Goal: Task Accomplishment & Management: Manage account settings

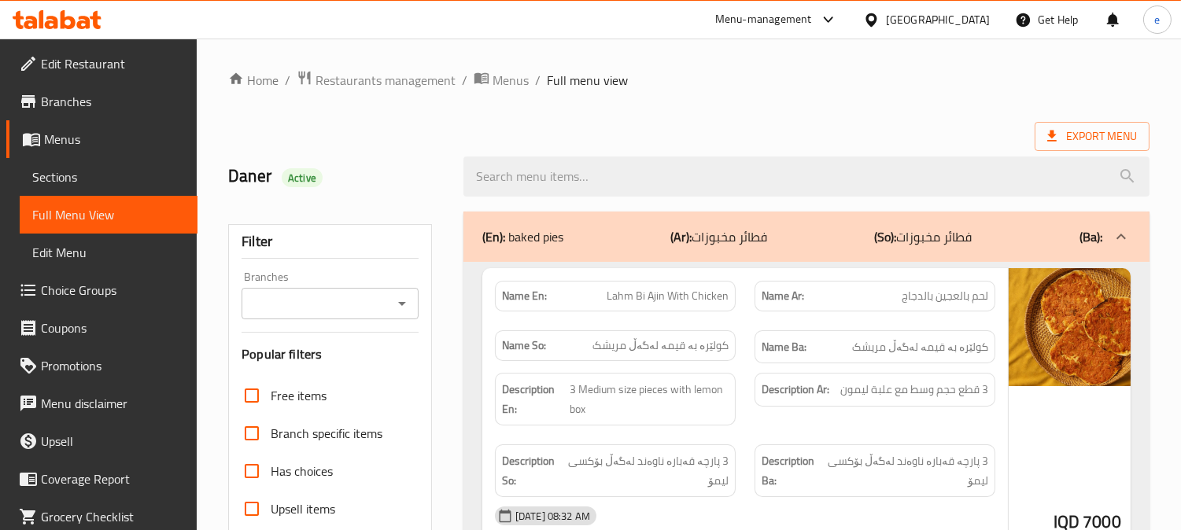
click at [386, 302] on input "Branches" at bounding box center [317, 304] width 142 height 22
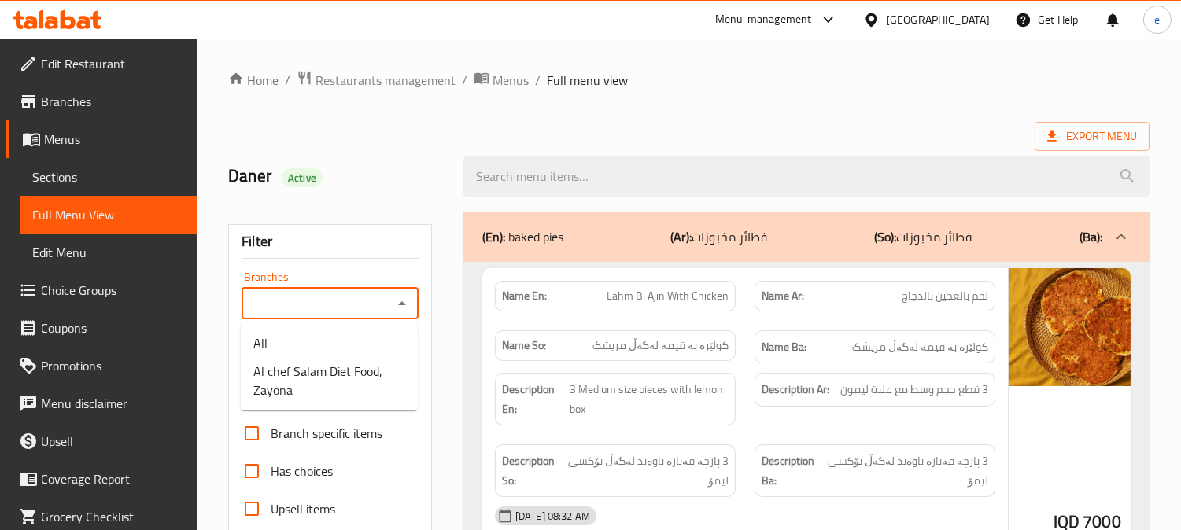
click at [53, 26] on icon at bounding box center [51, 22] width 13 height 13
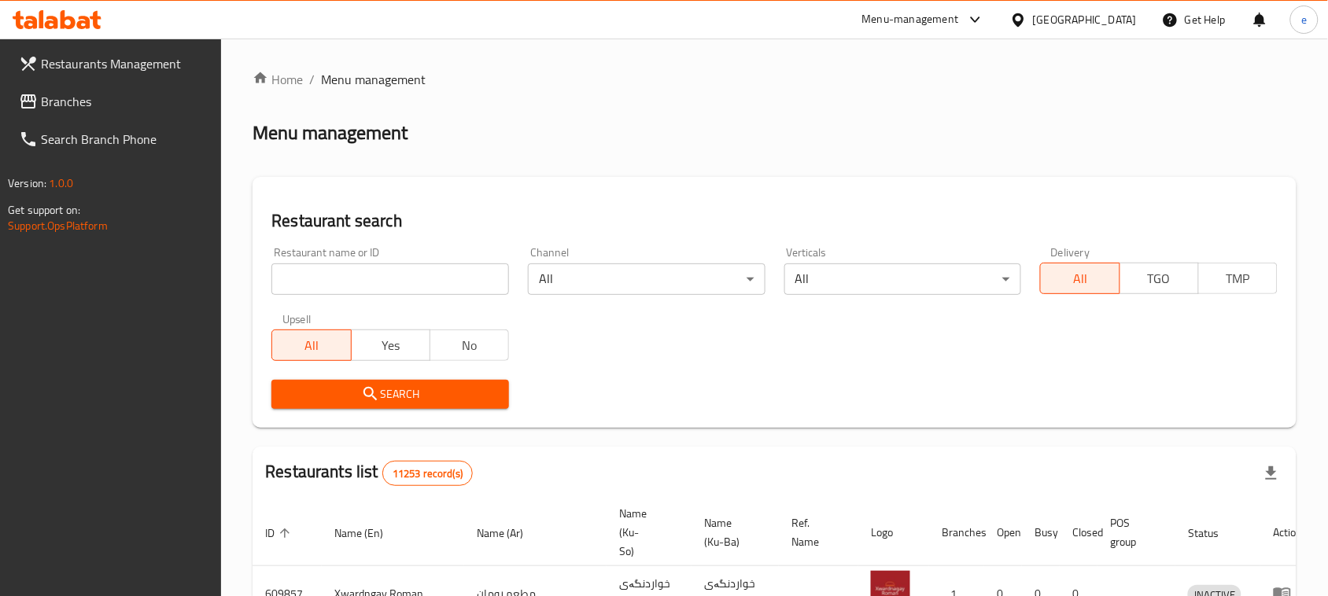
click at [49, 111] on span "Branches" at bounding box center [125, 101] width 168 height 19
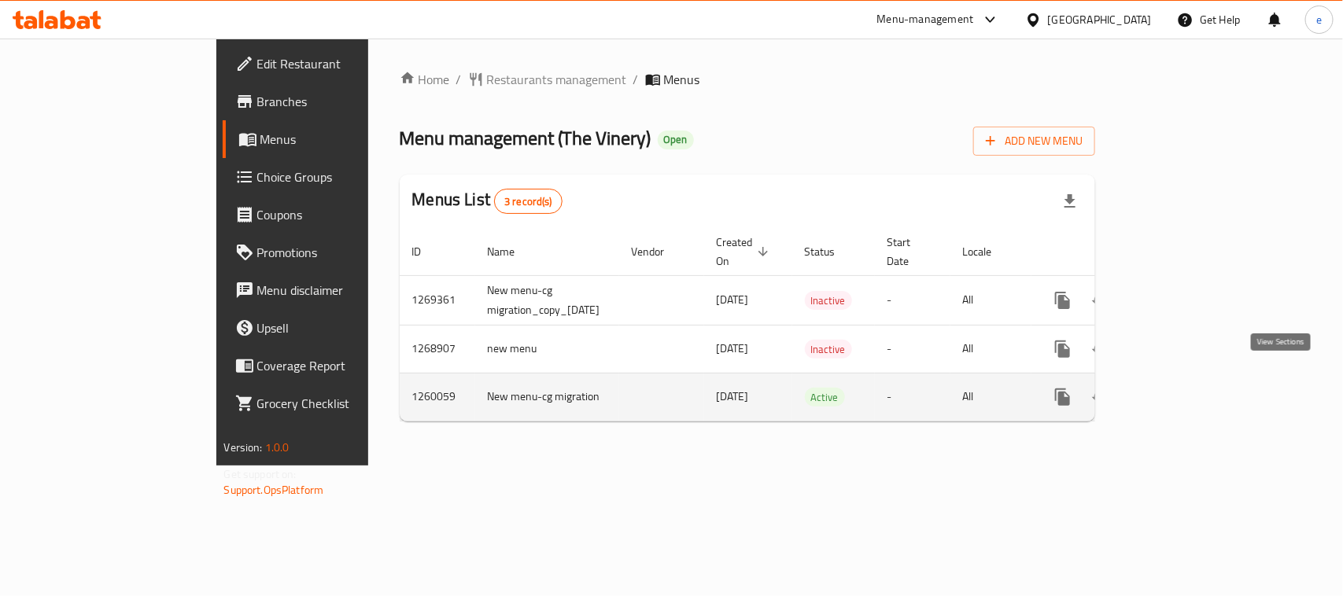
click at [1195, 378] on link "enhanced table" at bounding box center [1176, 397] width 38 height 38
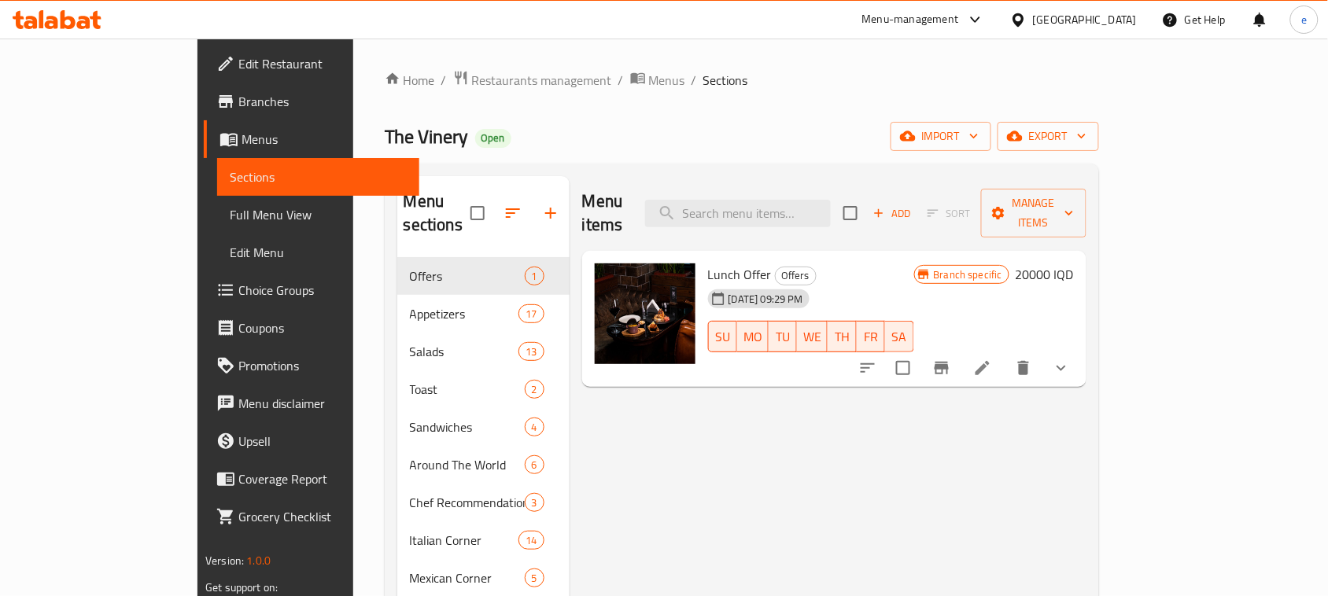
click at [230, 212] on span "Full Menu View" at bounding box center [318, 214] width 177 height 19
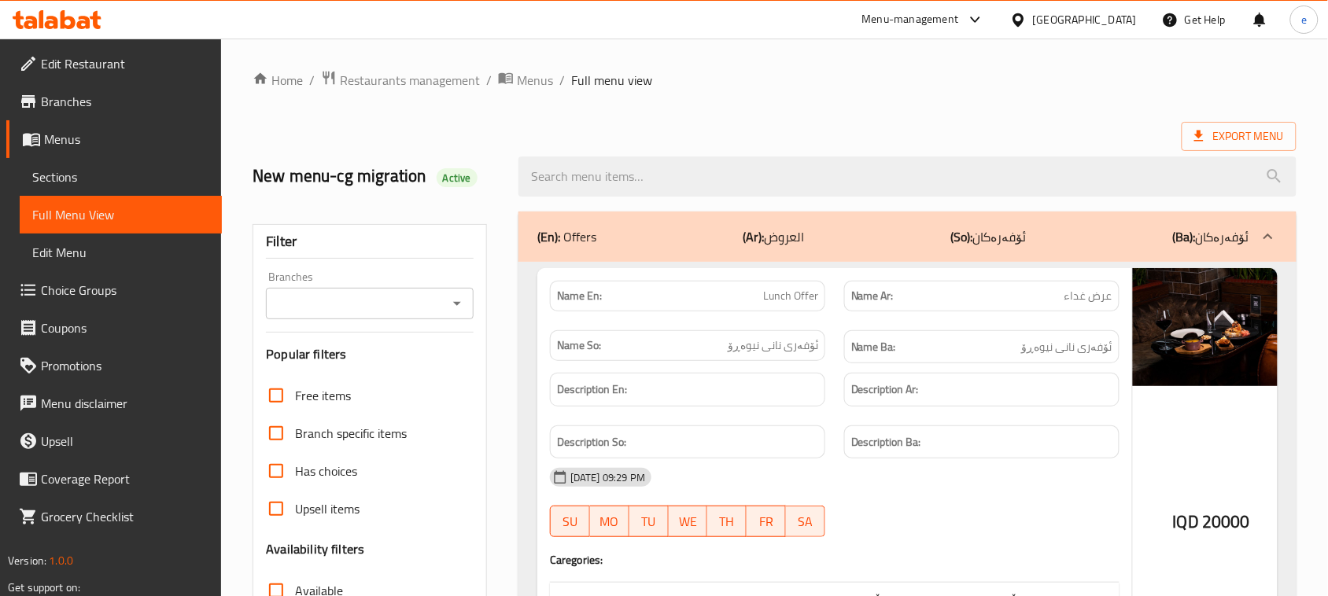
click at [456, 308] on icon "Open" at bounding box center [457, 303] width 19 height 19
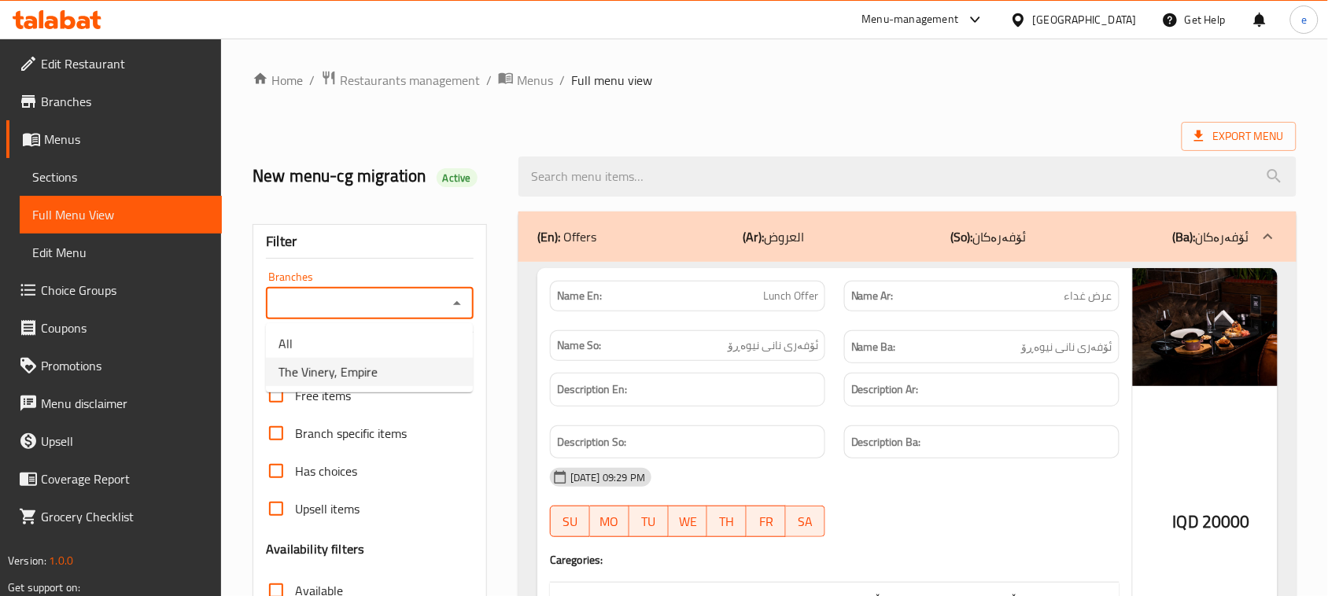
click at [426, 367] on li "The Vinery, Empire" at bounding box center [369, 372] width 207 height 28
type input "The Vinery, Empire"
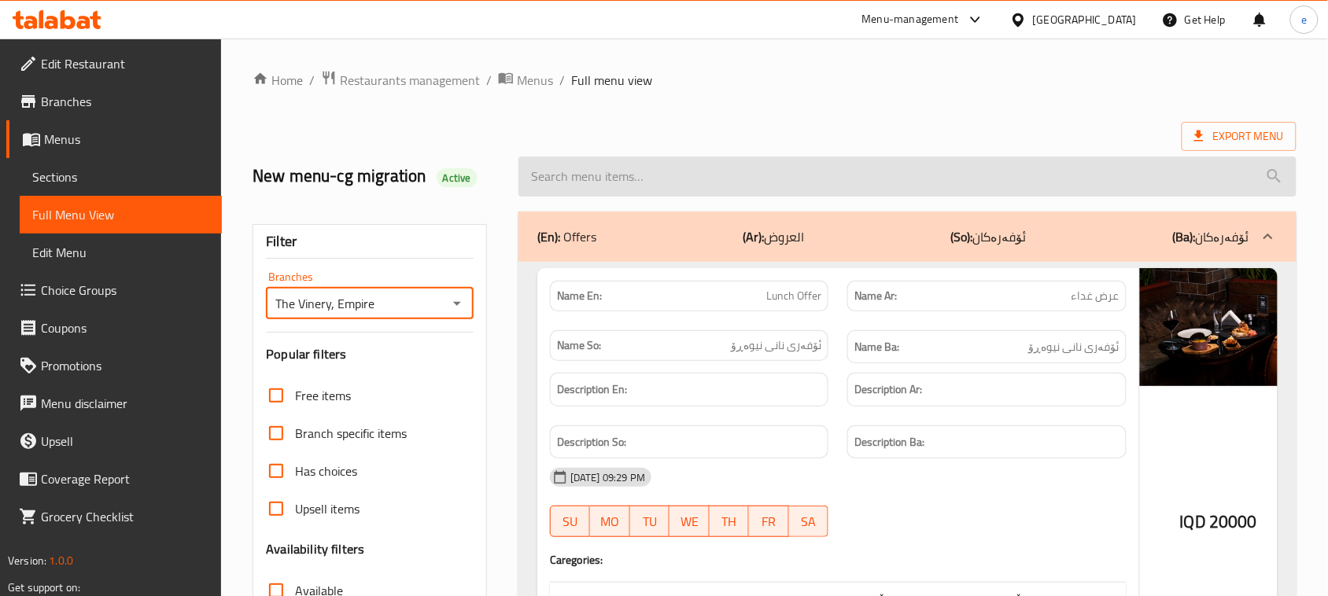
click at [631, 182] on input "search" at bounding box center [907, 177] width 778 height 40
paste input "Cannoncini Alla Crema"
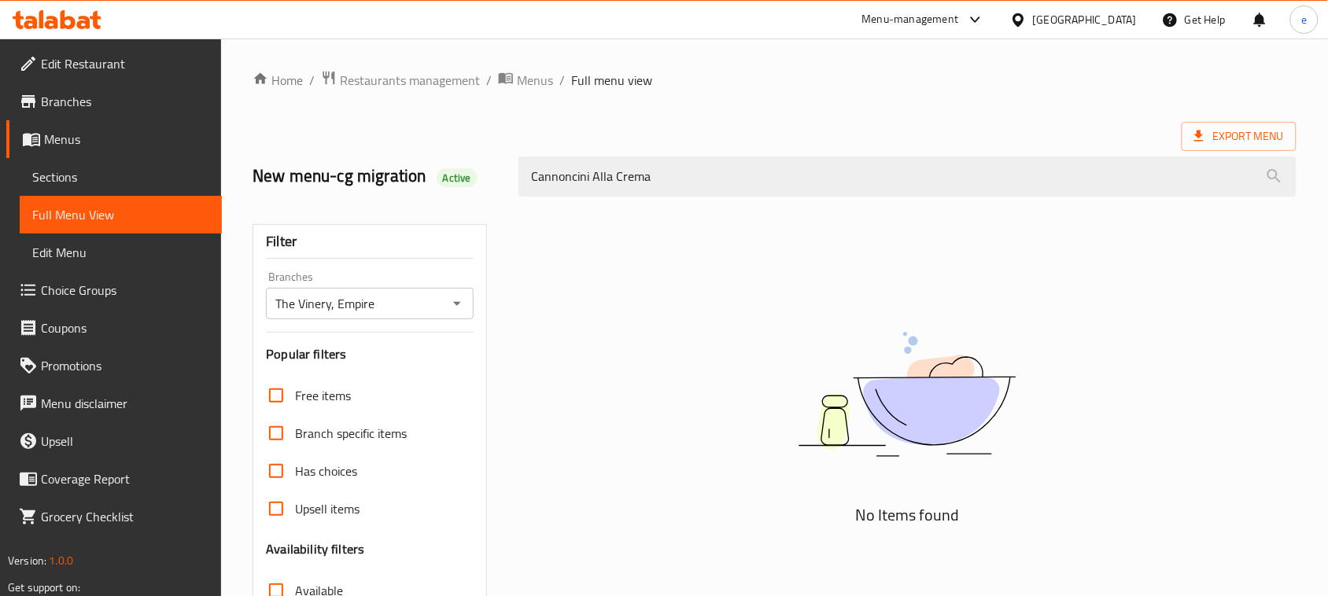
type input "Cannoncini Alla Crema"
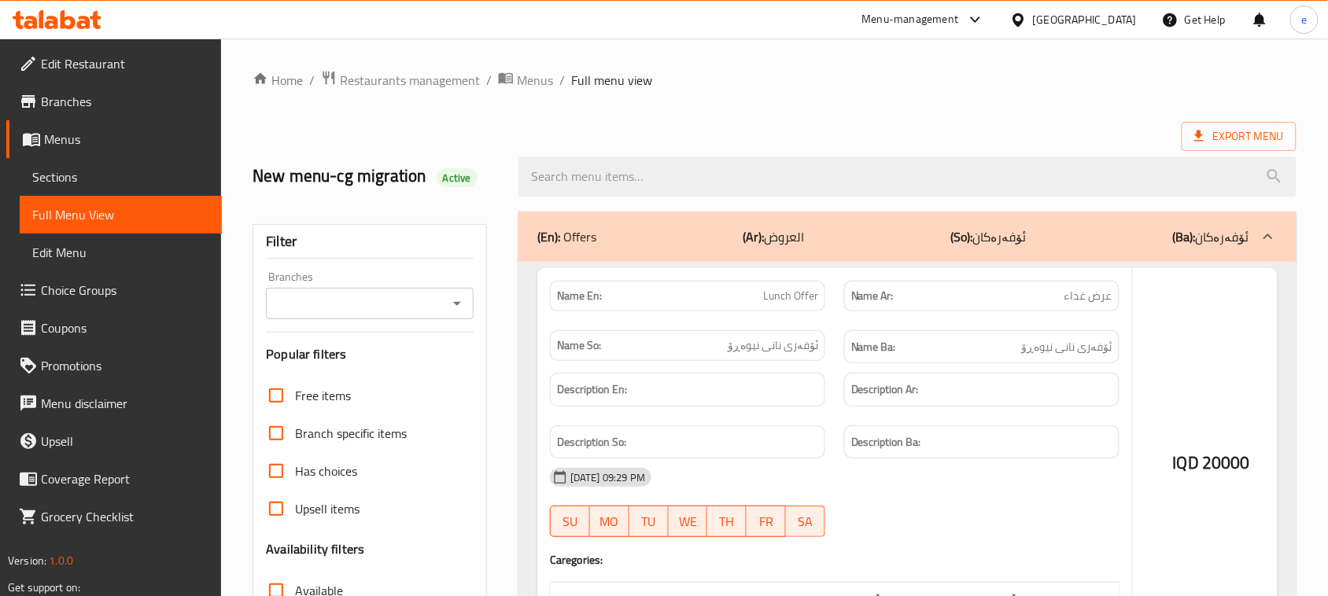
click at [459, 297] on div at bounding box center [664, 298] width 1328 height 596
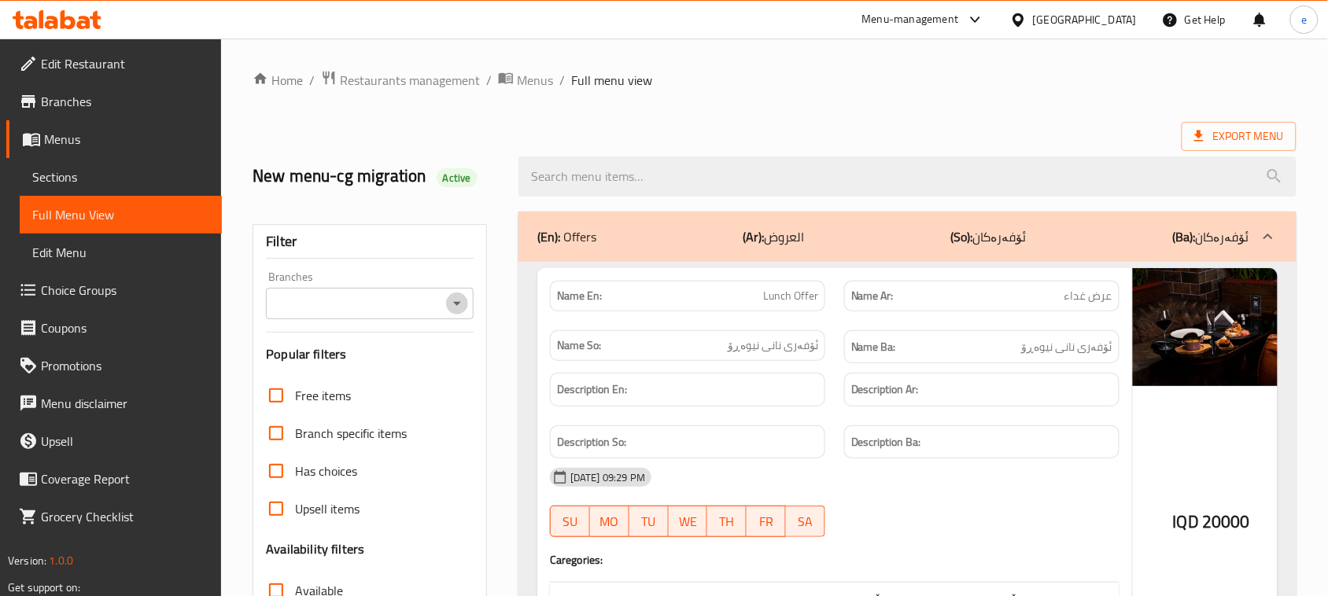
click at [453, 297] on icon "Open" at bounding box center [457, 303] width 19 height 19
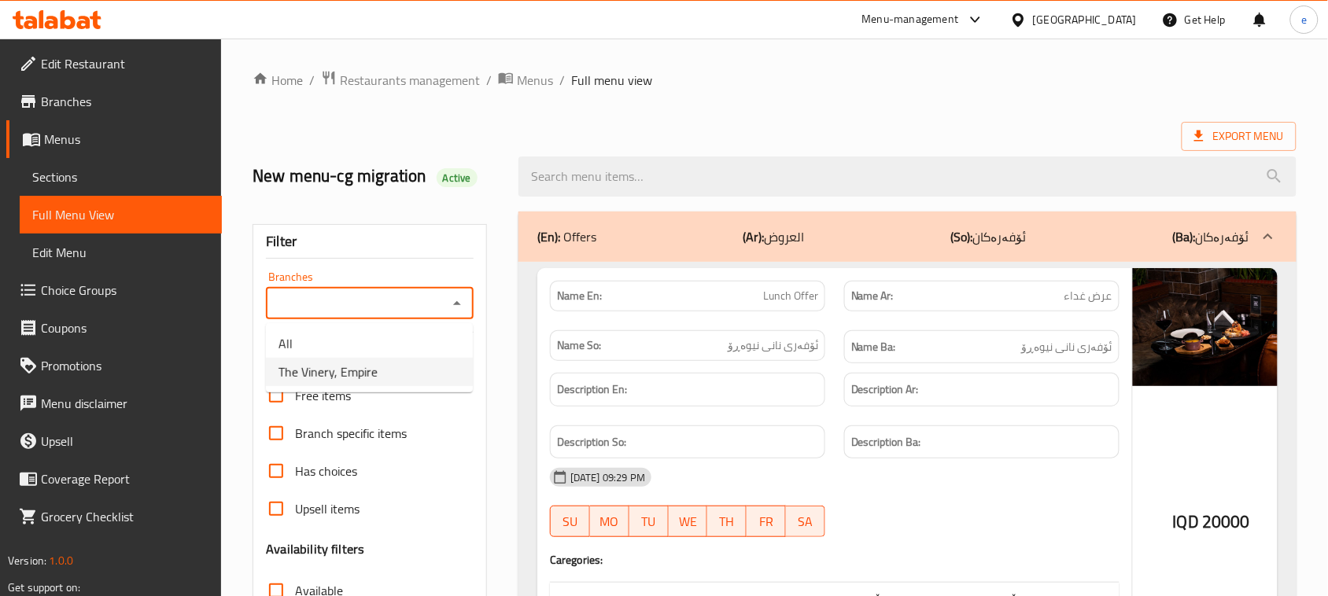
click at [398, 371] on li "The Vinery, Empire" at bounding box center [369, 372] width 207 height 28
type input "The Vinery, Empire"
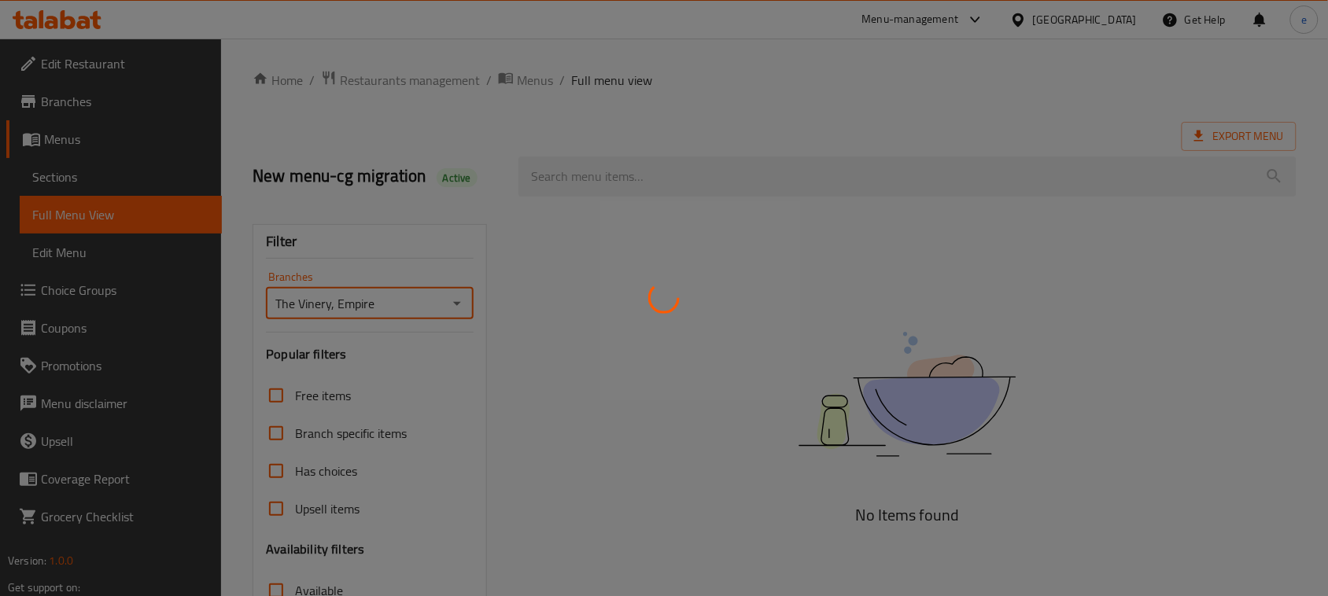
click at [681, 179] on div at bounding box center [664, 298] width 1328 height 596
click at [619, 175] on div at bounding box center [664, 298] width 1328 height 596
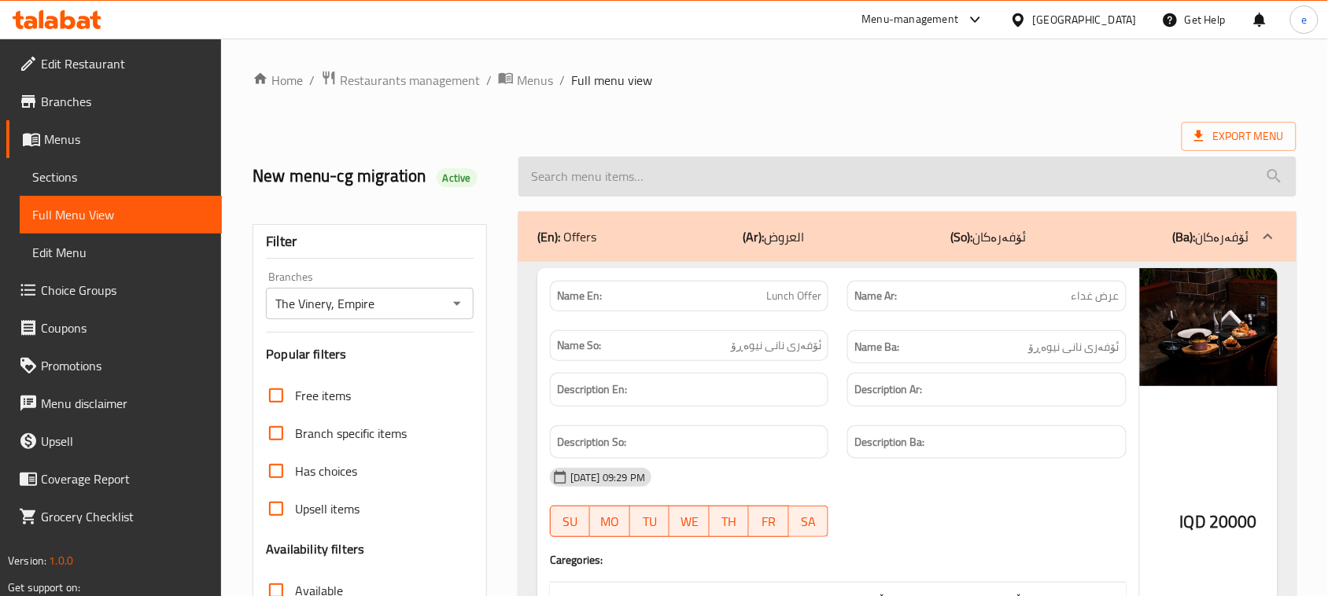
click at [587, 182] on input "search" at bounding box center [907, 177] width 778 height 40
paste input "Cannoncini Alla Crema"
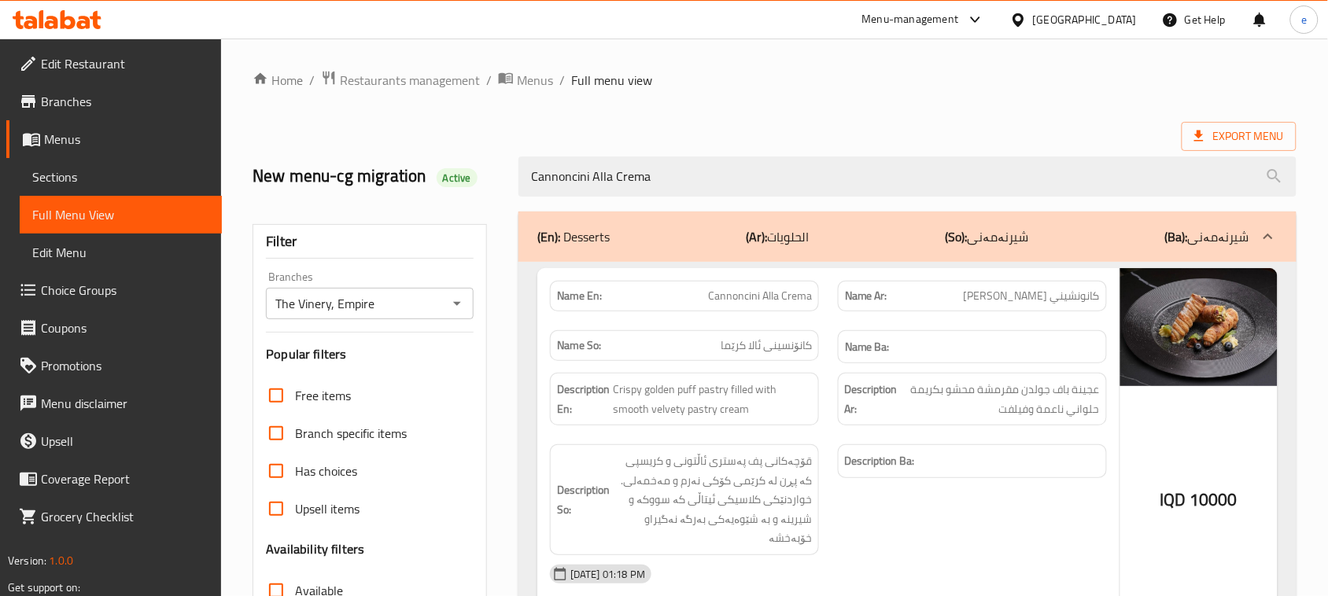
type input "Cannoncini Alla Crema"
click at [771, 293] on span "Cannoncini Alla Crema" at bounding box center [760, 296] width 104 height 17
copy span "Cannoncini Alla Crema"
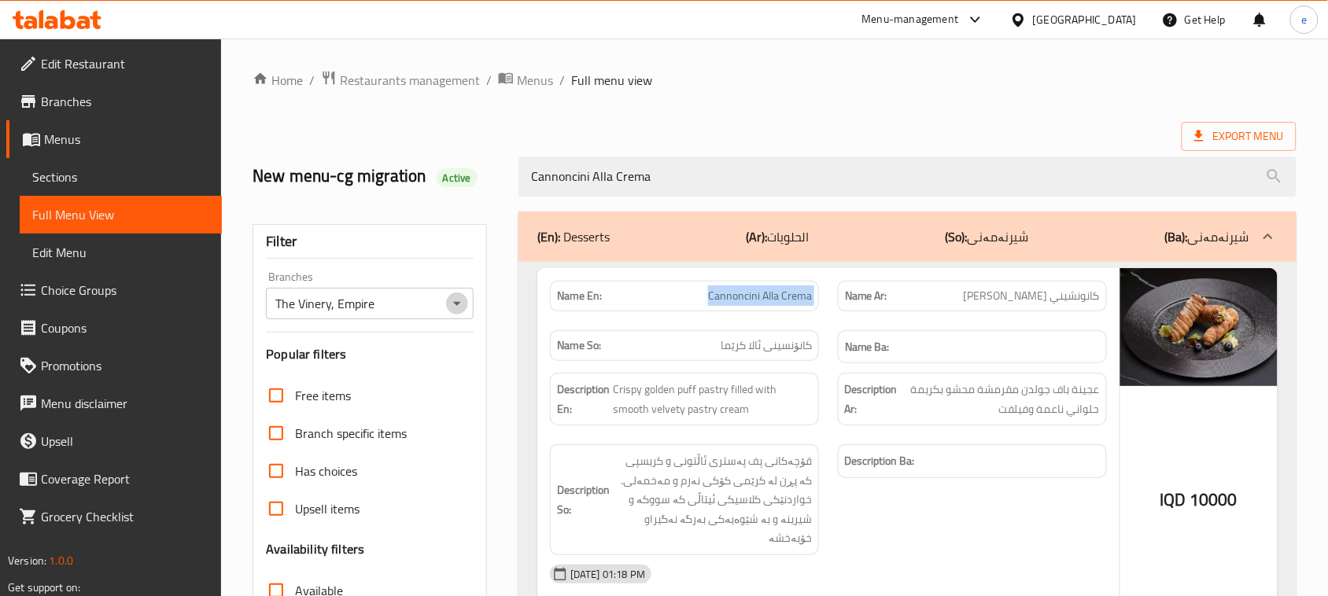
click at [460, 305] on icon "Open" at bounding box center [457, 303] width 19 height 19
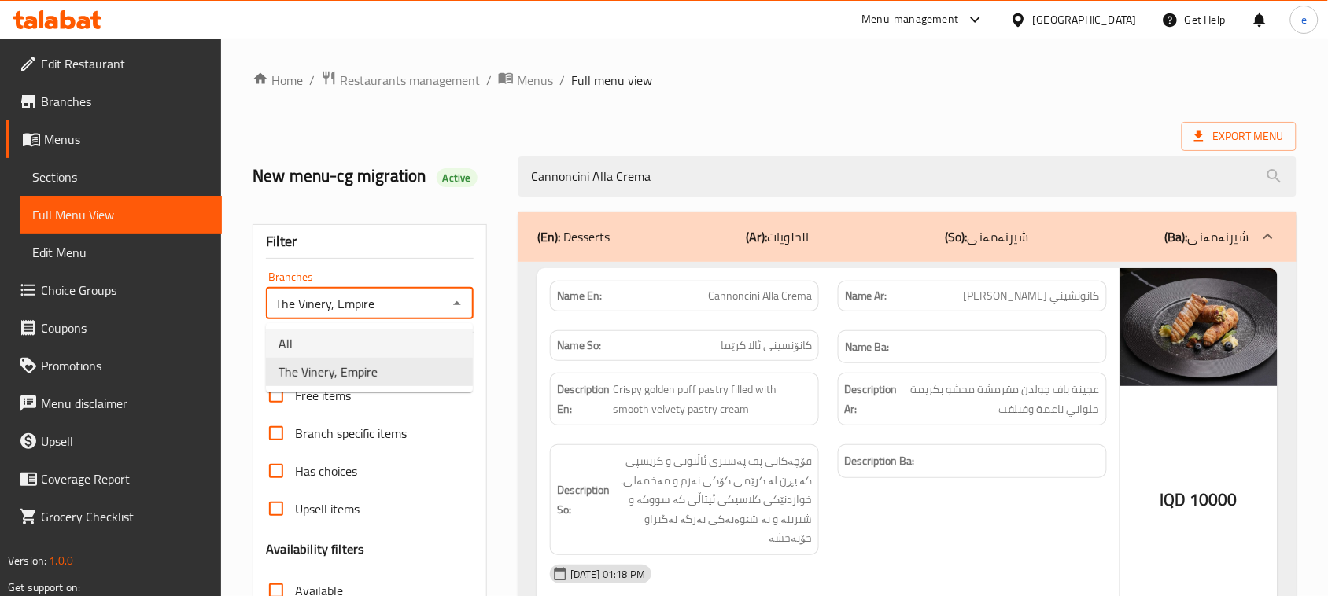
click at [391, 337] on li "All" at bounding box center [369, 344] width 207 height 28
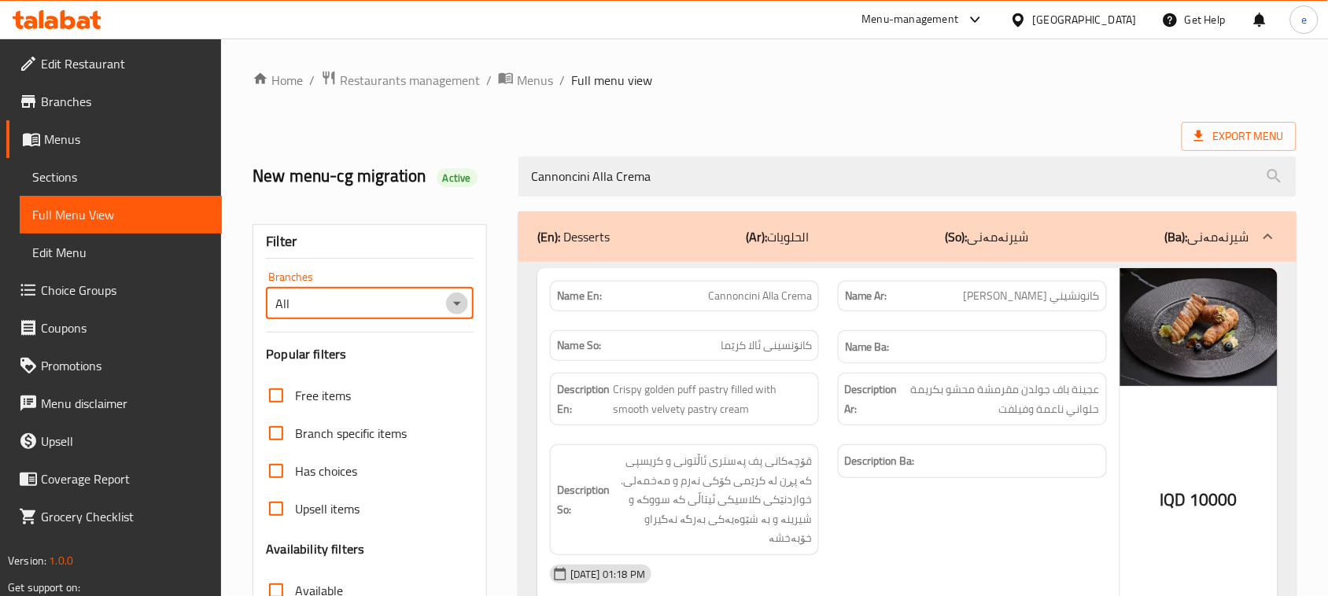
click at [460, 304] on icon "Open" at bounding box center [457, 303] width 19 height 19
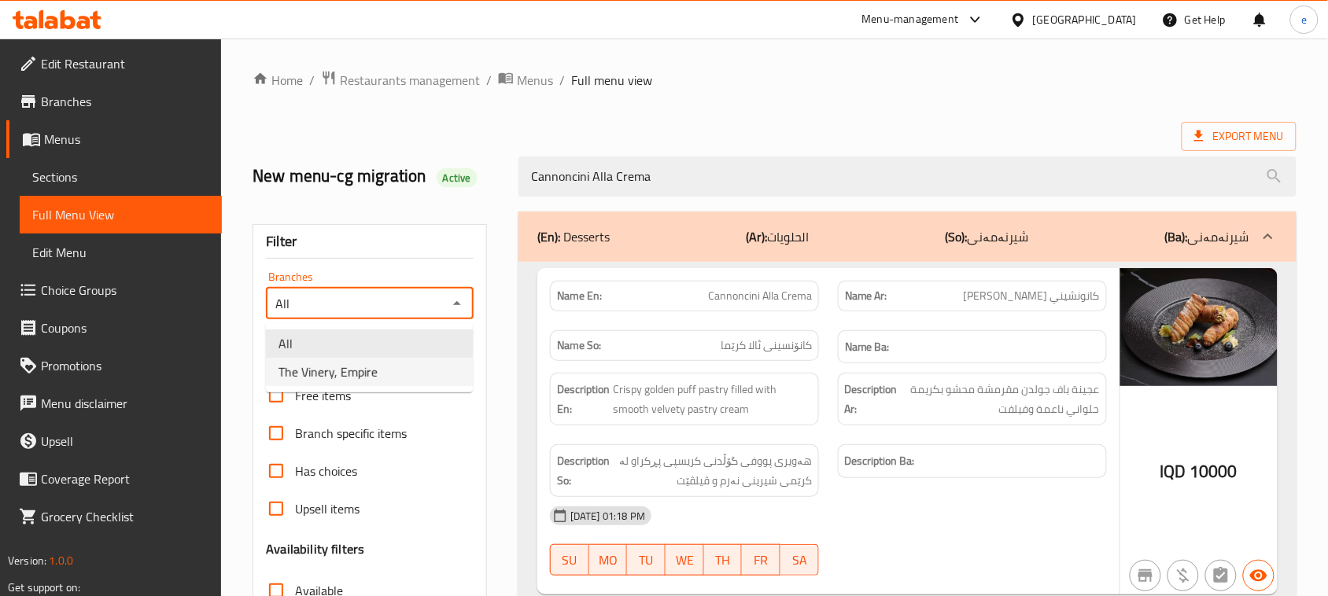
click at [435, 360] on li "The Vinery, Empire" at bounding box center [369, 372] width 207 height 28
type input "The Vinery, Empire"
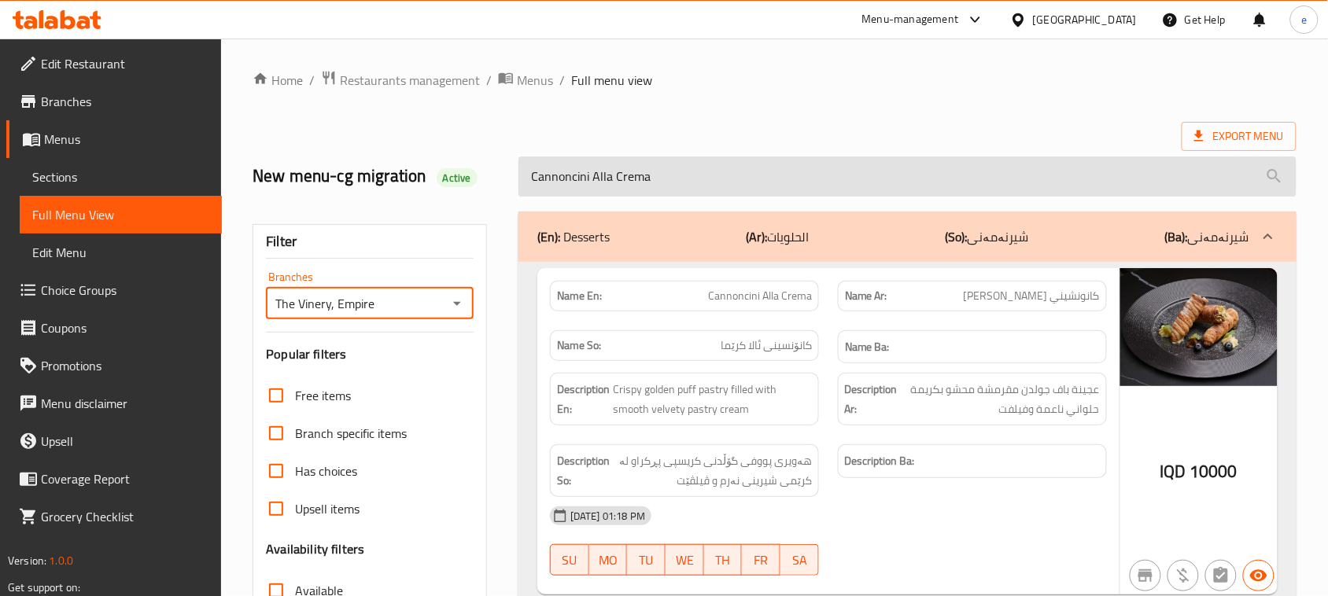
click at [635, 193] on input "Cannoncini Alla Crema" at bounding box center [907, 177] width 778 height 40
paste input "reme Brûlée"
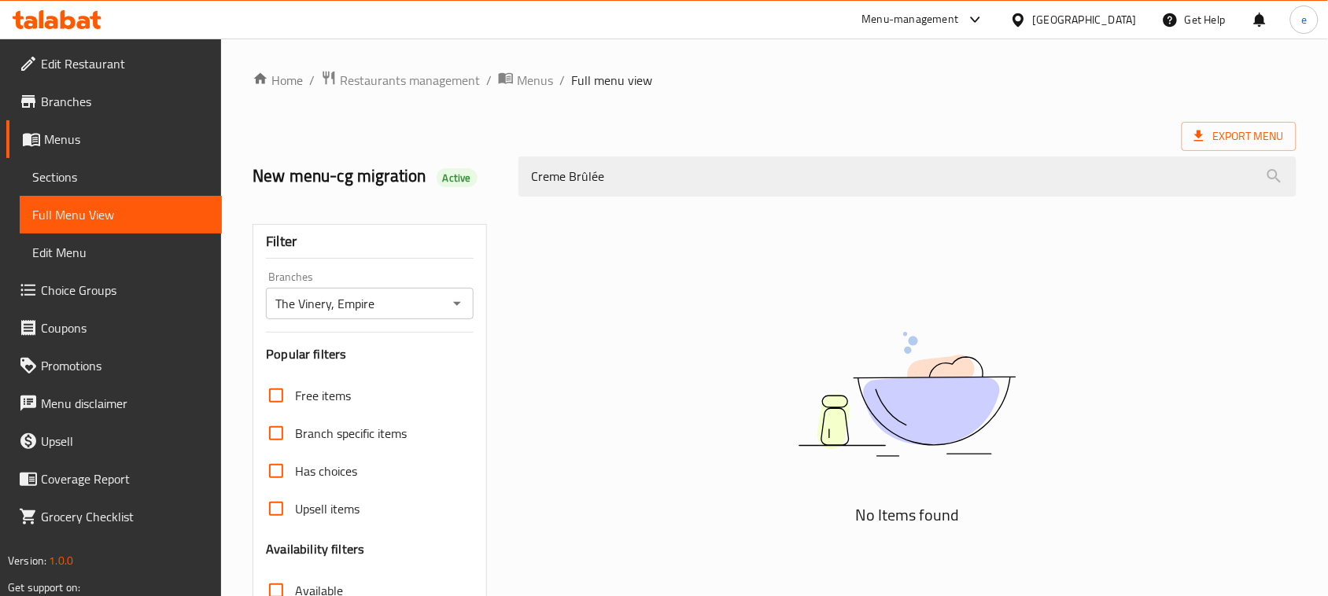
type input "Creme Brûlée"
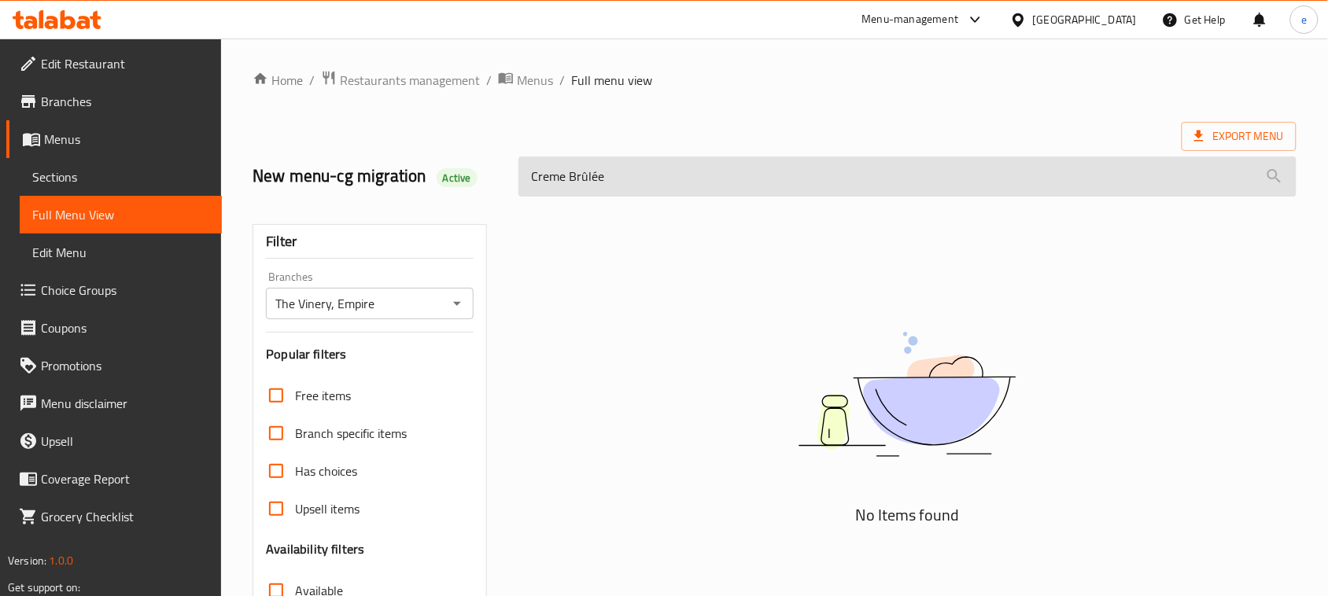
click at [577, 182] on input "Creme Brûlée" at bounding box center [907, 177] width 778 height 40
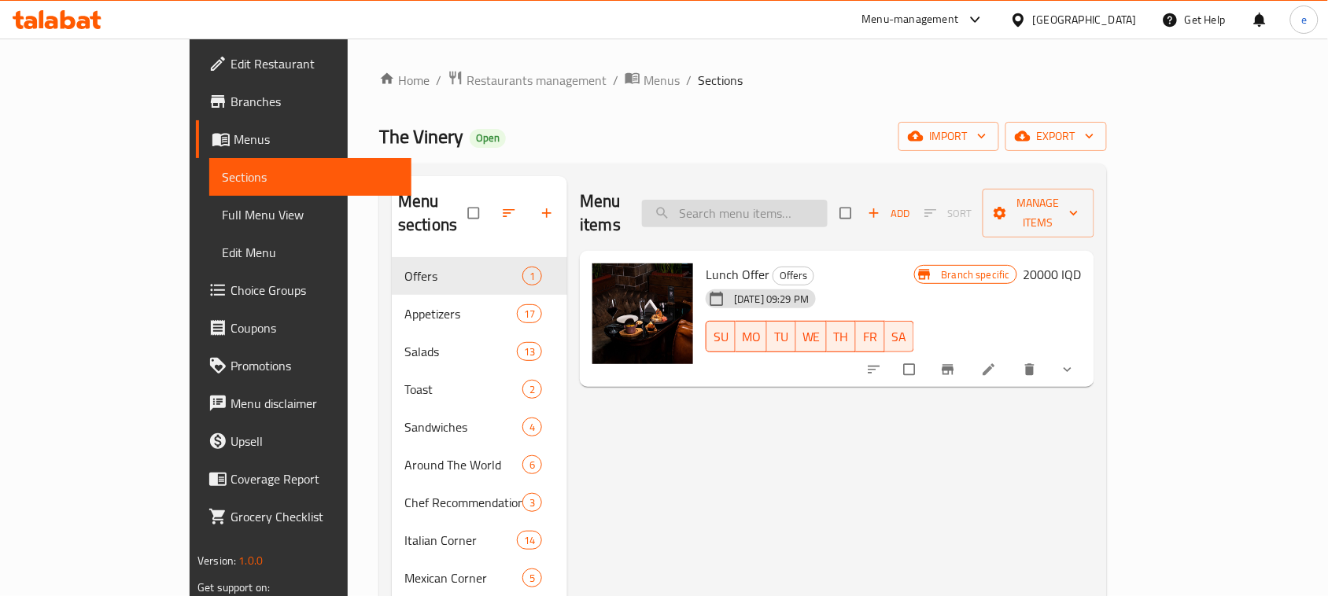
click at [816, 200] on input "search" at bounding box center [735, 214] width 186 height 28
paste input "Cannoncini Alla Crema"
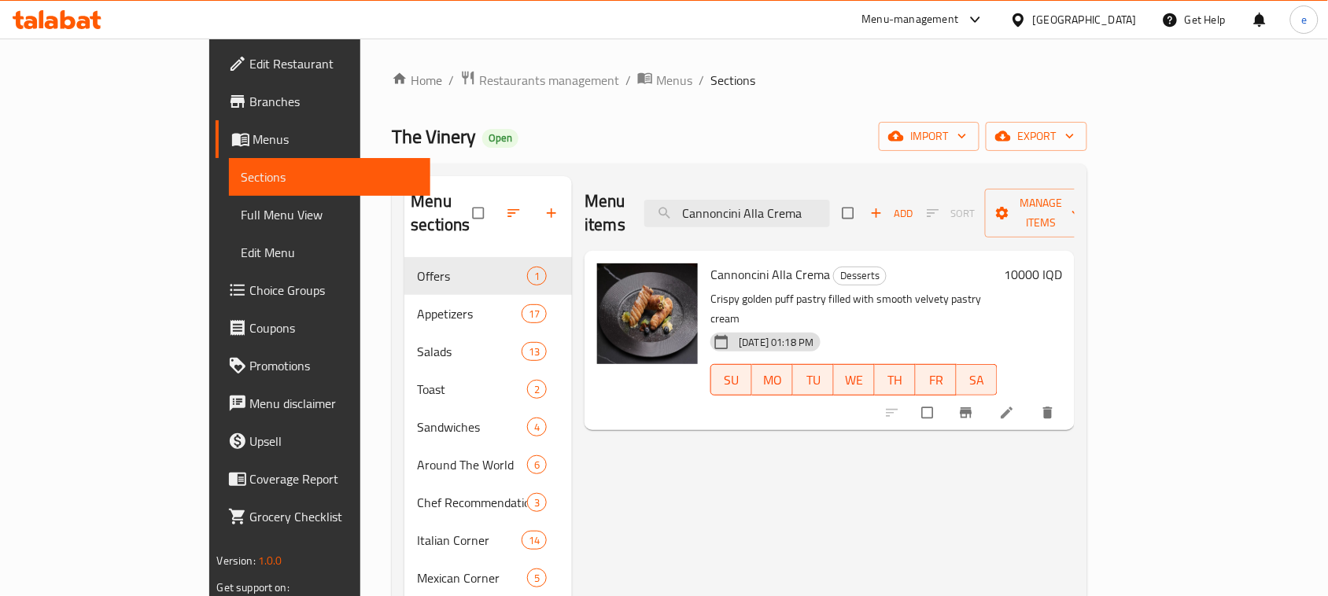
type input "Cannoncini Alla Crema"
click at [1030, 400] on li at bounding box center [1008, 412] width 44 height 25
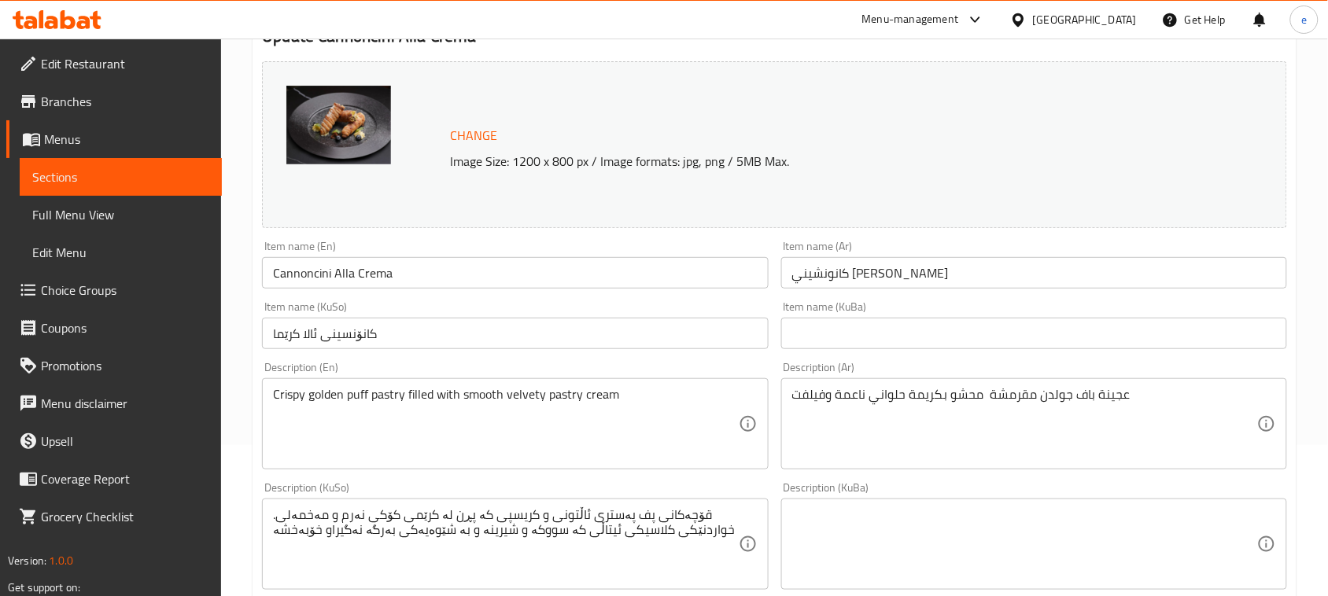
scroll to position [197, 0]
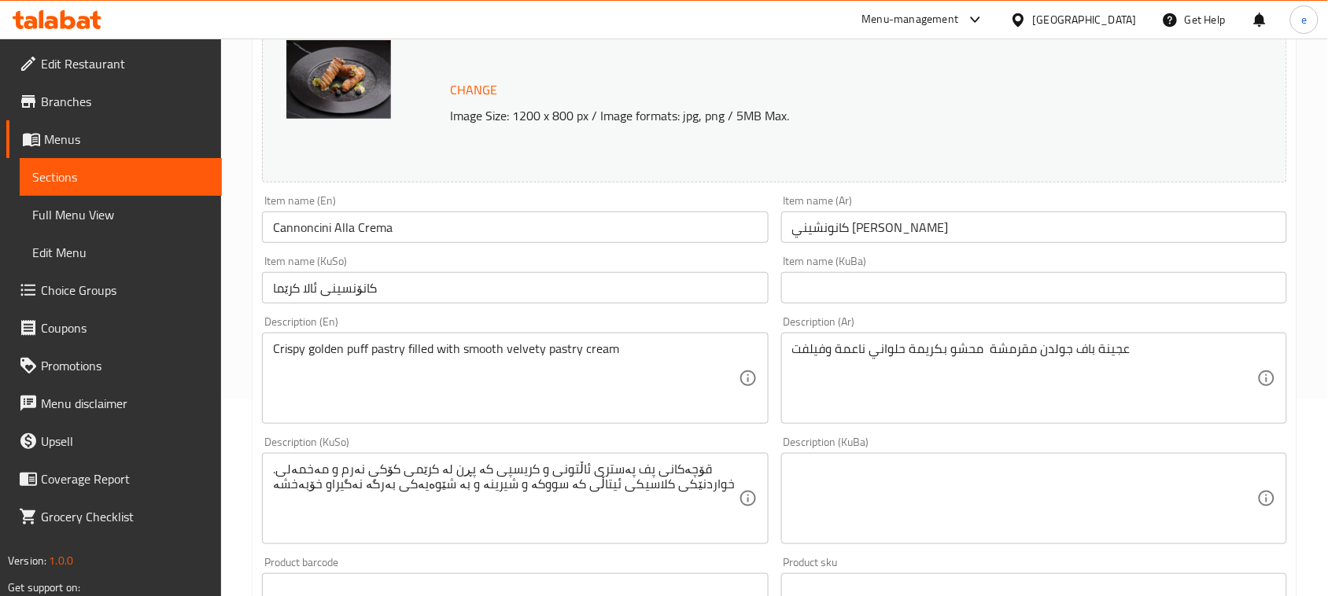
click at [403, 289] on input "کانۆنسینی ئالا کرێما" at bounding box center [515, 287] width 506 height 31
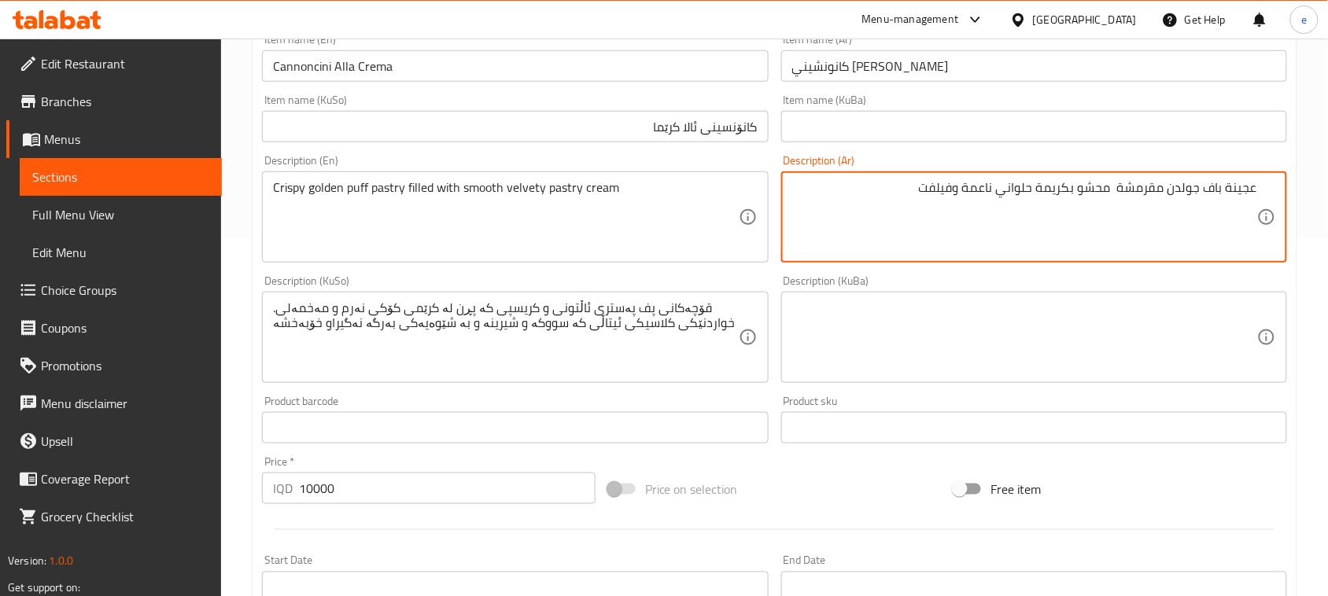
scroll to position [393, 0]
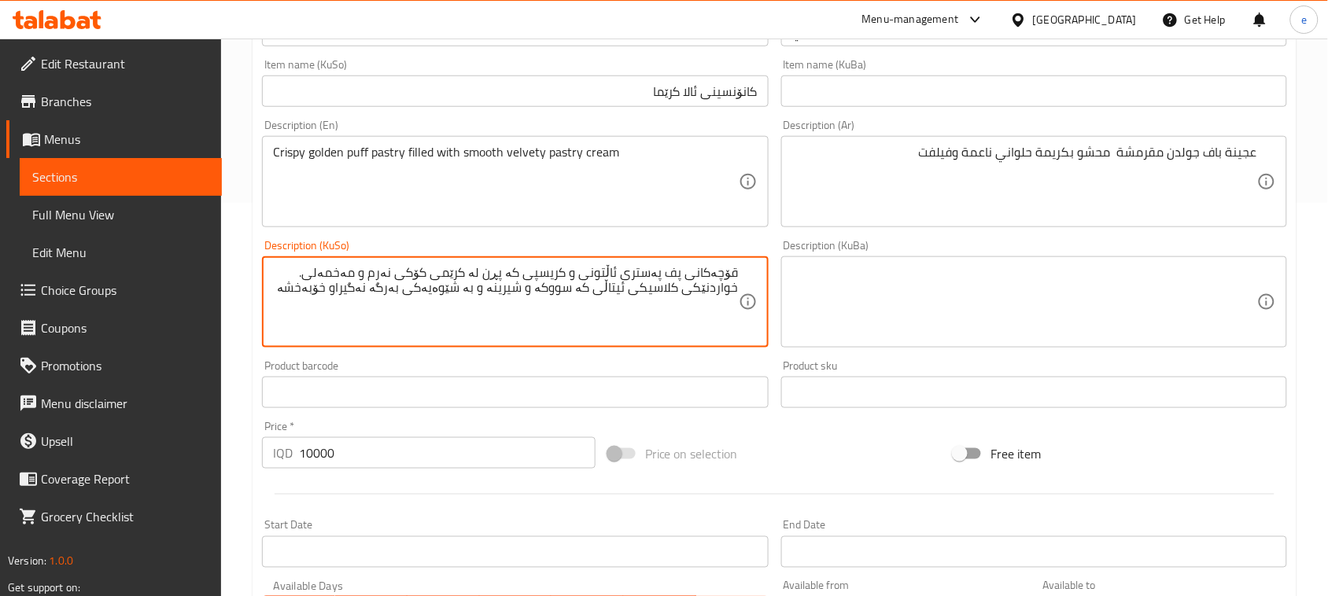
click at [448, 284] on textarea "قۆچەکانی پف پەستری ئاڵتونی و کریسپی کە پڕن لە کرێمی کۆکی نەرم و مەخمەلی. خواردن…" at bounding box center [505, 302] width 465 height 75
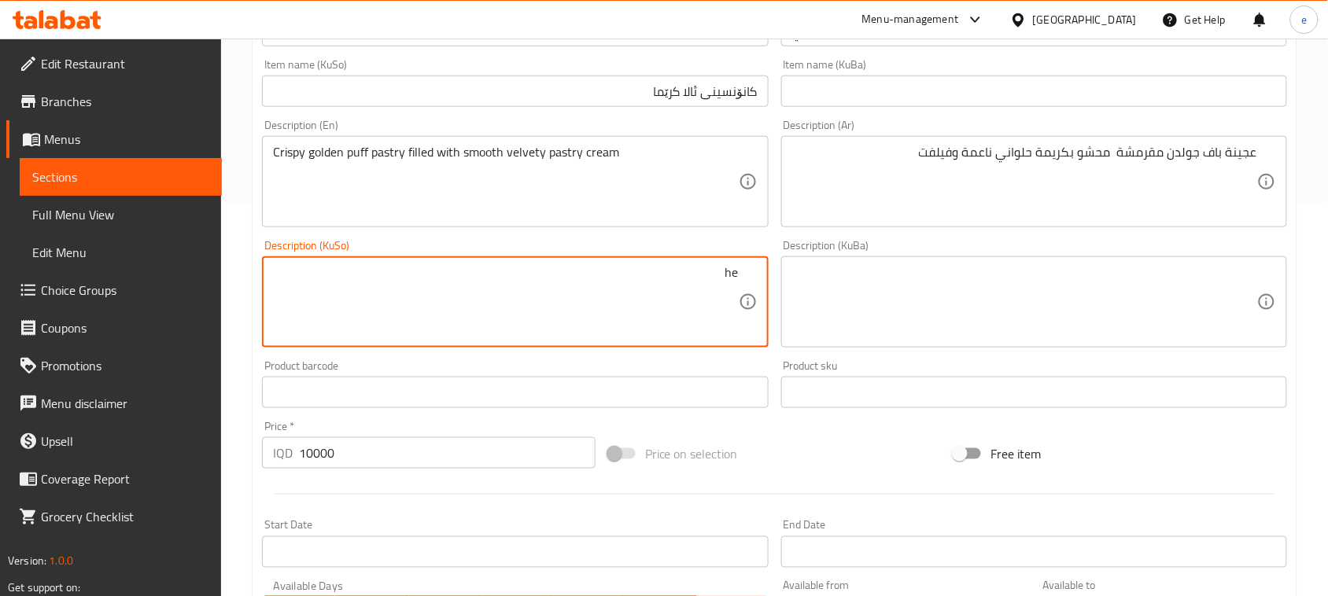
type textarea "h"
paste textarea "ڤیلڤێت"
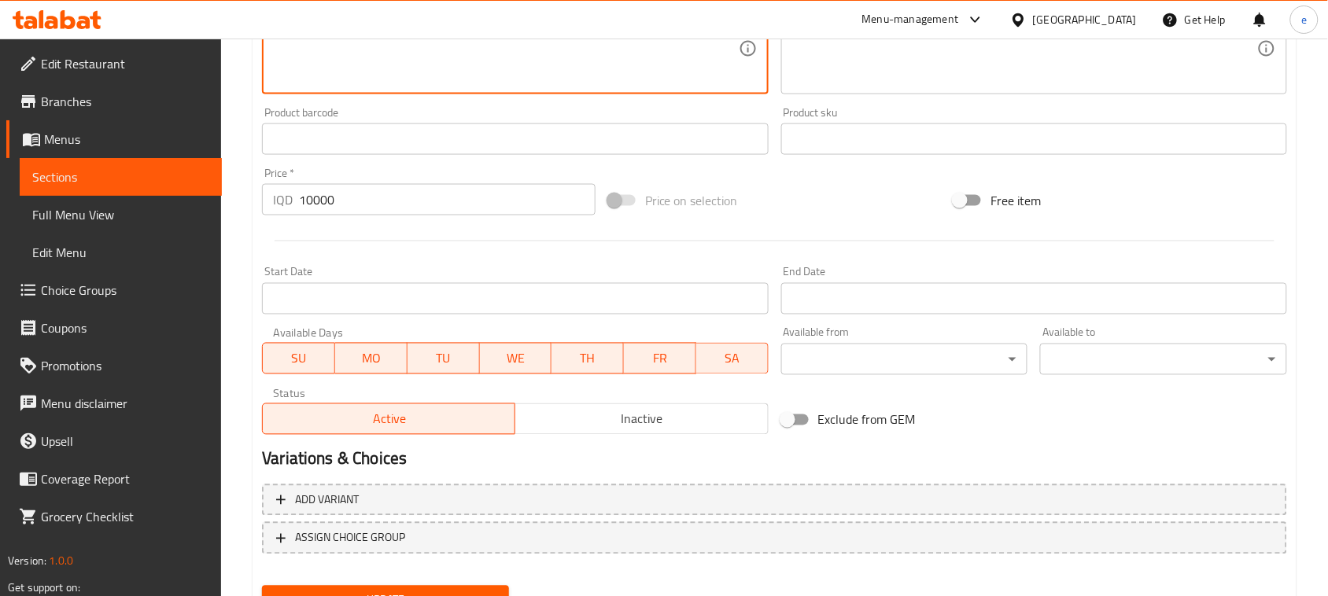
scroll to position [717, 0]
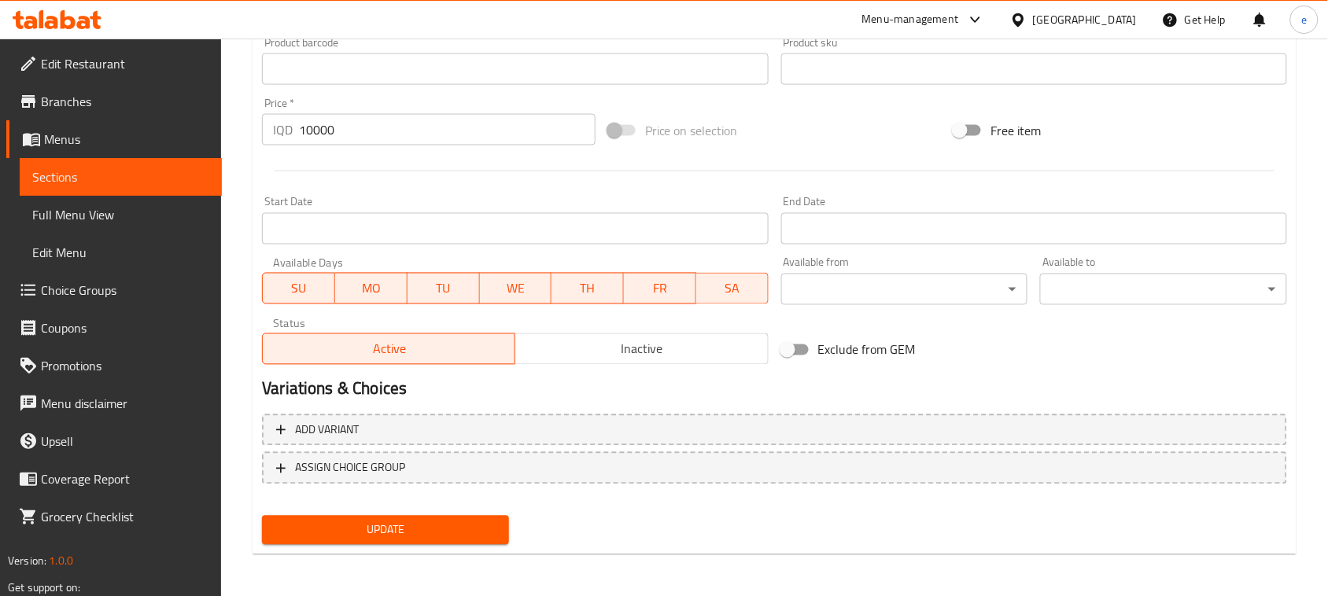
type textarea "هەویری پووفی گۆڵدنی کریسپی پڕکراو لە کرێمی شیرینی نەرم و ڤیلڤێت"
click at [447, 521] on span "Update" at bounding box center [386, 531] width 222 height 20
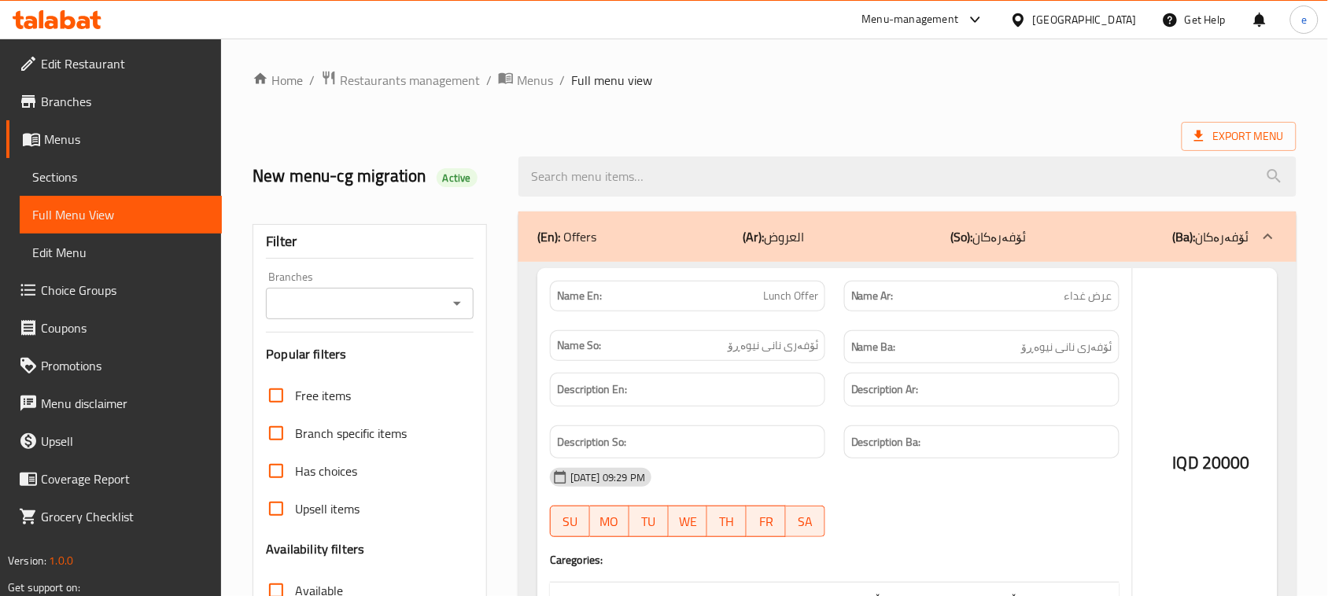
click at [445, 304] on div at bounding box center [664, 298] width 1328 height 596
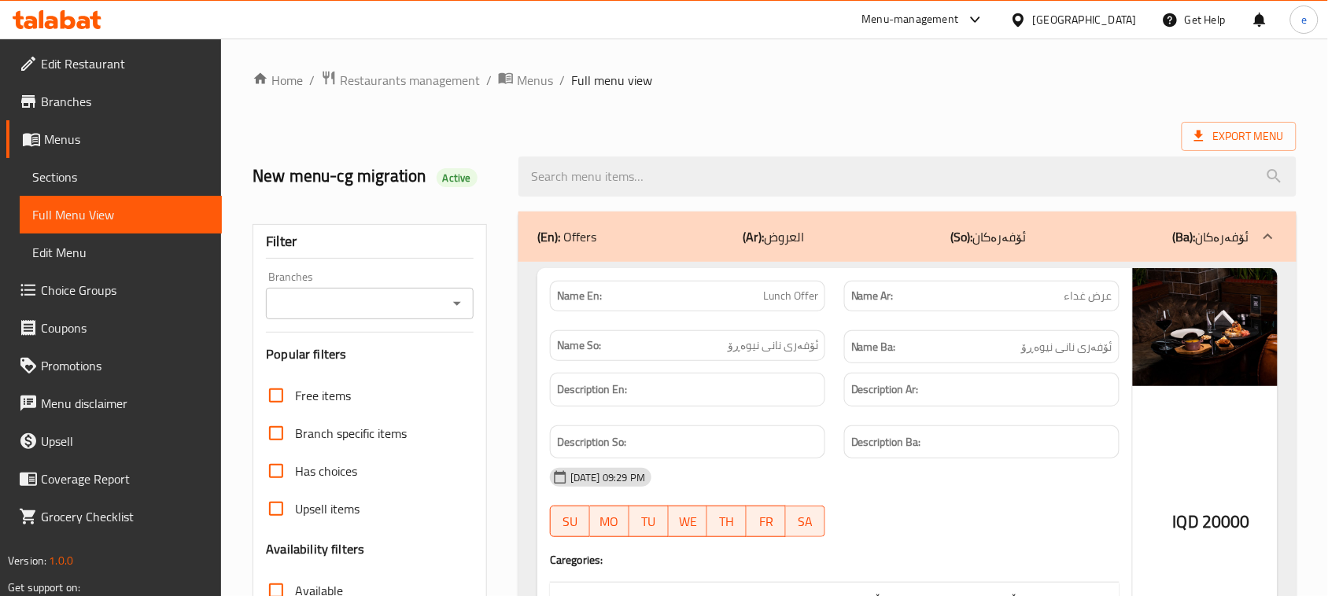
click at [457, 304] on icon "Open" at bounding box center [457, 304] width 8 height 4
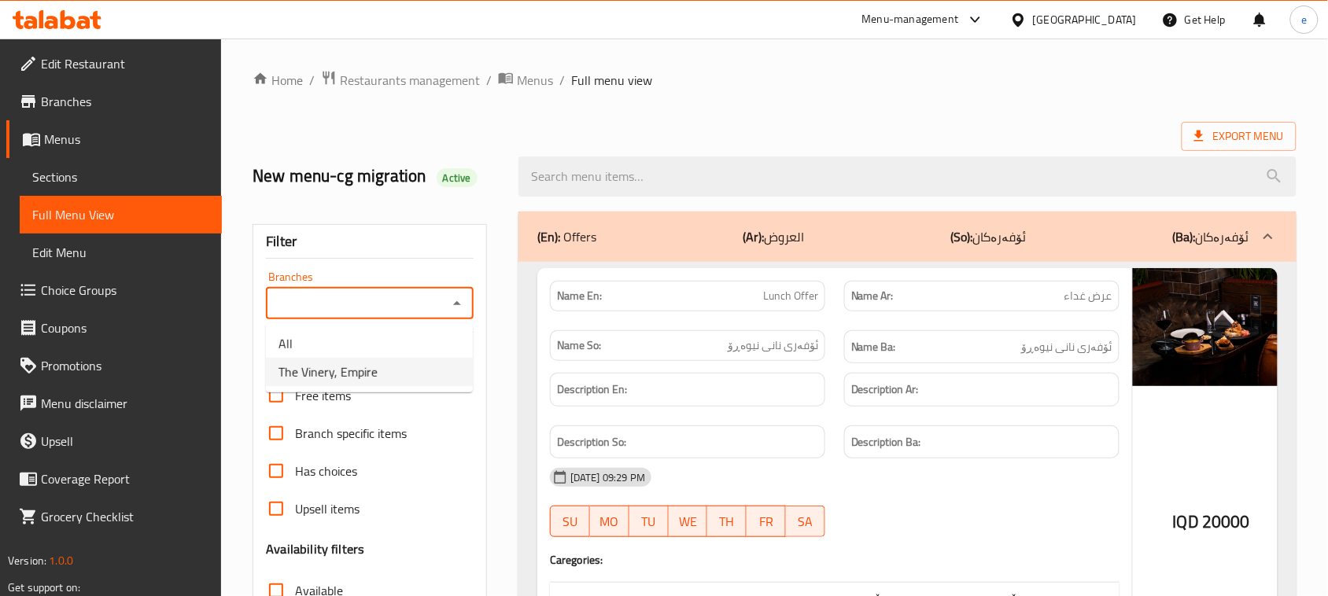
click at [393, 374] on li "The Vinery, Empire" at bounding box center [369, 372] width 207 height 28
type input "The Vinery, Empire"
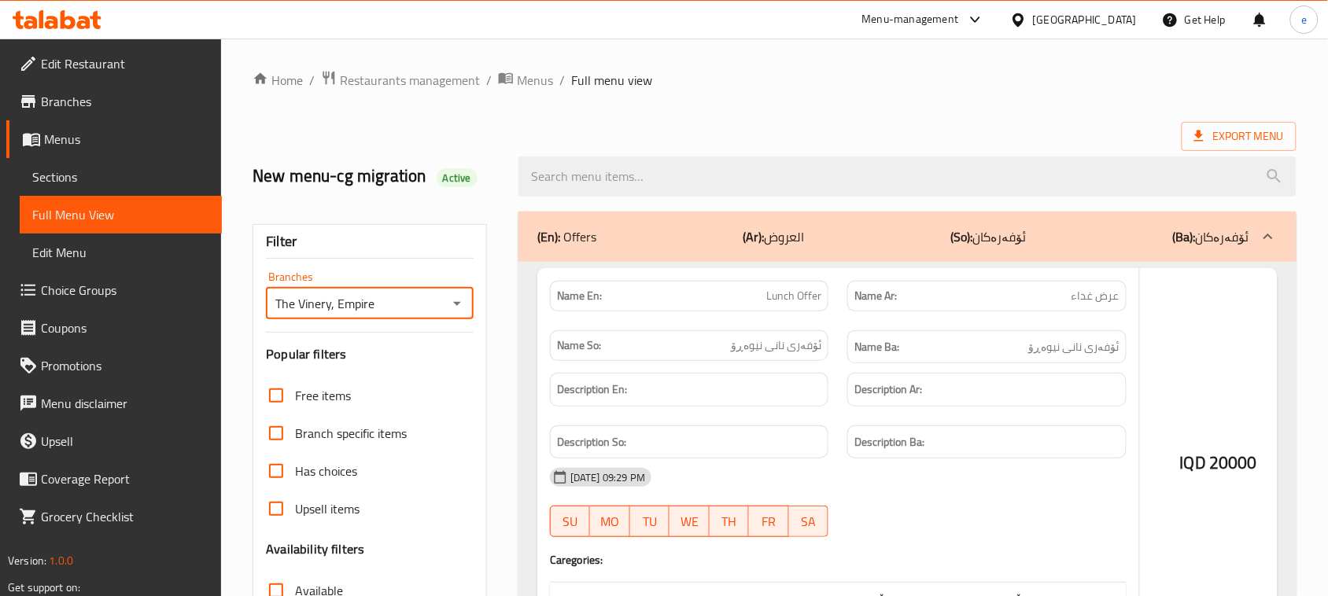
click at [615, 182] on div at bounding box center [664, 298] width 1328 height 596
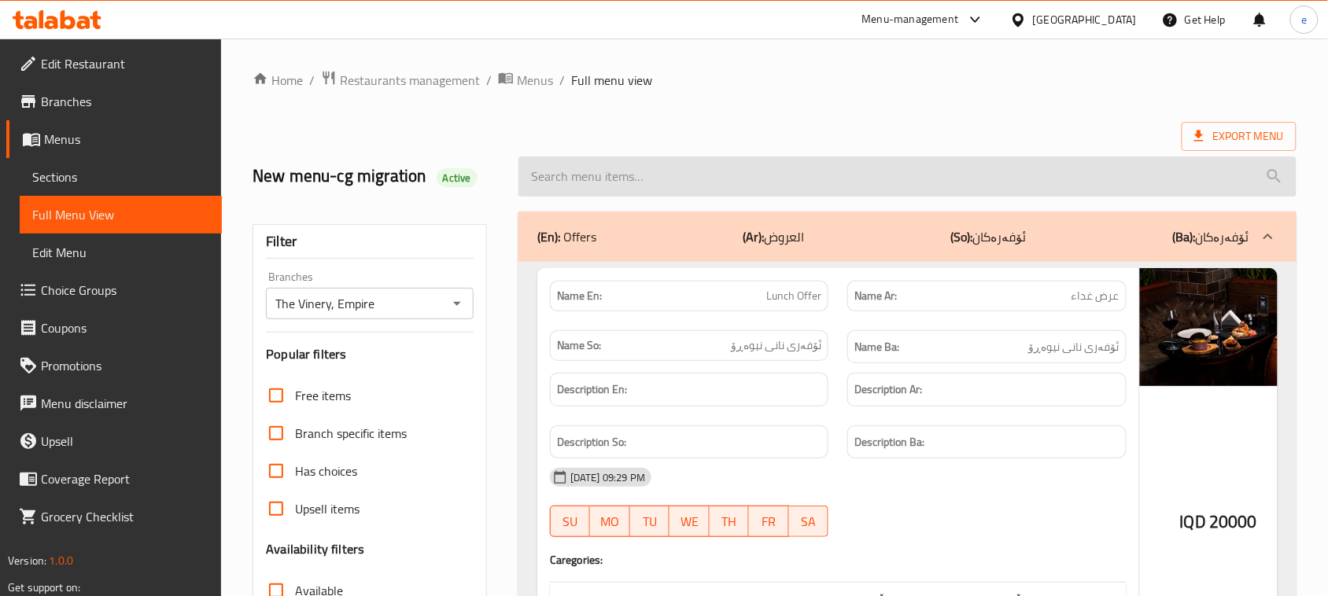
click at [594, 171] on input "search" at bounding box center [907, 177] width 778 height 40
paste input "Cream Brulee"
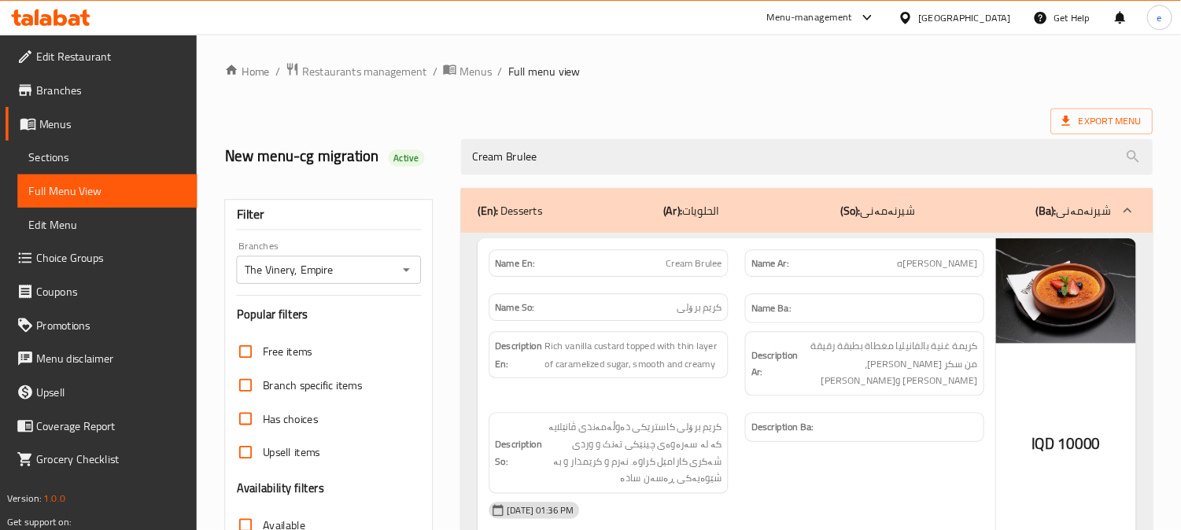
scroll to position [197, 0]
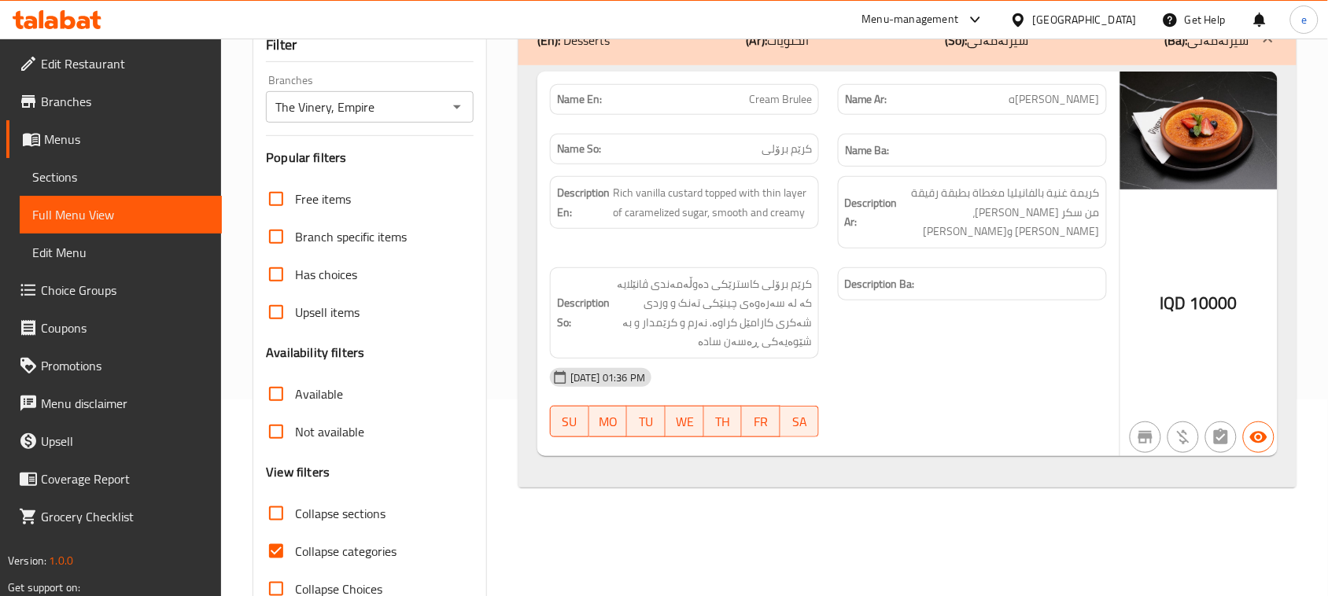
type input "Cream Brulee"
click at [776, 107] on span "Cream Brulee" at bounding box center [780, 99] width 63 height 17
copy span "Cream Brulee"
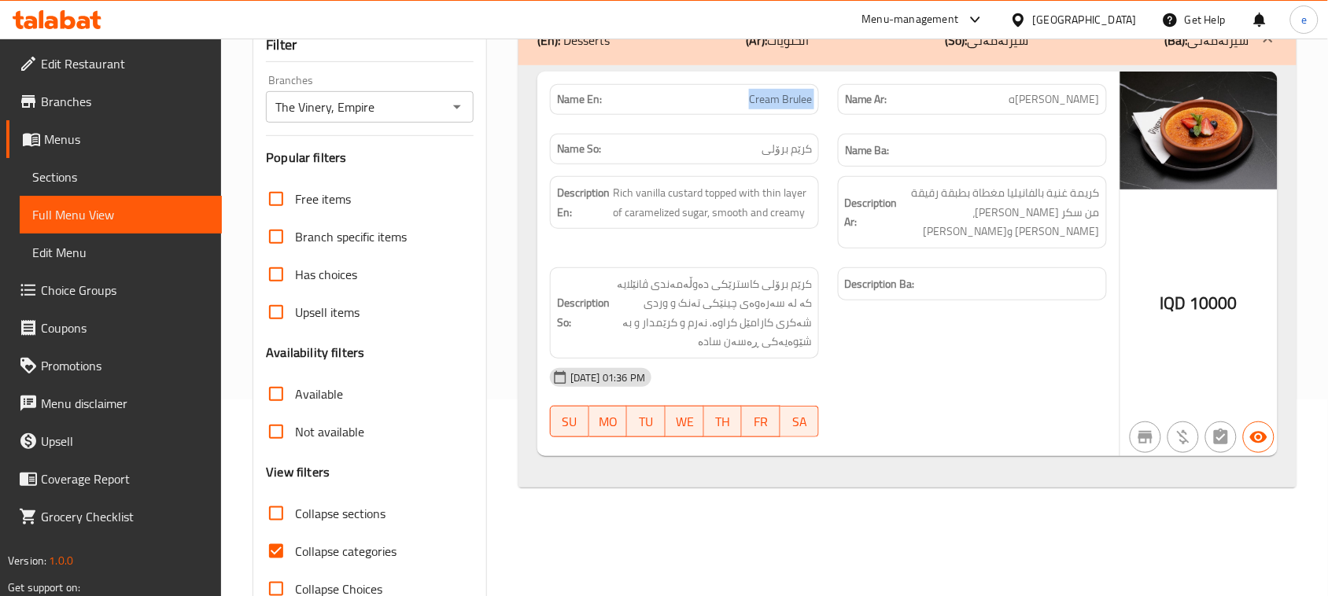
click at [459, 114] on icon "Open" at bounding box center [457, 107] width 19 height 19
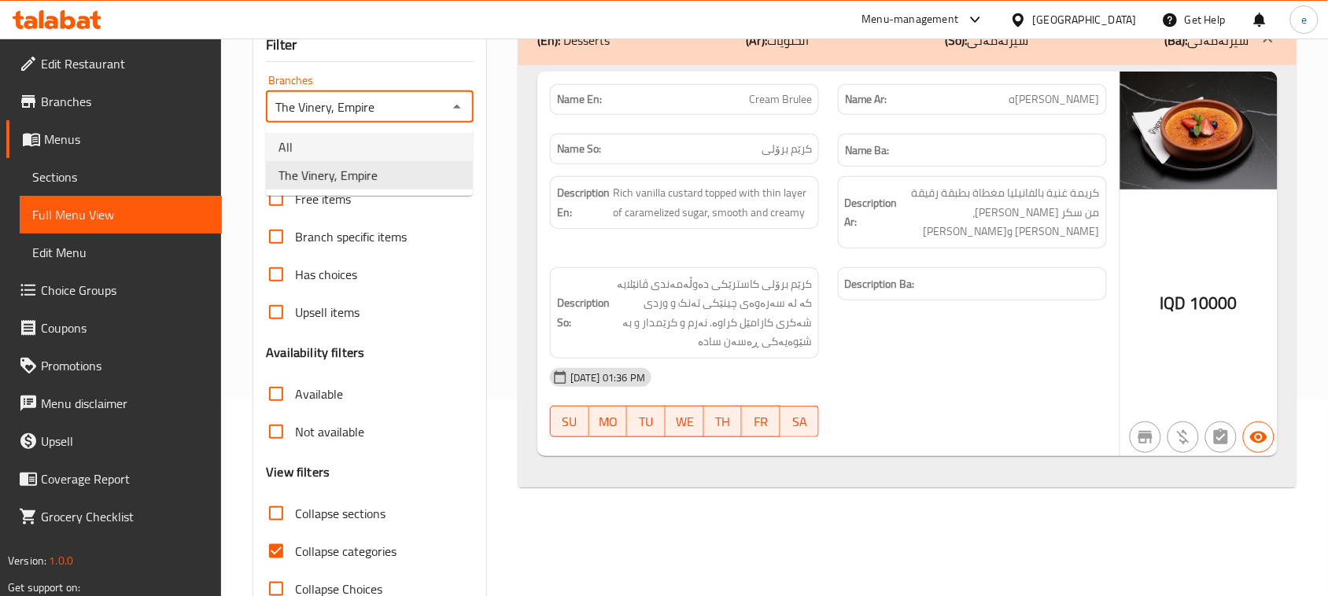
click at [419, 147] on li "All" at bounding box center [369, 147] width 207 height 28
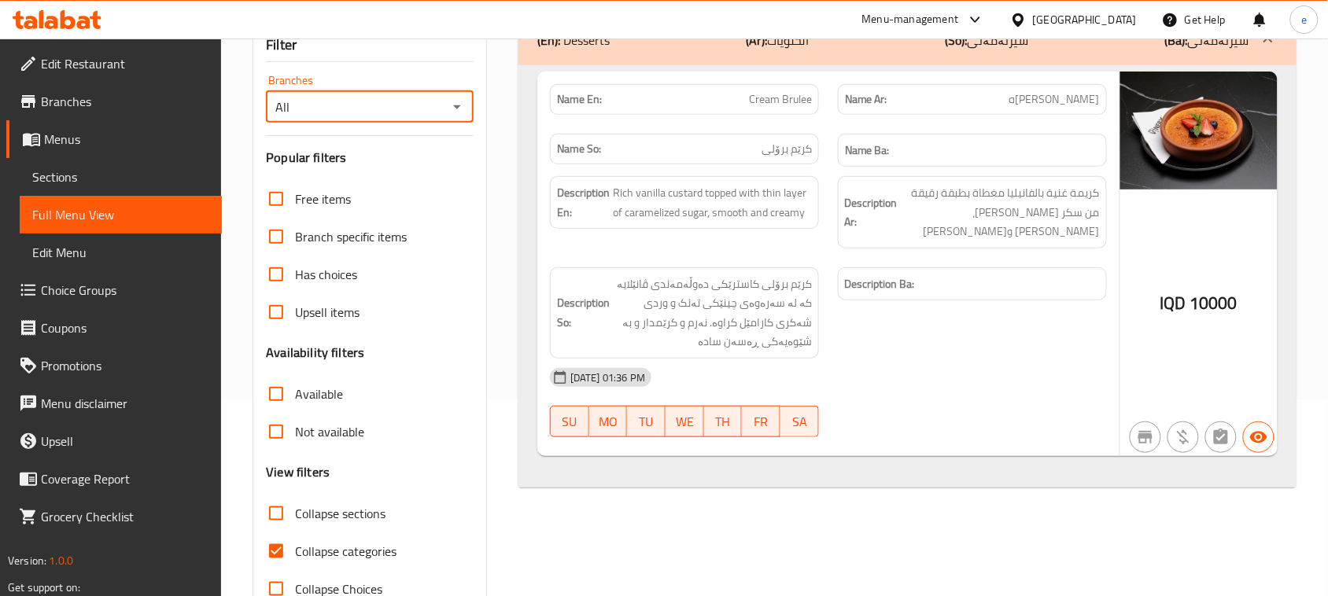
click at [453, 118] on button "Open" at bounding box center [457, 107] width 22 height 22
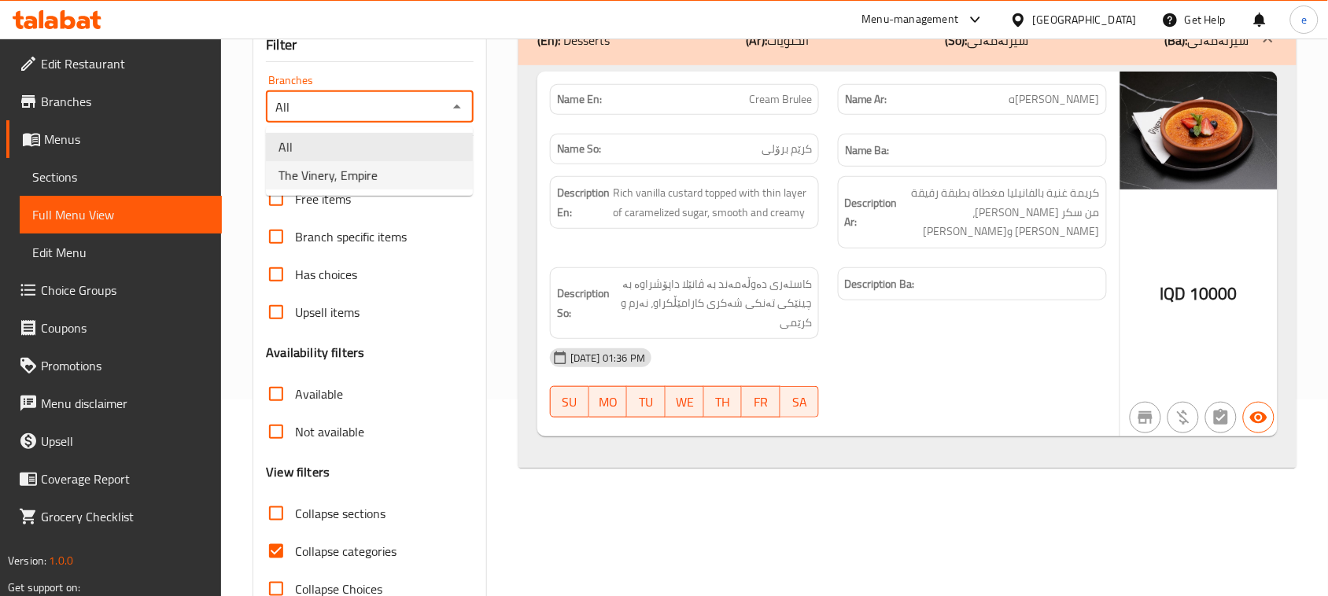
click at [423, 178] on li "The Vinery, Empire" at bounding box center [369, 175] width 207 height 28
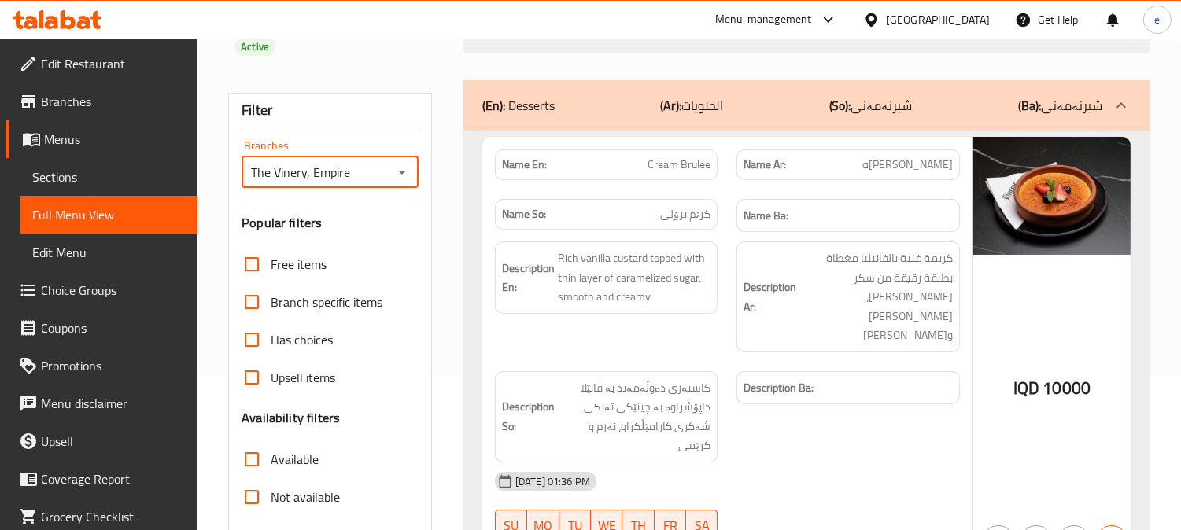
scroll to position [0, 0]
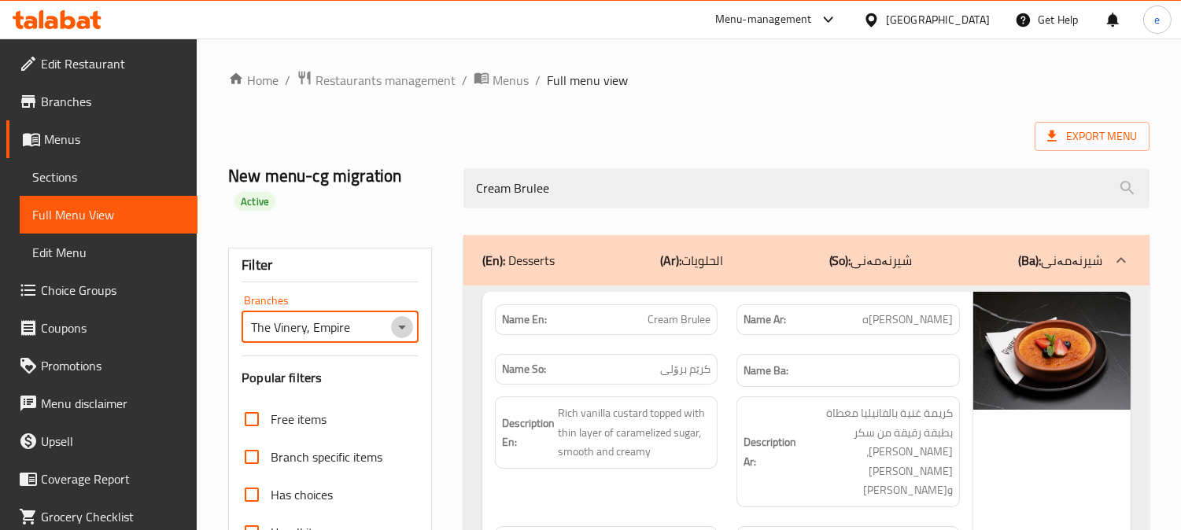
click at [397, 320] on icon "Open" at bounding box center [401, 327] width 19 height 19
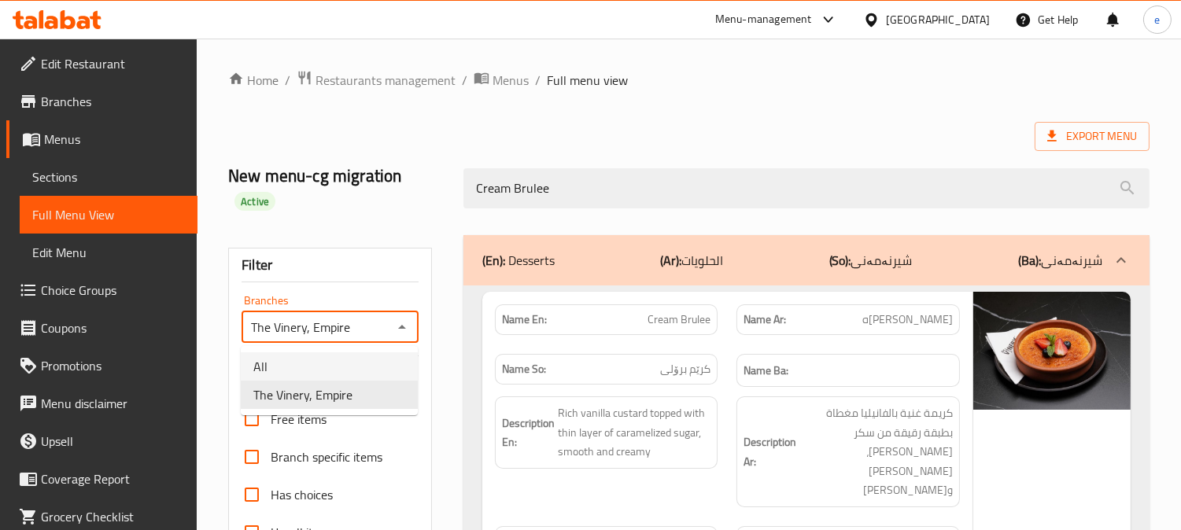
click at [375, 356] on li "All" at bounding box center [329, 366] width 177 height 28
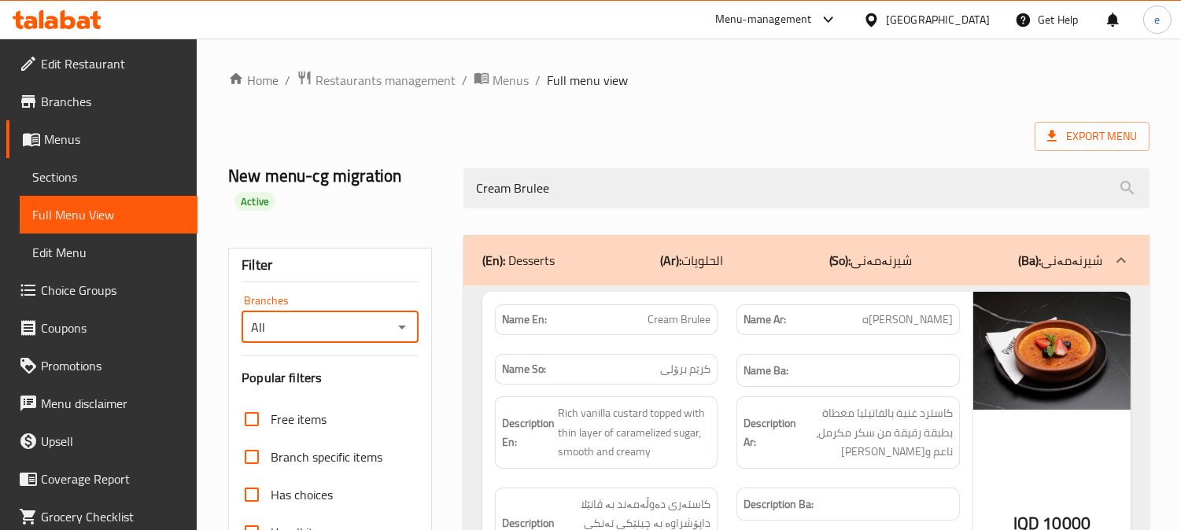
click at [404, 321] on icon "Open" at bounding box center [401, 327] width 19 height 19
click at [354, 390] on li "The Vinery, Empire" at bounding box center [329, 395] width 177 height 28
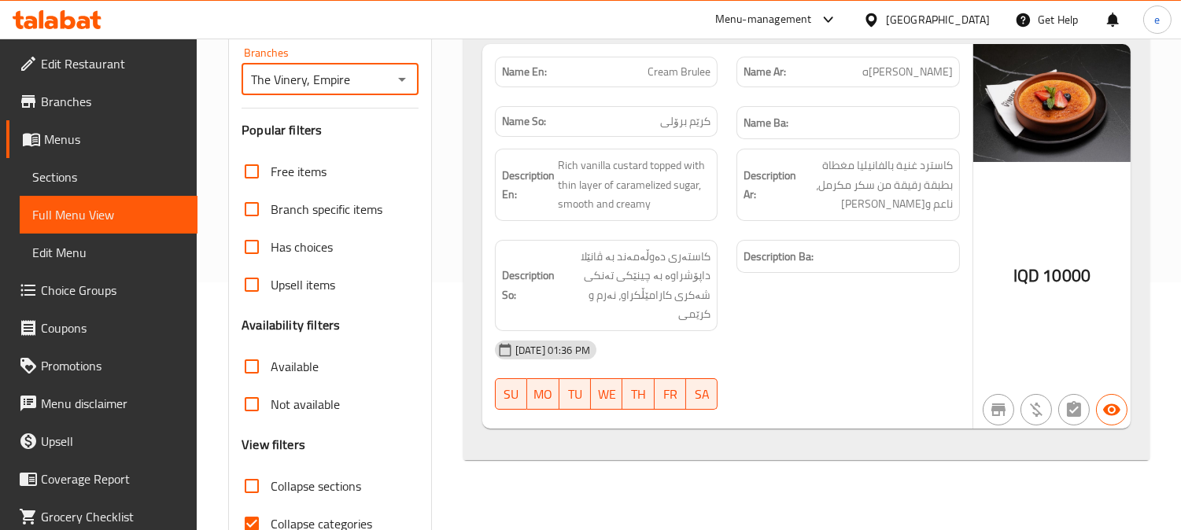
scroll to position [155, 0]
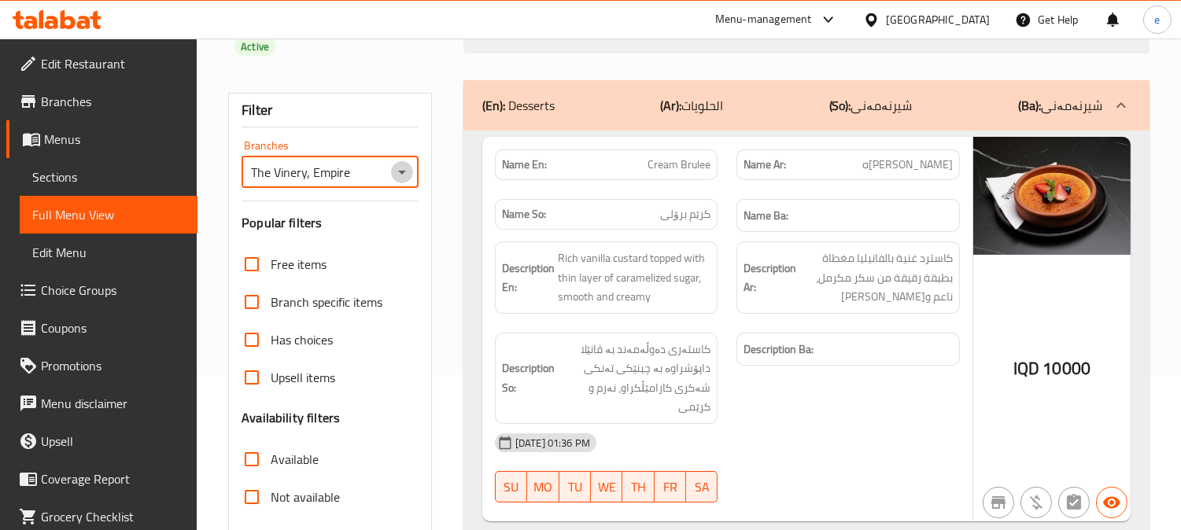
click at [407, 168] on icon "Open" at bounding box center [401, 172] width 19 height 19
click at [376, 199] on li "All" at bounding box center [329, 211] width 177 height 28
click at [395, 171] on icon "Open" at bounding box center [401, 172] width 19 height 19
click at [368, 223] on li "All" at bounding box center [329, 211] width 177 height 28
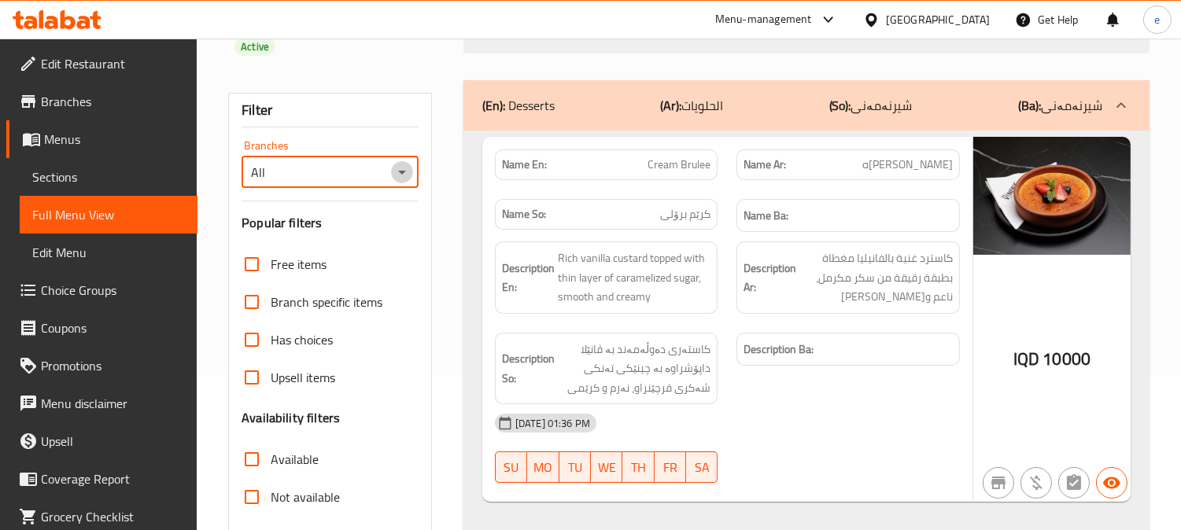
click at [397, 176] on icon "Open" at bounding box center [401, 172] width 19 height 19
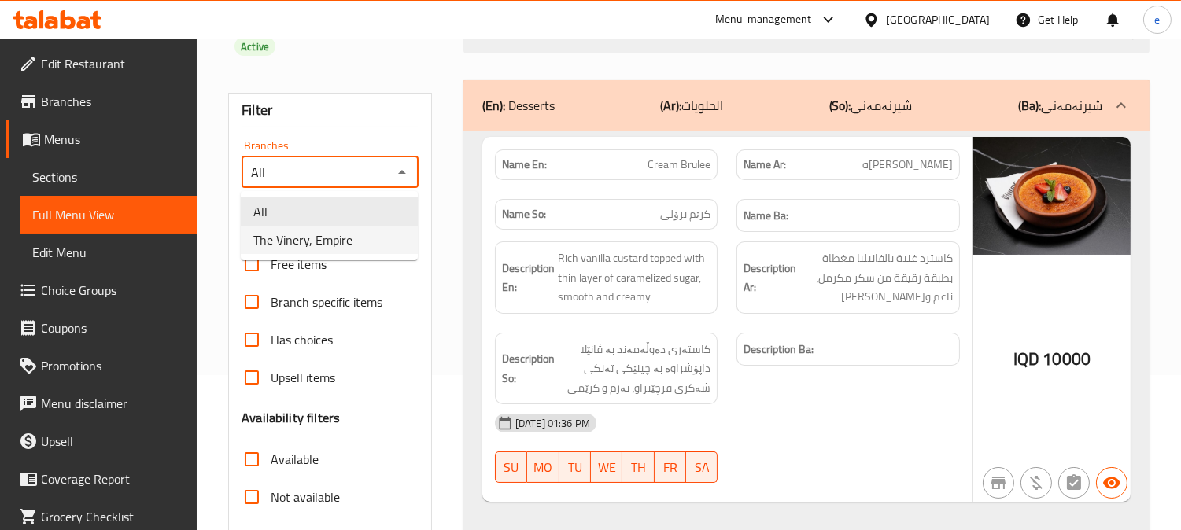
click at [378, 234] on li "The Vinery, Empire" at bounding box center [329, 240] width 177 height 28
type input "The Vinery, Empire"
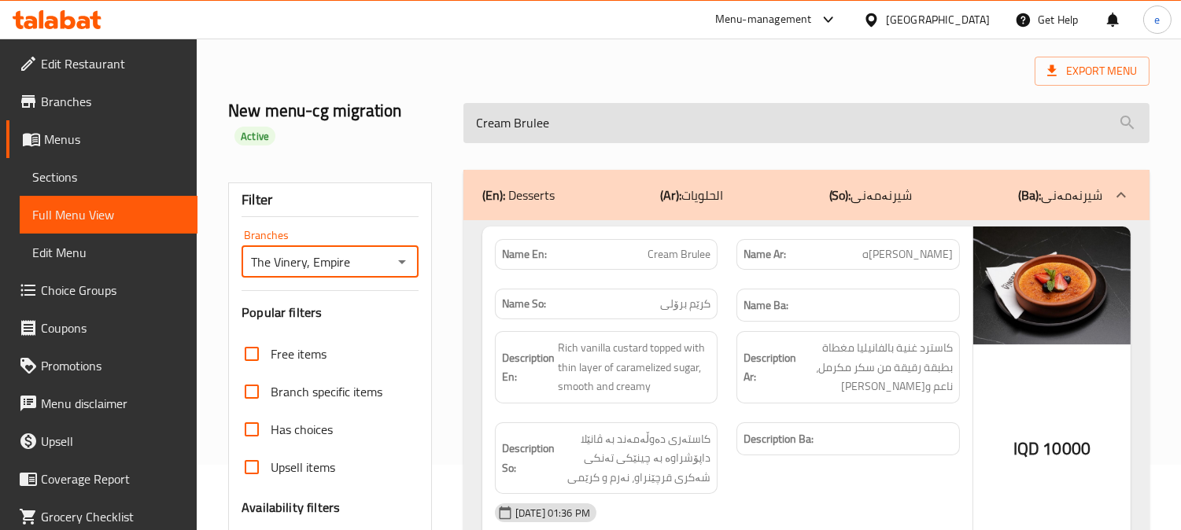
scroll to position [0, 0]
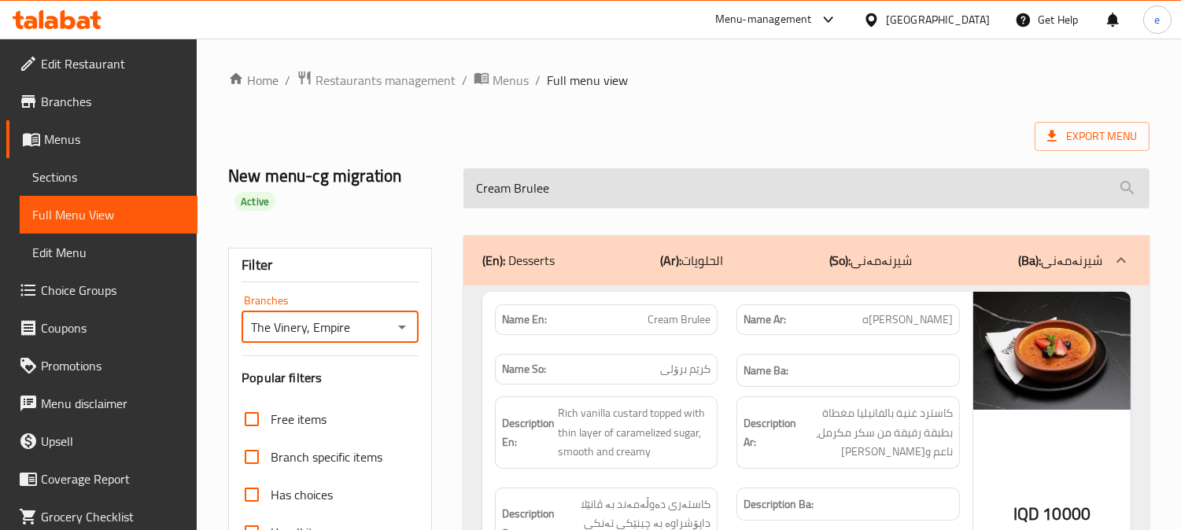
click at [591, 171] on input "Cream Brulee" at bounding box center [806, 188] width 686 height 40
click at [591, 170] on input "Cream Brulee" at bounding box center [806, 188] width 686 height 40
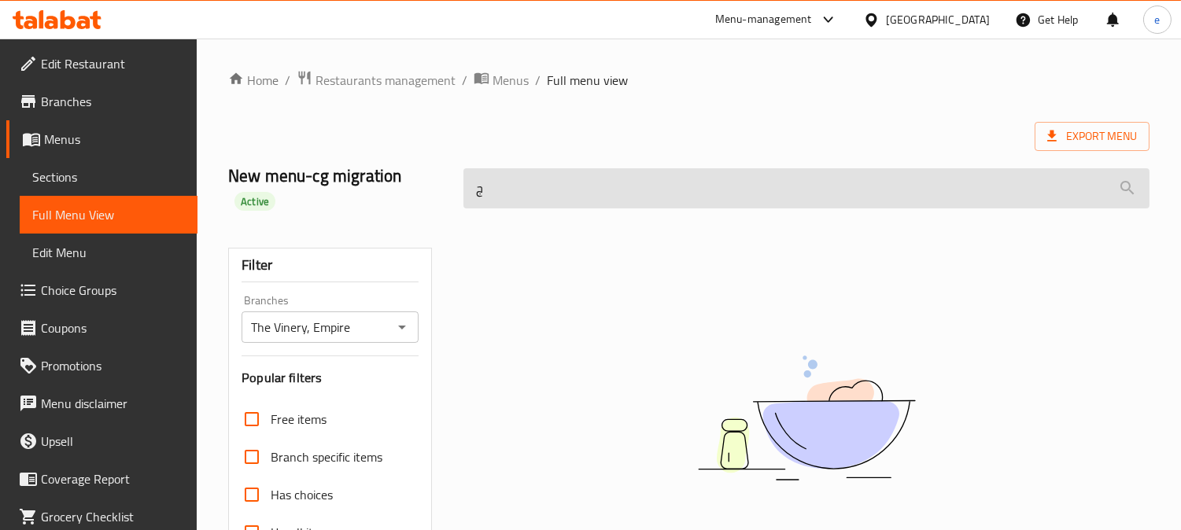
click at [524, 187] on input "ج" at bounding box center [806, 188] width 686 height 40
paste input "Cream Brulee"
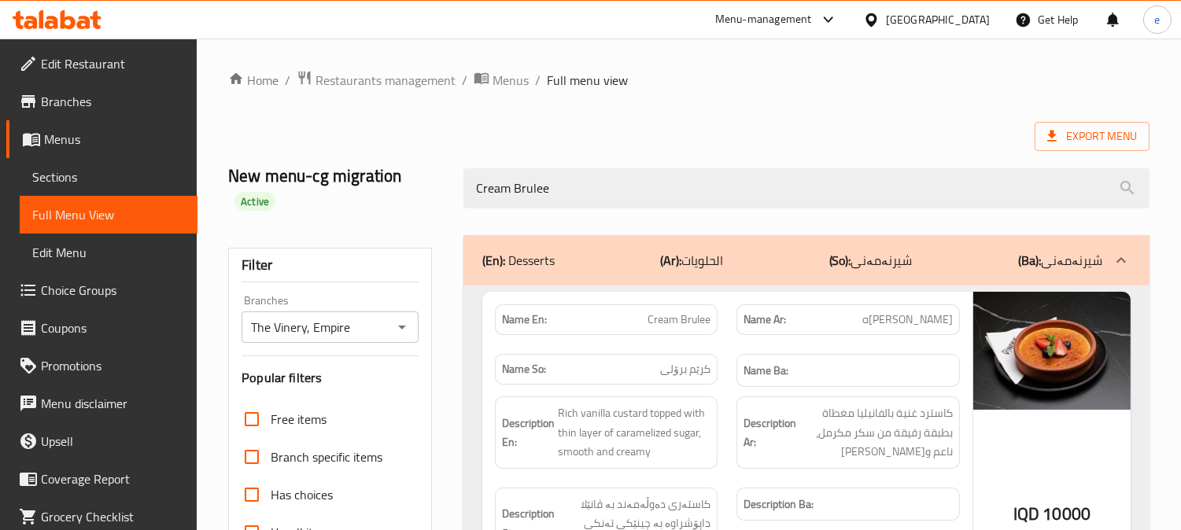
click at [399, 327] on icon "Open" at bounding box center [401, 327] width 19 height 19
type input "Cream Brulee"
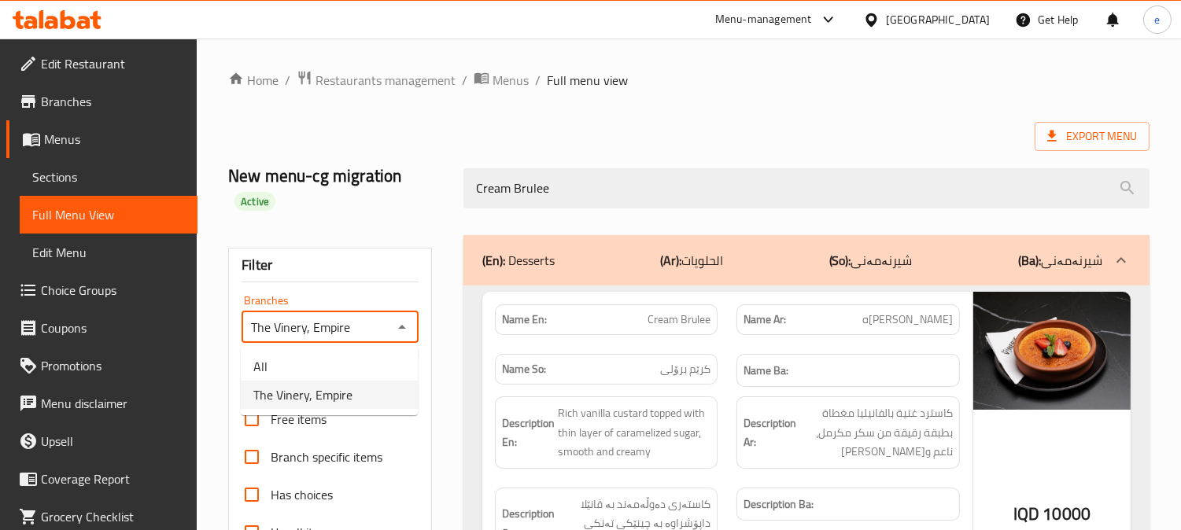
click at [337, 396] on span "The Vinery, Empire" at bounding box center [302, 394] width 99 height 19
click at [405, 332] on icon "Open" at bounding box center [401, 327] width 19 height 19
click at [359, 358] on li "All" at bounding box center [329, 366] width 177 height 28
click at [414, 324] on div "All Branches" at bounding box center [329, 326] width 177 height 31
click at [399, 328] on icon "Open" at bounding box center [401, 327] width 19 height 19
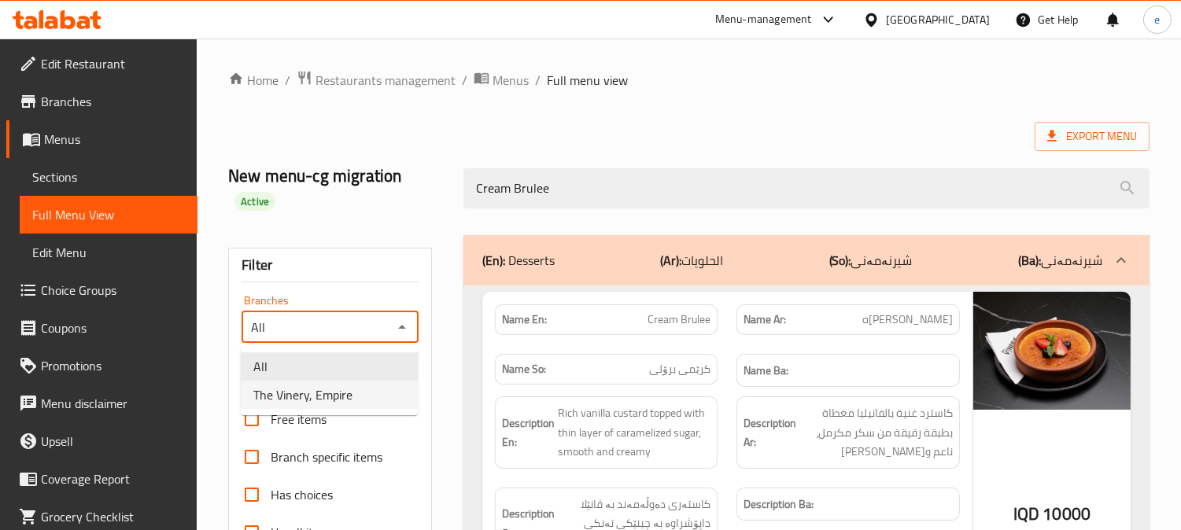
click at [363, 387] on li "The Vinery, Empire" at bounding box center [329, 395] width 177 height 28
type input "The Vinery, Empire"
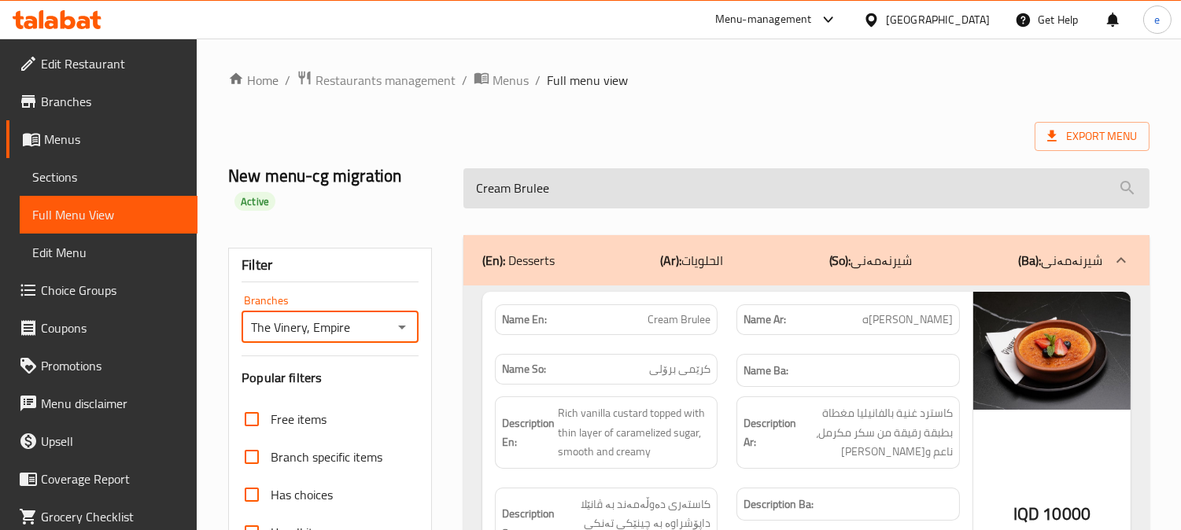
click at [543, 186] on input "Cream Brulee" at bounding box center [806, 188] width 686 height 40
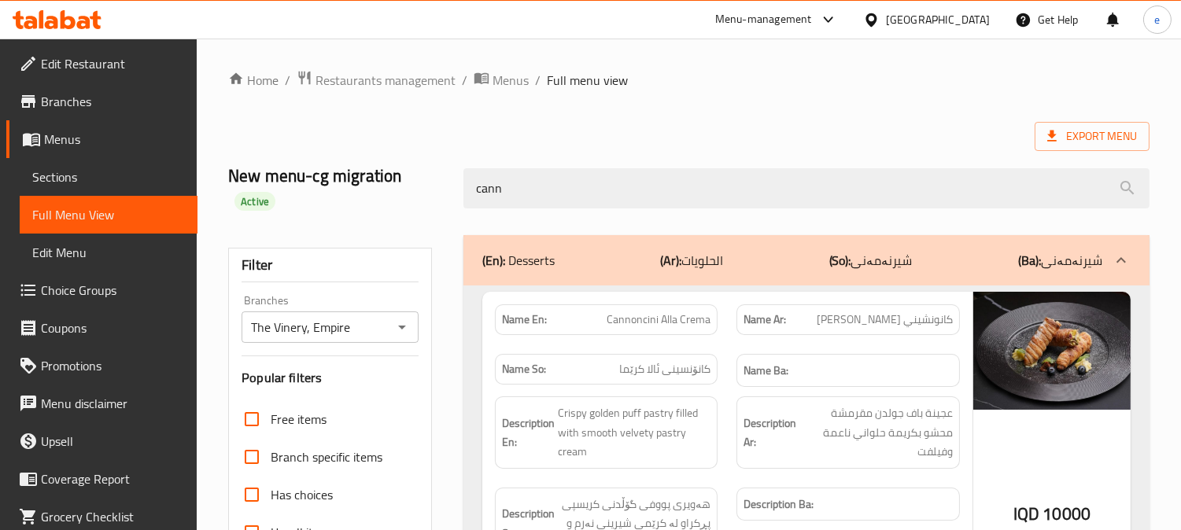
click at [678, 319] on span "Cannoncini Alla Crema" at bounding box center [658, 319] width 104 height 17
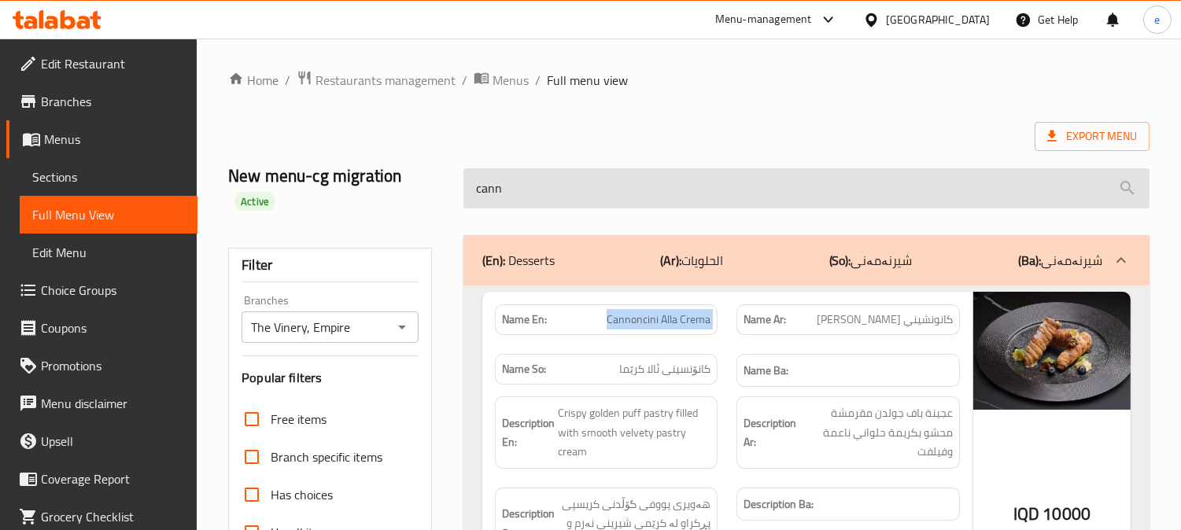
click at [507, 182] on input "cann" at bounding box center [806, 188] width 686 height 40
paste input "Cream Brulee"
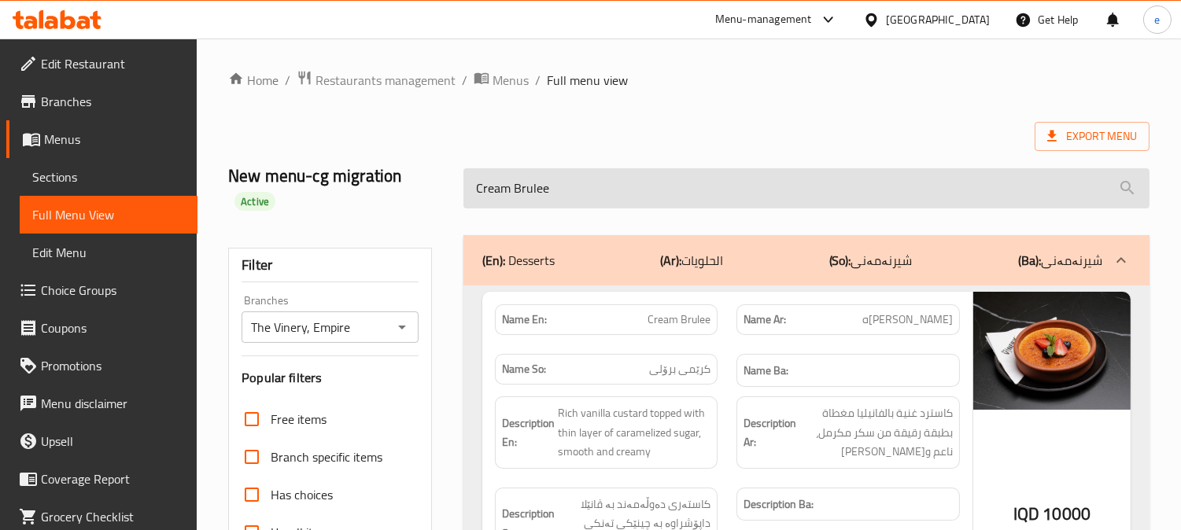
click at [518, 194] on input "Cream Brulee" at bounding box center [806, 188] width 686 height 40
click at [525, 197] on input "Cream Brulee" at bounding box center [806, 188] width 686 height 40
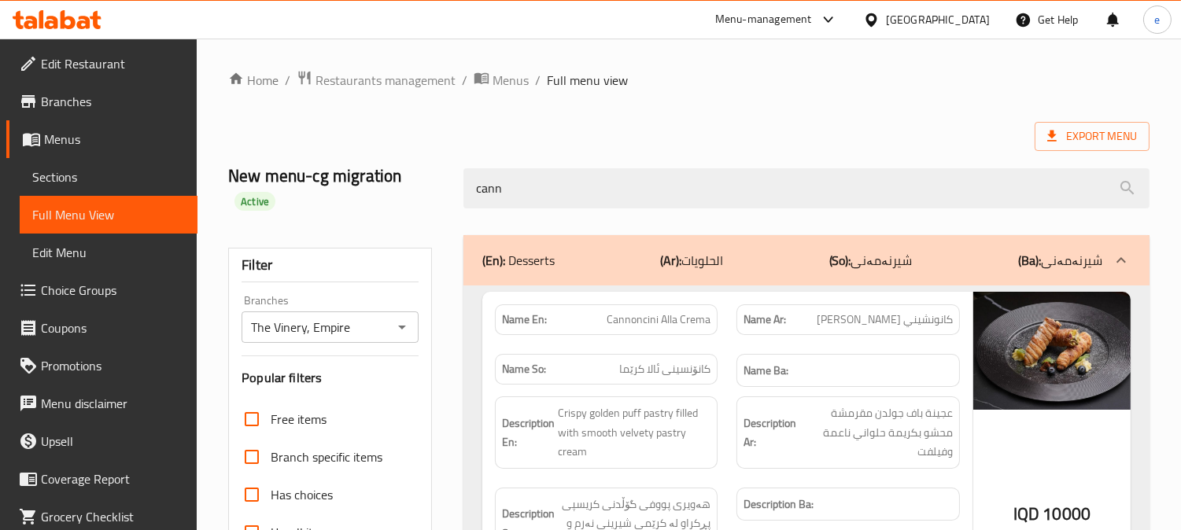
click at [674, 318] on span "Cannoncini Alla Crema" at bounding box center [658, 319] width 104 height 17
copy span "Cannoncini Alla Crema"
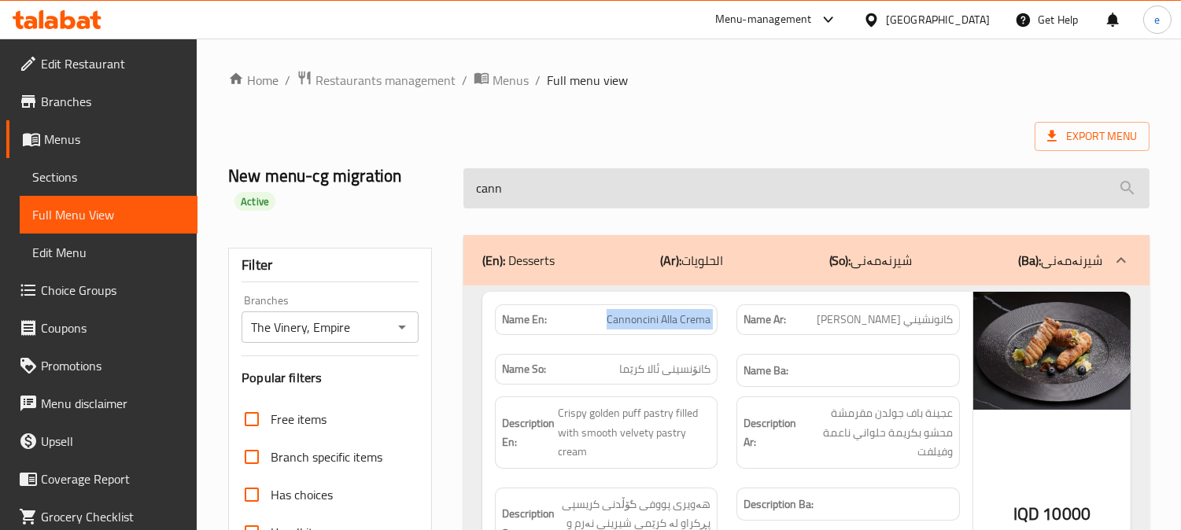
click at [552, 202] on input "cann" at bounding box center [806, 188] width 686 height 40
paste input "Cannoncini Alla Crema"
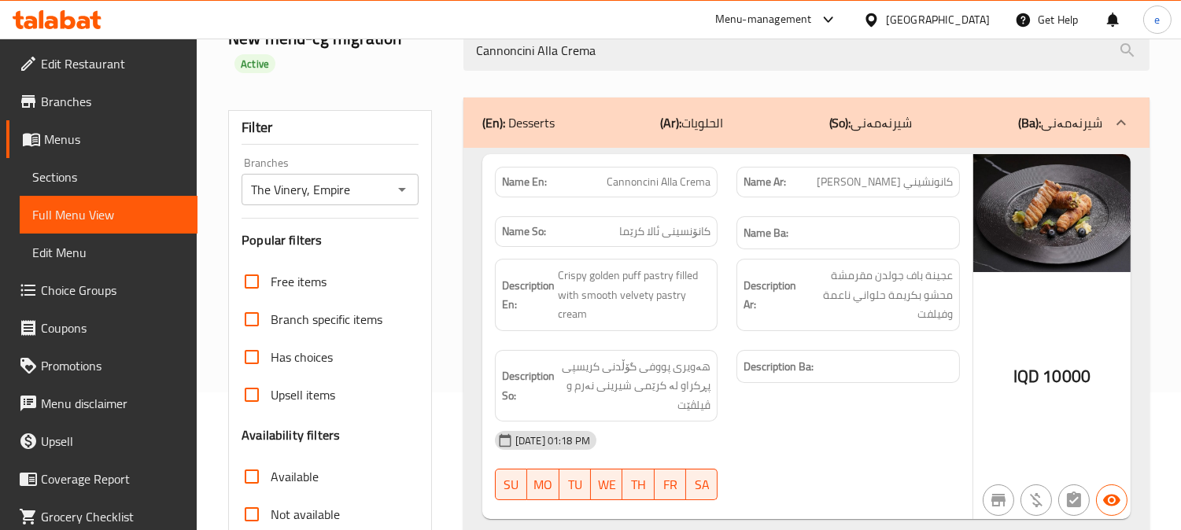
scroll to position [175, 0]
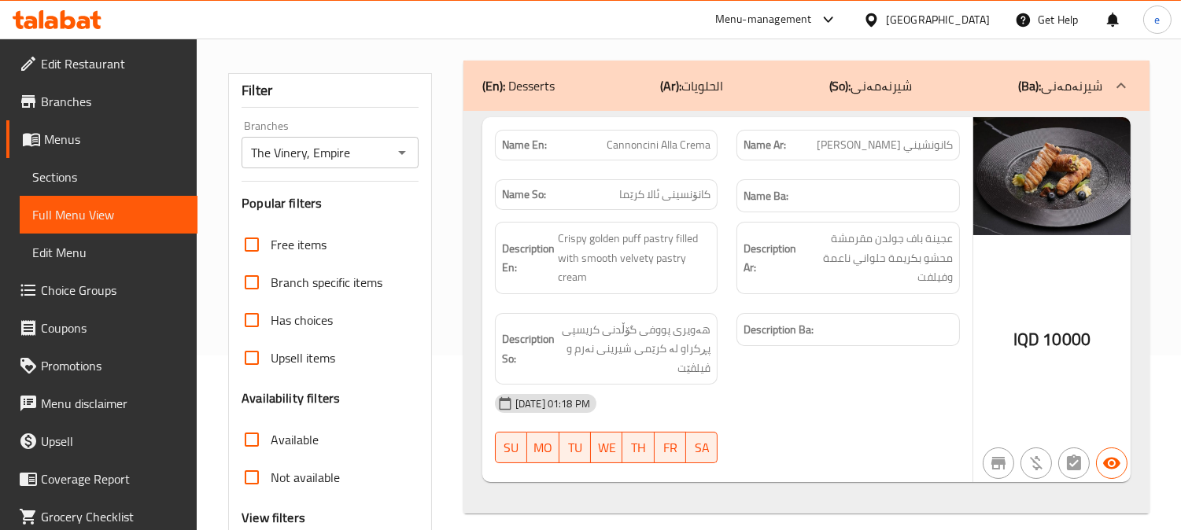
type input "Cannoncini Alla Crema"
click at [669, 153] on span "Cannoncini Alla Crema" at bounding box center [658, 145] width 104 height 17
click at [396, 152] on icon "Open" at bounding box center [401, 152] width 19 height 19
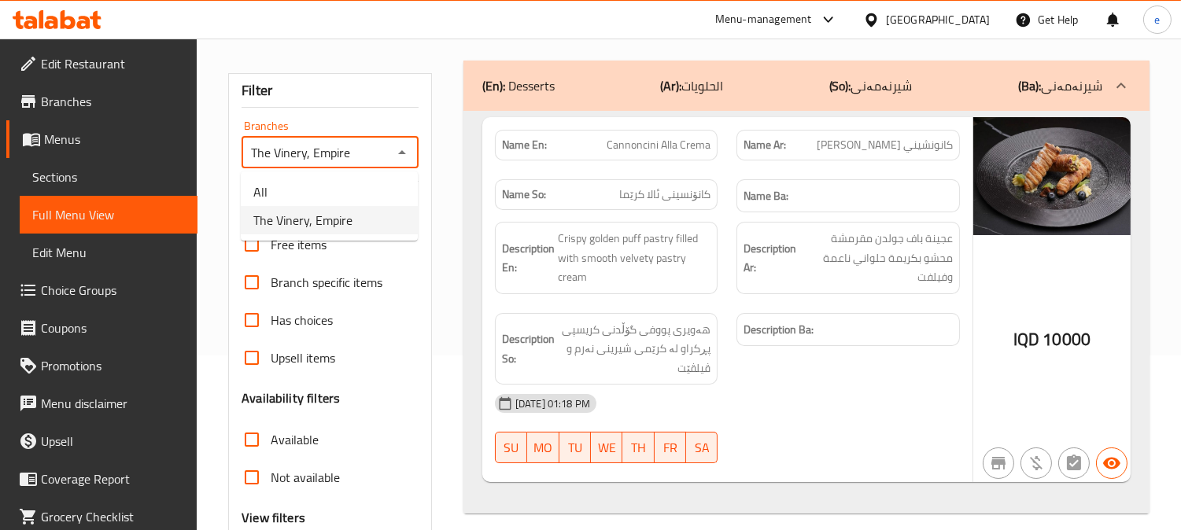
click at [339, 179] on li "All" at bounding box center [329, 192] width 177 height 28
click at [413, 150] on div "All Branches" at bounding box center [329, 152] width 177 height 31
click at [409, 151] on icon "Open" at bounding box center [401, 152] width 19 height 19
click at [341, 233] on li "The Vinery, Empire" at bounding box center [329, 220] width 177 height 28
type input "The Vinery, Empire"
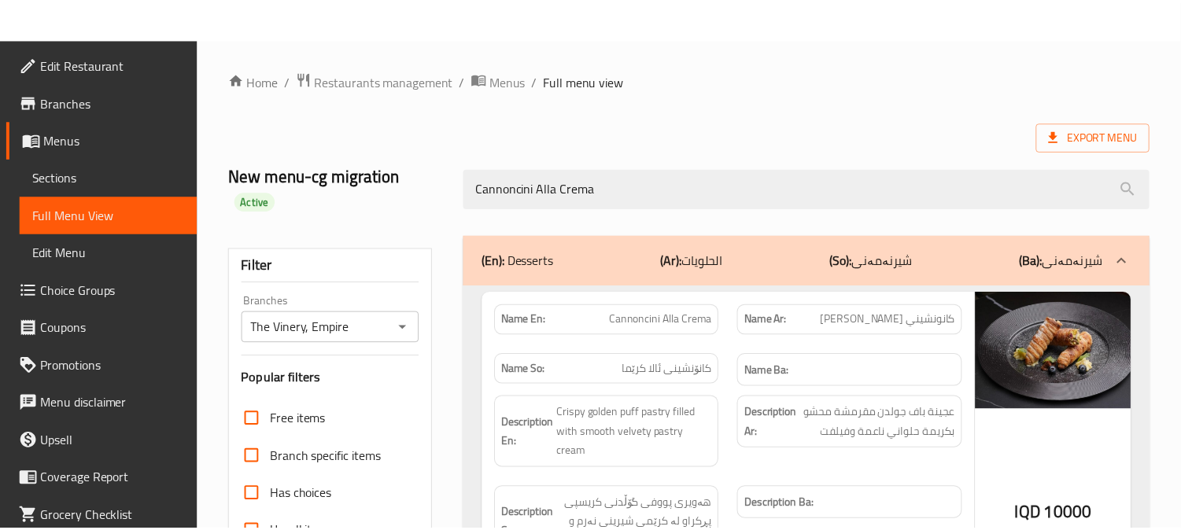
scroll to position [330, 0]
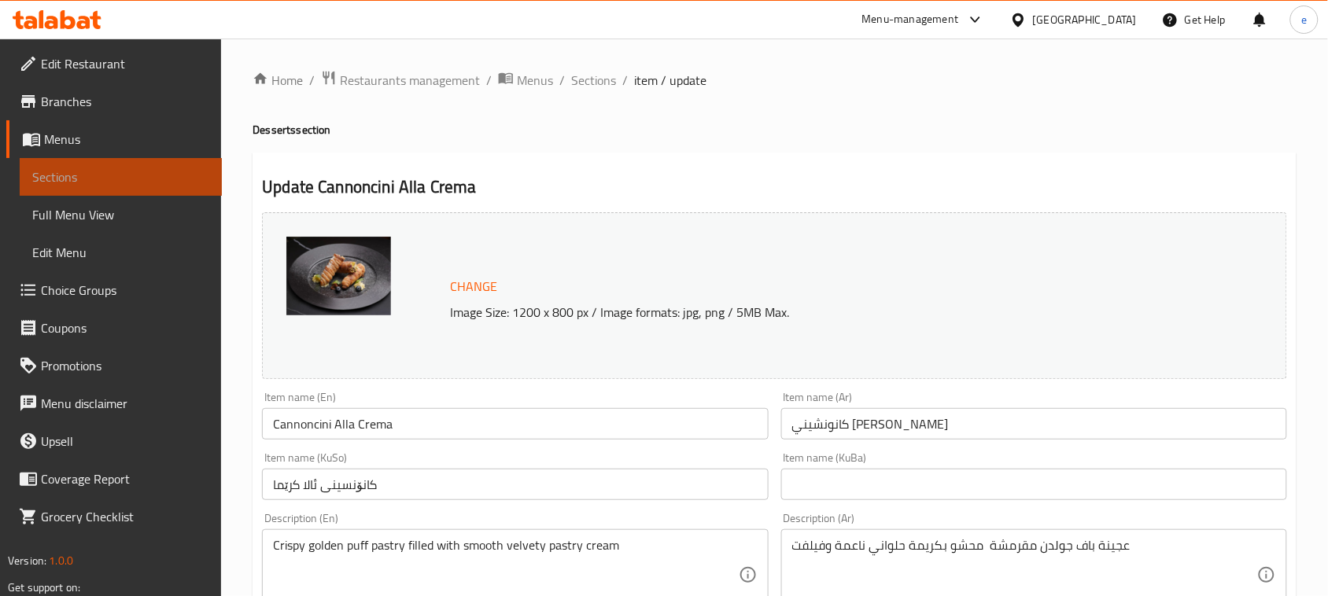
click at [138, 170] on span "Sections" at bounding box center [120, 177] width 177 height 19
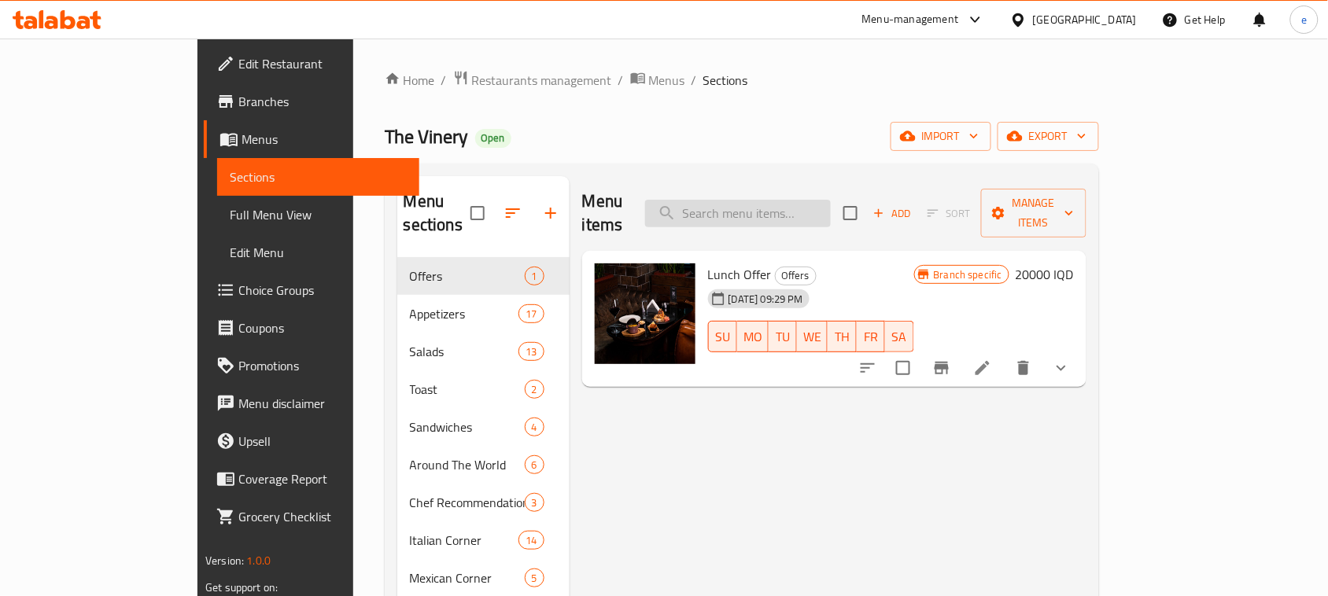
click at [783, 209] on input "search" at bounding box center [738, 214] width 186 height 28
paste input "Cream Brulee"
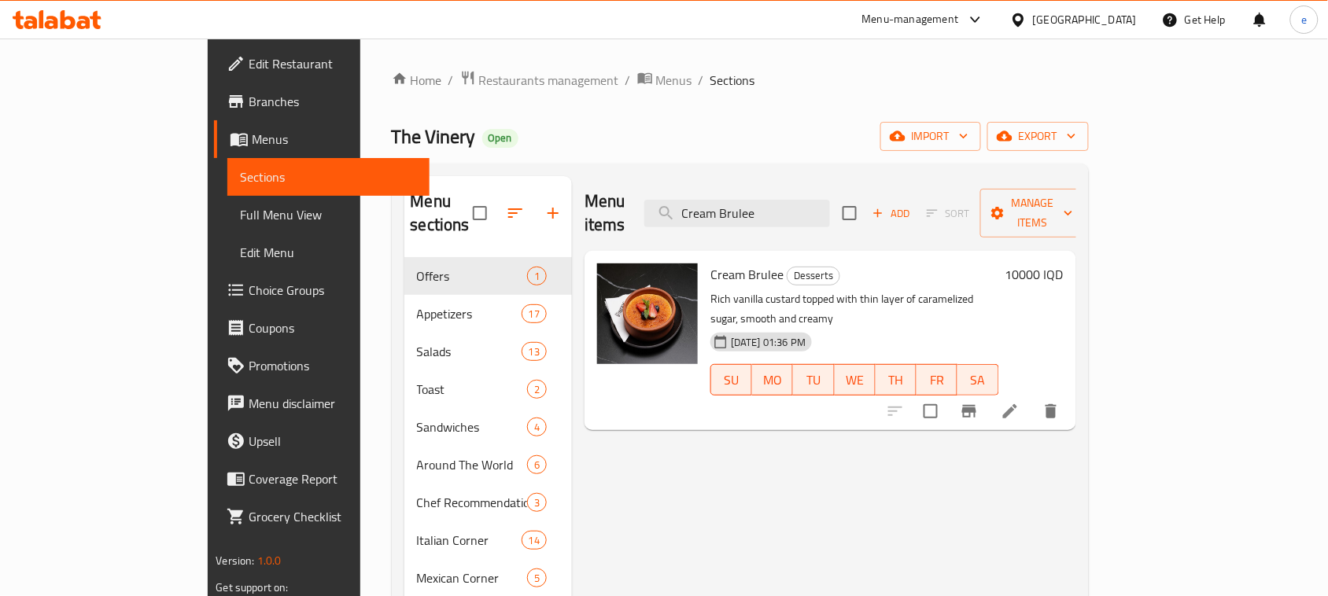
type input "Cream Brulee"
click at [1017, 404] on icon at bounding box center [1010, 411] width 14 height 14
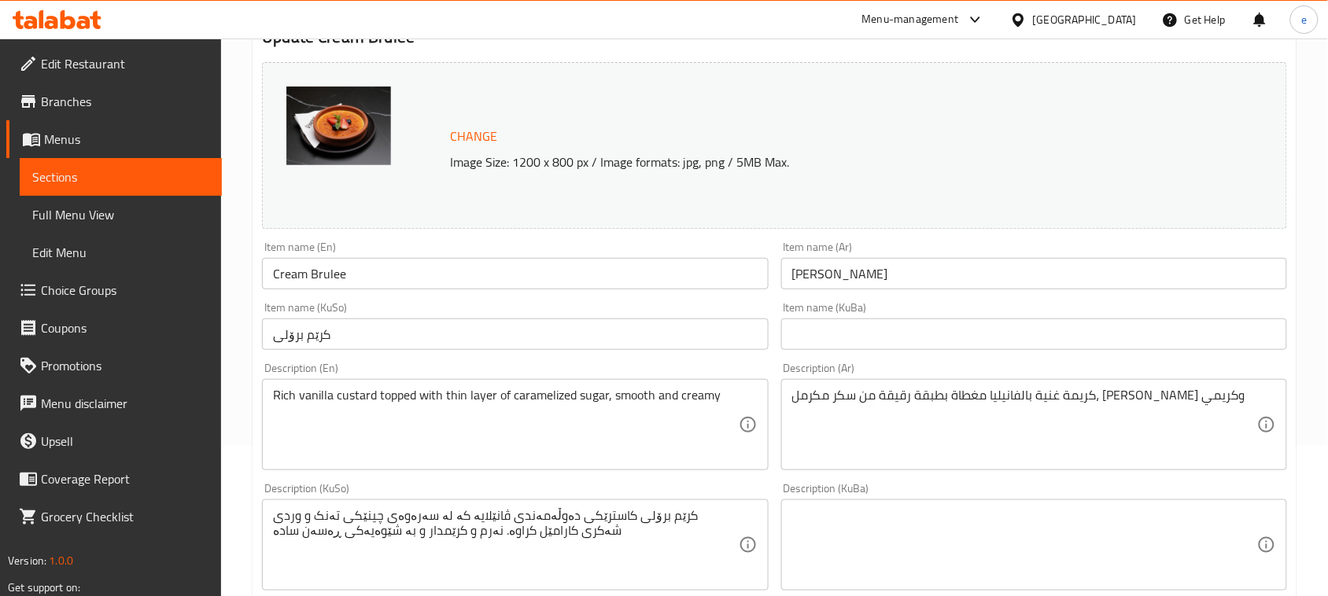
scroll to position [197, 0]
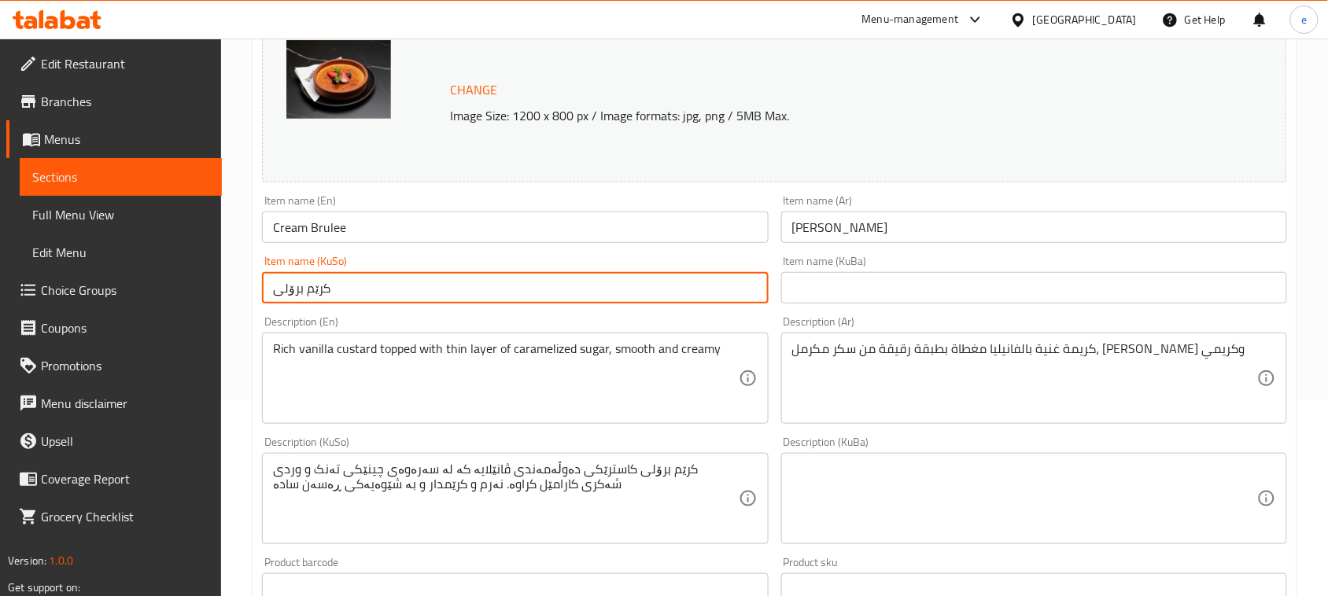
click at [343, 293] on input "کرێم برۆلی" at bounding box center [515, 287] width 506 height 31
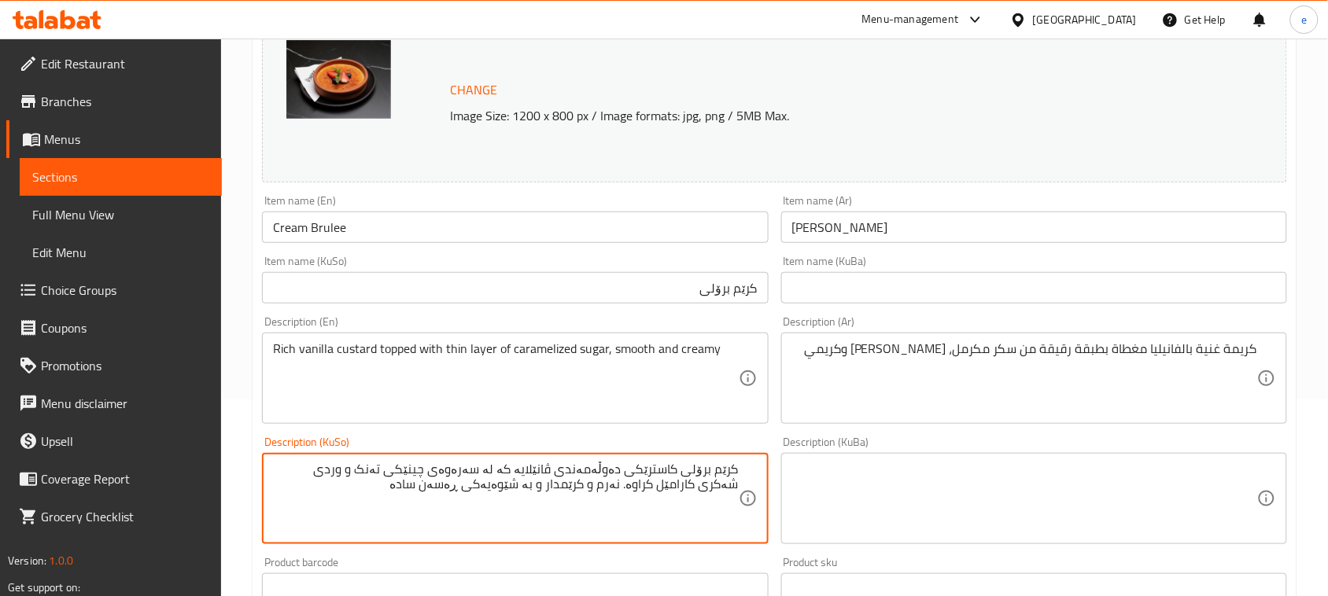
click at [513, 490] on textarea "کرێم برۆلی کاسترێکی دەوڵەمەندی ڤانێلایە کە لە سەرەوەی چینێکی تەنک و وردی شەکری …" at bounding box center [505, 499] width 465 height 75
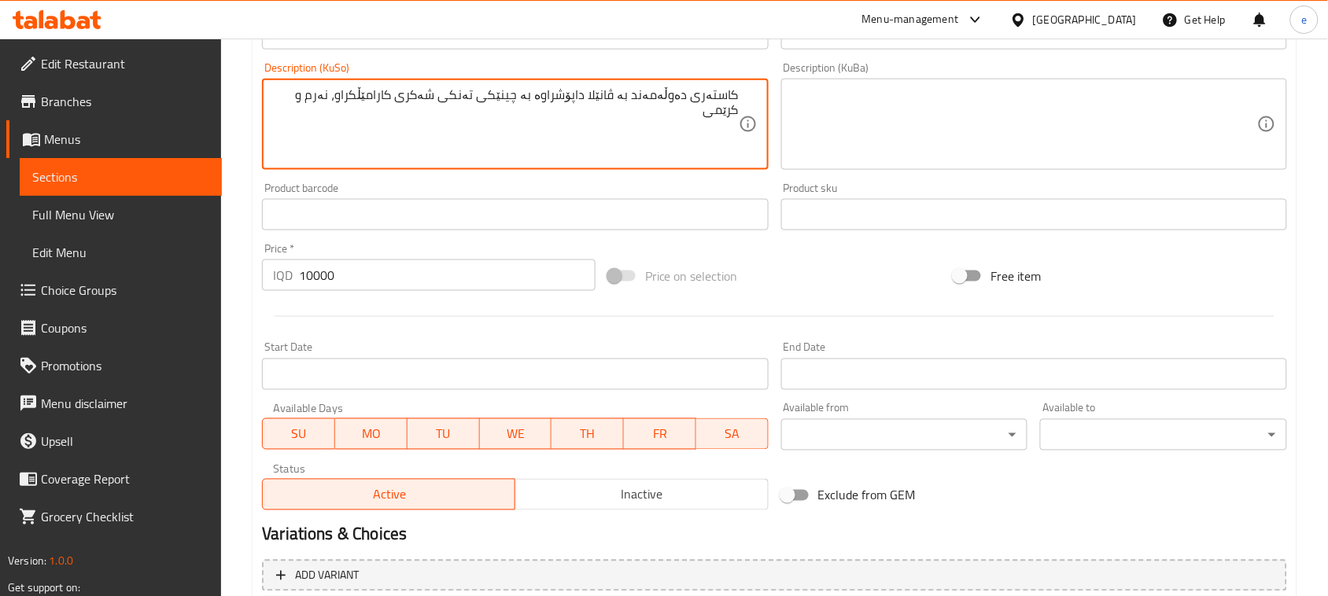
scroll to position [717, 0]
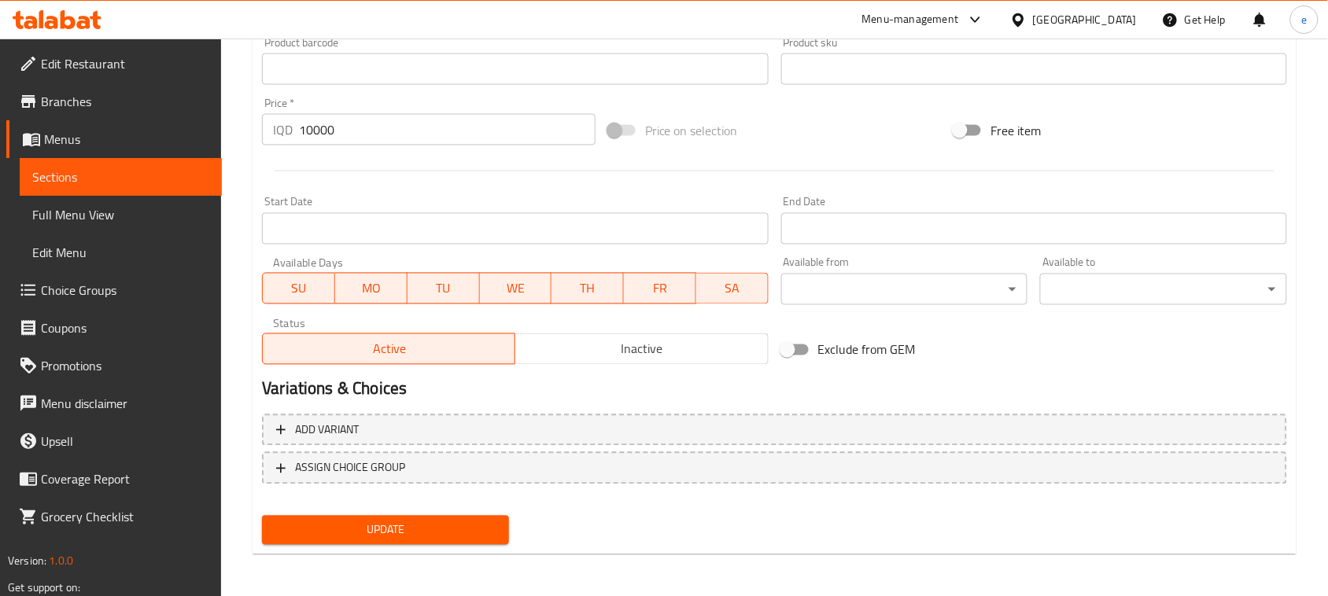
type textarea "کاستەری دەوڵەمەند بە ڤانێلا داپۆشراوە بە چینێکی تەنکی شەکری کارامێڵکراو، نەرم و…"
click at [418, 523] on span "Update" at bounding box center [386, 531] width 222 height 20
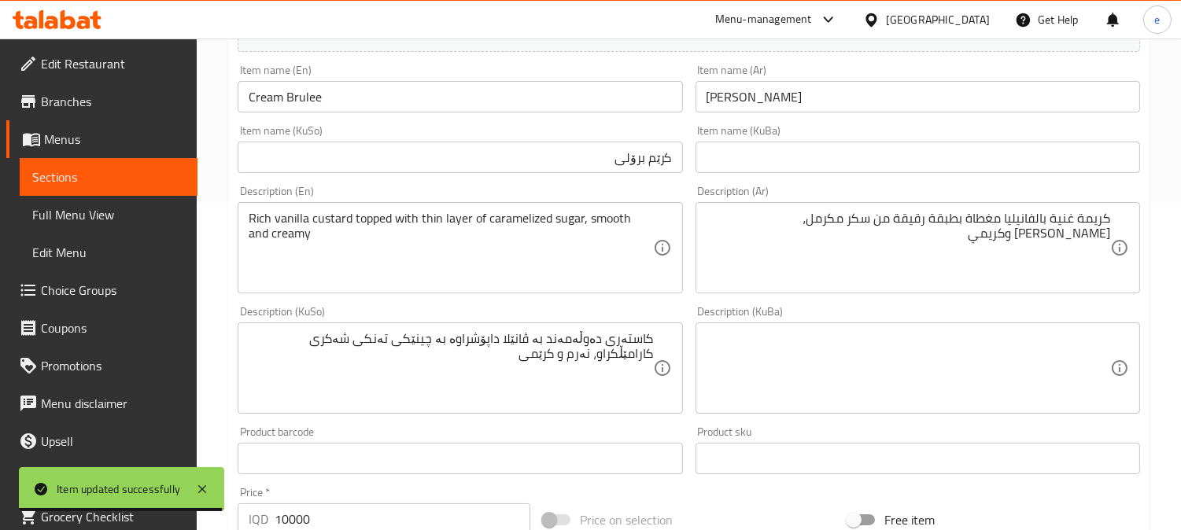
scroll to position [367, 0]
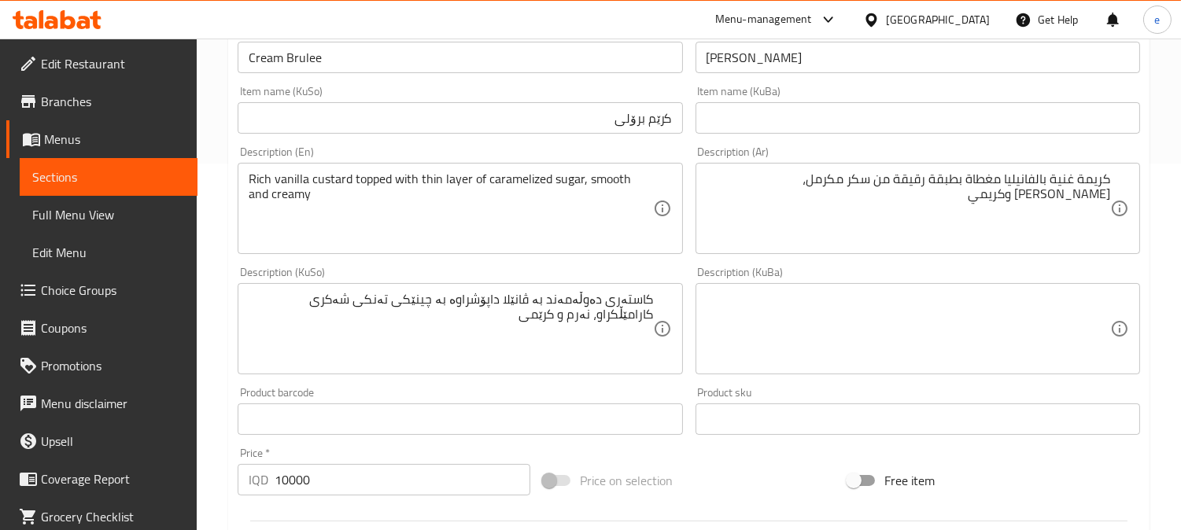
click at [1089, 185] on textarea "كريمة غنية بالفانيليا مغطاة بطبقة رقيقة من سكر مكرمل، ناعم وكريمي" at bounding box center [907, 208] width 403 height 75
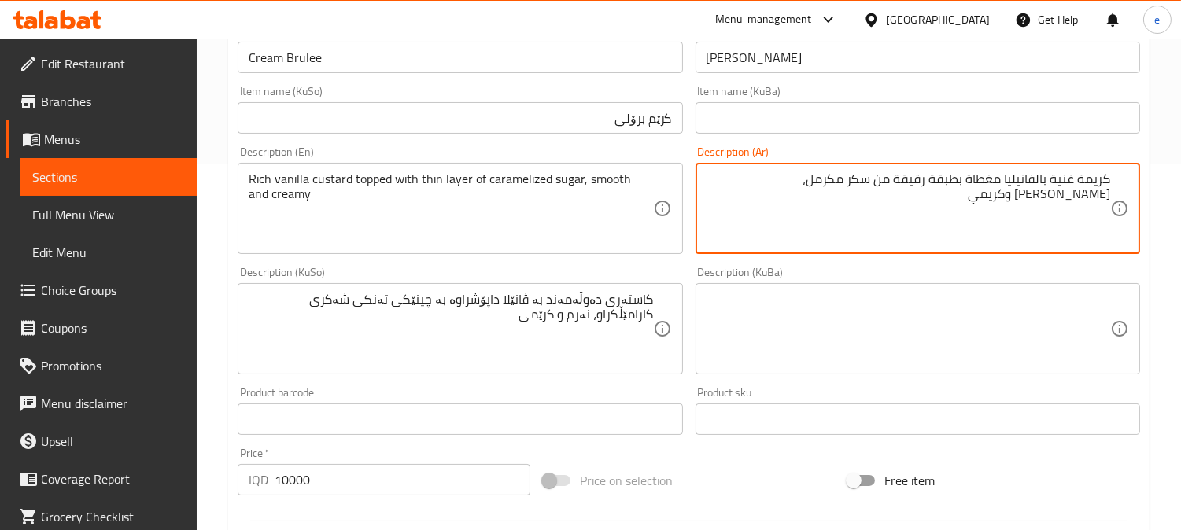
paste textarea "سترد"
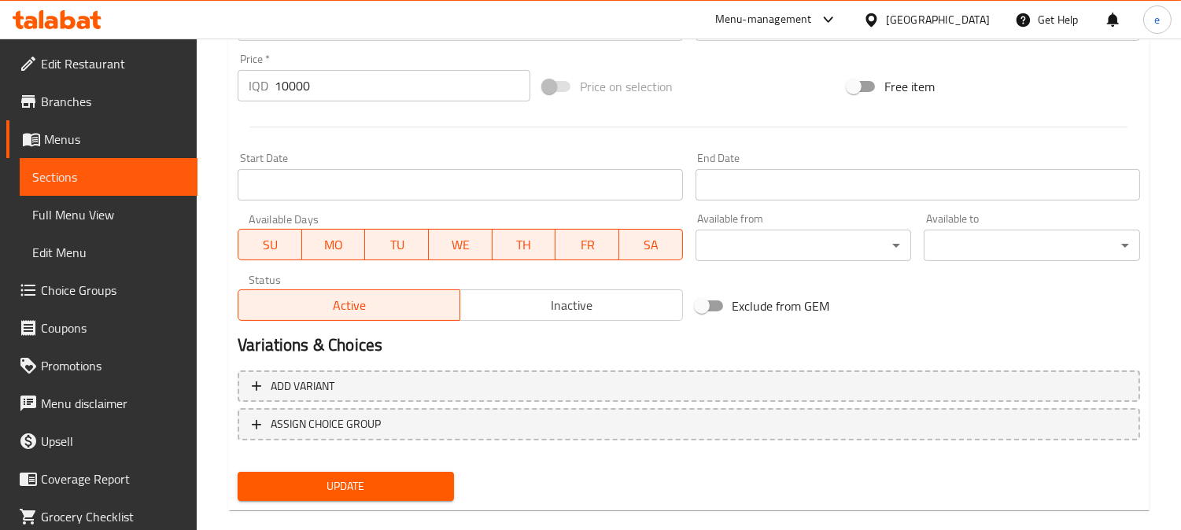
scroll to position [782, 0]
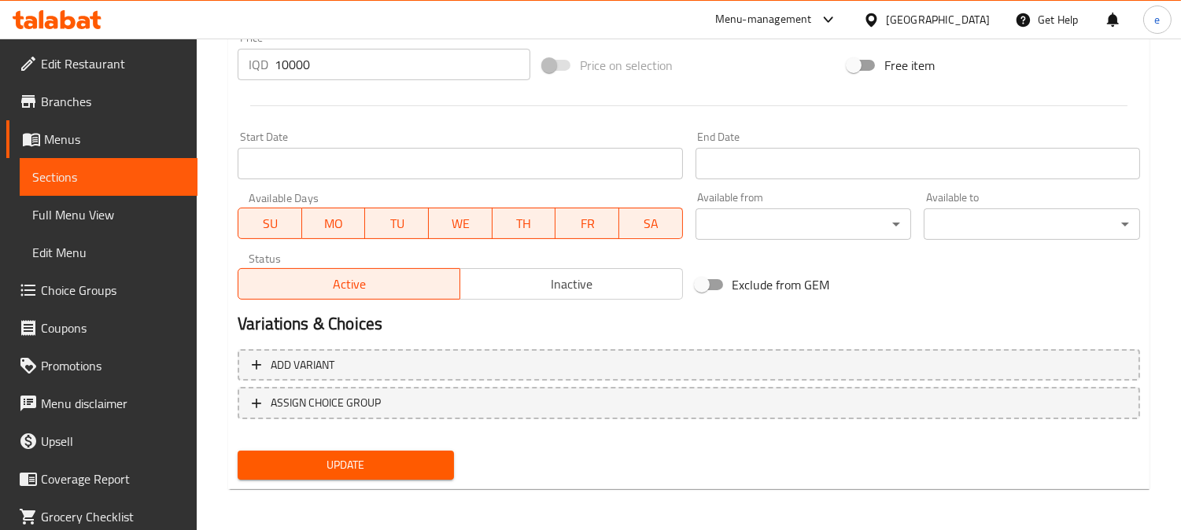
type textarea "كاسترد غنية بالفانيليا مغطاة بطبقة رقيقة من سكر مكرمل، ناعم وكريمي"
click at [359, 467] on span "Update" at bounding box center [345, 465] width 191 height 20
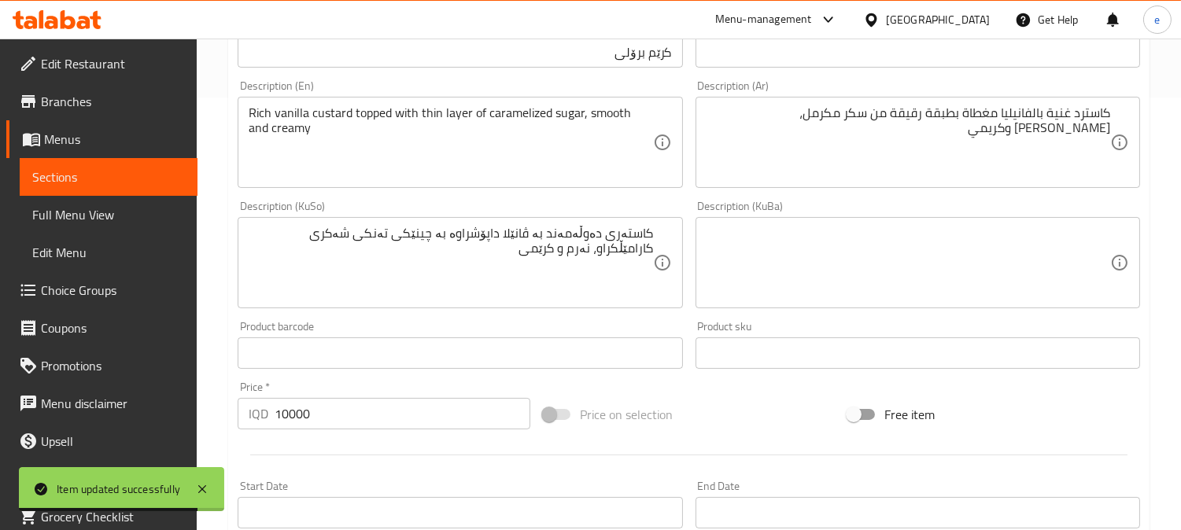
scroll to position [257, 0]
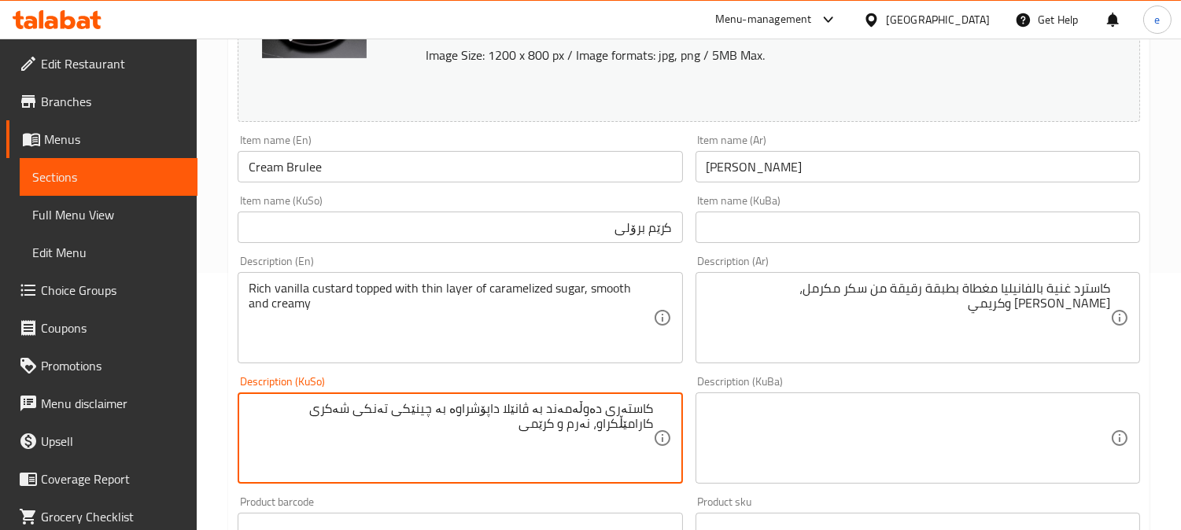
click at [311, 415] on textarea "کاستەری دەوڵەمەند بە ڤانێلا داپۆشراوە بە چینێکی تەنکی شەکری کارامێڵکراو، نەرم و…" at bounding box center [450, 438] width 403 height 75
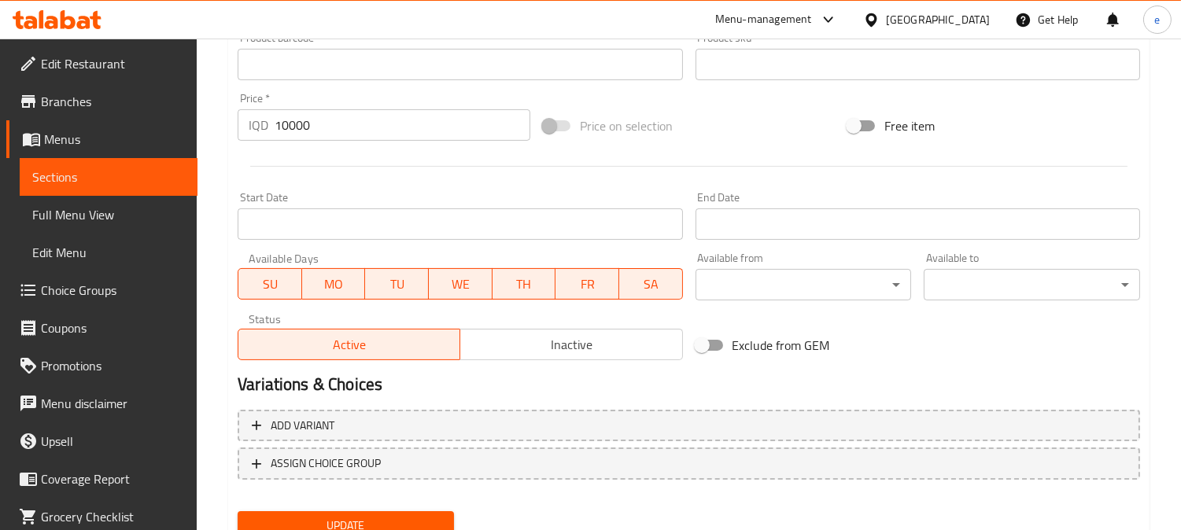
scroll to position [782, 0]
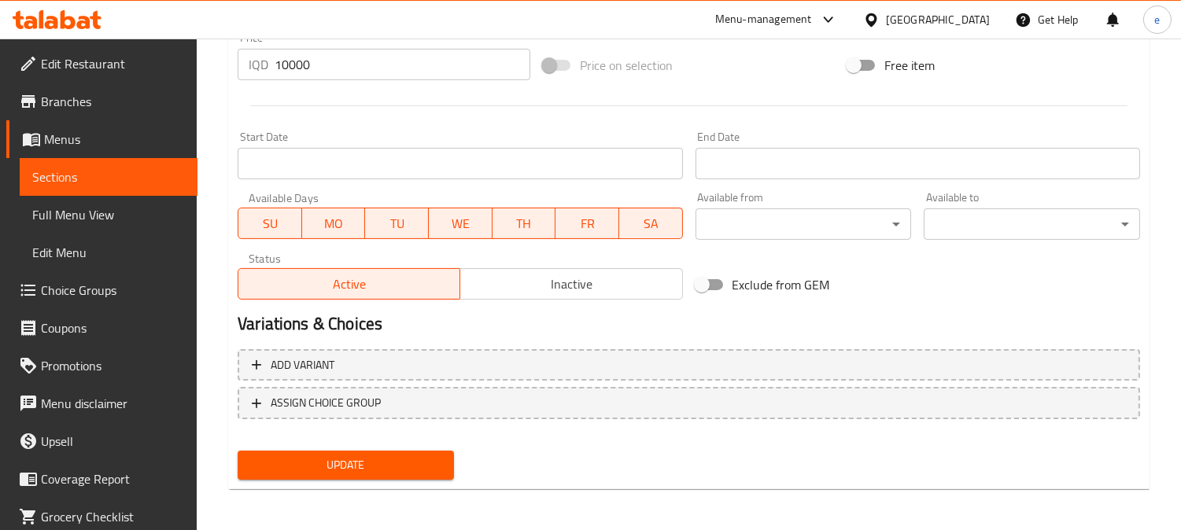
type textarea "کاستەری دەوڵەمەند بە ڤانێلا داپۆشراوە بە چینێکی تەنکی شەکری قرچێنراو، نەرم و کر…"
click at [389, 470] on span "Update" at bounding box center [345, 465] width 191 height 20
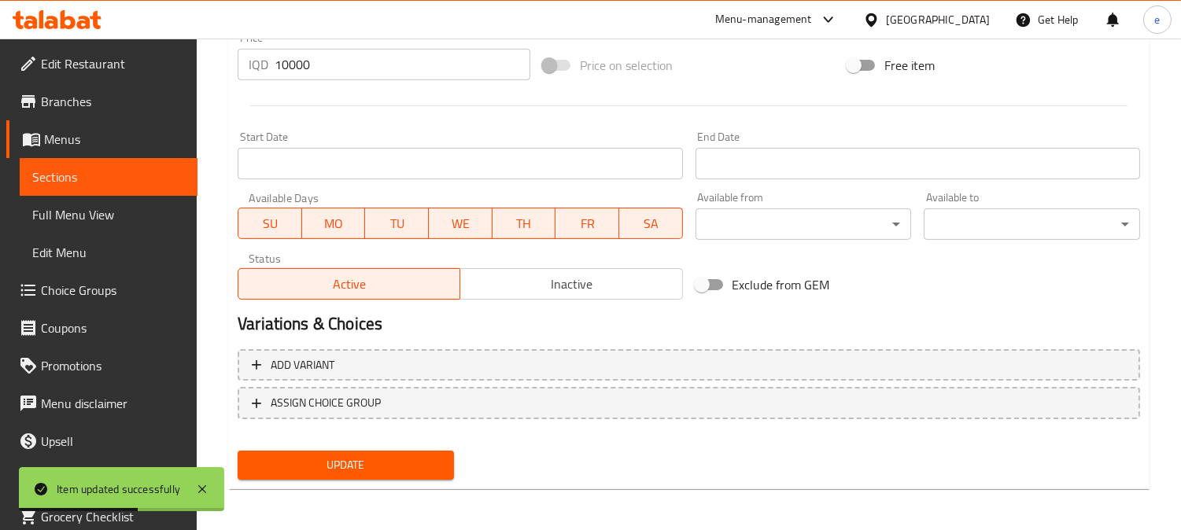
click at [370, 458] on span "Update" at bounding box center [345, 465] width 191 height 20
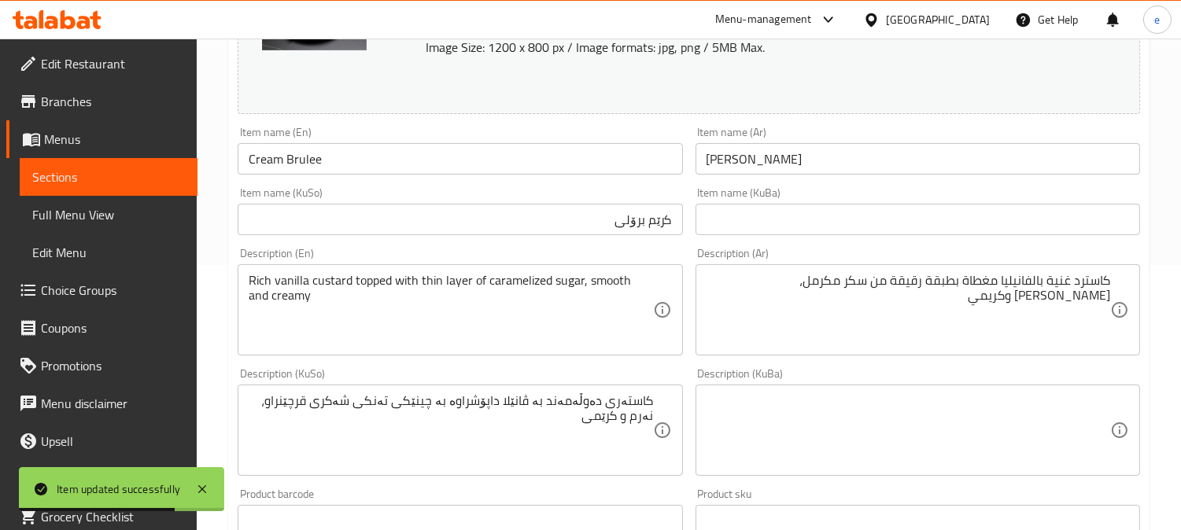
scroll to position [257, 0]
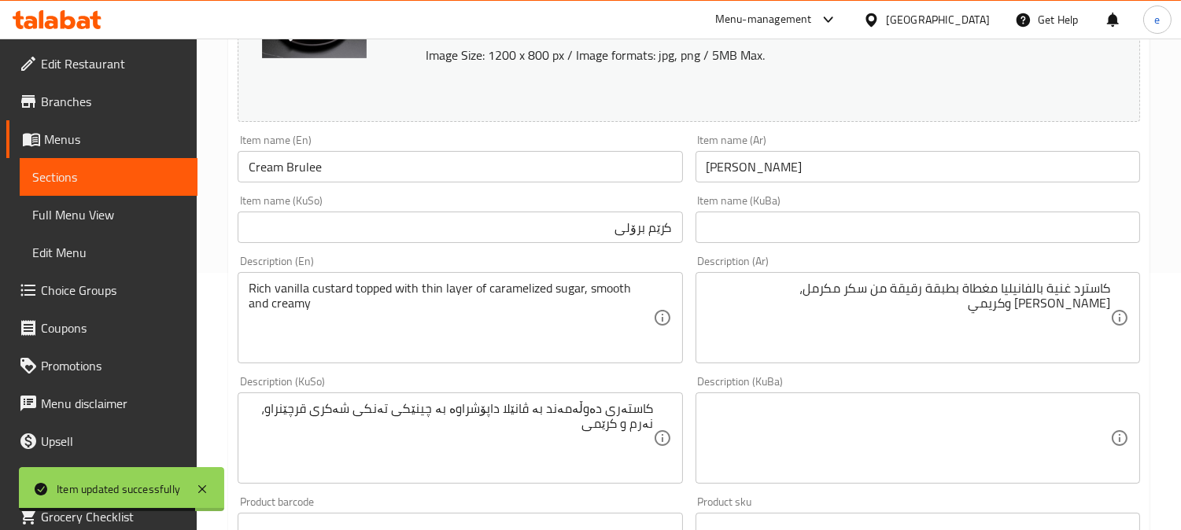
click at [648, 232] on input "کرێم برۆلی" at bounding box center [460, 227] width 444 height 31
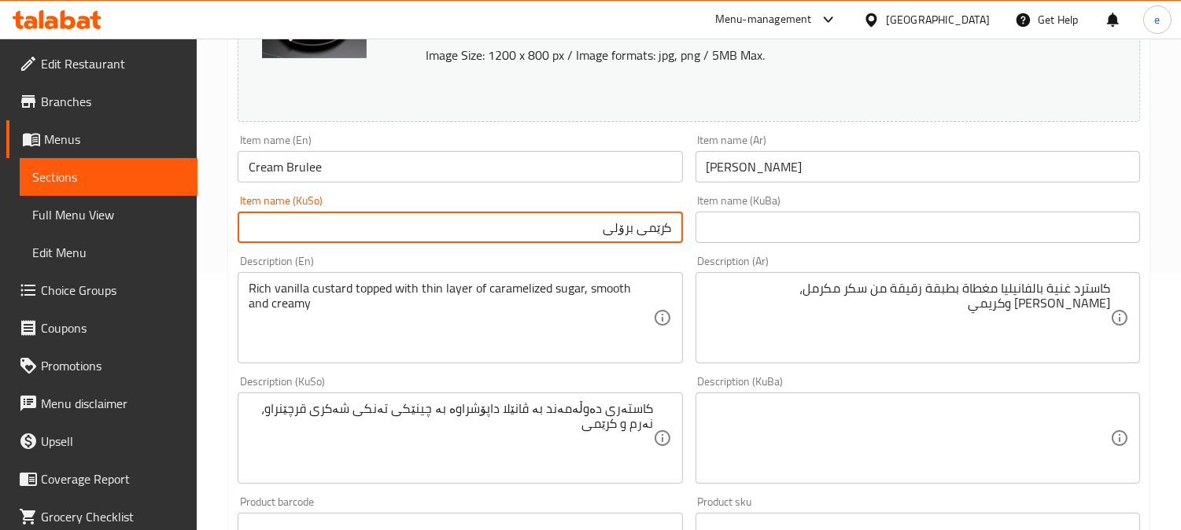
type input "کرێمی برۆلی"
click at [305, 173] on input "Cream Brulee" at bounding box center [460, 166] width 444 height 31
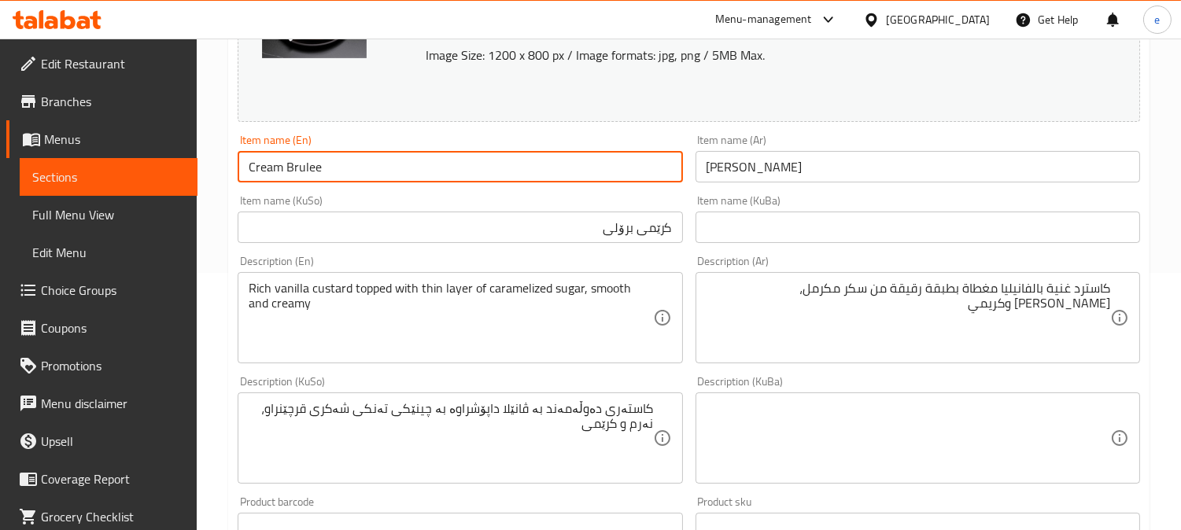
click at [305, 173] on input "Cream Brulee" at bounding box center [460, 166] width 444 height 31
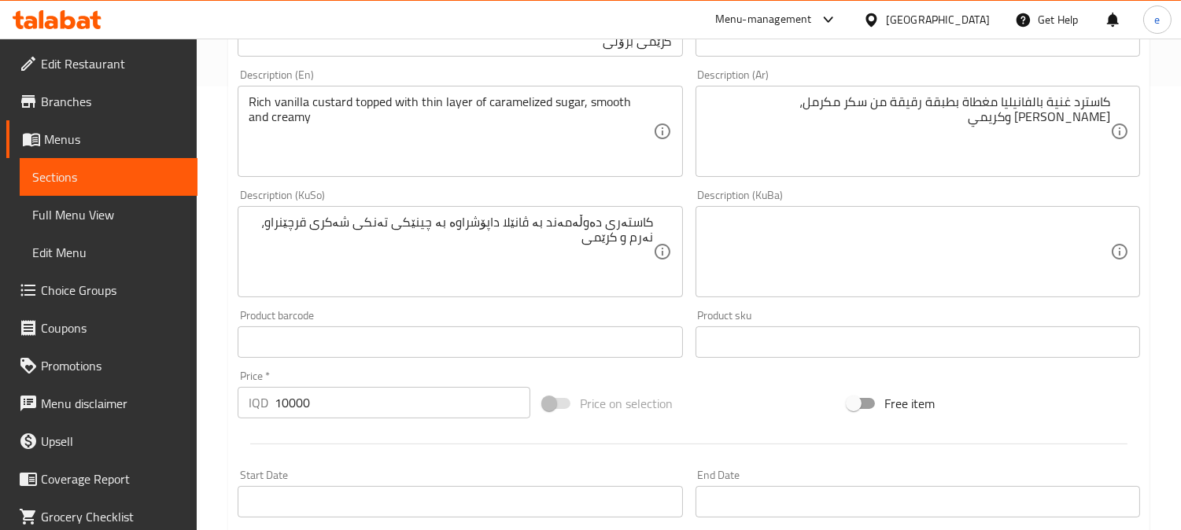
scroll to position [782, 0]
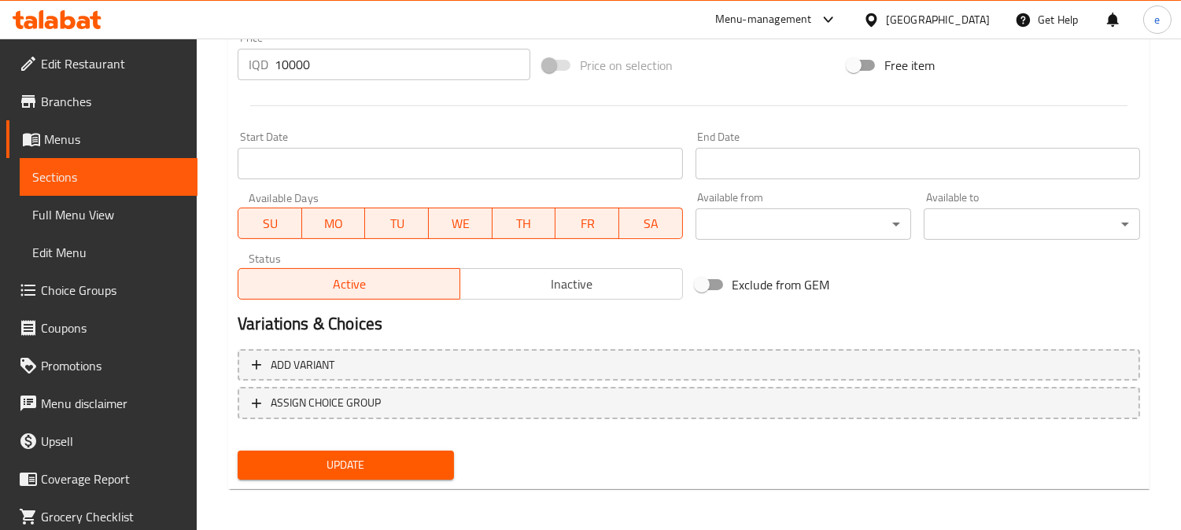
click at [386, 466] on span "Update" at bounding box center [345, 465] width 191 height 20
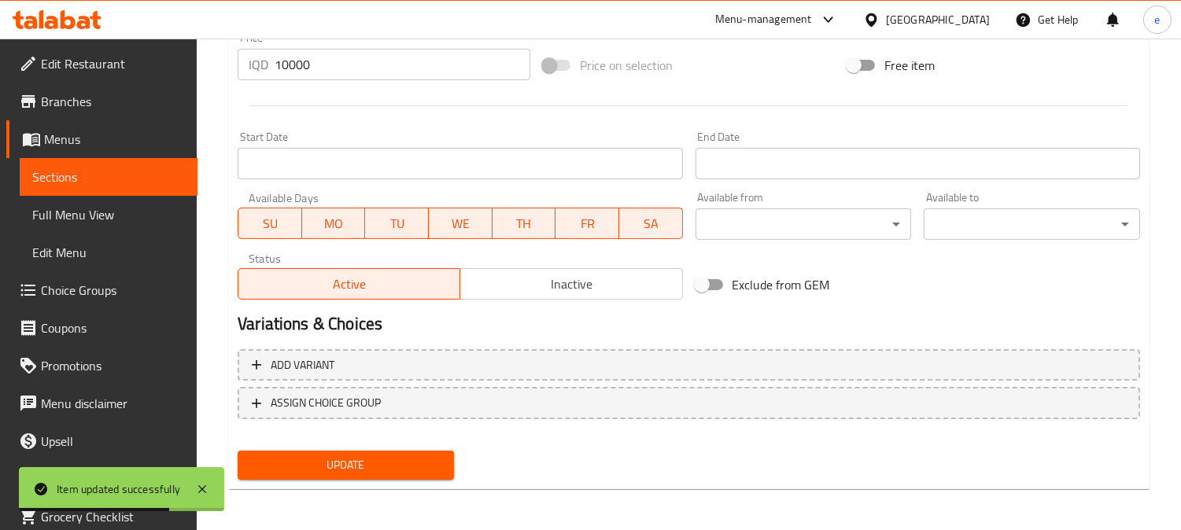
click at [127, 171] on span "Sections" at bounding box center [108, 177] width 153 height 19
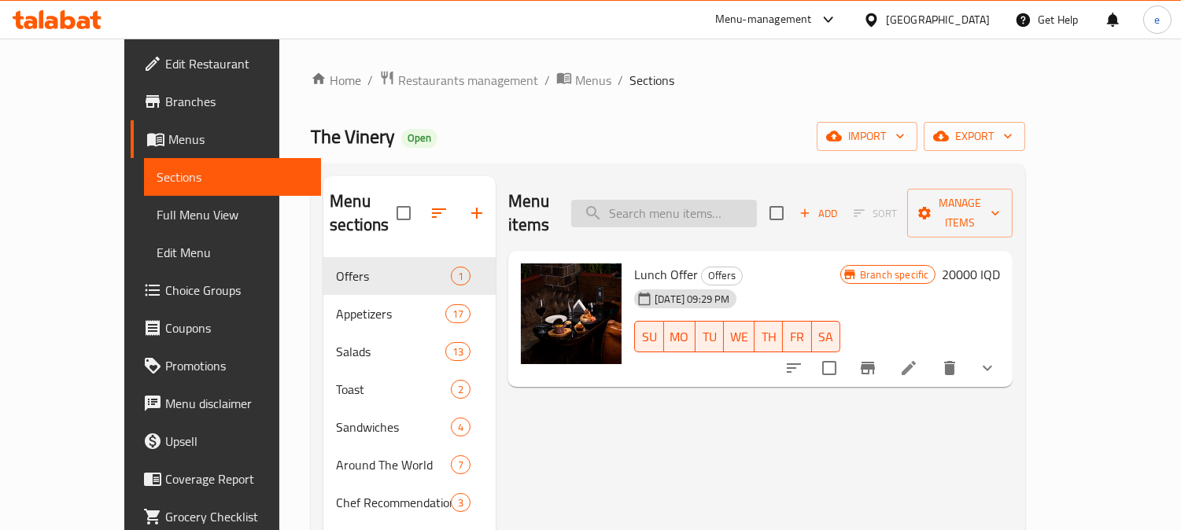
click at [730, 213] on input "search" at bounding box center [664, 214] width 186 height 28
paste input "Cannoncini Alla Crema"
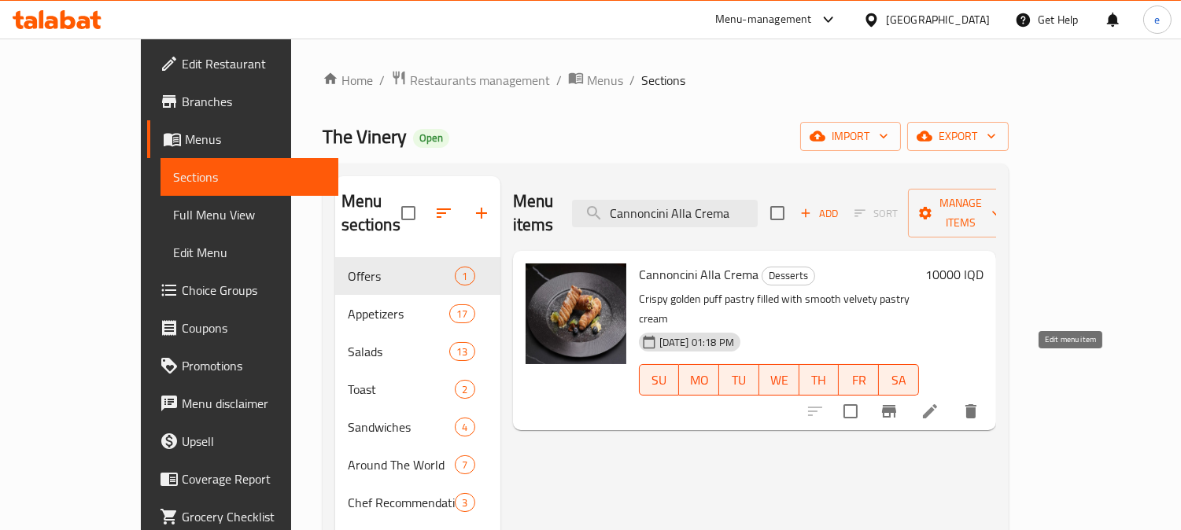
type input "Cannoncini Alla Crema"
click at [939, 402] on icon at bounding box center [929, 411] width 19 height 19
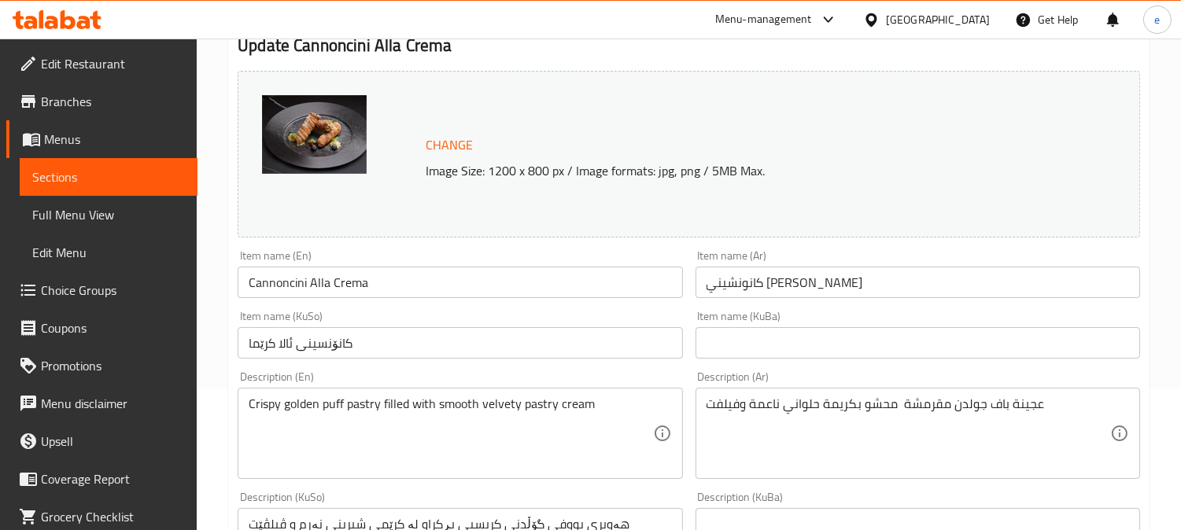
scroll to position [175, 0]
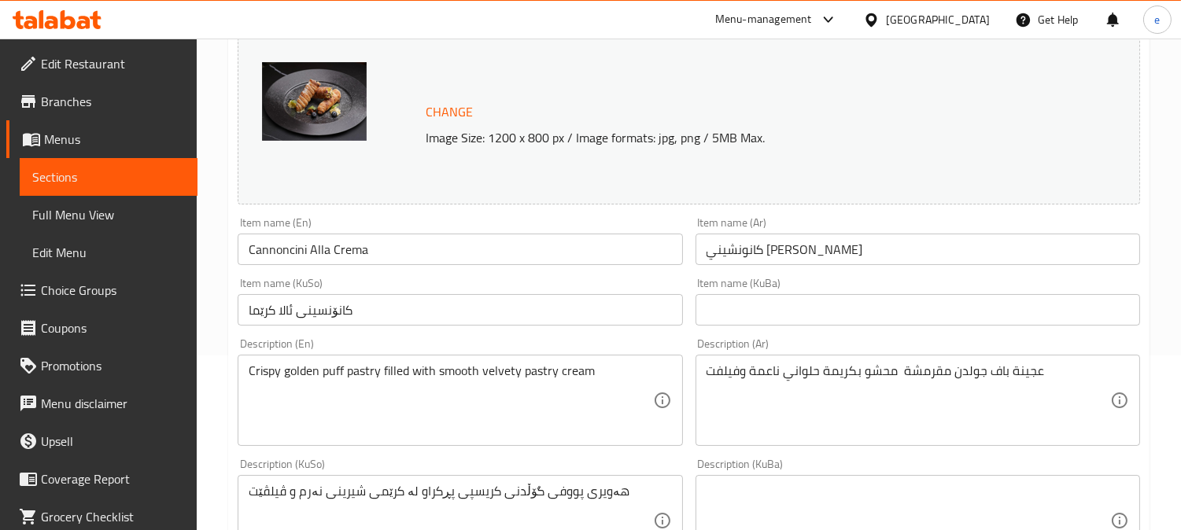
click at [374, 315] on input "کانۆنسینی ئالا کرێما" at bounding box center [460, 309] width 444 height 31
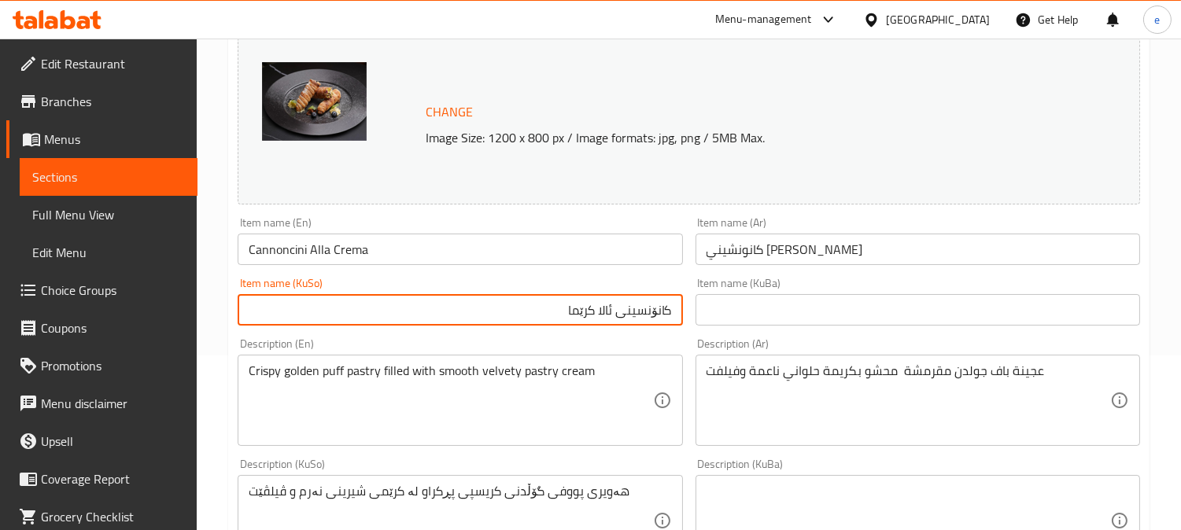
click at [637, 311] on input "کانۆنسینی ئالا کرێما" at bounding box center [460, 309] width 444 height 31
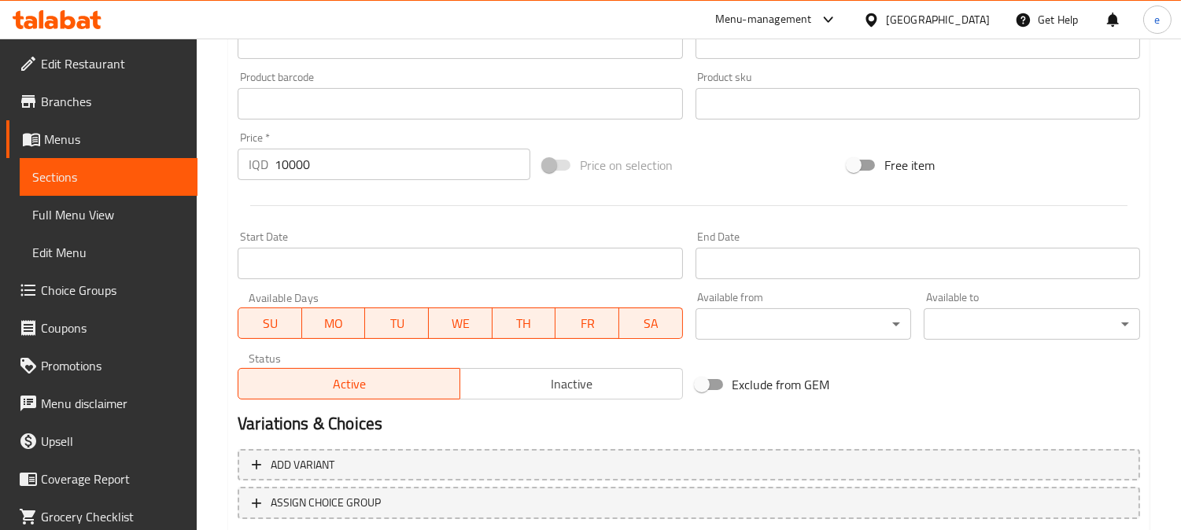
scroll to position [782, 0]
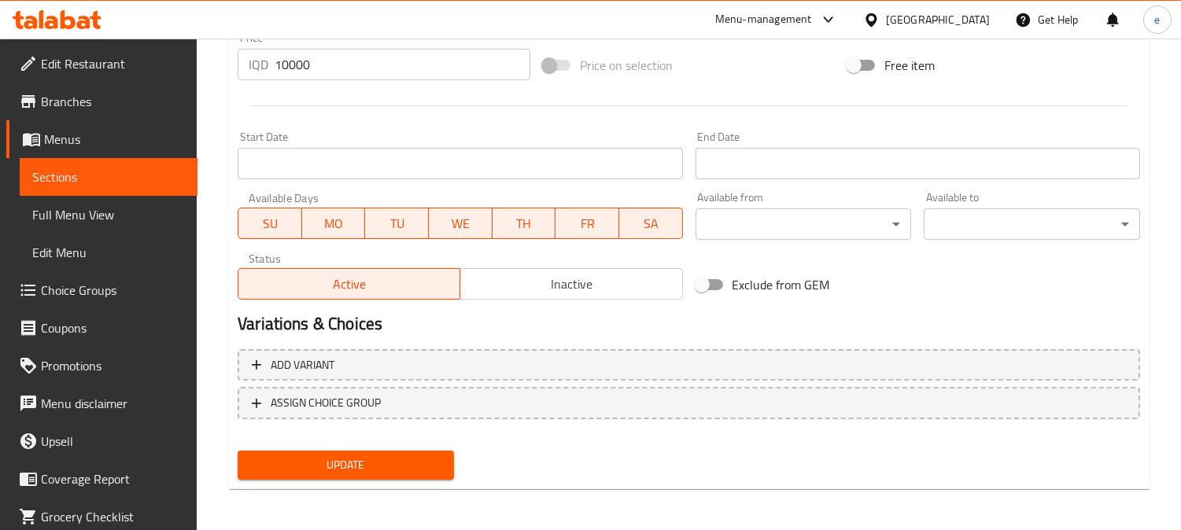
type input "کانۆنشینی ئالا کرێما"
click at [381, 459] on span "Update" at bounding box center [345, 465] width 191 height 20
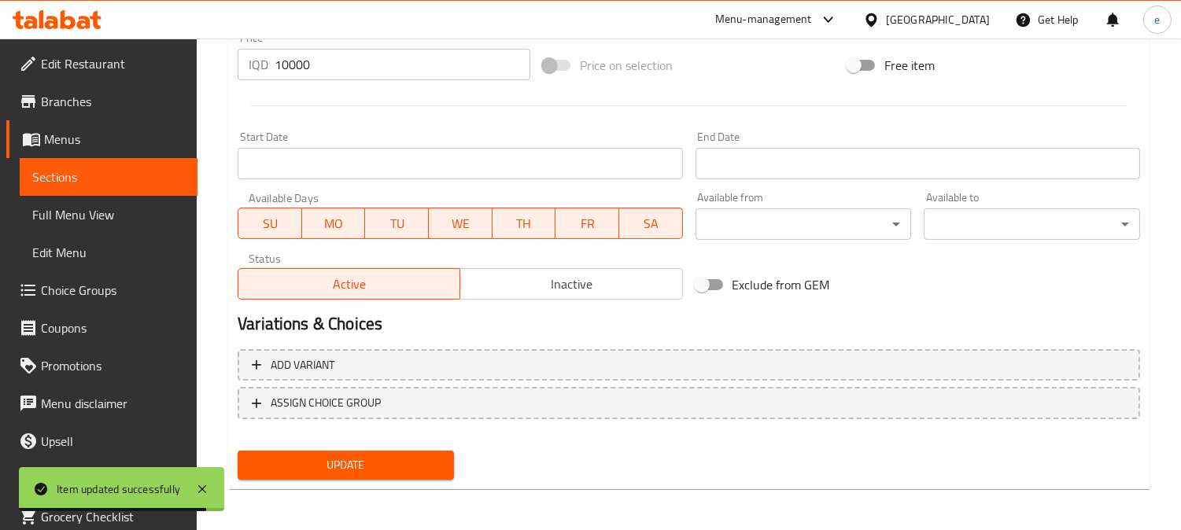
click at [49, 21] on icon at bounding box center [51, 22] width 13 height 13
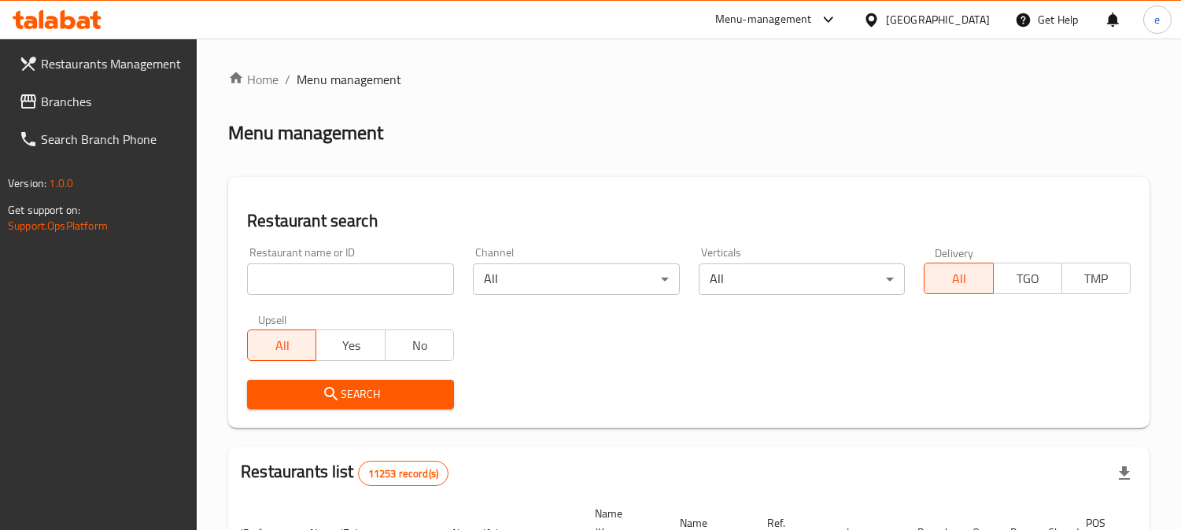
scroll to position [283, 0]
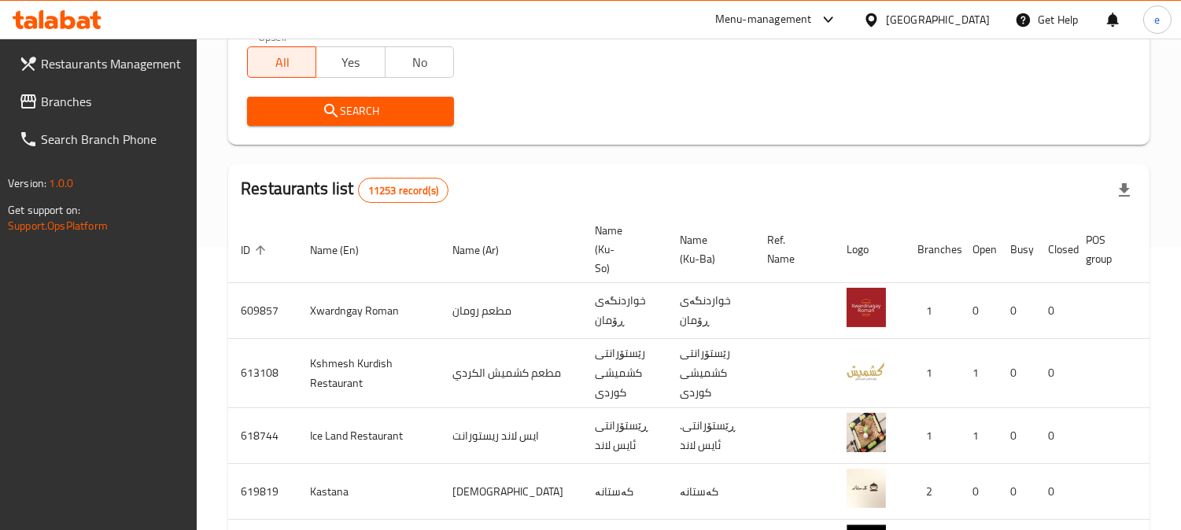
click at [75, 102] on span "Branches" at bounding box center [113, 101] width 144 height 19
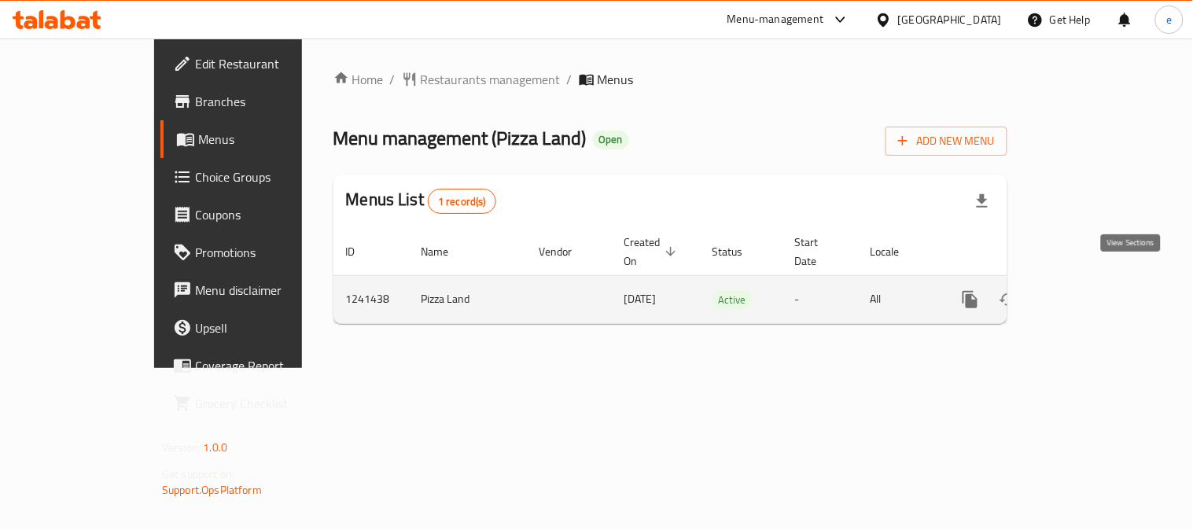
click at [1093, 290] on icon "enhanced table" at bounding box center [1083, 299] width 19 height 19
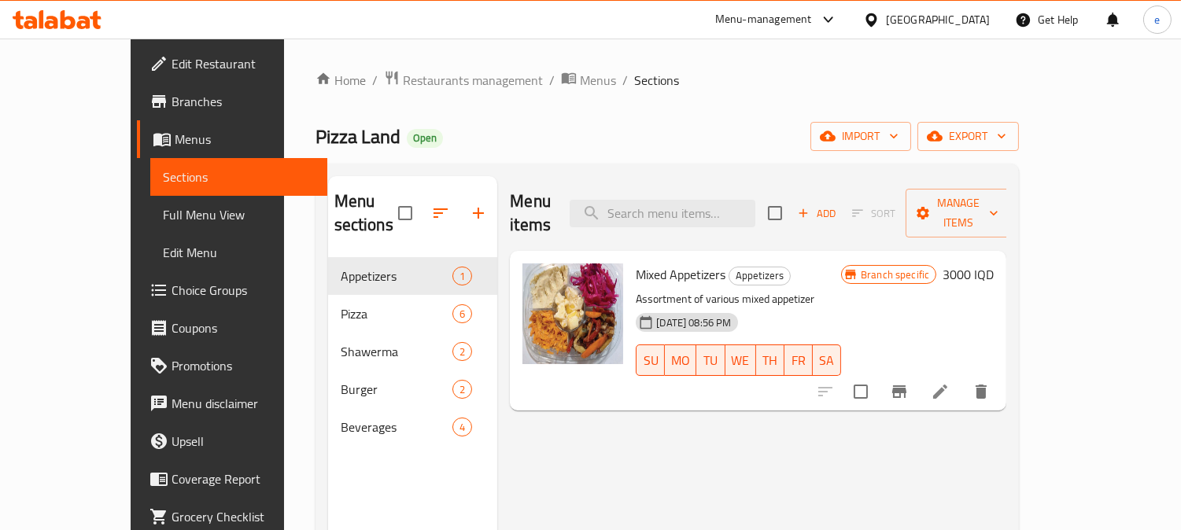
click at [163, 212] on span "Full Menu View" at bounding box center [239, 214] width 153 height 19
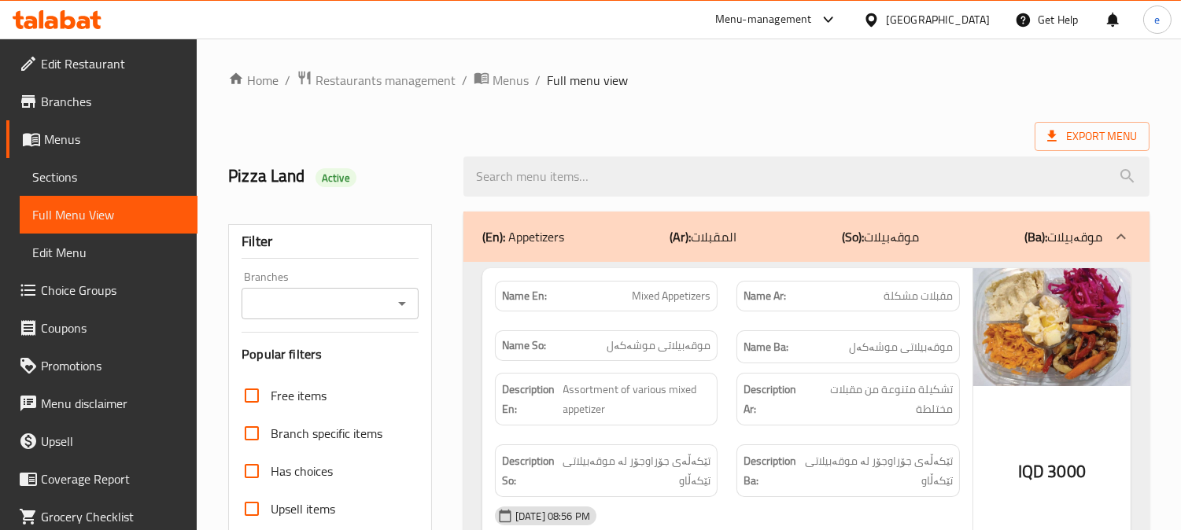
click at [396, 305] on icon "Open" at bounding box center [401, 303] width 19 height 19
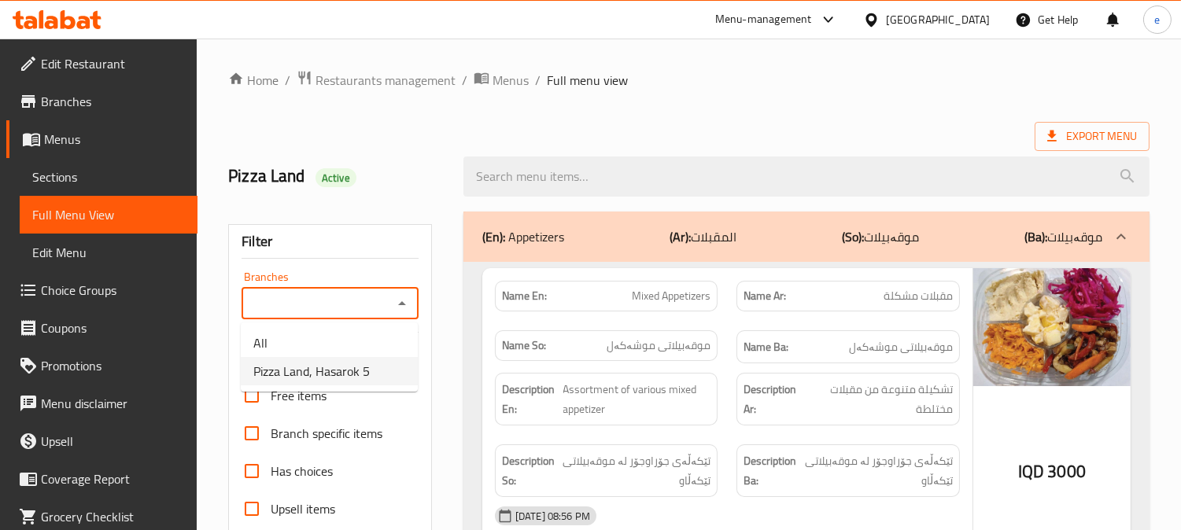
click at [356, 373] on span "Pizza Land, Hasarok 5" at bounding box center [311, 371] width 116 height 19
type input "Pizza Land, Hasarok 5"
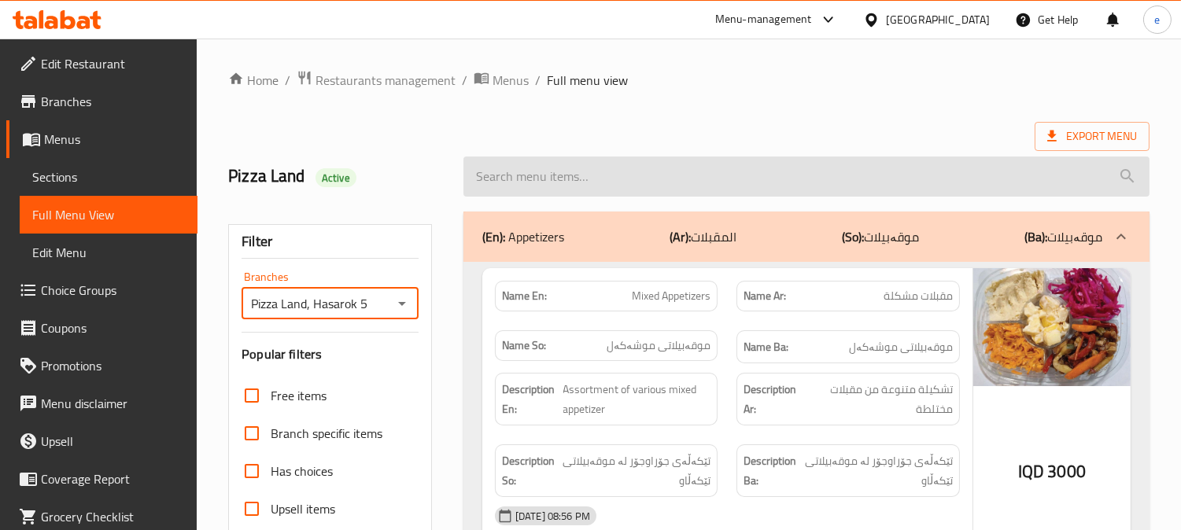
click at [547, 182] on input "search" at bounding box center [806, 177] width 686 height 40
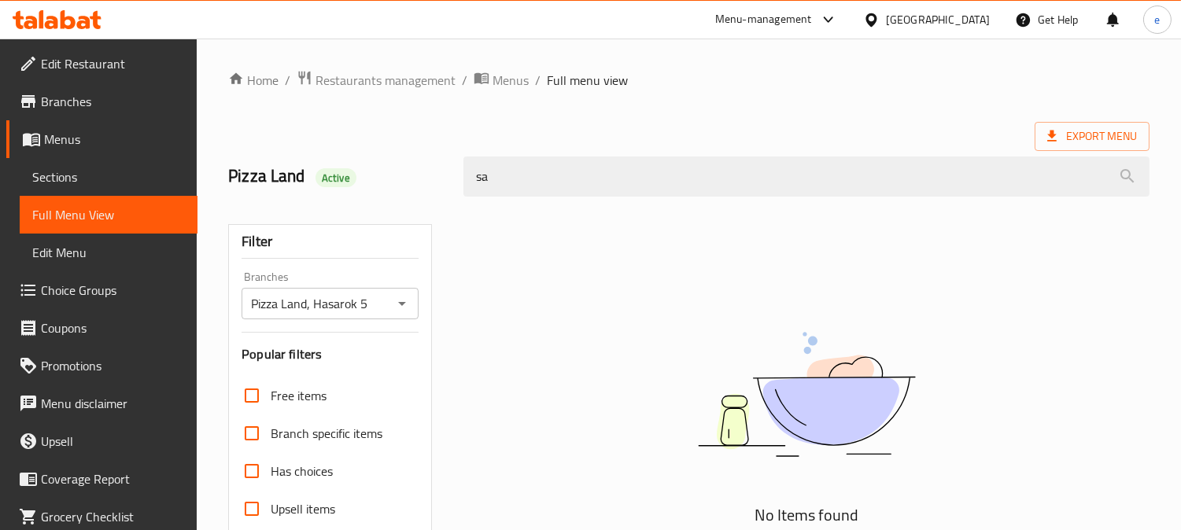
type input "s"
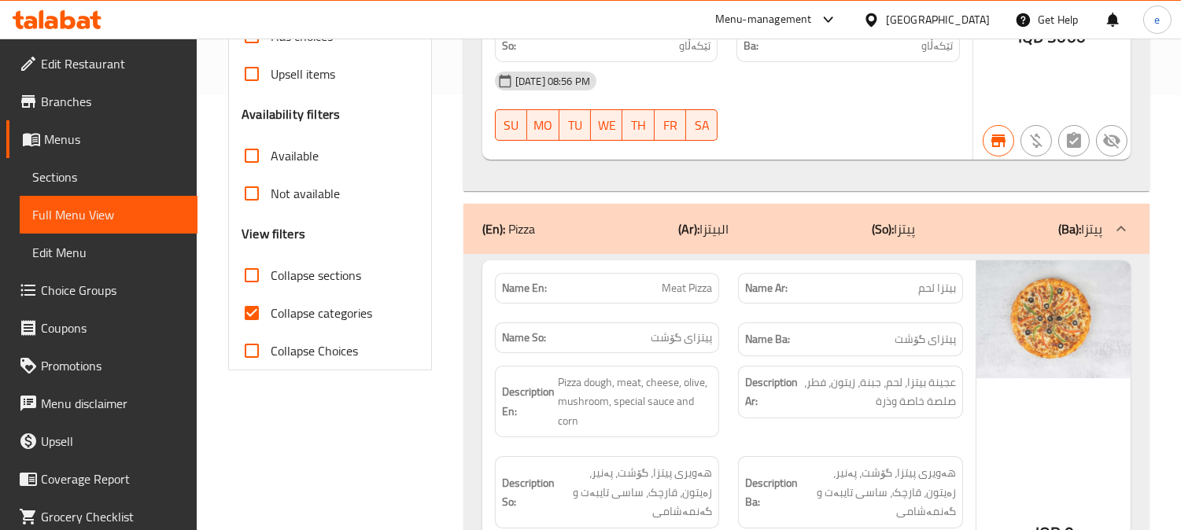
scroll to position [524, 0]
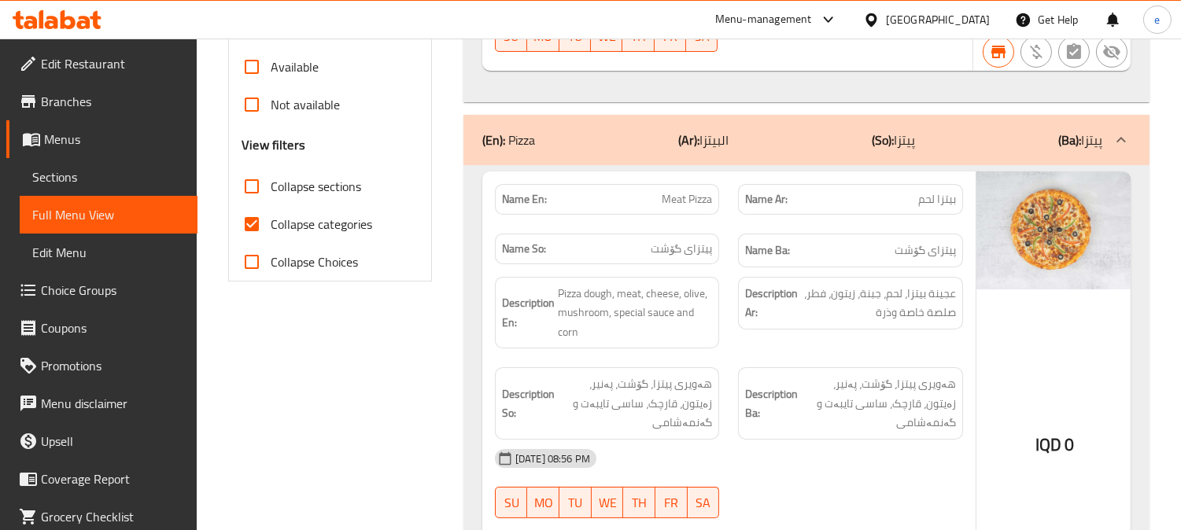
click at [260, 184] on input "Collapse sections" at bounding box center [252, 187] width 38 height 38
checkbox input "true"
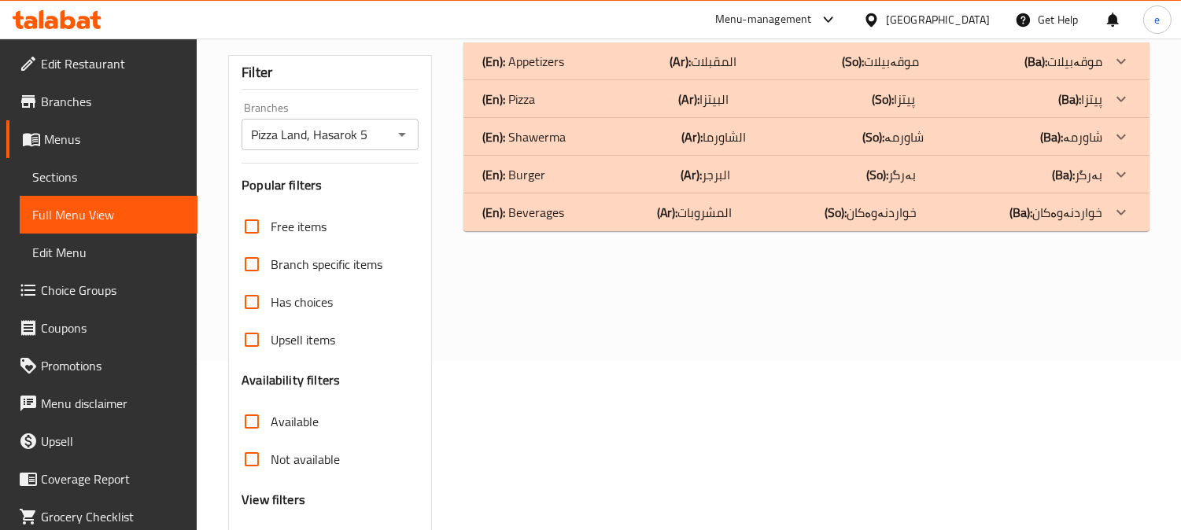
scroll to position [131, 0]
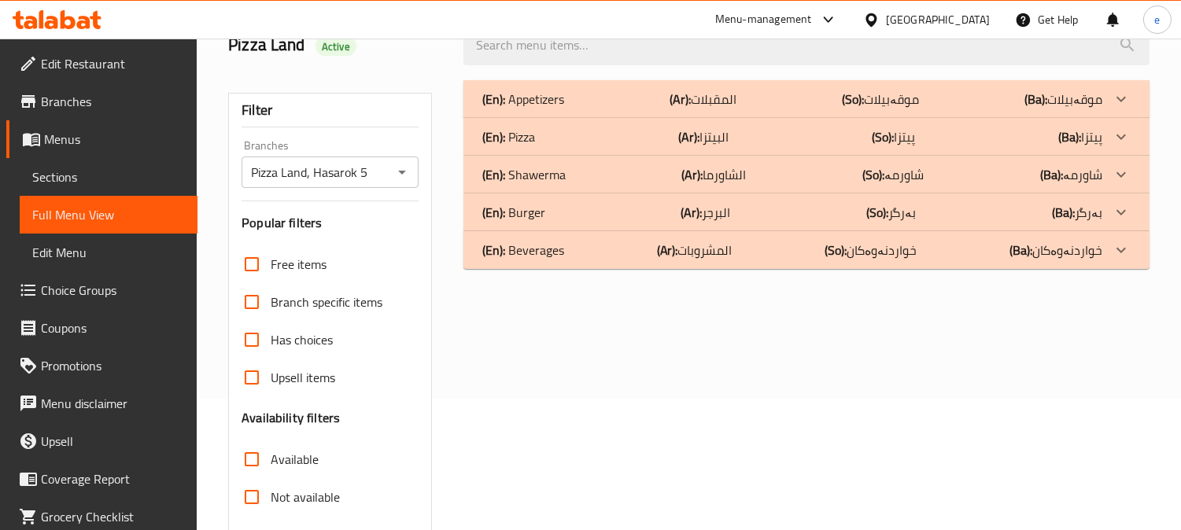
click at [410, 163] on icon "Open" at bounding box center [401, 172] width 19 height 19
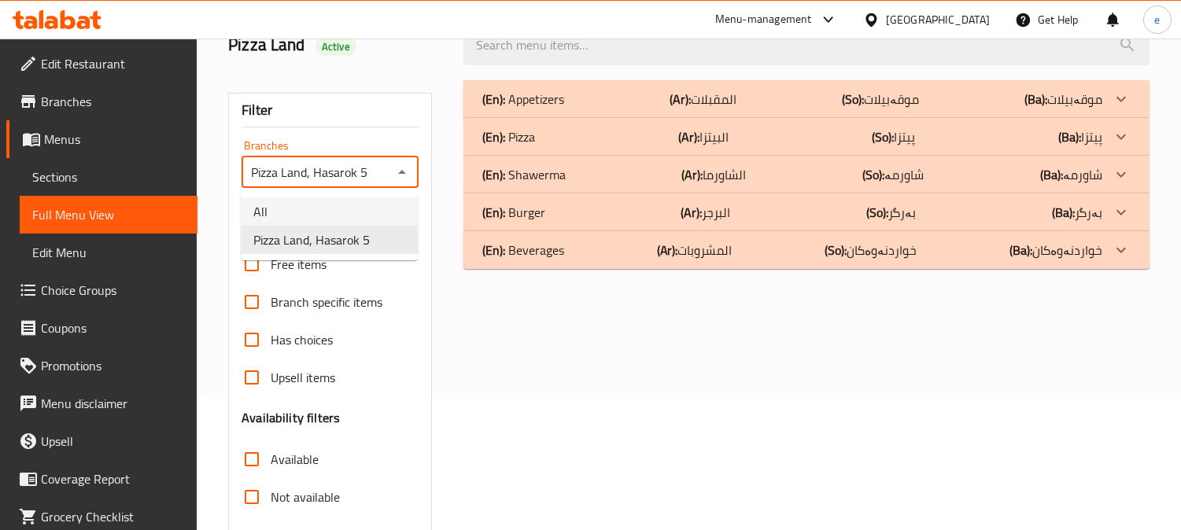
click at [347, 212] on li "All" at bounding box center [329, 211] width 177 height 28
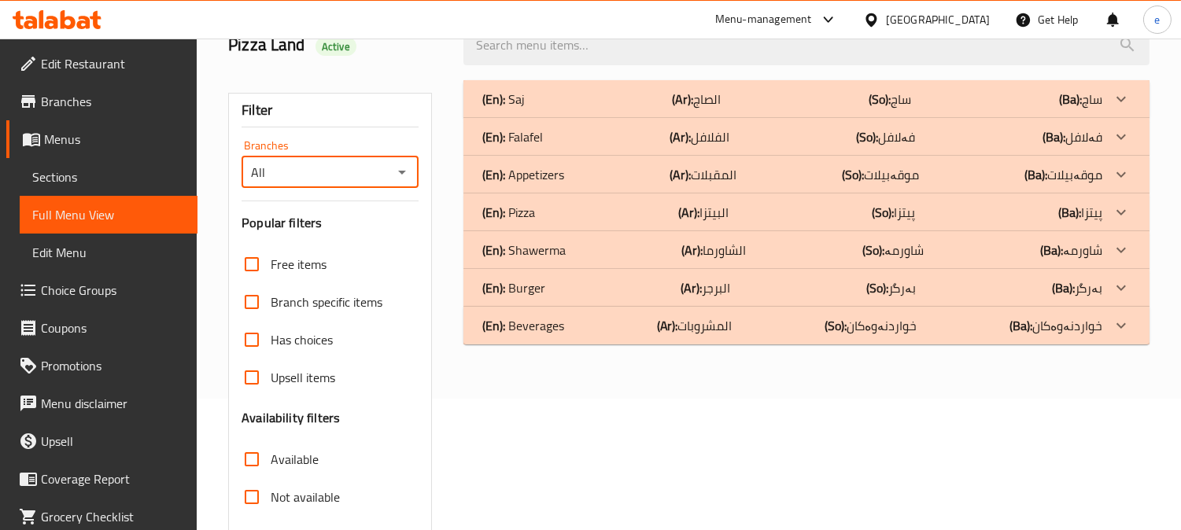
click at [401, 176] on icon "Open" at bounding box center [401, 172] width 19 height 19
click at [362, 242] on span "Pizza Land, Hasarok 5" at bounding box center [311, 239] width 116 height 19
type input "Pizza Land, Hasarok 5"
click at [574, 109] on div "(En): Falafel (Ar): الفلافل (So): فەلافل (Ba): فەلافل" at bounding box center [792, 99] width 620 height 19
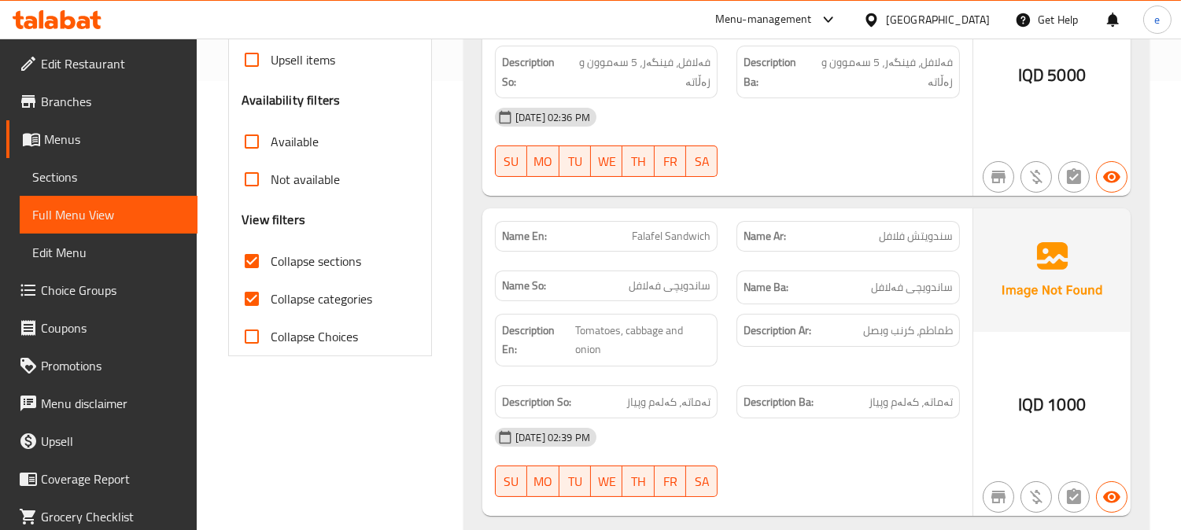
scroll to position [481, 0]
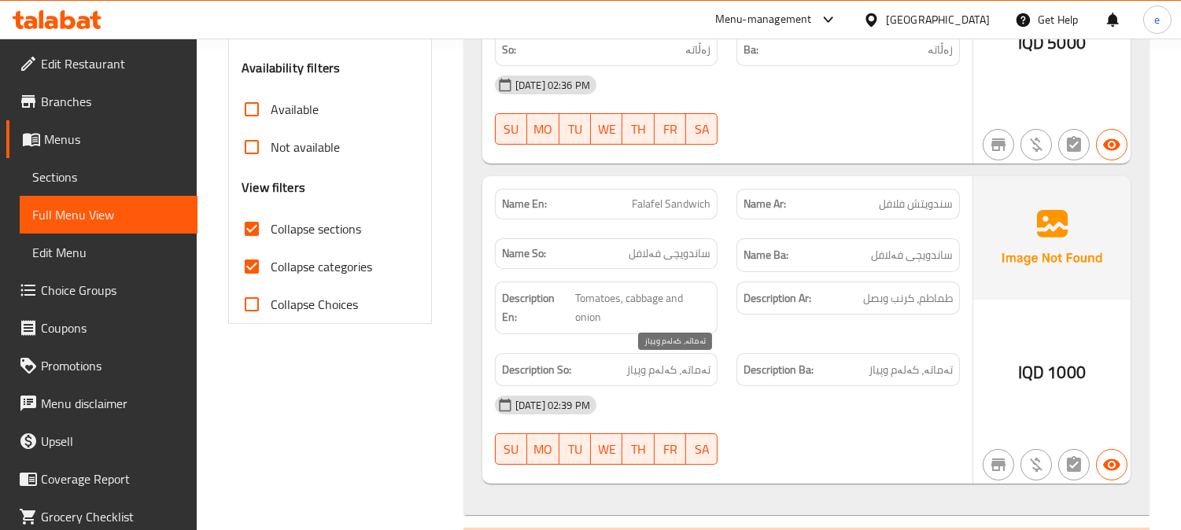
click at [687, 379] on span "تەماتە، کەلەم وپیاز" at bounding box center [668, 370] width 84 height 20
copy span "تەماتە، کەلەم وپیاز"
click at [602, 301] on span "Tomatoes, cabbage and onion" at bounding box center [643, 308] width 136 height 39
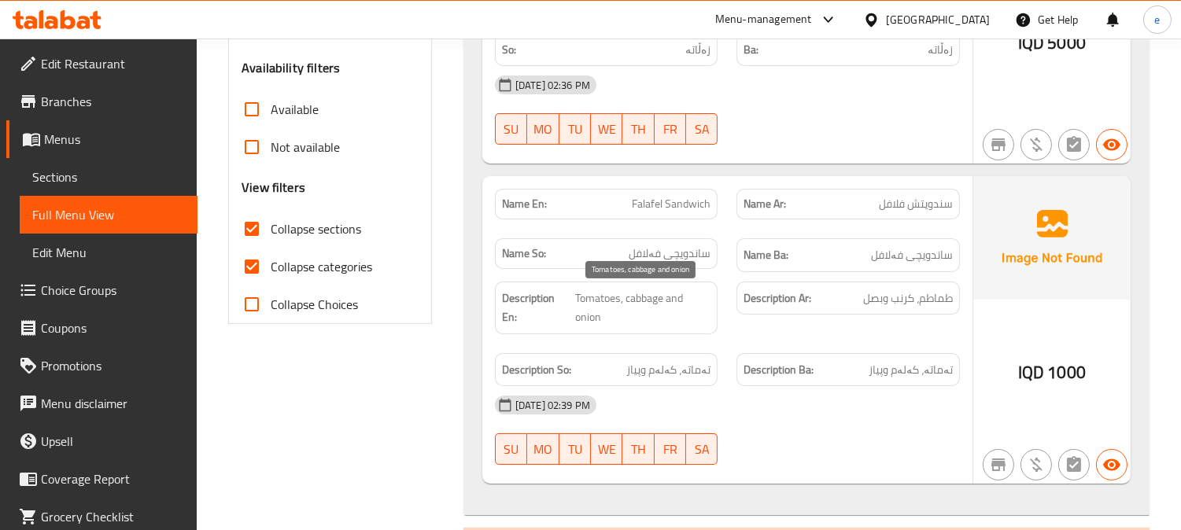
click at [602, 301] on span "Tomatoes, cabbage and onion" at bounding box center [643, 308] width 136 height 39
copy span "Tomatoes, cabbage and onion"
click at [945, 299] on span "طماطم، كرنب وبصل" at bounding box center [908, 299] width 90 height 20
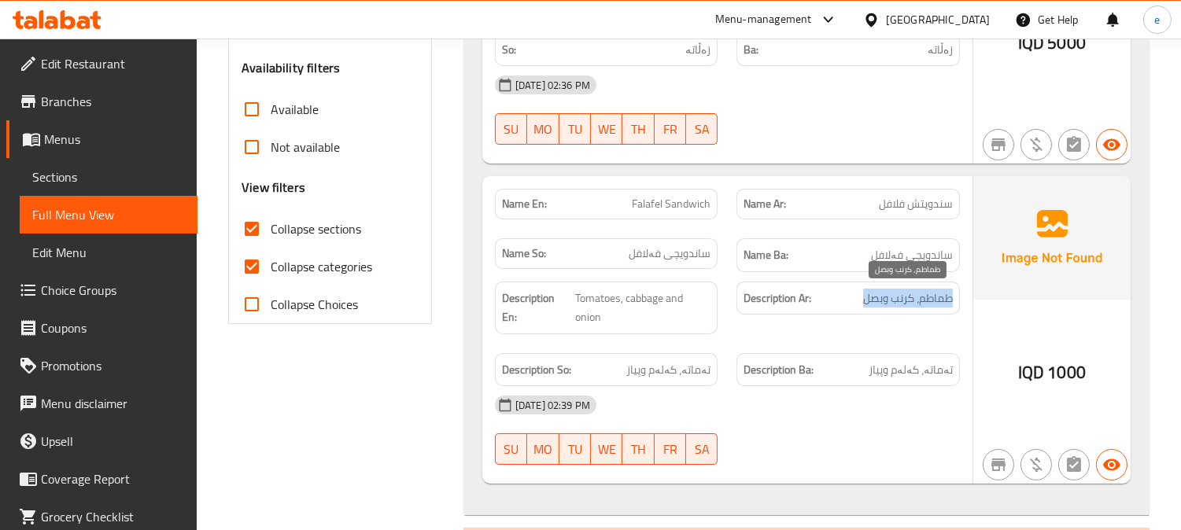
click at [945, 299] on span "طماطم، كرنب وبصل" at bounding box center [908, 299] width 90 height 20
copy span "طماطم، كرنب وبصل"
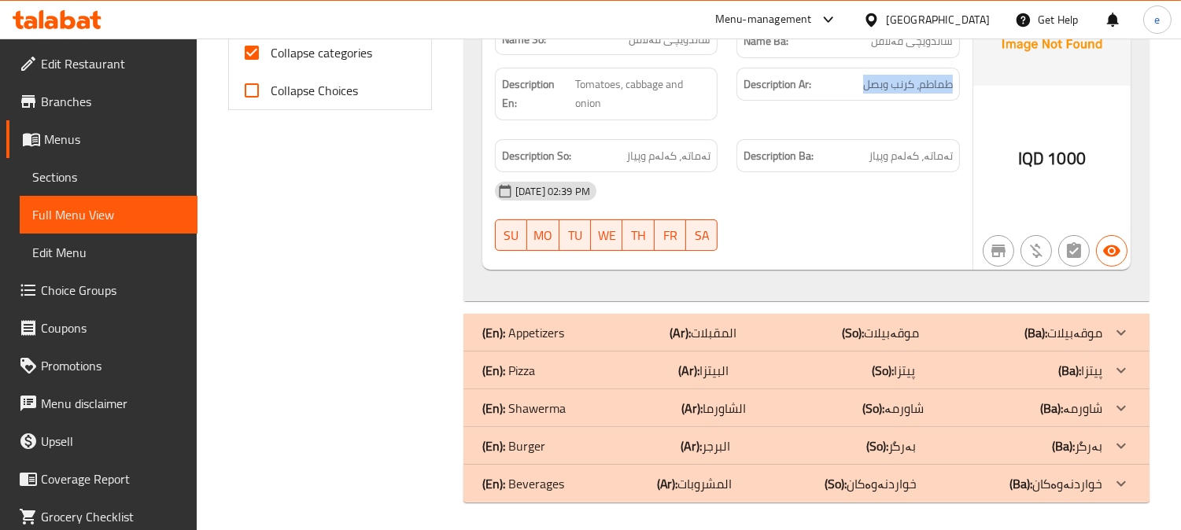
scroll to position [700, 0]
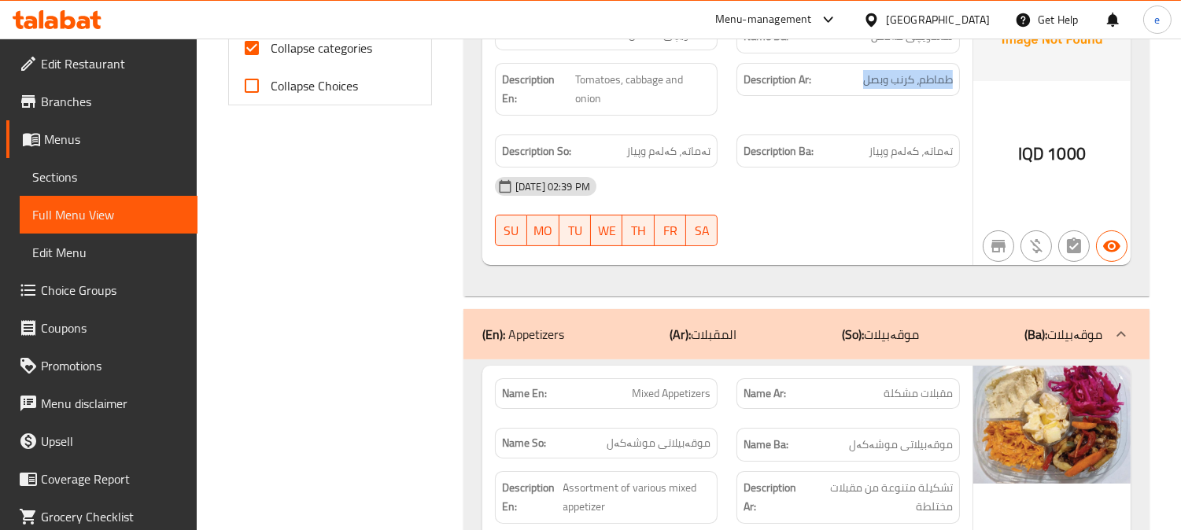
scroll to position [875, 0]
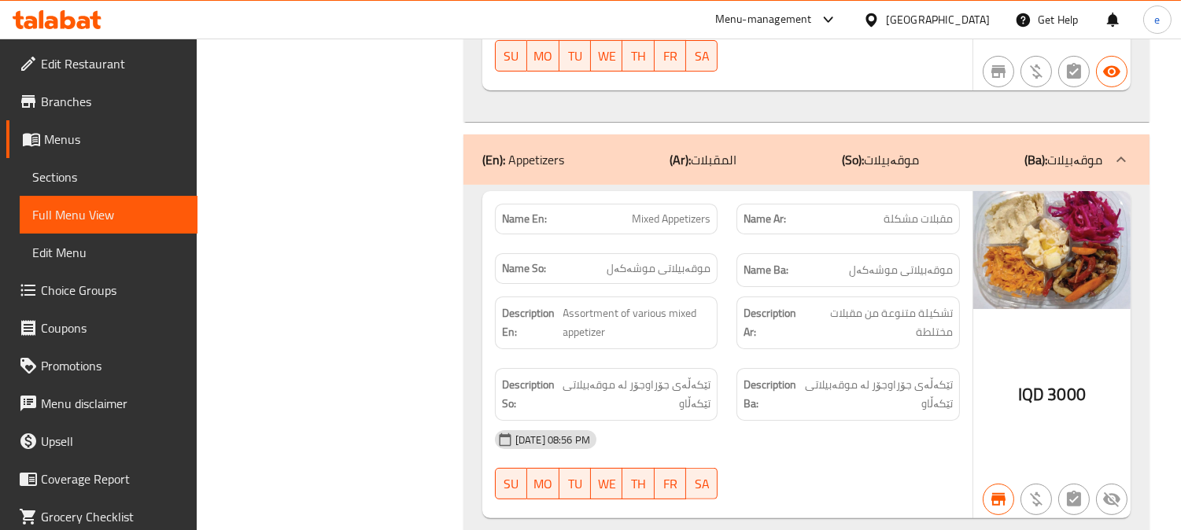
copy span "Mixed Appetizers"
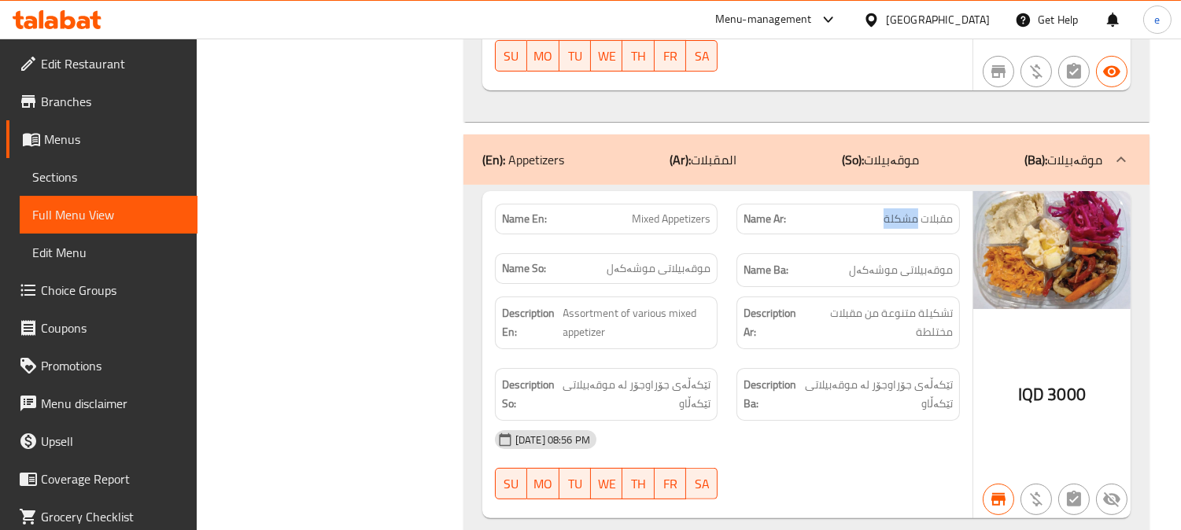
copy span "مقبلات مشكلة"
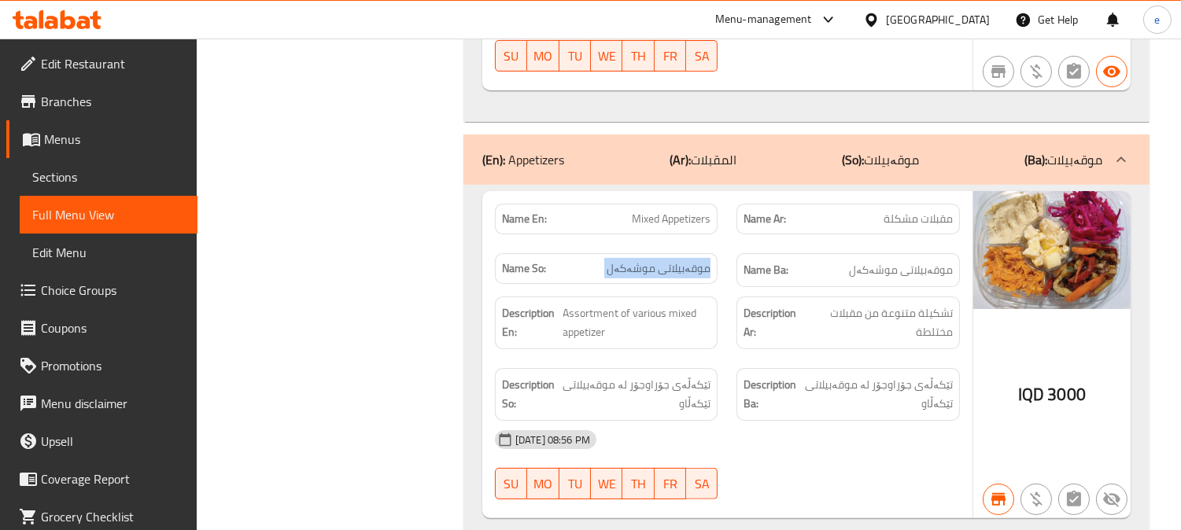
copy span "موقەبیلاتی موشەکەل"
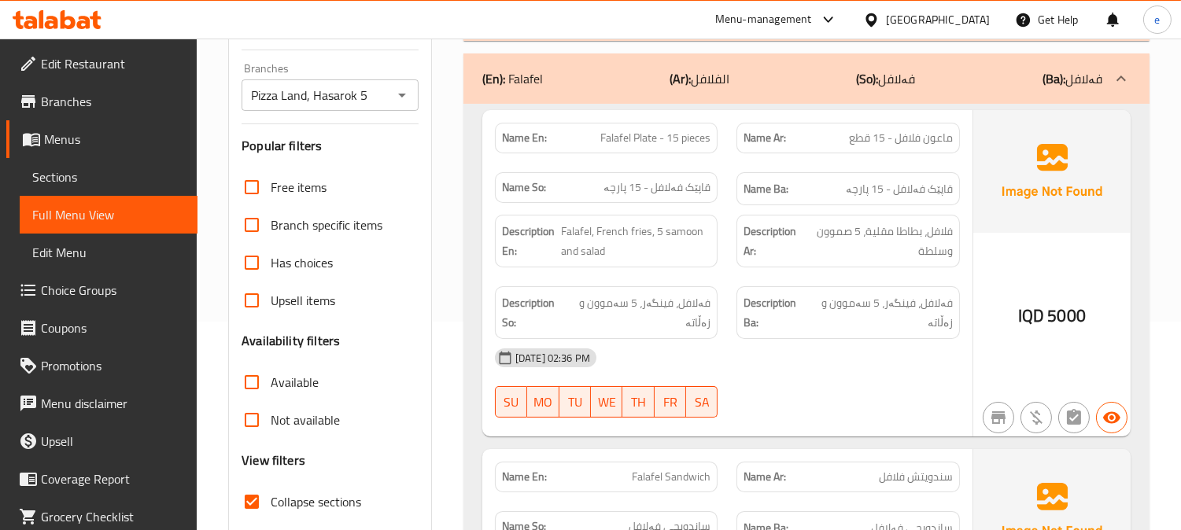
scroll to position [350, 0]
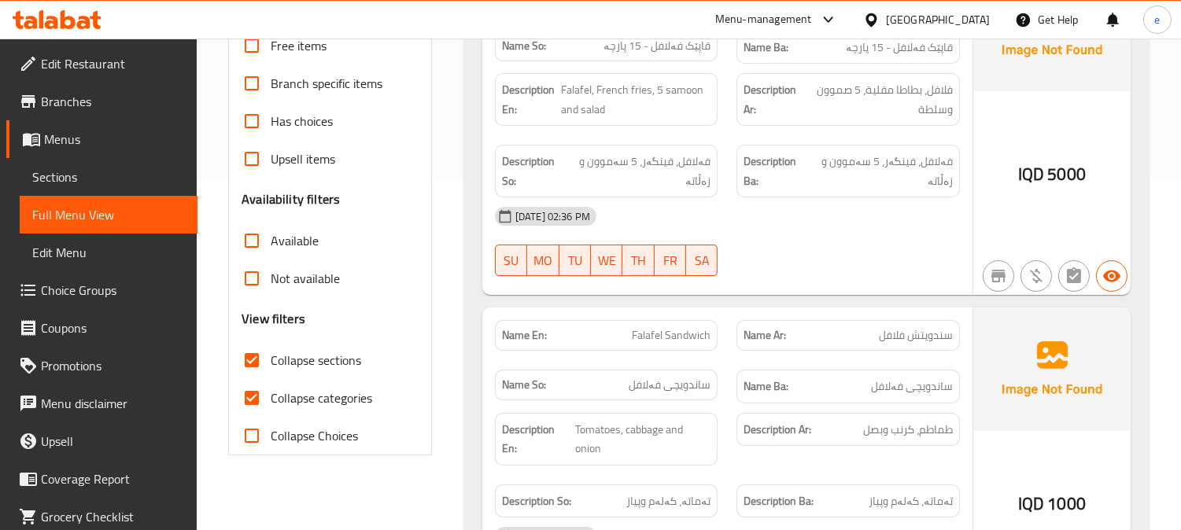
click at [256, 355] on input "Collapse sections" at bounding box center [252, 360] width 38 height 38
checkbox input "false"
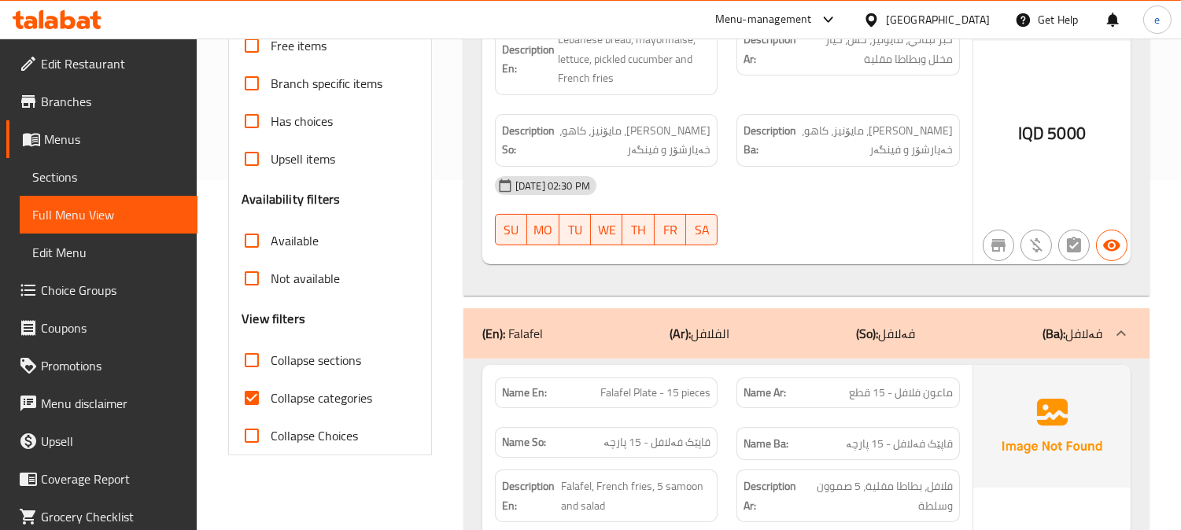
scroll to position [0, 0]
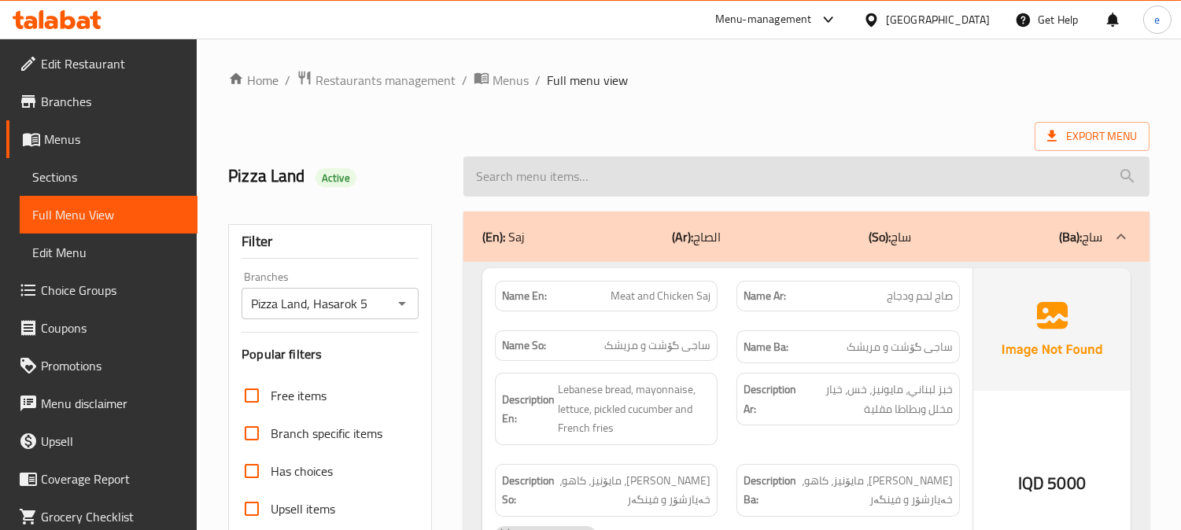
click at [635, 179] on input "search" at bounding box center [806, 177] width 686 height 40
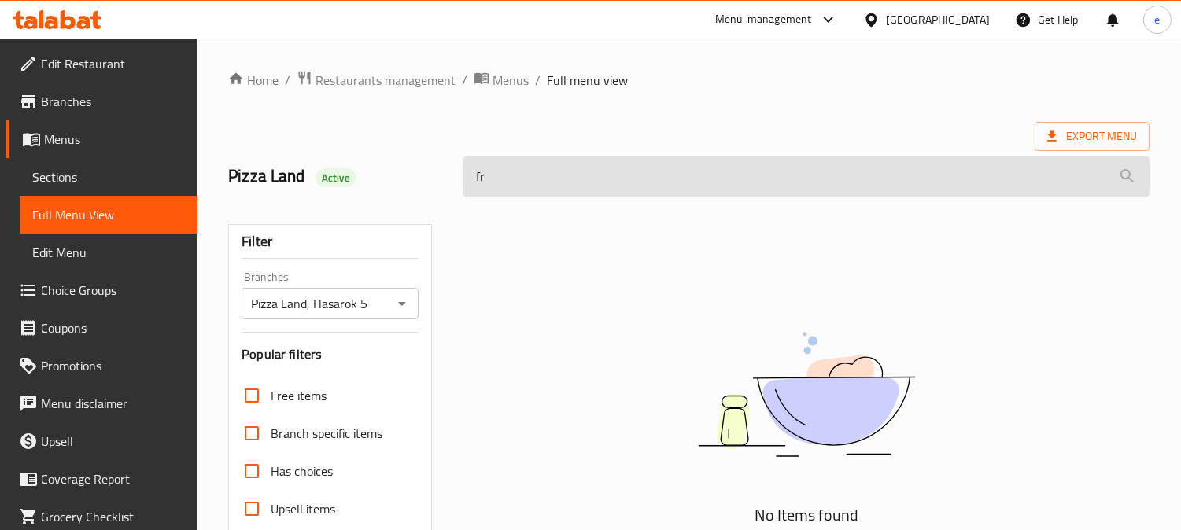
type input "f"
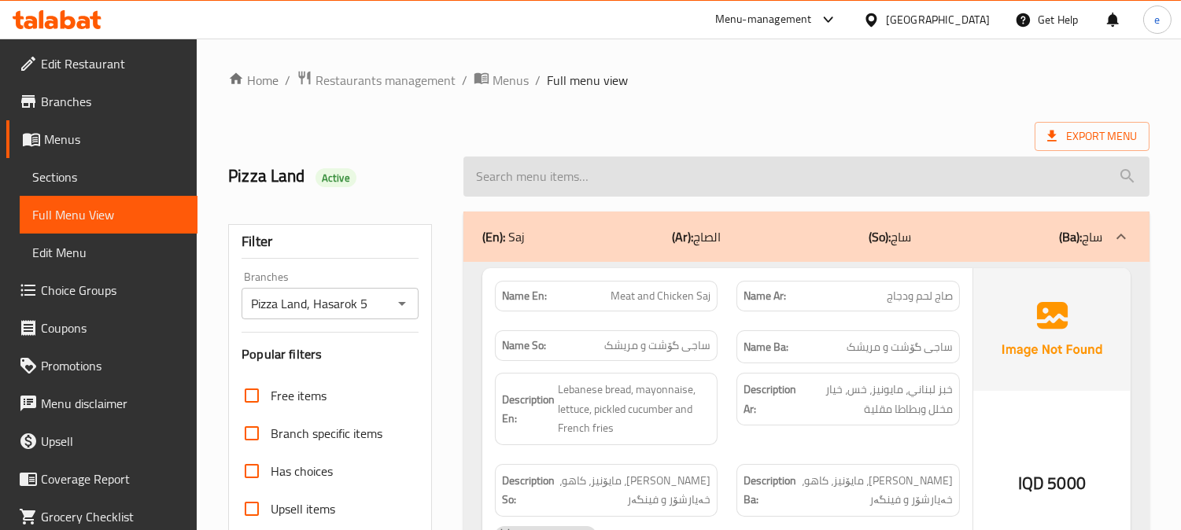
click at [551, 173] on input "search" at bounding box center [806, 177] width 686 height 40
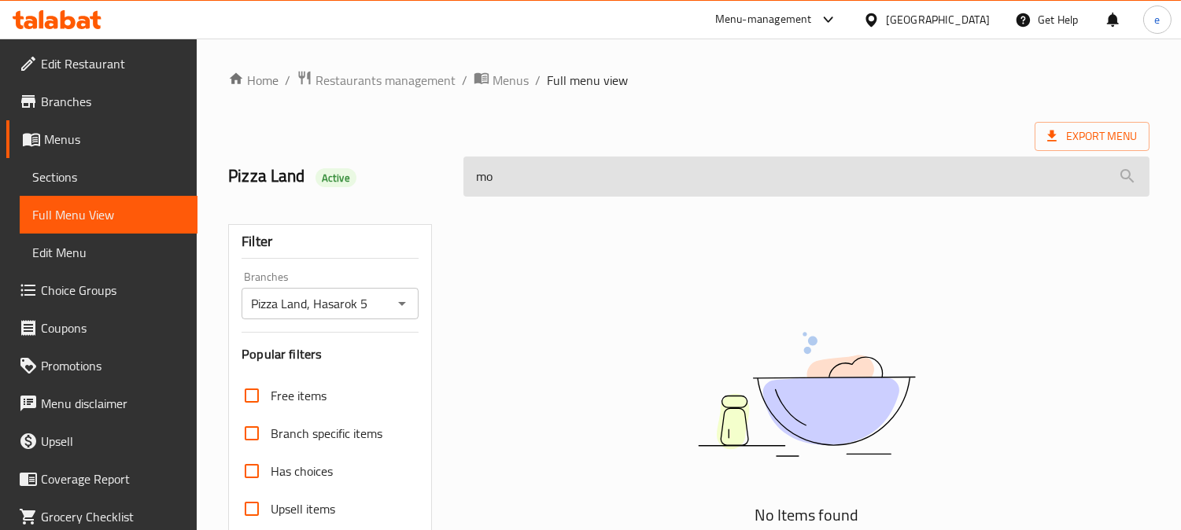
type input "m"
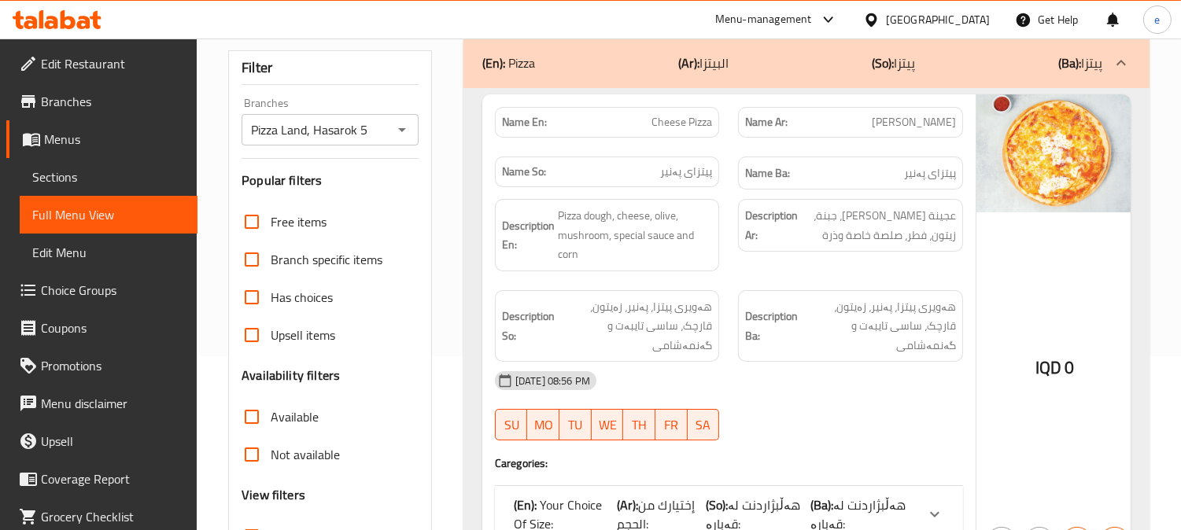
scroll to position [131, 0]
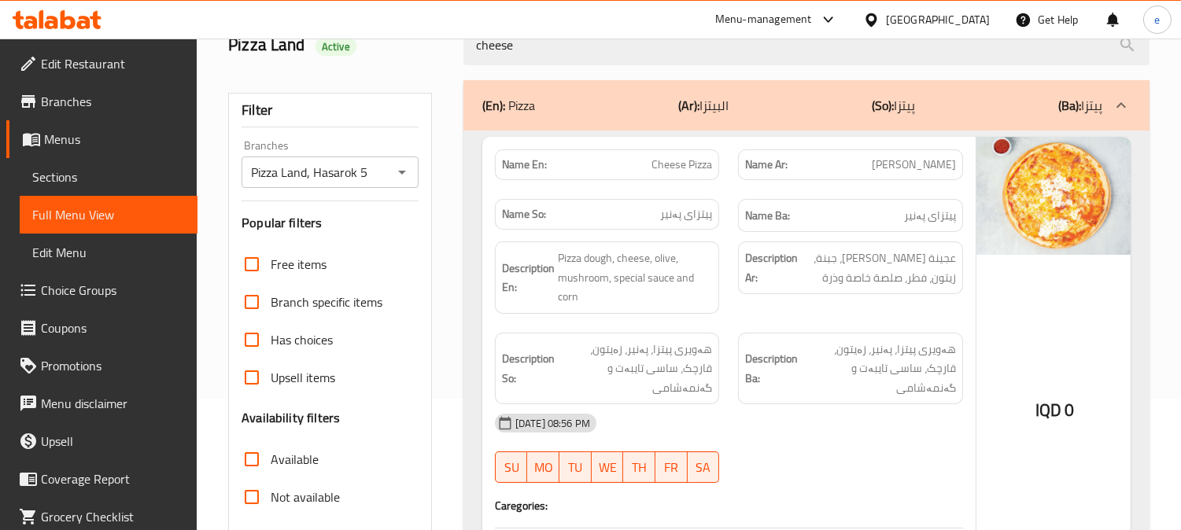
type input "cheese"
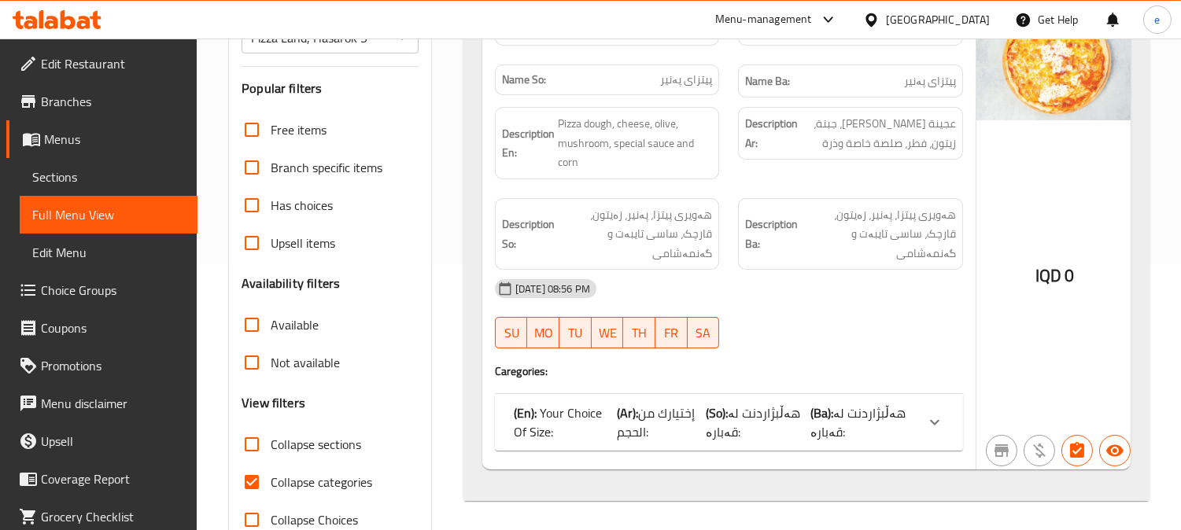
scroll to position [307, 0]
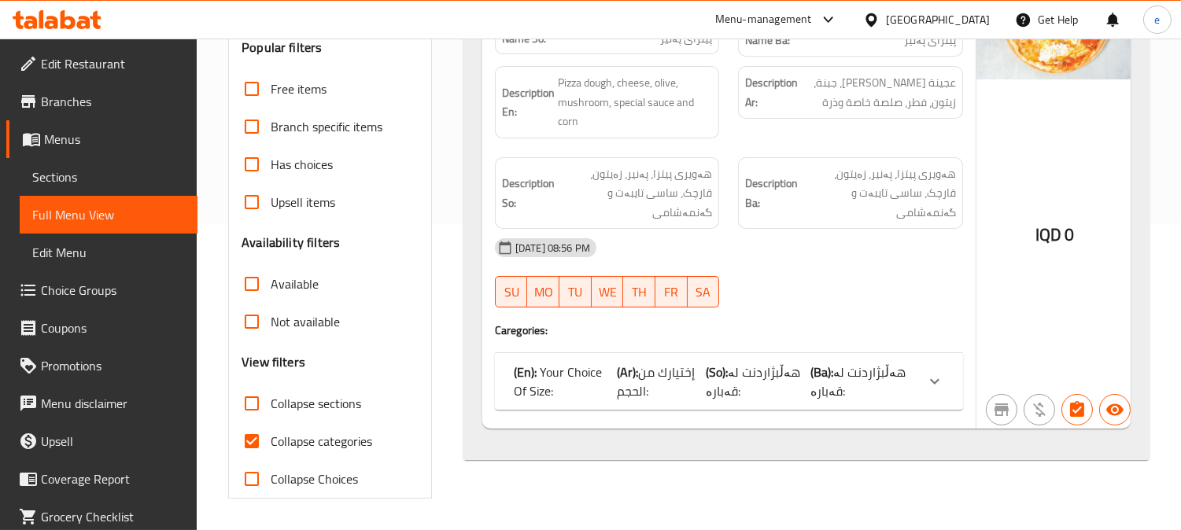
click at [262, 399] on input "Collapse sections" at bounding box center [252, 404] width 38 height 38
checkbox input "true"
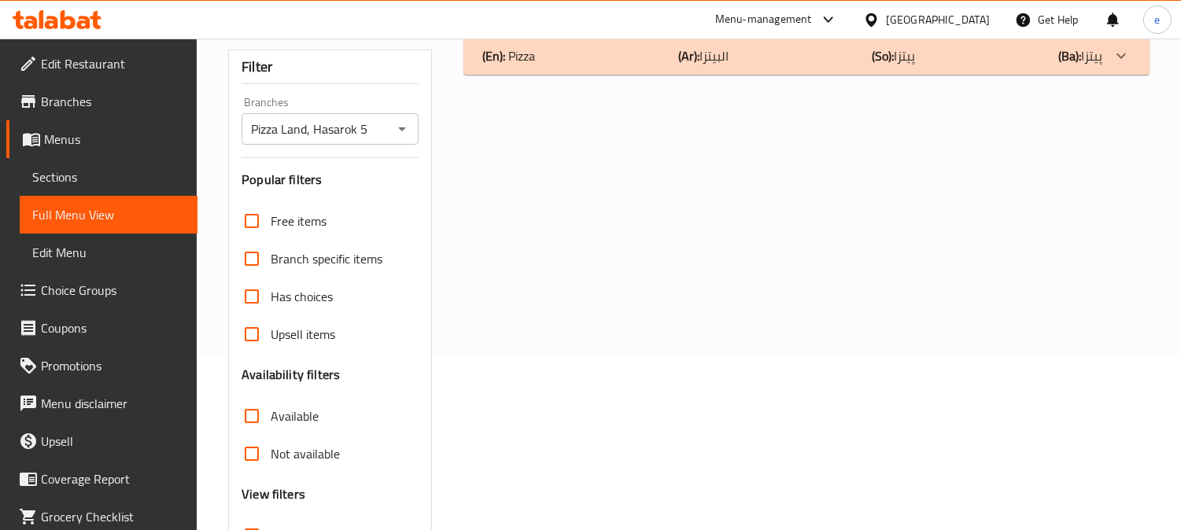
scroll to position [0, 0]
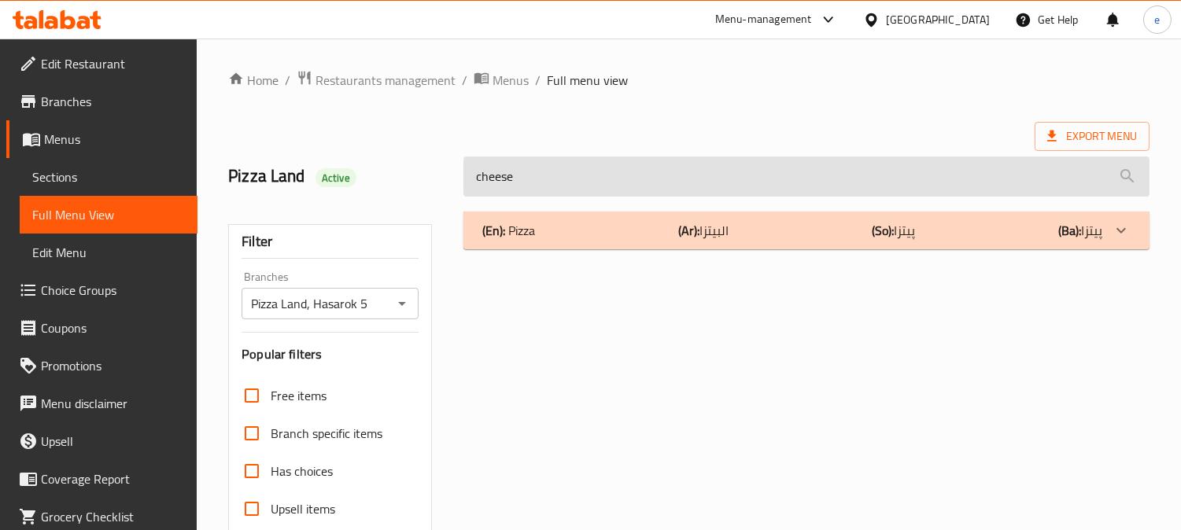
click at [489, 179] on input "cheese" at bounding box center [806, 177] width 686 height 40
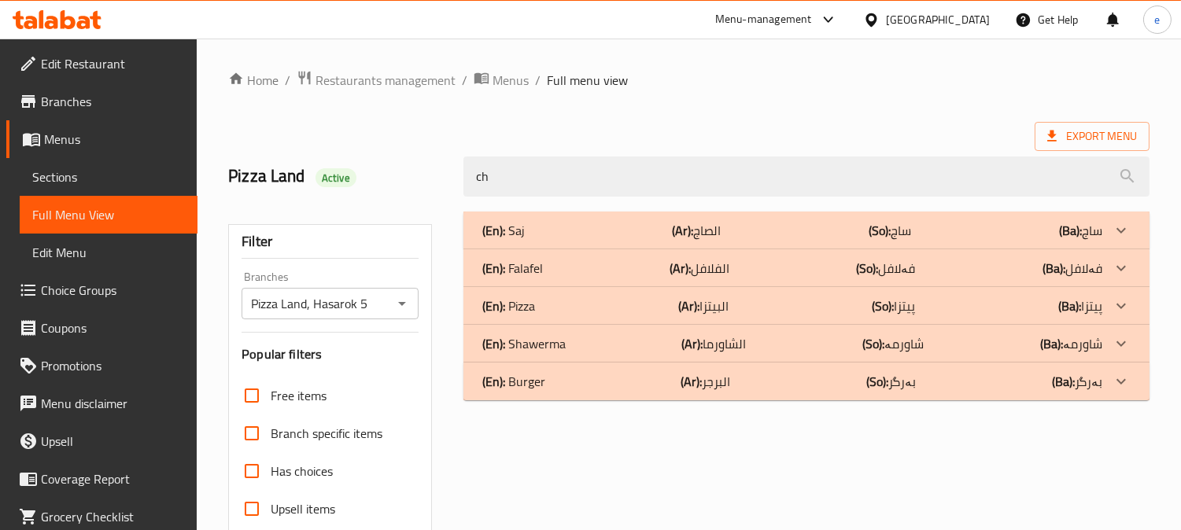
type input "c"
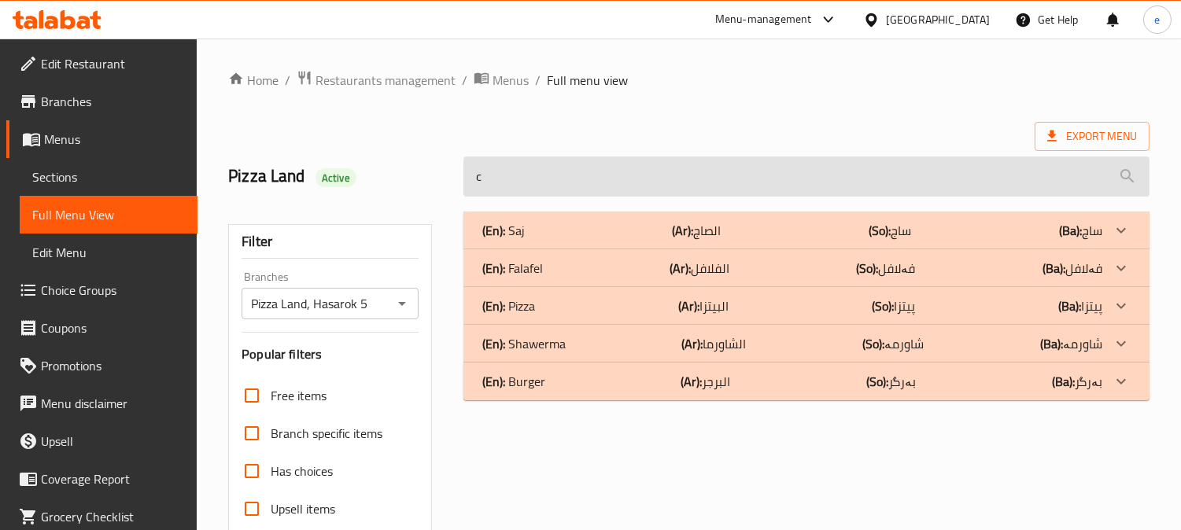
click at [521, 183] on input "c" at bounding box center [806, 177] width 686 height 40
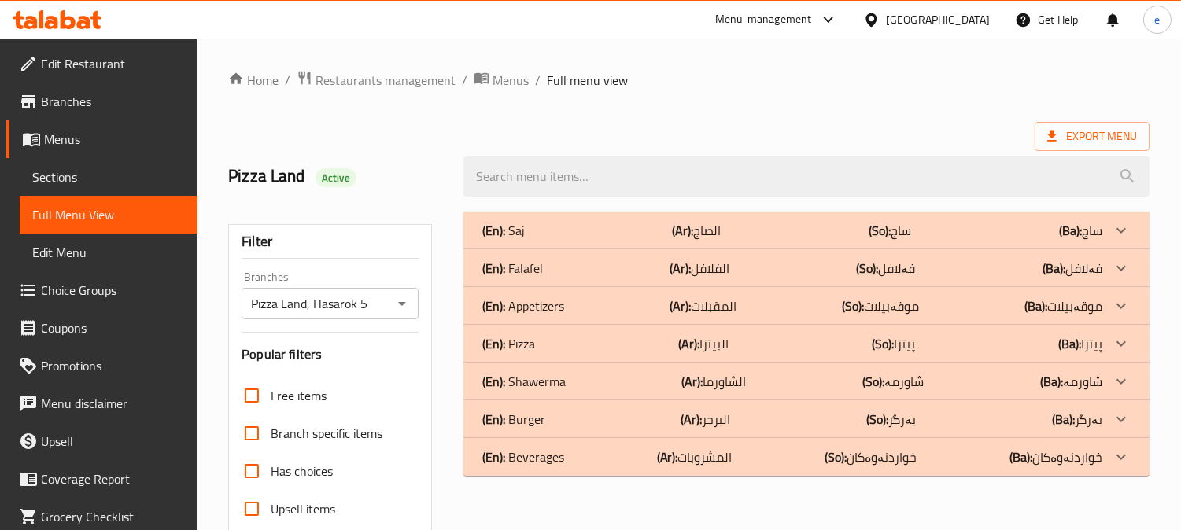
click at [414, 304] on div "Pizza Land, Hasarok 5 Branches" at bounding box center [329, 303] width 177 height 31
click at [397, 300] on icon "Open" at bounding box center [401, 303] width 19 height 19
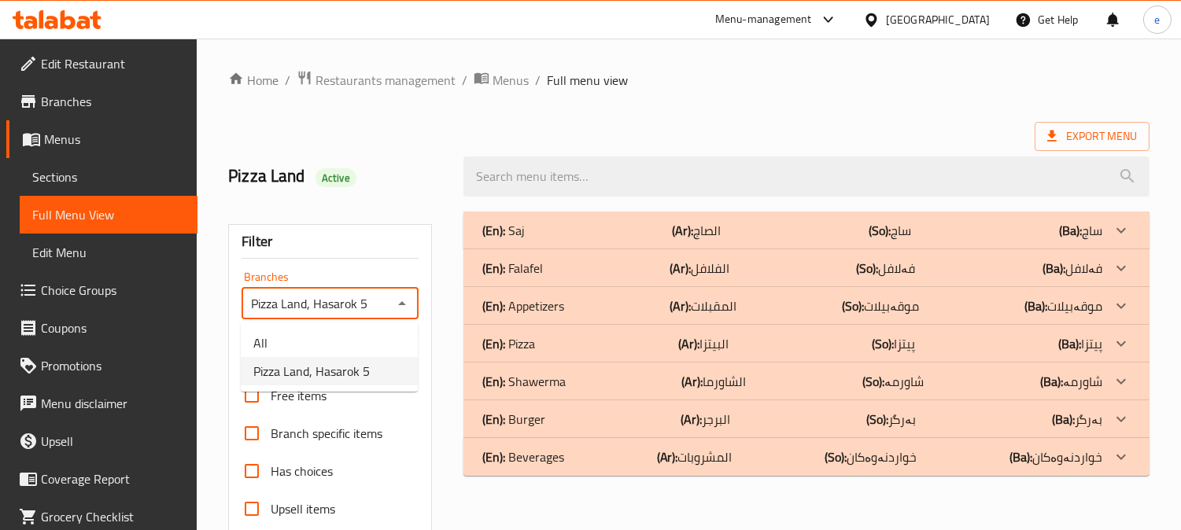
click at [367, 324] on ul "All Pizza Land, Hasarok 5" at bounding box center [329, 356] width 177 height 69
click at [367, 345] on li "All" at bounding box center [329, 343] width 177 height 28
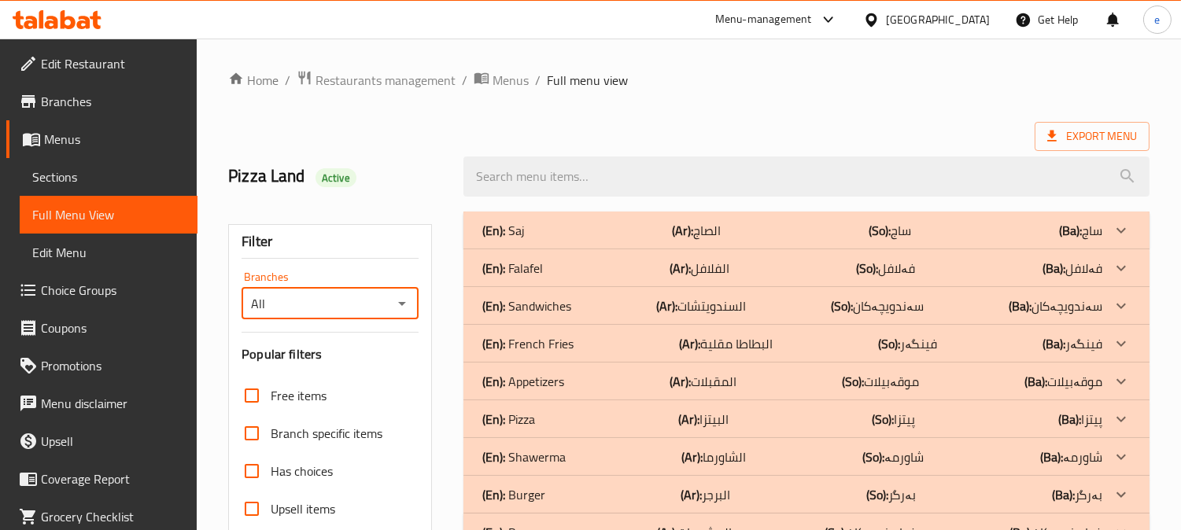
click at [412, 302] on div "All Branches" at bounding box center [329, 303] width 177 height 31
click at [403, 303] on icon "Open" at bounding box center [402, 304] width 8 height 4
click at [333, 363] on span "Pizza Land, Hasarok 5" at bounding box center [311, 371] width 116 height 19
type input "Pizza Land, Hasarok 5"
click at [641, 240] on div "(En): French Fries (Ar): البطاطا مقلية (So): فینگەر (Ba): فینگەر" at bounding box center [792, 230] width 620 height 19
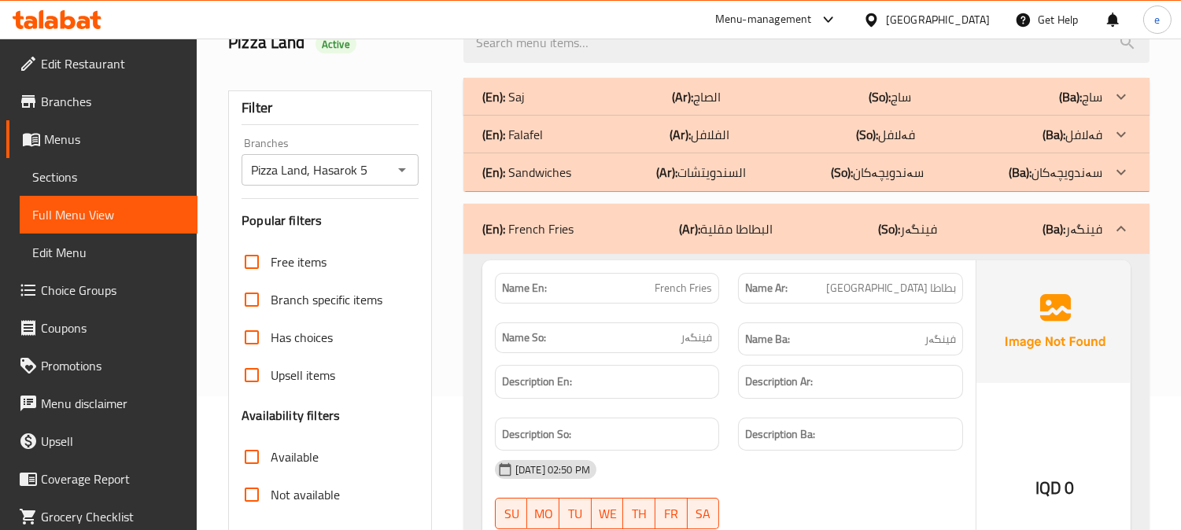
scroll to position [175, 0]
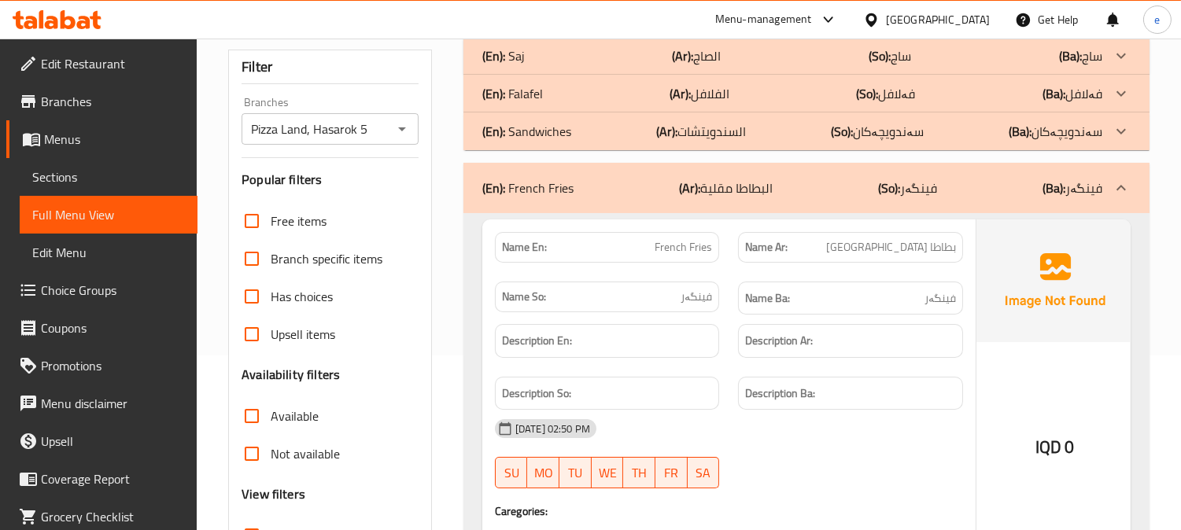
click at [919, 244] on span "بطاطا [GEOGRAPHIC_DATA]" at bounding box center [891, 247] width 130 height 17
copy span "بطاطا مقلية"
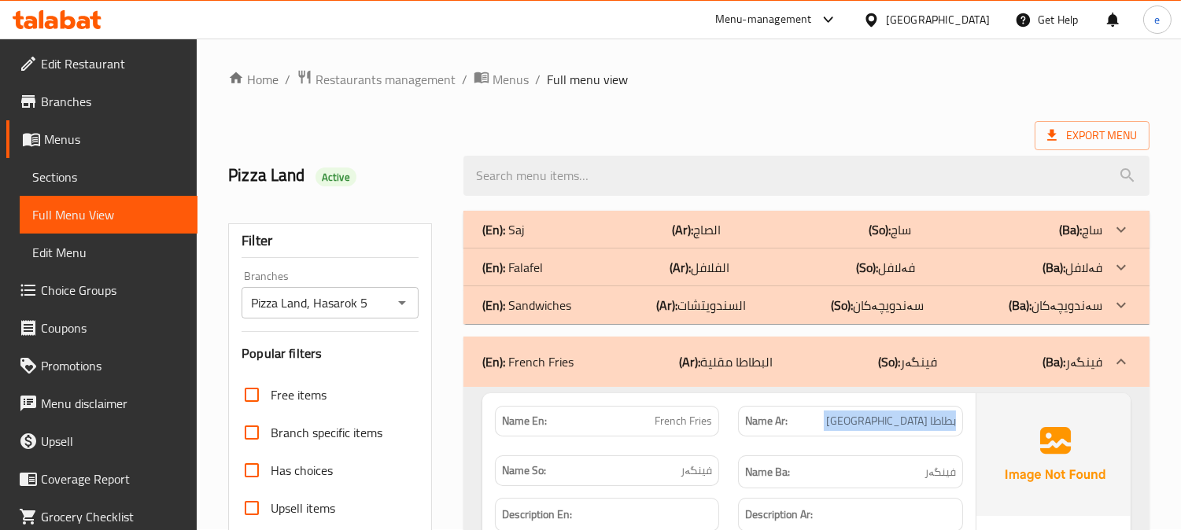
scroll to position [0, 0]
click at [629, 359] on div "(En): French Fries (Ar): البطاطا مقلية (So): فینگەر (Ba): فینگەر" at bounding box center [792, 362] width 620 height 19
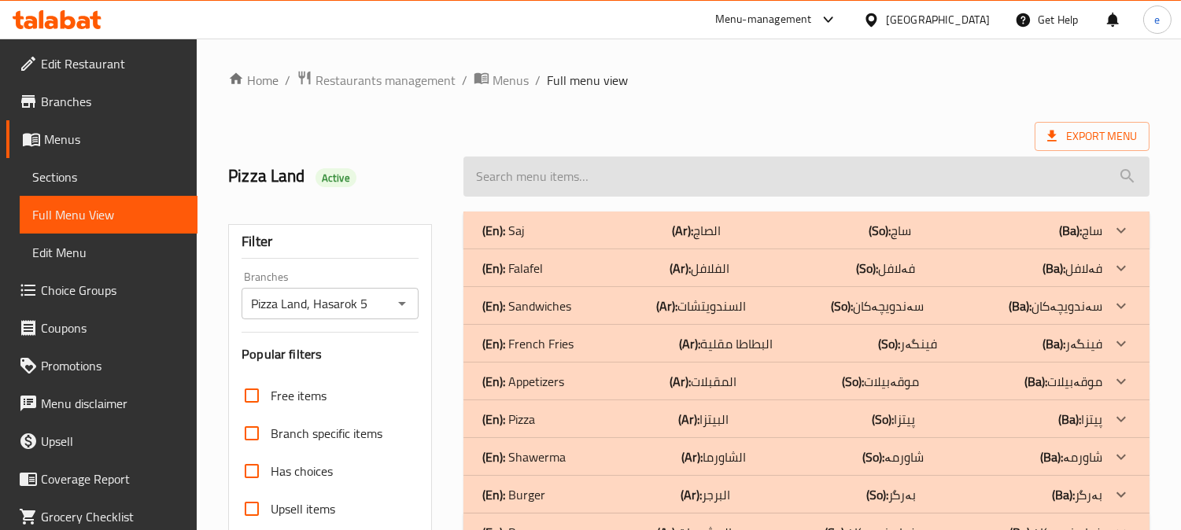
click at [544, 168] on input "search" at bounding box center [806, 177] width 686 height 40
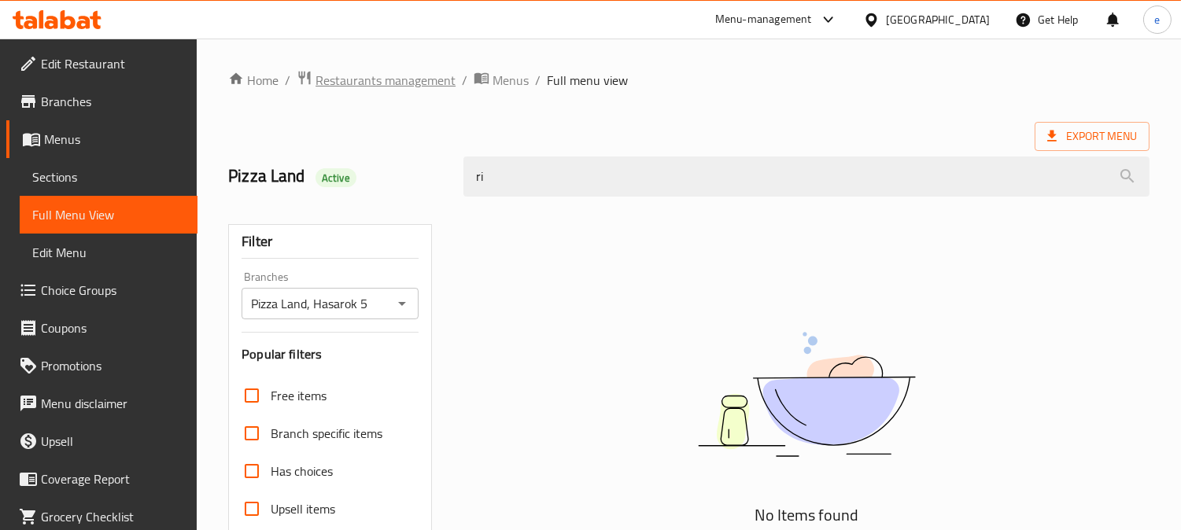
type input "r"
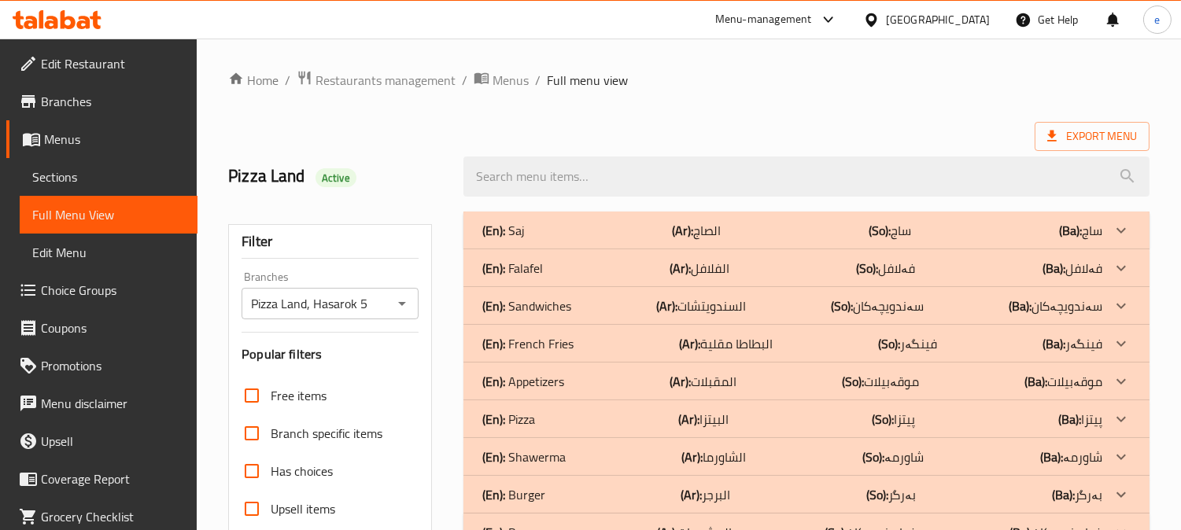
scroll to position [175, 0]
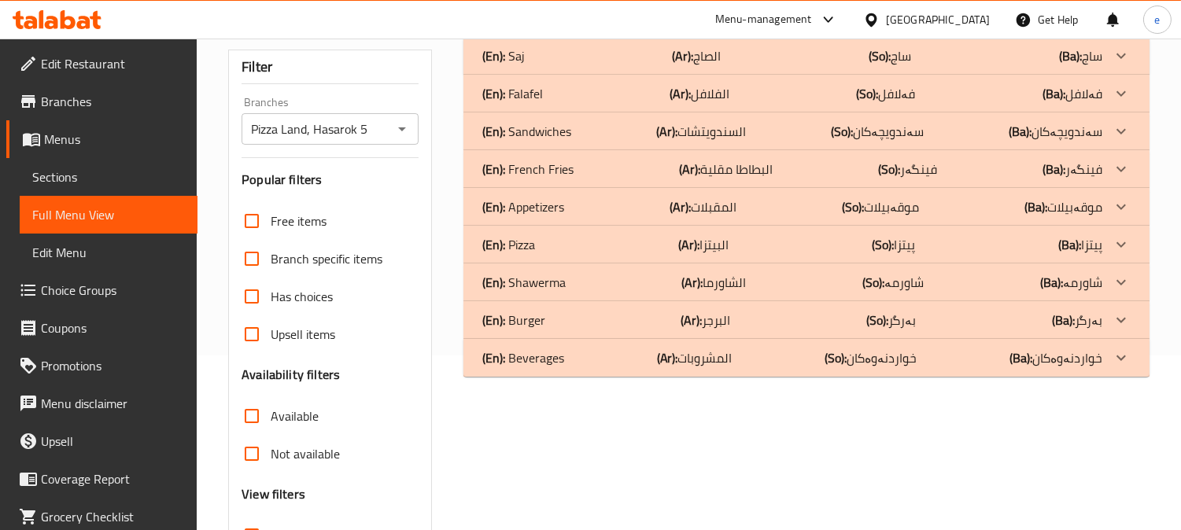
click at [593, 65] on div "(En): French Fries (Ar): البطاطا مقلية (So): فینگەر (Ba): فینگەر" at bounding box center [792, 55] width 620 height 19
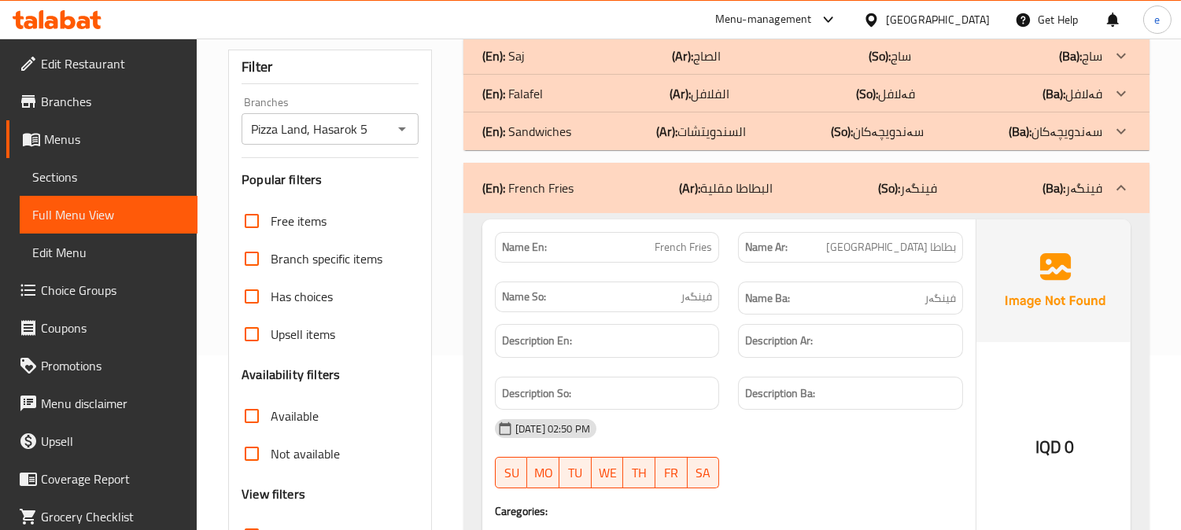
scroll to position [349, 0]
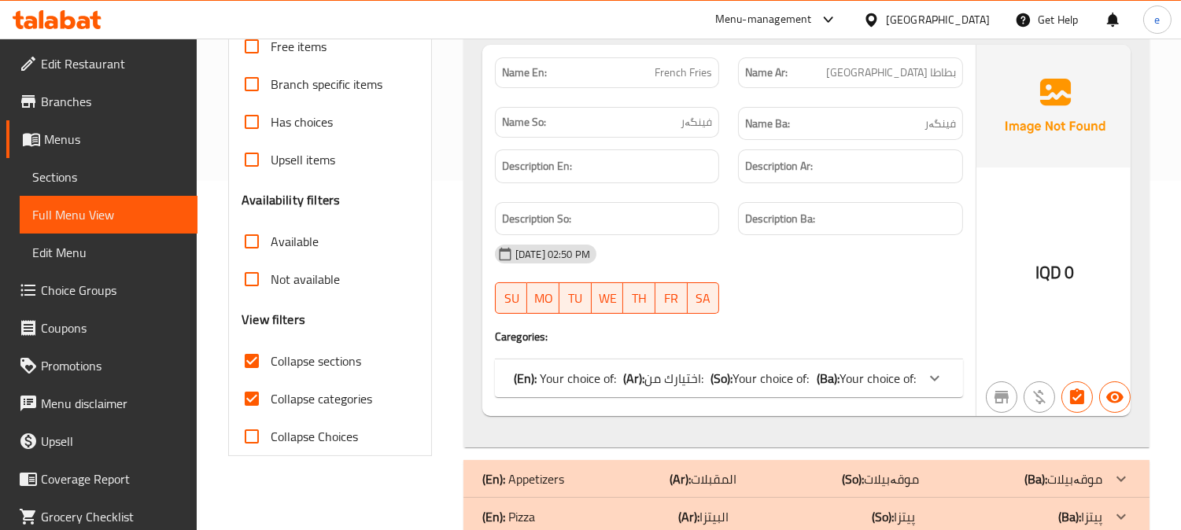
click at [845, 384] on span "Your choice of:" at bounding box center [877, 379] width 76 height 24
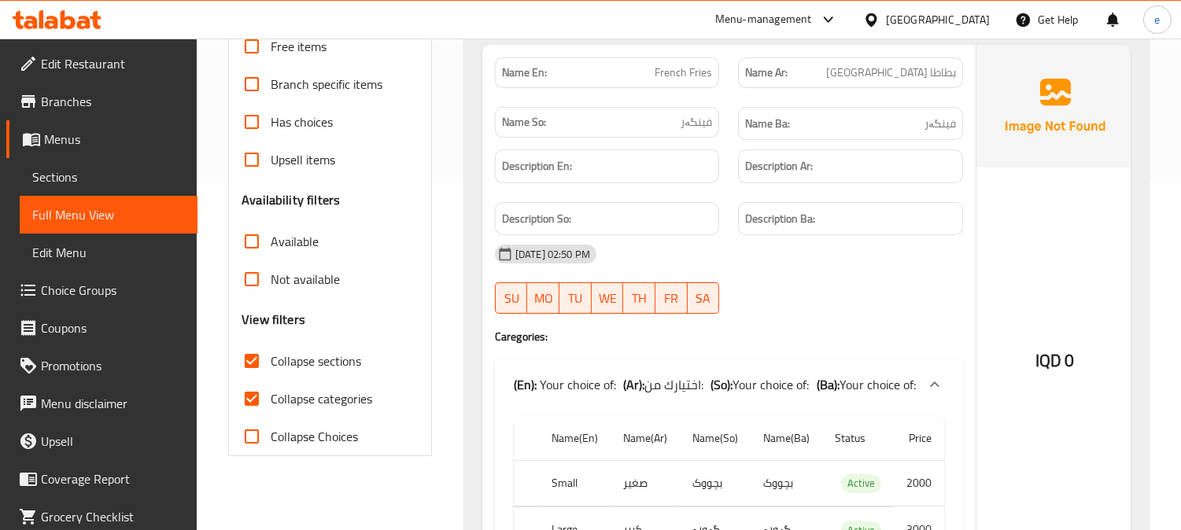
scroll to position [524, 0]
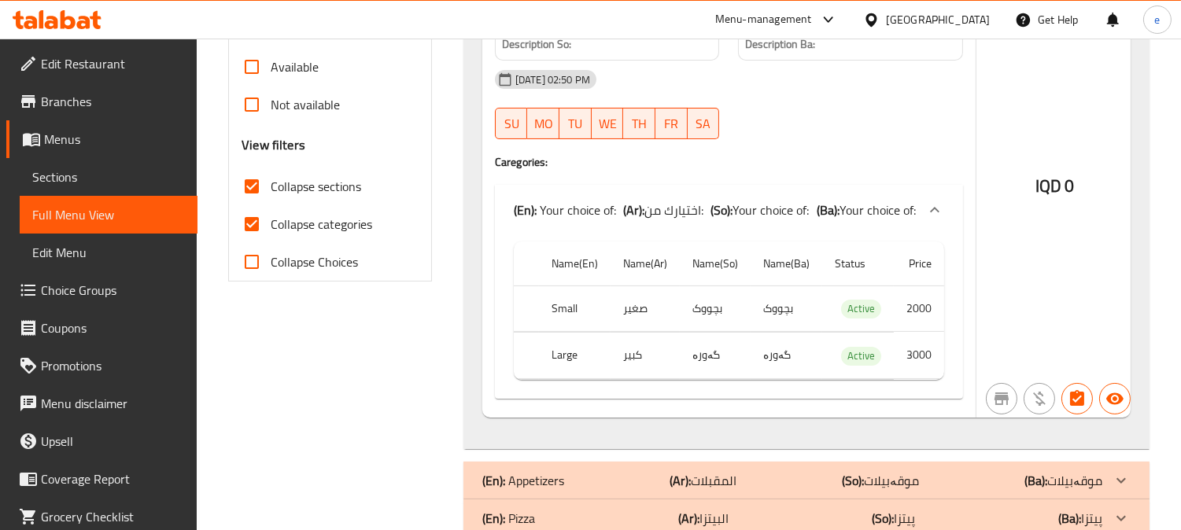
click at [635, 308] on td "صغير" at bounding box center [644, 309] width 69 height 46
copy td "صغير"
click at [634, 362] on td "كبير" at bounding box center [644, 356] width 69 height 46
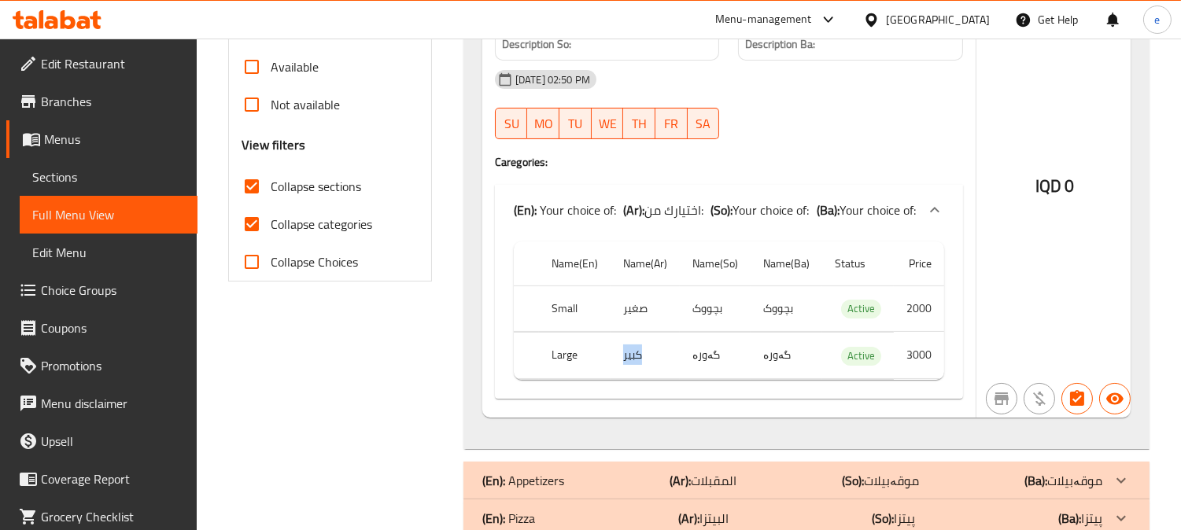
copy td "كبير"
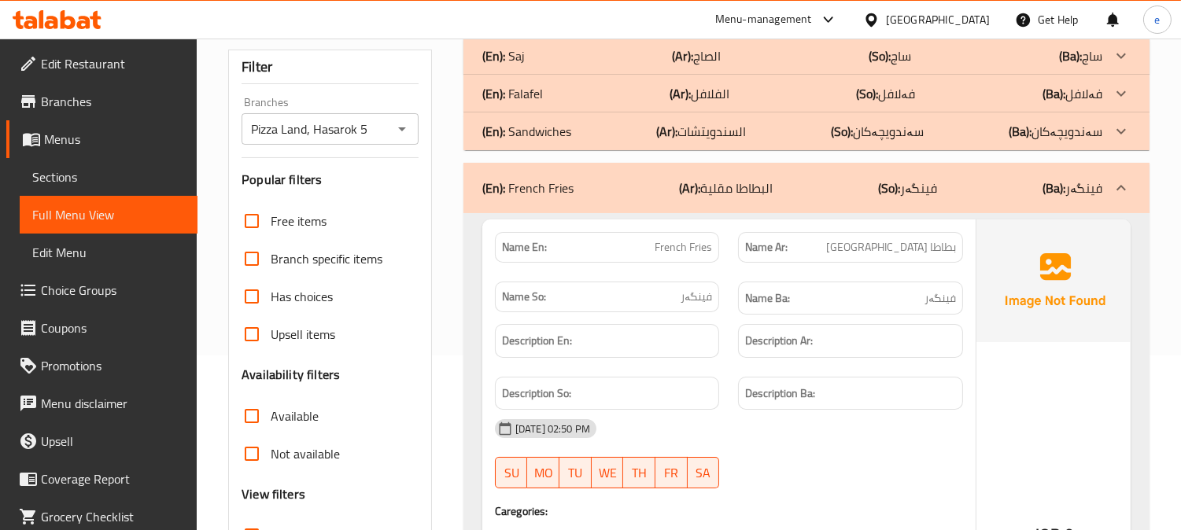
click at [402, 129] on icon "Open" at bounding box center [402, 129] width 8 height 4
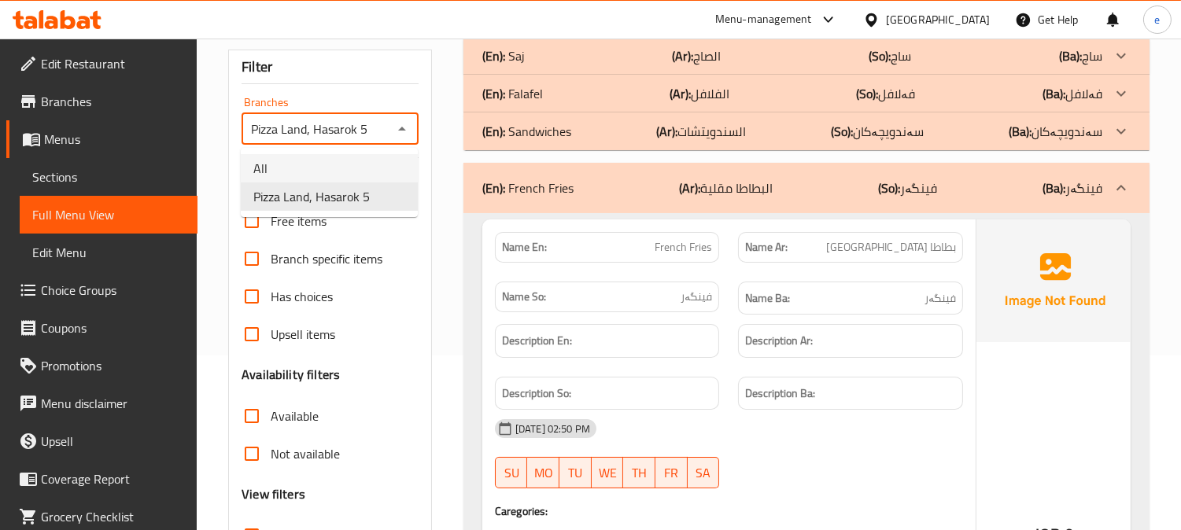
click at [359, 168] on li "All" at bounding box center [329, 168] width 177 height 28
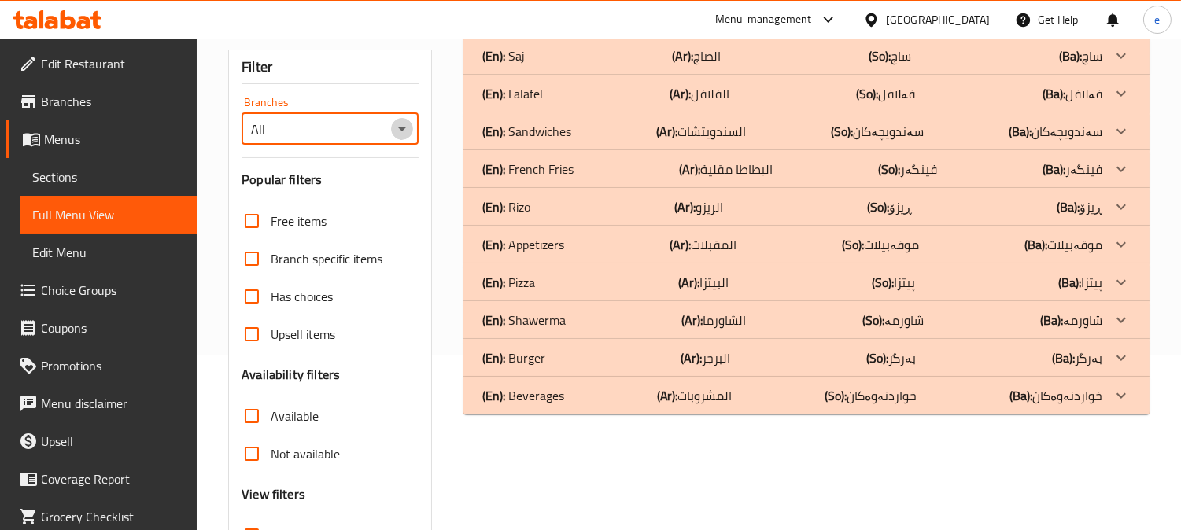
click at [407, 134] on icon "Open" at bounding box center [401, 129] width 19 height 19
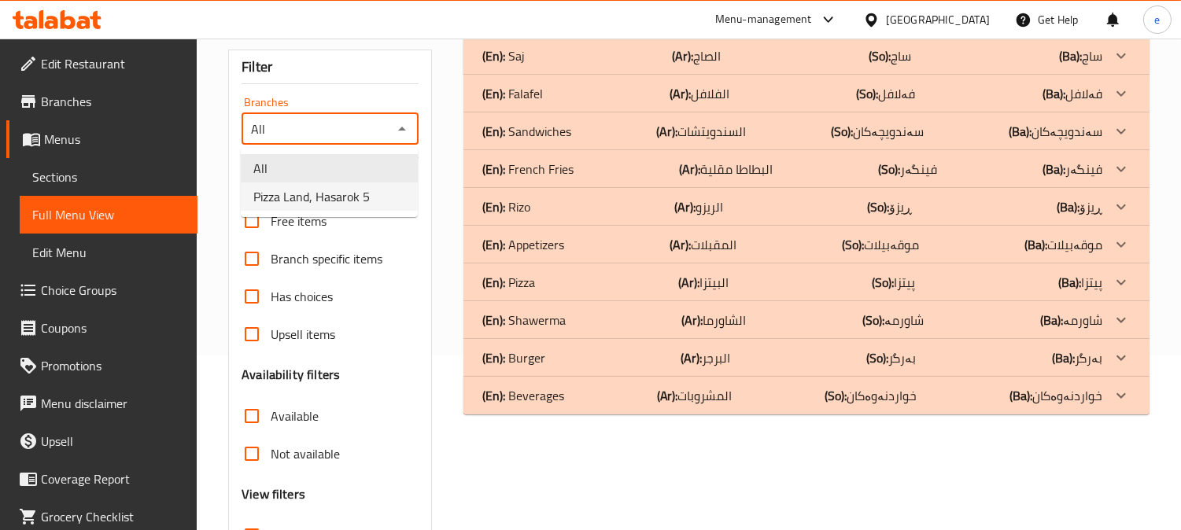
click at [349, 192] on span "Pizza Land, Hasarok 5" at bounding box center [311, 196] width 116 height 19
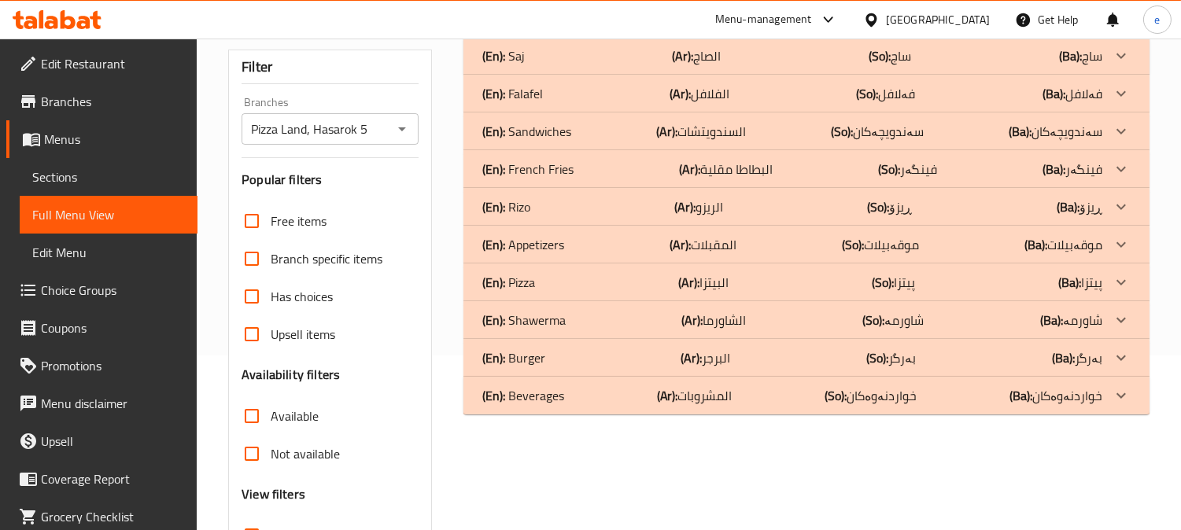
click at [544, 65] on div "(En): Rizo (Ar): الريزو (So): ڕیزۆ (Ba): ڕیزۆ" at bounding box center [792, 55] width 620 height 19
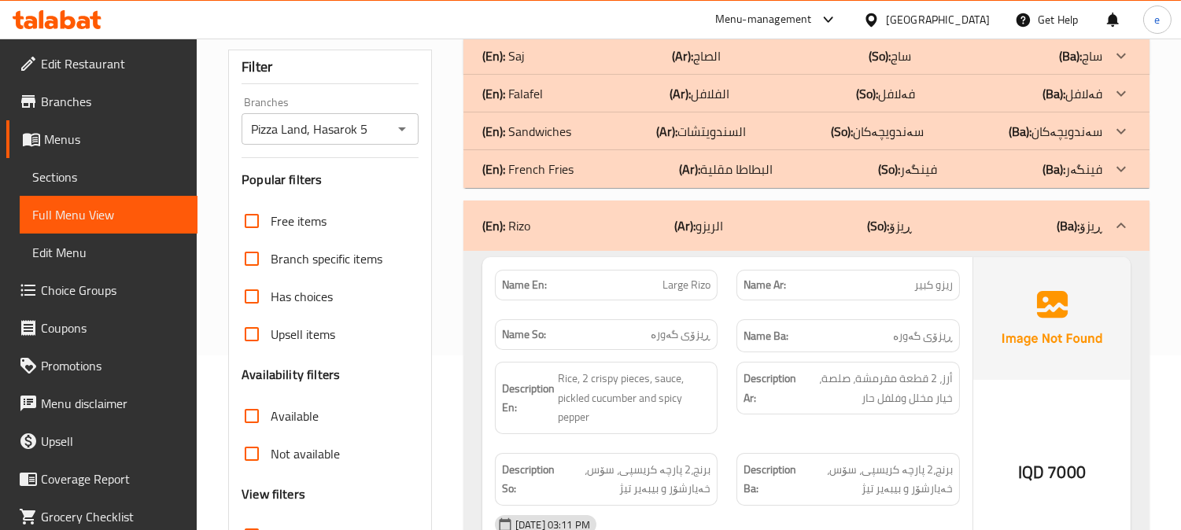
click at [945, 285] on span "ريزو كبير" at bounding box center [933, 285] width 39 height 17
copy span "ريزو كبير"
click at [721, 65] on p "(Ar): البطاطا مقلية" at bounding box center [696, 55] width 49 height 19
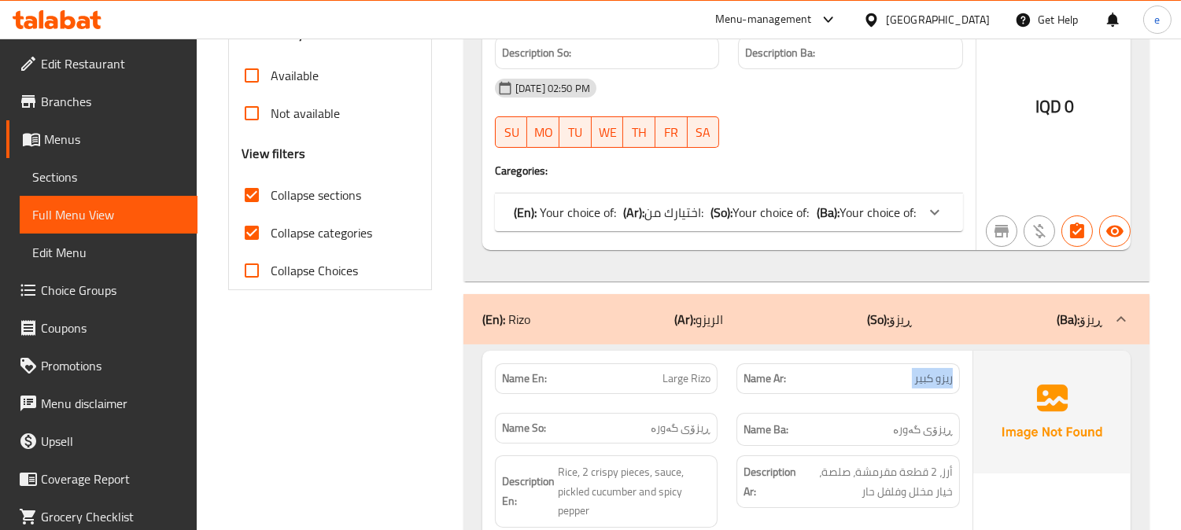
scroll to position [524, 0]
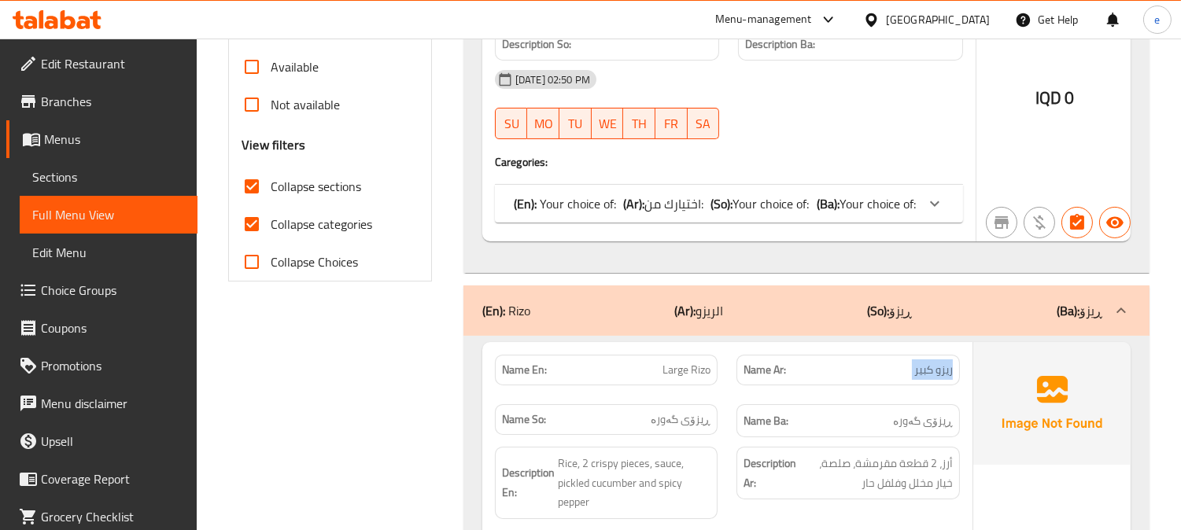
click at [807, 207] on div "(En): Your choice of: (Ar): اختيارك من: (So): Your choice of: (Ba): Your choice…" at bounding box center [715, 203] width 402 height 19
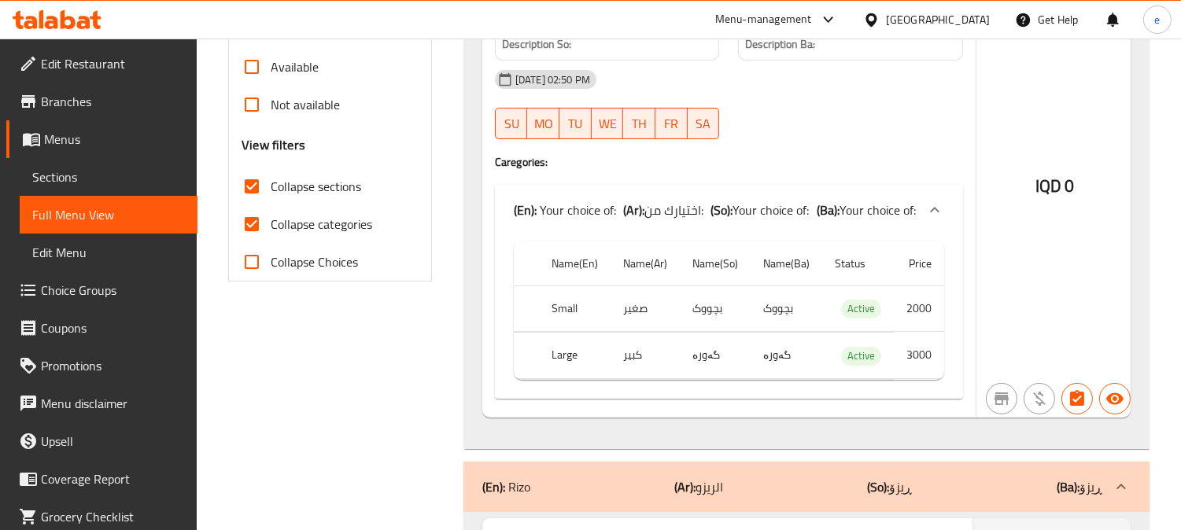
click at [625, 315] on td "صغير" at bounding box center [644, 309] width 69 height 46
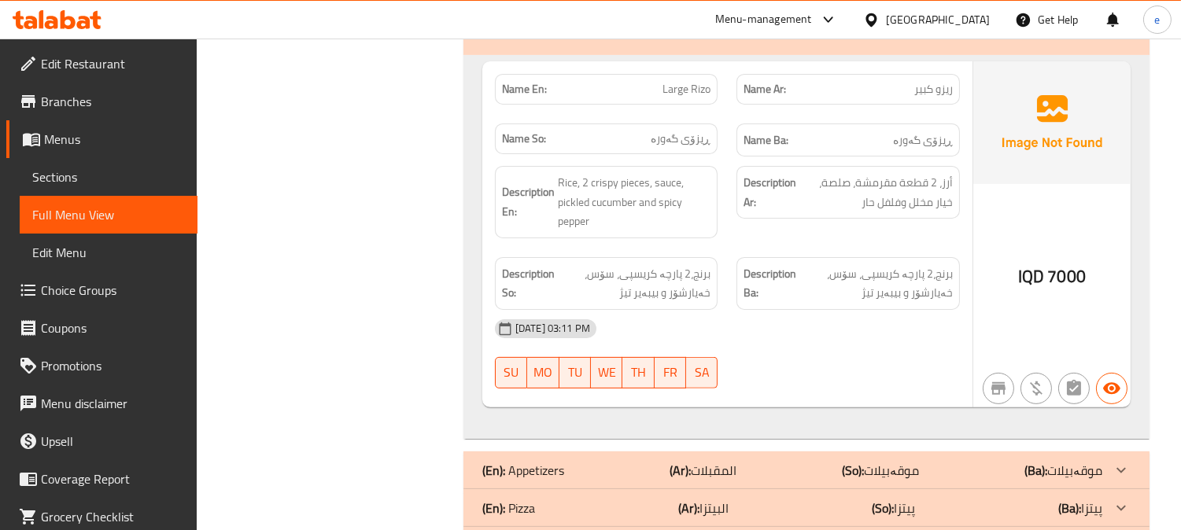
scroll to position [1048, 0]
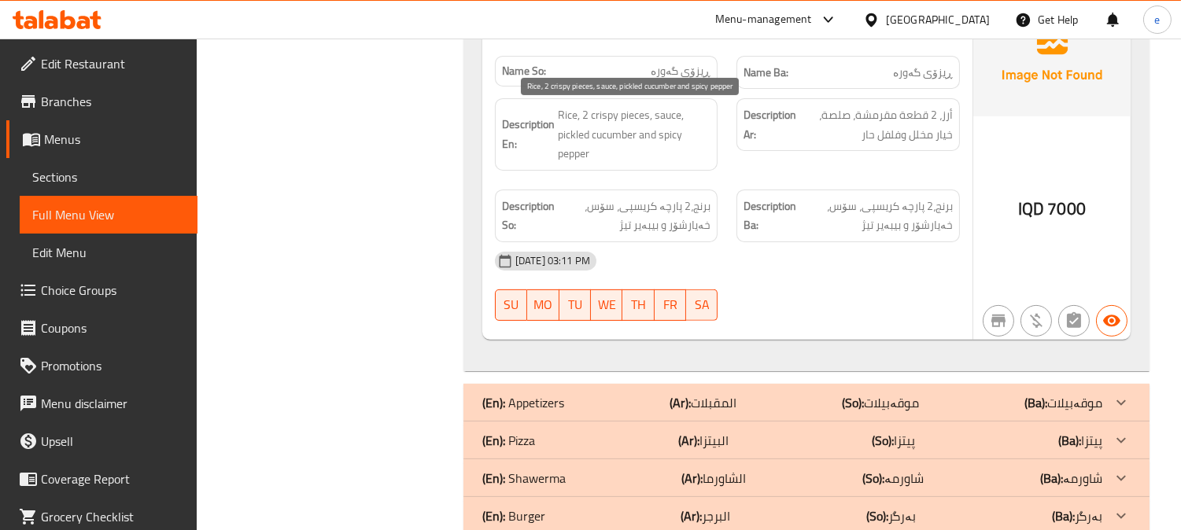
click at [584, 129] on span "Rice, 2 crispy pieces, sauce, pickled cucumber and spicy pepper" at bounding box center [634, 134] width 153 height 58
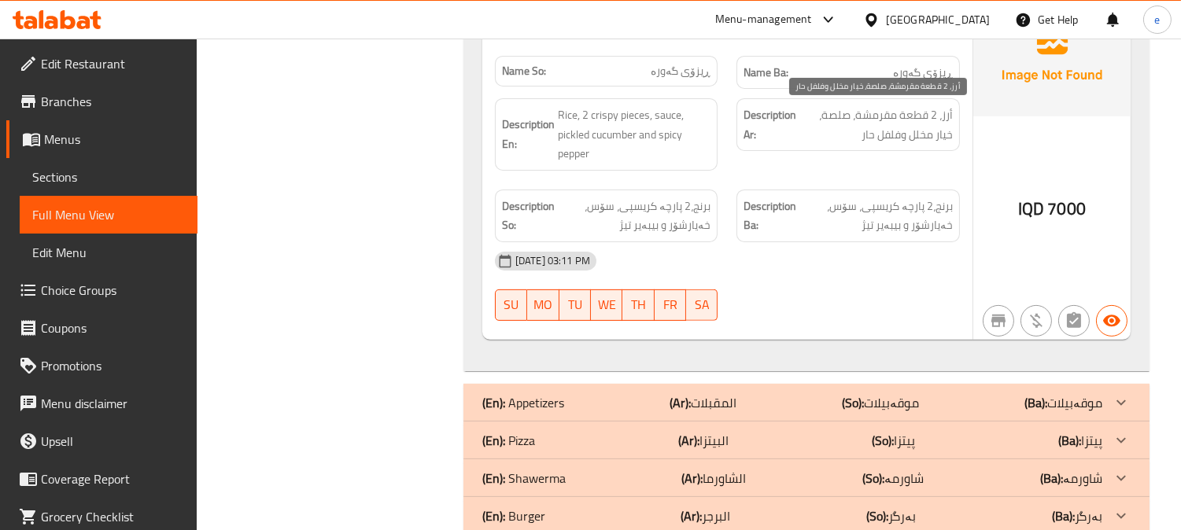
click at [868, 132] on span "أرز، 2 قطعة مقرمشة، صلصة، خيار مخلل وفلفل حار" at bounding box center [875, 124] width 153 height 39
click at [882, 122] on span "أرز، 2 قطعة مقرمشة، صلصة، خيار مخلل وفلفل حار" at bounding box center [875, 124] width 153 height 39
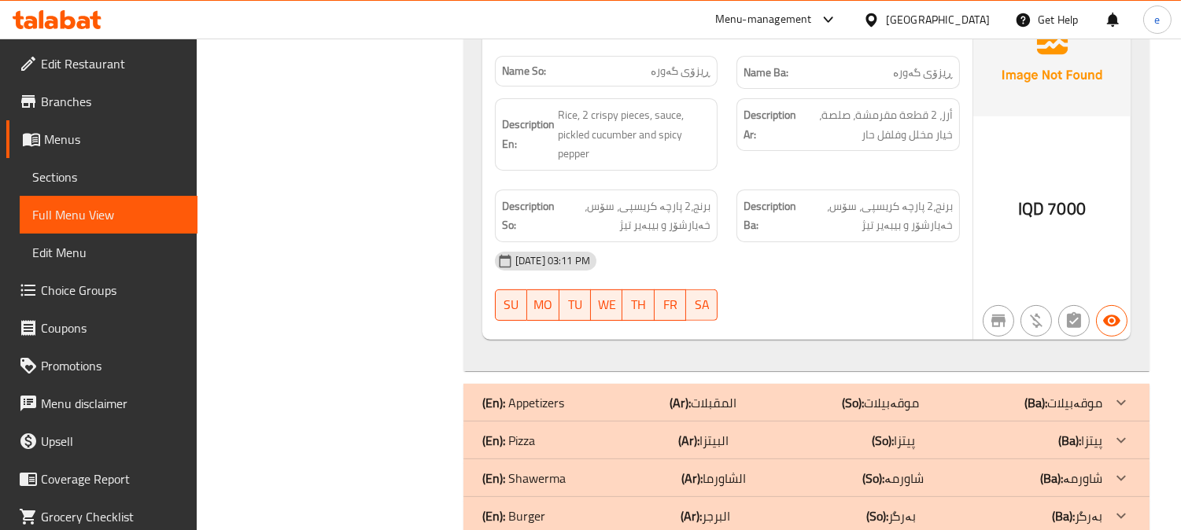
click at [661, 226] on span "برنج،2 پارچە کریسپی، سۆس، خەیارشۆر و بیبەیر تیژ" at bounding box center [634, 216] width 153 height 39
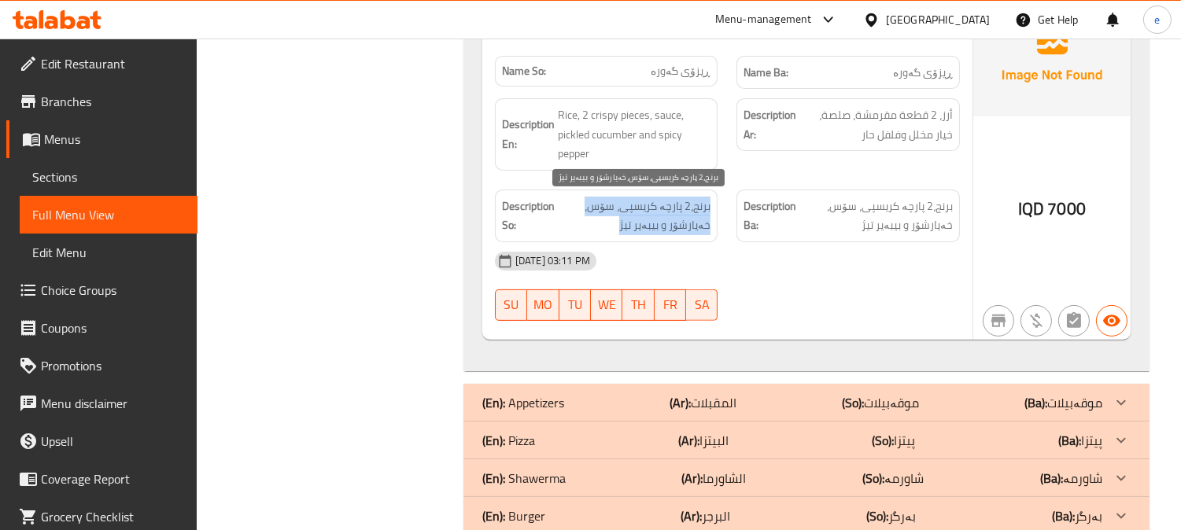
click at [661, 226] on span "برنج،2 پارچە کریسپی، سۆس، خەیارشۆر و بیبەیر تیژ" at bounding box center [634, 216] width 153 height 39
click at [655, 225] on span "برنج،2 پارچە کریسپی، سۆس، خەیارشۆر و بیبەیر تیژ" at bounding box center [634, 216] width 153 height 39
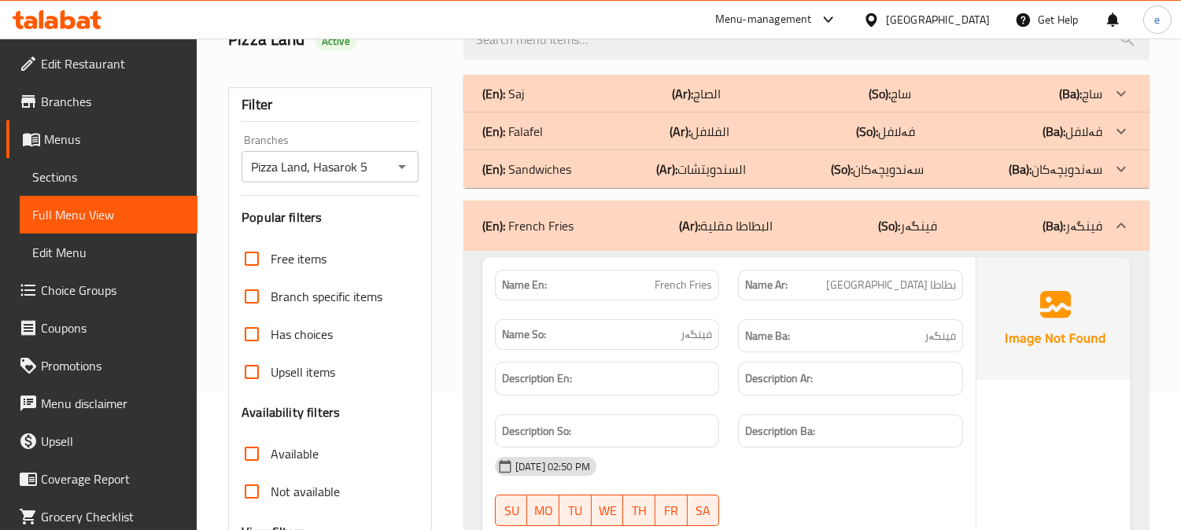
scroll to position [0, 0]
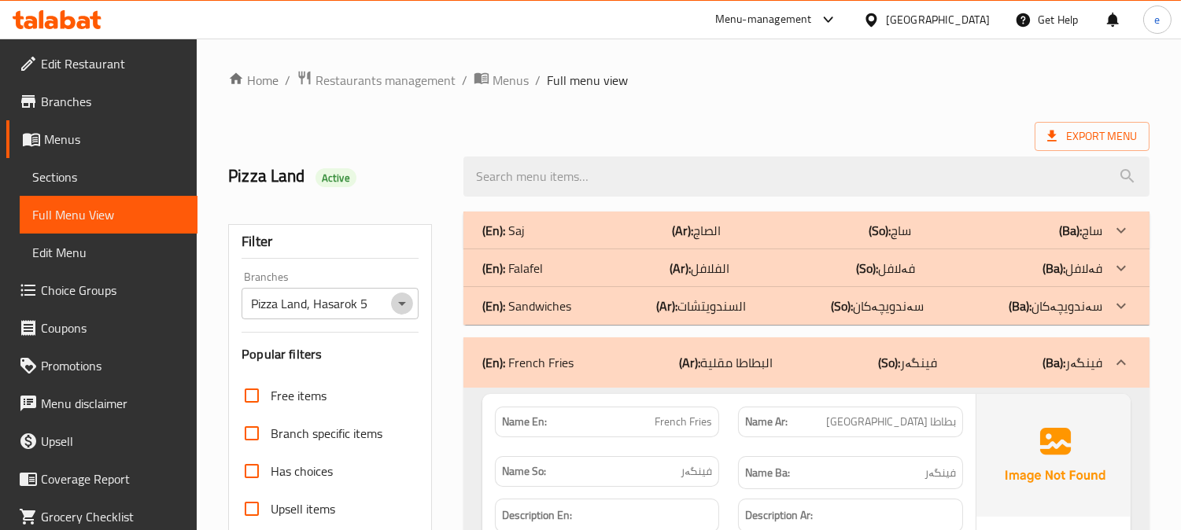
click at [395, 296] on icon "Open" at bounding box center [401, 303] width 19 height 19
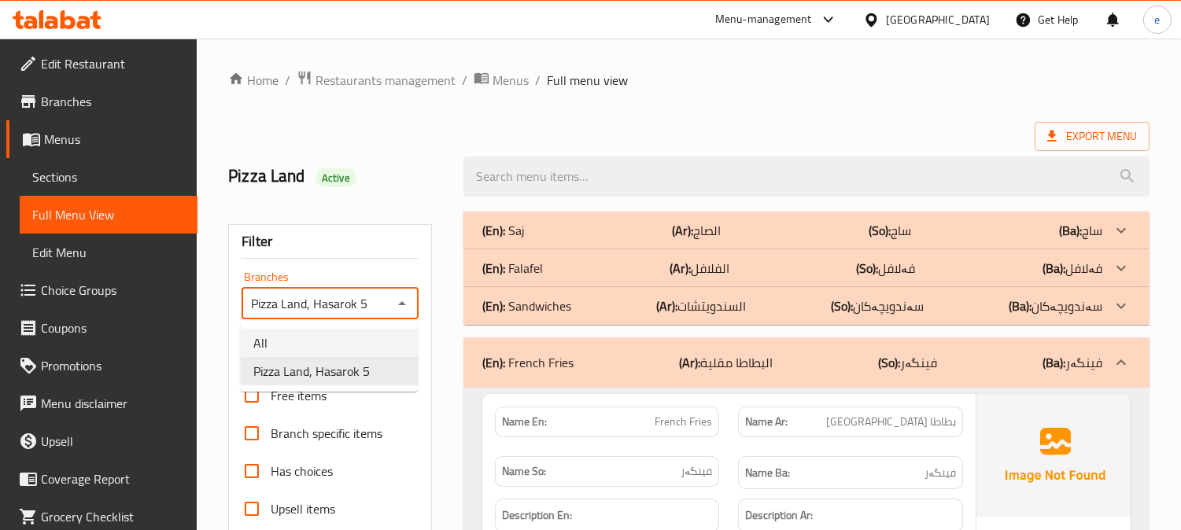
click at [352, 335] on li "All" at bounding box center [329, 343] width 177 height 28
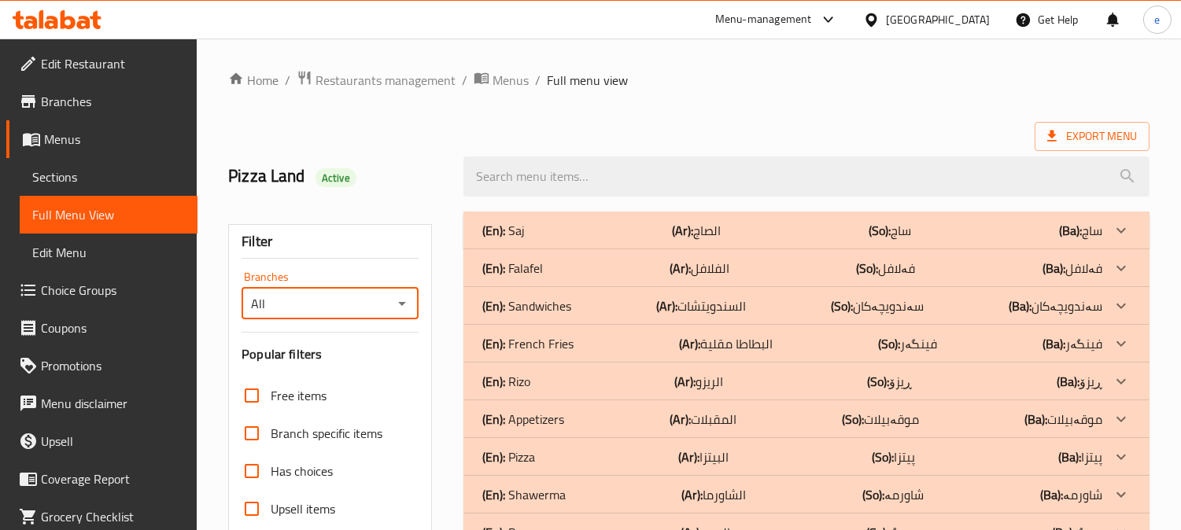
click at [400, 300] on icon "Open" at bounding box center [401, 303] width 19 height 19
click at [309, 380] on span "Pizza Land, Hasarok 5" at bounding box center [311, 371] width 116 height 19
type input "Pizza Land, Hasarok 5"
click at [639, 230] on div "(En): Saj (Ar): الصاج (So): ساج (Ba): ساج" at bounding box center [792, 230] width 620 height 19
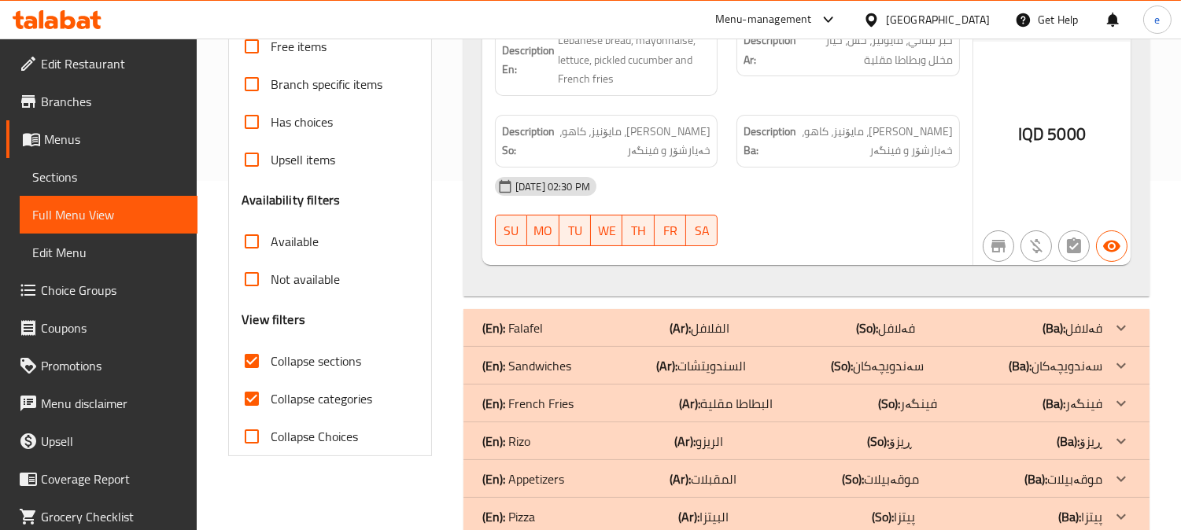
scroll to position [499, 0]
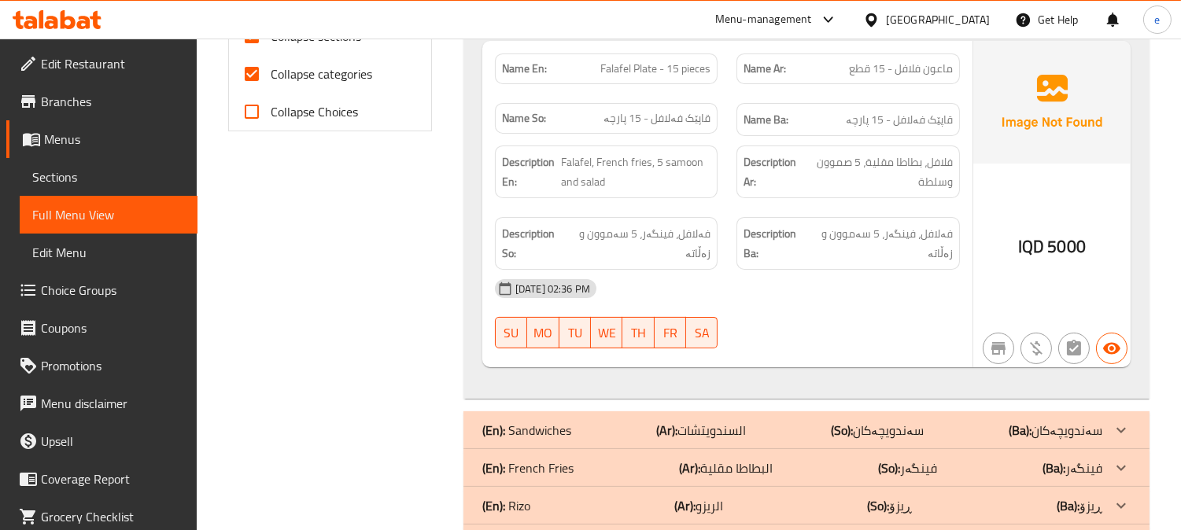
scroll to position [849, 0]
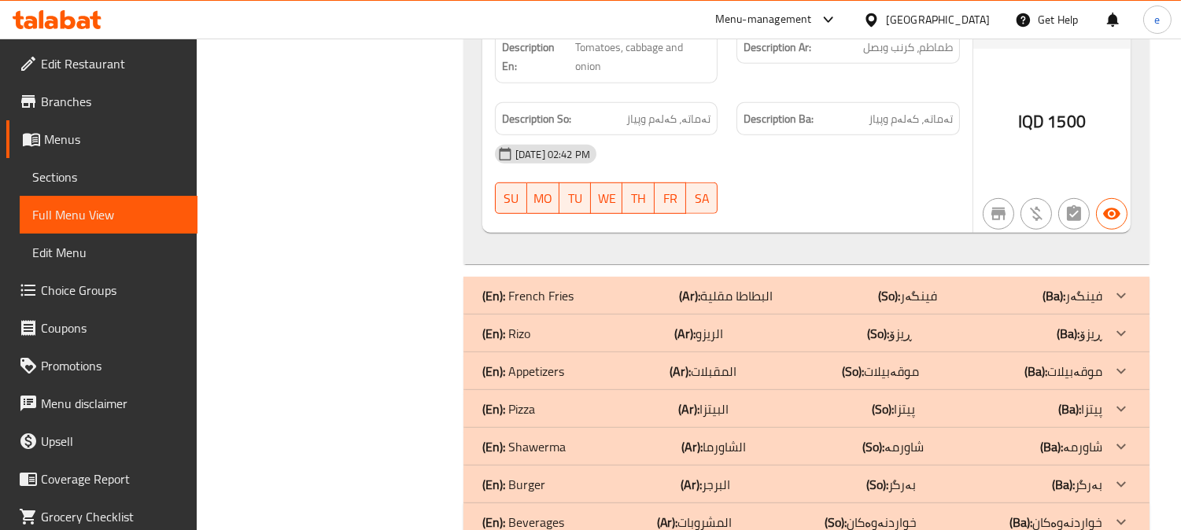
scroll to position [1898, 0]
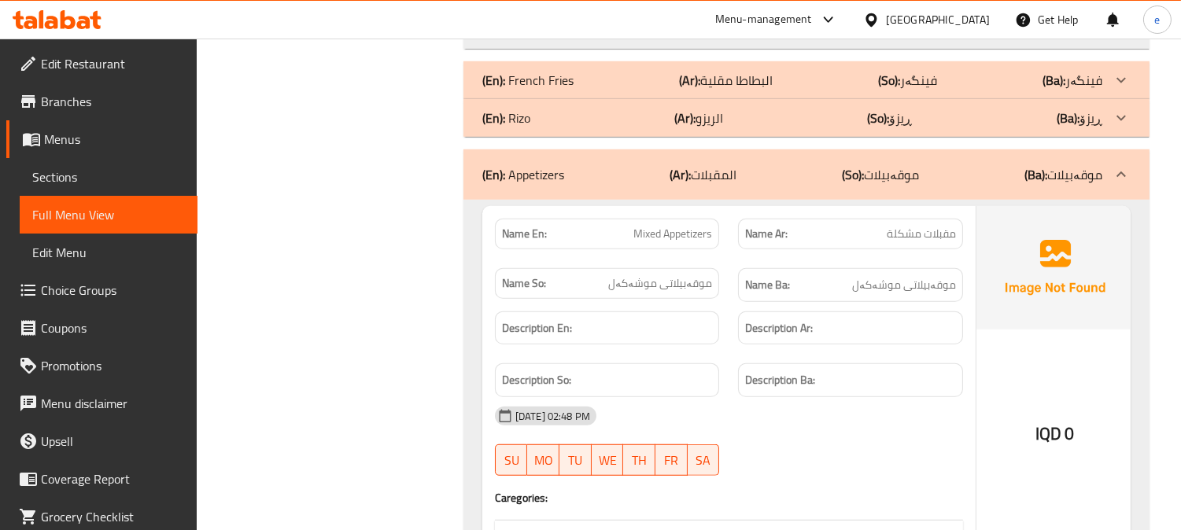
scroll to position [2247, 0]
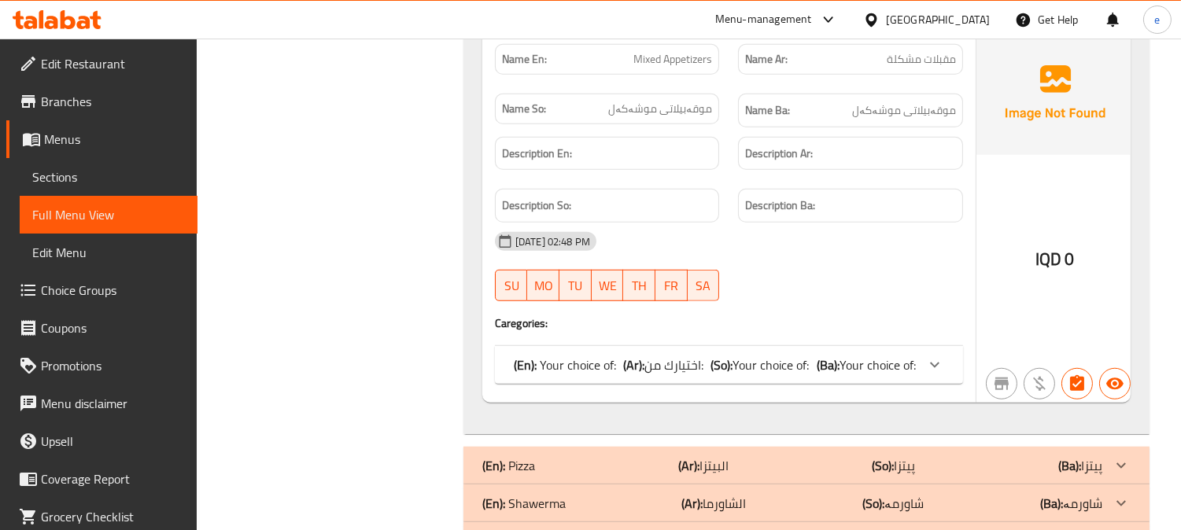
click at [879, 374] on span "Your choice of:" at bounding box center [877, 365] width 76 height 24
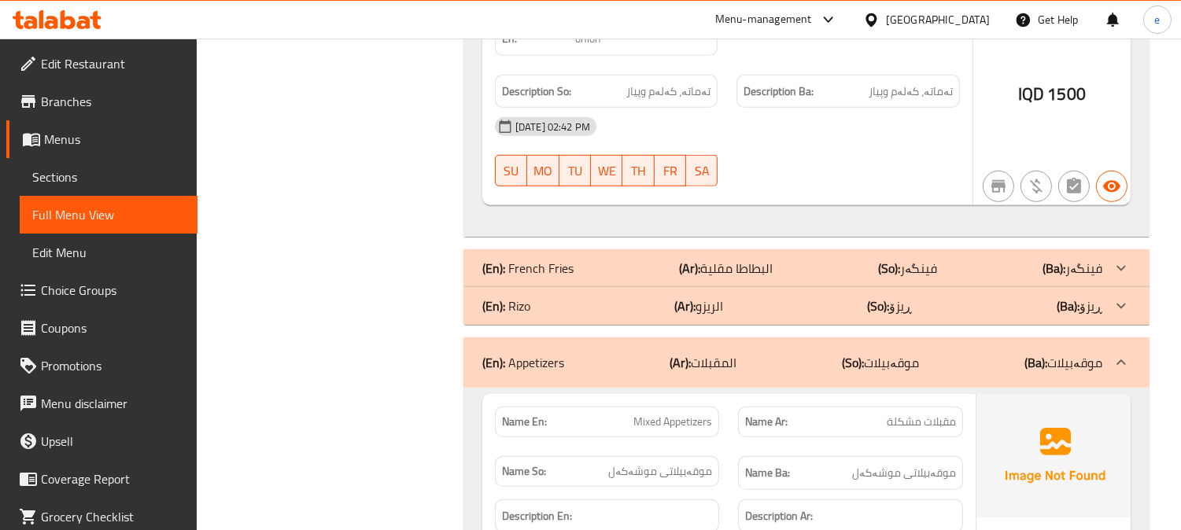
scroll to position [1826, 0]
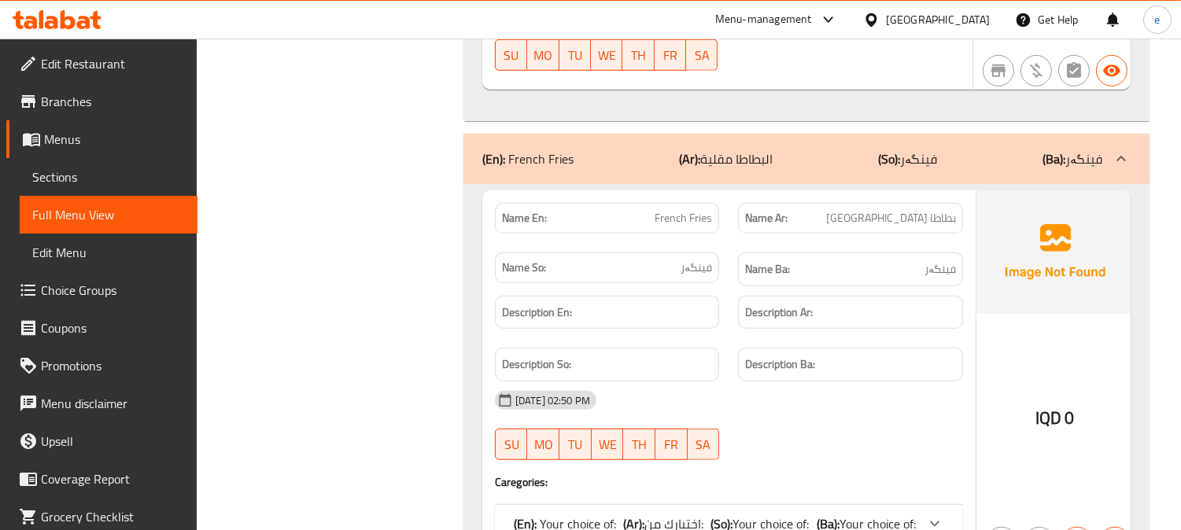
scroll to position [2175, 0]
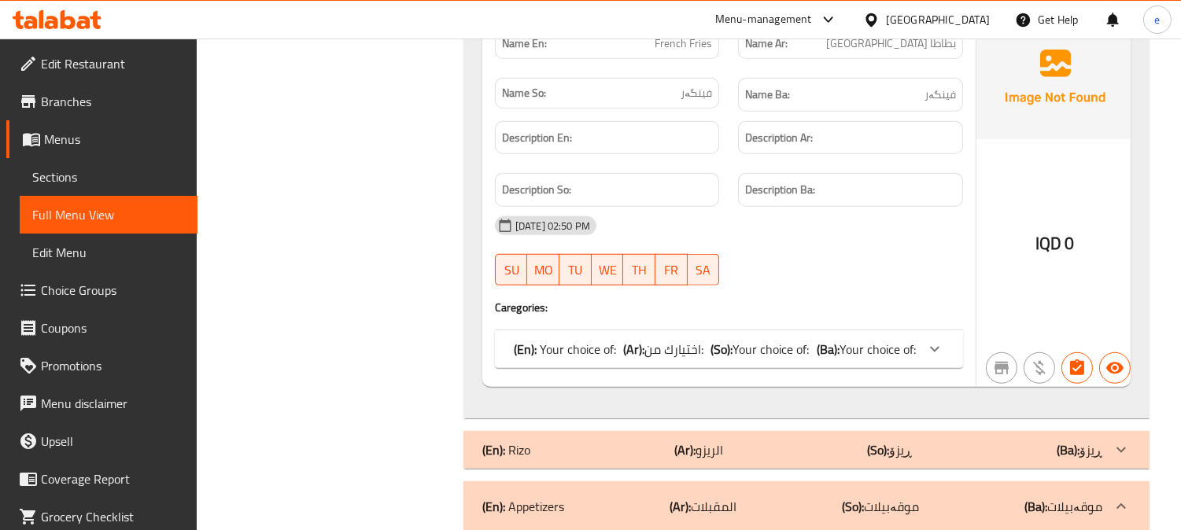
click at [787, 344] on span "Your choice of:" at bounding box center [771, 349] width 76 height 24
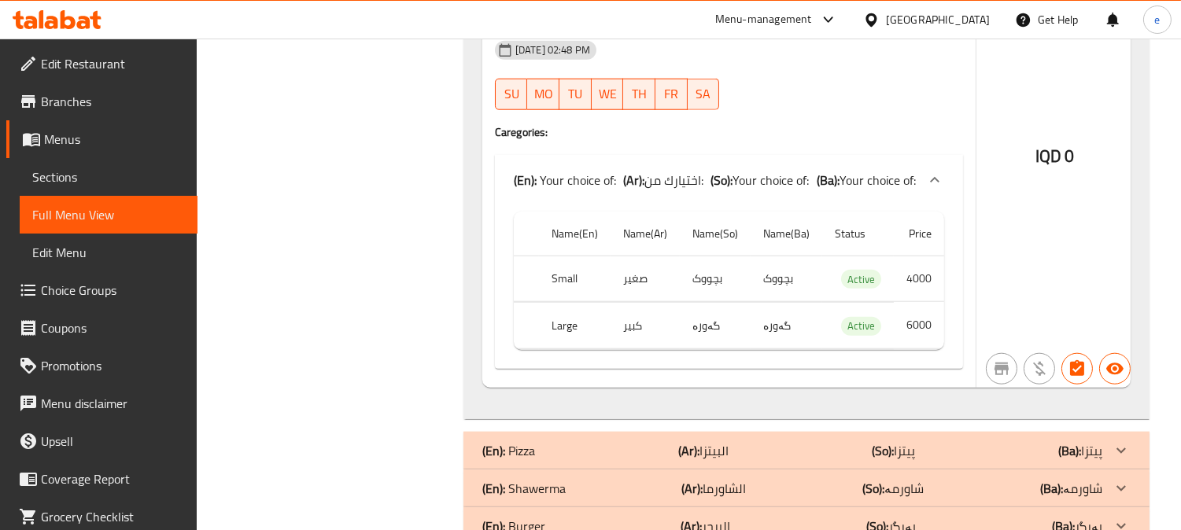
scroll to position [3135, 0]
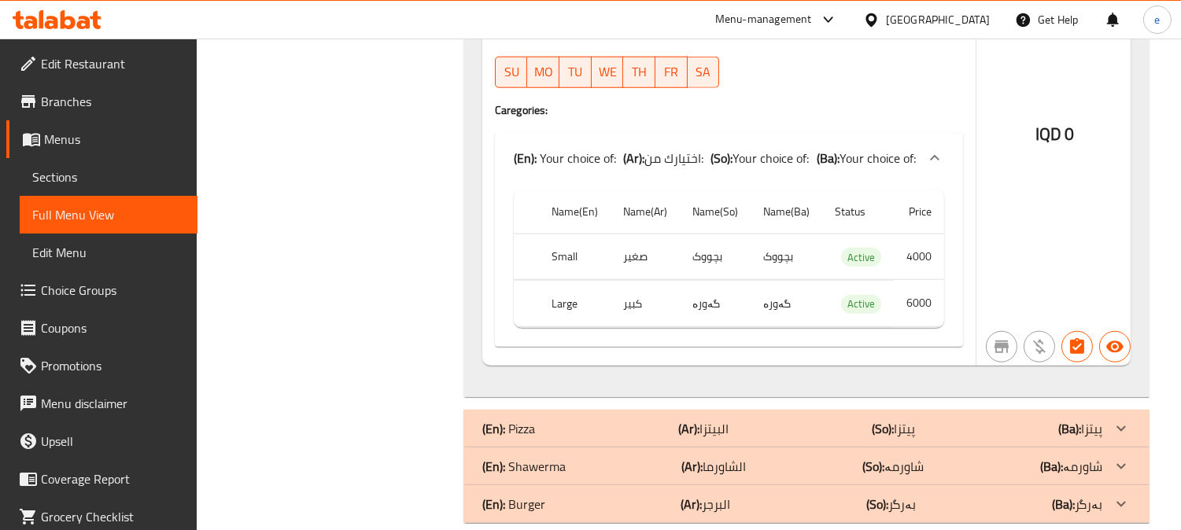
scroll to position [3245, 0]
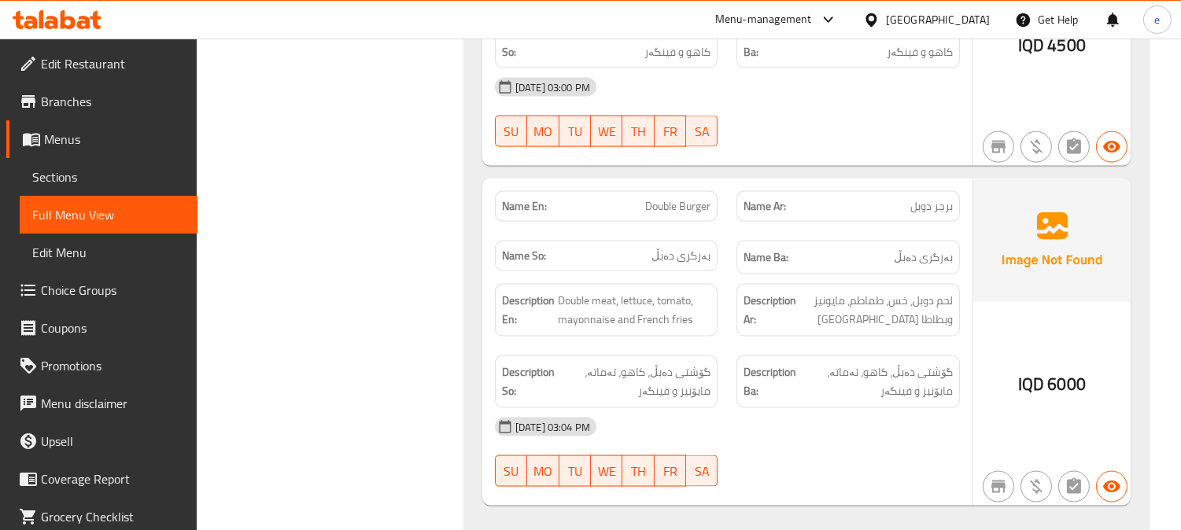
scroll to position [4469, 0]
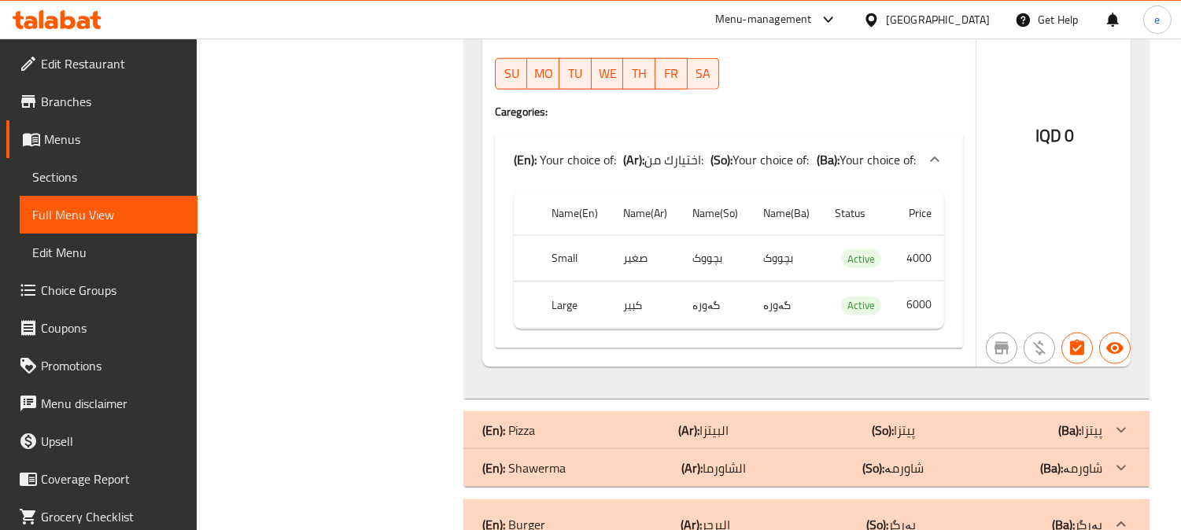
scroll to position [3944, 0]
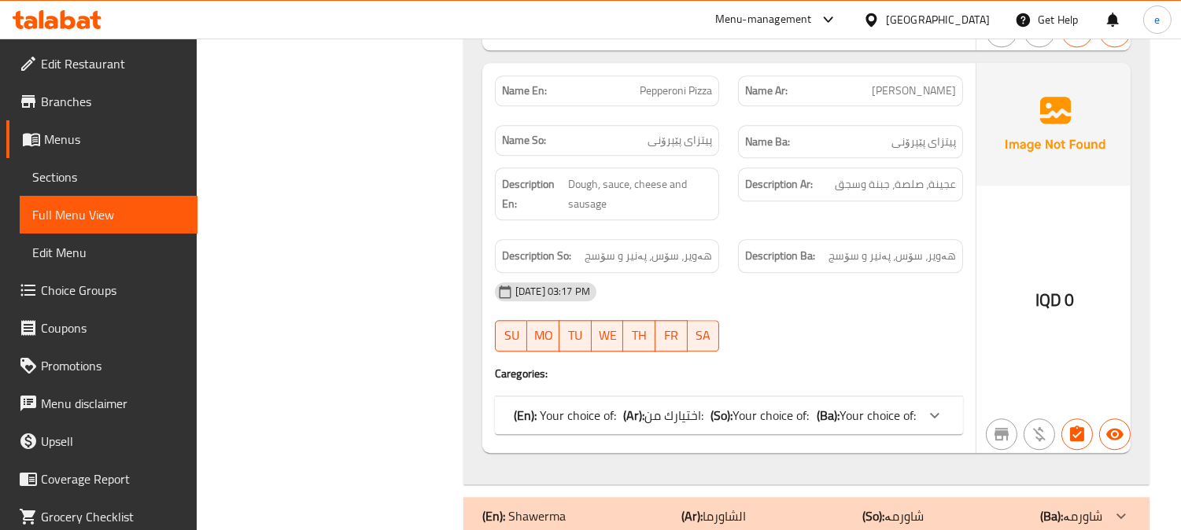
scroll to position [7091, 0]
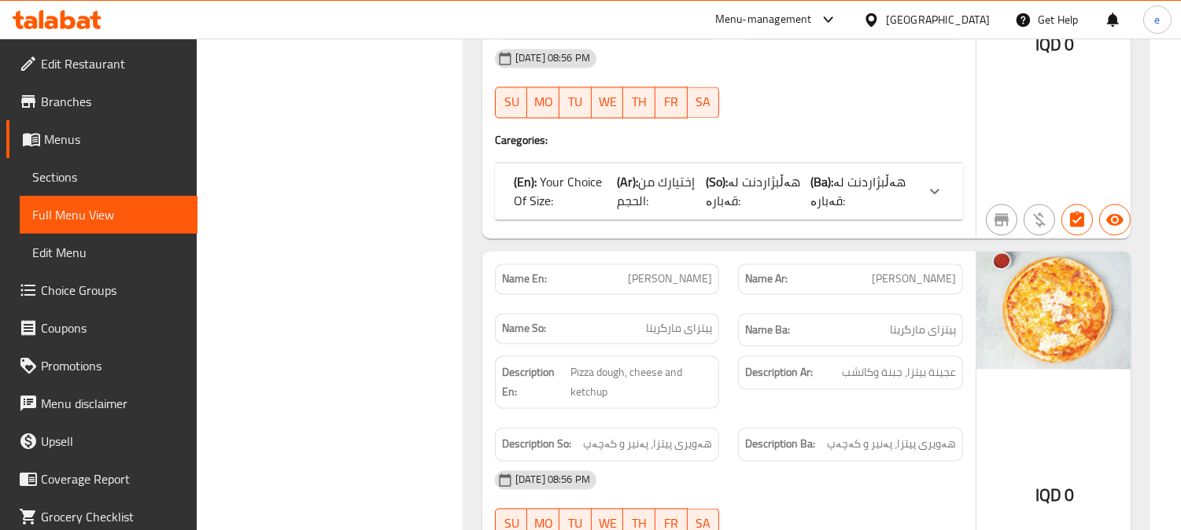
scroll to position [5868, 0]
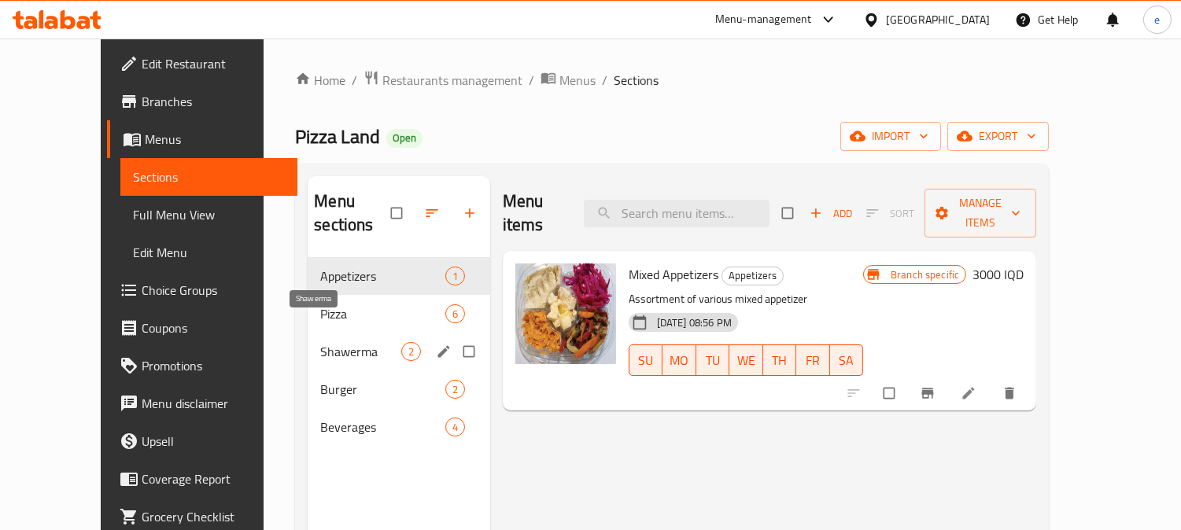
click at [320, 342] on span "Shawerma" at bounding box center [360, 351] width 80 height 19
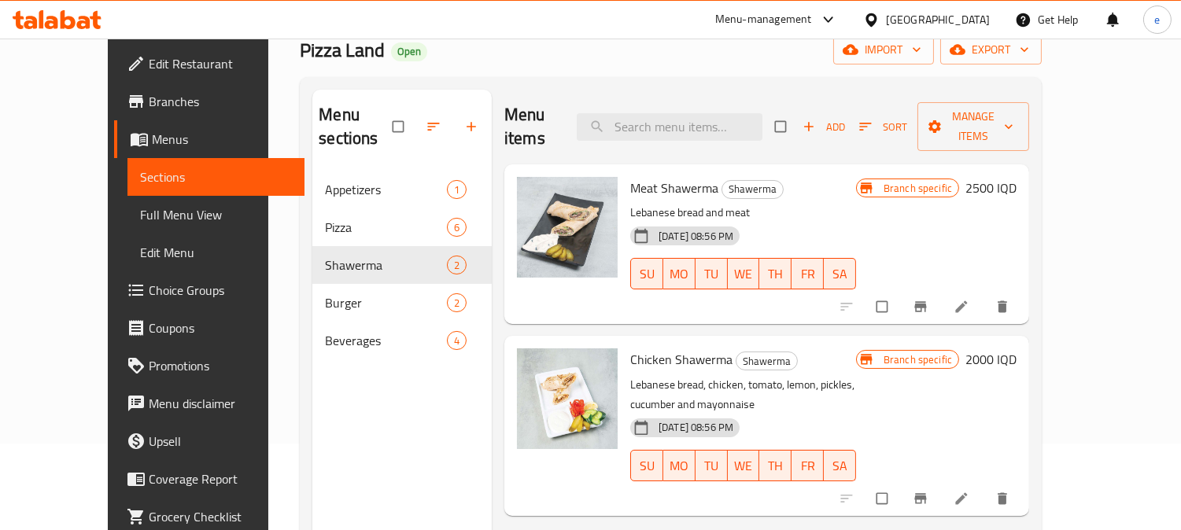
scroll to position [45, 0]
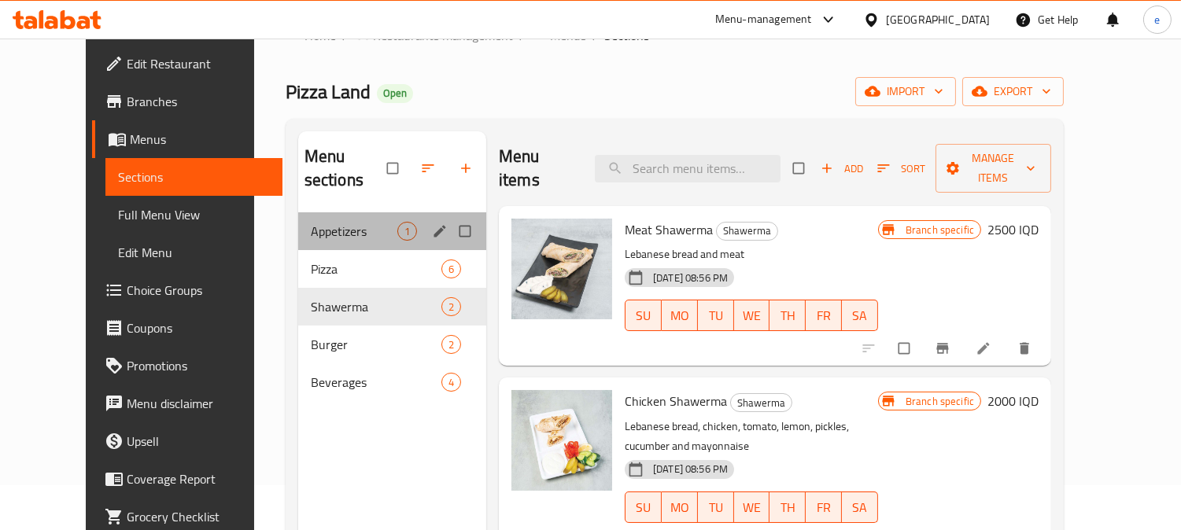
click at [298, 221] on div "Appetizers 1" at bounding box center [392, 231] width 188 height 38
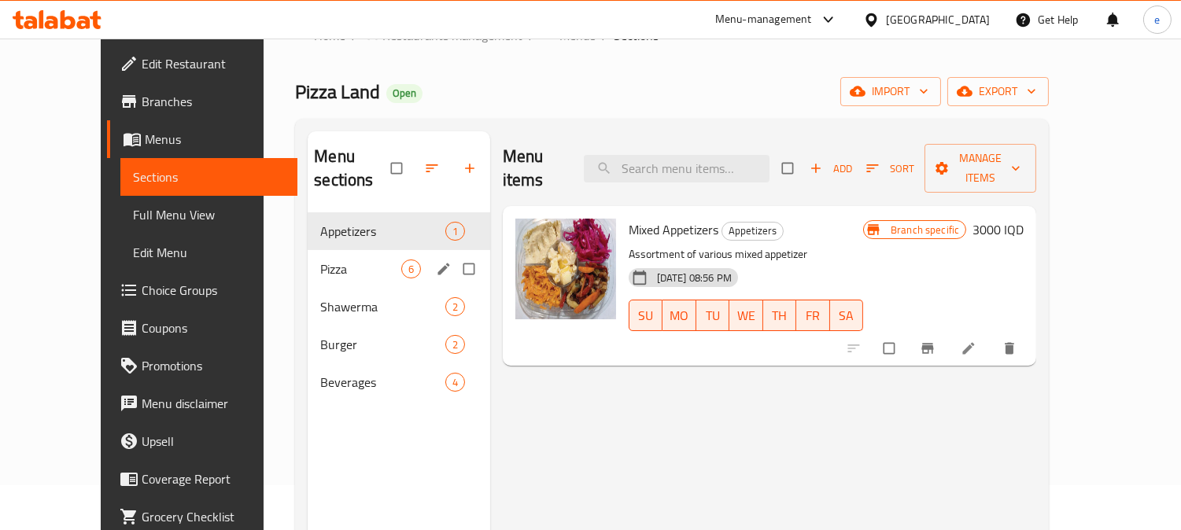
click at [320, 260] on span "Pizza" at bounding box center [360, 269] width 80 height 19
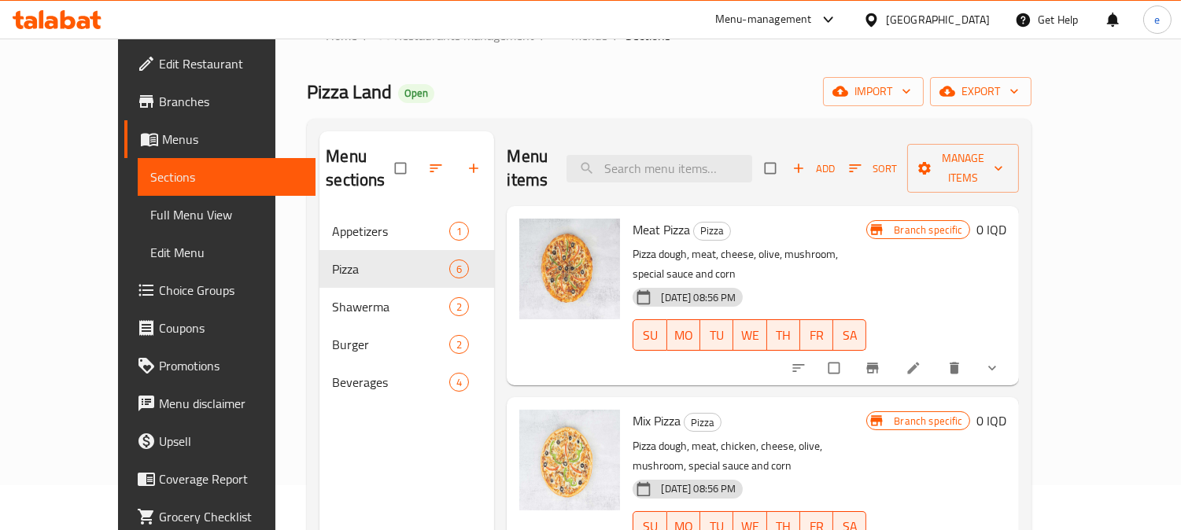
click at [466, 160] on span "button" at bounding box center [475, 168] width 19 height 16
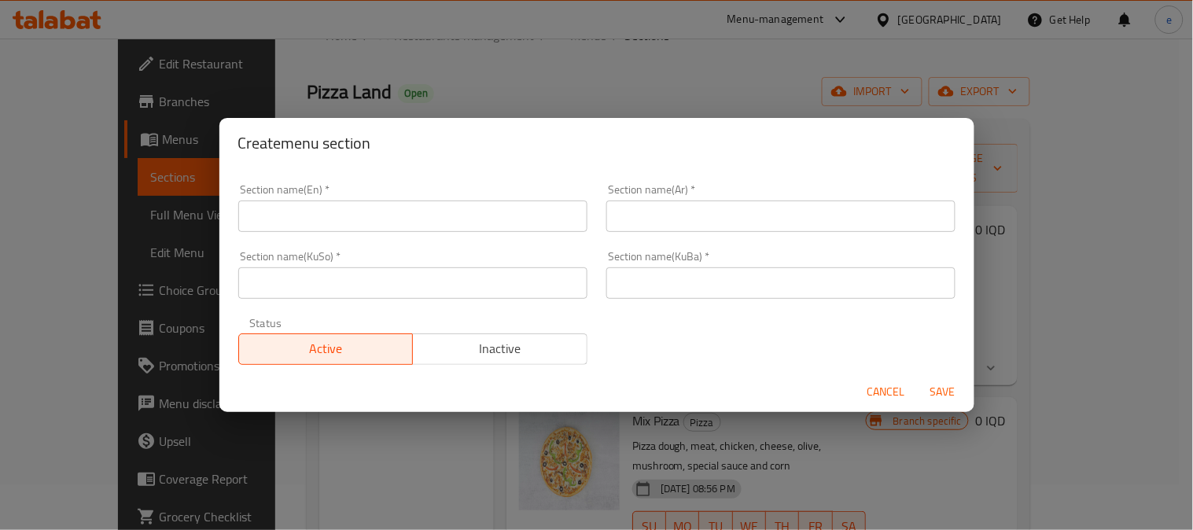
click at [374, 281] on input "text" at bounding box center [412, 282] width 349 height 31
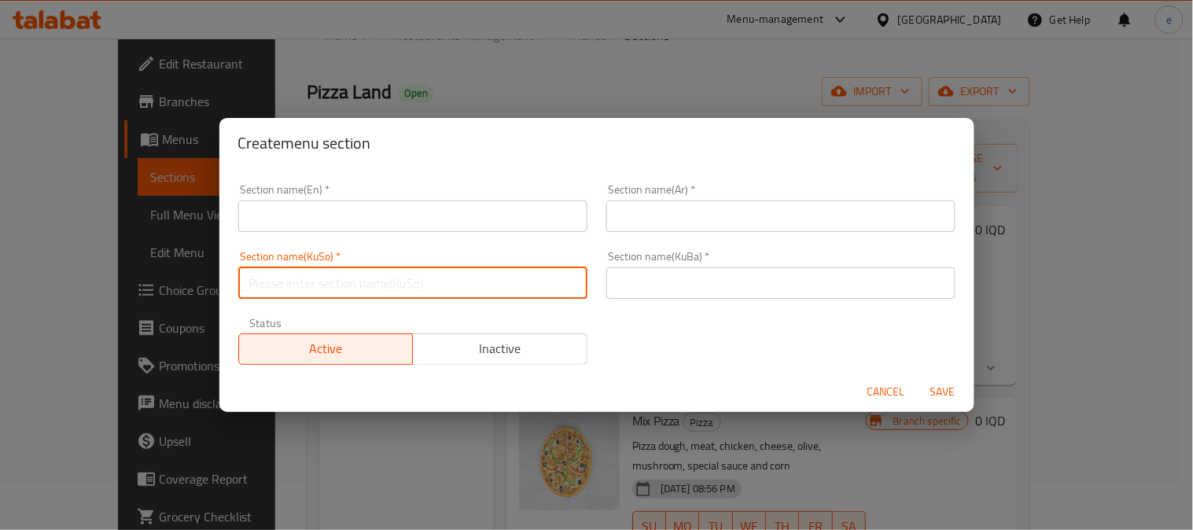
paste input "ساج"
type input "ساج"
click at [680, 286] on input "text" at bounding box center [780, 282] width 349 height 31
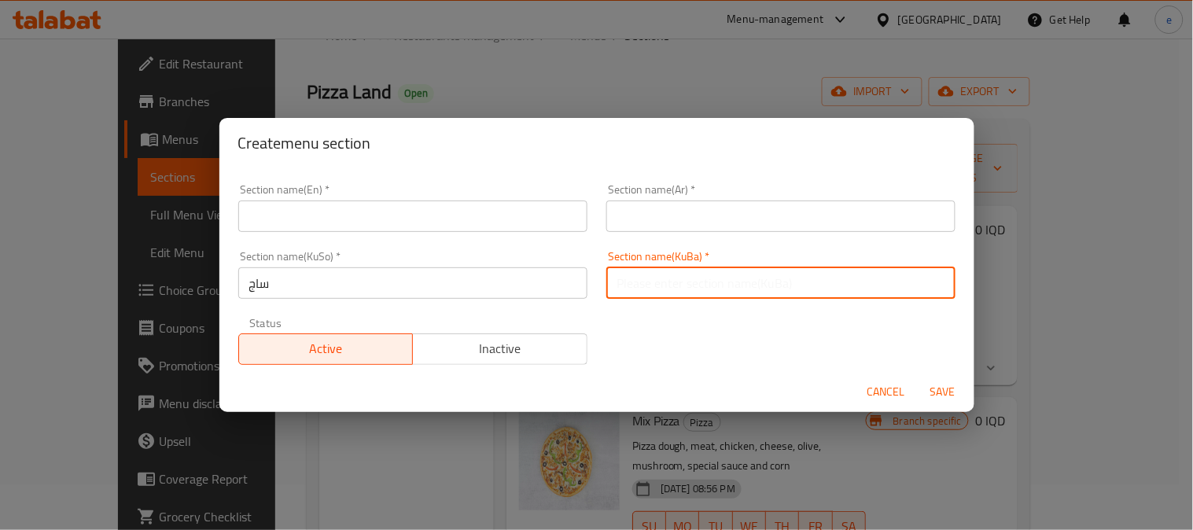
paste input "ساج"
type input "ساج"
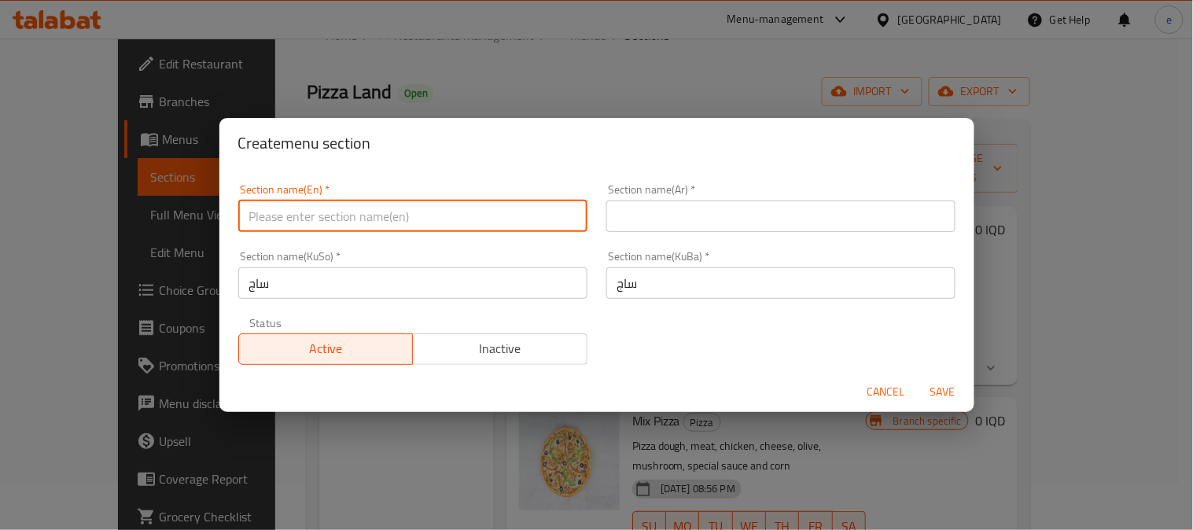
click at [431, 229] on input "text" at bounding box center [412, 216] width 349 height 31
paste input "Saj"
type input "Saj"
click at [733, 201] on input "text" at bounding box center [780, 216] width 349 height 31
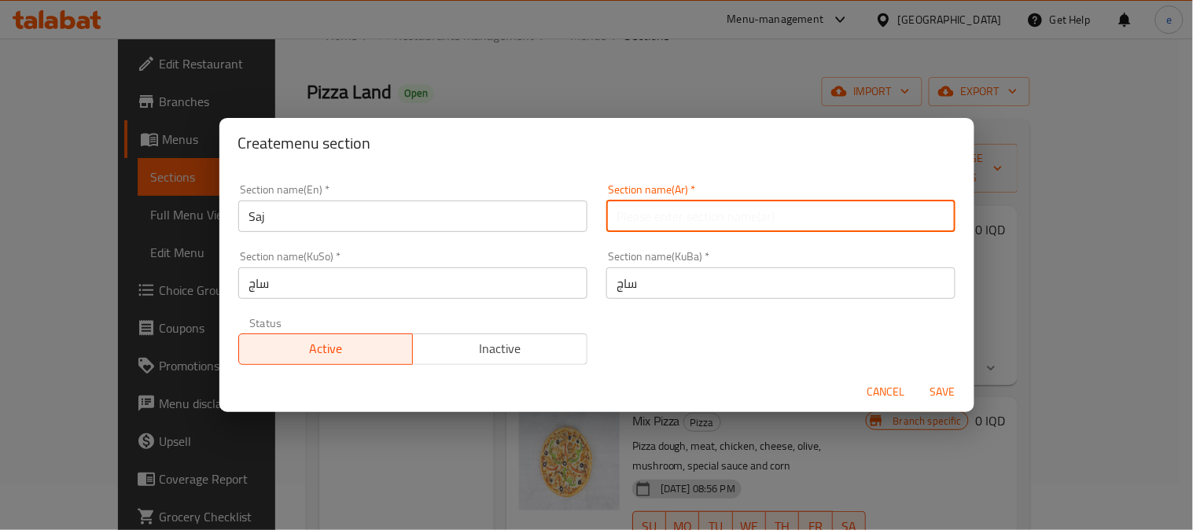
paste input "صاج"
click at [934, 217] on input "صاج" at bounding box center [780, 216] width 349 height 31
type input "الصاج"
click at [939, 379] on button "Save" at bounding box center [943, 392] width 50 height 29
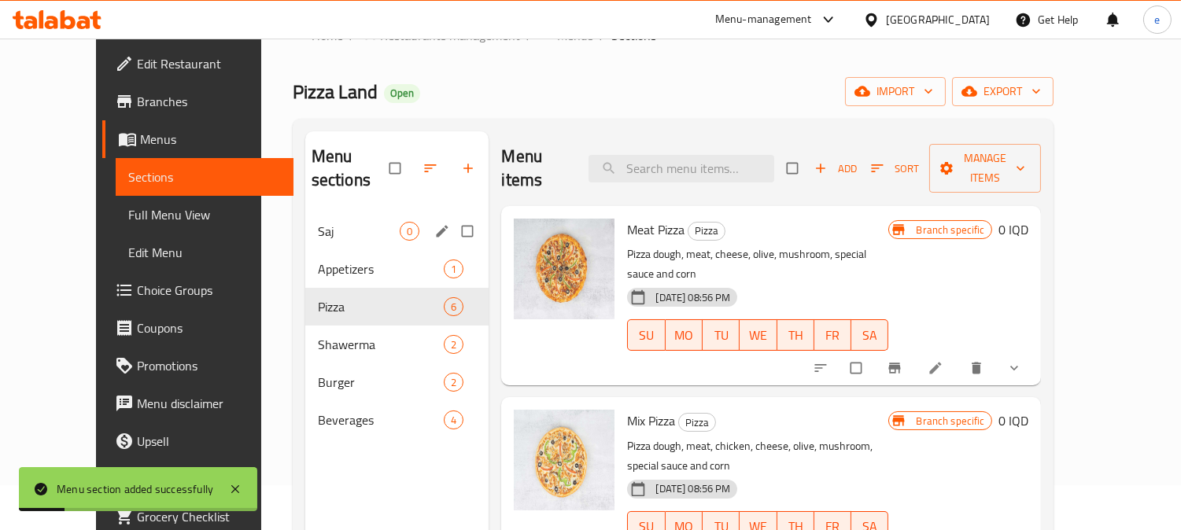
click at [318, 222] on span "Saj" at bounding box center [359, 231] width 83 height 19
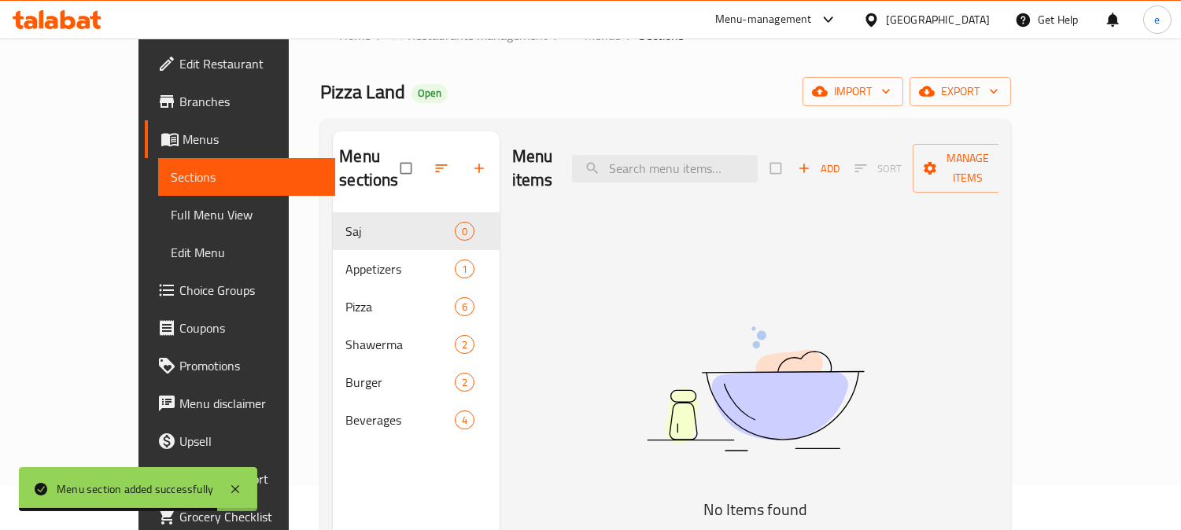
click at [840, 160] on span "Add" at bounding box center [819, 169] width 42 height 18
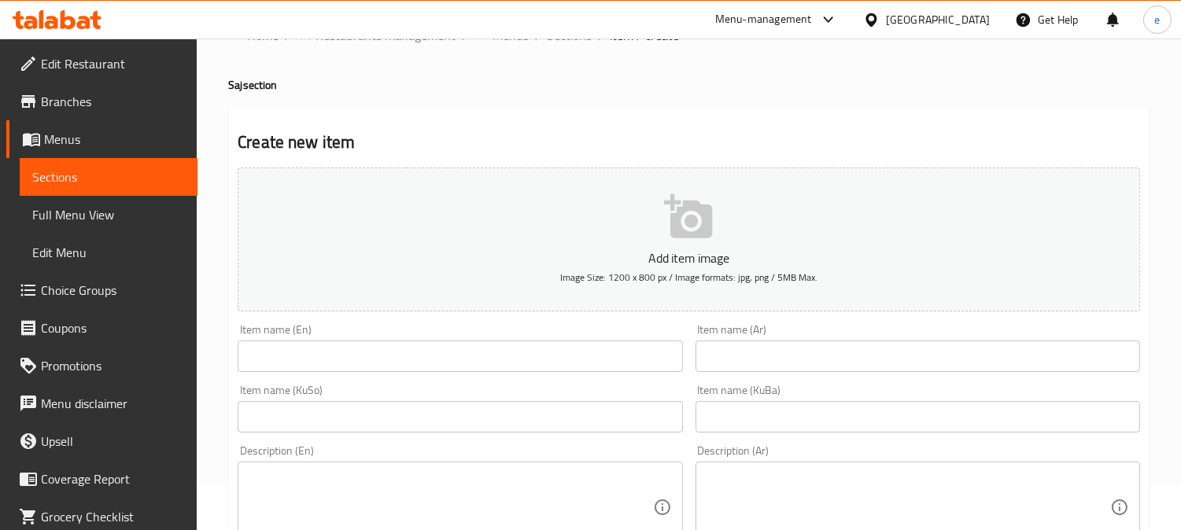
click at [540, 413] on input "text" at bounding box center [460, 416] width 444 height 31
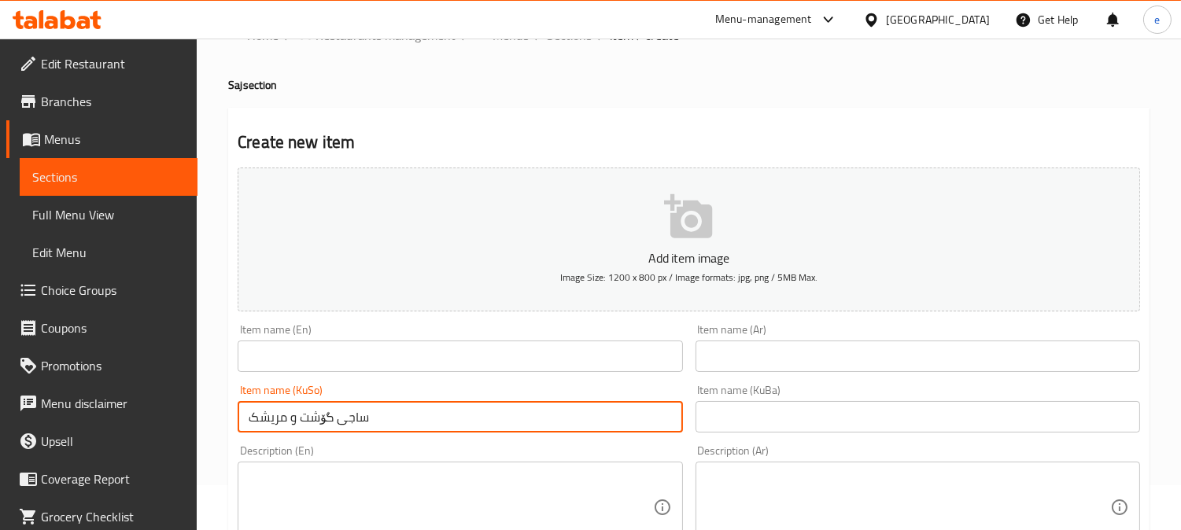
click at [319, 428] on input "ساجی گۆشت و مریشک" at bounding box center [460, 416] width 444 height 31
type input "ساجی گۆشت و مریشک"
click at [801, 427] on input "text" at bounding box center [917, 416] width 444 height 31
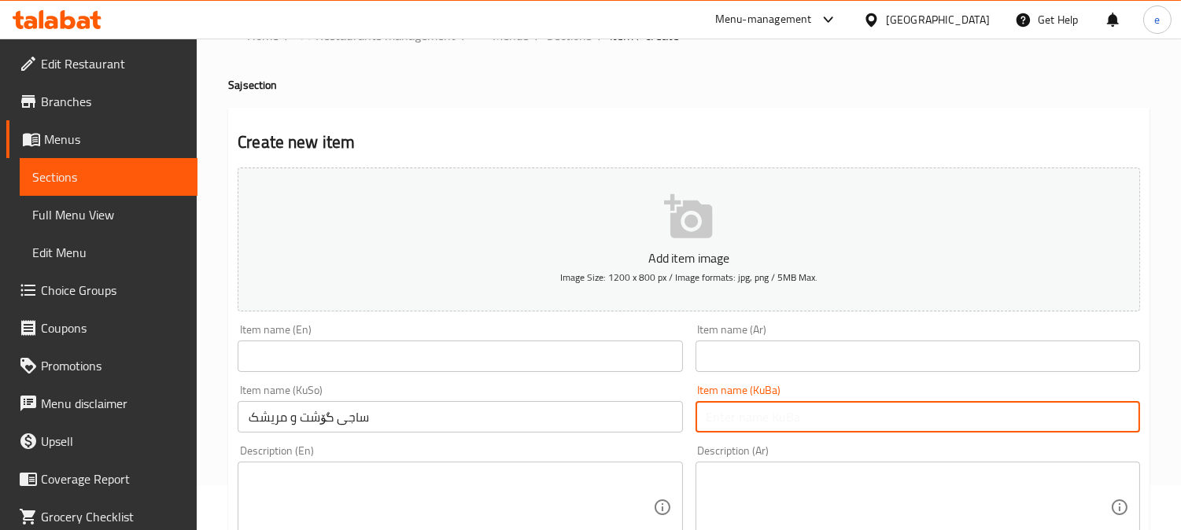
paste input "ساجی گۆشت و مریشک"
type input "ساجی گۆشت و مریشک"
click at [562, 414] on input "ساجی گۆشت و مریشک" at bounding box center [460, 416] width 444 height 31
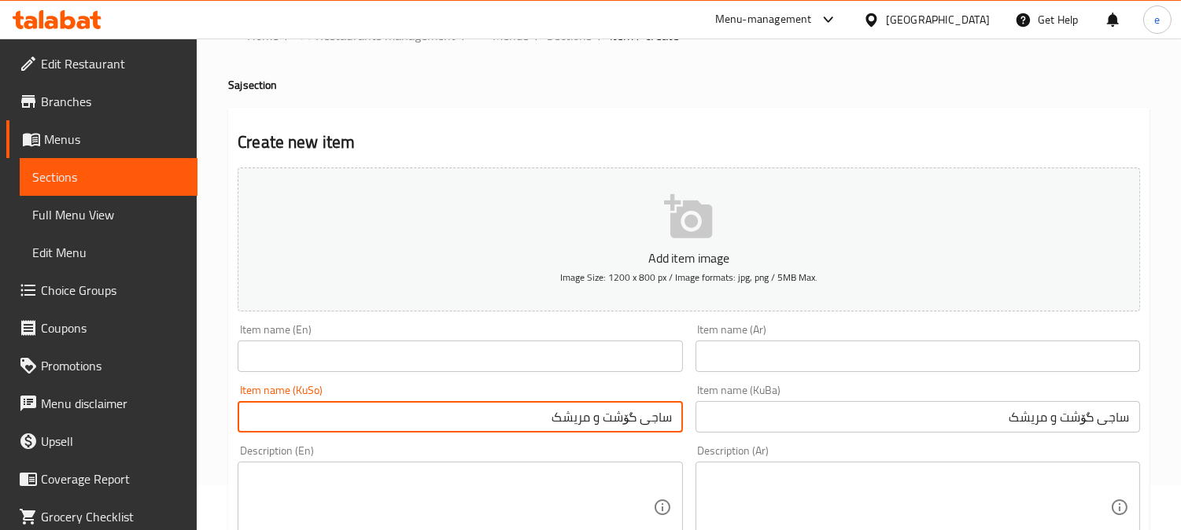
click at [336, 352] on input "text" at bounding box center [460, 356] width 444 height 31
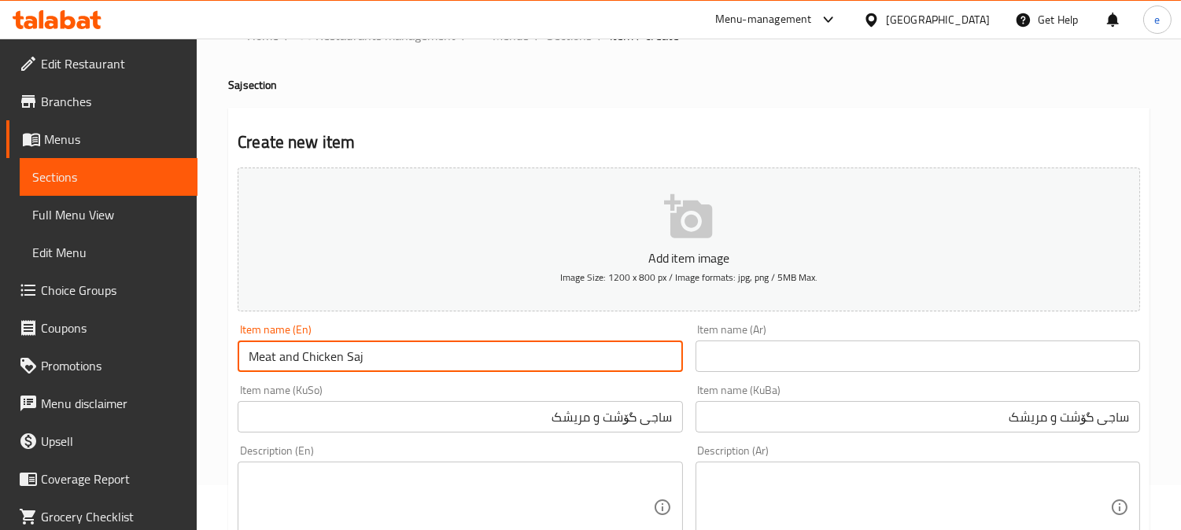
click at [338, 352] on input "Meat and Chicken Saj" at bounding box center [460, 356] width 444 height 31
click at [343, 351] on input "Meat and Chicken Saj" at bounding box center [460, 356] width 444 height 31
type input "Meat and Chicken Saj"
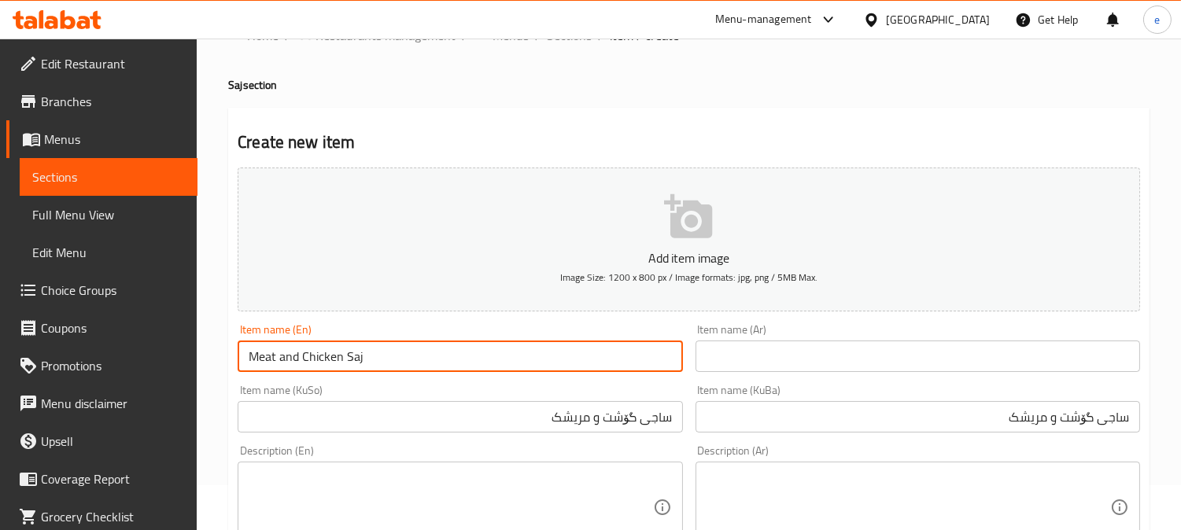
click at [750, 352] on input "text" at bounding box center [917, 356] width 444 height 31
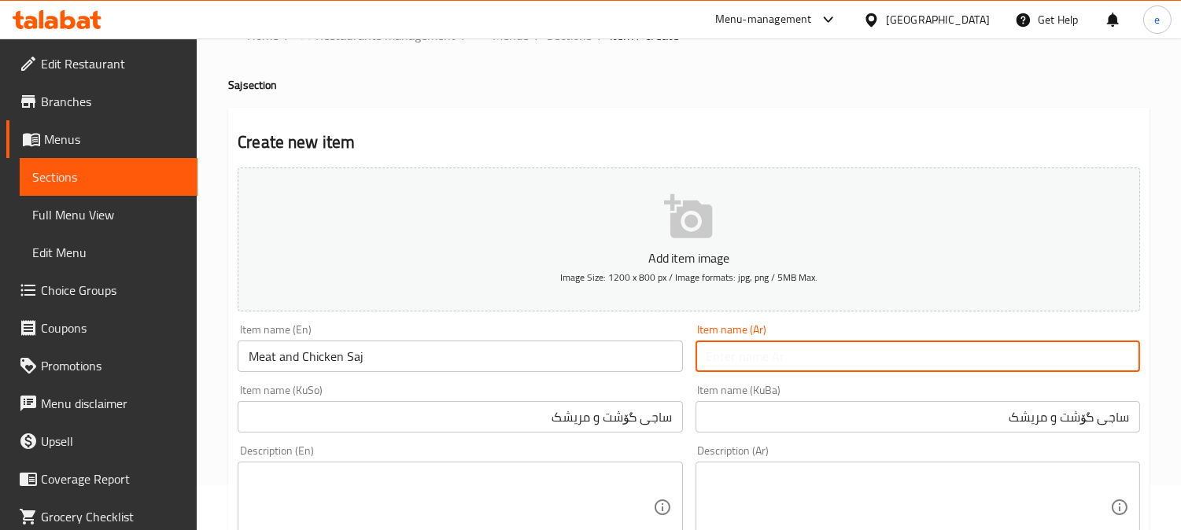
paste input "صاج لحم ودجاج"
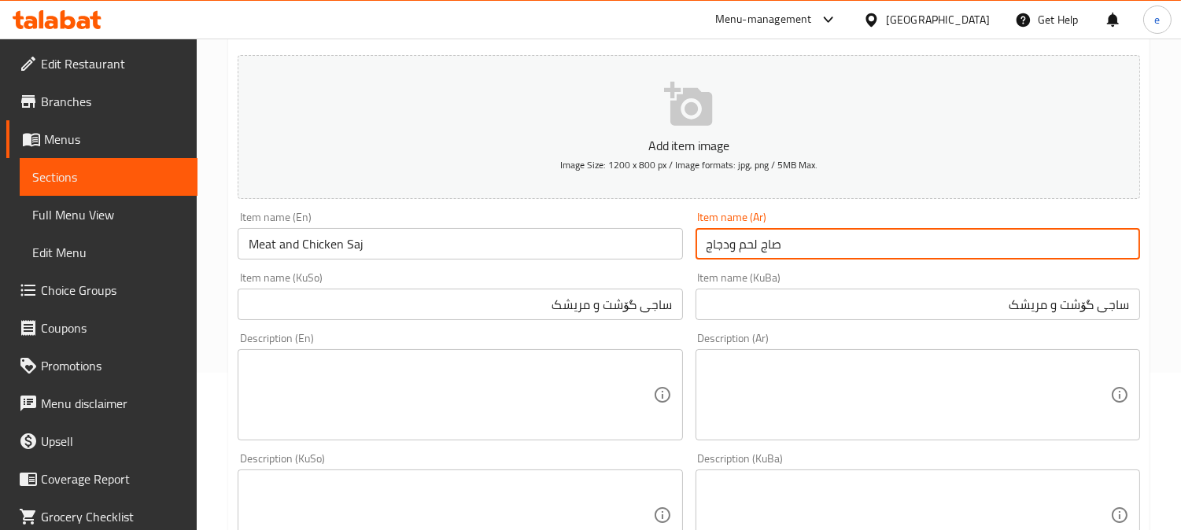
scroll to position [220, 0]
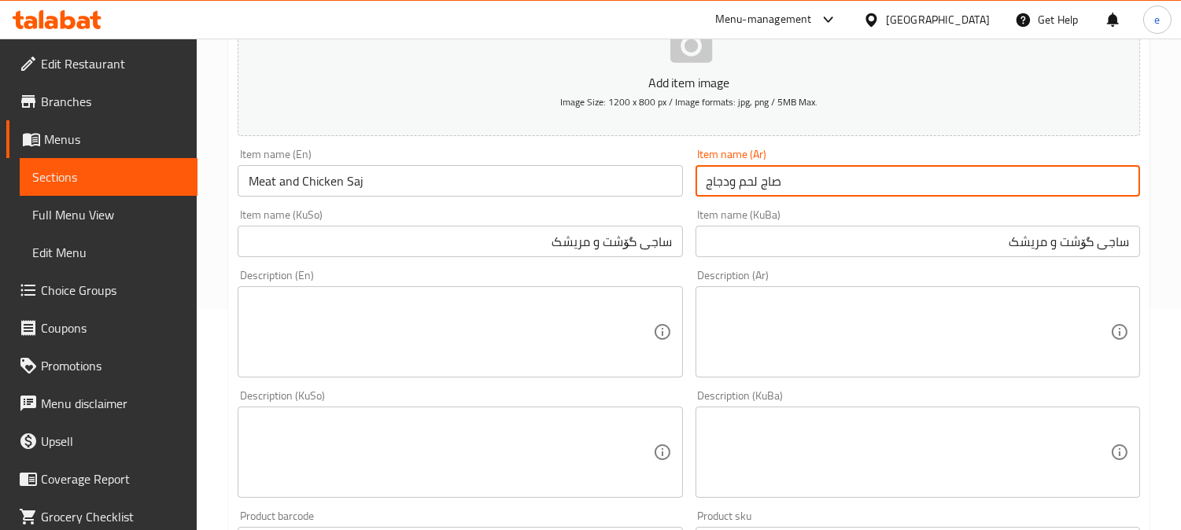
type input "صاج لحم ودجاج"
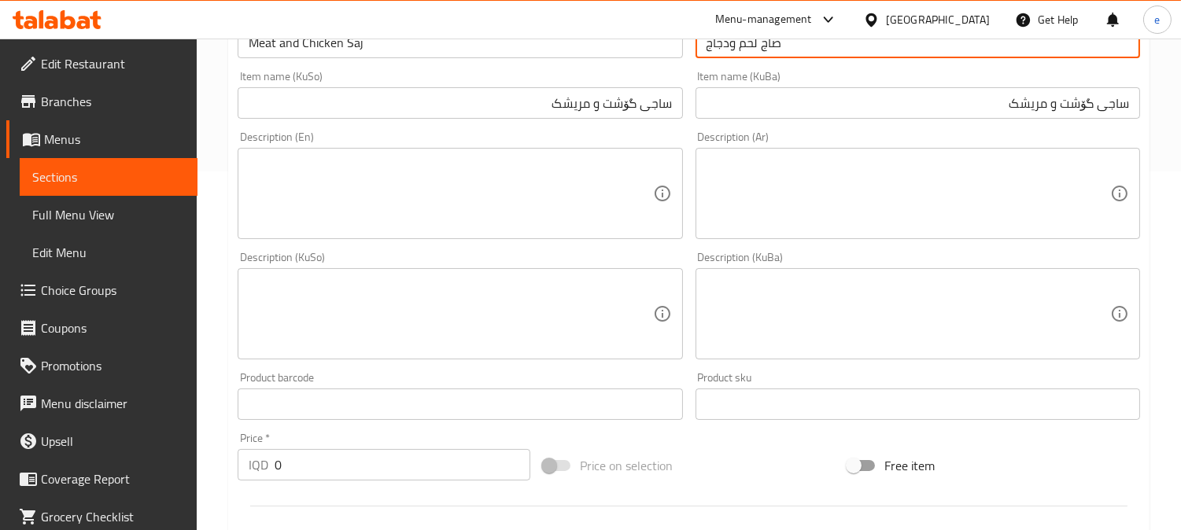
scroll to position [744, 0]
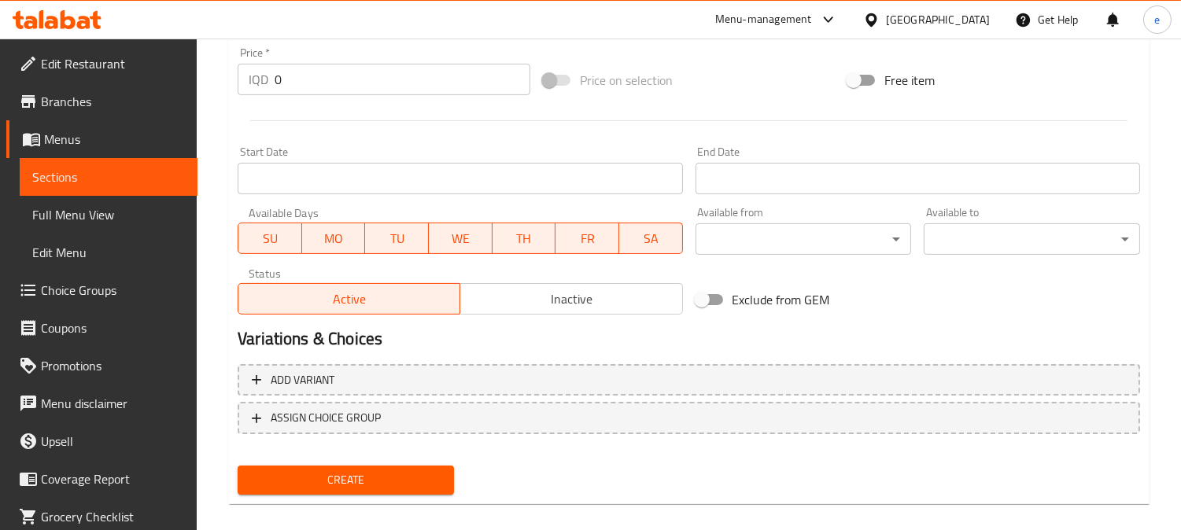
drag, startPoint x: 304, startPoint y: 72, endPoint x: 258, endPoint y: 73, distance: 46.4
click at [258, 73] on div "IQD 0 Price *" at bounding box center [384, 79] width 293 height 31
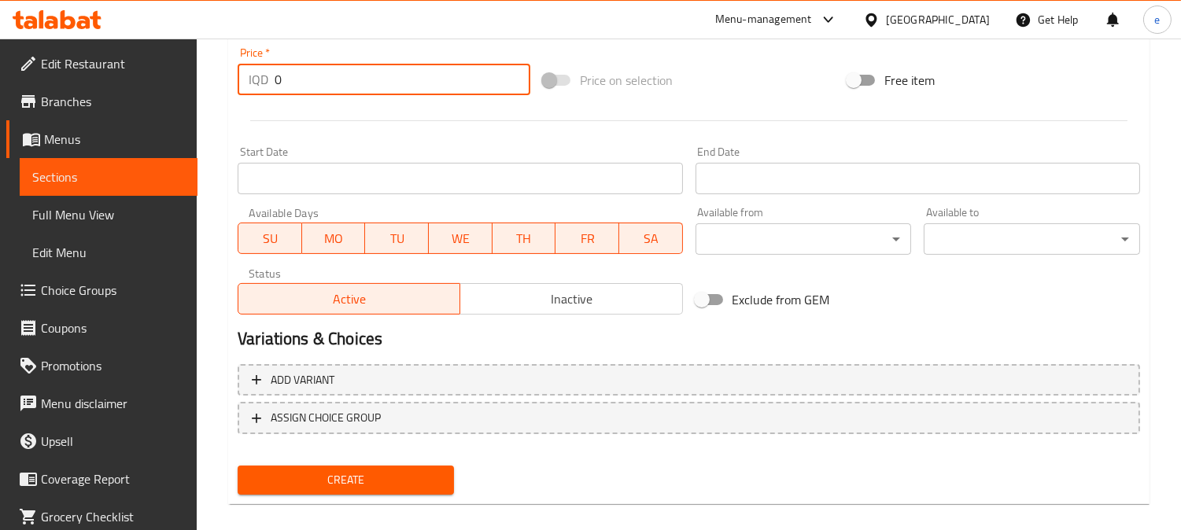
paste input "500"
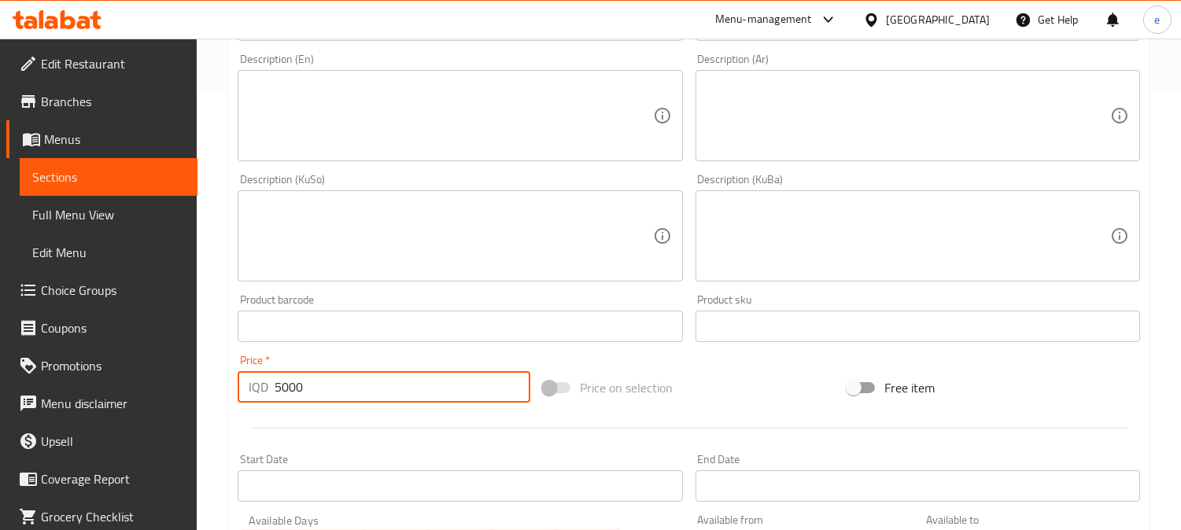
scroll to position [395, 0]
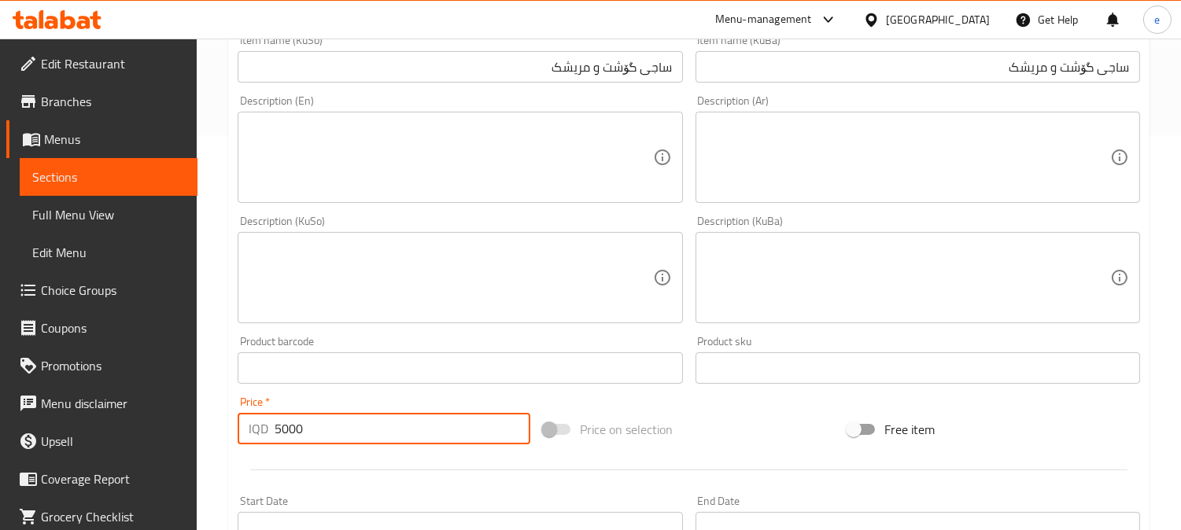
type input "5000"
click at [779, 277] on textarea at bounding box center [907, 278] width 403 height 75
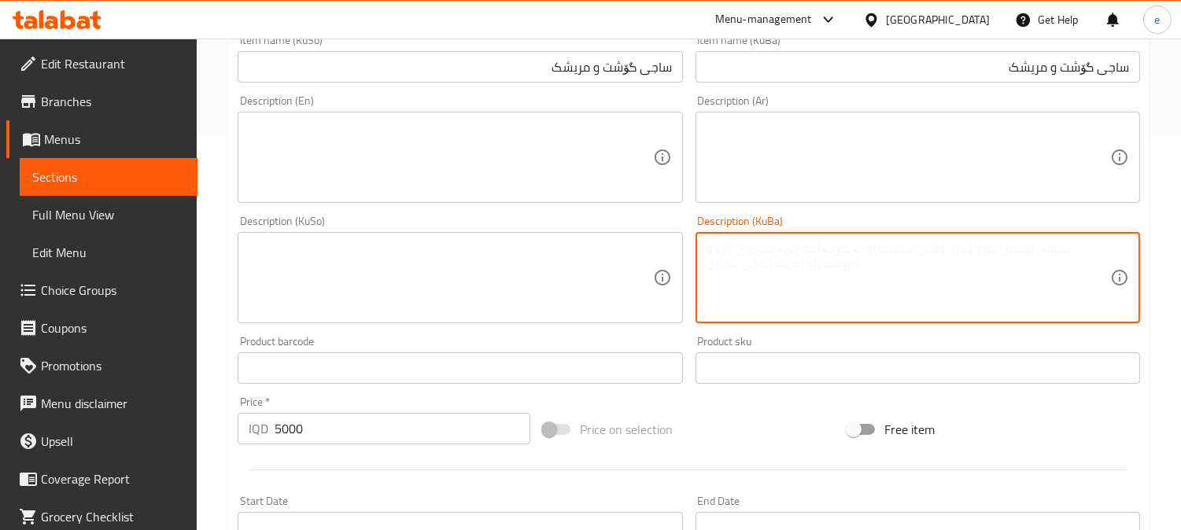
paste textarea "نانی لوبنانی ماێۆنێز خاس خیاڕشۆڕ فینگەڕ"
type textarea "نانی لوبنانی ماێۆنێز خاس خیاڕشۆڕ فینگەڕ"
click at [588, 291] on textarea at bounding box center [450, 278] width 403 height 75
drag, startPoint x: 746, startPoint y: 252, endPoint x: 789, endPoint y: 250, distance: 43.3
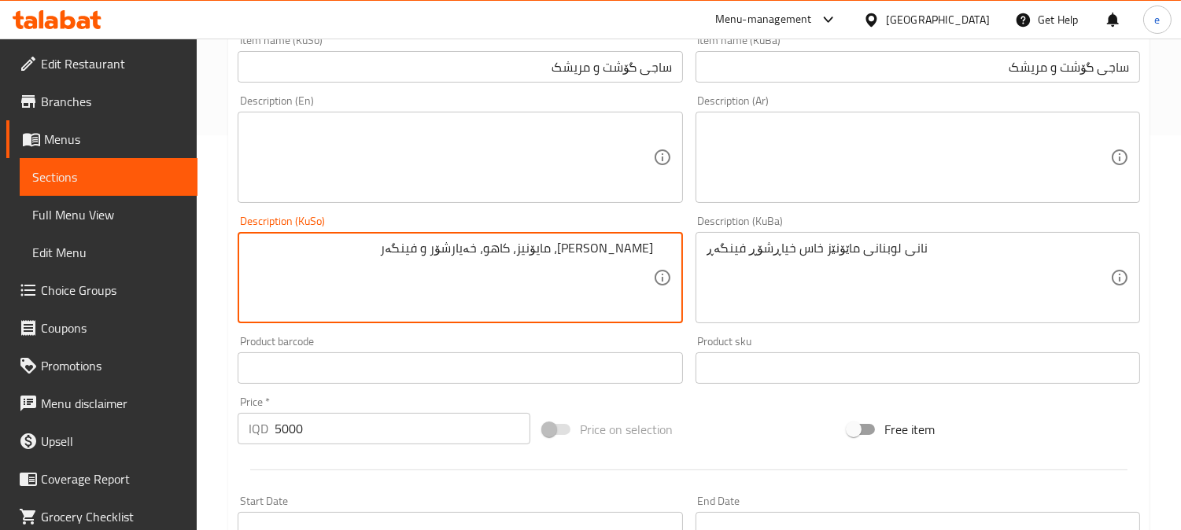
type textarea "[PERSON_NAME]، مایۆنیز، کاهو، خەیارشۆر و فینگەر"
click at [746, 238] on div "نانی لوبنانی ماێۆنێز خاس خیاڕشۆڕ فینگەڕ Description (KuBa)" at bounding box center [917, 277] width 444 height 91
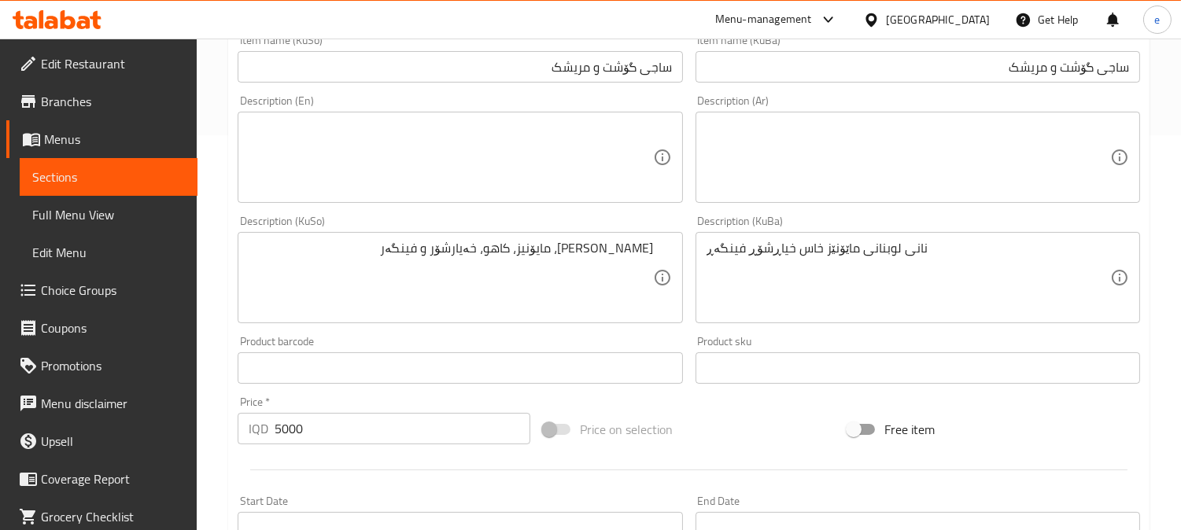
click at [746, 238] on div "نانی لوبنانی ماێۆنێز خاس خیاڕشۆڕ فینگەڕ Description (KuBa)" at bounding box center [917, 277] width 444 height 91
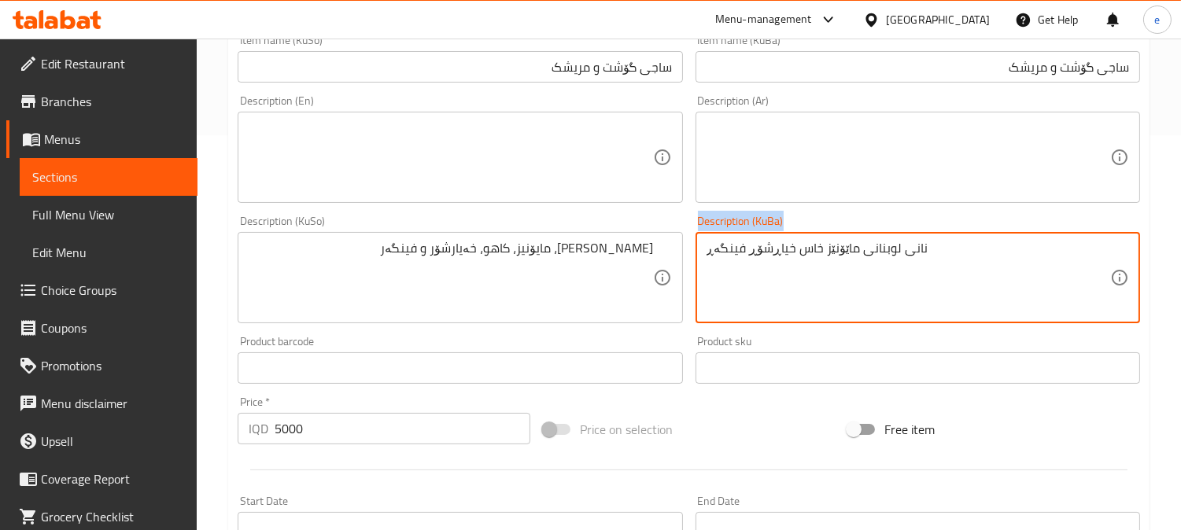
click at [746, 238] on div "نانی لوبنانی ماێۆنێز خاس خیاڕشۆڕ فینگەڕ Description (KuBa)" at bounding box center [917, 277] width 444 height 91
click at [761, 260] on textarea "نانی لوبنانی ماێۆنێز خاس خیاڕشۆڕ فینگەڕ" at bounding box center [907, 278] width 403 height 75
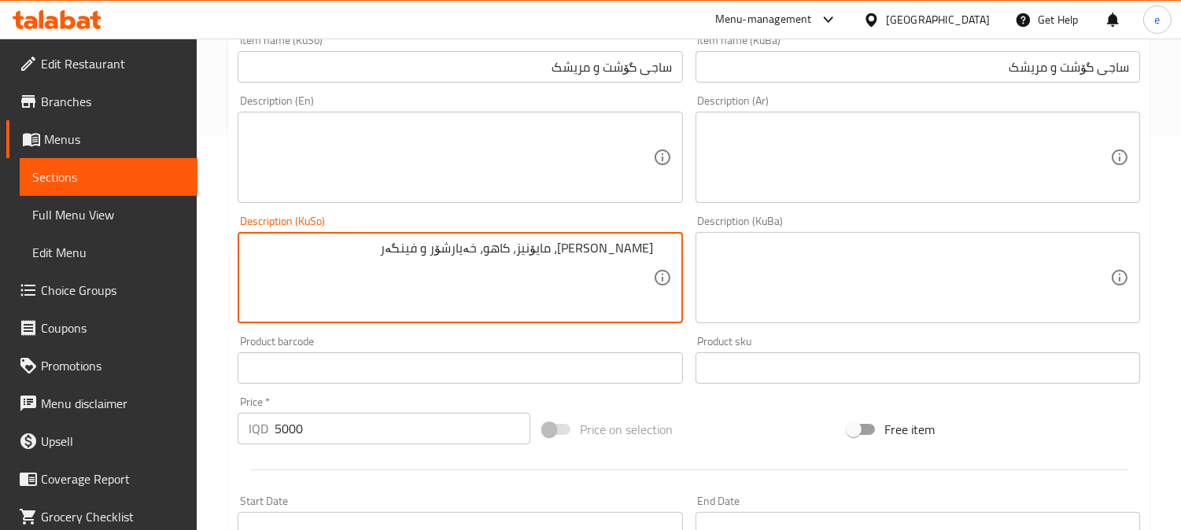
click at [543, 261] on textarea "[PERSON_NAME]، مایۆنیز، کاهو، خەیارشۆر و فینگەر" at bounding box center [450, 278] width 403 height 75
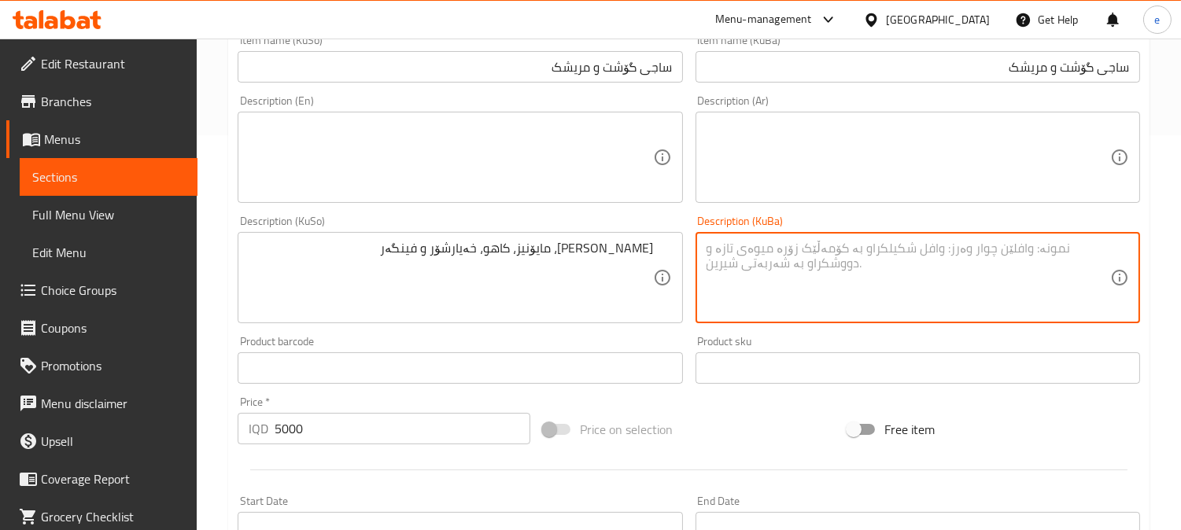
click at [878, 278] on textarea at bounding box center [907, 278] width 403 height 75
paste textarea "[PERSON_NAME]، مایۆنیز، کاهو، خەیارشۆر و فینگەر"
type textarea "[PERSON_NAME]، مایۆنیز، کاهو، خەیارشۆر و فینگەر"
click at [363, 165] on textarea at bounding box center [450, 157] width 403 height 75
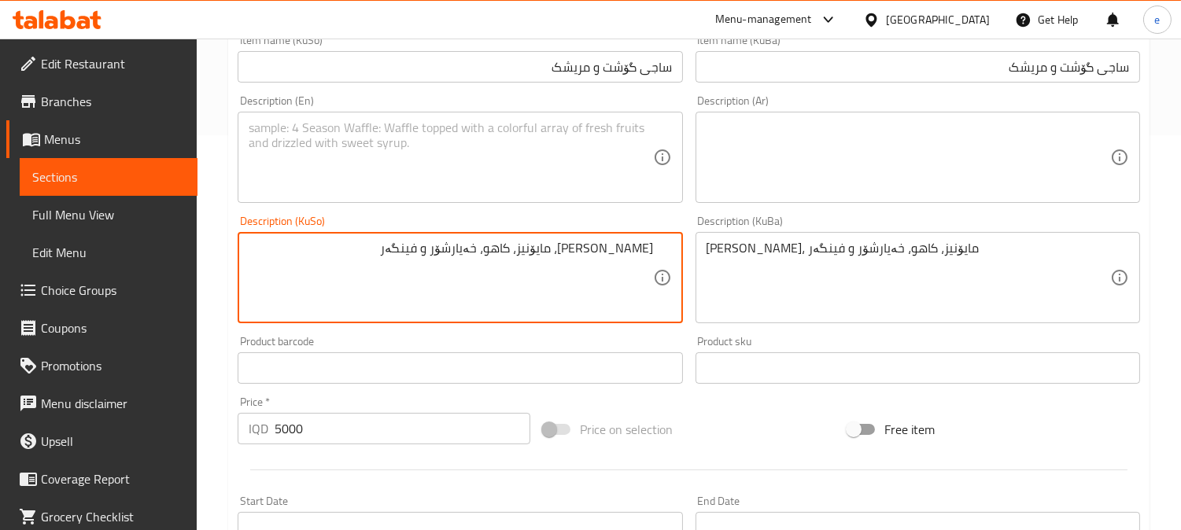
drag, startPoint x: 591, startPoint y: 256, endPoint x: 647, endPoint y: 250, distance: 56.1
click at [639, 250] on textarea "نانی لوبانانی، مایۆنیز، کاهو، خەیارشۆر و فینگەر" at bounding box center [450, 278] width 403 height 75
click at [604, 252] on textarea "نانی لوبانانی، مایۆنیز، کاهو، خەیارشۆر و فینگەر" at bounding box center [450, 278] width 403 height 75
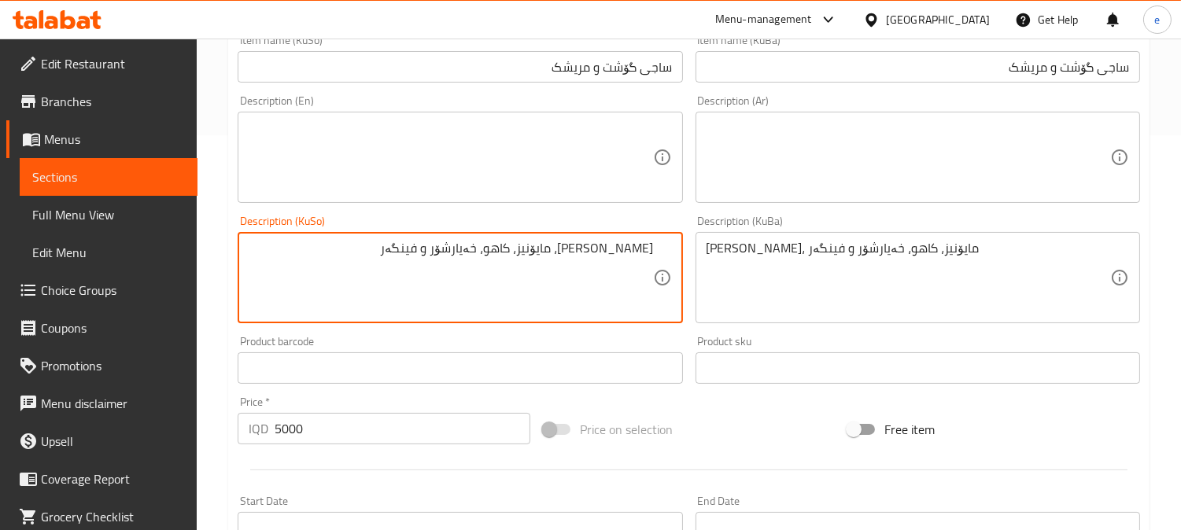
drag, startPoint x: 586, startPoint y: 255, endPoint x: 676, endPoint y: 255, distance: 90.5
click at [676, 255] on div "نانی لوبانانی، مایۆنیز، کاهو، خەیارشۆر و فینگەر Description (KuSo)" at bounding box center [460, 277] width 444 height 91
click at [292, 146] on textarea at bounding box center [450, 157] width 403 height 75
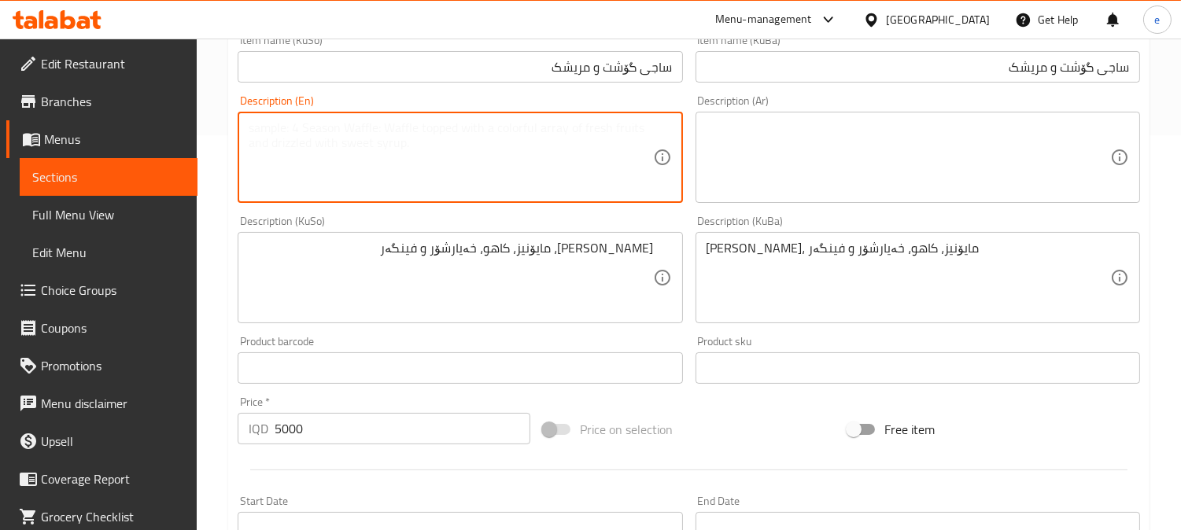
paste textarea "Lebanese bread"
click at [501, 126] on textarea "Lebanese bread, mayonnaise, lettuce, pickled cucumber" at bounding box center [450, 157] width 403 height 75
drag, startPoint x: 451, startPoint y: 131, endPoint x: 647, endPoint y: 145, distance: 195.5
click at [564, 136] on textarea "Lebanese bread, mayonnaise, lettuce, pickled cucumber" at bounding box center [450, 157] width 403 height 75
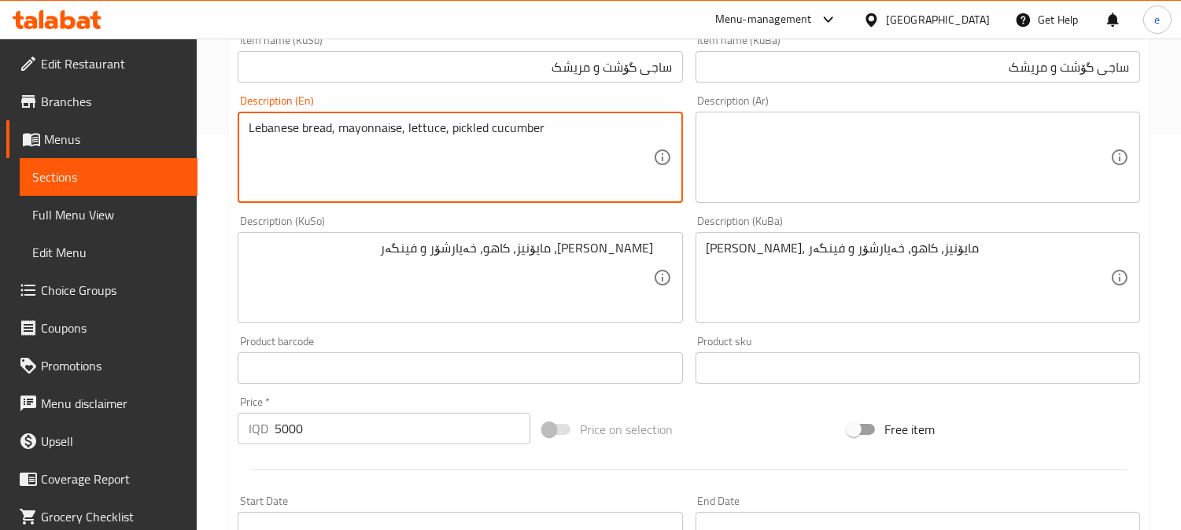
click at [547, 134] on textarea "Lebanese bread, mayonnaise, lettuce, pickled cucumber" at bounding box center [450, 157] width 403 height 75
click at [431, 158] on textarea "Lebanese bread, mayonnaise, lettuce, pickled cucumber and French fries" at bounding box center [450, 157] width 403 height 75
type textarea "Lebanese bread, mayonnaise, lettuce, pickled cucumber and French fries"
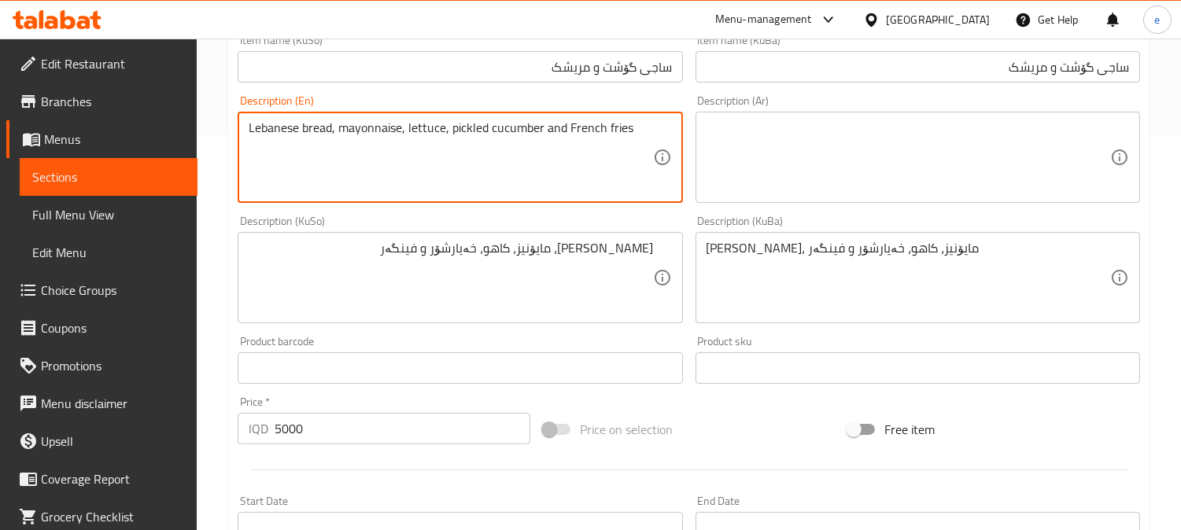
click at [816, 156] on textarea at bounding box center [907, 157] width 403 height 75
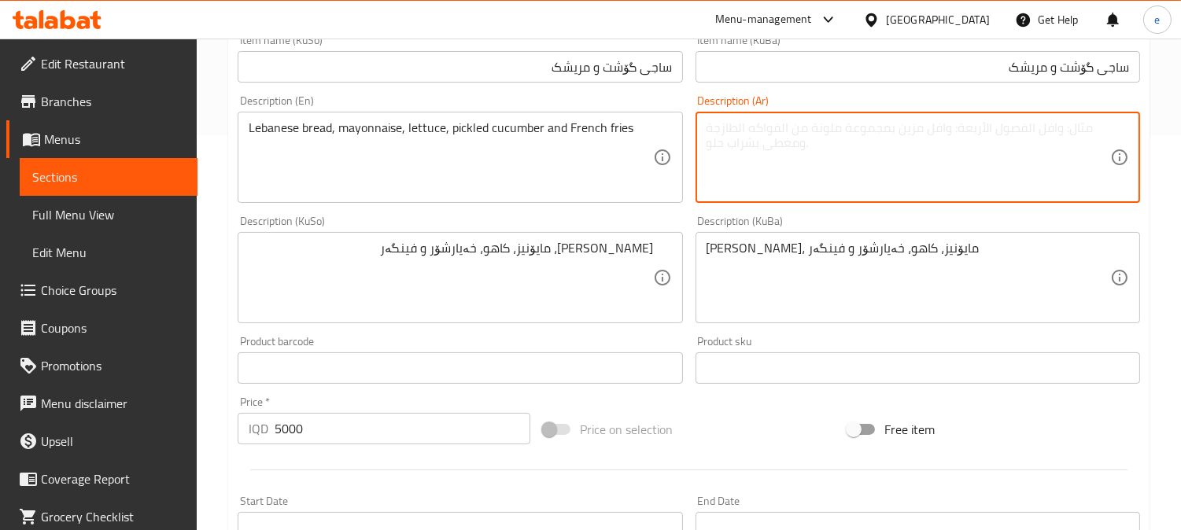
paste textarea "خبز لبناني، مايونيز، خس، خيار مخلل وبطاطا مقلية"
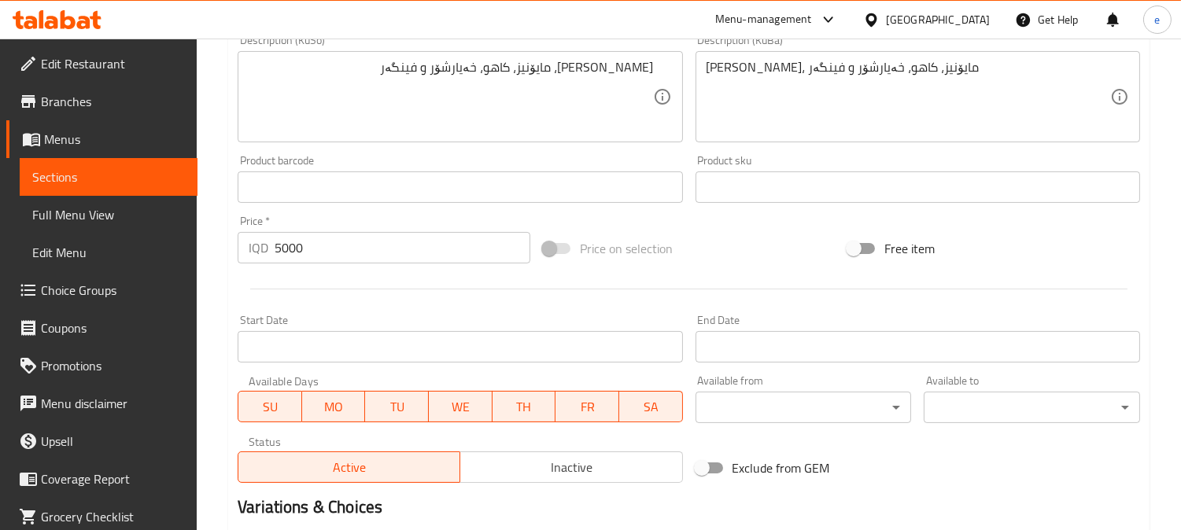
scroll to position [759, 0]
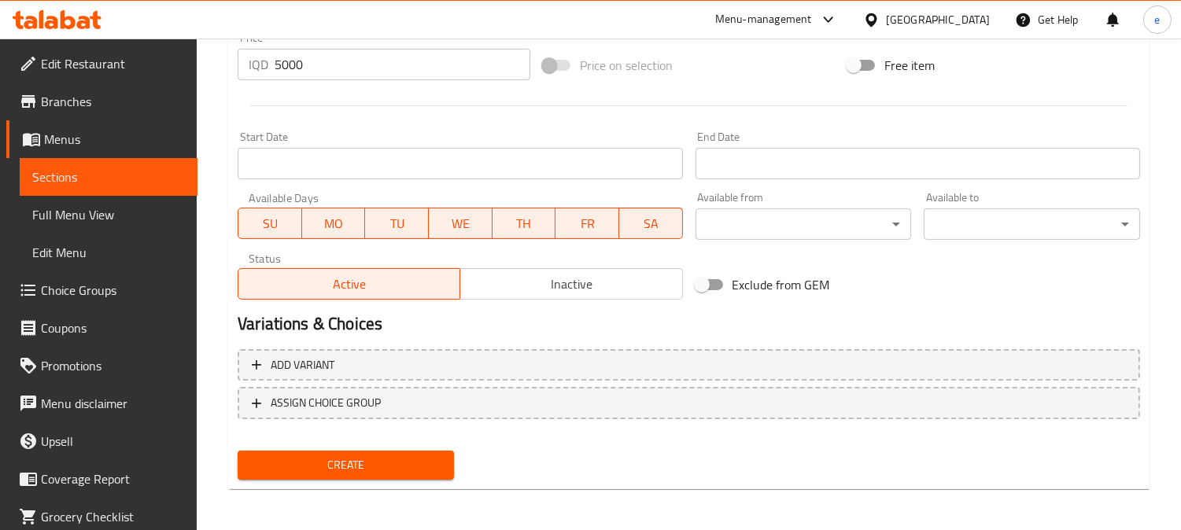
type textarea "خبز لبناني، مايونيز، خس، خيار مخلل وبطاطا مقلية"
click at [359, 461] on span "Create" at bounding box center [345, 465] width 191 height 20
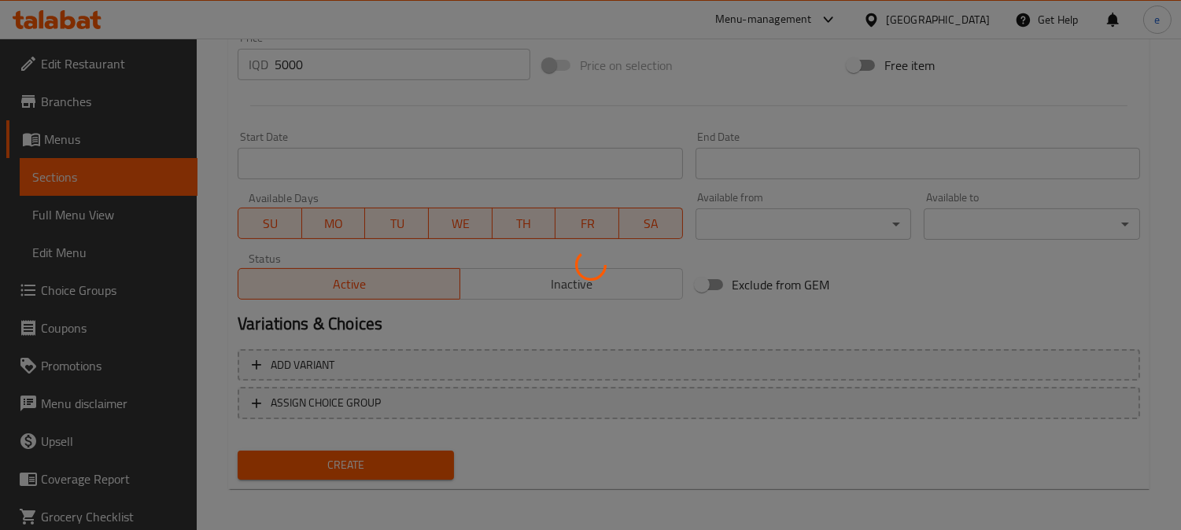
type input "0"
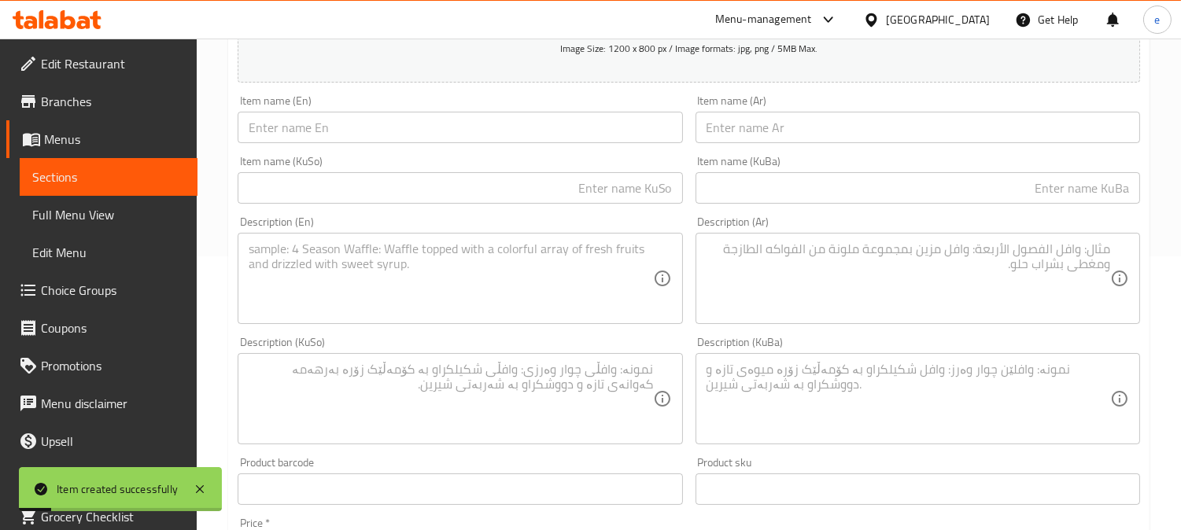
scroll to position [234, 0]
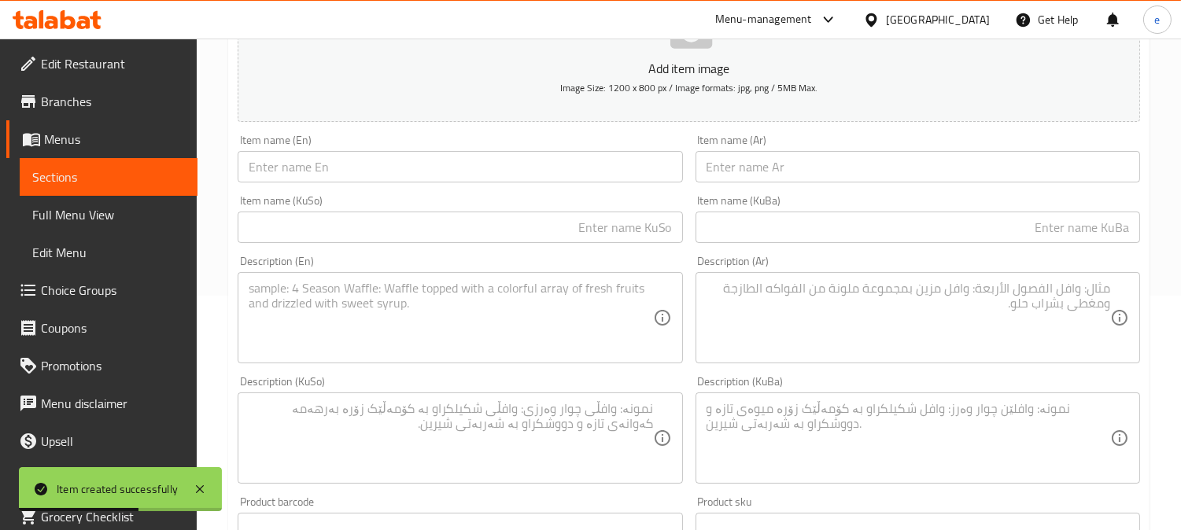
click at [115, 161] on link "Sections" at bounding box center [109, 177] width 178 height 38
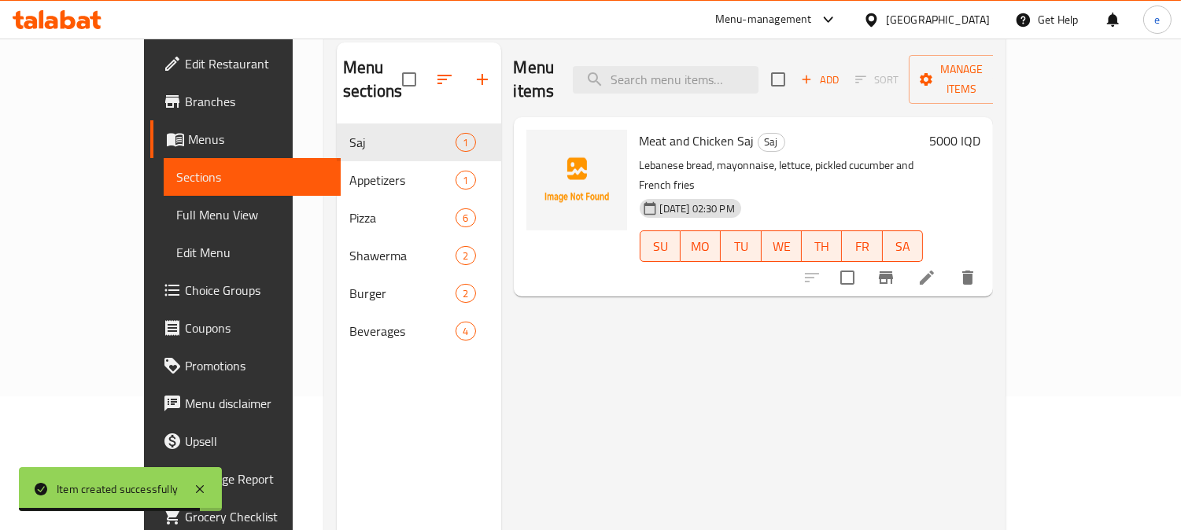
scroll to position [175, 0]
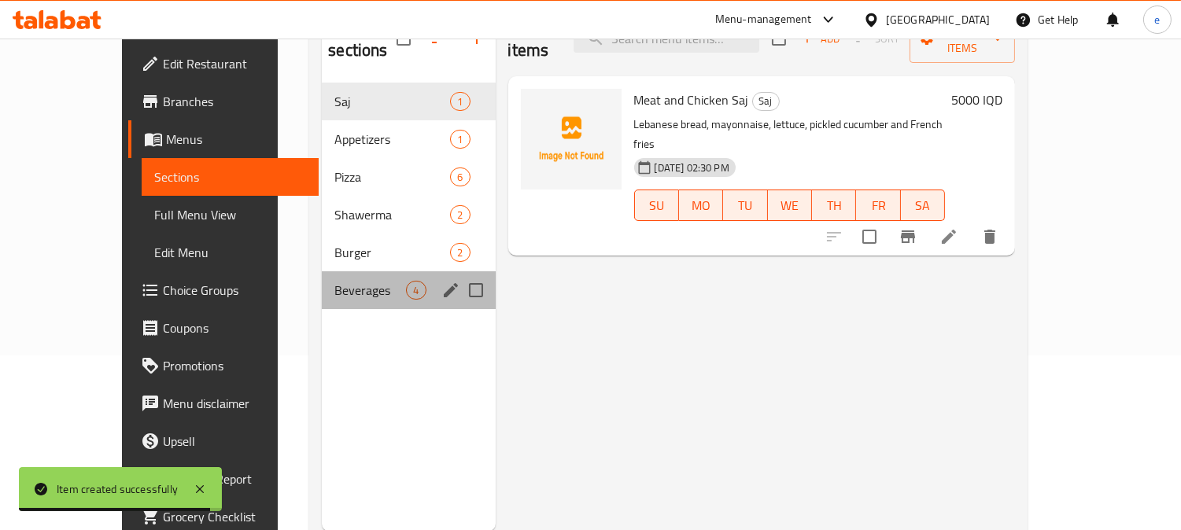
click at [322, 276] on div "Beverages 4" at bounding box center [408, 290] width 173 height 38
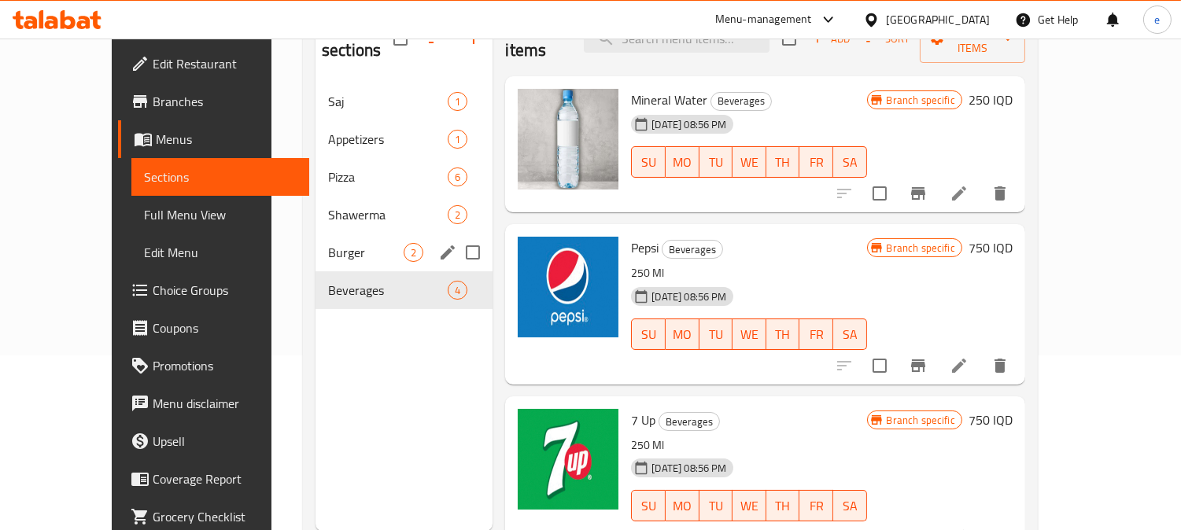
click at [328, 243] on span "Burger" at bounding box center [366, 252] width 76 height 19
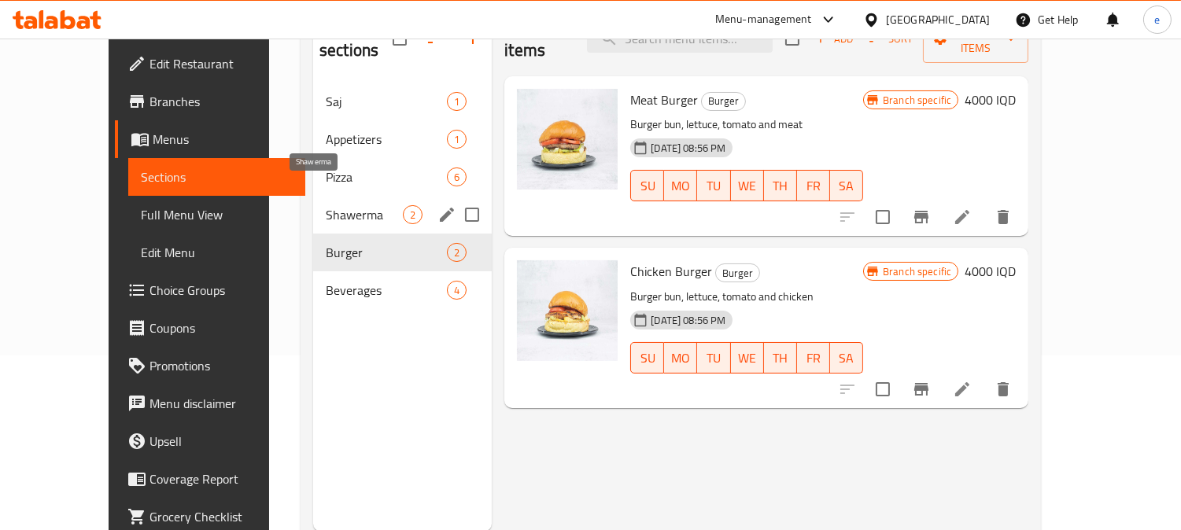
click at [326, 205] on span "Shawerma" at bounding box center [364, 214] width 77 height 19
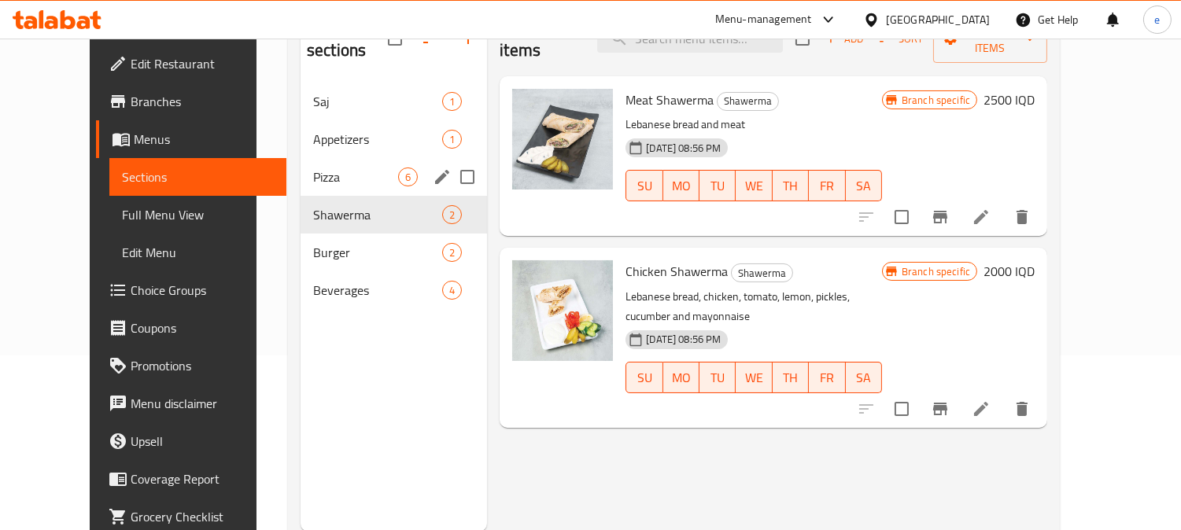
click at [300, 163] on div "Pizza 6" at bounding box center [393, 177] width 186 height 38
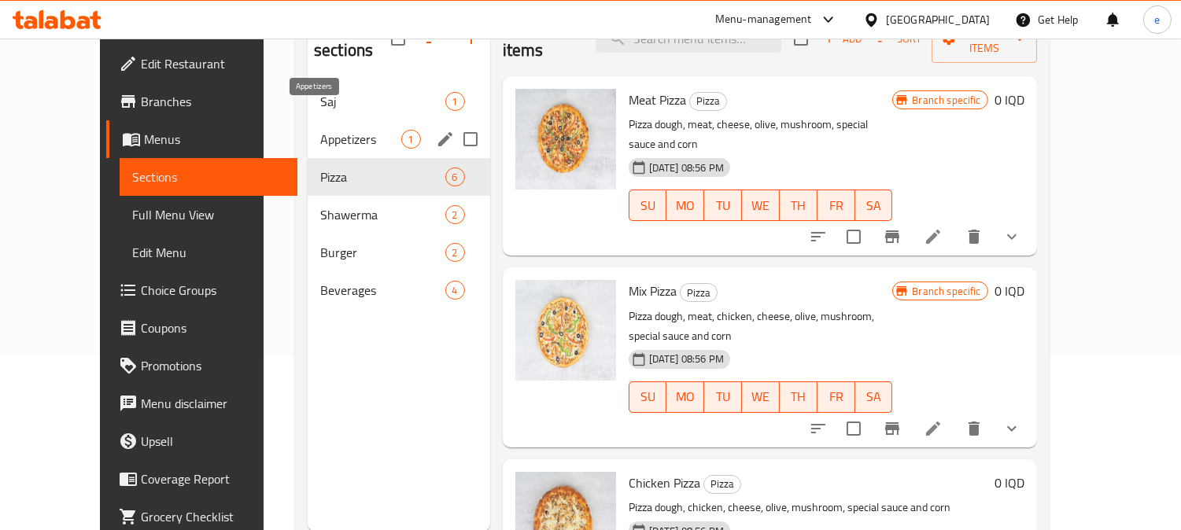
click at [320, 130] on span "Appetizers" at bounding box center [360, 139] width 81 height 19
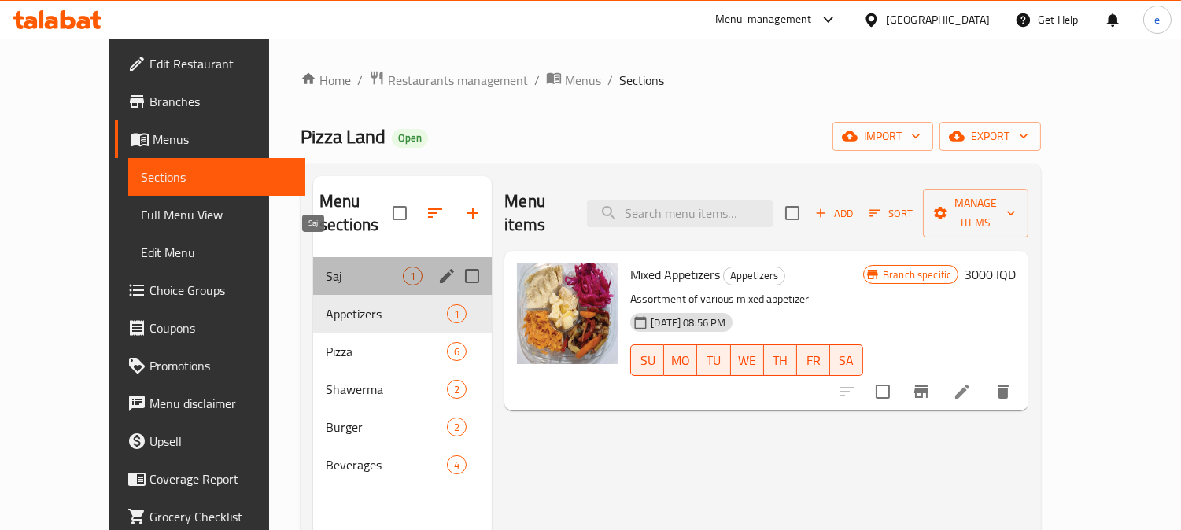
click at [326, 267] on span "Saj" at bounding box center [364, 276] width 77 height 19
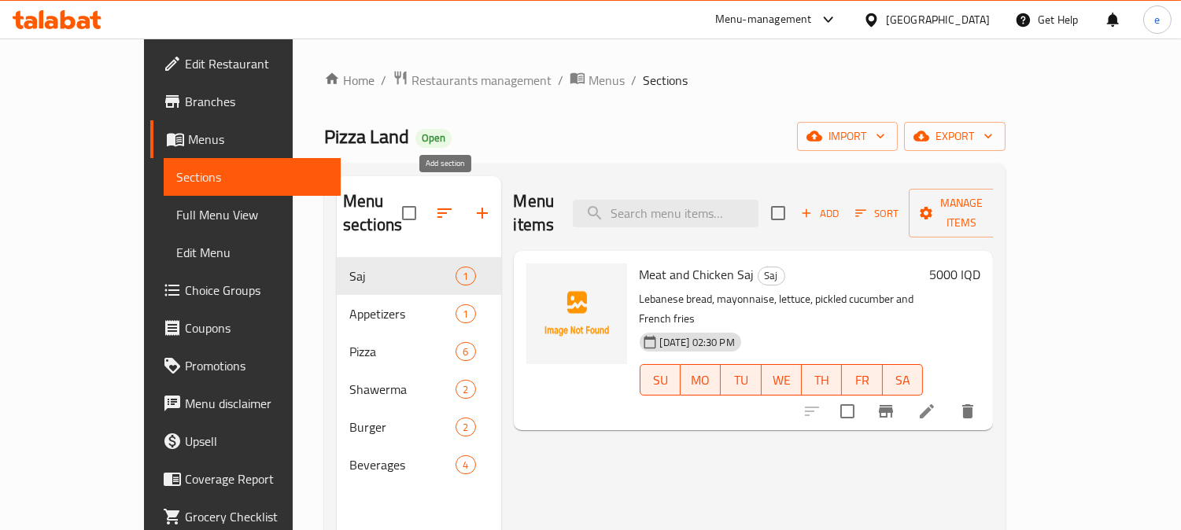
click at [473, 205] on icon "button" at bounding box center [482, 213] width 19 height 19
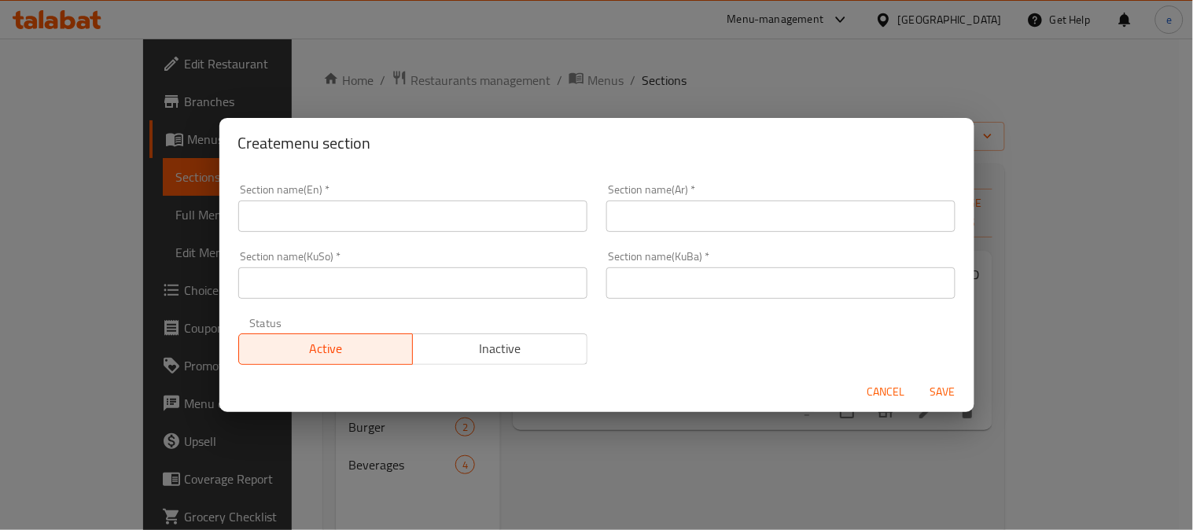
click at [422, 288] on input "text" at bounding box center [412, 282] width 349 height 31
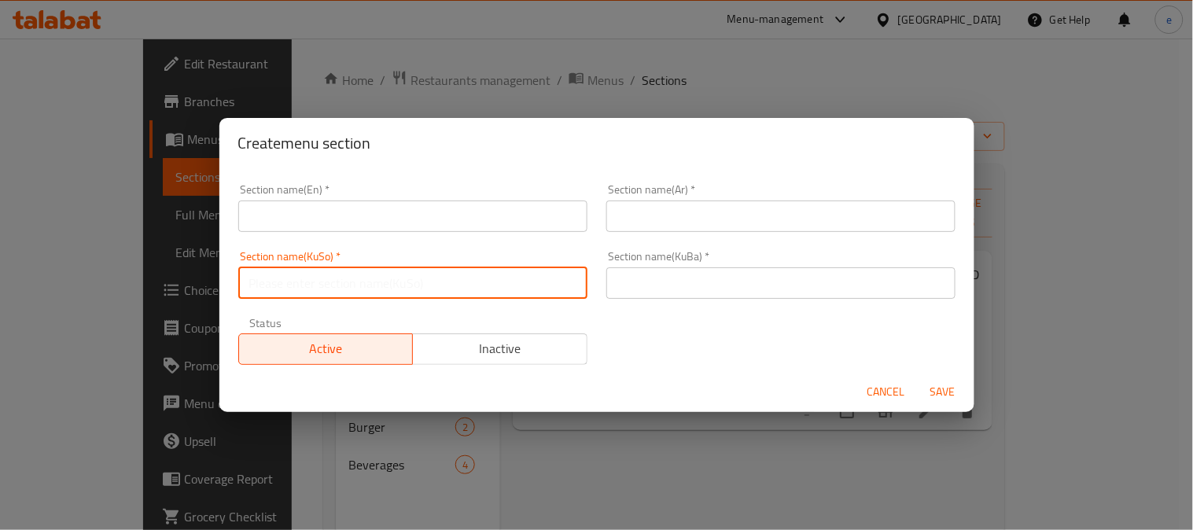
paste input "فەلافل"
type input "فەلافل"
click at [674, 289] on input "text" at bounding box center [780, 282] width 349 height 31
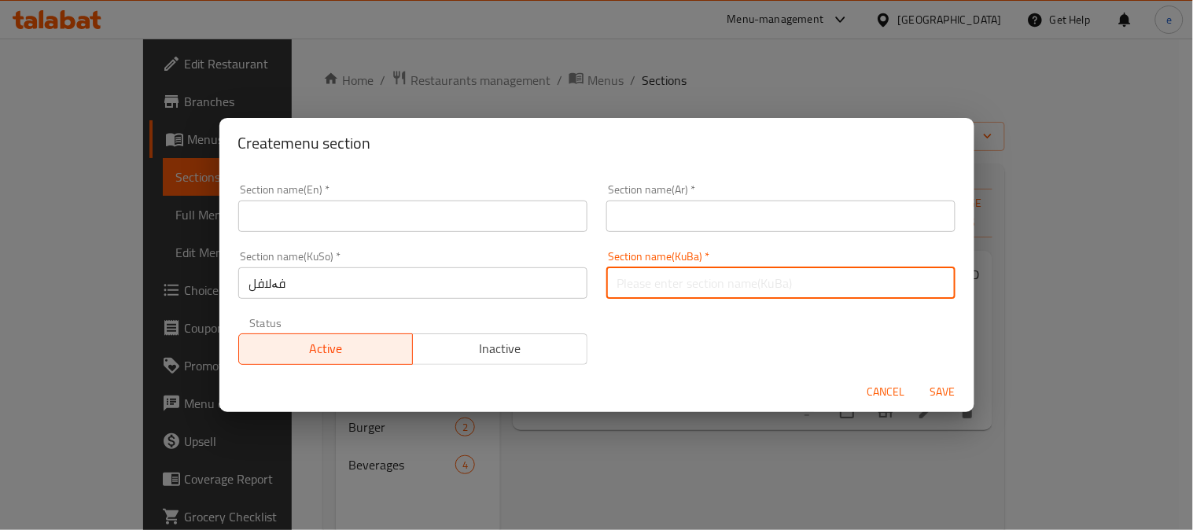
paste input "فەلافل"
type input "فەلافل"
click at [442, 224] on input "text" at bounding box center [412, 216] width 349 height 31
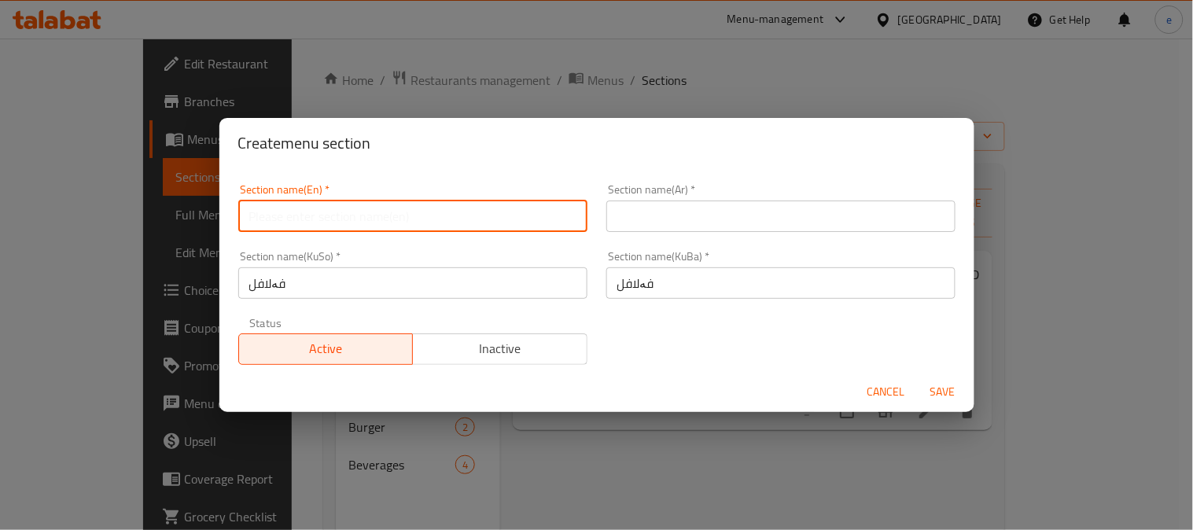
paste input "Falafel"
type input "Falafel"
click at [641, 219] on input "text" at bounding box center [780, 216] width 349 height 31
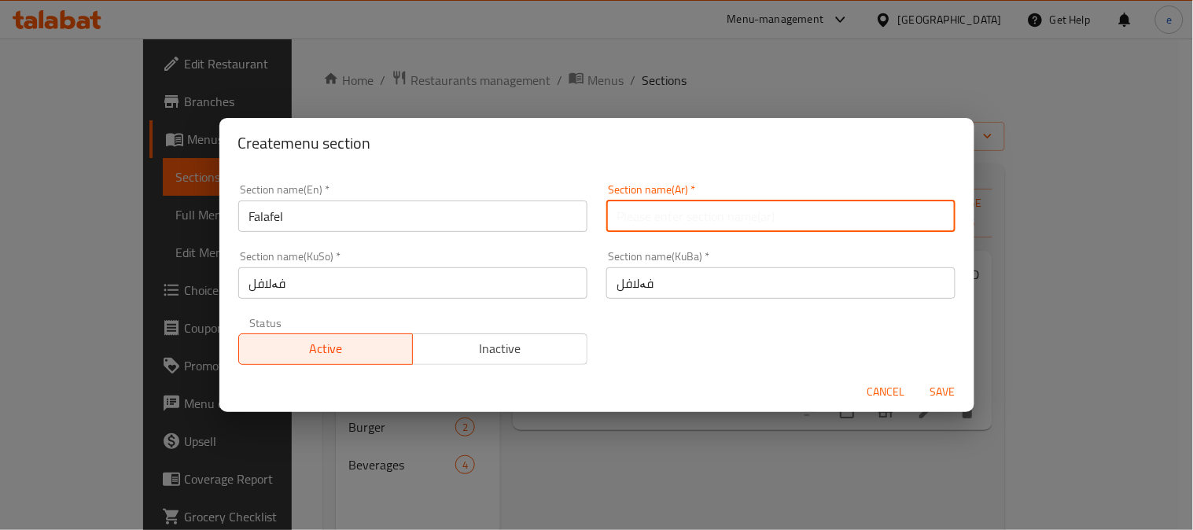
paste input "فلافل"
click at [934, 220] on input "فلافل" at bounding box center [780, 216] width 349 height 31
type input "الفلافل"
click at [950, 393] on span "Save" at bounding box center [943, 392] width 38 height 20
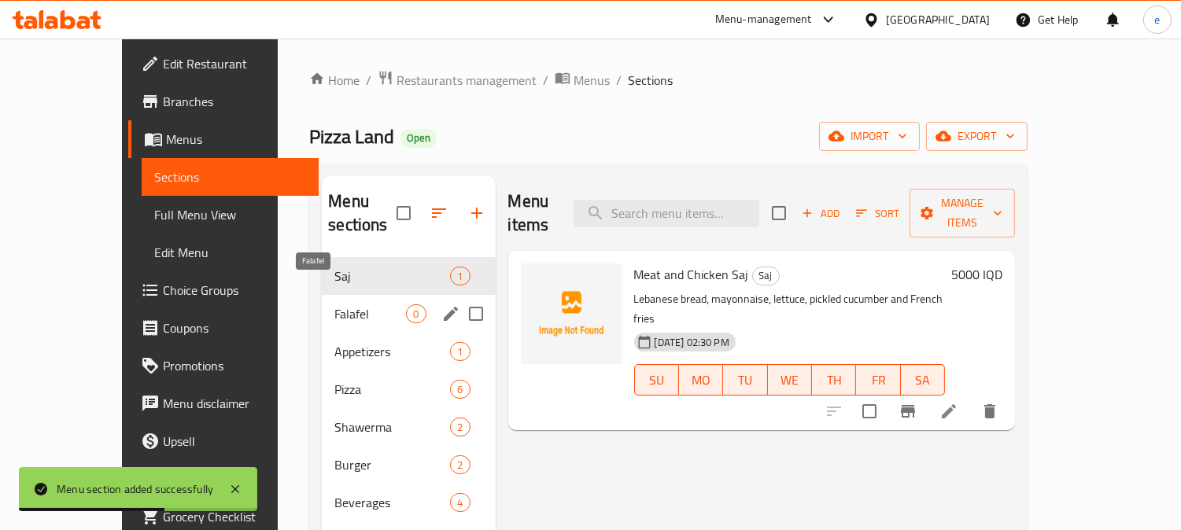
click at [334, 304] on span "Falafel" at bounding box center [370, 313] width 72 height 19
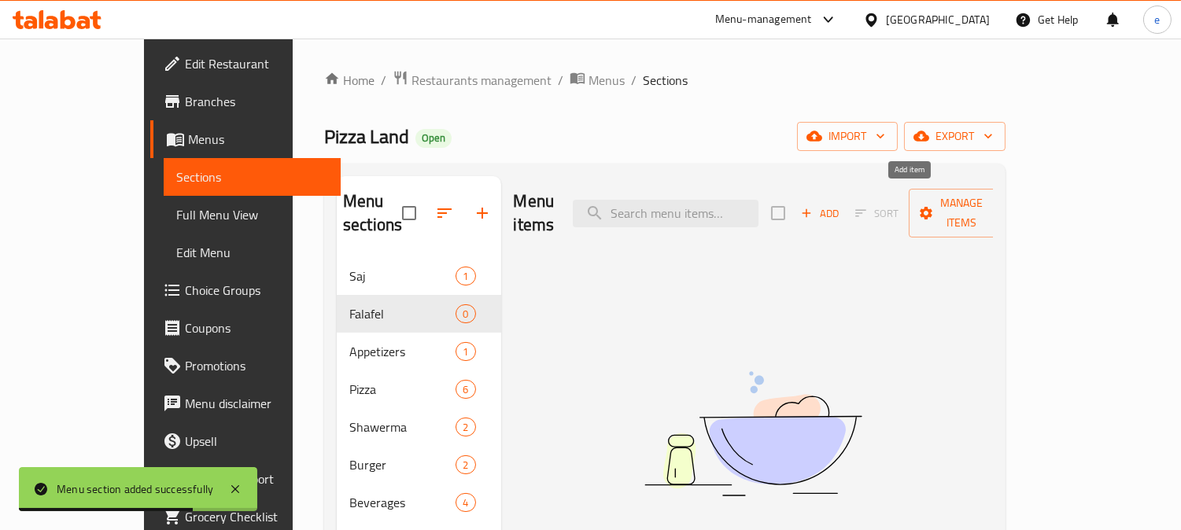
click at [813, 206] on icon "button" at bounding box center [806, 213] width 14 height 14
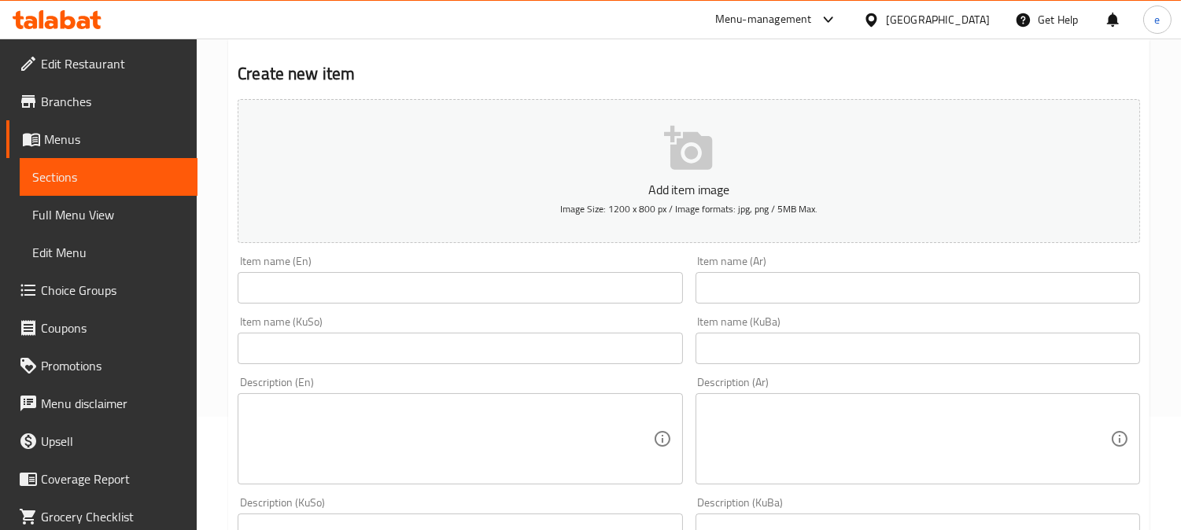
scroll to position [175, 0]
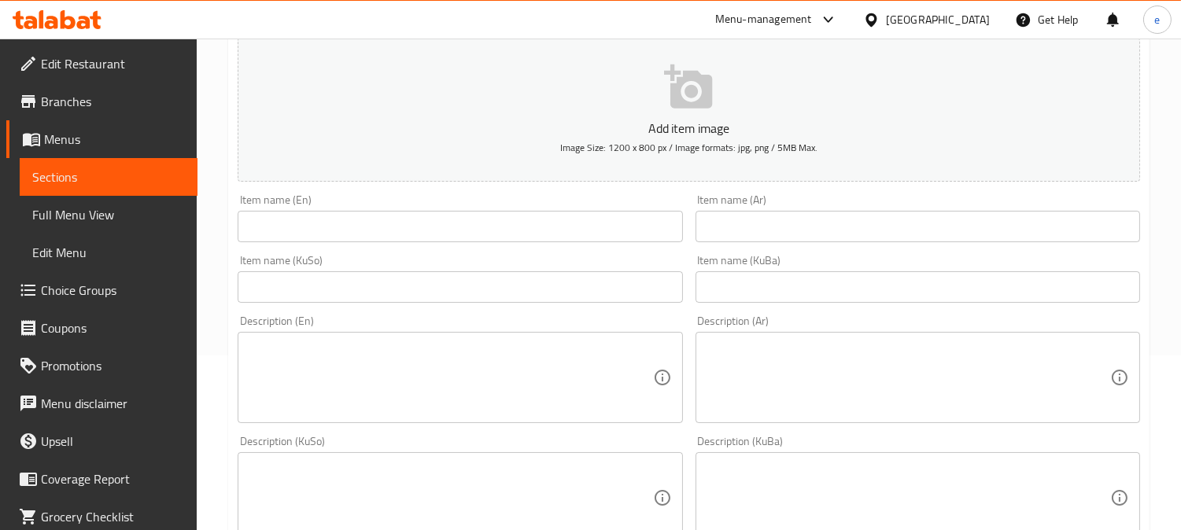
click at [527, 297] on input "text" at bounding box center [460, 286] width 444 height 31
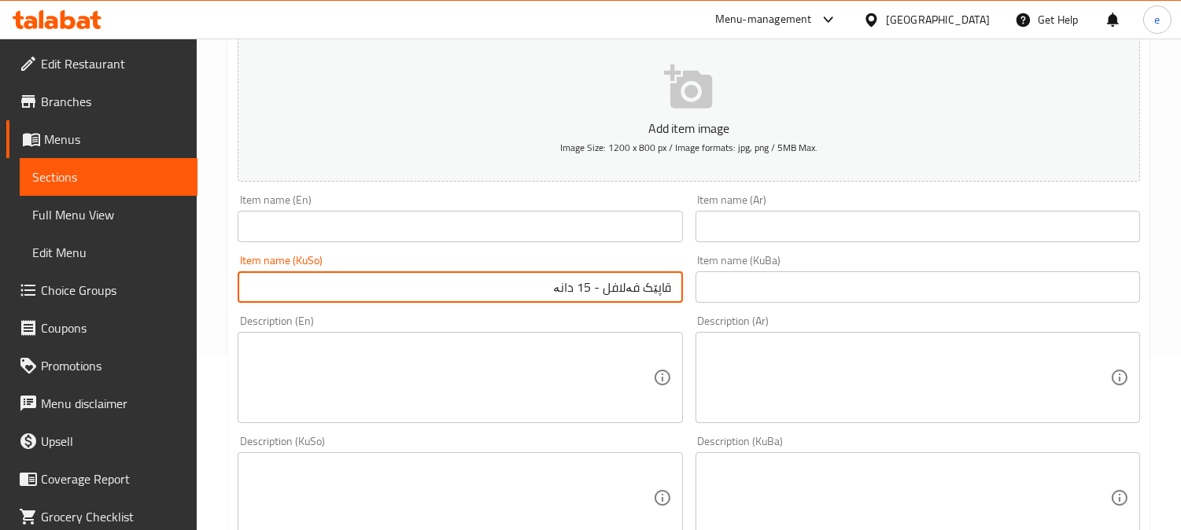
click at [632, 297] on input "قاپێک فەلافل - 15 دانە" at bounding box center [460, 286] width 444 height 31
type input "قاپێک فەلافل - 15 دانە"
click at [728, 301] on input "text" at bounding box center [917, 286] width 444 height 31
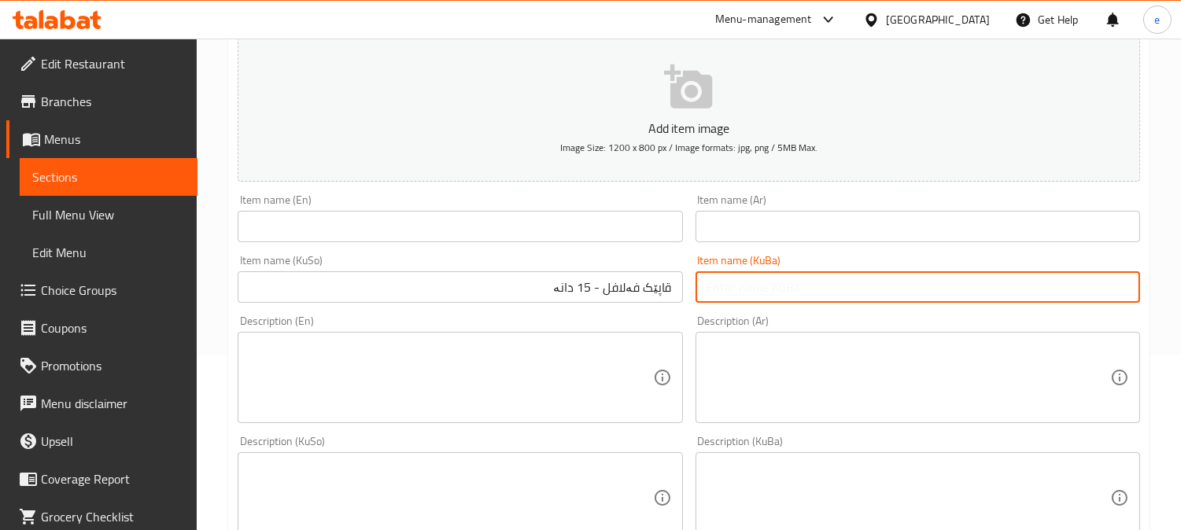
paste input "قاپێک فەلافل - 15 دانە"
type input "قاپێک فەلافل - 15 دانە"
click at [473, 237] on input "text" at bounding box center [460, 226] width 444 height 31
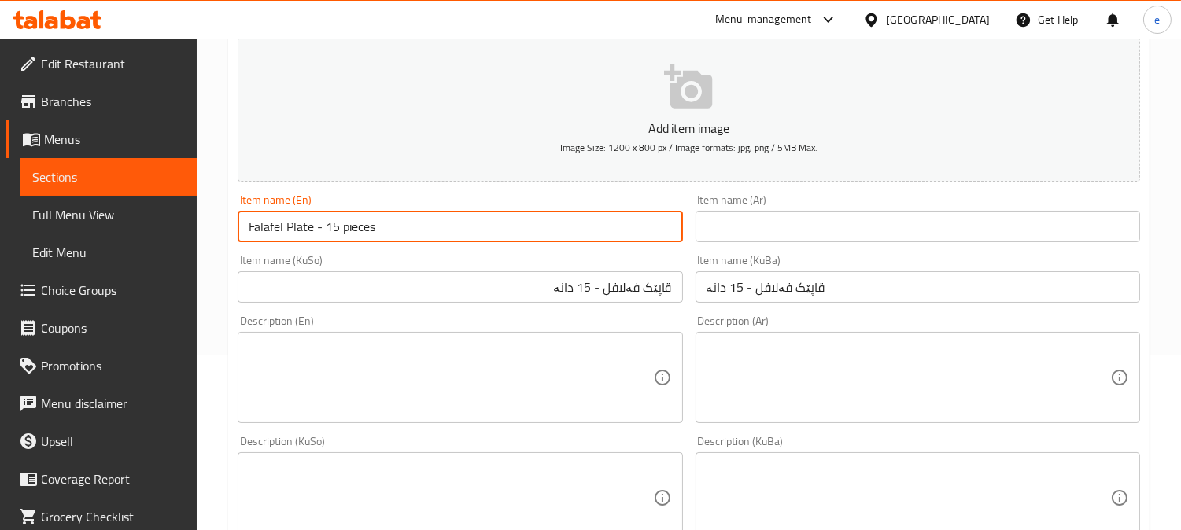
type input "Falafel Plate - 15 pieces"
click at [908, 222] on input "text" at bounding box center [917, 226] width 444 height 31
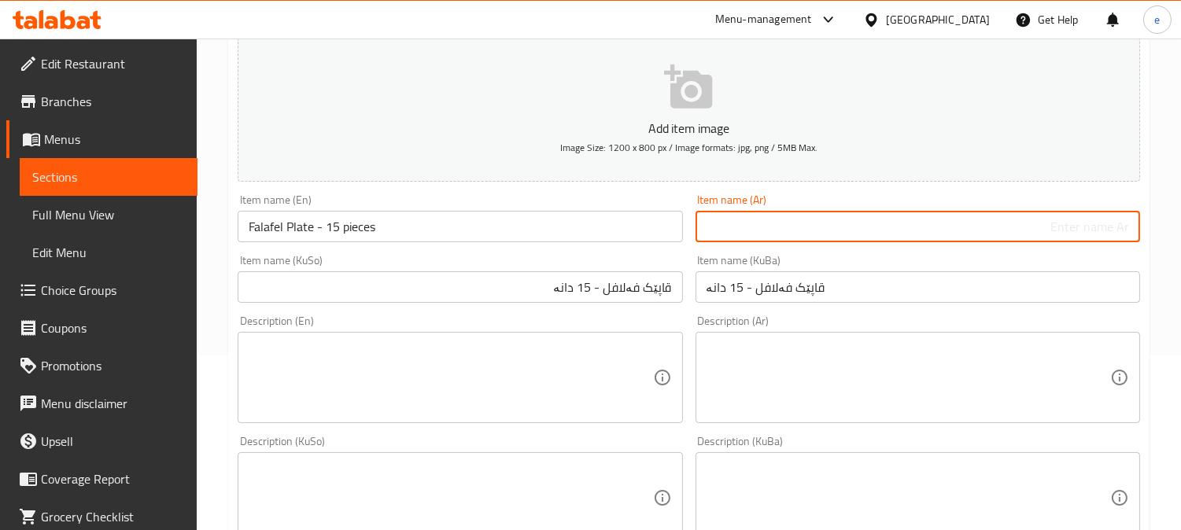
paste input "ماعون"
paste input "فلافل"
click at [351, 226] on input "Falafel Plate - 15 pieces" at bounding box center [460, 226] width 444 height 31
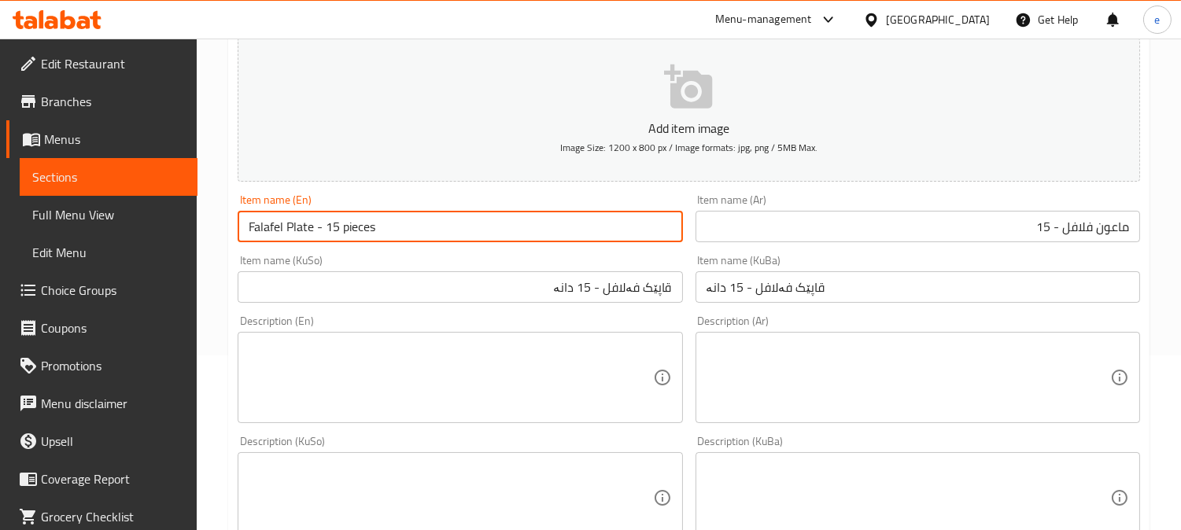
click at [351, 226] on input "Falafel Plate - 15 pieces" at bounding box center [460, 226] width 444 height 31
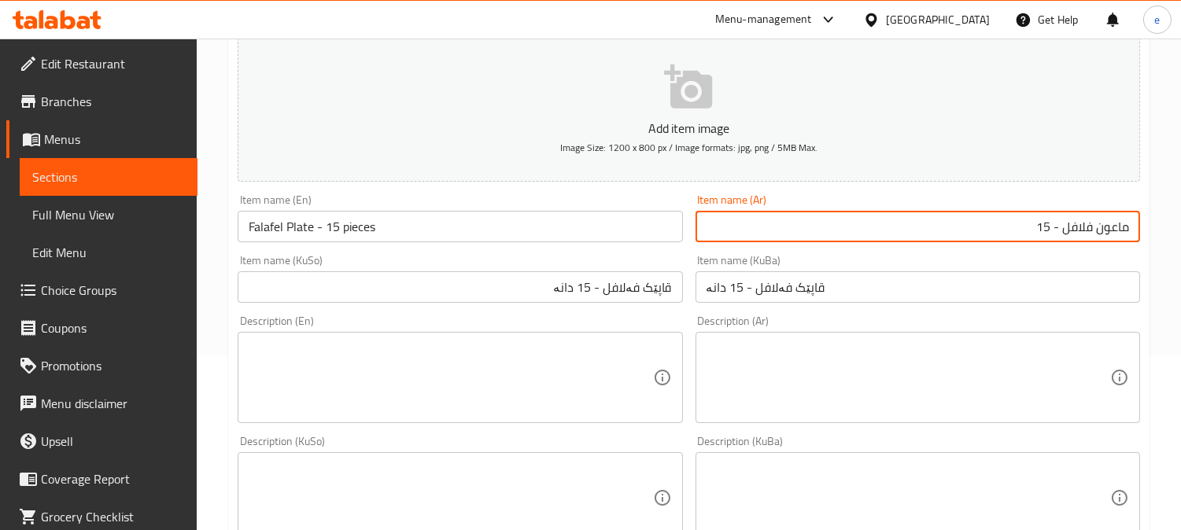
click at [1017, 223] on input "ماعون فلافل - 15" at bounding box center [917, 226] width 444 height 31
paste input "قطع"
type input "ماعون فلافل - 15 قطع"
click at [566, 294] on input "قاپێک فەلافل - 15 دانە" at bounding box center [460, 286] width 444 height 31
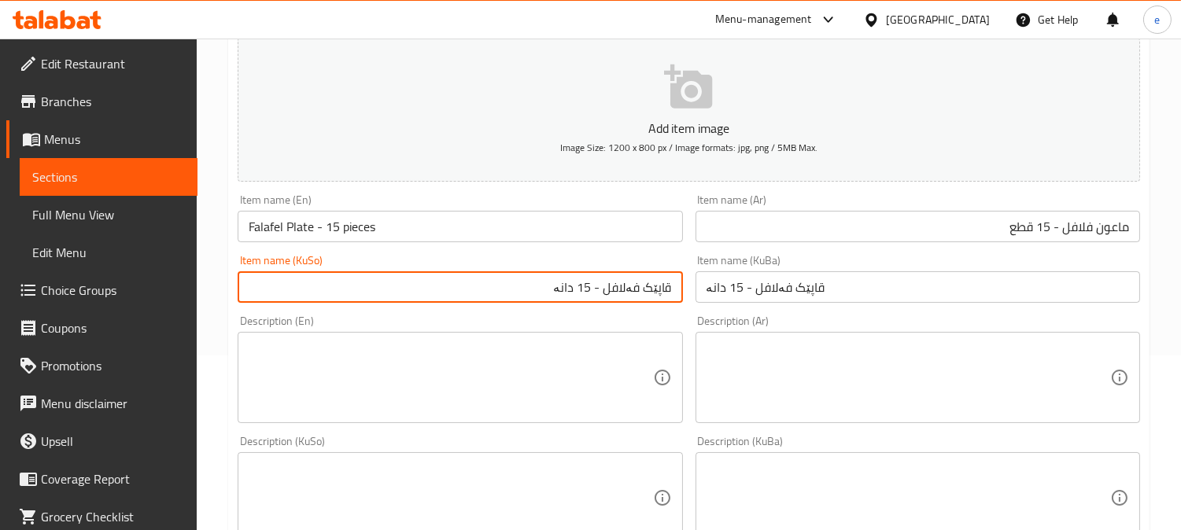
click at [566, 294] on input "قاپێک فەلافل - 15 دانە" at bounding box center [460, 286] width 444 height 31
click at [543, 295] on input "قاپێک فەلافل - 15 دانە" at bounding box center [460, 286] width 444 height 31
click at [1025, 236] on input "ماعون فلافل - 15 قطع" at bounding box center [917, 226] width 444 height 31
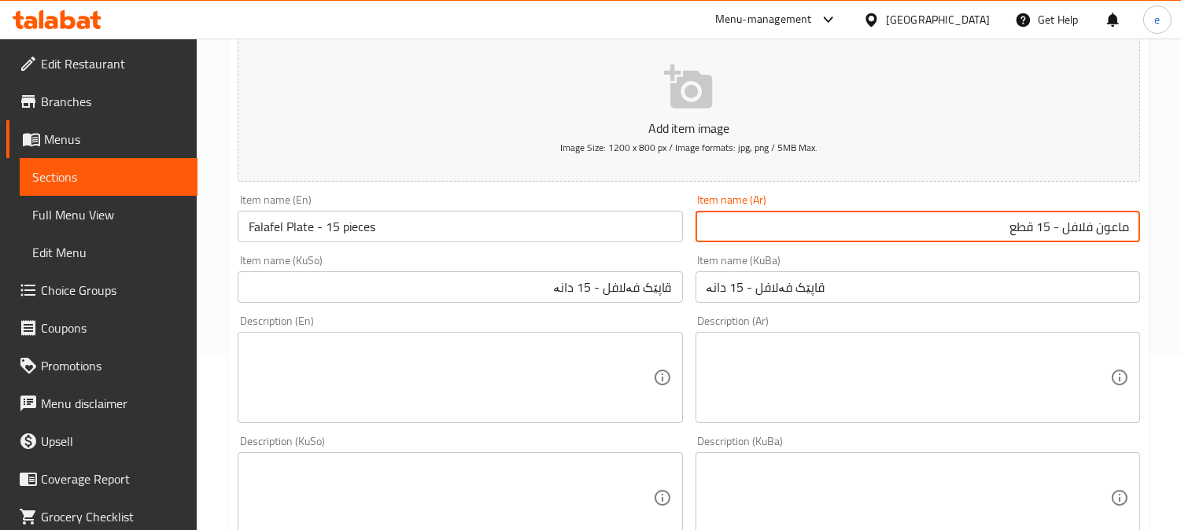
click at [1025, 236] on input "ماعون فلافل - 15 قطع" at bounding box center [917, 226] width 444 height 31
click at [566, 292] on input "قاپێک فەلافل - 15 دانە" at bounding box center [460, 286] width 444 height 31
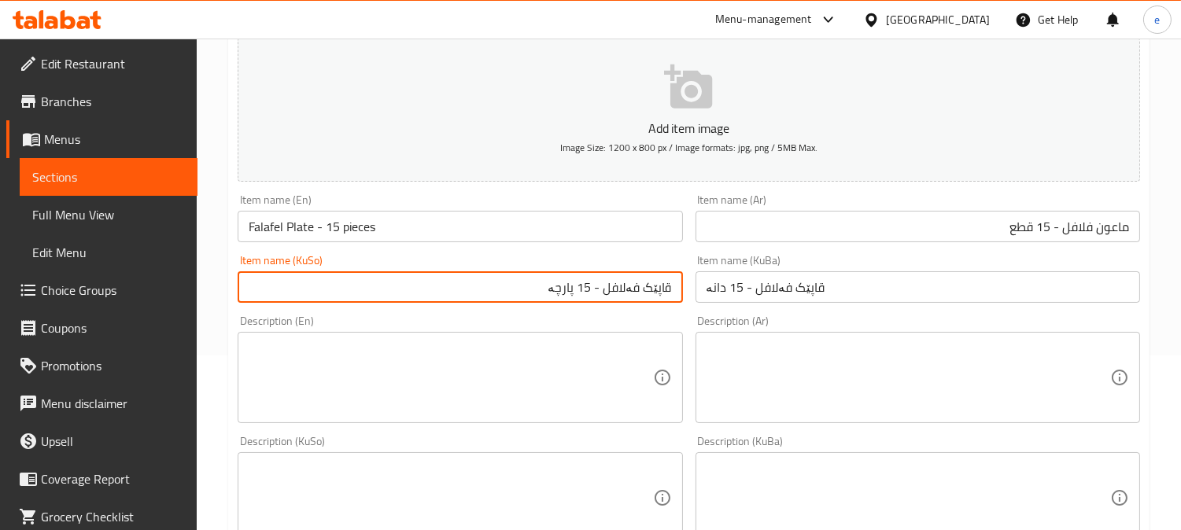
click at [614, 289] on input "قاپێک فەلافل - 15 پارچە" at bounding box center [460, 286] width 444 height 31
type input "قاپێک فەلافل - 15 پارچە"
click at [735, 299] on input "قاپێک فەلافل - 15 دانە" at bounding box center [917, 286] width 444 height 31
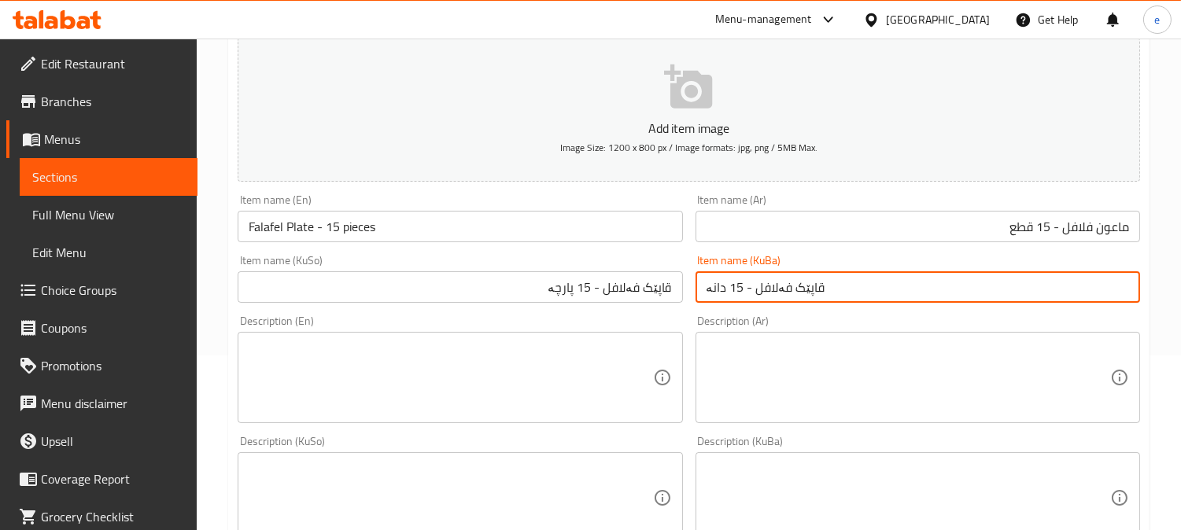
click at [735, 299] on input "قاپێک فەلافل - 15 دانە" at bounding box center [917, 286] width 444 height 31
paste input "پار"
type input "قاپێک فەلافل - 15 پارچە"
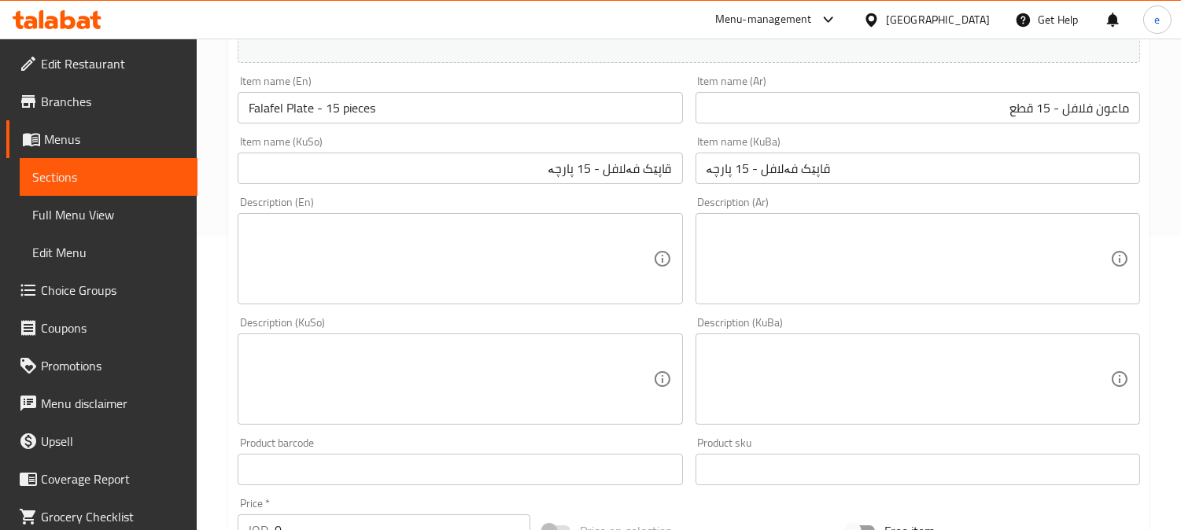
scroll to position [349, 0]
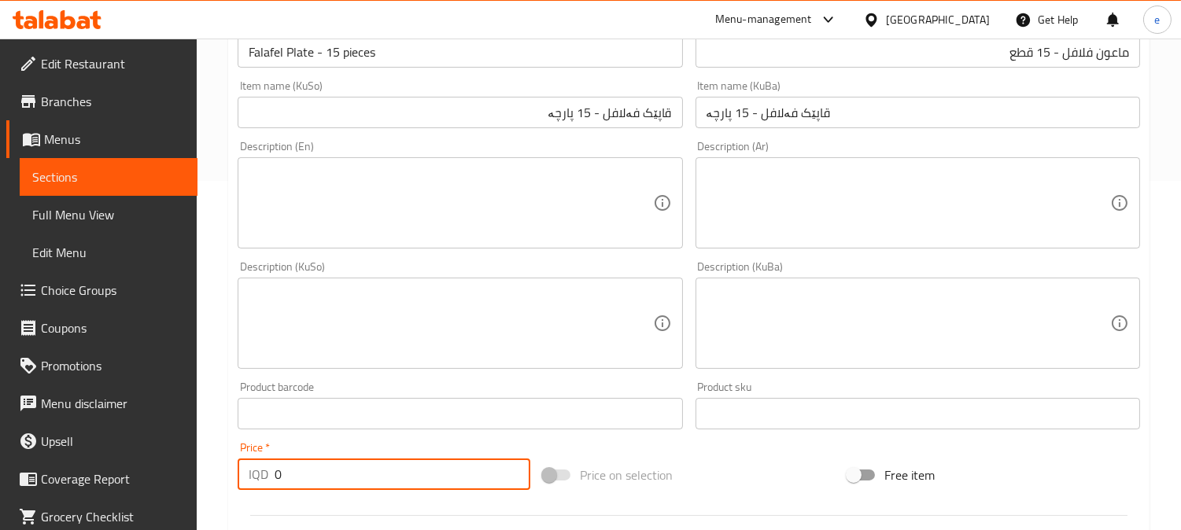
drag, startPoint x: 257, startPoint y: 458, endPoint x: 238, endPoint y: 456, distance: 19.7
click at [238, 456] on div "Price   * IQD 0 Price *" at bounding box center [384, 466] width 293 height 48
paste input "500"
type input "5000"
click at [822, 325] on textarea at bounding box center [907, 323] width 403 height 75
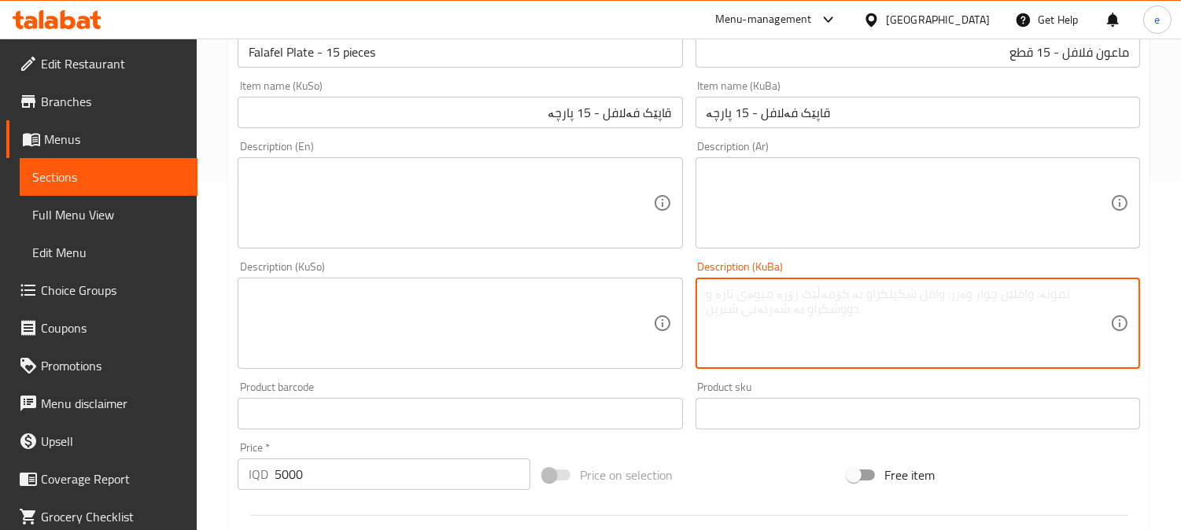
paste textarea "فلافل فینگەڕ 5سەمون زەڵات"
type textarea "فلافل فینگەڕ 5سەمون زەڵات"
click at [373, 321] on textarea at bounding box center [450, 323] width 403 height 75
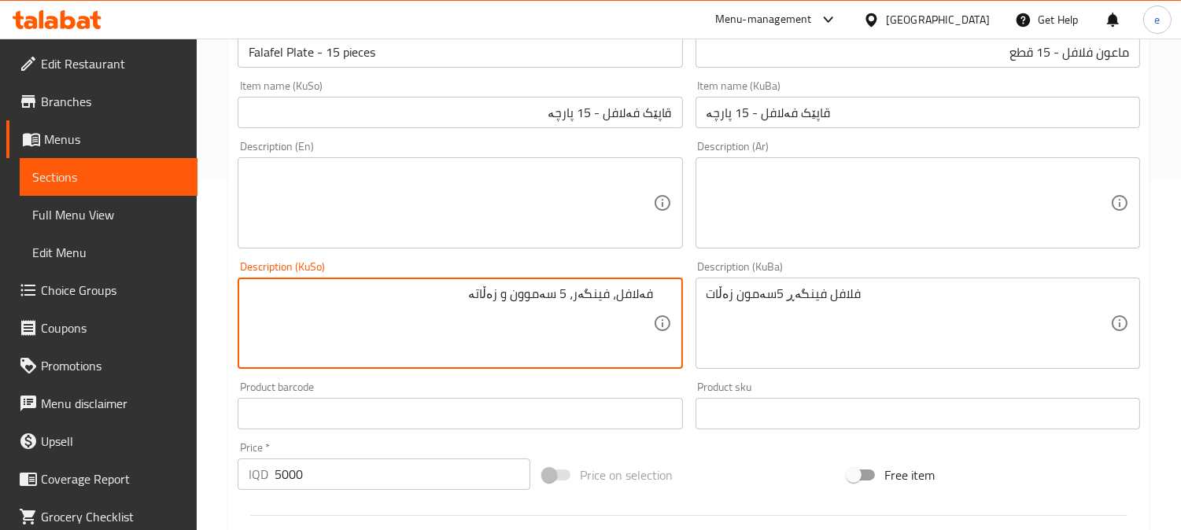
click at [579, 297] on textarea "فەلافل، فینگەر، 5 سەموون و زەڵاتە" at bounding box center [450, 323] width 403 height 75
type textarea "فەلافل، فینگەر، 5 سەموون و زەڵاتە"
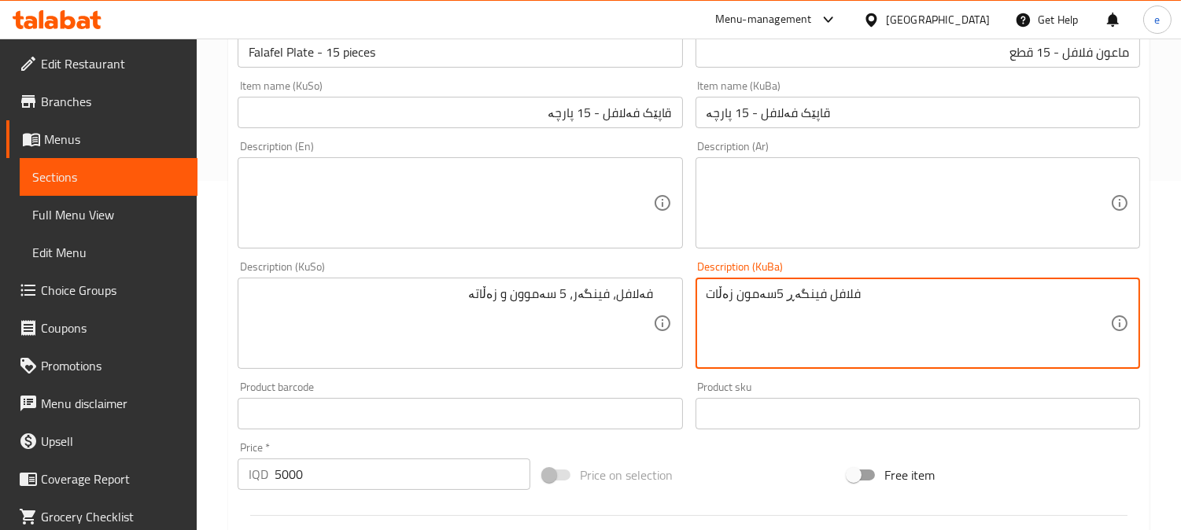
click at [818, 305] on textarea "فلافل فینگەڕ 5سەمون زەڵات" at bounding box center [907, 323] width 403 height 75
paste textarea "ەلافل، فینگەر، 5 سەموون و زەڵاتە"
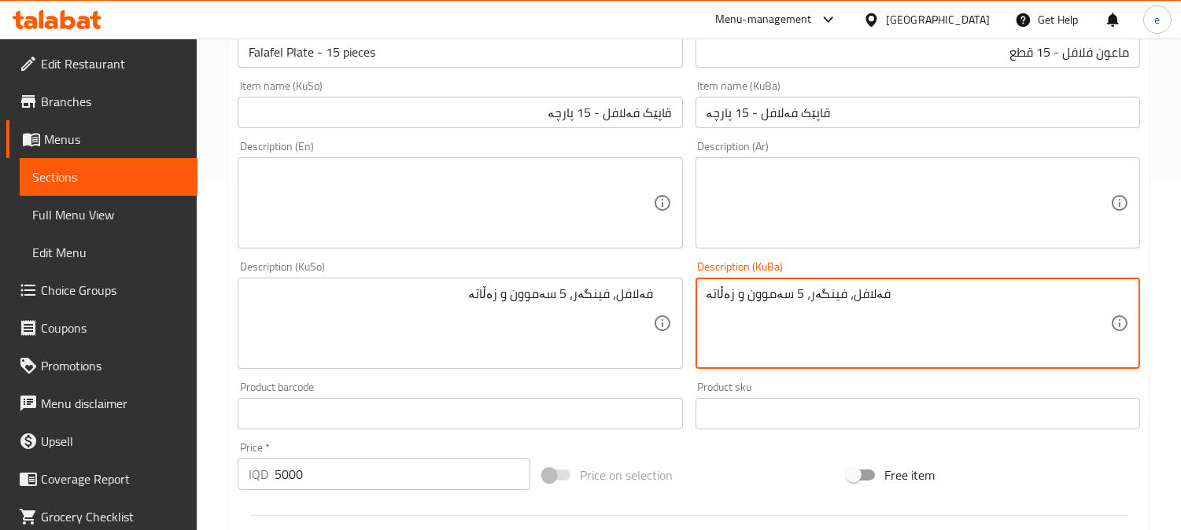
type textarea "فەلافل، فینگەر، 5 سەموون و زەڵاتە"
click at [438, 197] on textarea at bounding box center [450, 203] width 403 height 75
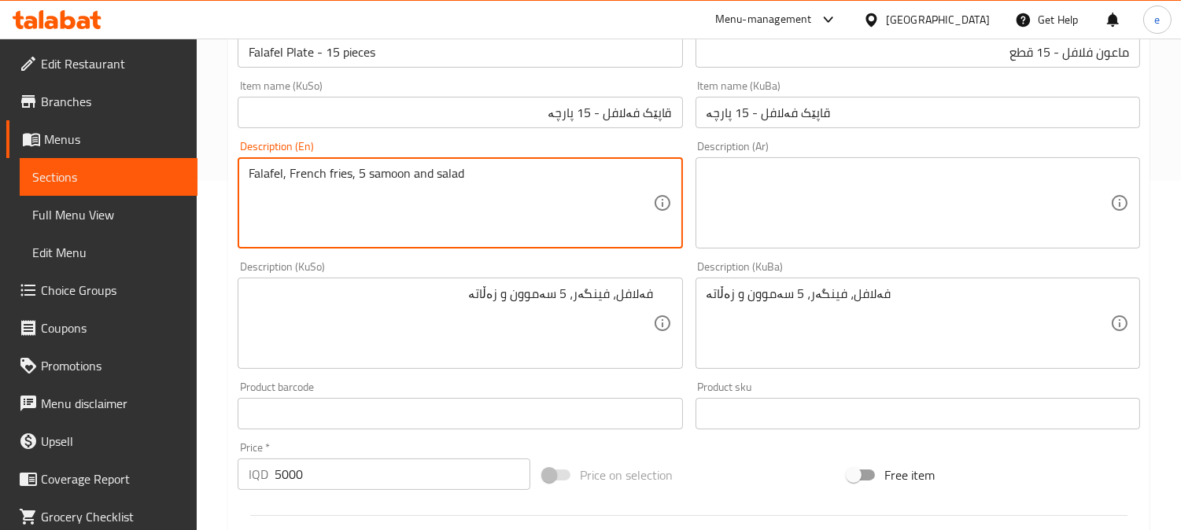
type textarea "Falafel, French fries, 5 samoon and salad"
click at [743, 190] on textarea at bounding box center [907, 203] width 403 height 75
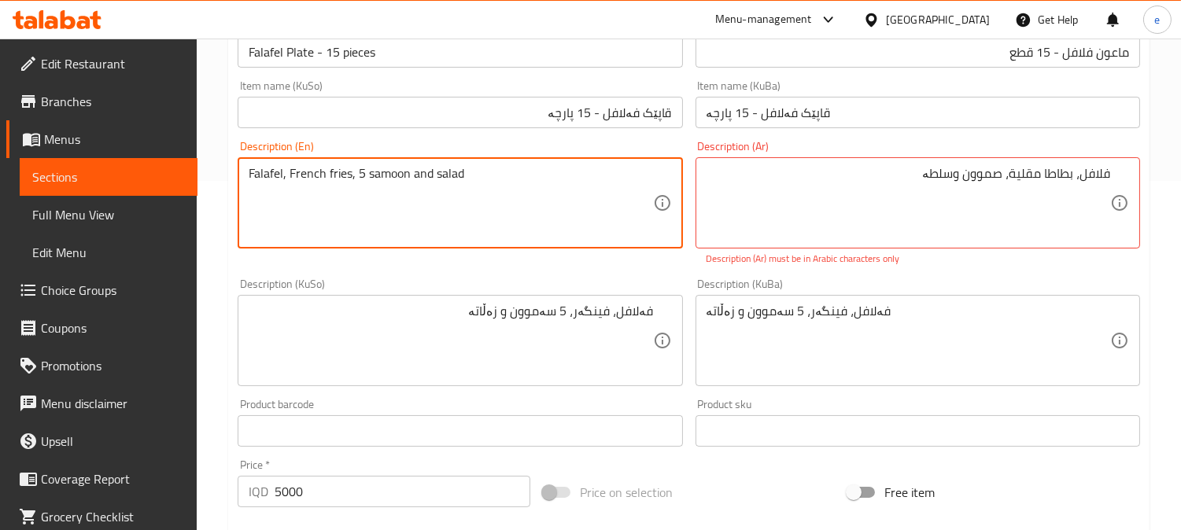
click at [458, 176] on textarea "Falafel, French fries, 5 samoon and salad" at bounding box center [450, 203] width 403 height 75
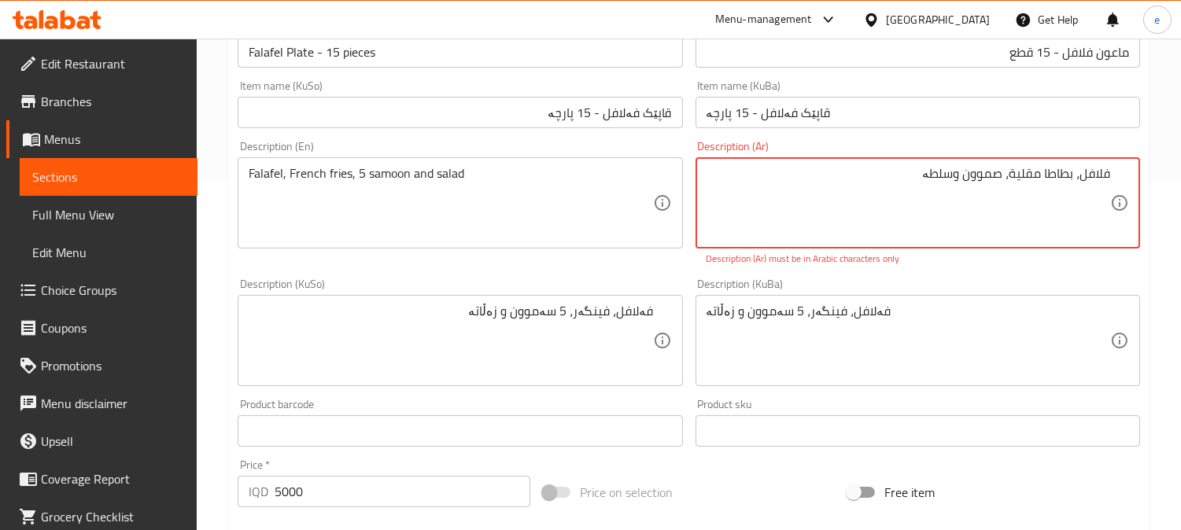
drag, startPoint x: 924, startPoint y: 175, endPoint x: 950, endPoint y: 177, distance: 26.0
paste textarea "ة"
click at [1004, 176] on textarea "فلافل، بطاطا مقلية، صموون وسلطة" at bounding box center [907, 203] width 403 height 75
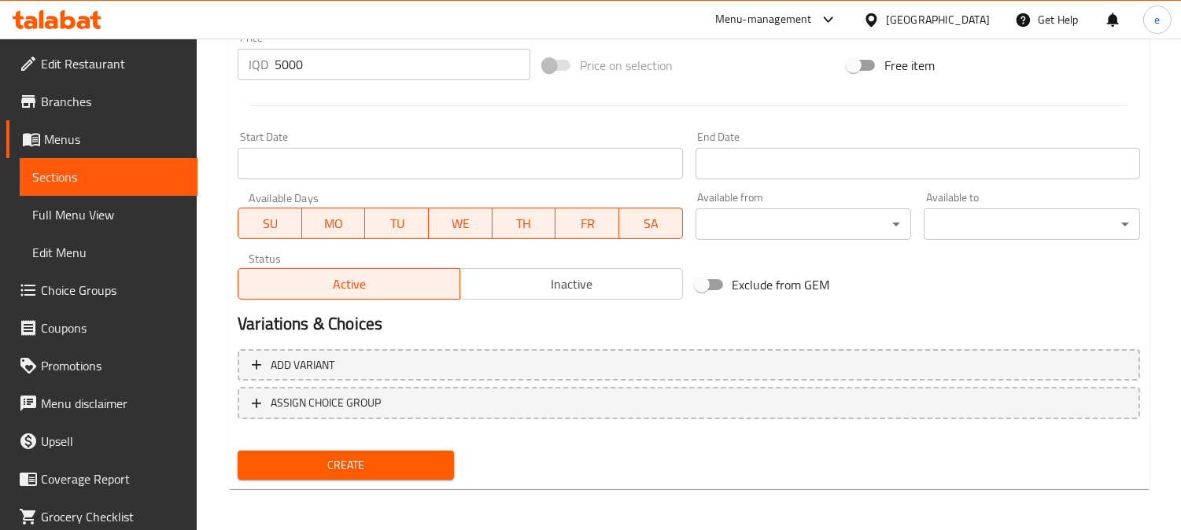
type textarea "فلافل، بطاطا مقلية، 5 صموون وسلطة"
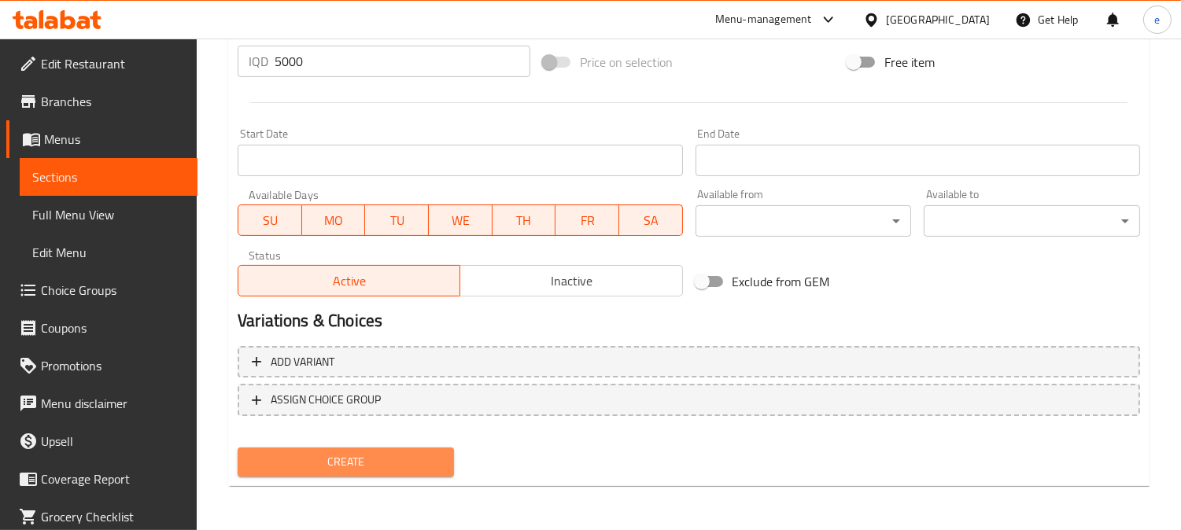
scroll to position [759, 0]
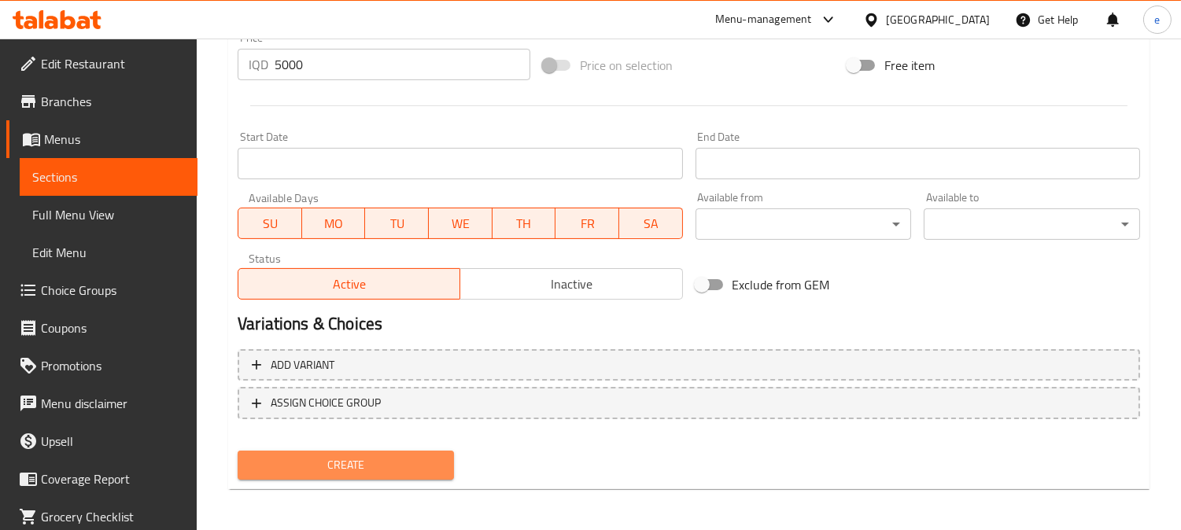
click at [395, 472] on button "Create" at bounding box center [346, 465] width 216 height 29
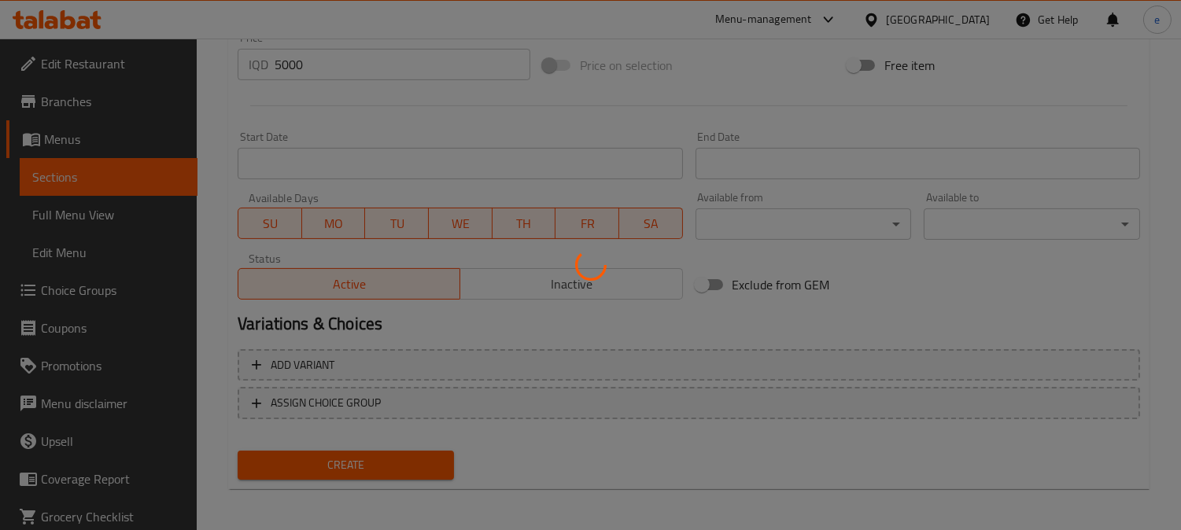
type input "0"
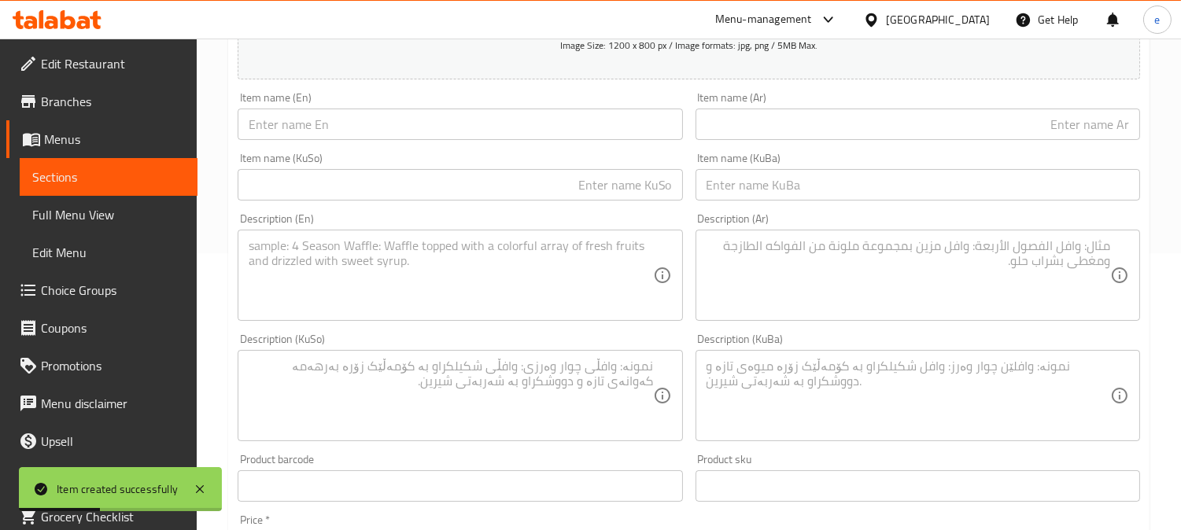
scroll to position [234, 0]
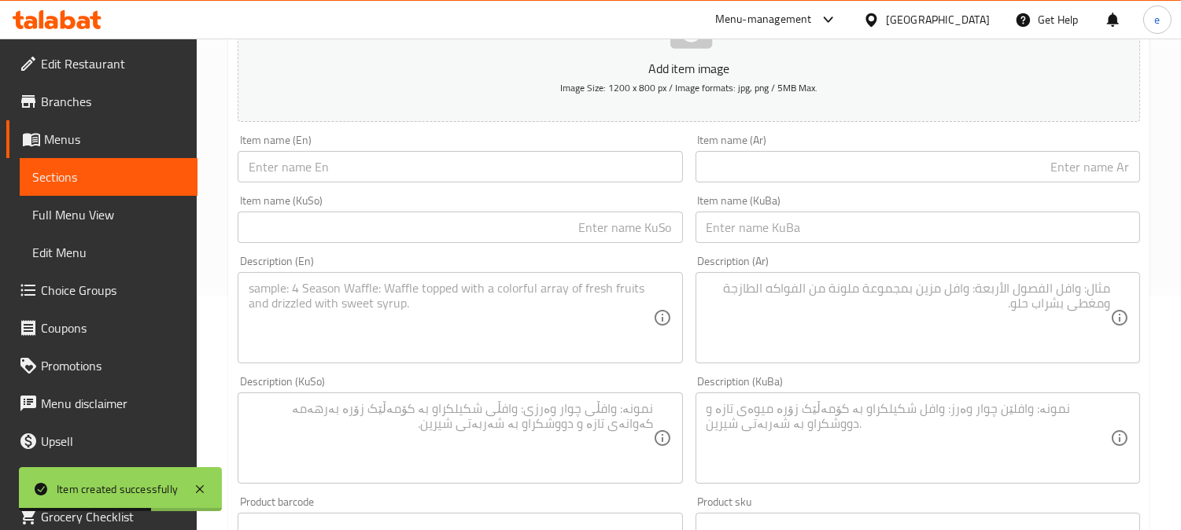
click at [386, 171] on input "text" at bounding box center [460, 166] width 444 height 31
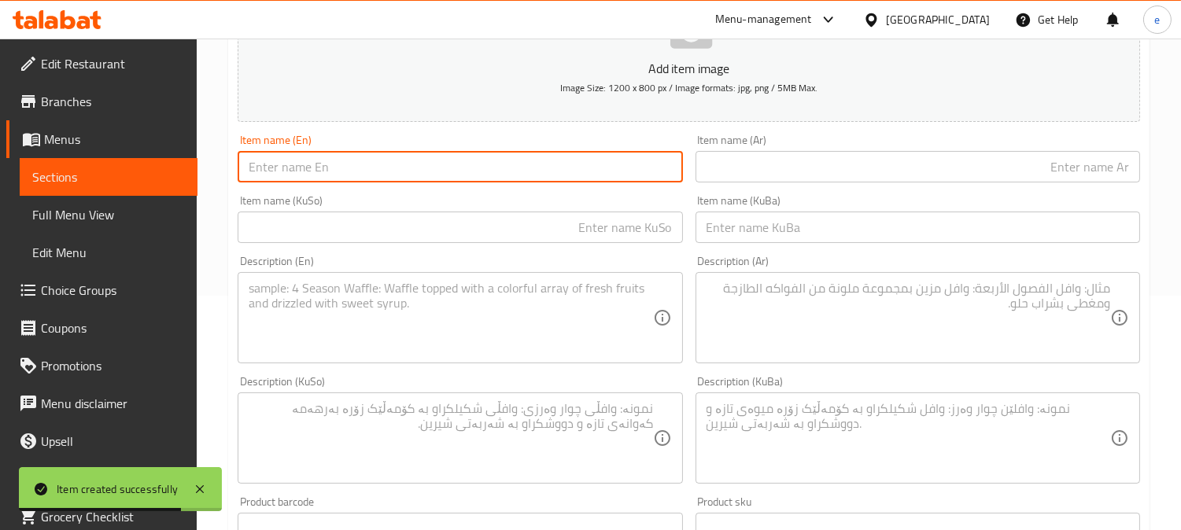
type input "f"
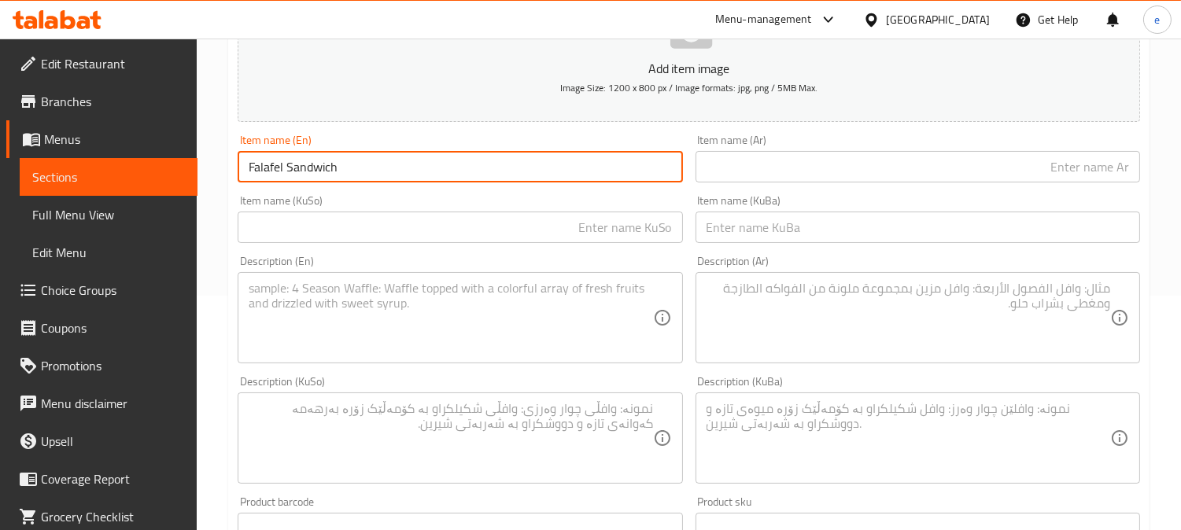
type input "Falafel Sandwich"
click at [625, 224] on input "text" at bounding box center [460, 227] width 444 height 31
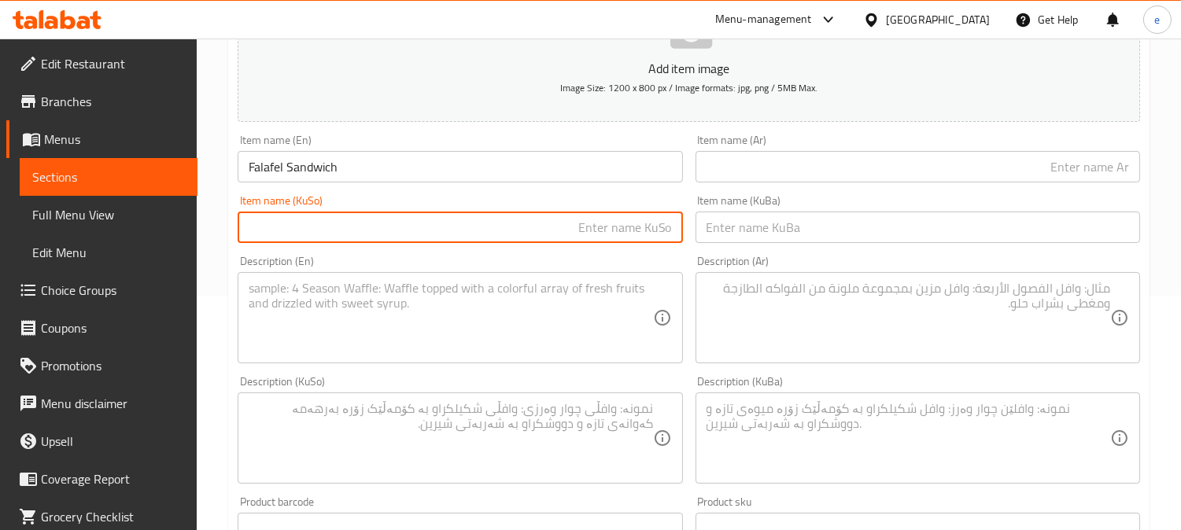
type input "ل"
click at [642, 227] on input "ساندویچی فەلافل" at bounding box center [460, 227] width 444 height 31
type input "ساندویچی فەلافل"
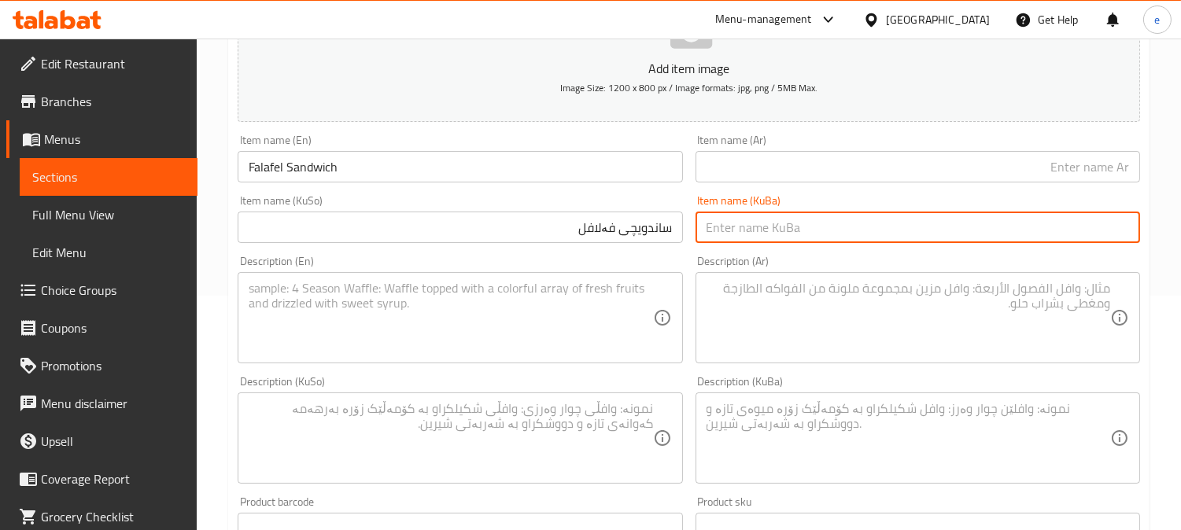
click at [751, 234] on input "text" at bounding box center [917, 227] width 444 height 31
paste input "ساندویچی فەلافل"
type input "ساندویچی فەلافل"
click at [804, 171] on input "text" at bounding box center [917, 166] width 444 height 31
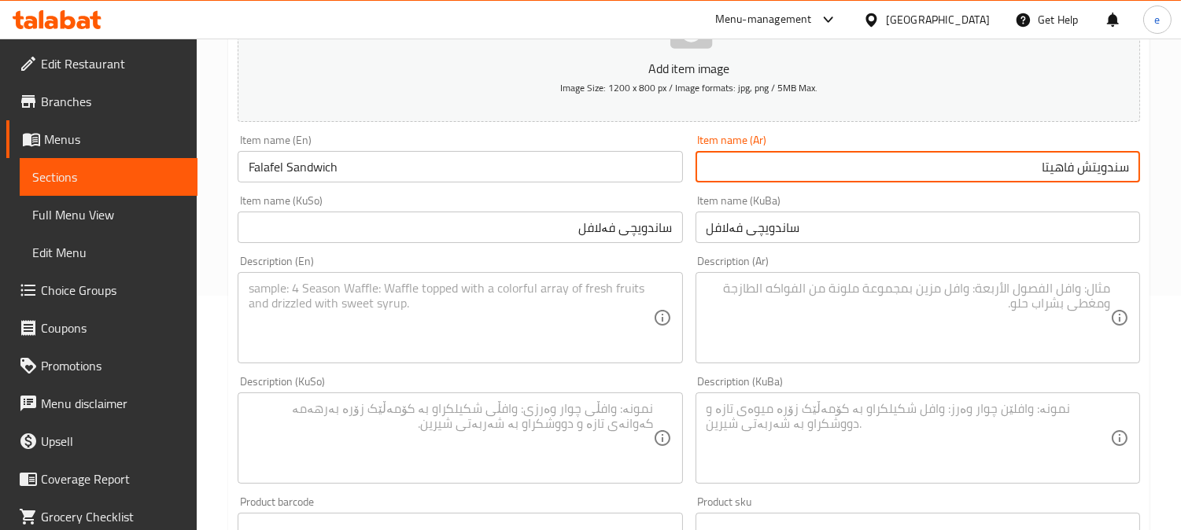
click at [1054, 171] on input "سندويتش فاهيتا" at bounding box center [917, 166] width 444 height 31
type input "سندويتش فلافل"
click at [562, 328] on textarea at bounding box center [450, 318] width 403 height 75
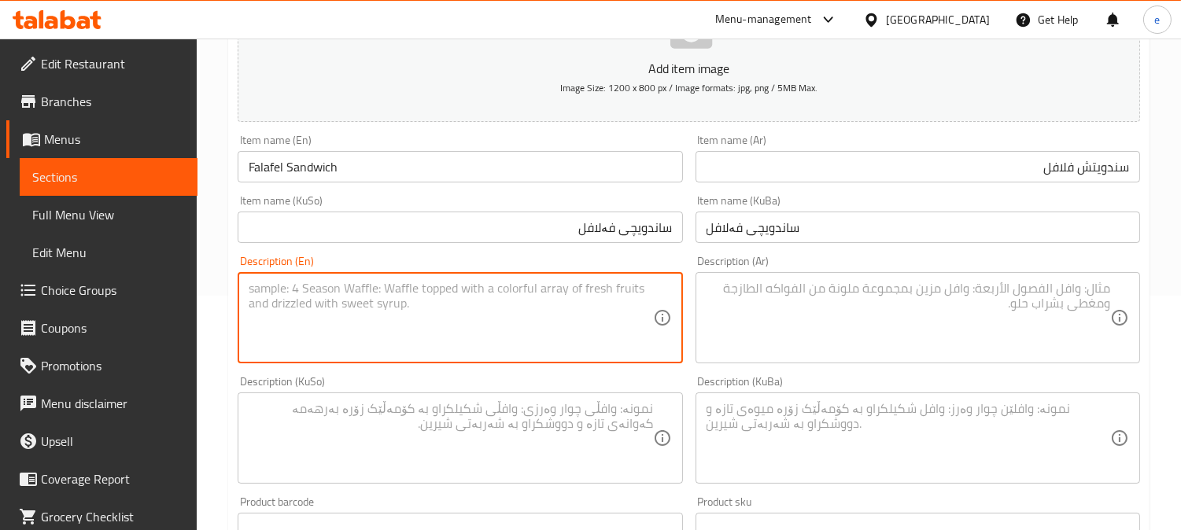
scroll to position [410, 0]
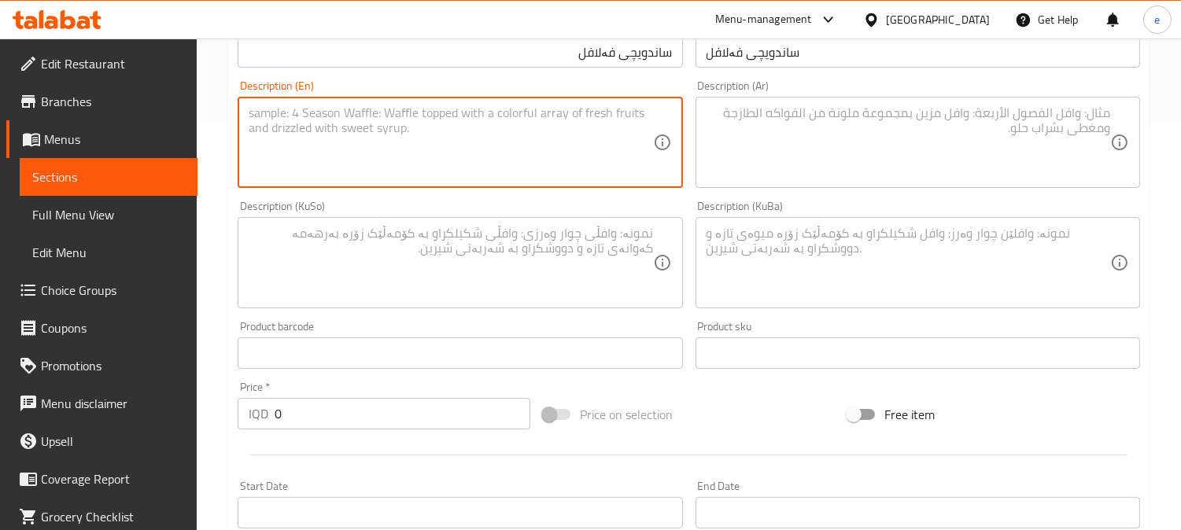
drag, startPoint x: 297, startPoint y: 407, endPoint x: 282, endPoint y: 406, distance: 15.0
click at [284, 407] on input "0" at bounding box center [403, 413] width 256 height 31
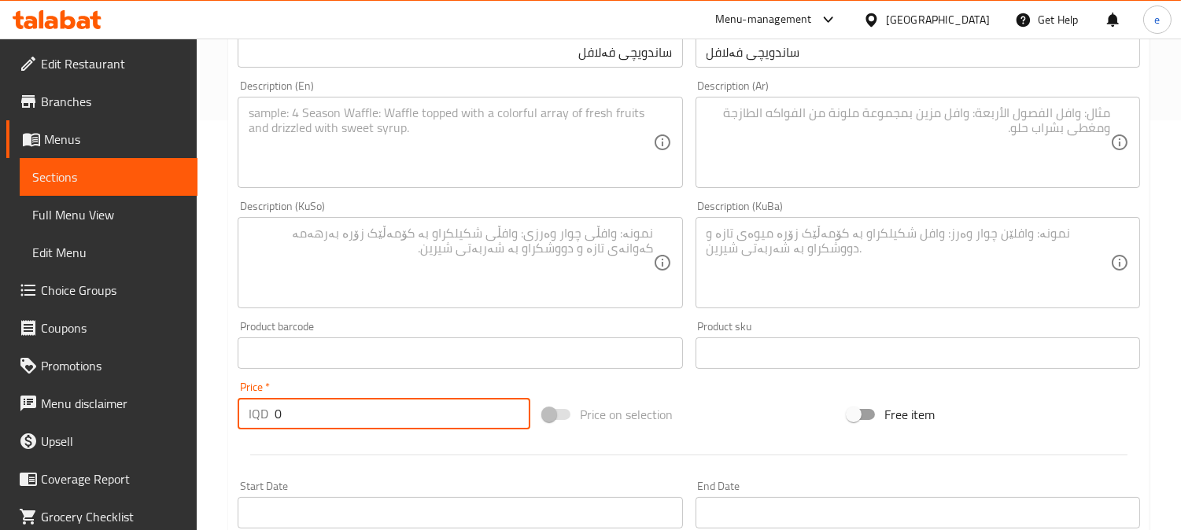
drag, startPoint x: 292, startPoint y: 415, endPoint x: 266, endPoint y: 419, distance: 26.4
click at [266, 419] on div "IQD 0 Price *" at bounding box center [384, 413] width 293 height 31
paste input "100"
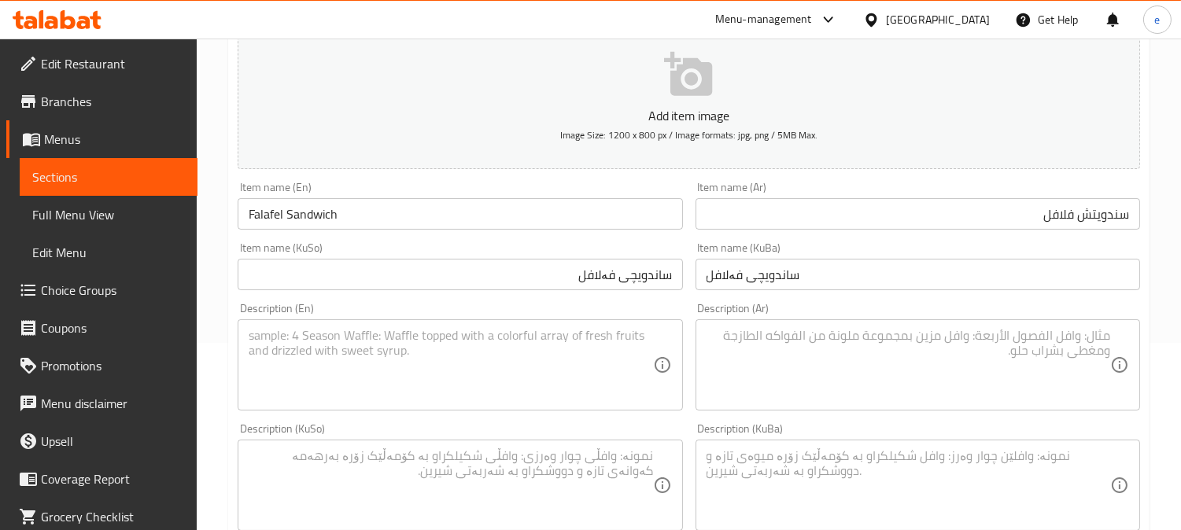
scroll to position [60, 0]
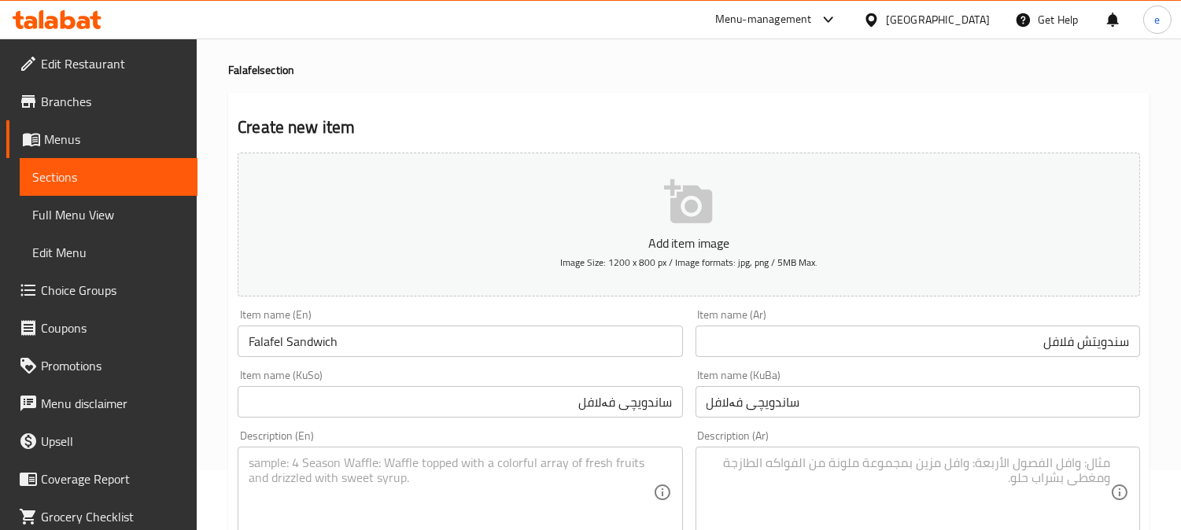
type input "1000"
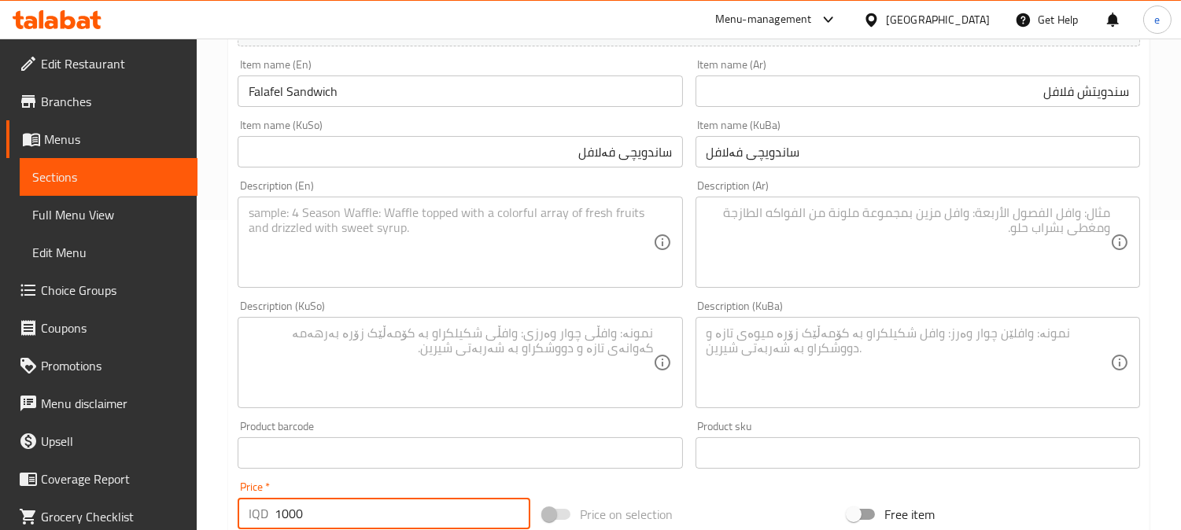
scroll to position [410, 0]
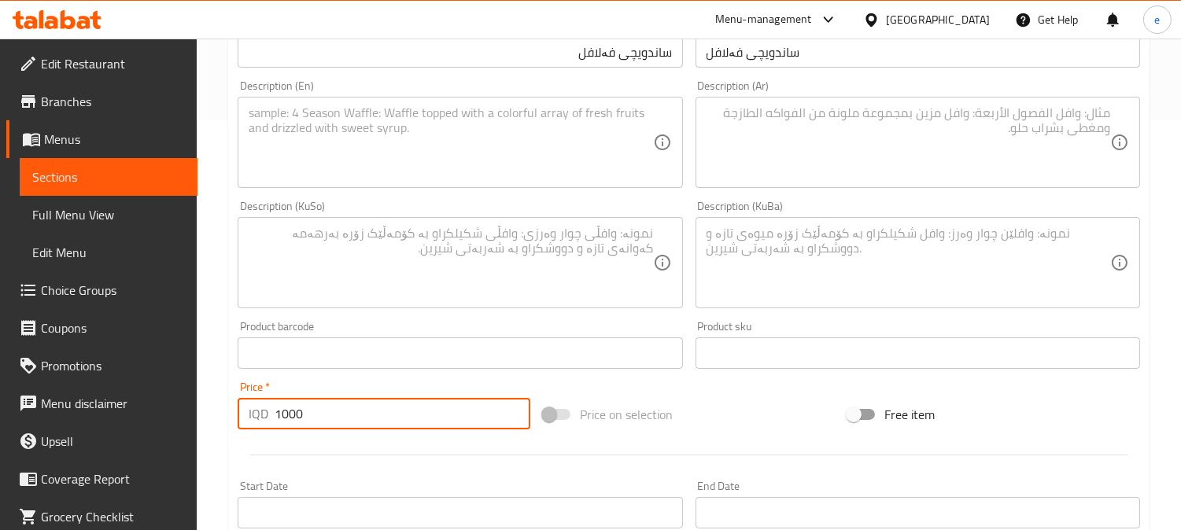
click at [587, 289] on textarea at bounding box center [450, 263] width 403 height 75
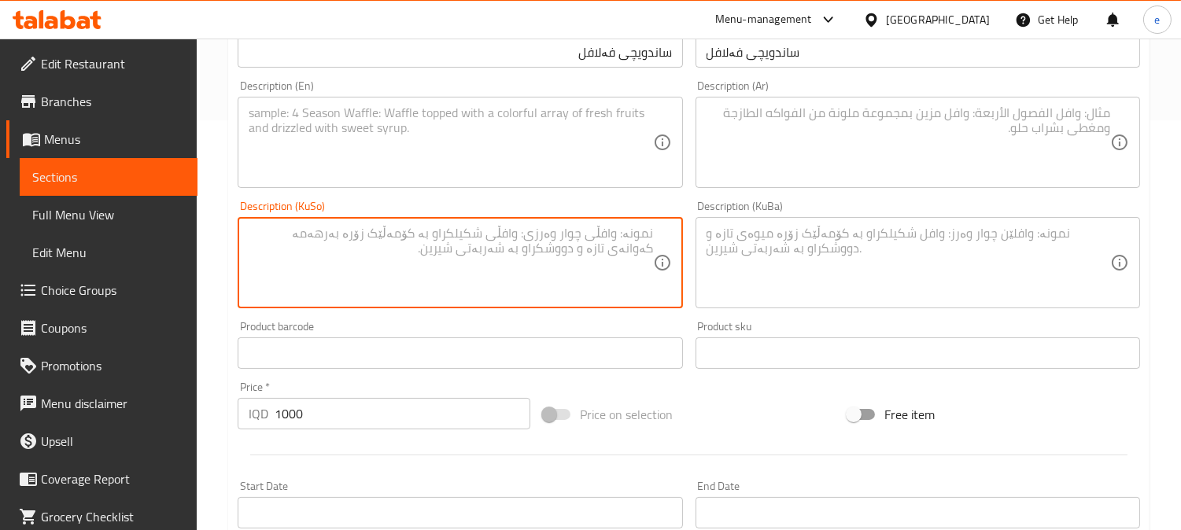
paste textarea "تەمات کەلەم وپیاز"
click at [621, 234] on textarea "تەمات کەلەم وپیاز" at bounding box center [450, 263] width 403 height 75
type textarea "تەماتە، کەلەم وپیاز"
click at [615, 252] on textarea "تەماتە، کەلەم وپیاز" at bounding box center [450, 263] width 403 height 75
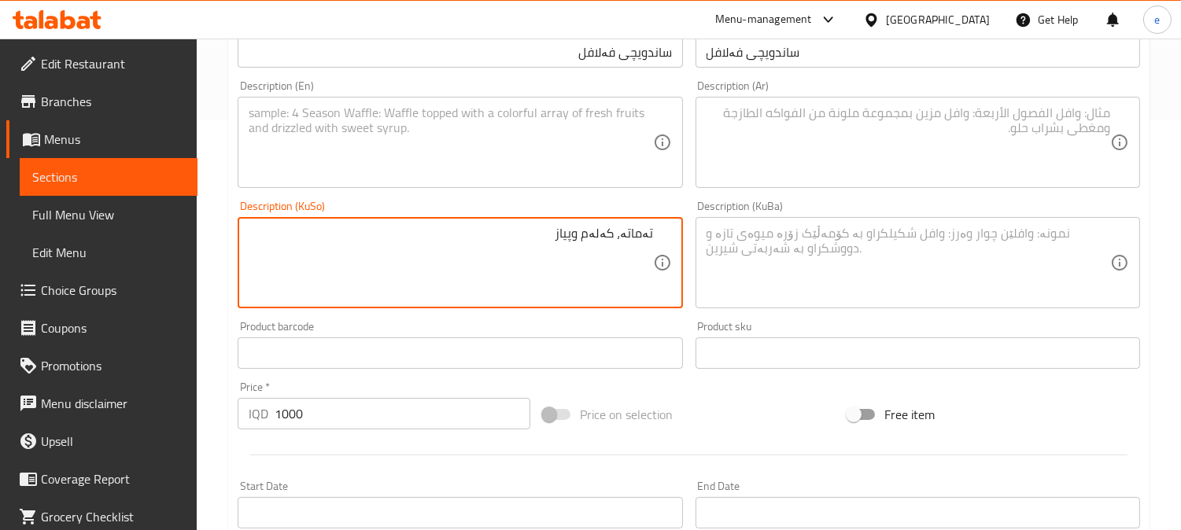
click at [615, 252] on textarea "تەماتە، کەلەم وپیاز" at bounding box center [450, 263] width 403 height 75
click at [900, 256] on textarea at bounding box center [907, 263] width 403 height 75
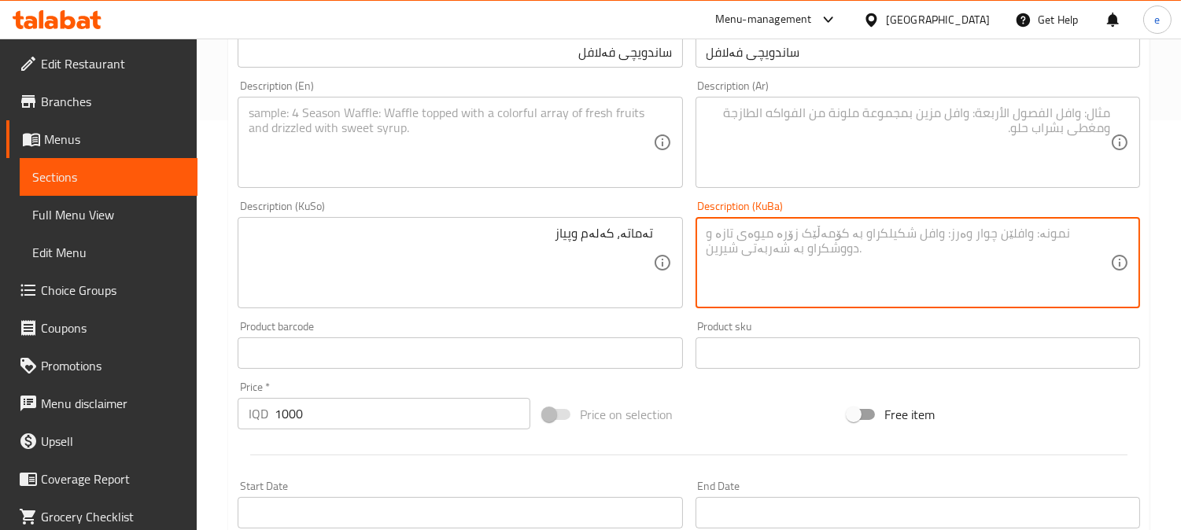
paste textarea "تەماتە، کەلەم وپیاز"
type textarea "تەماتە، کەلەم وپیاز"
click at [481, 169] on textarea at bounding box center [450, 142] width 403 height 75
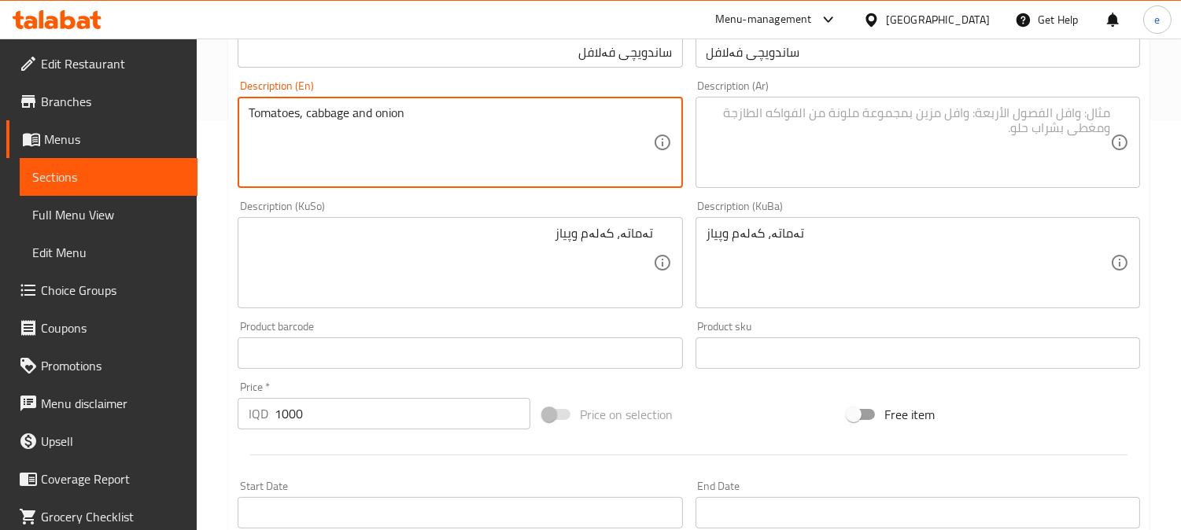
type textarea "Tomatoes, cabbage and onion"
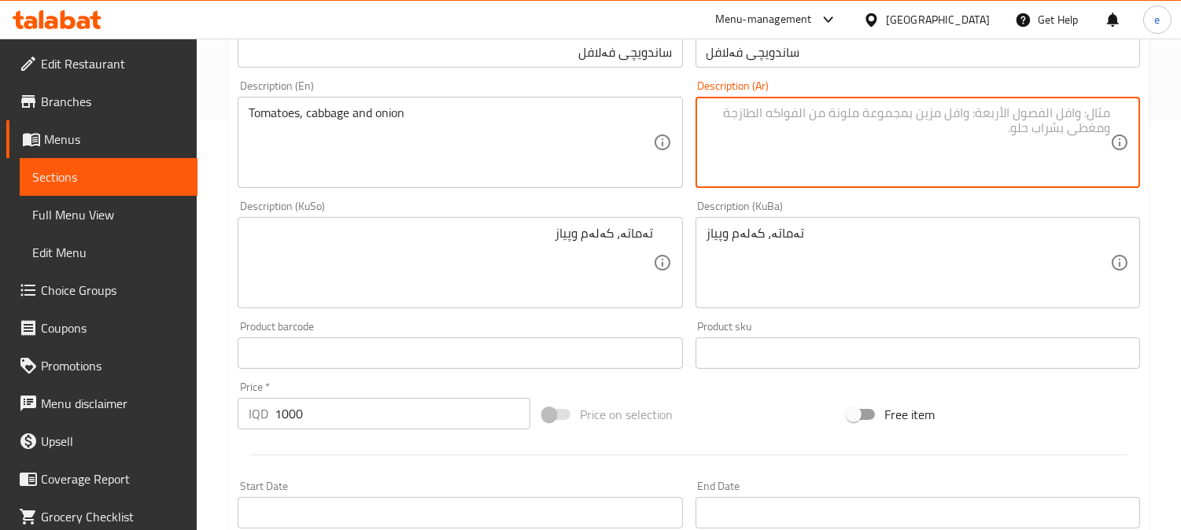
click at [848, 150] on textarea at bounding box center [907, 142] width 403 height 75
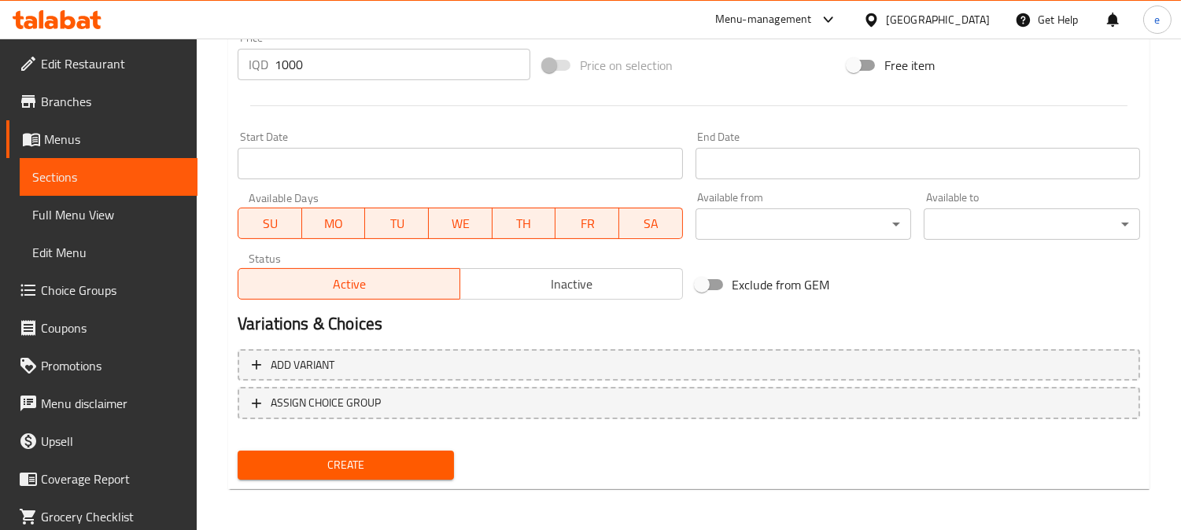
click at [359, 461] on span "Create" at bounding box center [345, 465] width 191 height 20
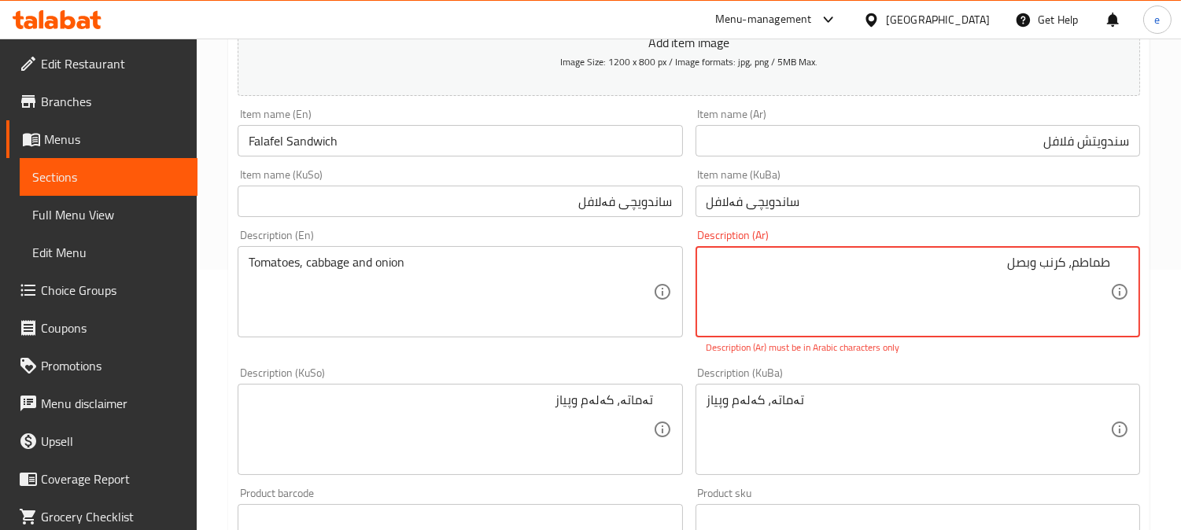
click at [1057, 268] on textarea "طماطم، کرنب وبصل" at bounding box center [907, 292] width 403 height 75
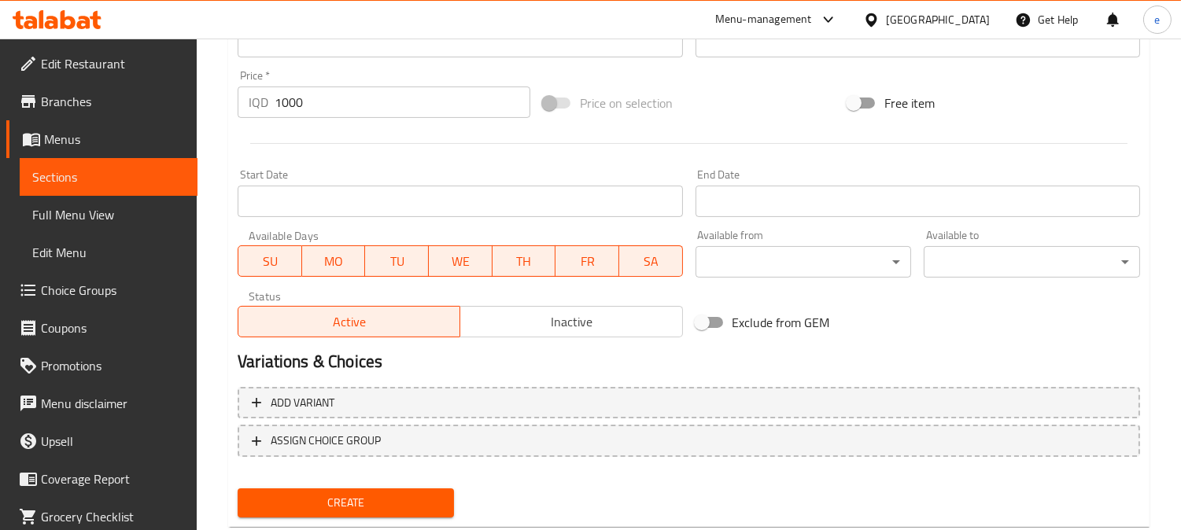
scroll to position [759, 0]
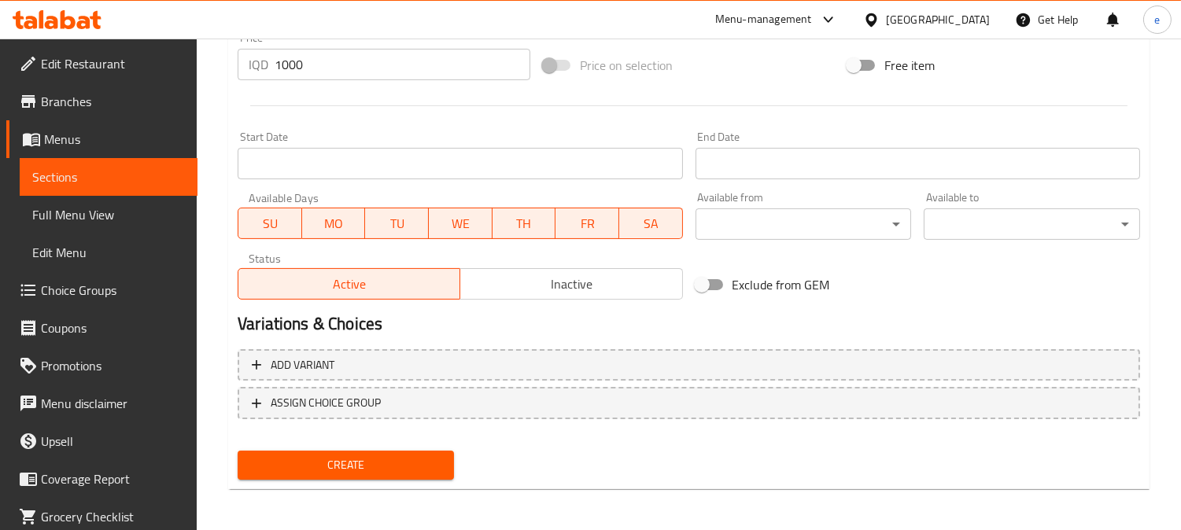
type textarea "طماطم، كرنب وبصل"
click at [370, 455] on span "Create" at bounding box center [345, 465] width 191 height 20
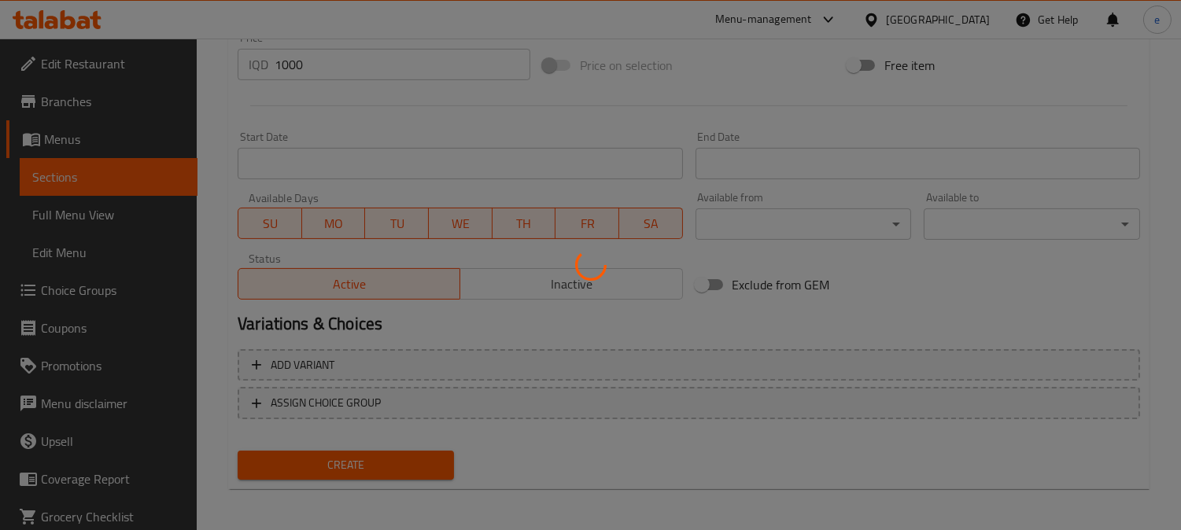
type input "0"
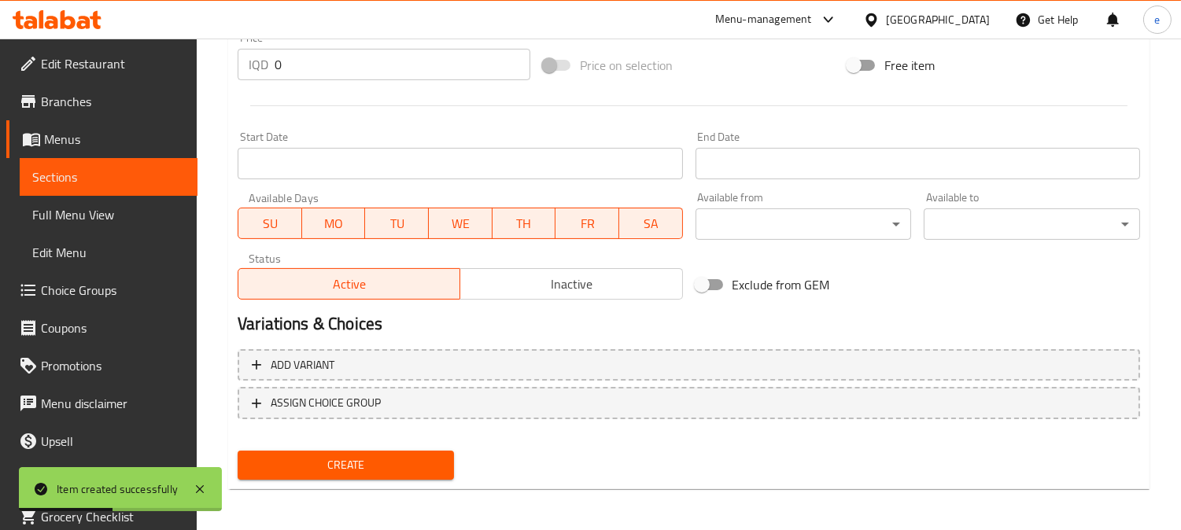
click at [134, 191] on link "Sections" at bounding box center [109, 177] width 178 height 38
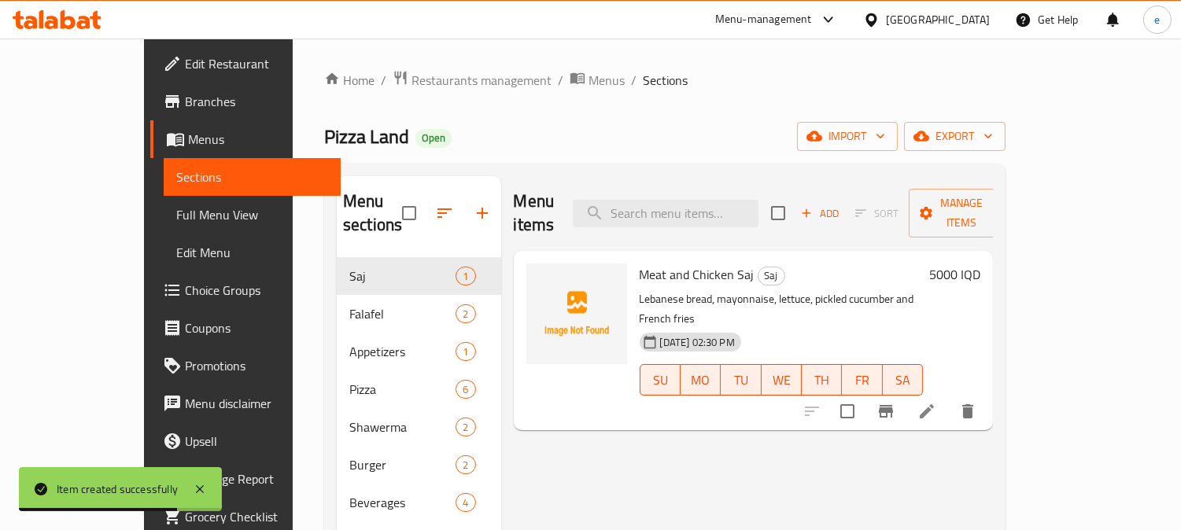
click at [473, 205] on icon "button" at bounding box center [482, 213] width 19 height 19
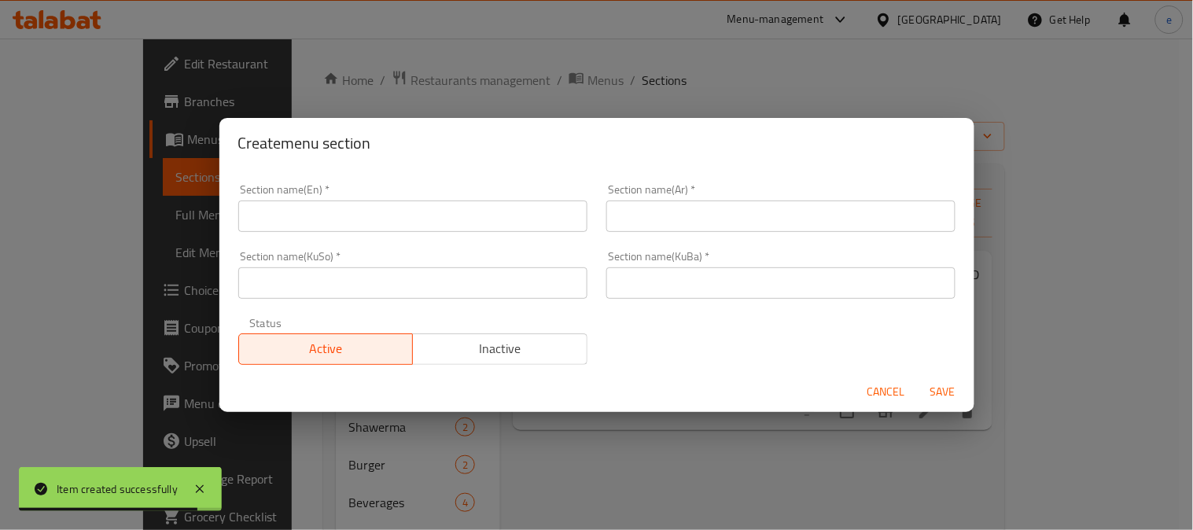
click at [352, 273] on input "text" at bounding box center [412, 282] width 349 height 31
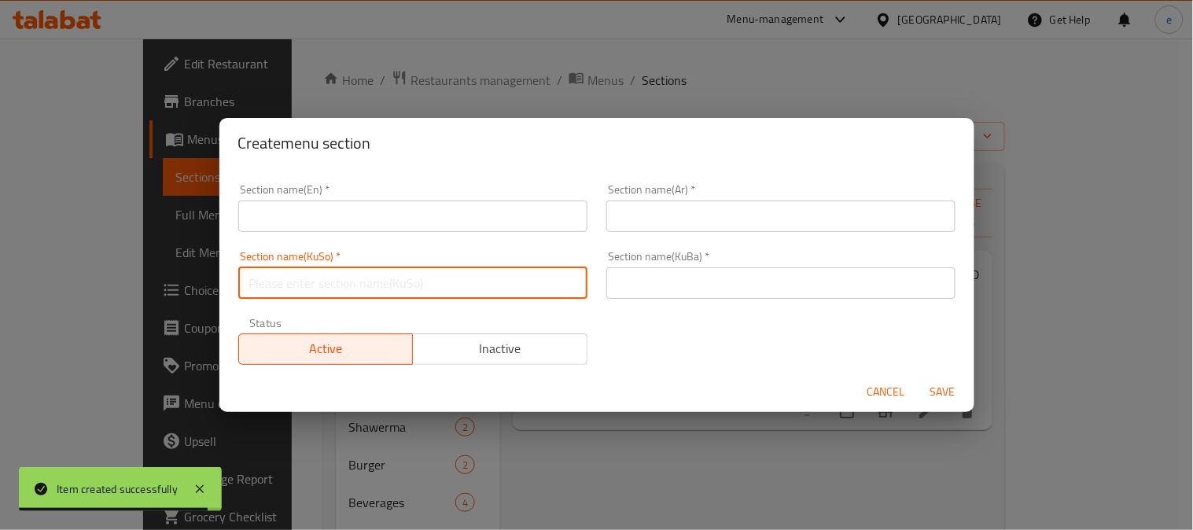
paste input "سەندویچەکان/ لەفەکان"
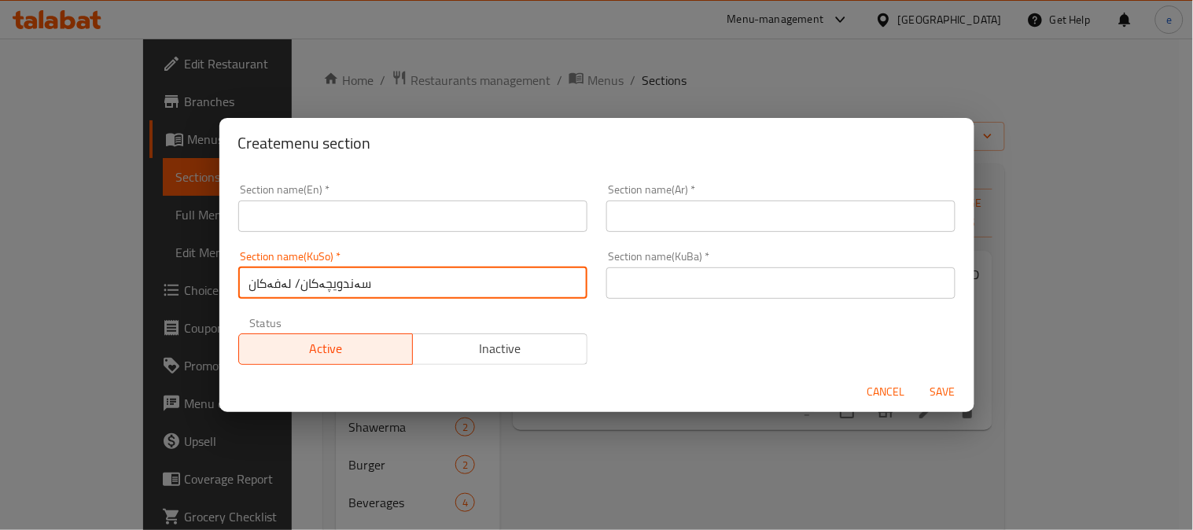
click at [270, 285] on input "سەندویچەکان/ لەفەکان" at bounding box center [412, 282] width 349 height 31
click at [324, 291] on input "سەندویچەکان" at bounding box center [412, 282] width 349 height 31
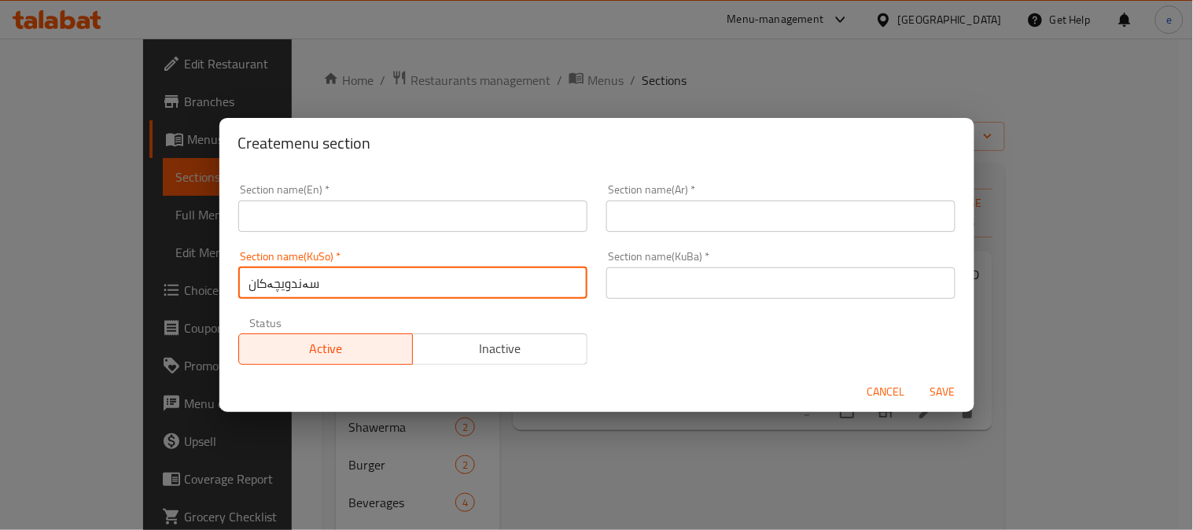
type input "سەندویچەکان"
click at [658, 280] on input "text" at bounding box center [780, 282] width 349 height 31
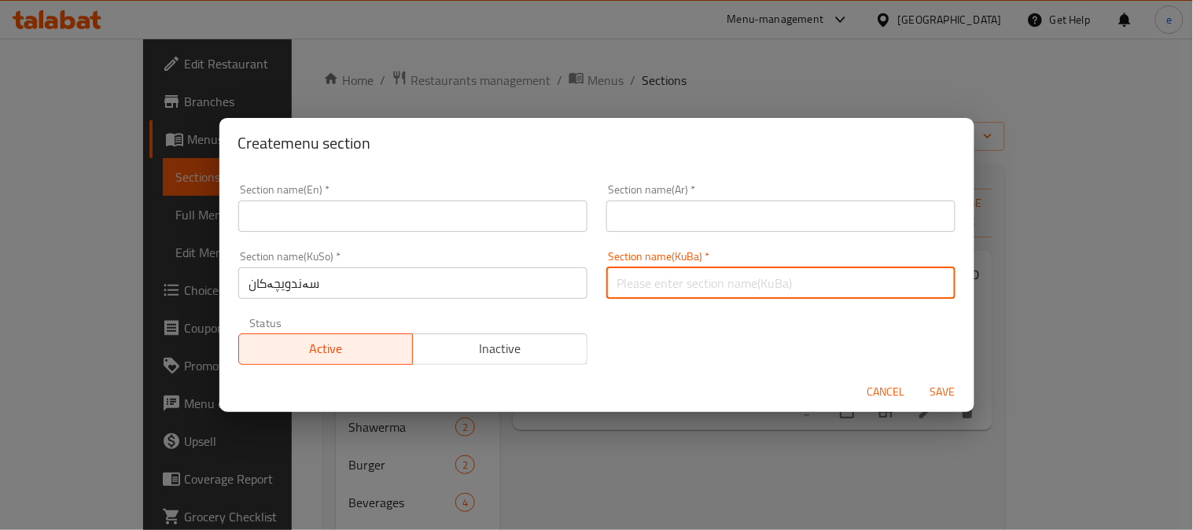
paste input "سەندویچەکان"
type input "سەندویچەکان"
click at [390, 221] on input "text" at bounding box center [412, 216] width 349 height 31
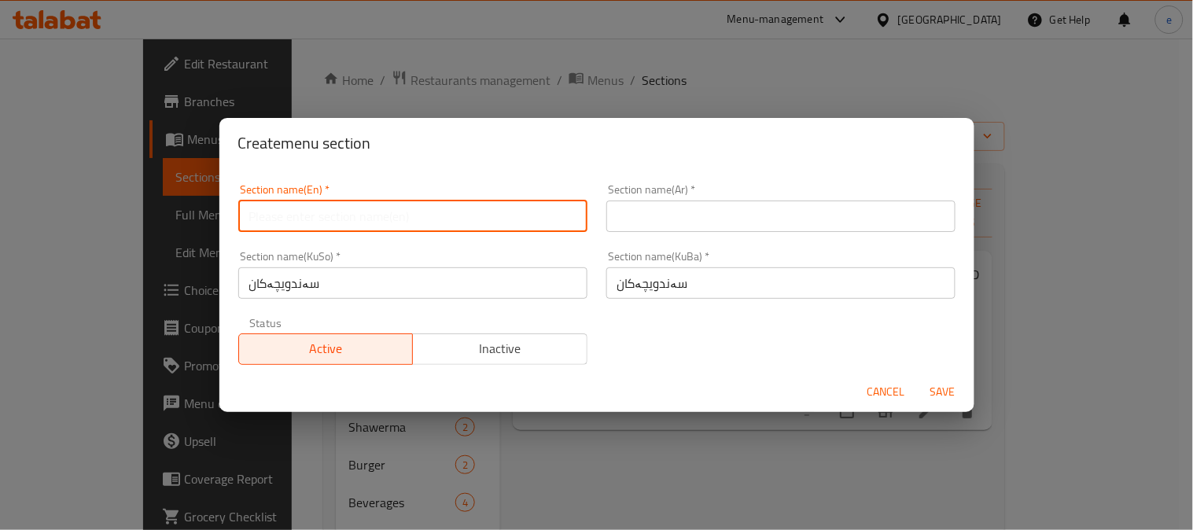
paste input "Sandwiches"
type input "Sandwiches"
click at [650, 224] on input "text" at bounding box center [780, 216] width 349 height 31
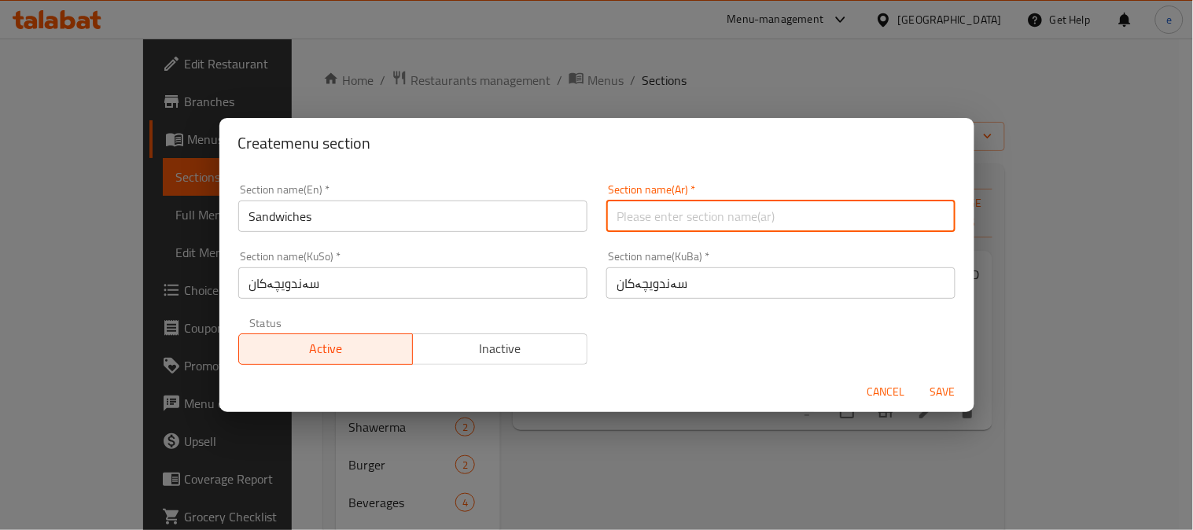
paste input "السندويتشات"
type input "السندويتشات"
click at [937, 384] on span "Save" at bounding box center [943, 392] width 38 height 20
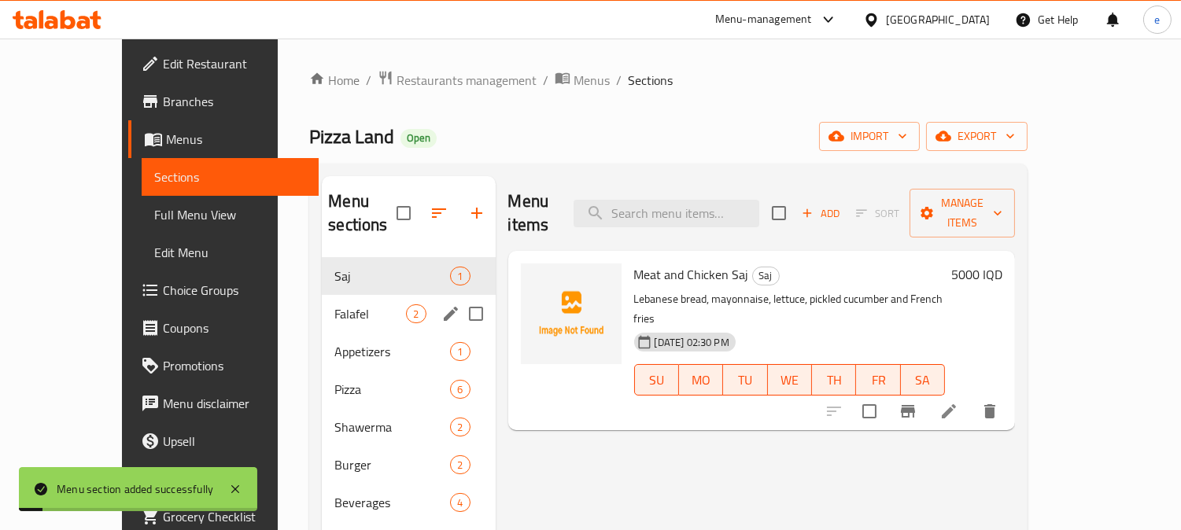
click at [334, 304] on span "Falafel" at bounding box center [370, 313] width 72 height 19
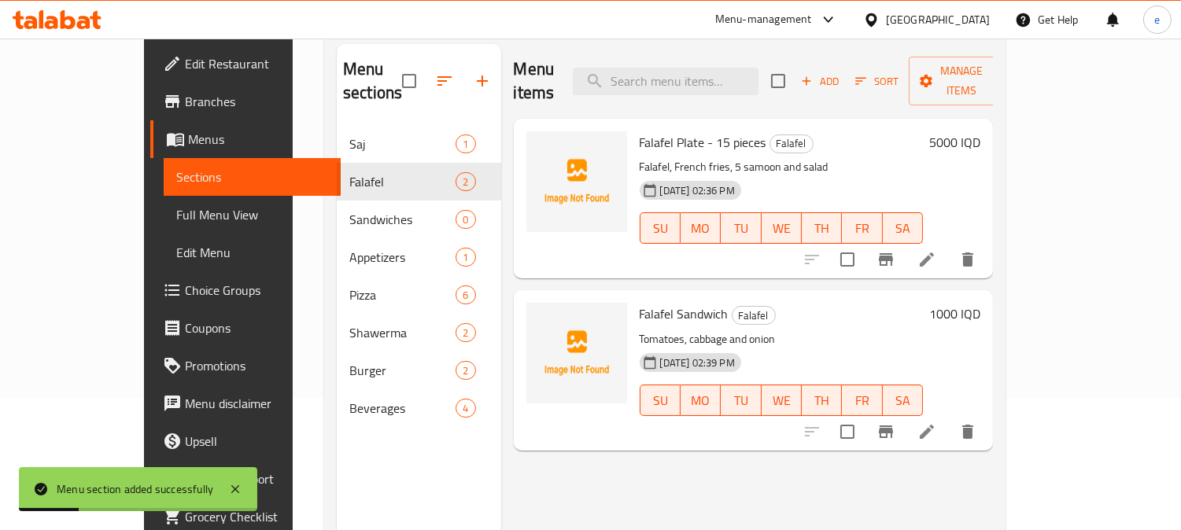
scroll to position [175, 0]
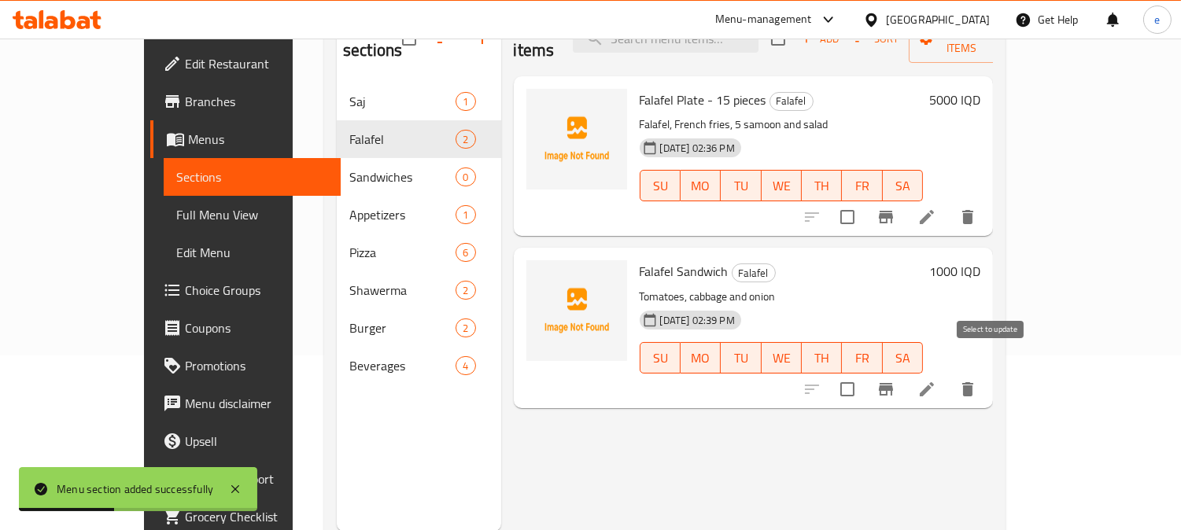
click at [864, 373] on input "checkbox" at bounding box center [847, 389] width 33 height 33
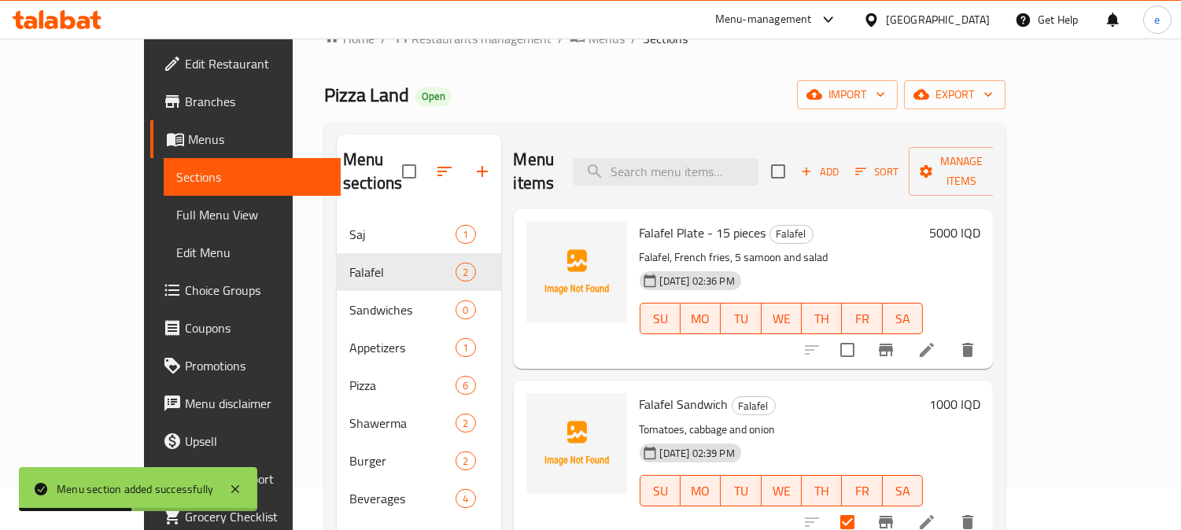
scroll to position [0, 0]
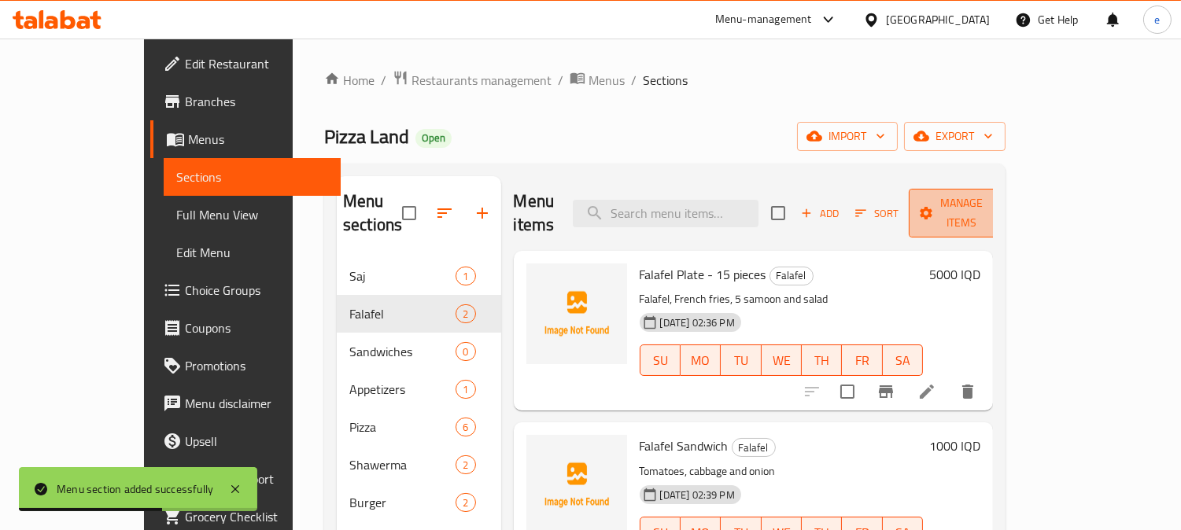
click at [1001, 206] on span "Manage items" at bounding box center [961, 212] width 80 height 39
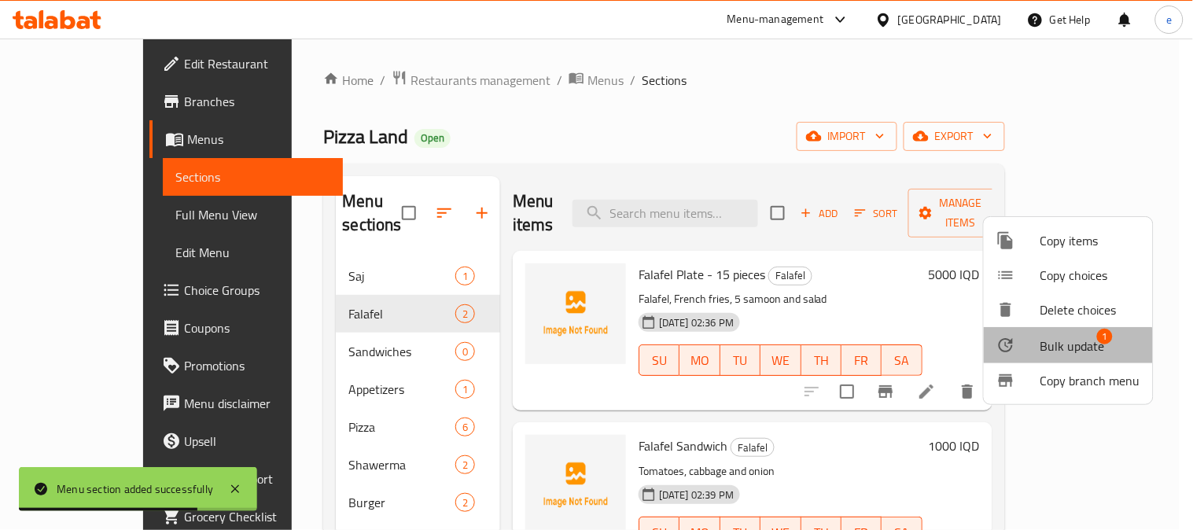
click at [1044, 348] on span "Bulk update" at bounding box center [1073, 346] width 64 height 19
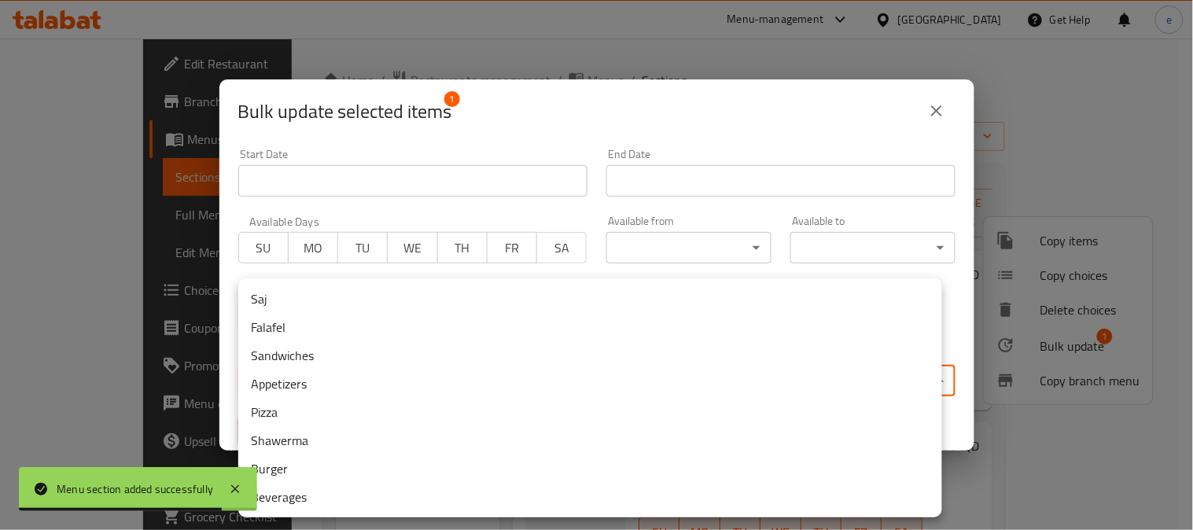
click at [511, 364] on body "Menu section added successfully ​ Menu-management Iraq Get Help e Edit Restaura…" at bounding box center [596, 285] width 1193 height 492
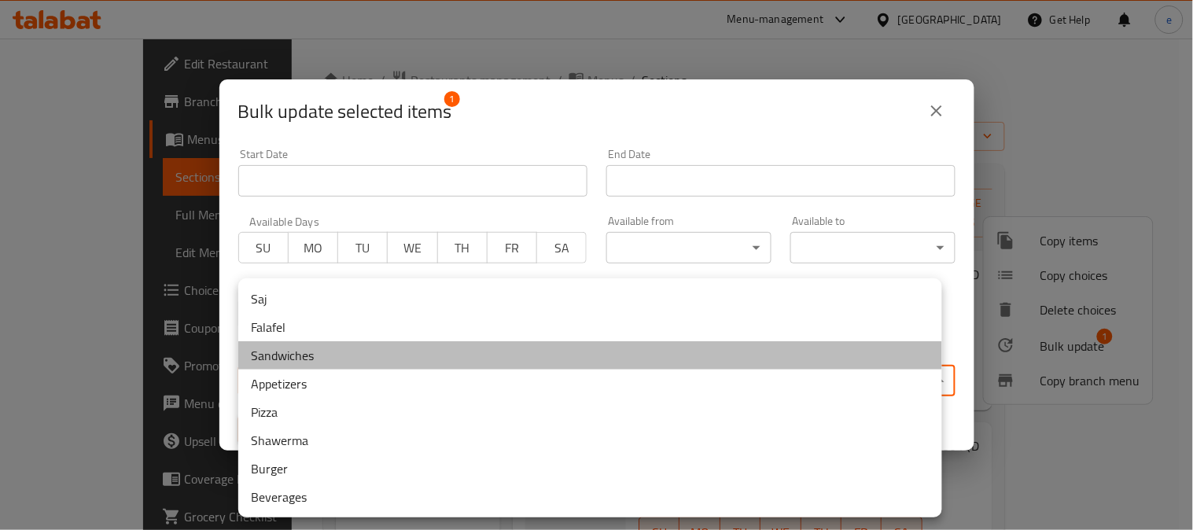
click at [281, 351] on li "Sandwiches" at bounding box center [590, 355] width 704 height 28
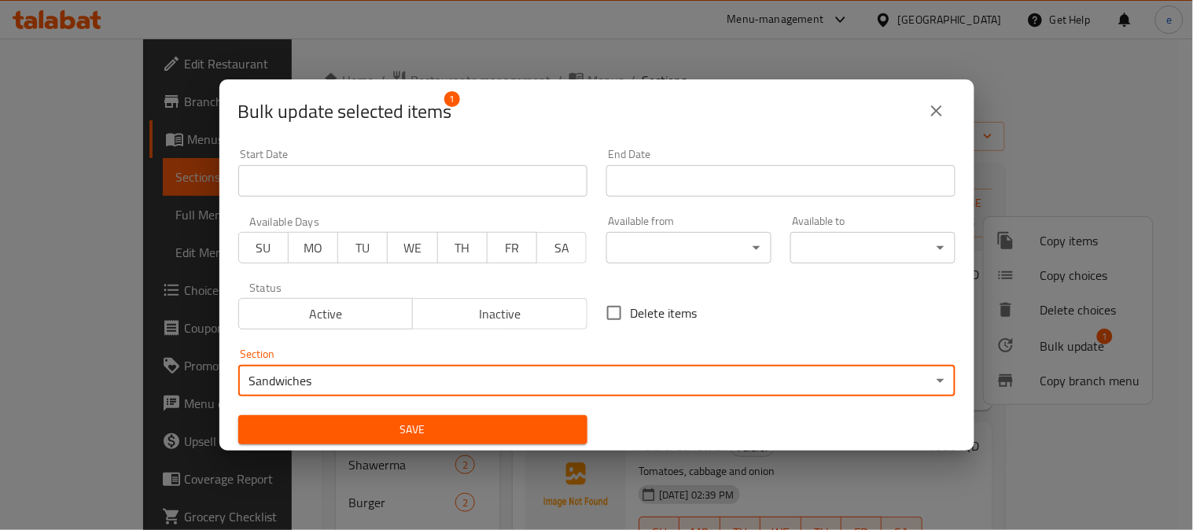
click at [439, 431] on span "Save" at bounding box center [413, 430] width 324 height 20
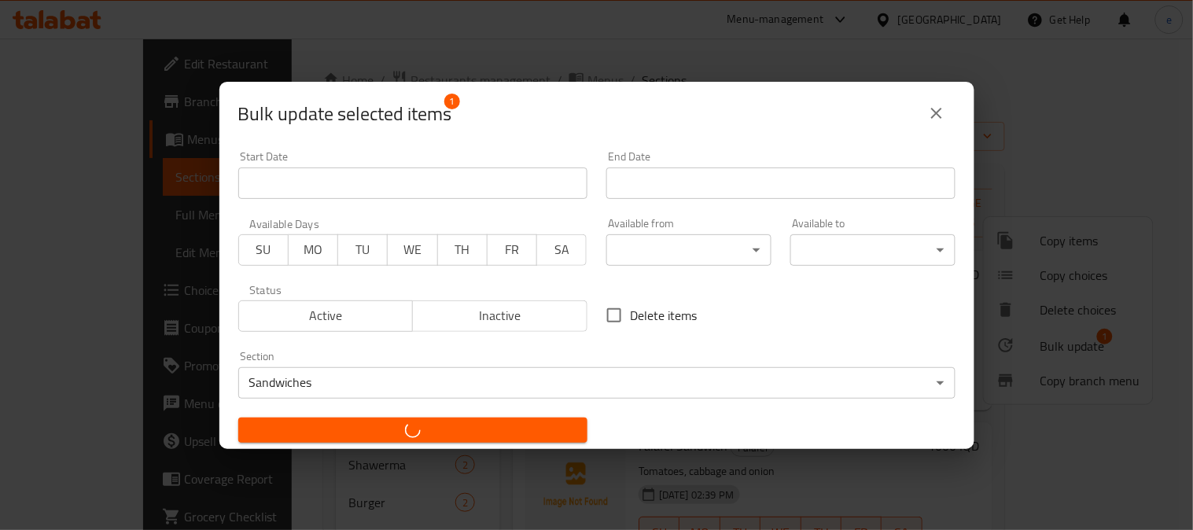
checkbox input "false"
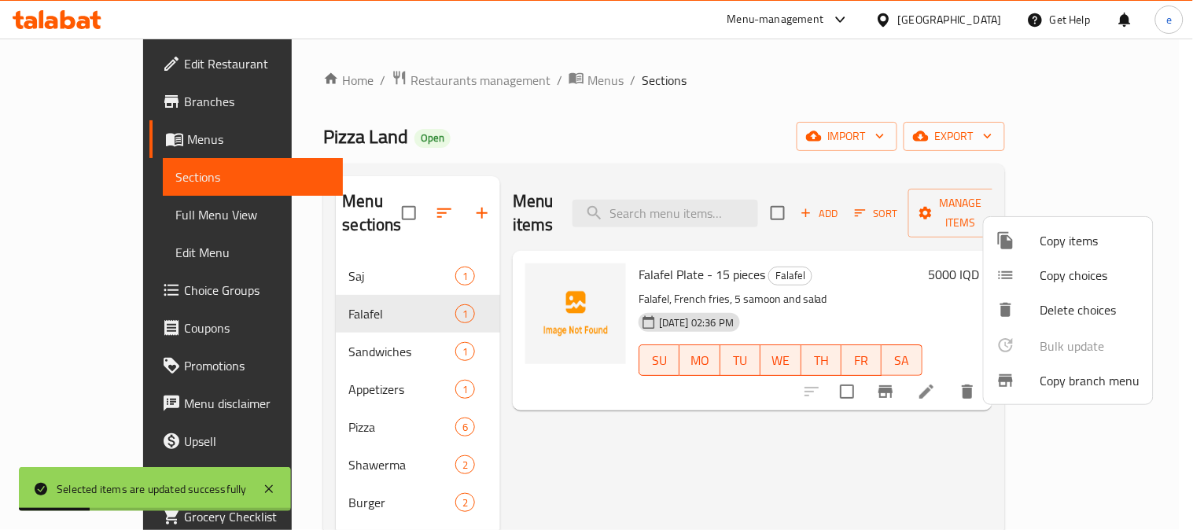
click at [599, 415] on div at bounding box center [596, 265] width 1193 height 530
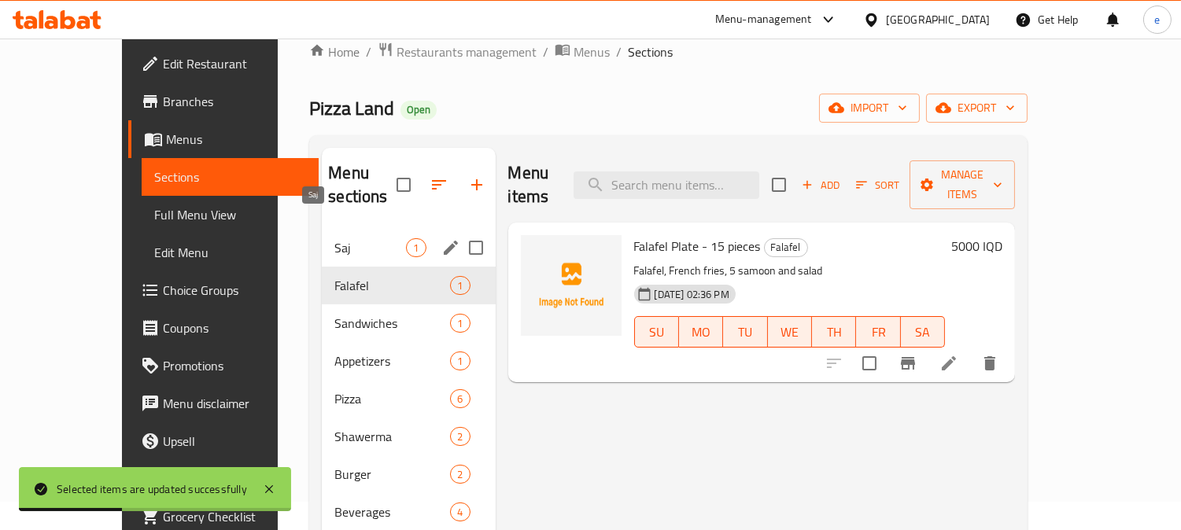
scroll to position [175, 0]
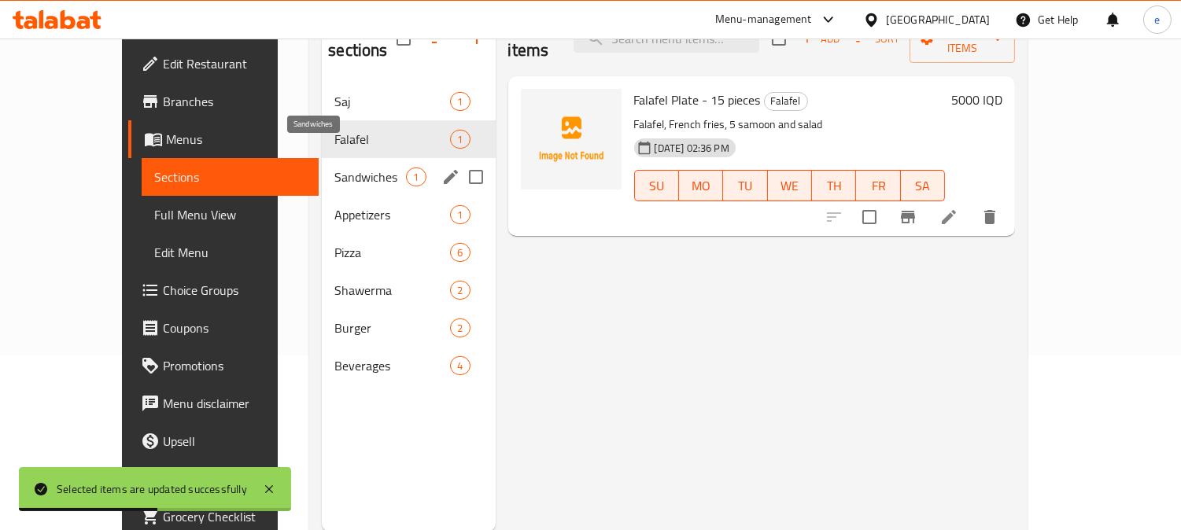
click at [334, 168] on span "Sandwiches" at bounding box center [370, 177] width 72 height 19
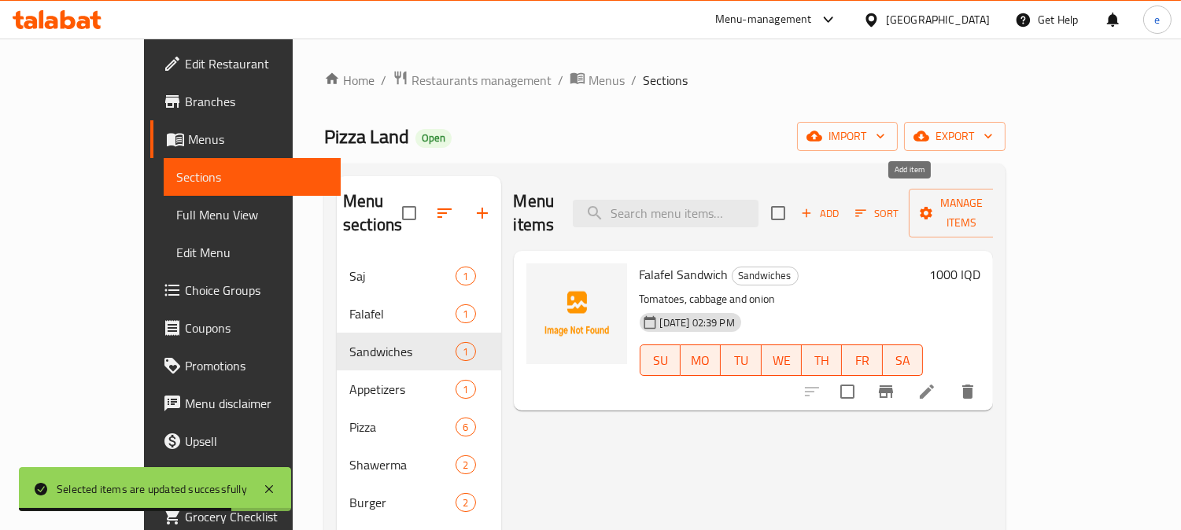
click at [841, 206] on span "Add" at bounding box center [819, 214] width 42 height 18
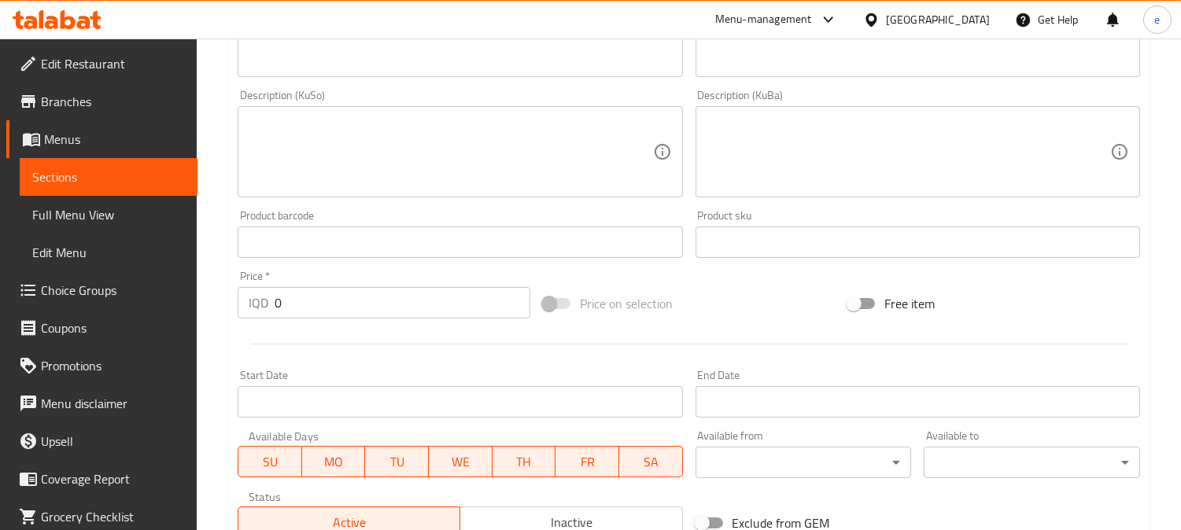
scroll to position [524, 0]
click at [264, 315] on div "Price   * IQD 0 Price *" at bounding box center [383, 291] width 305 height 61
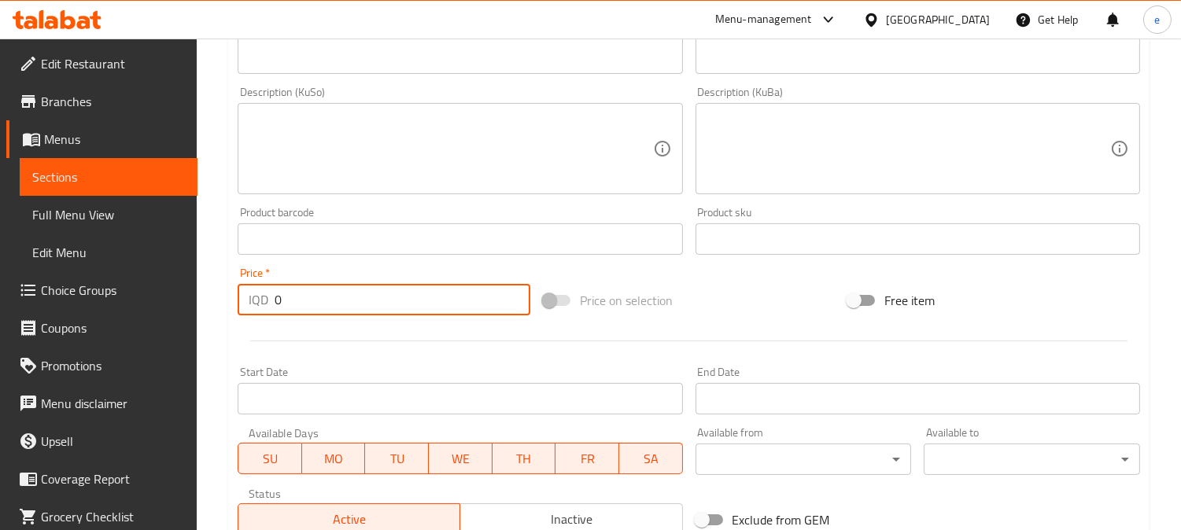
paste input "200"
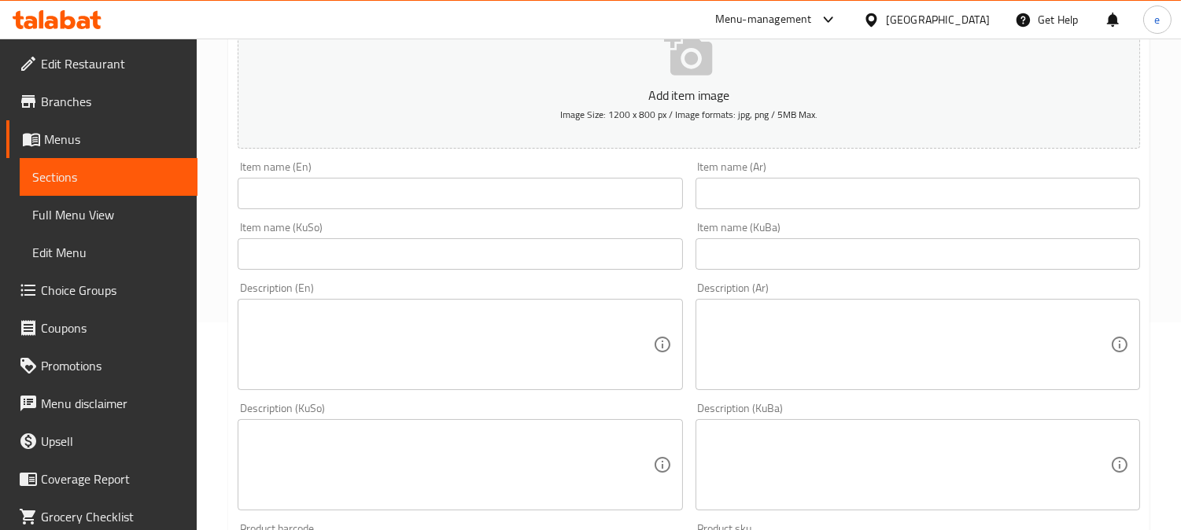
scroll to position [175, 0]
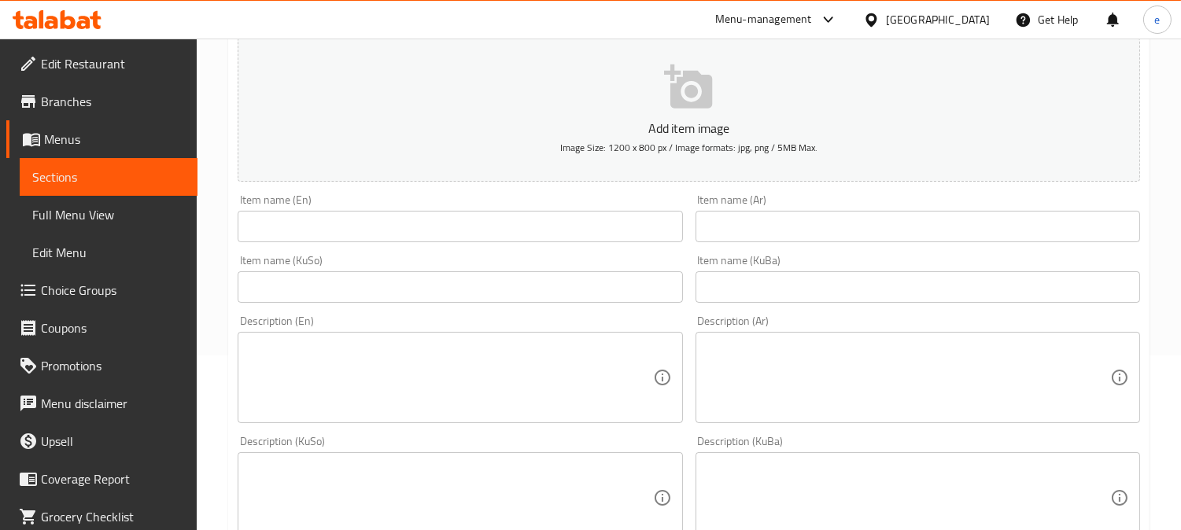
type input "2000"
click at [371, 234] on input "text" at bounding box center [460, 226] width 444 height 31
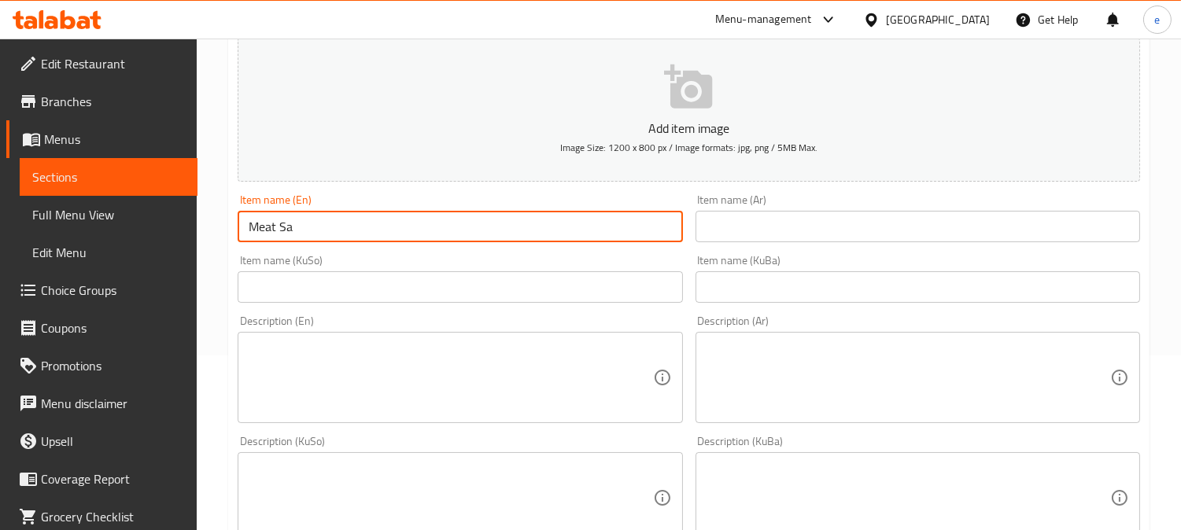
type input "Meat Sandwich"
click at [956, 245] on div "Item name (Ar) Item name (Ar)" at bounding box center [917, 218] width 457 height 61
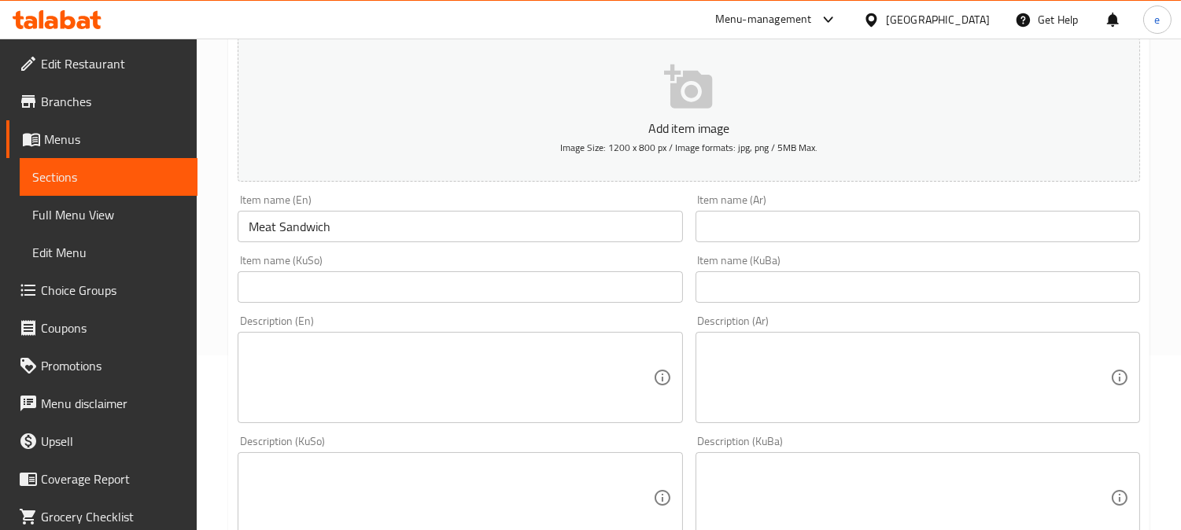
click at [965, 240] on input "text" at bounding box center [917, 226] width 444 height 31
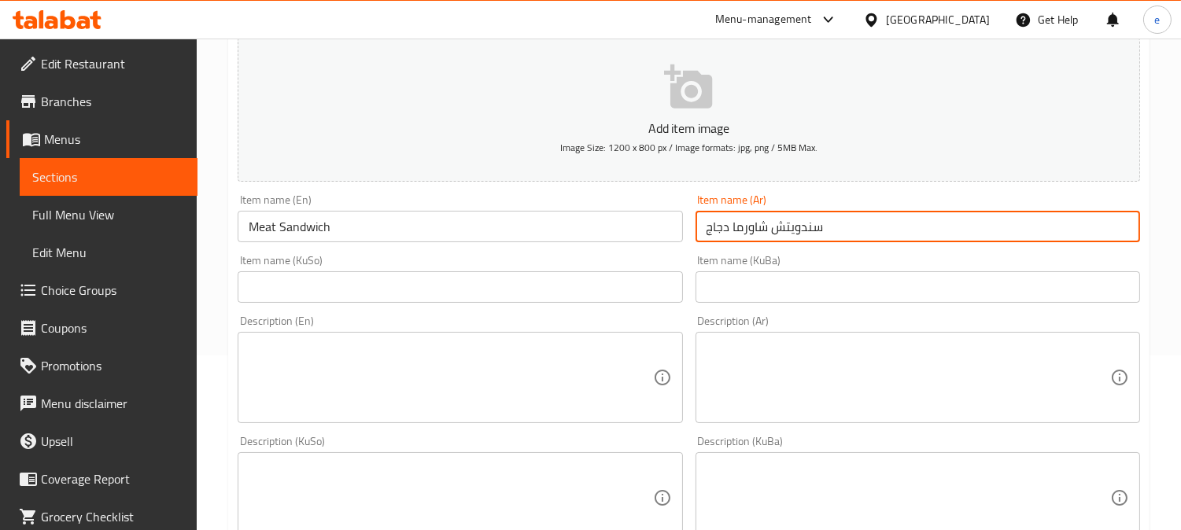
click at [708, 234] on input "سندويتش شاورما دجاج" at bounding box center [917, 226] width 444 height 31
click at [712, 234] on input "سندويتش شاورما دجاج" at bounding box center [917, 226] width 444 height 31
click at [1010, 326] on div "Description (Ar) Description (Ar)" at bounding box center [917, 369] width 444 height 108
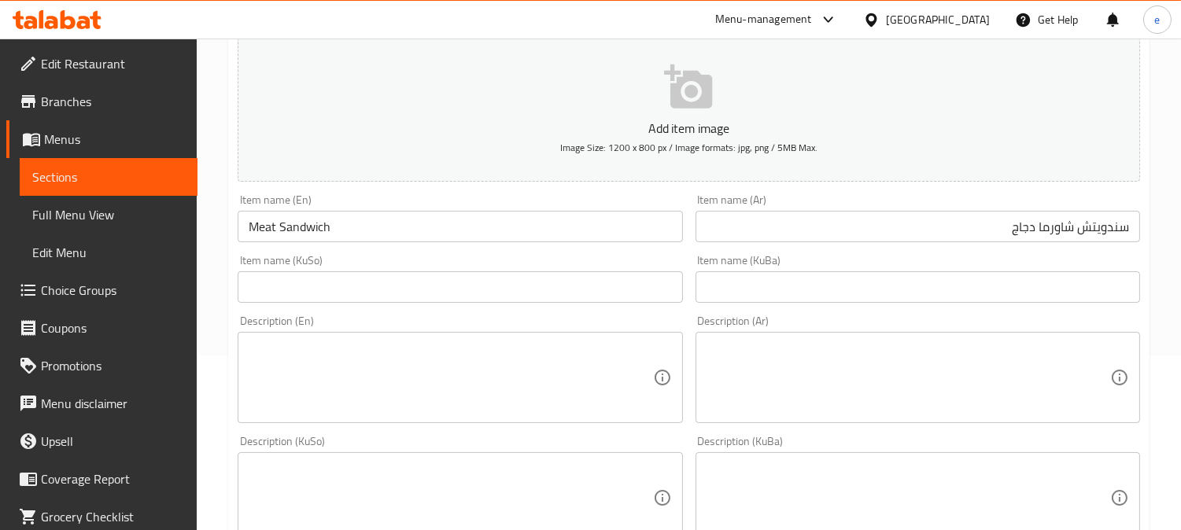
click at [997, 288] on input "text" at bounding box center [917, 286] width 444 height 31
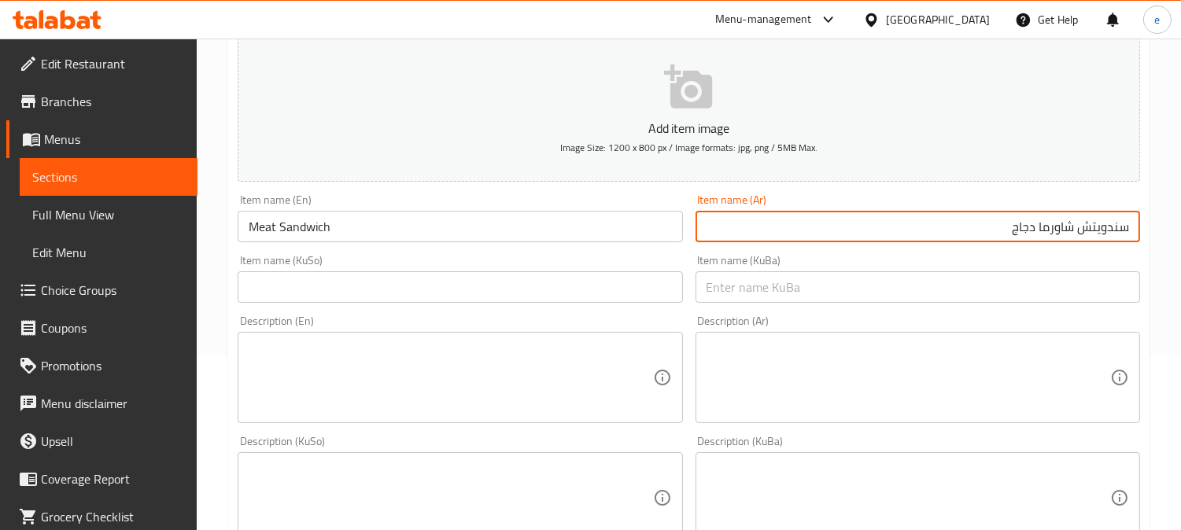
click at [997, 240] on input "سندويتش شاورما دجاج" at bounding box center [917, 226] width 444 height 31
click at [1059, 232] on input "سندويتش كص لحم" at bounding box center [917, 226] width 444 height 31
type input "سندويتش لحم"
click at [518, 292] on input "text" at bounding box center [460, 286] width 444 height 31
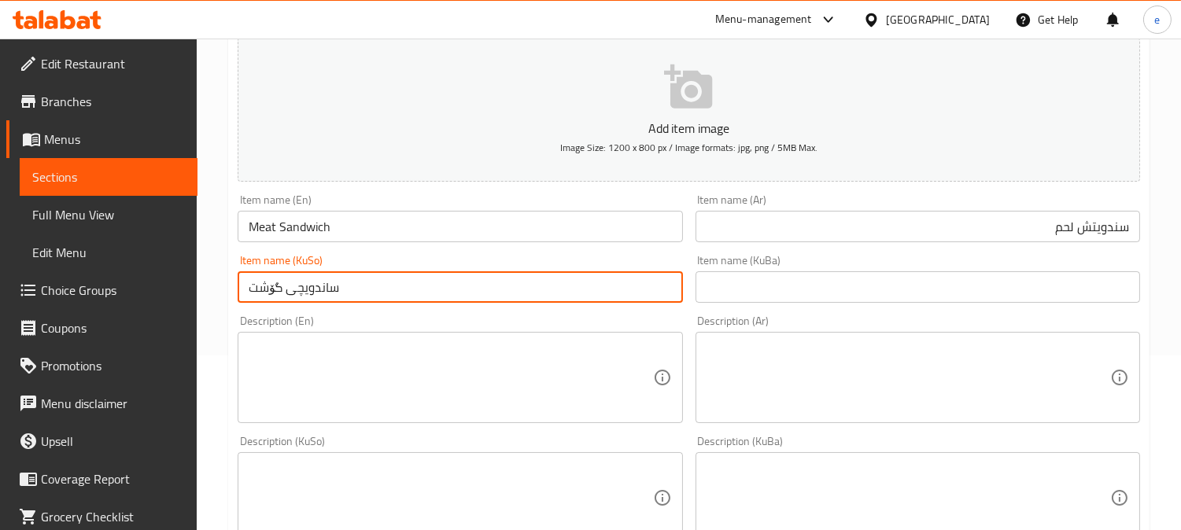
click at [284, 297] on input "ساندویچی گۆشت" at bounding box center [460, 286] width 444 height 31
type input "ساندویچی گۆشت"
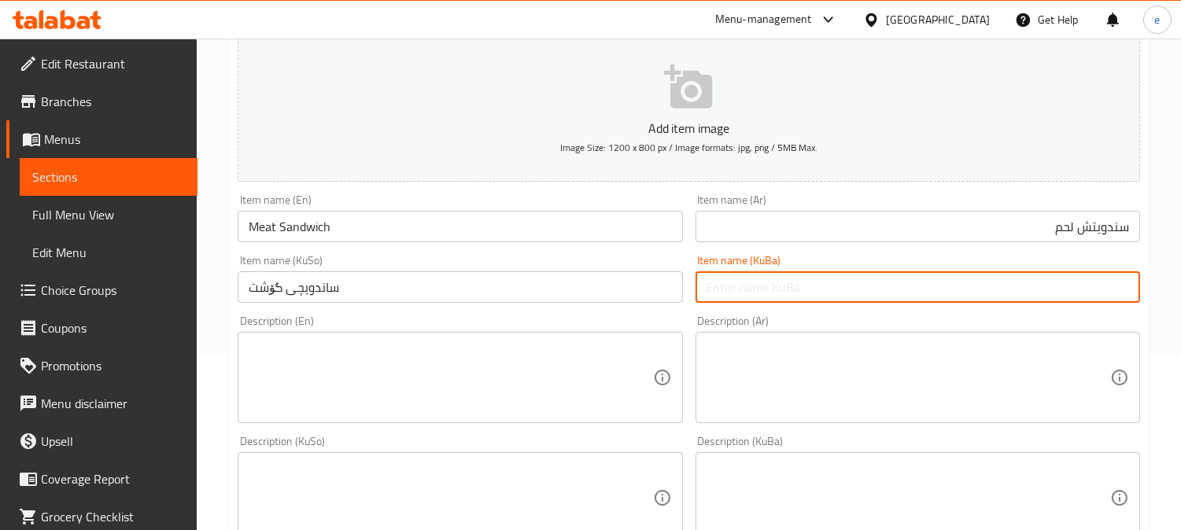
click at [750, 273] on input "text" at bounding box center [917, 286] width 444 height 31
paste input "ساندویچی گۆشت"
type input "ساندویچی گۆشت"
click at [797, 378] on textarea at bounding box center [907, 378] width 403 height 75
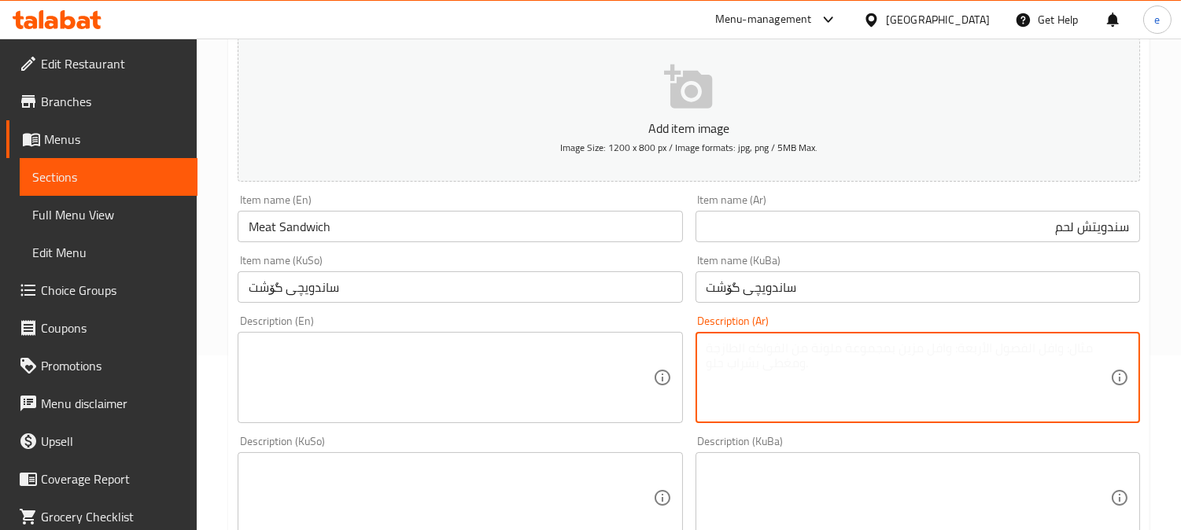
paste textarea "طماطم، كرنب وبصل"
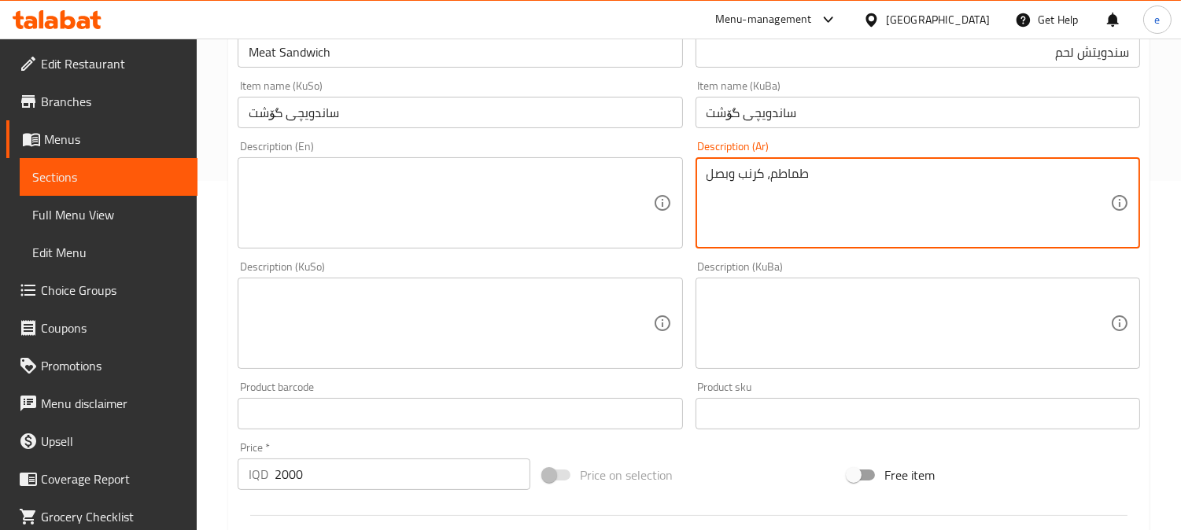
type textarea "طماطم، كرنب وبصل"
click at [411, 233] on textarea at bounding box center [450, 203] width 403 height 75
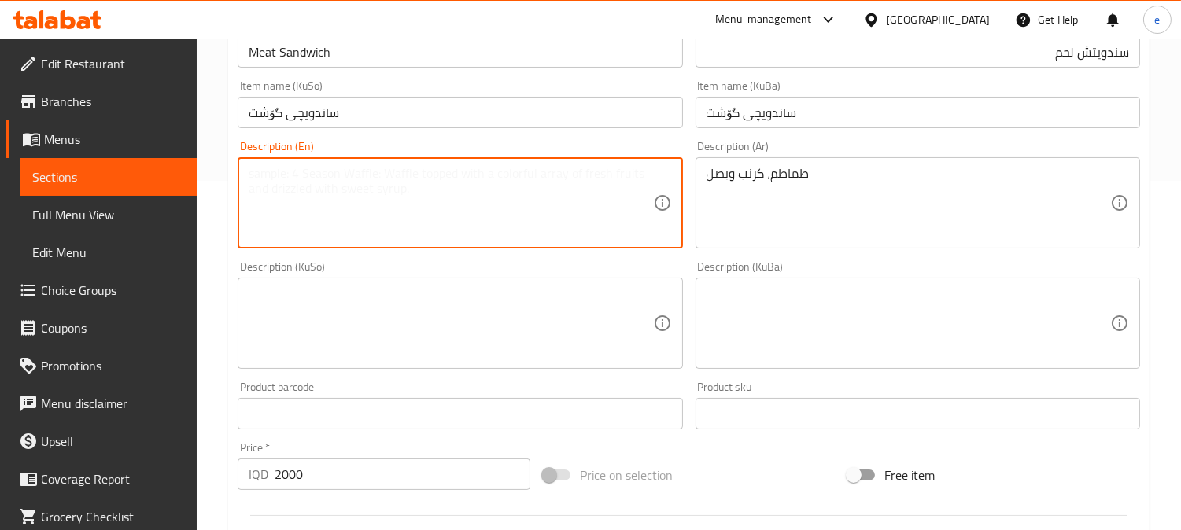
paste textarea "Tomatoes, cabbage and onion"
type textarea "Tomatoes, cabbage and onion"
click at [476, 322] on textarea at bounding box center [450, 323] width 403 height 75
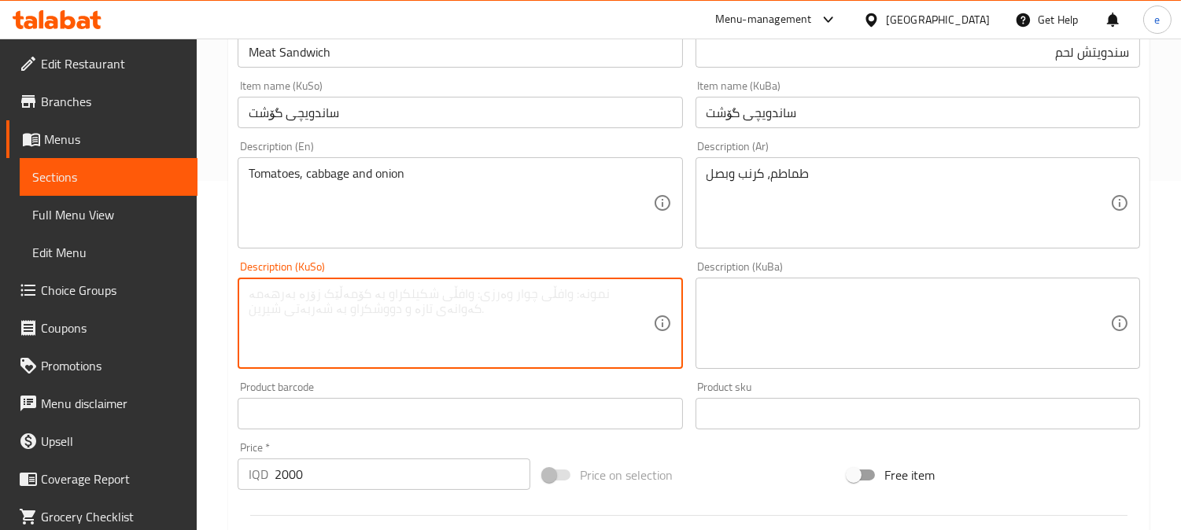
paste textarea "تەماتە، کەلەم وپیاز"
type textarea "تەماتە، کەلەم وپیاز"
click at [728, 320] on textarea at bounding box center [907, 323] width 403 height 75
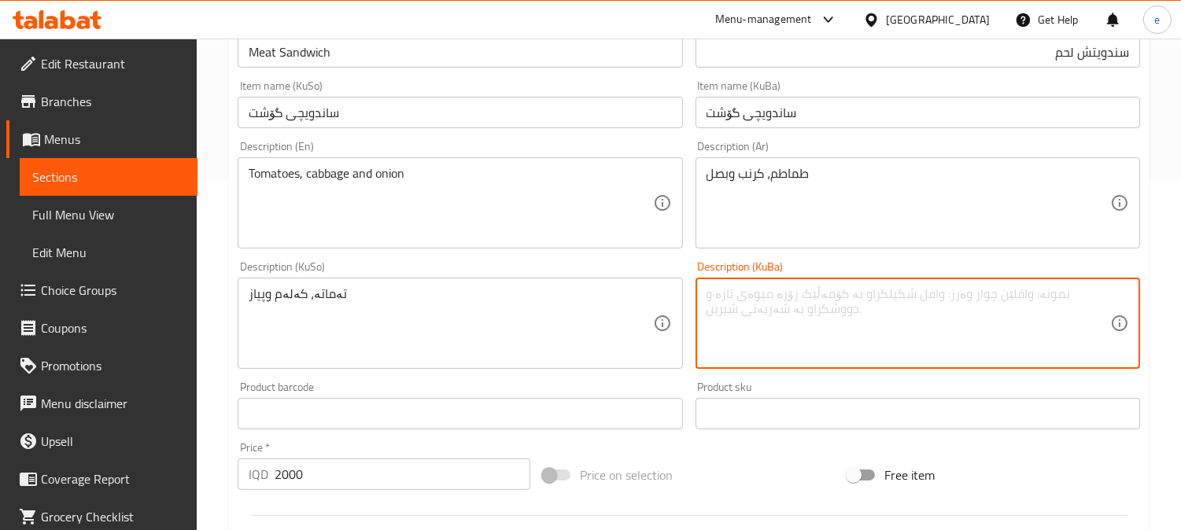
paste textarea "تەماتە، کەلەم وپیاز"
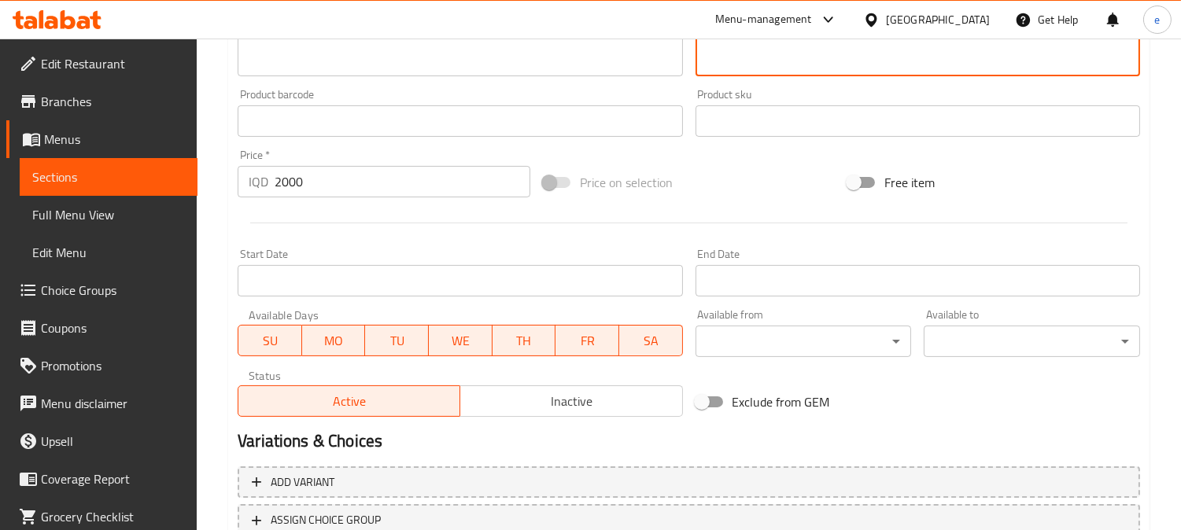
scroll to position [759, 0]
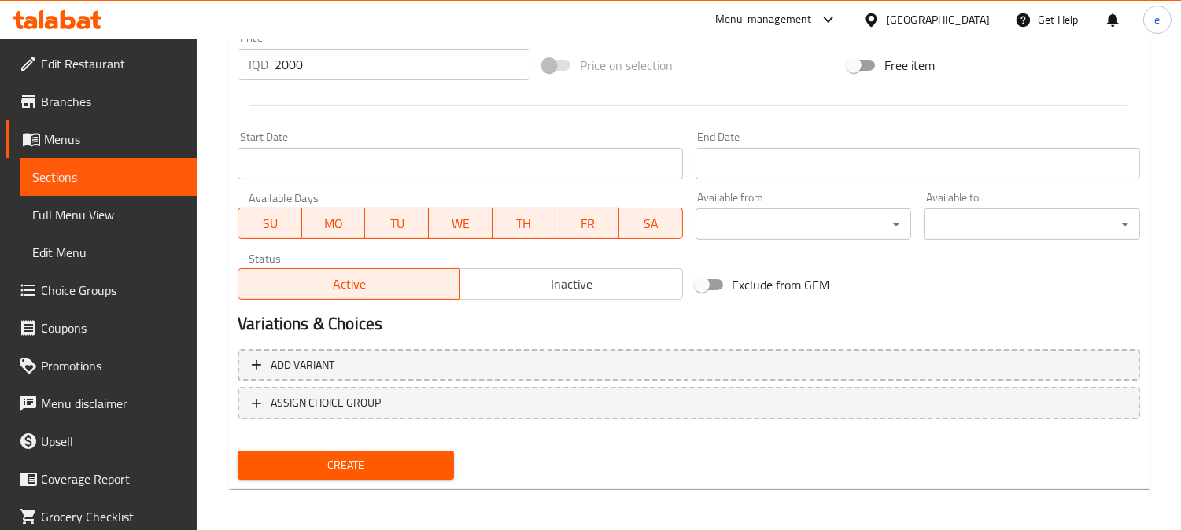
type textarea "تەماتە، کەلەم وپیاز"
click at [373, 473] on button "Create" at bounding box center [346, 465] width 216 height 29
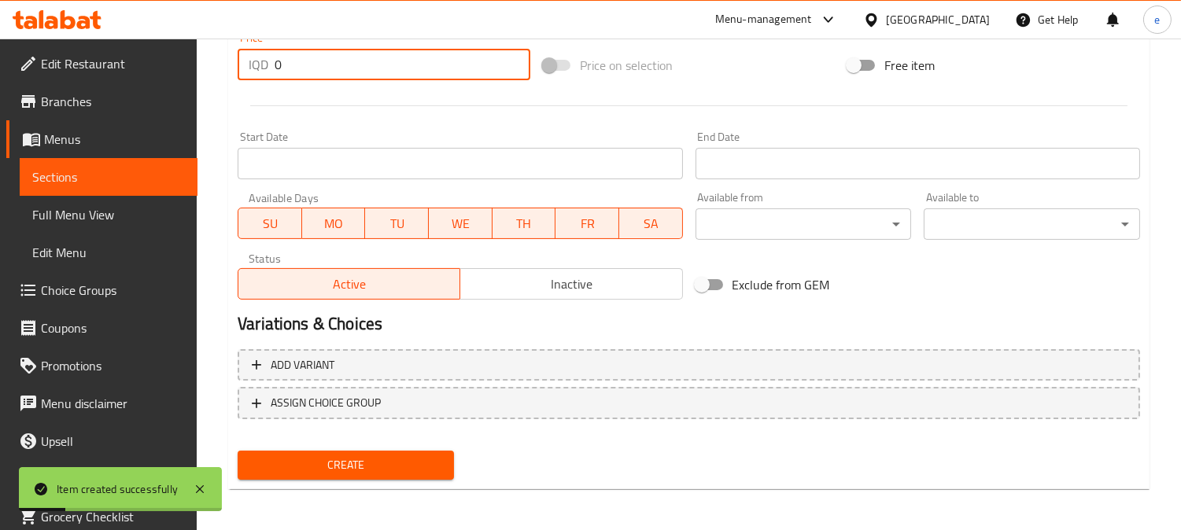
drag, startPoint x: 304, startPoint y: 63, endPoint x: 260, endPoint y: 67, distance: 45.0
click at [260, 67] on div "IQD 0 Price *" at bounding box center [384, 64] width 293 height 31
paste input "150"
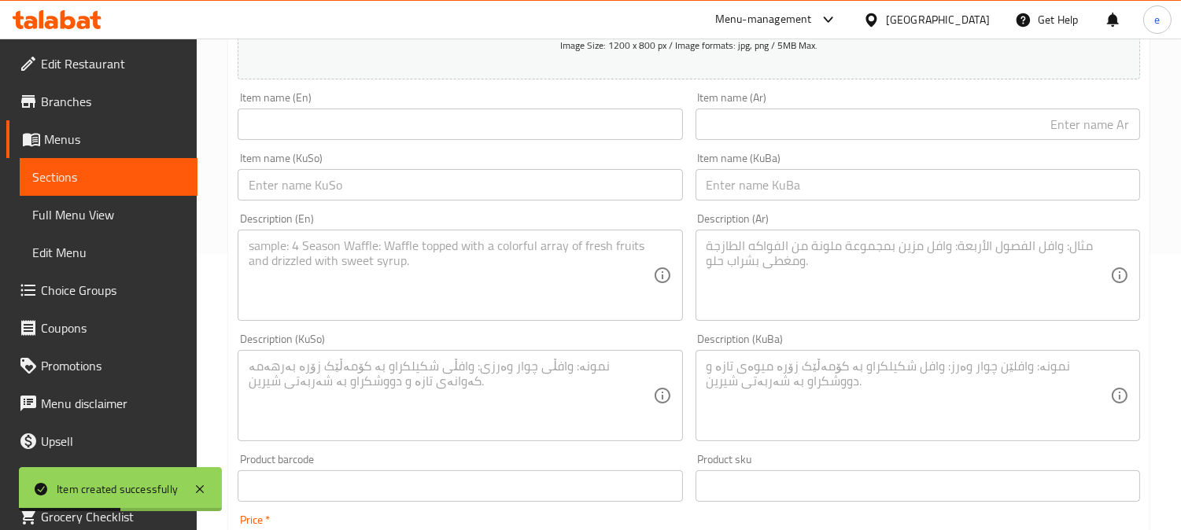
scroll to position [234, 0]
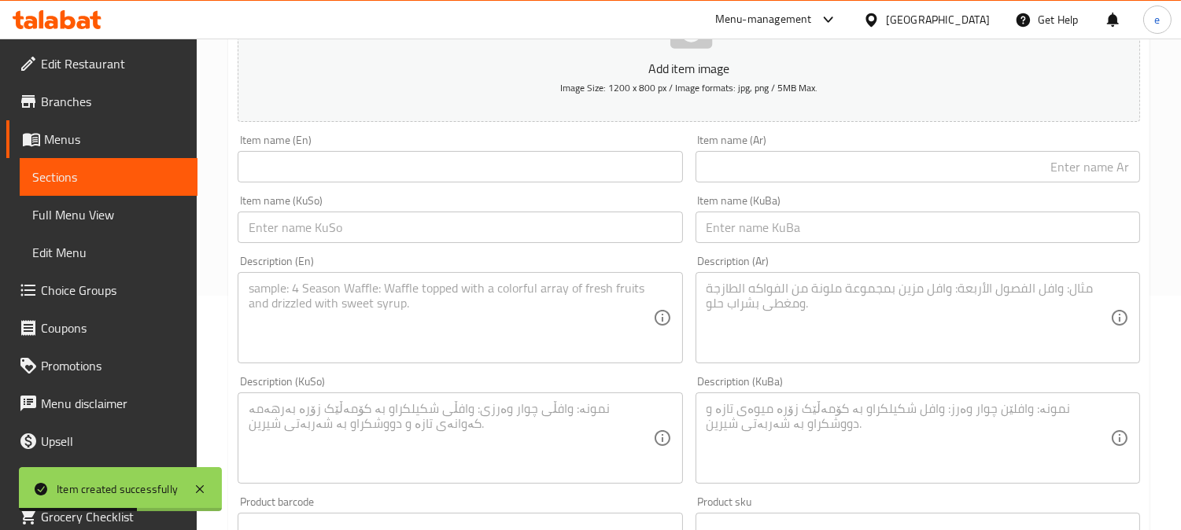
type input "1500"
click at [532, 233] on input "text" at bounding box center [460, 227] width 444 height 31
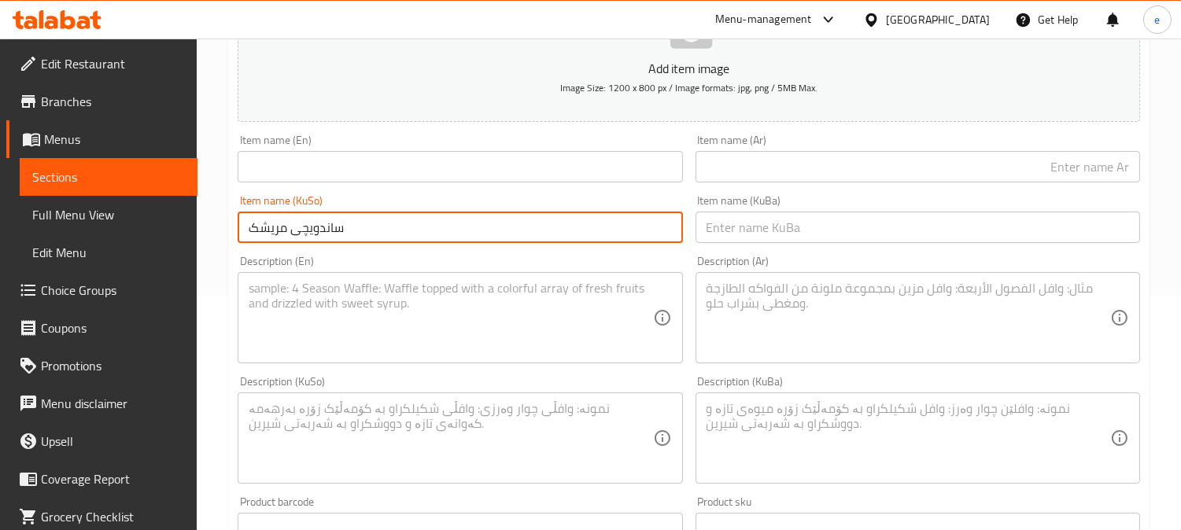
click at [375, 234] on input "ساندویچی مریشک" at bounding box center [460, 227] width 444 height 31
type input "ساندویچی مریشک"
click at [742, 232] on input "text" at bounding box center [917, 227] width 444 height 31
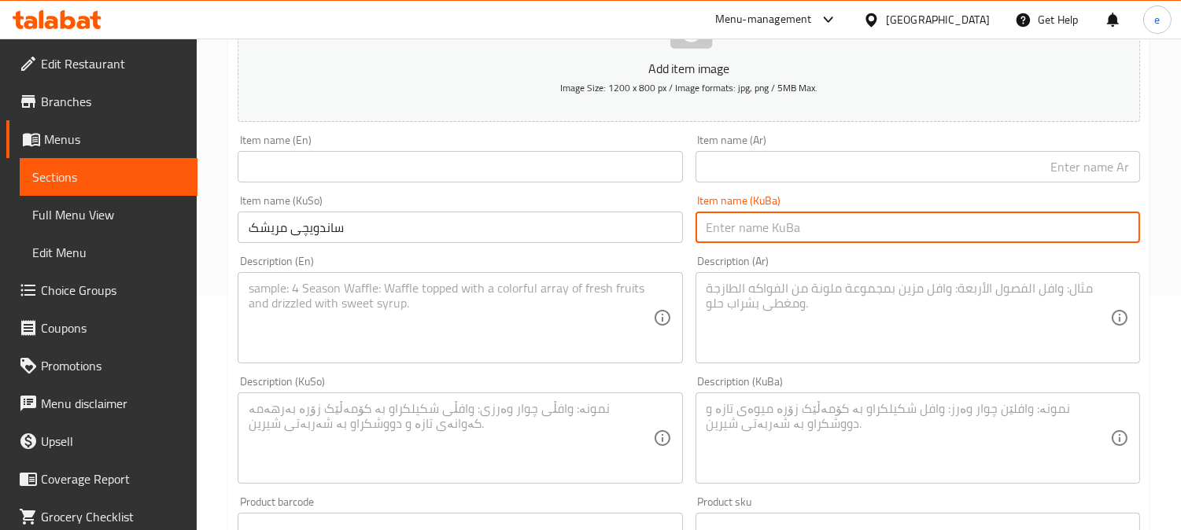
paste input "ساندویچی مریشک"
type input "ساندویچی مریشک"
drag, startPoint x: 835, startPoint y: 168, endPoint x: 827, endPoint y: 169, distance: 8.0
click at [835, 168] on input "text" at bounding box center [917, 166] width 444 height 31
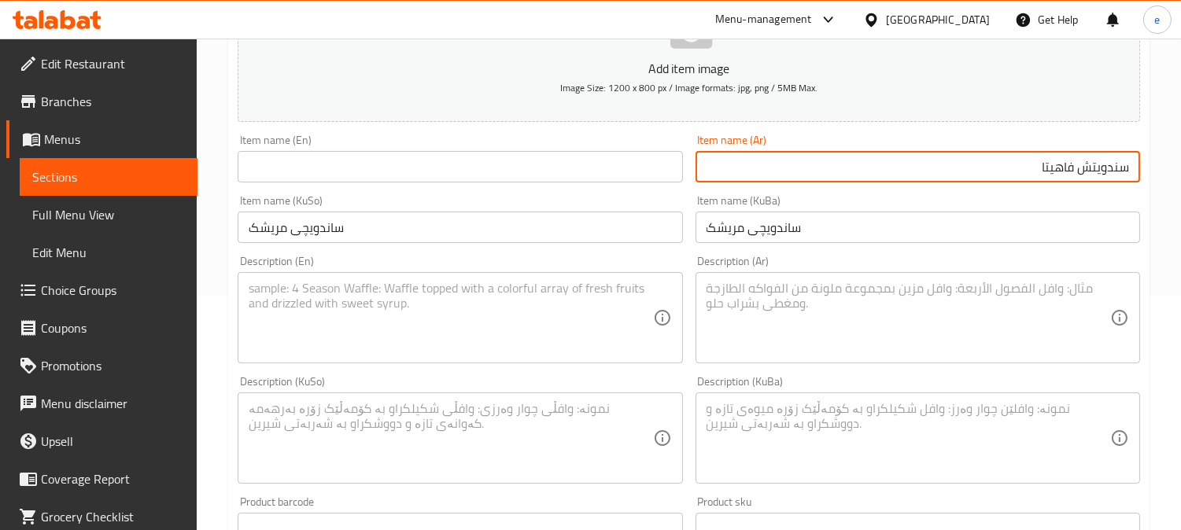
click at [1058, 169] on input "سندويتش فاهيتا" at bounding box center [917, 166] width 444 height 31
type input "سندويتش دجاج"
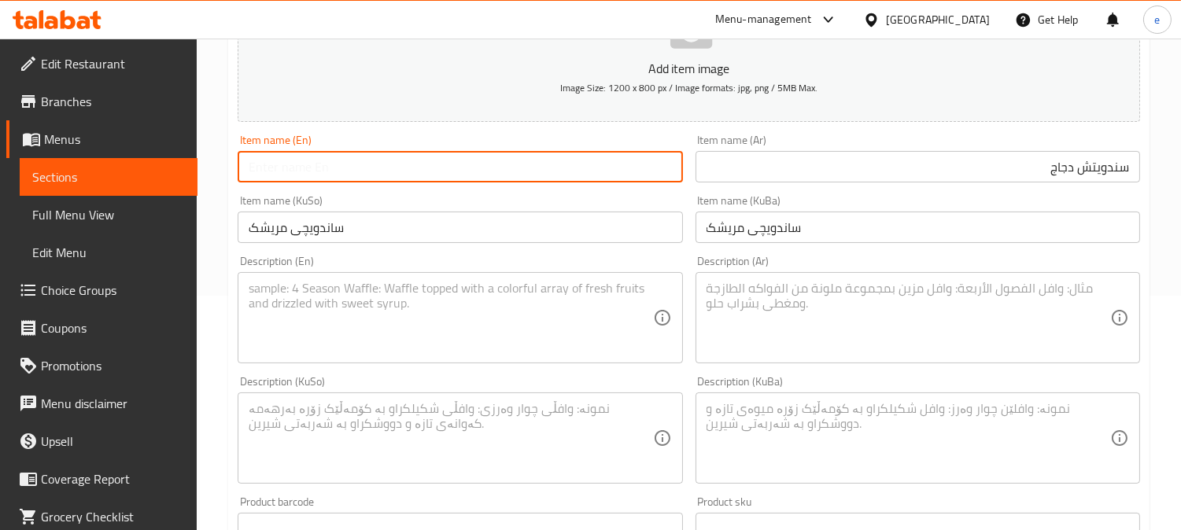
click at [445, 176] on input "text" at bounding box center [460, 166] width 444 height 31
type input "Chicken Sandwich"
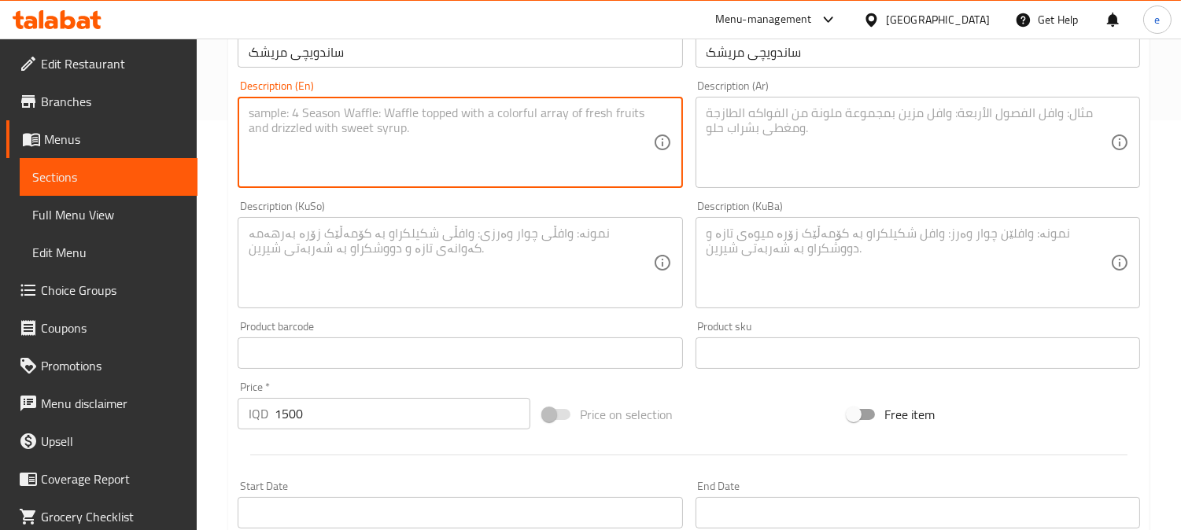
click at [418, 149] on textarea at bounding box center [450, 142] width 403 height 75
paste textarea "Tomatoes, cabbage and onion"
type textarea "Tomatoes, cabbage and onion"
click at [956, 131] on textarea at bounding box center [907, 142] width 403 height 75
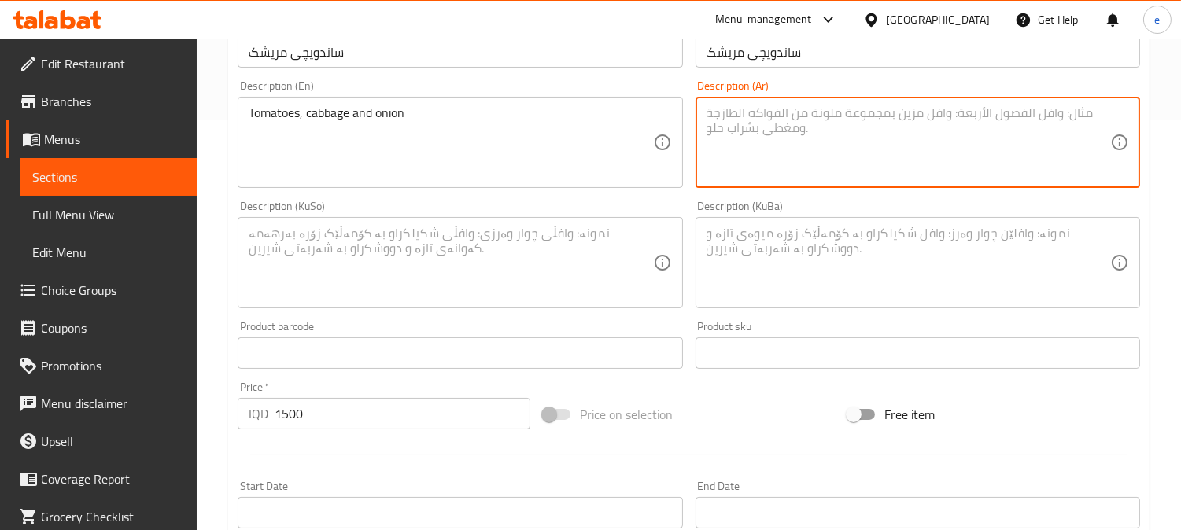
paste textarea "طماطم، كرنب وبصل"
type textarea "طماطم، كرنب وبصل"
click at [594, 287] on textarea at bounding box center [450, 263] width 403 height 75
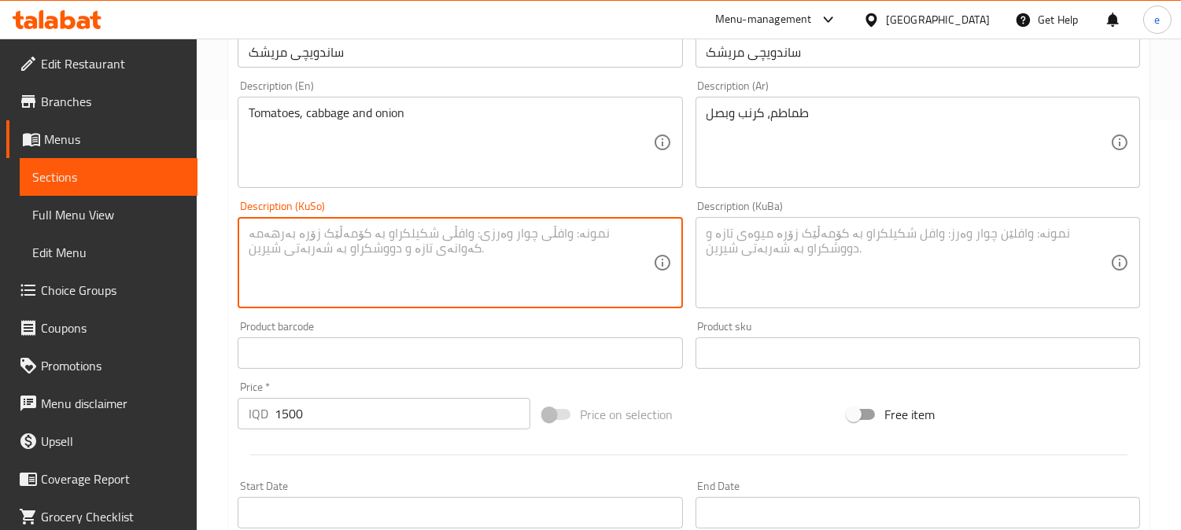
paste textarea "تەماتە، کەلەم وپیاز"
type textarea "تەماتە، کەلەم وپیاز"
click at [962, 286] on textarea at bounding box center [907, 263] width 403 height 75
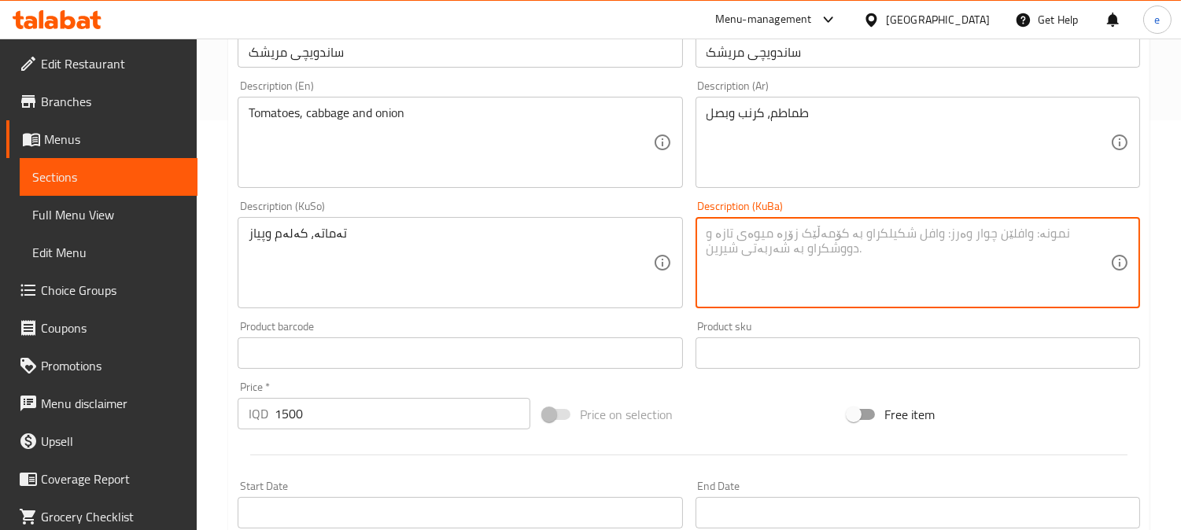
paste textarea "تەماتە، کەلەم وپیاز"
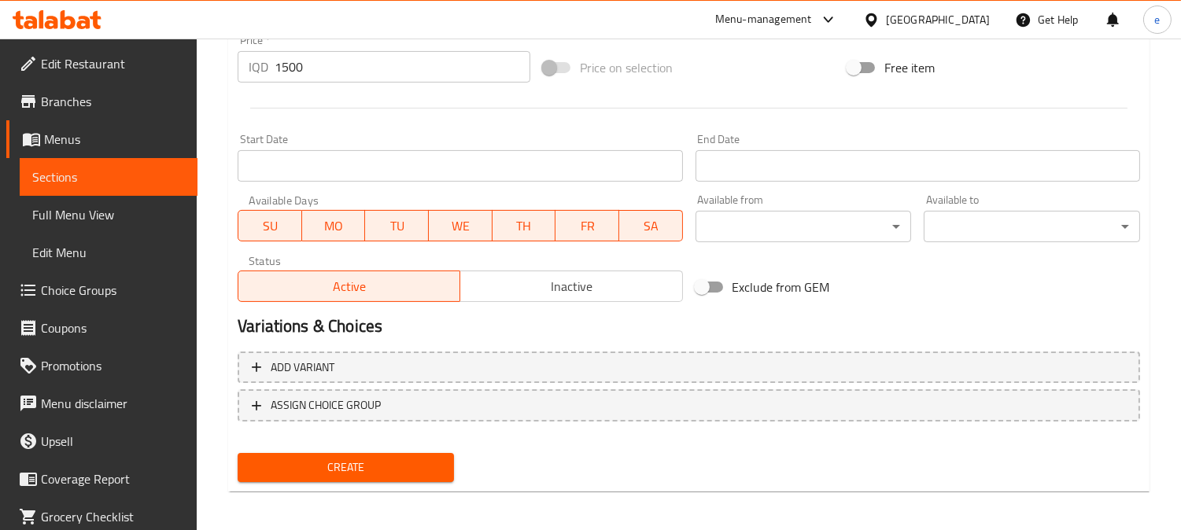
scroll to position [759, 0]
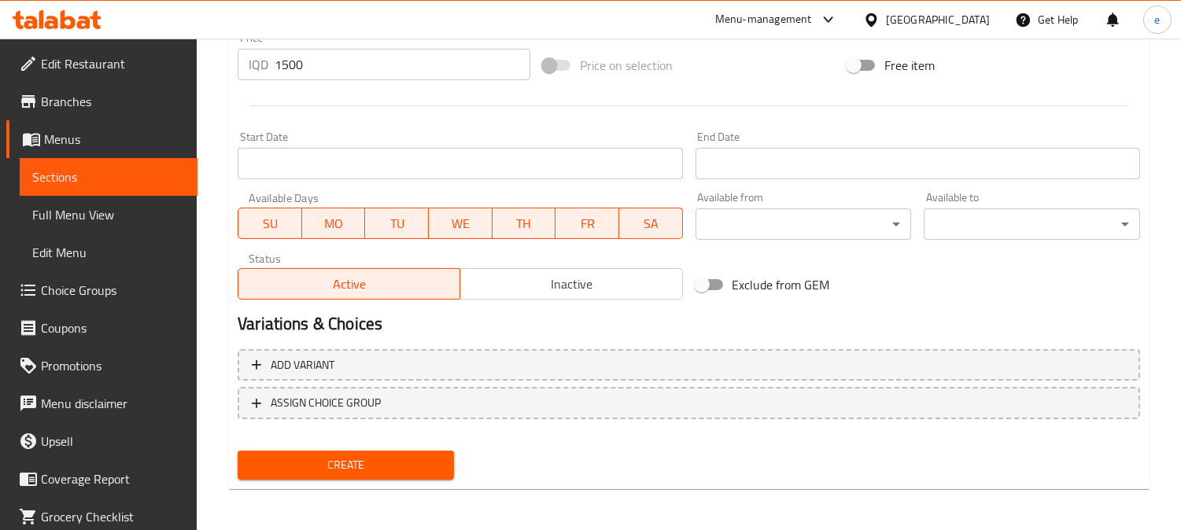
type textarea "تەماتە، کەلەم وپیاز"
drag, startPoint x: 329, startPoint y: 466, endPoint x: 339, endPoint y: 466, distance: 10.2
click at [330, 466] on span "Create" at bounding box center [345, 465] width 191 height 20
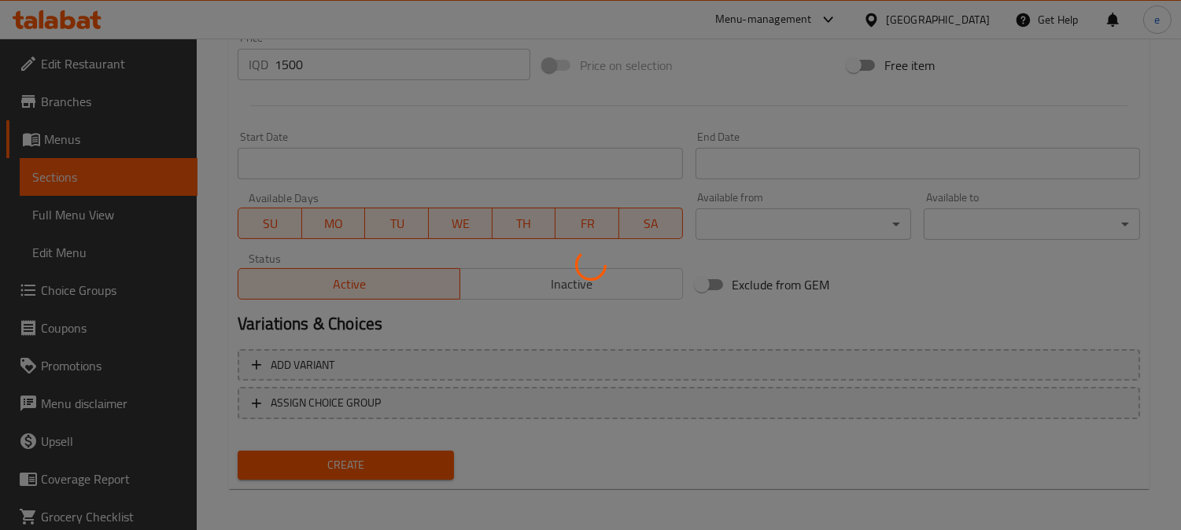
type input "0"
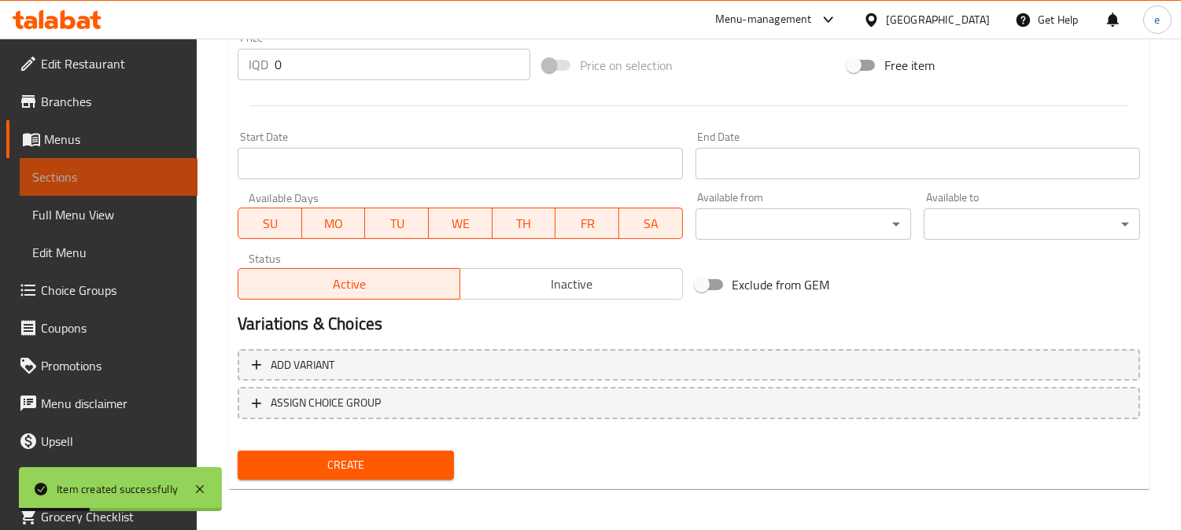
click at [108, 179] on span "Sections" at bounding box center [108, 177] width 153 height 19
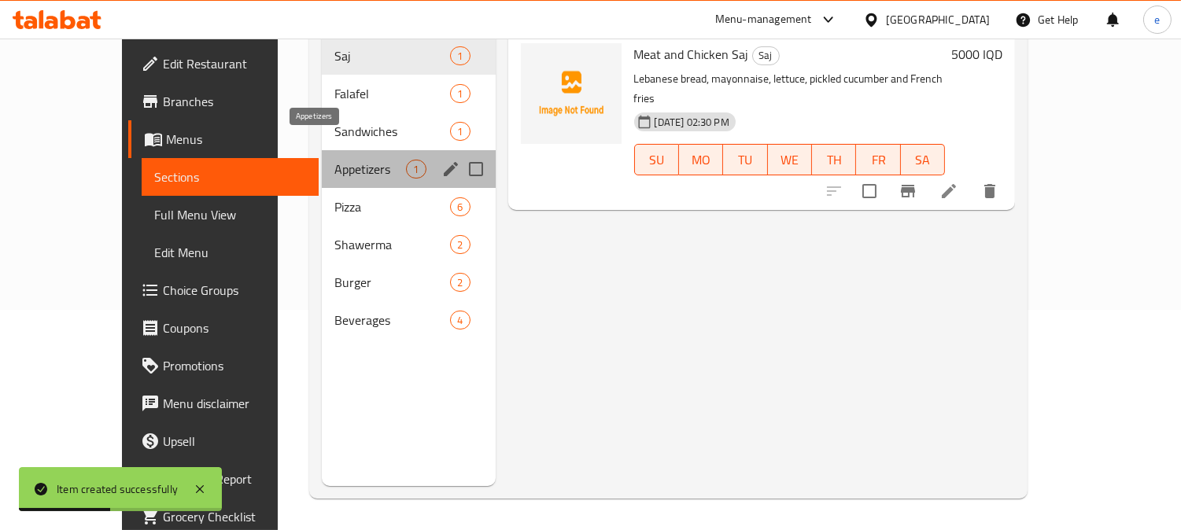
click at [334, 160] on span "Appetizers" at bounding box center [370, 169] width 72 height 19
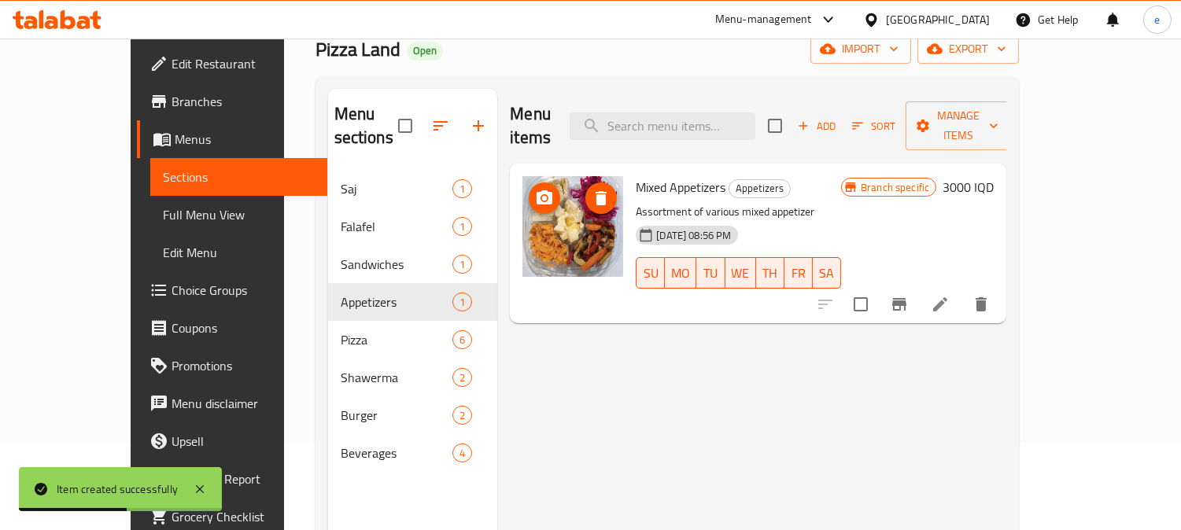
scroll to position [45, 0]
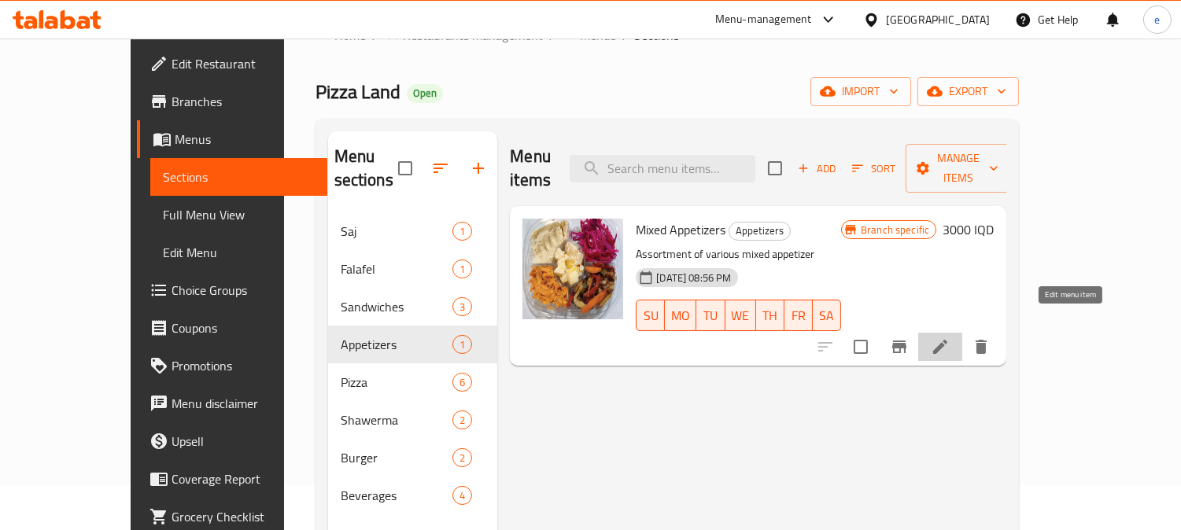
click at [949, 337] on icon at bounding box center [939, 346] width 19 height 19
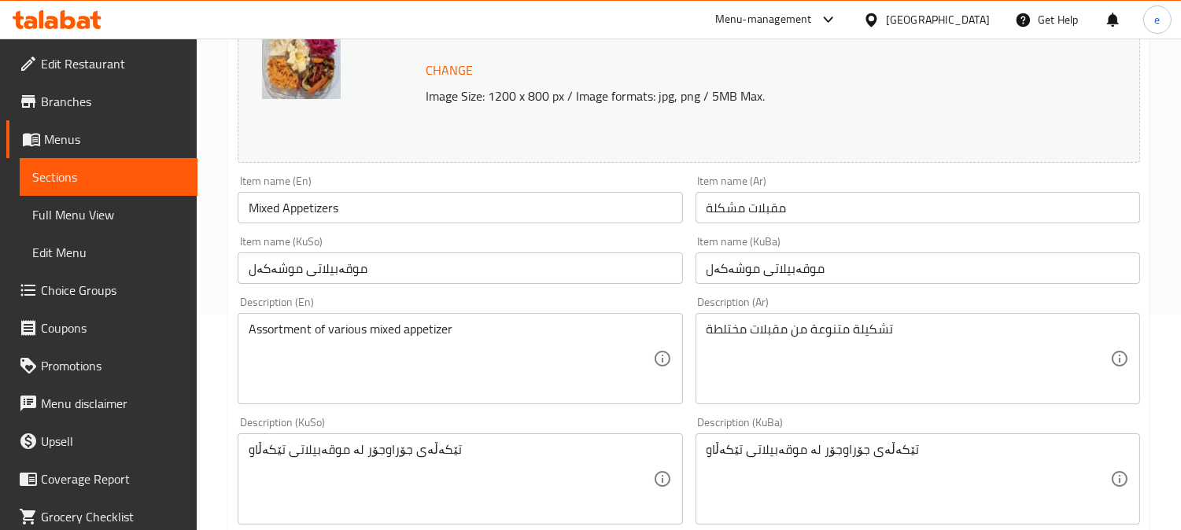
scroll to position [175, 0]
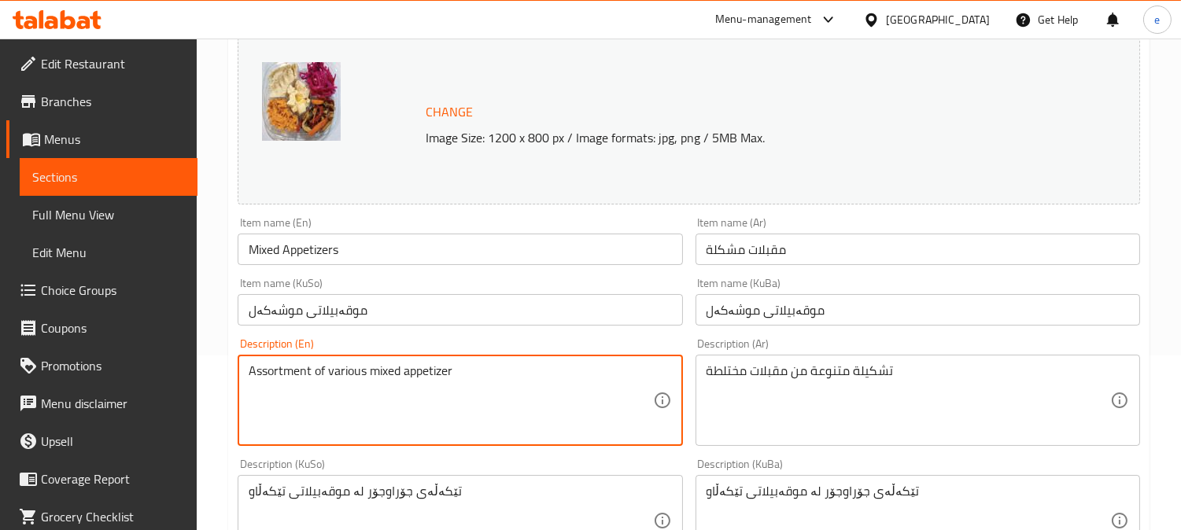
click at [389, 367] on textarea "Assortment of various mixed appetizer" at bounding box center [450, 400] width 403 height 75
click at [392, 370] on textarea "Assortment of various mixed appetizer" at bounding box center [450, 400] width 403 height 75
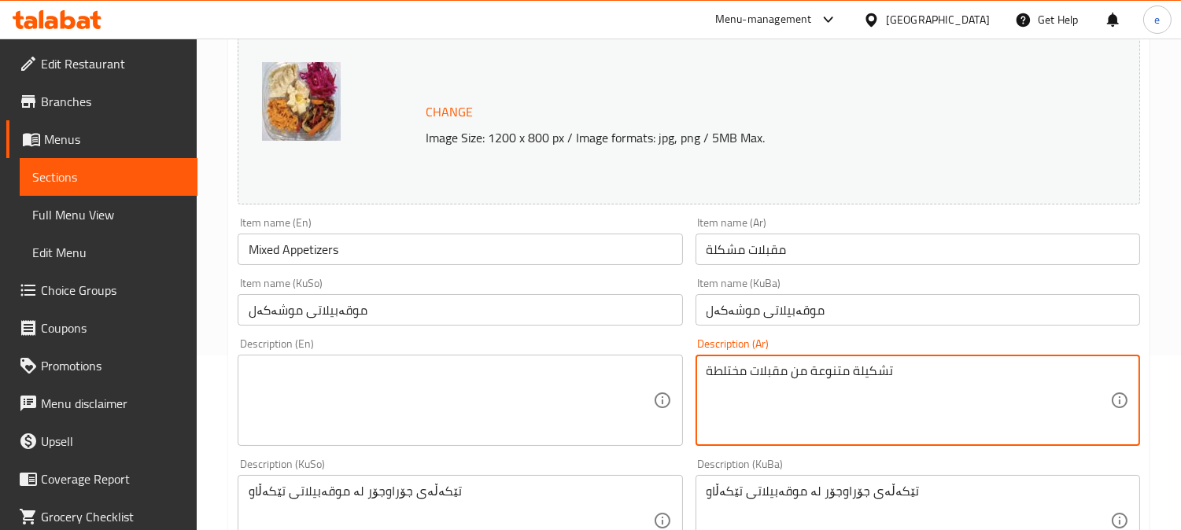
click at [785, 399] on textarea "تشكيلة متنوعة من مقبلات مختلطة" at bounding box center [907, 400] width 403 height 75
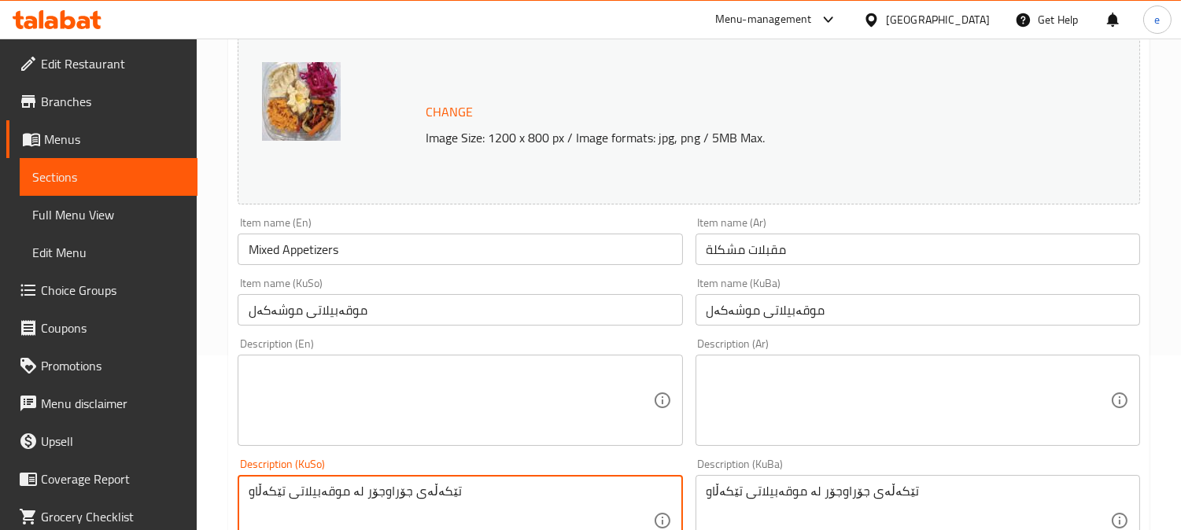
click at [347, 490] on textarea "تێکەڵەی جۆراوجۆر لە موقەبیلاتی تێکەڵاو" at bounding box center [450, 521] width 403 height 75
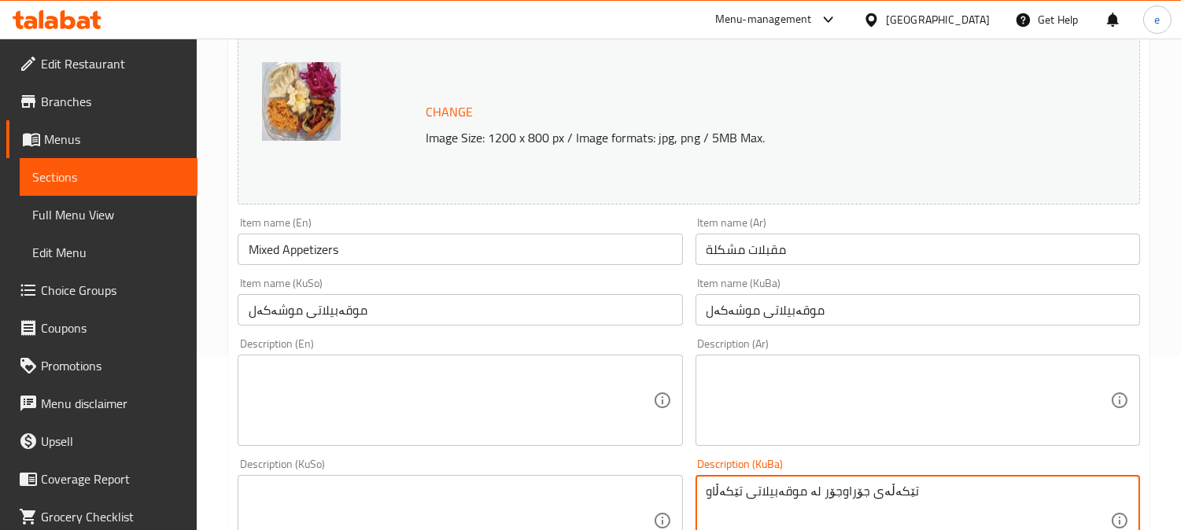
click at [735, 512] on textarea "تێکەڵەی جۆراوجۆر لە موقەبیلاتی تێکەڵاو" at bounding box center [907, 521] width 403 height 75
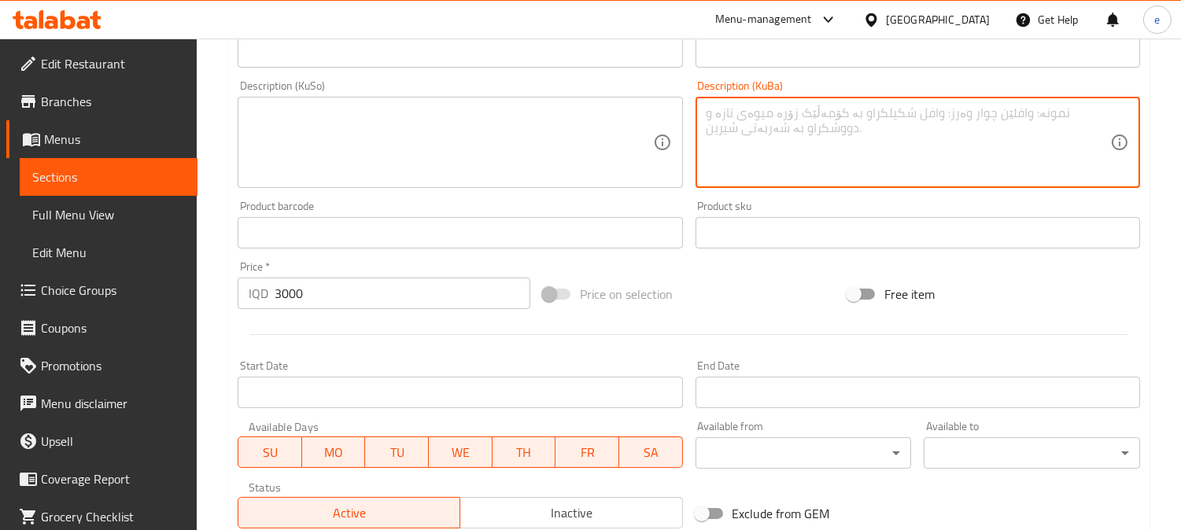
scroll to position [698, 0]
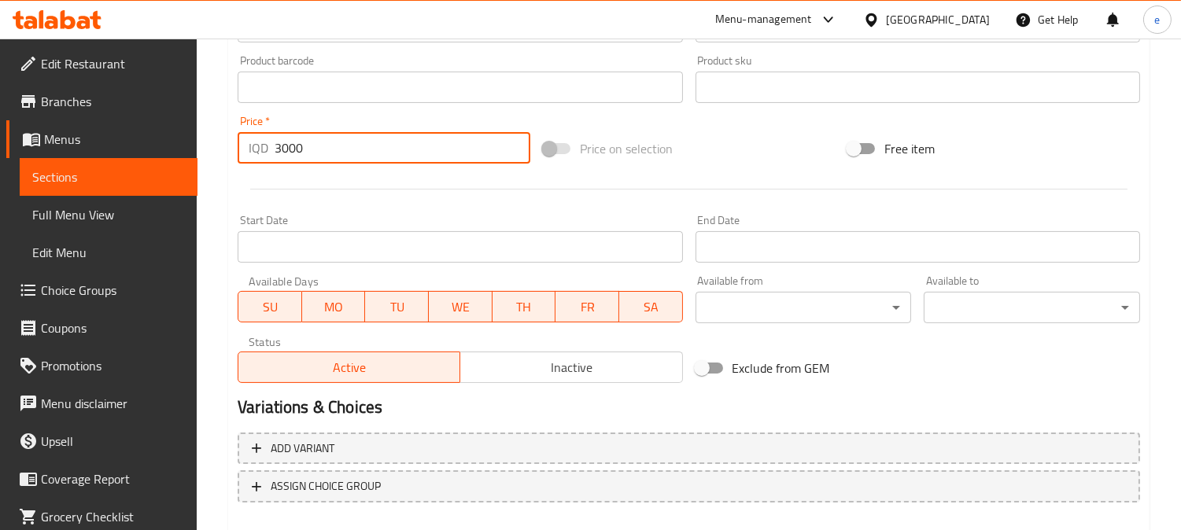
drag, startPoint x: 286, startPoint y: 153, endPoint x: 244, endPoint y: 150, distance: 41.8
click at [245, 150] on div "IQD 3000 Price *" at bounding box center [384, 147] width 293 height 31
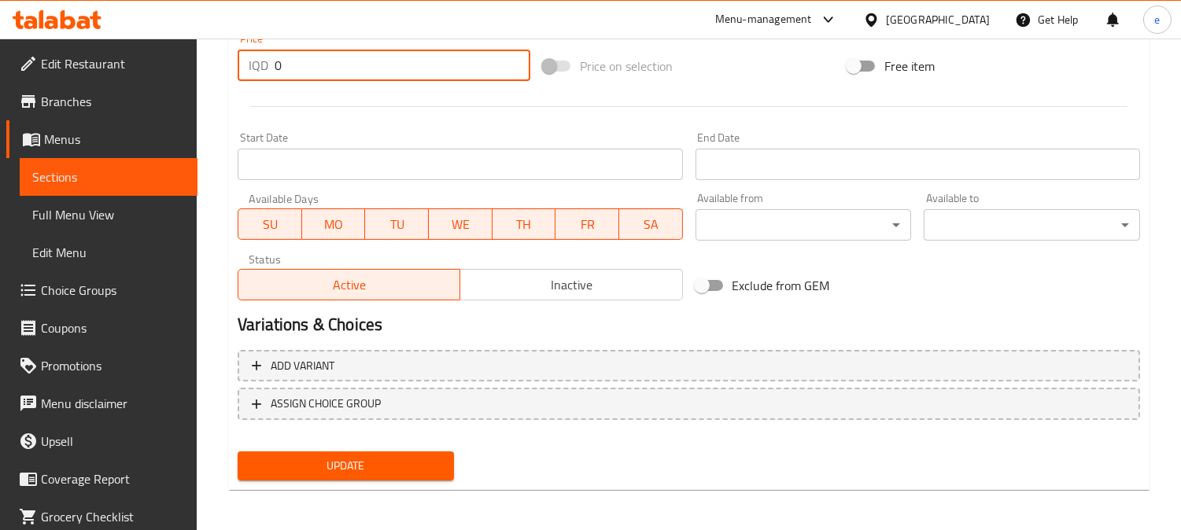
scroll to position [782, 0]
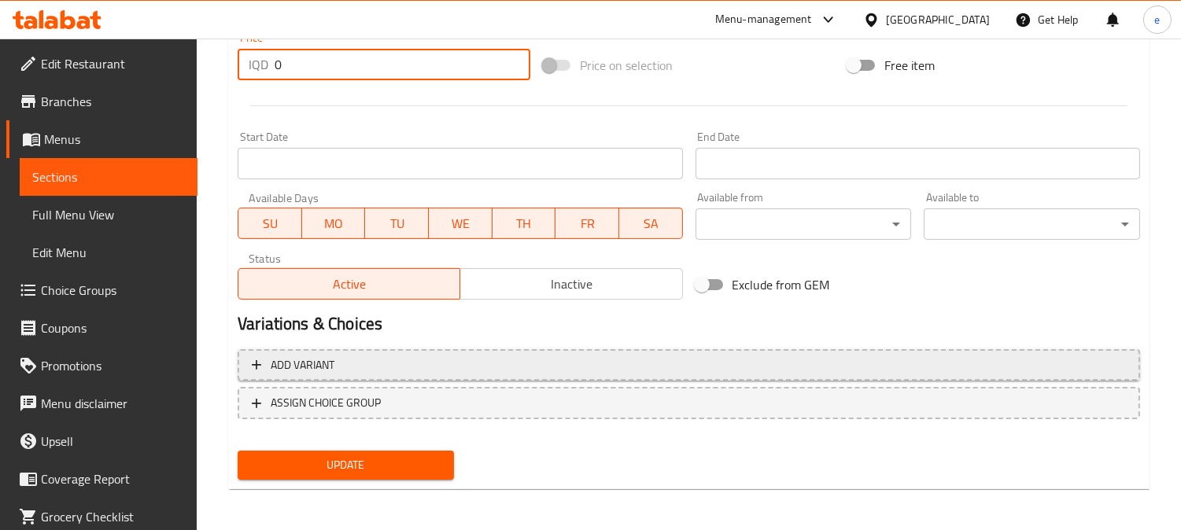
type input "0"
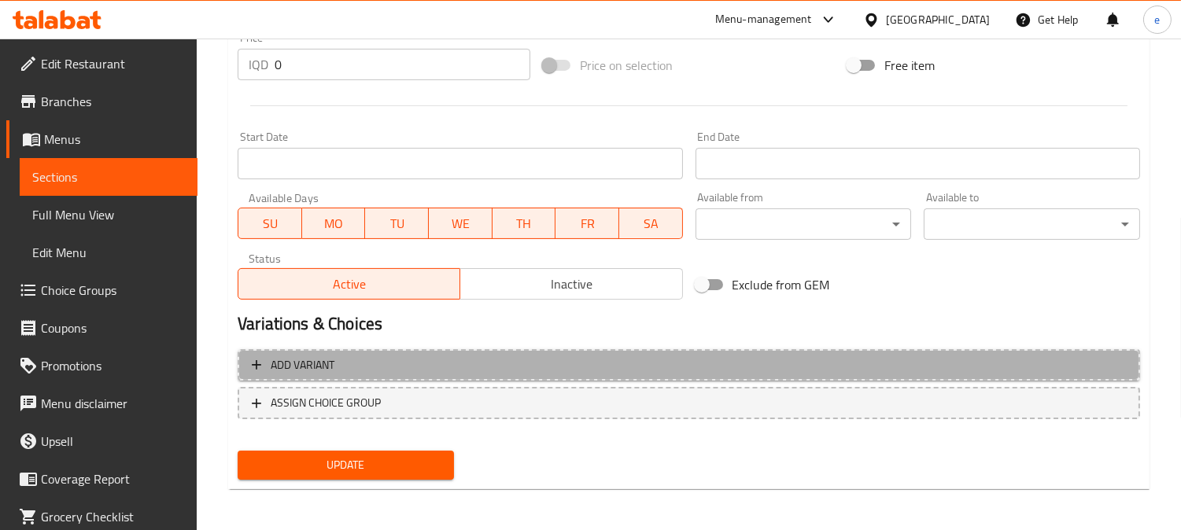
click at [401, 365] on span "Add variant" at bounding box center [689, 366] width 874 height 20
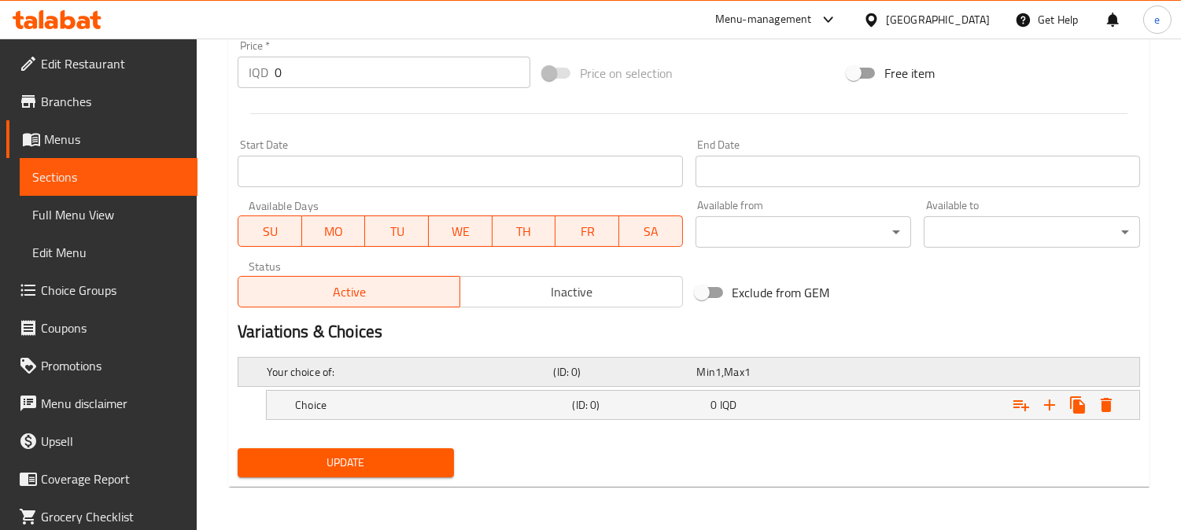
click at [427, 370] on h5 "Your choice of:" at bounding box center [407, 372] width 280 height 16
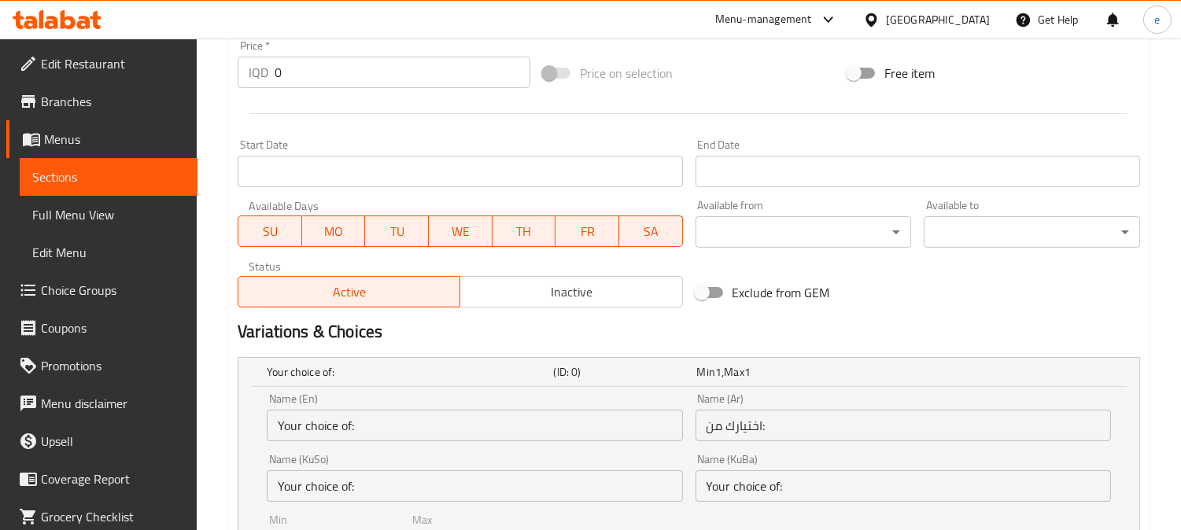
scroll to position [949, 0]
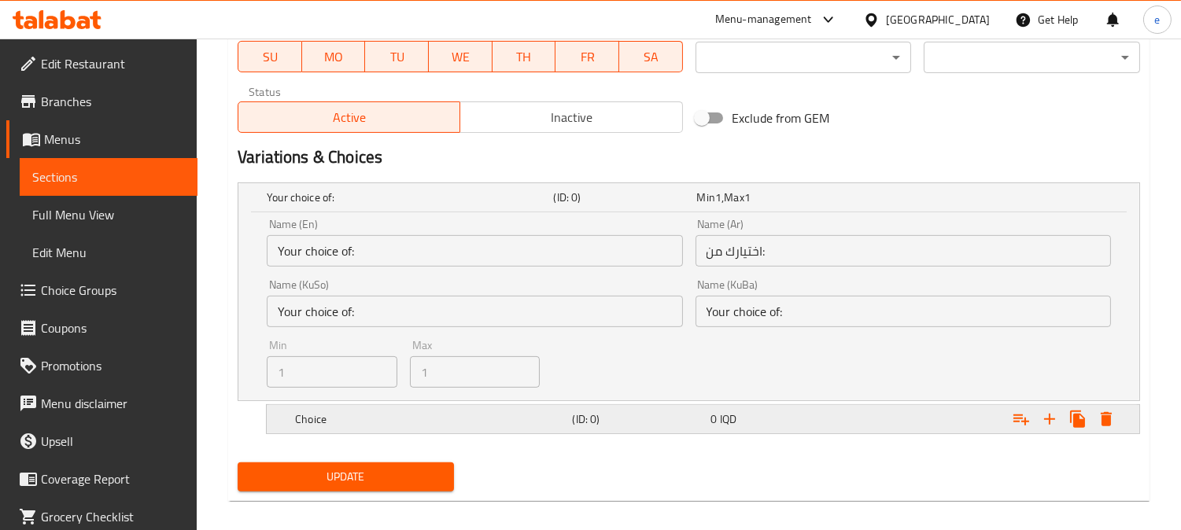
click at [860, 201] on div "Expand" at bounding box center [980, 197] width 286 height 6
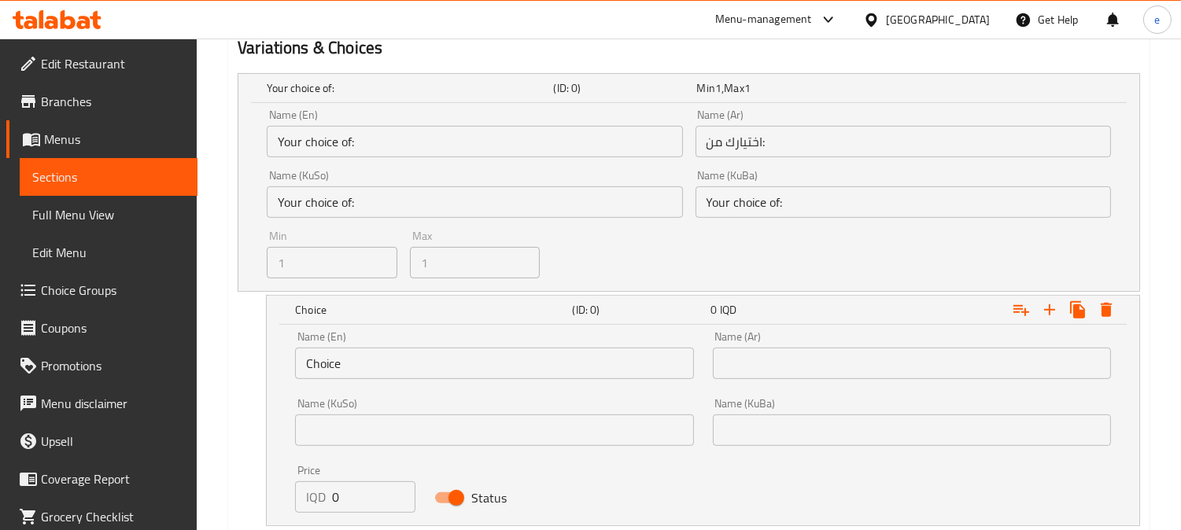
scroll to position [1123, 0]
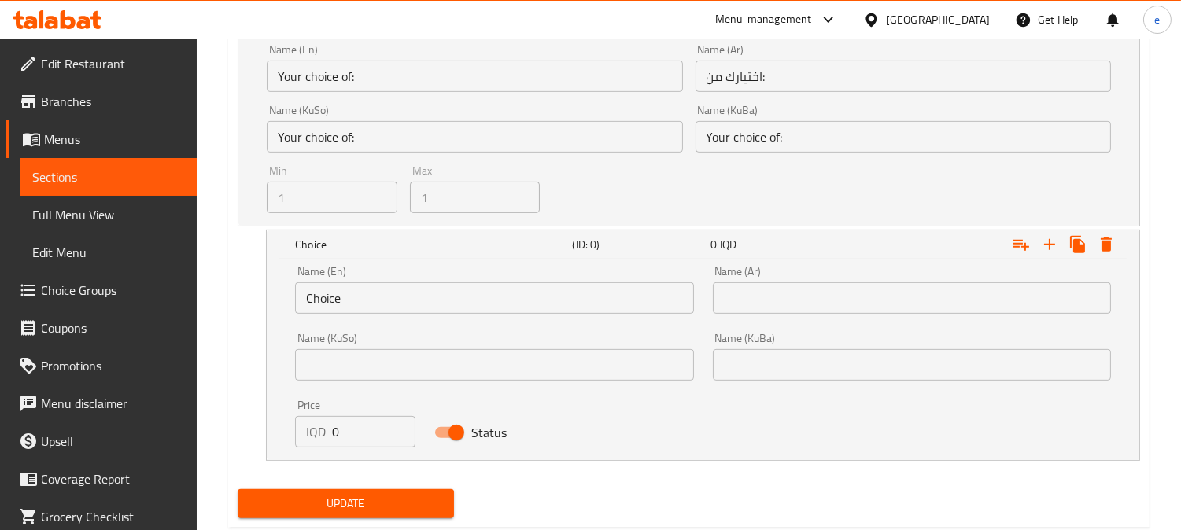
click at [325, 305] on input "Choice" at bounding box center [494, 297] width 398 height 31
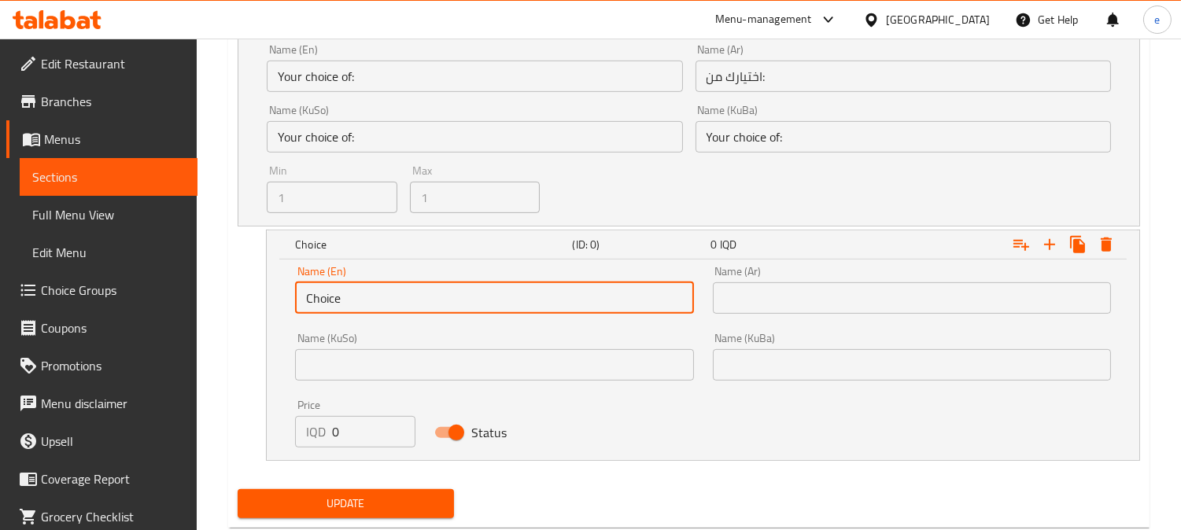
click at [325, 305] on input "Choice" at bounding box center [494, 297] width 398 height 31
type input "Small"
click at [536, 362] on input "text" at bounding box center [494, 364] width 398 height 31
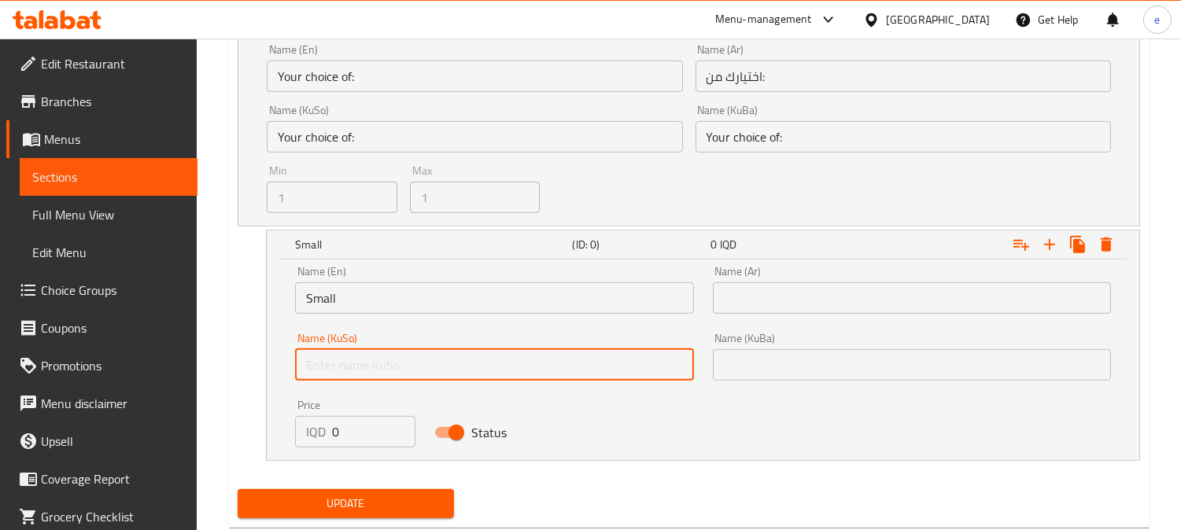
type input "بچووک"
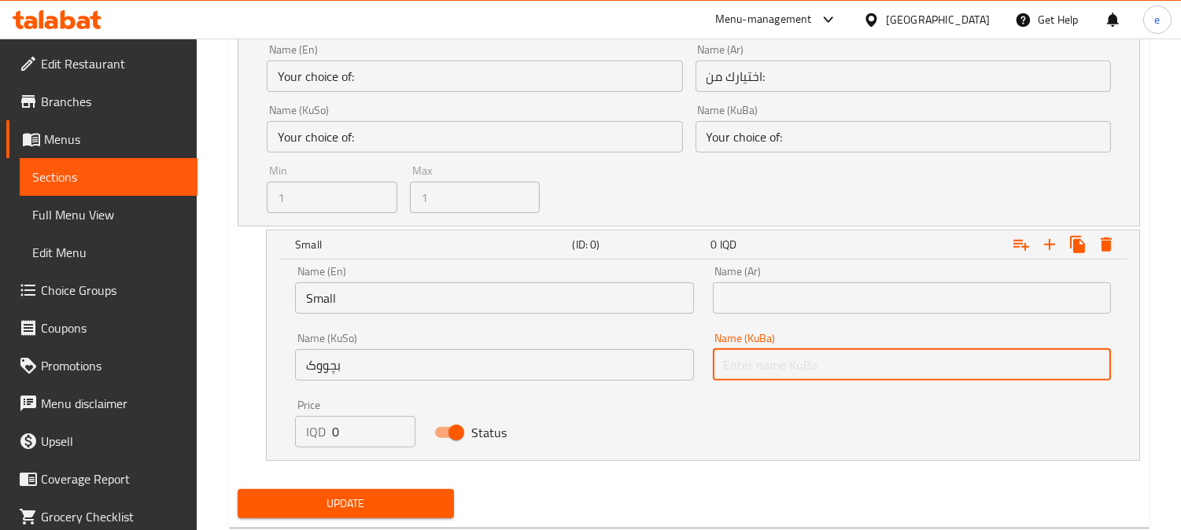
click at [808, 362] on input "text" at bounding box center [912, 364] width 398 height 31
type input "بچووک"
click at [792, 279] on div "Name (Ar) Name (Ar)" at bounding box center [912, 290] width 398 height 48
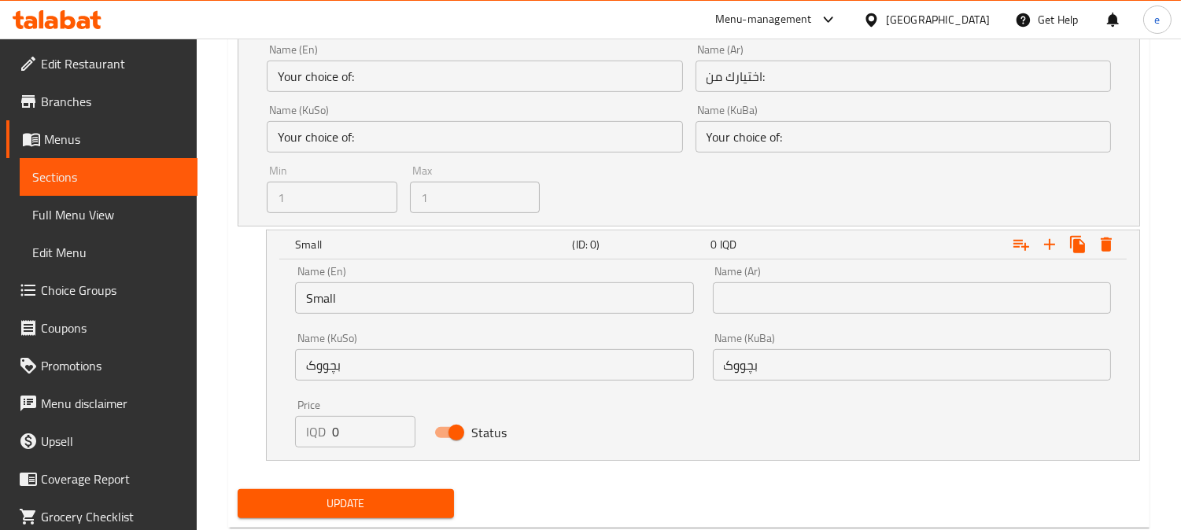
click at [813, 291] on input "text" at bounding box center [912, 297] width 398 height 31
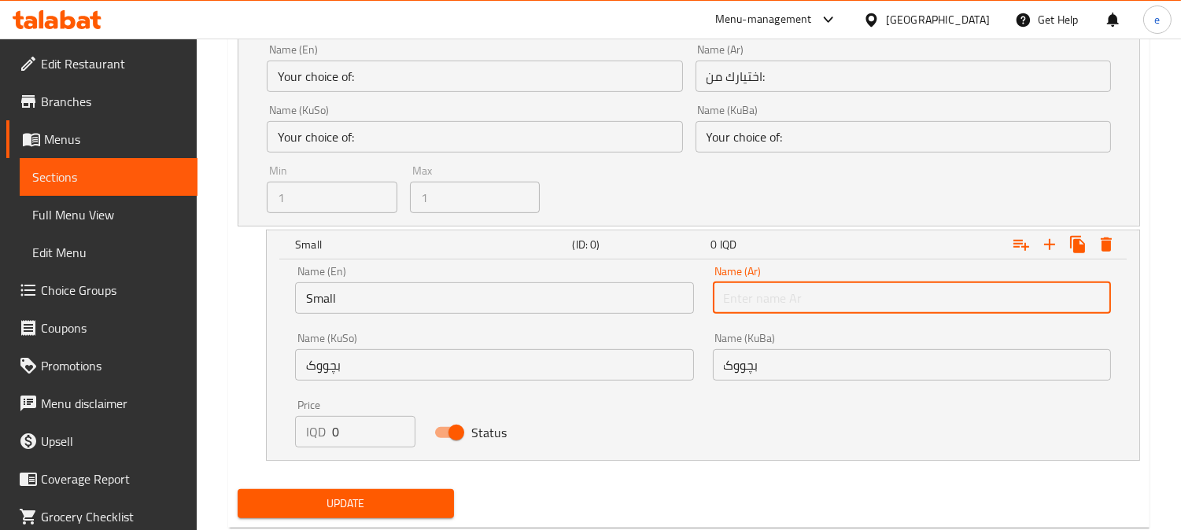
type input "صغير"
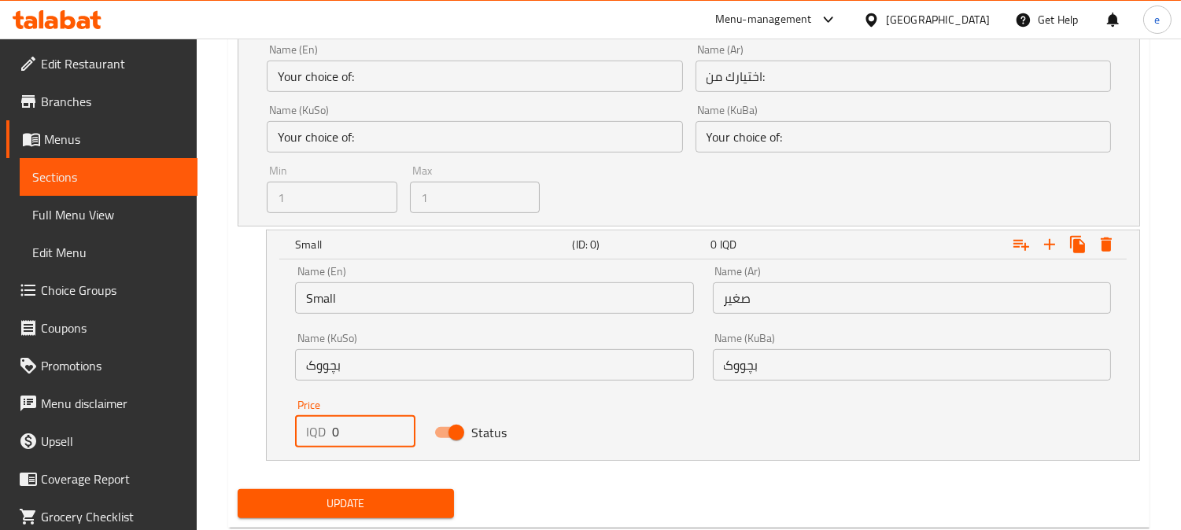
drag, startPoint x: 286, startPoint y: 425, endPoint x: 277, endPoint y: 425, distance: 8.7
click at [277, 425] on div "Name (En) Small Name (En) Name (Ar) صغير Name (Ar) Name (KuSo) بچووک Name (KuSo…" at bounding box center [703, 360] width 872 height 201
type input "4000"
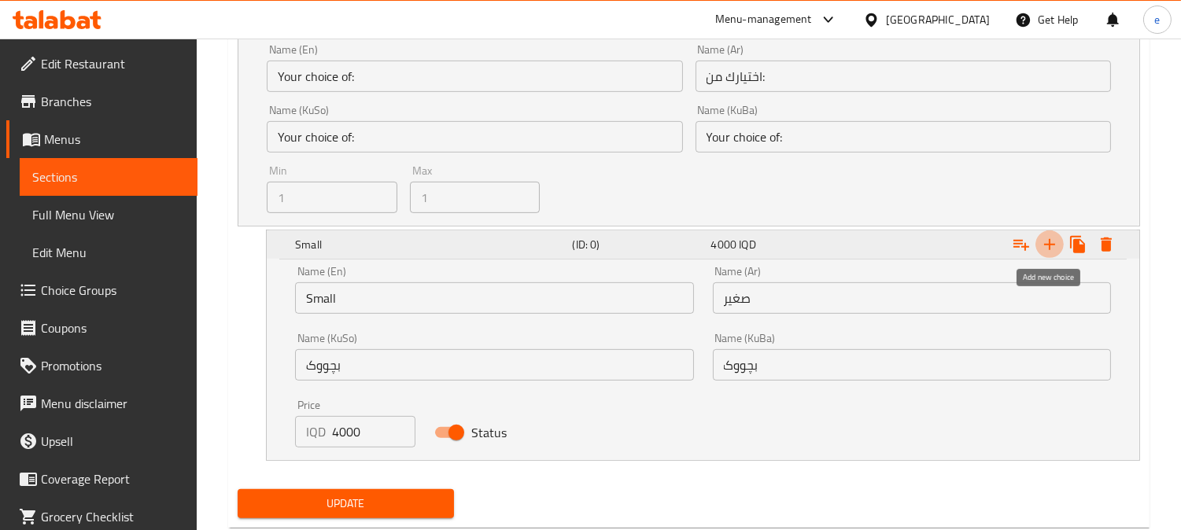
click at [1049, 249] on icon "Expand" at bounding box center [1049, 244] width 19 height 19
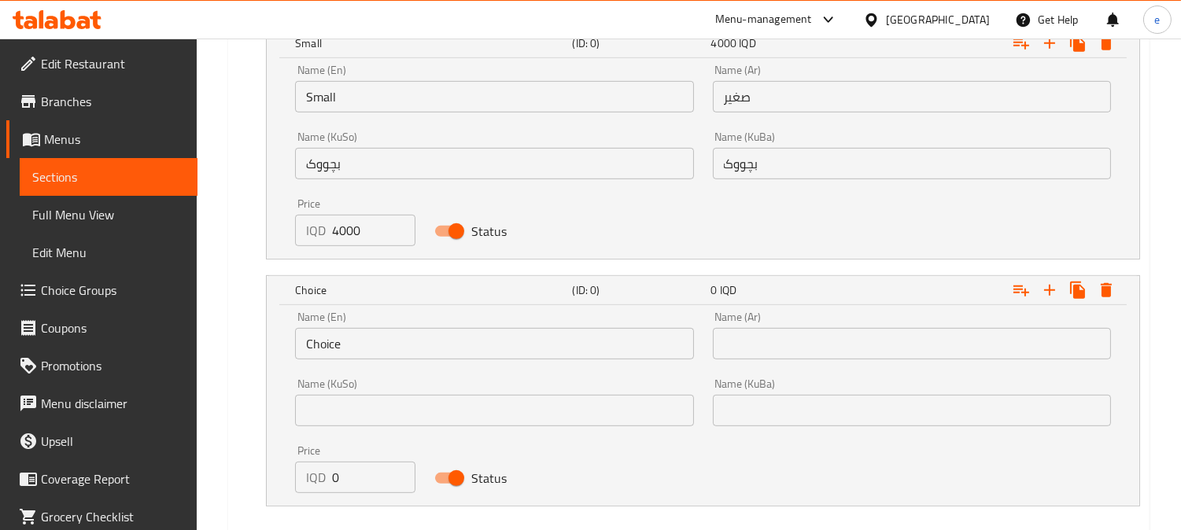
scroll to position [1384, 0]
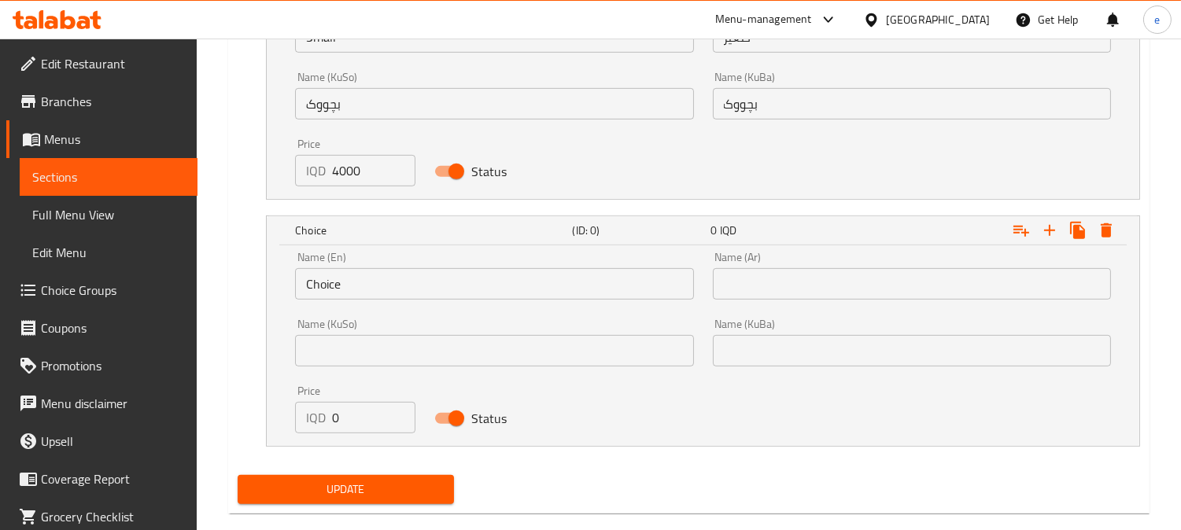
click at [328, 291] on input "Choice" at bounding box center [494, 283] width 398 height 31
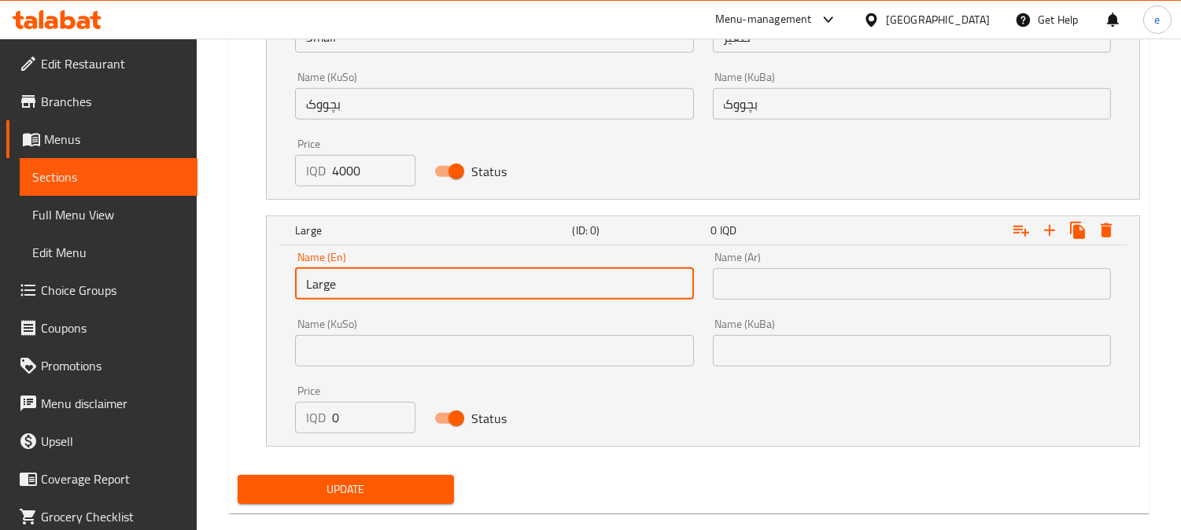
type input "Large"
click at [794, 289] on input "text" at bounding box center [912, 283] width 398 height 31
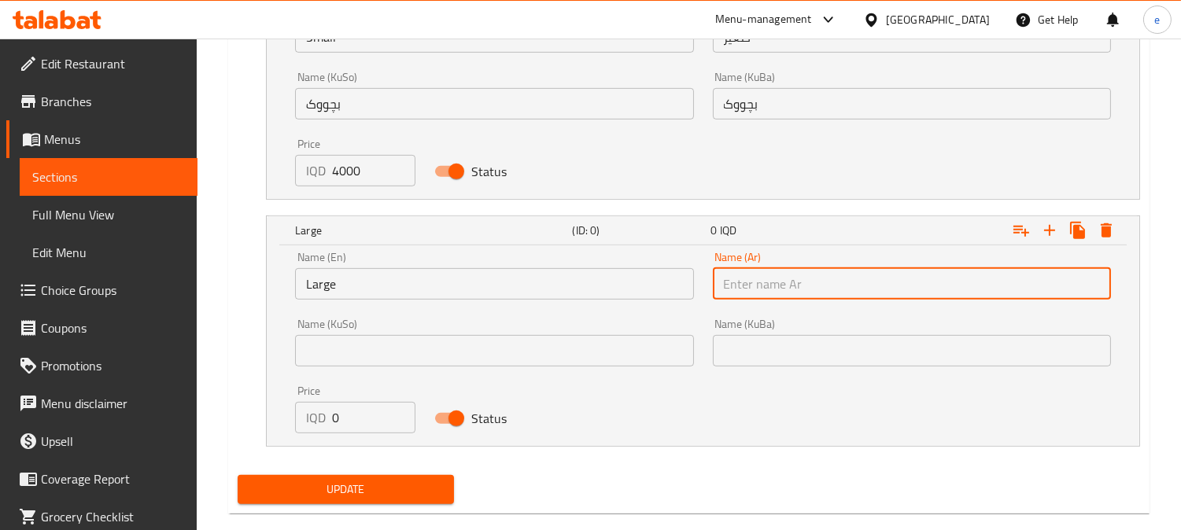
click at [595, 363] on input "text" at bounding box center [494, 350] width 398 height 31
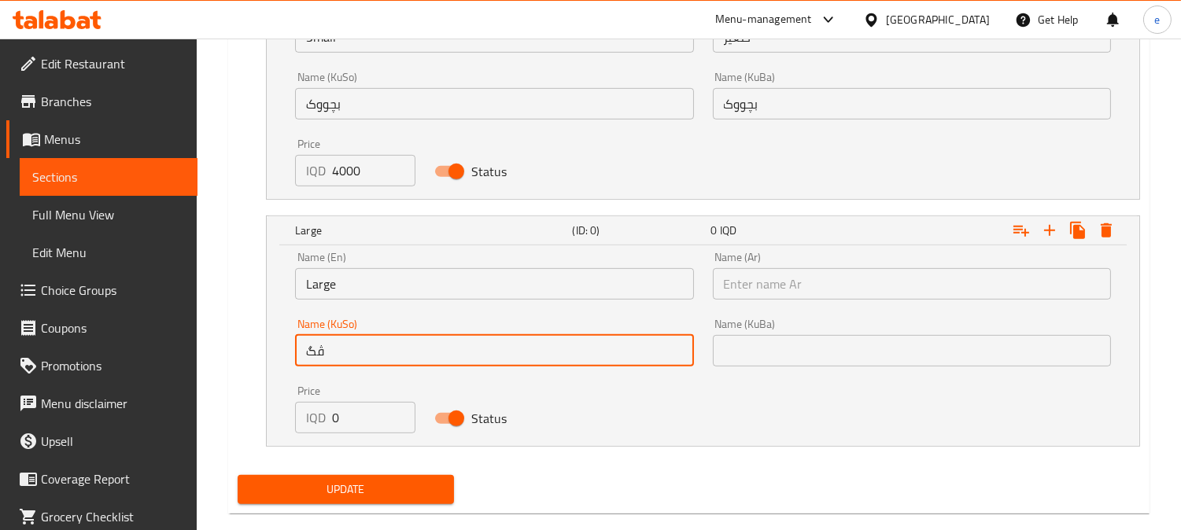
type input "ڤ"
type input "گەورە"
click at [814, 348] on input "text" at bounding box center [912, 350] width 398 height 31
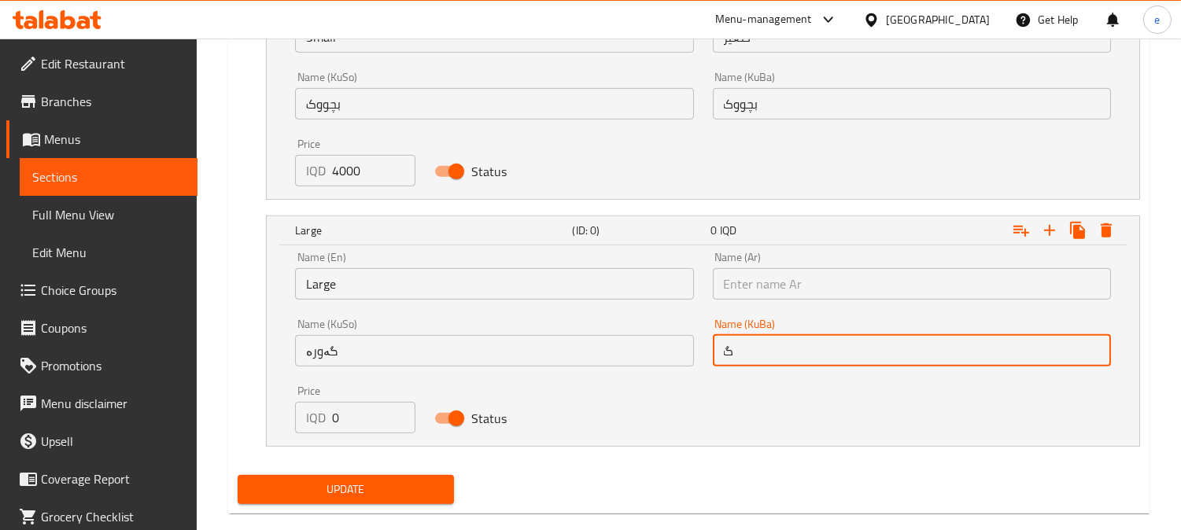
type input "گەورە"
click at [819, 297] on input "text" at bounding box center [912, 283] width 398 height 31
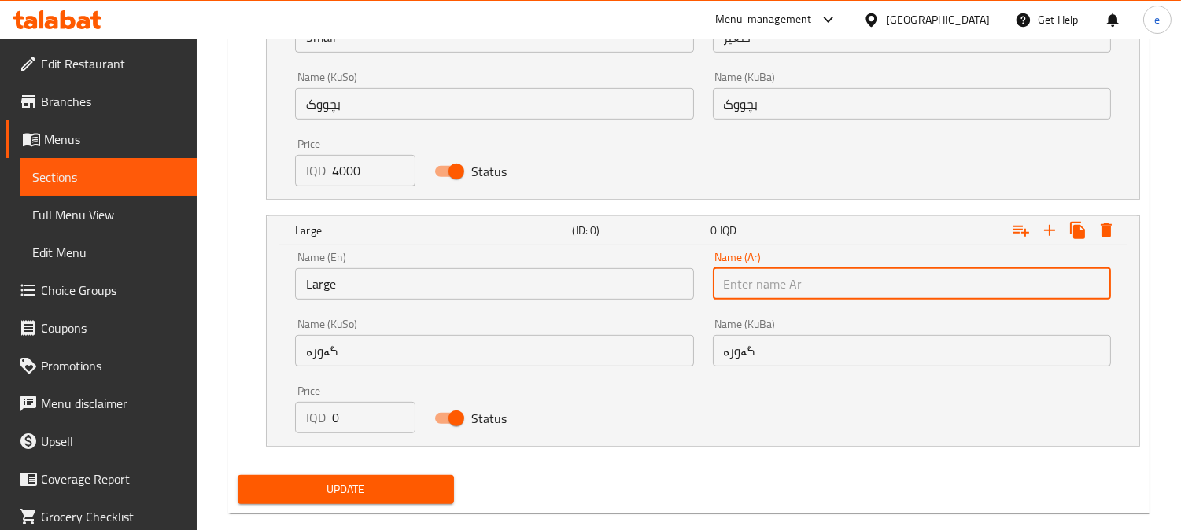
type input "ک"
type input "كبير"
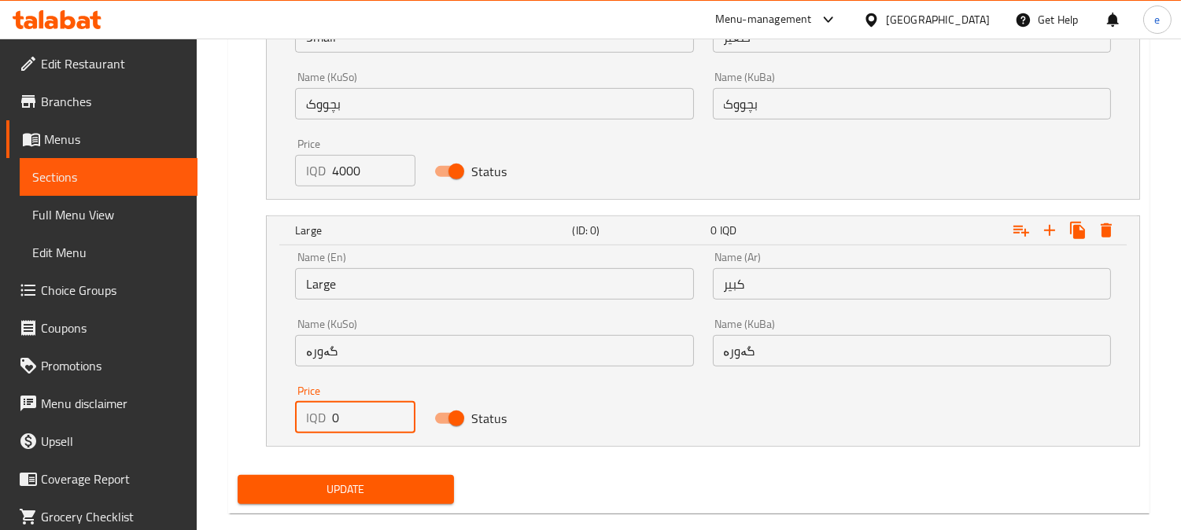
drag, startPoint x: 326, startPoint y: 414, endPoint x: 312, endPoint y: 417, distance: 13.7
click at [312, 417] on div "IQD 0 Price" at bounding box center [355, 417] width 120 height 31
type input "6000"
click at [350, 491] on span "Update" at bounding box center [345, 490] width 191 height 20
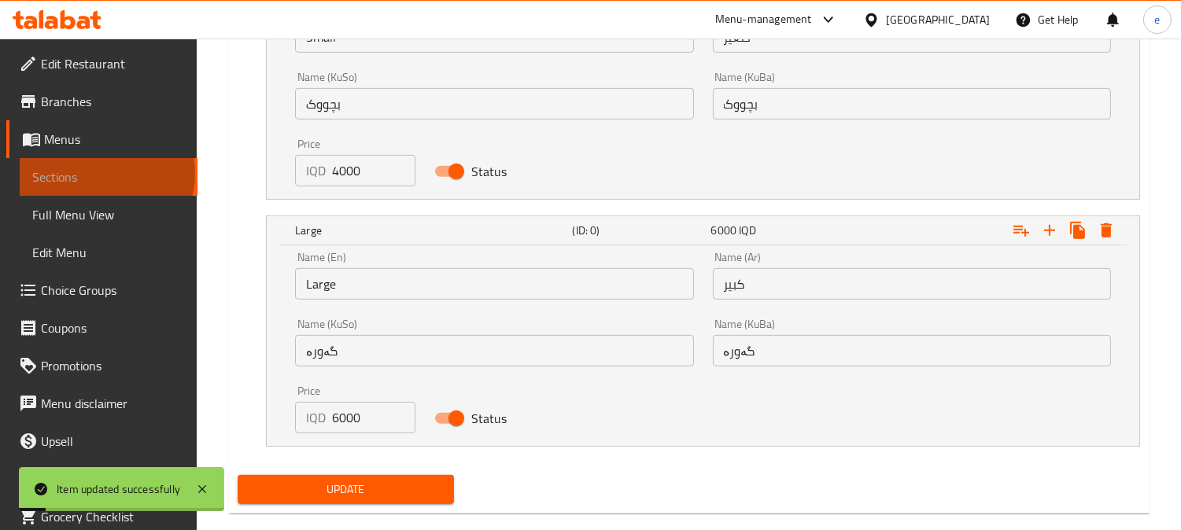
click at [105, 174] on span "Sections" at bounding box center [108, 177] width 153 height 19
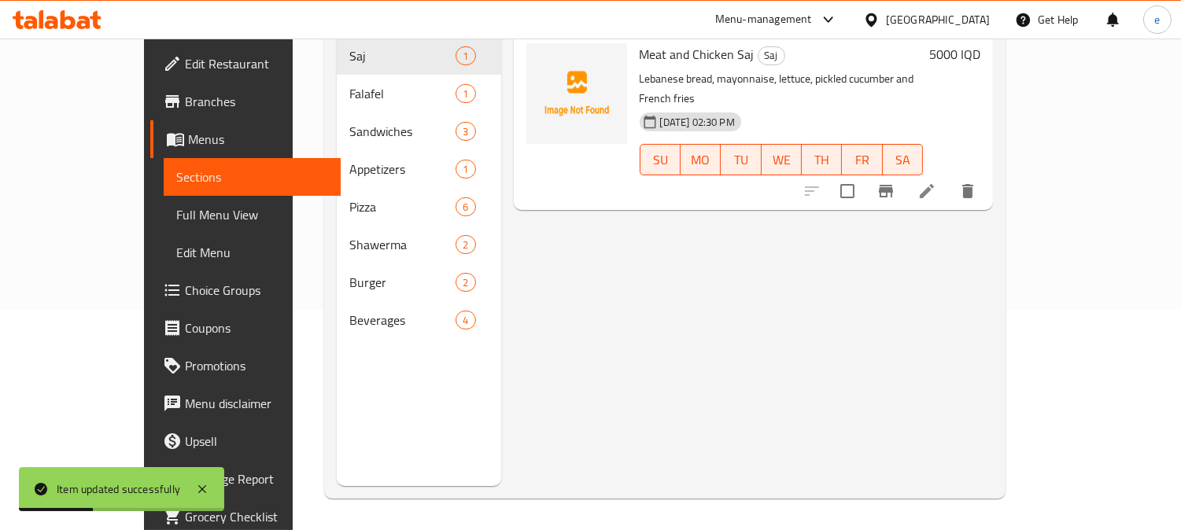
scroll to position [45, 0]
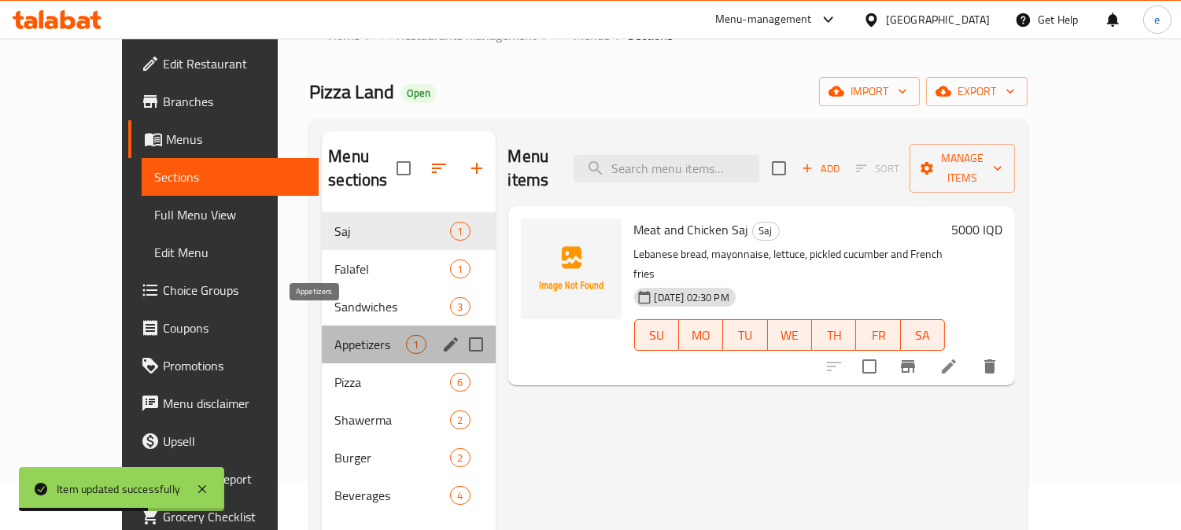
click at [334, 335] on span "Appetizers" at bounding box center [370, 344] width 72 height 19
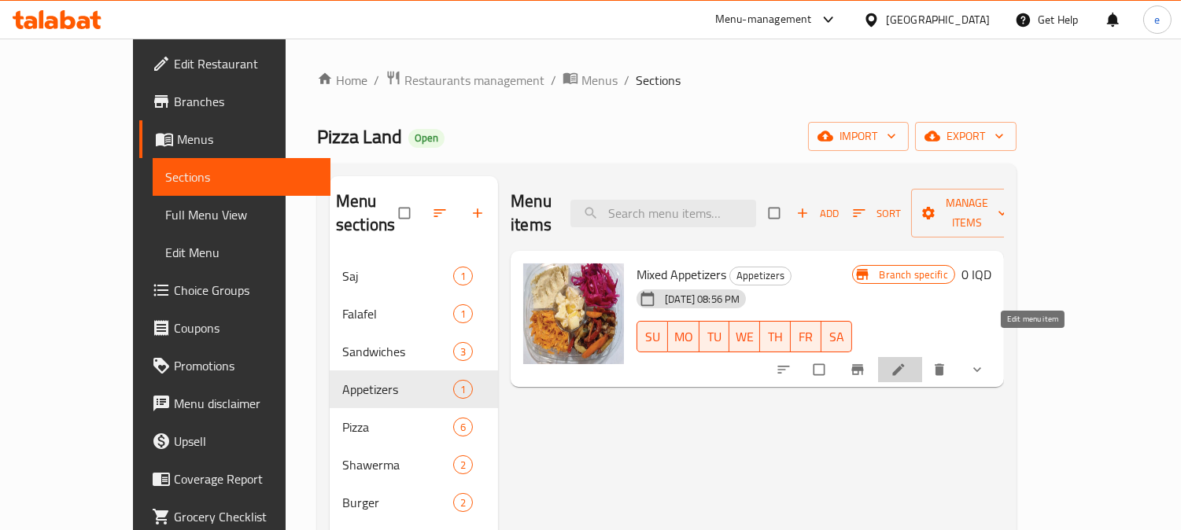
click at [906, 362] on icon at bounding box center [898, 370] width 16 height 16
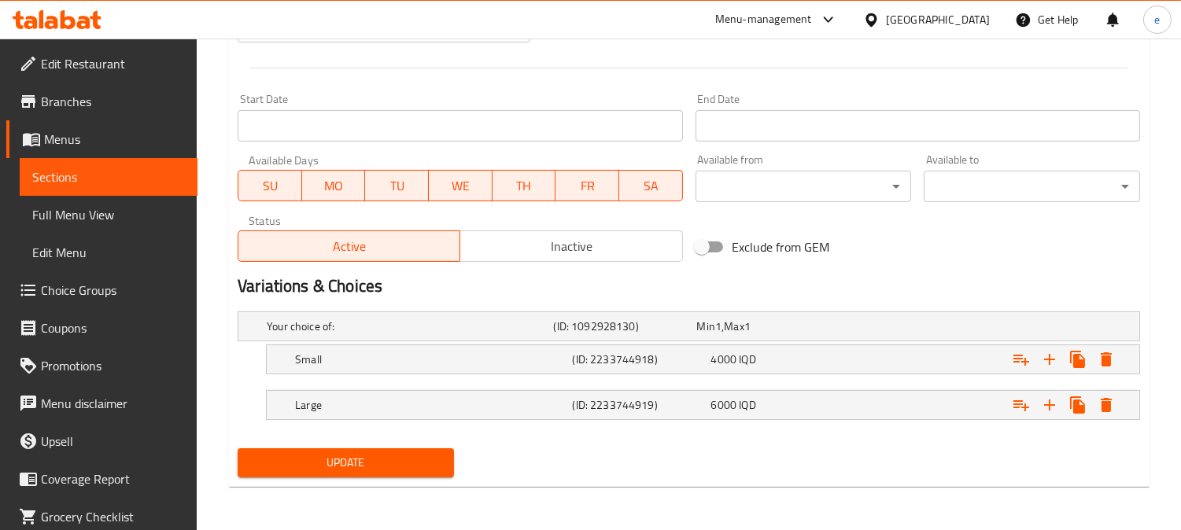
scroll to position [645, 0]
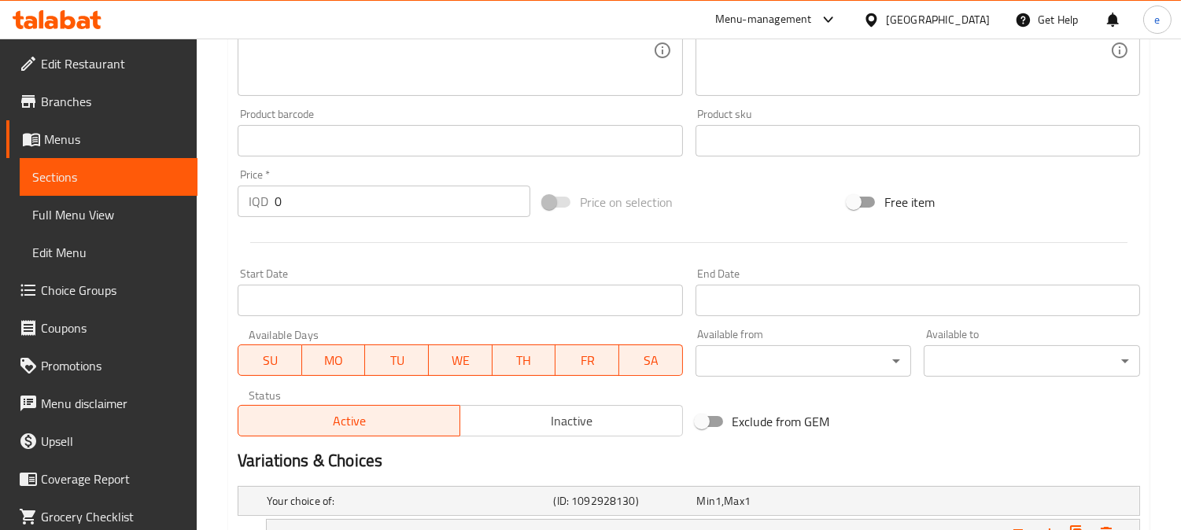
click at [45, 170] on span "Sections" at bounding box center [108, 177] width 153 height 19
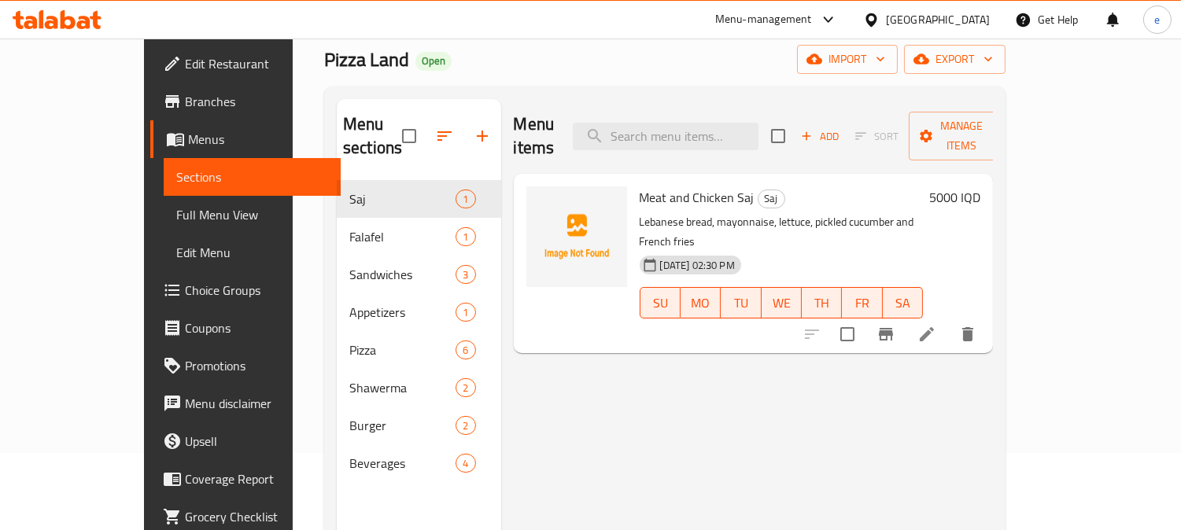
scroll to position [45, 0]
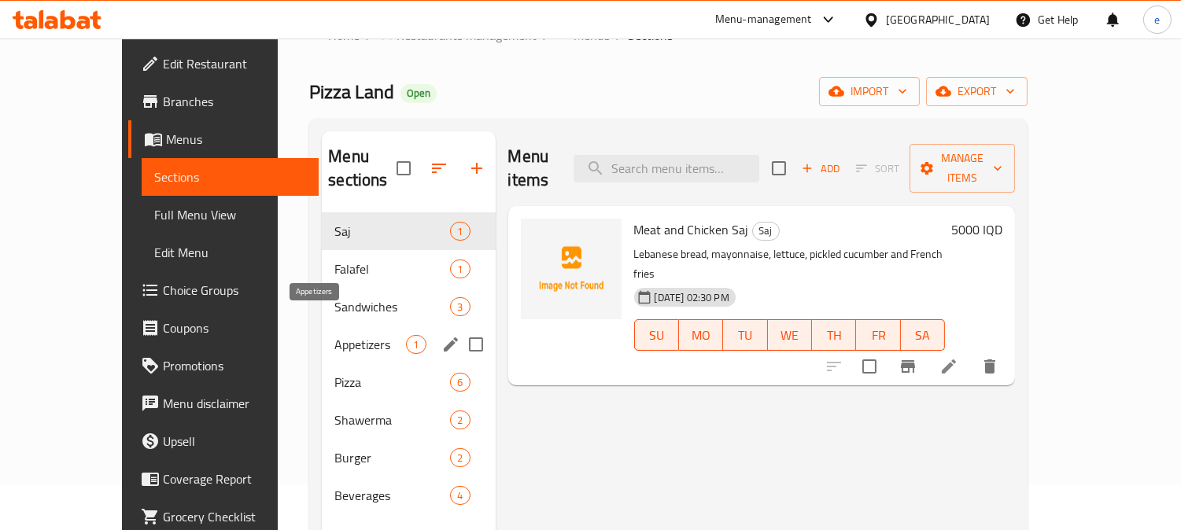
click at [334, 335] on span "Appetizers" at bounding box center [370, 344] width 72 height 19
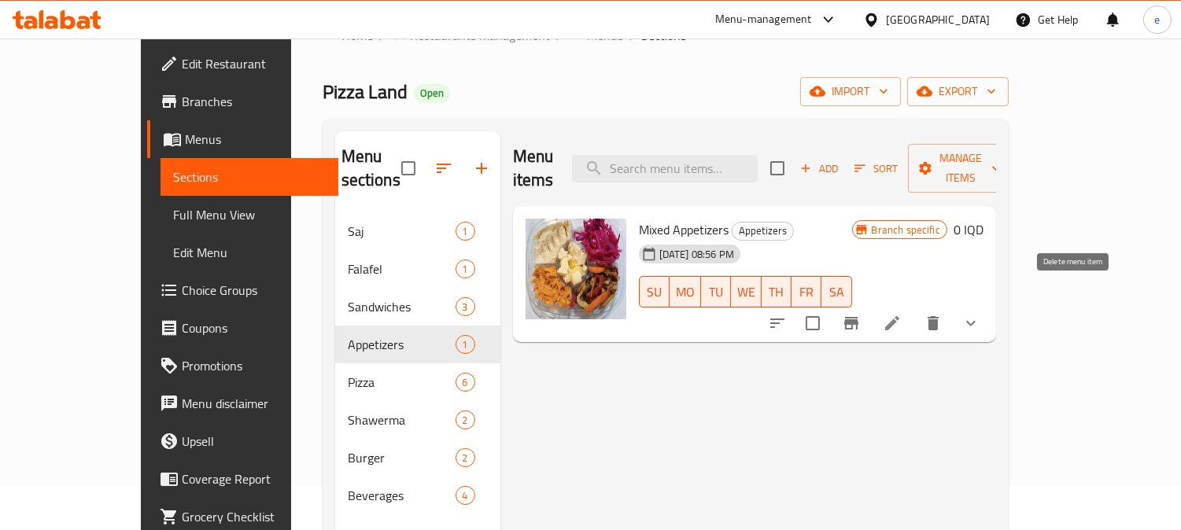
click at [938, 316] on icon "delete" at bounding box center [932, 323] width 11 height 14
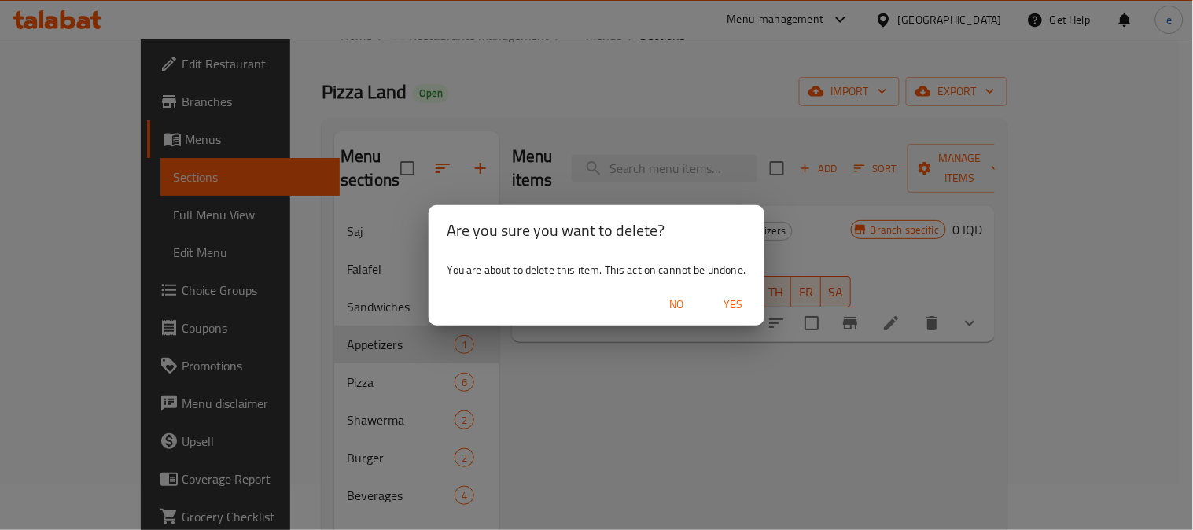
click at [733, 308] on span "Yes" at bounding box center [733, 305] width 38 height 20
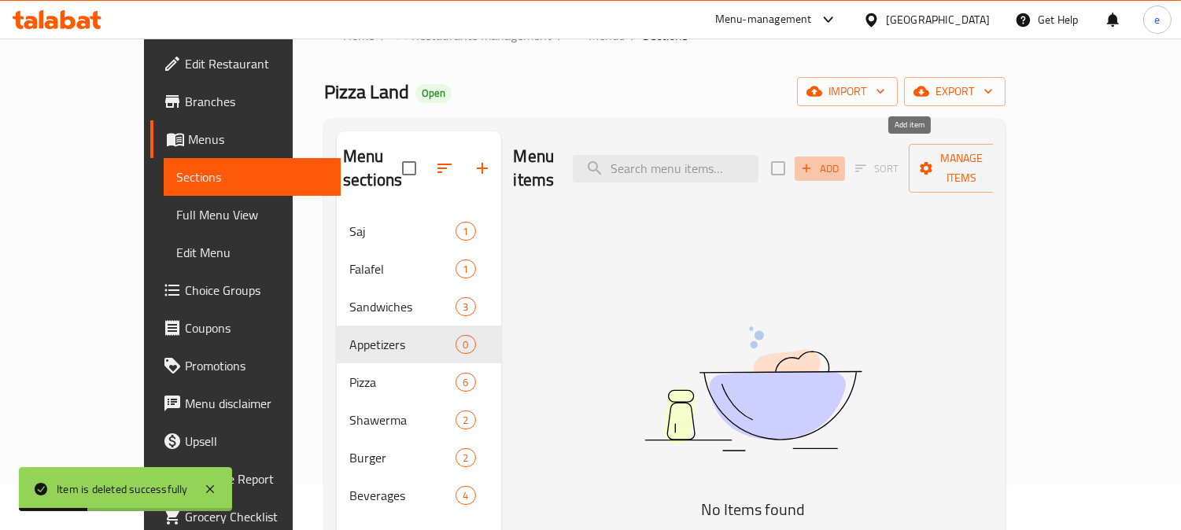
click at [841, 164] on span "Add" at bounding box center [819, 169] width 42 height 18
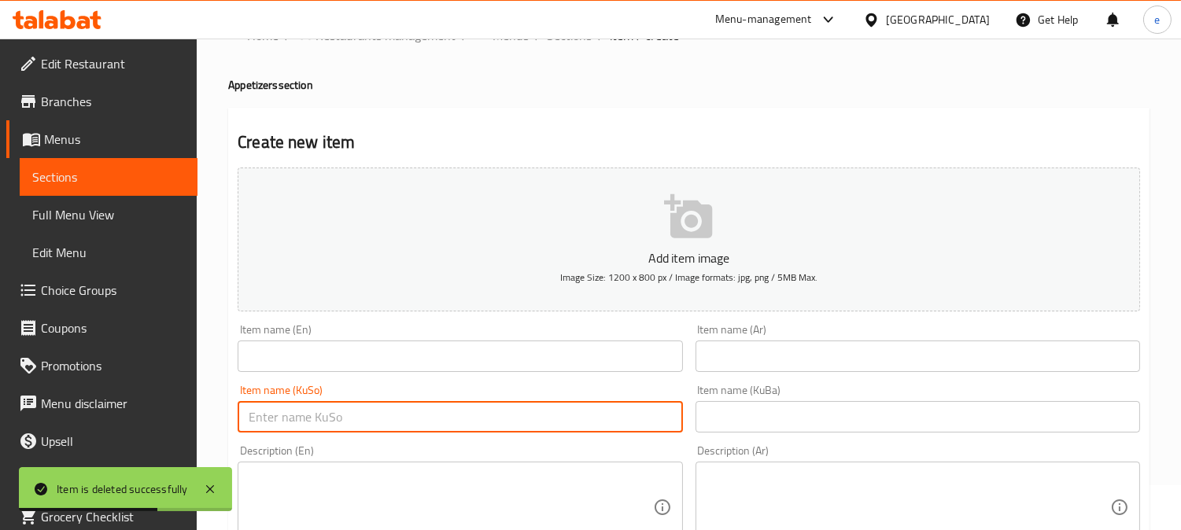
click at [566, 401] on input "text" at bounding box center [460, 416] width 444 height 31
paste input "موقەبیلاتی موشەکەل"
type input "موقەبیلاتی موشەکەل"
click at [782, 419] on input "text" at bounding box center [917, 416] width 444 height 31
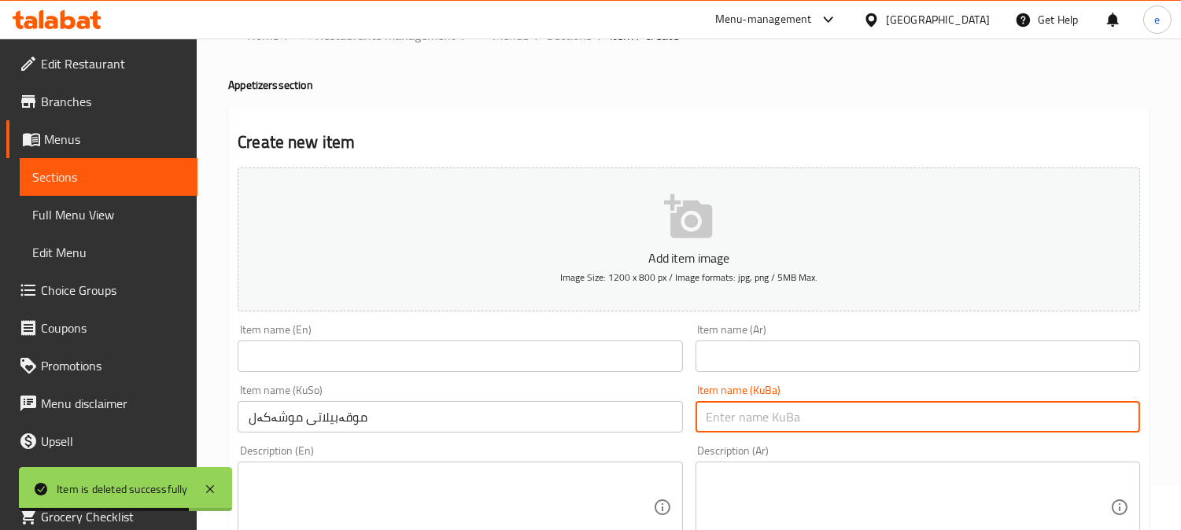
paste input "موقەبیلاتی موشەکەل"
type input "موقەبیلاتی موشەکەل"
click at [462, 348] on input "text" at bounding box center [460, 356] width 444 height 31
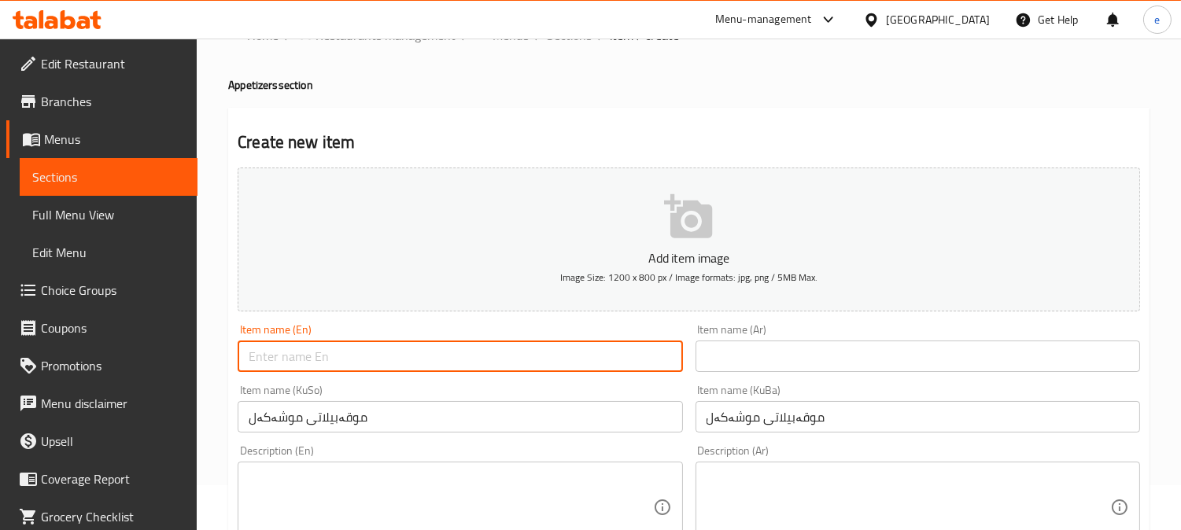
paste input "Mixed Appetizers"
type input "Mixed Appetizers"
click at [783, 373] on div "Item name (Ar) Item name (Ar)" at bounding box center [917, 348] width 457 height 61
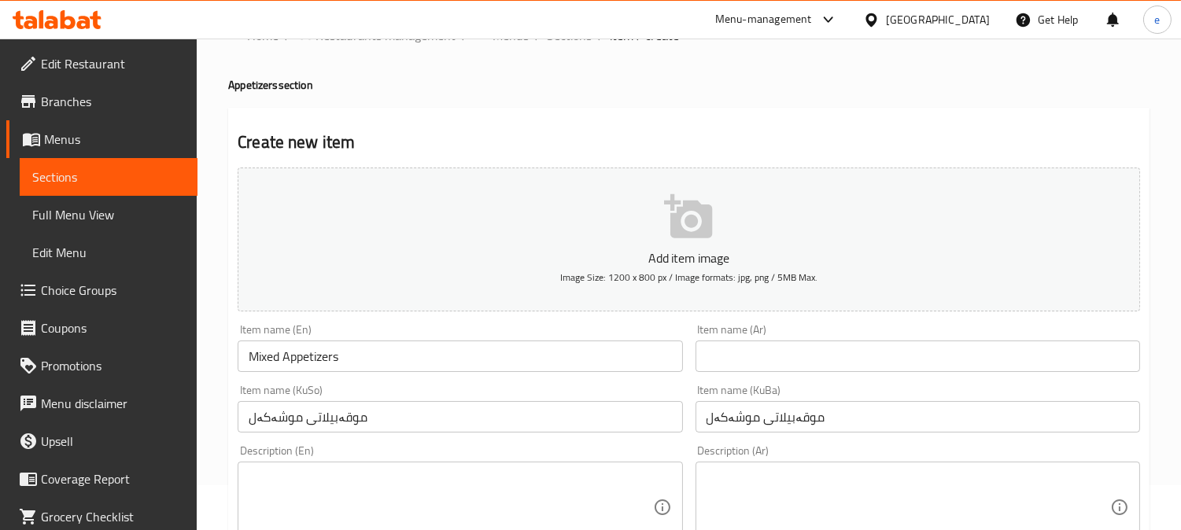
click at [783, 372] on input "text" at bounding box center [917, 356] width 444 height 31
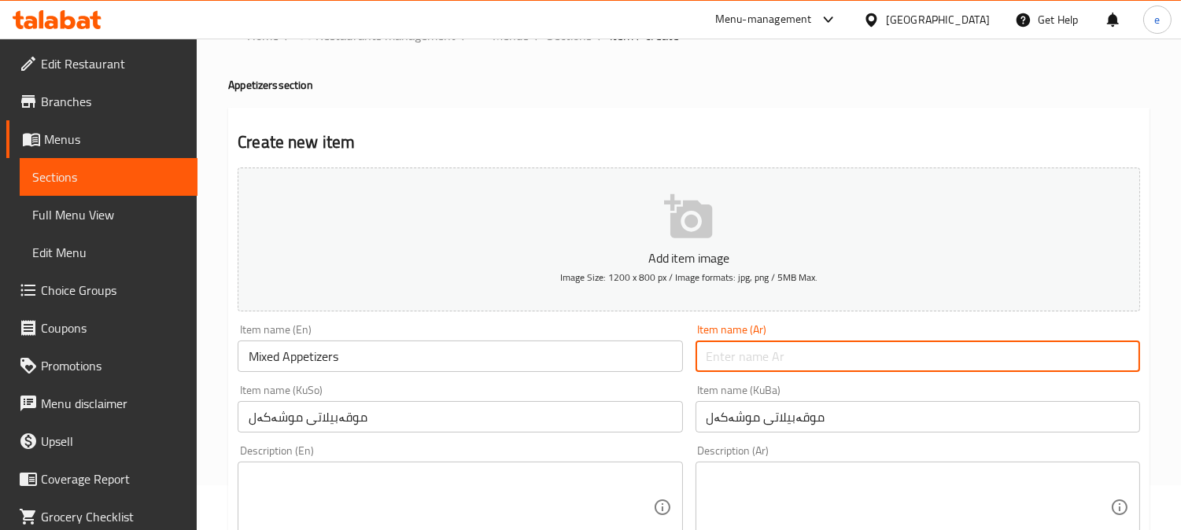
paste input "مقبلات مشكلة"
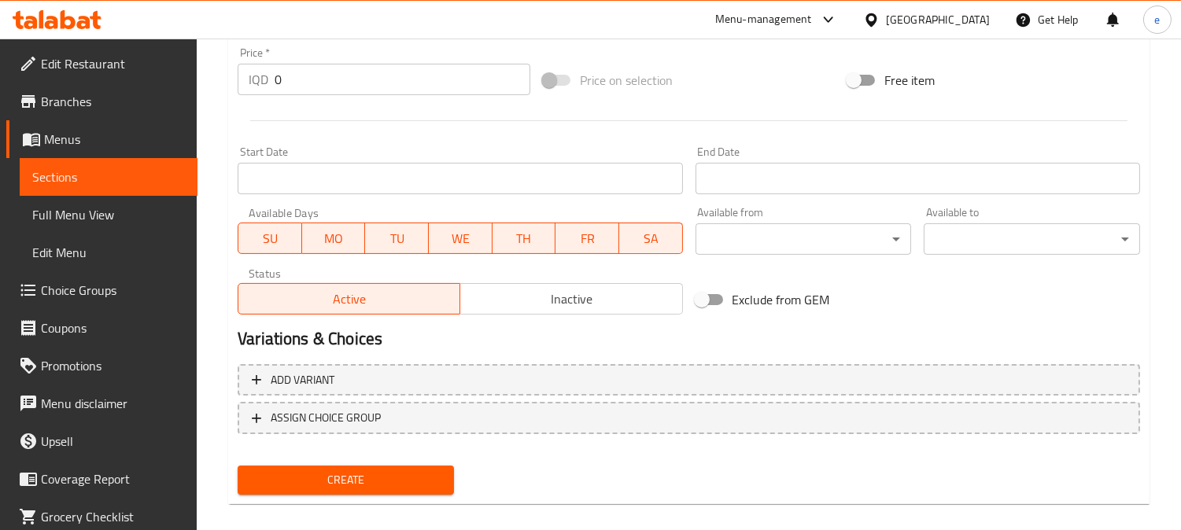
scroll to position [759, 0]
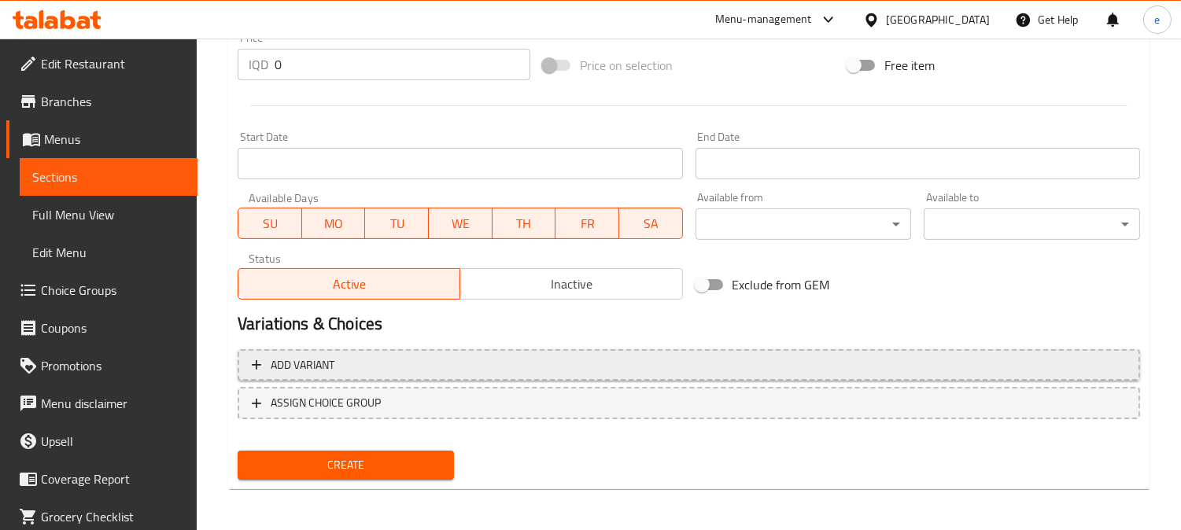
type input "مقبلات مشكلة"
click at [308, 358] on span "Add variant" at bounding box center [303, 366] width 64 height 20
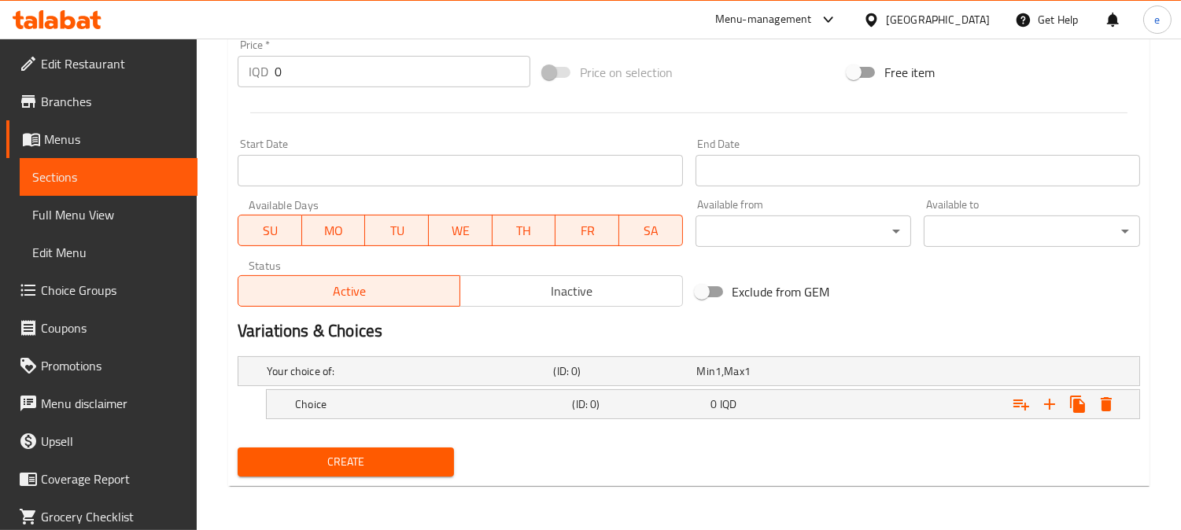
scroll to position [751, 0]
click at [783, 380] on div "0 IQD" at bounding box center [765, 372] width 137 height 16
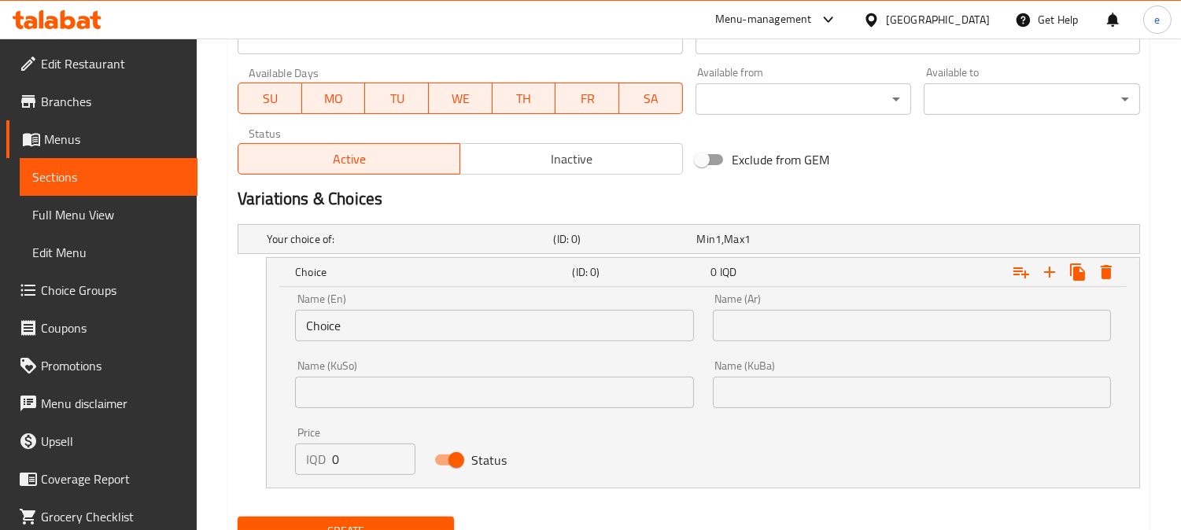
scroll to position [926, 0]
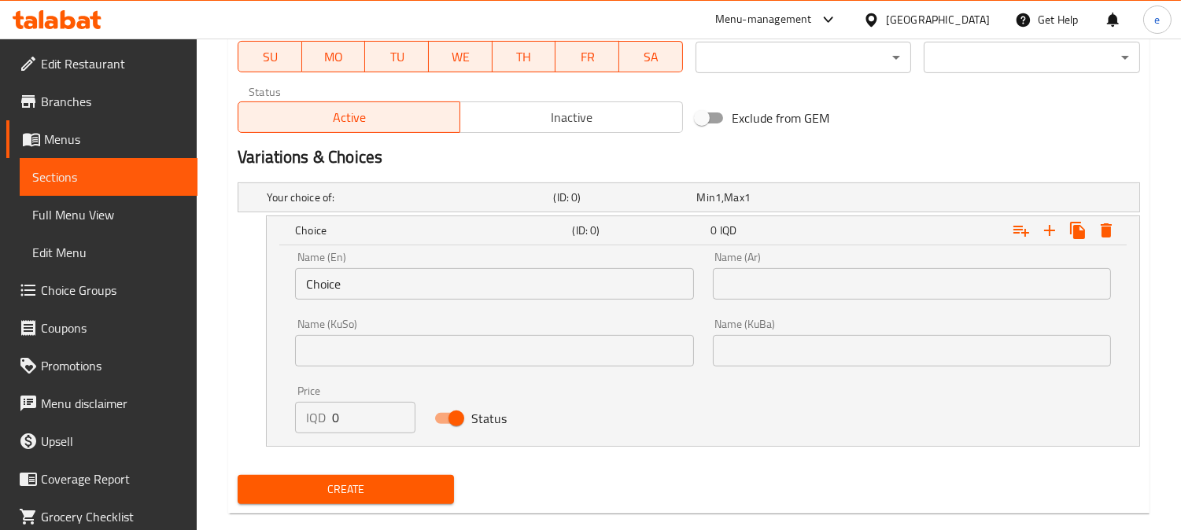
click at [323, 283] on input "Choice" at bounding box center [494, 283] width 398 height 31
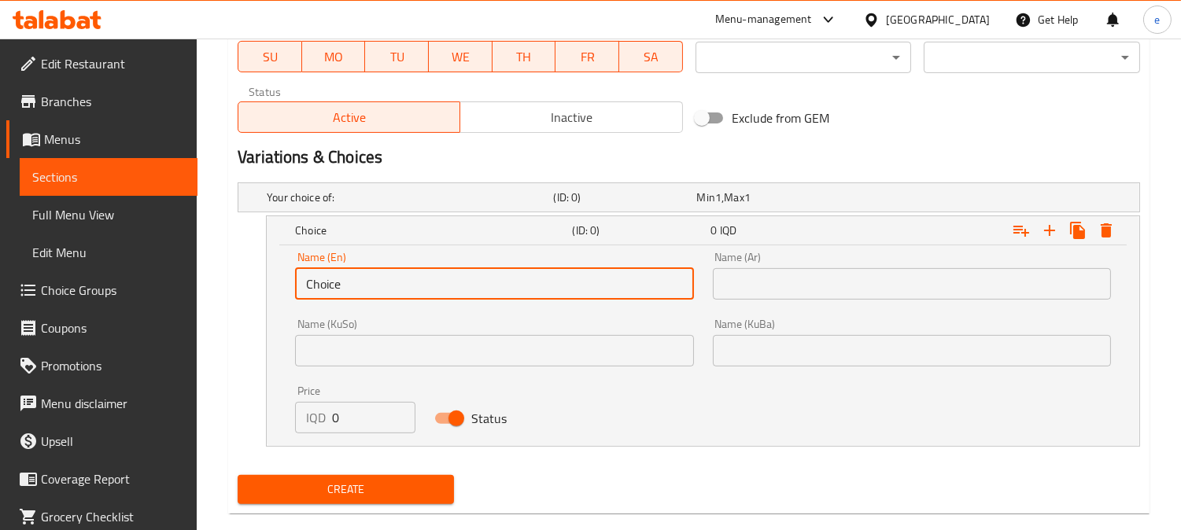
click at [323, 283] on input "Choice" at bounding box center [494, 283] width 398 height 31
type input "Small"
click at [460, 350] on input "text" at bounding box center [494, 350] width 398 height 31
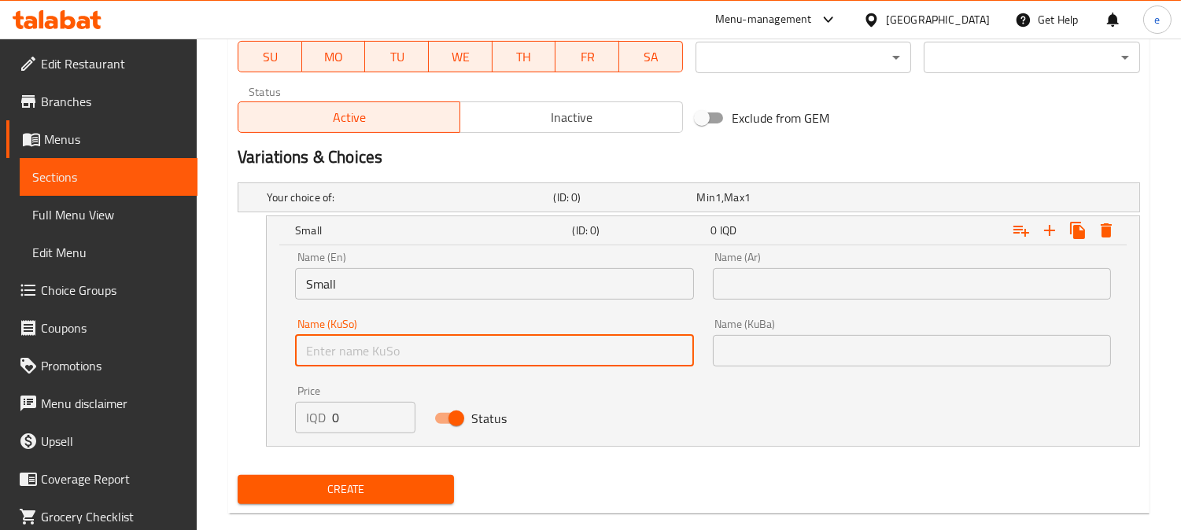
type input "بچووک"
click at [790, 351] on input "text" at bounding box center [912, 350] width 398 height 31
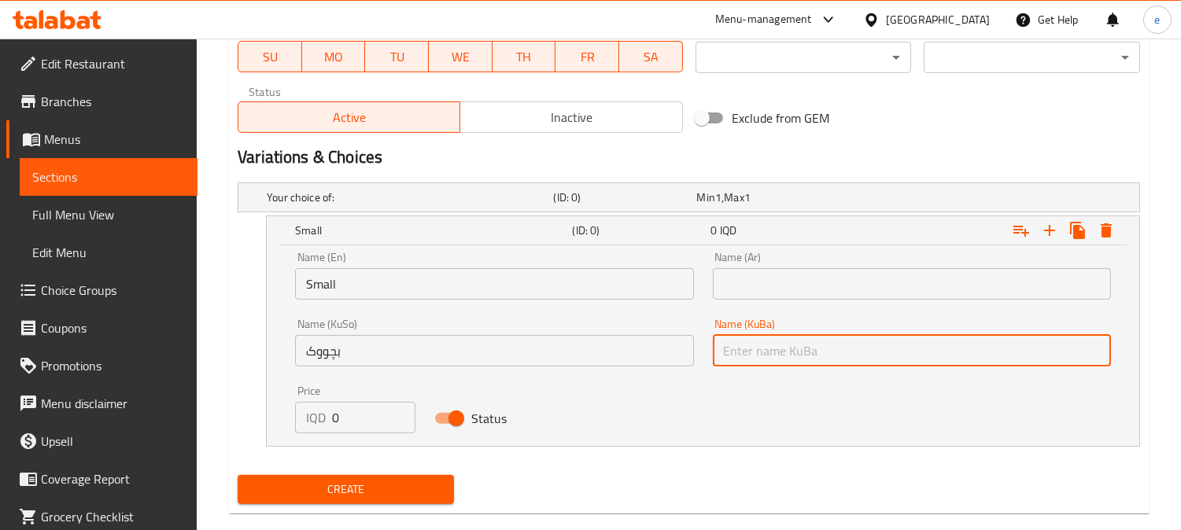
type input "بچووک"
click at [807, 278] on input "text" at bounding box center [912, 283] width 398 height 31
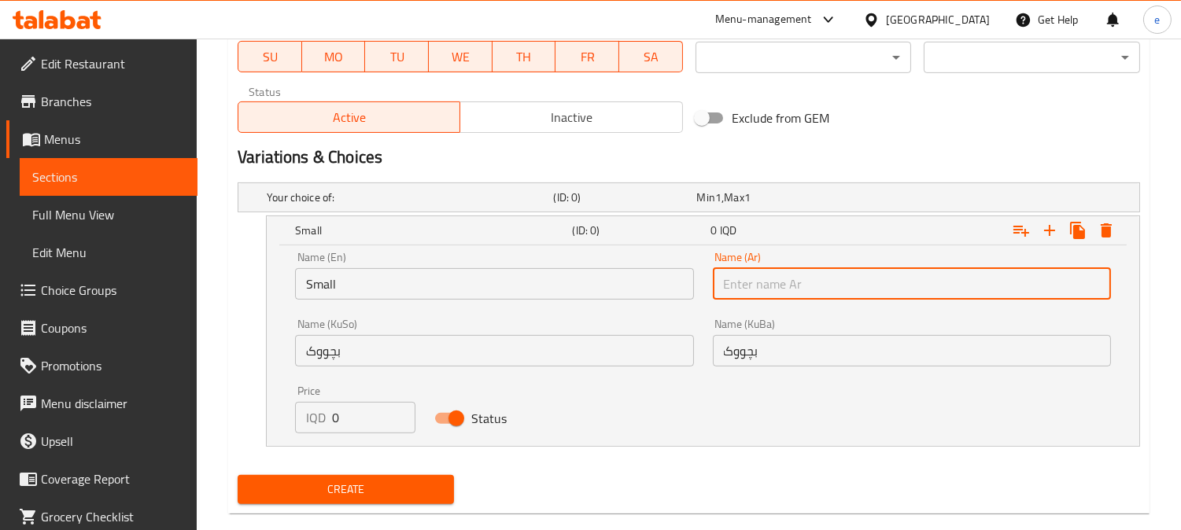
type input "صغير"
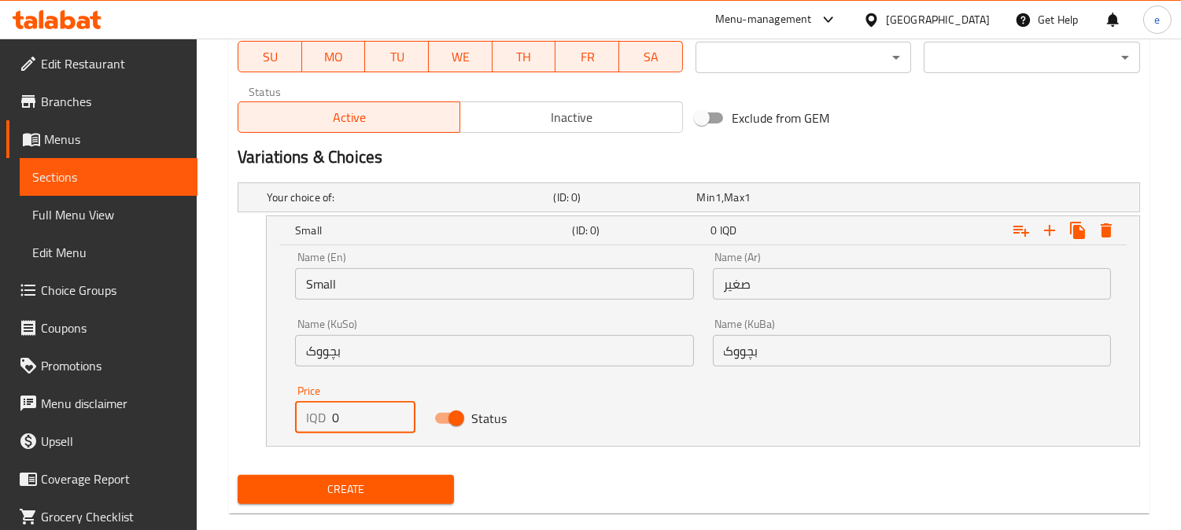
drag, startPoint x: 341, startPoint y: 421, endPoint x: 279, endPoint y: 427, distance: 62.5
click at [279, 427] on div "Name (En) Small Name (En) Name (Ar) صغير Name (Ar) Name (KuSo) بچووک Name (KuSo…" at bounding box center [703, 345] width 872 height 201
type input "4000"
click at [1045, 228] on icon "Expand" at bounding box center [1049, 230] width 19 height 19
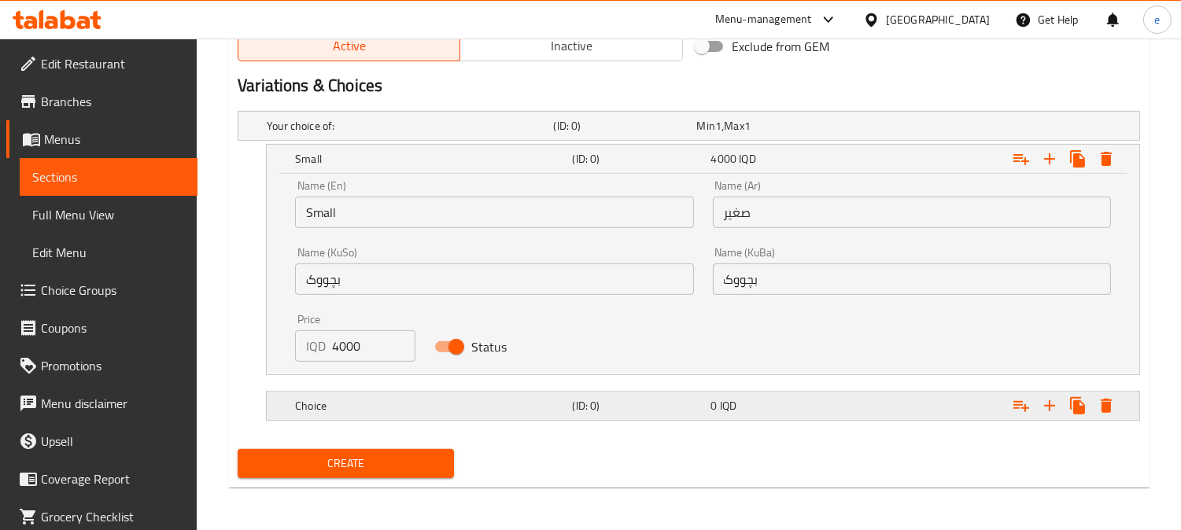
click at [600, 134] on h5 "(ID: 0)" at bounding box center [621, 126] width 137 height 16
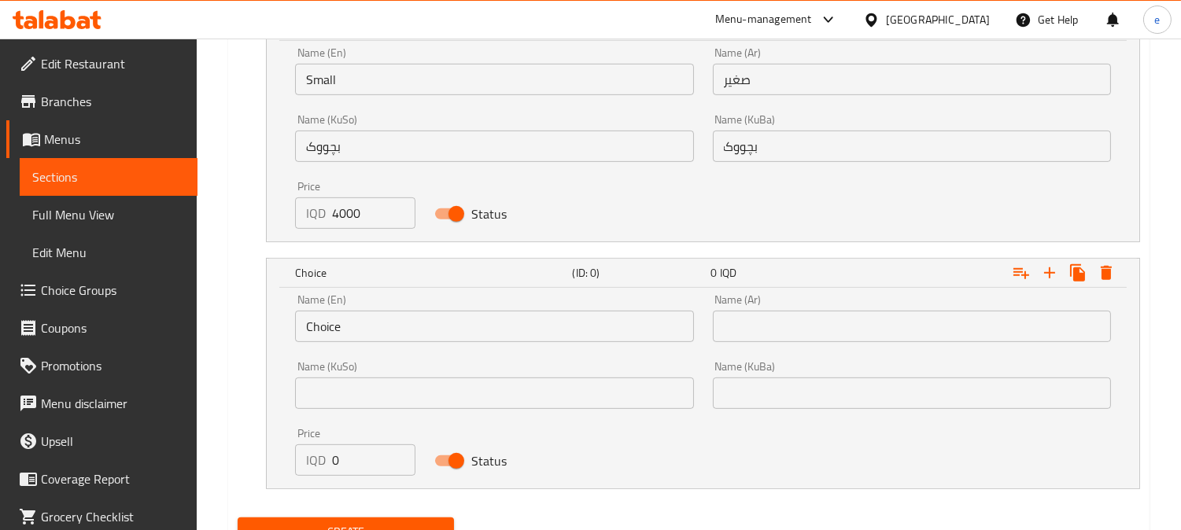
scroll to position [1173, 0]
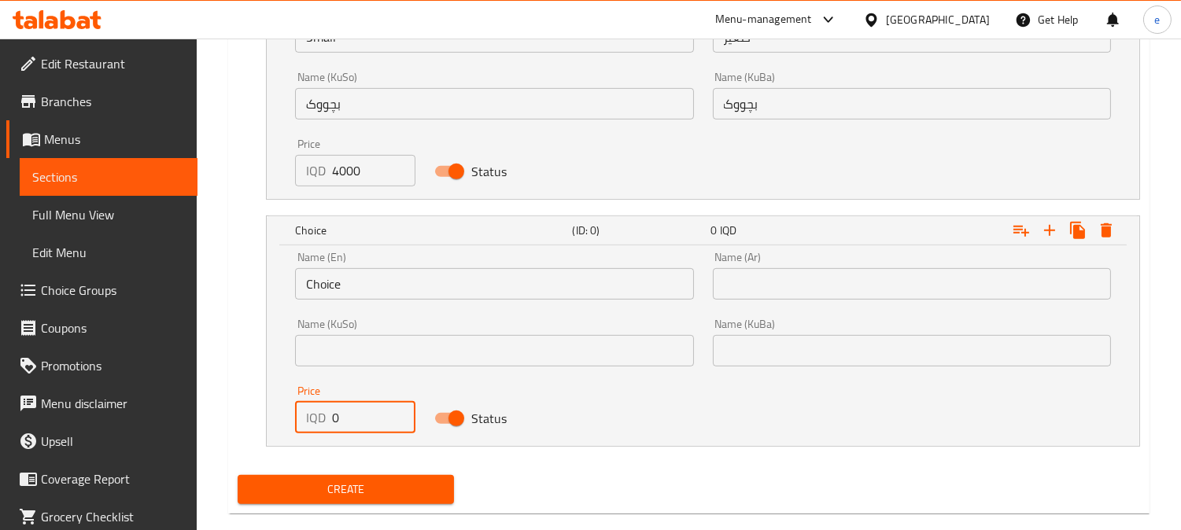
drag, startPoint x: 365, startPoint y: 412, endPoint x: 312, endPoint y: 415, distance: 52.8
click at [318, 415] on div "IQD 0 Price" at bounding box center [355, 417] width 120 height 31
type input "6000"
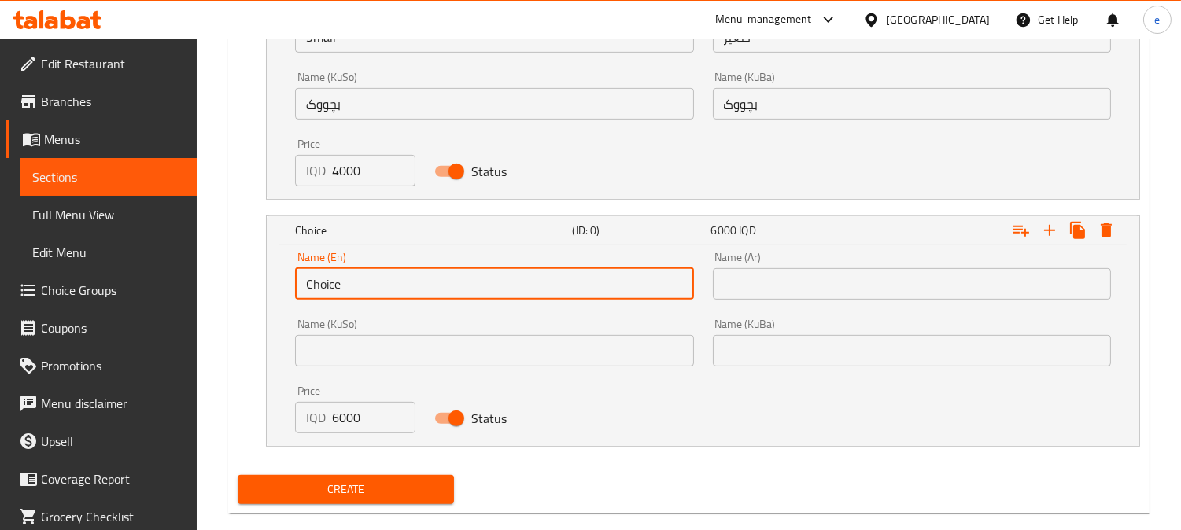
drag, startPoint x: 350, startPoint y: 286, endPoint x: 193, endPoint y: 289, distance: 157.4
type input "Large"
click at [525, 348] on input "text" at bounding box center [494, 350] width 398 height 31
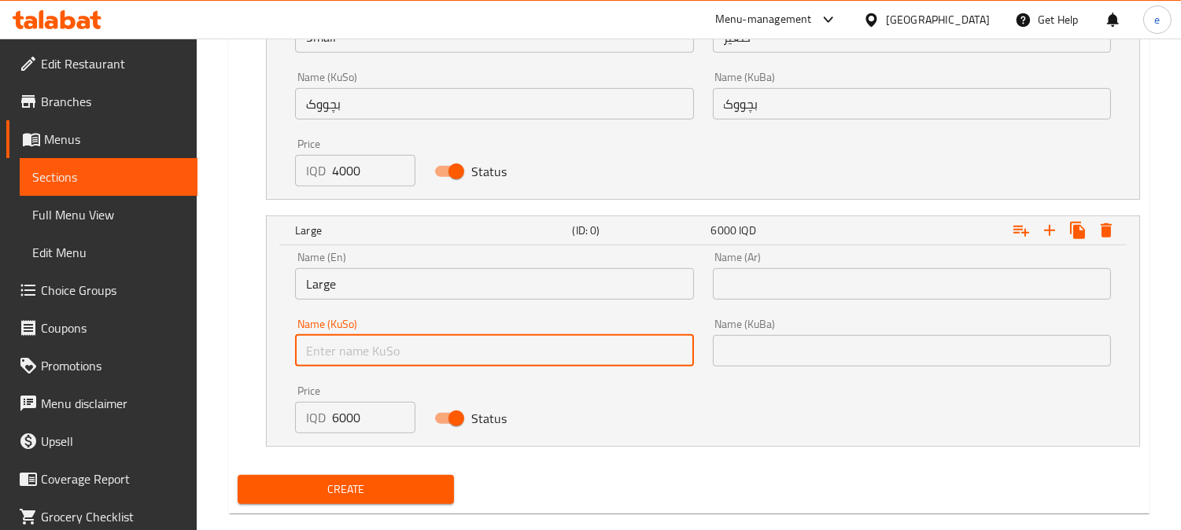
type input "گەورە"
click at [842, 366] on div "Name (KuBa) Name (KuBa)" at bounding box center [911, 342] width 417 height 67
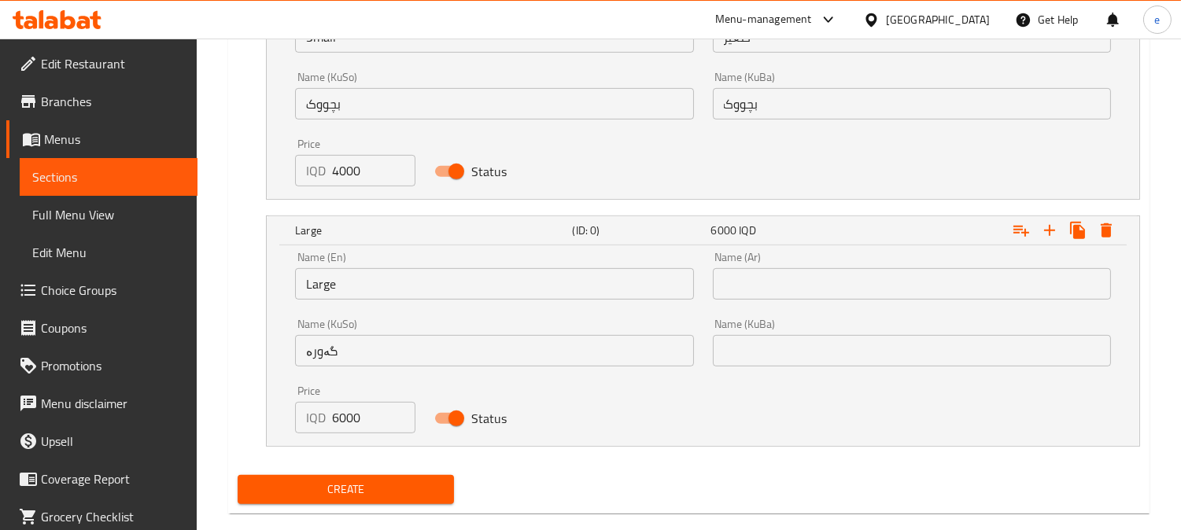
click at [842, 350] on input "text" at bounding box center [912, 350] width 398 height 31
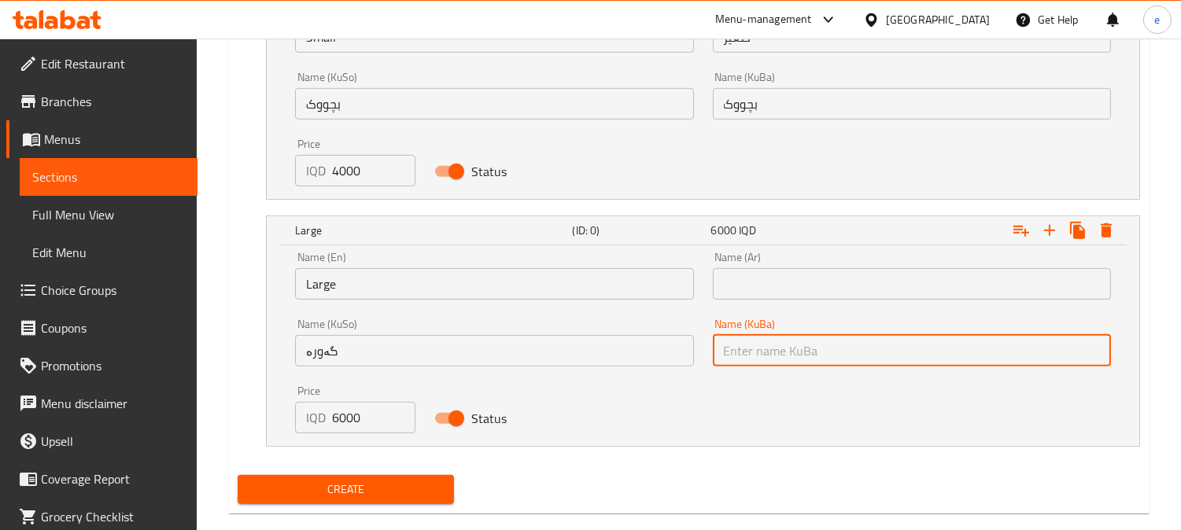
type input "گەورە"
click at [791, 293] on input "text" at bounding box center [912, 283] width 398 height 31
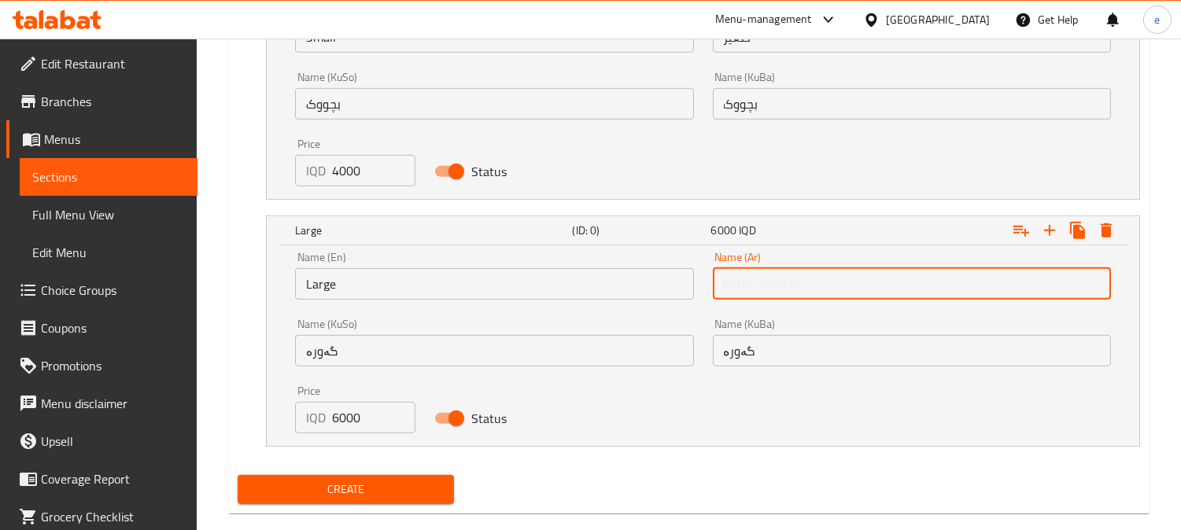
type input "كبير"
click at [366, 485] on span "Create" at bounding box center [345, 490] width 191 height 20
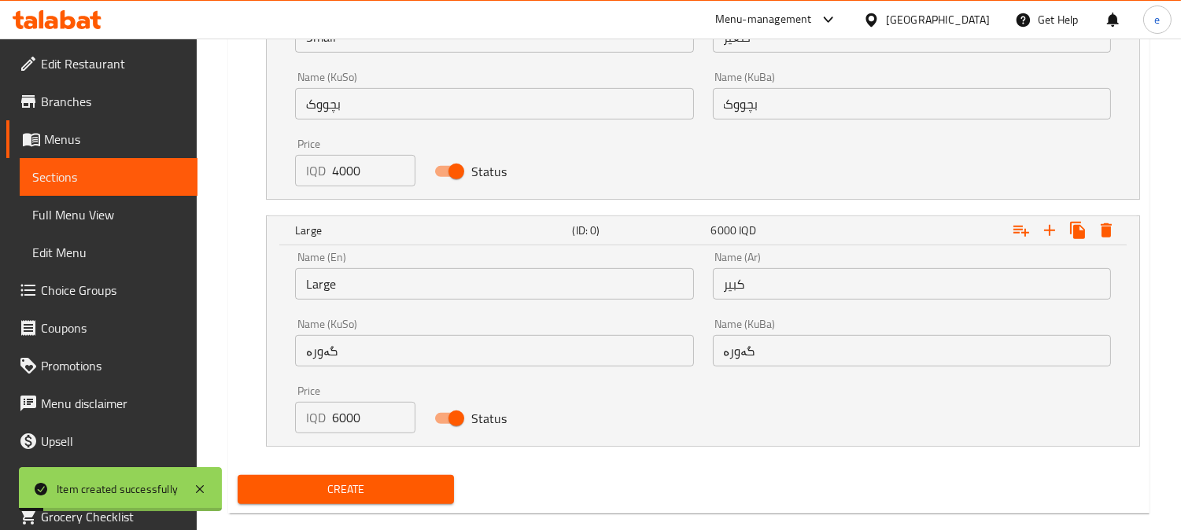
click at [112, 163] on link "Sections" at bounding box center [109, 177] width 178 height 38
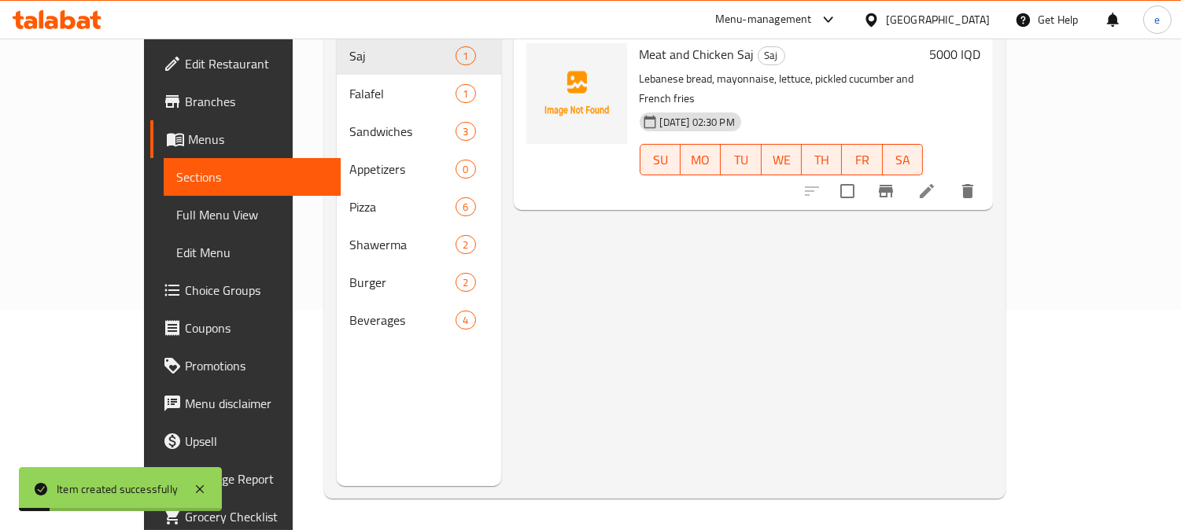
scroll to position [220, 0]
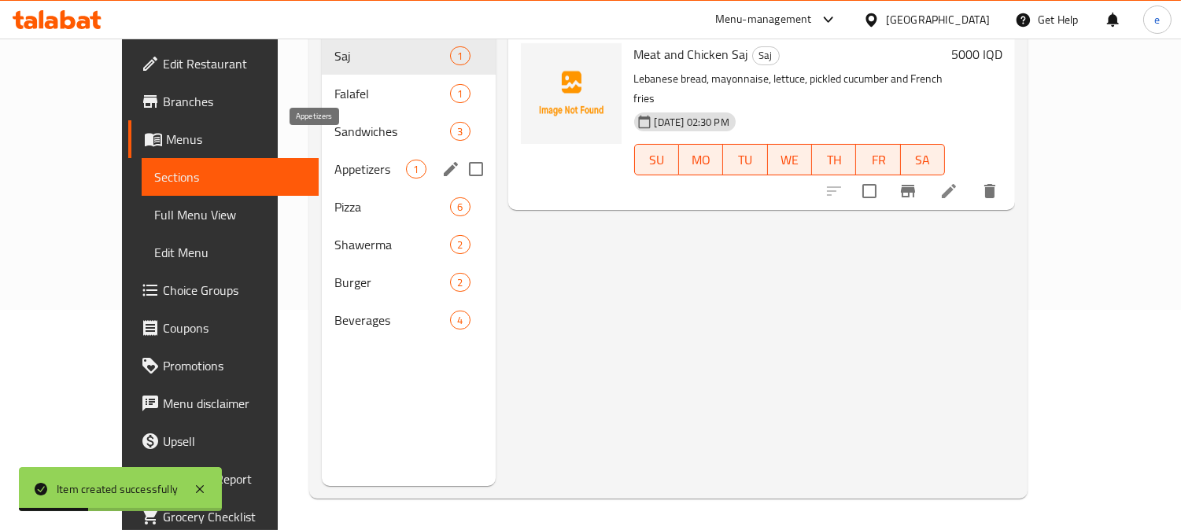
click at [334, 160] on span "Appetizers" at bounding box center [370, 169] width 72 height 19
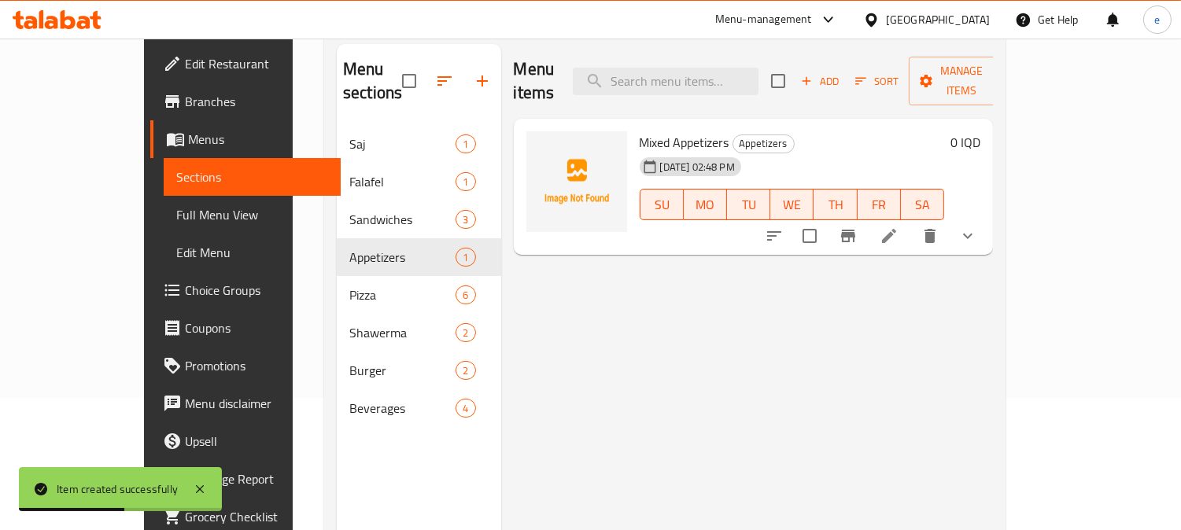
scroll to position [175, 0]
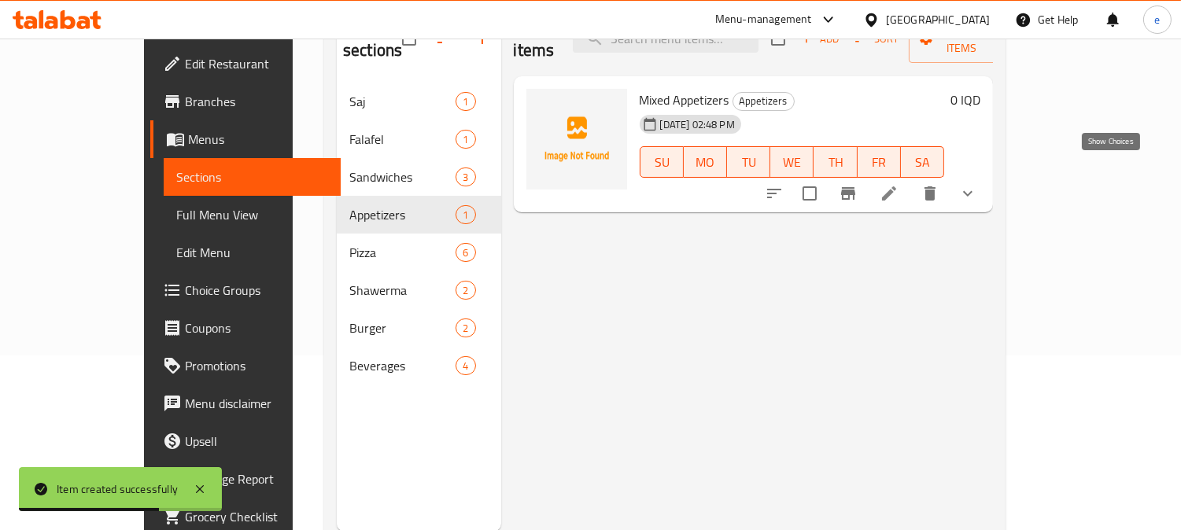
click at [977, 184] on icon "show more" at bounding box center [967, 193] width 19 height 19
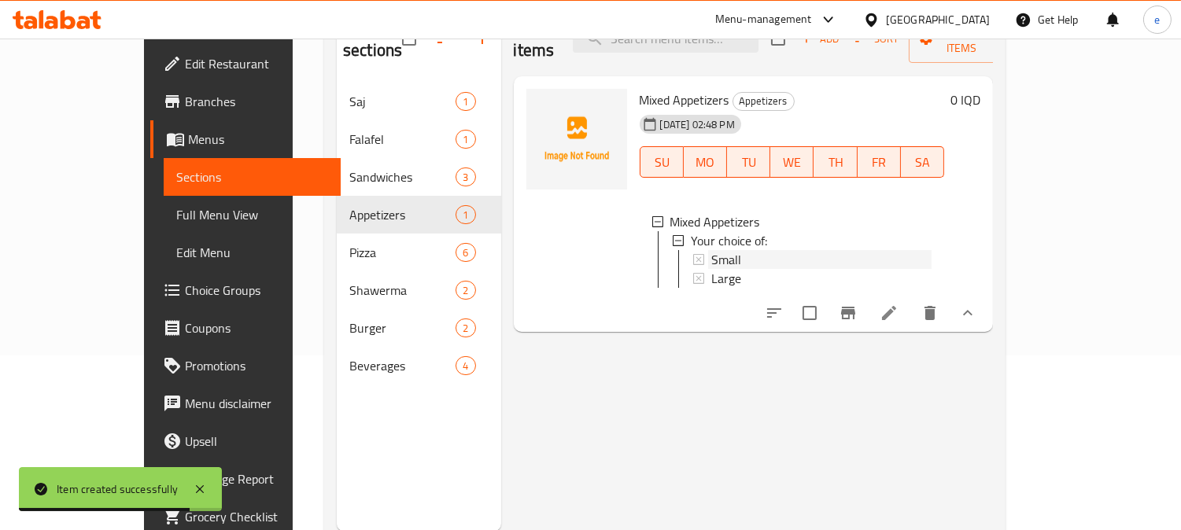
click at [711, 250] on span "Small" at bounding box center [726, 259] width 30 height 19
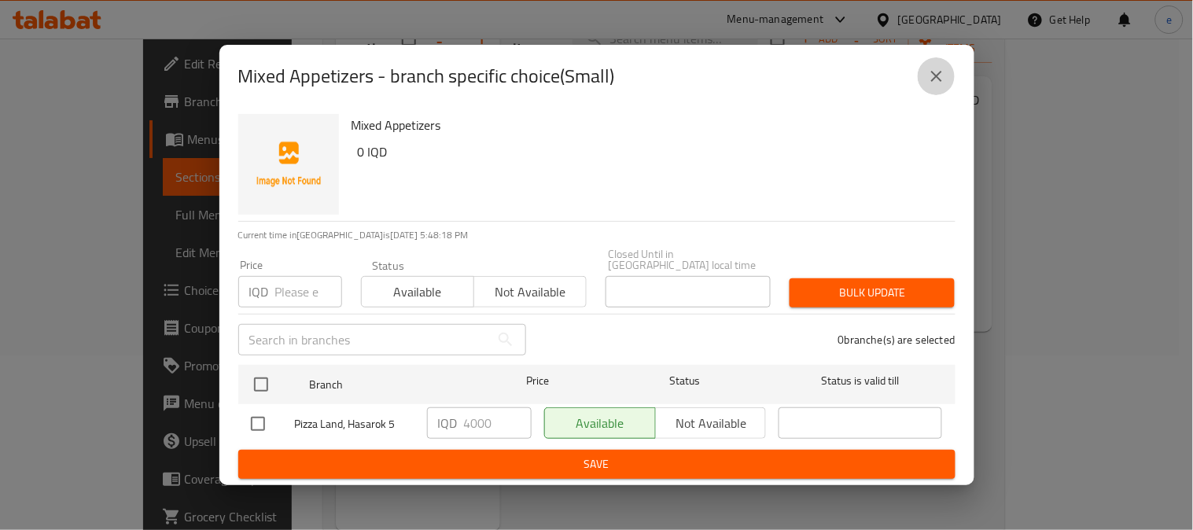
click at [920, 85] on button "close" at bounding box center [937, 76] width 38 height 38
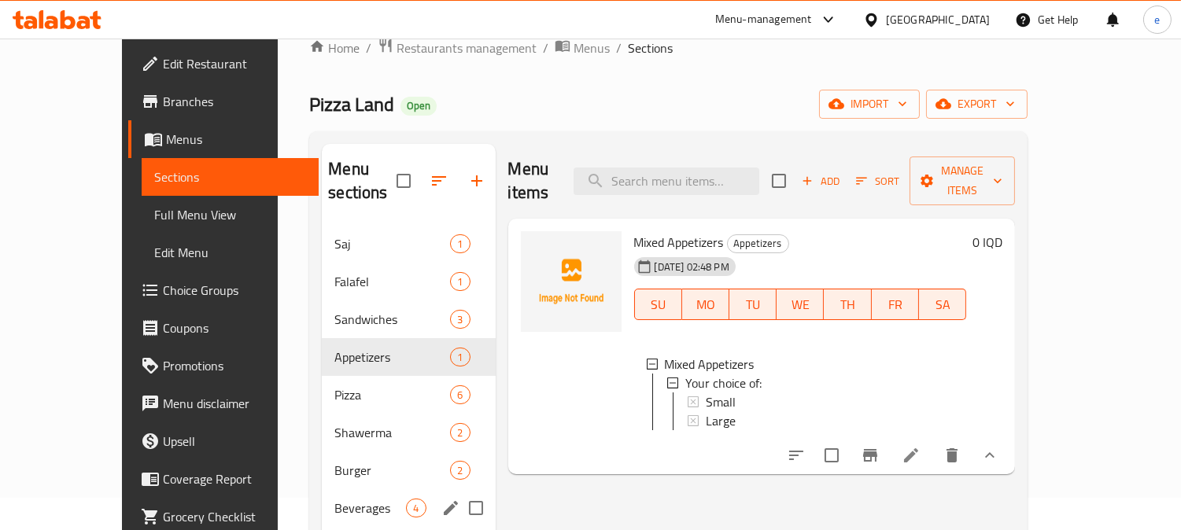
scroll to position [0, 0]
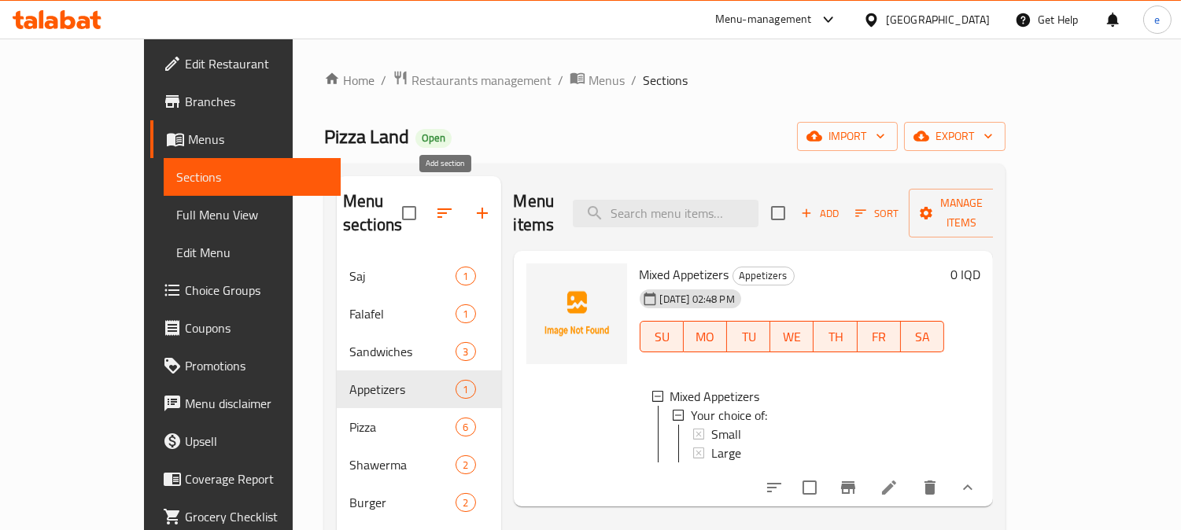
click at [463, 212] on button "button" at bounding box center [482, 213] width 38 height 38
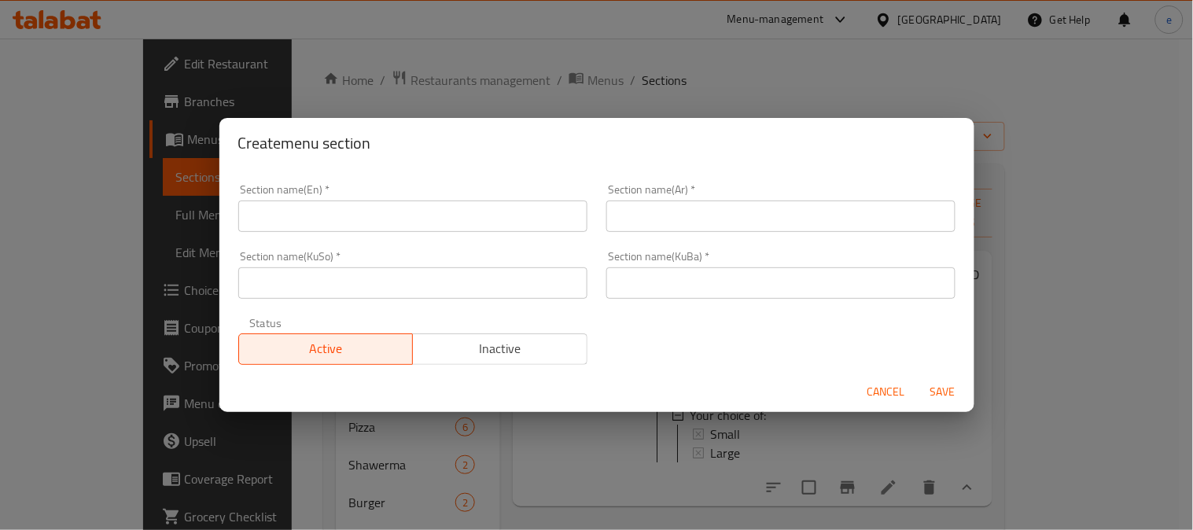
click at [378, 303] on div "Section name(KuSo)   * Section name(KuSo) *" at bounding box center [413, 274] width 368 height 67
click at [381, 296] on input "text" at bounding box center [412, 282] width 349 height 31
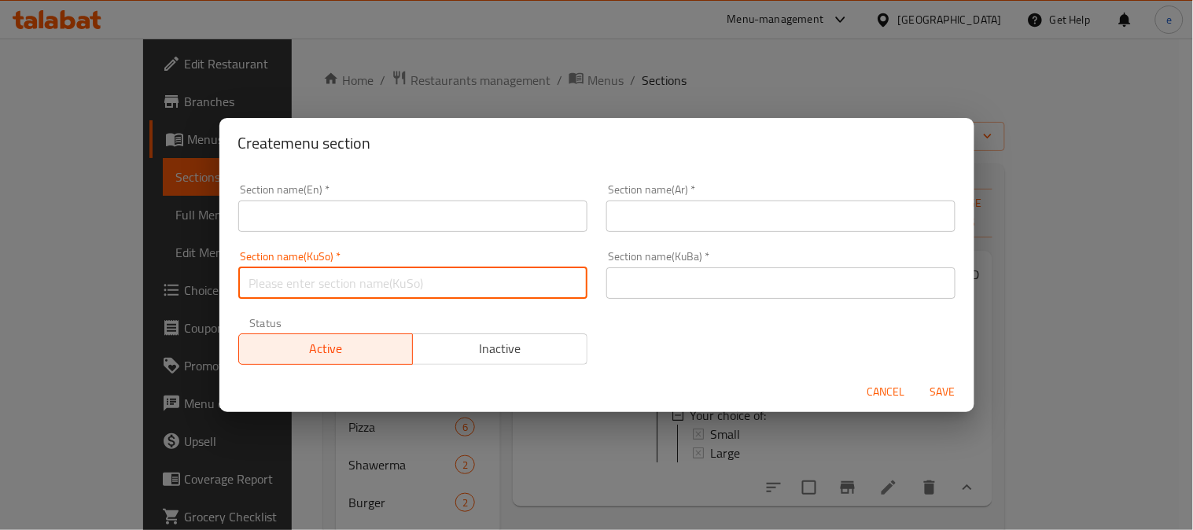
paste input "فینگەر"
type input "فینگەر"
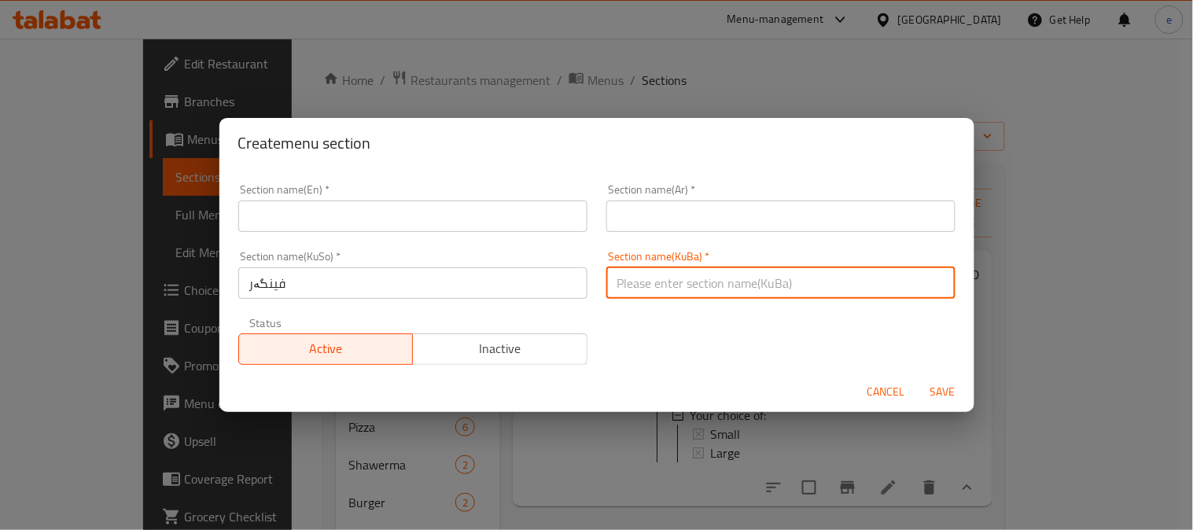
click at [650, 282] on input "text" at bounding box center [780, 282] width 349 height 31
paste input "فینگەر"
type input "فینگەر"
click at [439, 227] on input "text" at bounding box center [412, 216] width 349 height 31
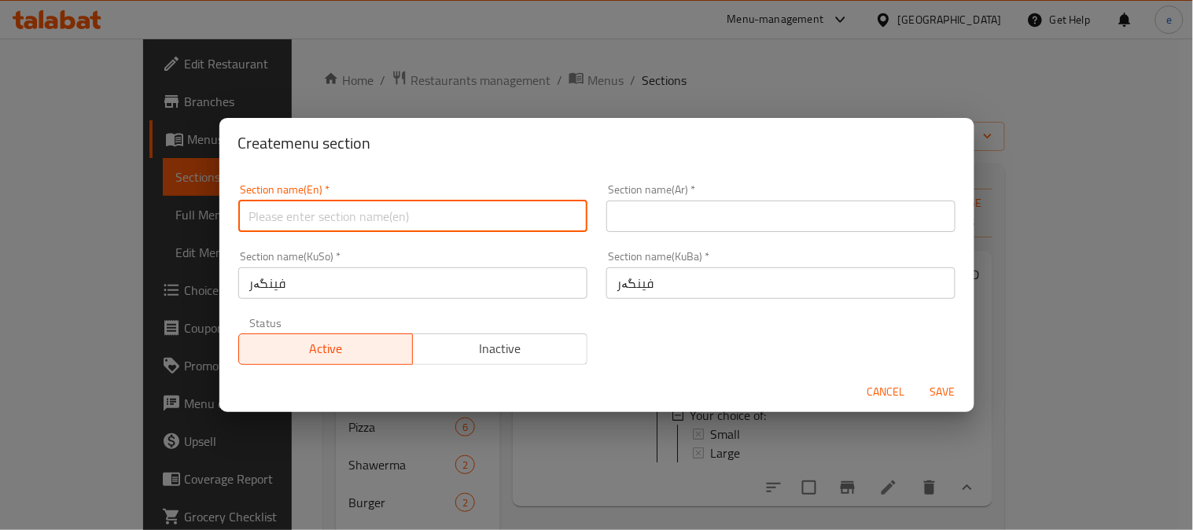
paste input "French Fries"
type input "French Fries"
click at [622, 223] on input "text" at bounding box center [780, 216] width 349 height 31
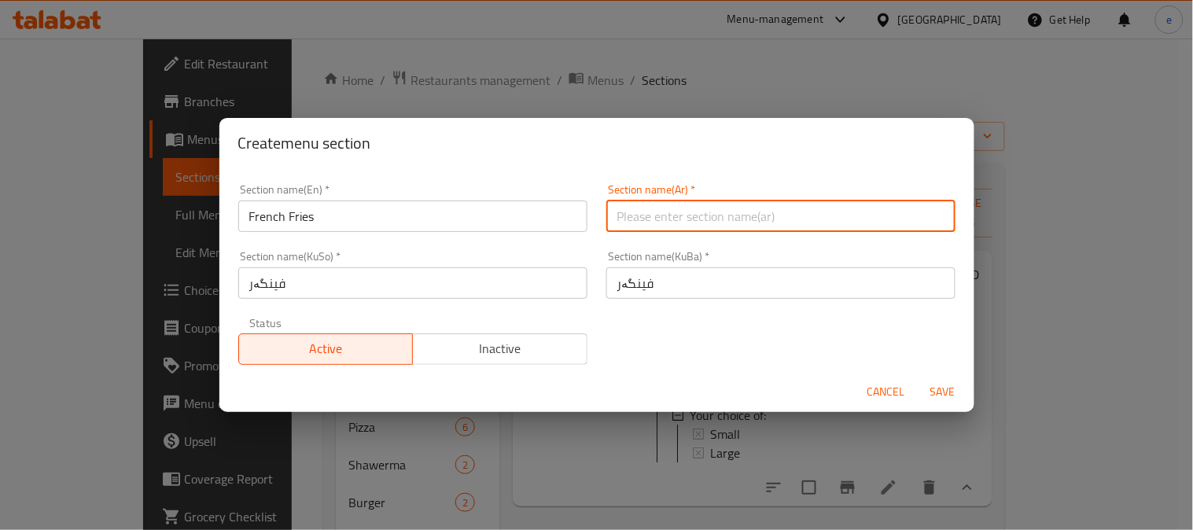
paste input "بطاطا [GEOGRAPHIC_DATA]"
type input "البطاطا مقلية"
click at [934, 396] on span "Save" at bounding box center [943, 392] width 38 height 20
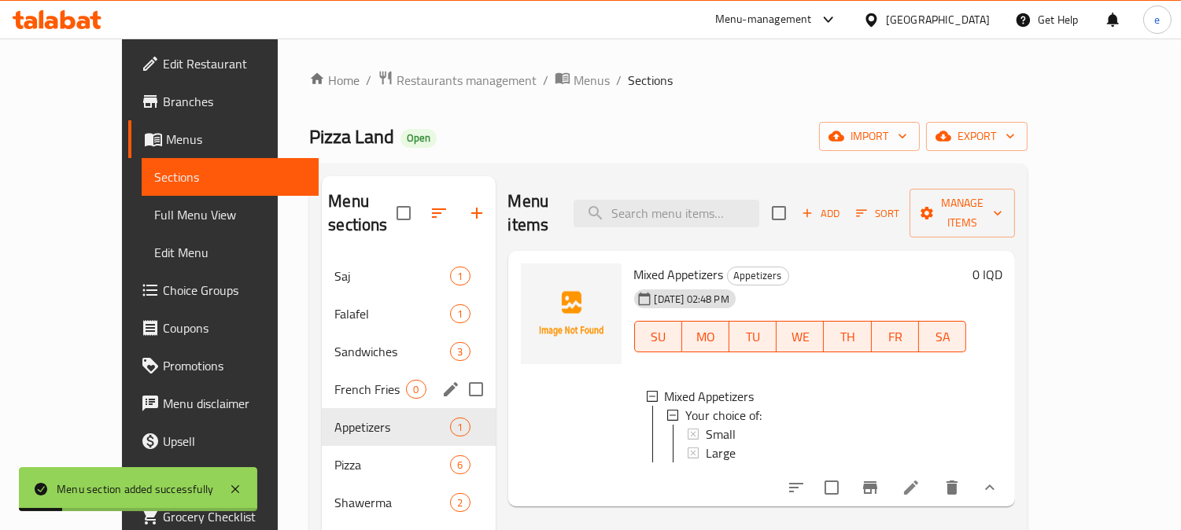
click at [334, 380] on span "French Fries" at bounding box center [370, 389] width 72 height 19
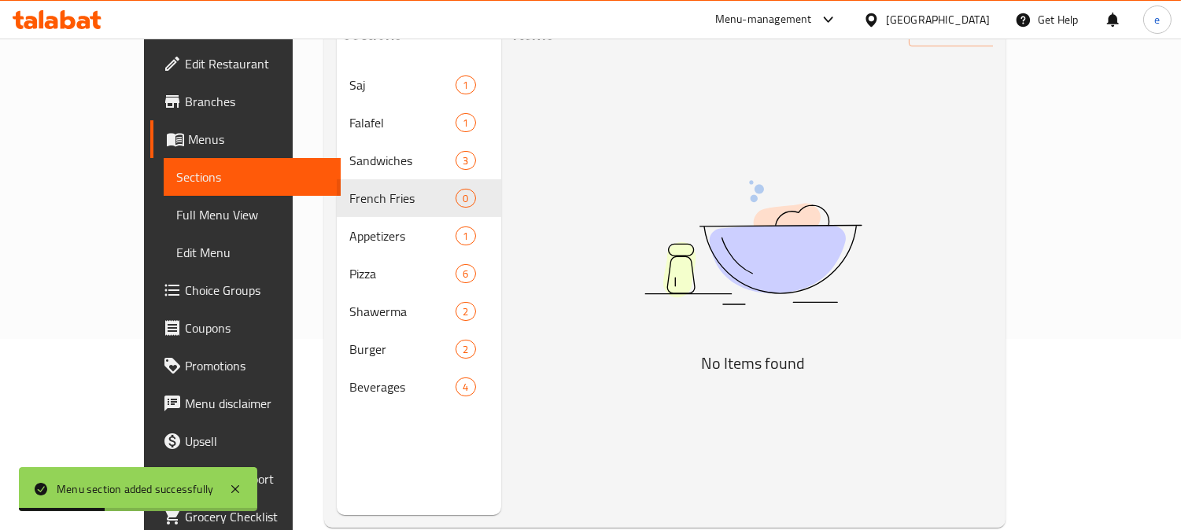
scroll to position [220, 0]
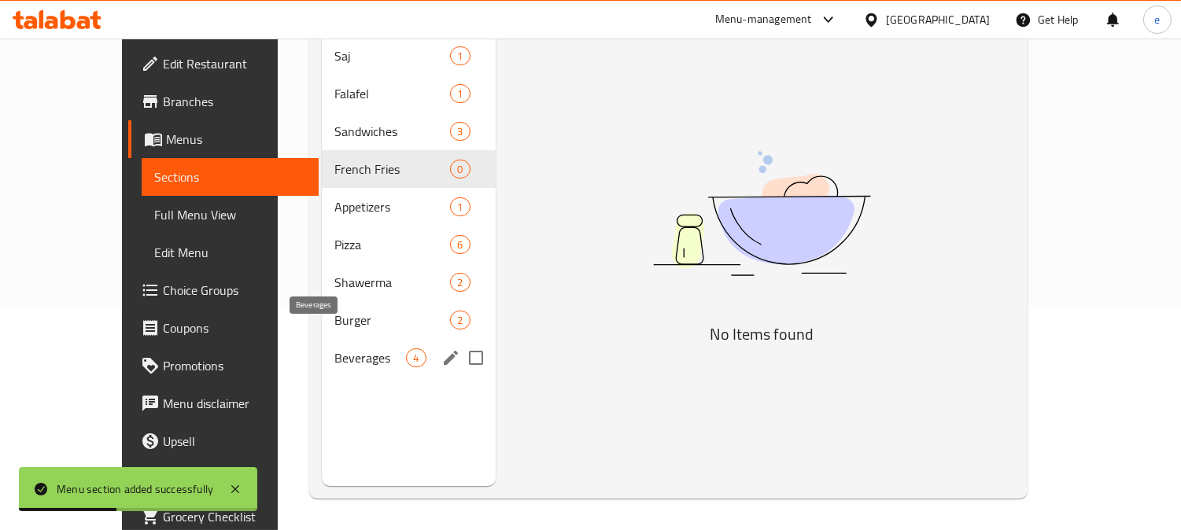
click at [334, 348] on span "Beverages" at bounding box center [370, 357] width 72 height 19
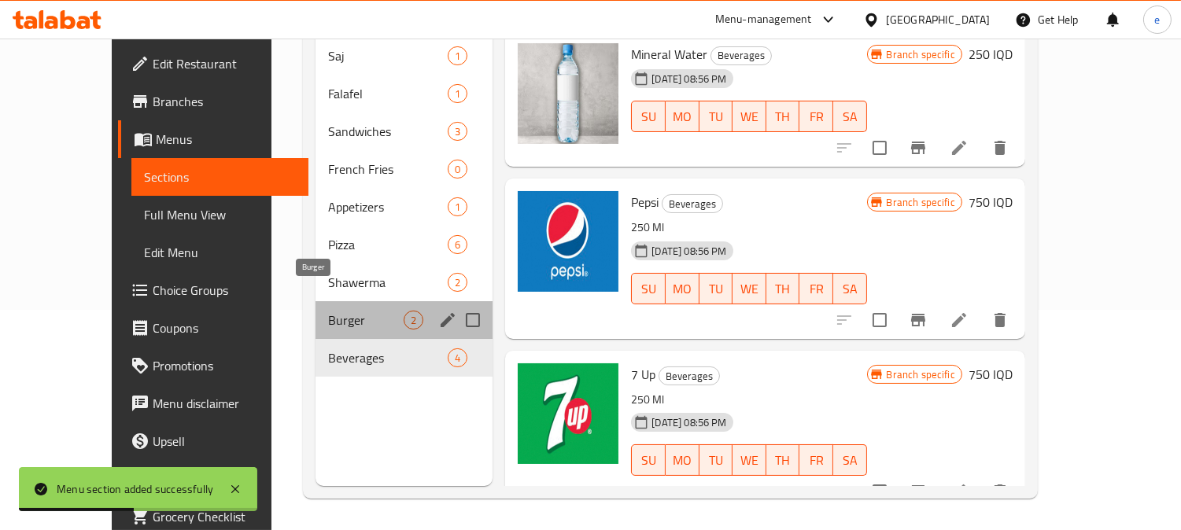
click at [328, 311] on span "Burger" at bounding box center [366, 320] width 76 height 19
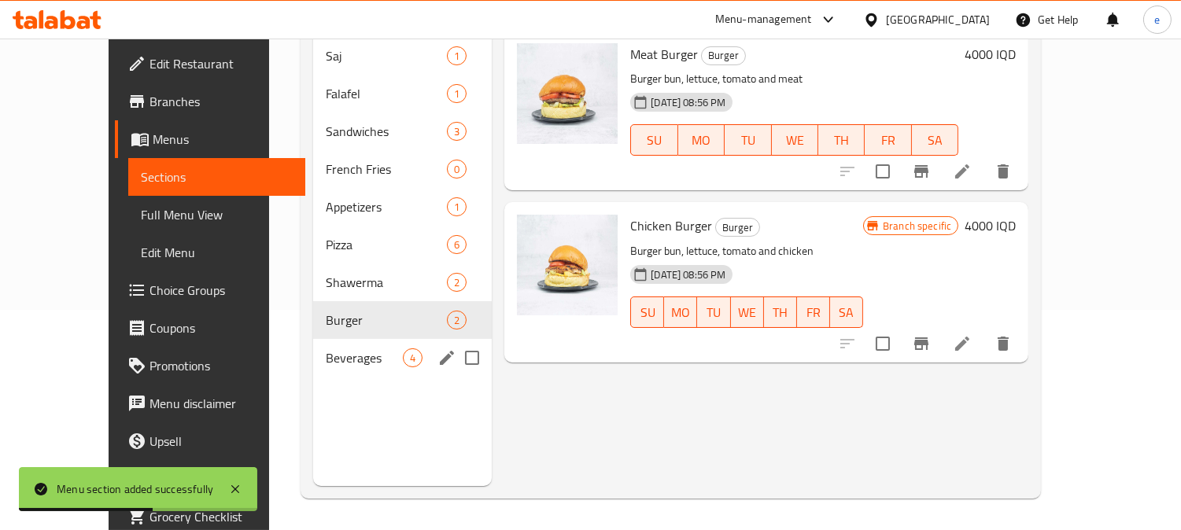
click at [326, 311] on span "Burger" at bounding box center [386, 320] width 121 height 19
click at [313, 301] on div "Burger 2" at bounding box center [402, 320] width 179 height 38
click at [326, 273] on span "Shawerma" at bounding box center [386, 282] width 121 height 19
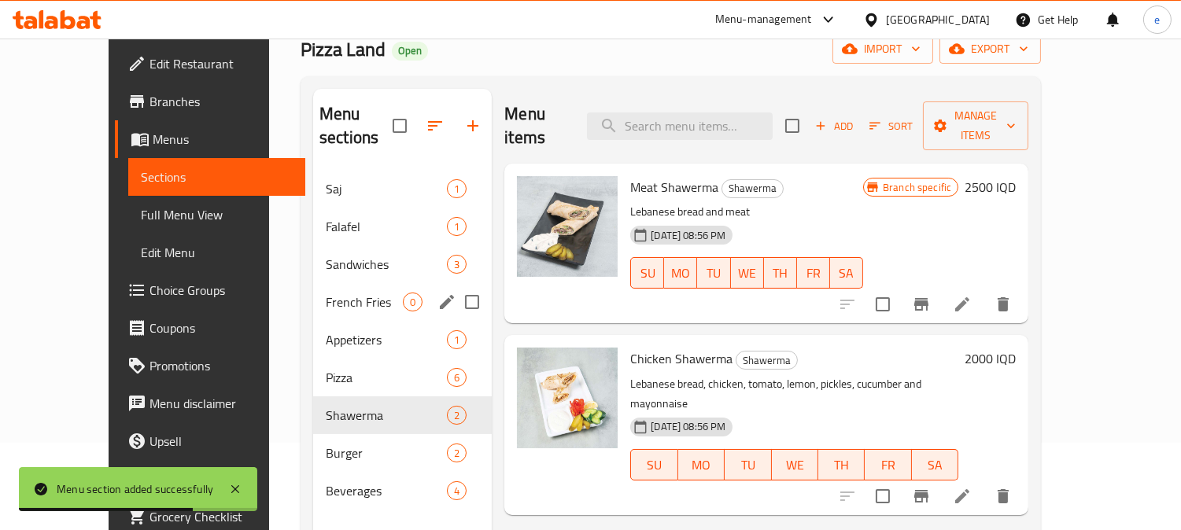
scroll to position [45, 0]
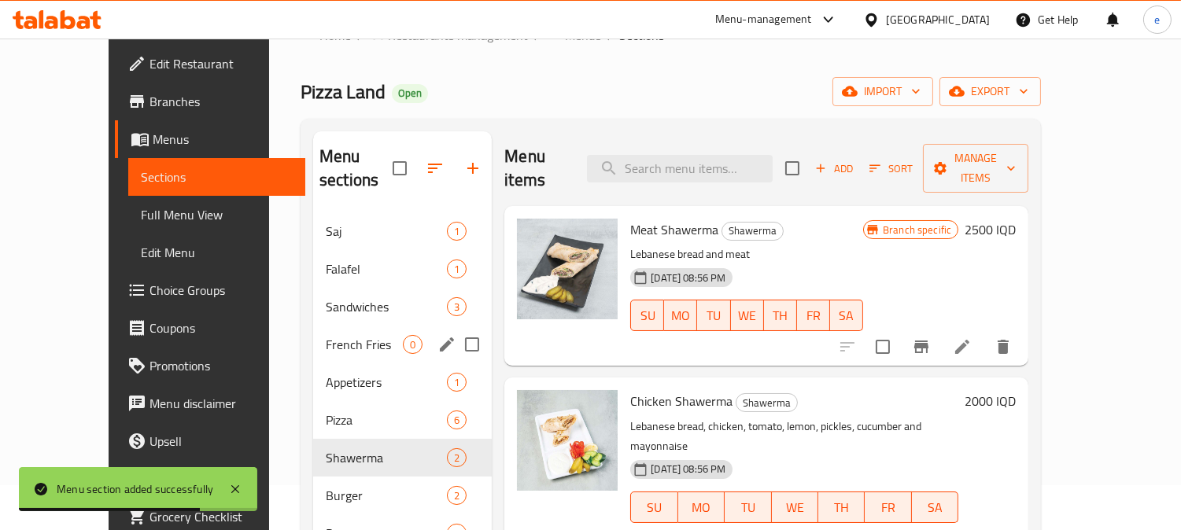
click at [313, 326] on div "French Fries 0" at bounding box center [402, 345] width 179 height 38
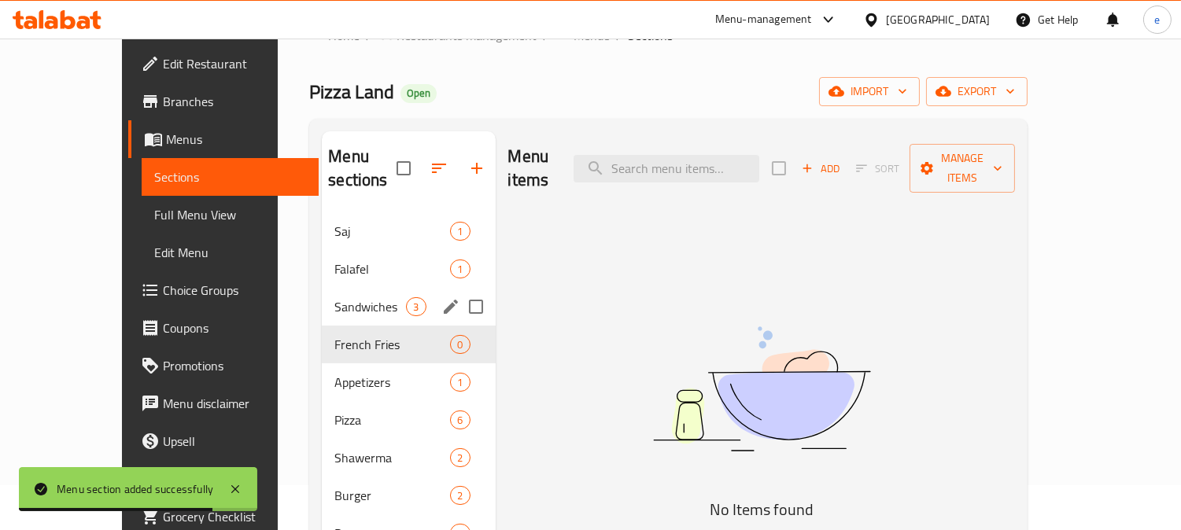
click at [322, 288] on div "Sandwiches 3" at bounding box center [408, 307] width 173 height 38
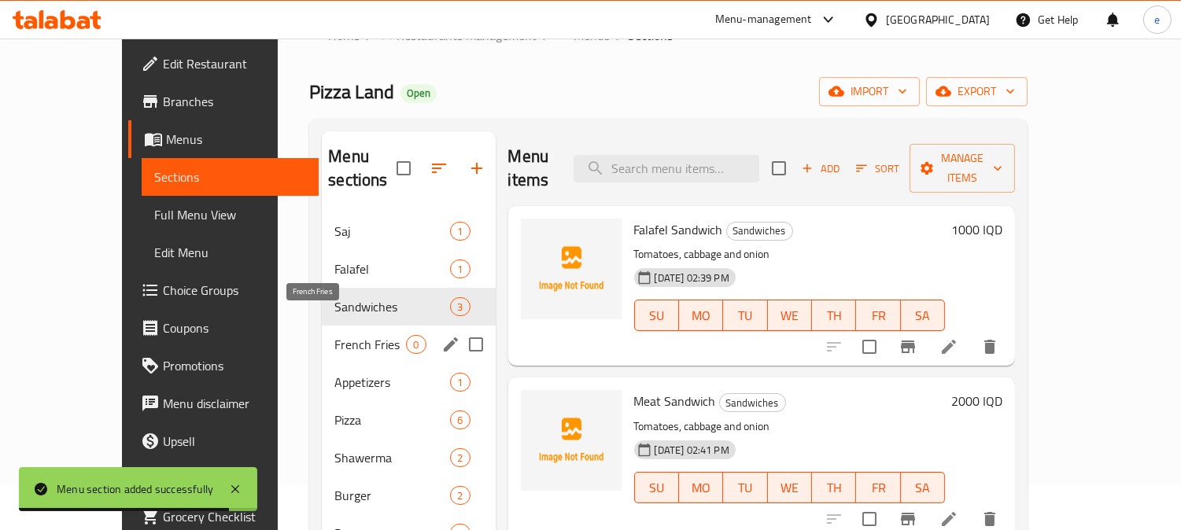
click at [334, 335] on span "French Fries" at bounding box center [370, 344] width 72 height 19
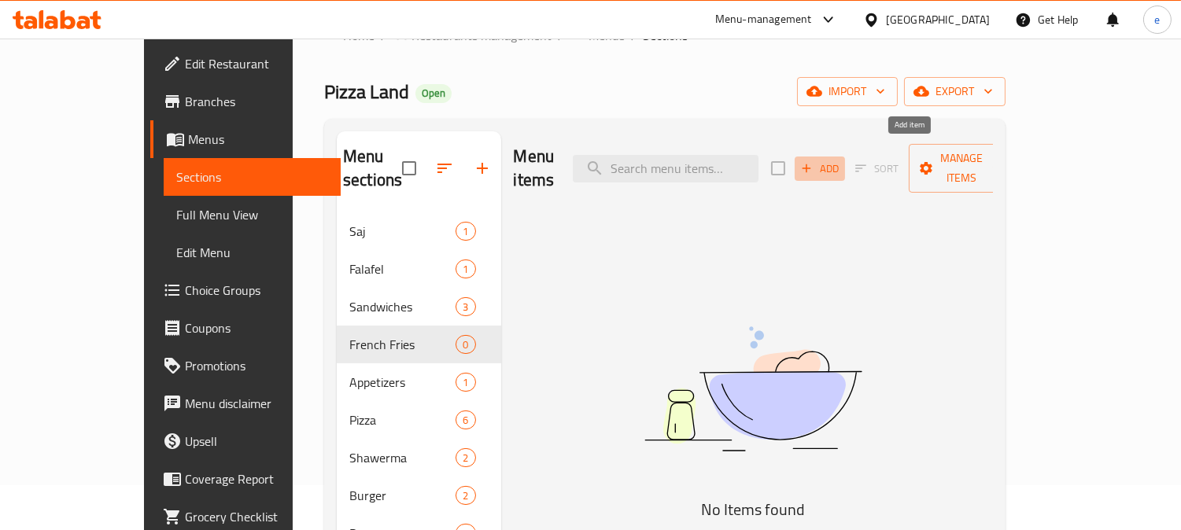
click at [841, 160] on span "Add" at bounding box center [819, 169] width 42 height 18
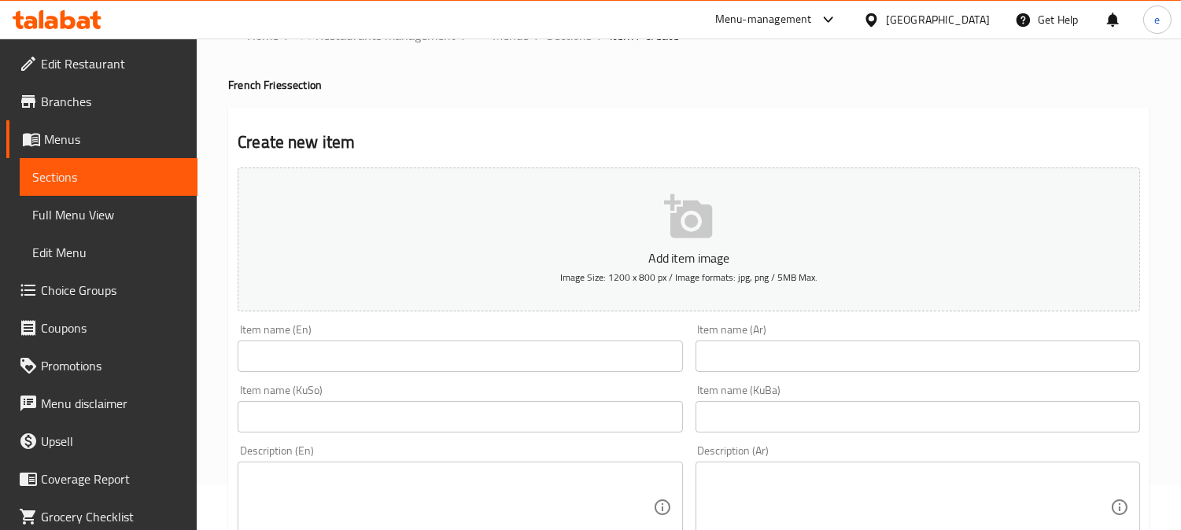
click at [392, 360] on input "text" at bounding box center [460, 356] width 444 height 31
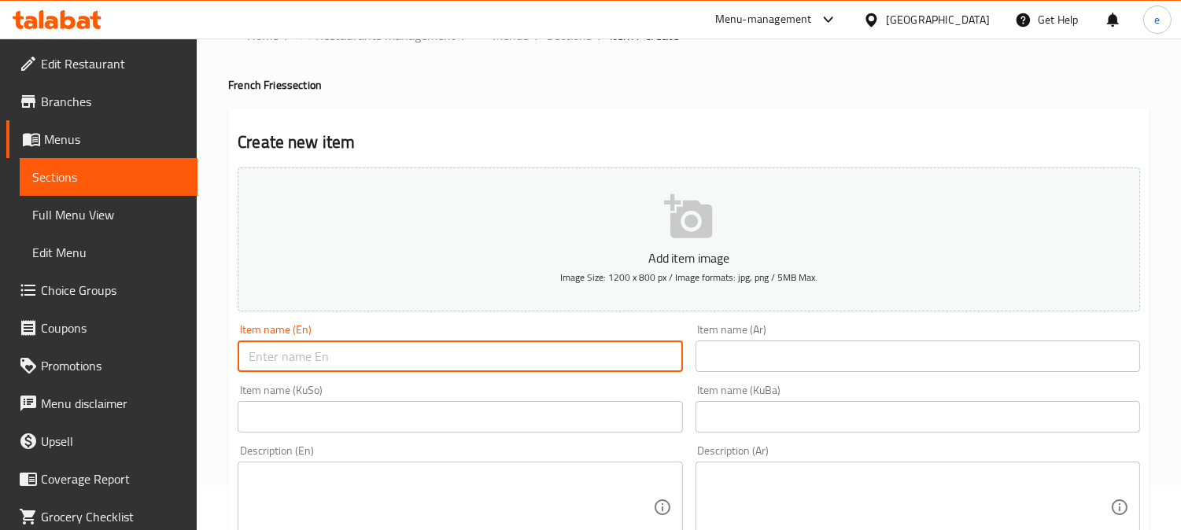
paste input "French Fries"
type input "French Fries"
click at [751, 360] on input "text" at bounding box center [917, 356] width 444 height 31
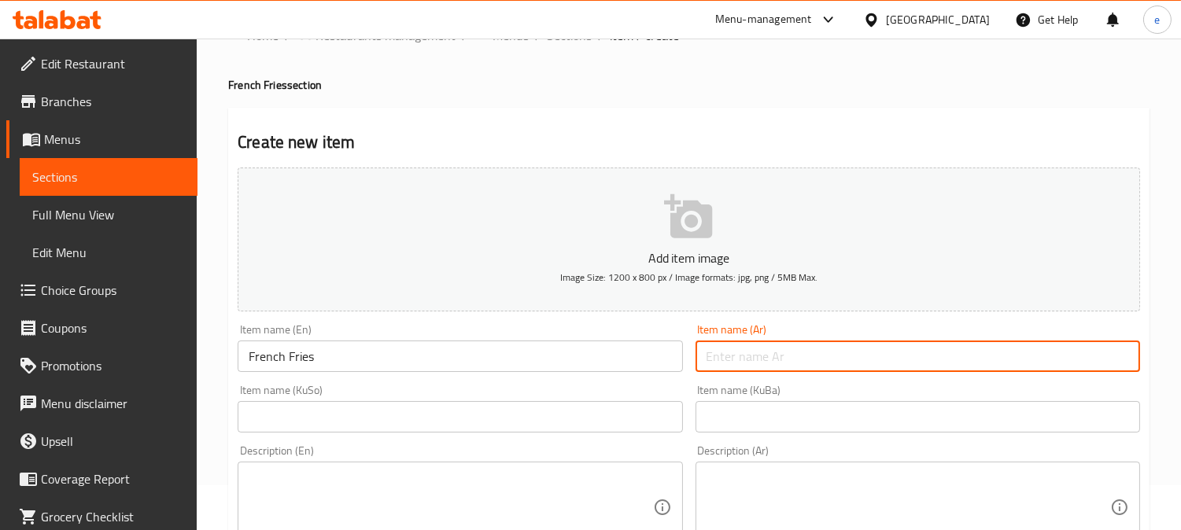
paste input "بطاطا [GEOGRAPHIC_DATA]"
type input "بطاطا [GEOGRAPHIC_DATA]"
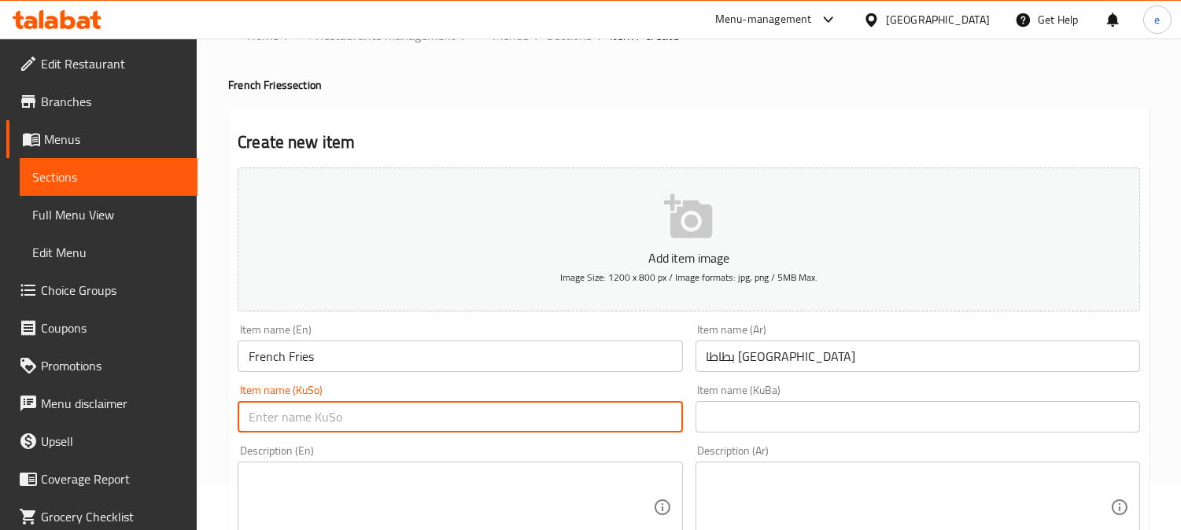
click at [513, 425] on input "text" at bounding box center [460, 416] width 444 height 31
paste input "فینگەر"
type input "فینگەر"
click at [735, 400] on div "Item name (KuBa) Item name (KuBa)" at bounding box center [917, 409] width 444 height 48
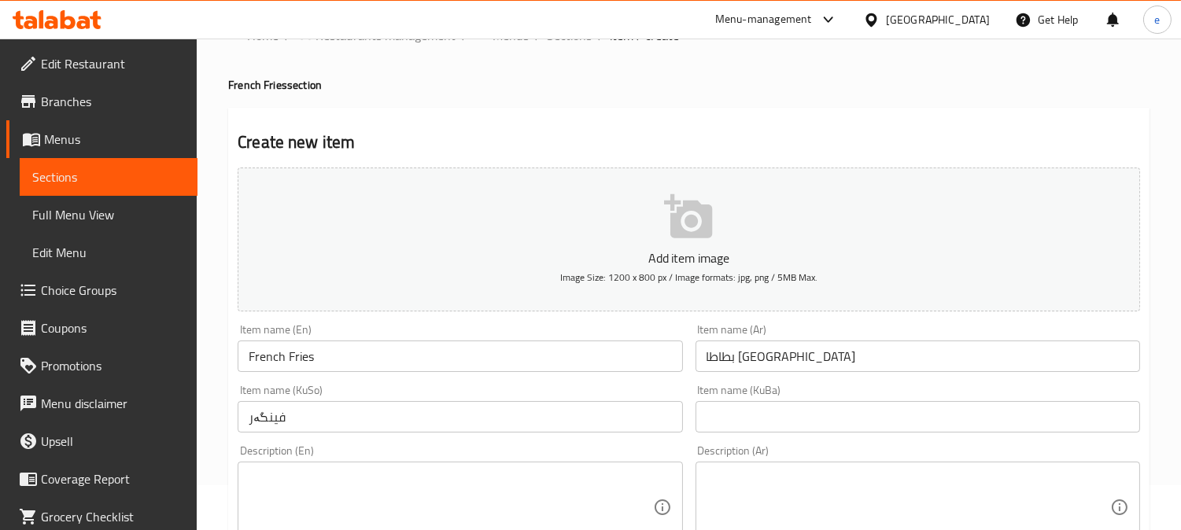
click at [735, 400] on div "Item name (KuBa) Item name (KuBa)" at bounding box center [917, 409] width 444 height 48
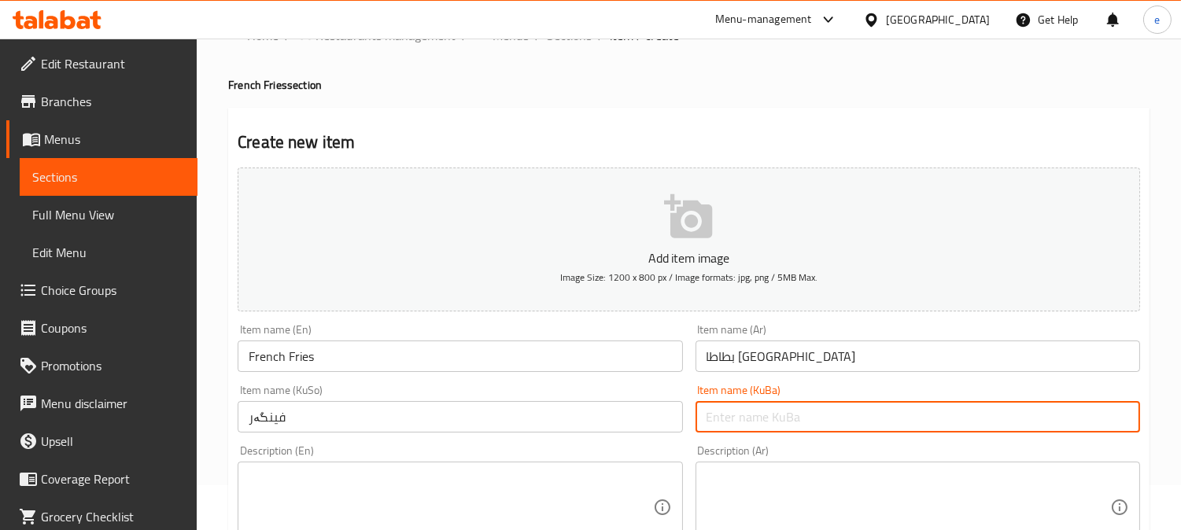
click at [735, 413] on input "text" at bounding box center [917, 416] width 444 height 31
paste input "فینگەر"
type input "فینگەر"
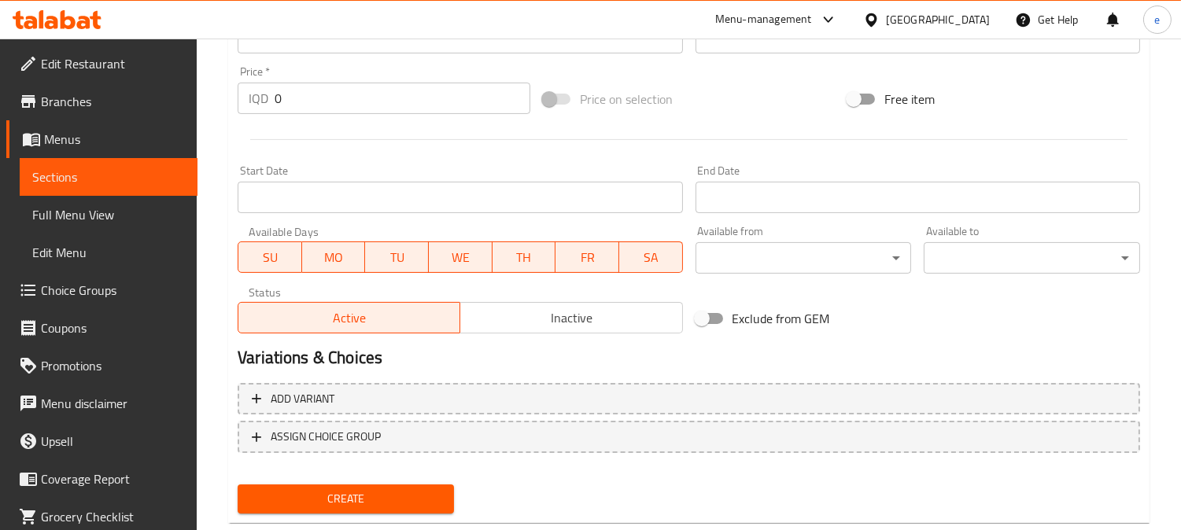
scroll to position [744, 0]
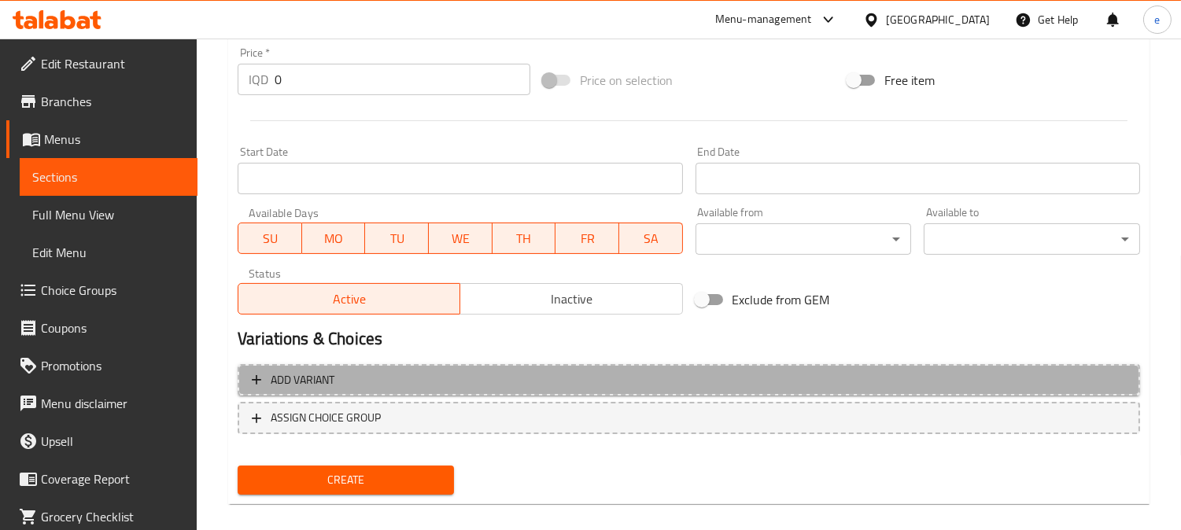
click at [370, 384] on span "Add variant" at bounding box center [689, 380] width 874 height 20
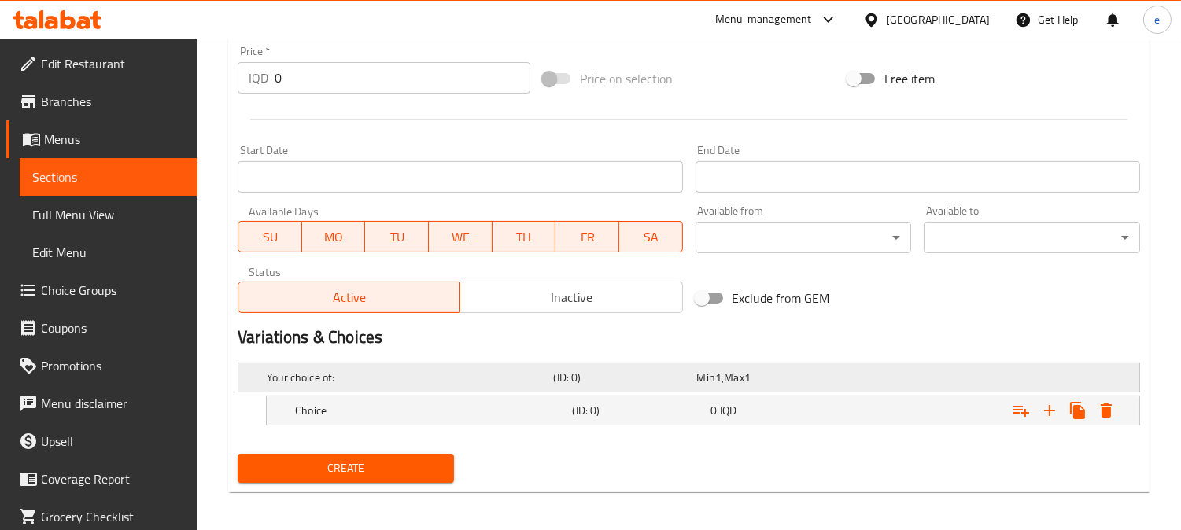
scroll to position [751, 0]
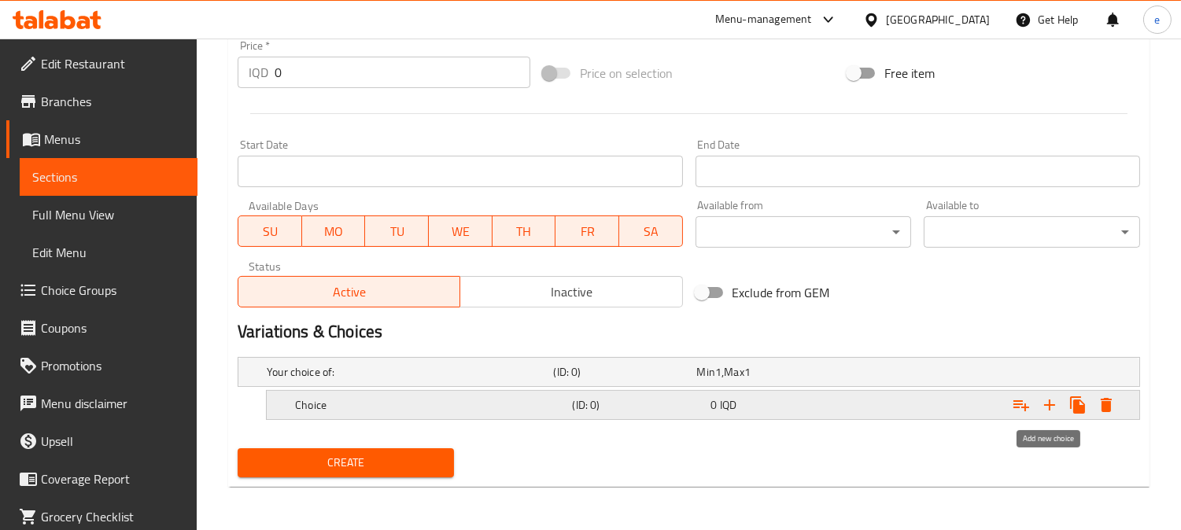
click at [1052, 400] on icon "Expand" at bounding box center [1049, 405] width 19 height 19
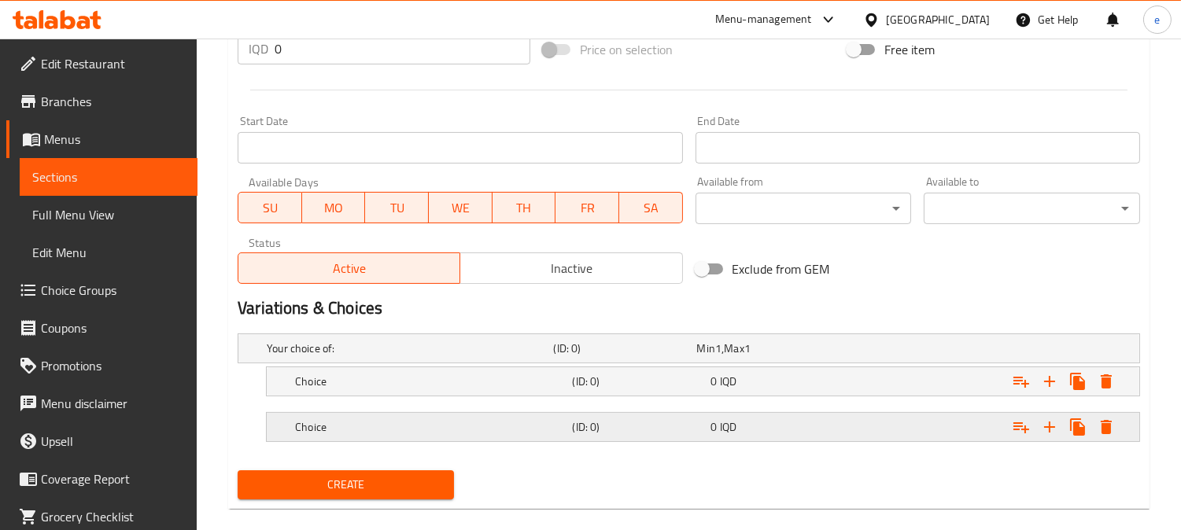
scroll to position [797, 0]
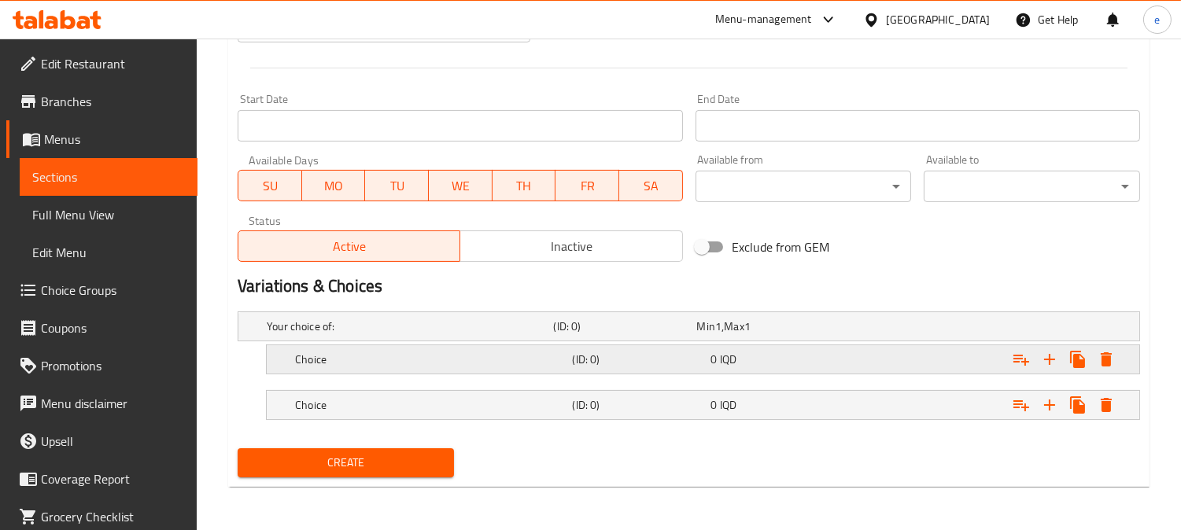
click at [767, 334] on div "0 IQD" at bounding box center [765, 327] width 137 height 16
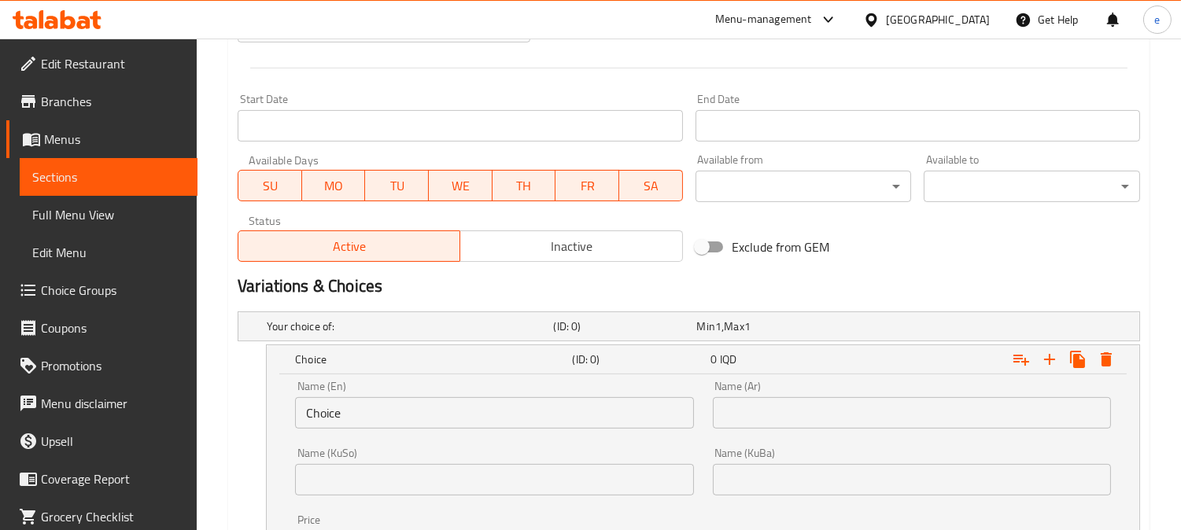
click at [295, 413] on input "Choice" at bounding box center [494, 412] width 398 height 31
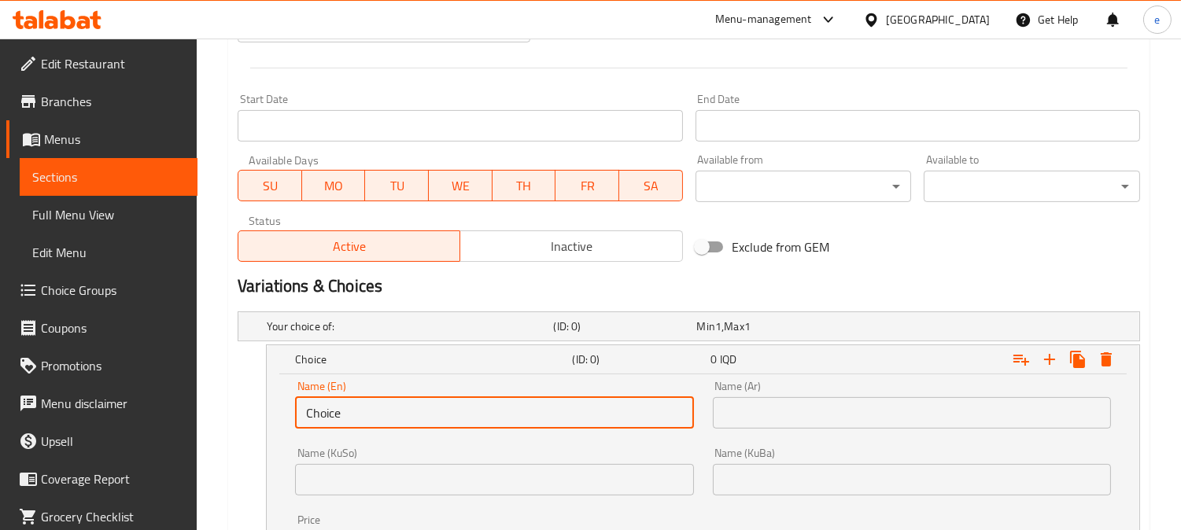
click at [316, 414] on input "Choice" at bounding box center [494, 412] width 398 height 31
type input "س"
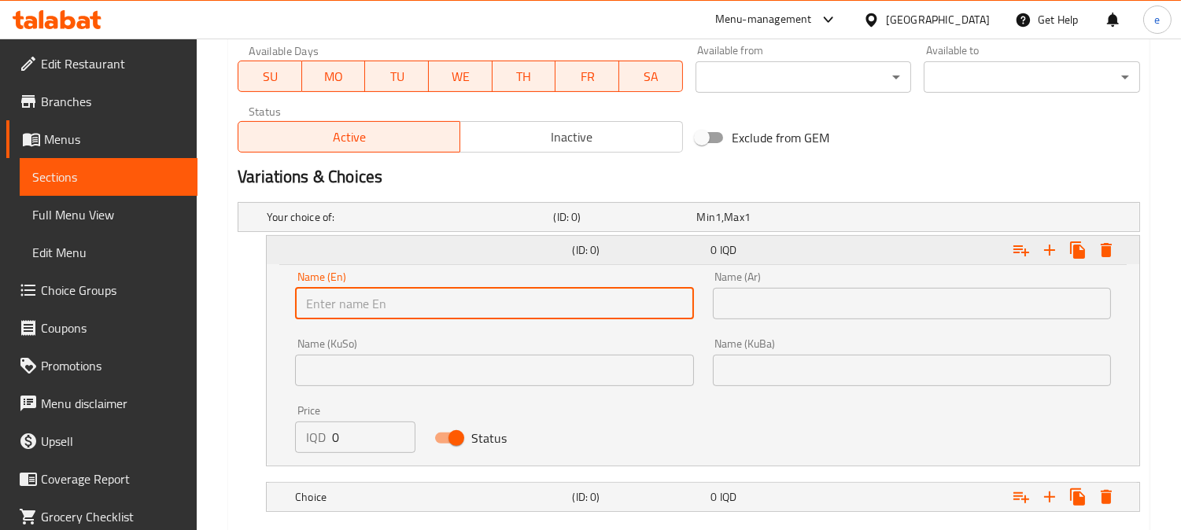
scroll to position [971, 0]
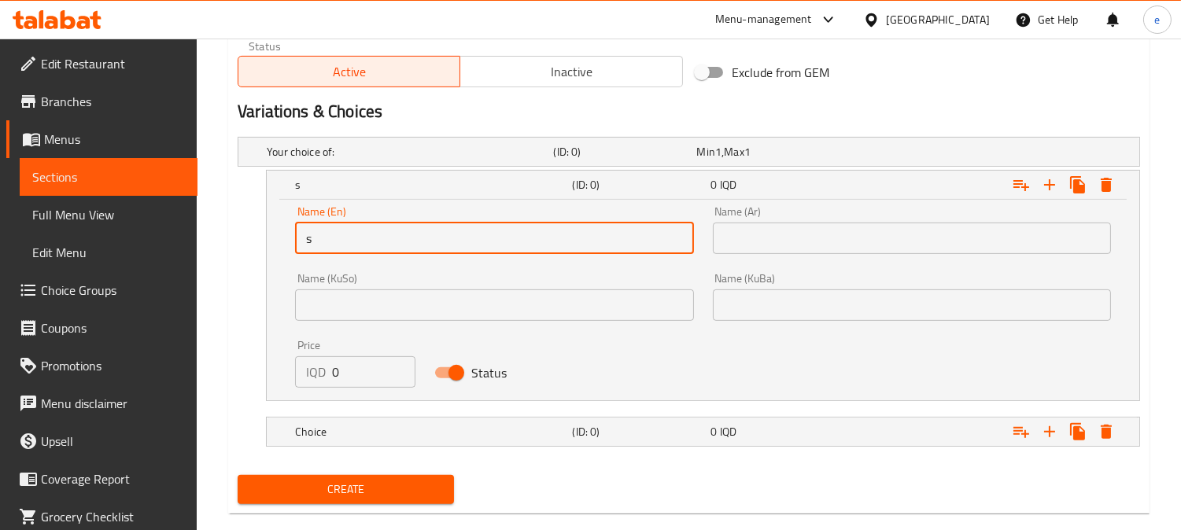
type input "Small"
drag, startPoint x: 333, startPoint y: 370, endPoint x: 310, endPoint y: 373, distance: 23.0
click at [310, 373] on div "IQD 0 Price" at bounding box center [355, 371] width 120 height 31
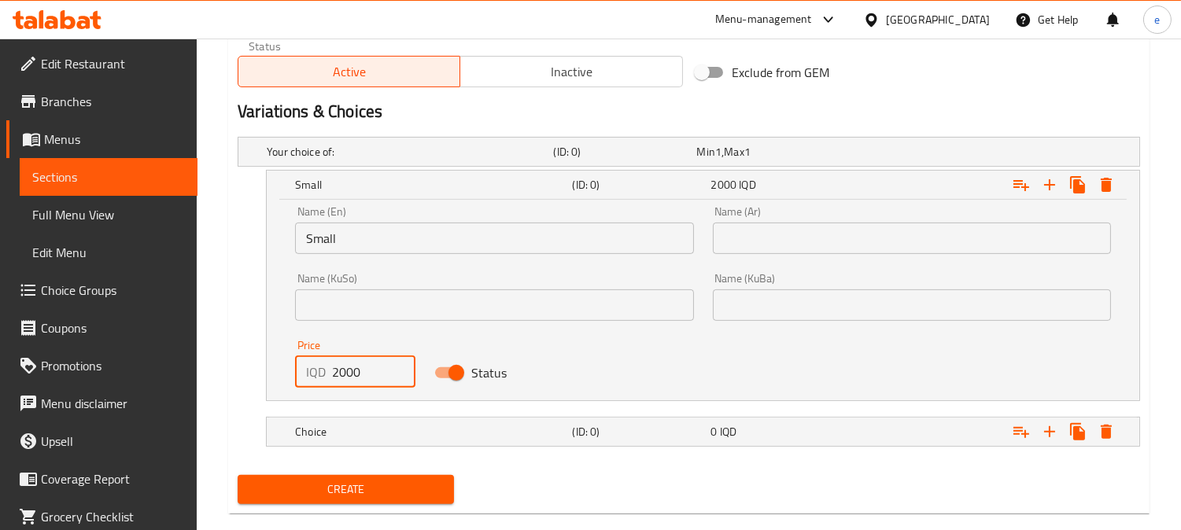
type input "2000"
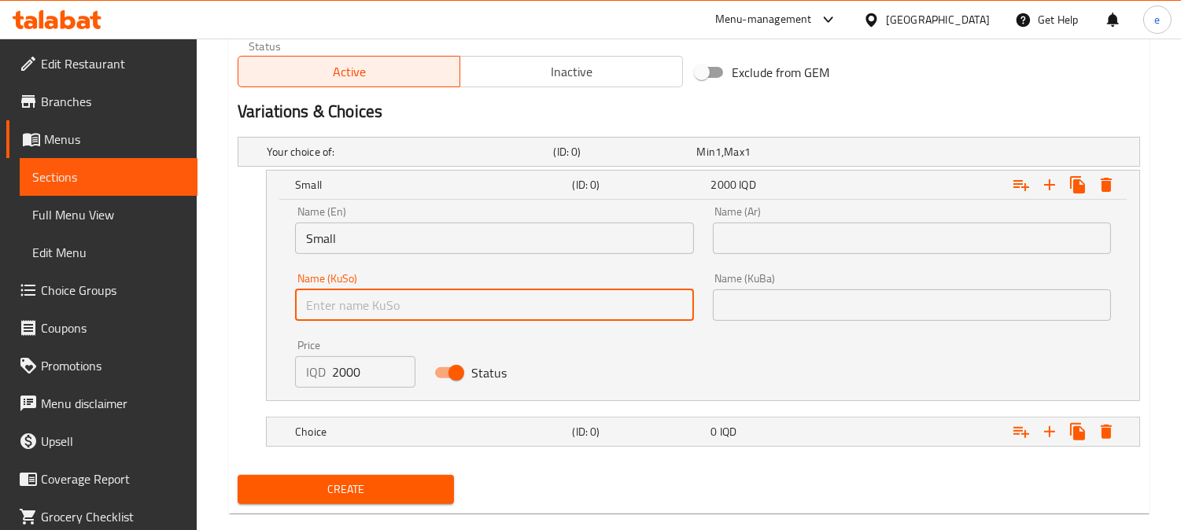
click at [374, 302] on input "text" at bounding box center [494, 304] width 398 height 31
type input "بچووک"
click at [781, 304] on input "text" at bounding box center [912, 304] width 398 height 31
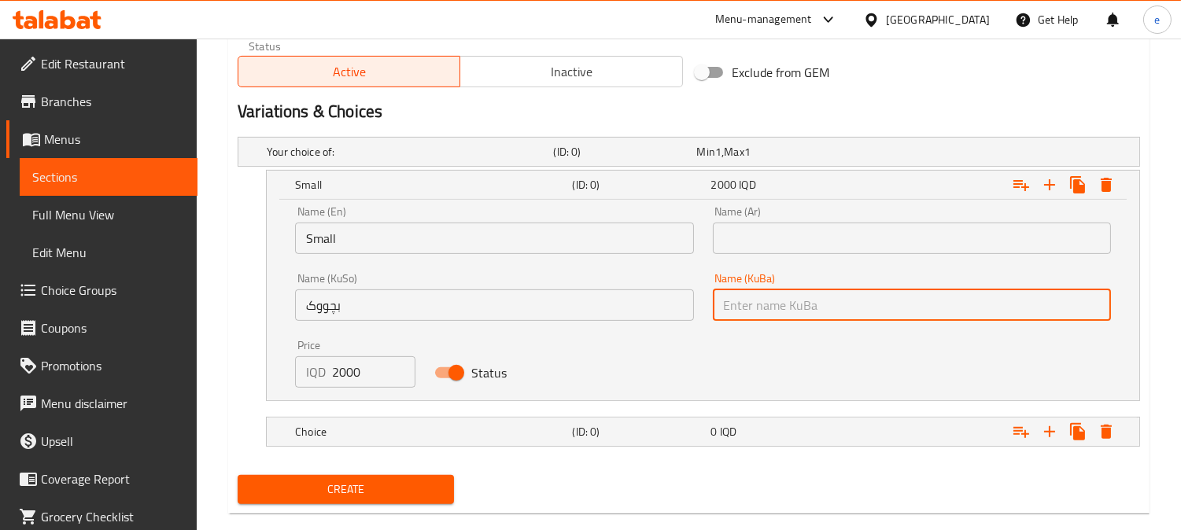
type input "بچووک"
click at [761, 244] on input "text" at bounding box center [912, 238] width 398 height 31
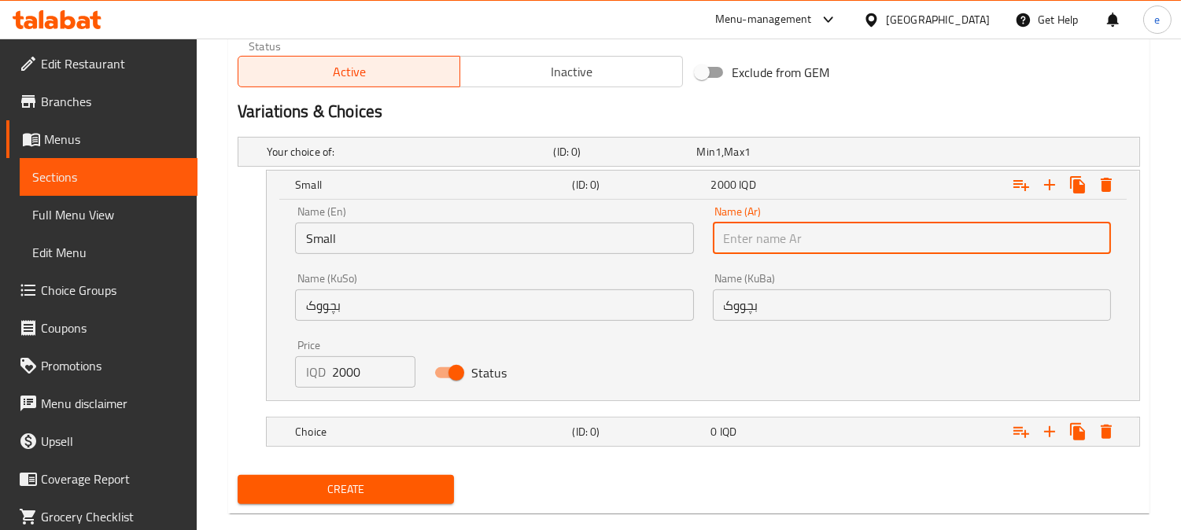
type input "صغير"
click at [792, 163] on div "0 IQD" at bounding box center [765, 152] width 143 height 22
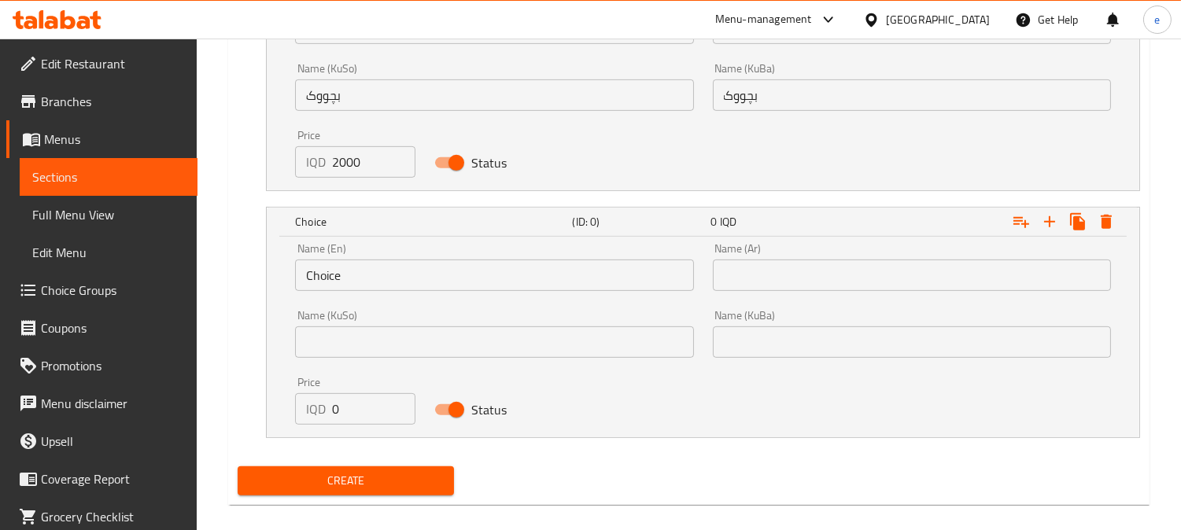
scroll to position [1199, 0]
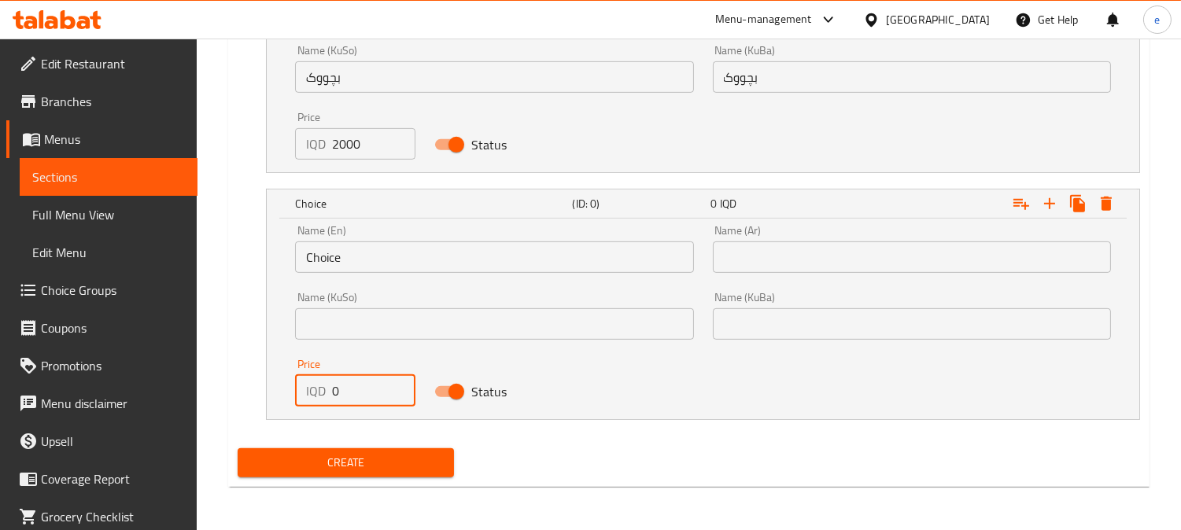
drag, startPoint x: 335, startPoint y: 391, endPoint x: 278, endPoint y: 391, distance: 56.6
click at [278, 391] on div "Name (En) Choice Name (En) Name (Ar) Name (Ar) Name (KuSo) Name (KuSo) Name (Ku…" at bounding box center [703, 319] width 872 height 201
type input "3000"
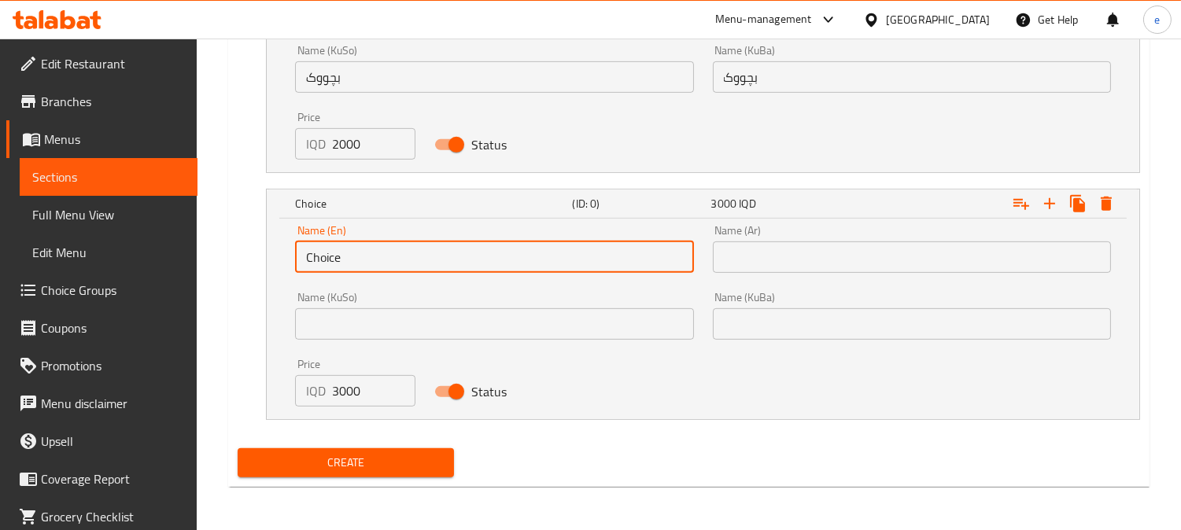
drag, startPoint x: 315, startPoint y: 262, endPoint x: 294, endPoint y: 264, distance: 21.4
click at [295, 264] on input "Choice" at bounding box center [494, 256] width 398 height 31
type input "Large"
click at [446, 319] on input "text" at bounding box center [494, 323] width 398 height 31
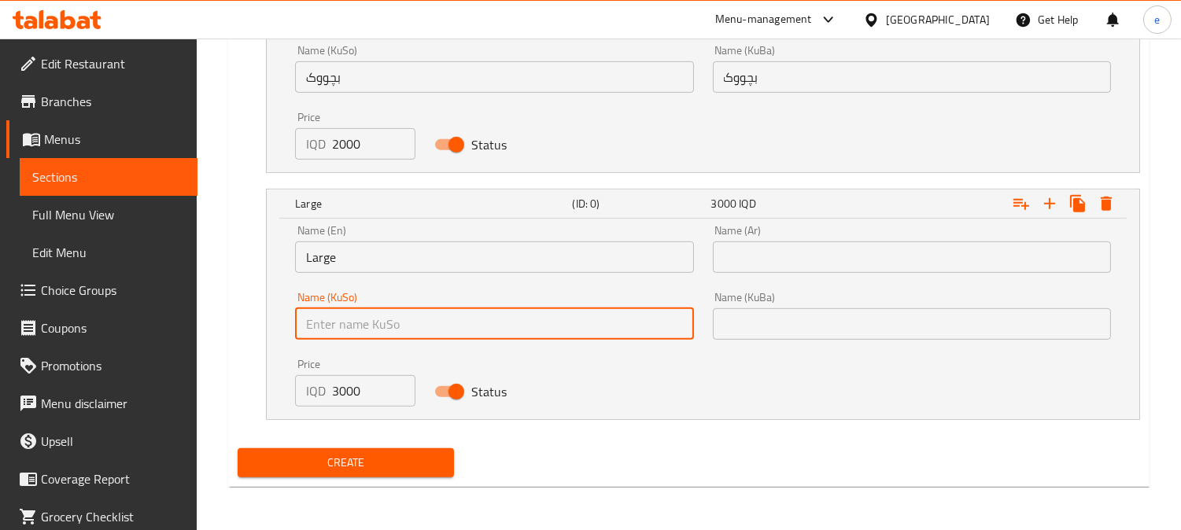
type input "گەورە"
click at [752, 308] on input "text" at bounding box center [912, 323] width 398 height 31
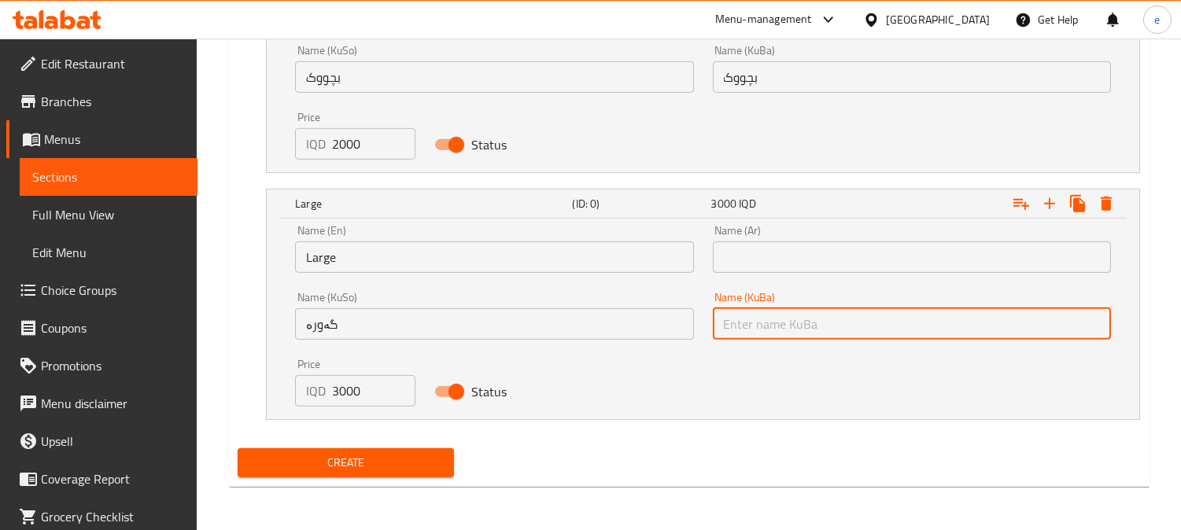
type input "گەورە"
click at [783, 256] on input "text" at bounding box center [912, 256] width 398 height 31
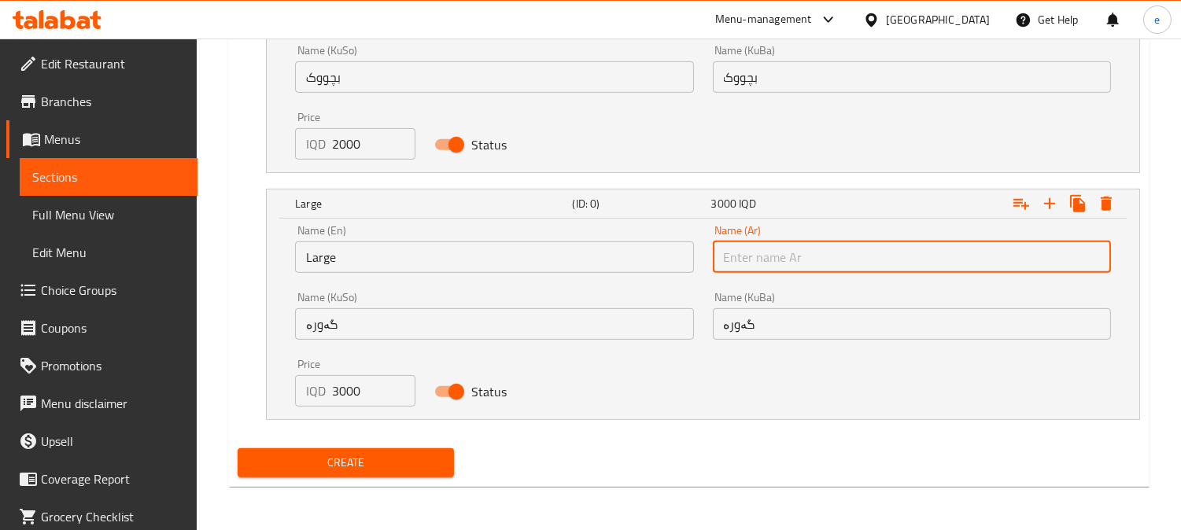
type input "كبير"
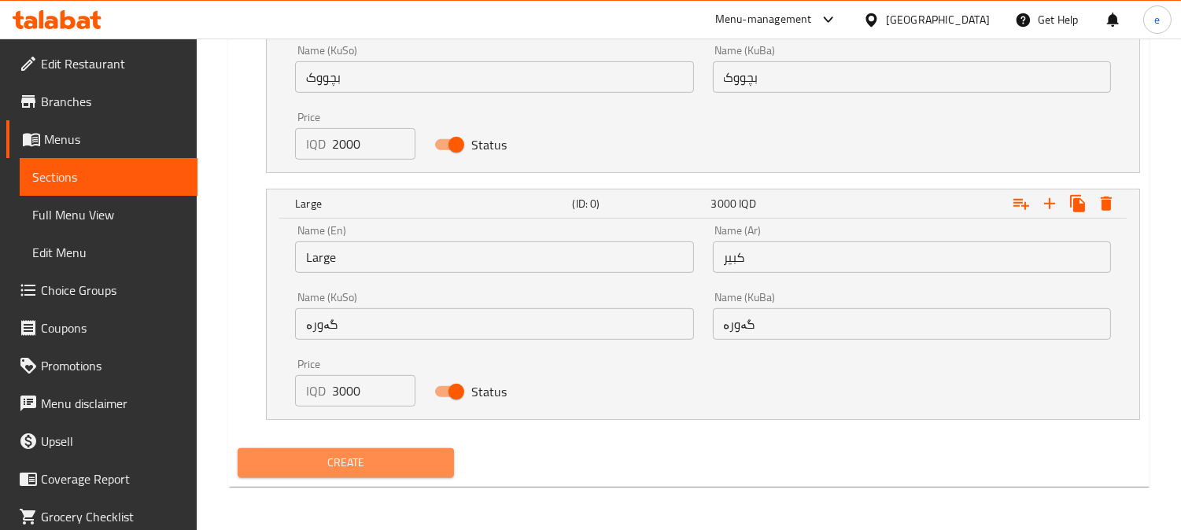
click at [319, 460] on span "Create" at bounding box center [345, 463] width 191 height 20
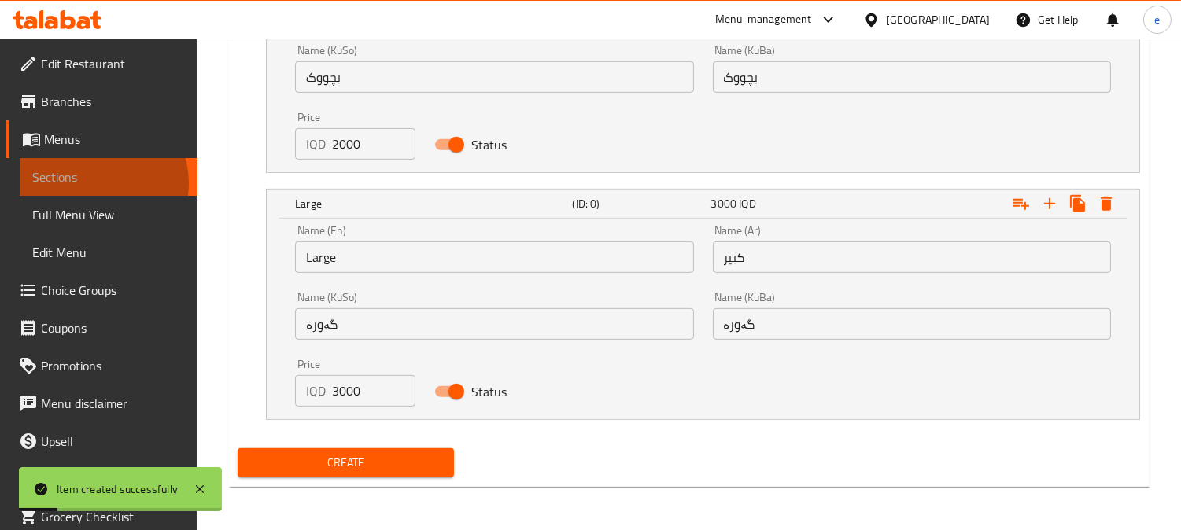
click at [95, 183] on span "Sections" at bounding box center [108, 177] width 153 height 19
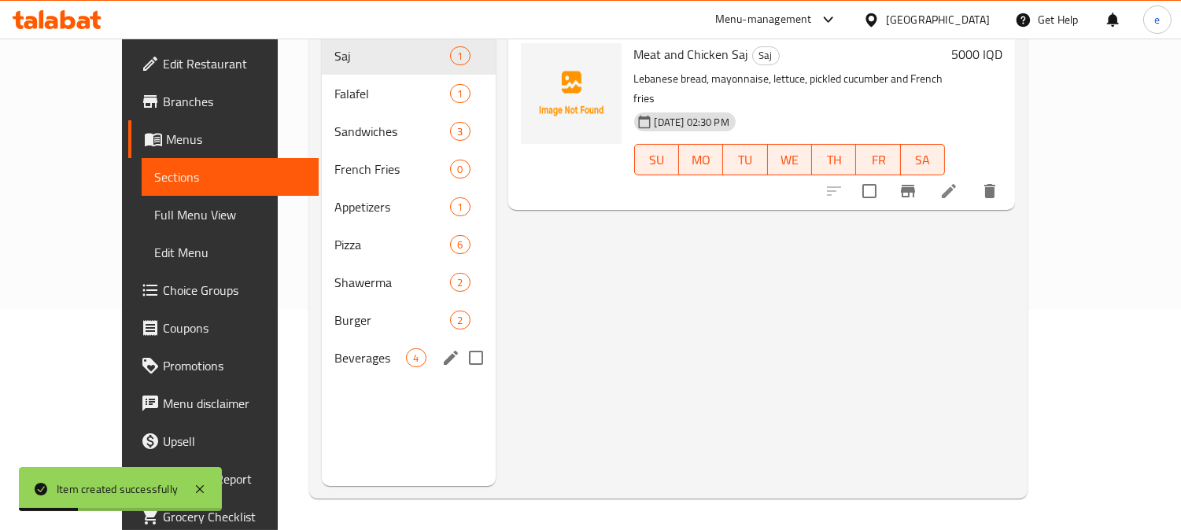
click at [334, 348] on span "Beverages" at bounding box center [370, 357] width 72 height 19
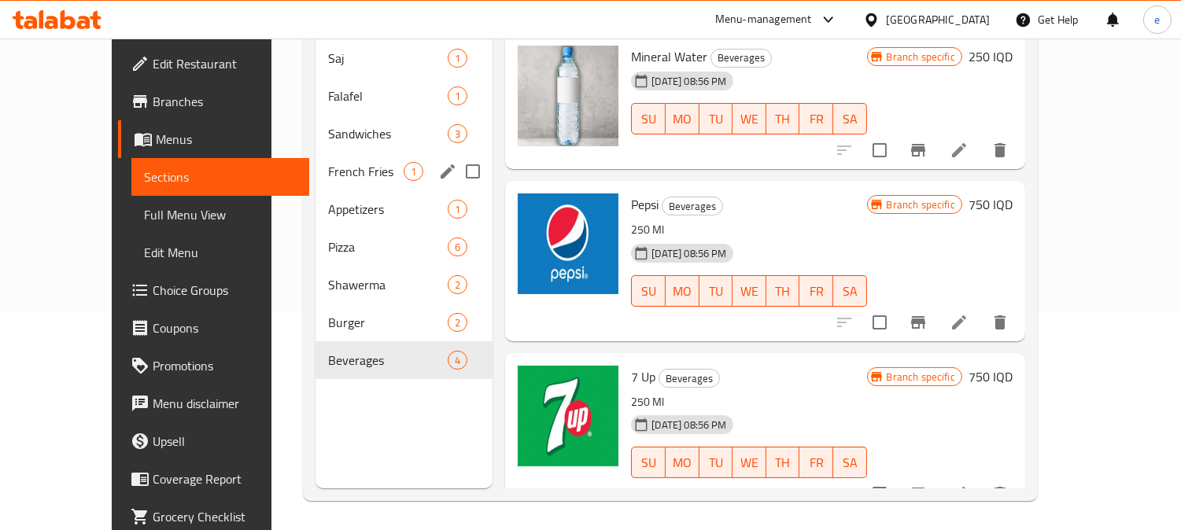
scroll to position [220, 0]
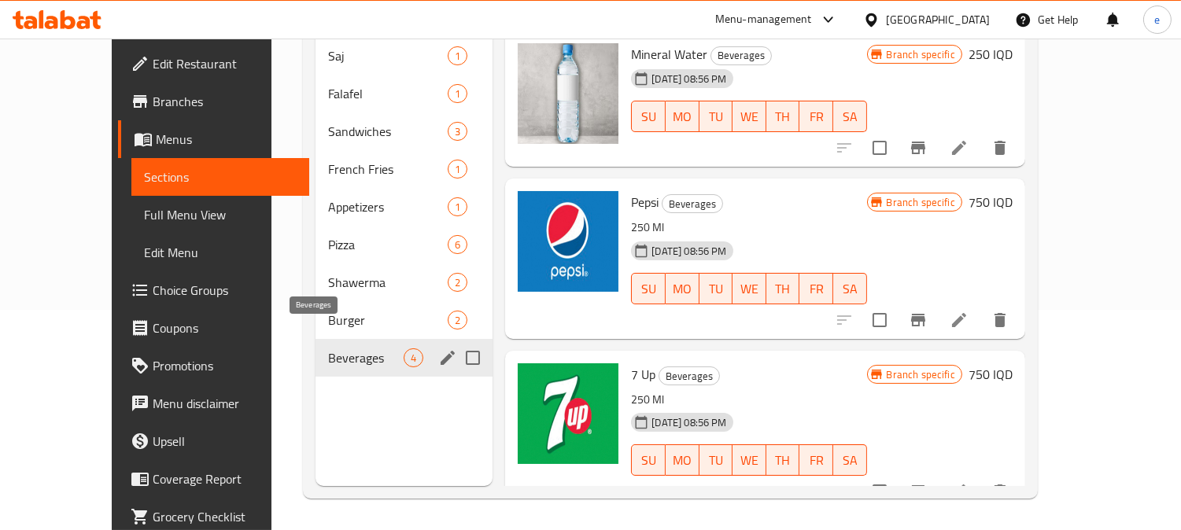
click at [328, 348] on span "Beverages" at bounding box center [366, 357] width 76 height 19
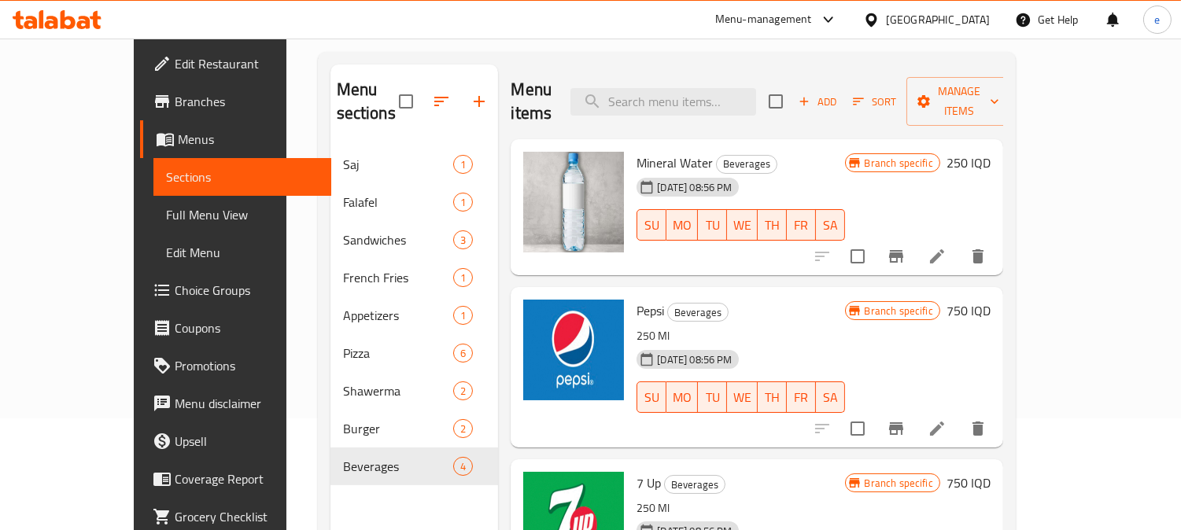
scroll to position [45, 0]
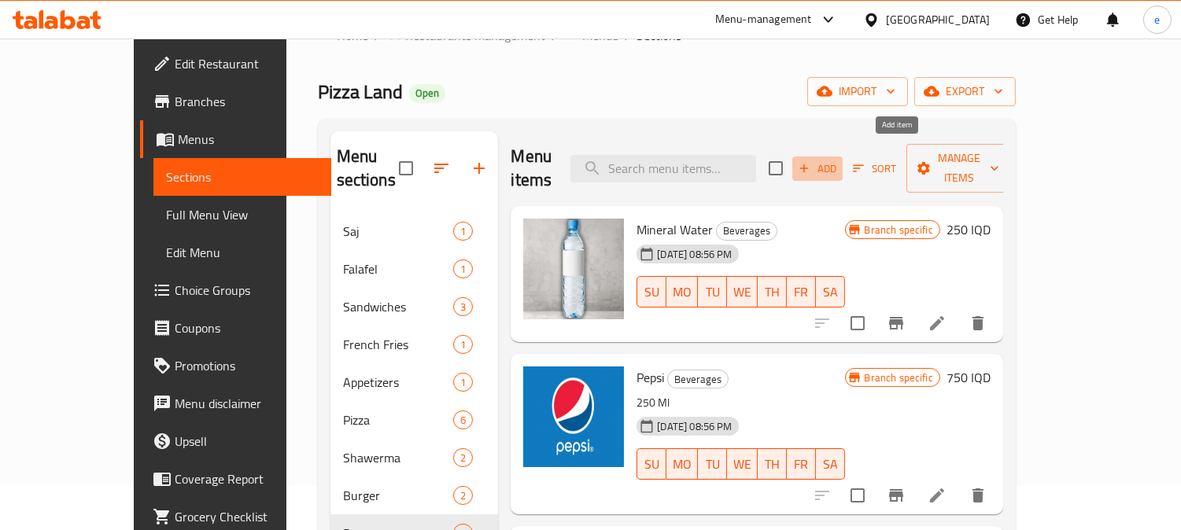
click at [838, 160] on span "Add" at bounding box center [817, 169] width 42 height 18
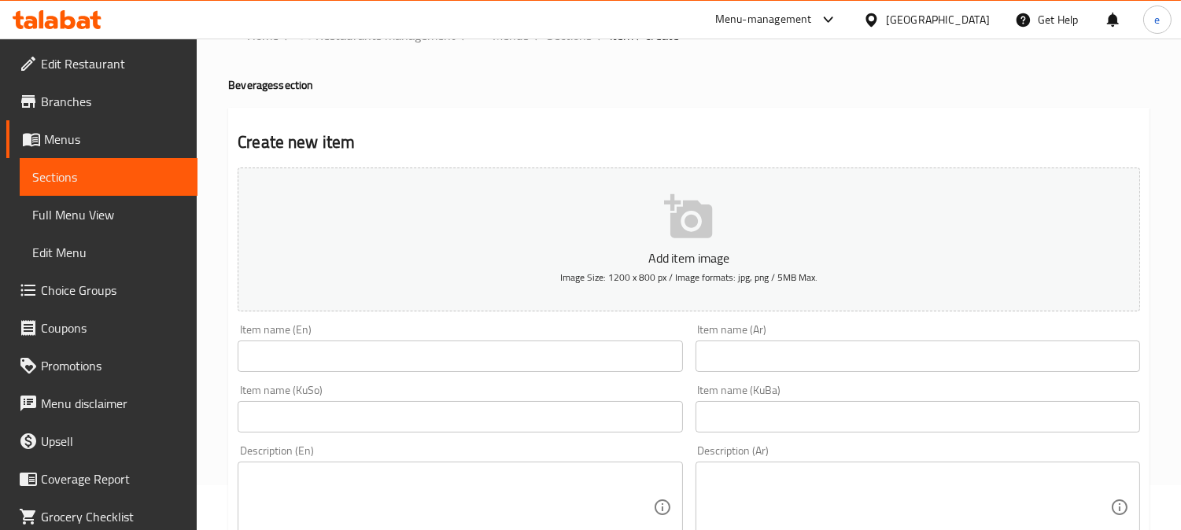
click at [442, 419] on input "text" at bounding box center [460, 416] width 444 height 31
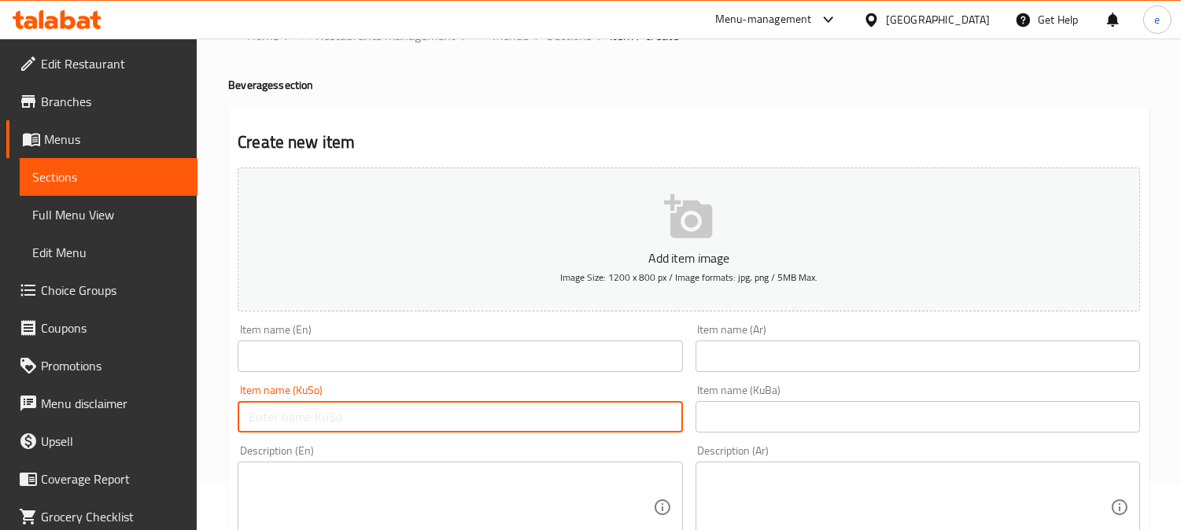
paste input "ماونتن دیو"
type input "ماونتن دیو"
click at [761, 422] on input "text" at bounding box center [917, 416] width 444 height 31
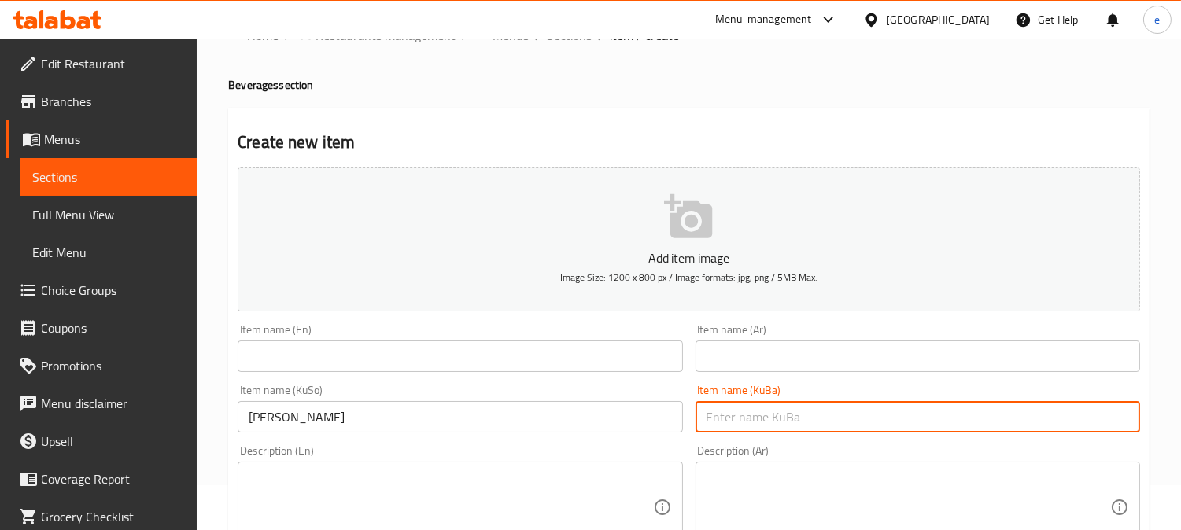
paste input "ماونتن دیو"
type input "ماونتن دیو"
click at [530, 360] on input "text" at bounding box center [460, 356] width 444 height 31
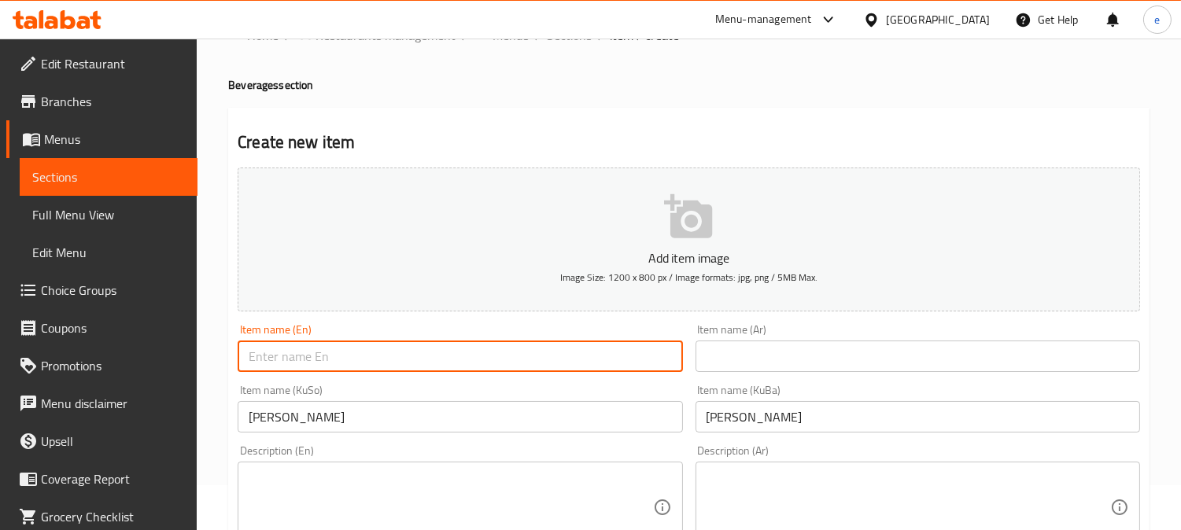
paste input "Mountain Dew"
type input "Mountain Dew"
click at [751, 333] on div "Item name (Ar) Item name (Ar)" at bounding box center [917, 348] width 444 height 48
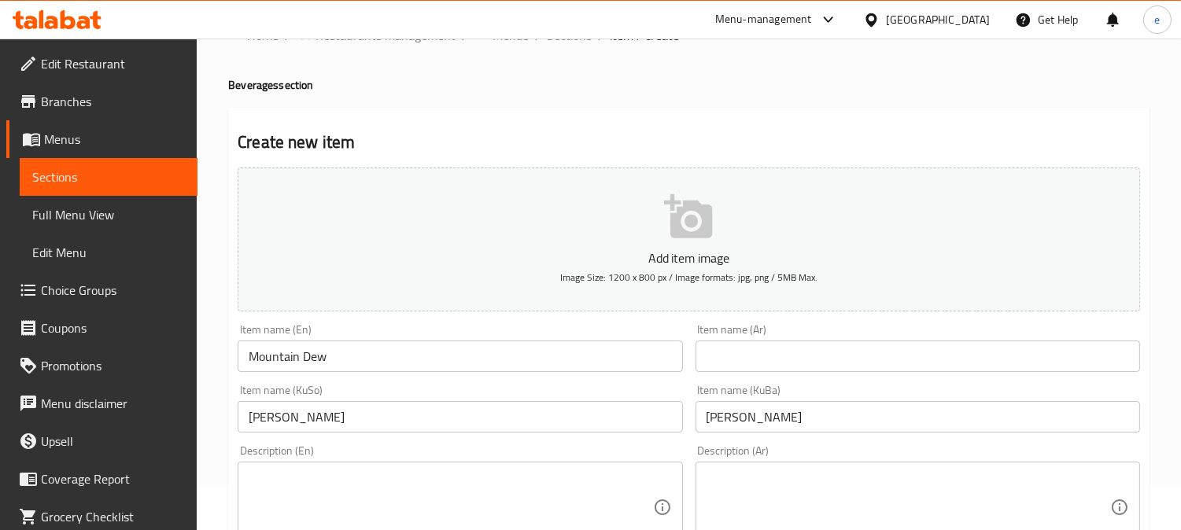
click at [754, 348] on input "text" at bounding box center [917, 356] width 444 height 31
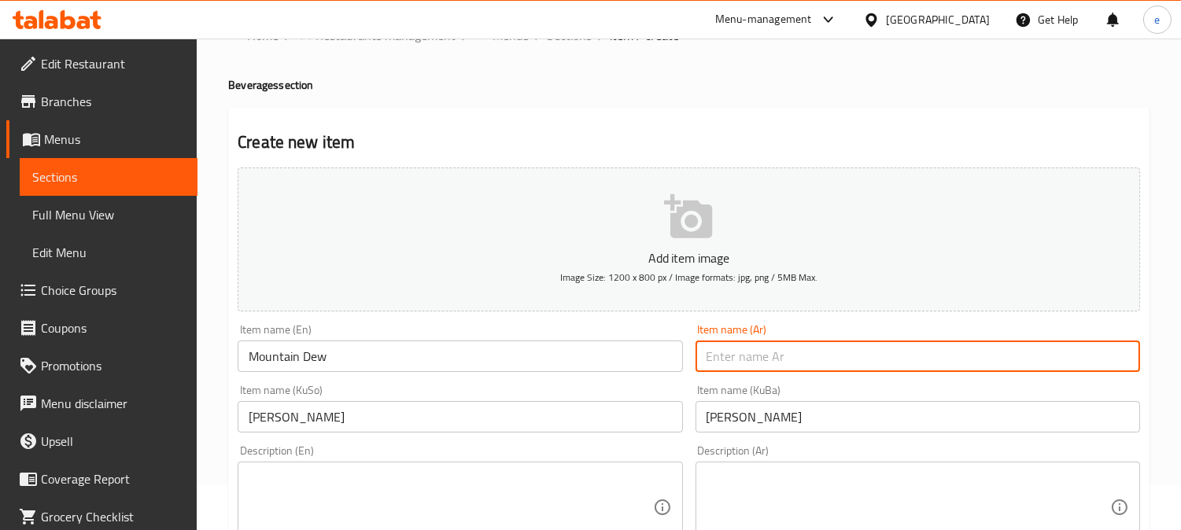
paste input "Mountain Dew"
click at [750, 356] on input "Mountain Dew" at bounding box center [917, 356] width 444 height 31
paste input "ماونتن ديو"
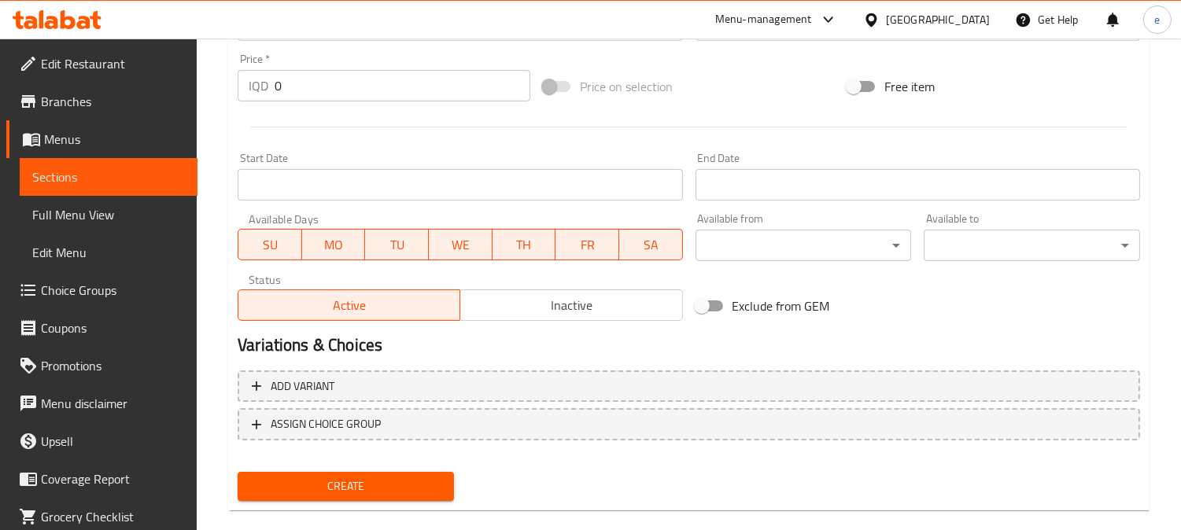
scroll to position [744, 0]
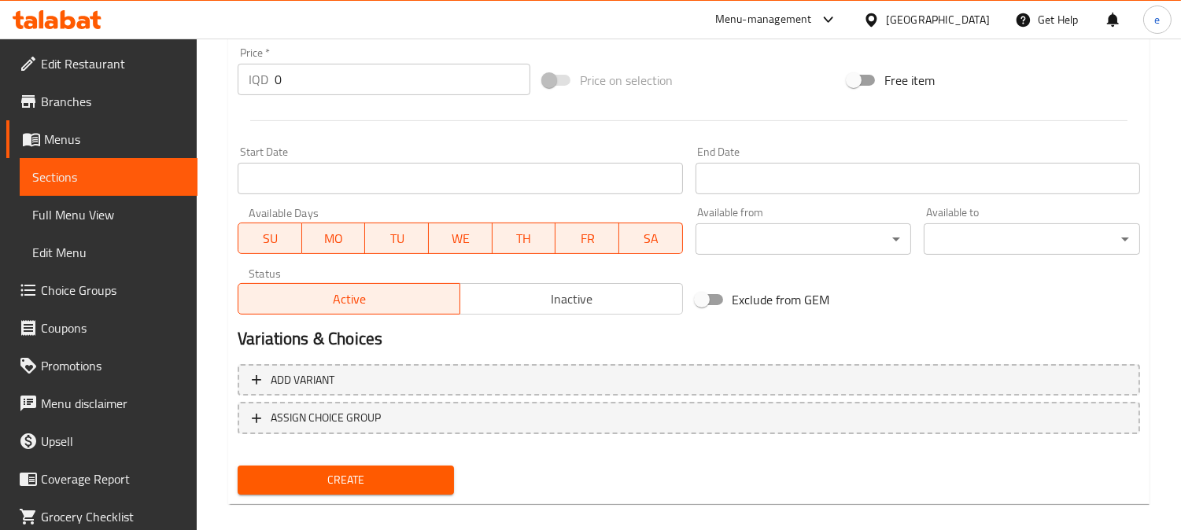
type input "ماونتن ديو"
drag, startPoint x: 293, startPoint y: 92, endPoint x: 277, endPoint y: 89, distance: 16.8
click at [277, 89] on div "Price   * IQD 0 Price *" at bounding box center [383, 71] width 305 height 61
click at [320, 81] on input "0" at bounding box center [403, 79] width 256 height 31
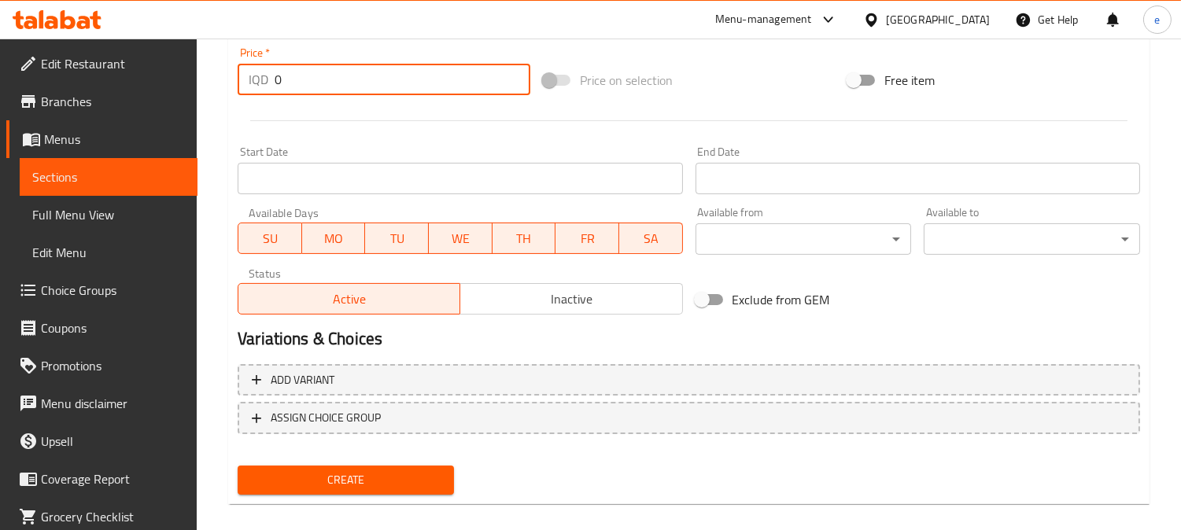
drag, startPoint x: 311, startPoint y: 87, endPoint x: 253, endPoint y: 92, distance: 57.6
click at [253, 92] on div "IQD 0 Price *" at bounding box center [384, 79] width 293 height 31
type input "1000"
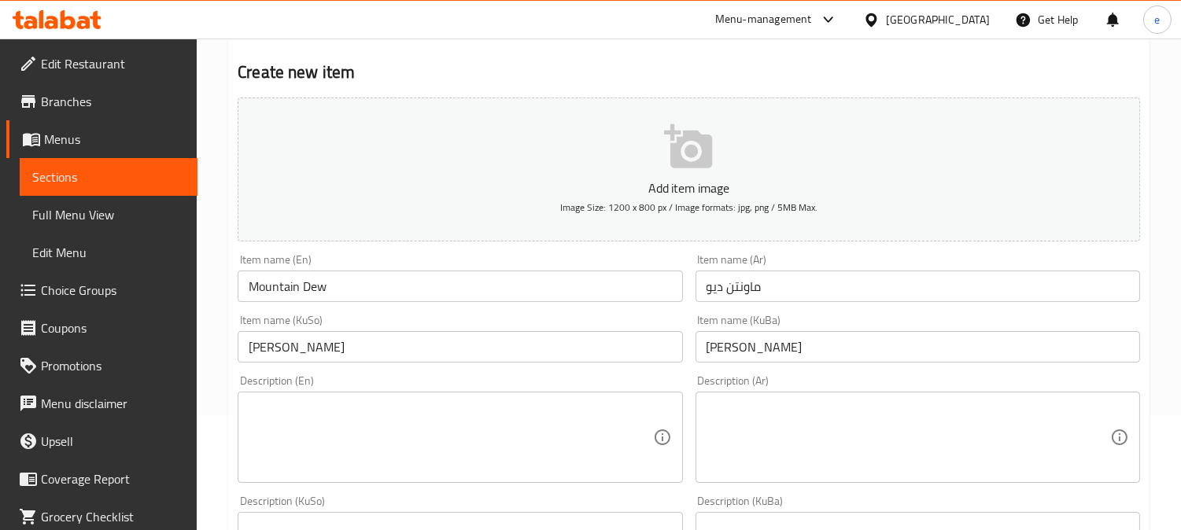
scroll to position [45, 0]
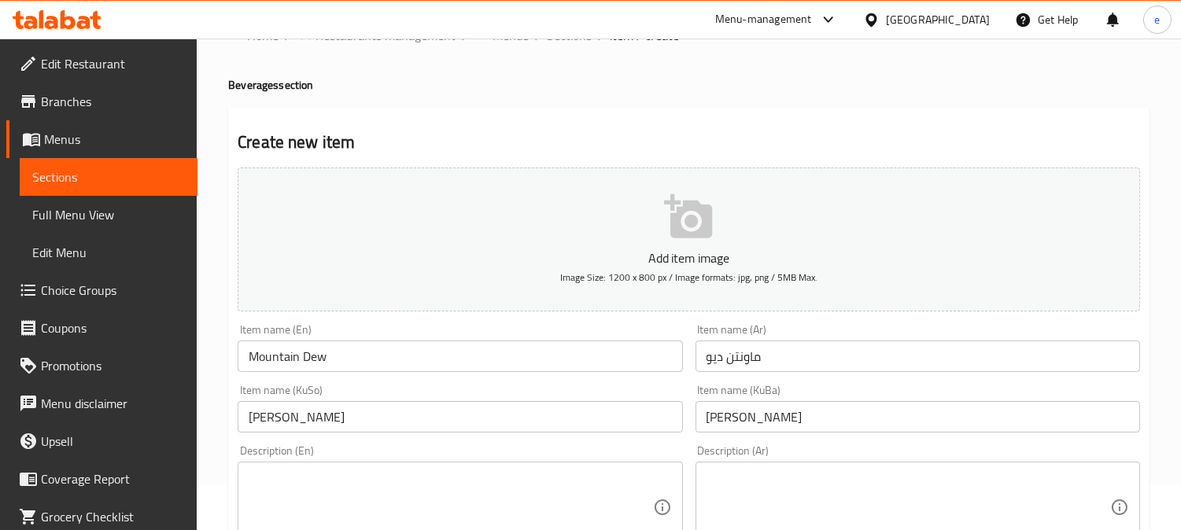
click at [690, 231] on icon "button" at bounding box center [689, 217] width 50 height 50
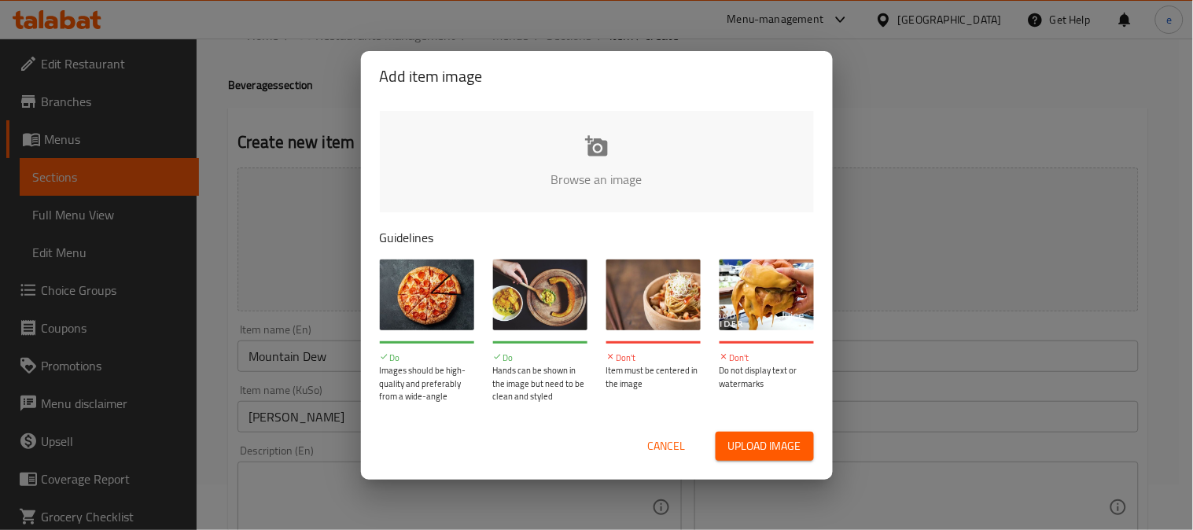
click at [772, 441] on span "Upload image" at bounding box center [764, 447] width 73 height 20
type input "C:\fakepath\mountain-dew.jpg"
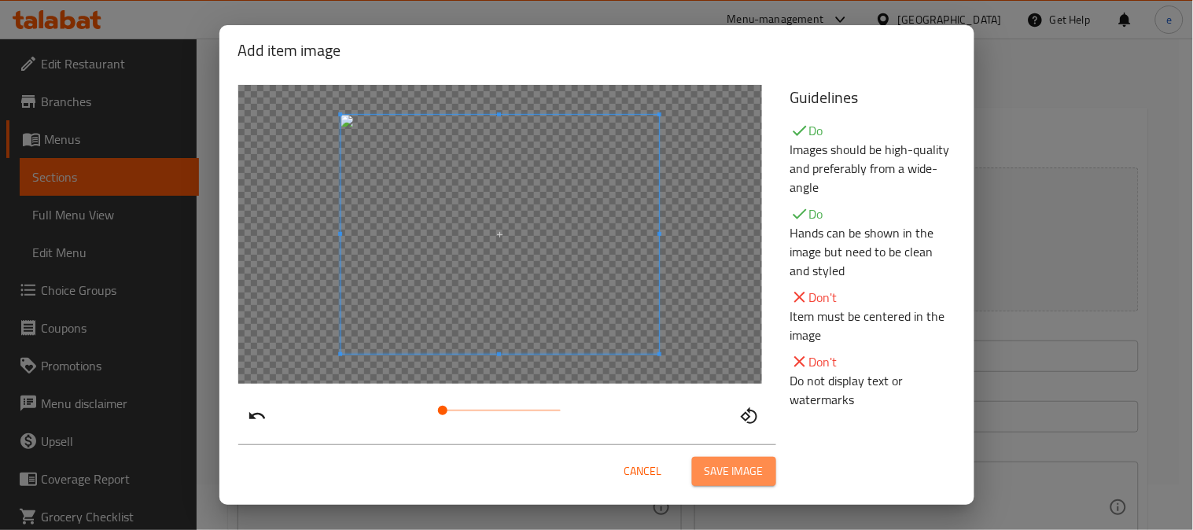
click at [720, 462] on span "Save image" at bounding box center [734, 472] width 59 height 20
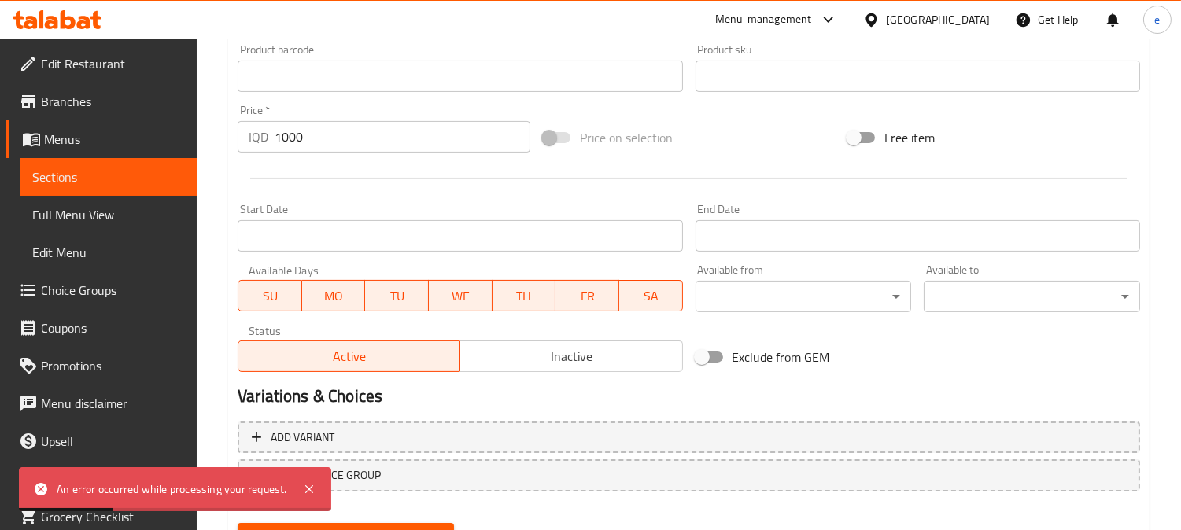
scroll to position [782, 0]
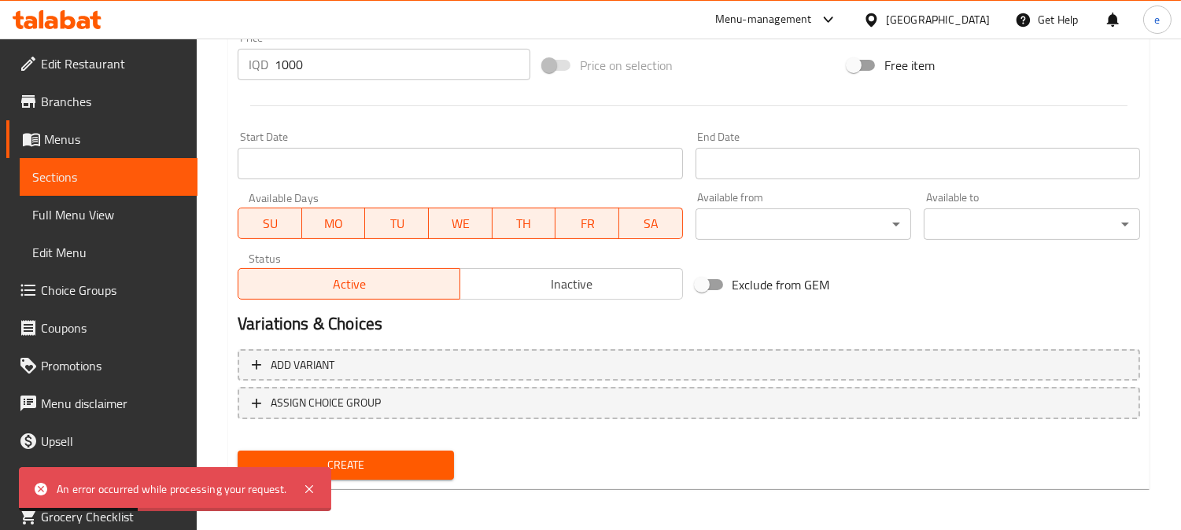
click at [363, 472] on button "Create" at bounding box center [346, 465] width 216 height 29
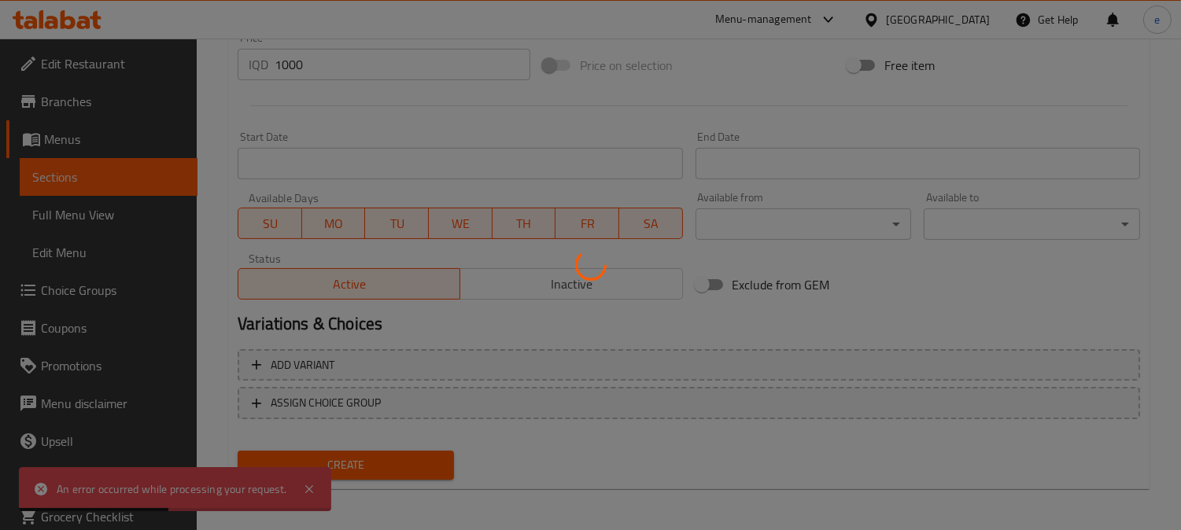
type input "0"
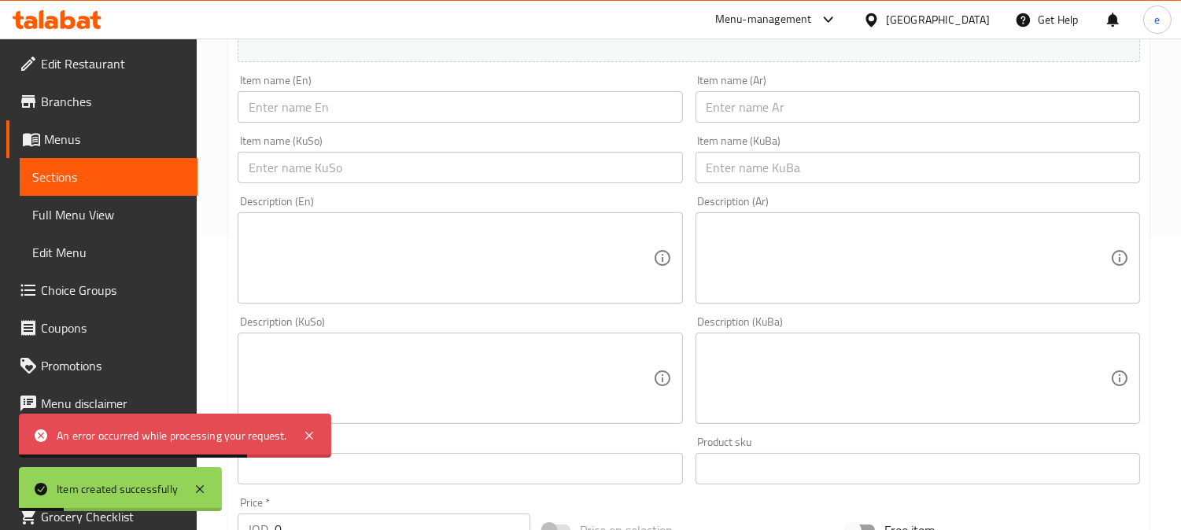
scroll to position [234, 0]
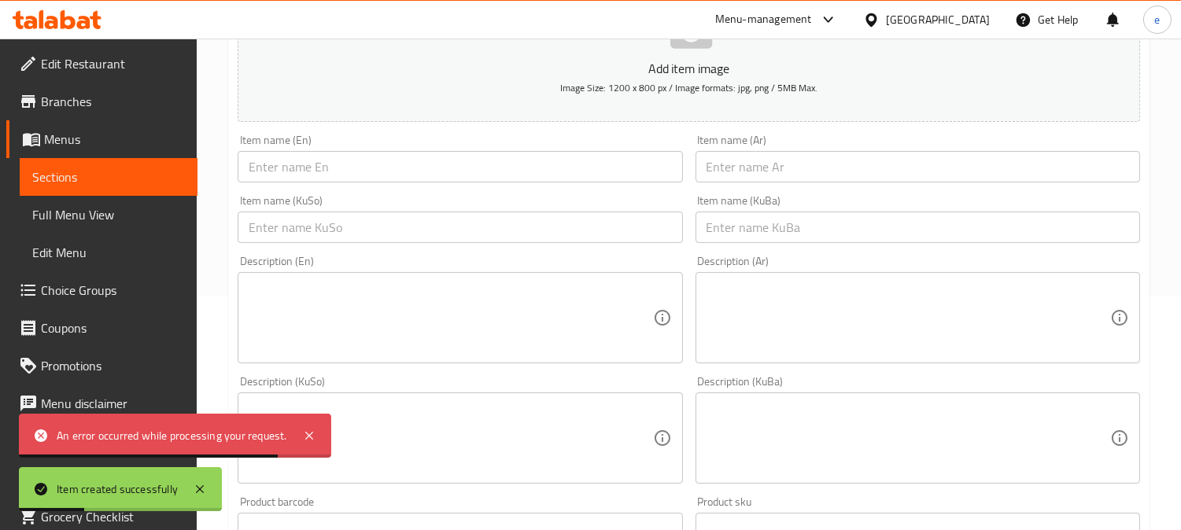
click at [46, 160] on link "Sections" at bounding box center [109, 177] width 178 height 38
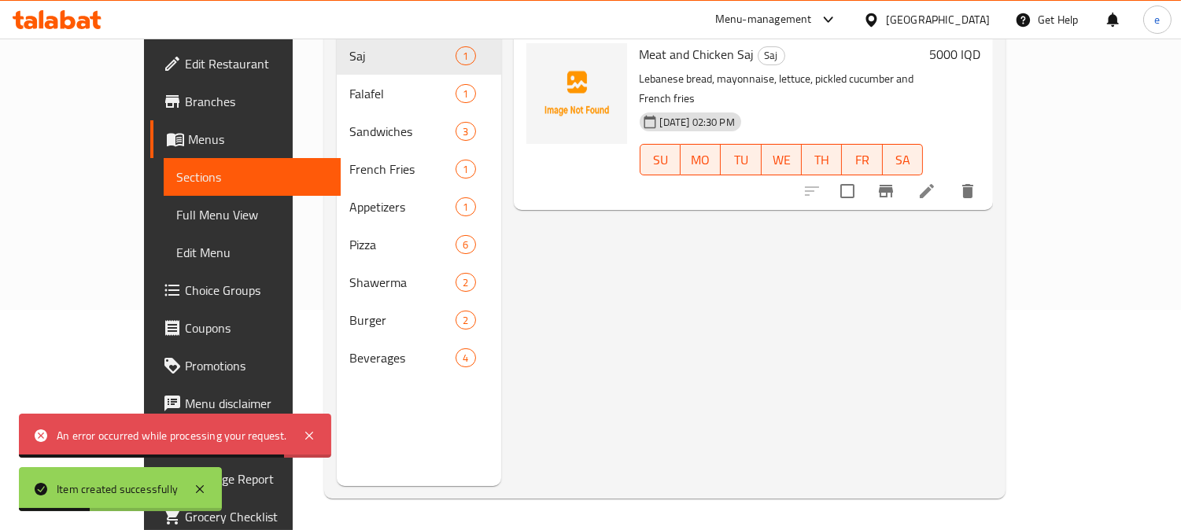
scroll to position [220, 0]
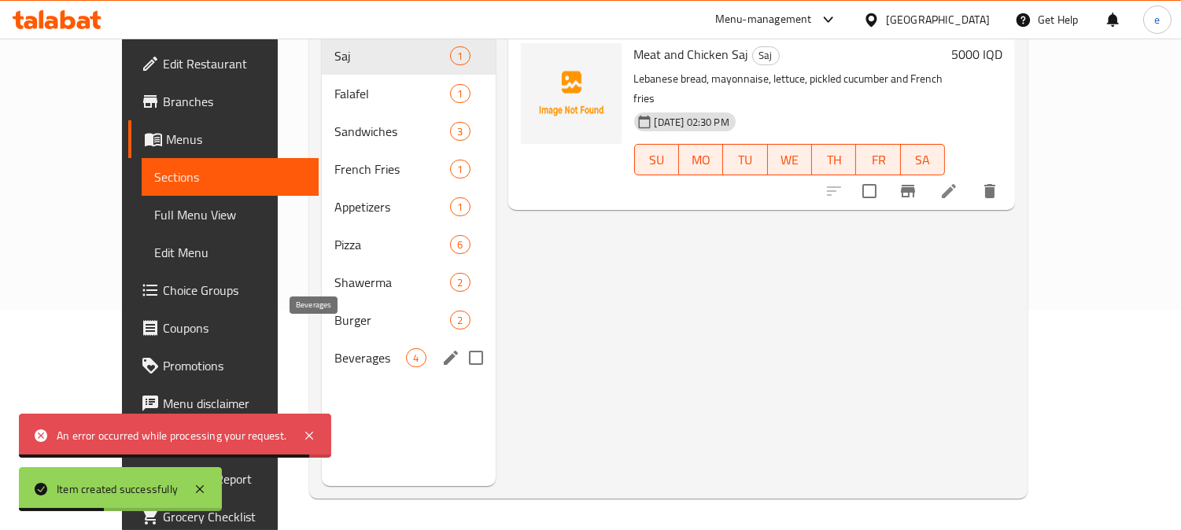
click at [334, 348] on span "Beverages" at bounding box center [370, 357] width 72 height 19
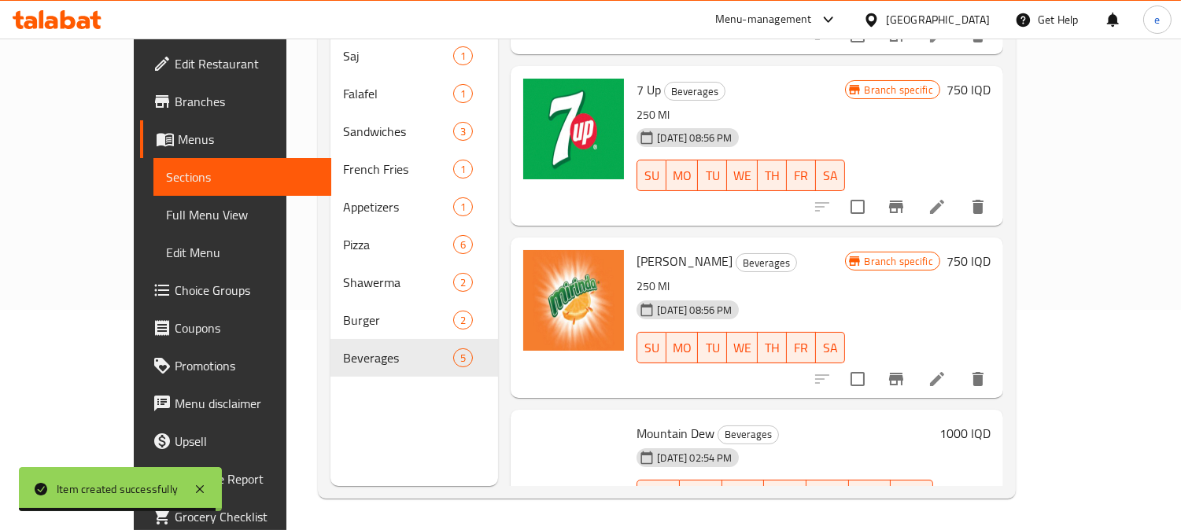
scroll to position [320, 0]
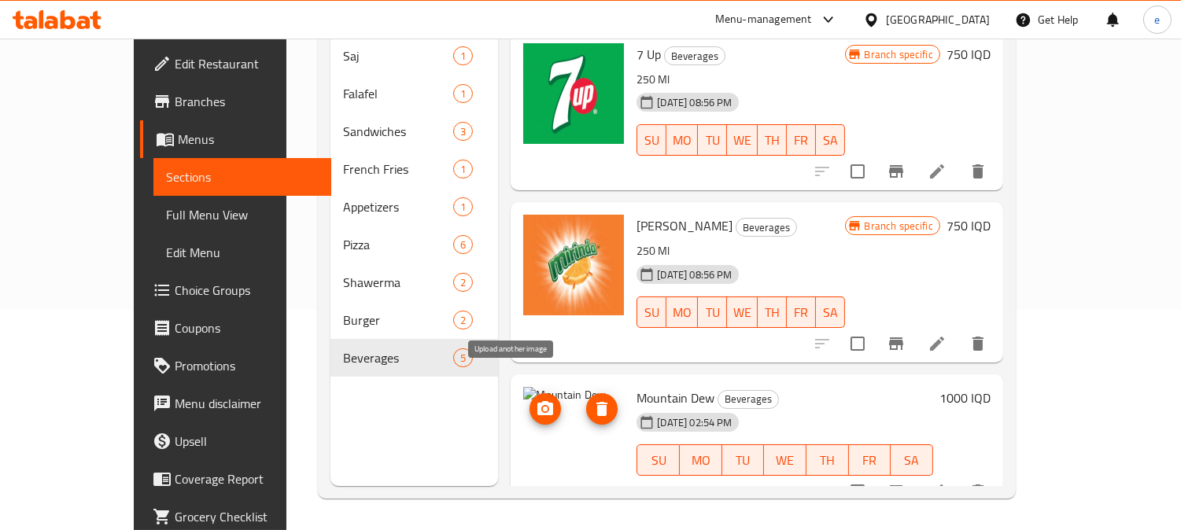
click at [529, 400] on span "upload picture" at bounding box center [544, 409] width 31 height 19
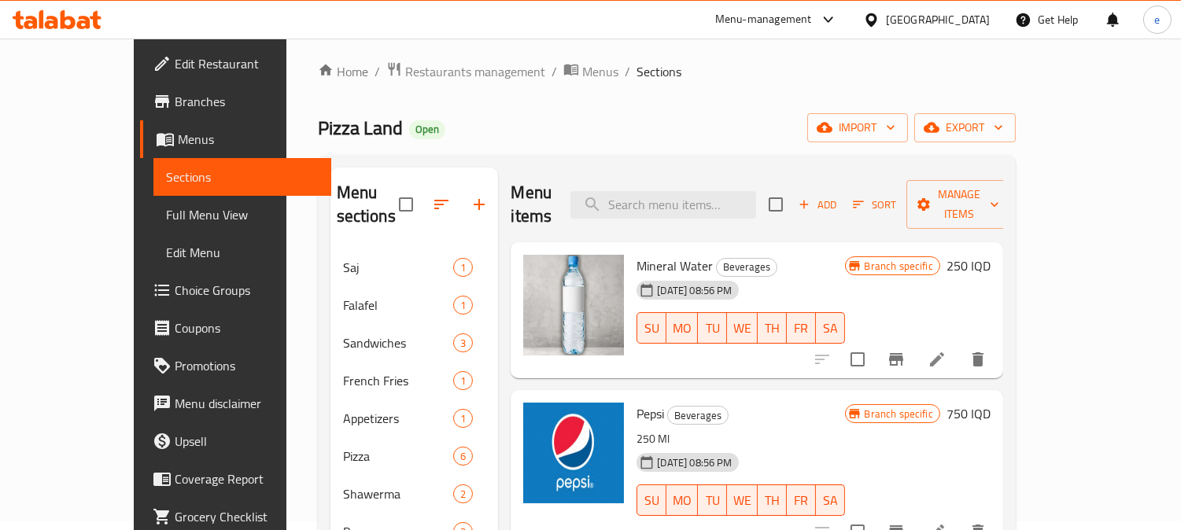
scroll to position [0, 0]
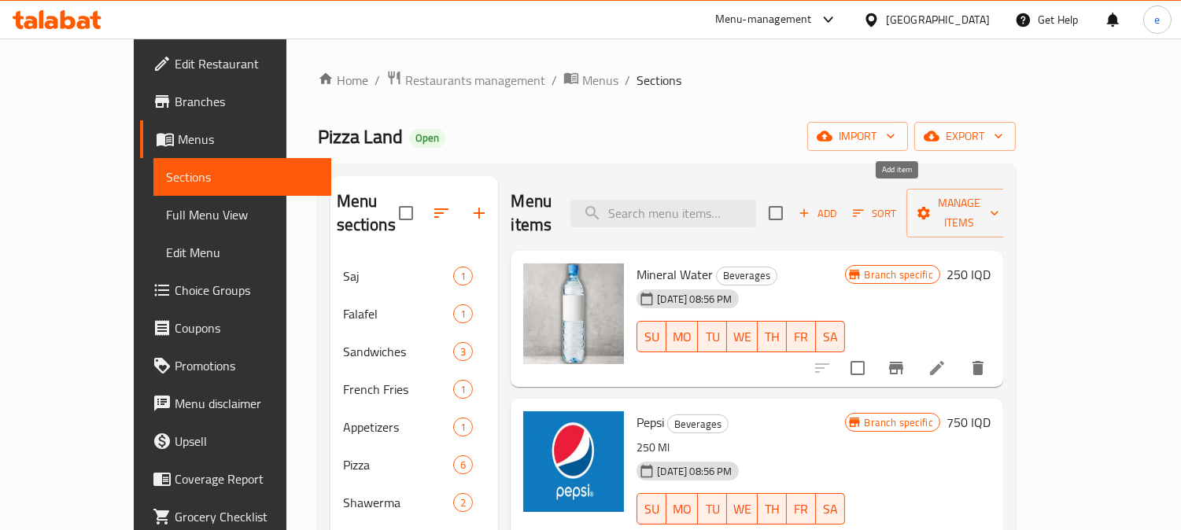
click at [838, 205] on span "Add" at bounding box center [817, 214] width 42 height 18
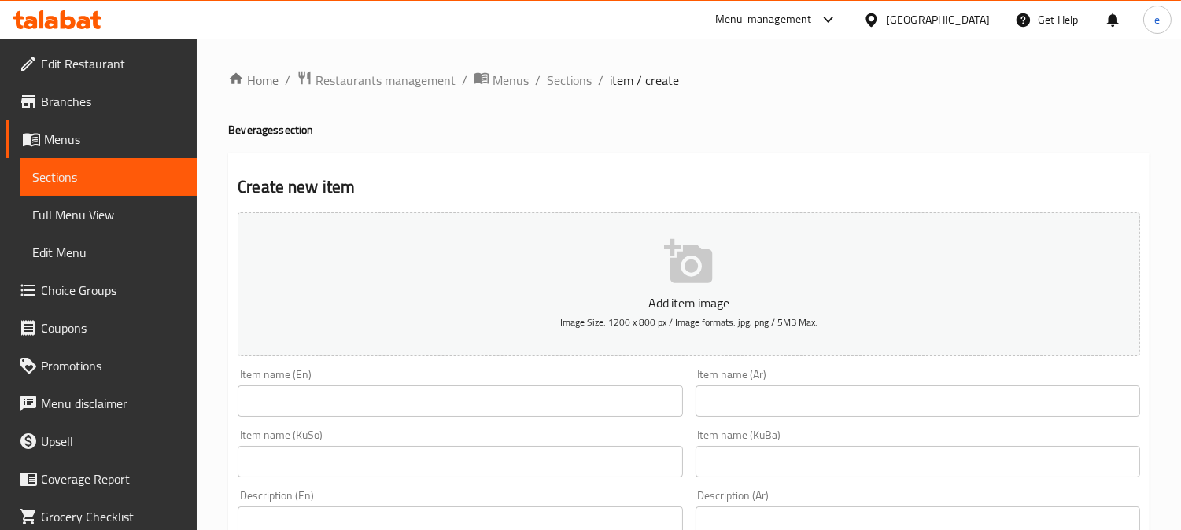
scroll to position [175, 0]
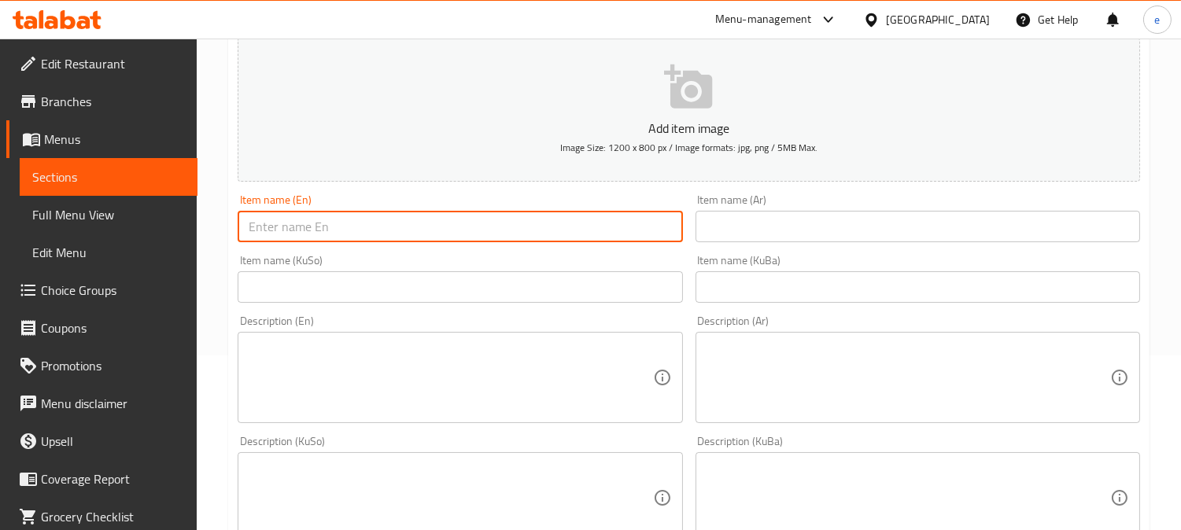
click at [341, 228] on input "text" at bounding box center [460, 226] width 444 height 31
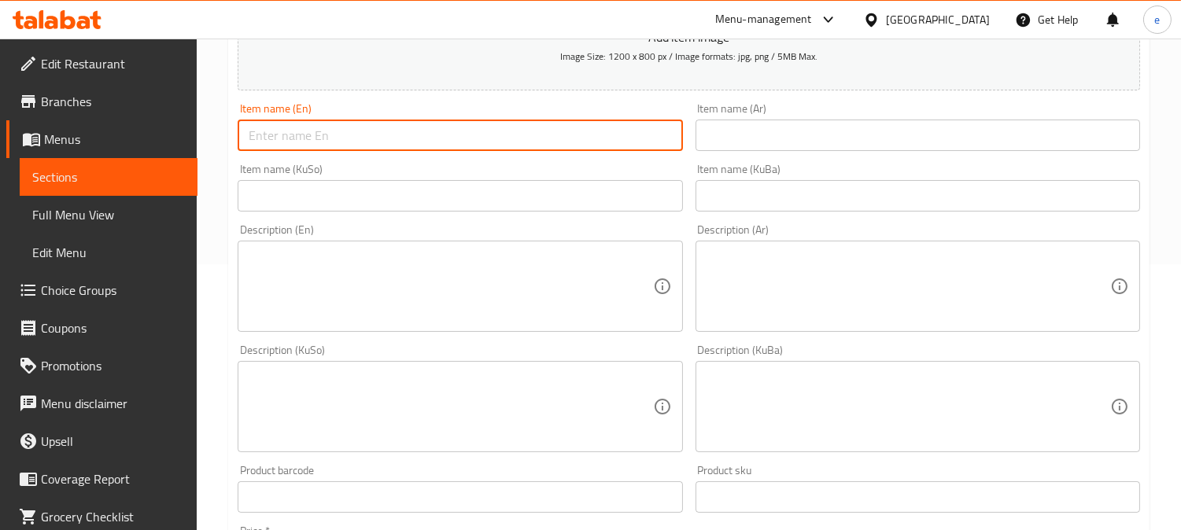
scroll to position [524, 0]
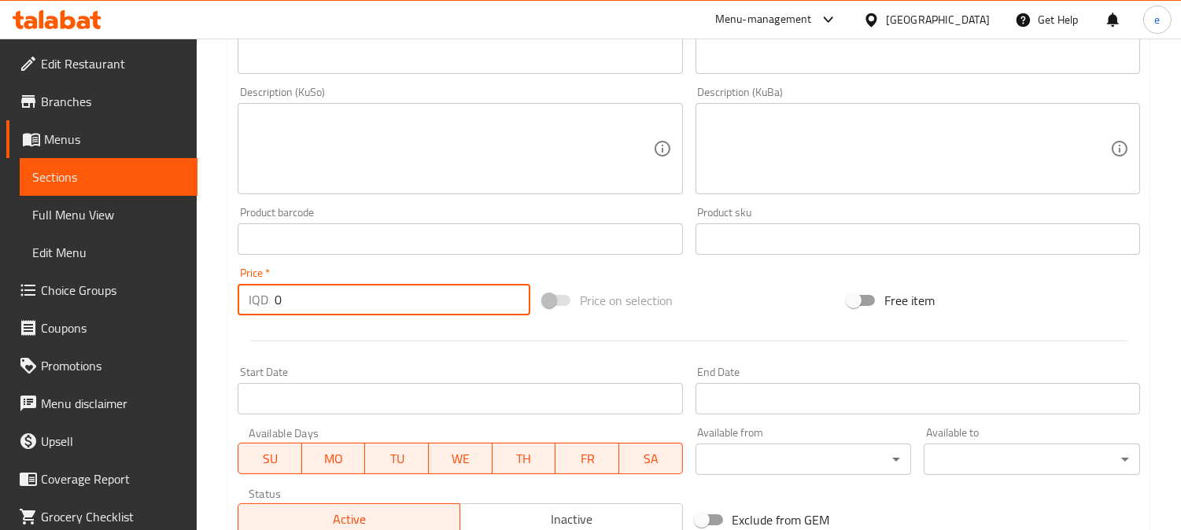
drag, startPoint x: 319, startPoint y: 304, endPoint x: 267, endPoint y: 304, distance: 51.9
click at [267, 304] on div "IQD 0 Price *" at bounding box center [384, 299] width 293 height 31
paste input "125"
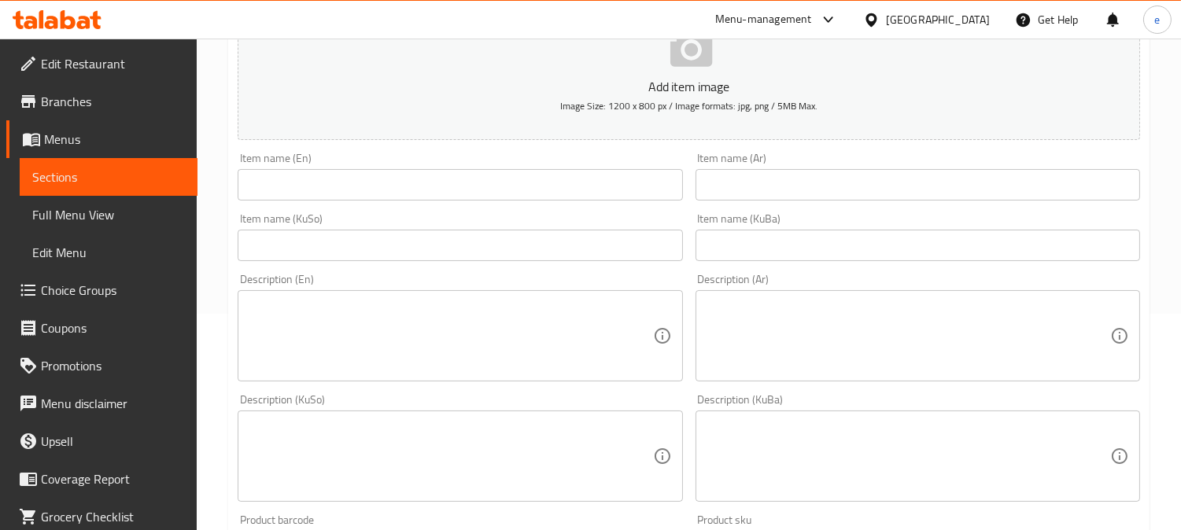
scroll to position [175, 0]
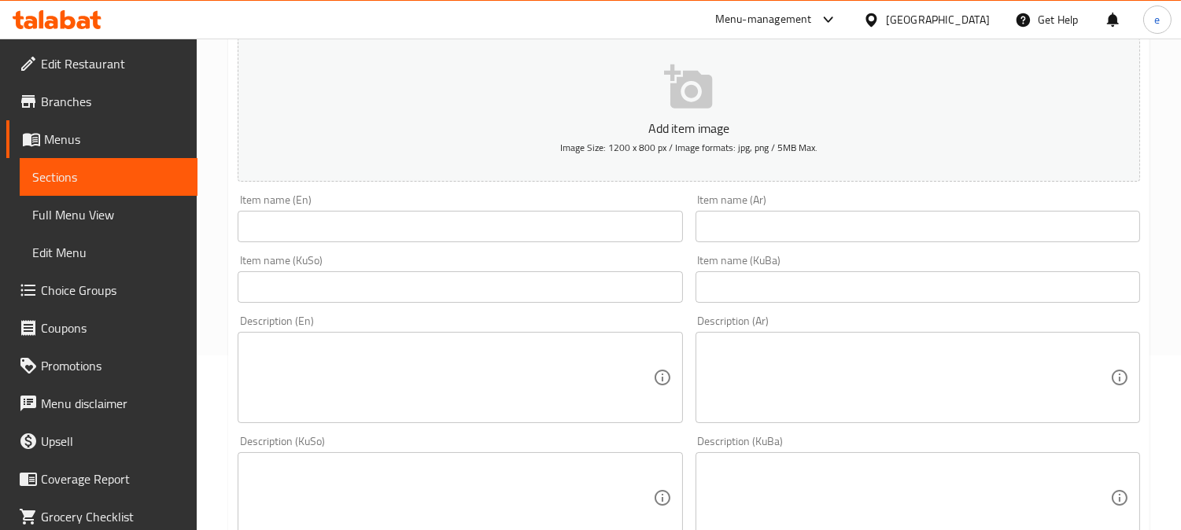
type input "1250"
click at [406, 232] on input "text" at bounding box center [460, 226] width 444 height 31
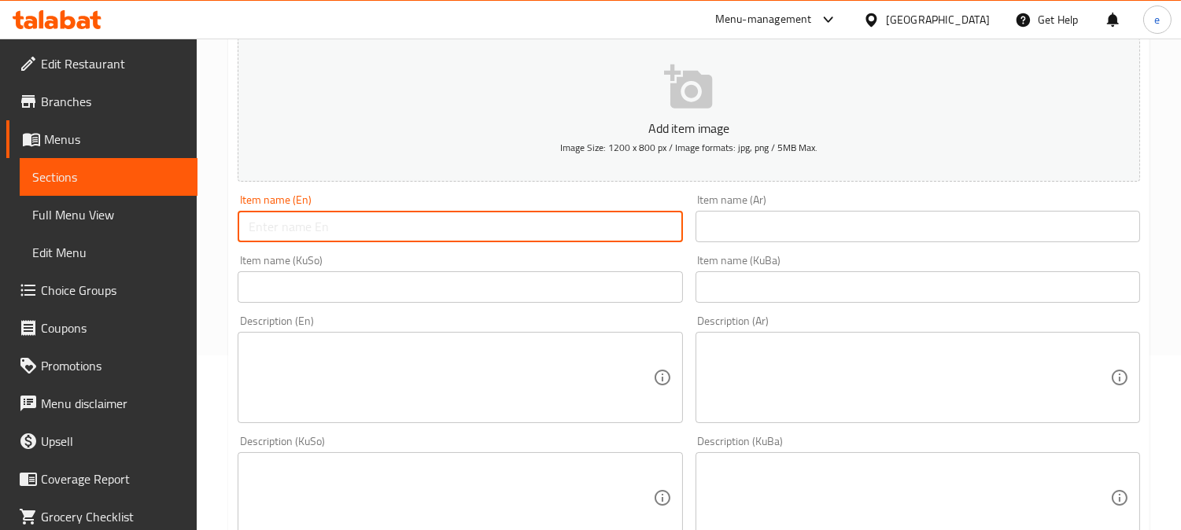
paste input "Pespsi Bottle - Small"
type input "Pespsi Bottle - Small"
click at [746, 238] on input "text" at bounding box center [917, 226] width 444 height 31
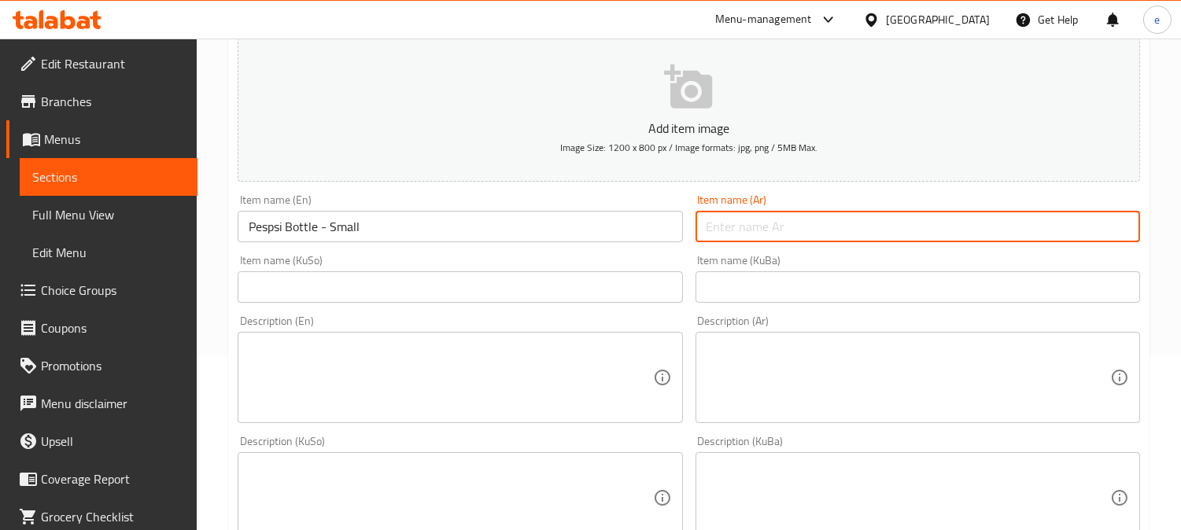
paste input "زجاجة بيبسي - صغيرة"
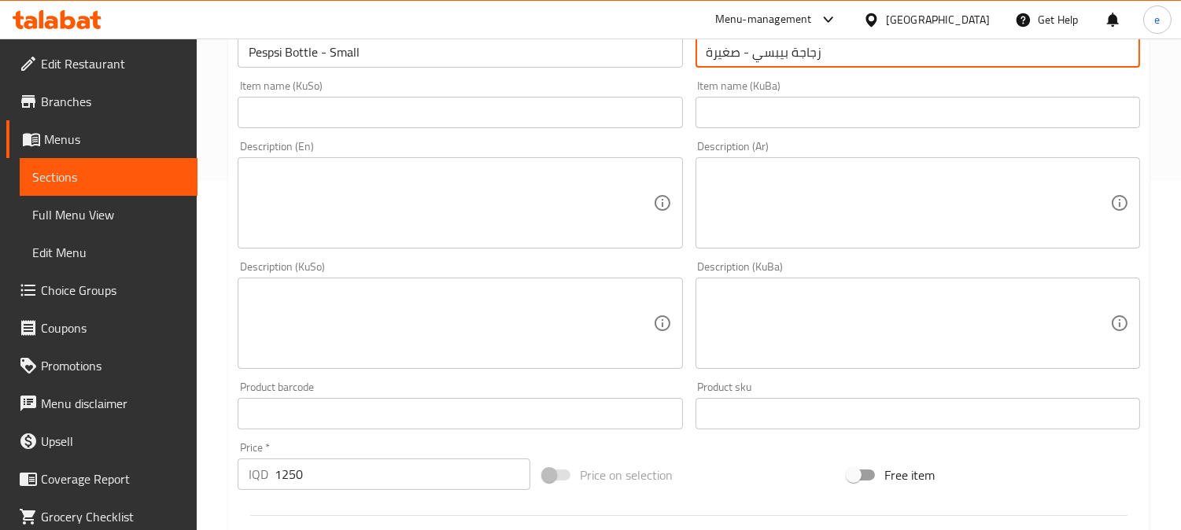
type input "زجاجة بيبسي - صغيرة"
click at [611, 120] on input "text" at bounding box center [460, 112] width 444 height 31
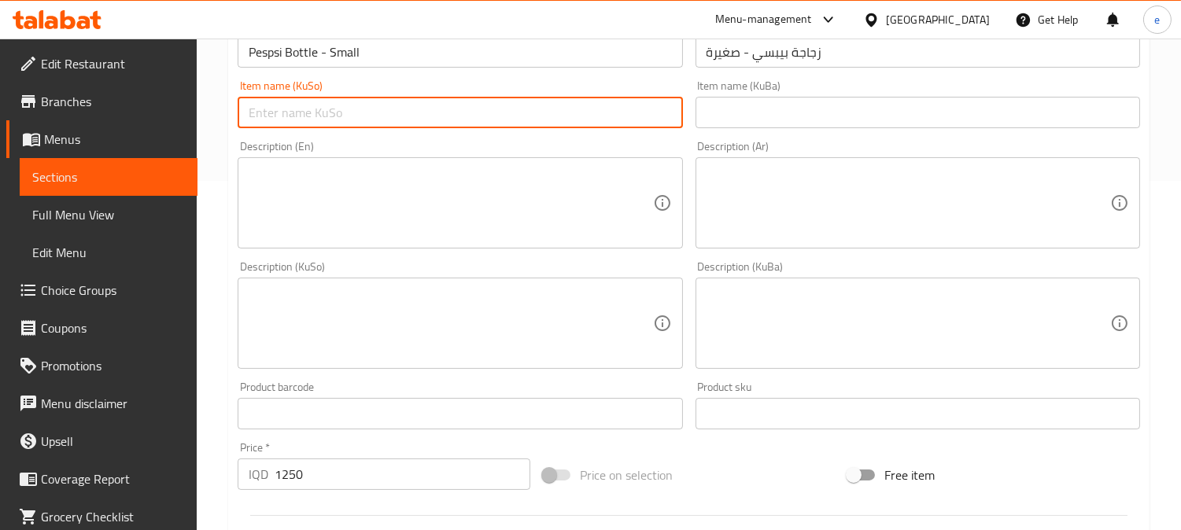
scroll to position [175, 0]
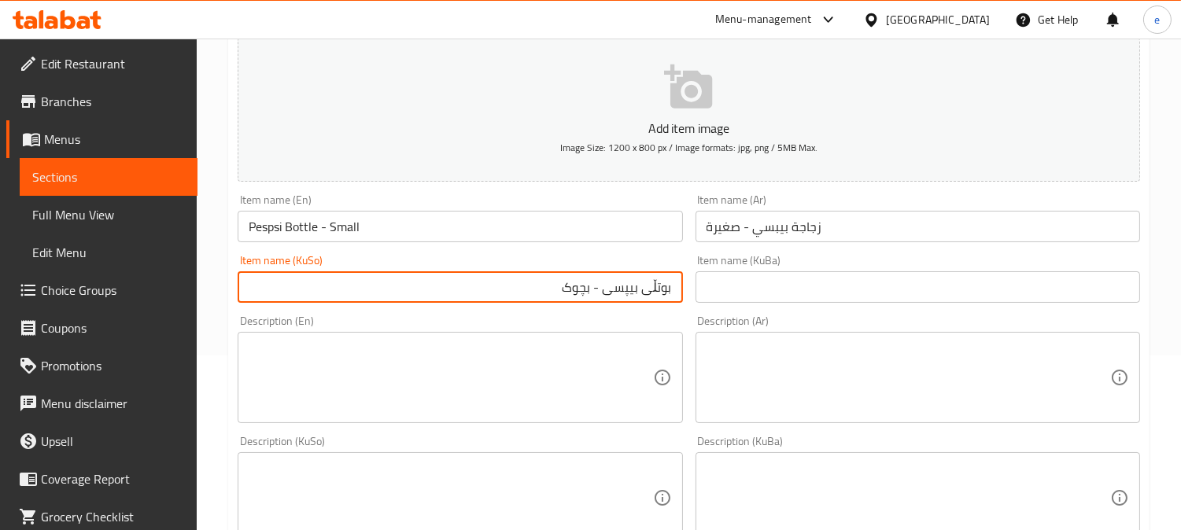
click at [618, 294] on input "بوتڵی بیپسی - بچوک" at bounding box center [460, 286] width 444 height 31
type input "بوتڵی بیپسی - بچوک"
click at [741, 295] on input "text" at bounding box center [917, 286] width 444 height 31
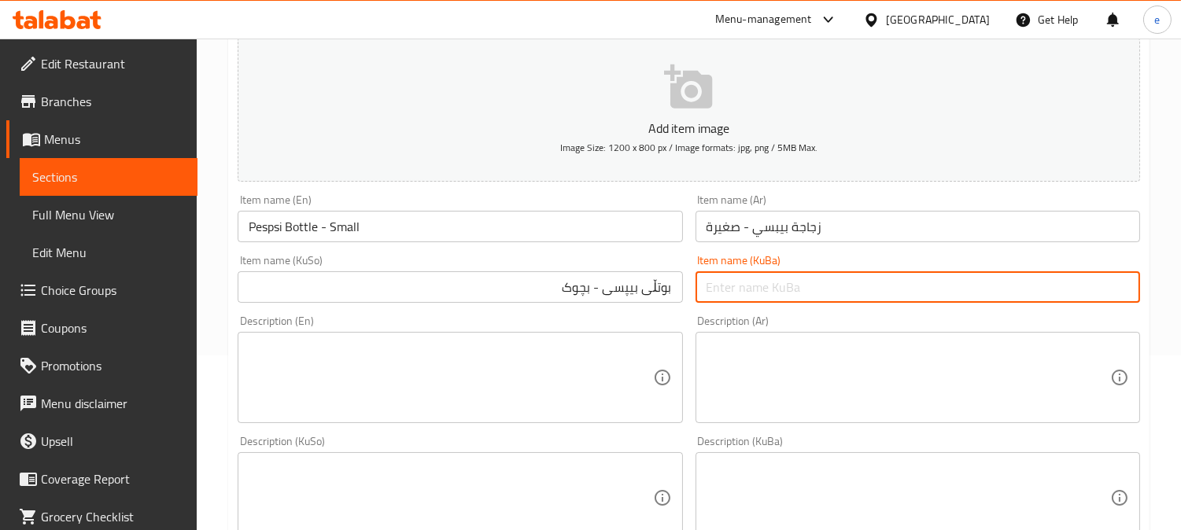
paste input "بوتڵی بیپسی - بچوک"
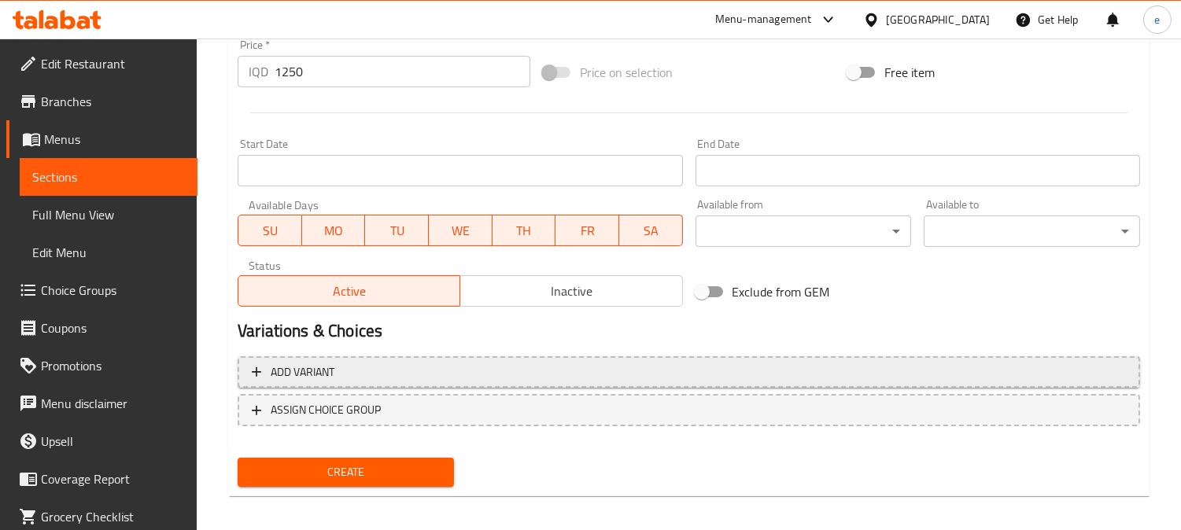
scroll to position [759, 0]
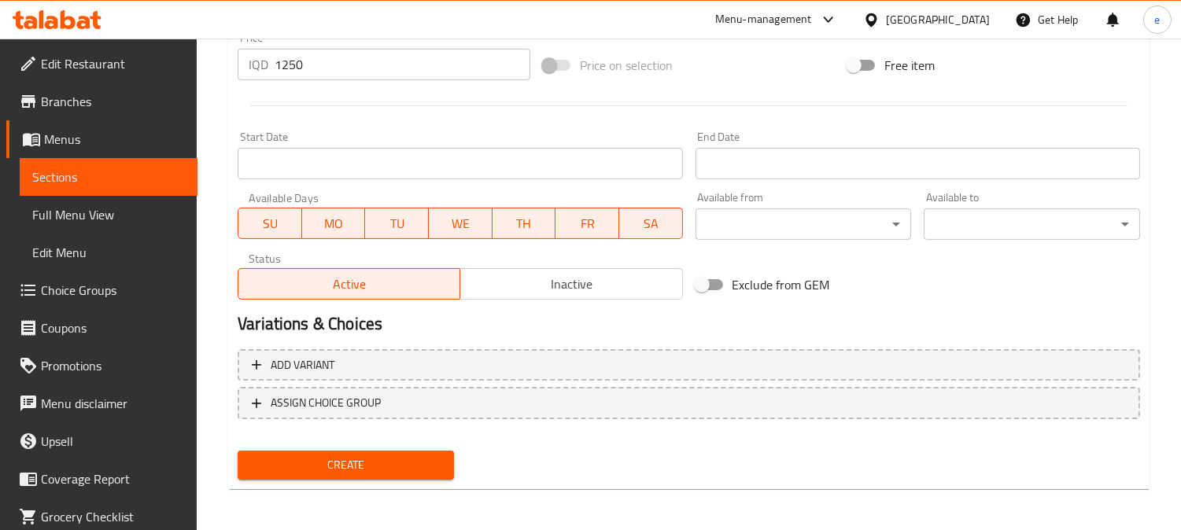
type input "بوتڵی بیپسی - بچوک"
click at [367, 464] on span "Create" at bounding box center [345, 465] width 191 height 20
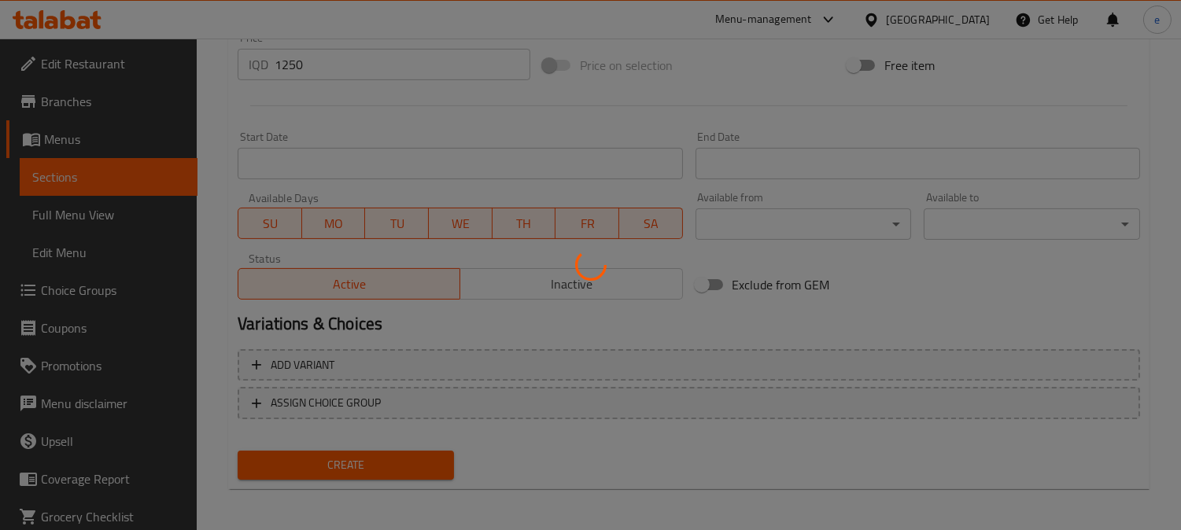
type input "0"
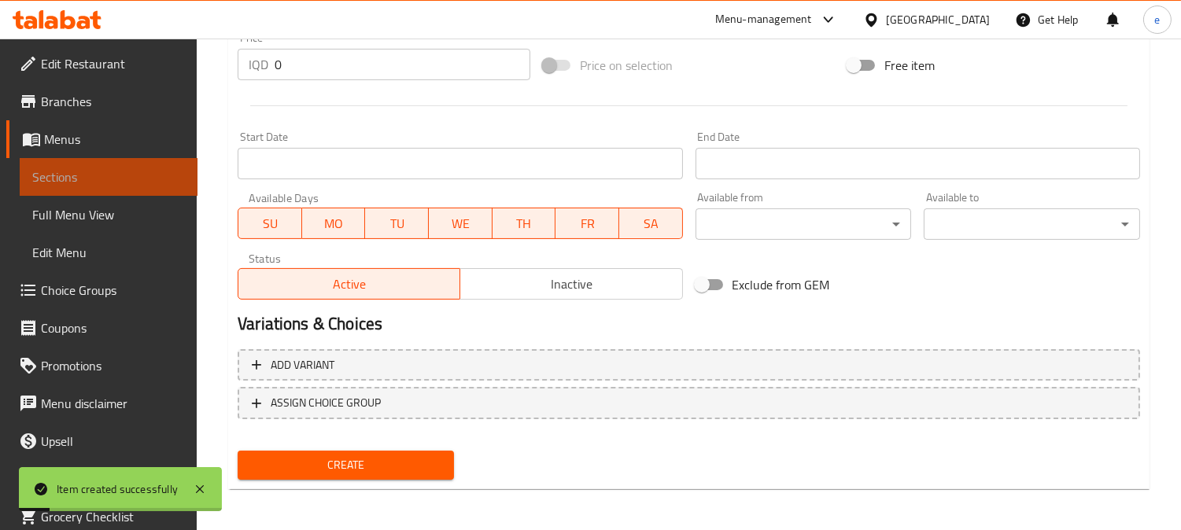
click at [135, 184] on span "Sections" at bounding box center [108, 177] width 153 height 19
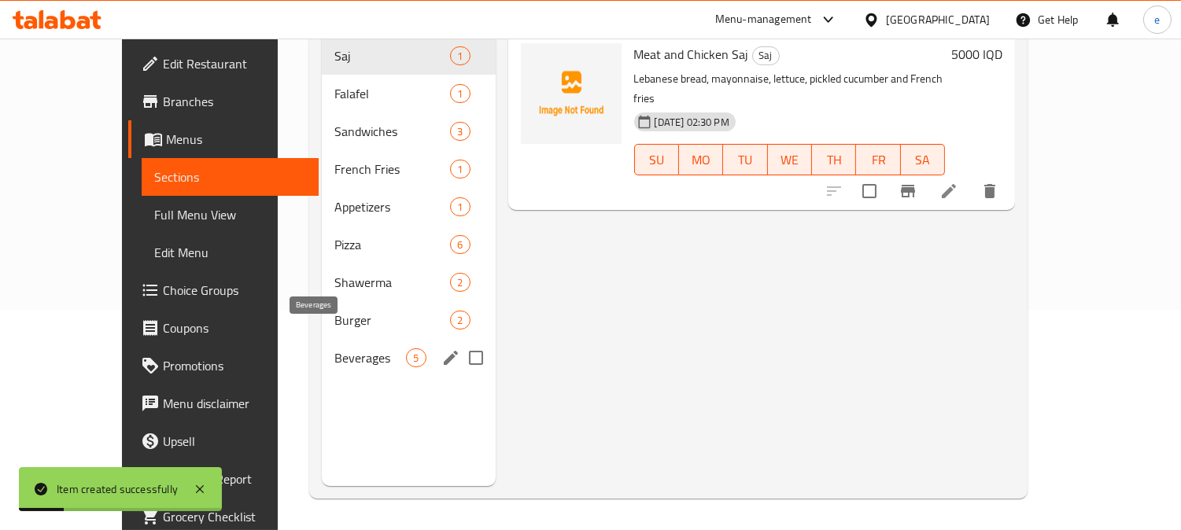
click at [334, 348] on span "Beverages" at bounding box center [370, 357] width 72 height 19
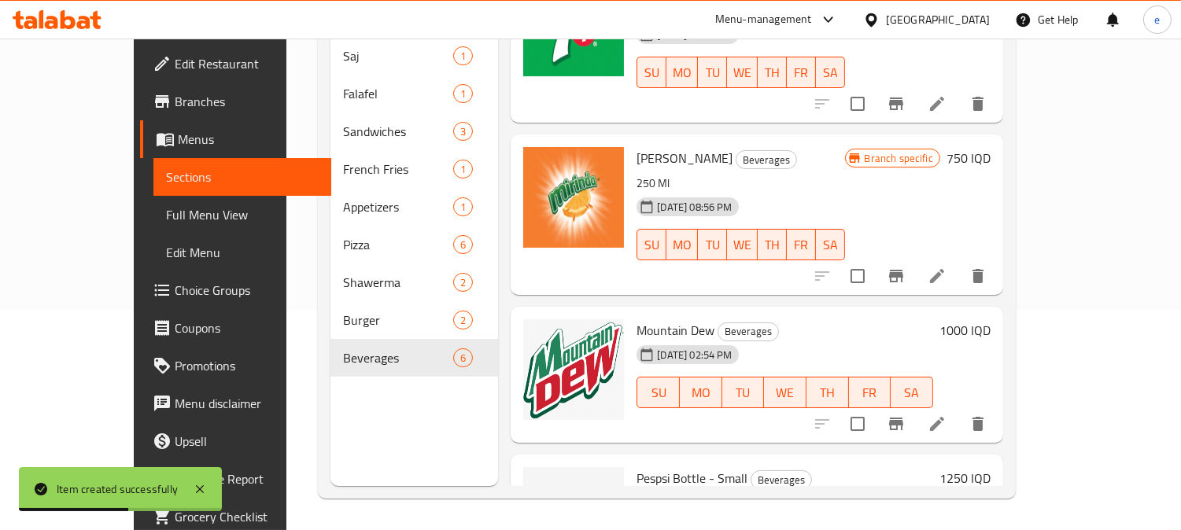
scroll to position [468, 0]
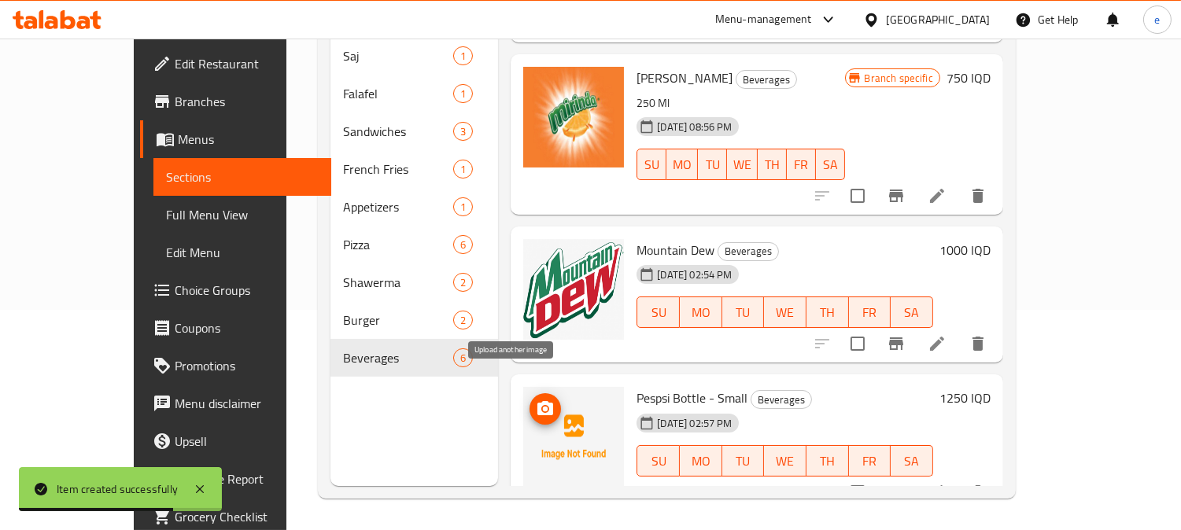
click at [537, 401] on icon "upload picture" at bounding box center [545, 408] width 16 height 14
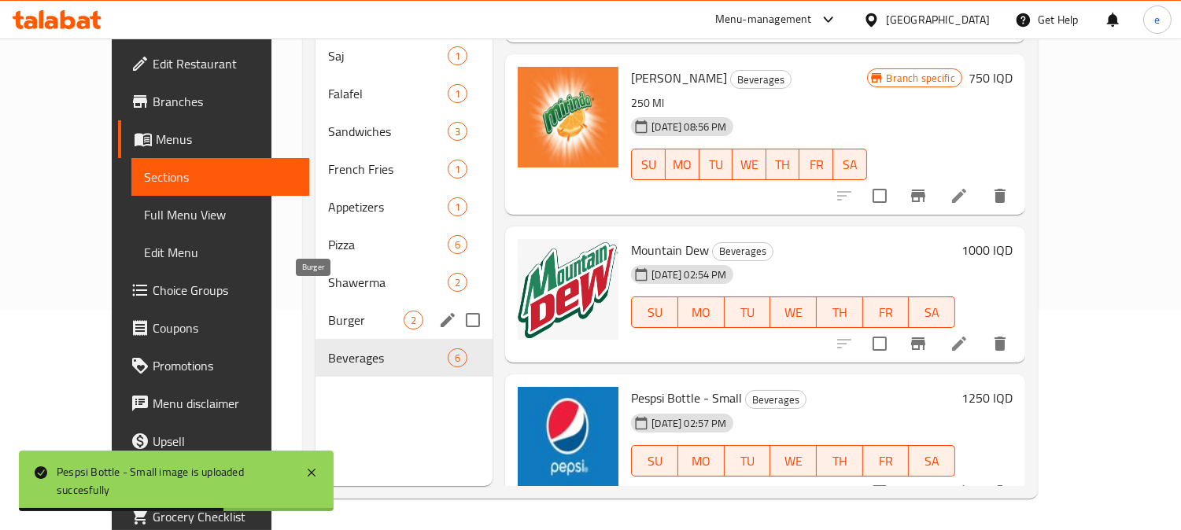
click at [328, 311] on span "Burger" at bounding box center [366, 320] width 76 height 19
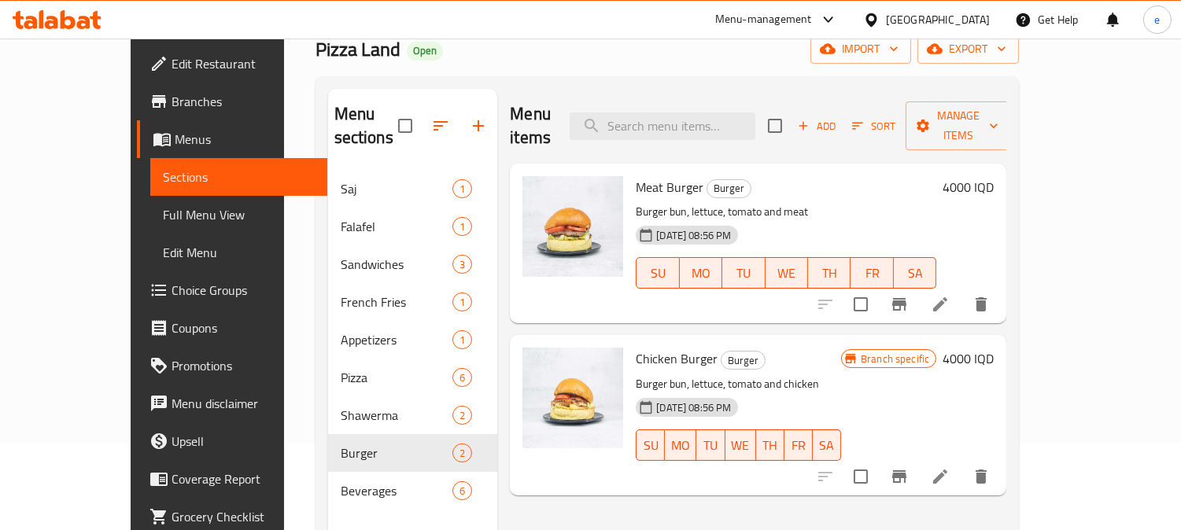
scroll to position [45, 0]
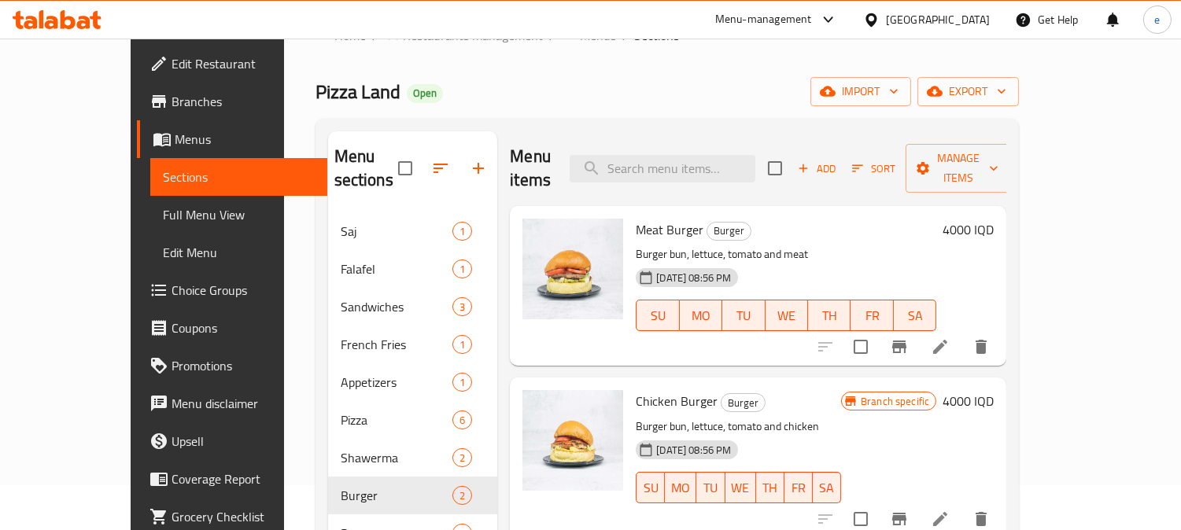
click at [838, 165] on span "Add" at bounding box center [816, 169] width 42 height 18
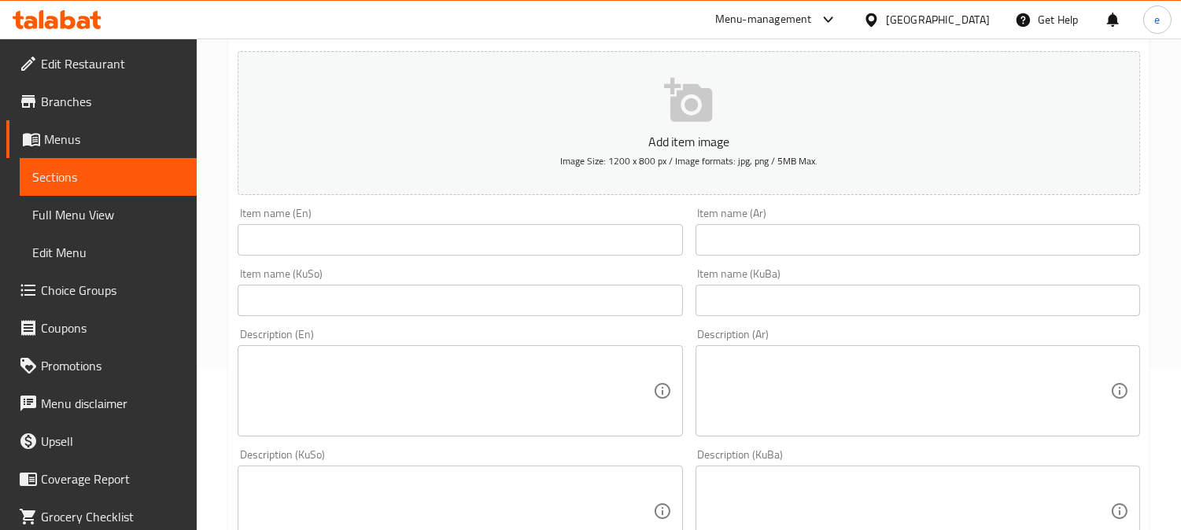
scroll to position [220, 0]
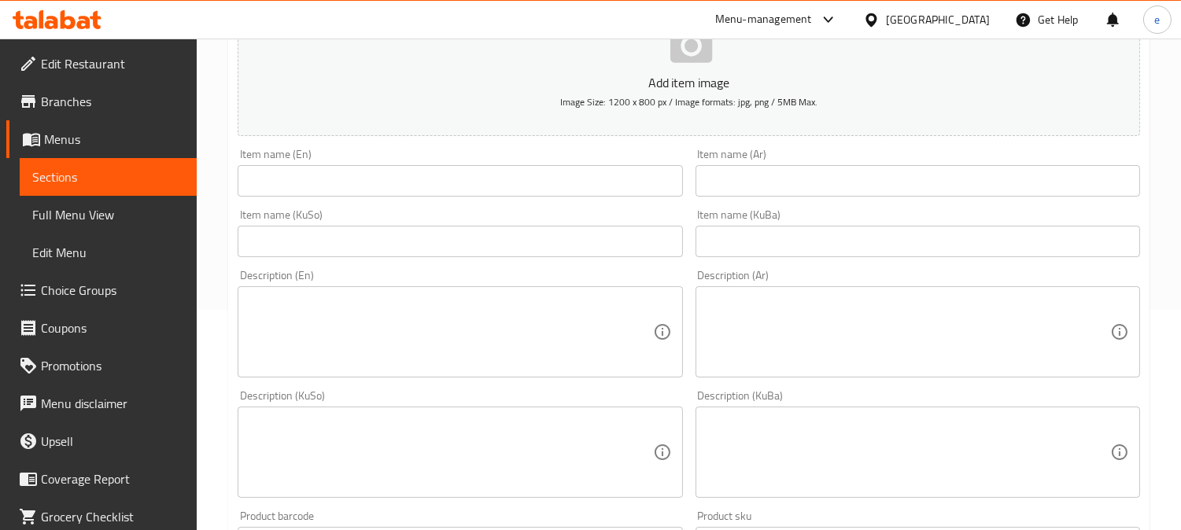
click at [370, 193] on input "text" at bounding box center [460, 180] width 444 height 31
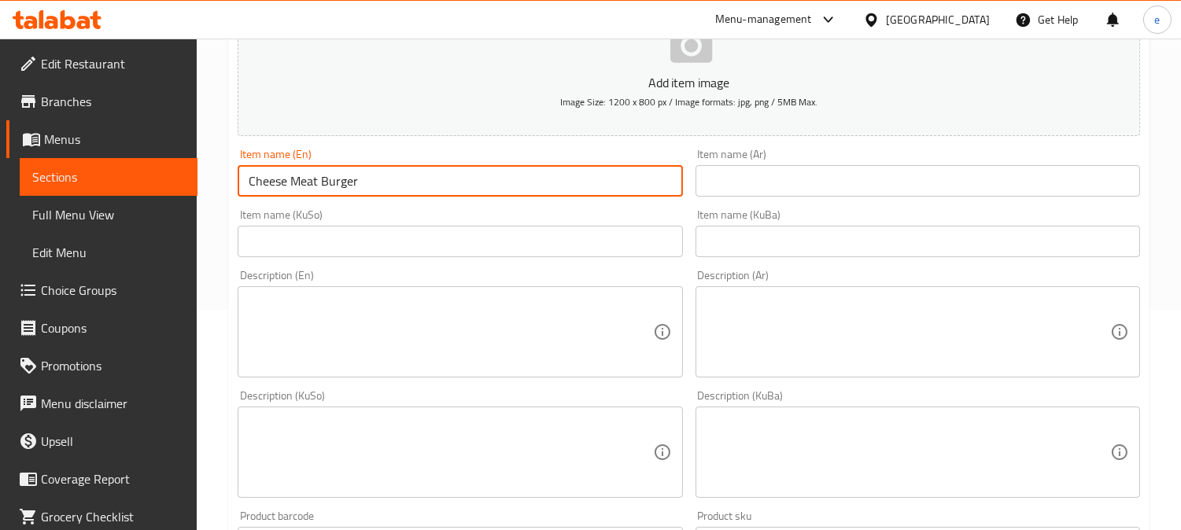
click at [300, 183] on input "Cheese Meat Burger" at bounding box center [460, 180] width 444 height 31
type input "Cheese Burger"
click at [787, 186] on input "text" at bounding box center [917, 180] width 444 height 31
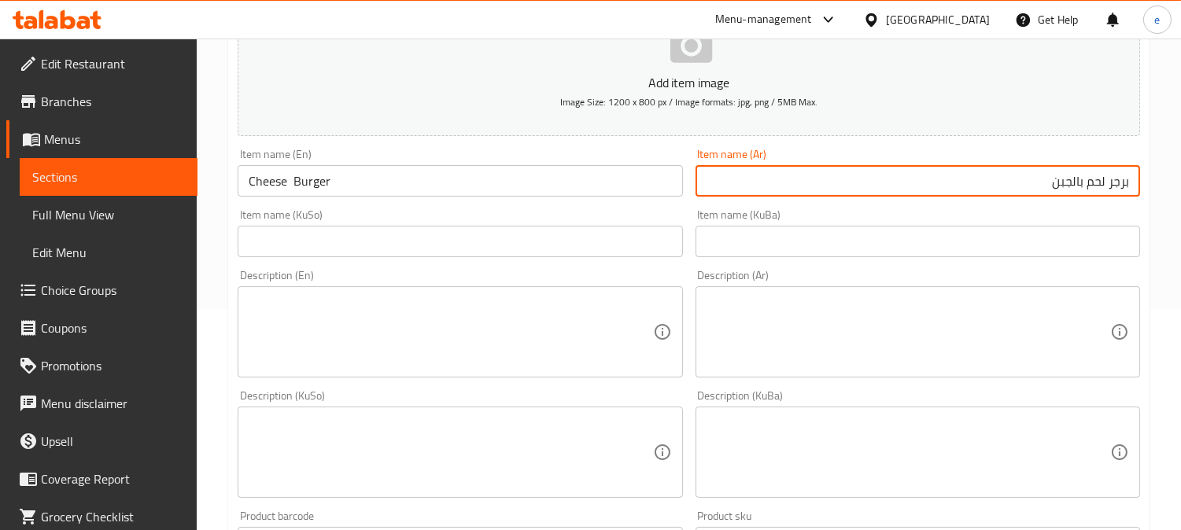
click at [1096, 181] on input "برجر لحم بالجبن" at bounding box center [917, 180] width 444 height 31
type input "برجر بالجبن"
click at [643, 239] on input "text" at bounding box center [460, 241] width 444 height 31
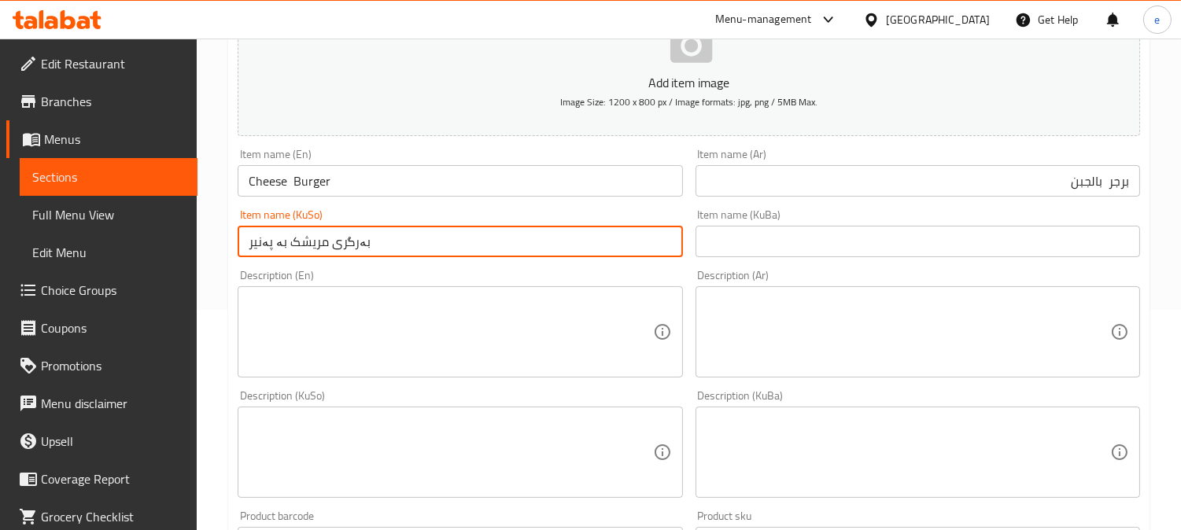
click at [305, 248] on input "بەرگری مریشک بە پەنیر" at bounding box center [460, 241] width 444 height 31
click at [643, 252] on input "بەرگری بە پەنیر" at bounding box center [460, 241] width 444 height 31
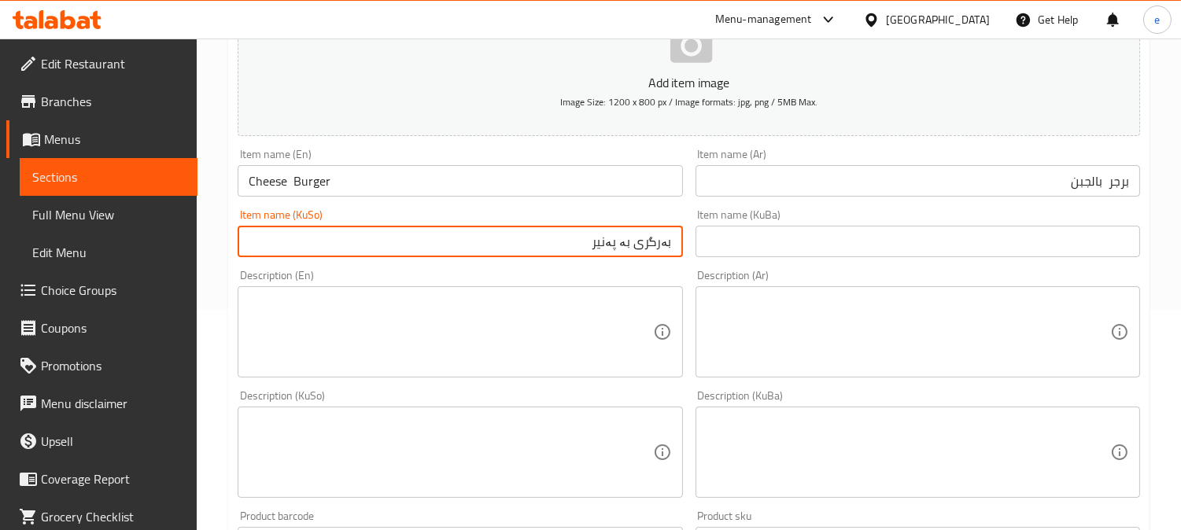
type input "بەرگری بە پەنیر"
click at [756, 253] on input "text" at bounding box center [917, 241] width 444 height 31
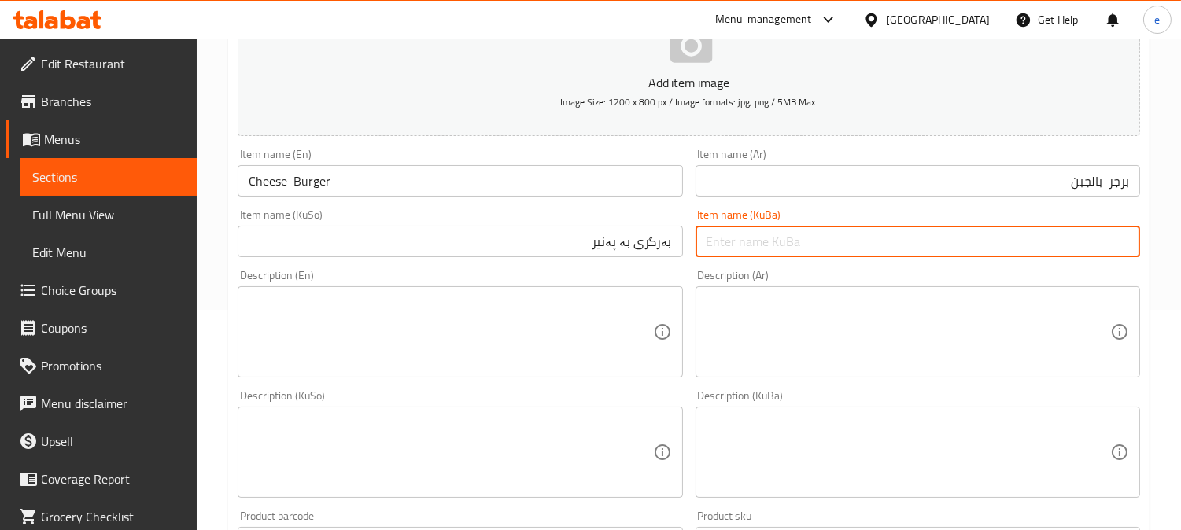
paste input "بەرگری بە پەنیر"
type input "بەرگری بە پەنیر"
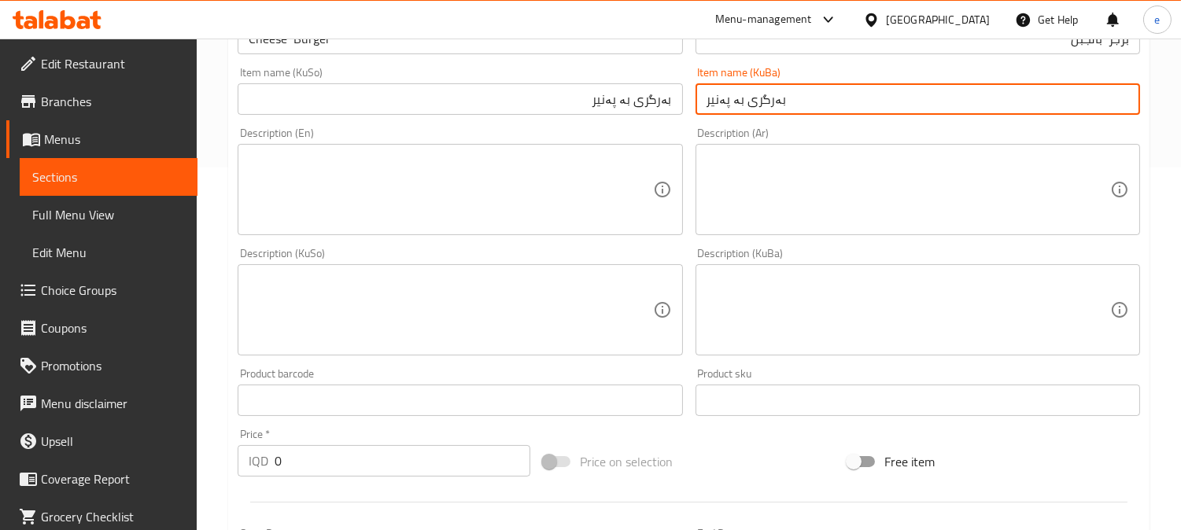
scroll to position [569, 0]
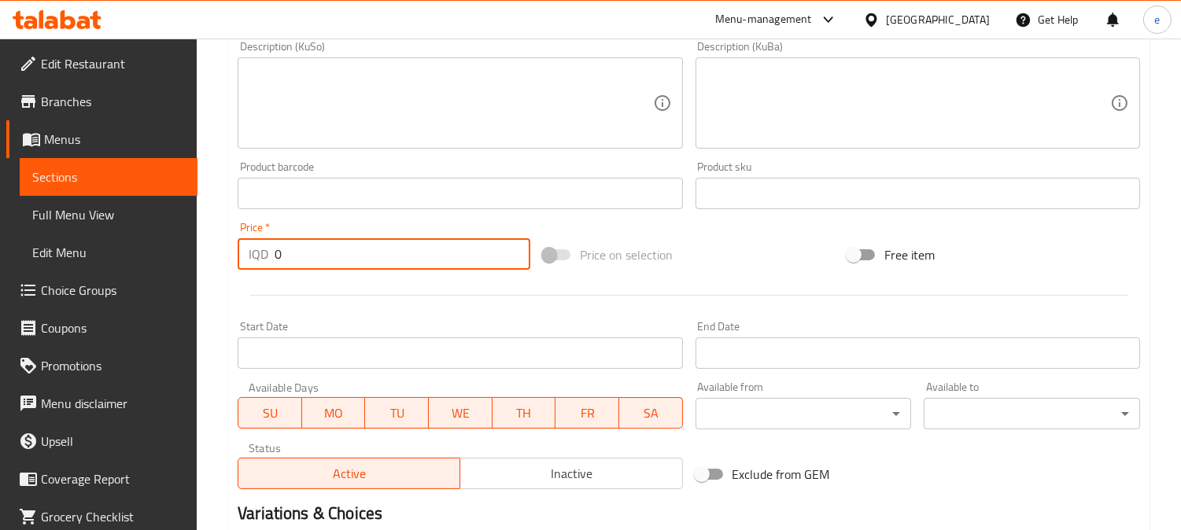
drag, startPoint x: 334, startPoint y: 256, endPoint x: 258, endPoint y: 255, distance: 76.3
click at [261, 255] on div "IQD 0 Price *" at bounding box center [384, 253] width 293 height 31
paste input "450"
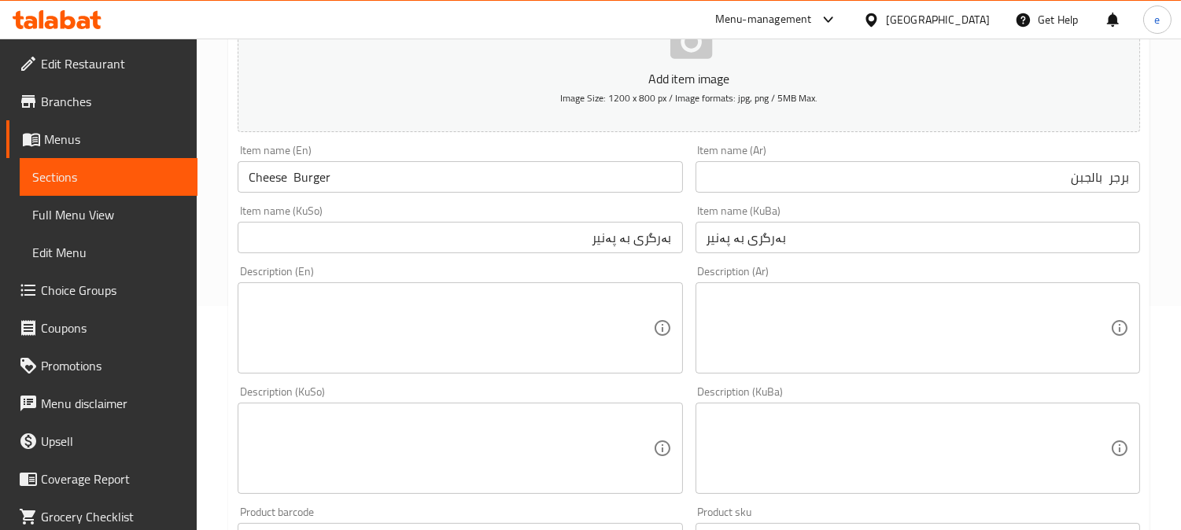
scroll to position [220, 0]
type input "4500"
click at [824, 458] on textarea at bounding box center [907, 452] width 403 height 75
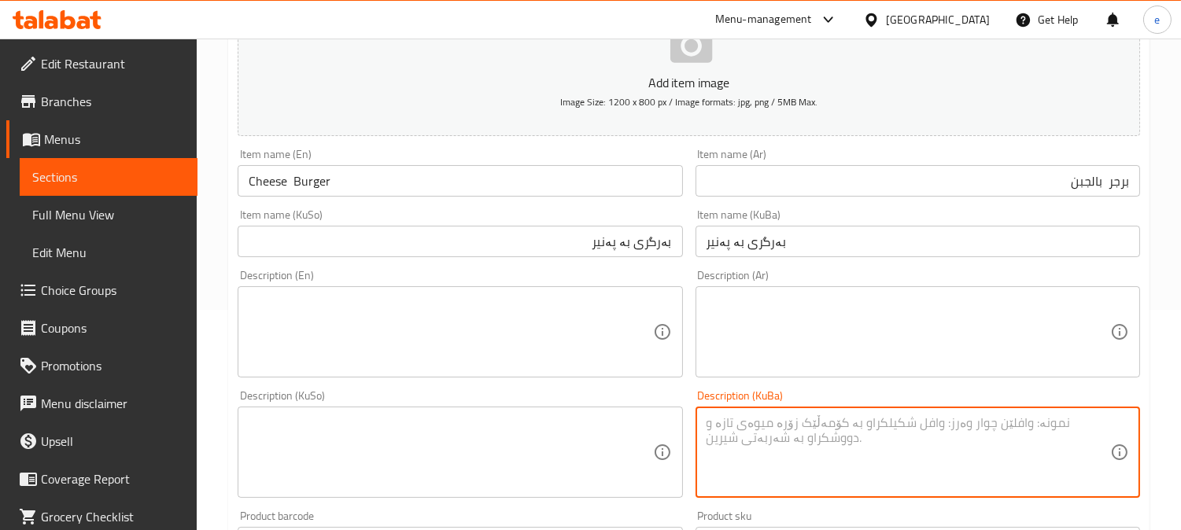
paste textarea "گۆشت پەنیڕ سۆس تماتە خاس فینگەڕ"
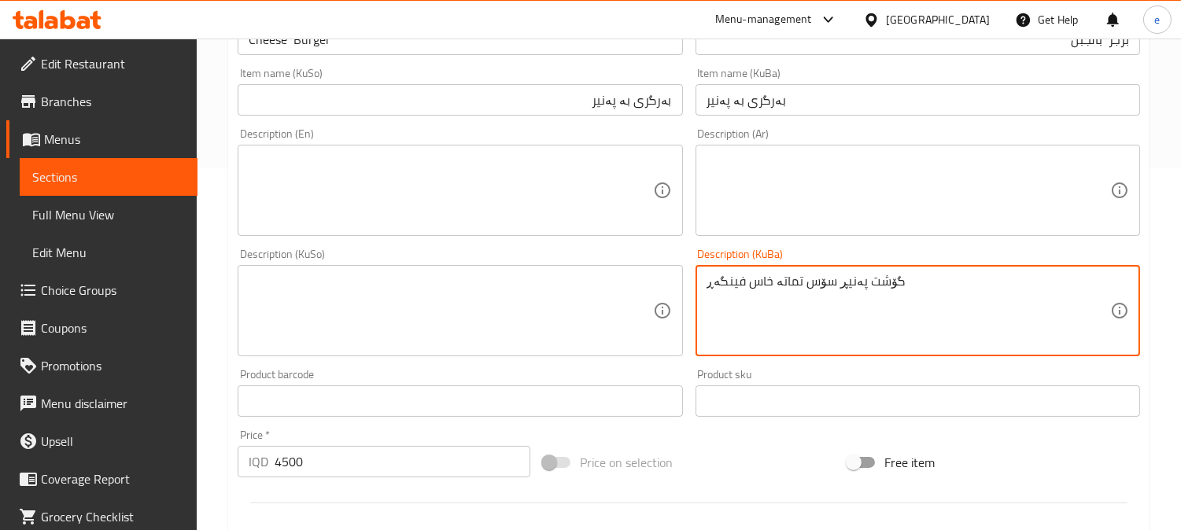
scroll to position [395, 0]
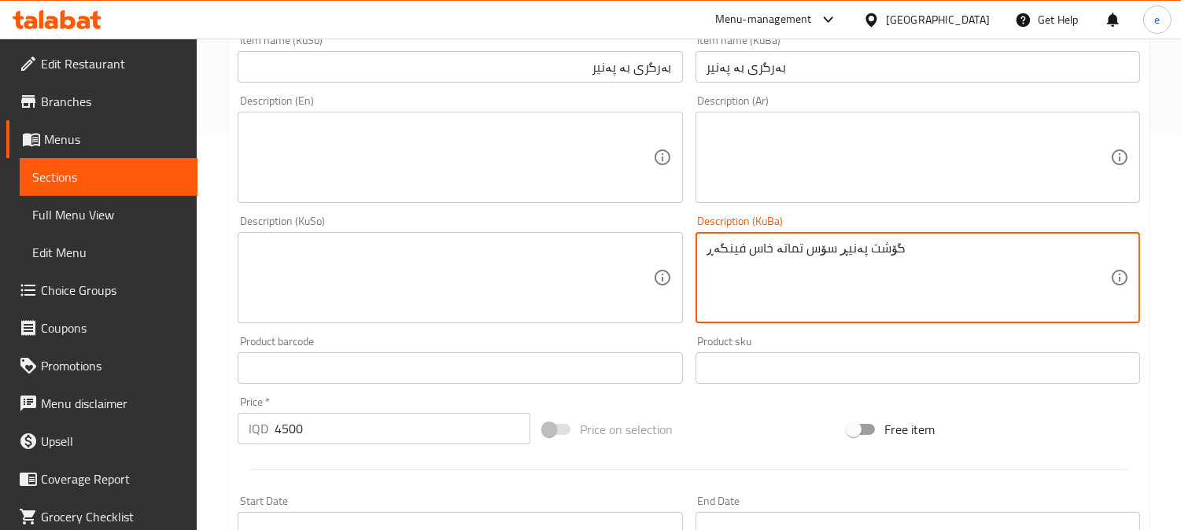
type textarea "گۆشت پەنیڕ سۆس تماتە خاس فینگەڕ"
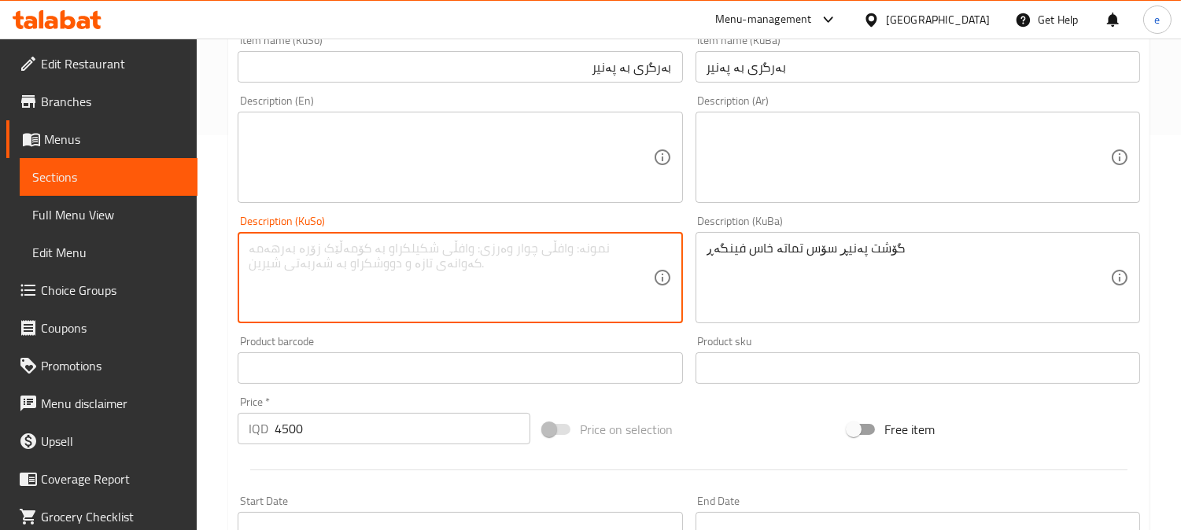
click at [595, 293] on textarea at bounding box center [450, 278] width 403 height 75
click at [540, 260] on textarea "گۆشت، پەنیر، سۆس، تەماتە، کاهو و فینگەر" at bounding box center [450, 278] width 403 height 75
type textarea "گۆشت، پەنیر، سۆس، تەماتە، کاهو و فینگەر"
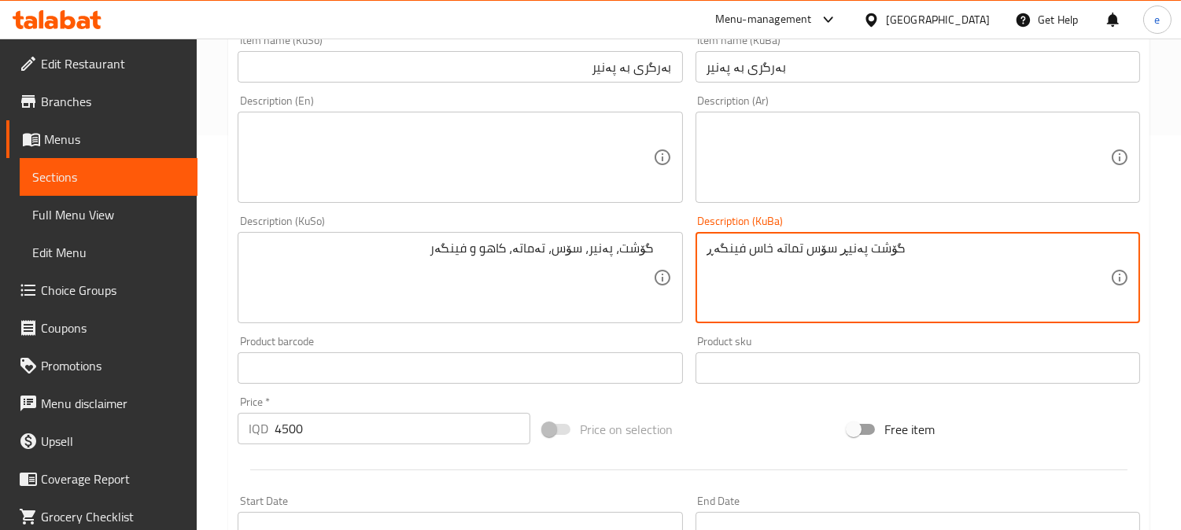
click at [743, 279] on textarea "گۆشت پەنیڕ سۆس تماتە خاس فینگەڕ" at bounding box center [907, 278] width 403 height 75
paste textarea "، پەنیر، سۆس، تەماتە، کاهو و فینگەر"
type textarea "گۆشت، پەنیر، سۆس، تەماتە، کاهو و فینگەر"
click at [897, 190] on textarea at bounding box center [907, 157] width 403 height 75
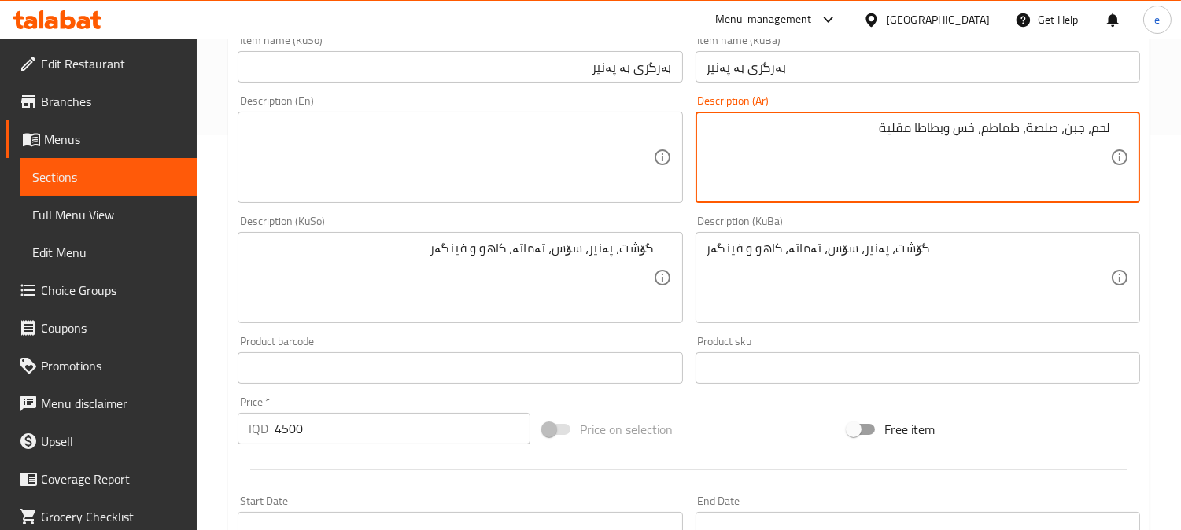
type textarea "لحم، جبن، صلصة، طماطم، خس وبطاطا مقلية"
click at [436, 154] on textarea at bounding box center [450, 157] width 403 height 75
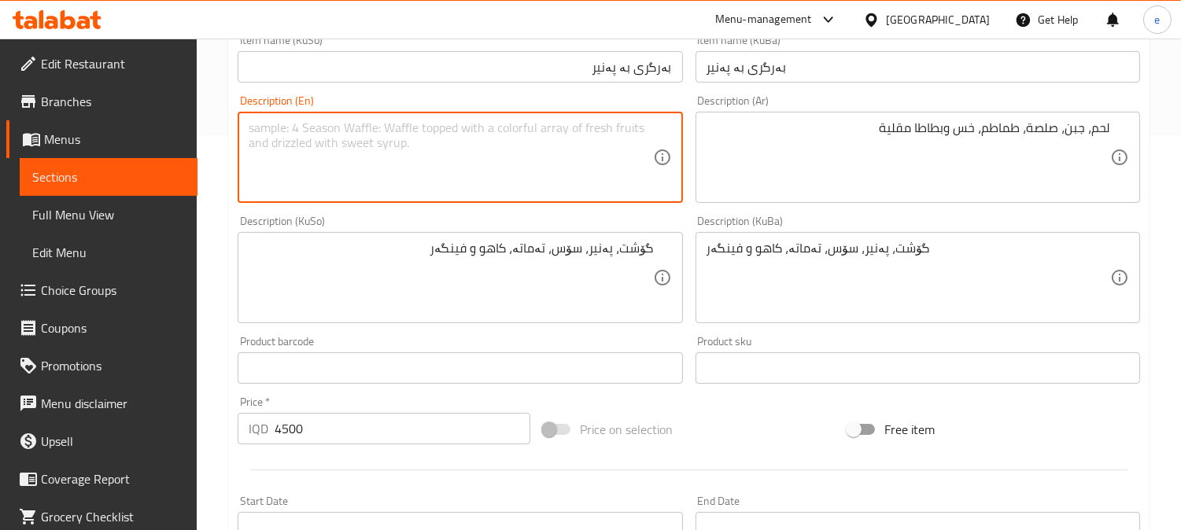
type textarea "م"
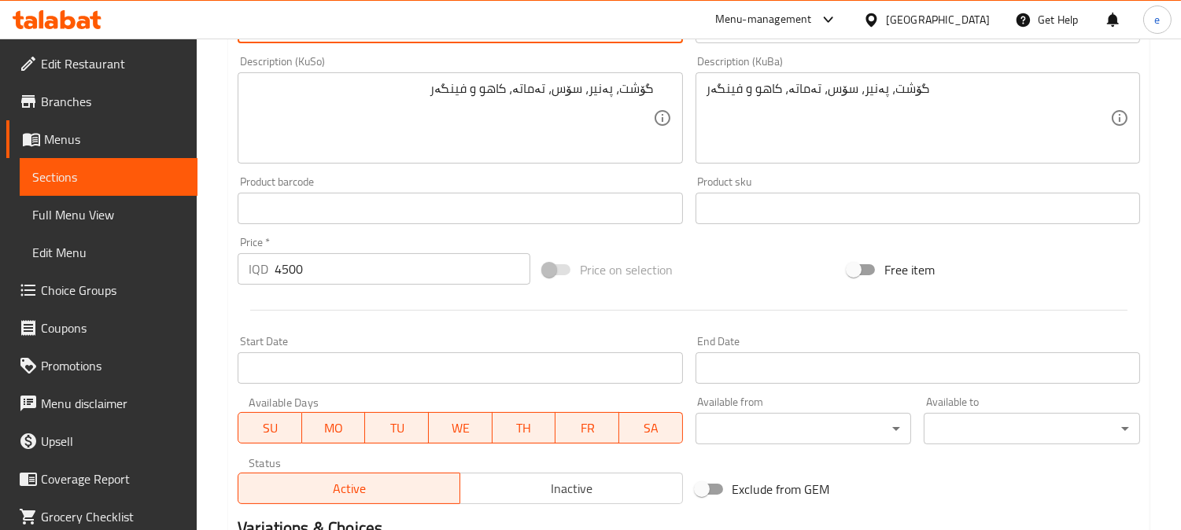
scroll to position [759, 0]
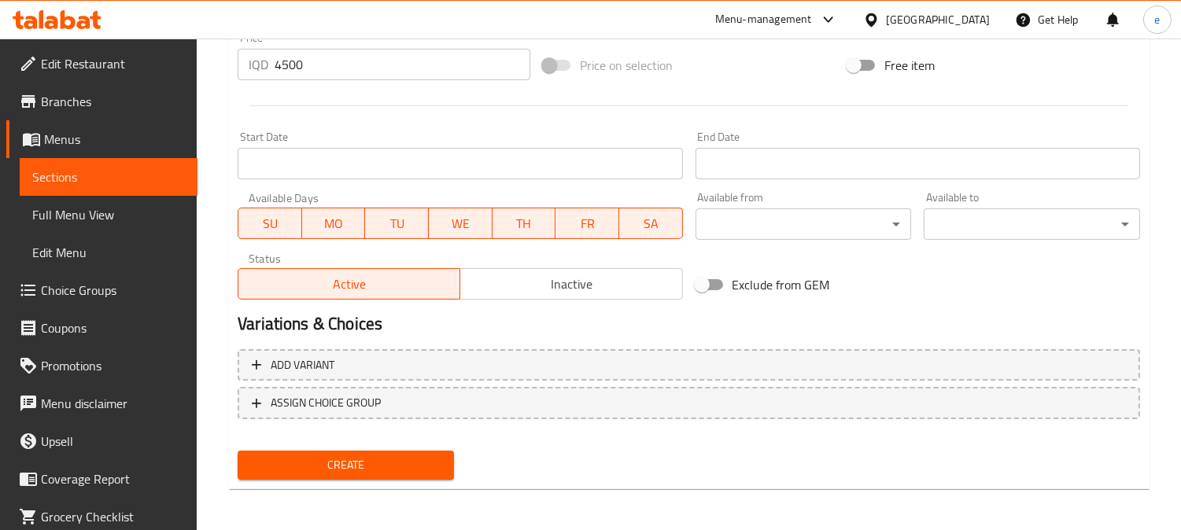
type textarea "Meat, cheese, sauce, tomato, lettuce and French fries"
click at [349, 455] on span "Create" at bounding box center [345, 465] width 191 height 20
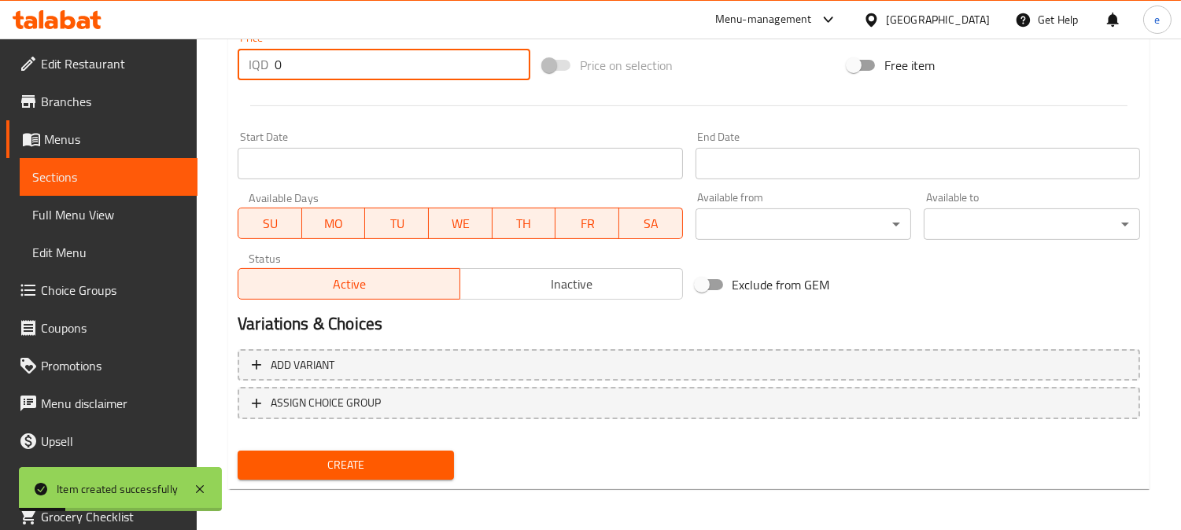
drag, startPoint x: 311, startPoint y: 60, endPoint x: 263, endPoint y: 74, distance: 50.0
click at [263, 74] on div "IQD 0 Price *" at bounding box center [384, 64] width 293 height 31
paste input "600"
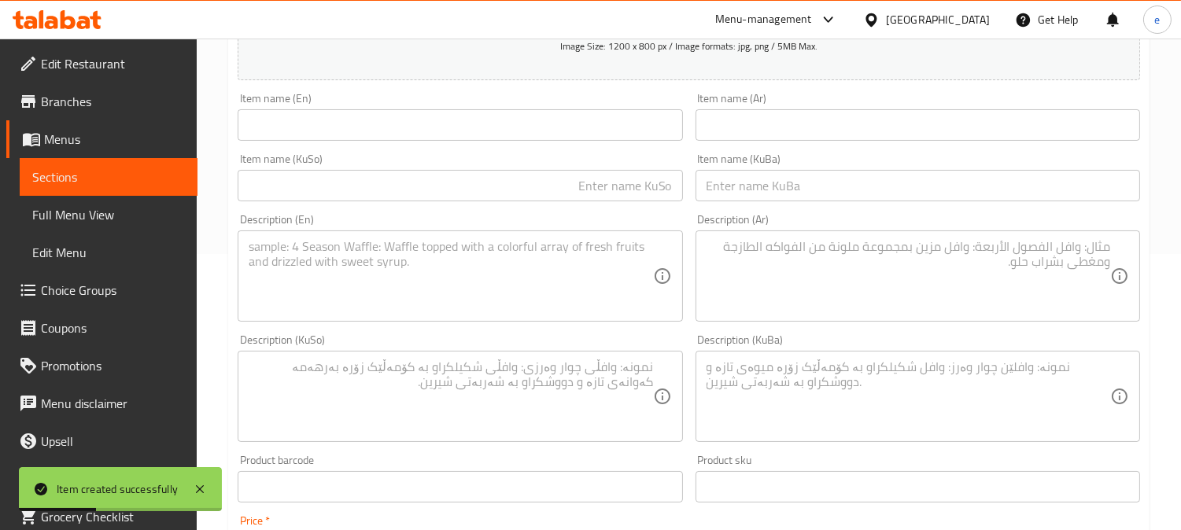
scroll to position [234, 0]
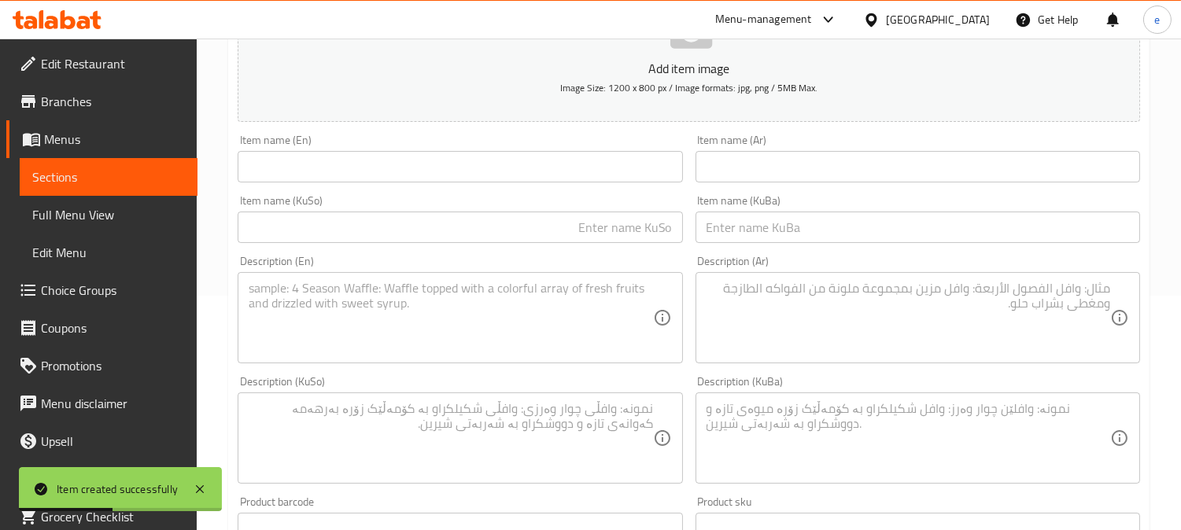
type input "6000"
click at [465, 171] on input "text" at bounding box center [460, 166] width 444 height 31
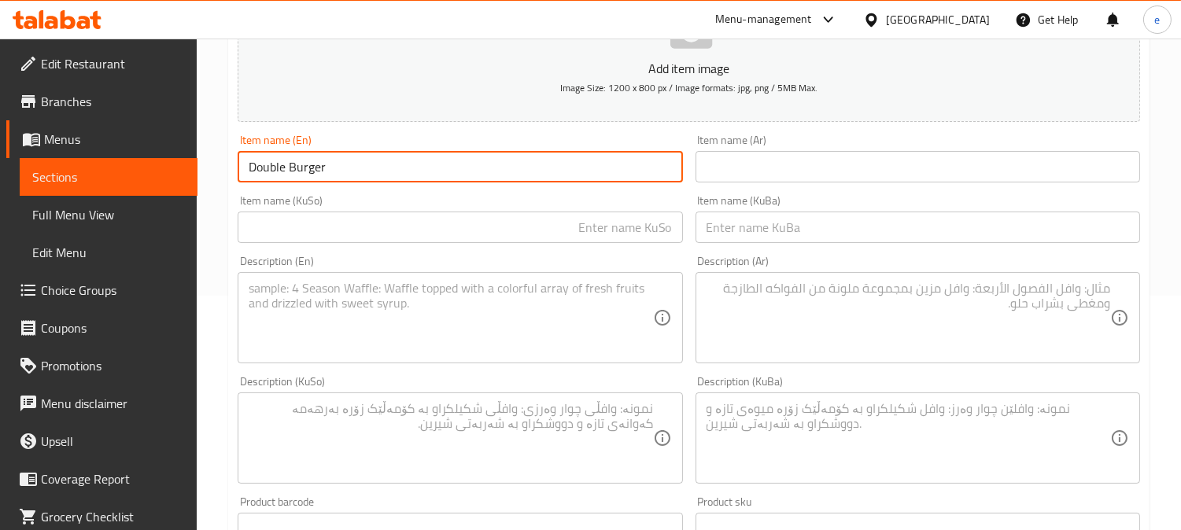
click at [262, 173] on input "Double Burger" at bounding box center [460, 166] width 444 height 31
type input "Double Burger"
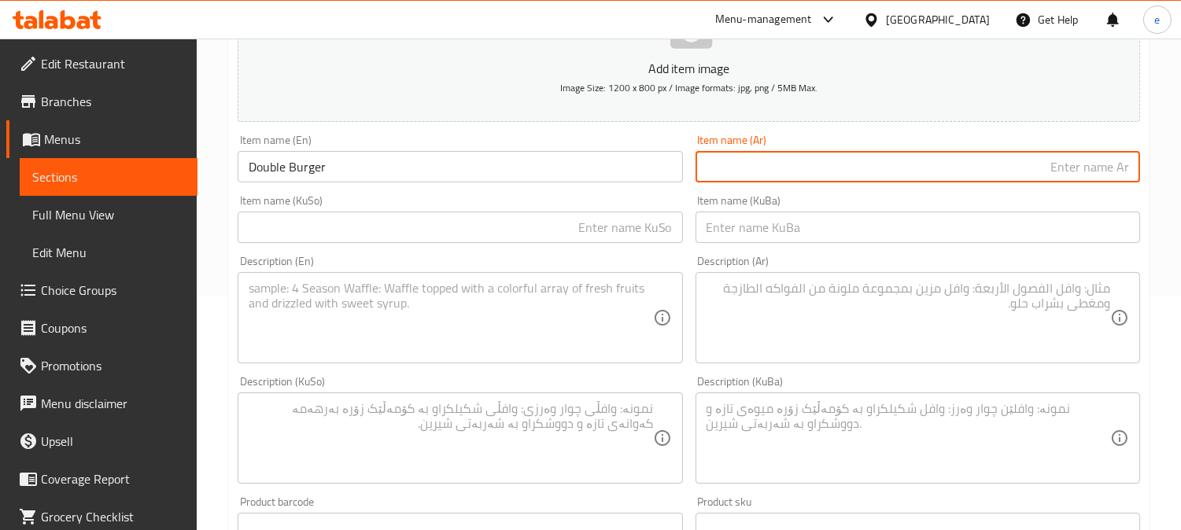
click at [831, 181] on input "text" at bounding box center [917, 166] width 444 height 31
paste input "برجر دوبل"
type input "برجر دوبل"
click at [623, 227] on input "text" at bounding box center [460, 227] width 444 height 31
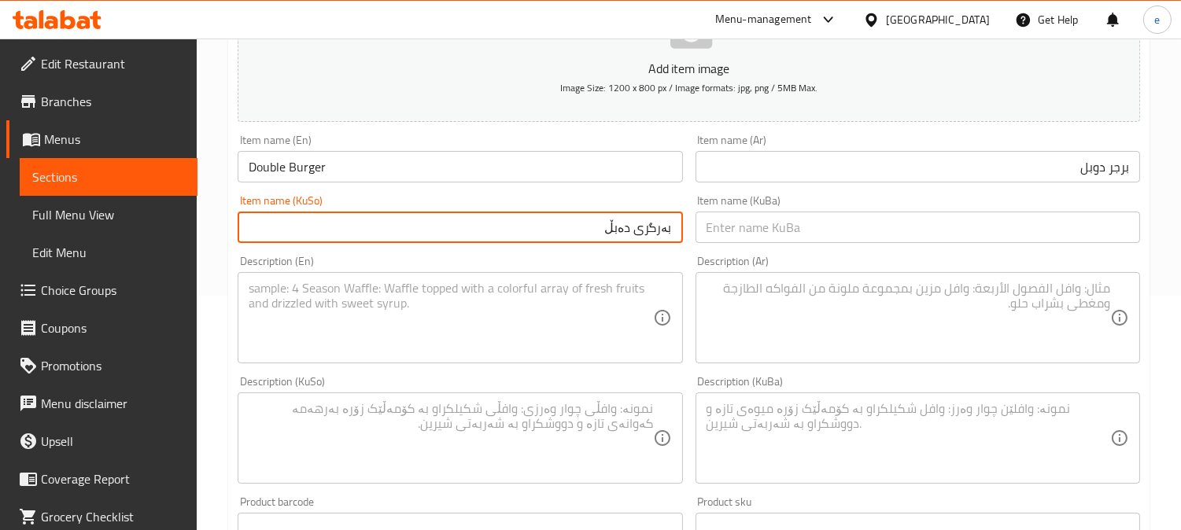
click at [617, 230] on input "بەرگری دەبڵ" at bounding box center [460, 227] width 444 height 31
type input "بەرگری دەبڵ"
click at [802, 219] on input "text" at bounding box center [917, 227] width 444 height 31
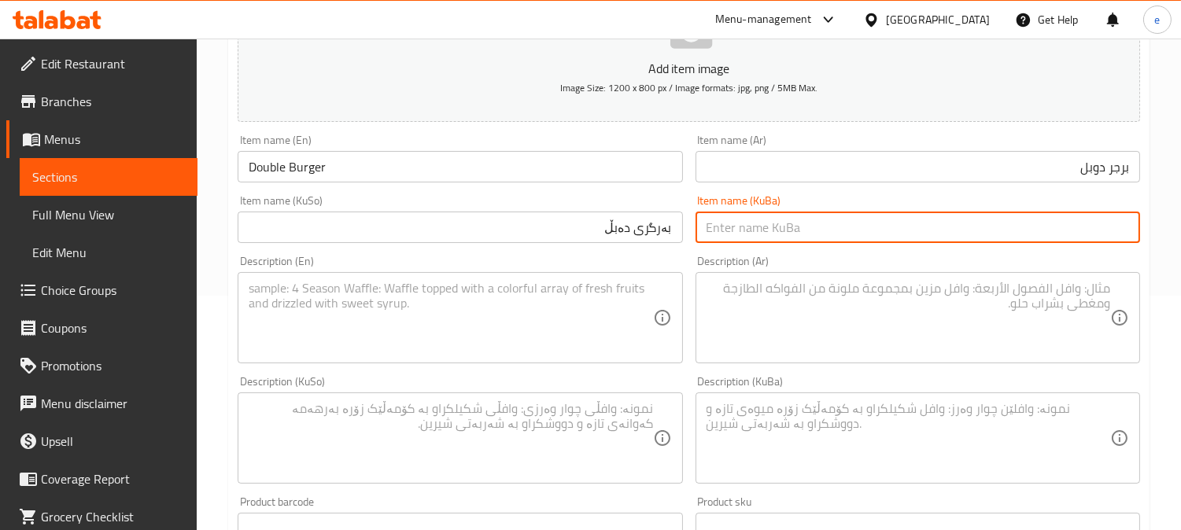
paste input "بەرگری دەبڵ"
type input "بەرگری دەبڵ"
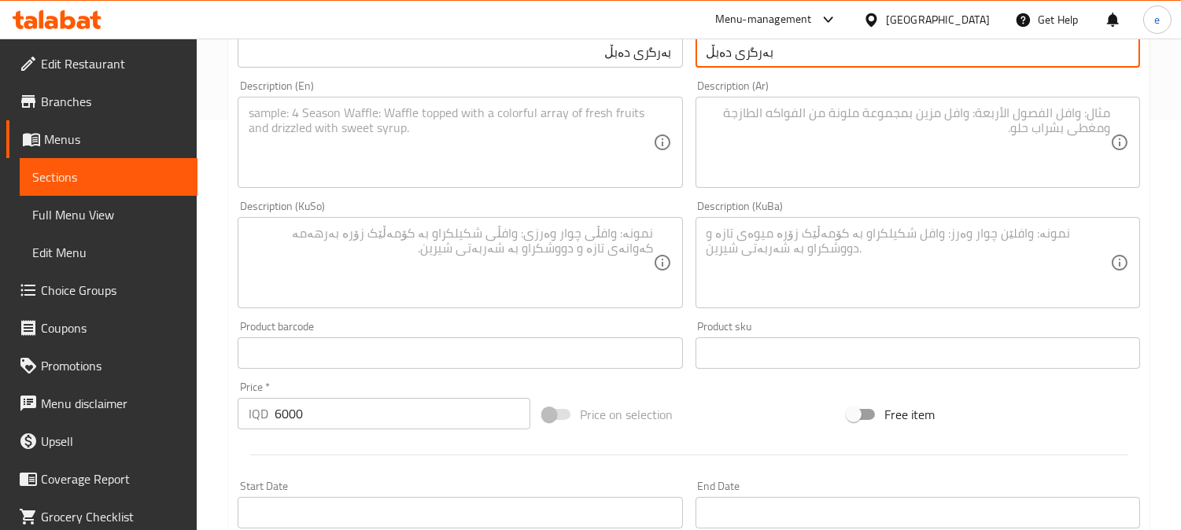
click at [890, 267] on textarea at bounding box center [907, 263] width 403 height 75
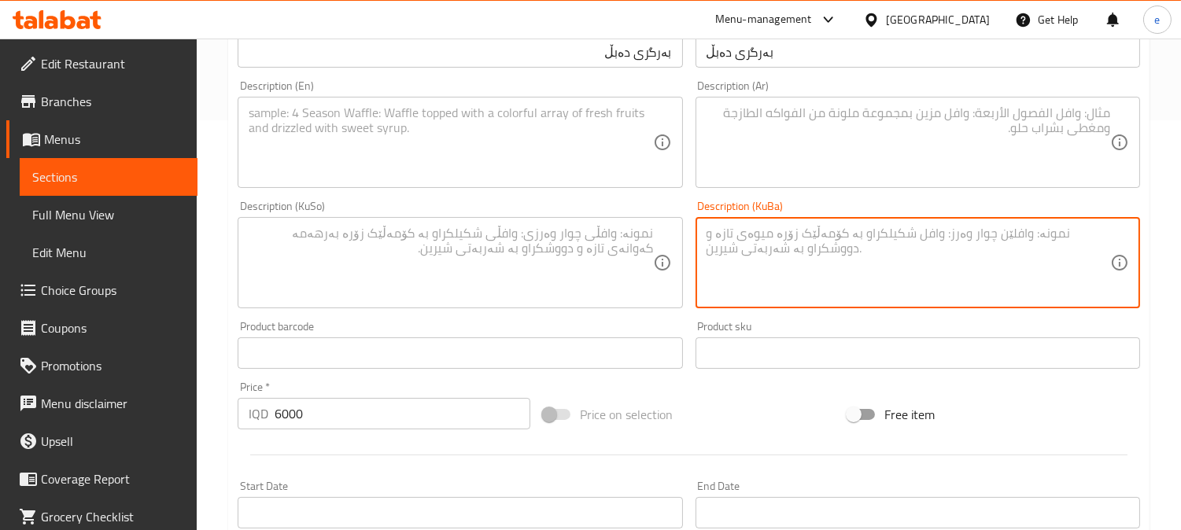
paste textarea "دەبڵ گۆشت خاس تەماتە ماێۆنێز فینگەڕ"
type textarea "دەبڵ گۆشت خاس تەماتە ماێۆنێز فینگەڕ"
click at [594, 283] on textarea at bounding box center [450, 263] width 403 height 75
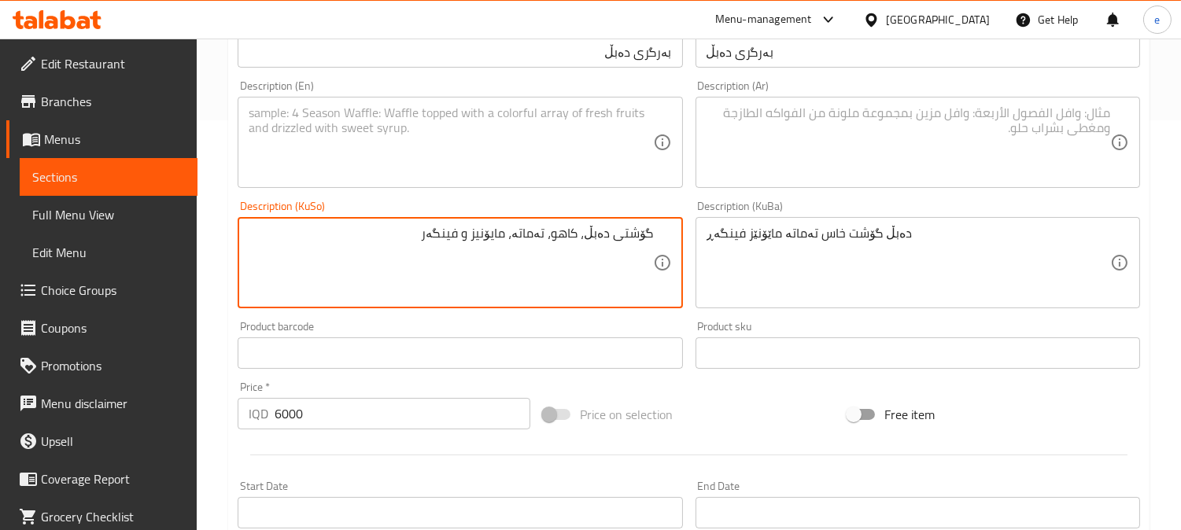
click at [594, 284] on textarea "گۆشتی دەبڵ، کاهو، تەماتە، مایۆنیز و فینگەر" at bounding box center [450, 263] width 403 height 75
type textarea "گۆشتی دەبڵ، کاهو، تەماتە، مایۆنیز و فینگەر"
click at [757, 260] on textarea "دەبڵ گۆشت خاس تەماتە ماێۆنێز فینگەڕ" at bounding box center [907, 263] width 403 height 75
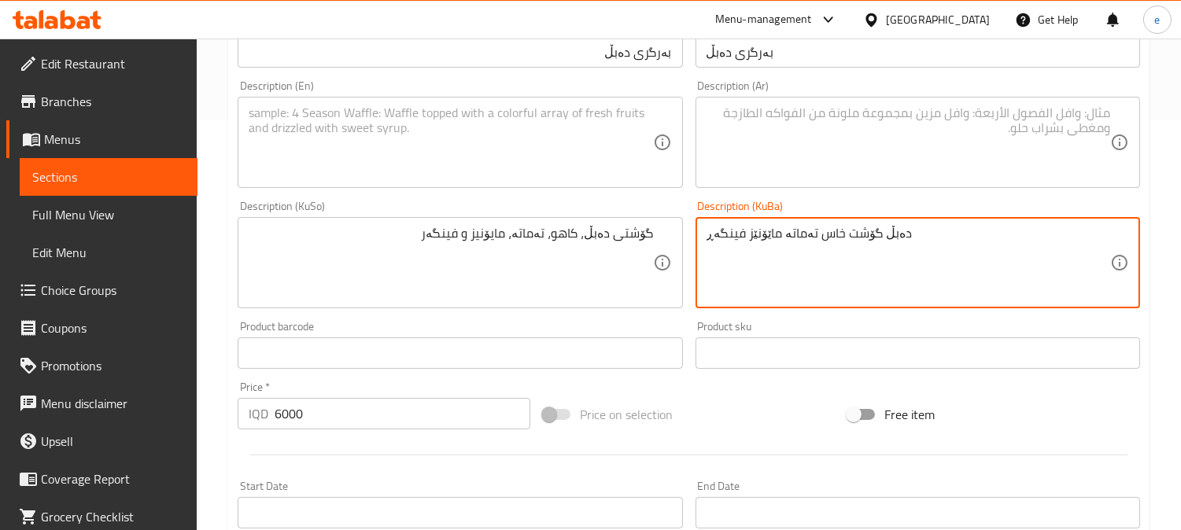
click at [757, 260] on textarea "دەبڵ گۆشت خاس تەماتە ماێۆنێز فینگەڕ" at bounding box center [907, 263] width 403 height 75
paste textarea "گۆشتی دەبڵ، کاهو، تەماتە، مایۆنیز و فینگەر"
type textarea "گۆشتی دەبڵ، کاهو، تەماتە، مایۆنیز و فینگەر"
click at [851, 153] on textarea at bounding box center [907, 142] width 403 height 75
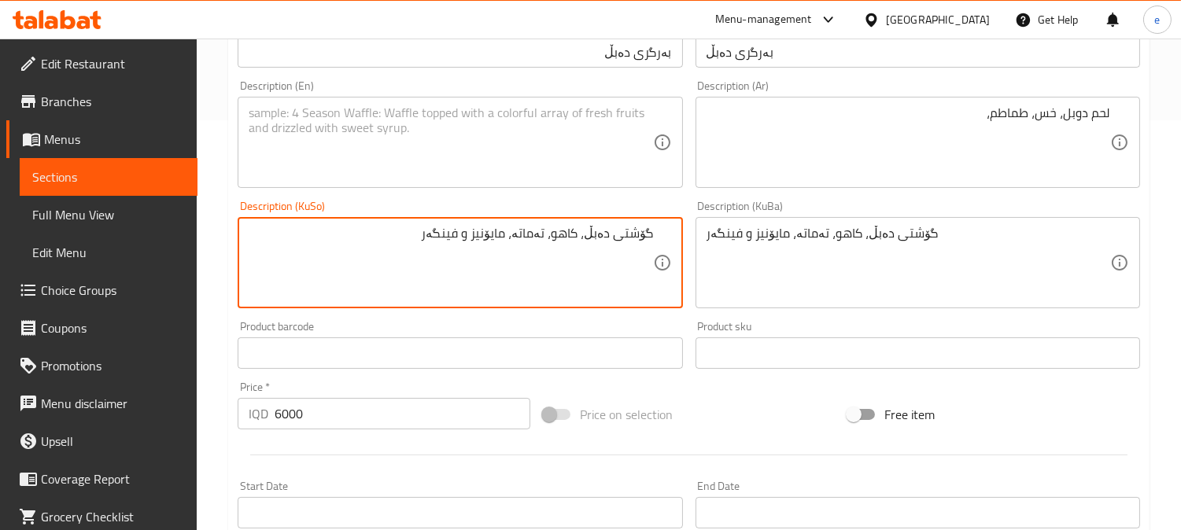
click at [499, 237] on textarea "گۆشتی دەبڵ، کاهو، تەماتە، مایۆنیز و فینگەر" at bounding box center [450, 263] width 403 height 75
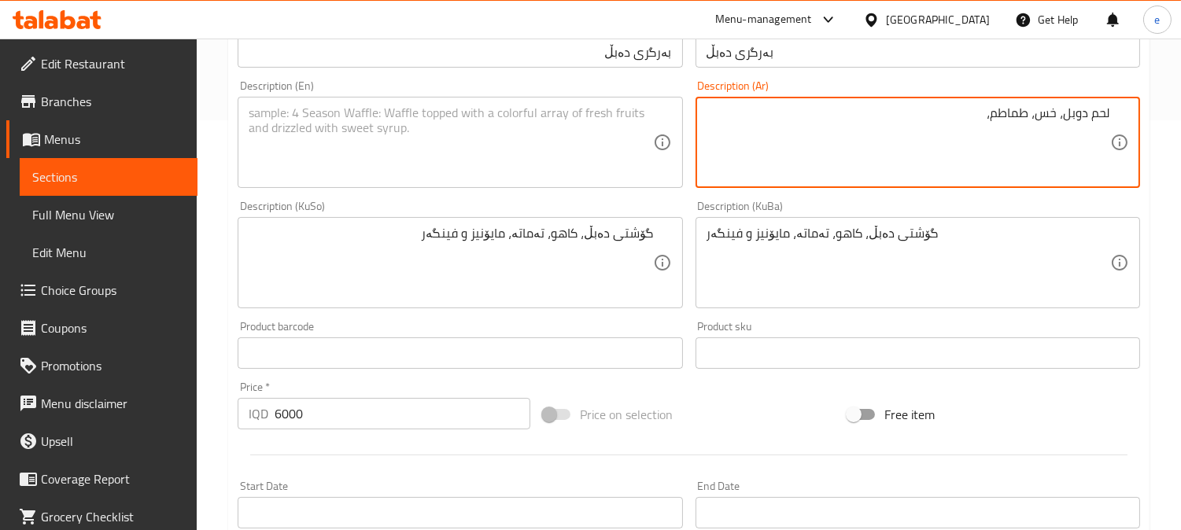
paste textarea "مايونيز"
paste textarea "بطاطا مقلية"
type textarea "لحم دوبل، خس، طماطم، مايونيز وبطاطا مقلية"
click at [462, 149] on textarea at bounding box center [450, 142] width 403 height 75
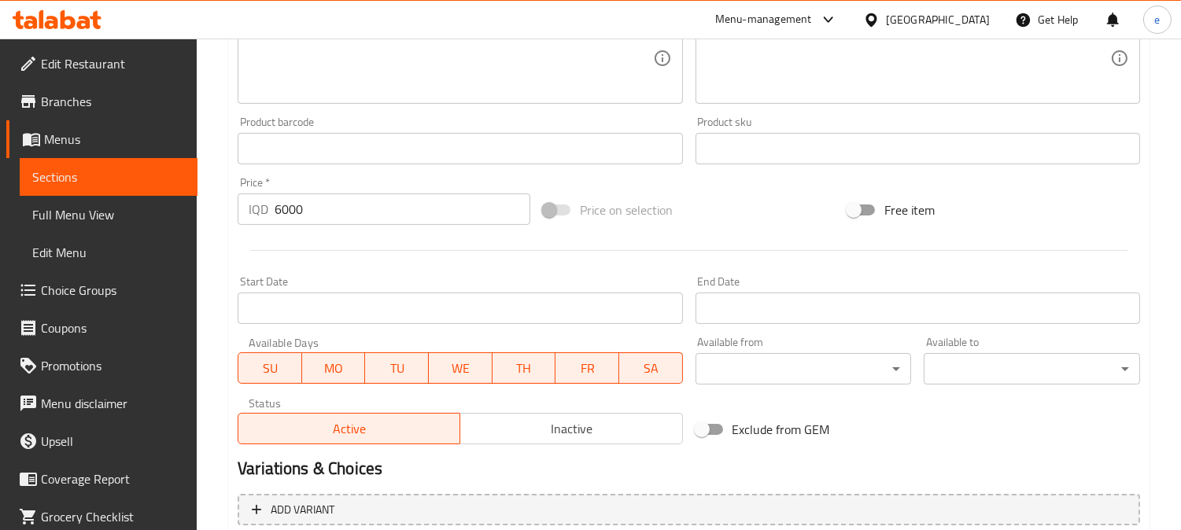
scroll to position [759, 0]
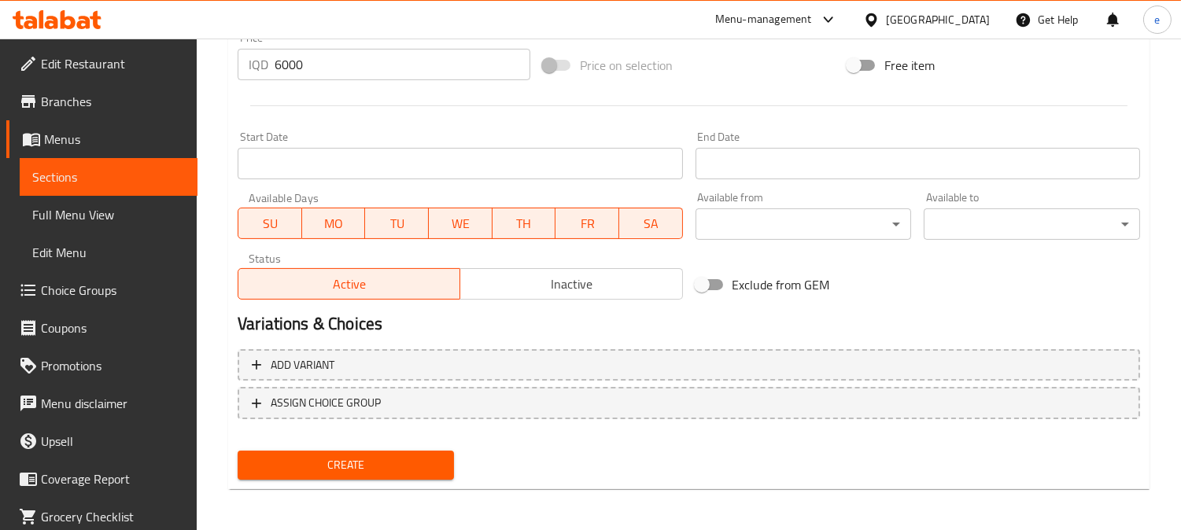
type textarea "Double meat, lettuce, tomato, mayonnaise and French fries"
click at [378, 466] on span "Create" at bounding box center [345, 465] width 191 height 20
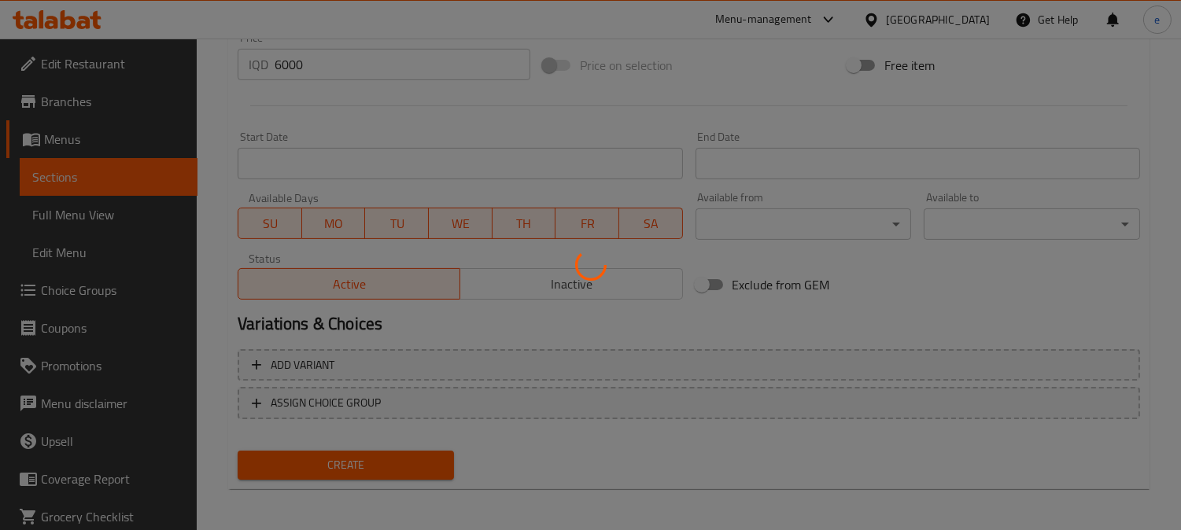
type input "0"
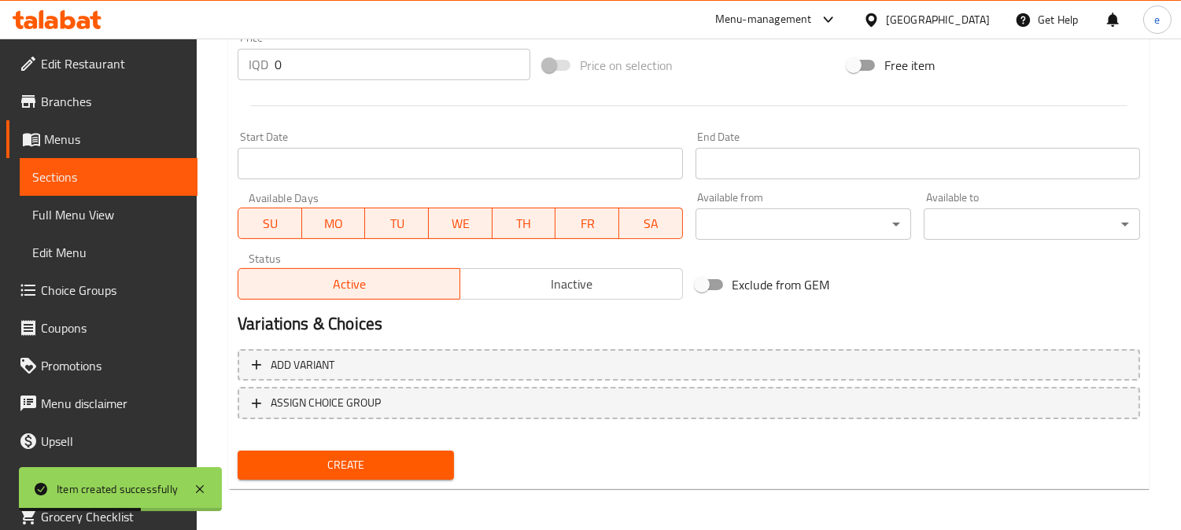
click at [105, 166] on link "Sections" at bounding box center [109, 177] width 178 height 38
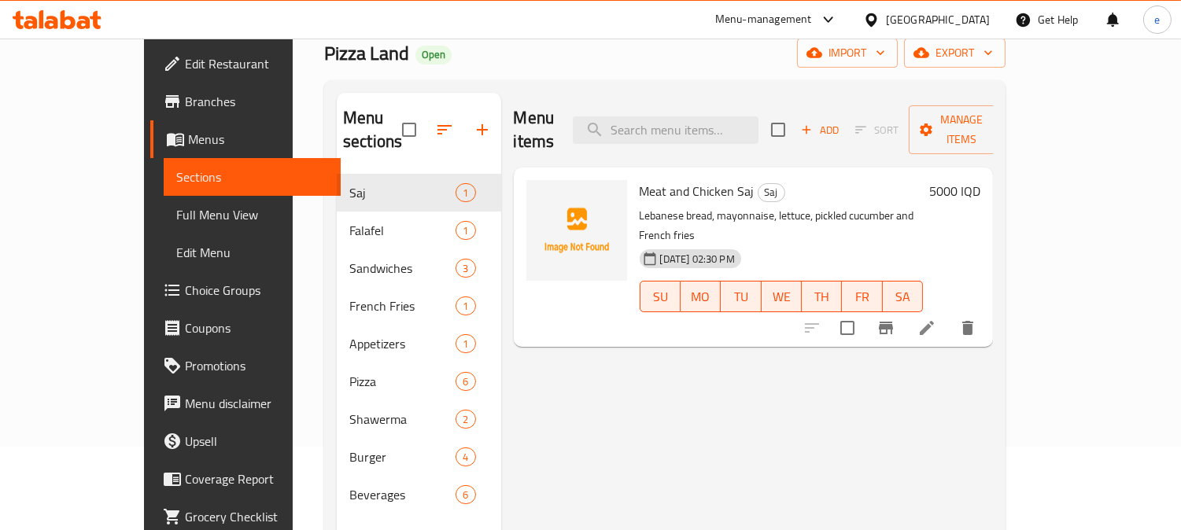
scroll to position [45, 0]
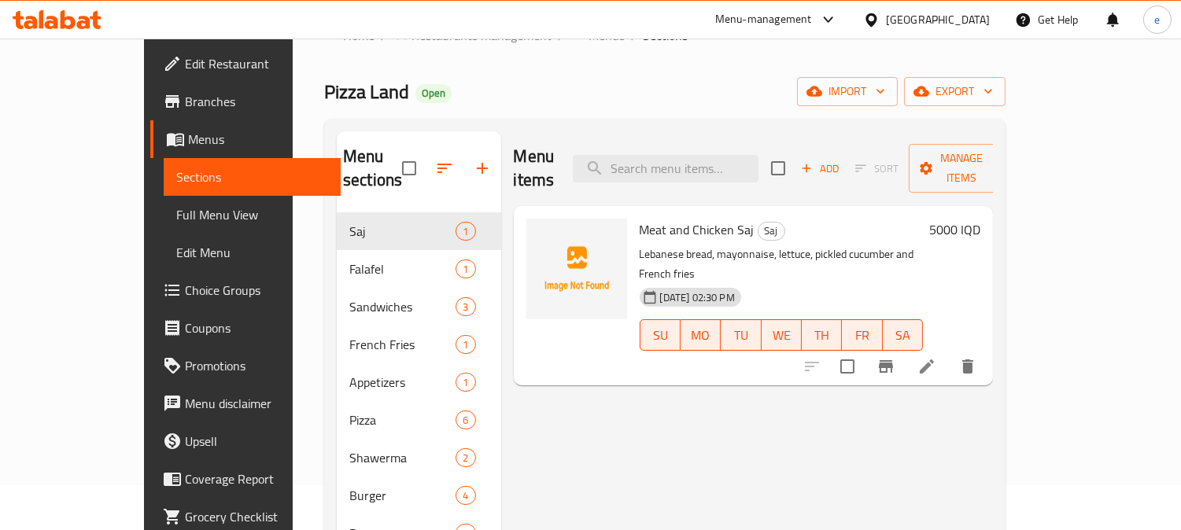
click at [473, 159] on icon "button" at bounding box center [482, 168] width 19 height 19
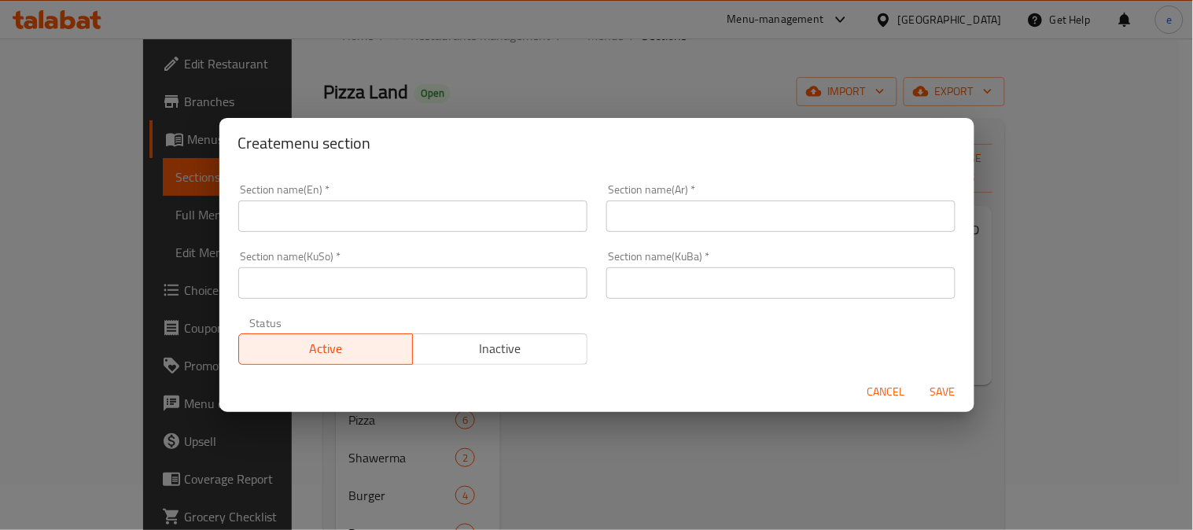
click at [388, 289] on input "text" at bounding box center [412, 282] width 349 height 31
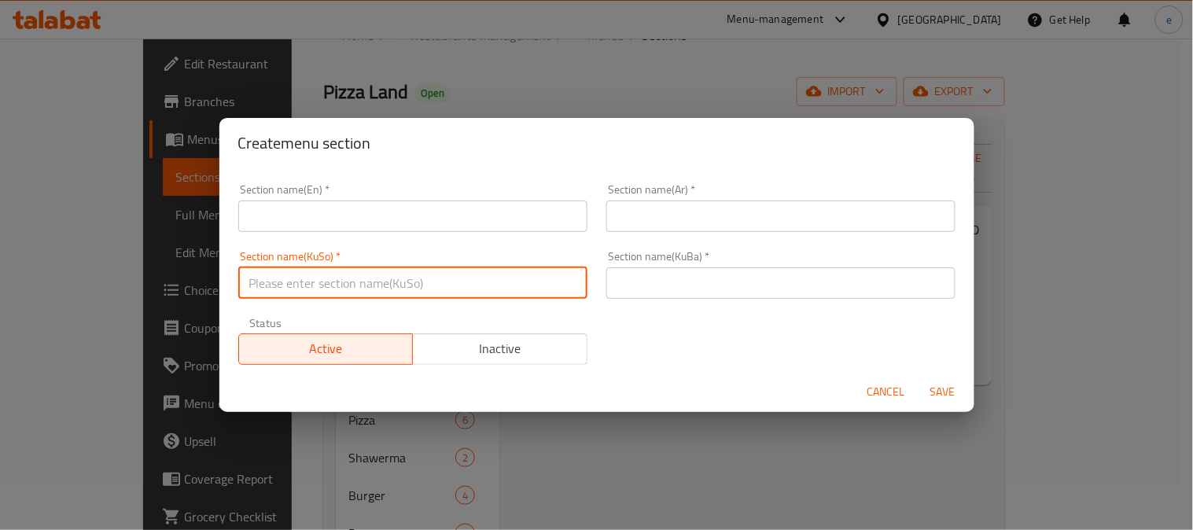
paste input "ڕیزۆ"
type input "ڕیزۆ"
click at [608, 293] on input "text" at bounding box center [780, 282] width 349 height 31
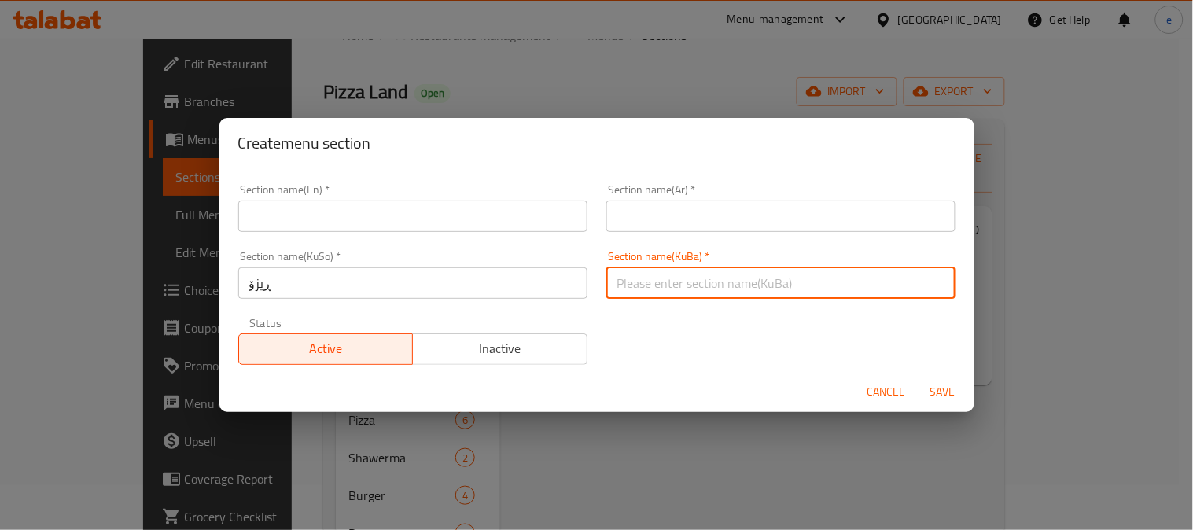
paste input "ڕیزۆ"
type input "ڕیزۆ"
click at [429, 220] on input "text" at bounding box center [412, 216] width 349 height 31
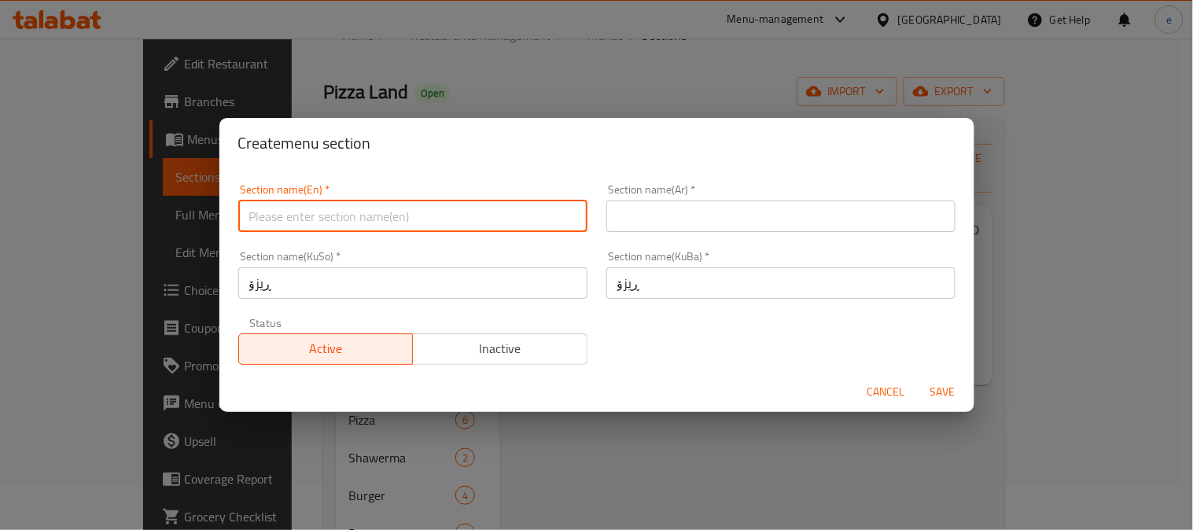
paste input "Rizo"
type input "Rizo"
click at [646, 223] on input "text" at bounding box center [780, 216] width 349 height 31
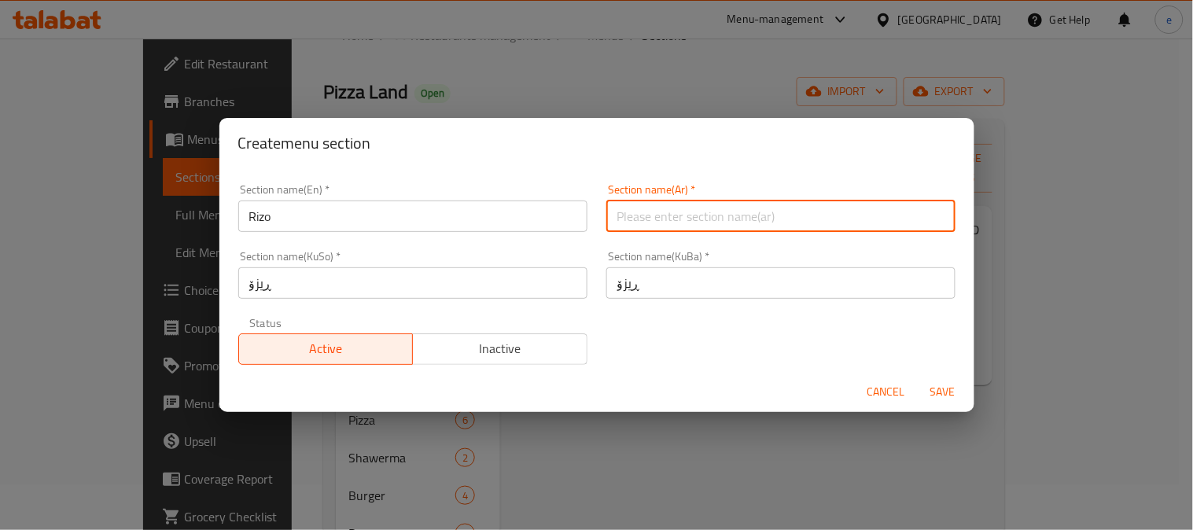
paste input "الريزو"
type input "الريزو"
click at [938, 391] on span "Save" at bounding box center [943, 392] width 38 height 20
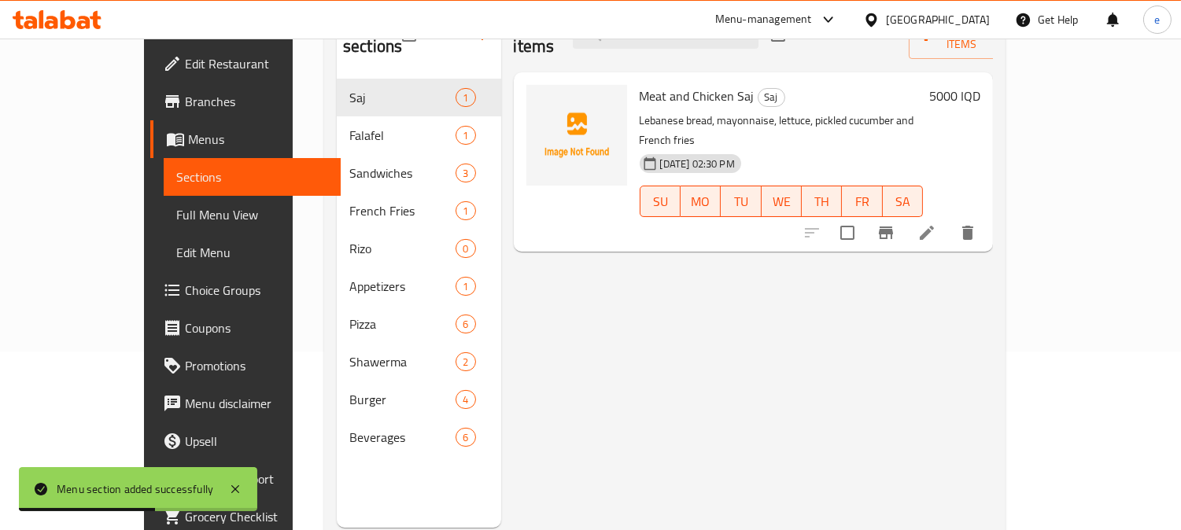
scroll to position [220, 0]
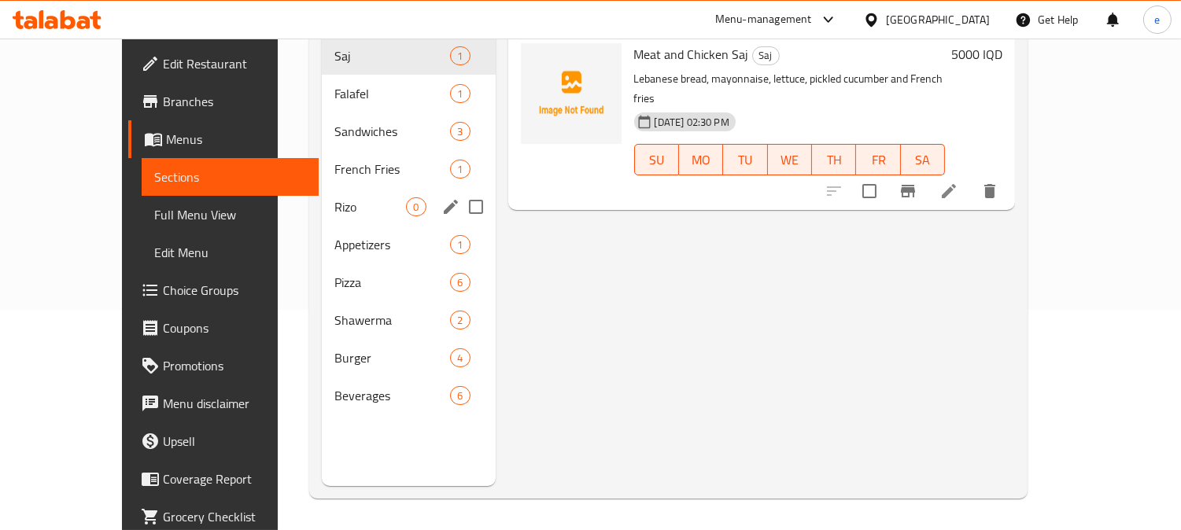
click at [322, 197] on div "Rizo 0" at bounding box center [408, 207] width 173 height 38
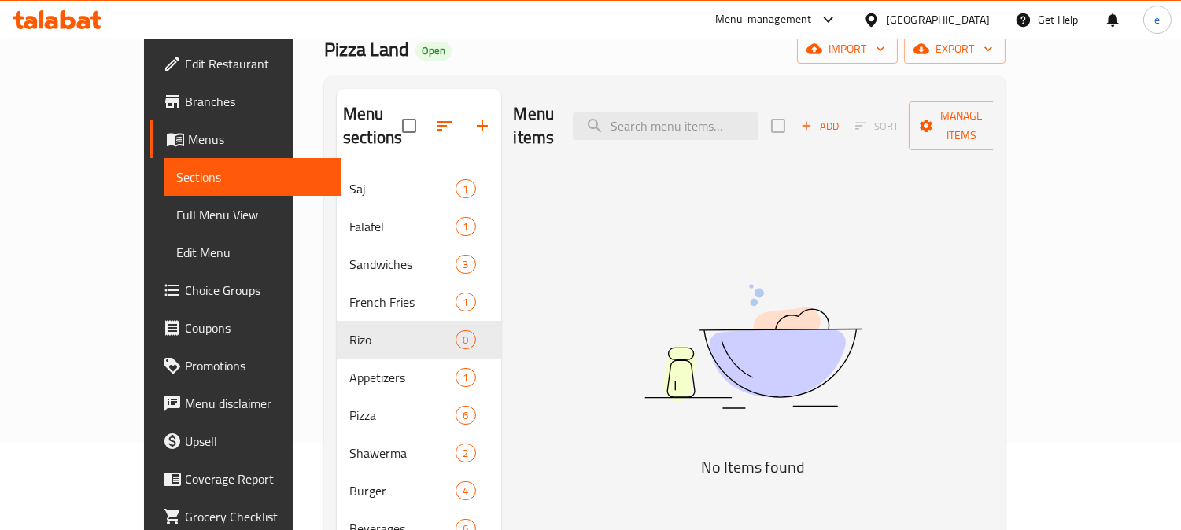
scroll to position [45, 0]
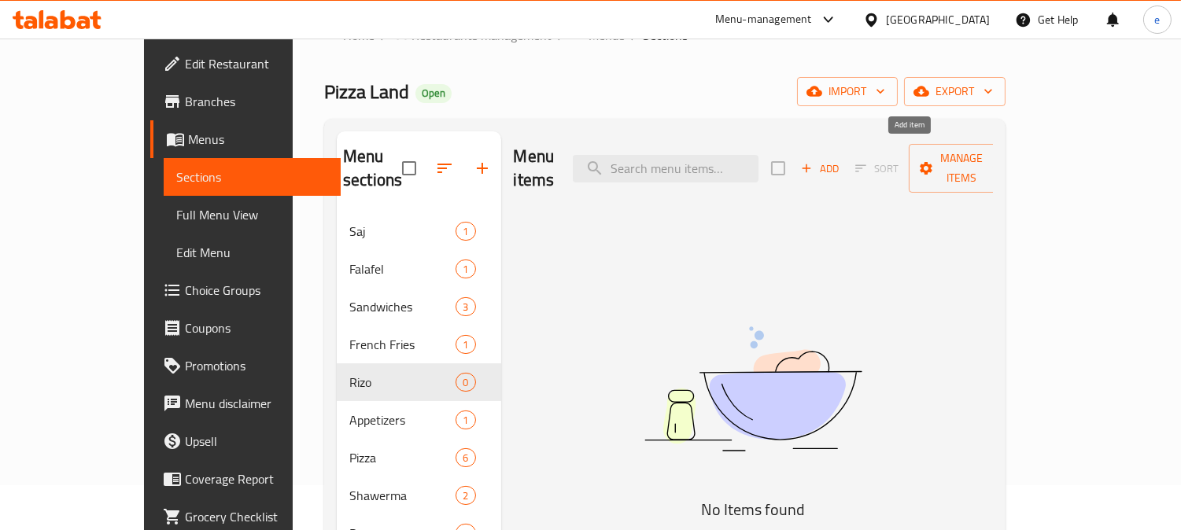
click at [841, 160] on span "Add" at bounding box center [819, 169] width 42 height 18
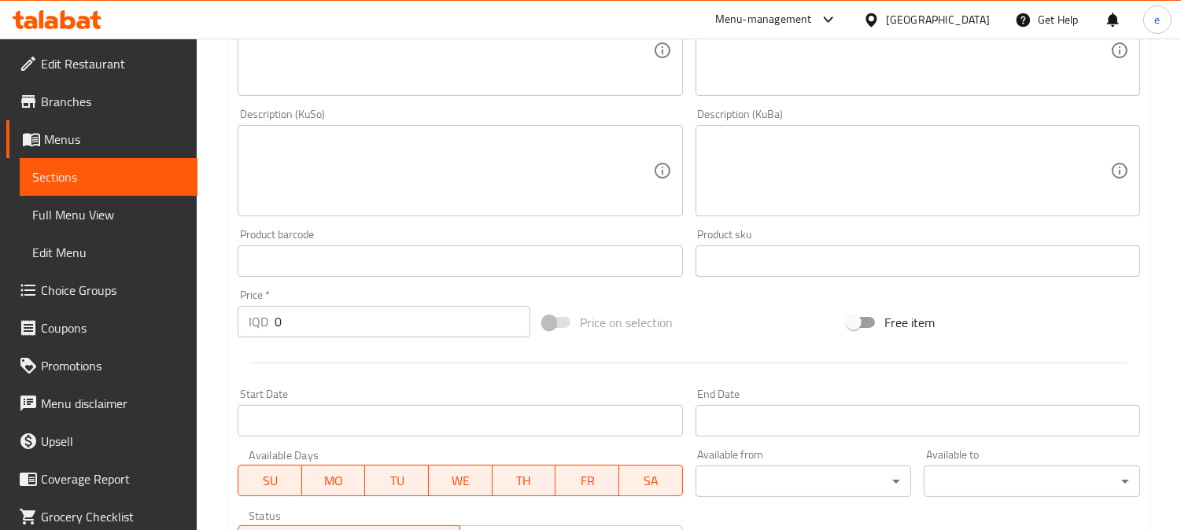
scroll to position [569, 0]
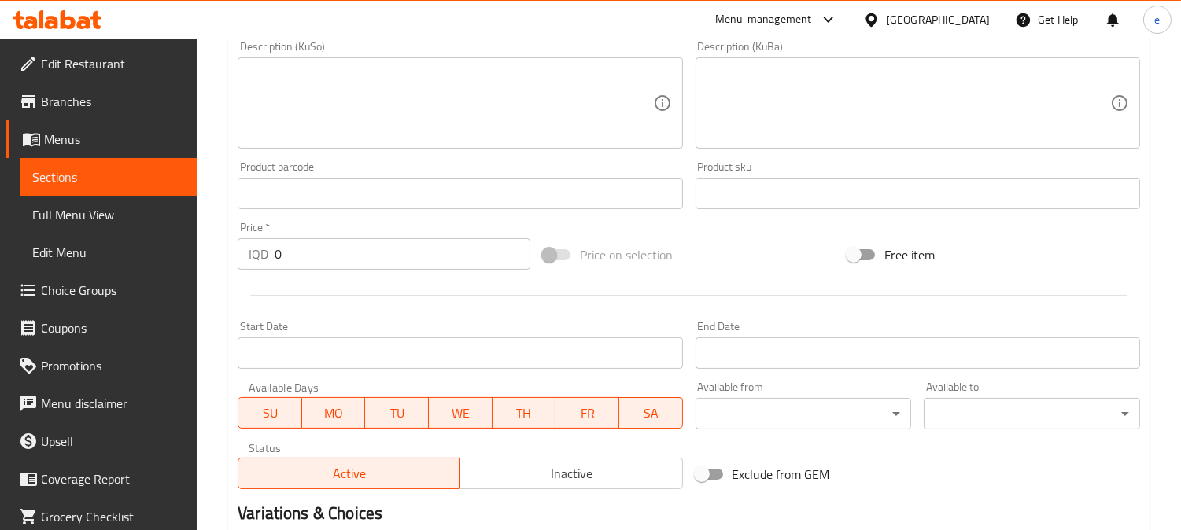
drag, startPoint x: 230, startPoint y: 257, endPoint x: 218, endPoint y: 260, distance: 13.0
click at [218, 260] on div "Home / Restaurants management / Menus / Sections / item / create Rizo section C…" at bounding box center [689, 96] width 984 height 1254
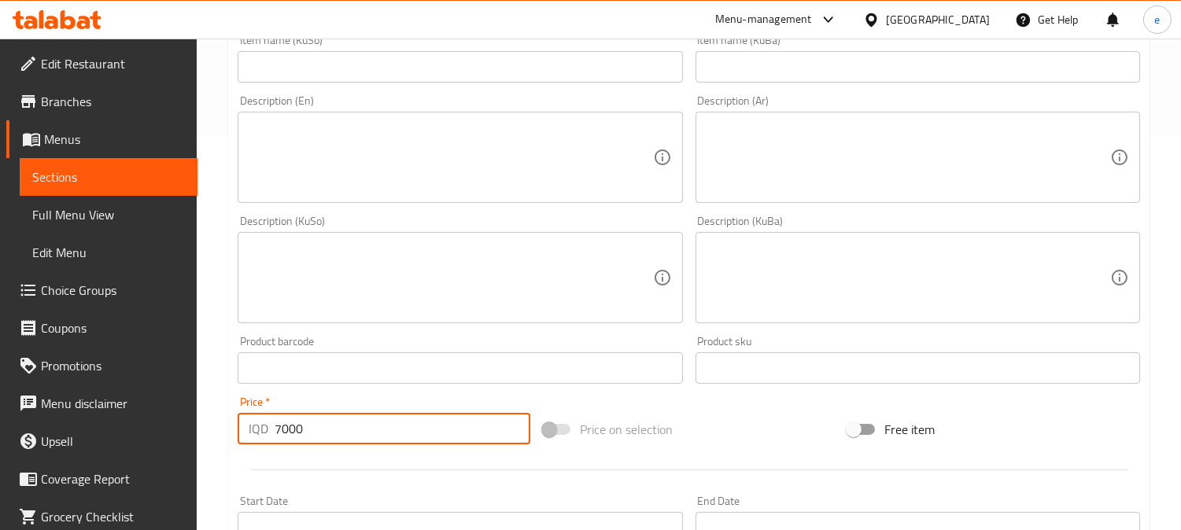
scroll to position [220, 0]
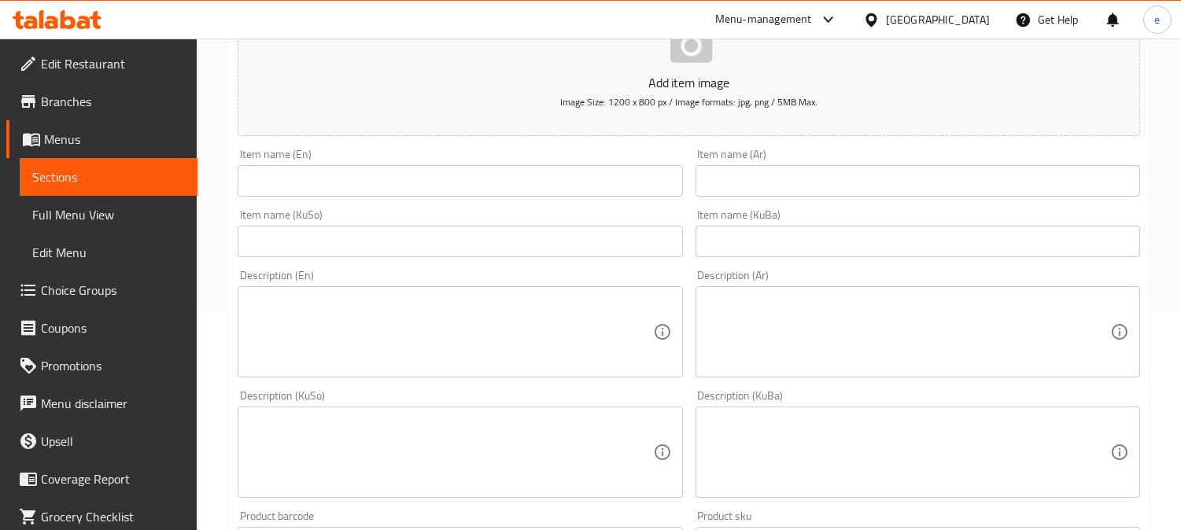
type input "7000"
click at [363, 187] on input "text" at bounding box center [460, 180] width 444 height 31
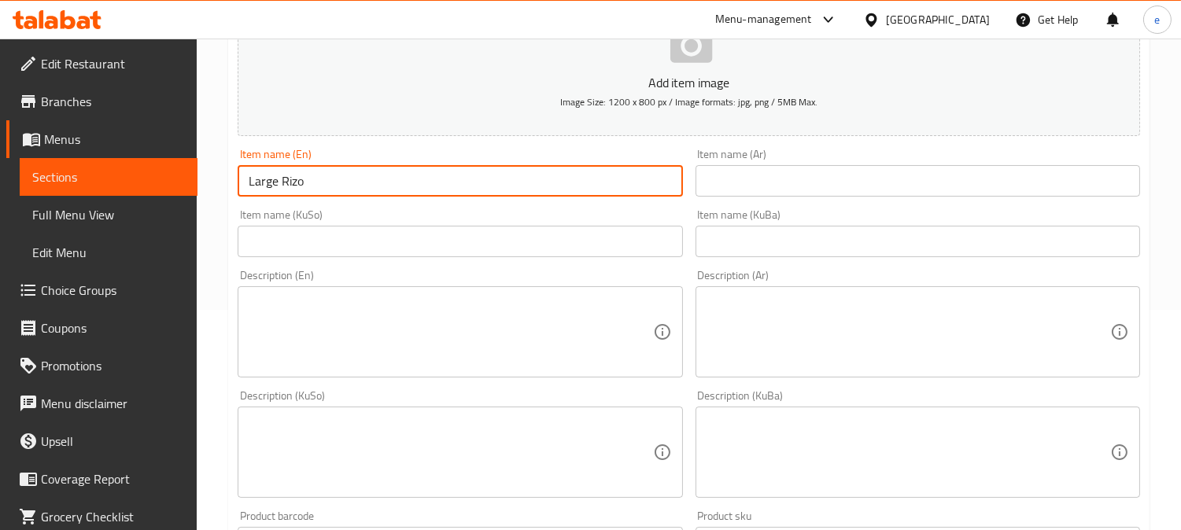
type input "Large Rizo"
click at [559, 238] on input "text" at bounding box center [460, 241] width 444 height 31
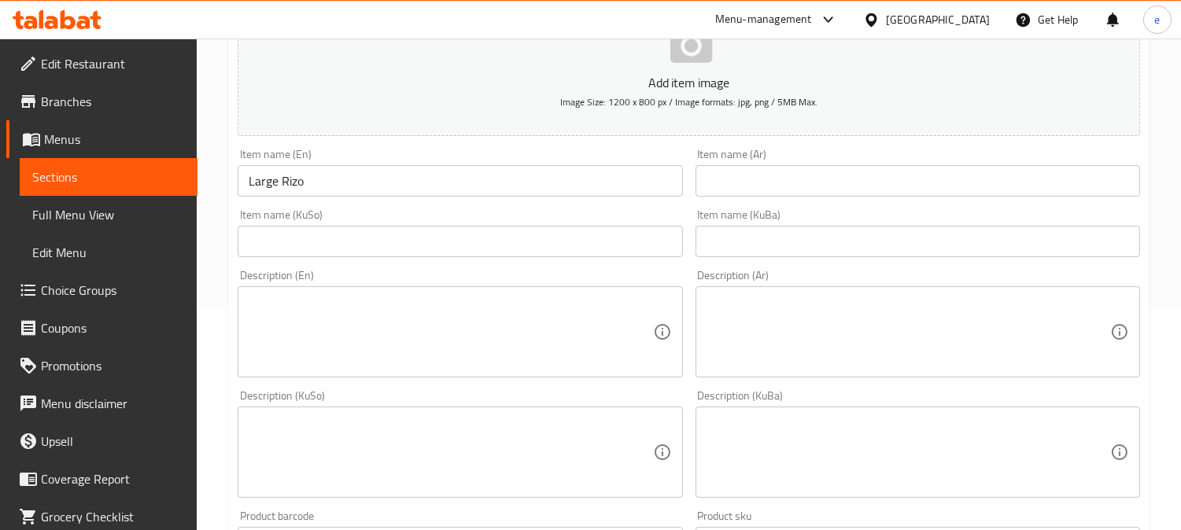
click at [591, 253] on input "text" at bounding box center [460, 241] width 444 height 31
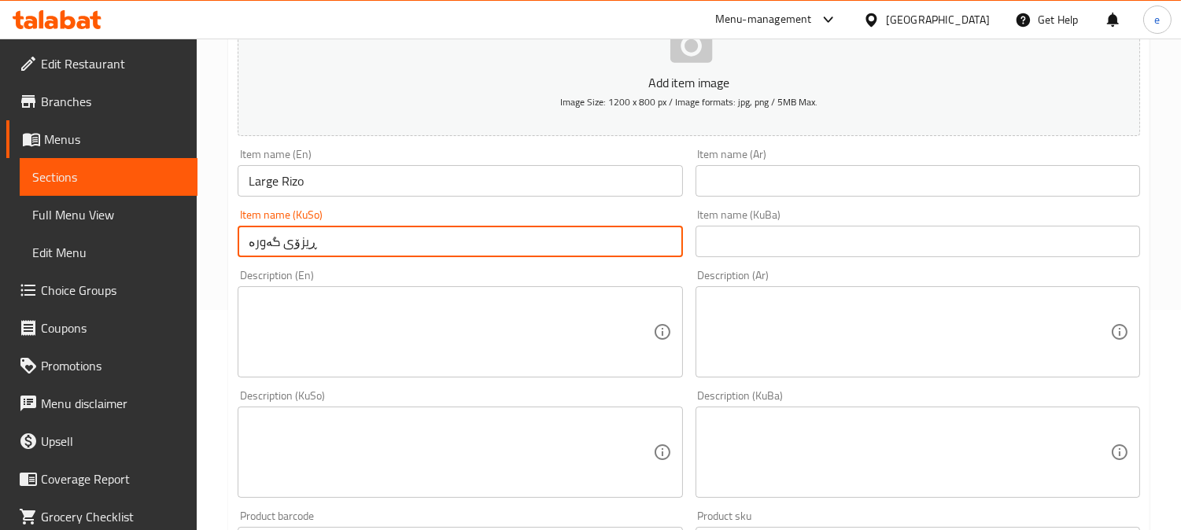
type input "ڕیزۆی گەورە"
click at [612, 263] on div "Description (En) Description (En)" at bounding box center [459, 323] width 457 height 120
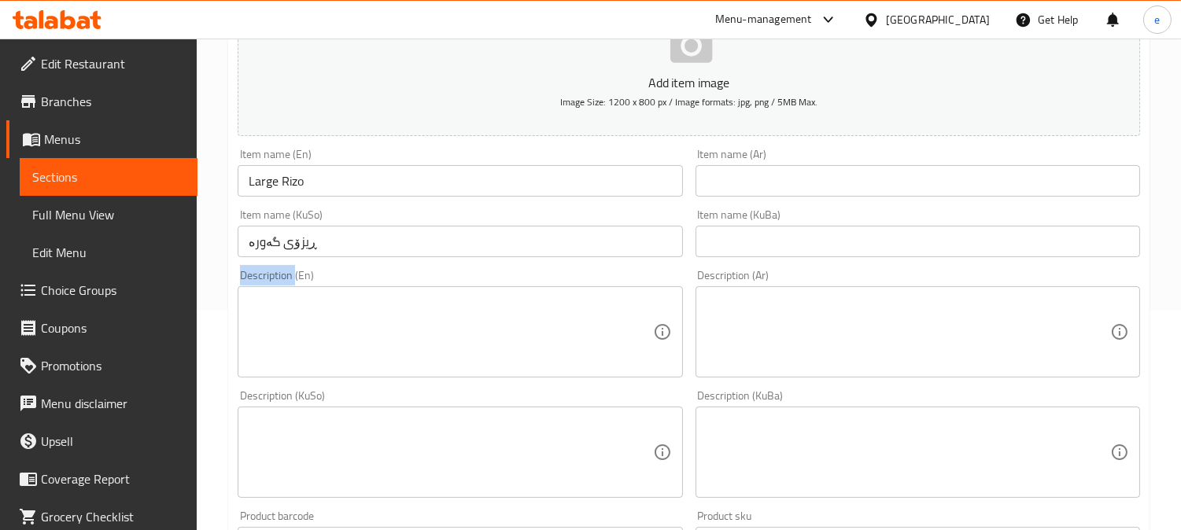
click at [612, 263] on div "Description (En) Description (En)" at bounding box center [459, 323] width 457 height 120
click at [373, 249] on input "ڕیزۆی گەورە" at bounding box center [460, 241] width 444 height 31
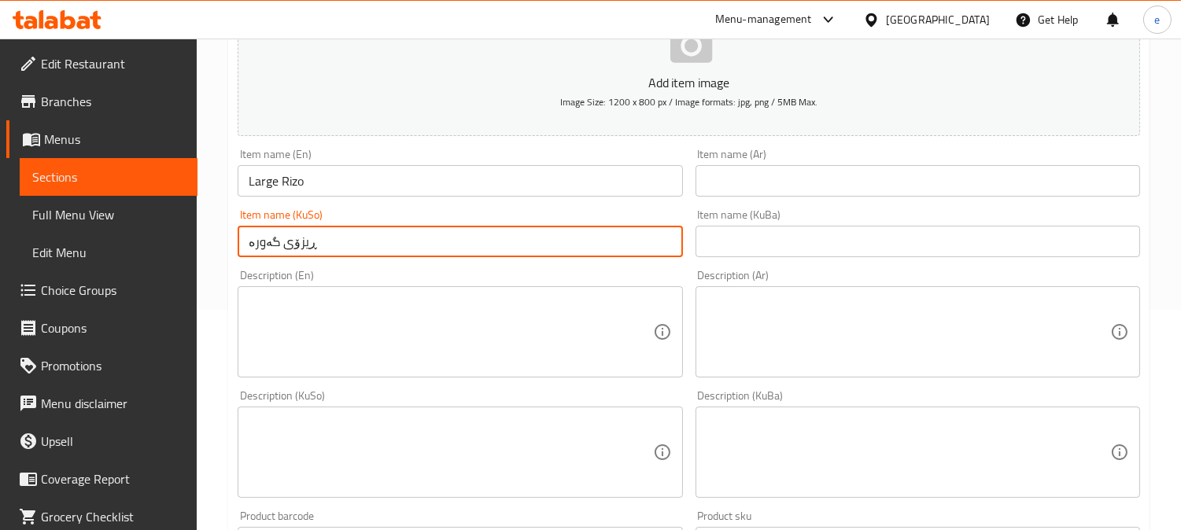
click at [373, 249] on input "ڕیزۆی گەورە" at bounding box center [460, 241] width 444 height 31
click at [837, 252] on input "text" at bounding box center [917, 241] width 444 height 31
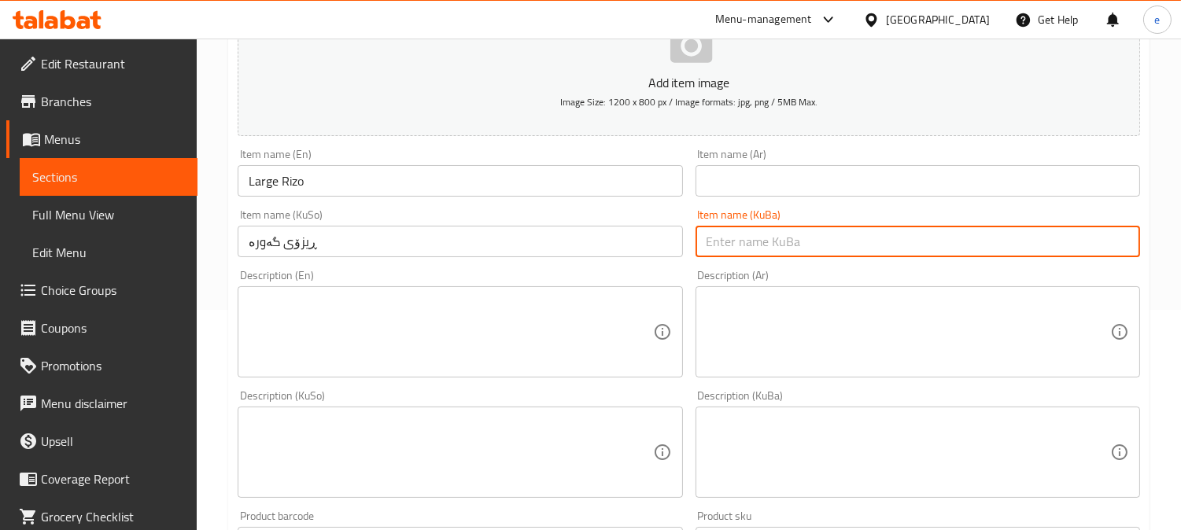
paste input "ڕیزۆی گەورە"
type input "ڕیزۆی گەورە"
click at [881, 193] on input "text" at bounding box center [917, 180] width 444 height 31
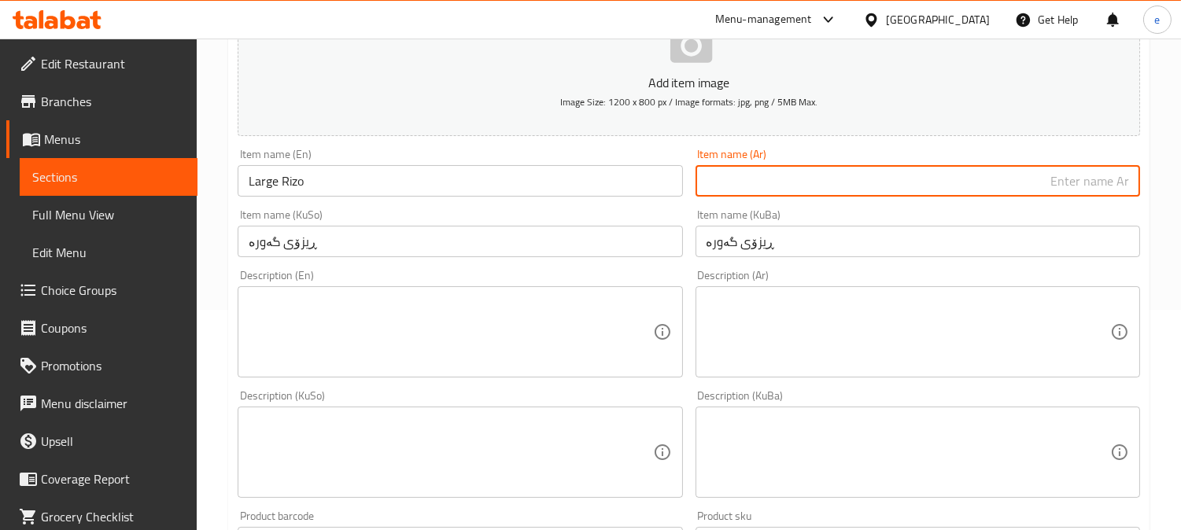
paste input "الريزو"
click at [1123, 181] on input "الريزو" at bounding box center [917, 180] width 444 height 31
click at [1105, 182] on input "ريزو" at bounding box center [917, 180] width 444 height 31
drag, startPoint x: 1095, startPoint y: 190, endPoint x: 1107, endPoint y: 190, distance: 11.8
click at [1107, 190] on input "ريزو صغ" at bounding box center [917, 180] width 444 height 31
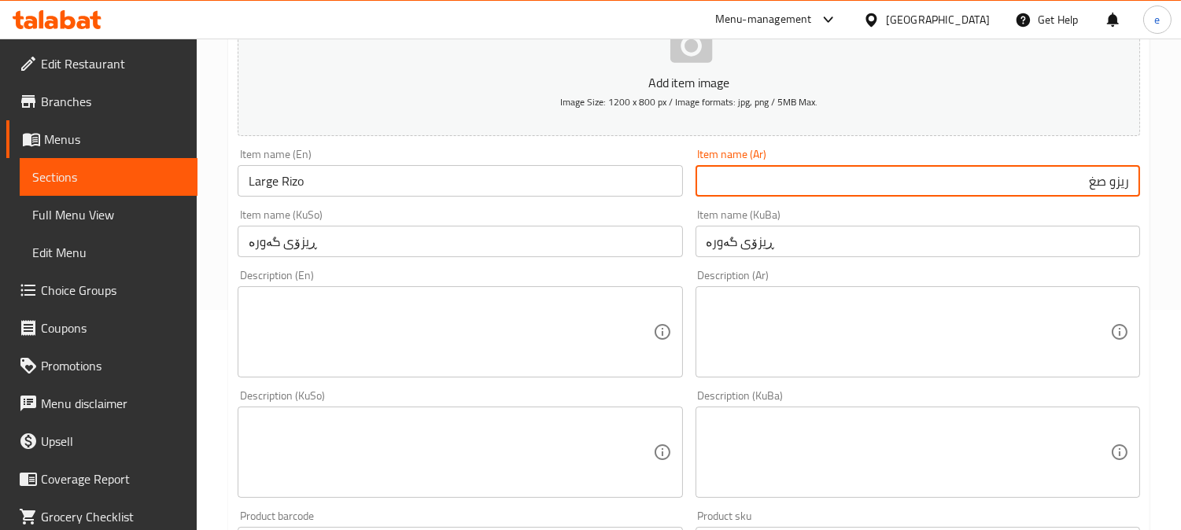
drag, startPoint x: 1083, startPoint y: 190, endPoint x: 1103, endPoint y: 190, distance: 19.7
click at [1103, 190] on input "ريزو صغ" at bounding box center [917, 180] width 444 height 31
paste input "كبير"
type input "ريزو كبير"
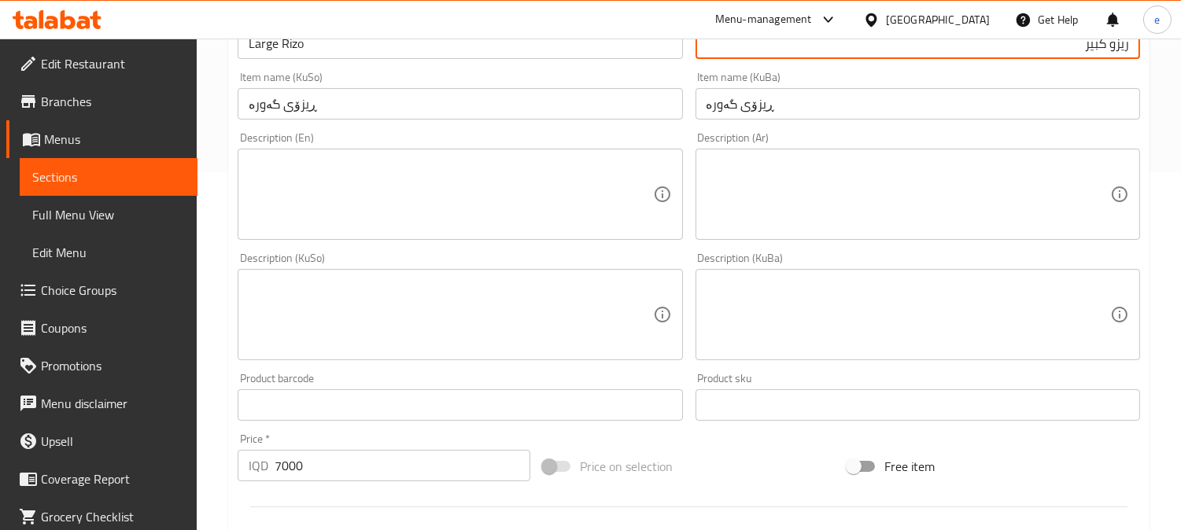
scroll to position [395, 0]
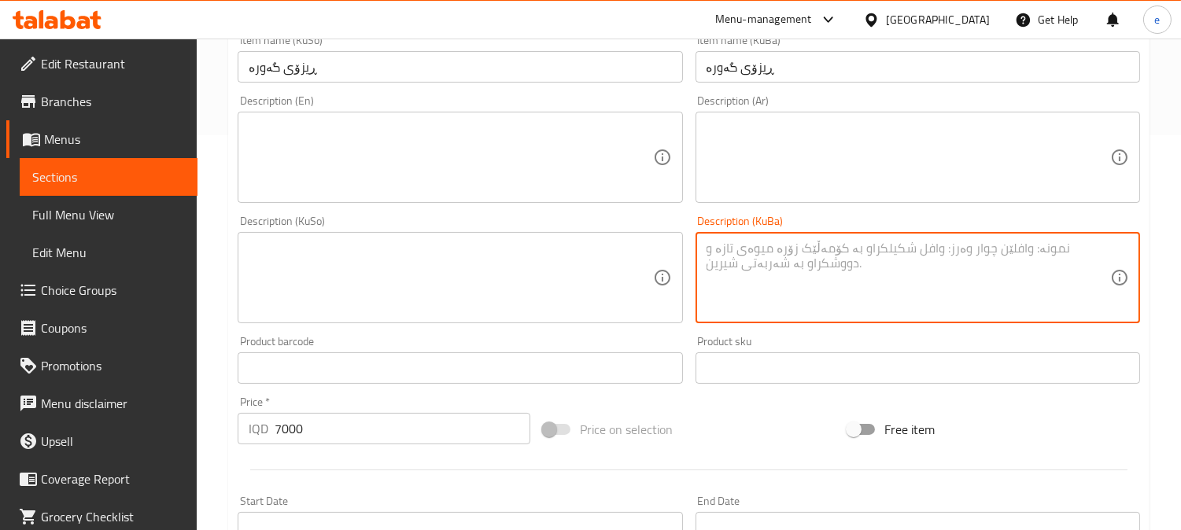
click at [835, 288] on textarea at bounding box center [907, 278] width 403 height 75
paste textarea "بڕنج دووپاڕچە کڕێسپی سۆس خیاڕ شۆڕ بیبەڕی تیژ"
type textarea "بڕنج دووپاڕچە کڕێسپی سۆس خیاڕ شۆڕ بیبەڕی تیژ"
click at [559, 297] on textarea at bounding box center [450, 278] width 403 height 75
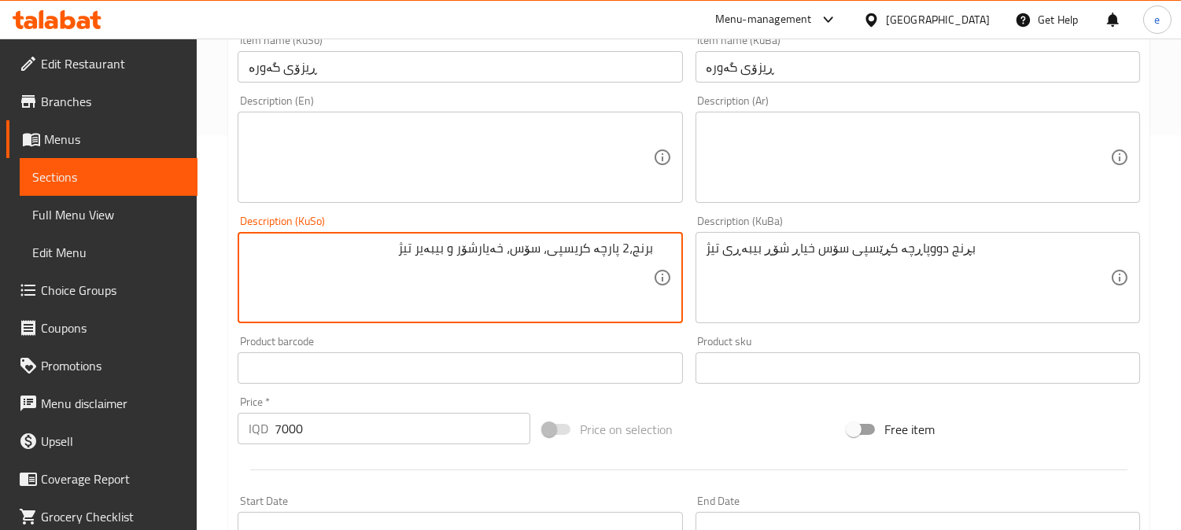
click at [591, 271] on textarea "برنج،2 پارچە کریسپی، سۆس، خەیارشۆر و بیبەیر تیژ" at bounding box center [450, 278] width 403 height 75
type textarea "برنج،2 پارچە کریسپی، سۆس، خەیارشۆر و بیبەیر تیژ"
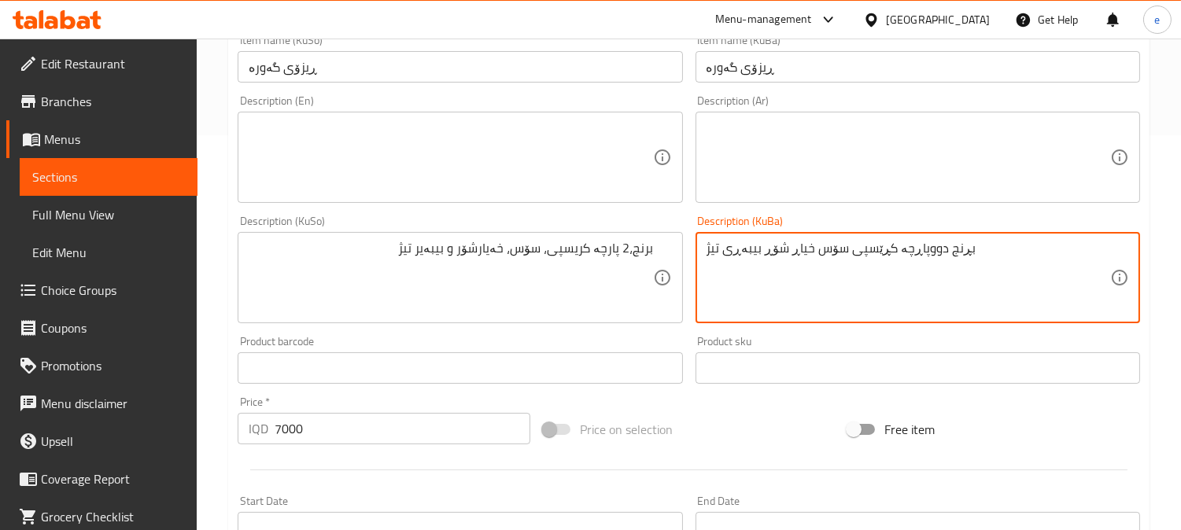
click at [826, 263] on textarea "بڕنج دووپاڕچە کڕێسپی سۆس خیاڕ شۆڕ بیبەڕی تیژ" at bounding box center [907, 278] width 403 height 75
paste textarea "رنج،2 پارچە کریسپی، سۆس، خەیارشۆر و بیبەیر"
type textarea "برنج،2 پارچە کریسپی، سۆس، خەیارشۆر و بیبەیر تیژ"
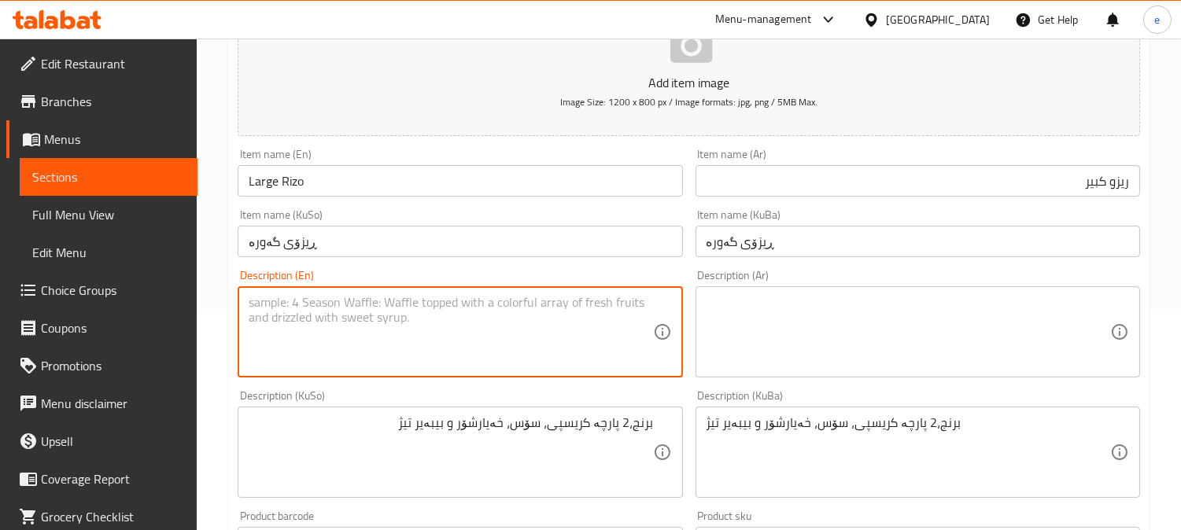
click at [523, 354] on textarea at bounding box center [450, 332] width 403 height 75
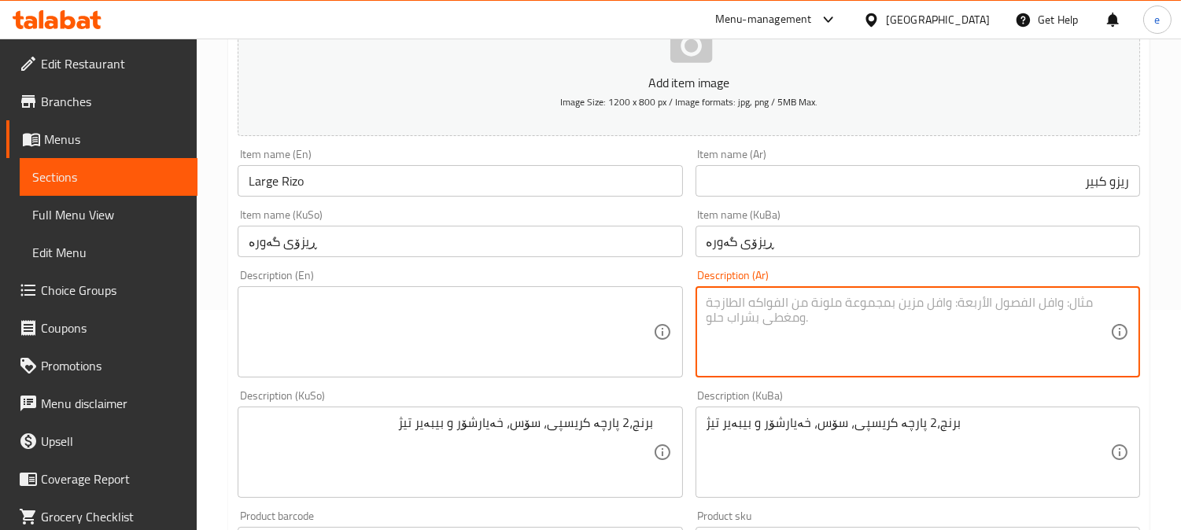
click at [1021, 356] on textarea at bounding box center [907, 332] width 403 height 75
click at [459, 319] on textarea at bounding box center [450, 332] width 403 height 75
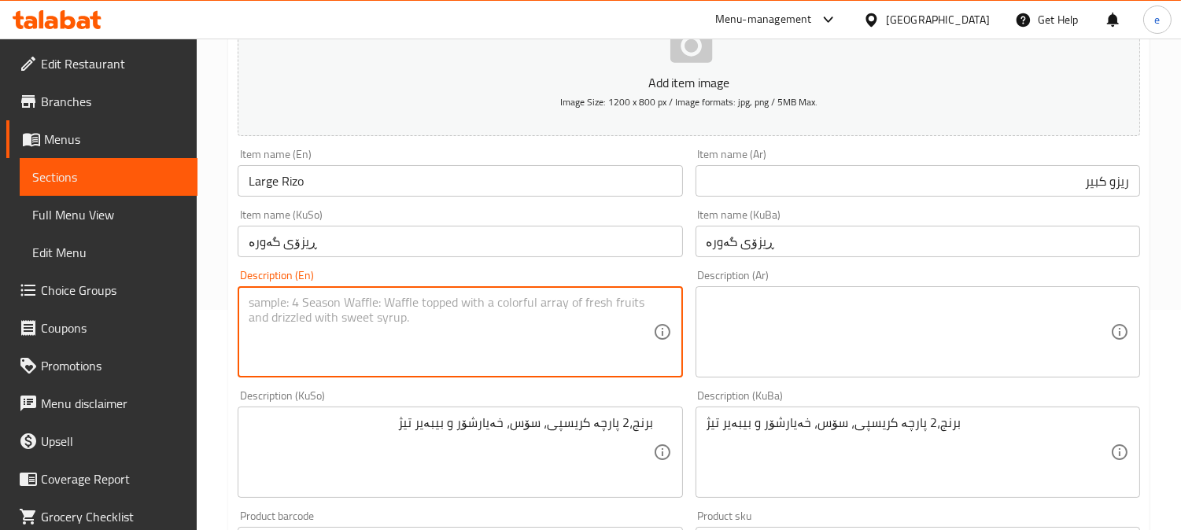
scroll to position [395, 0]
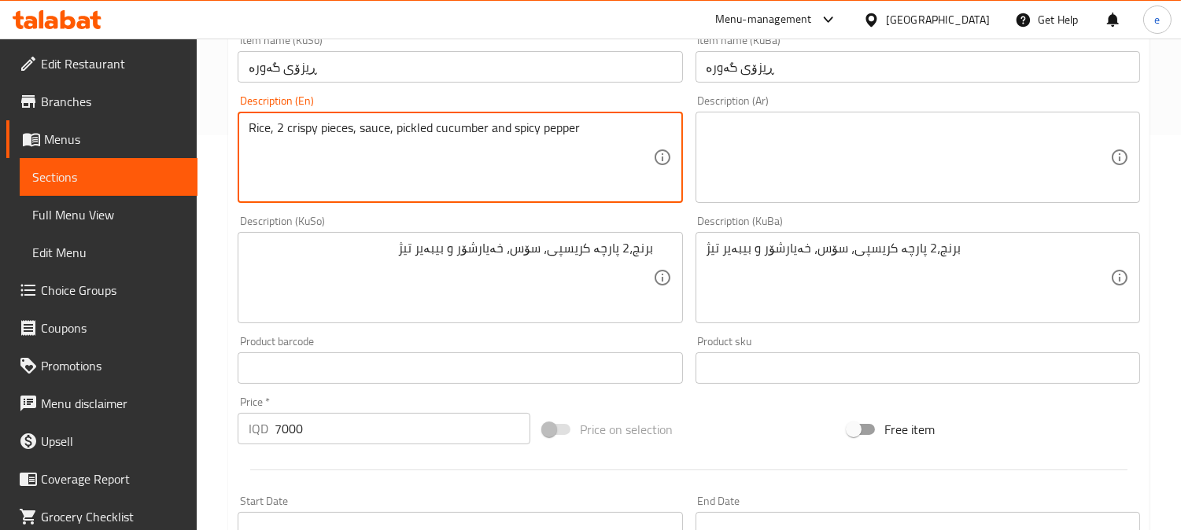
click at [385, 150] on textarea "Rice, 2 crispy pieces, sauce, pickled cucumber and spicy pepper" at bounding box center [450, 157] width 403 height 75
type textarea "Rice, 2 crispy pieces, sauce, pickled cucumber and spicy pepper"
click at [956, 202] on div "Description (Ar)" at bounding box center [917, 157] width 444 height 91
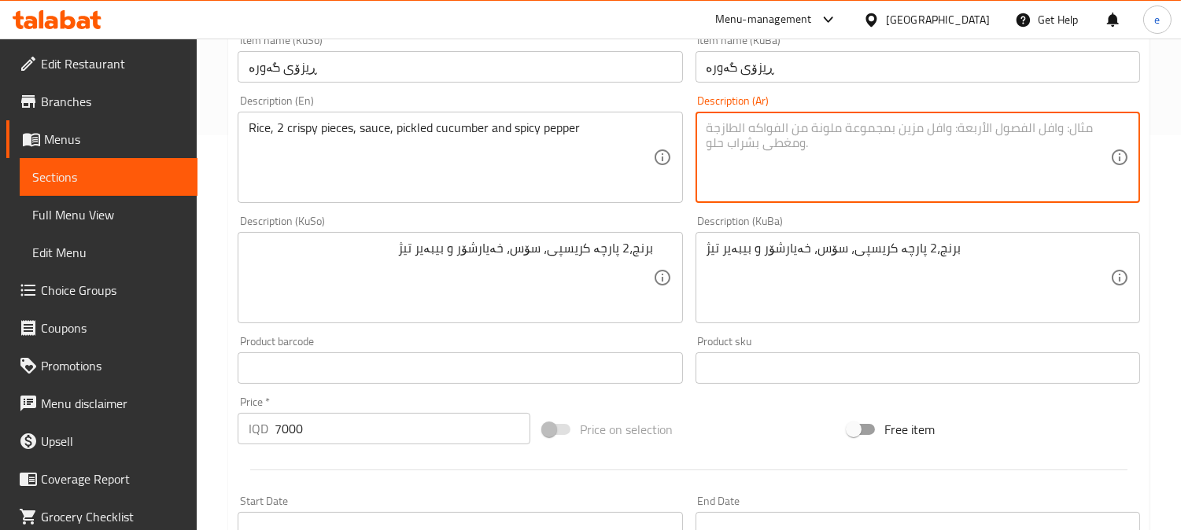
paste textarea "أرز، 2 قطعة مقرمشة، صلصة، خيار مخلل وفلفل حار"
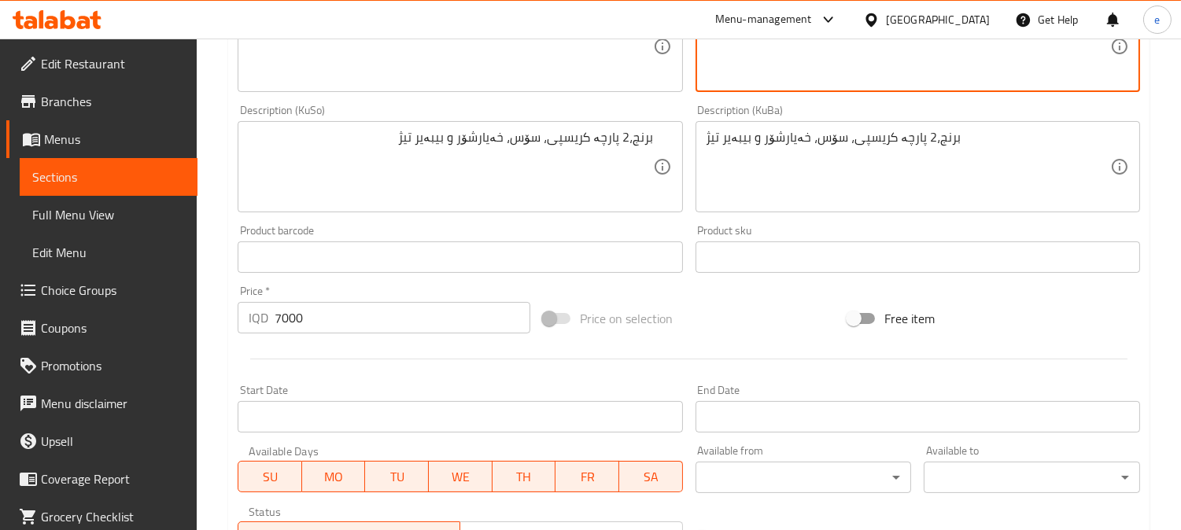
scroll to position [759, 0]
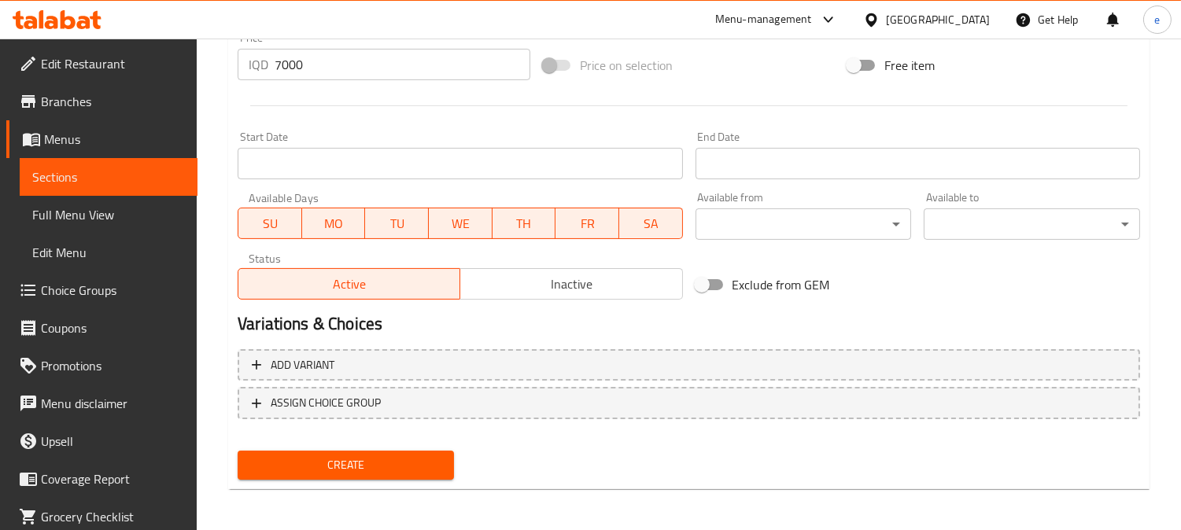
type textarea "أرز، 2 قطعة مقرمشة، صلصة، خيار مخلل وفلفل حار"
click at [371, 481] on div "Create" at bounding box center [345, 465] width 229 height 42
click at [373, 457] on span "Create" at bounding box center [345, 465] width 191 height 20
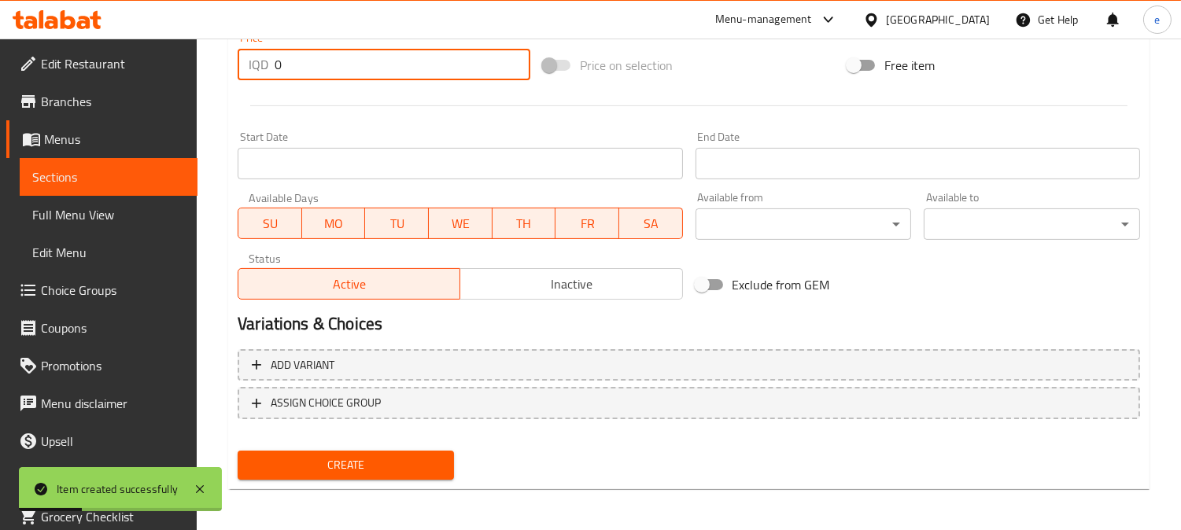
drag, startPoint x: 327, startPoint y: 65, endPoint x: 249, endPoint y: 68, distance: 78.7
click at [249, 68] on div "IQD 0 Price *" at bounding box center [384, 64] width 293 height 31
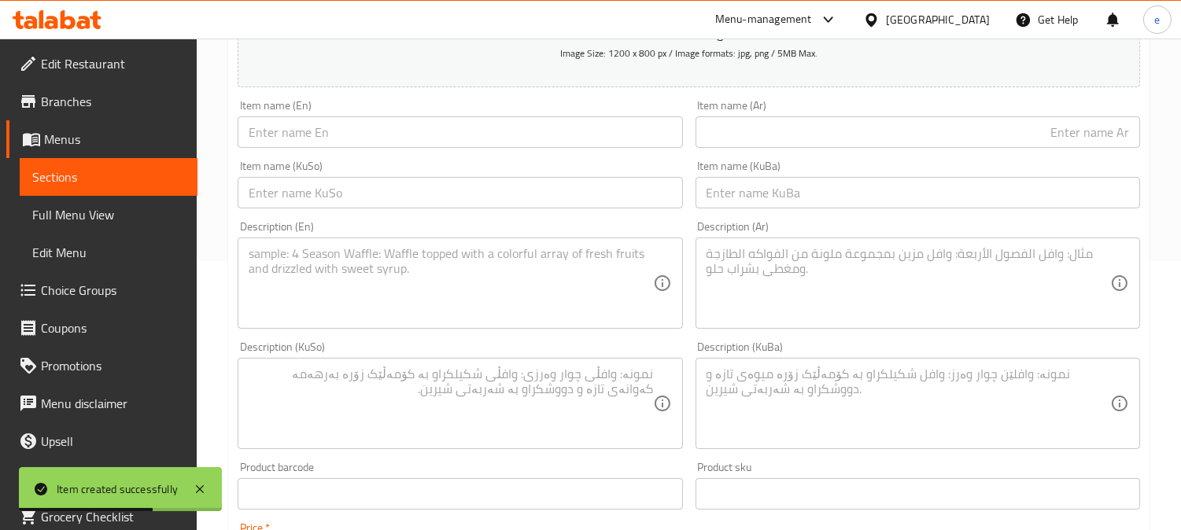
scroll to position [234, 0]
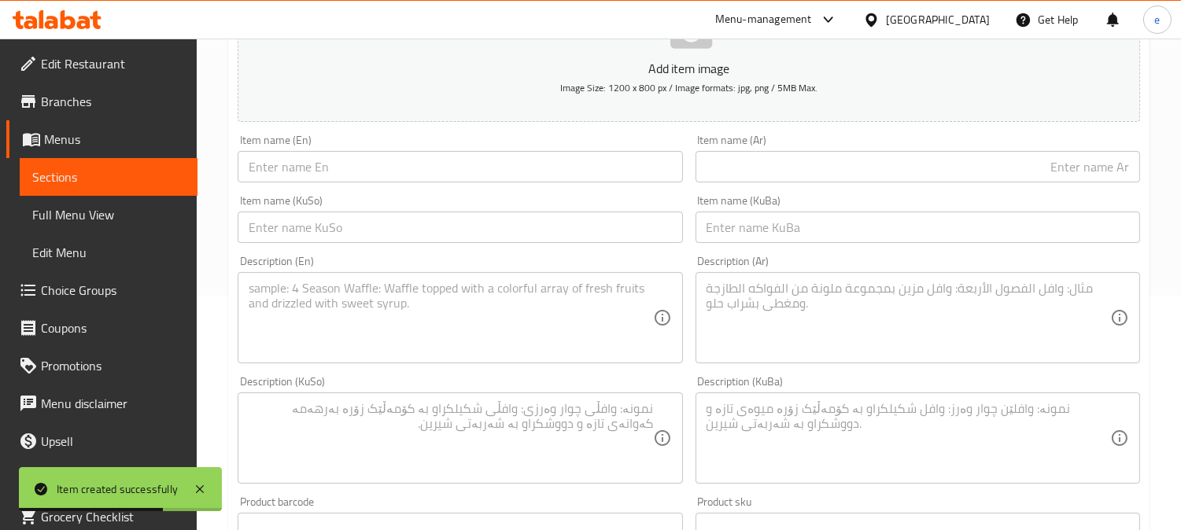
type input "5000"
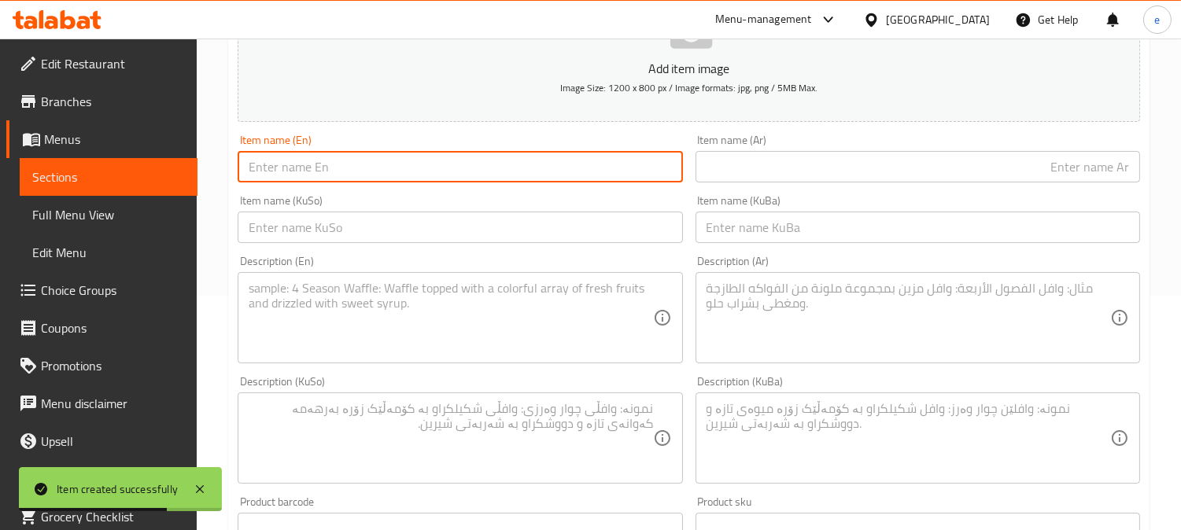
click at [443, 163] on input "text" at bounding box center [460, 166] width 444 height 31
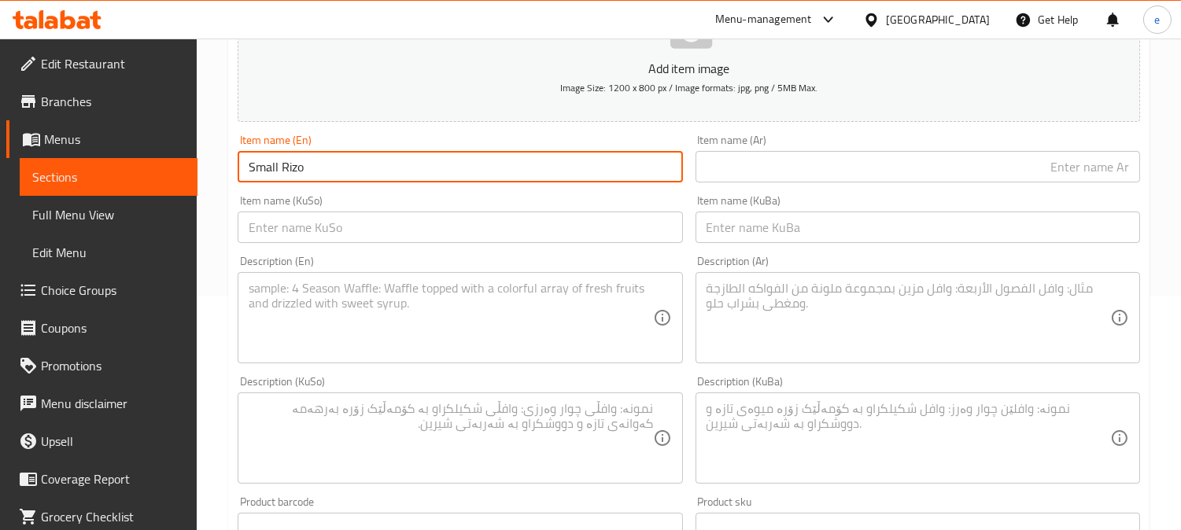
type input "Small Rizo"
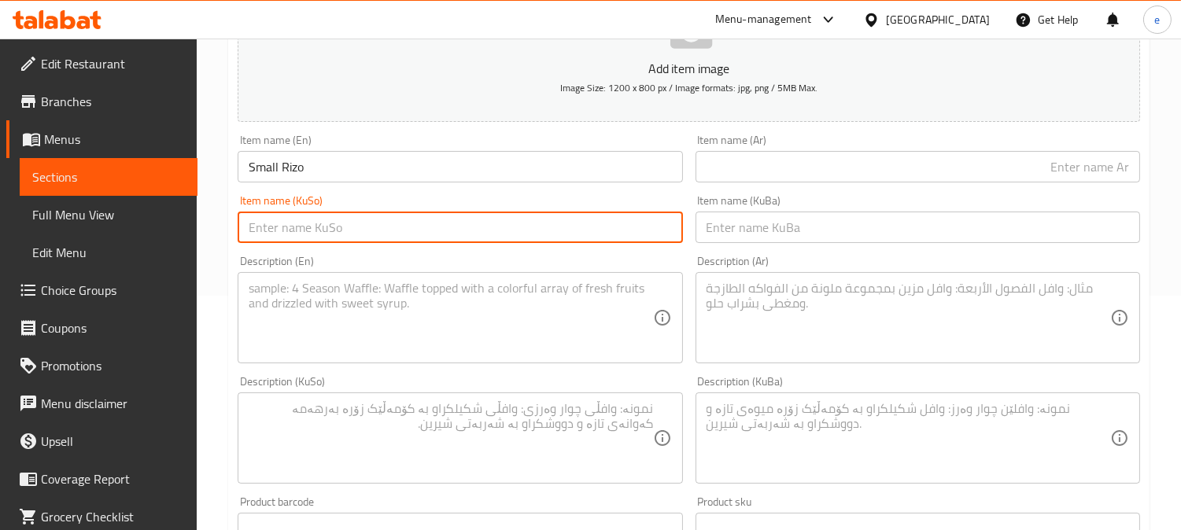
click at [481, 218] on input "text" at bounding box center [460, 227] width 444 height 31
click at [486, 215] on input "ڕیزۆی بچوک" at bounding box center [460, 227] width 444 height 31
type input "ڕیزۆی بچوک"
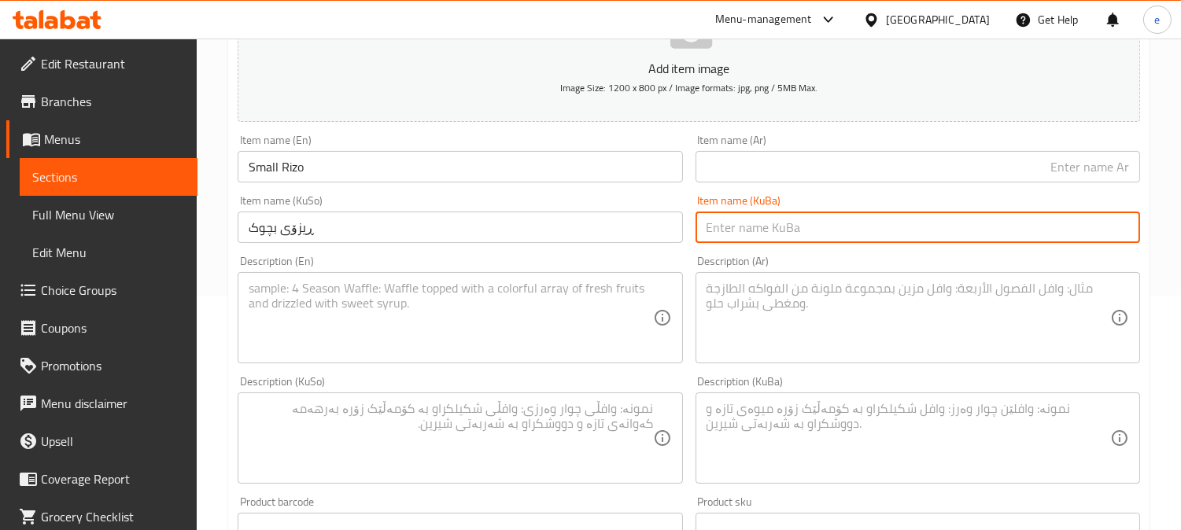
click at [753, 218] on input "text" at bounding box center [917, 227] width 444 height 31
paste input "ڕیزۆی بچوک"
type input "ڕیزۆی بچوک"
click at [835, 176] on input "text" at bounding box center [917, 166] width 444 height 31
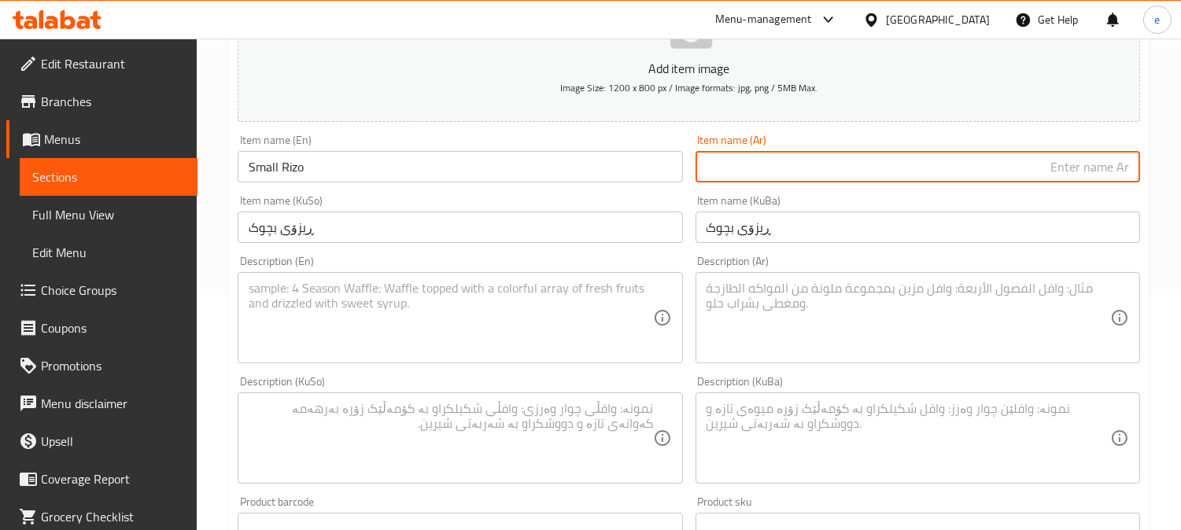
paste input "ريزو كبير"
click at [1089, 168] on input "ريزو كبير" at bounding box center [917, 166] width 444 height 31
paste input "صغ"
type input "ريزو صغير"
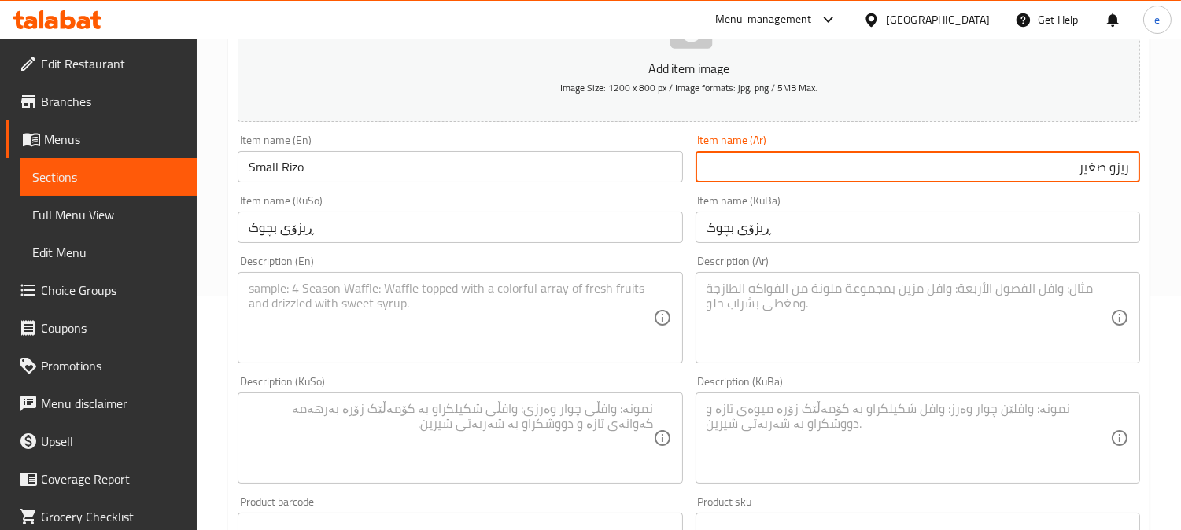
click at [405, 334] on textarea at bounding box center [450, 318] width 403 height 75
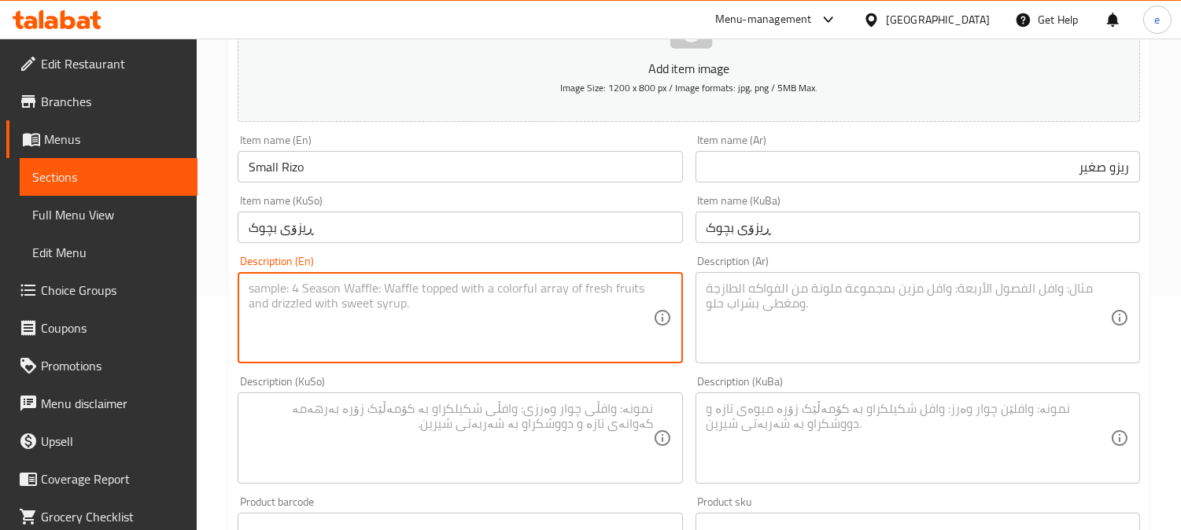
paste textarea "Rice, 2 crispy pieces, sauce, pickled cucumber and spicy pepper"
click at [282, 293] on textarea "Rice, 2 crispy pieces, sauce, pickled cucumber and spicy pepper" at bounding box center [450, 318] width 403 height 75
type textarea "Rice, 1 crispy pieces, sauce, pickled cucumber and spicy pepper"
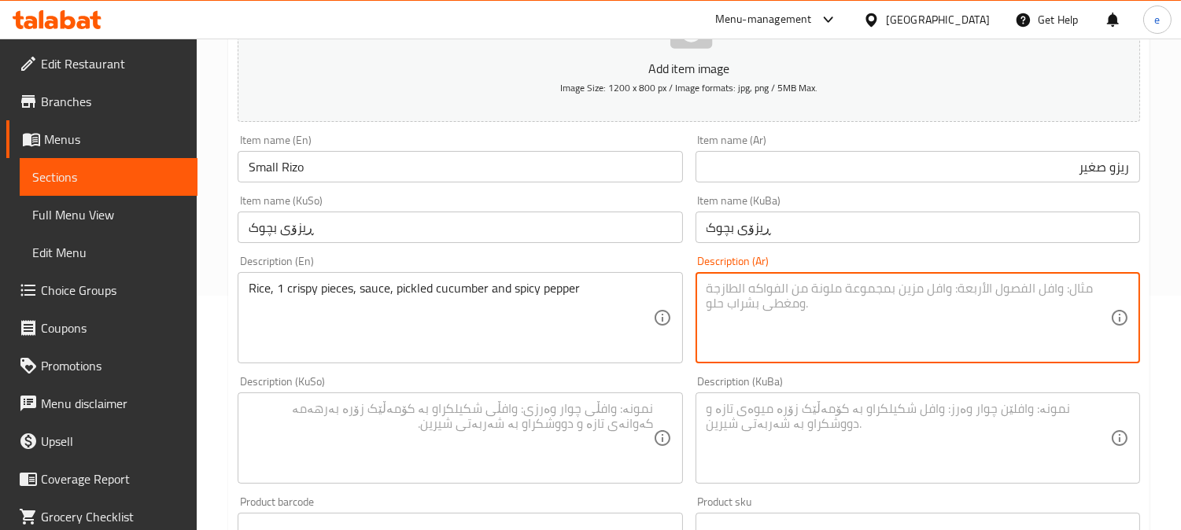
click at [835, 317] on textarea at bounding box center [907, 318] width 403 height 75
paste textarea "أرز، 2 قطعة مقرمشة، صلصة، خيار مخلل وفلفل حار"
click at [1087, 291] on textarea "أرز، 2 قطعة مقرمشة، صلصة، خيار مخلل وفلفل حار" at bounding box center [907, 318] width 403 height 75
type textarea "أرز، 1 قطعة مقرمشة، صلصة، خيار مخلل وفلفل حار"
click at [514, 404] on textarea at bounding box center [450, 438] width 403 height 75
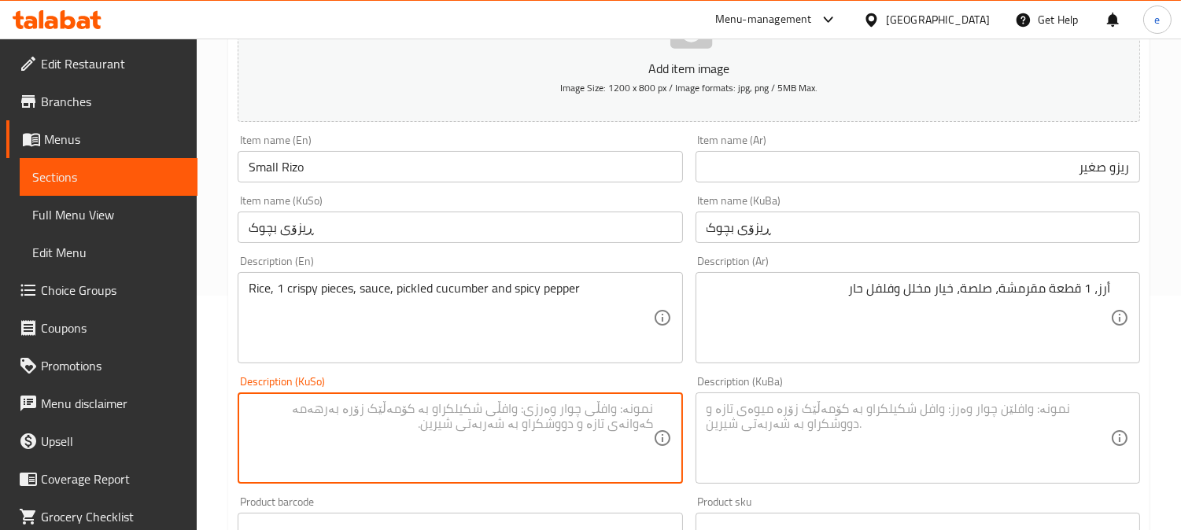
paste textarea "أرز، 2 قطعة مقرمشة، صلصة، خيار مخلل وفلفل حار"
click at [540, 409] on textarea "أرز، 2 قطعة مقرمشة، صلصة، خيار مخلل وفلفل حار" at bounding box center [450, 438] width 403 height 75
paste textarea "رنج،2 پارچە کریسپی، سۆس، خەیارشۆر و بیبەیر تیژ"
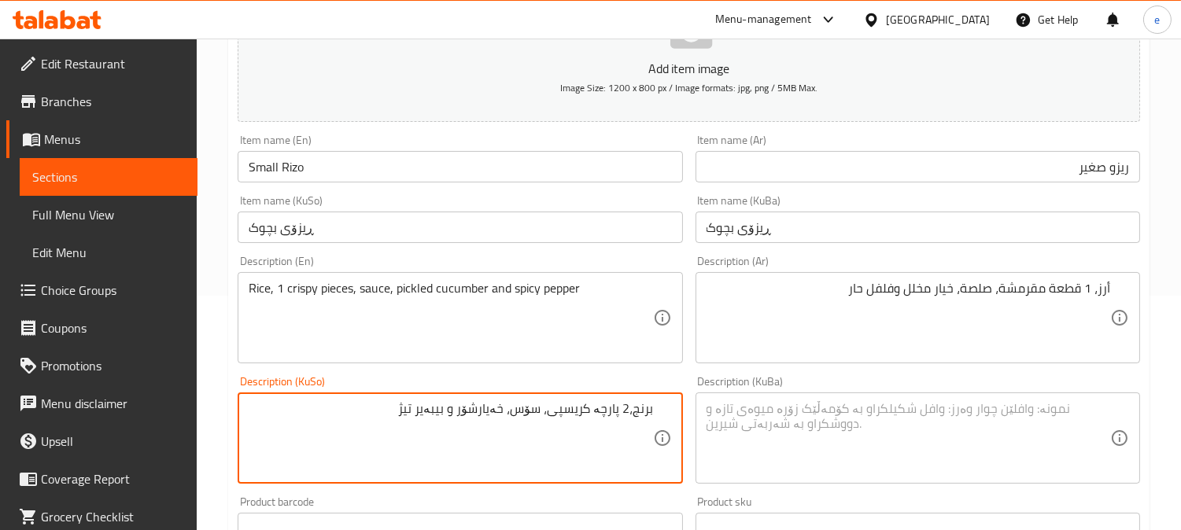
click at [623, 414] on textarea "برنج،2 پارچە کریسپی، سۆس، خەیارشۆر و بیبەیر تیژ" at bounding box center [450, 438] width 403 height 75
click at [614, 420] on textarea "برنج،1 پارچە کریسپی، سۆس، خەیارشۆر و بیبەیر تیژ" at bounding box center [450, 438] width 403 height 75
type textarea "برنج،1 پارچە کریسپی، سۆس، خەیارشۆر و بیبەیر تیژ"
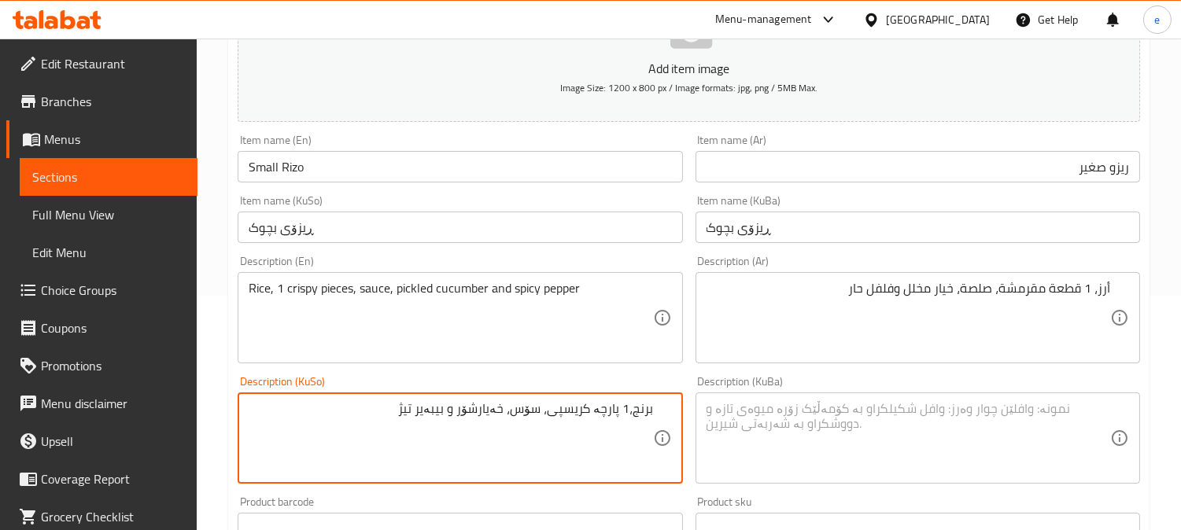
click at [798, 448] on textarea at bounding box center [907, 438] width 403 height 75
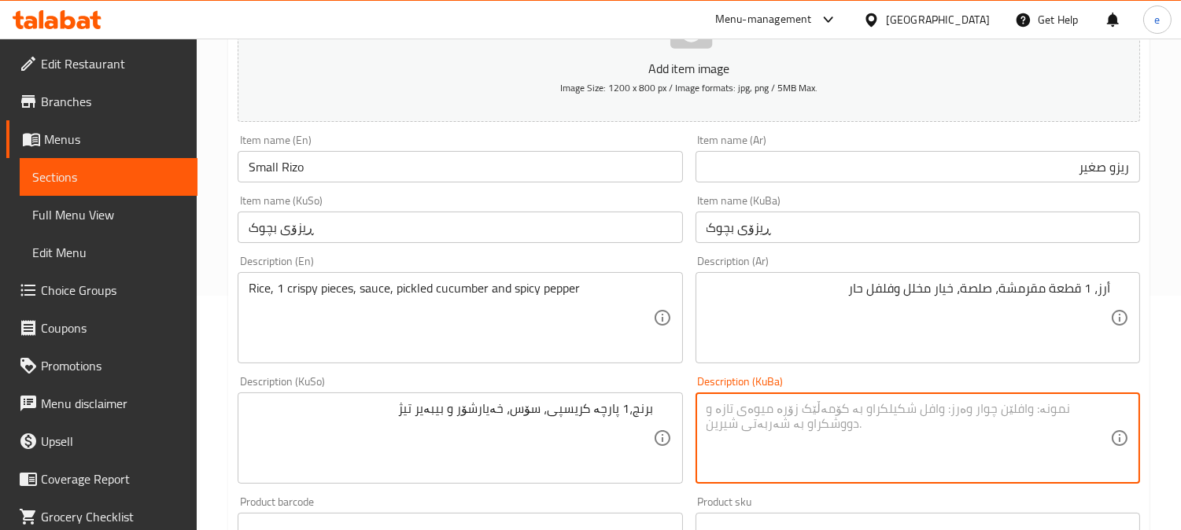
paste textarea "برنج،1 پارچە کریسپی، سۆس، خەیارشۆر و بیبەیر تیژ"
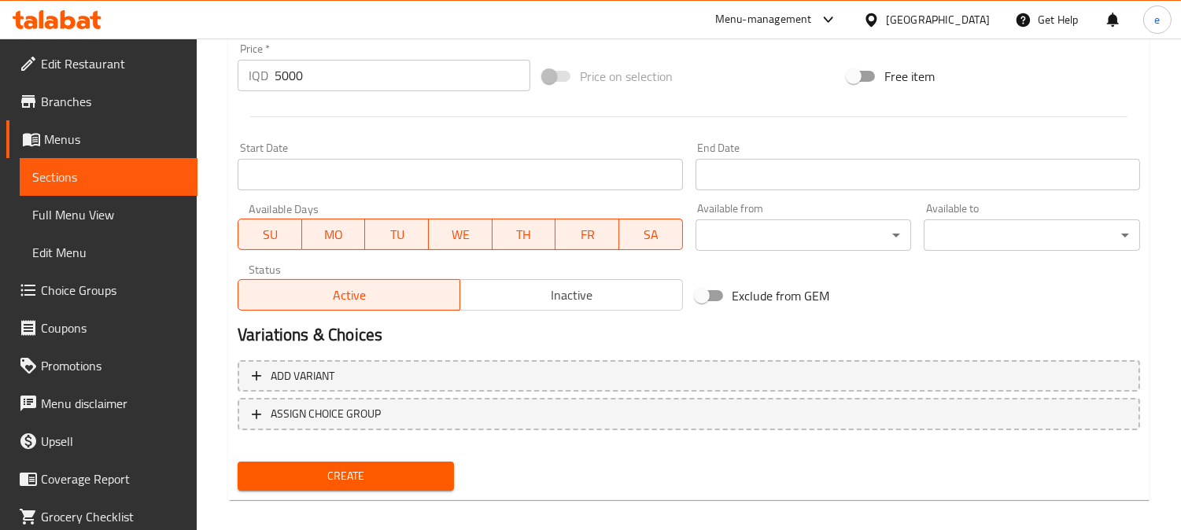
scroll to position [759, 0]
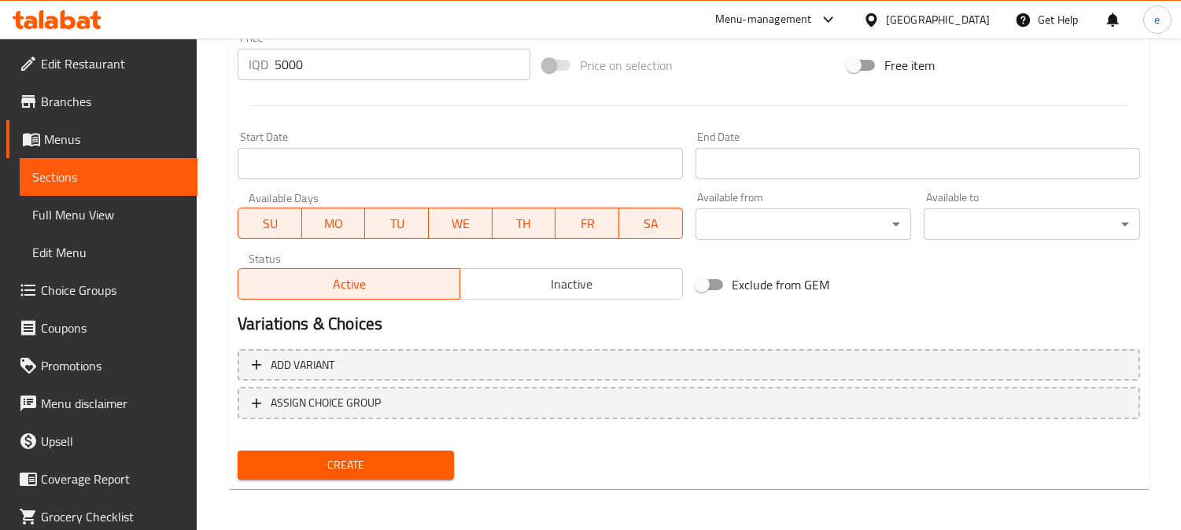
type textarea "برنج،1 پارچە کریسپی، سۆس، خەیارشۆر و بیبەیر تیژ"
click at [359, 467] on span "Create" at bounding box center [345, 465] width 191 height 20
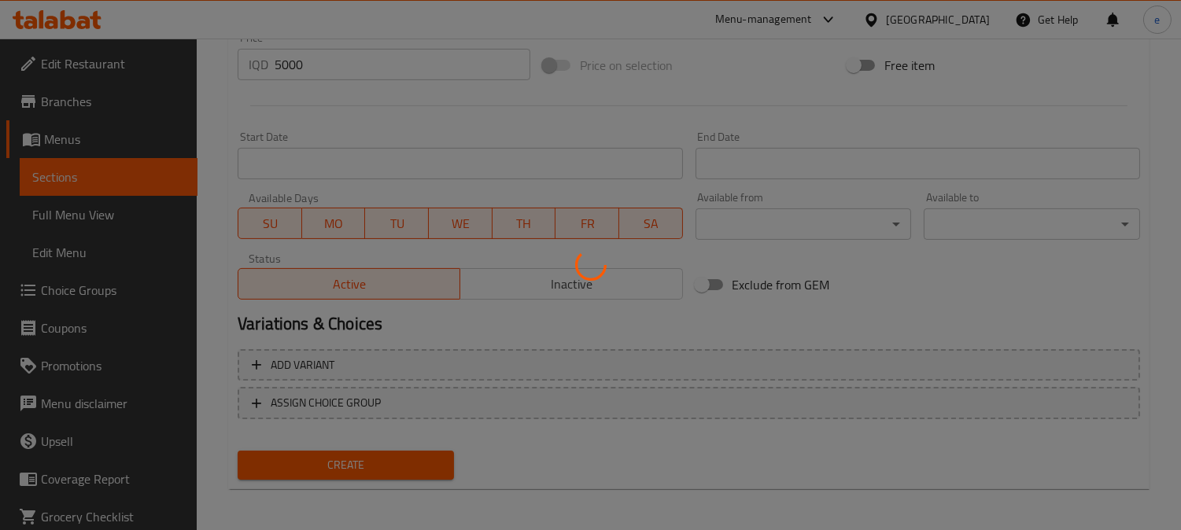
type input "0"
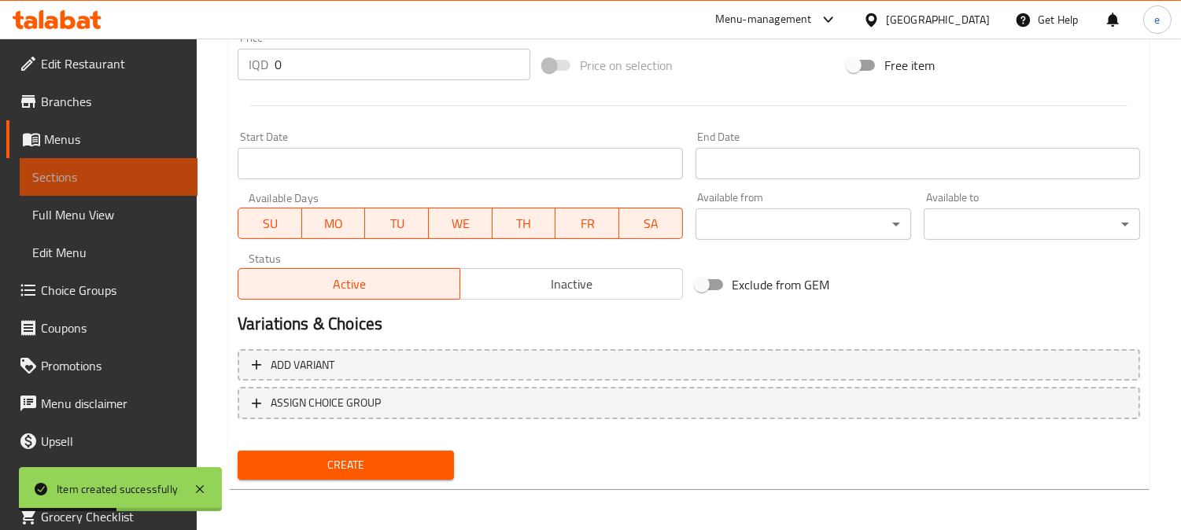
click at [114, 175] on span "Sections" at bounding box center [108, 177] width 153 height 19
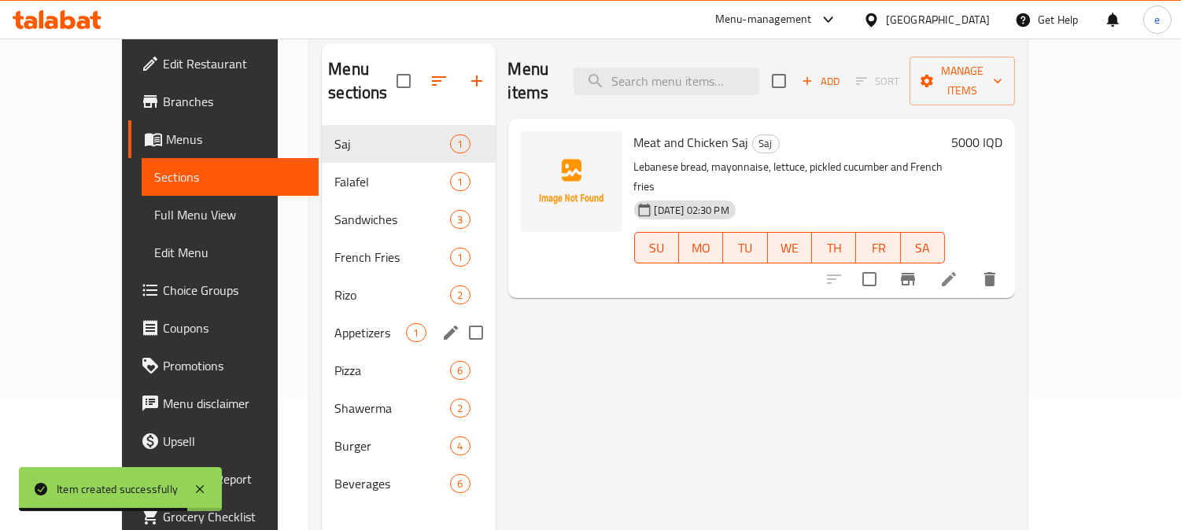
scroll to position [175, 0]
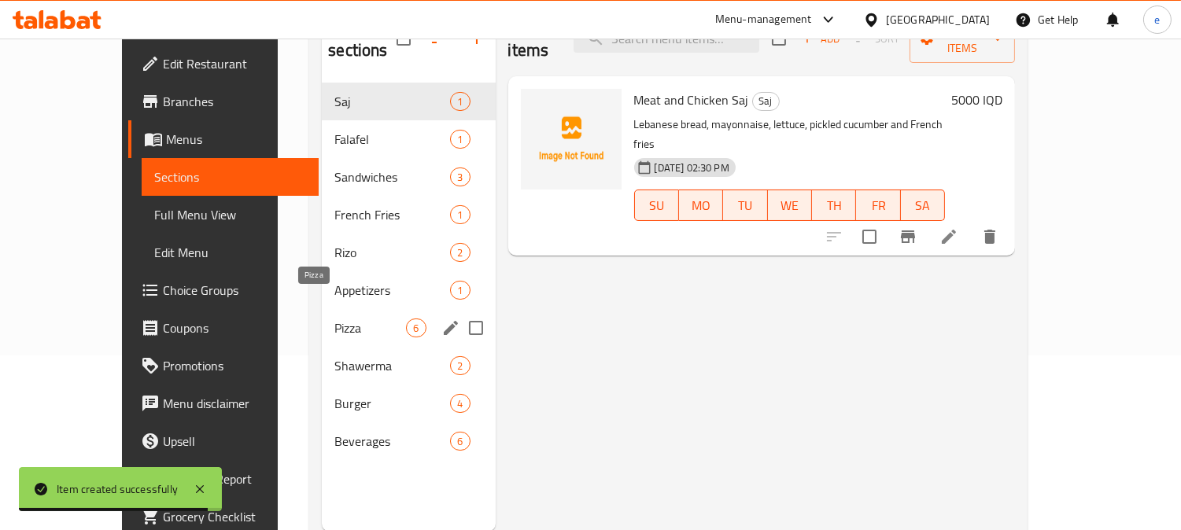
click at [334, 319] on span "Pizza" at bounding box center [370, 328] width 72 height 19
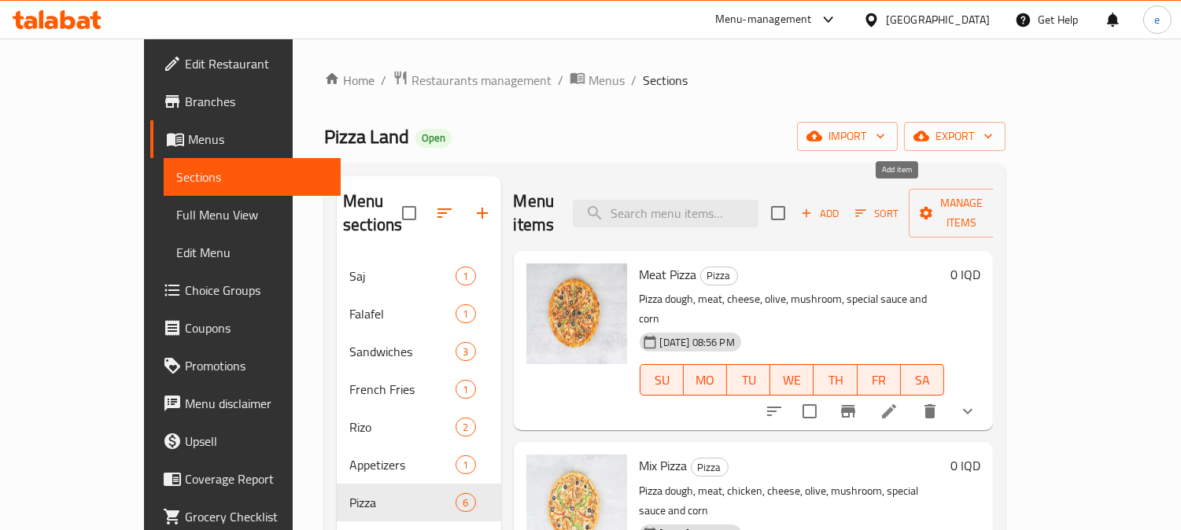
click at [813, 206] on icon "button" at bounding box center [806, 213] width 14 height 14
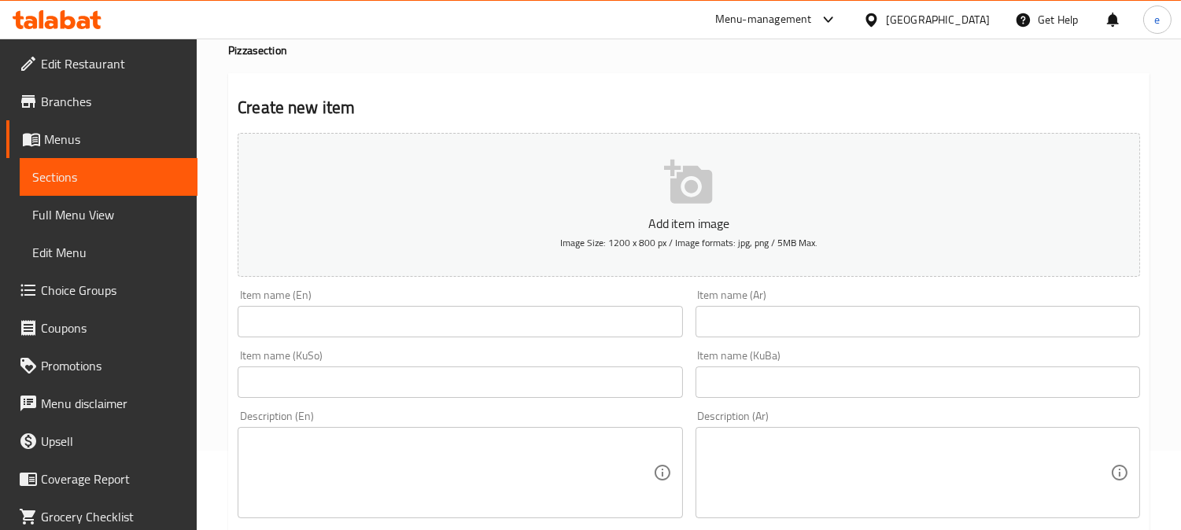
scroll to position [175, 0]
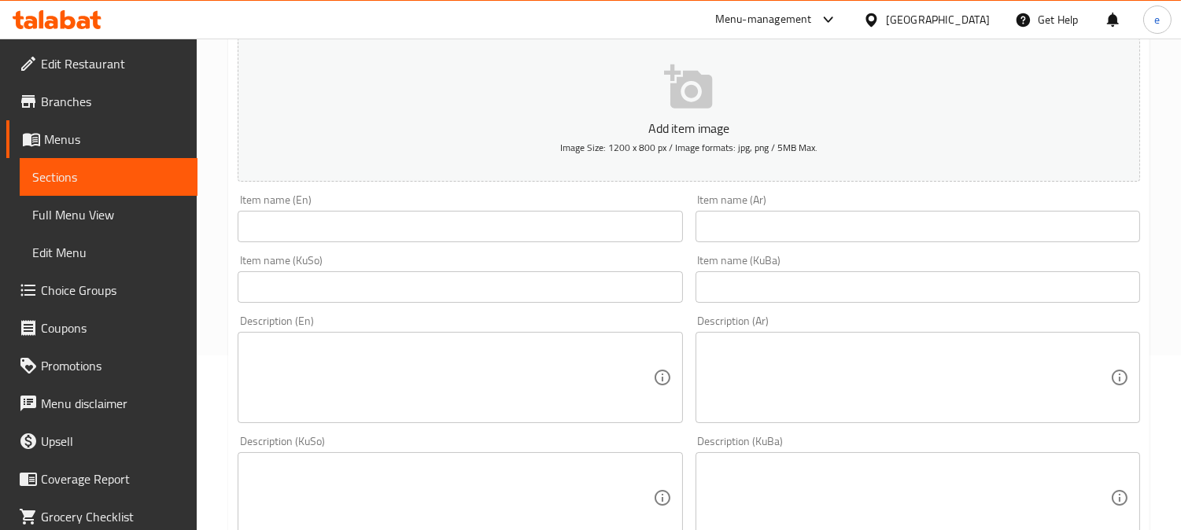
click at [515, 293] on input "text" at bounding box center [460, 286] width 444 height 31
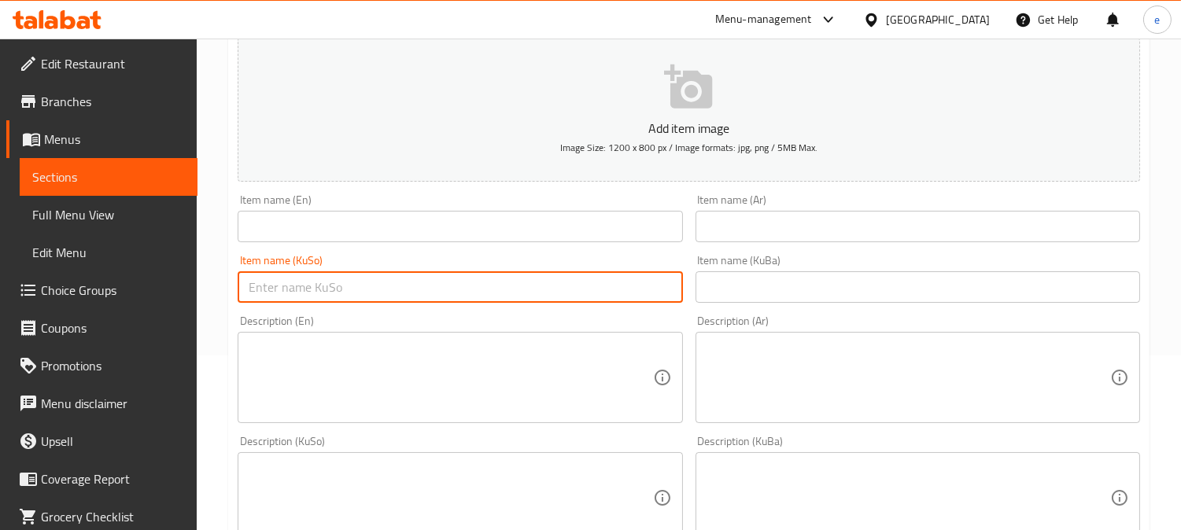
paste input "پیتزای پێپرۆنی"
type input "پیتزای پێپرۆنی"
click at [754, 297] on input "text" at bounding box center [917, 286] width 444 height 31
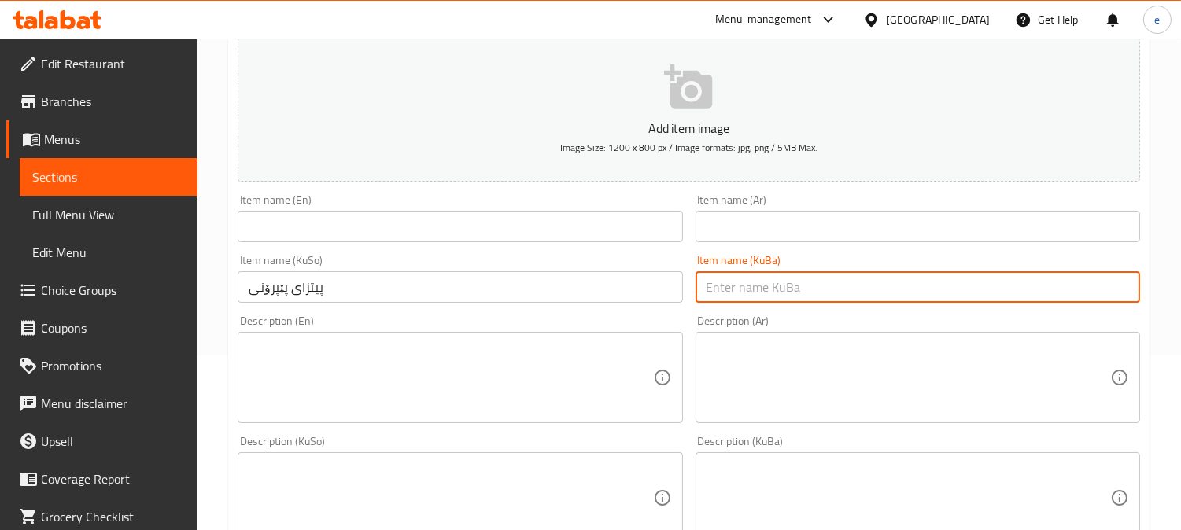
click at [790, 293] on input "text" at bounding box center [917, 286] width 444 height 31
paste input "پیتزای پێپرۆنی"
type input "پیتزای پێپرۆنی"
click at [594, 230] on input "text" at bounding box center [460, 226] width 444 height 31
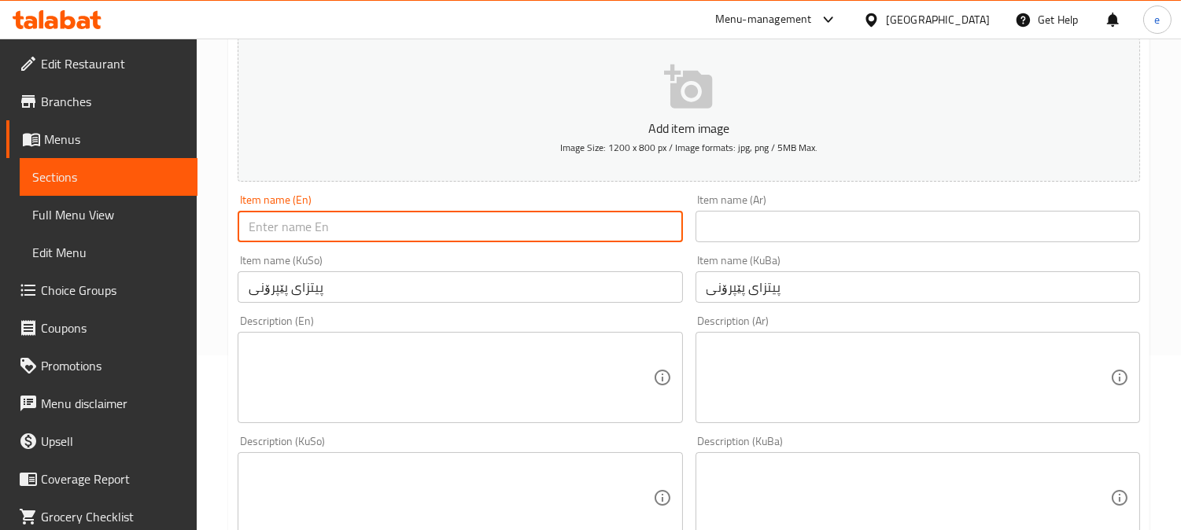
paste input "Pepperoni Pizza"
type input "Pepperoni Pizza"
click at [761, 238] on input "text" at bounding box center [917, 226] width 444 height 31
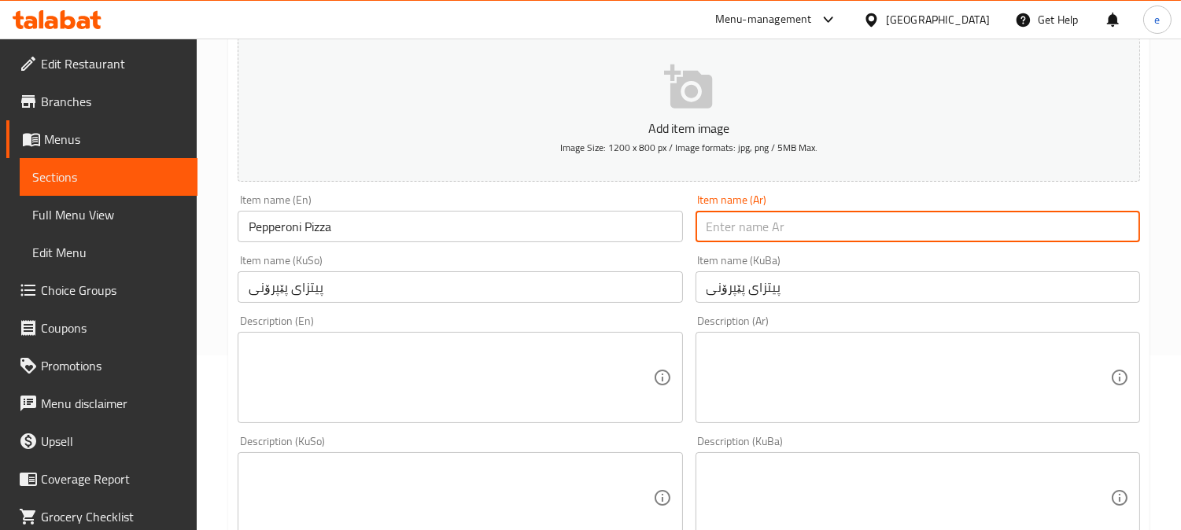
paste input "بيتزا بيبروني"
type input "بيتزا بيبروني"
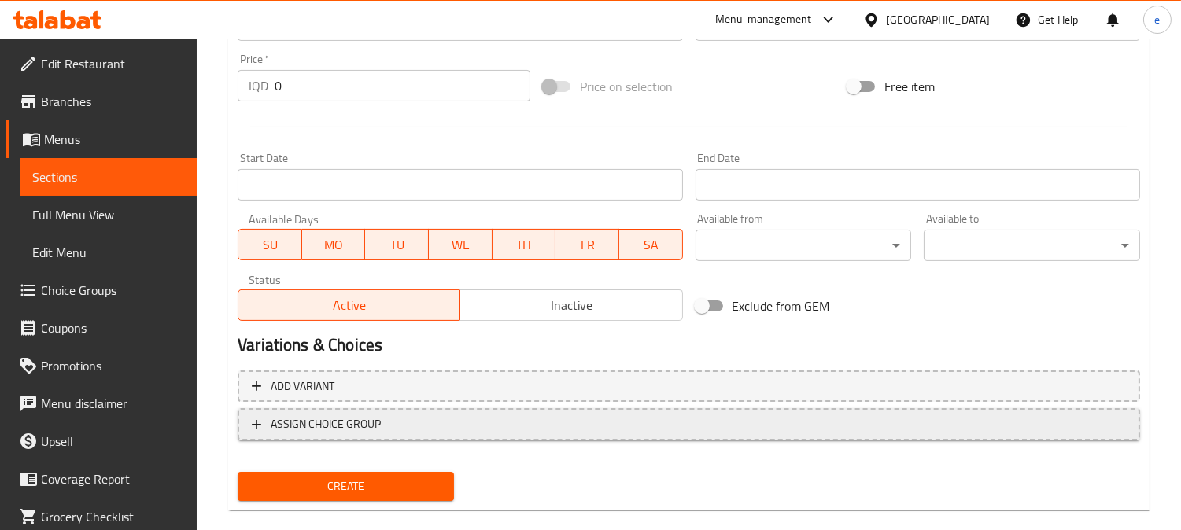
scroll to position [759, 0]
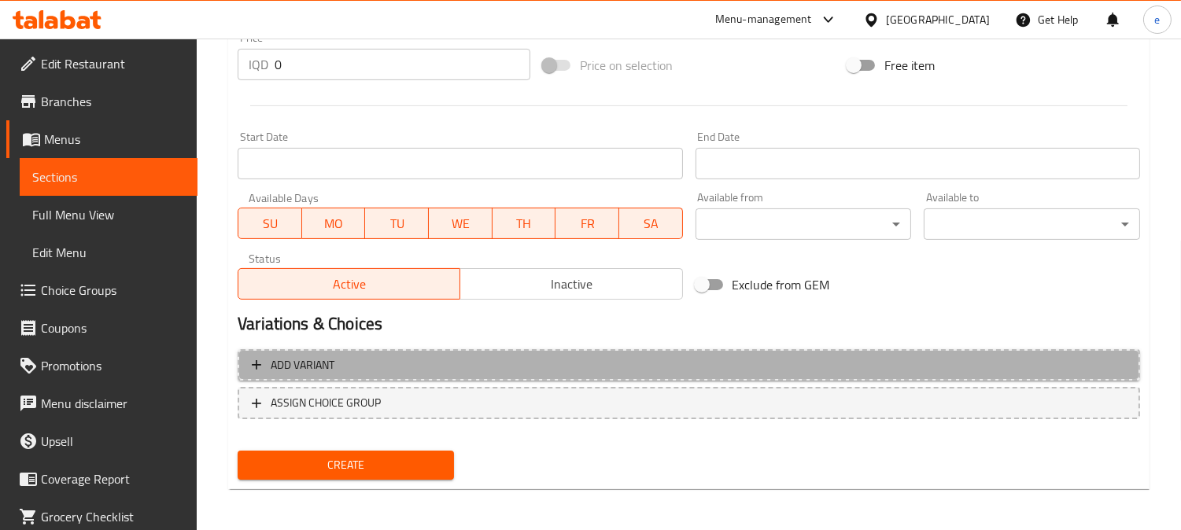
click at [669, 367] on span "Add variant" at bounding box center [689, 366] width 874 height 20
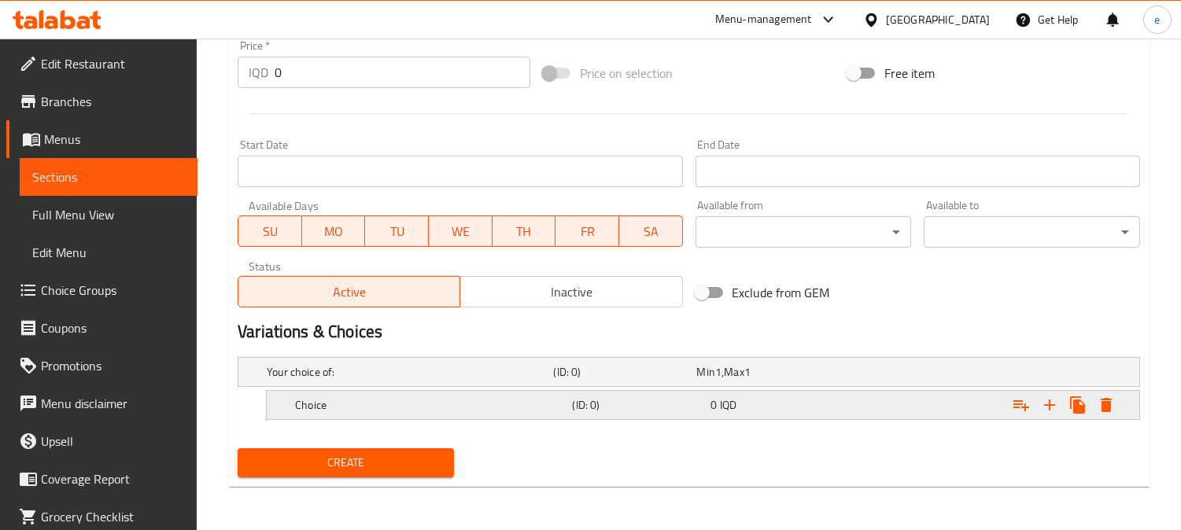
click at [871, 375] on div "Expand" at bounding box center [980, 372] width 286 height 6
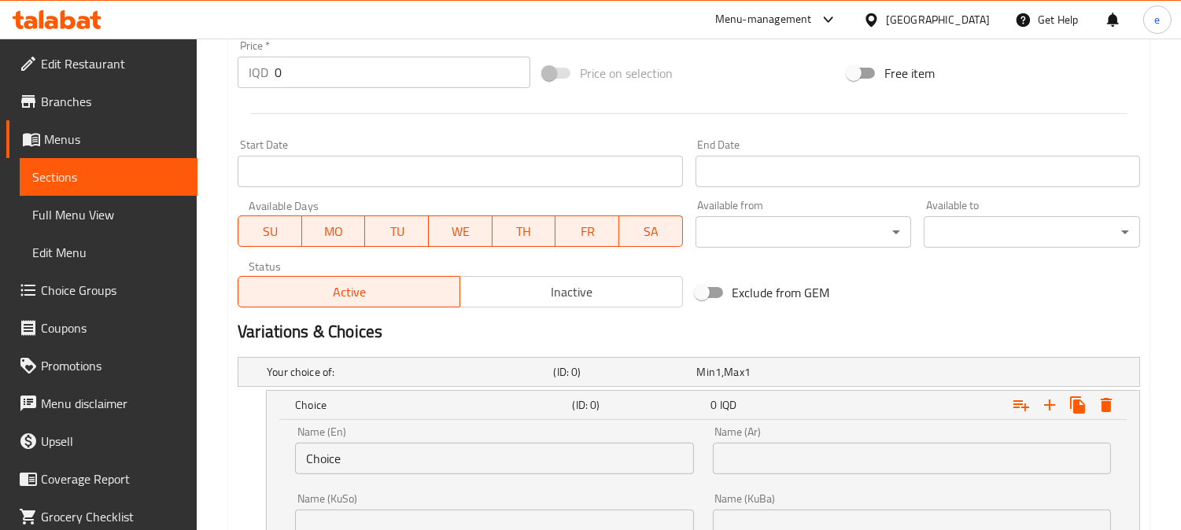
scroll to position [926, 0]
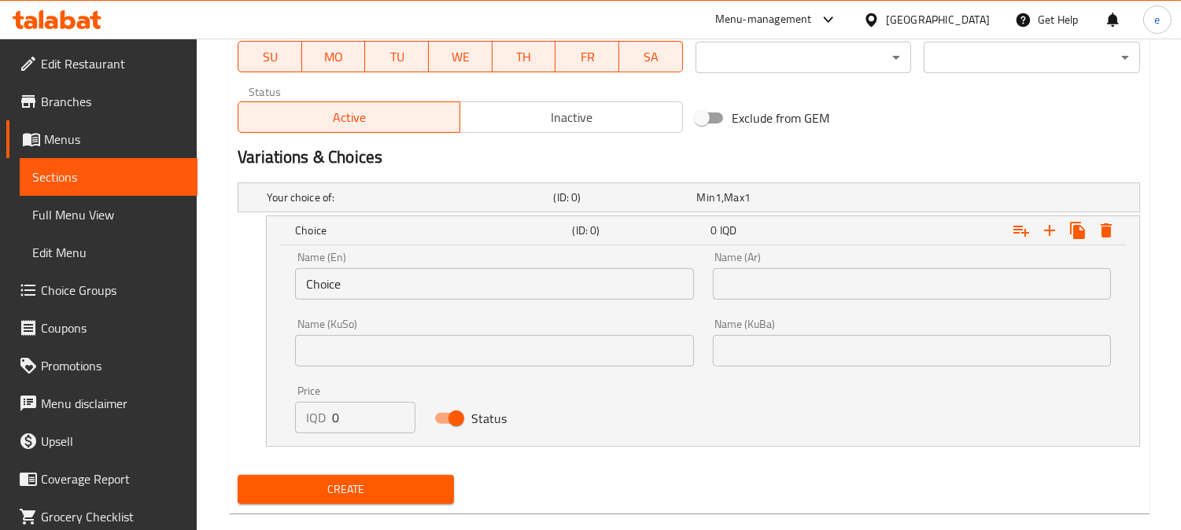
drag, startPoint x: 334, startPoint y: 419, endPoint x: 326, endPoint y: 422, distance: 8.2
click at [326, 421] on div "IQD 0 Price" at bounding box center [355, 417] width 120 height 31
paste input "600"
type input "6000"
click at [445, 352] on input "text" at bounding box center [494, 350] width 398 height 31
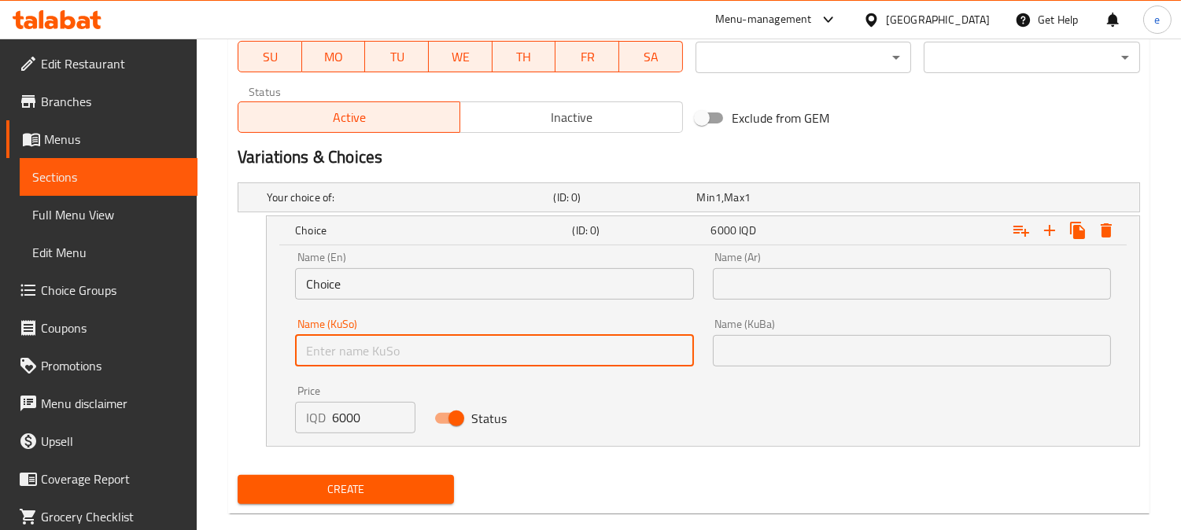
type input "بچووک"
click at [757, 363] on input "text" at bounding box center [912, 350] width 398 height 31
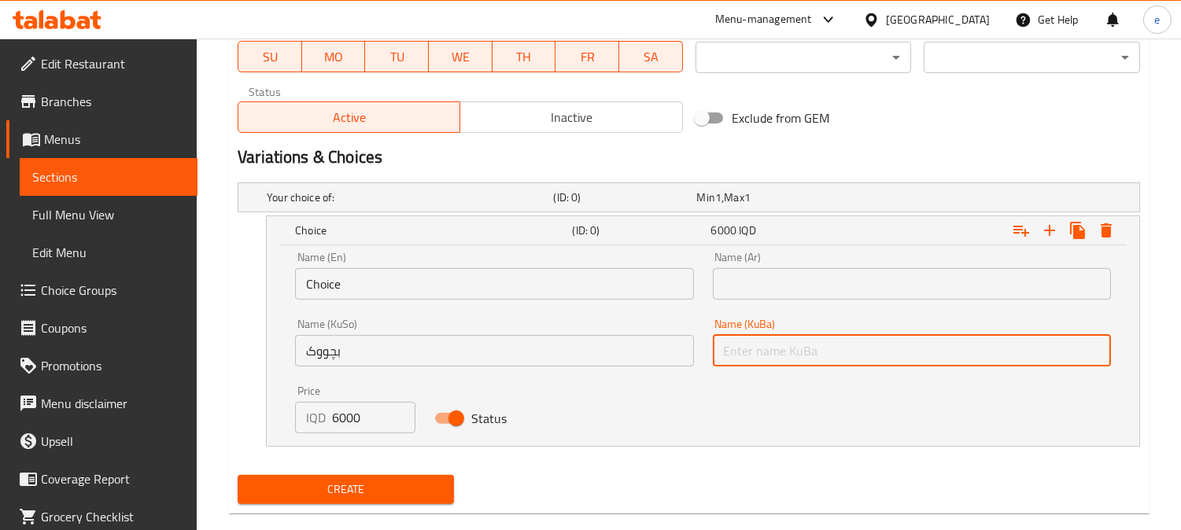
type input "بچووک"
click at [513, 280] on input "Choice" at bounding box center [494, 283] width 398 height 31
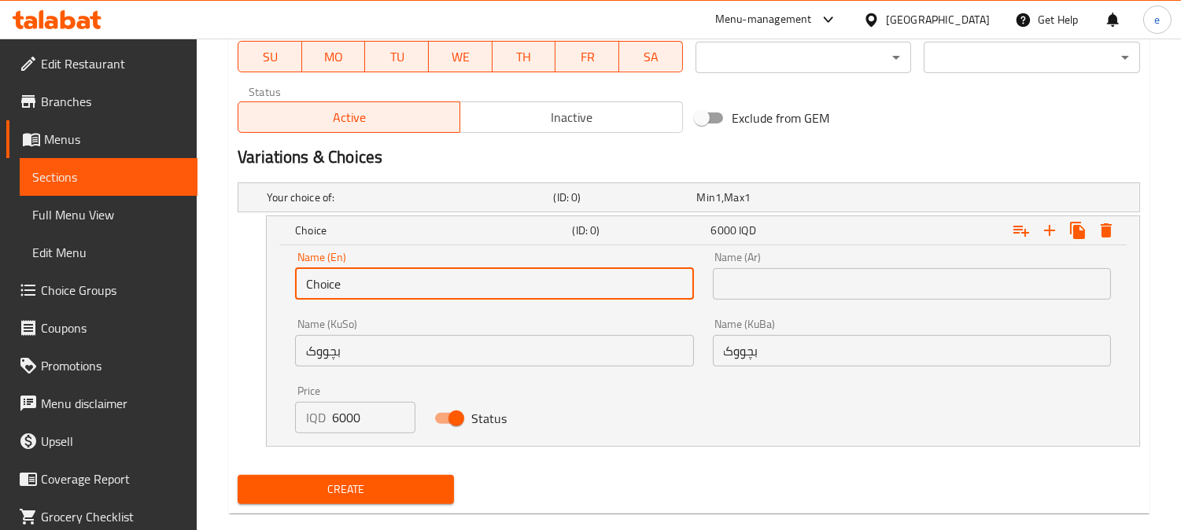
click at [513, 280] on input "Choice" at bounding box center [494, 283] width 398 height 31
click at [373, 281] on input "text" at bounding box center [494, 283] width 398 height 31
type input "Small"
drag, startPoint x: 805, startPoint y: 284, endPoint x: 818, endPoint y: 284, distance: 13.4
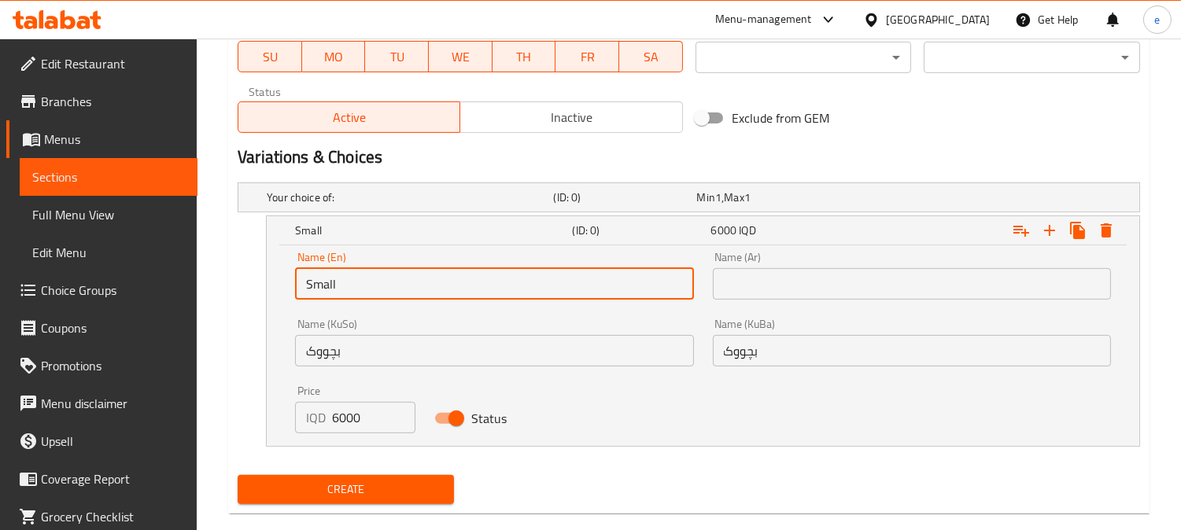
click at [805, 284] on input "text" at bounding box center [912, 283] width 398 height 31
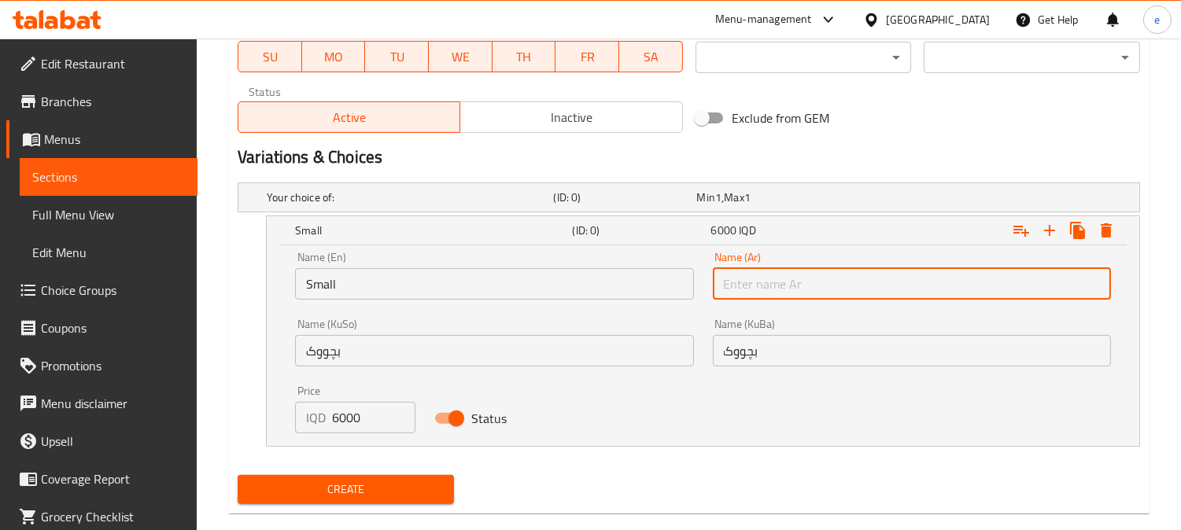
type input "صغير"
click at [1051, 229] on icon "Expand" at bounding box center [1049, 230] width 11 height 11
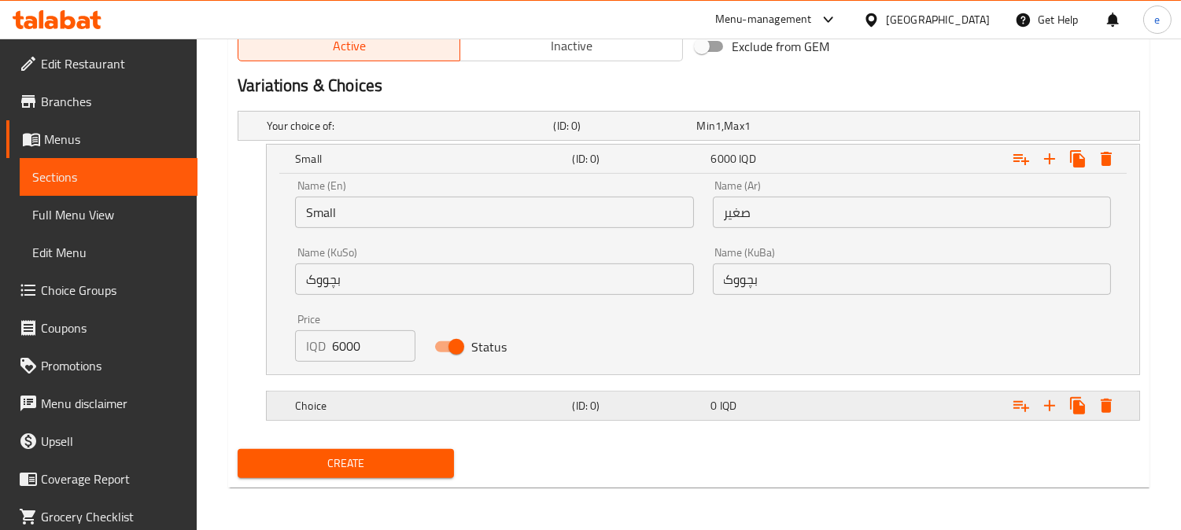
click at [512, 134] on h5 "Choice" at bounding box center [407, 126] width 280 height 16
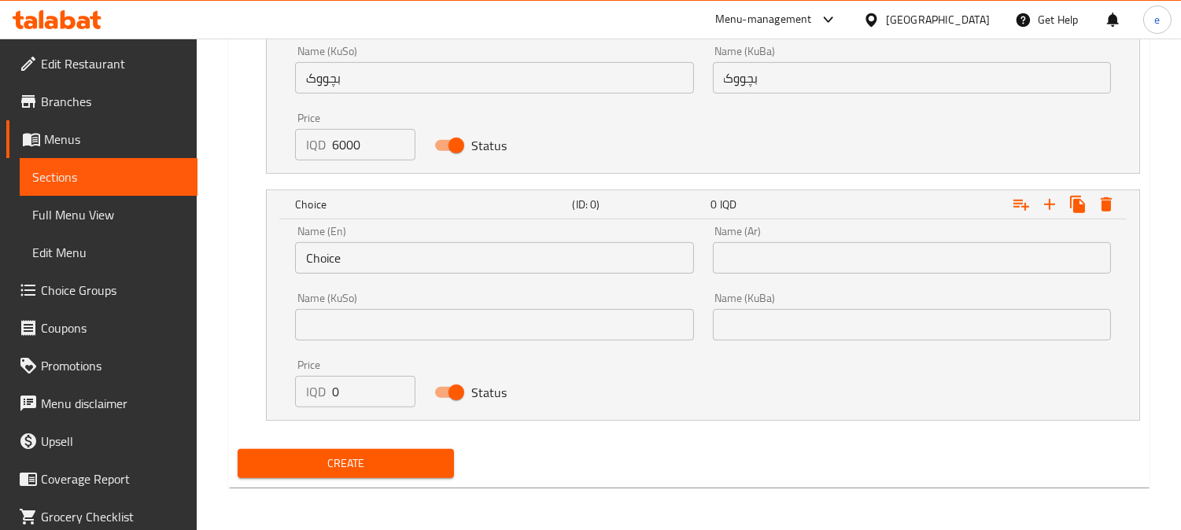
scroll to position [1199, 0]
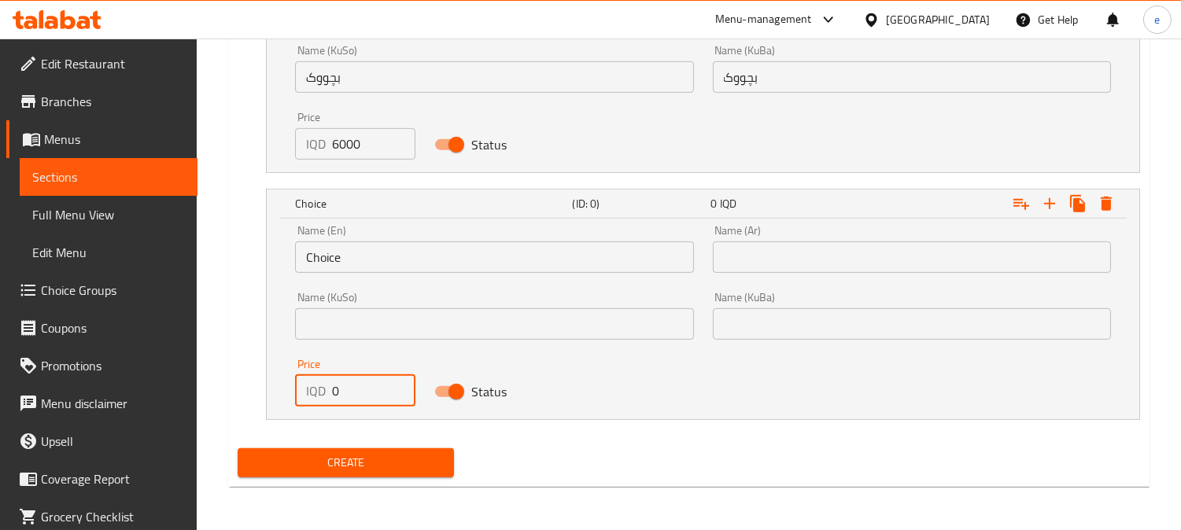
drag, startPoint x: 339, startPoint y: 392, endPoint x: 311, endPoint y: 393, distance: 28.4
click at [311, 393] on div "IQD 0 Price" at bounding box center [355, 390] width 120 height 31
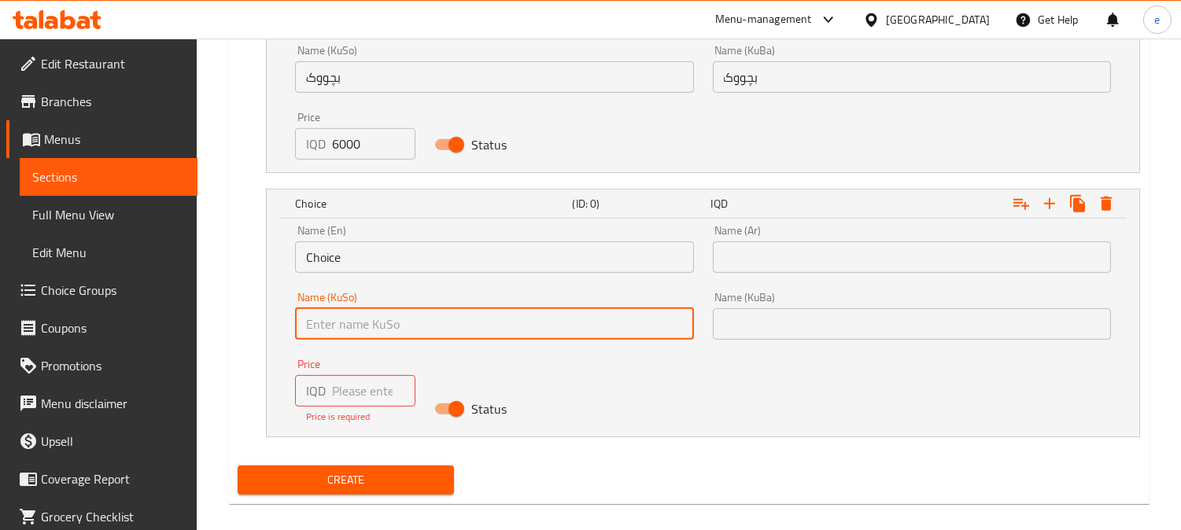
click at [367, 318] on input "text" at bounding box center [494, 323] width 398 height 31
click at [356, 395] on input "number" at bounding box center [373, 390] width 83 height 31
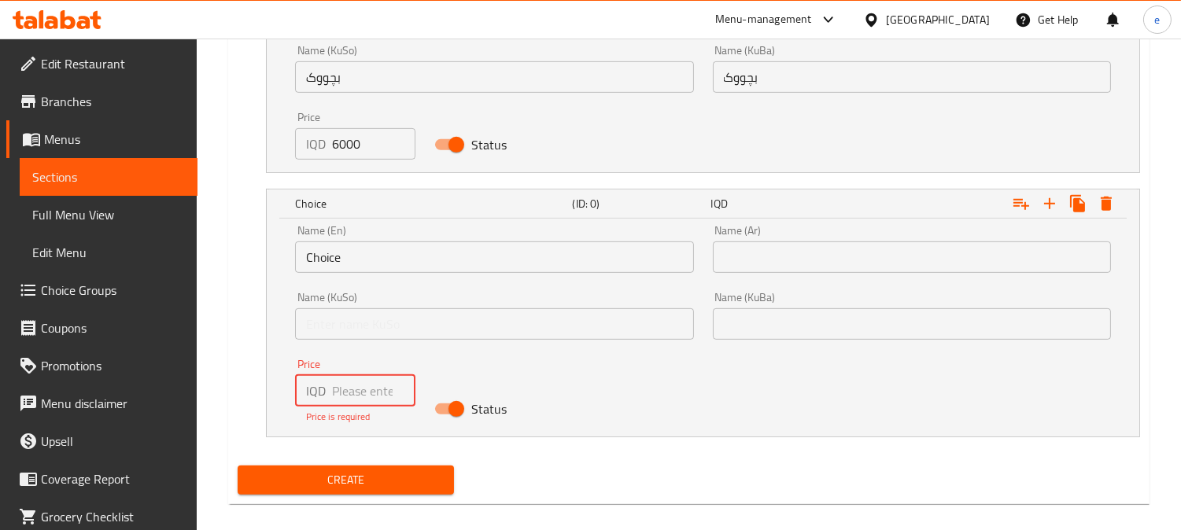
paste input "8000"
type input "8000"
click at [388, 323] on input "text" at bounding box center [494, 323] width 398 height 31
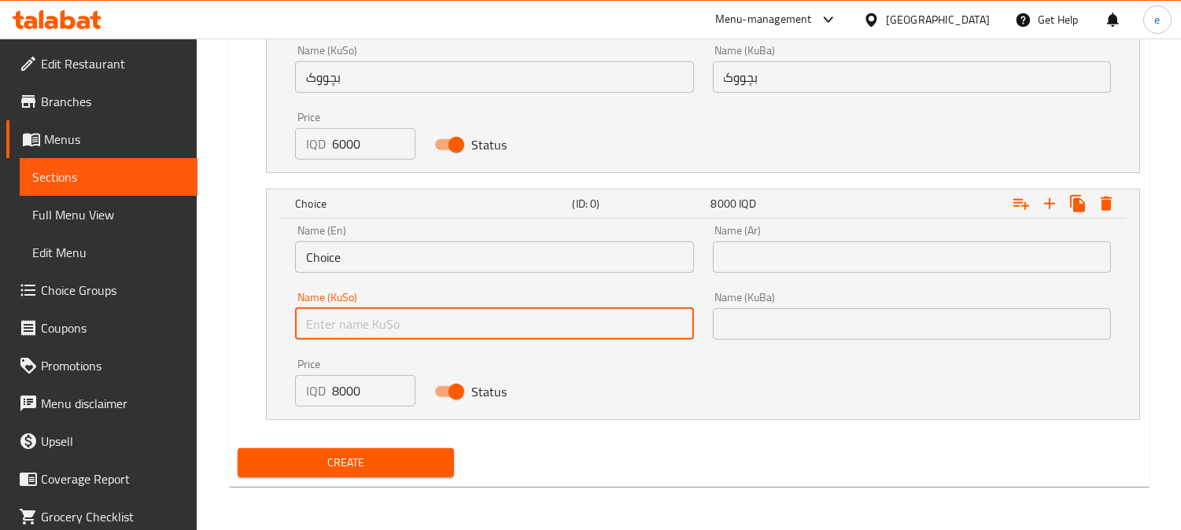
type input "گەورە"
click at [757, 322] on input "text" at bounding box center [912, 323] width 398 height 31
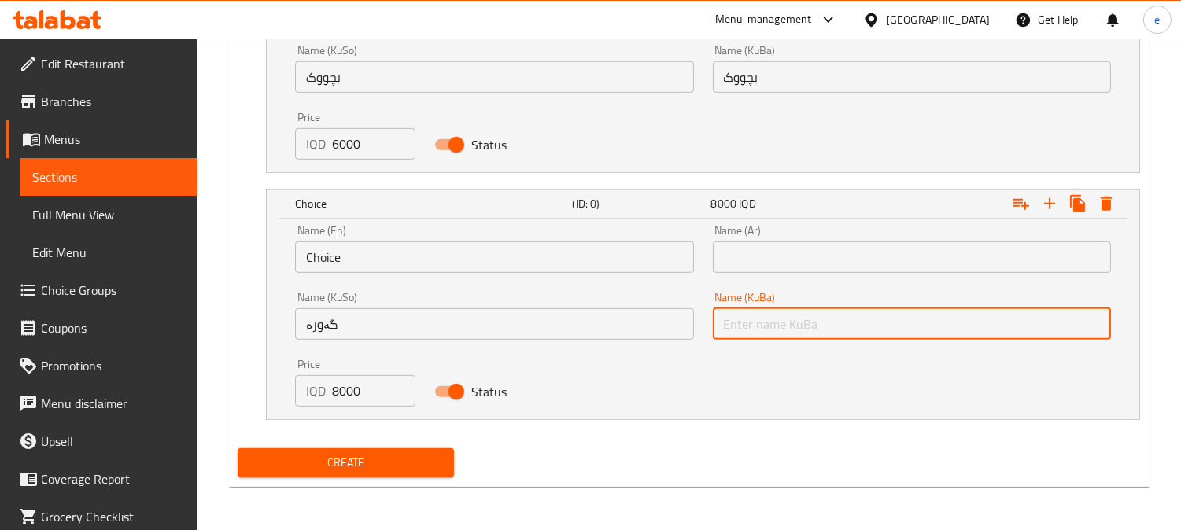
type input "گەورە"
click at [791, 260] on input "text" at bounding box center [912, 256] width 398 height 31
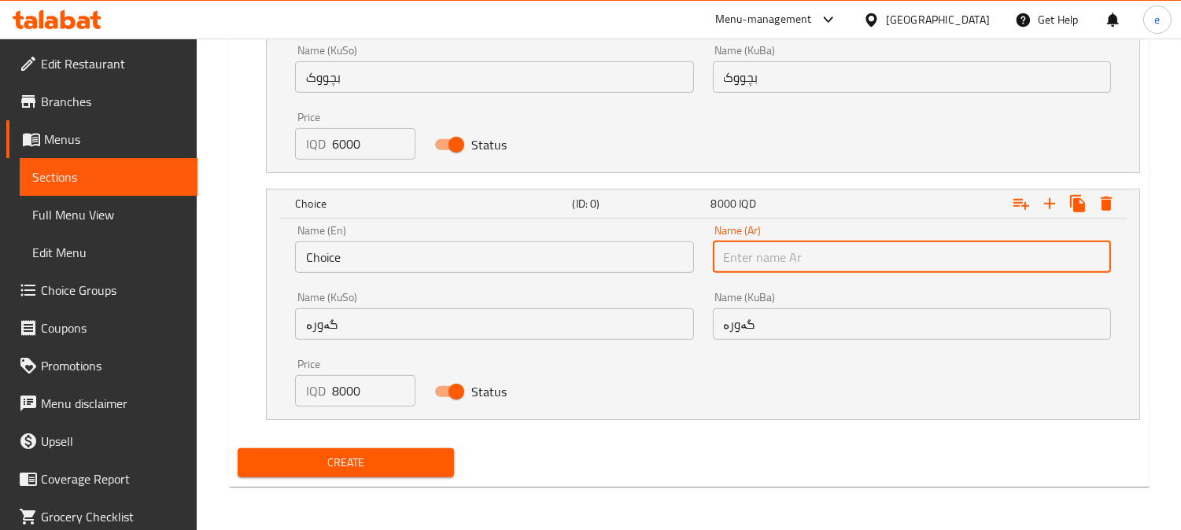
type input "كبير"
click at [309, 260] on input "Choice" at bounding box center [494, 256] width 398 height 31
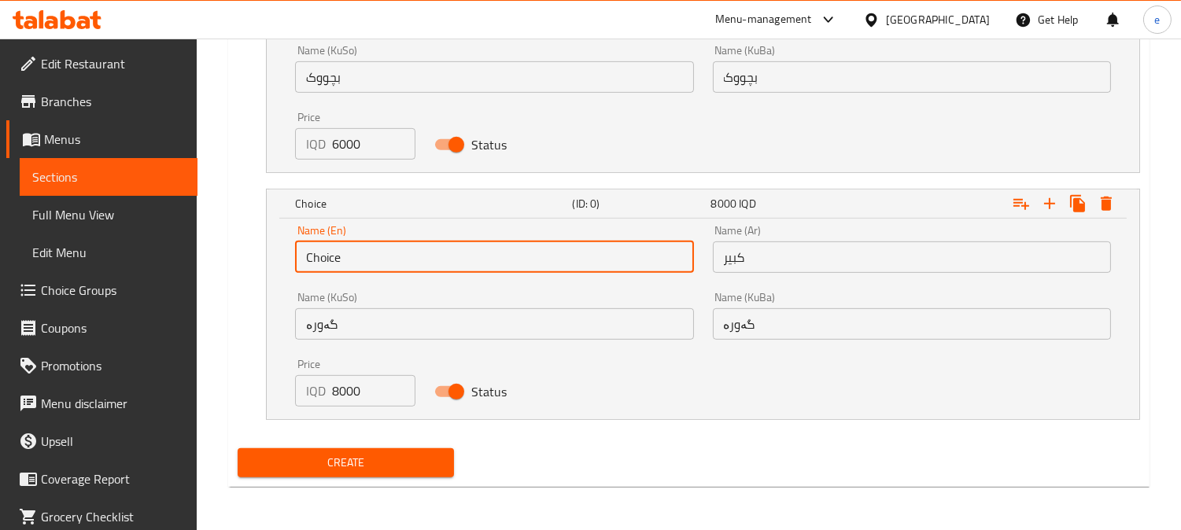
click at [309, 260] on input "Choice" at bounding box center [494, 256] width 398 height 31
click at [316, 260] on input "text" at bounding box center [494, 256] width 398 height 31
type input "Large"
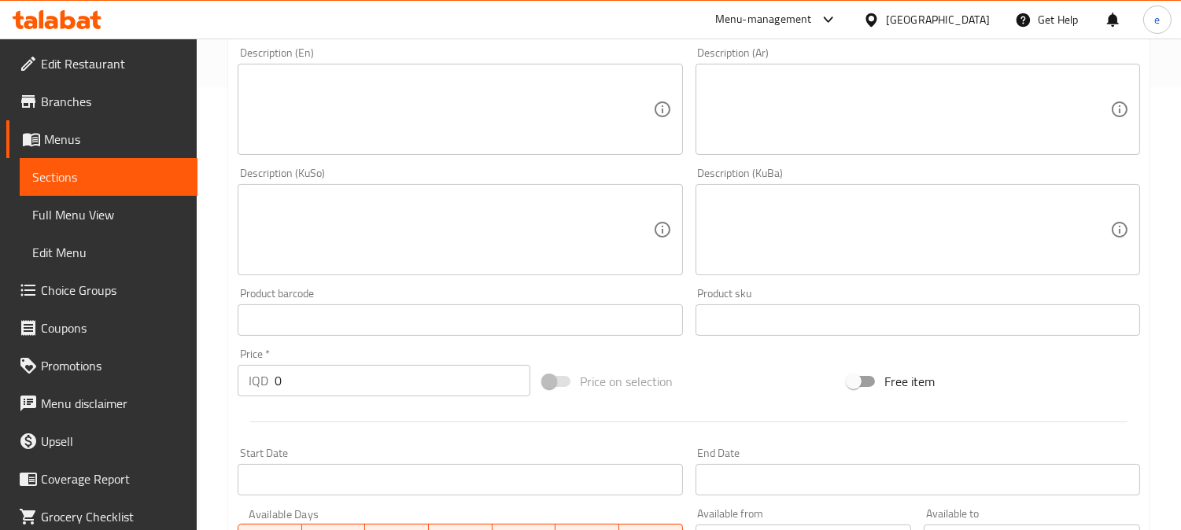
scroll to position [500, 0]
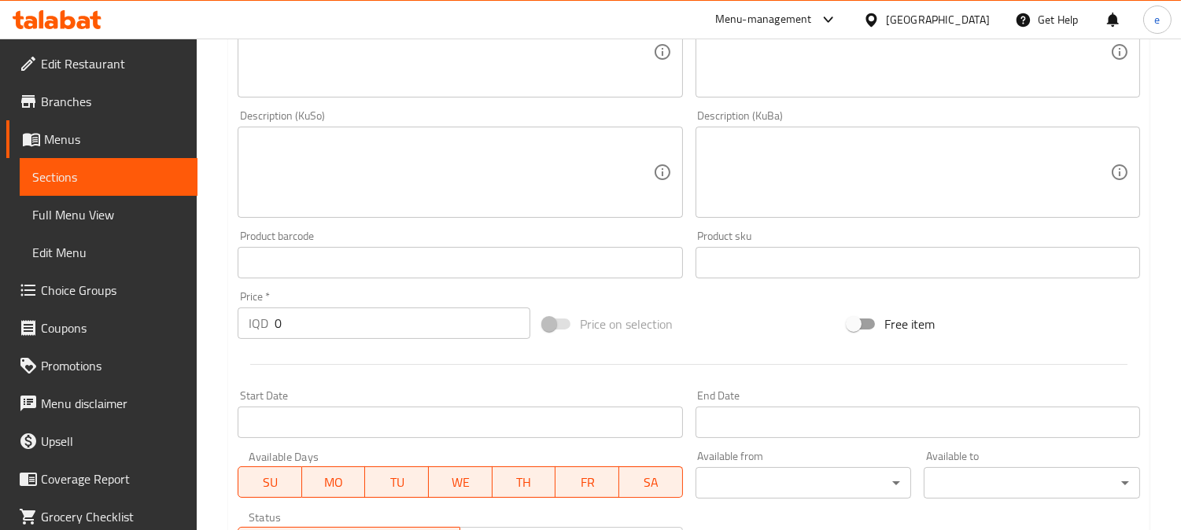
click at [816, 153] on textarea at bounding box center [907, 172] width 403 height 75
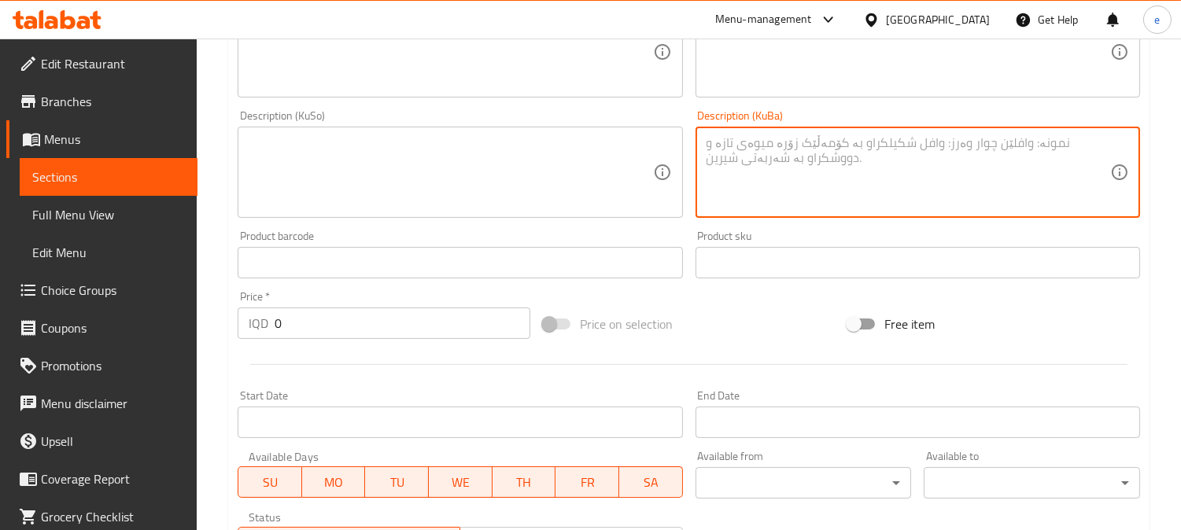
paste textarea "هەویڕسۆس پەنیڕ سۆسک"
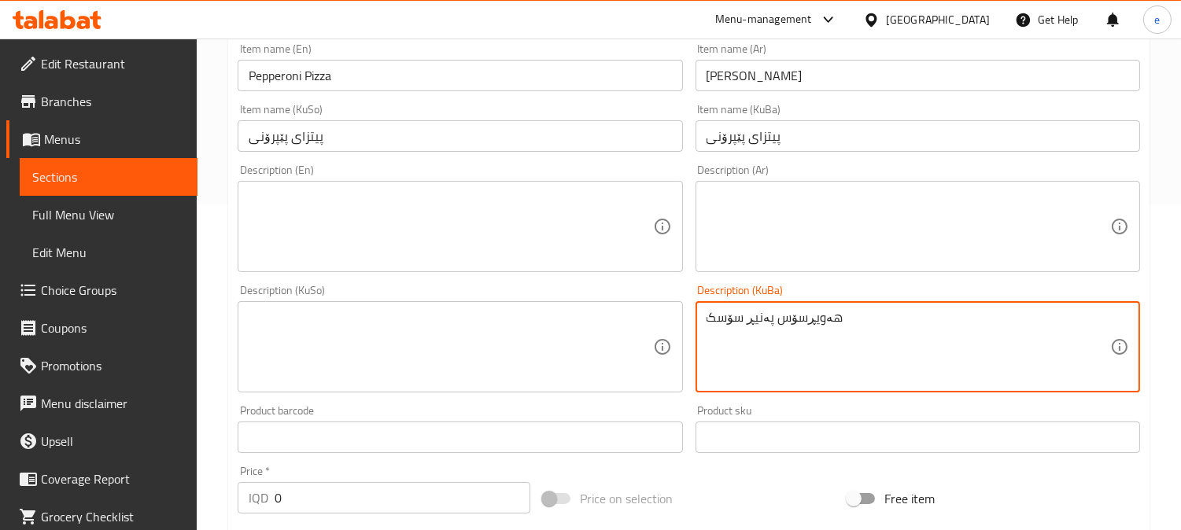
type textarea "هەویڕسۆس پەنیڕ سۆسک"
click at [499, 354] on textarea at bounding box center [450, 347] width 403 height 75
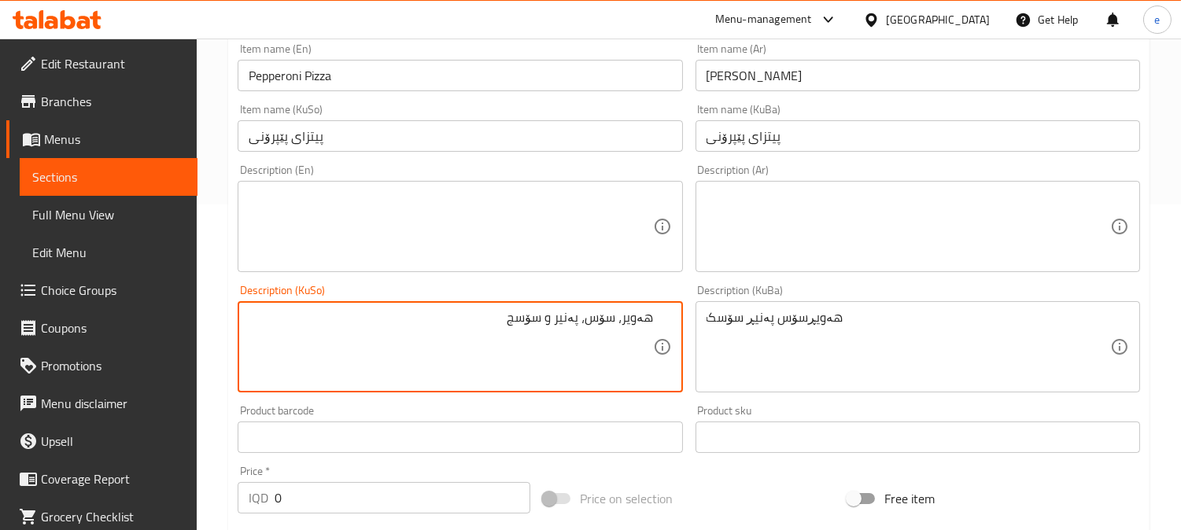
click at [567, 328] on textarea "هەویر، سۆس، پەنیر و سۆسج" at bounding box center [450, 347] width 403 height 75
type textarea "هەویر، سۆس، پەنیر و سۆسج"
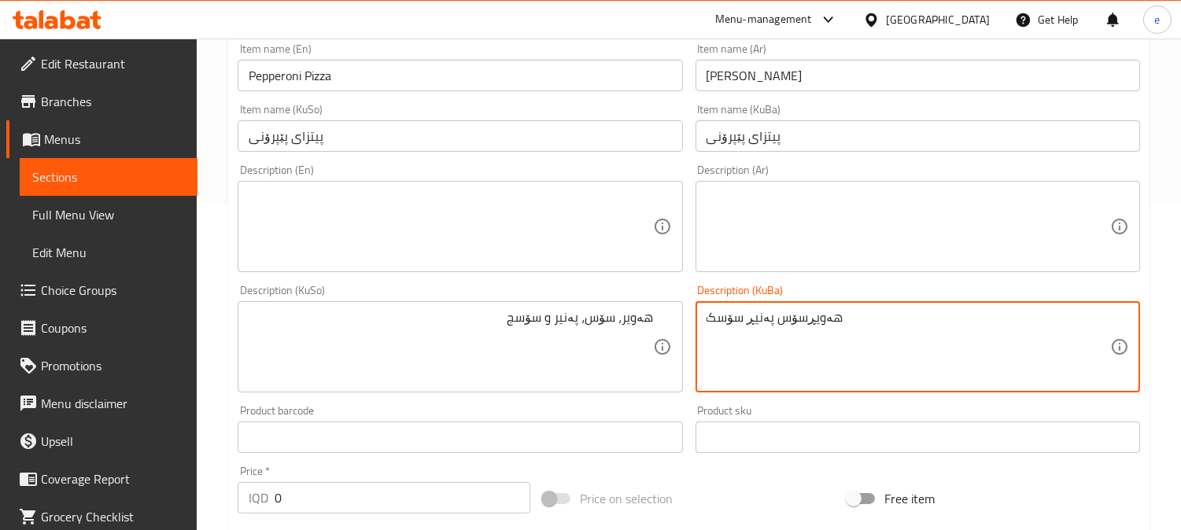
click at [761, 351] on textarea "هەویڕسۆس پەنیڕ سۆسک" at bounding box center [907, 347] width 403 height 75
paste textarea "ر، سۆس، پەنیر و سۆسج"
type textarea "هەویر، سۆس، پەنیر و سۆسج"
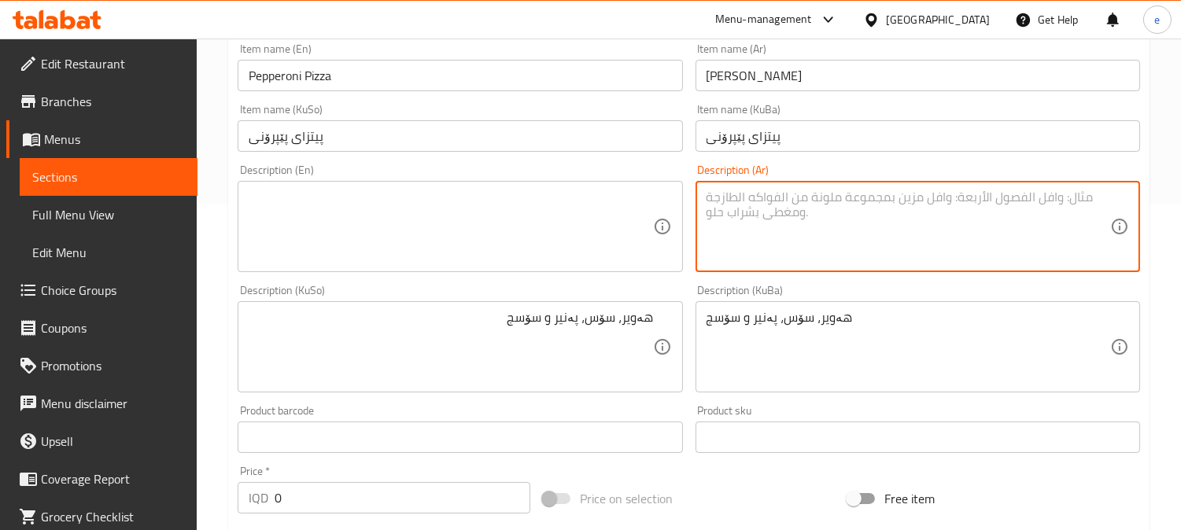
click at [891, 245] on textarea at bounding box center [907, 227] width 403 height 75
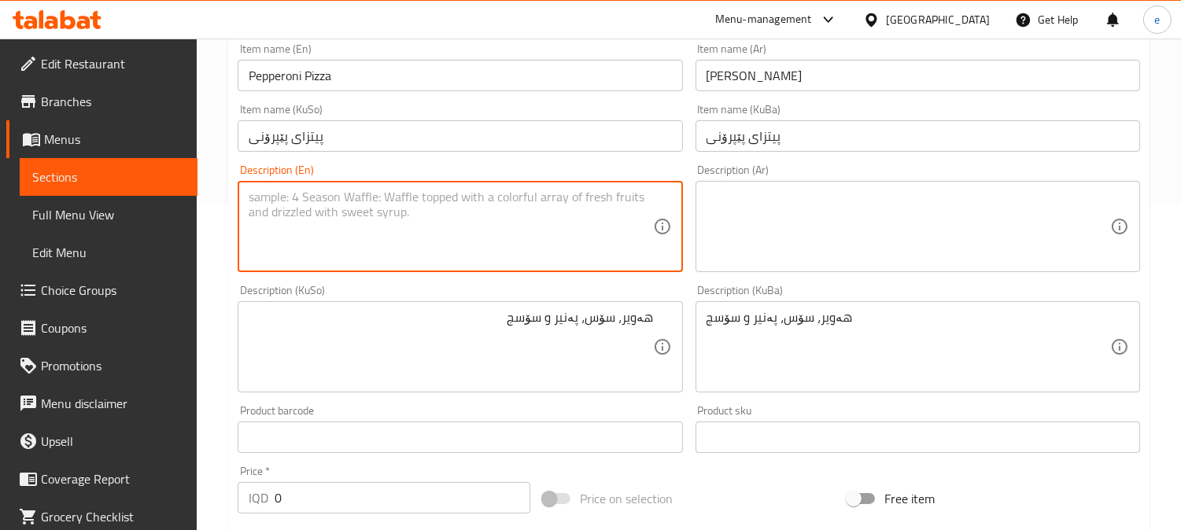
click at [577, 233] on textarea at bounding box center [450, 227] width 403 height 75
click at [590, 250] on textarea "Dough, sauce, cheese and sausage" at bounding box center [450, 227] width 403 height 75
type textarea "Dough, sauce, cheese and sausage"
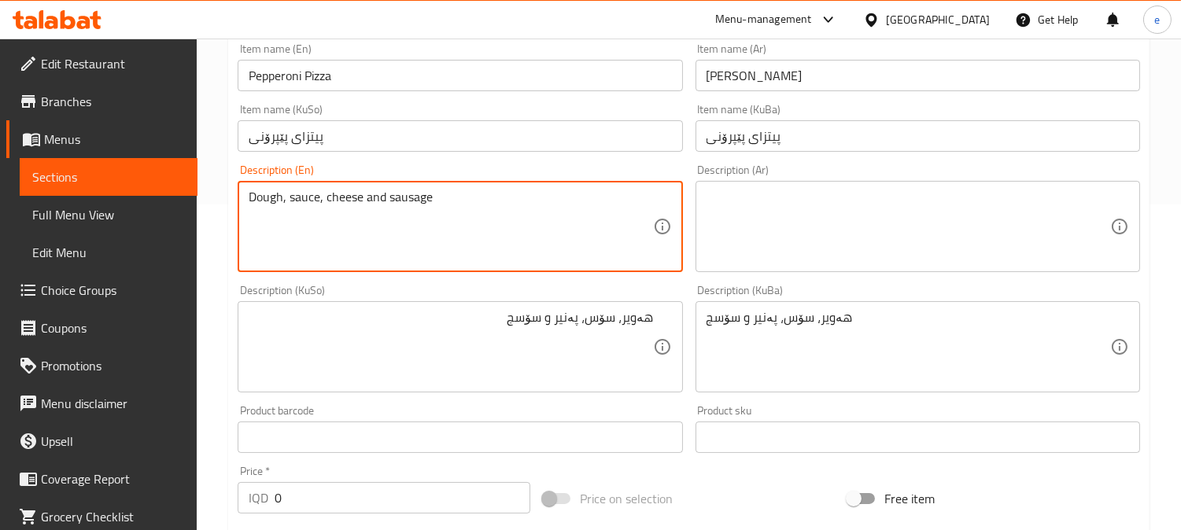
click at [953, 263] on textarea at bounding box center [907, 227] width 403 height 75
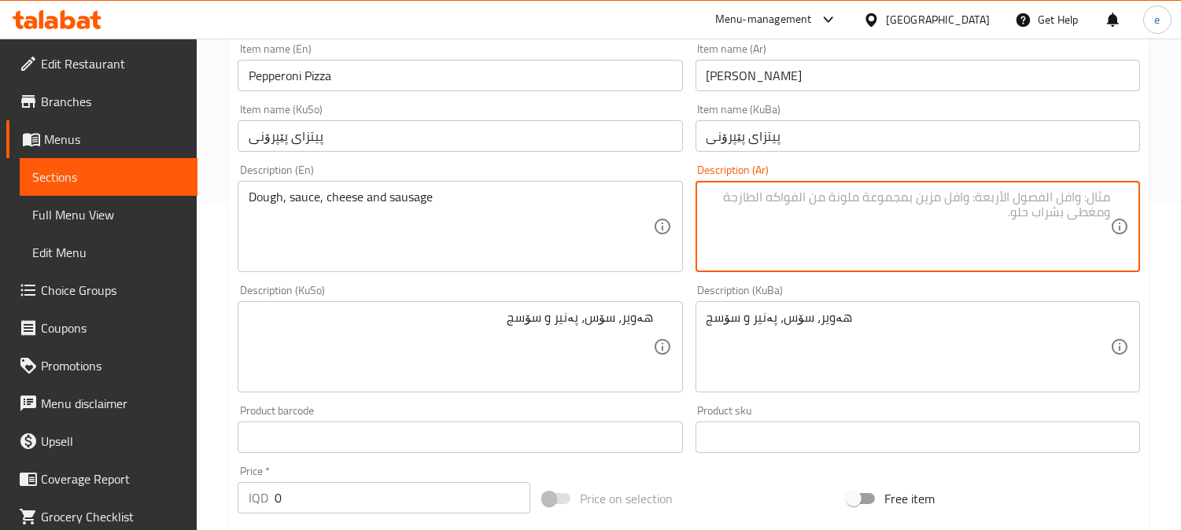
paste textarea "عجينة، صلصة، جبنة وسجق"
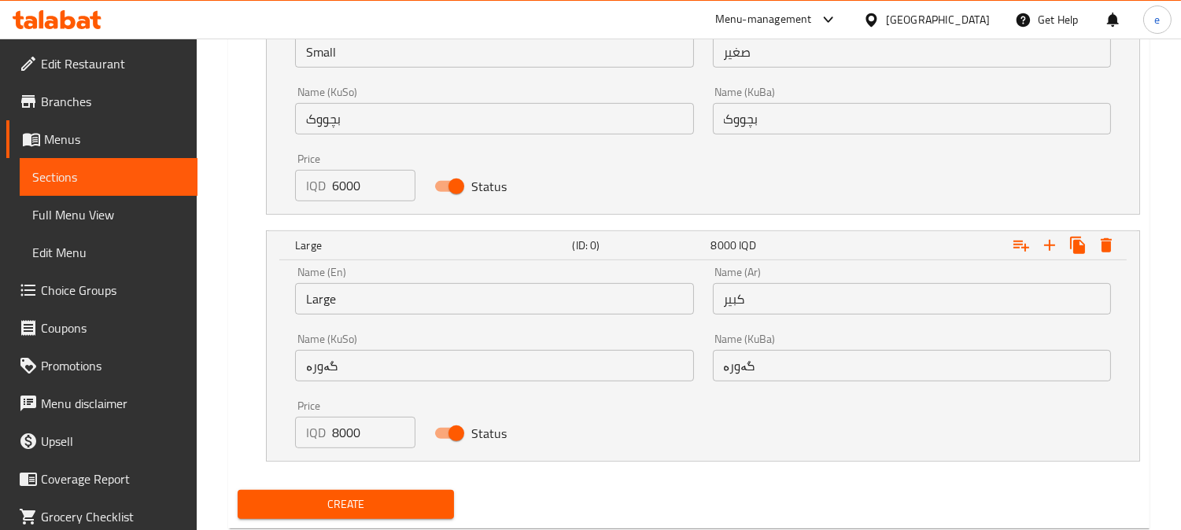
scroll to position [1199, 0]
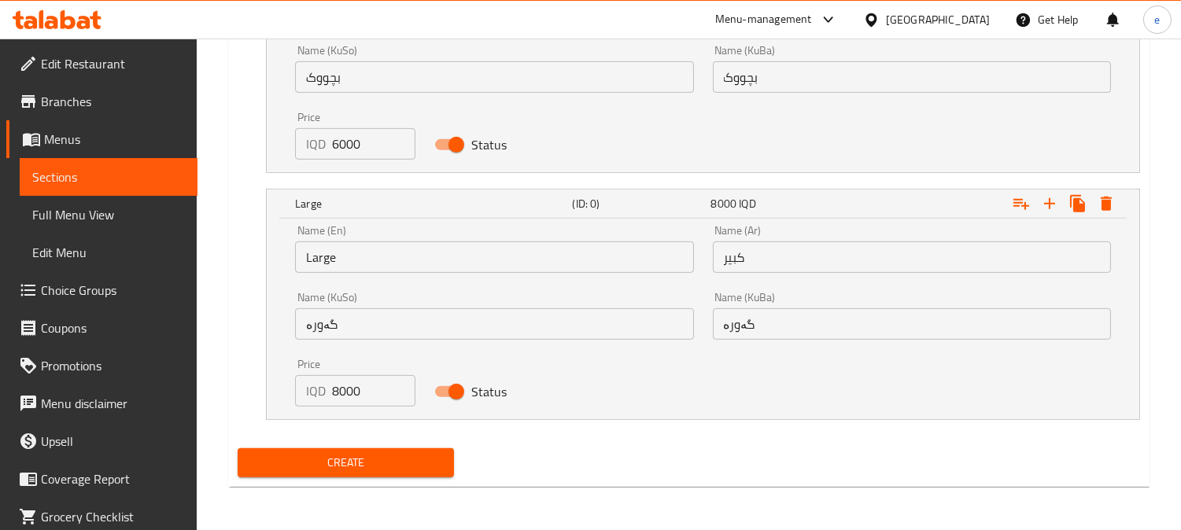
type textarea "عجينة، صلصة، جبنة وسجق"
click at [384, 456] on span "Create" at bounding box center [345, 463] width 191 height 20
click at [116, 162] on link "Sections" at bounding box center [109, 177] width 178 height 38
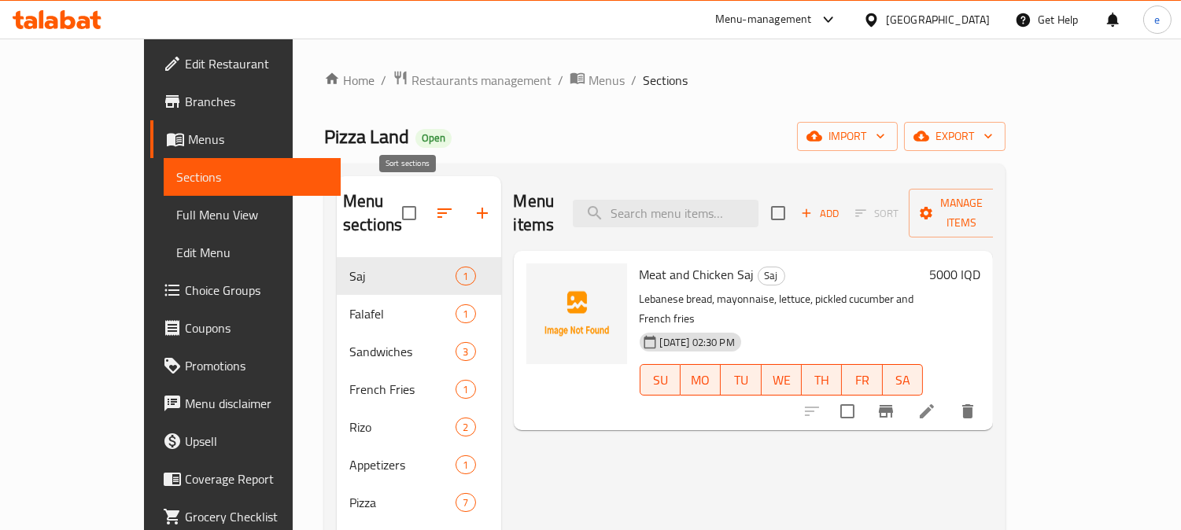
click at [435, 204] on icon "button" at bounding box center [444, 213] width 19 height 19
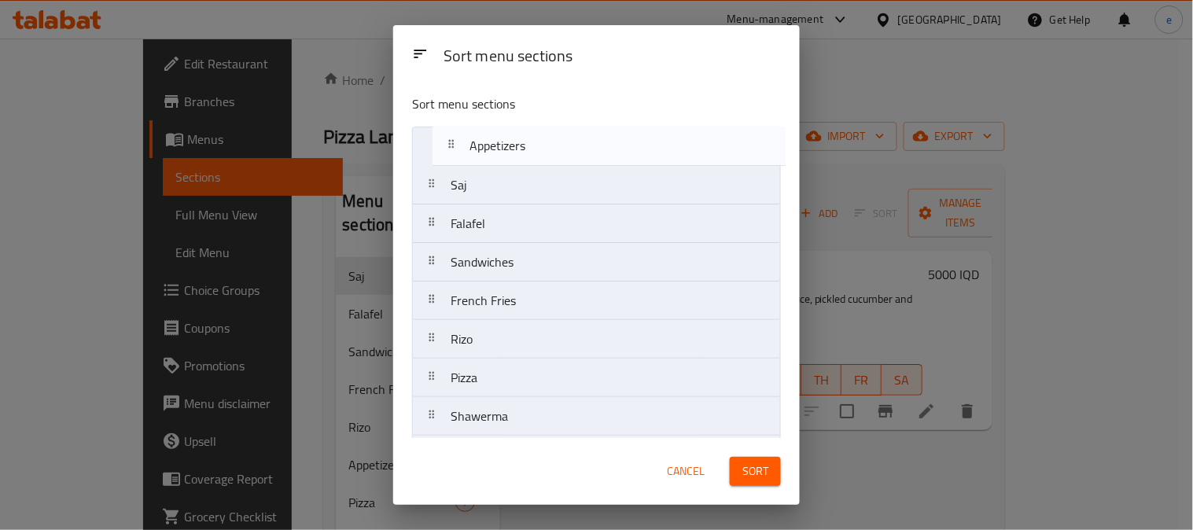
drag, startPoint x: 488, startPoint y: 351, endPoint x: 509, endPoint y: 149, distance: 202.5
click at [509, 149] on nav "Saj Falafel Sandwiches French Fries Rizo Appetizers Pizza Shawerma Burger Bever…" at bounding box center [596, 320] width 369 height 387
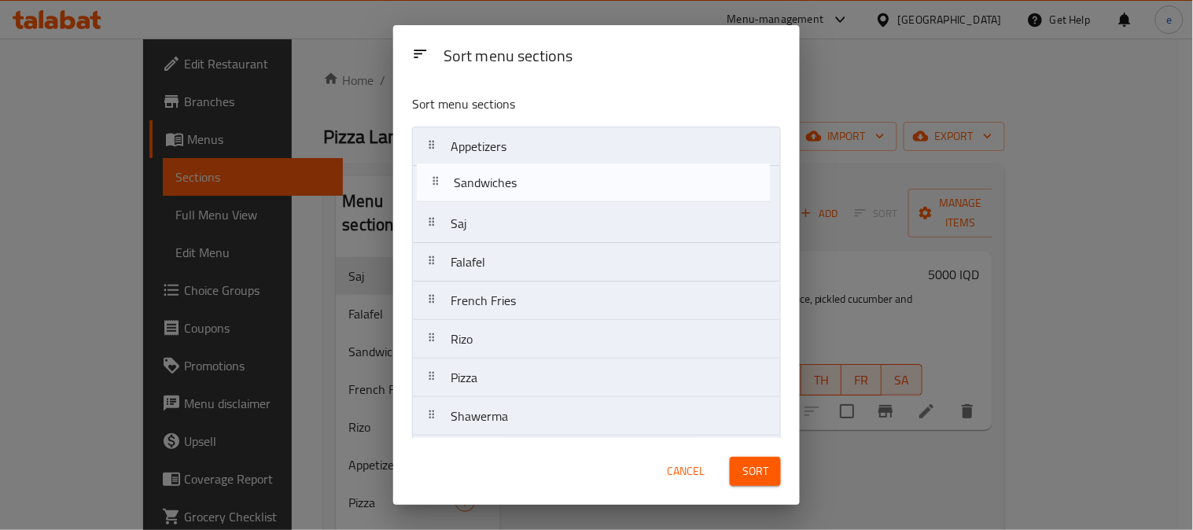
drag, startPoint x: 496, startPoint y: 271, endPoint x: 501, endPoint y: 186, distance: 85.9
click at [501, 186] on nav "Appetizers Saj Falafel Sandwiches French Fries Rizo Pizza Shawerma Burger Bever…" at bounding box center [596, 320] width 369 height 387
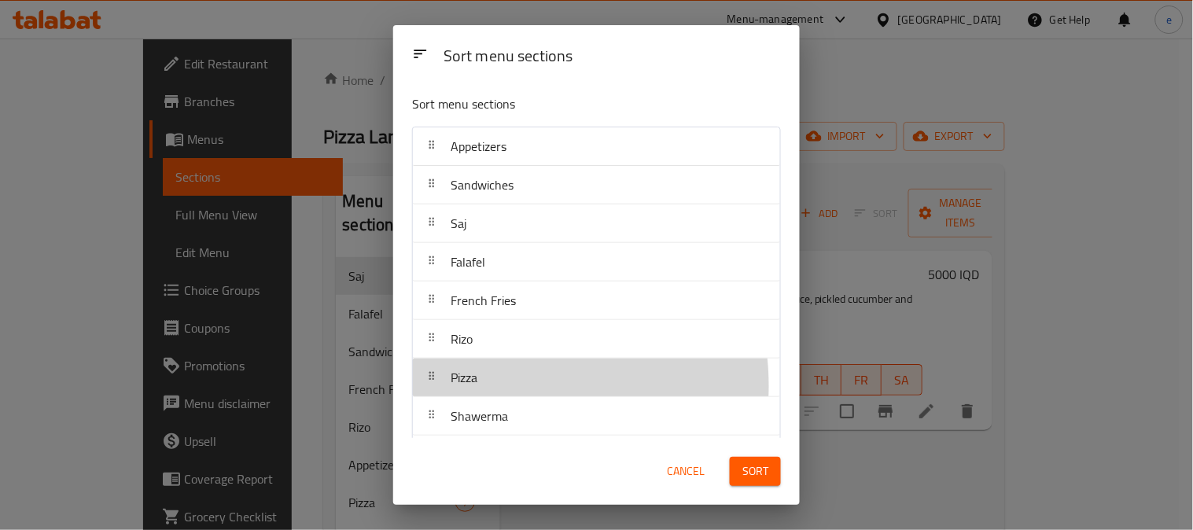
scroll to position [2, 0]
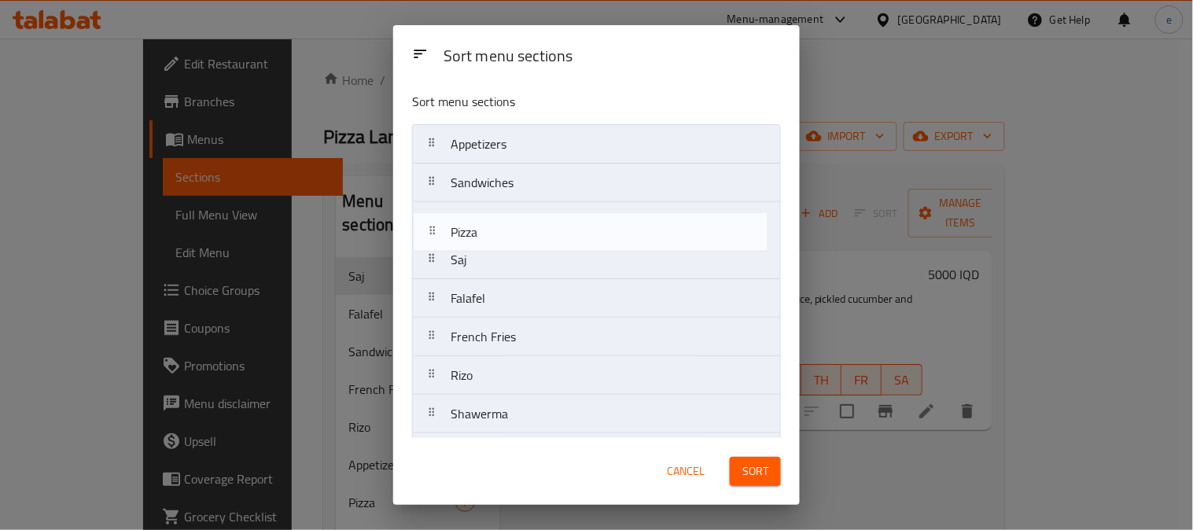
drag, startPoint x: 496, startPoint y: 387, endPoint x: 496, endPoint y: 232, distance: 154.9
click at [496, 232] on nav "Appetizers Sandwiches Saj Falafel French Fries Rizo Pizza Shawerma Burger Bever…" at bounding box center [596, 317] width 369 height 387
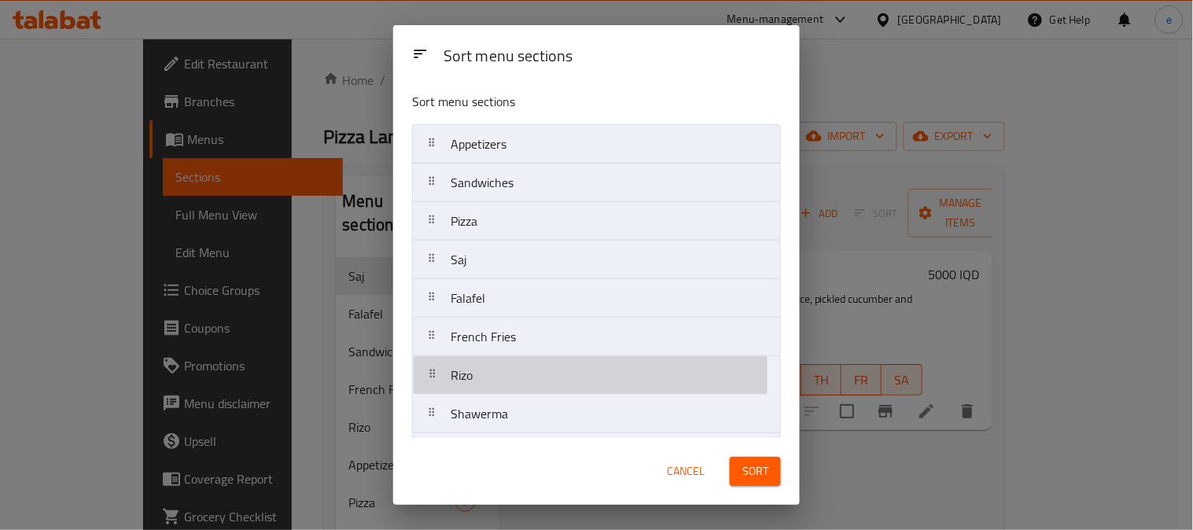
scroll to position [5, 0]
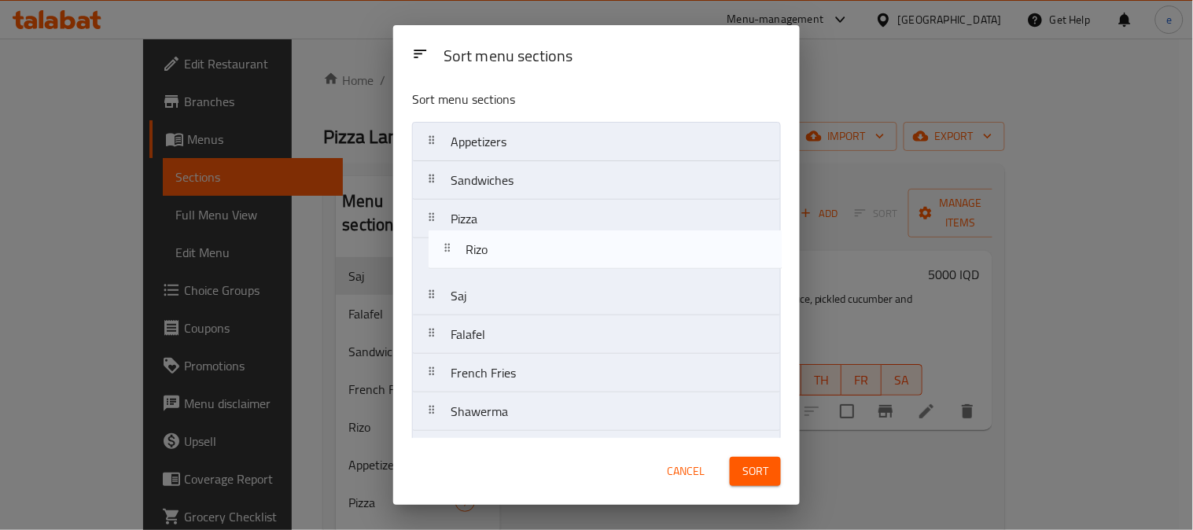
drag, startPoint x: 468, startPoint y: 378, endPoint x: 485, endPoint y: 252, distance: 127.7
click at [485, 252] on nav "Appetizers Sandwiches Pizza Saj Falafel French Fries Rizo Shawerma Burger Bever…" at bounding box center [596, 315] width 369 height 387
drag, startPoint x: 472, startPoint y: 308, endPoint x: 486, endPoint y: 225, distance: 84.6
click at [486, 225] on nav "Appetizers Sandwiches Pizza Rizo Saj Falafel French Fries Shawerma Burger Bever…" at bounding box center [596, 315] width 369 height 387
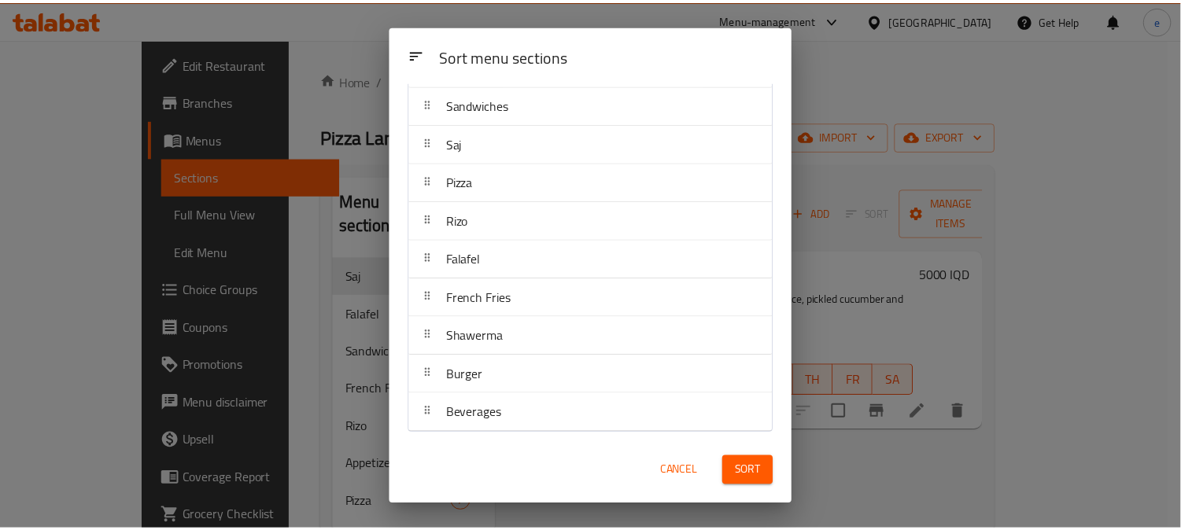
scroll to position [82, 0]
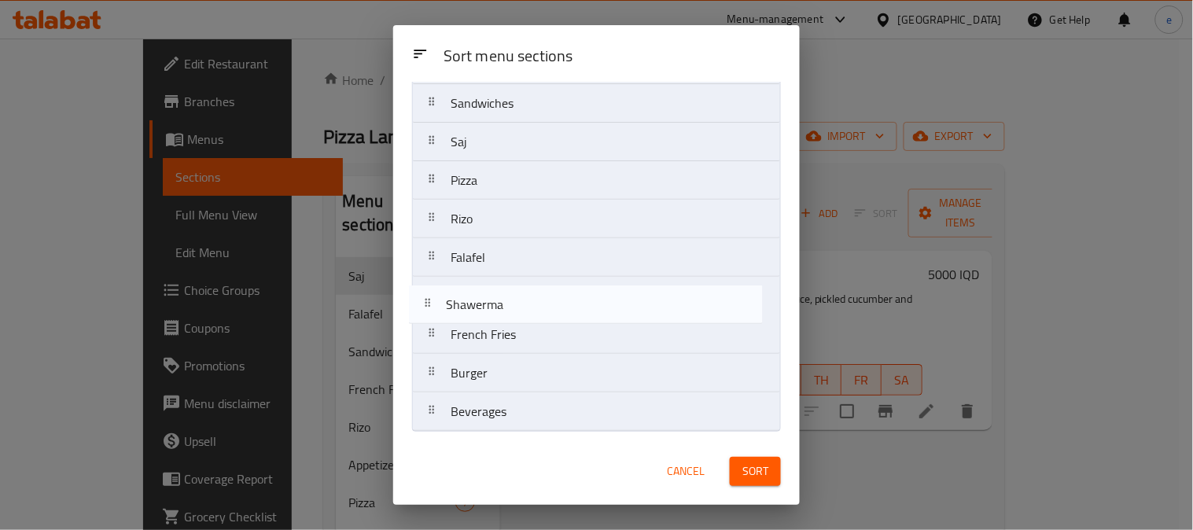
drag, startPoint x: 531, startPoint y: 346, endPoint x: 525, endPoint y: 310, distance: 36.6
click at [525, 310] on nav "Appetizers Sandwiches Saj Pizza Rizo Falafel French Fries Shawerma Burger Bever…" at bounding box center [596, 238] width 369 height 387
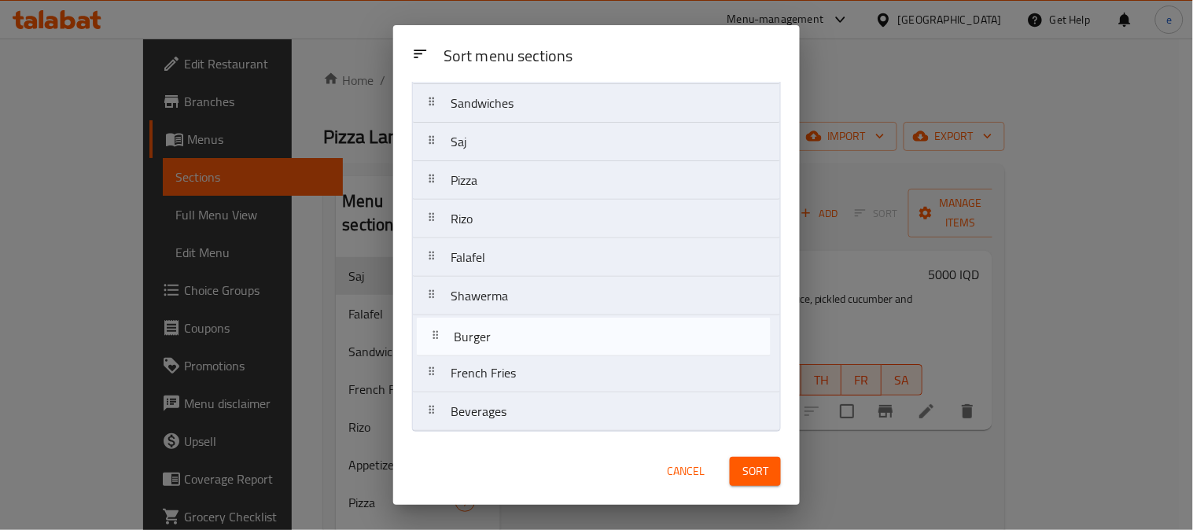
drag, startPoint x: 496, startPoint y: 383, endPoint x: 499, endPoint y: 343, distance: 40.2
click at [499, 343] on nav "Appetizers Sandwiches Saj Pizza Rizo Falafel Shawerma French Fries Burger Bever…" at bounding box center [596, 238] width 369 height 387
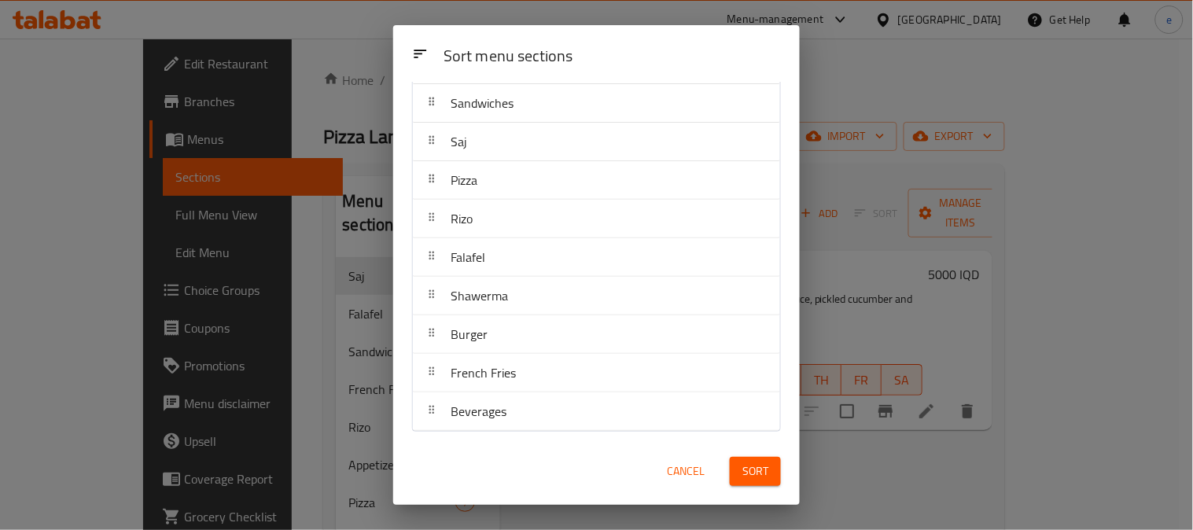
click at [761, 473] on span "Sort" at bounding box center [755, 472] width 26 height 20
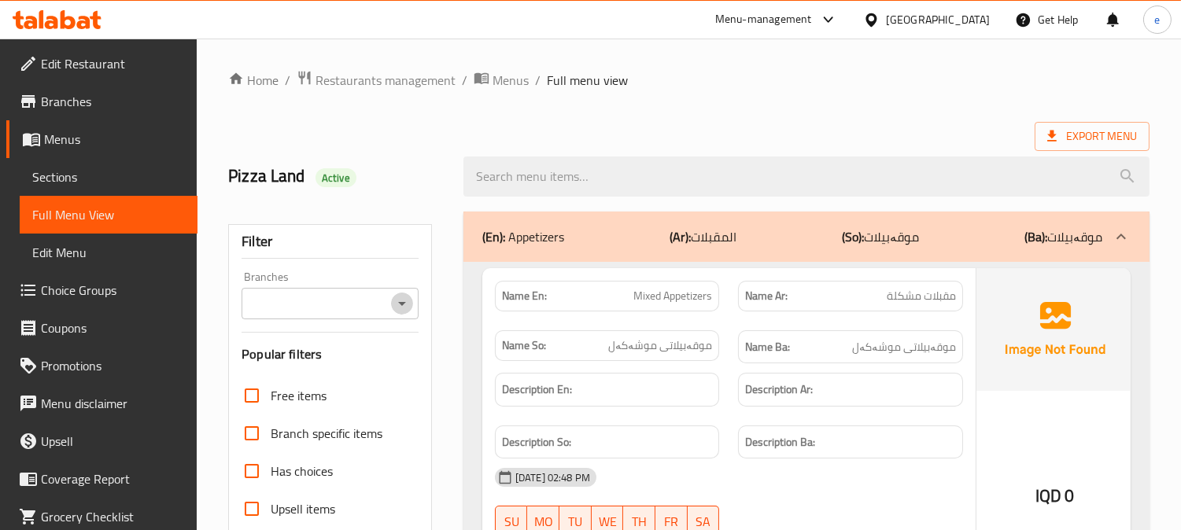
click at [411, 308] on button "Open" at bounding box center [402, 304] width 22 height 22
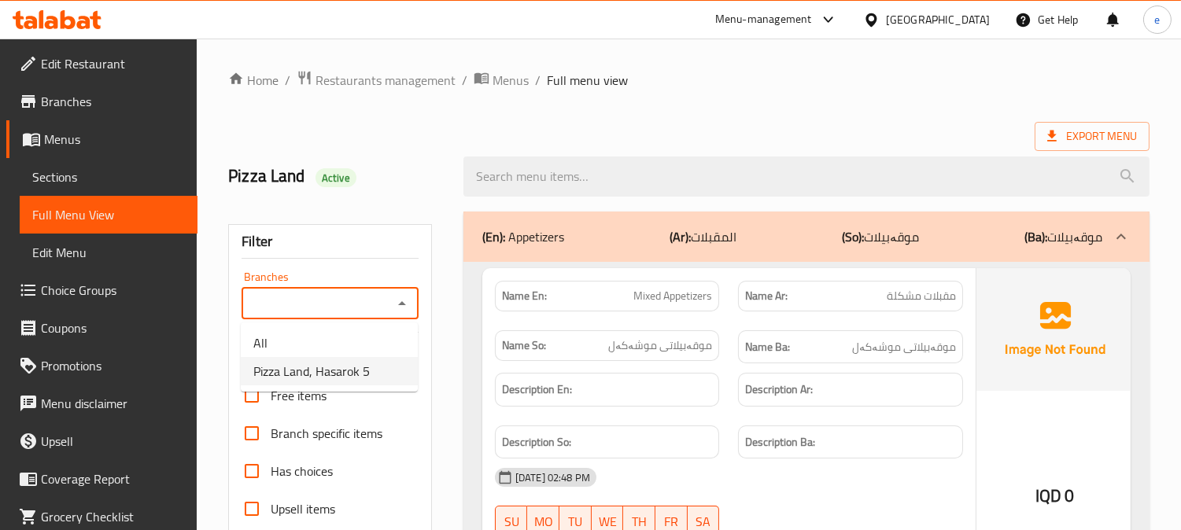
click at [355, 375] on span "Pizza Land, Hasarok 5" at bounding box center [311, 371] width 116 height 19
type input "Pizza Land, Hasarok 5"
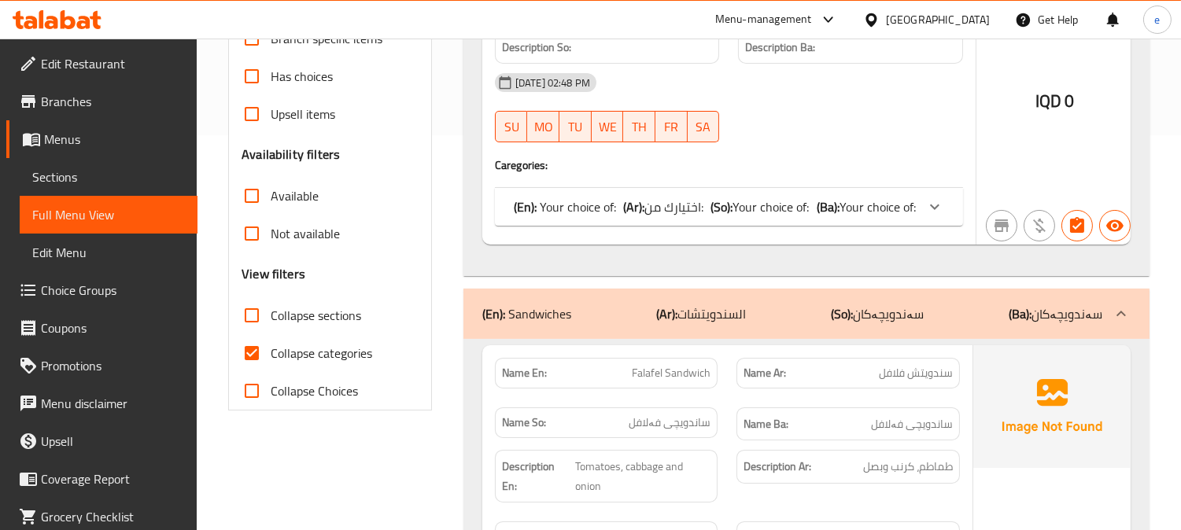
scroll to position [524, 0]
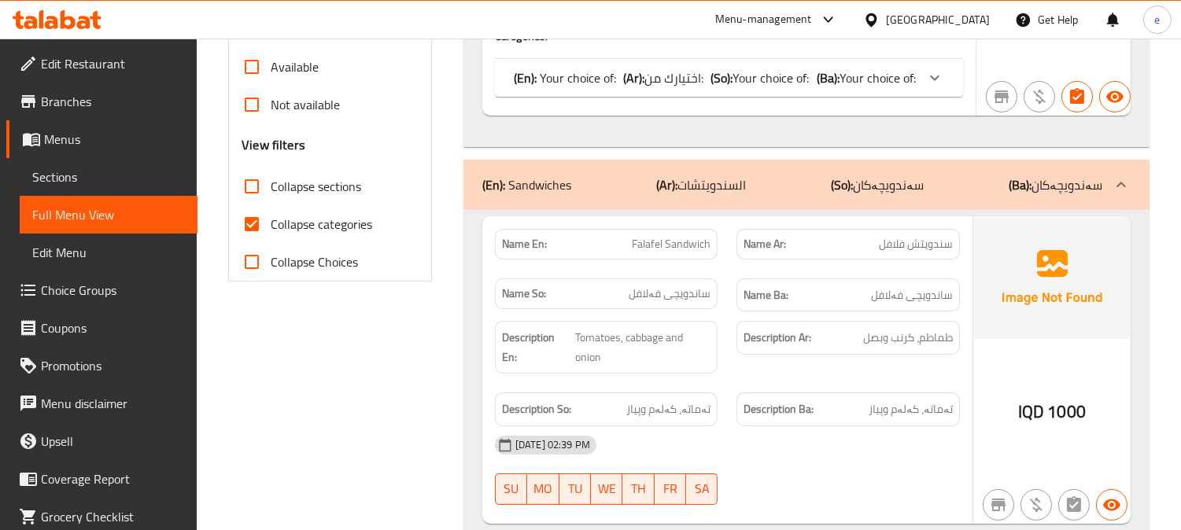
click at [262, 223] on input "Collapse categories" at bounding box center [252, 224] width 38 height 38
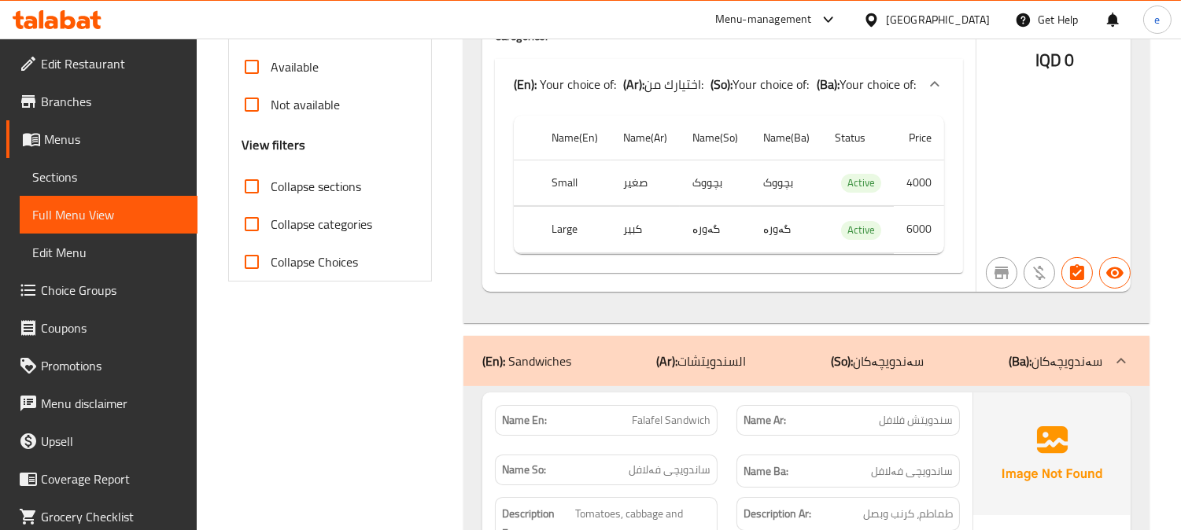
click at [253, 226] on input "Collapse categories" at bounding box center [252, 224] width 38 height 38
checkbox input "true"
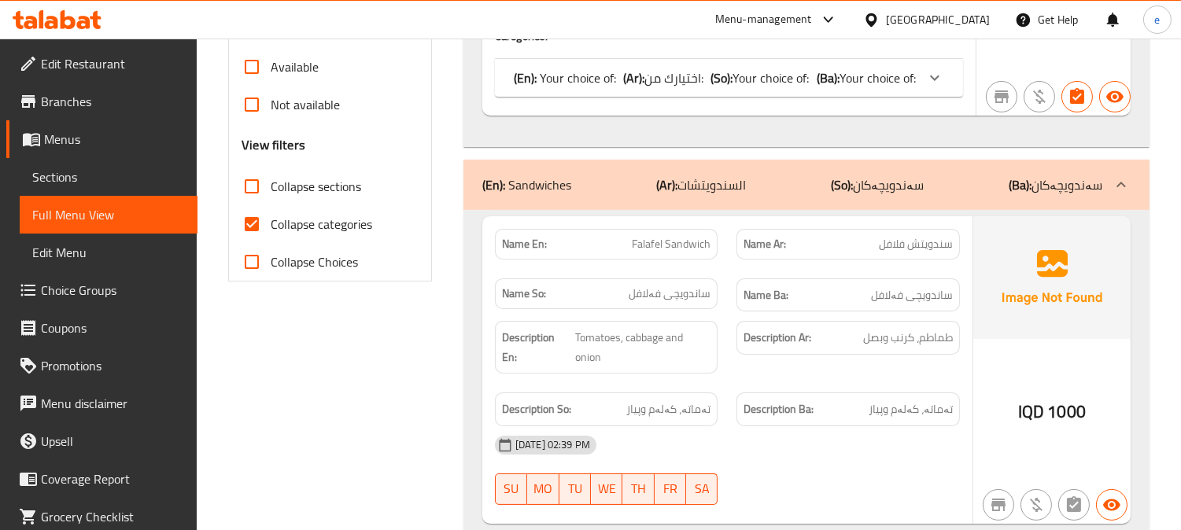
click at [252, 178] on input "Collapse sections" at bounding box center [252, 187] width 38 height 38
checkbox input "true"
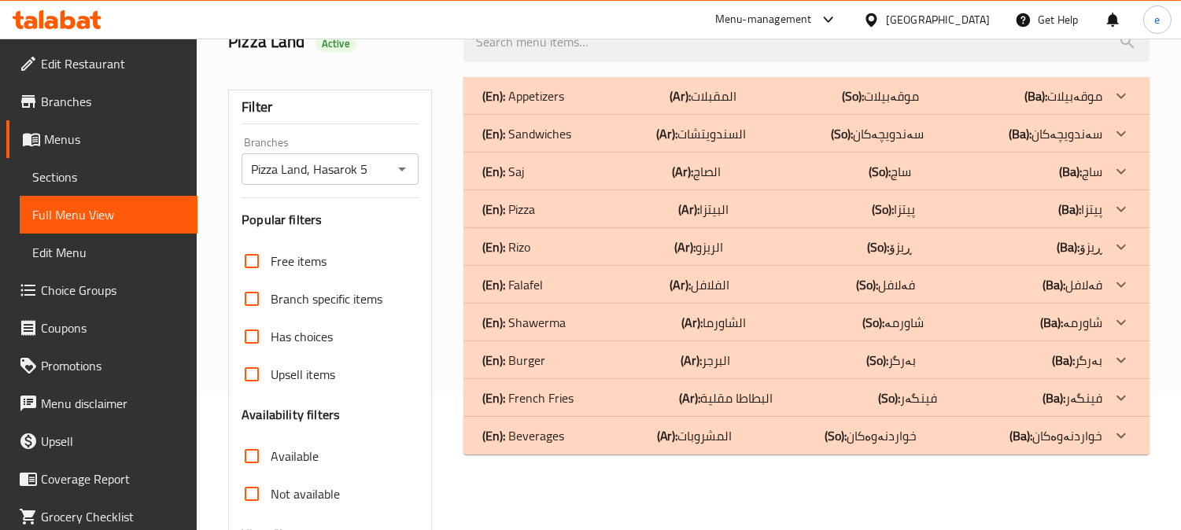
scroll to position [307, 0]
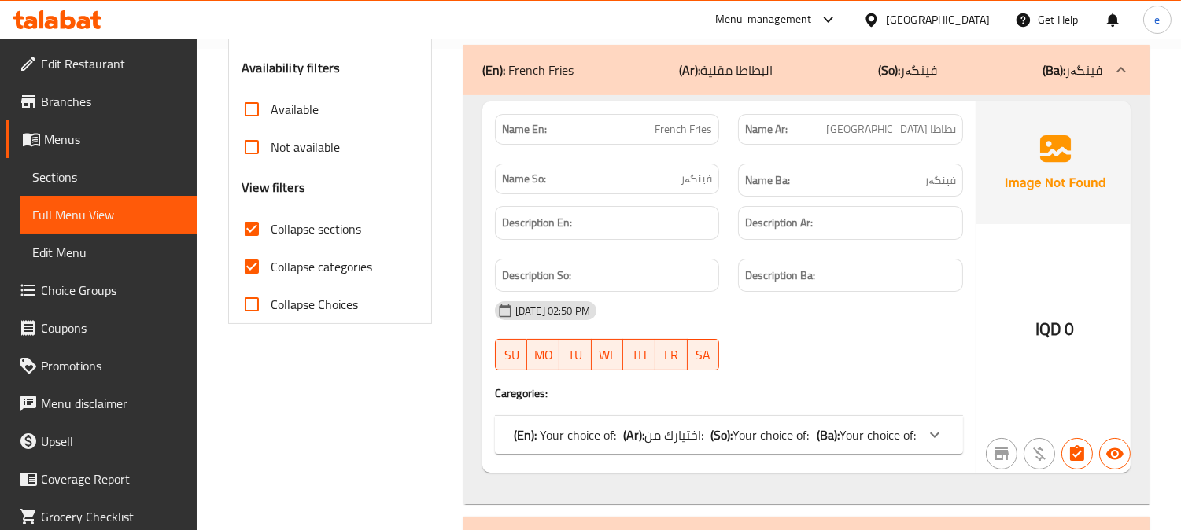
scroll to position [656, 0]
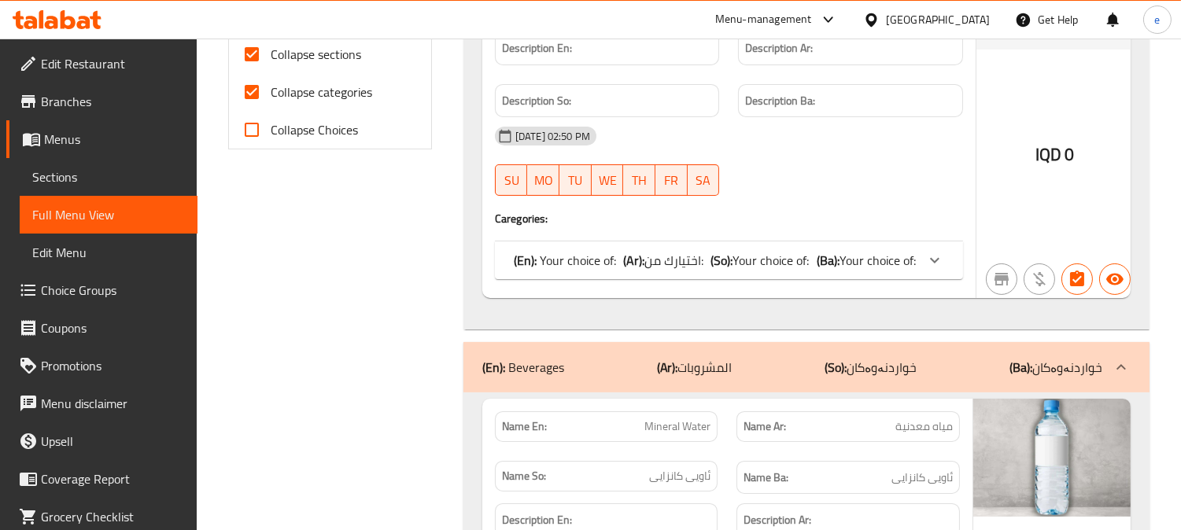
click at [794, 272] on div "(En): Your choice of: (Ar): اختيارك من: (So): Your choice of: (Ba): Your choice…" at bounding box center [729, 260] width 468 height 38
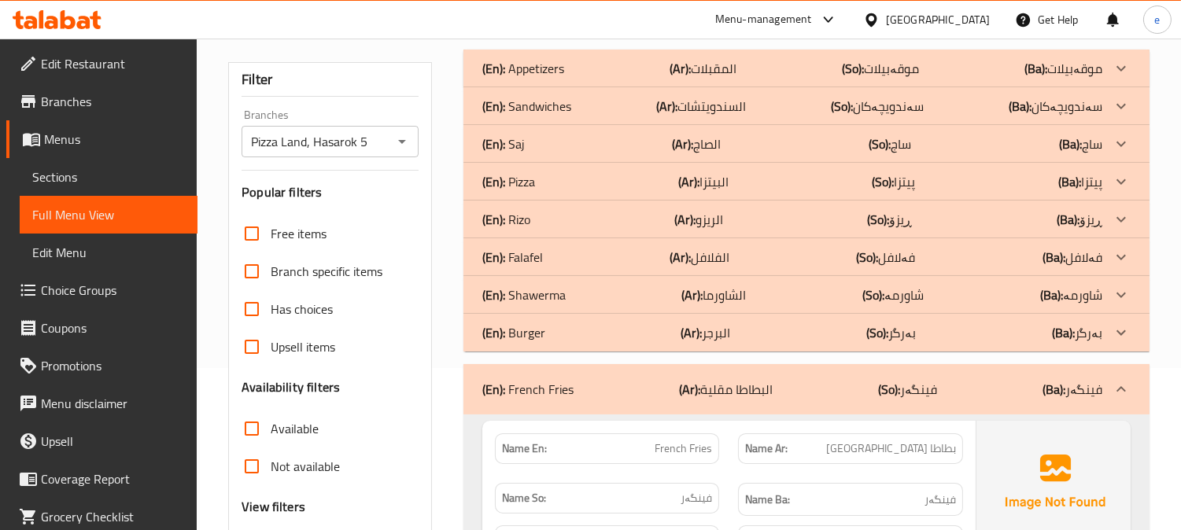
scroll to position [131, 0]
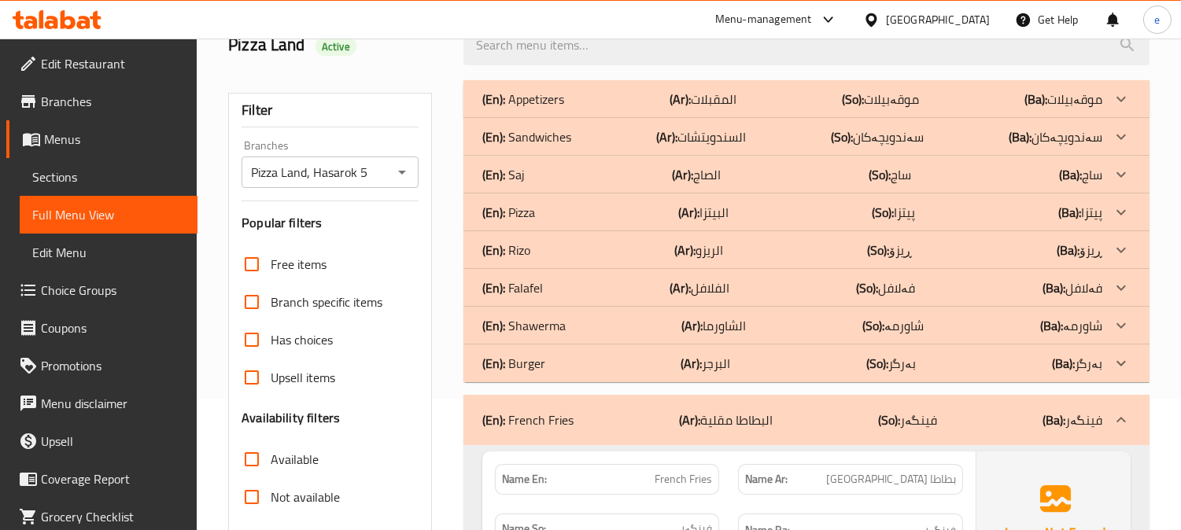
click at [691, 111] on b "(Ar):" at bounding box center [679, 99] width 21 height 24
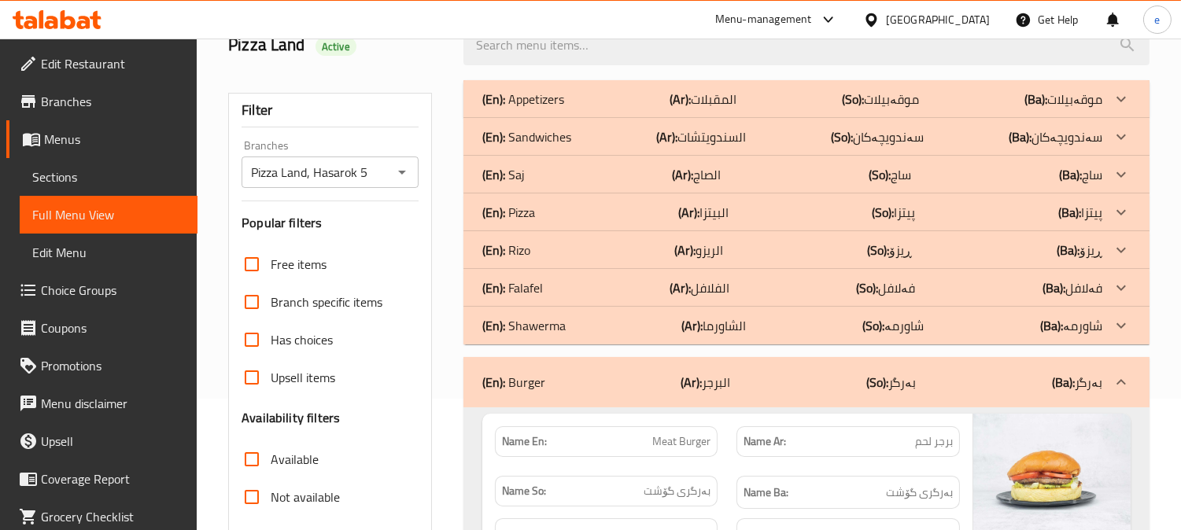
click at [671, 118] on div "(En): Shawerma (Ar): الشاورما (So): شاورمە (Ba): شاورمە" at bounding box center [806, 99] width 686 height 38
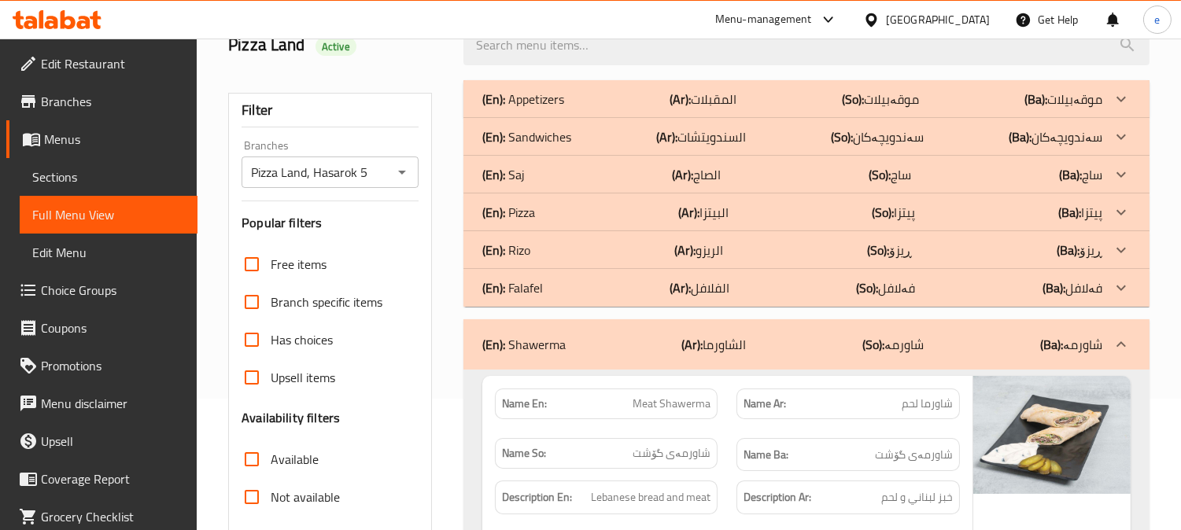
click at [690, 342] on b "(Ar):" at bounding box center [692, 345] width 21 height 24
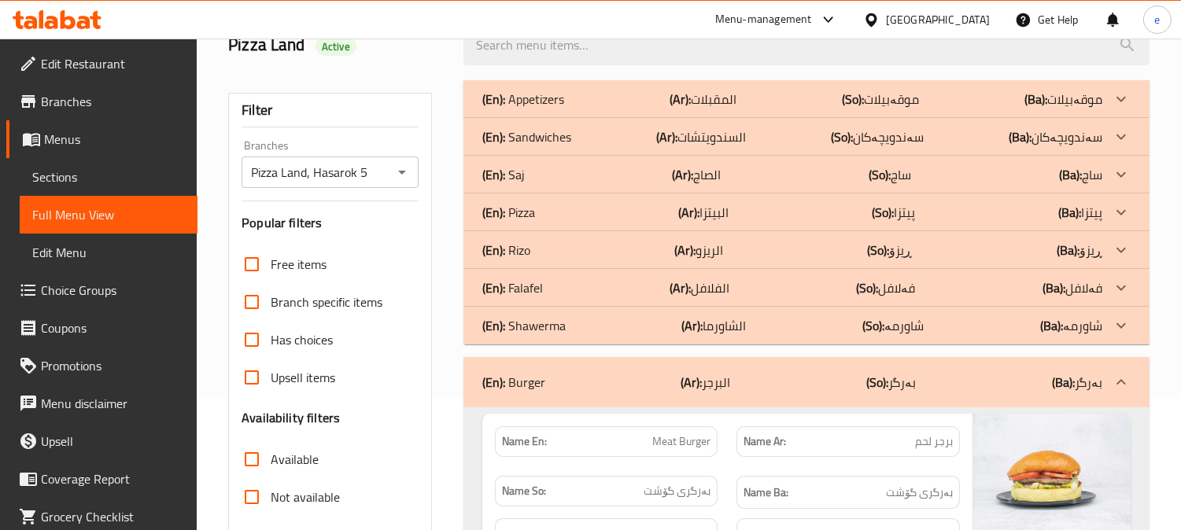
click at [705, 109] on p "(Ar): الفلافل" at bounding box center [702, 99] width 67 height 19
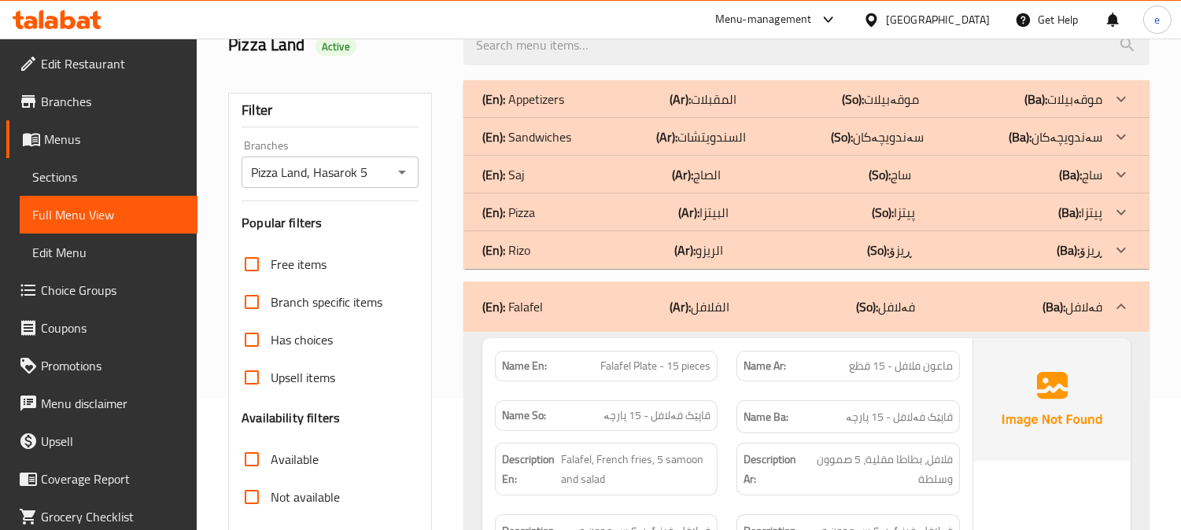
click at [688, 111] on b "(Ar):" at bounding box center [679, 99] width 21 height 24
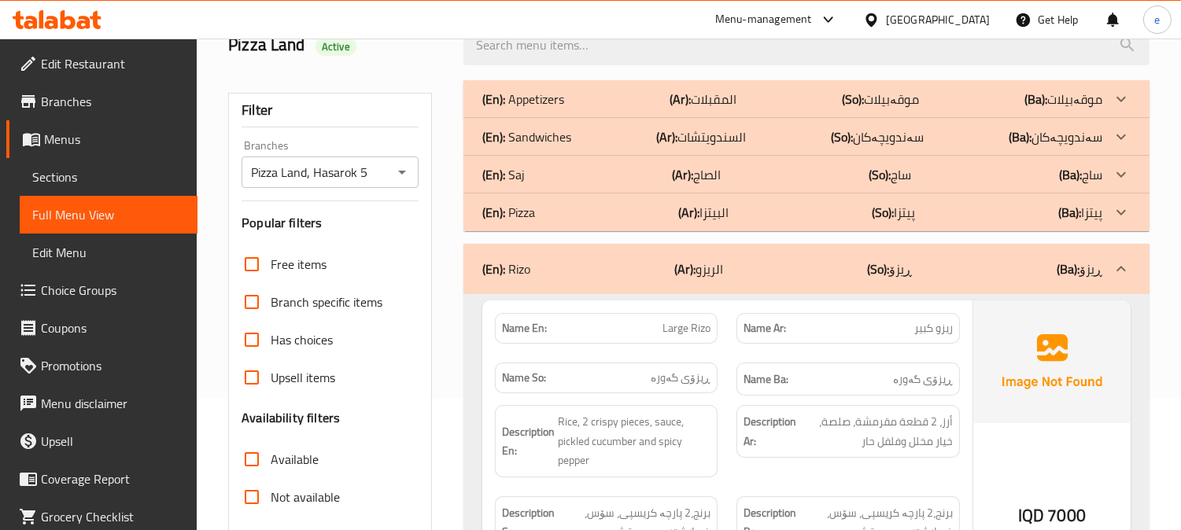
click at [677, 111] on b "(Ar):" at bounding box center [679, 99] width 21 height 24
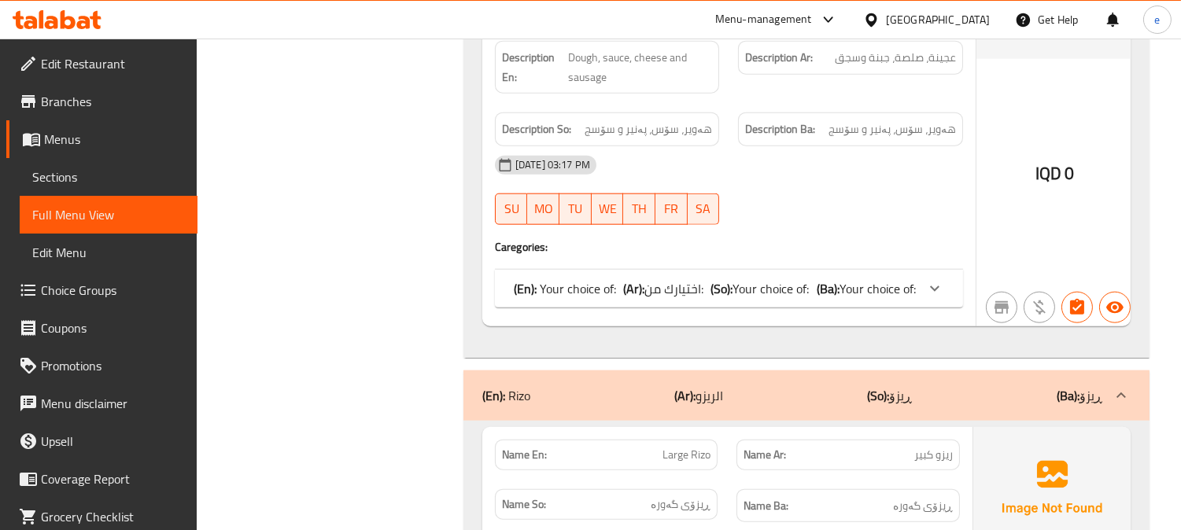
scroll to position [3103, 0]
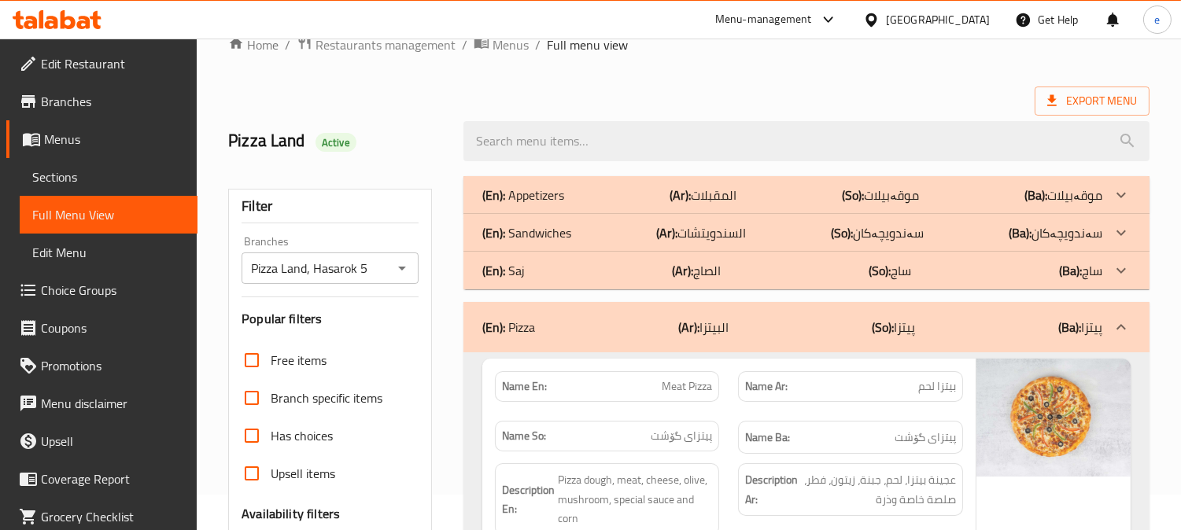
scroll to position [0, 0]
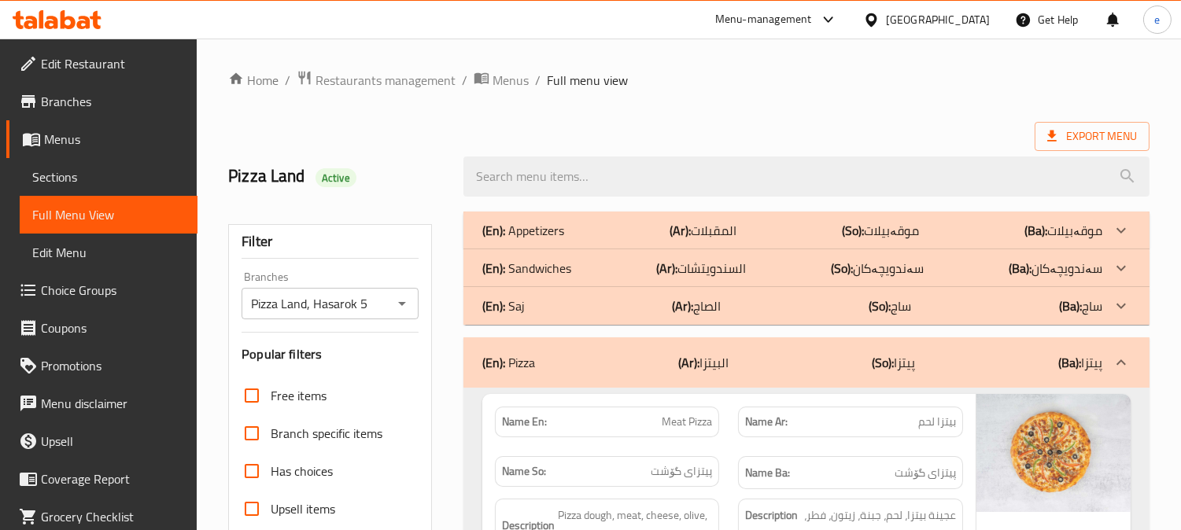
click at [757, 240] on div "(En): Saj (Ar): الصاج (So): ساج (Ba): ساج" at bounding box center [792, 230] width 620 height 19
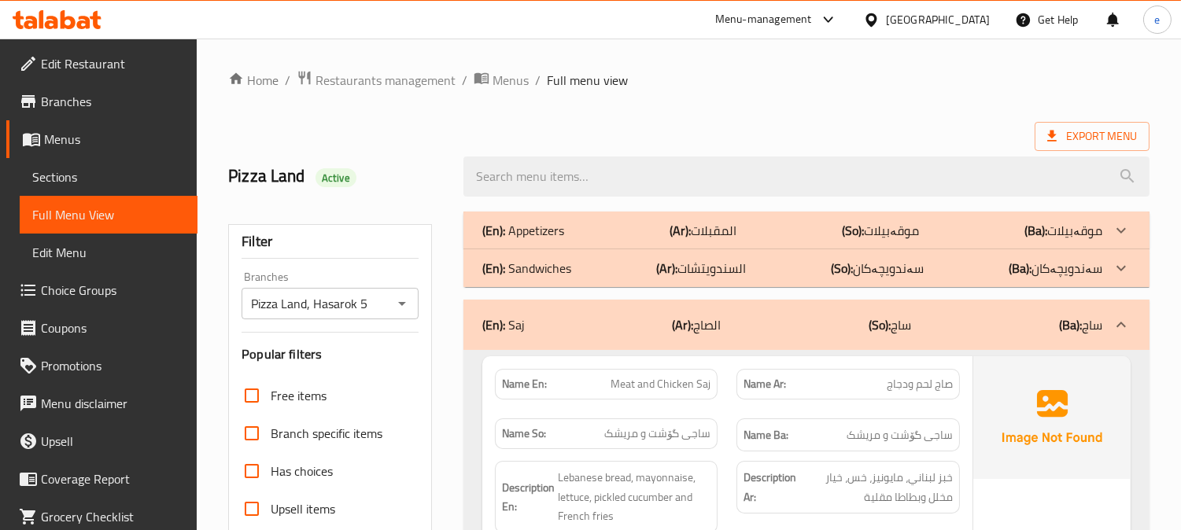
click at [736, 240] on p "(Ar): السندويتشات" at bounding box center [702, 230] width 67 height 19
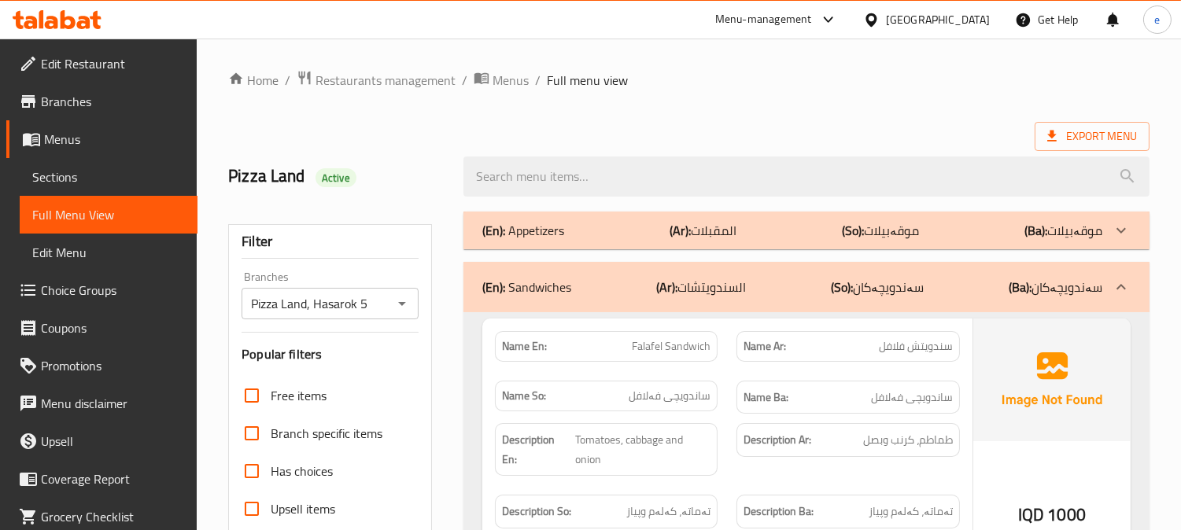
click at [737, 239] on div "(En): Appetizers (Ar): المقبلات (So): موقەبیلات (Ba): موقەبیلات" at bounding box center [792, 230] width 620 height 19
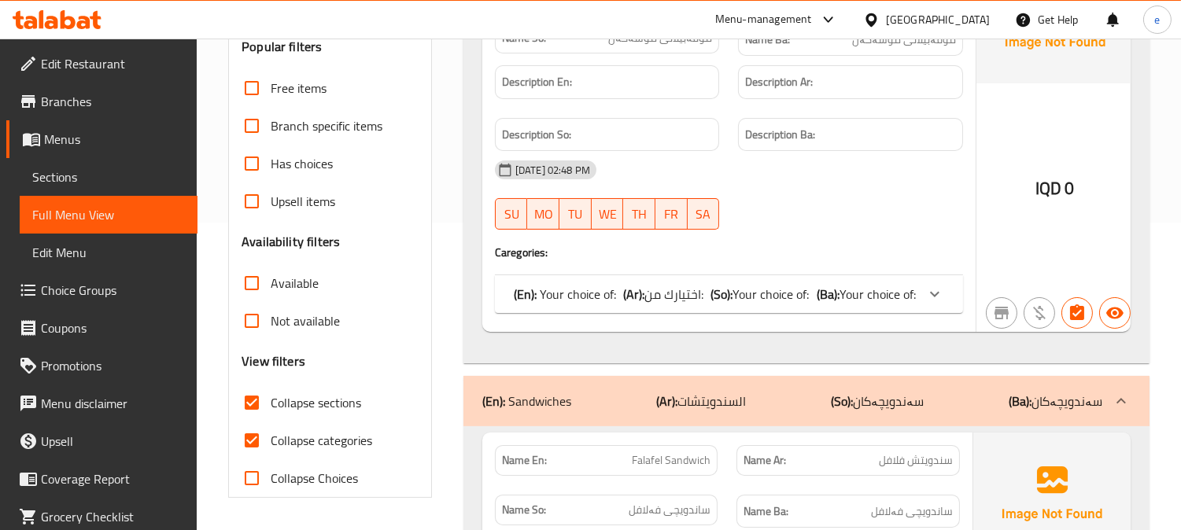
scroll to position [349, 0]
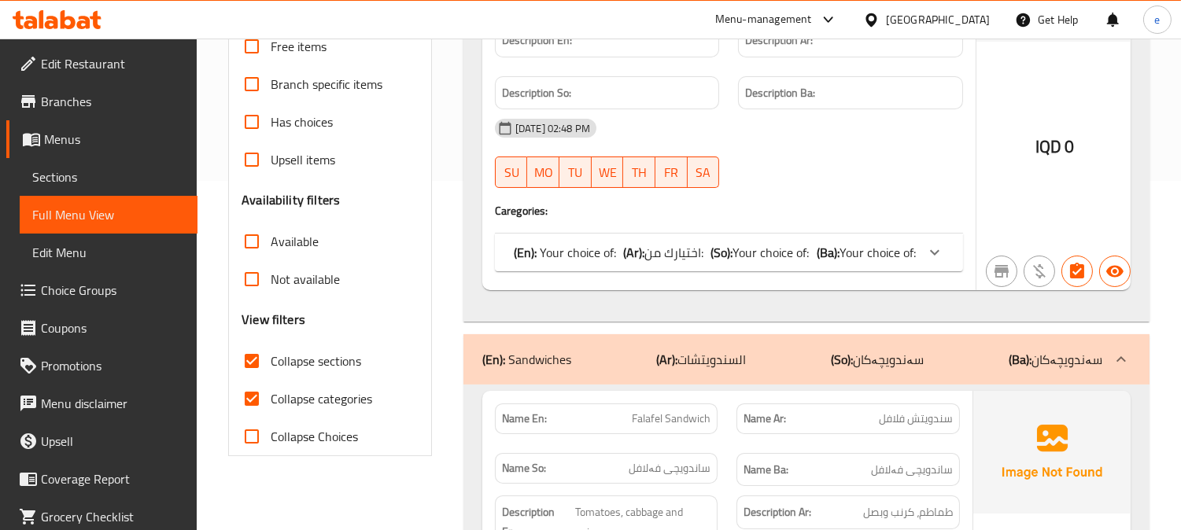
click at [887, 258] on span "Your choice of:" at bounding box center [877, 253] width 76 height 24
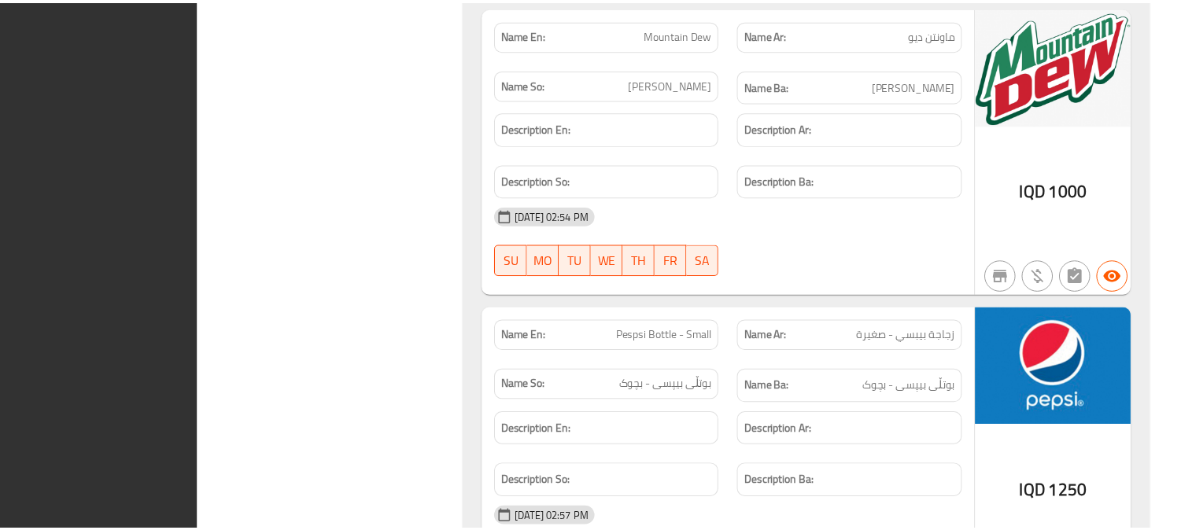
scroll to position [10516, 0]
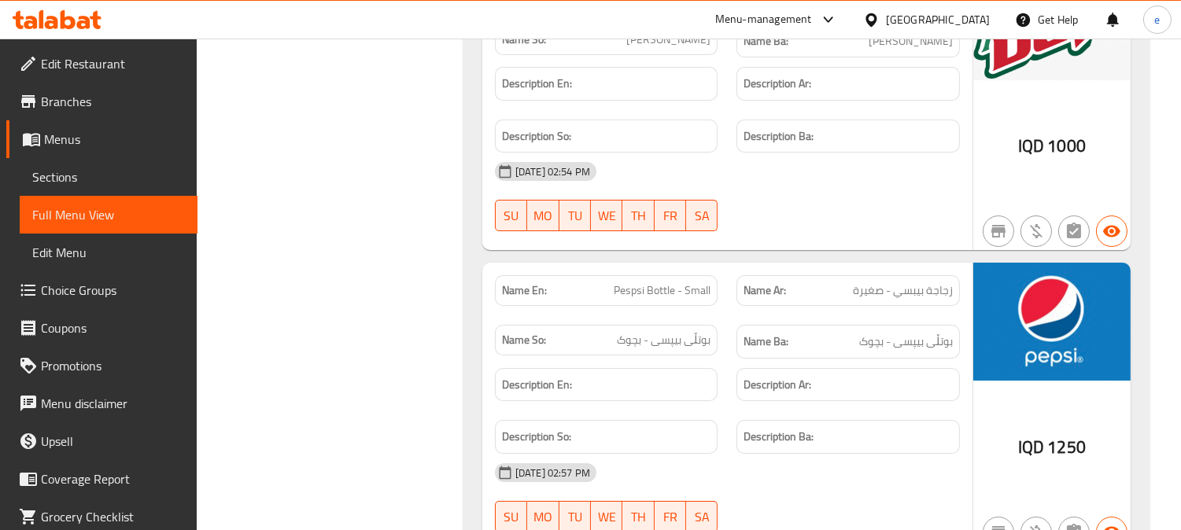
click at [87, 18] on icon at bounding box center [83, 22] width 13 height 13
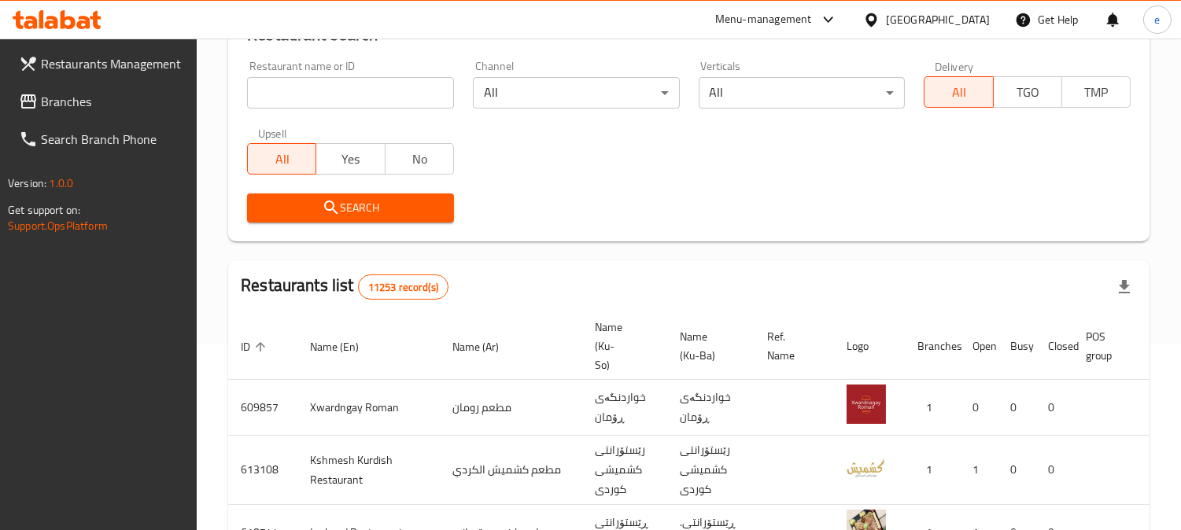
scroll to position [108, 0]
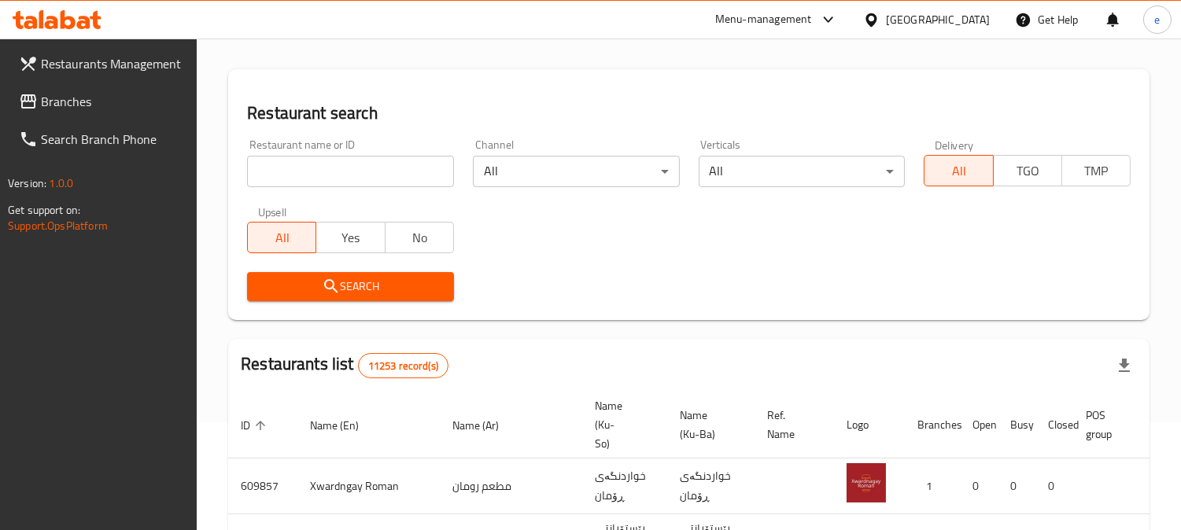
click at [328, 185] on input "search" at bounding box center [350, 171] width 207 height 31
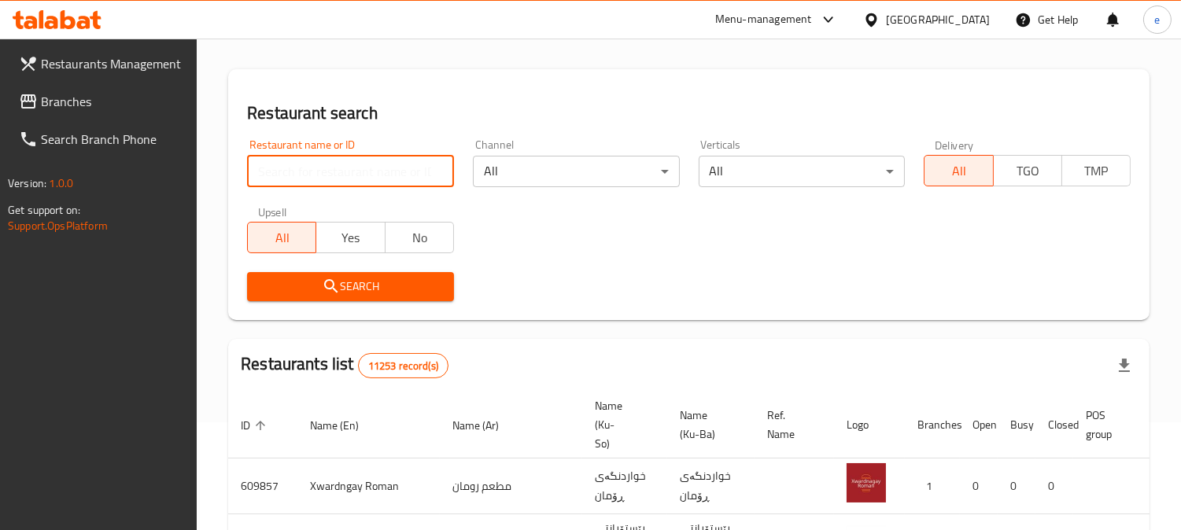
paste input "657814"
type input "657814"
click button "Search" at bounding box center [350, 286] width 207 height 29
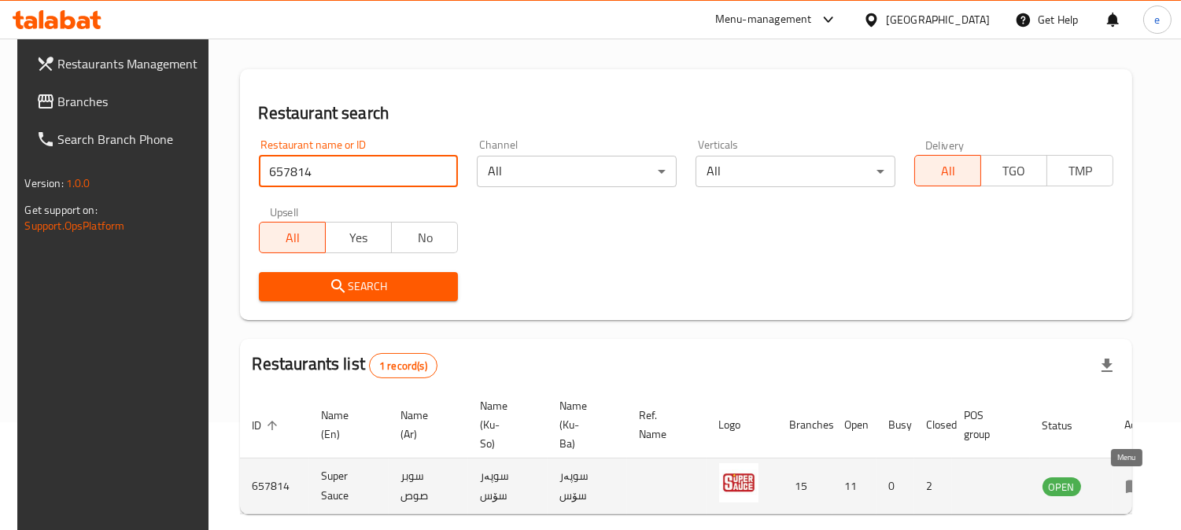
click at [1125, 491] on icon "enhanced table" at bounding box center [1134, 486] width 19 height 19
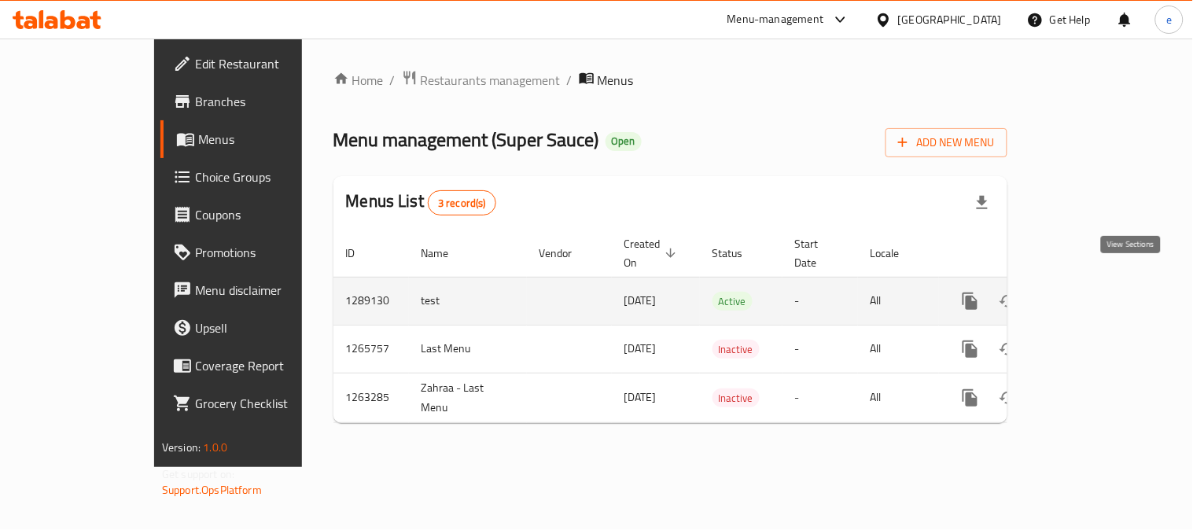
click at [1091, 294] on icon "enhanced table" at bounding box center [1084, 301] width 14 height 14
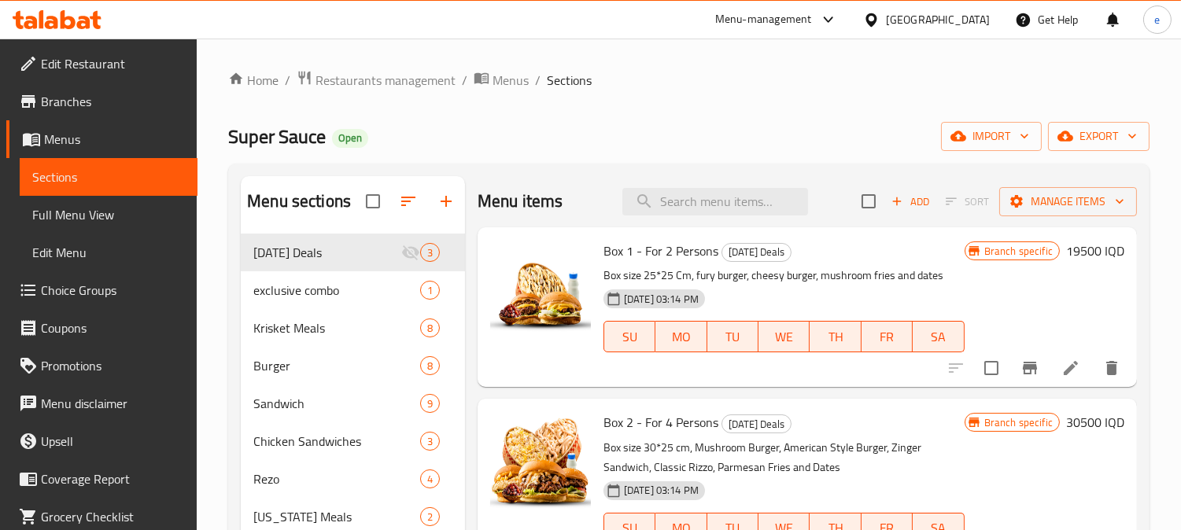
click at [105, 107] on span "Branches" at bounding box center [113, 101] width 144 height 19
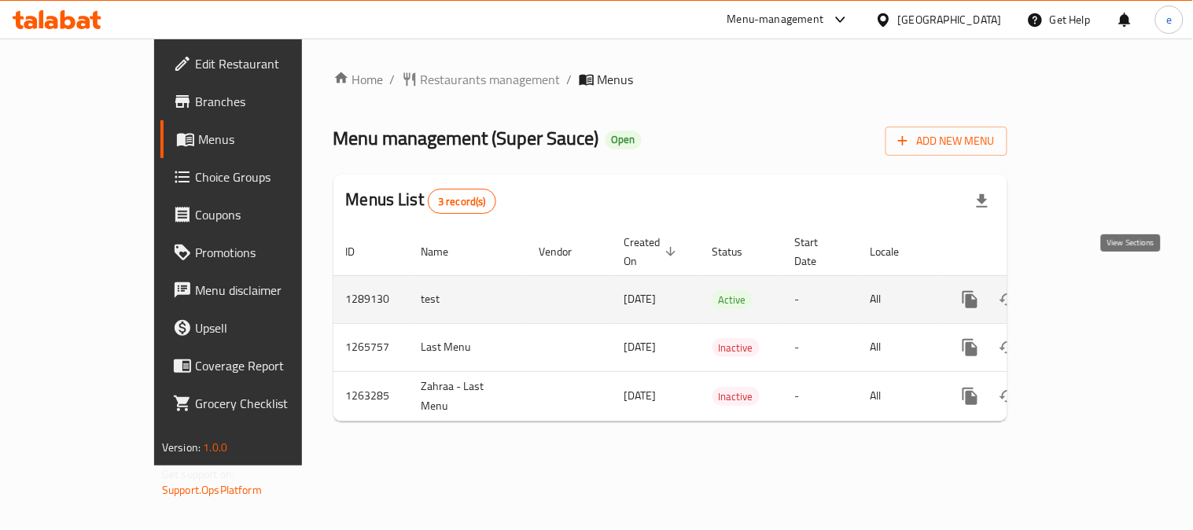
click at [1093, 290] on icon "enhanced table" at bounding box center [1083, 299] width 19 height 19
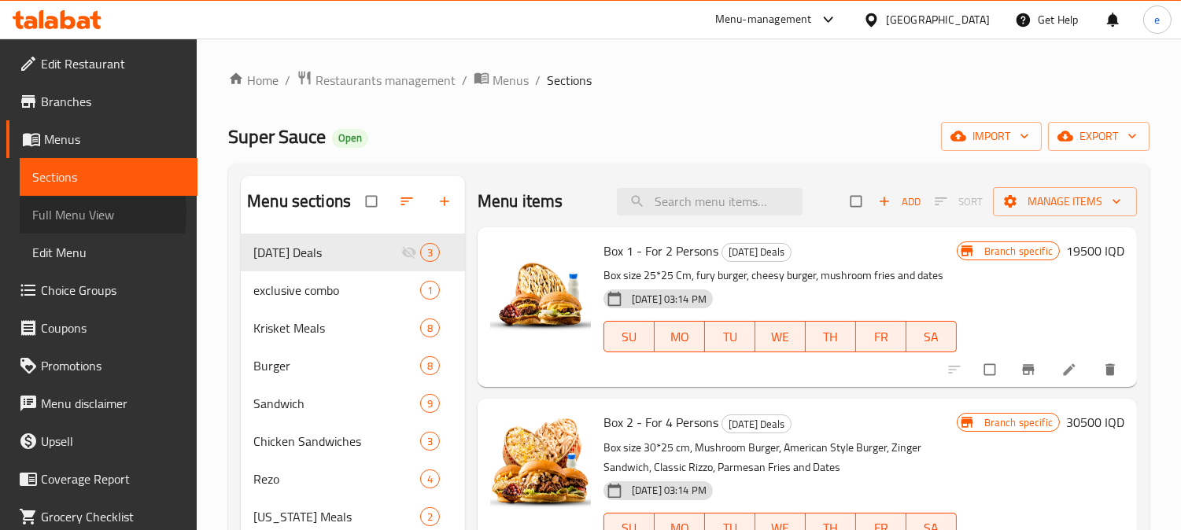
click at [61, 213] on span "Full Menu View" at bounding box center [108, 214] width 153 height 19
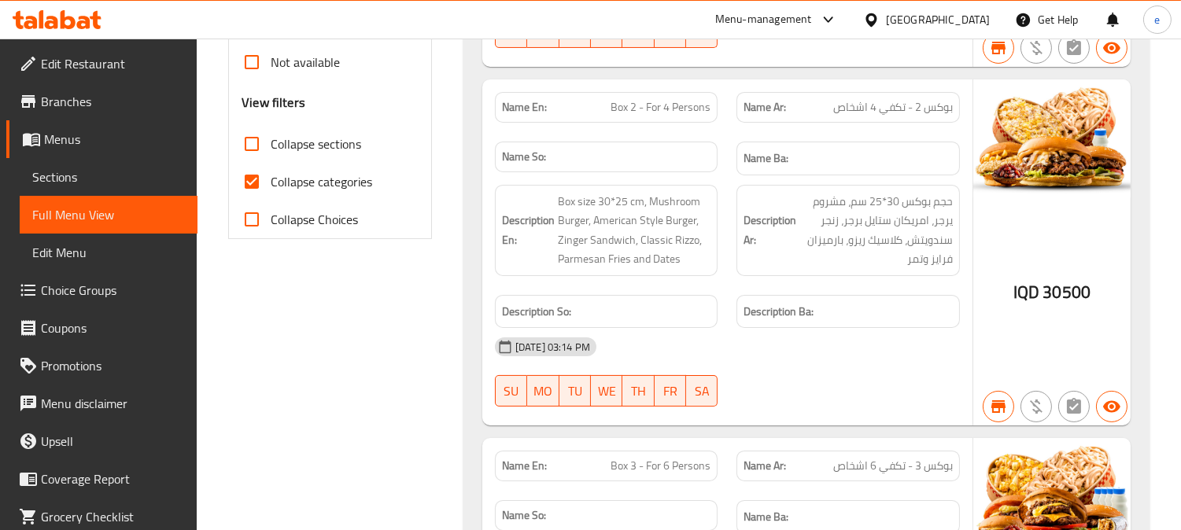
scroll to position [524, 0]
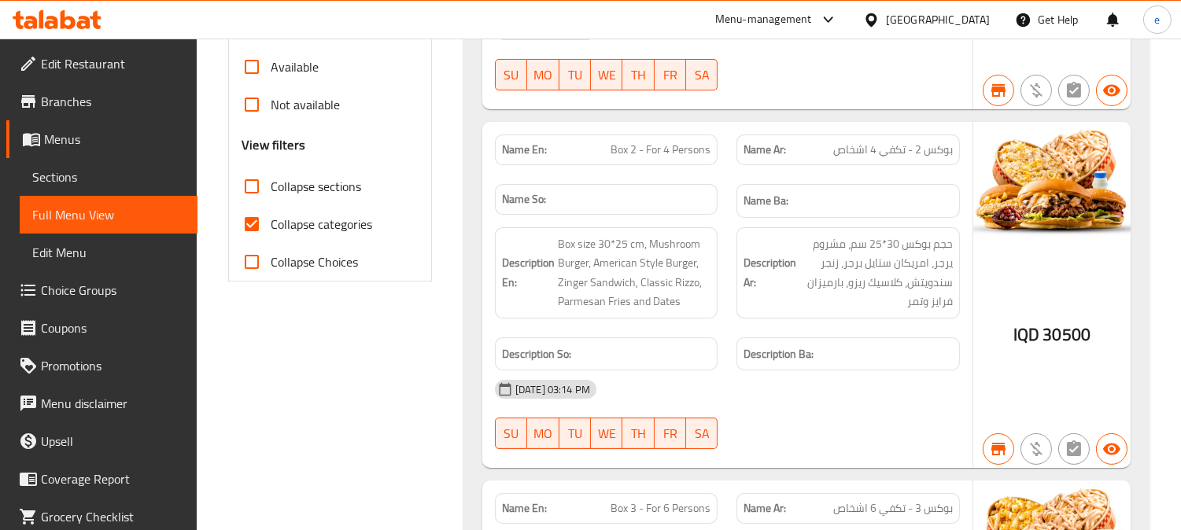
click at [260, 186] on input "Collapse sections" at bounding box center [252, 187] width 38 height 38
checkbox input "true"
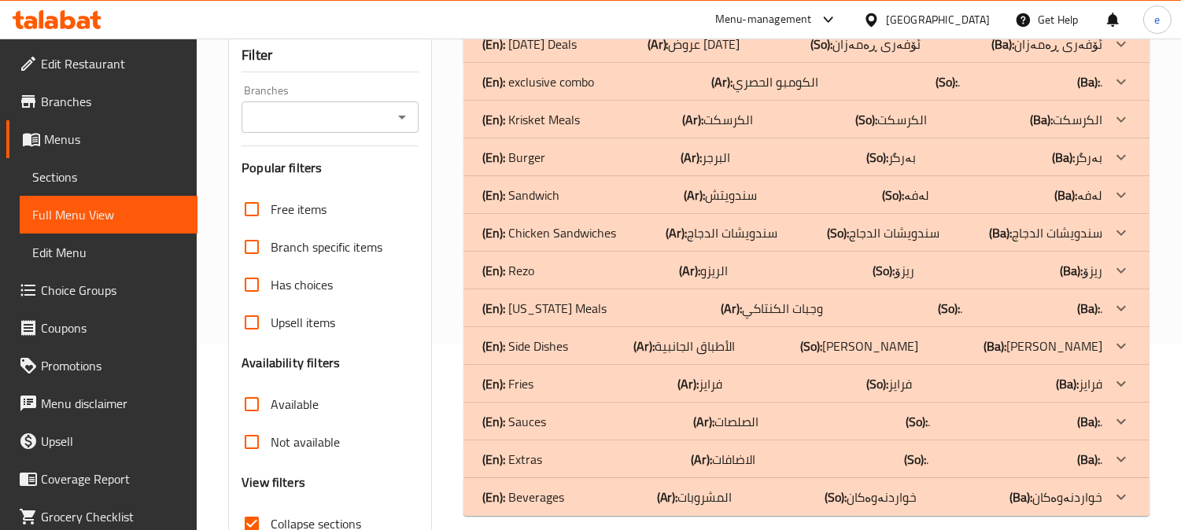
scroll to position [307, 0]
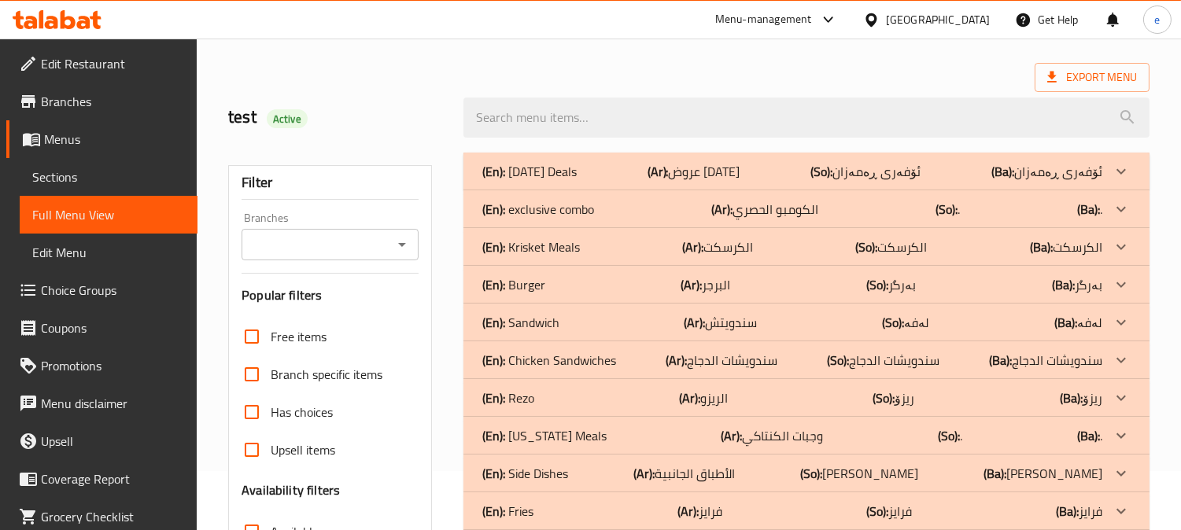
scroll to position [0, 0]
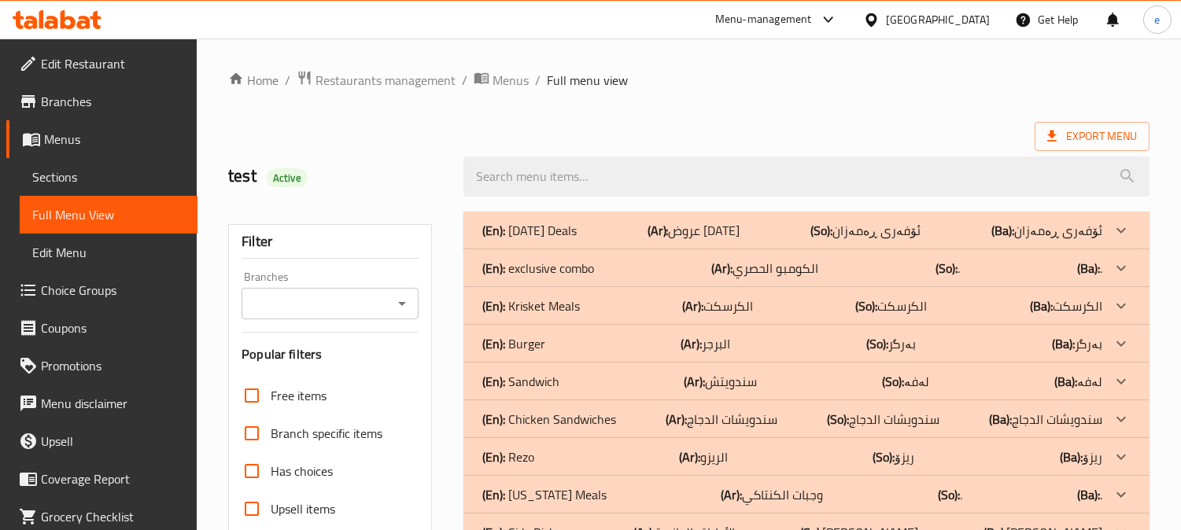
click at [409, 303] on icon "Open" at bounding box center [401, 303] width 19 height 19
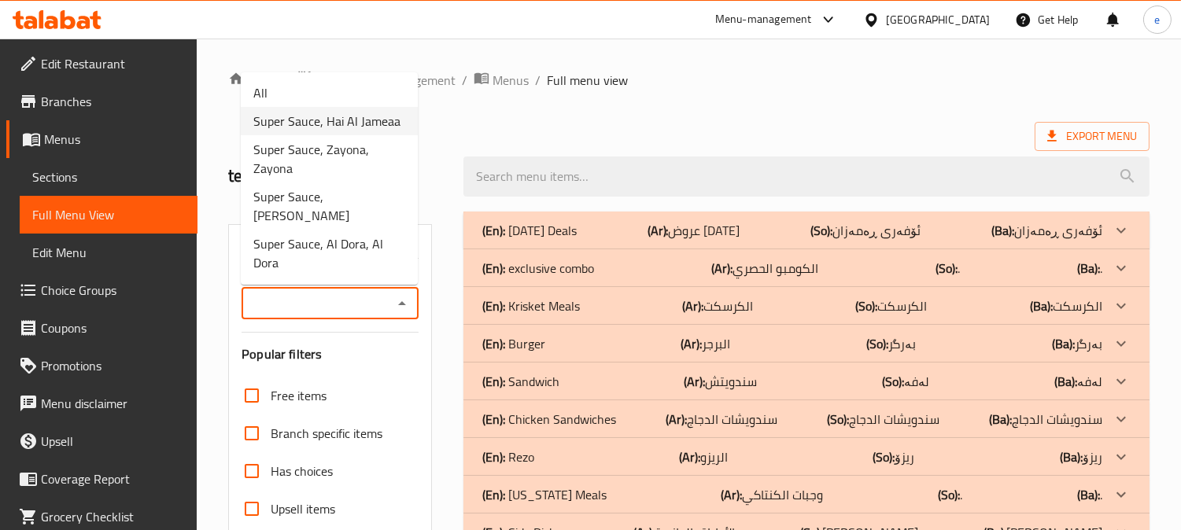
click at [331, 127] on span "Super Sauce, Hai Al Jameaa" at bounding box center [326, 121] width 147 height 19
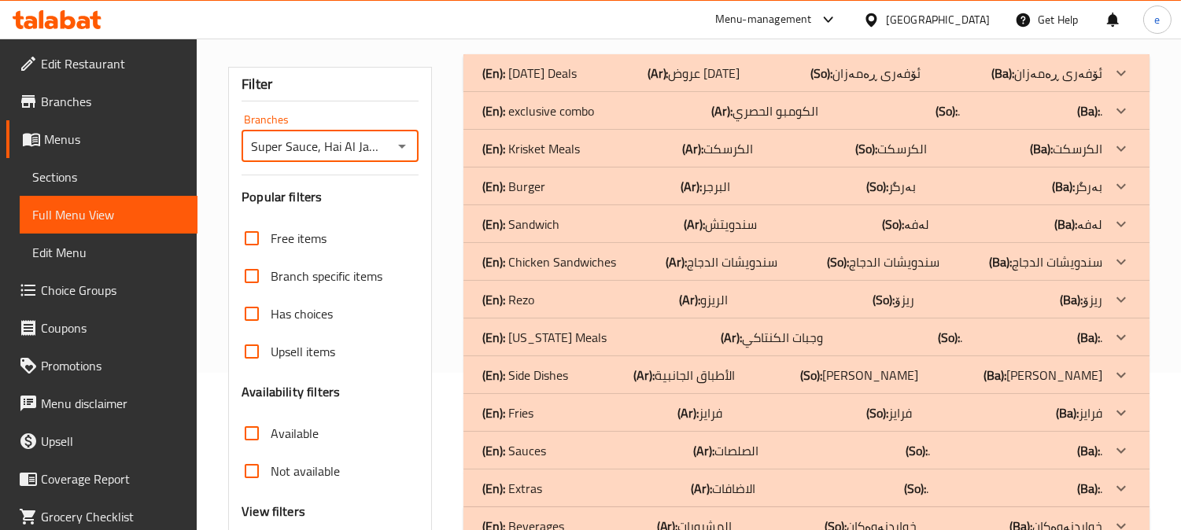
scroll to position [307, 0]
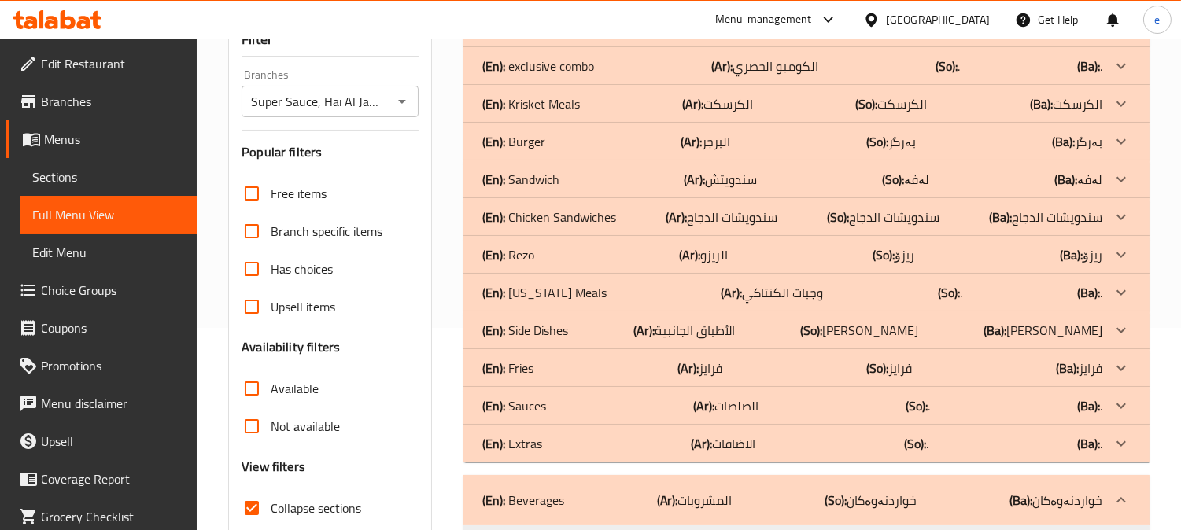
scroll to position [0, 0]
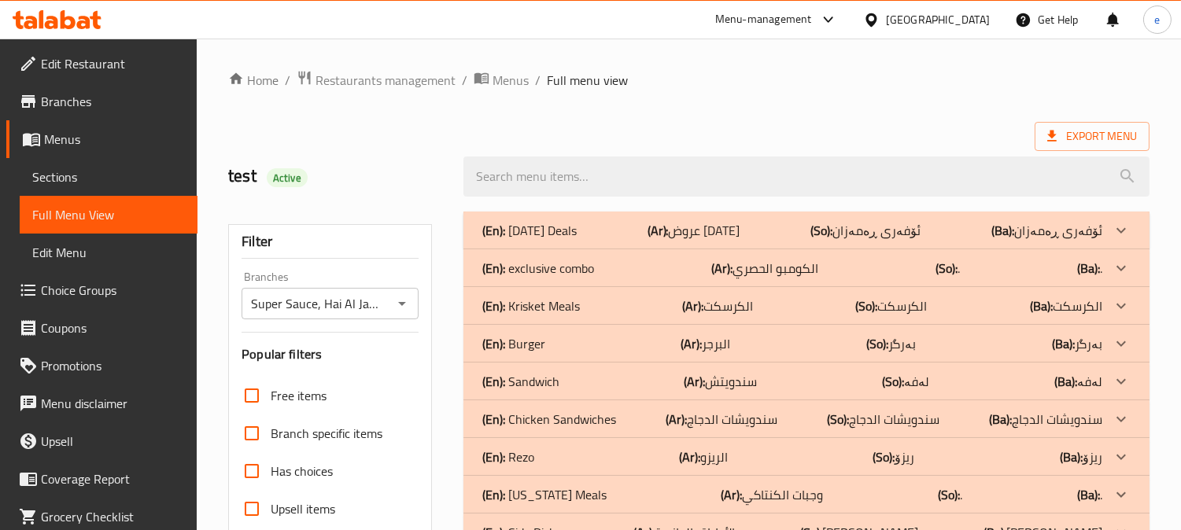
click at [400, 302] on icon "Open" at bounding box center [402, 304] width 8 height 4
click at [569, 128] on div "Export Menu" at bounding box center [688, 136] width 921 height 29
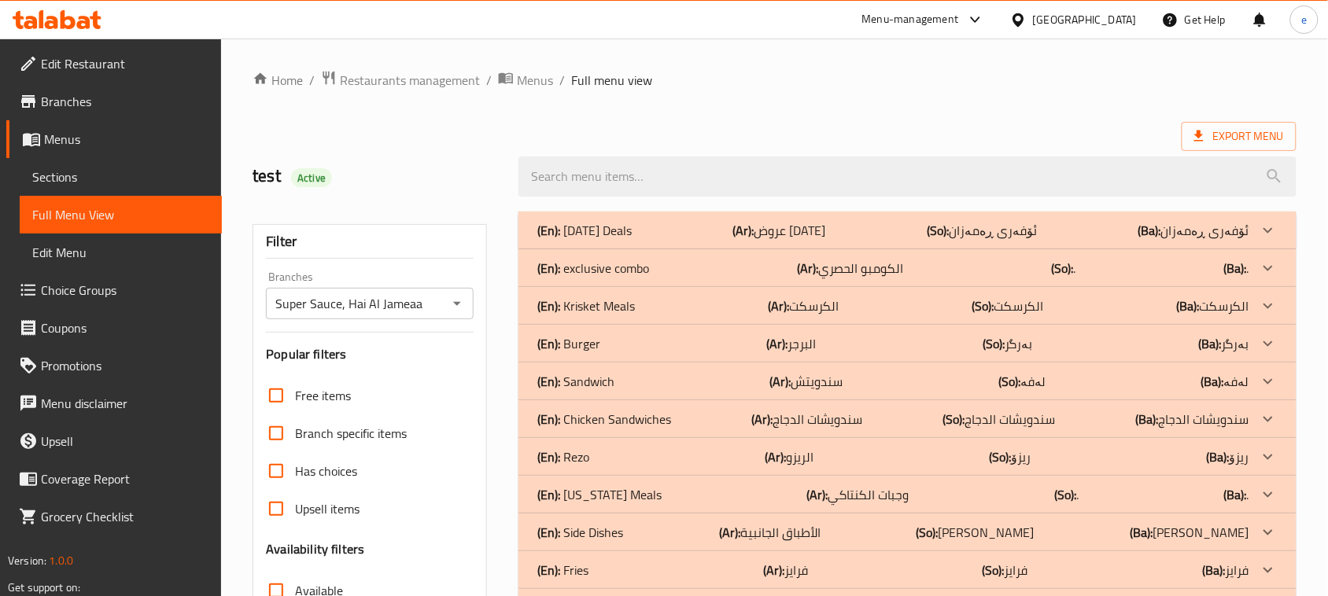
click at [448, 312] on icon "Open" at bounding box center [457, 303] width 19 height 19
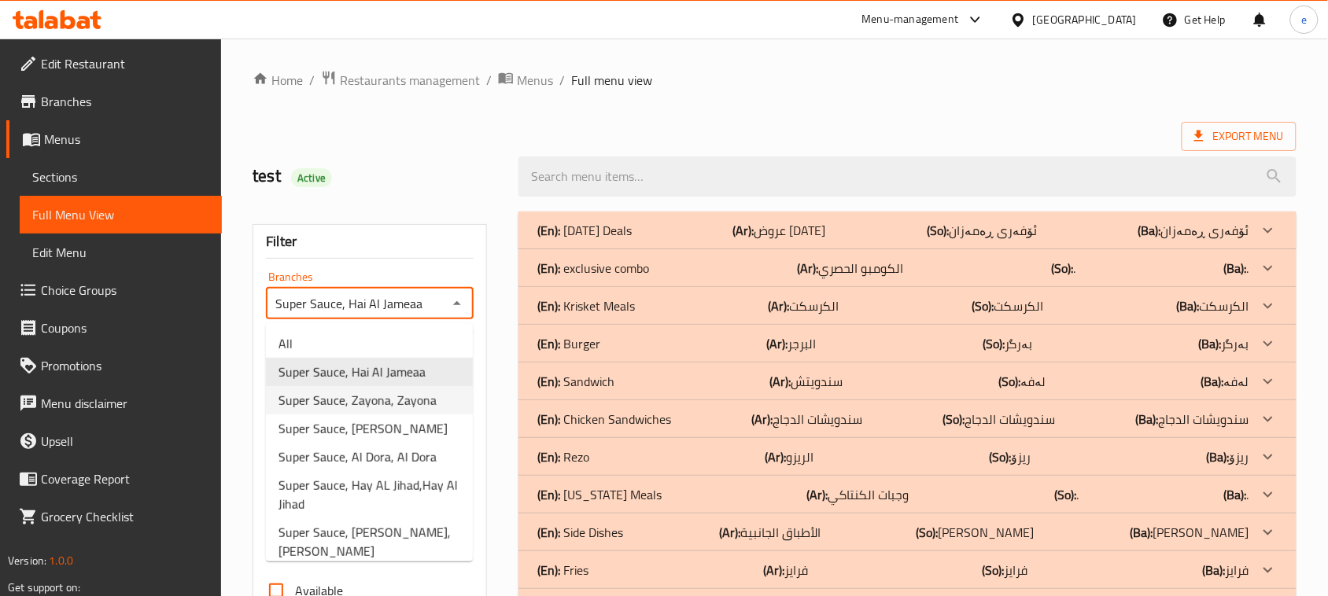
click at [375, 409] on span "Super Sauce, Zayona, Zayona" at bounding box center [357, 400] width 158 height 19
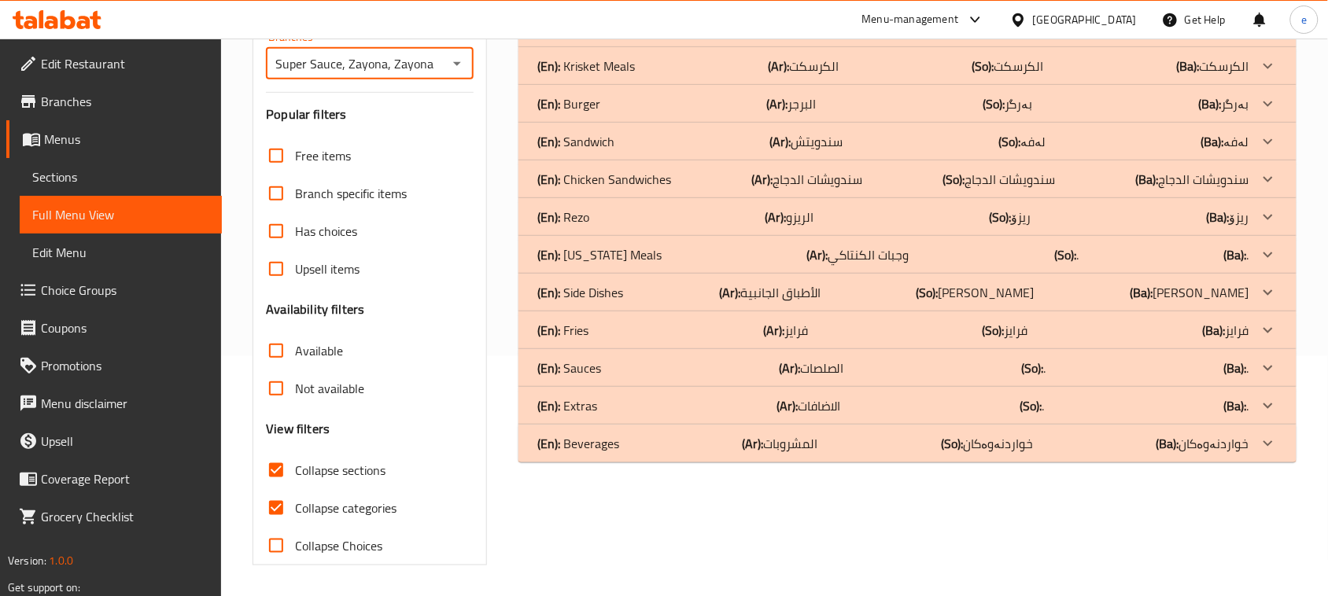
scroll to position [241, 0]
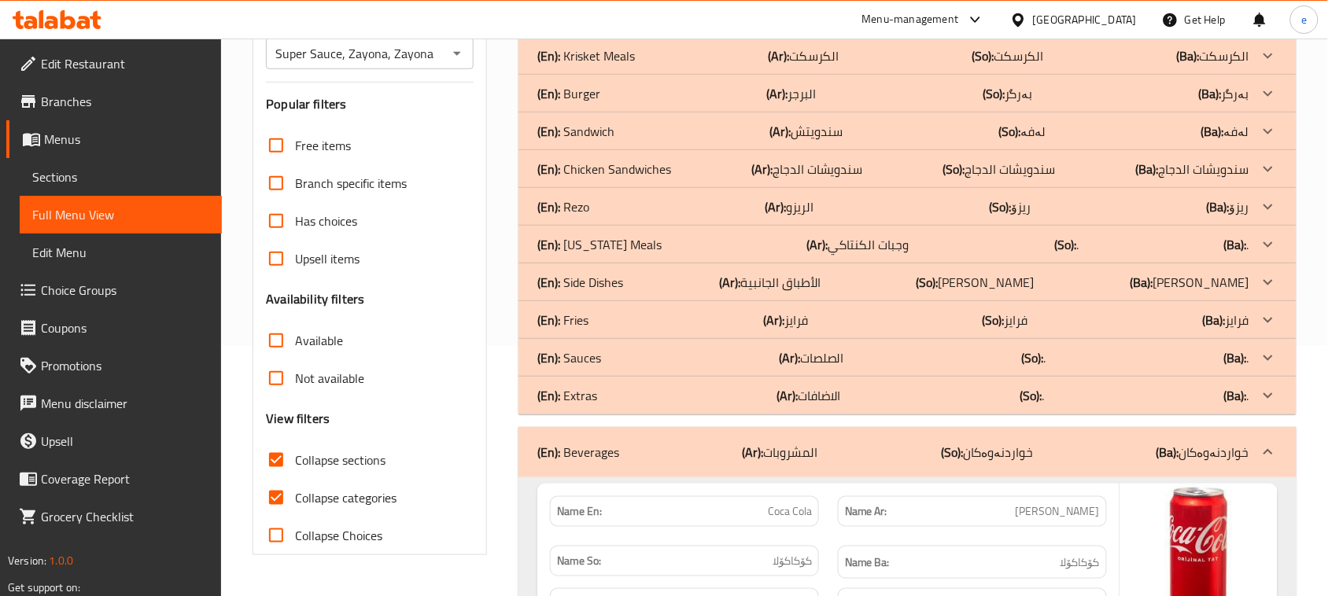
scroll to position [217, 0]
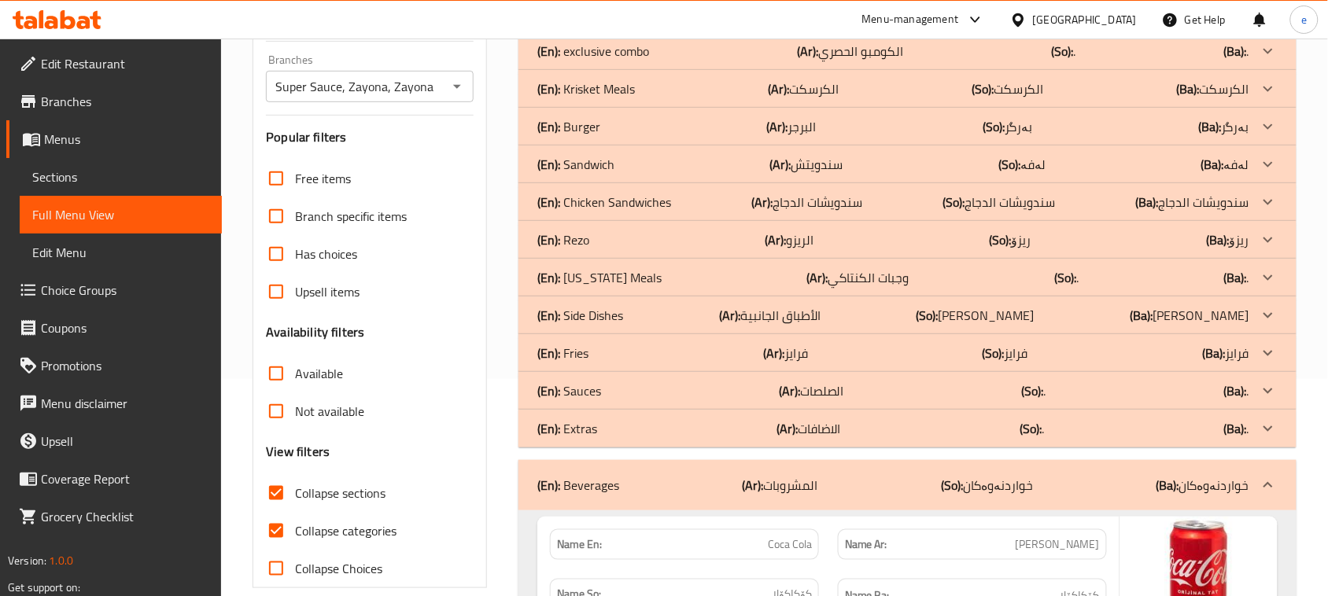
click at [454, 81] on icon "Open" at bounding box center [457, 86] width 19 height 19
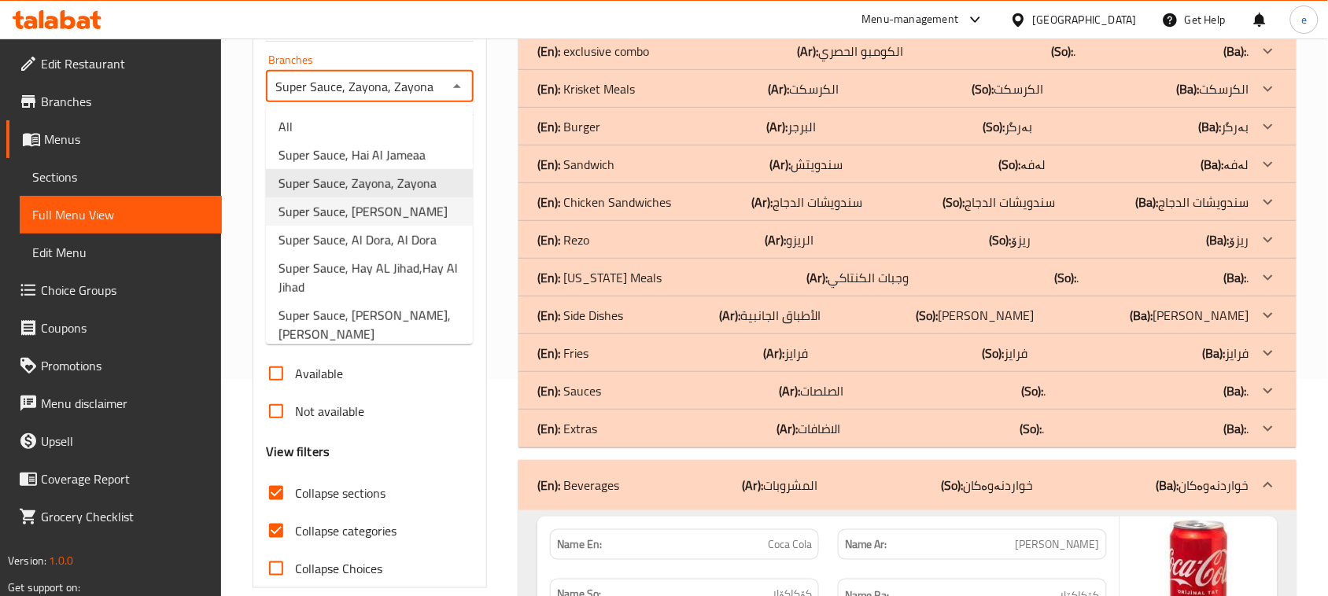
click at [370, 205] on span "Super Sauce, Al Aathameya" at bounding box center [362, 211] width 169 height 19
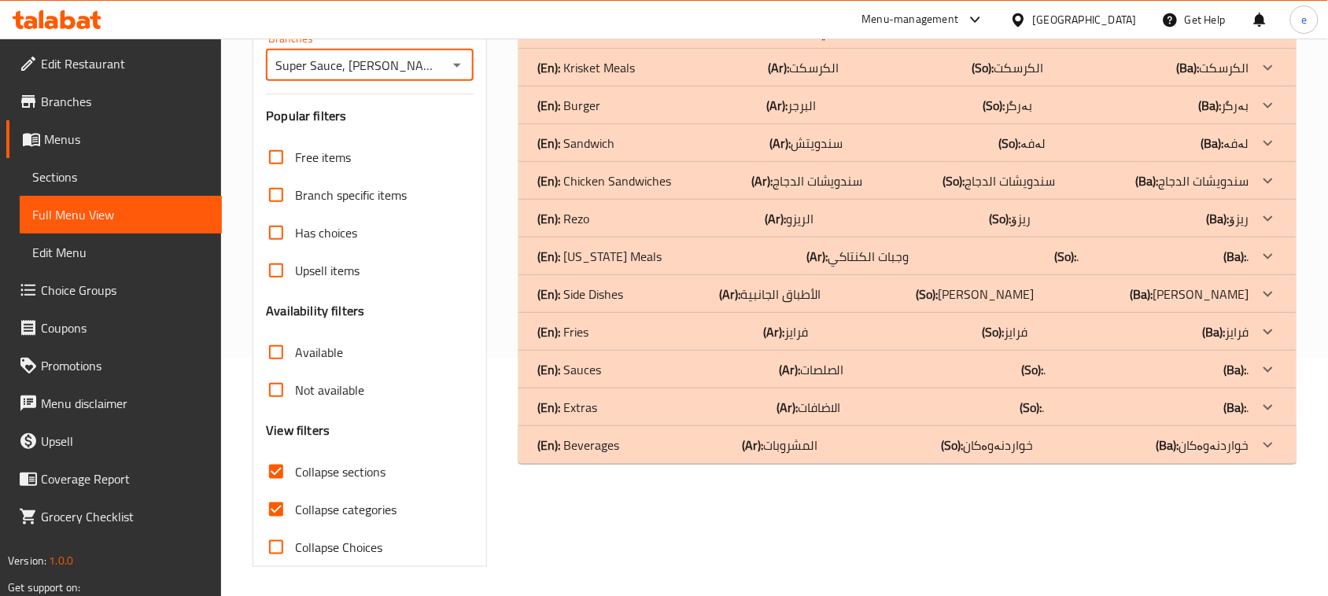
scroll to position [241, 0]
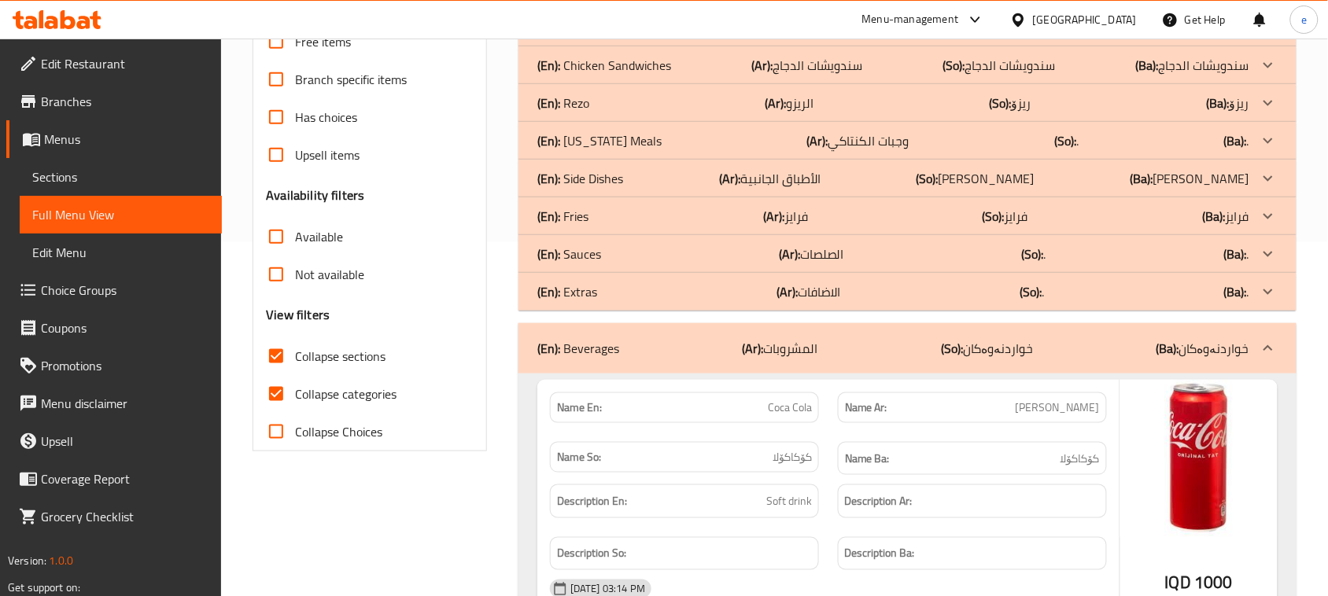
scroll to position [217, 0]
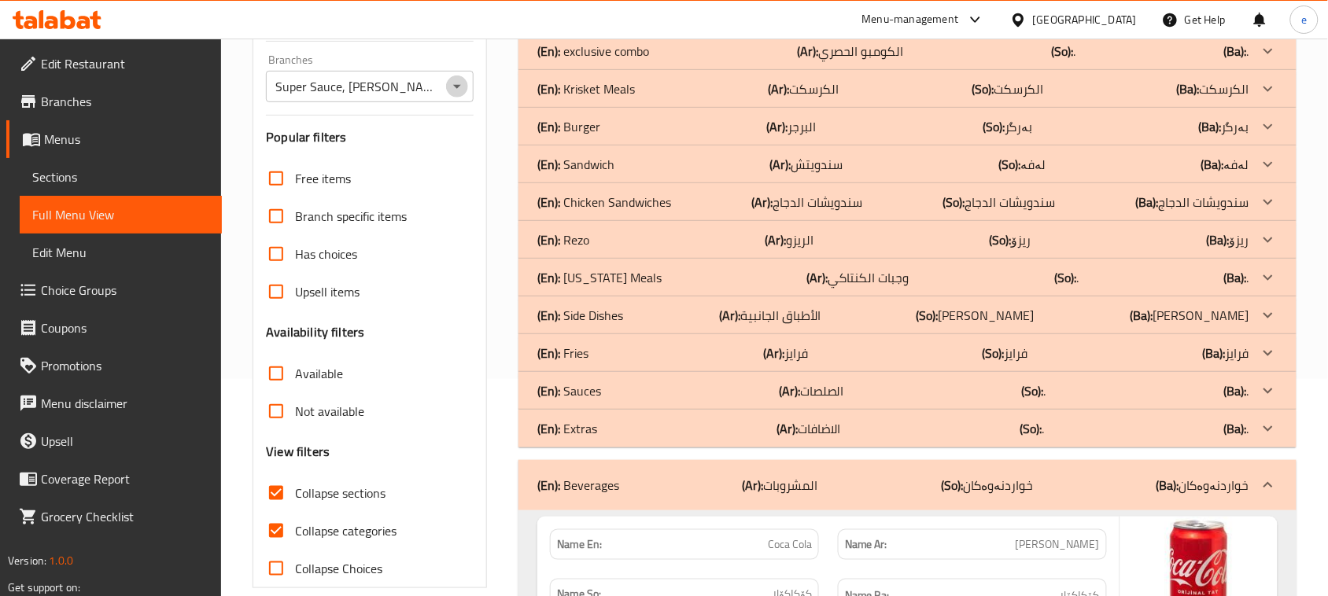
click at [457, 81] on icon "Open" at bounding box center [457, 86] width 19 height 19
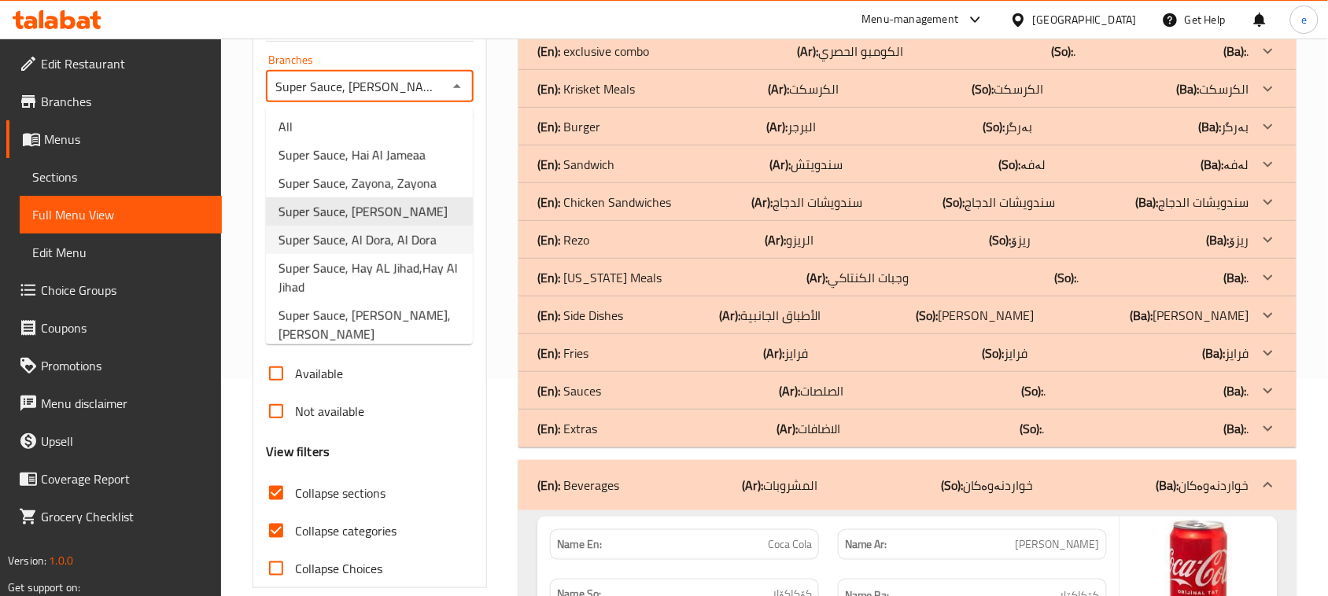
click at [384, 233] on span "Super Sauce, Al Dora, Al Dora" at bounding box center [357, 239] width 158 height 19
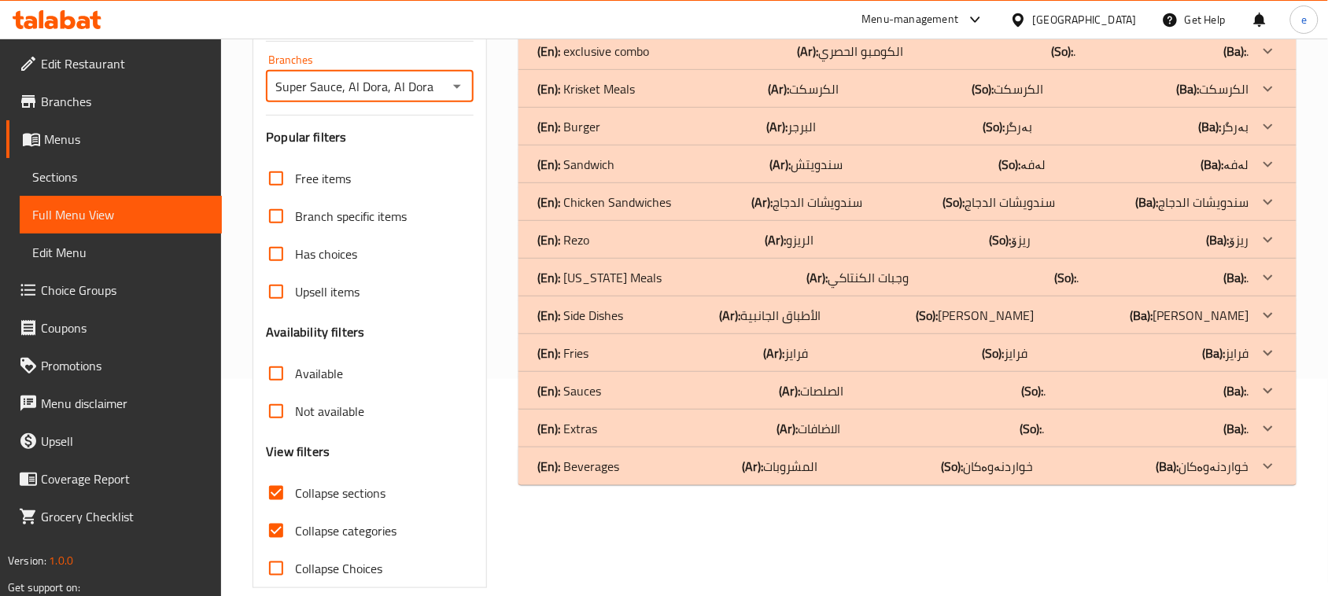
click at [693, 23] on div "(En): Beverages (Ar): المشروبات (So): خواردنەوەکان (Ba): خواردنەوەکان" at bounding box center [893, 13] width 712 height 19
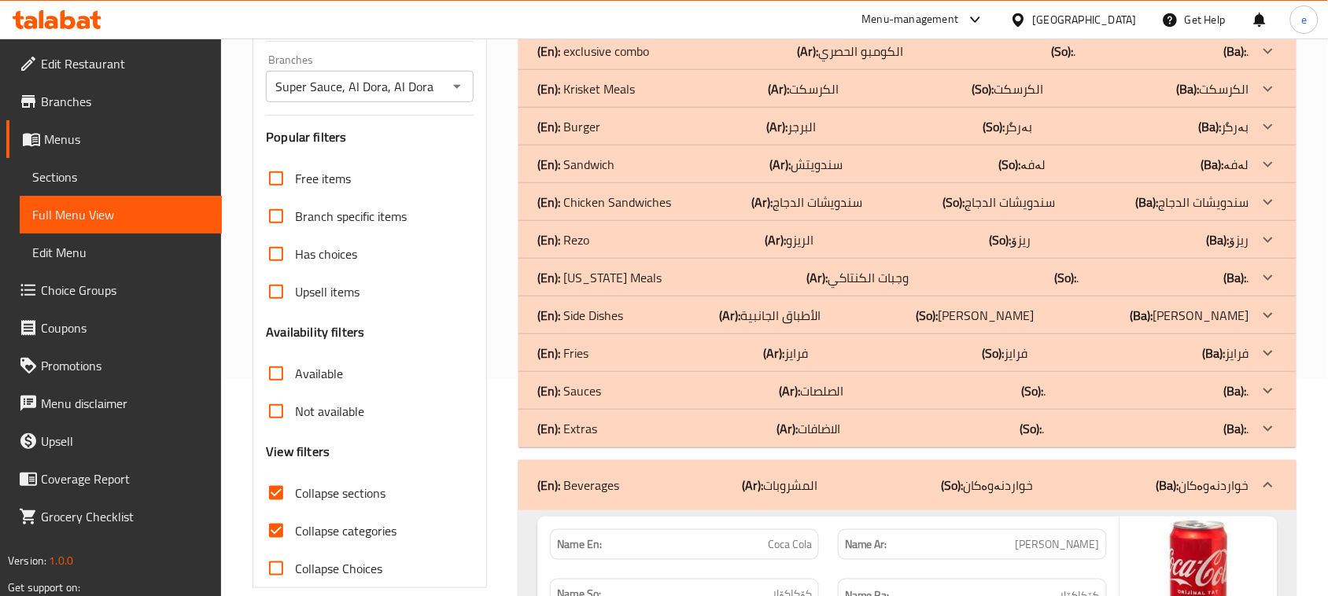
click at [459, 92] on icon "Open" at bounding box center [457, 86] width 19 height 19
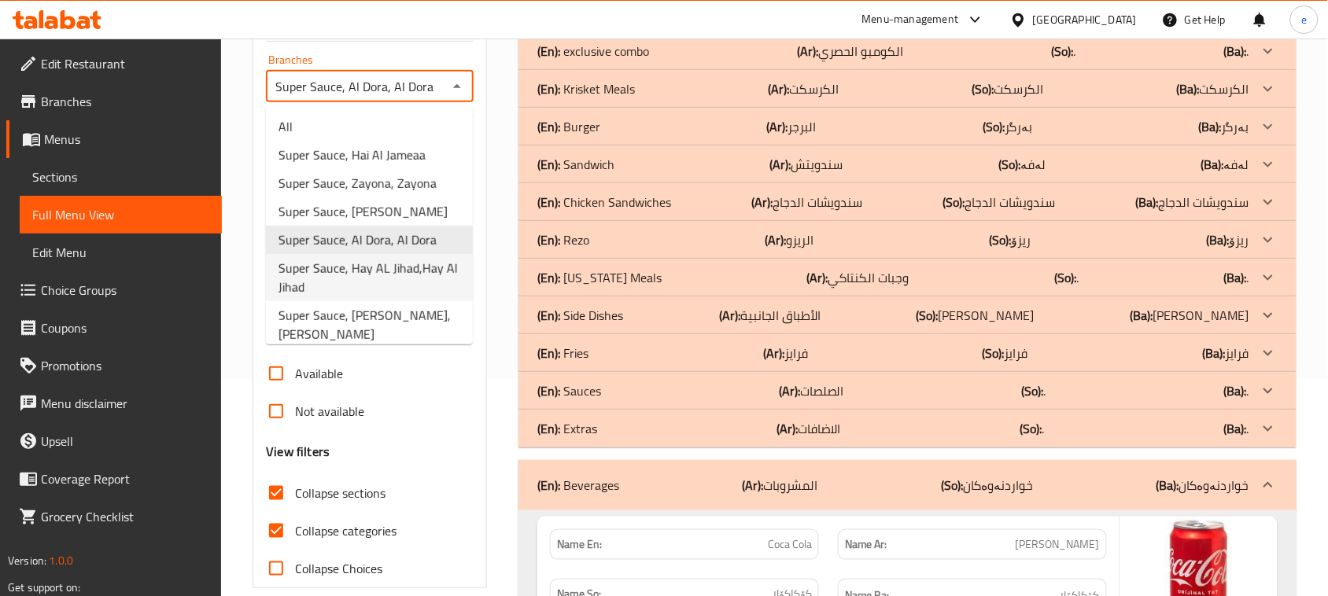
click at [403, 266] on span "Super Sauce, Hay AL Jihad,Hay Al Jihad" at bounding box center [369, 278] width 182 height 38
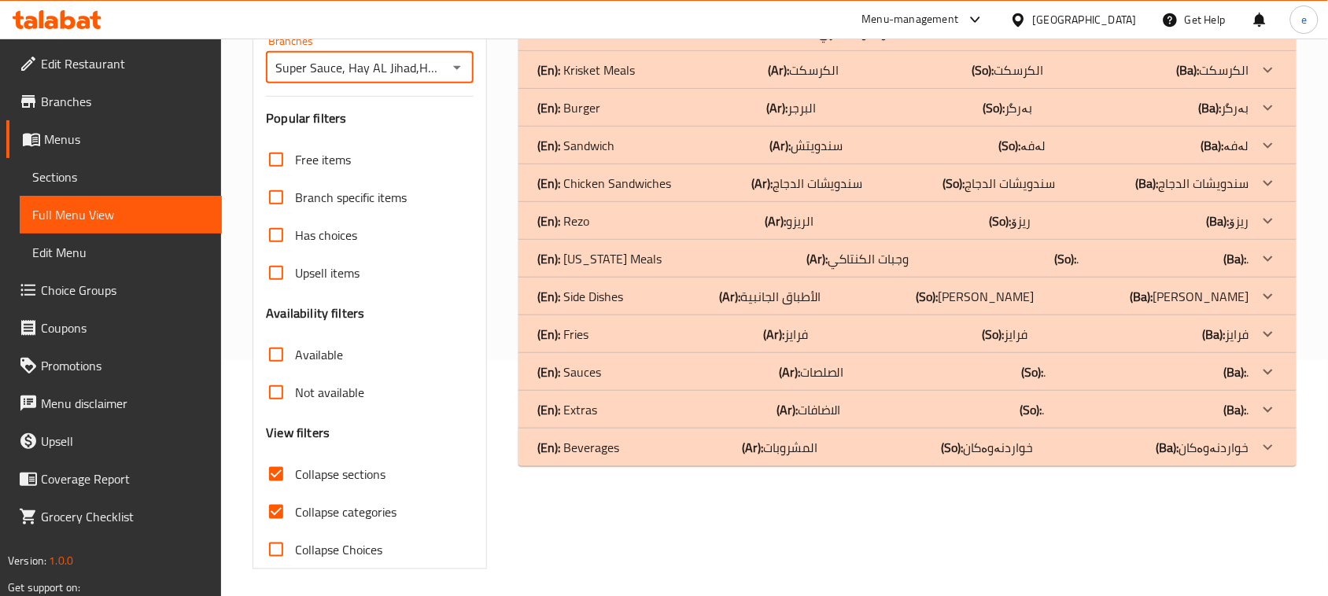
scroll to position [241, 0]
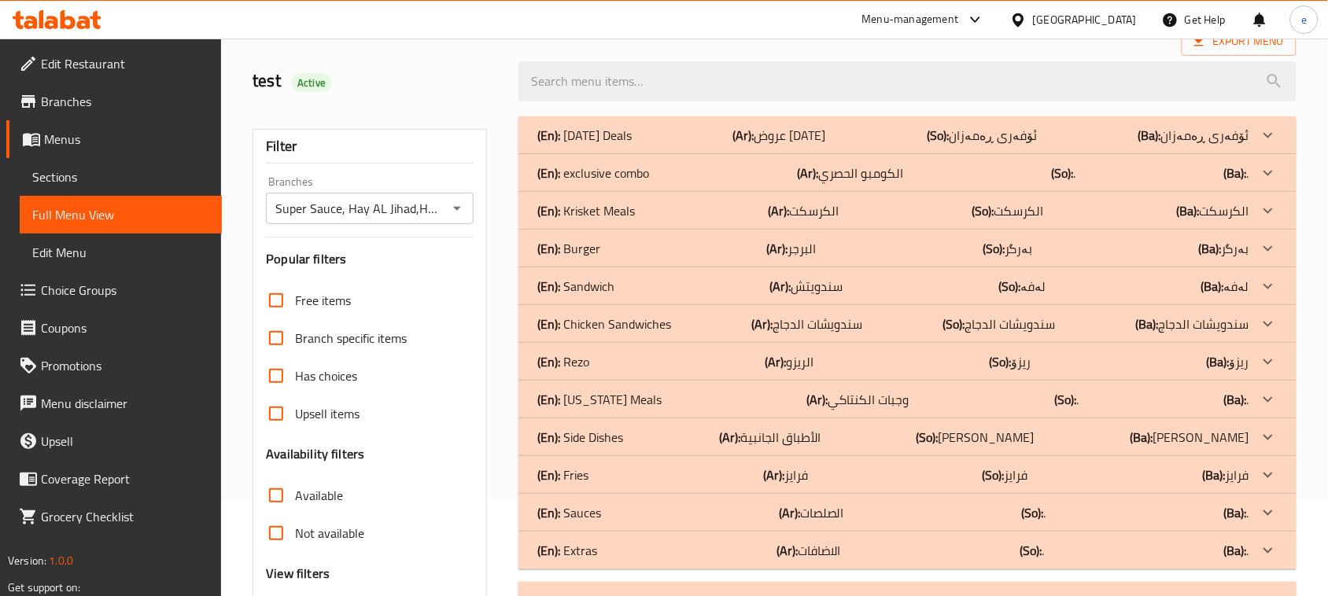
scroll to position [0, 0]
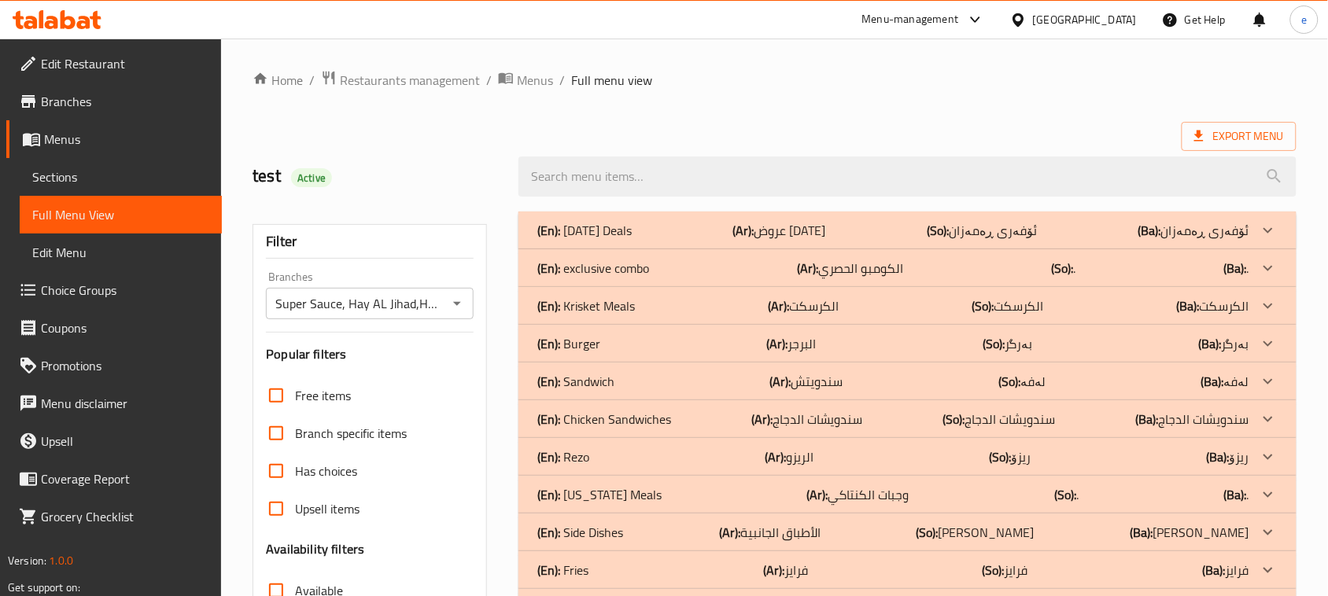
click at [464, 304] on icon "Open" at bounding box center [457, 303] width 19 height 19
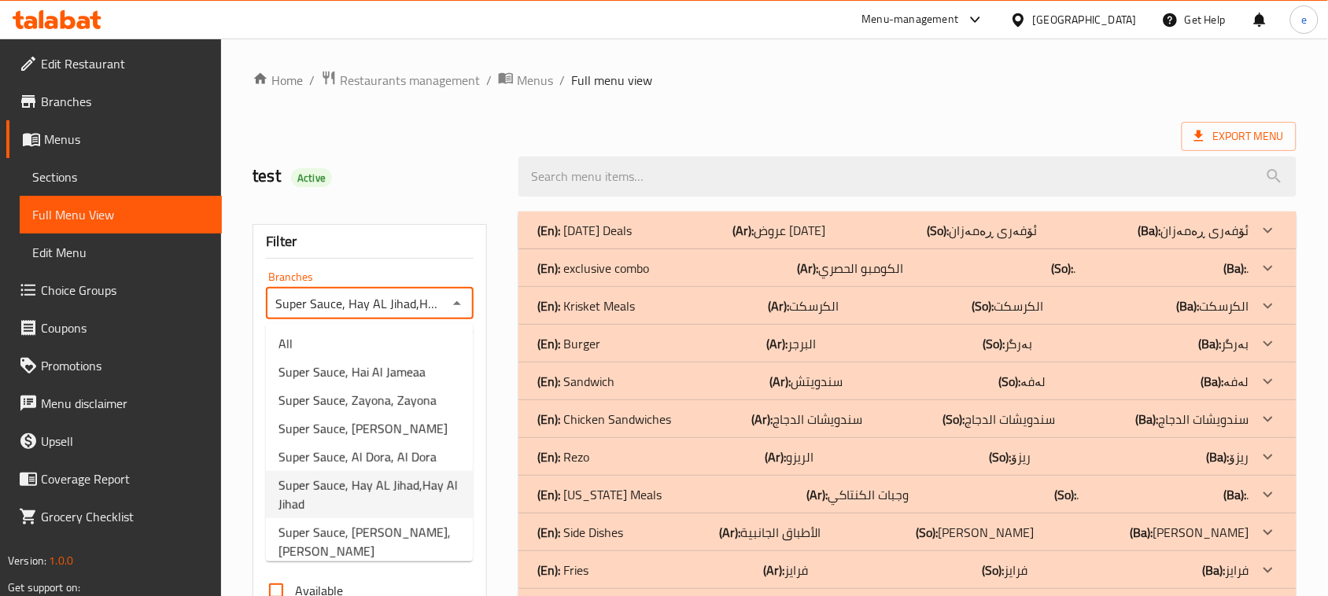
scroll to position [0, 38]
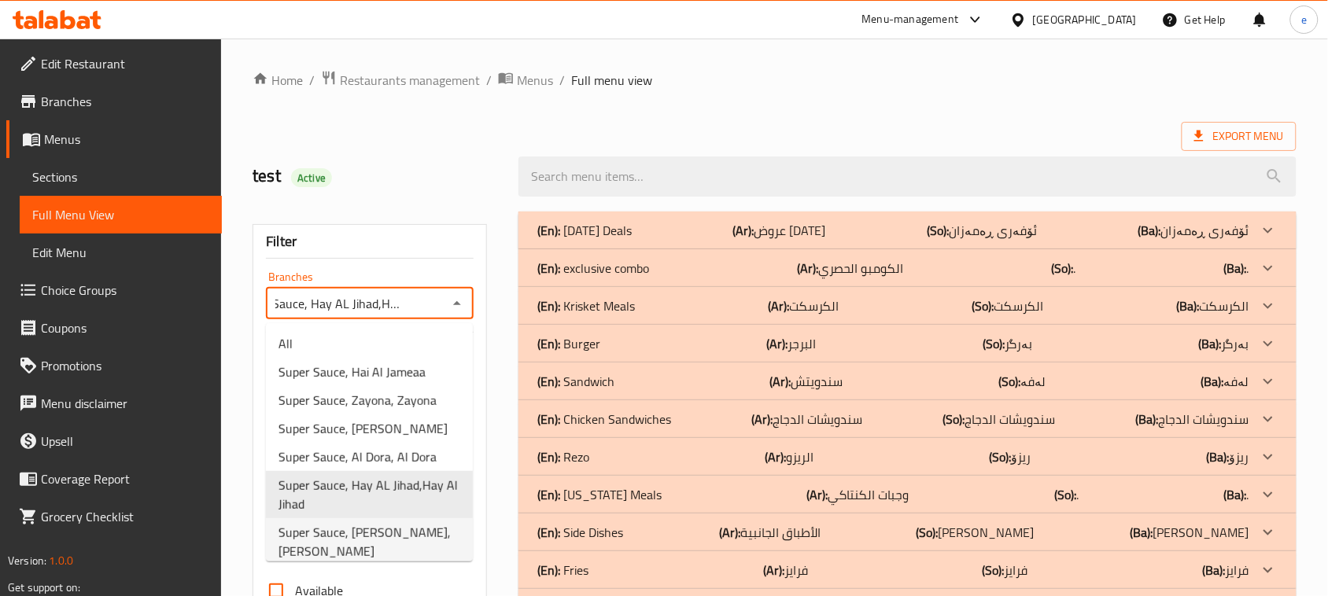
click at [391, 529] on span "Super Sauce, Al Saydeya, Al Saydeya" at bounding box center [369, 542] width 182 height 38
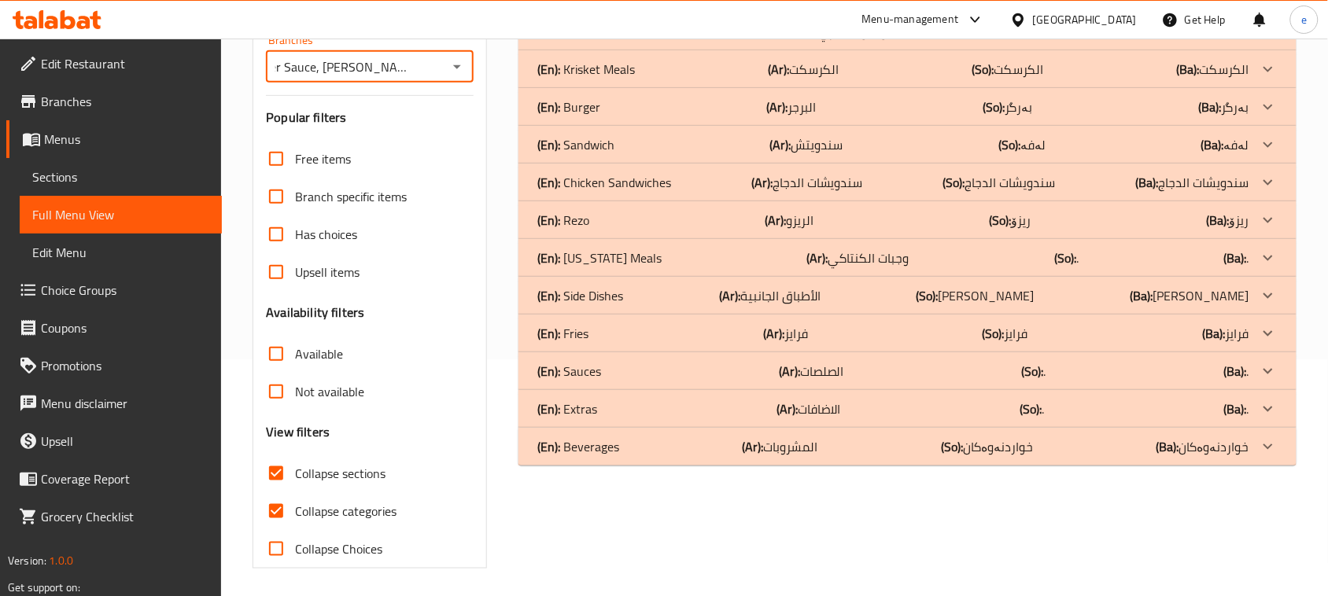
scroll to position [241, 0]
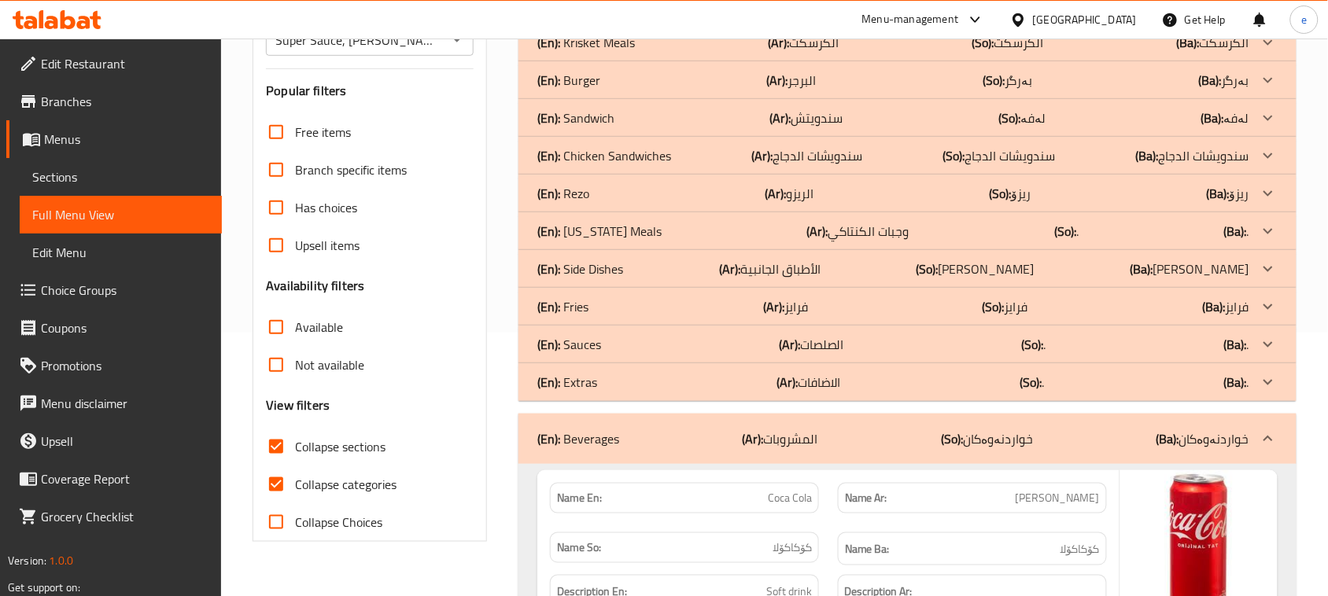
scroll to position [217, 0]
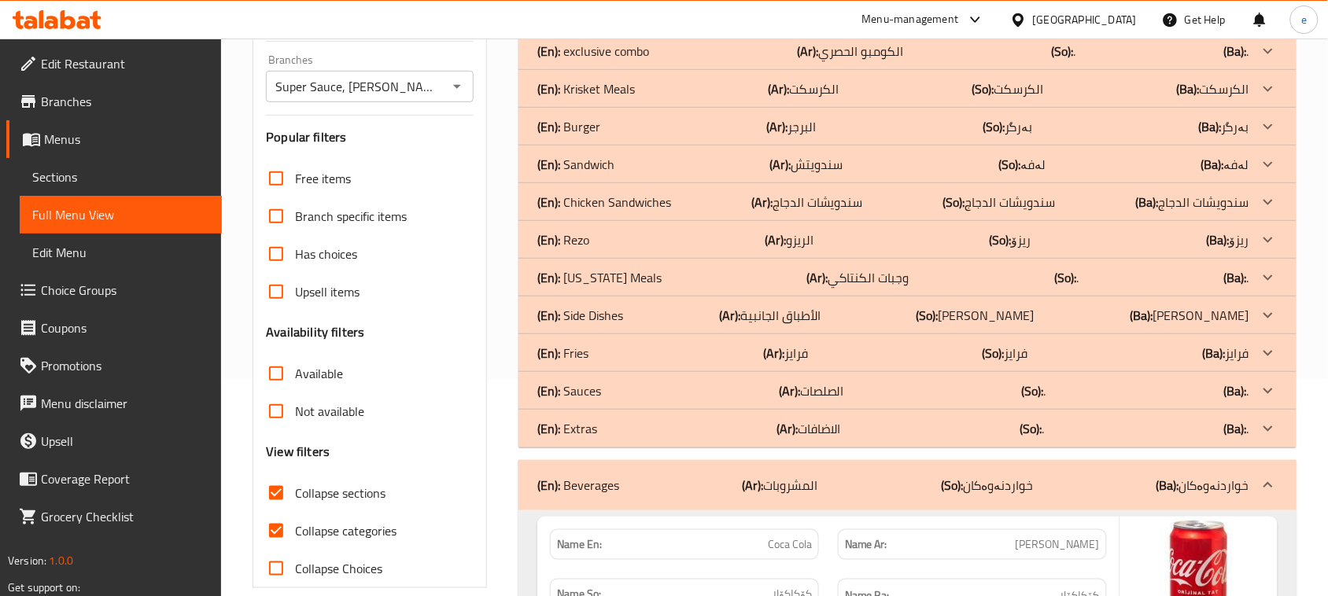
click at [460, 92] on icon "Open" at bounding box center [457, 86] width 19 height 19
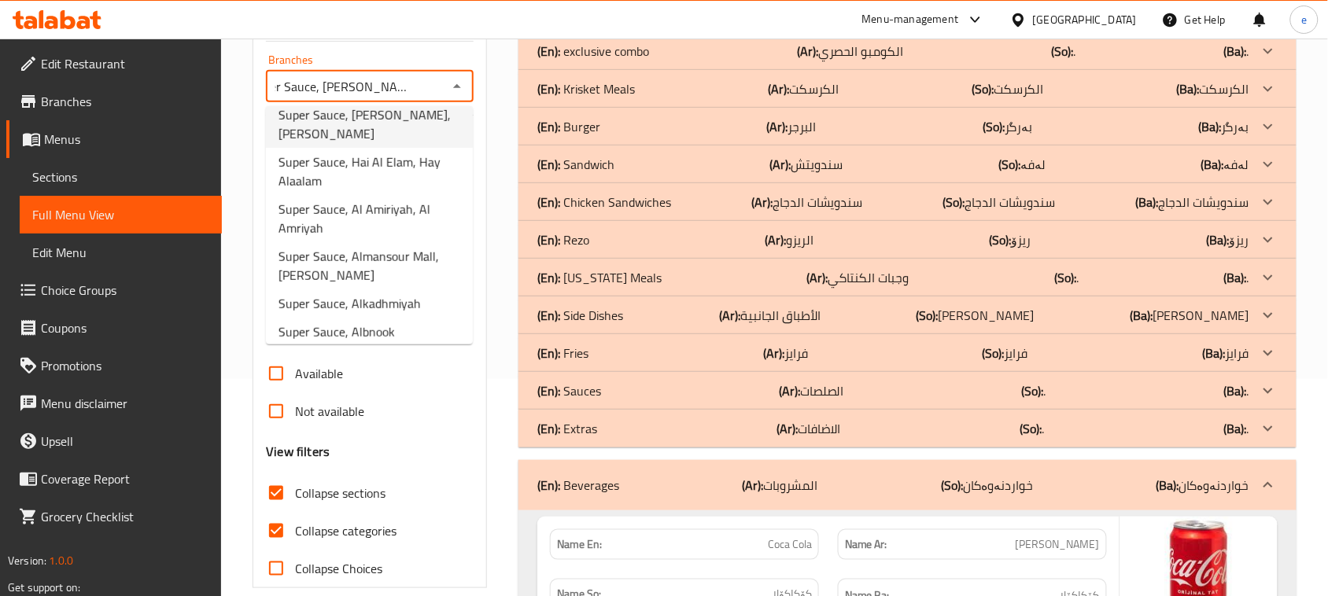
scroll to position [228, 0]
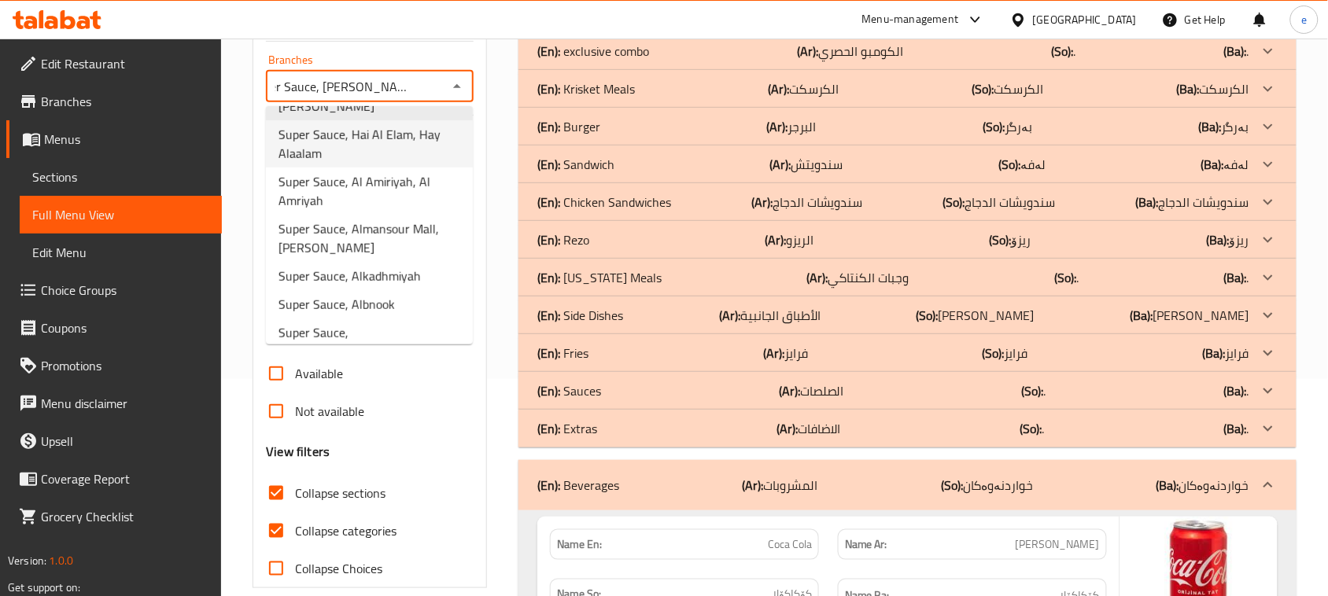
click at [363, 152] on span "Super Sauce, Hai Al Elam, Hay Alaalam" at bounding box center [369, 144] width 182 height 38
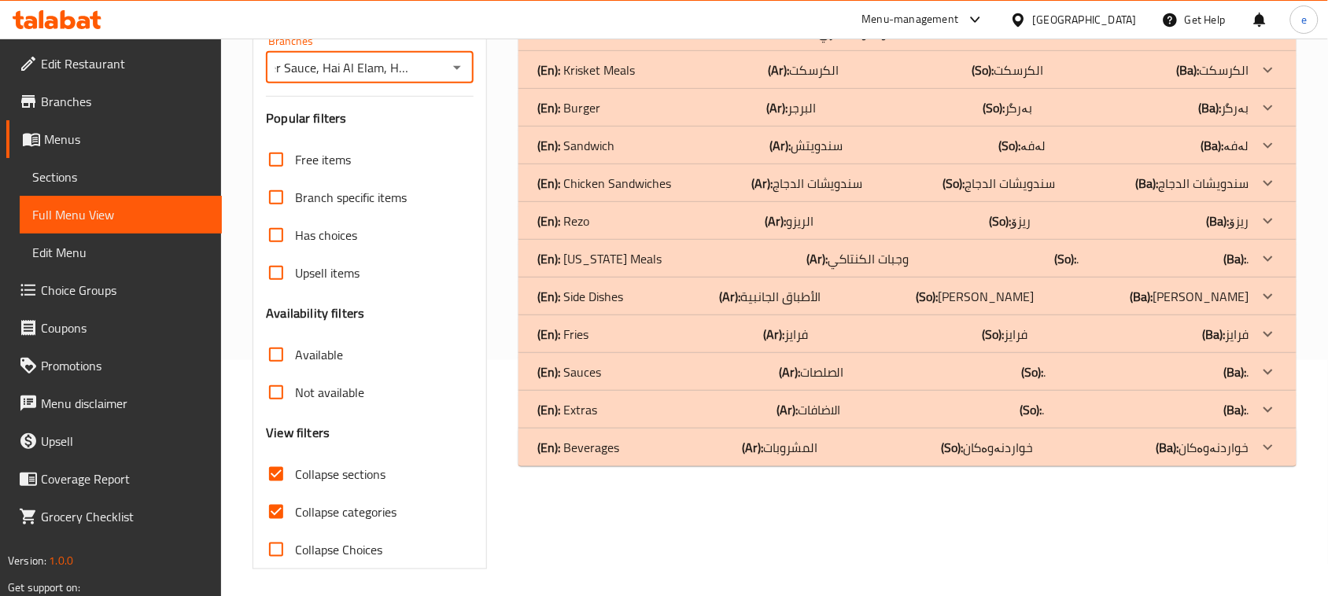
scroll to position [241, 0]
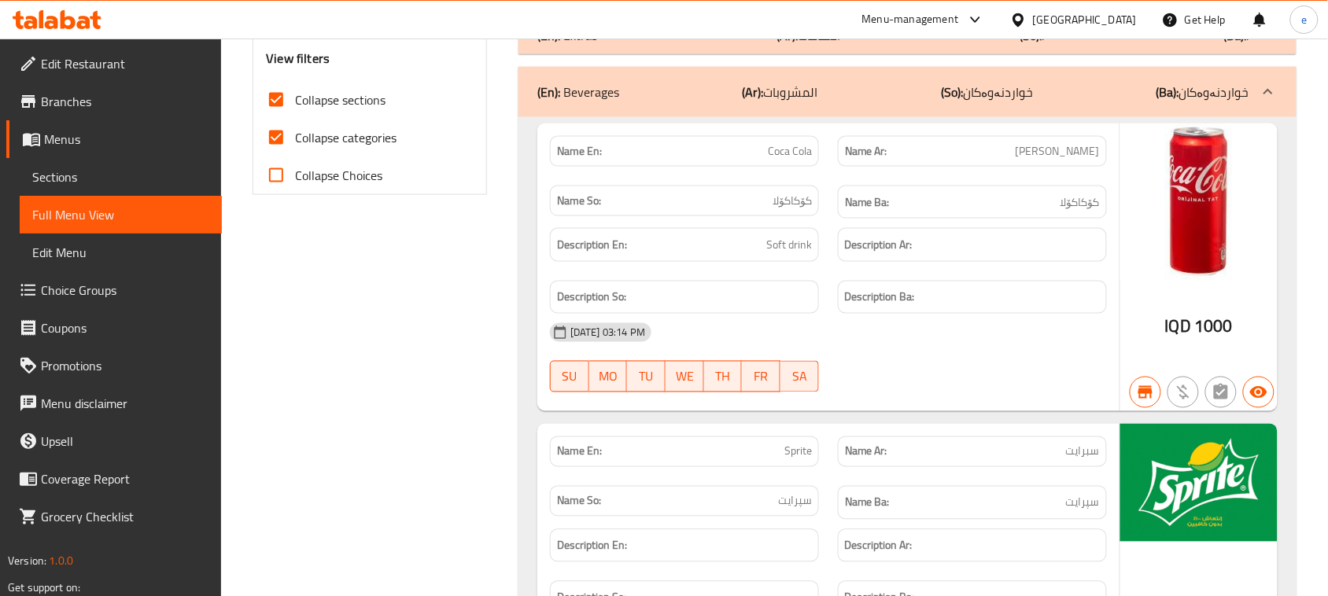
scroll to position [20, 0]
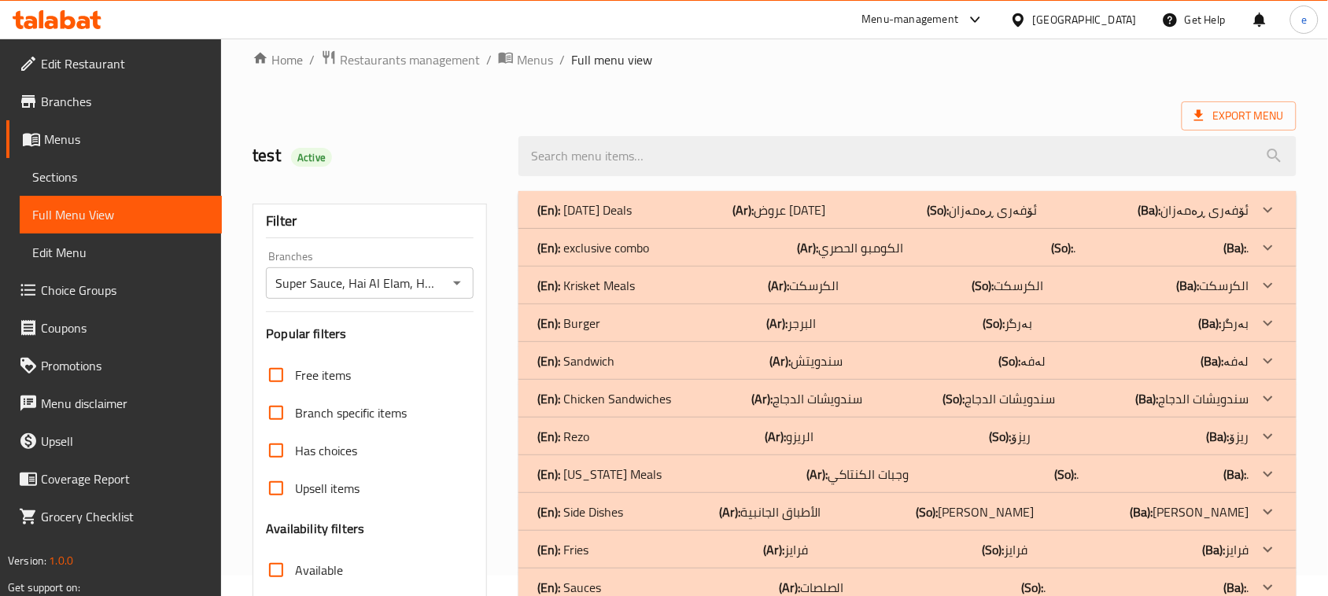
click at [469, 279] on div "Super Sauce, Hai Al Elam, Hay Alaalam Branches" at bounding box center [370, 282] width 208 height 31
click at [468, 279] on div "Super Sauce, Hai Al Elam, Hay Alaalam Branches" at bounding box center [370, 282] width 208 height 31
click at [461, 279] on icon "Open" at bounding box center [457, 283] width 19 height 19
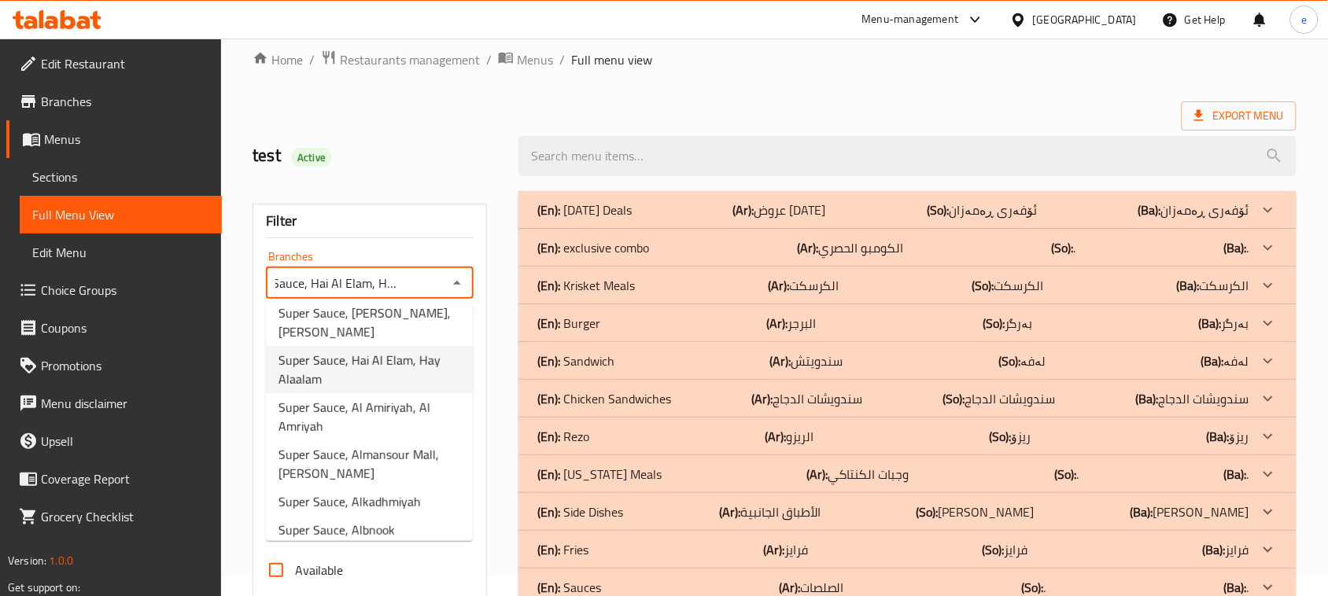
scroll to position [0, 0]
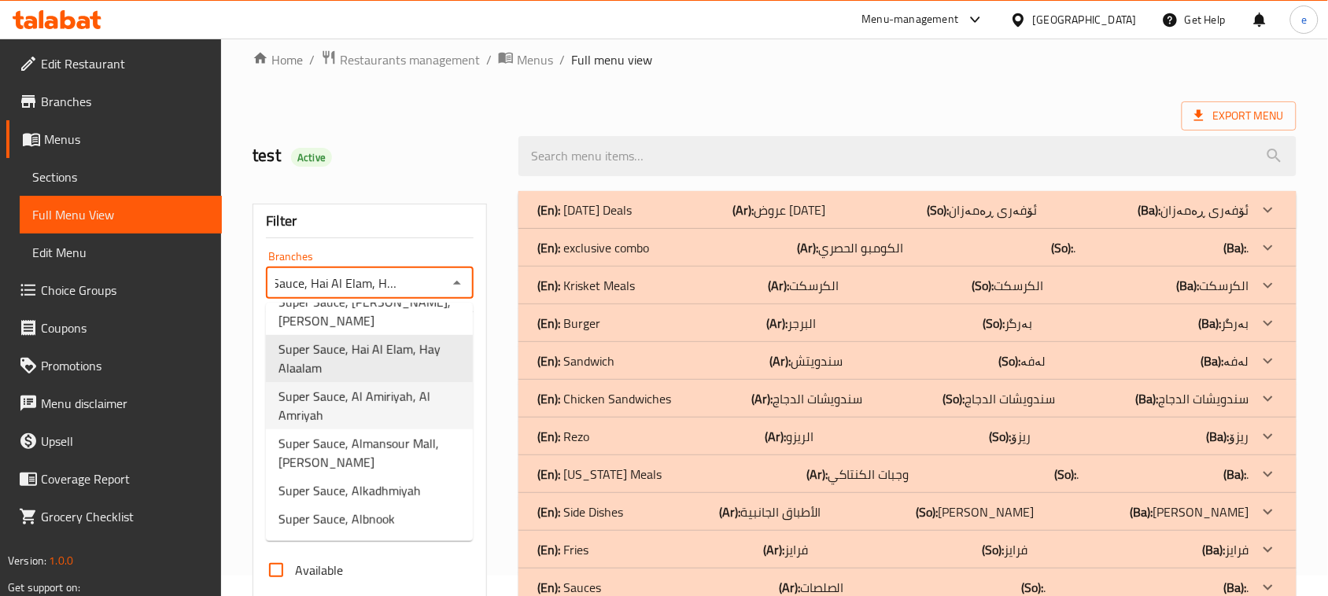
click at [380, 411] on span "Super Sauce, Al Amiriyah, Al Amriyah" at bounding box center [369, 406] width 182 height 38
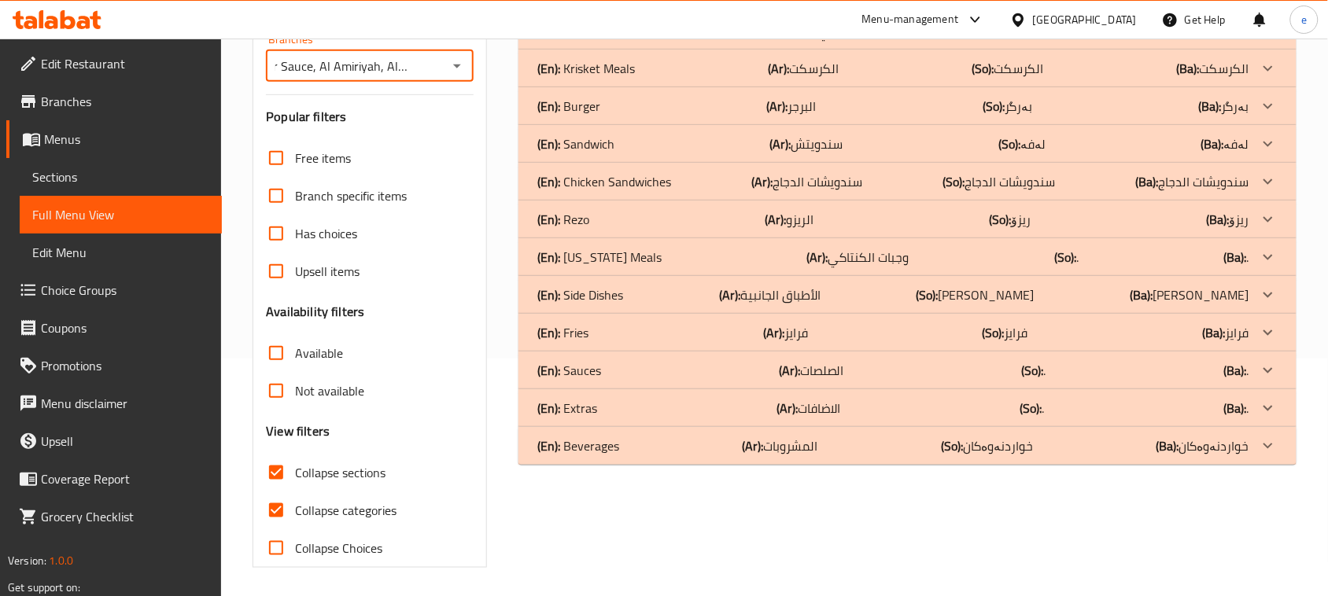
scroll to position [241, 0]
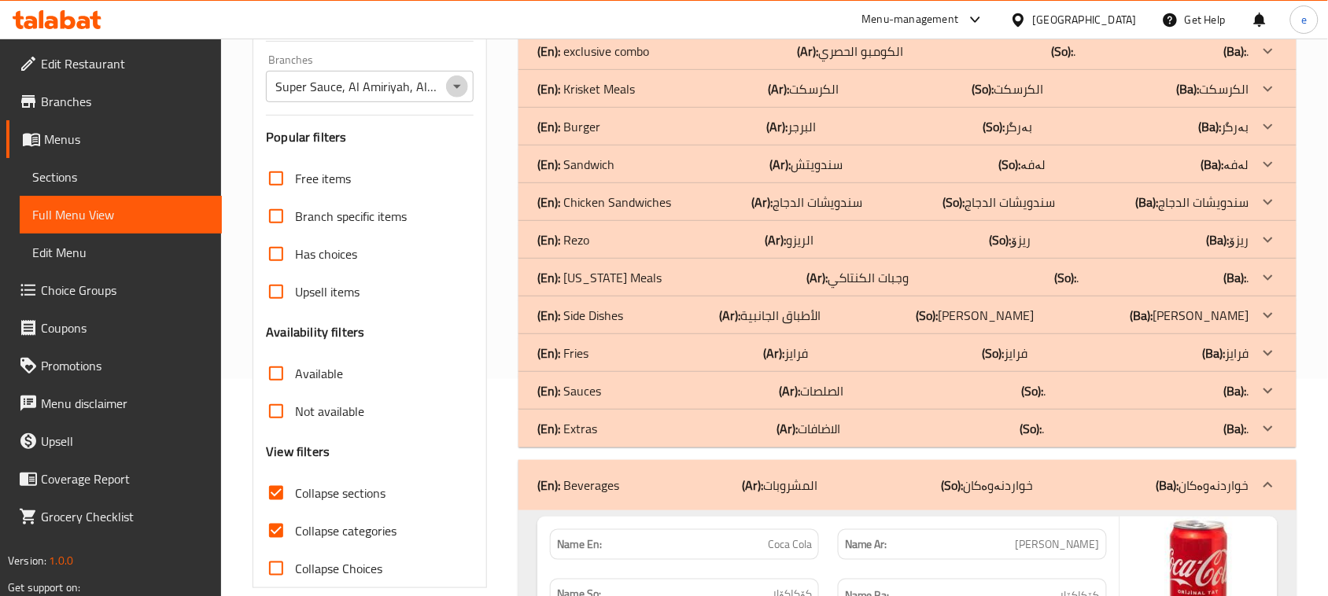
click at [457, 95] on icon "Open" at bounding box center [457, 86] width 19 height 19
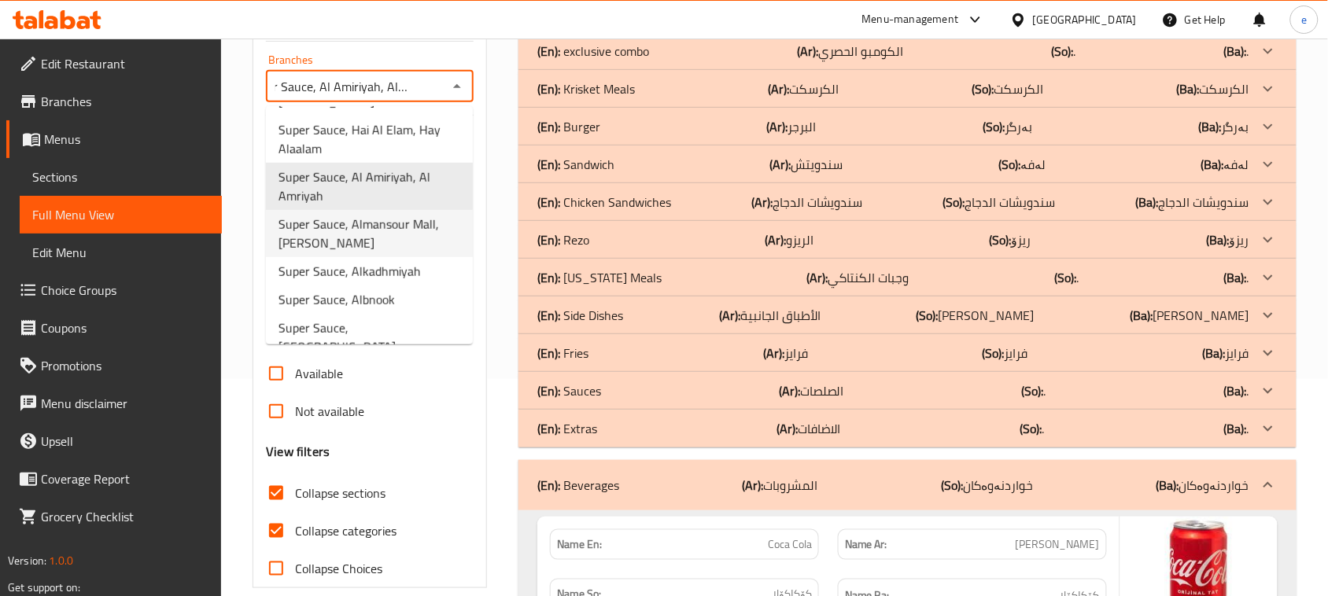
click at [399, 233] on span "Super Sauce, Almansour Mall, Al Mansur" at bounding box center [369, 234] width 182 height 38
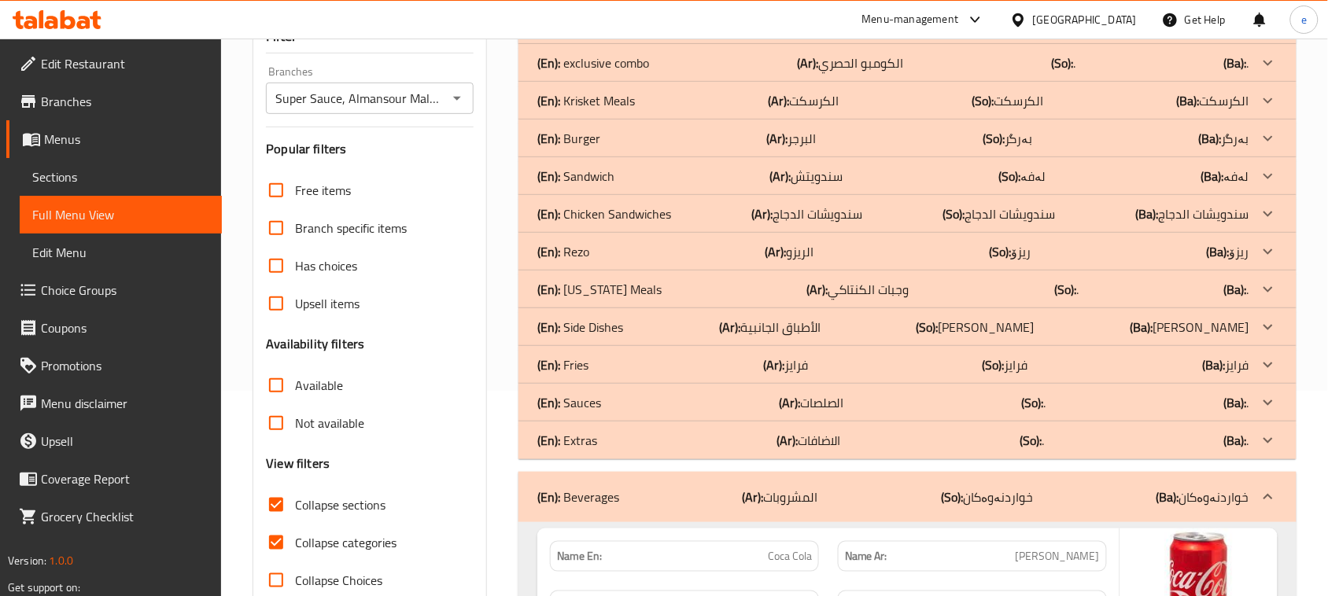
scroll to position [20, 0]
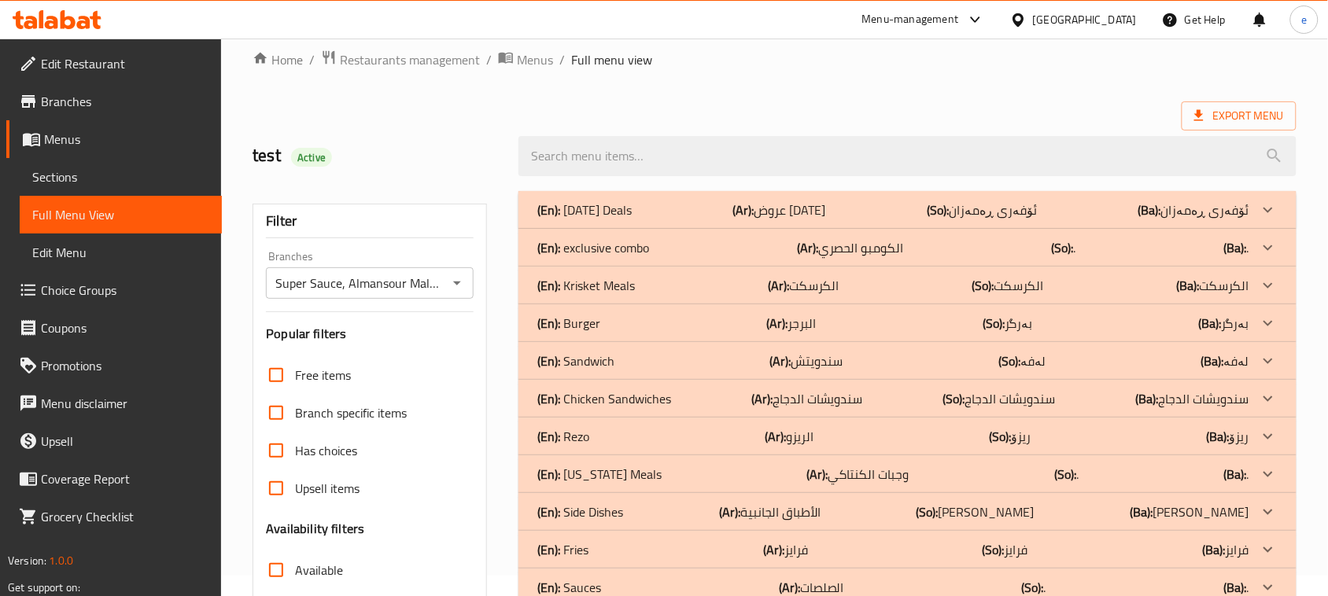
click at [461, 279] on icon "Open" at bounding box center [457, 283] width 19 height 19
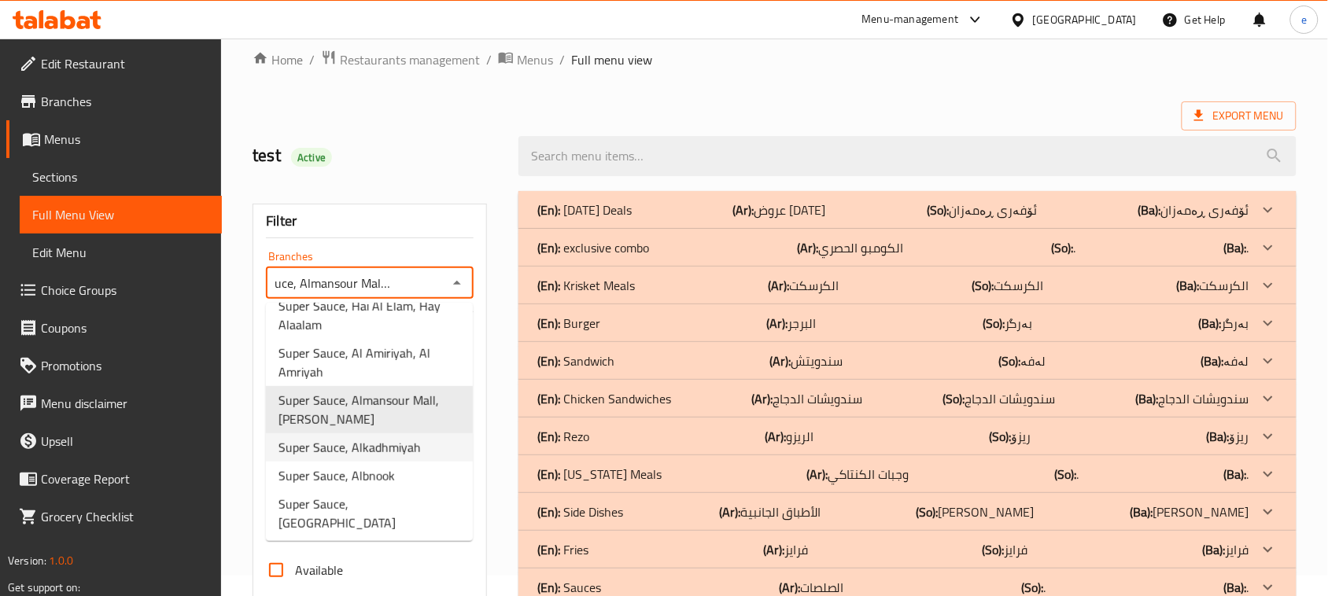
click at [411, 450] on span "Super Sauce, Alkadhmiyah" at bounding box center [349, 447] width 142 height 19
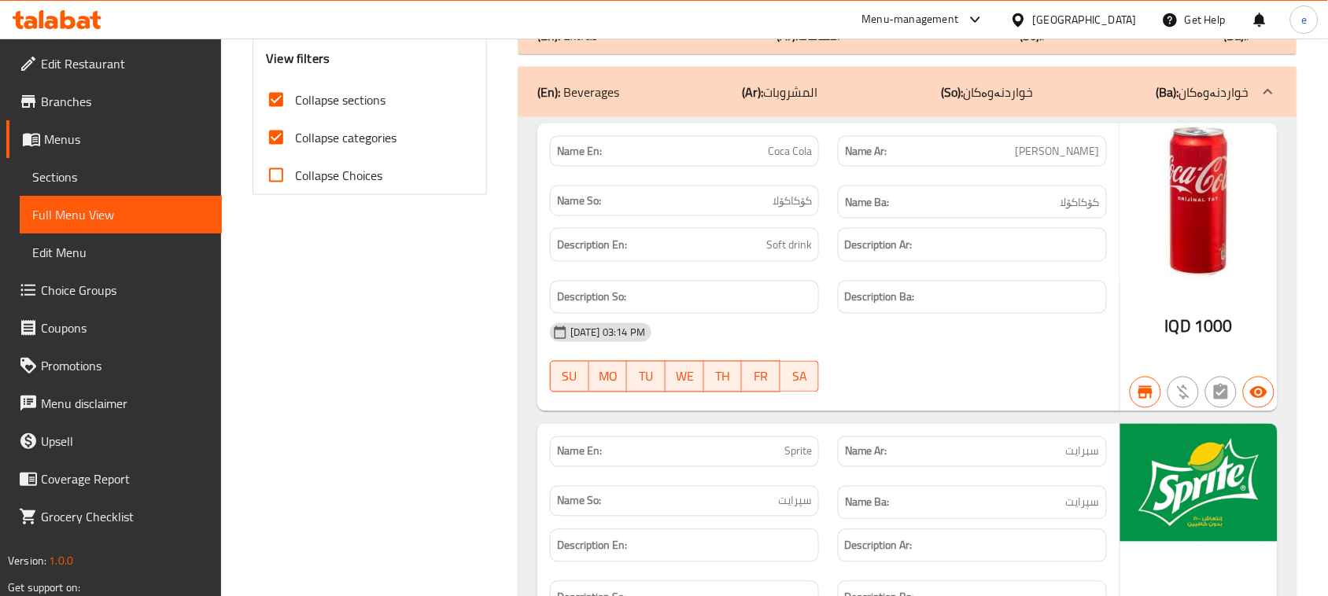
scroll to position [217, 0]
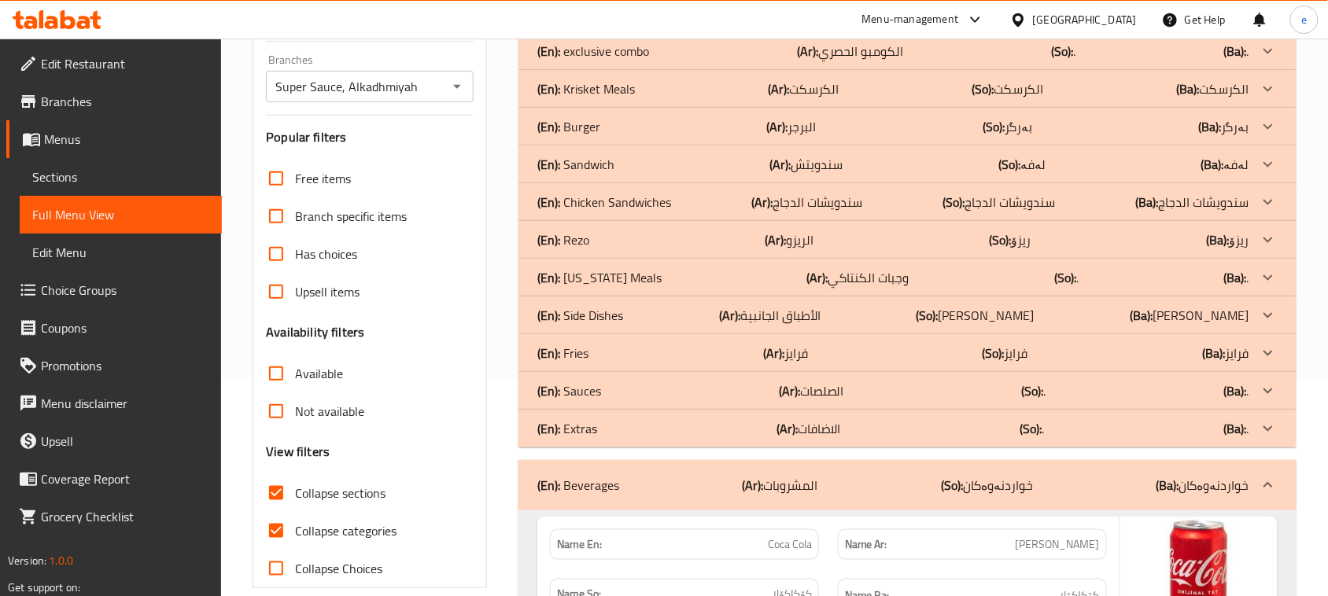
click at [454, 80] on icon "Open" at bounding box center [457, 86] width 19 height 19
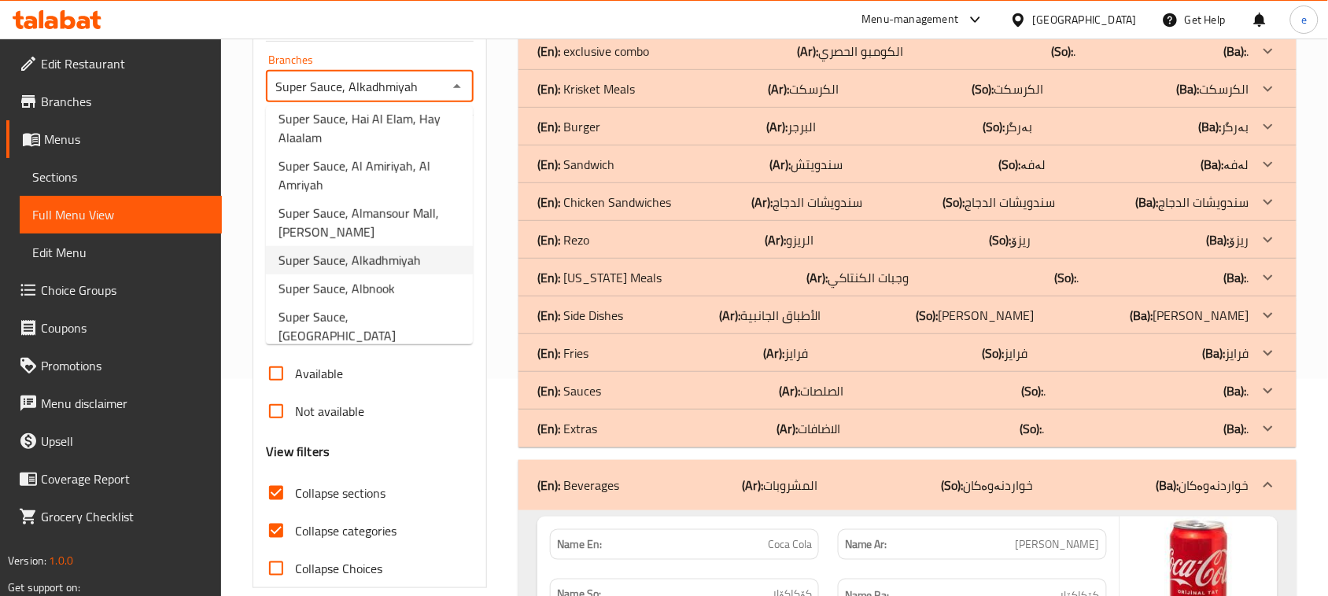
scroll to position [263, 0]
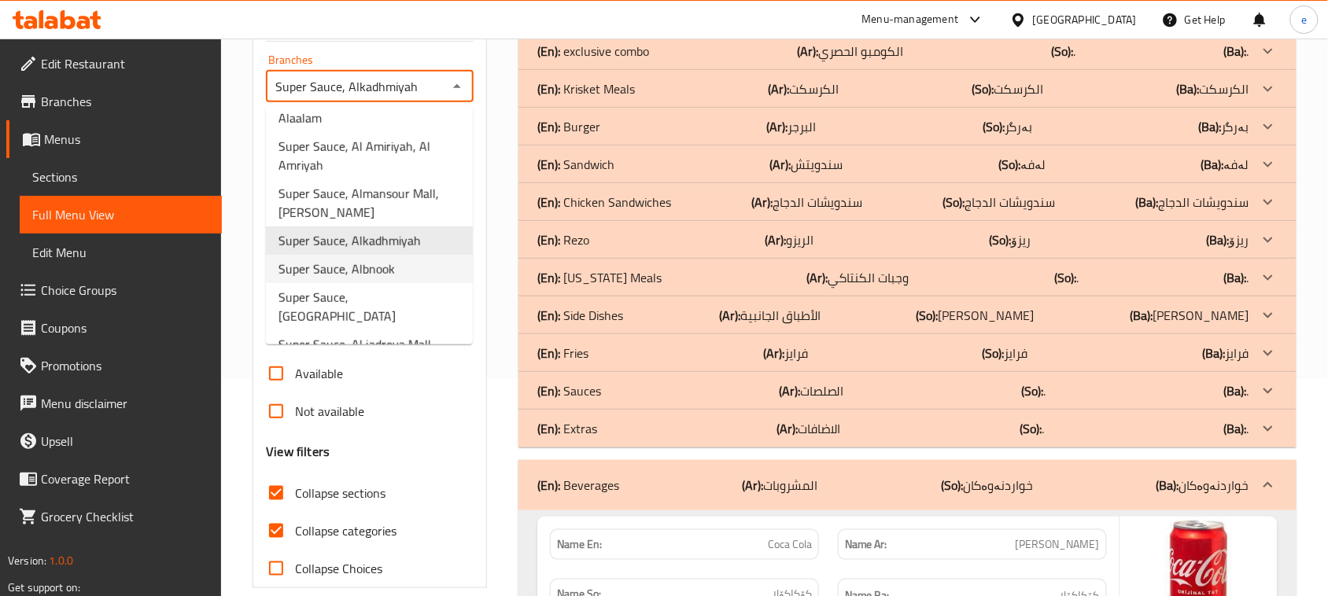
click at [383, 270] on span "Super Sauce, Albnook" at bounding box center [336, 269] width 116 height 19
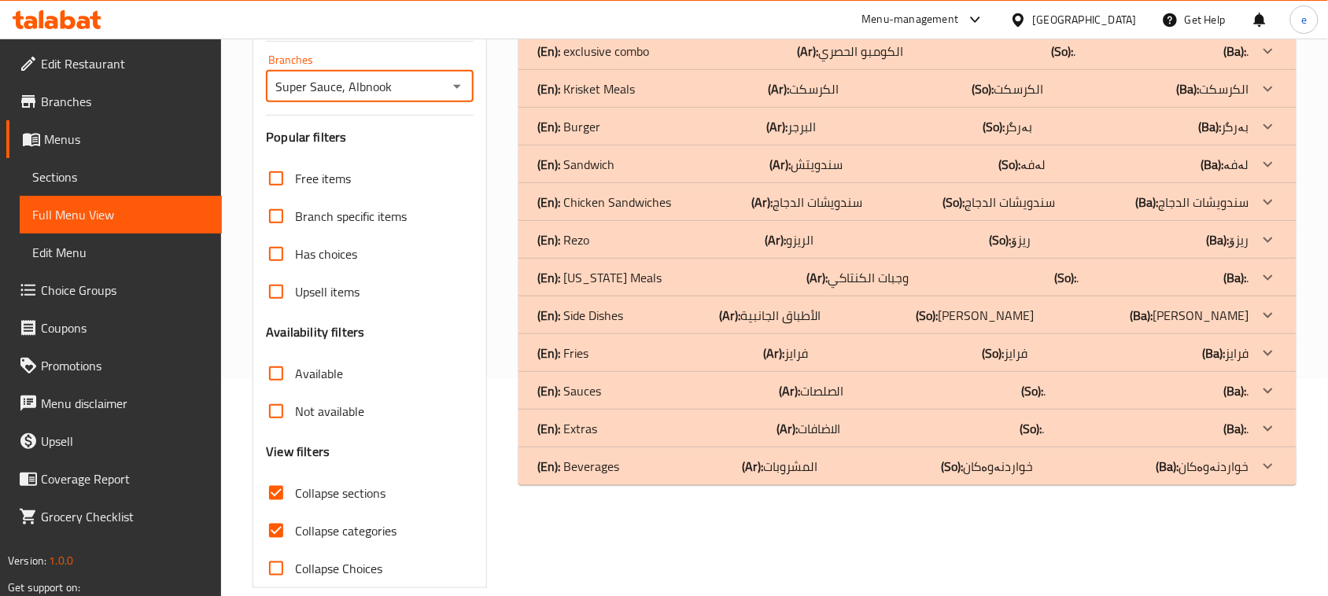
scroll to position [241, 0]
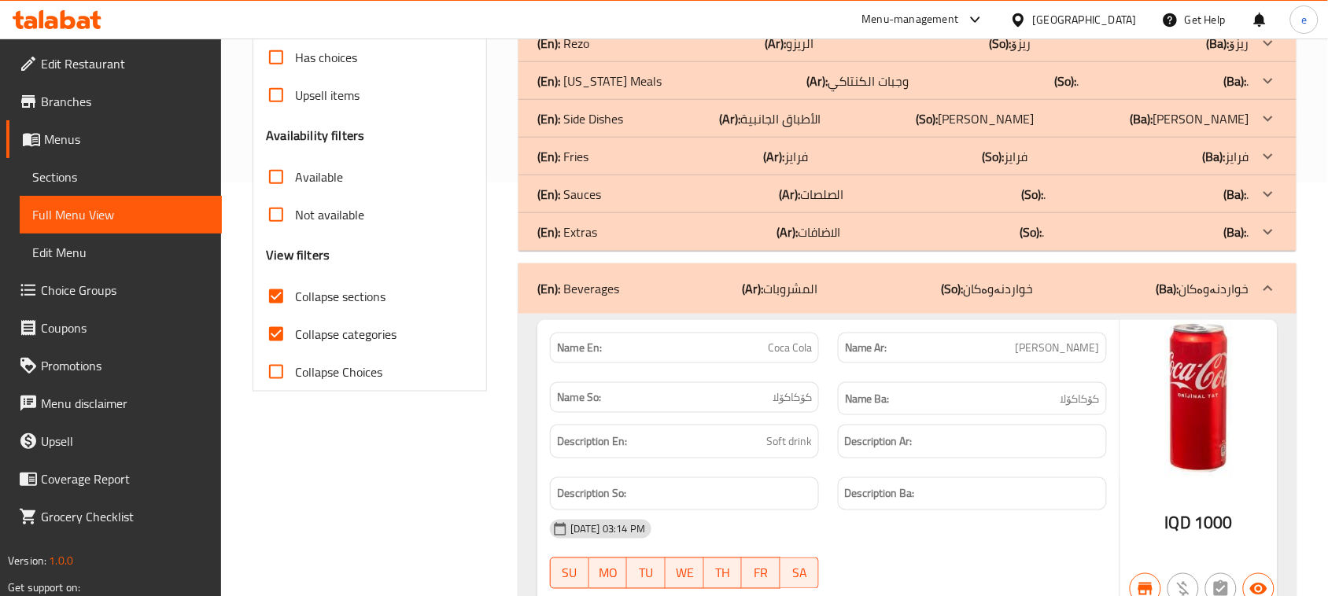
scroll to position [217, 0]
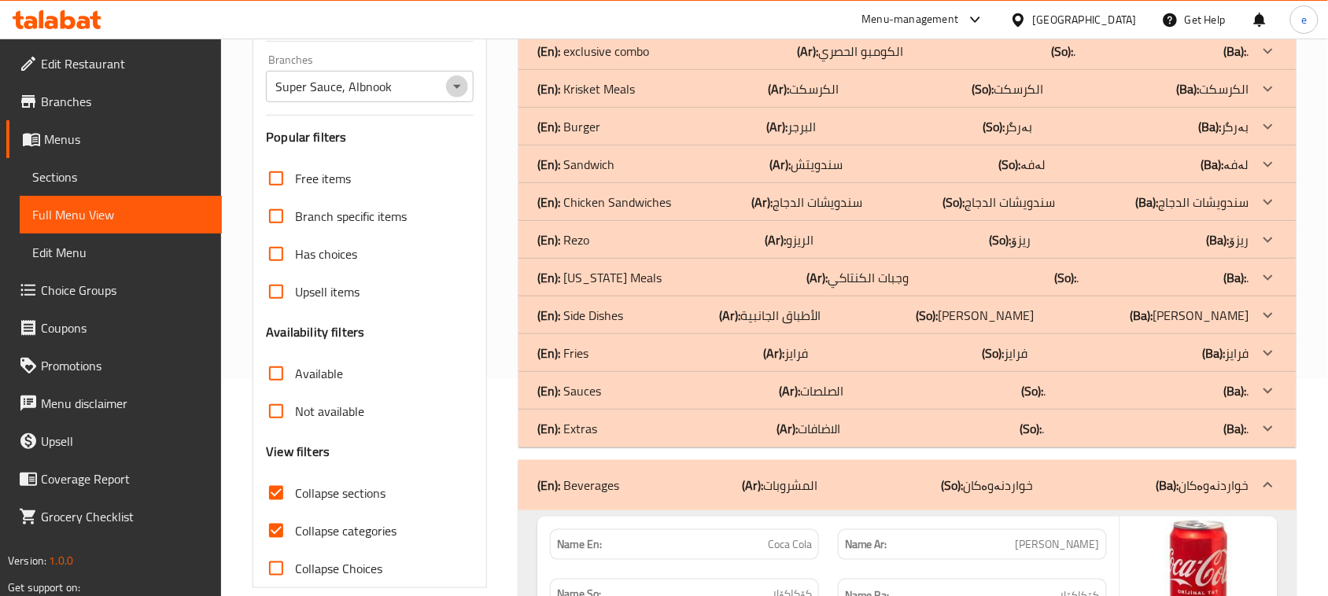
click at [459, 84] on icon "Open" at bounding box center [457, 86] width 19 height 19
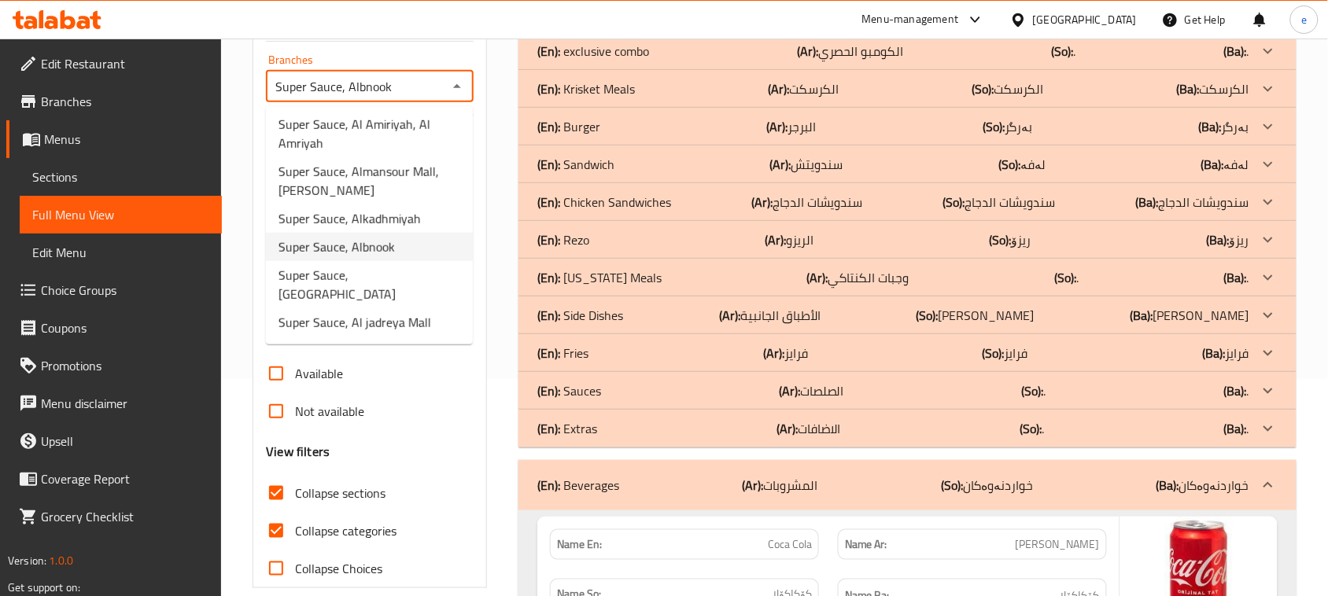
scroll to position [320, 0]
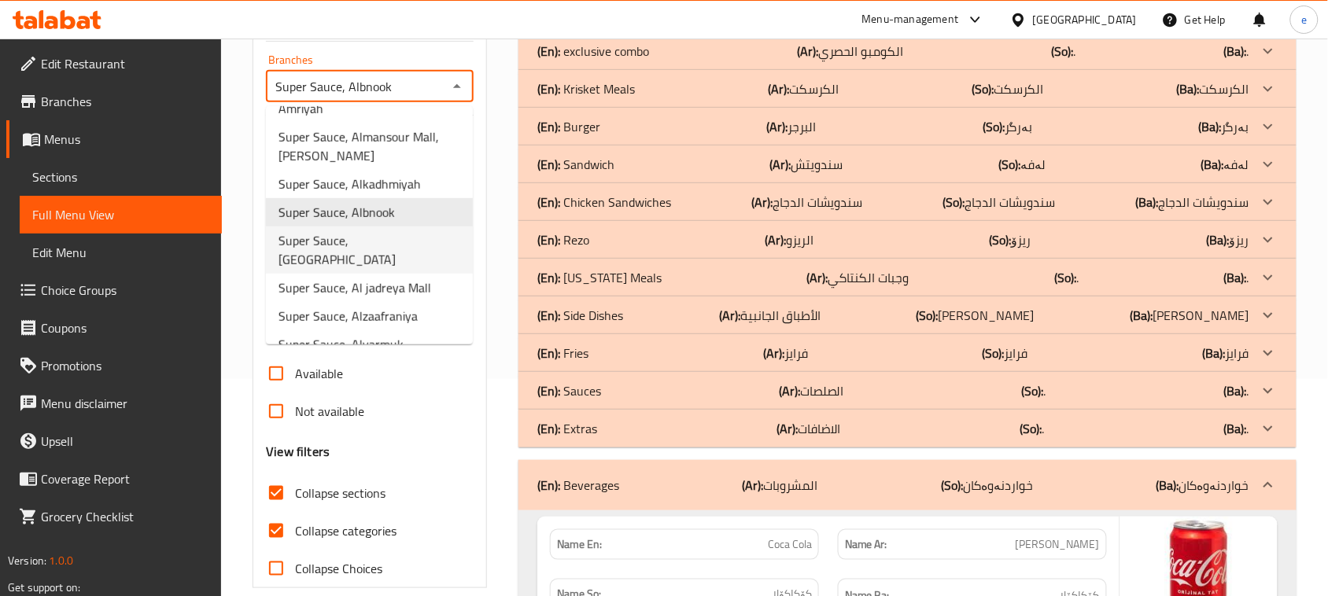
click at [375, 246] on span "Super Sauce, Palestine St" at bounding box center [369, 250] width 182 height 38
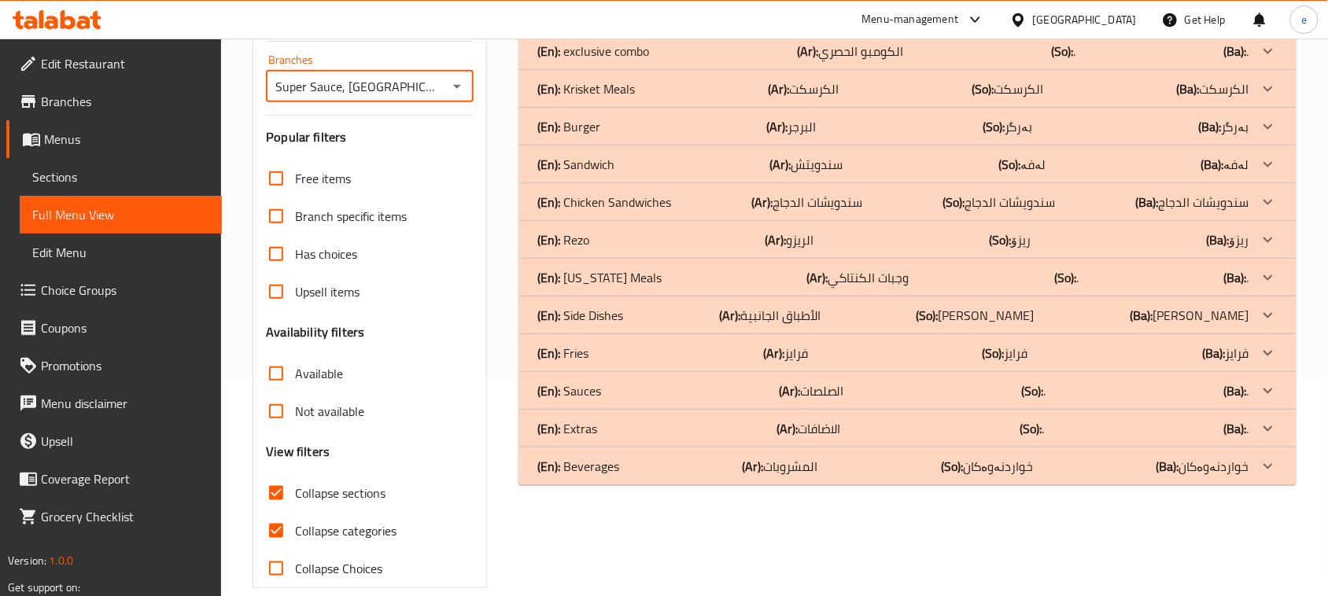
scroll to position [241, 0]
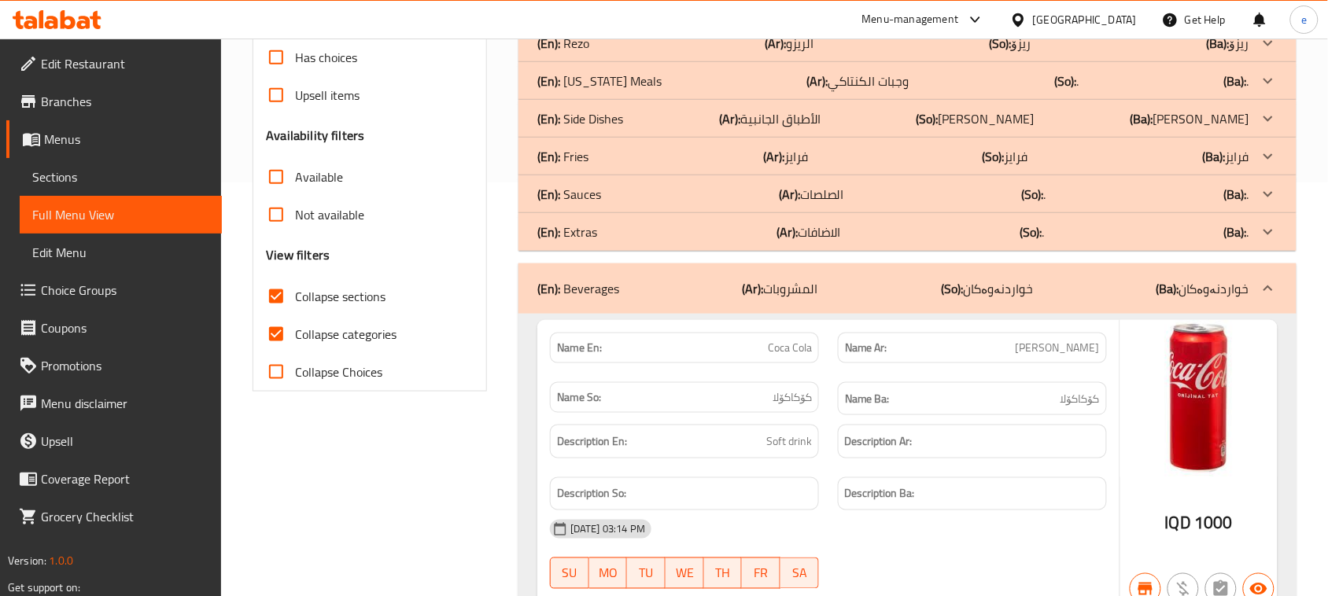
scroll to position [20, 0]
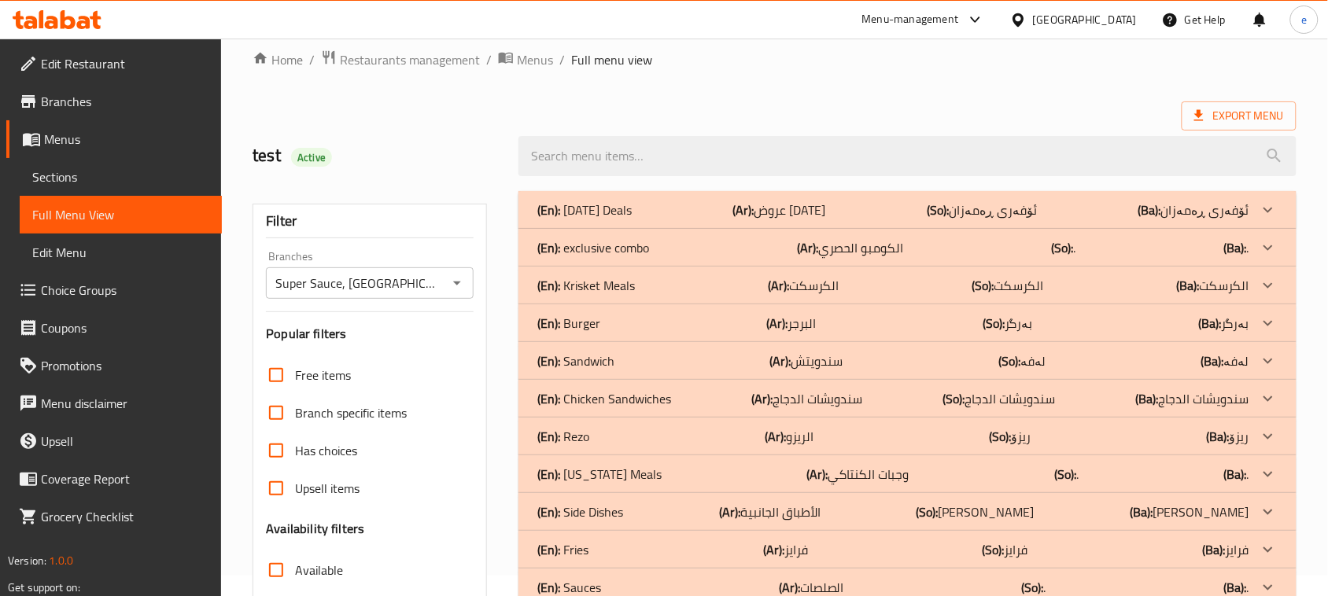
click at [460, 275] on icon "Open" at bounding box center [457, 283] width 19 height 19
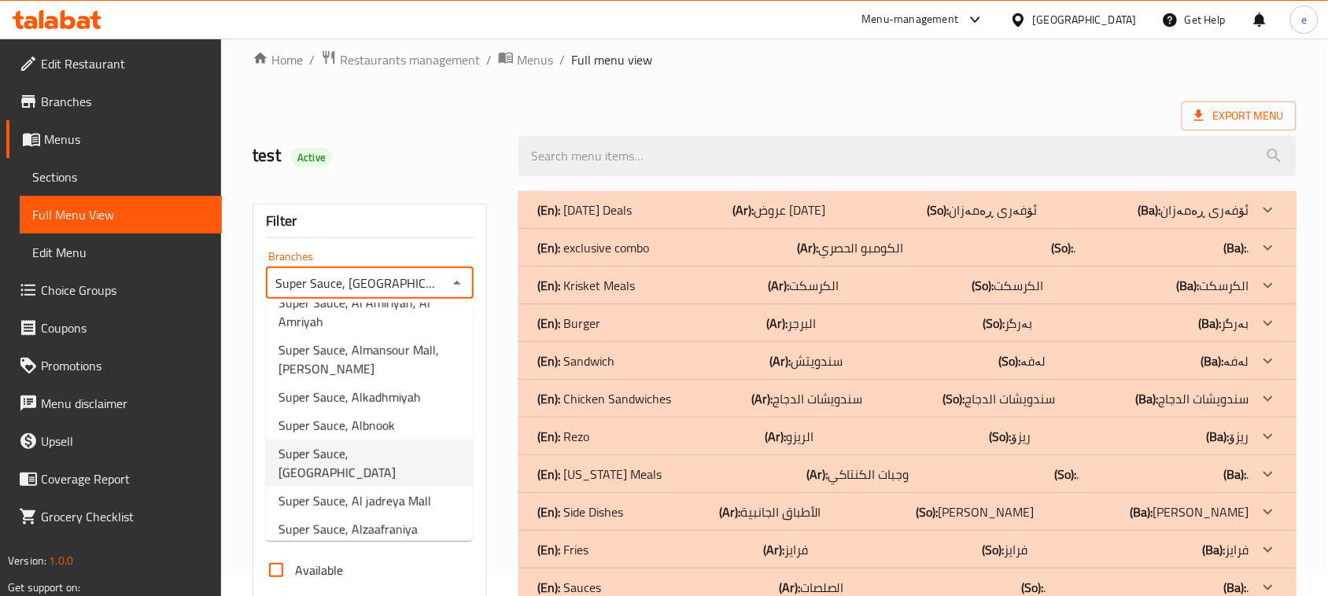
scroll to position [320, 0]
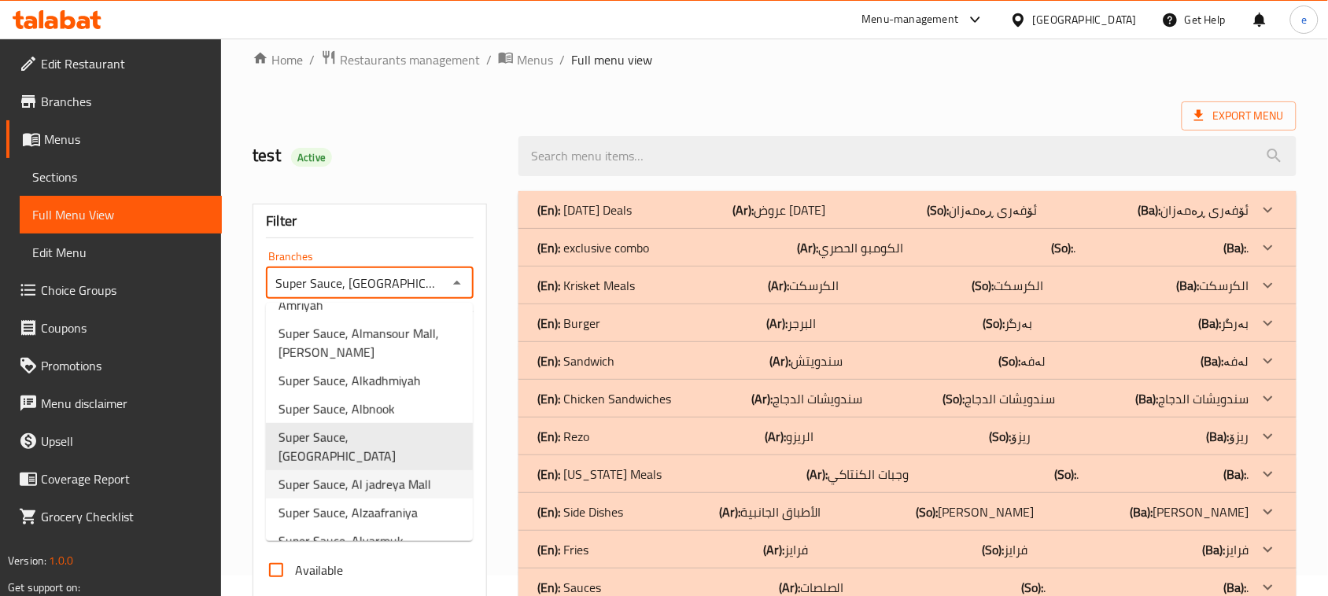
click at [417, 475] on span "Super Sauce, Al jadreya Mall" at bounding box center [354, 484] width 153 height 19
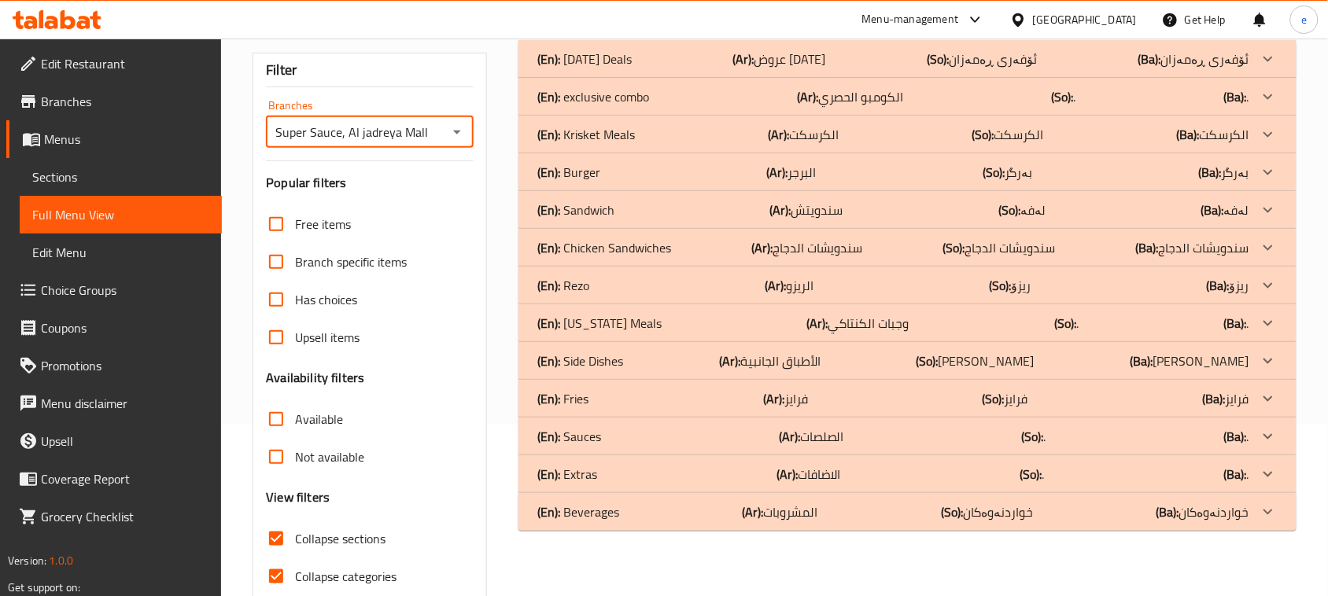
scroll to position [241, 0]
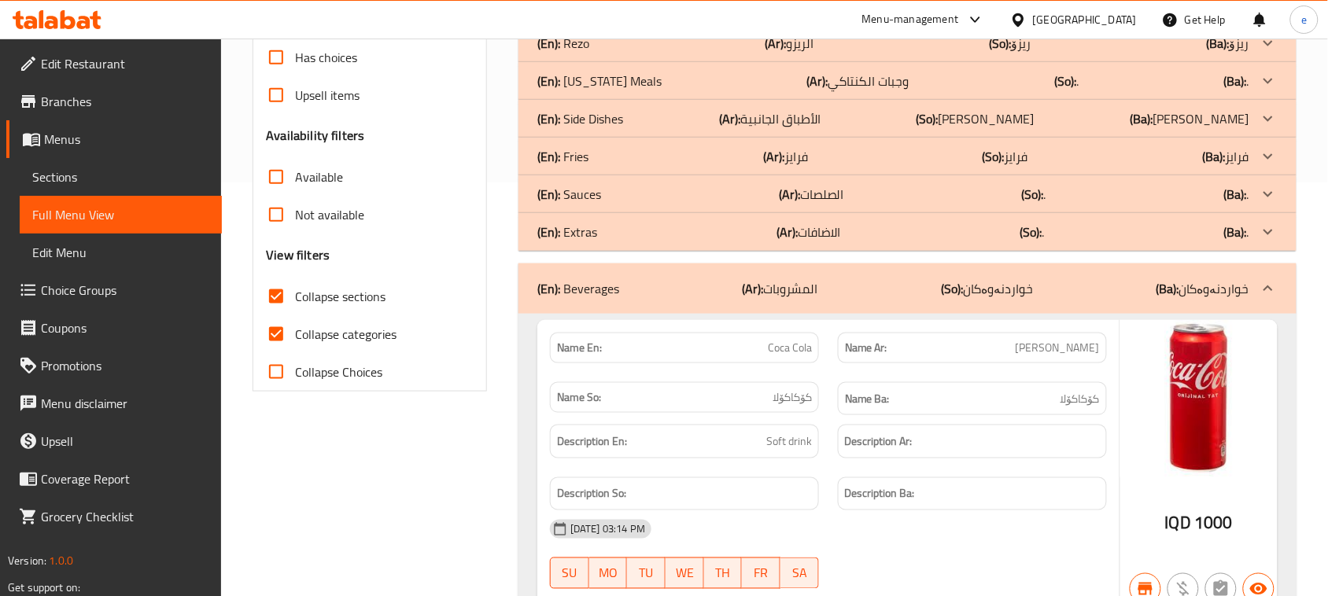
scroll to position [0, 0]
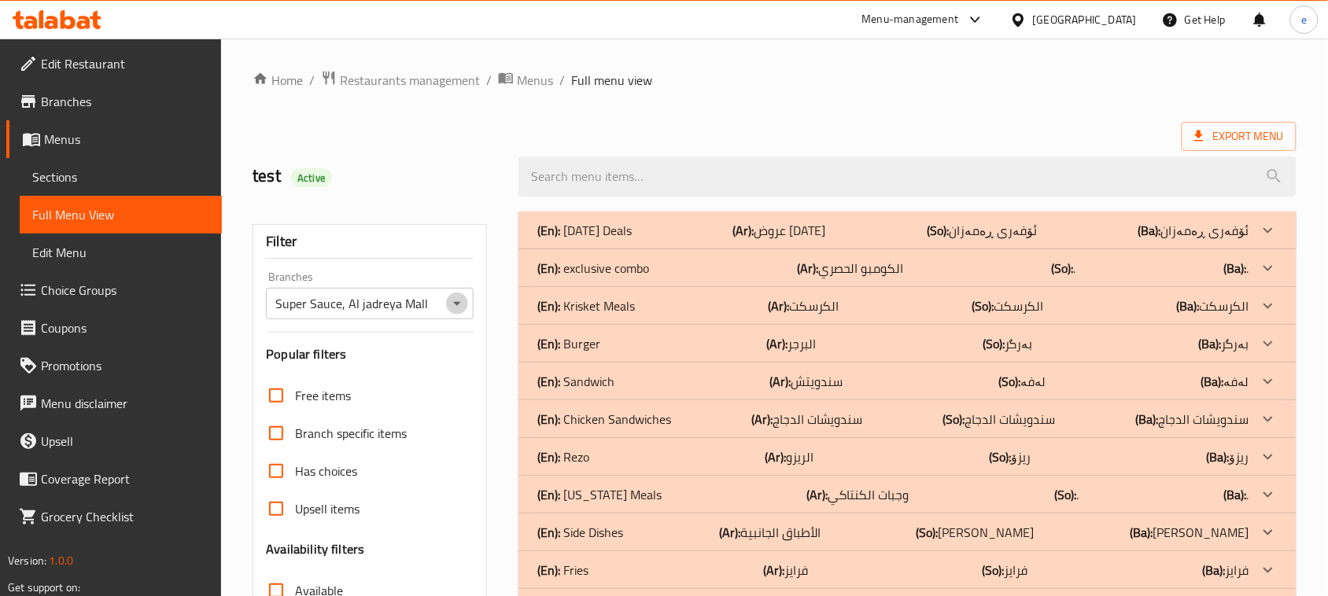
click at [454, 301] on icon "Open" at bounding box center [457, 303] width 19 height 19
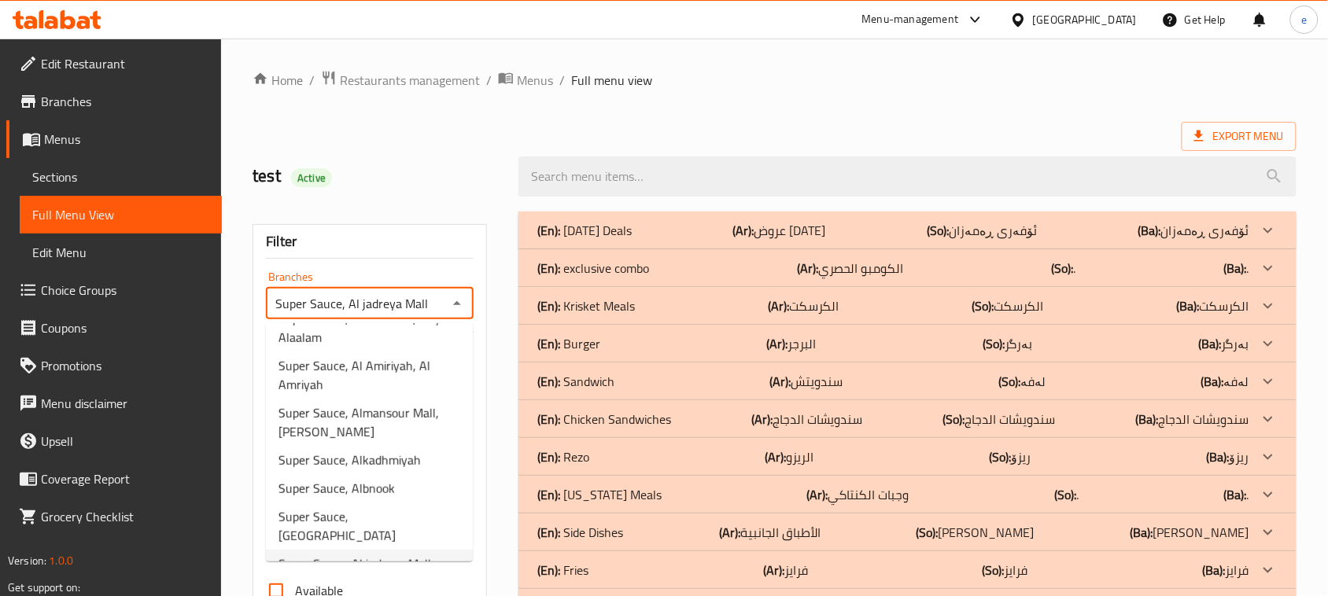
scroll to position [320, 0]
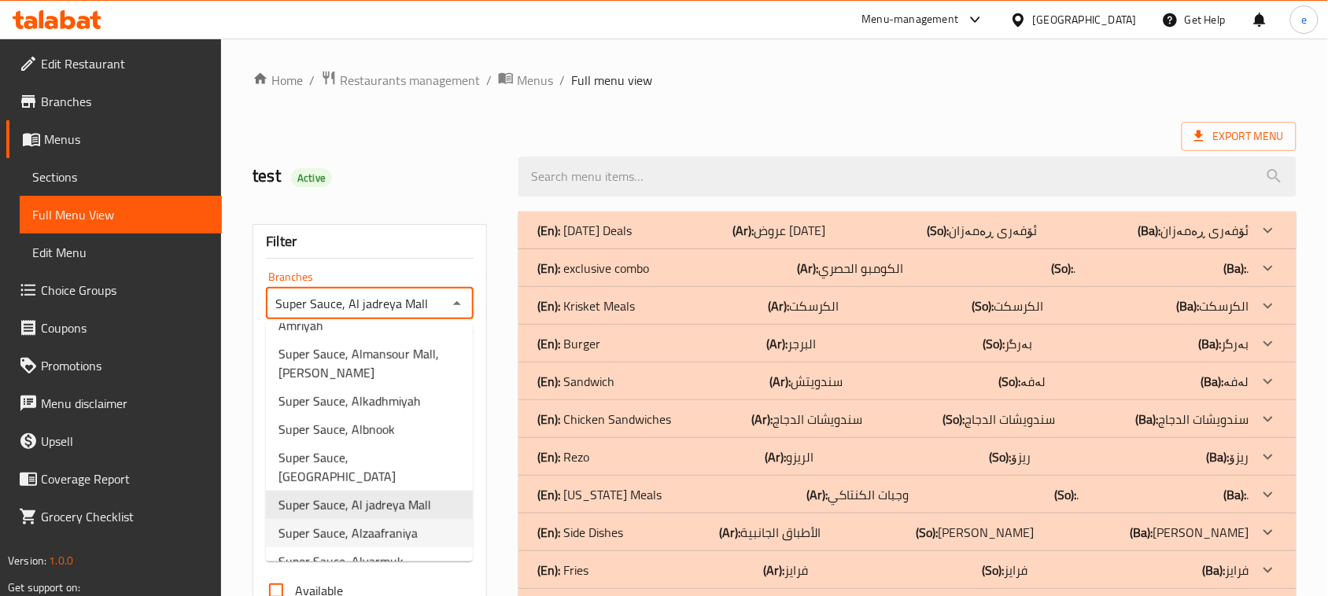
click at [427, 519] on li "Super Sauce, Alzaafraniya" at bounding box center [369, 533] width 207 height 28
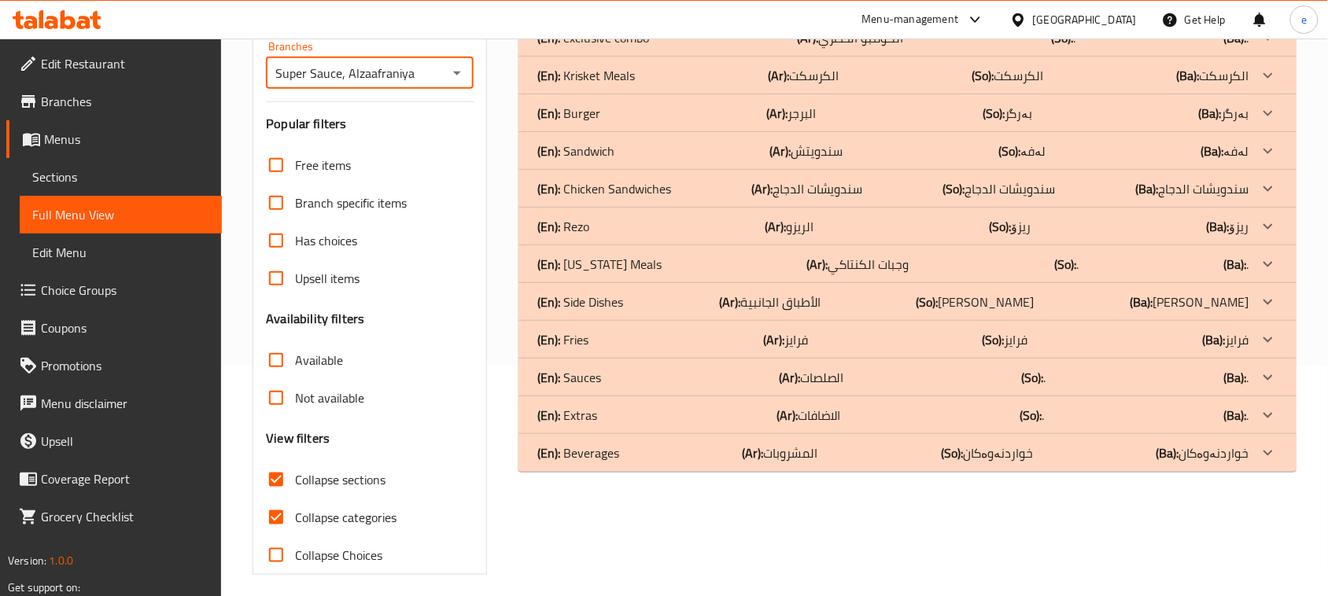
scroll to position [241, 0]
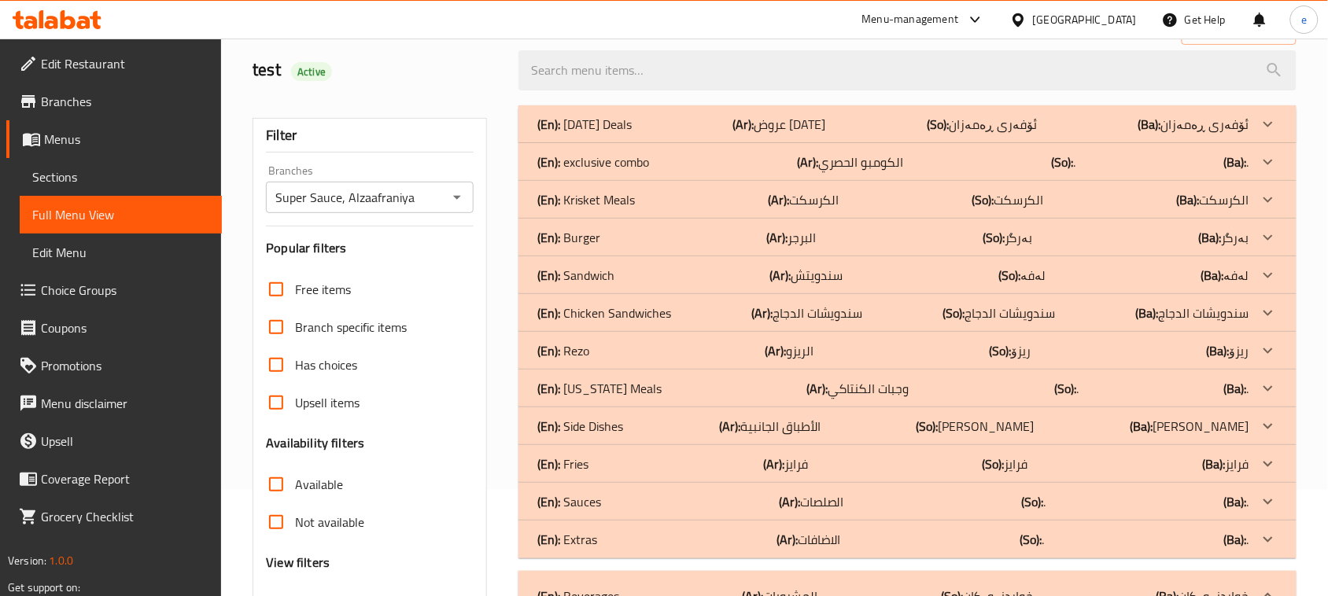
scroll to position [0, 0]
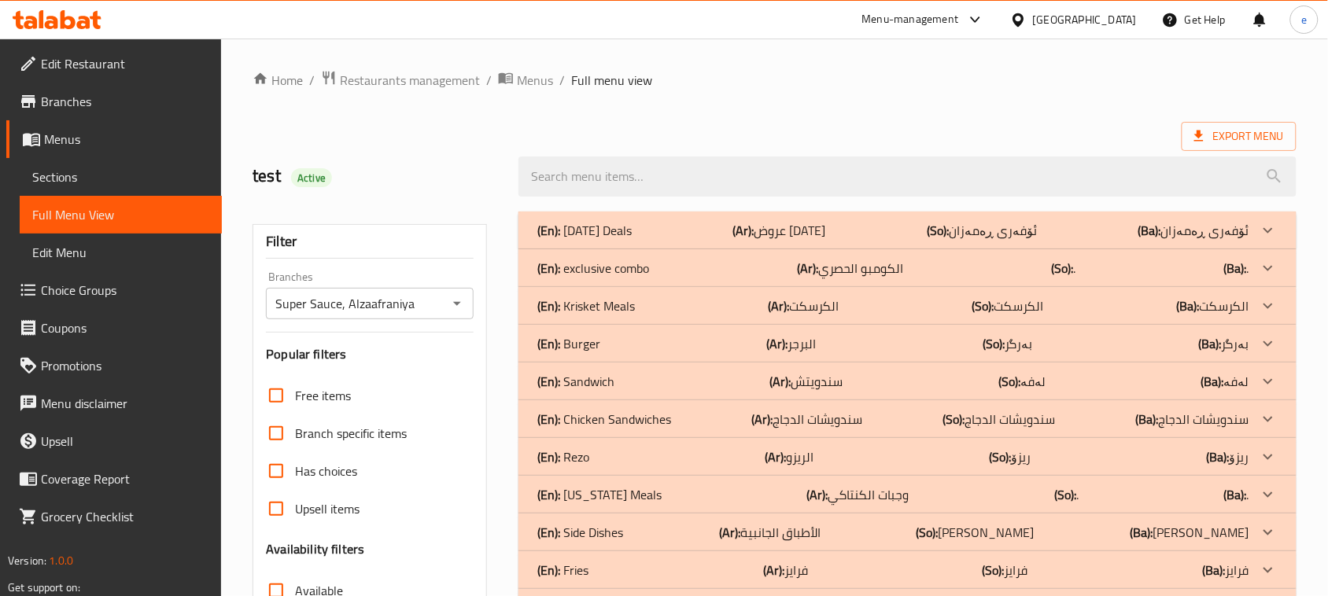
click at [459, 299] on icon "Open" at bounding box center [457, 303] width 19 height 19
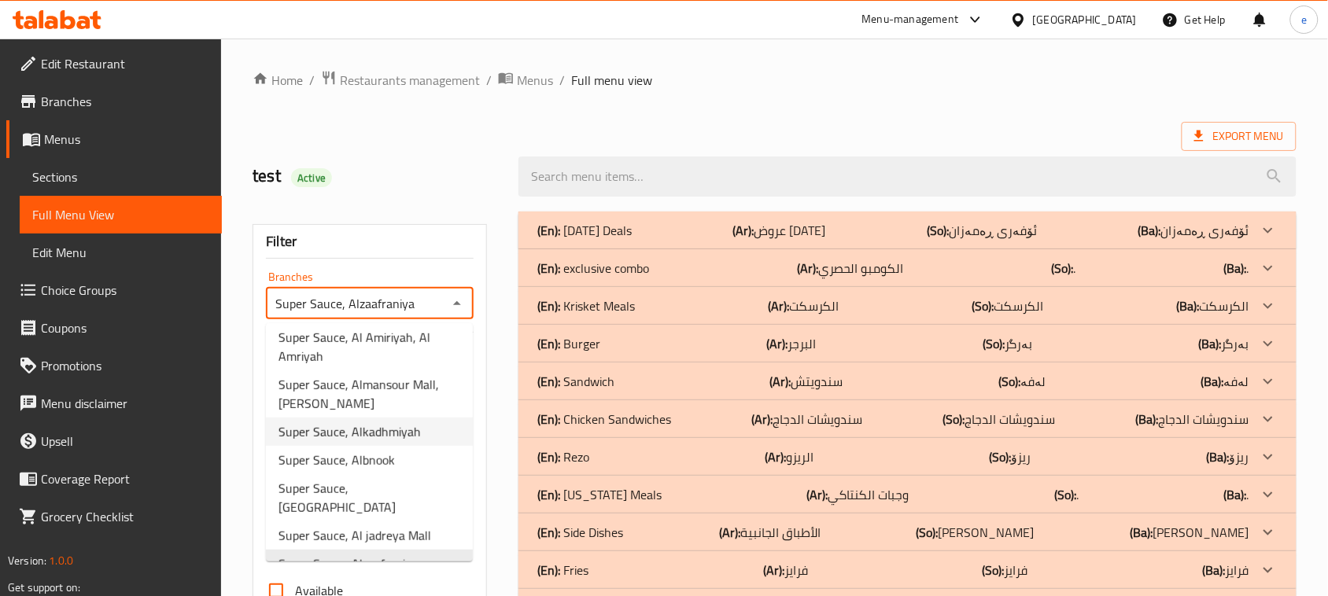
scroll to position [320, 0]
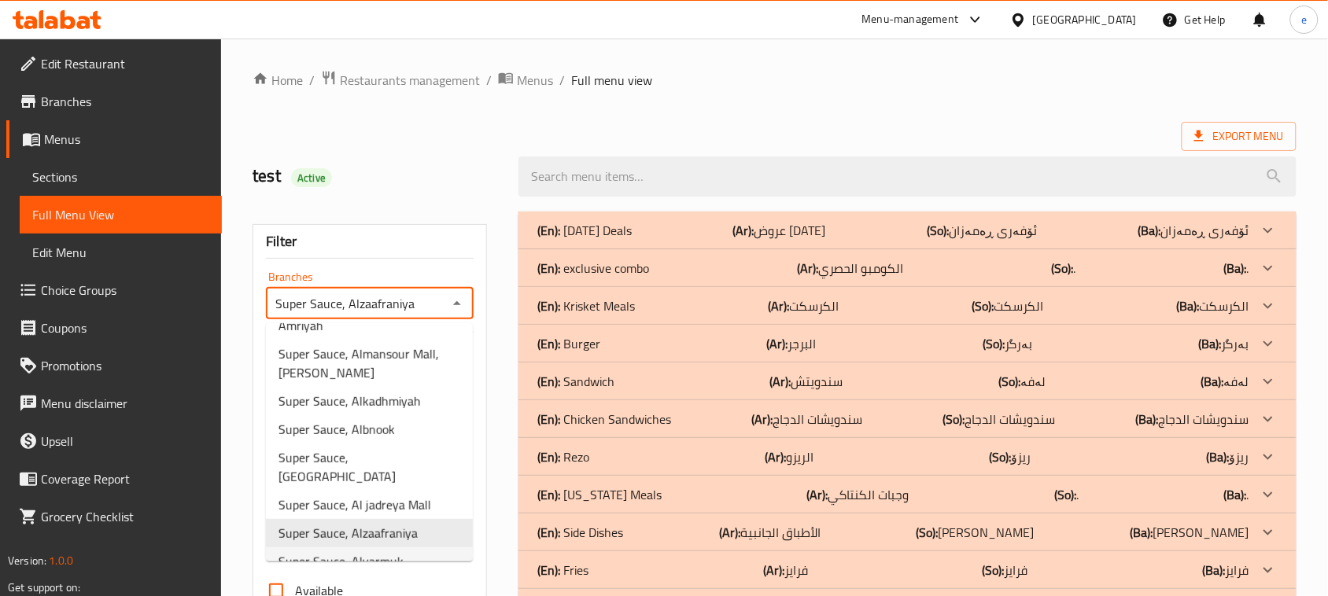
click at [370, 529] on span "Super Sauce, Alyarmuk" at bounding box center [340, 561] width 125 height 19
type input "Super Sauce, Alyarmuk"
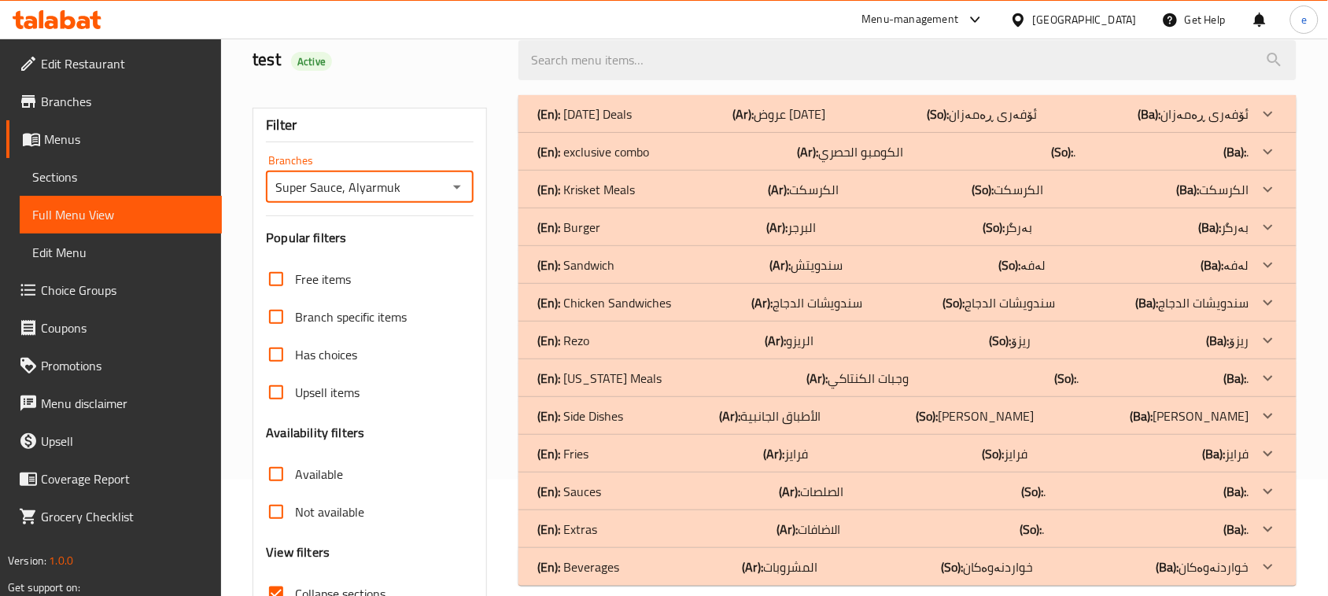
scroll to position [241, 0]
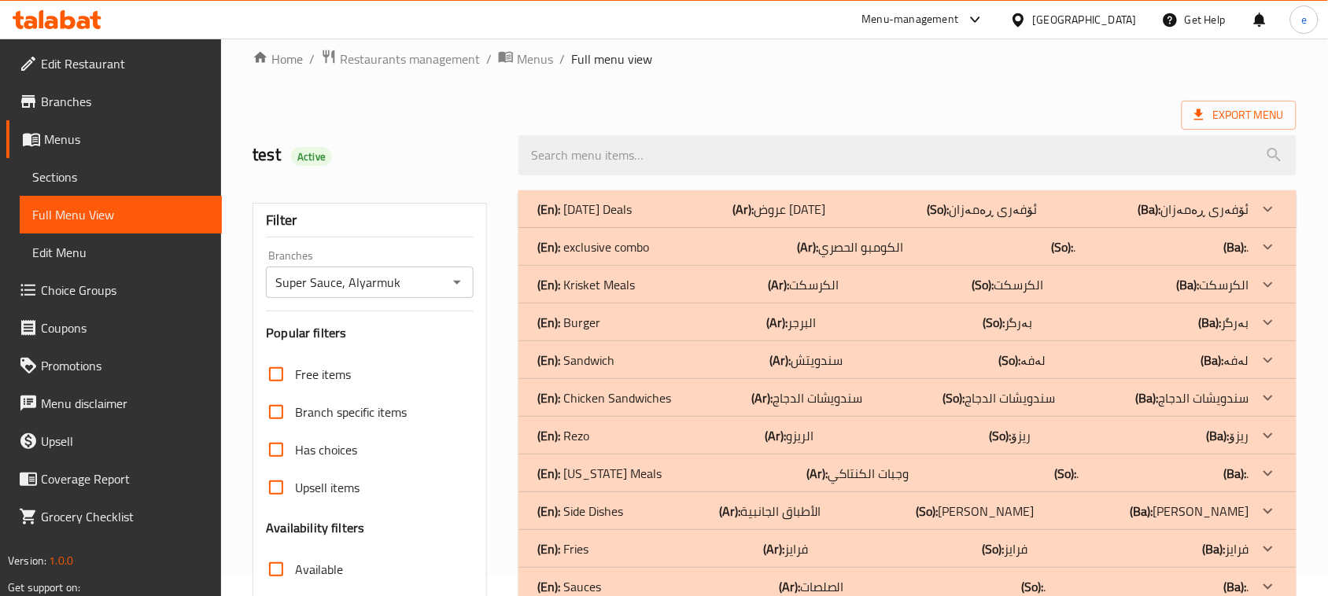
scroll to position [20, 0]
click at [454, 282] on icon "Open" at bounding box center [457, 284] width 8 height 4
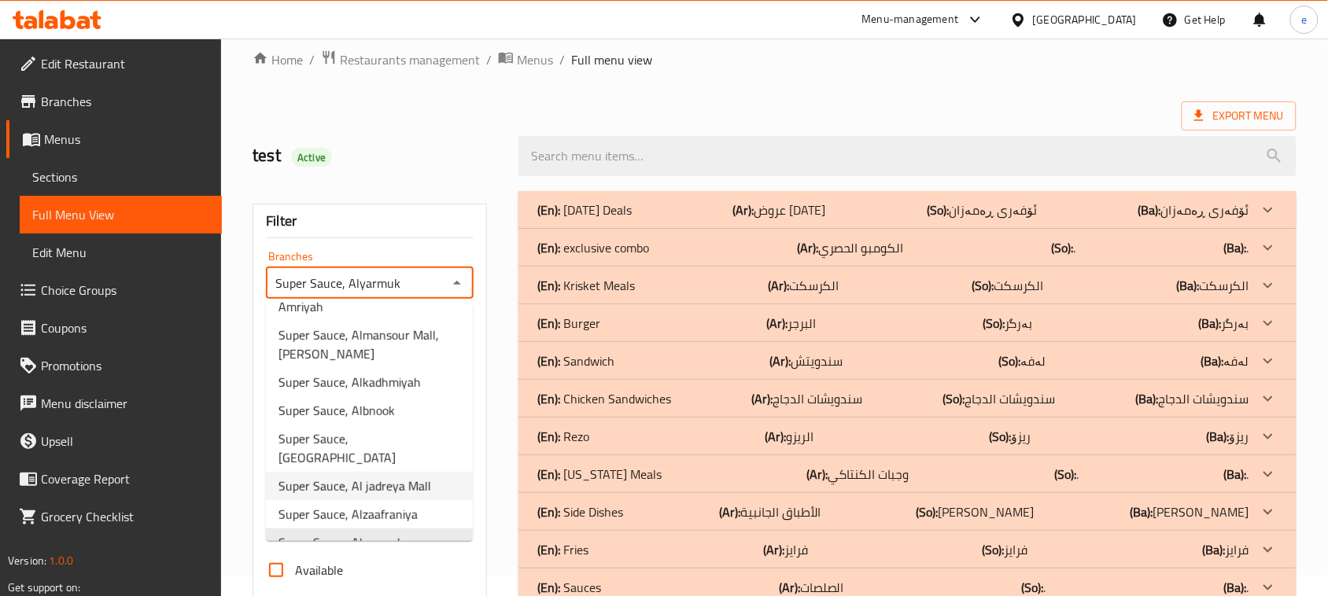
scroll to position [320, 0]
click at [486, 122] on div "test Active" at bounding box center [376, 156] width 266 height 70
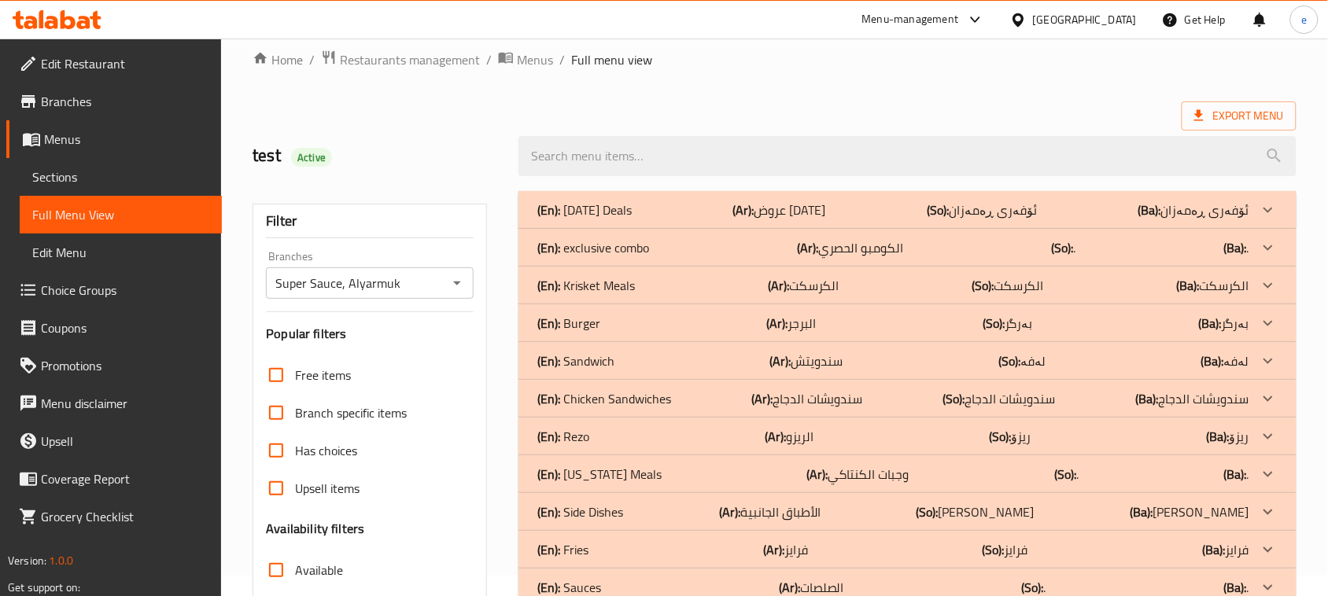
click at [94, 28] on icon at bounding box center [95, 20] width 11 height 18
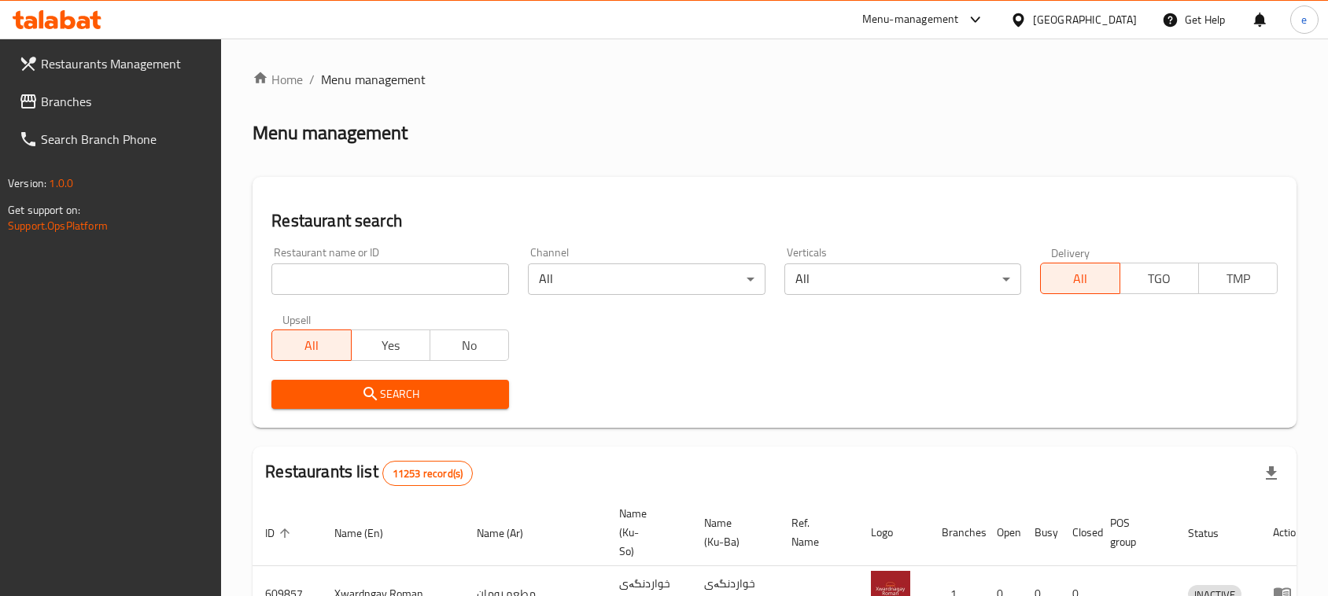
scroll to position [20, 0]
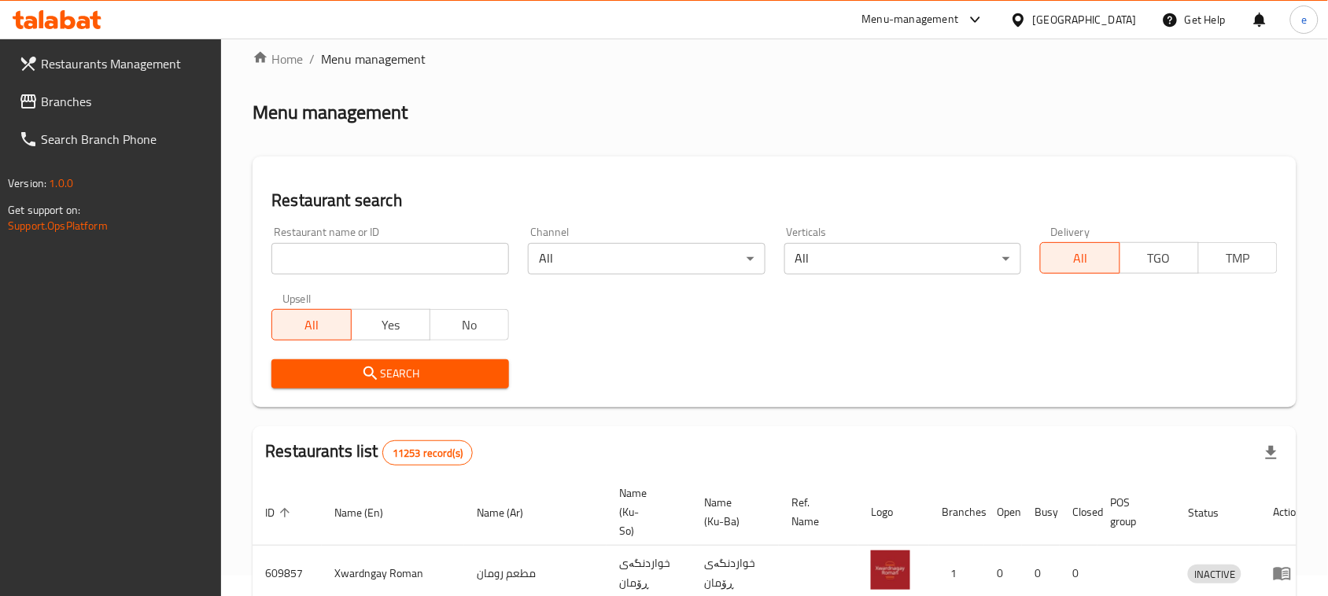
click at [92, 96] on span "Branches" at bounding box center [125, 101] width 168 height 19
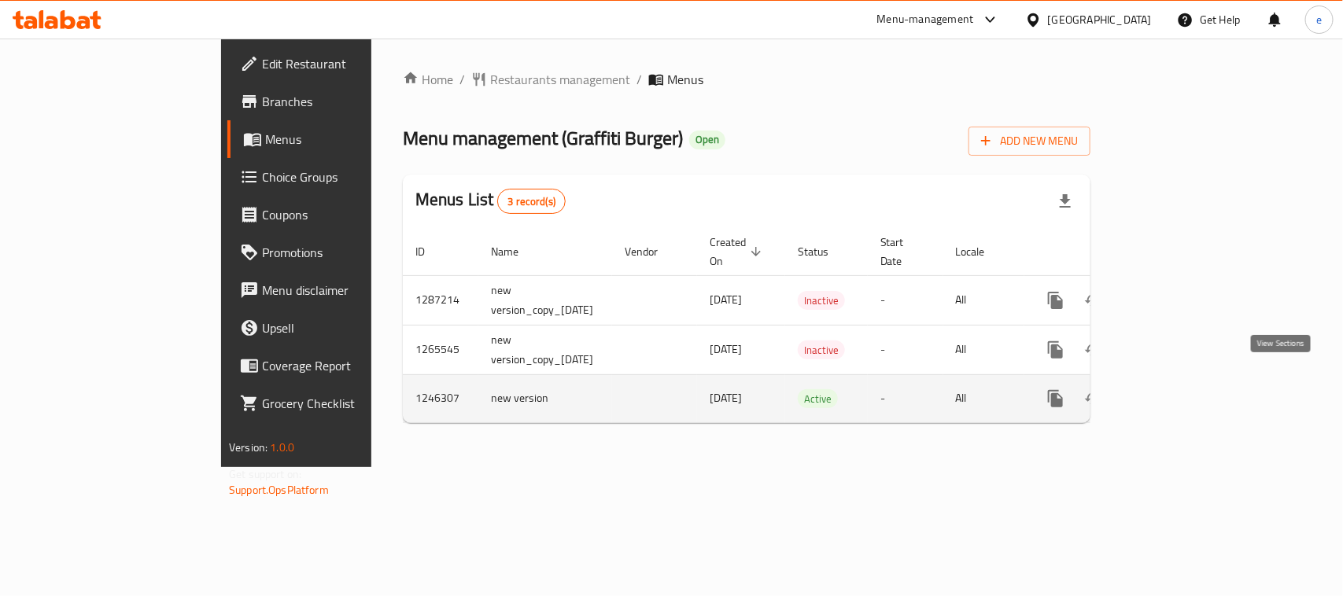
click at [1188, 393] on link "enhanced table" at bounding box center [1169, 399] width 38 height 38
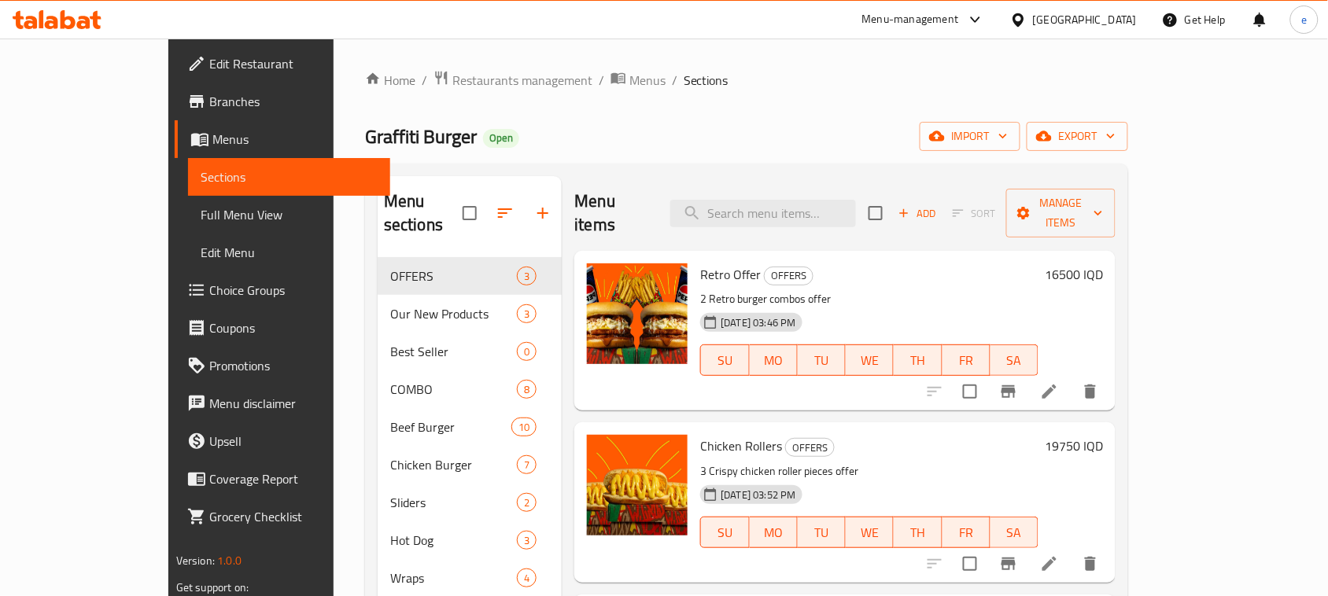
click at [201, 207] on span "Full Menu View" at bounding box center [289, 214] width 177 height 19
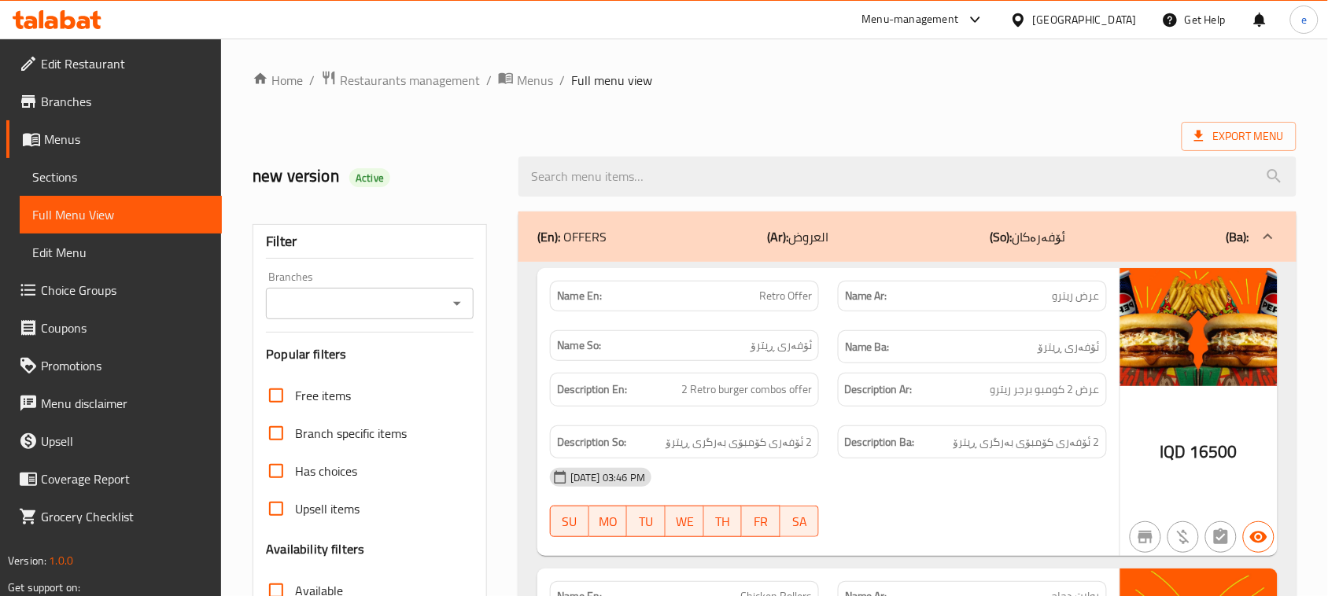
click at [458, 297] on icon "Open" at bounding box center [457, 303] width 19 height 19
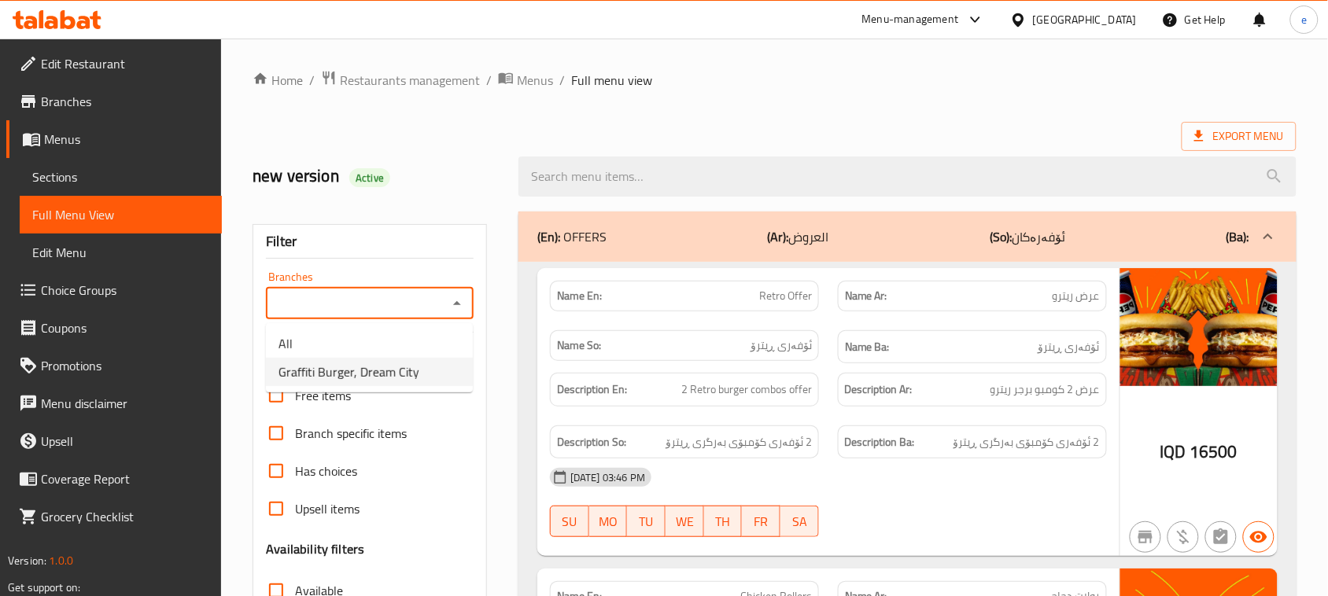
click at [400, 363] on span "Graffiti Burger, Dream City" at bounding box center [348, 372] width 141 height 19
type input "Graffiti Burger, Dream City"
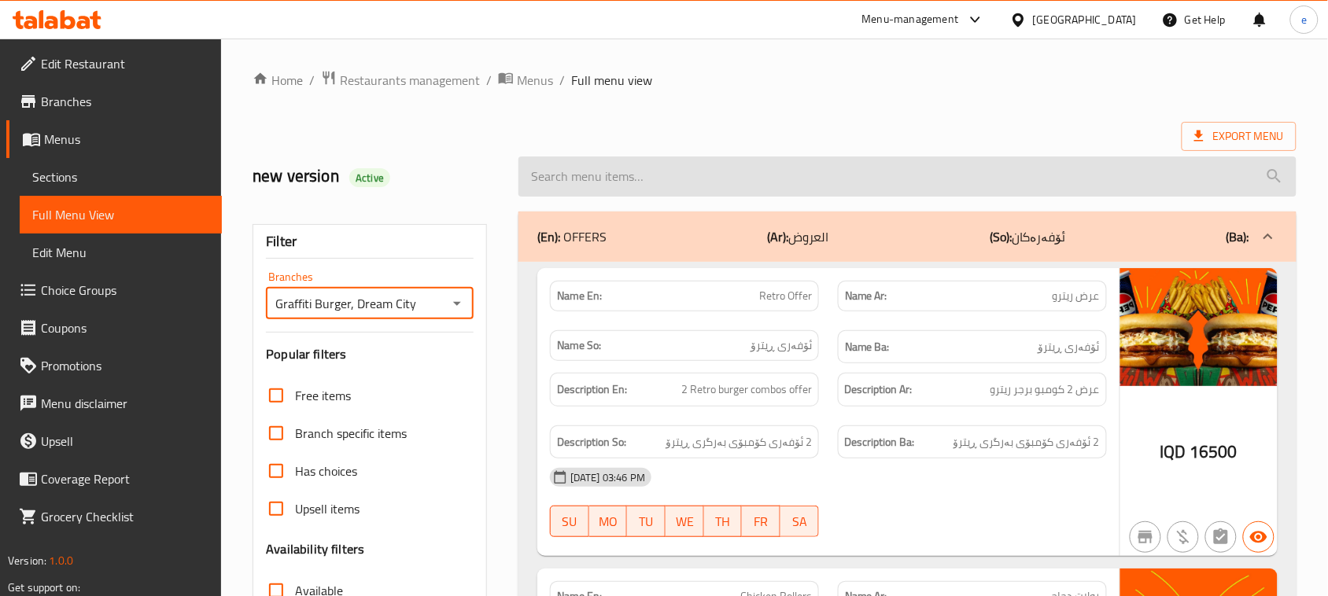
click at [671, 179] on input "search" at bounding box center [907, 177] width 778 height 40
paste input "Zengo Beef Burger"
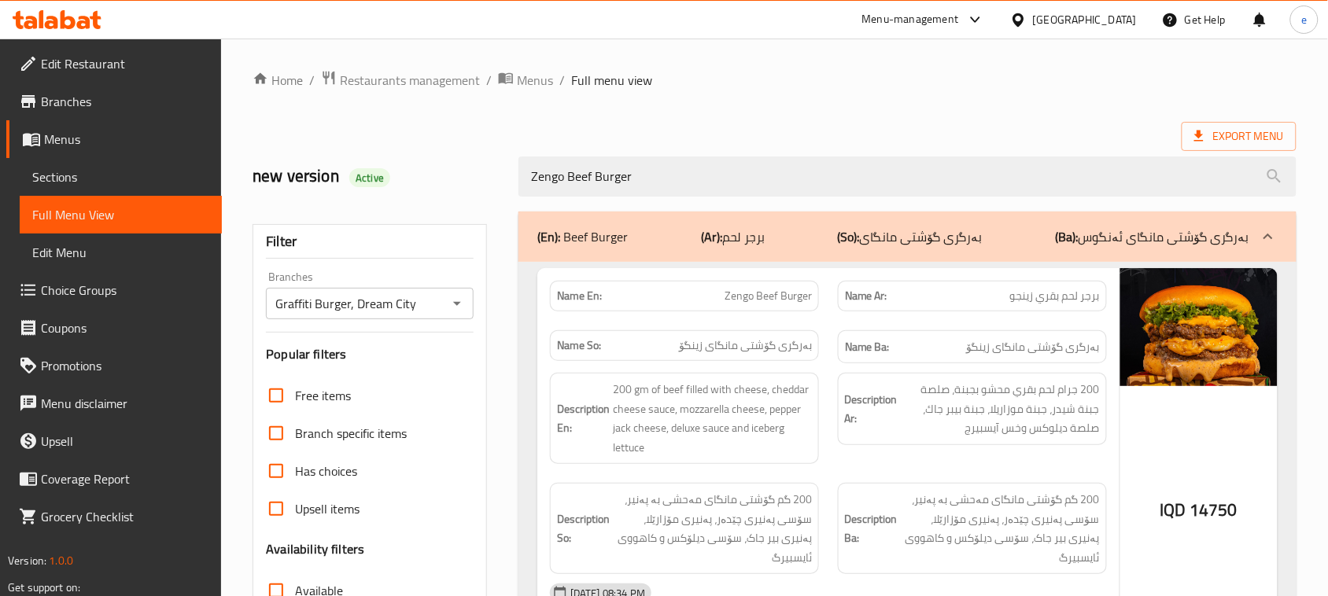
type input "Zengo Beef Burger"
click at [1024, 303] on span "برجر لحم بقري زينجو" at bounding box center [1055, 296] width 90 height 17
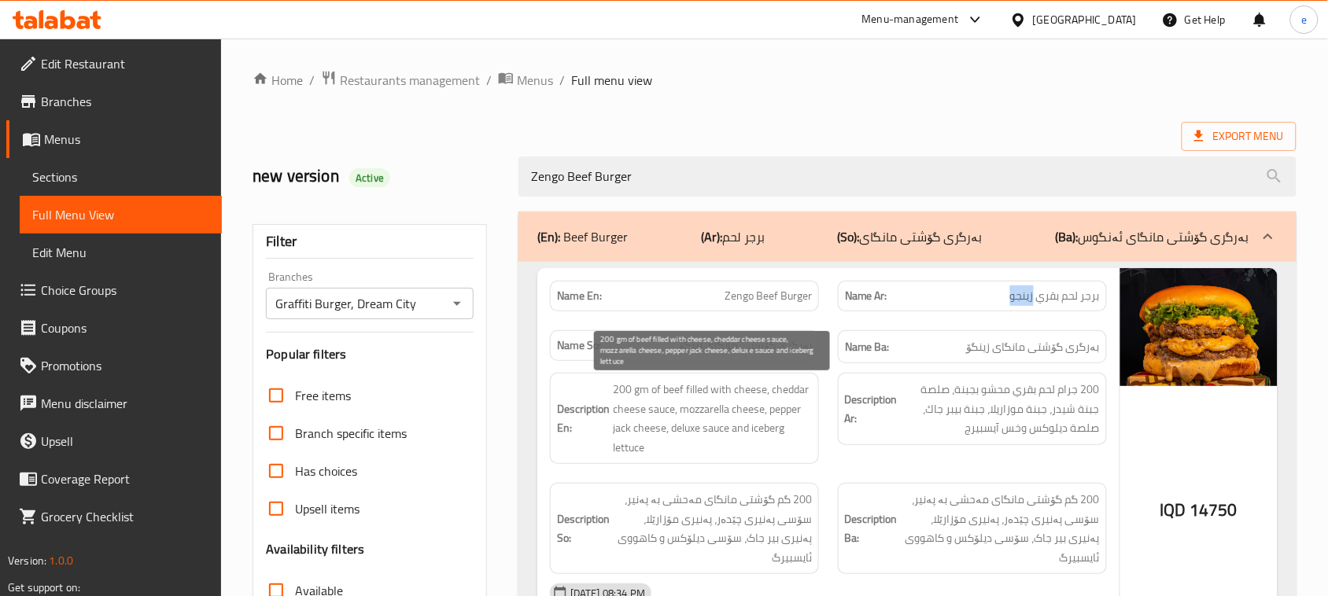
copy span "زينجو"
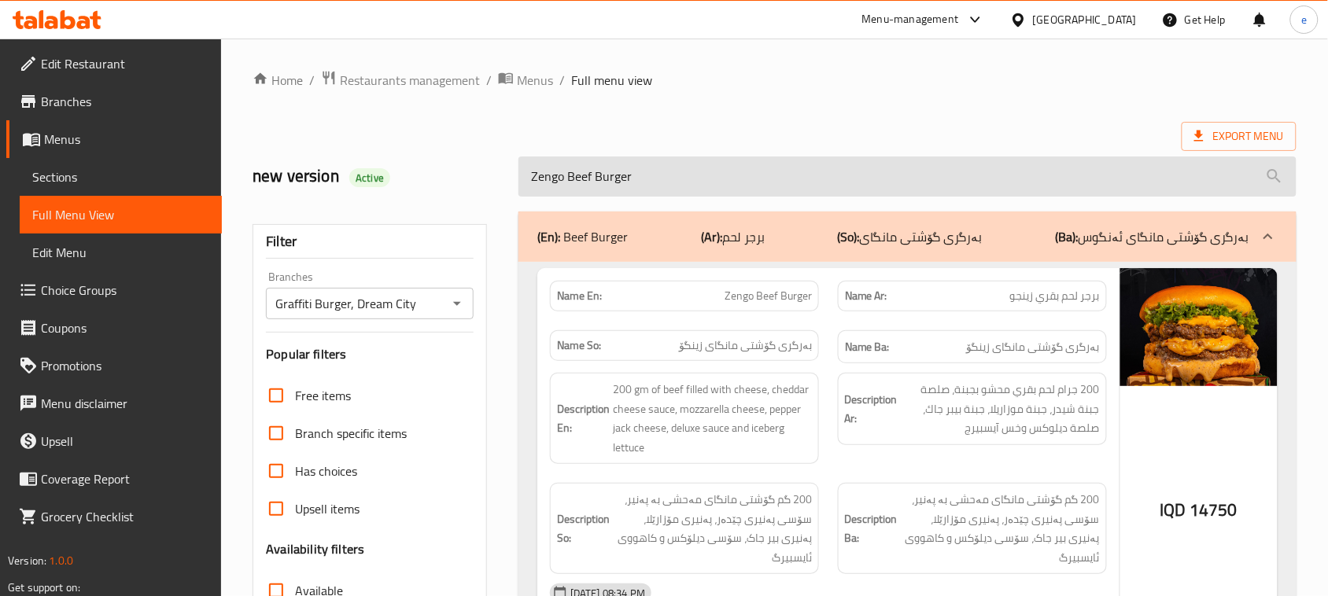
click at [588, 190] on input "Zengo Beef Burger" at bounding box center [907, 177] width 778 height 40
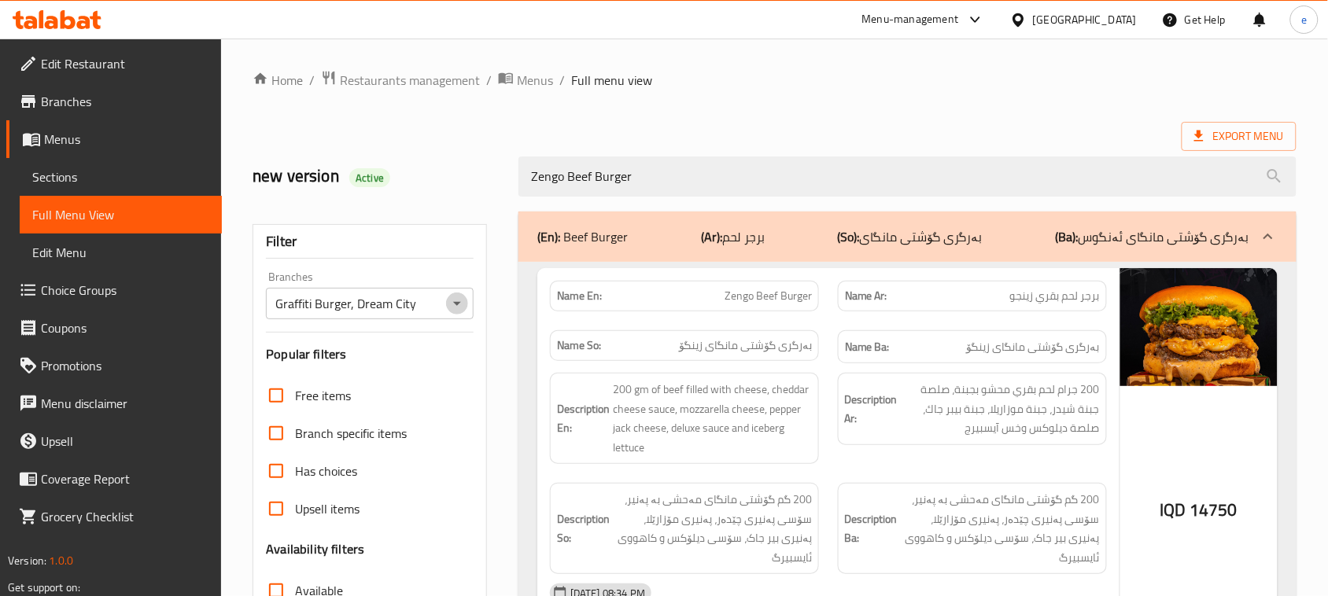
click at [450, 300] on icon "Open" at bounding box center [457, 303] width 19 height 19
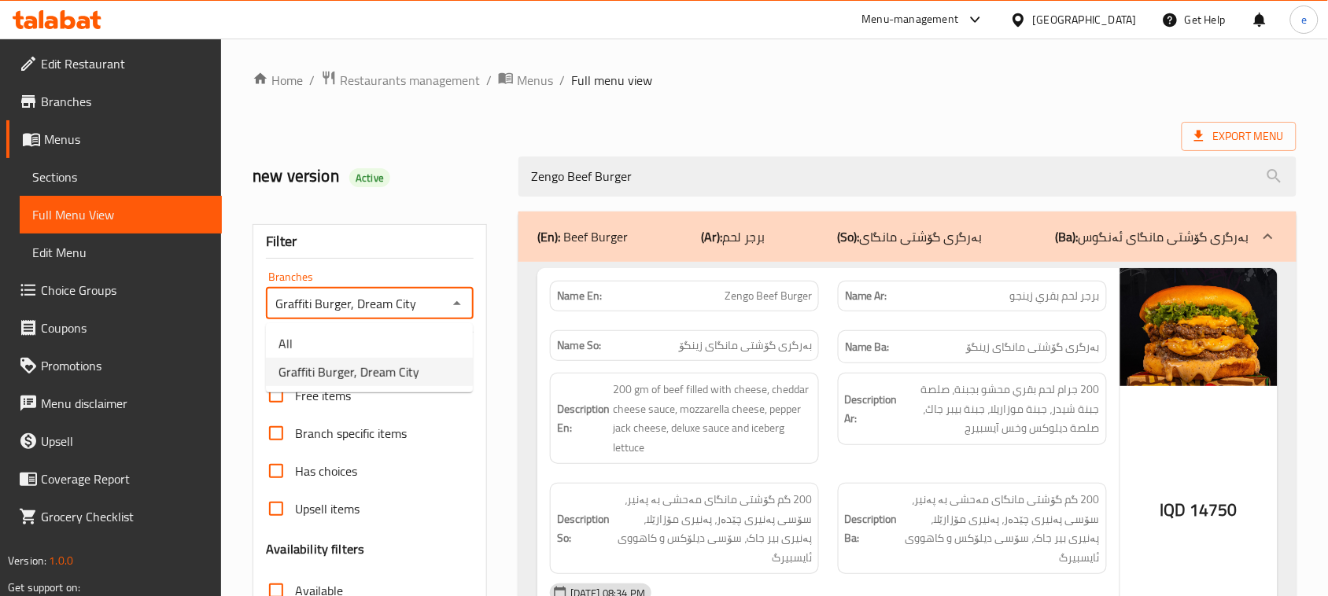
click at [417, 331] on li "All" at bounding box center [369, 344] width 207 height 28
type input "All"
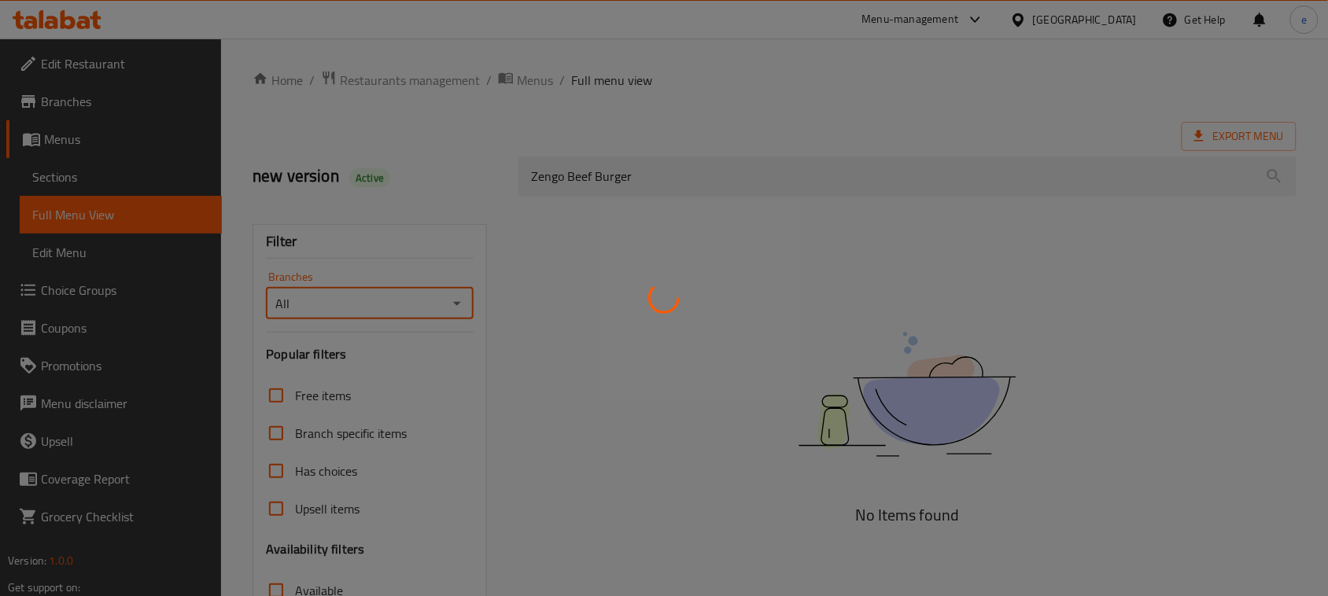
click at [578, 175] on div at bounding box center [664, 298] width 1328 height 596
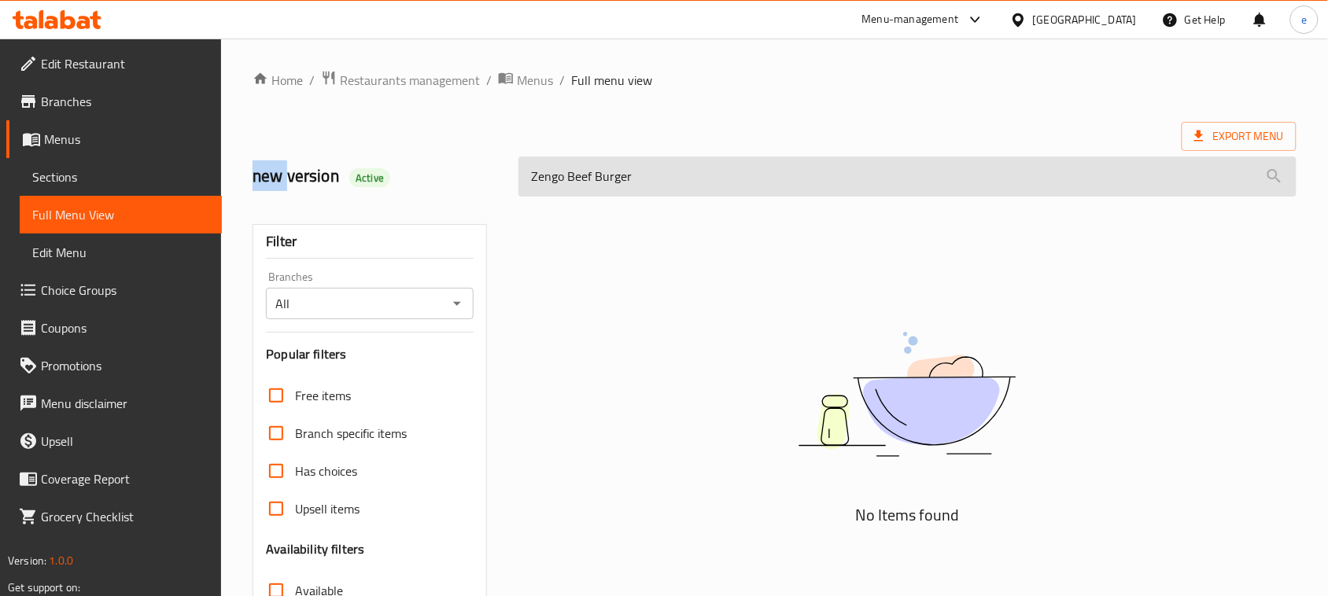
click at [606, 183] on input "Zengo Beef Burger" at bounding box center [907, 177] width 778 height 40
paste input "Meat"
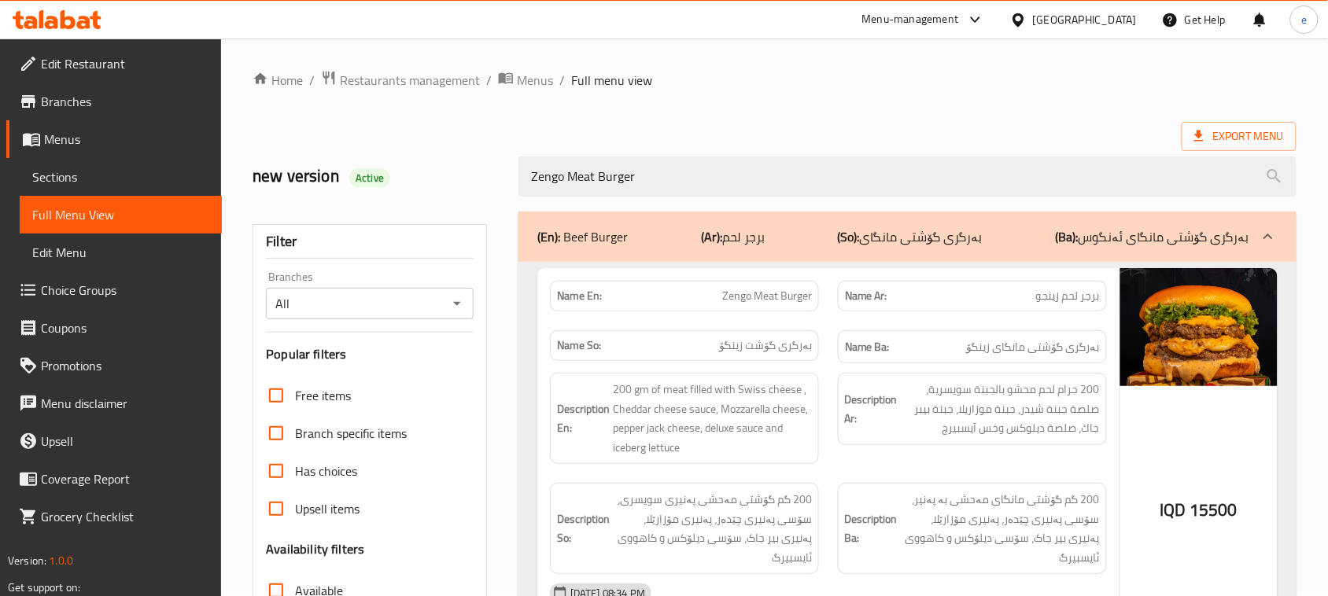
click at [454, 307] on icon "Open" at bounding box center [457, 303] width 19 height 19
type input "Zengo Meat Burger"
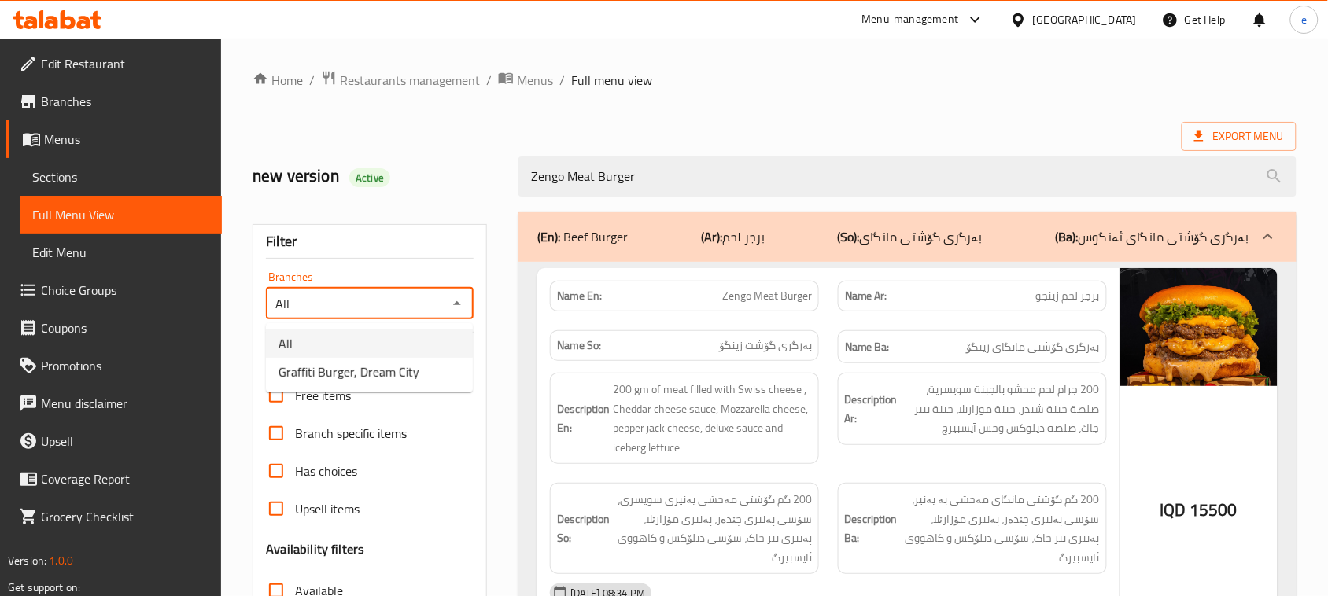
click at [395, 347] on li "All" at bounding box center [369, 344] width 207 height 28
click at [453, 303] on icon "Open" at bounding box center [457, 304] width 8 height 4
click at [419, 371] on li "Graffiti Burger, Dream City" at bounding box center [369, 372] width 207 height 28
click at [454, 304] on icon "Open" at bounding box center [457, 303] width 19 height 19
click at [430, 358] on li "Graffiti Burger, Dream City" at bounding box center [369, 372] width 207 height 28
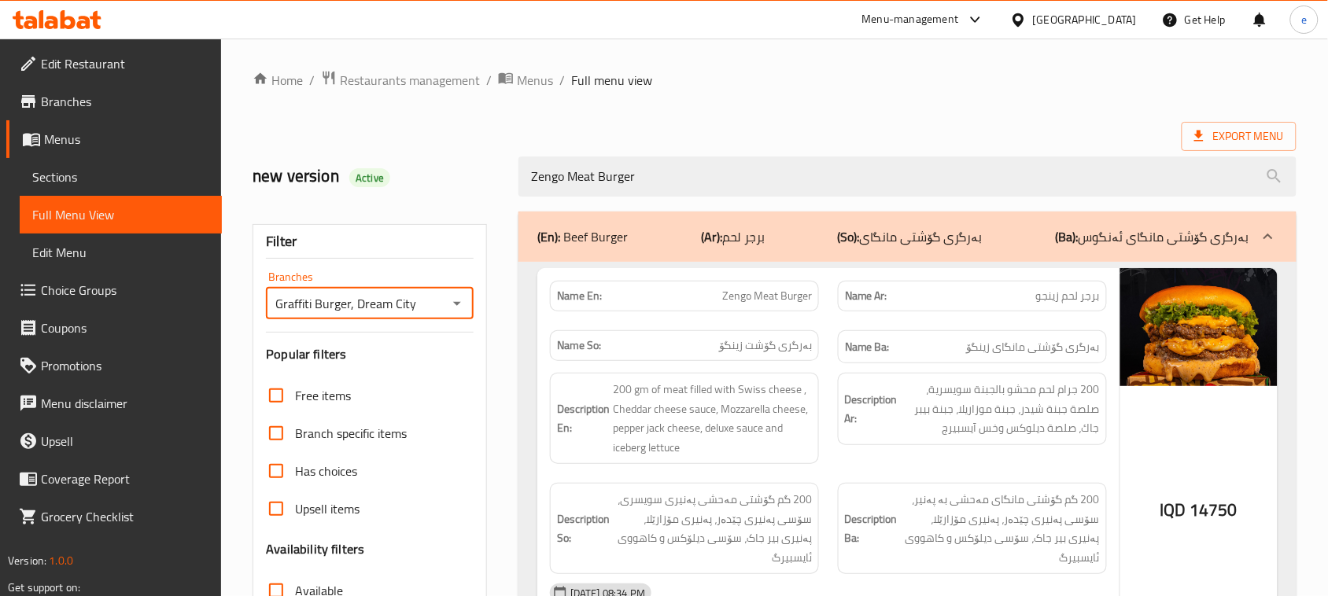
click at [465, 309] on icon "Open" at bounding box center [457, 303] width 19 height 19
click at [429, 375] on li "Graffiti Burger, Dream City" at bounding box center [369, 372] width 207 height 28
click at [459, 307] on icon "Open" at bounding box center [457, 303] width 19 height 19
click at [383, 372] on span "Graffiti Burger, Dream City" at bounding box center [348, 372] width 141 height 19
click at [477, 188] on h2 "new version Active" at bounding box center [375, 176] width 247 height 24
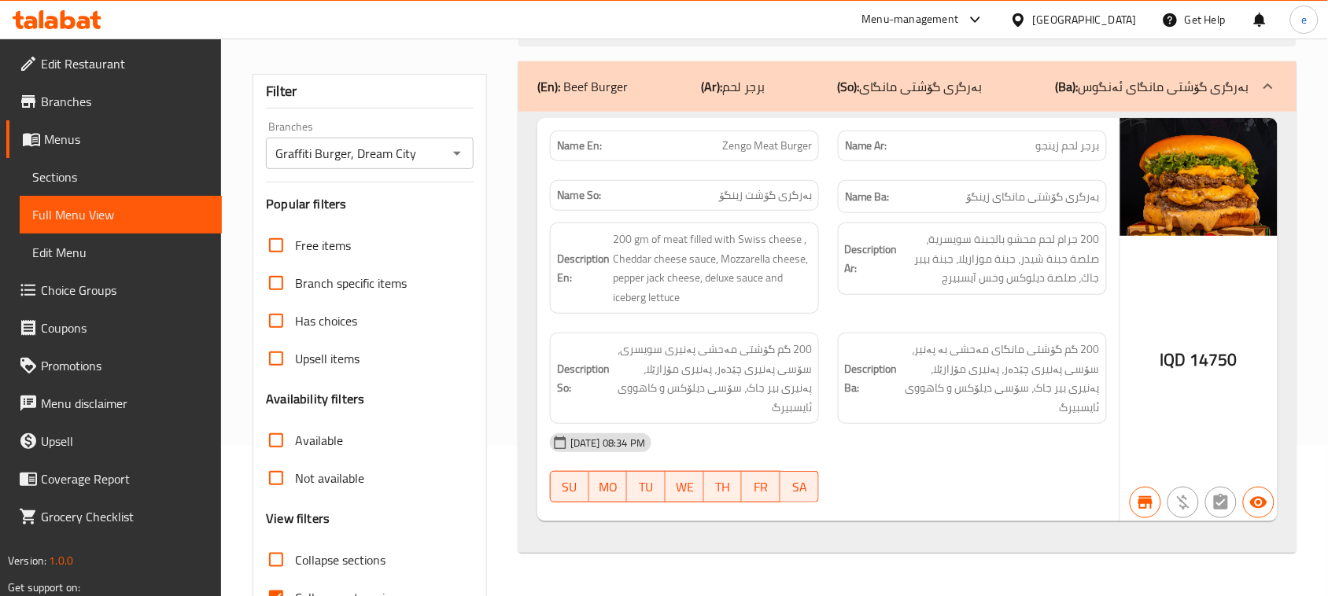
scroll to position [197, 0]
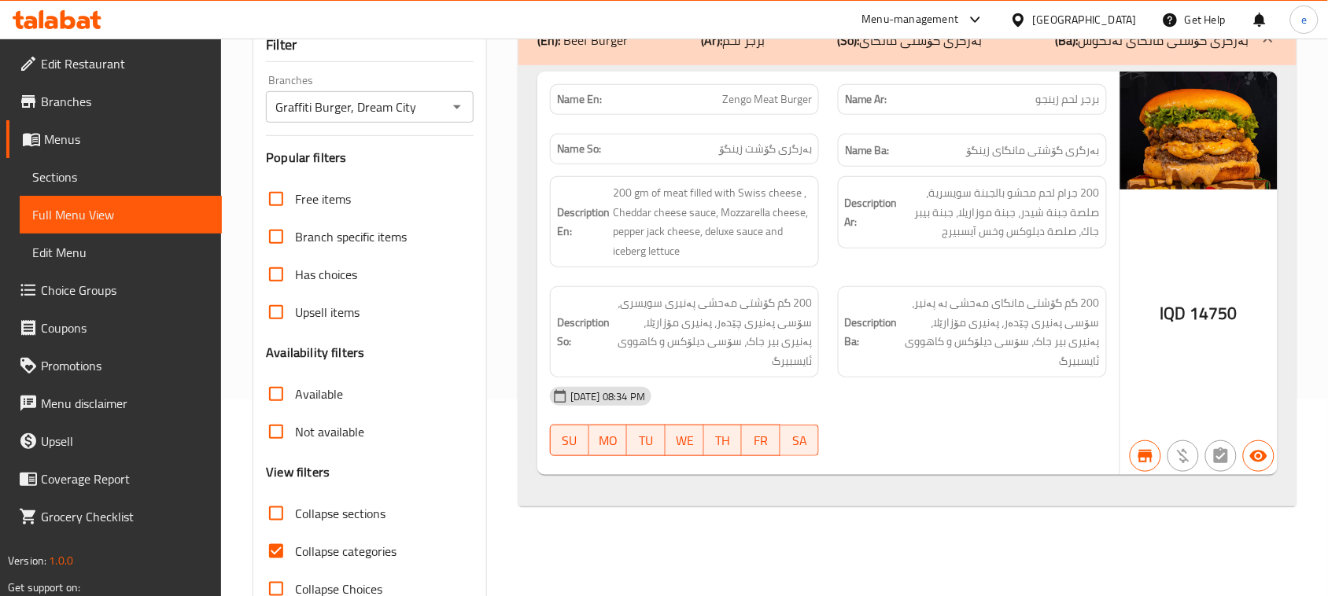
click at [465, 110] on icon "Open" at bounding box center [457, 107] width 19 height 19
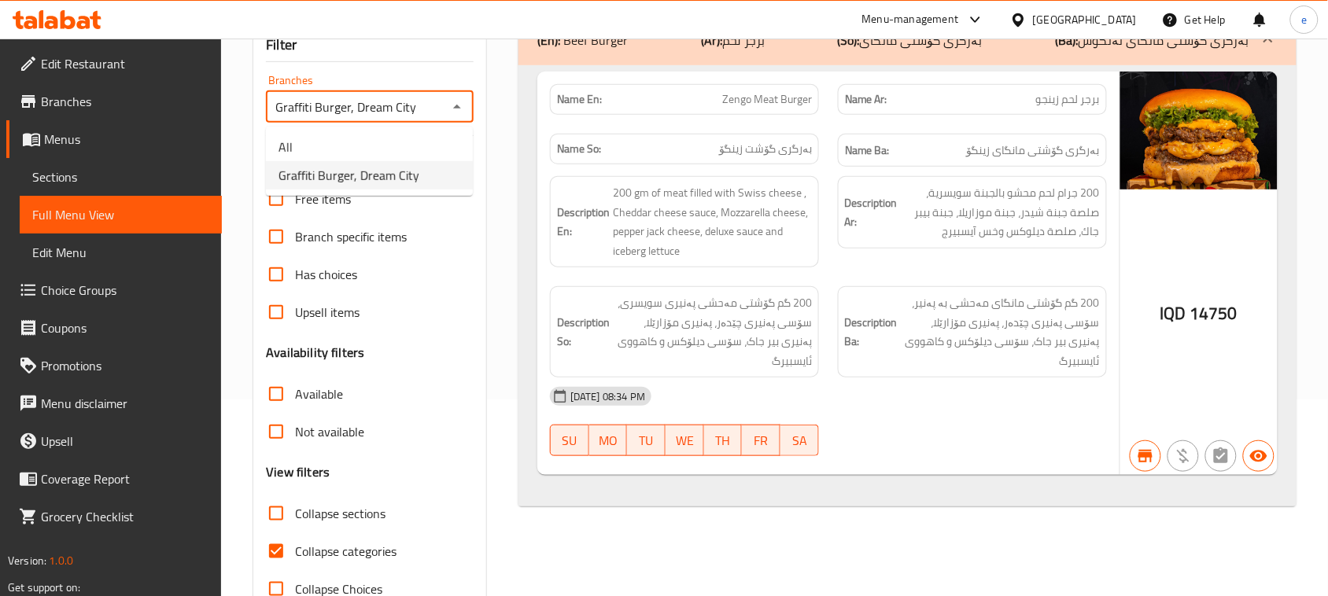
click at [395, 170] on span "Graffiti Burger, Dream City" at bounding box center [348, 175] width 141 height 19
click at [453, 103] on icon "Open" at bounding box center [457, 107] width 19 height 19
click at [403, 136] on li "All" at bounding box center [369, 147] width 207 height 28
click at [457, 110] on icon "Open" at bounding box center [457, 107] width 19 height 19
click at [415, 171] on span "Graffiti Burger, Dream City" at bounding box center [348, 175] width 141 height 19
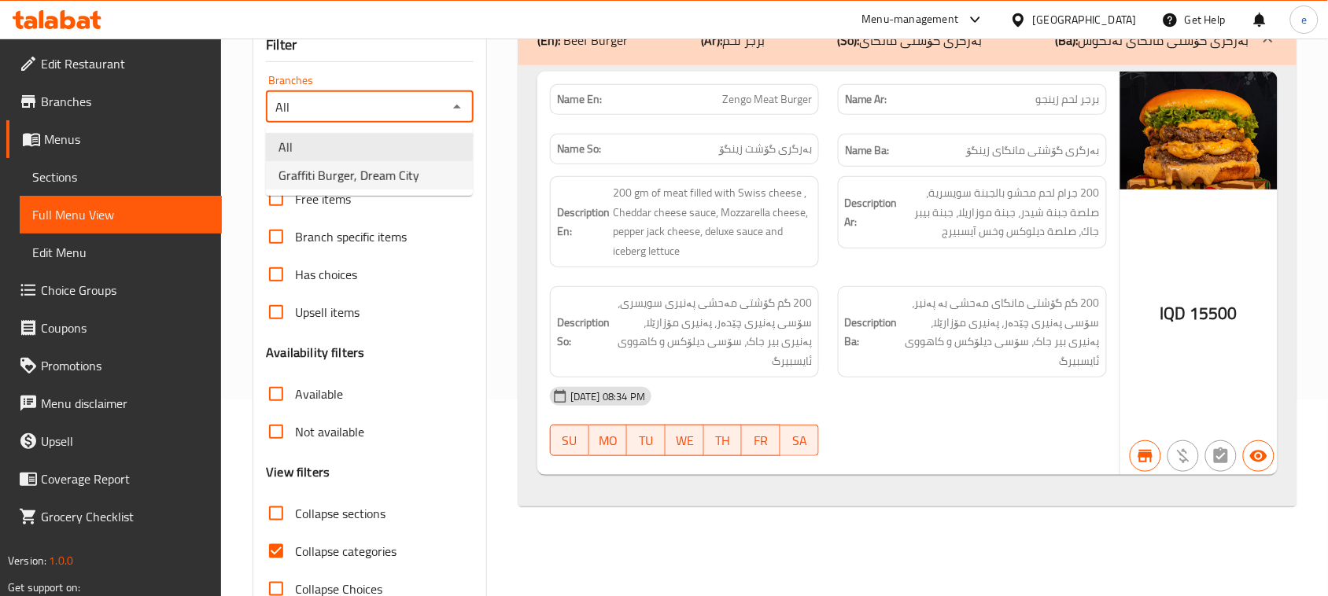
type input "Graffiti Burger, Dream City"
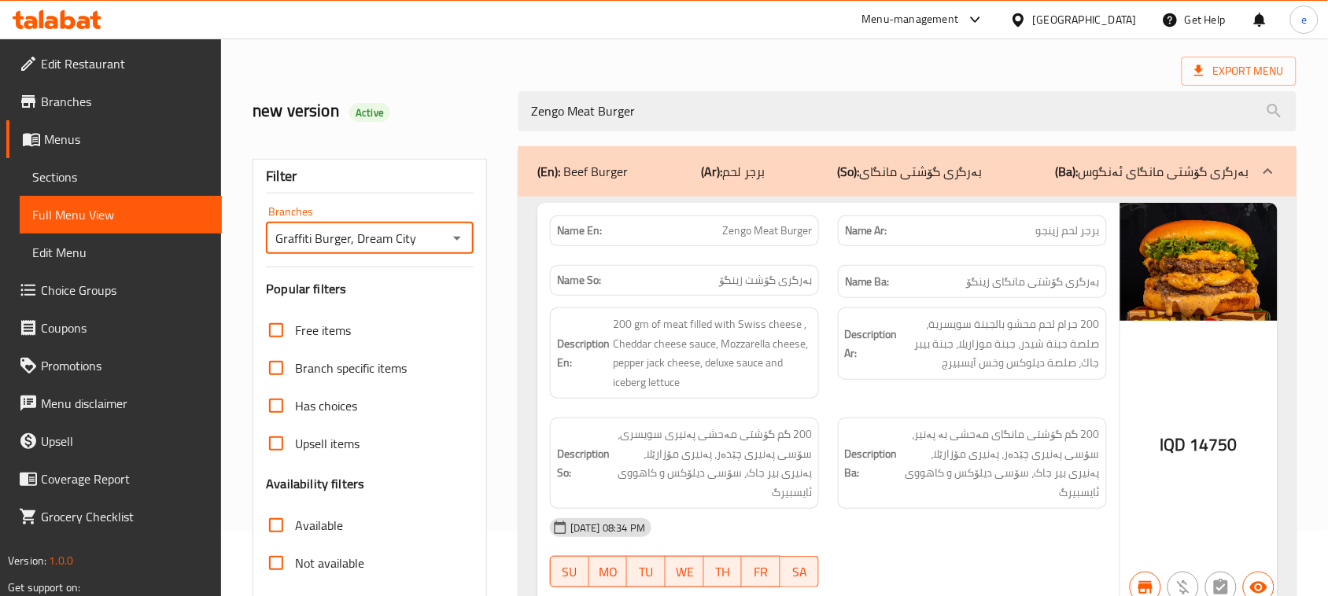
scroll to position [0, 0]
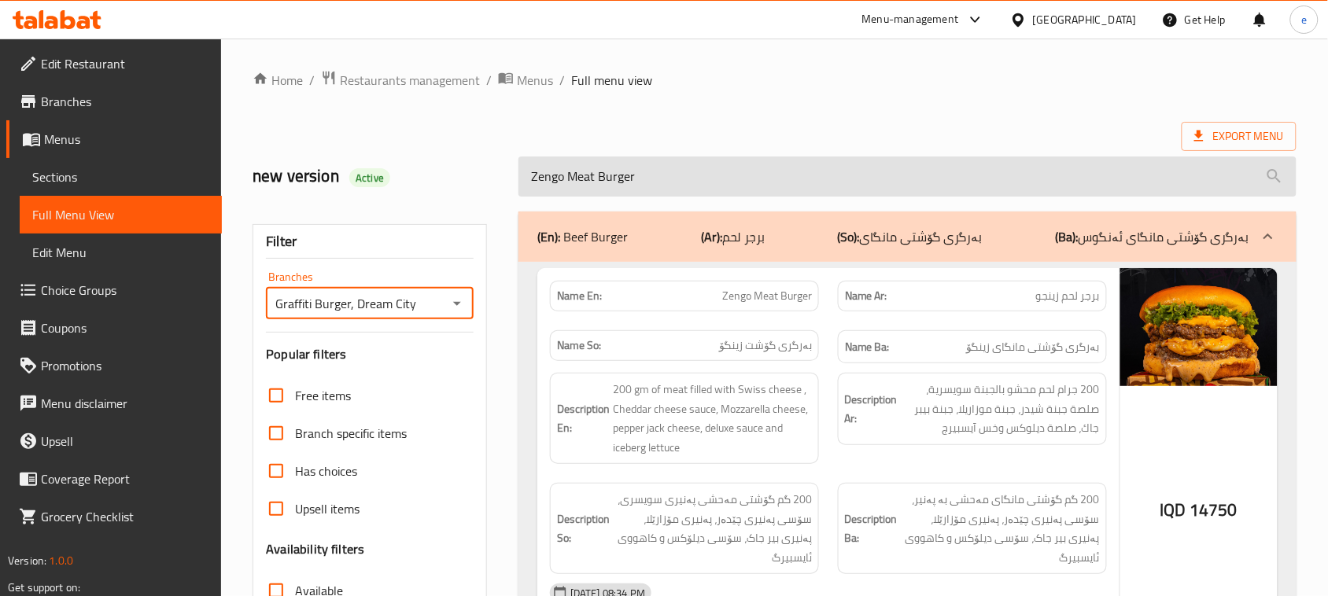
click at [584, 179] on input "Zengo Meat Burger" at bounding box center [907, 177] width 778 height 40
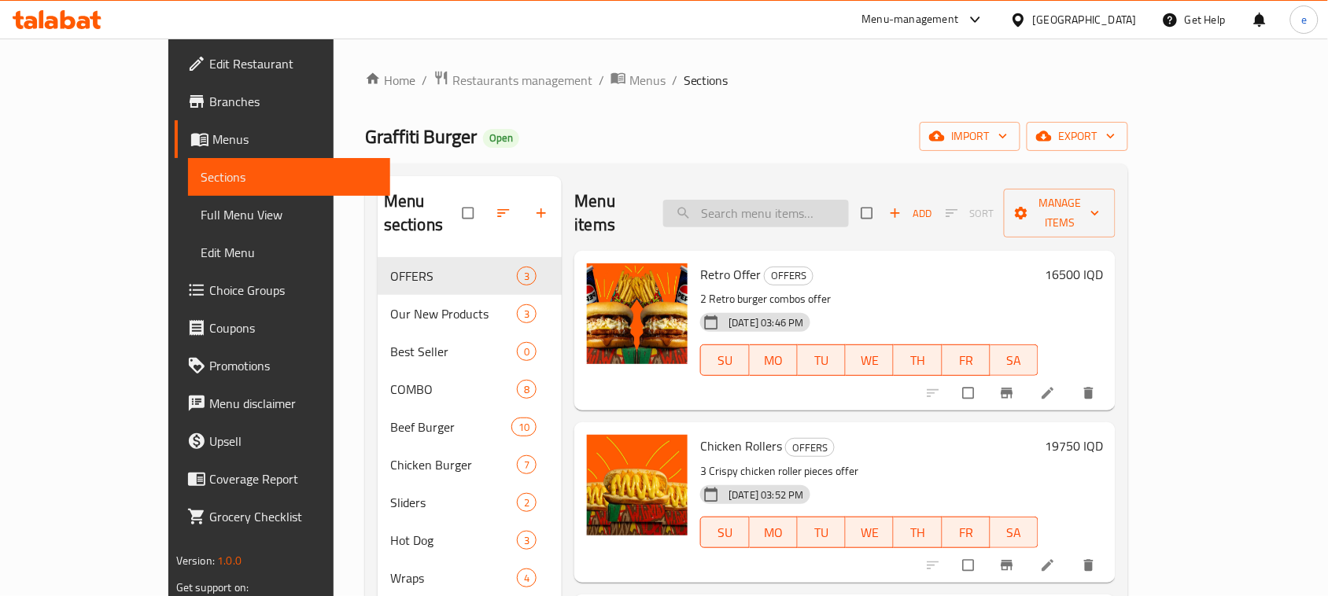
click at [794, 207] on input "search" at bounding box center [756, 214] width 186 height 28
paste input "Zengo Beef Burger"
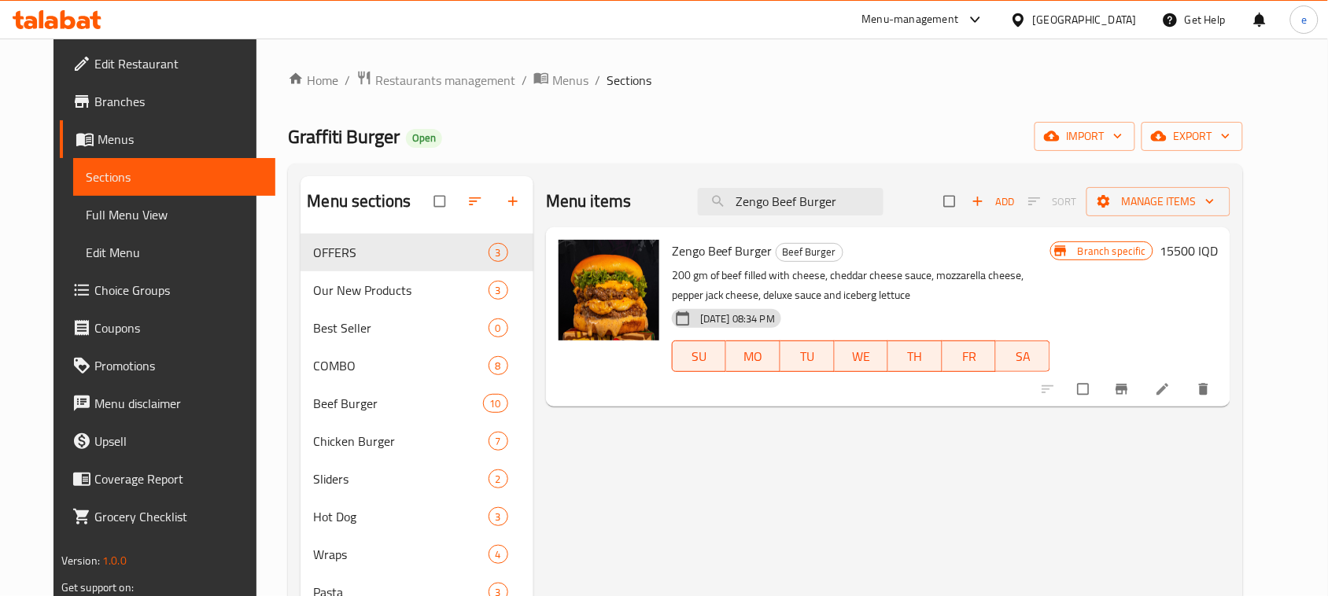
type input "Zengo Beef Burger"
click at [1186, 392] on li at bounding box center [1164, 389] width 44 height 25
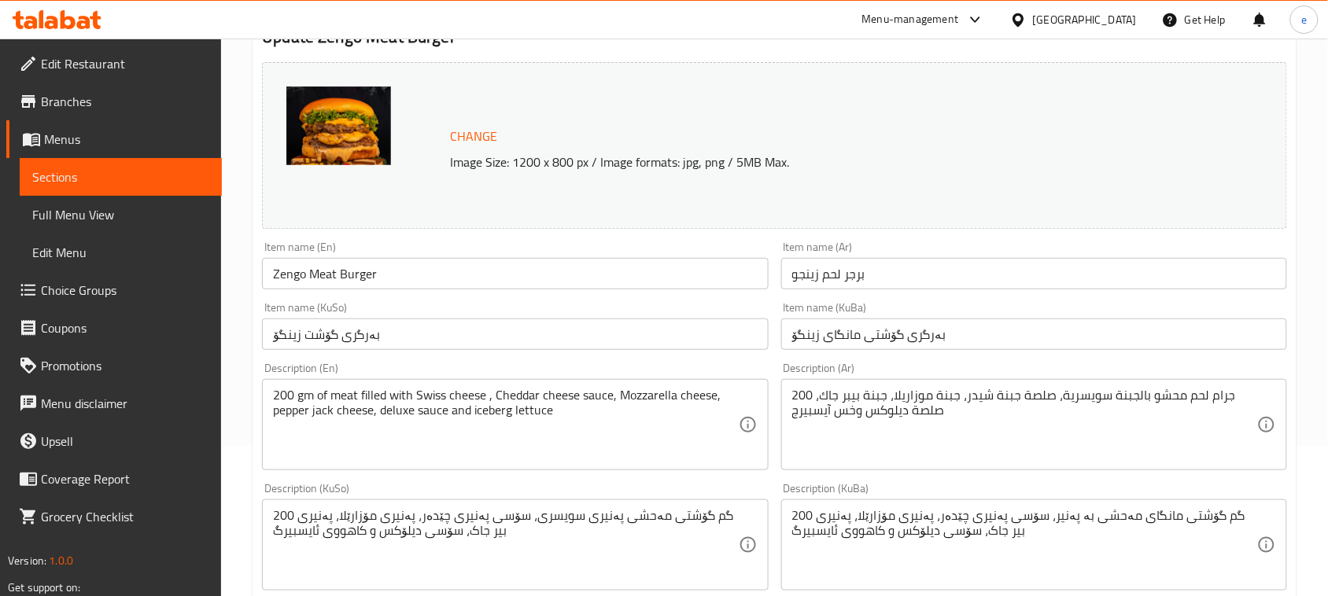
scroll to position [197, 0]
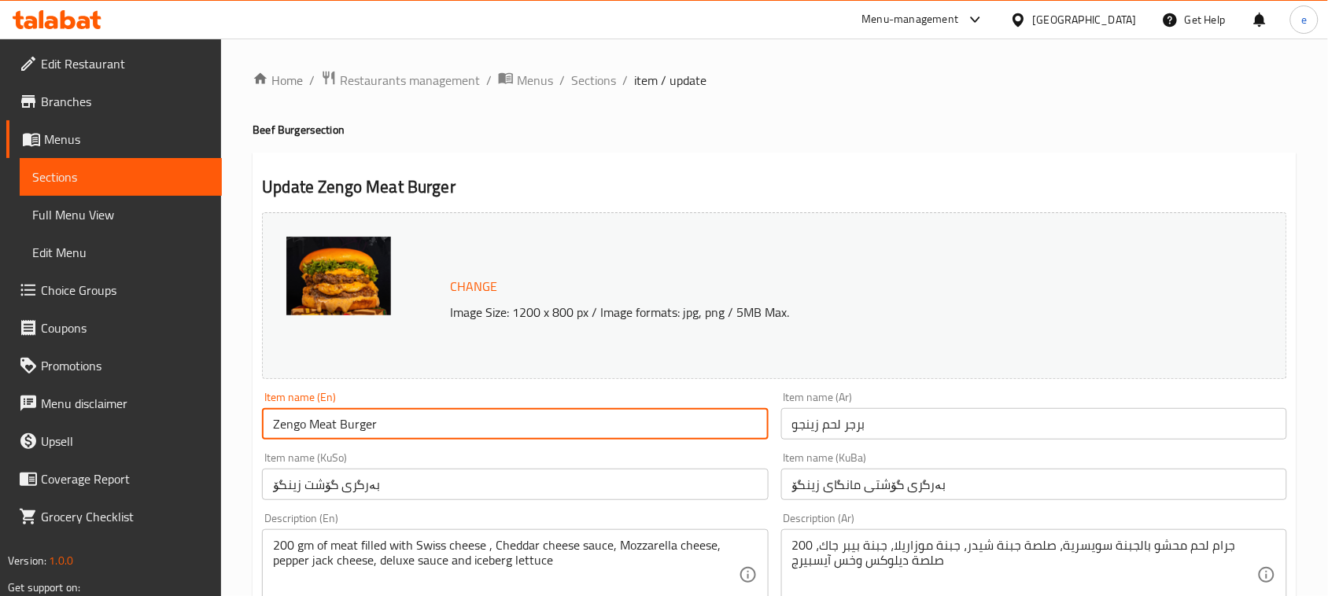
click at [362, 419] on input "Zengo Meat Burger" at bounding box center [515, 423] width 506 height 31
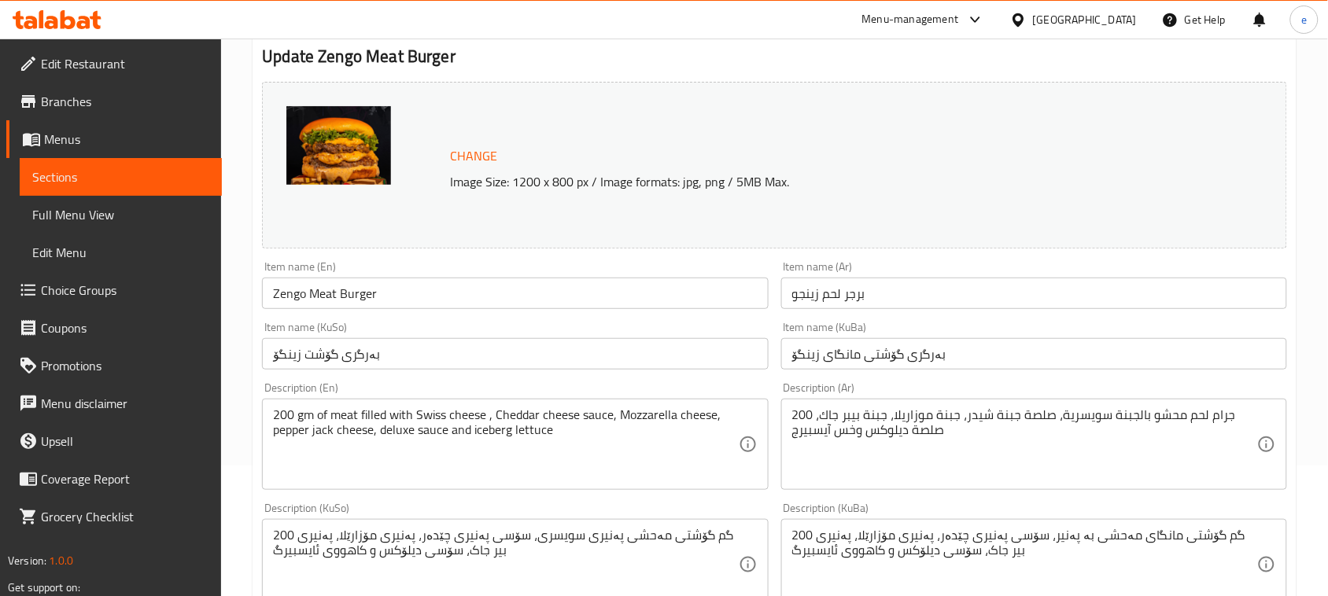
scroll to position [197, 0]
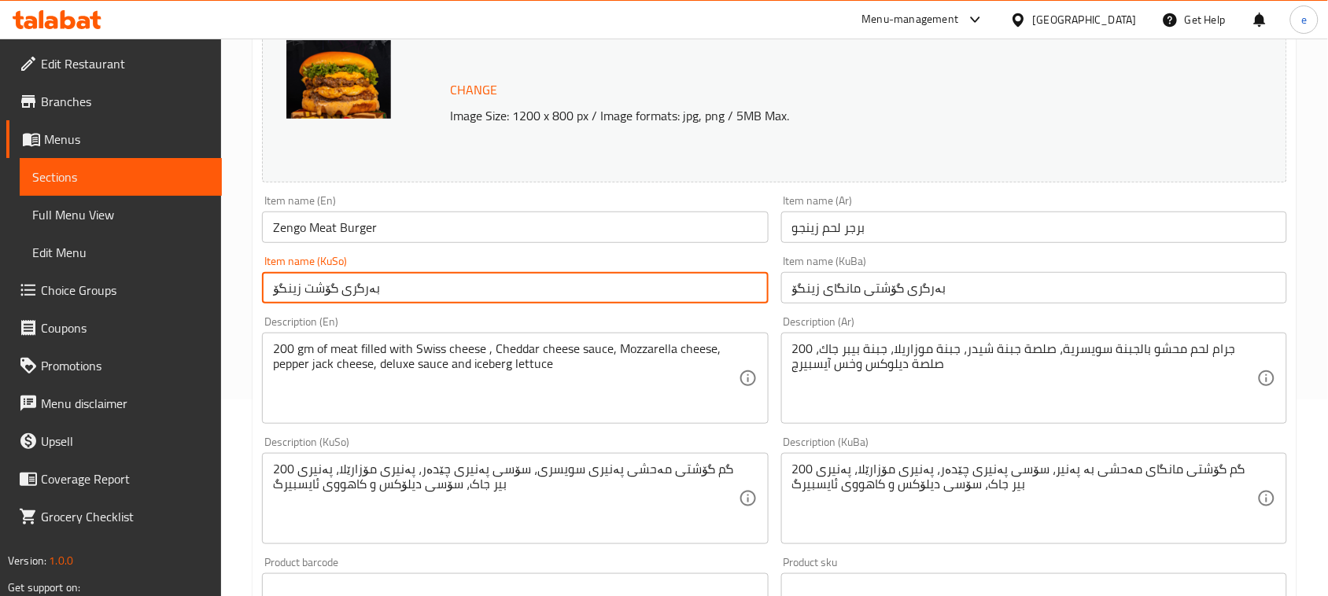
click at [305, 289] on input "بەرگرى گۆشت زینگۆ" at bounding box center [515, 287] width 506 height 31
click at [348, 284] on input "بەرگرى گۆشتی زینگۆ" at bounding box center [515, 287] width 506 height 31
type input "بەرگرى گۆشتی زینگۆ"
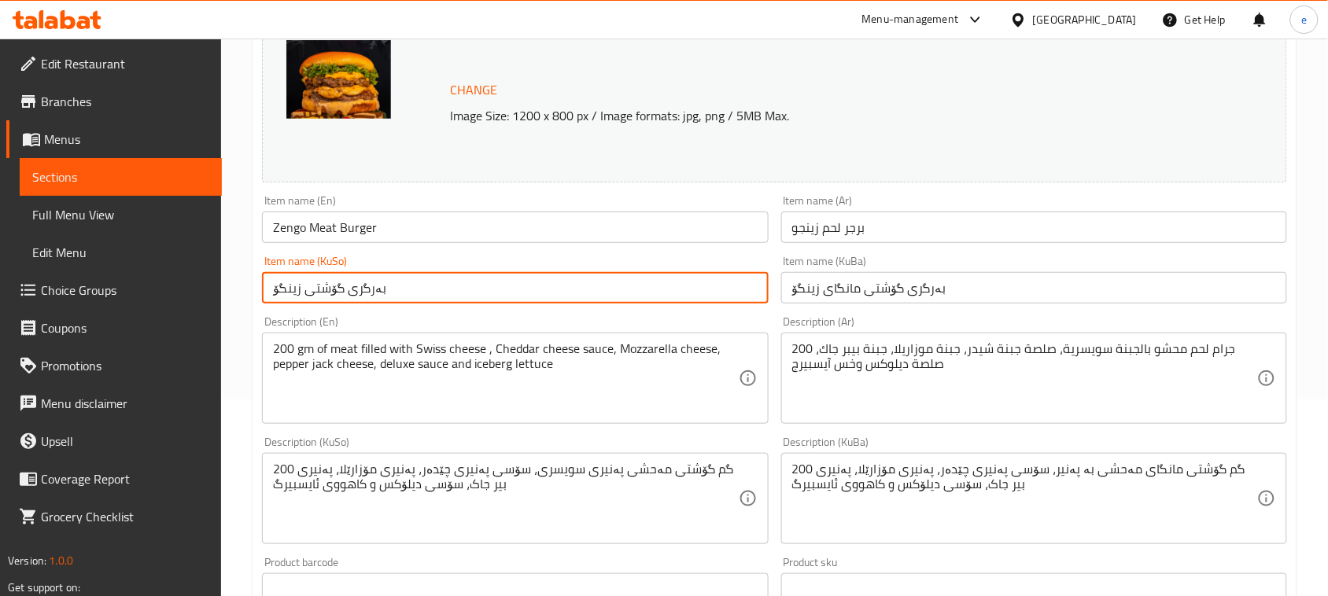
click at [903, 292] on input "بەرگرى گۆشتی مانگای زینگۆ" at bounding box center [1034, 287] width 506 height 31
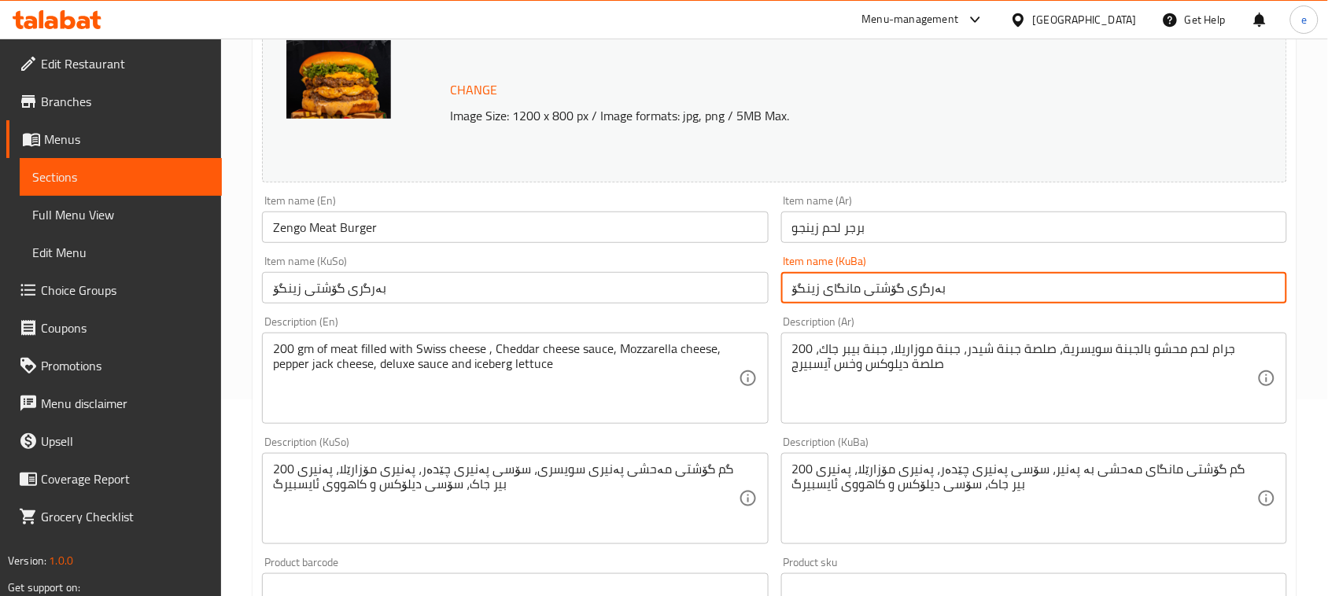
click at [903, 292] on input "بەرگرى گۆشتی مانگای زینگۆ" at bounding box center [1034, 287] width 506 height 31
paste input "text"
type input "بەرگرى گۆشتی زینگۆ"
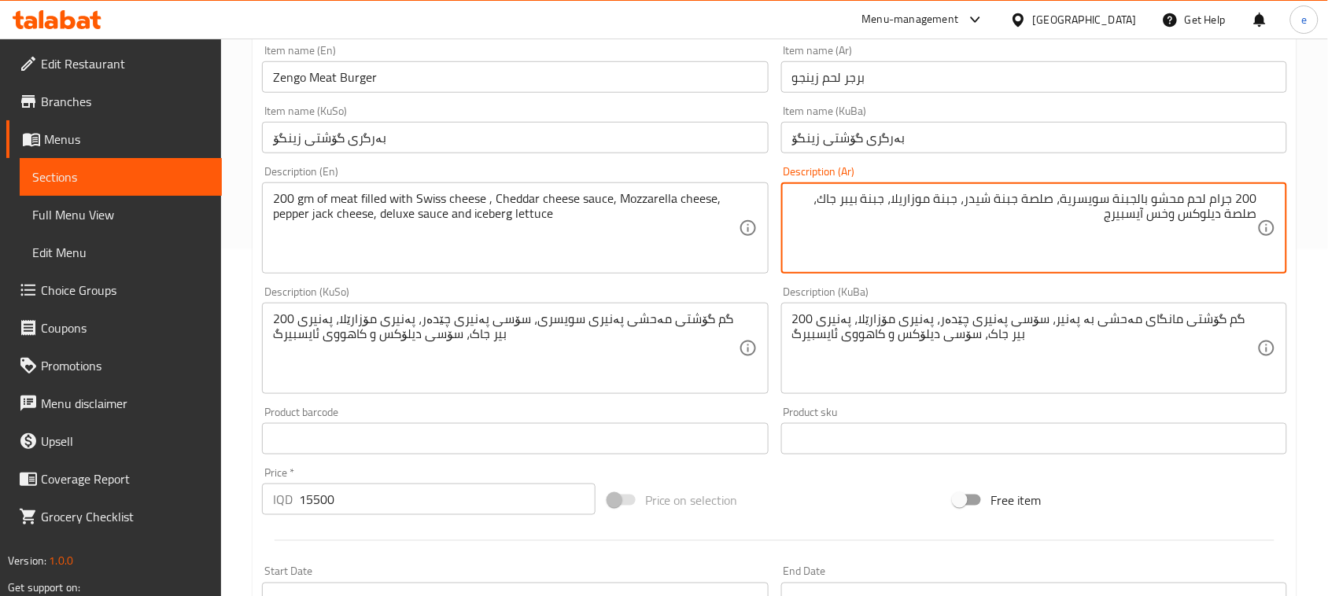
scroll to position [393, 0]
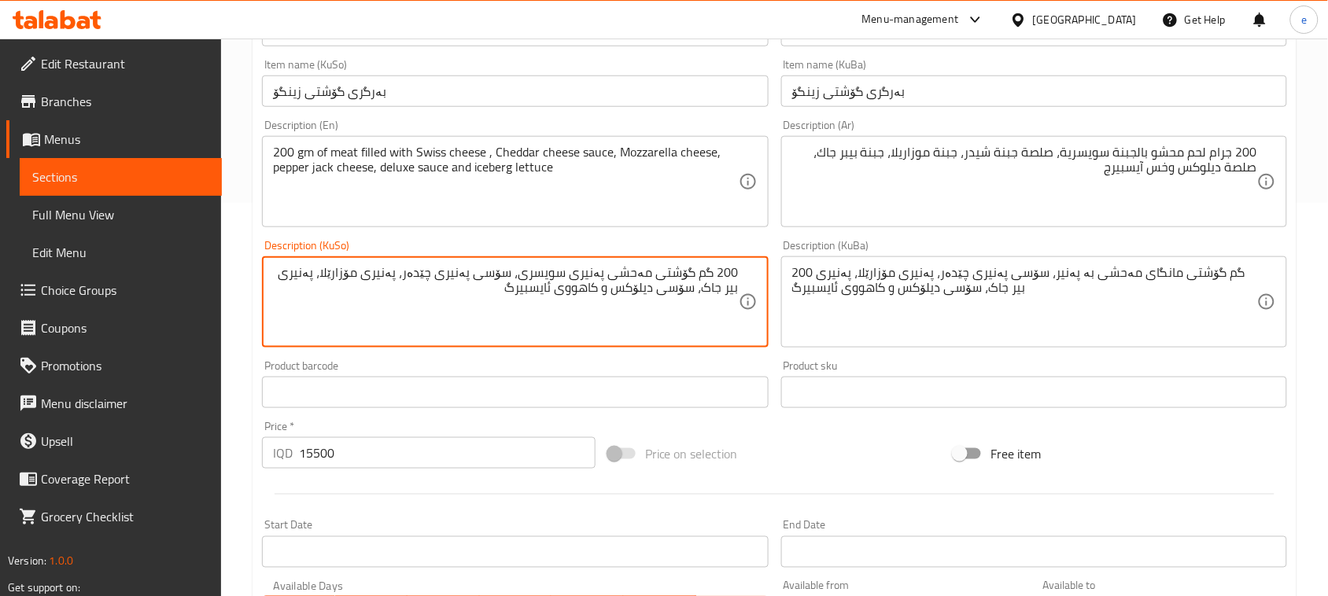
click at [628, 273] on textarea "200 گم گۆشتی مەحشی پەنیری سویسری، سۆسی پەنیری چێدەر، پەنیری مۆزارێلا، پەنیری بی…" at bounding box center [505, 302] width 465 height 75
click at [629, 275] on textarea "200 گم گۆشتی مەحشیکراو پەنیری سویسری، سۆسی پەنیری چێدەر، پەنیری مۆزارێلا، پەنیر…" at bounding box center [505, 302] width 465 height 75
drag, startPoint x: 287, startPoint y: 280, endPoint x: 335, endPoint y: 274, distance: 48.4
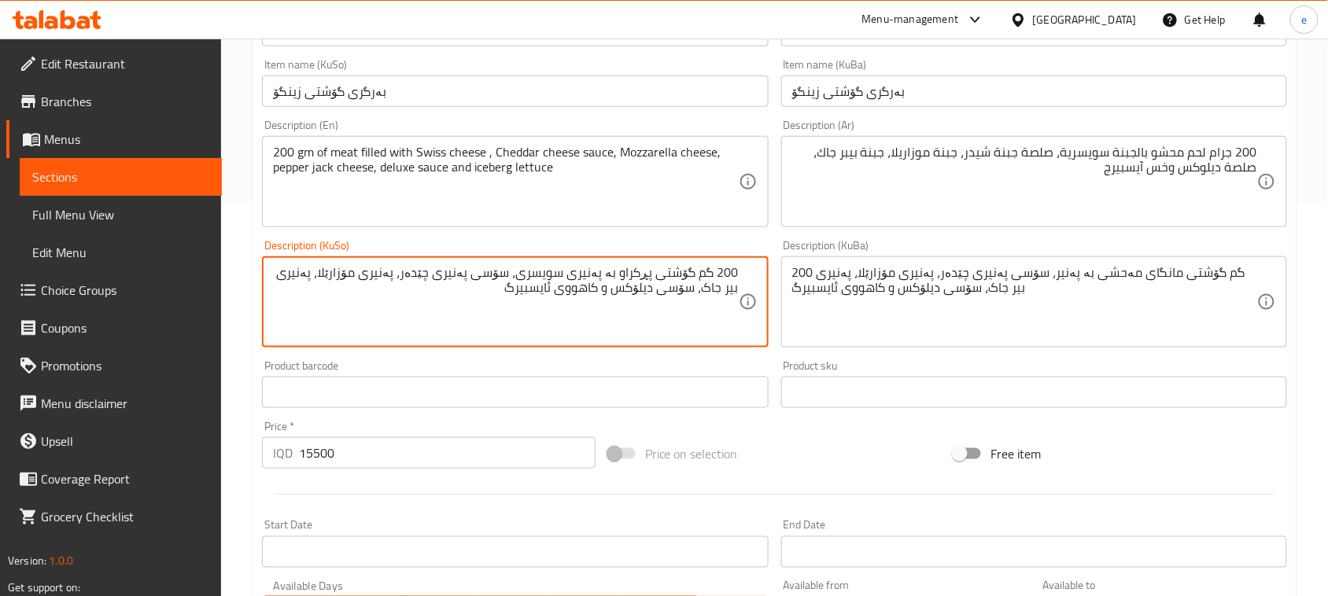
click at [335, 274] on textarea "200 گم گۆشتی پڕکراو بە پەنیری سویسری، سۆسی پەنیری چێدەر، پەنیری مۆزارێلا، پەنیر…" at bounding box center [505, 302] width 465 height 75
paste textarea "پێپەر جاک"
click at [592, 289] on textarea "200 گم گۆشتی پڕکراو بە پەنیری سویسری، سۆسی پەنیری چێدەر، پەنیری مۆزارێلا، پەنیر…" at bounding box center [505, 302] width 465 height 75
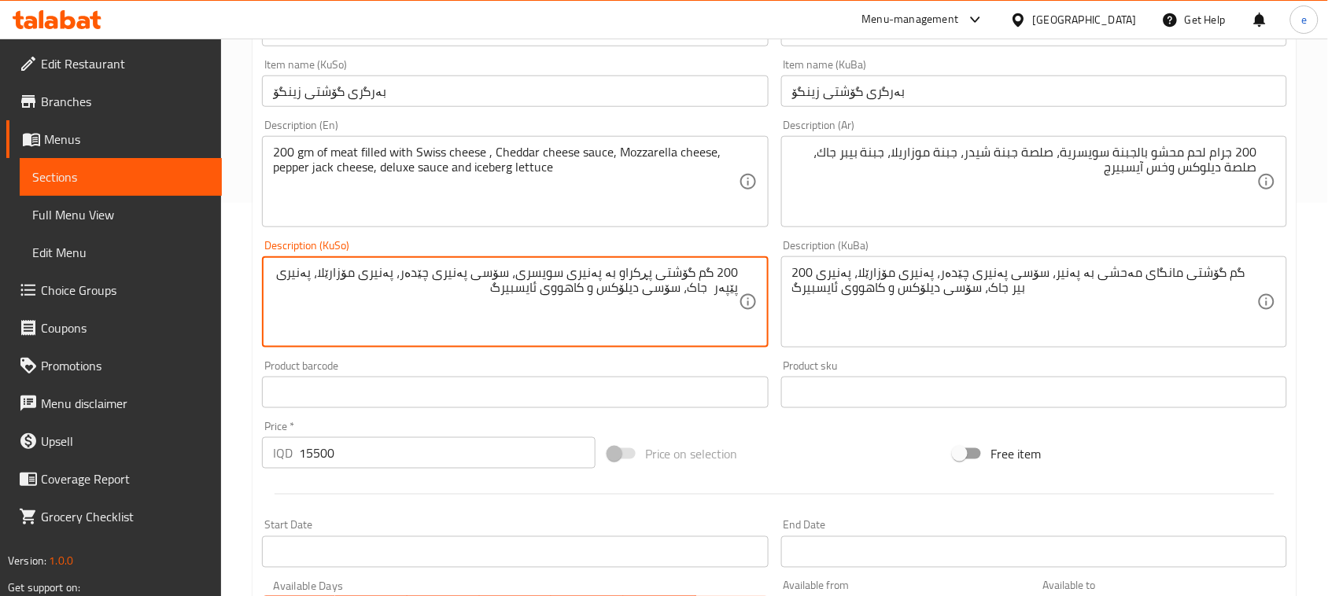
type textarea "200 گم گۆشتی پڕکراو بە پەنیری سویسری، سۆسی پەنیری چێدەر، پەنیری مۆزارێلا، پەنیر…"
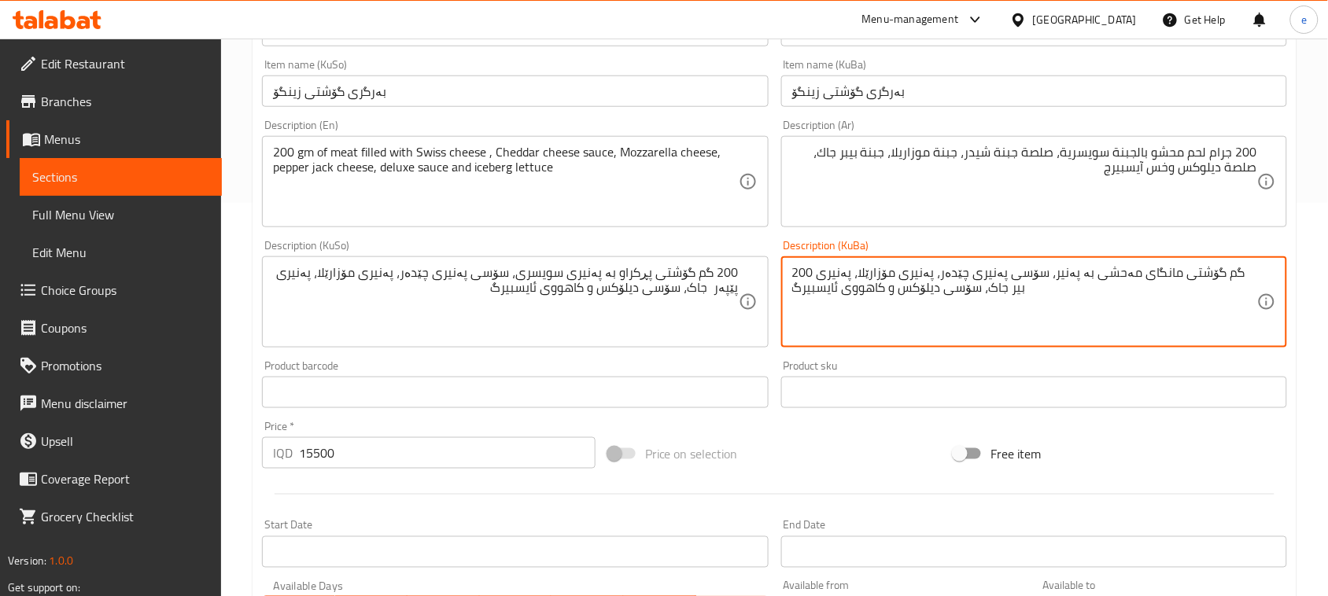
click at [1228, 308] on textarea "200 گم گۆشتی مانگای مەحشی بە پەنیر، سۆسی پەنیری چێدەر، پەنیری مۆزارێلا، پەنیری …" at bounding box center [1024, 302] width 465 height 75
click at [1102, 293] on textarea "200 گم گۆشتی مانگای مەحشی بە پەنیر، سۆسی پەنیری چێدەر، پەنیری مۆزارێلا، پەنیری …" at bounding box center [1024, 302] width 465 height 75
paste textarea "ڕکراو بە پەنیری سویسری، سۆسی پەنیری چێدەر، پەنیری مۆزارێلا، پەنیری پێپەر جاک، س…"
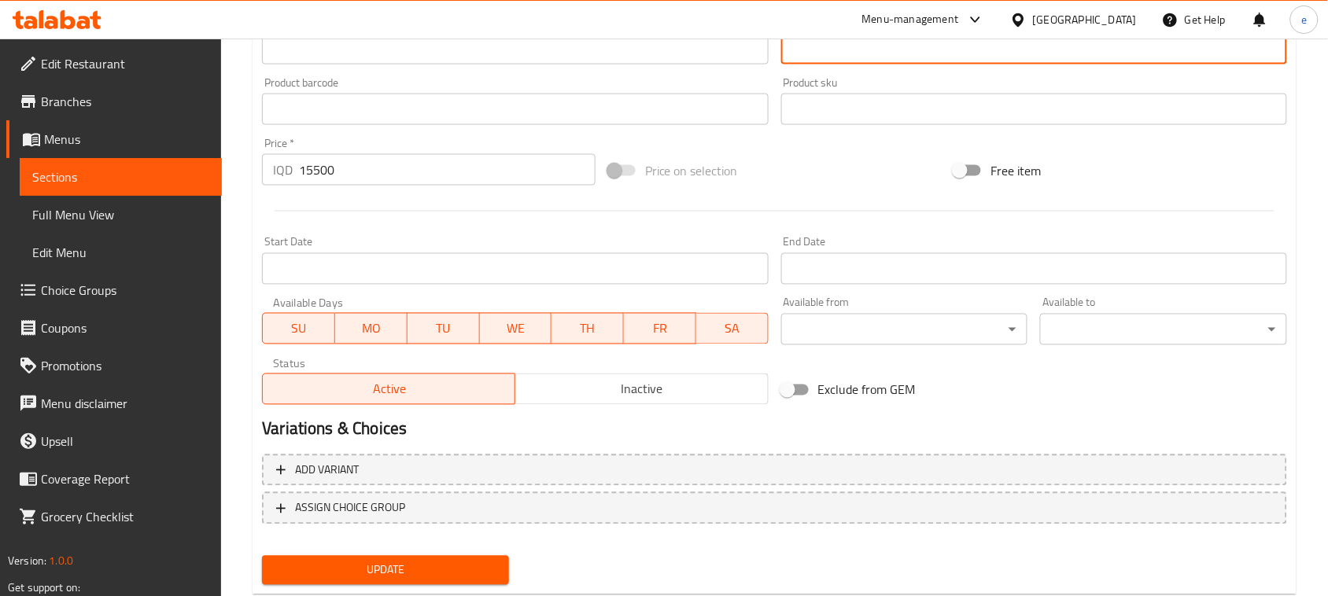
scroll to position [717, 0]
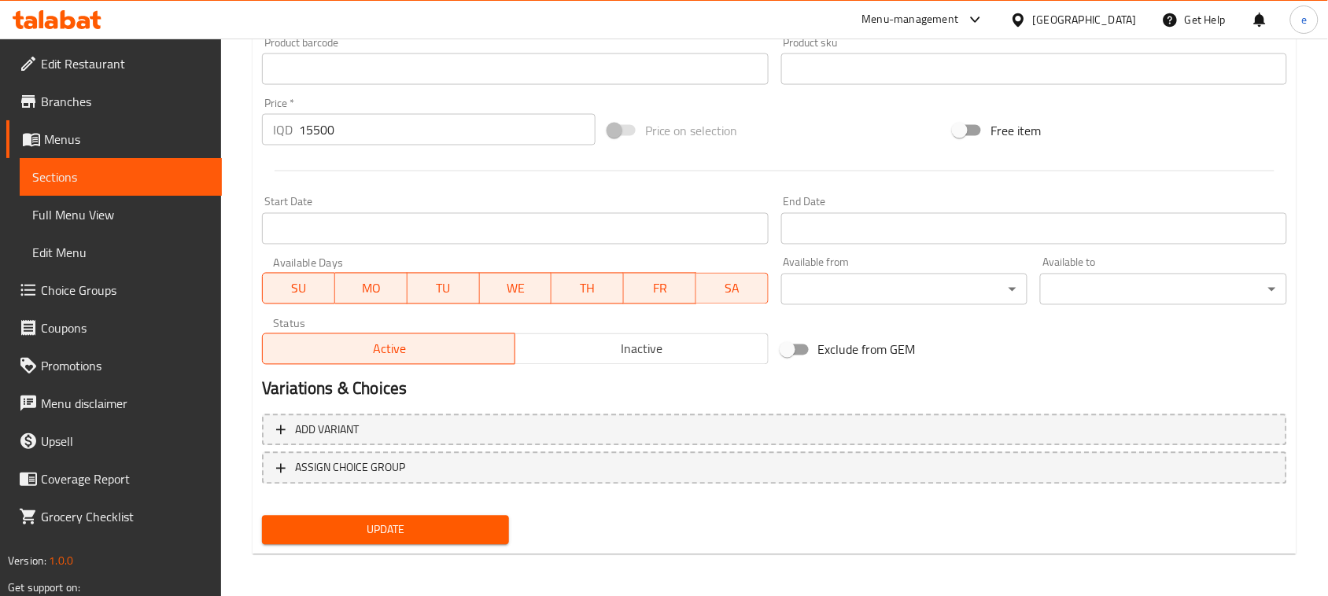
type textarea "200 گم گۆشتی پڕکراو بە پەنیری سویسری، سۆسی پەنیری چێدەر، پەنیری مۆزارێلا، پەنیر…"
click at [379, 529] on span "Update" at bounding box center [386, 531] width 222 height 20
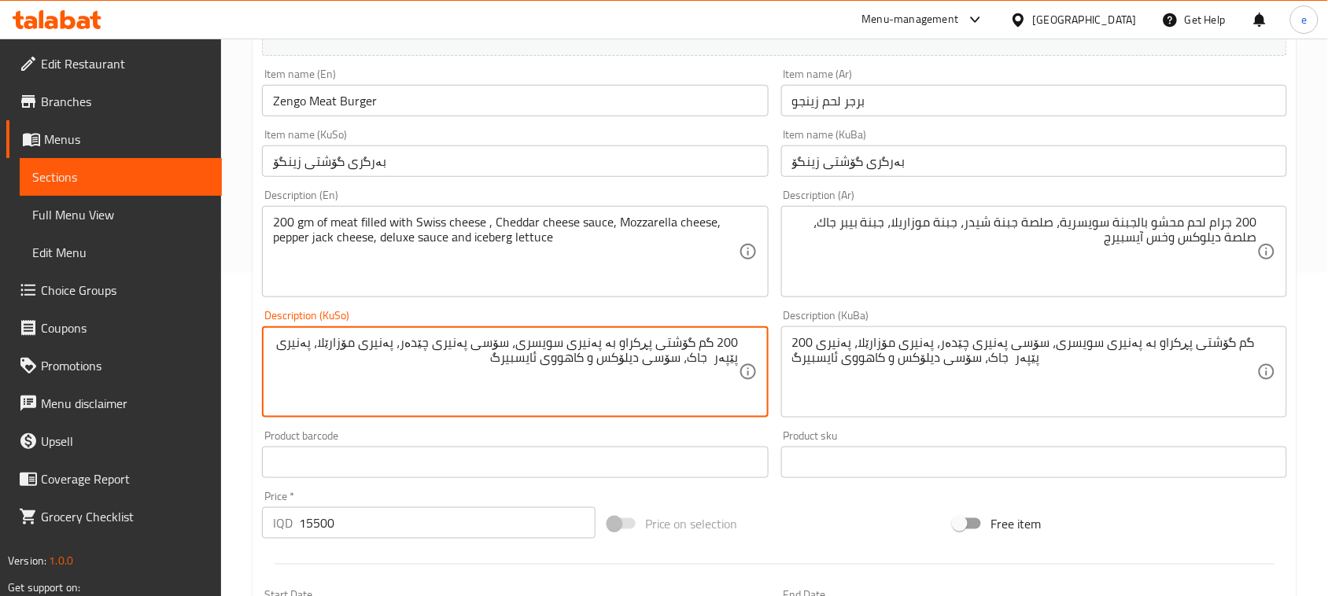
click at [636, 343] on textarea "200 گم گۆشتی پڕکراو بە پەنیری سویسری، سۆسی پەنیری چێدەر، پەنیری مۆزارێلا، پەنیر…" at bounding box center [505, 372] width 465 height 75
click at [669, 356] on textarea "200 گم گۆشتی مەحشی بە پەنیری سویسری، سۆسی پەنیری چێدەر، پەنیری مۆزارێلا، پەنیری…" at bounding box center [505, 372] width 465 height 75
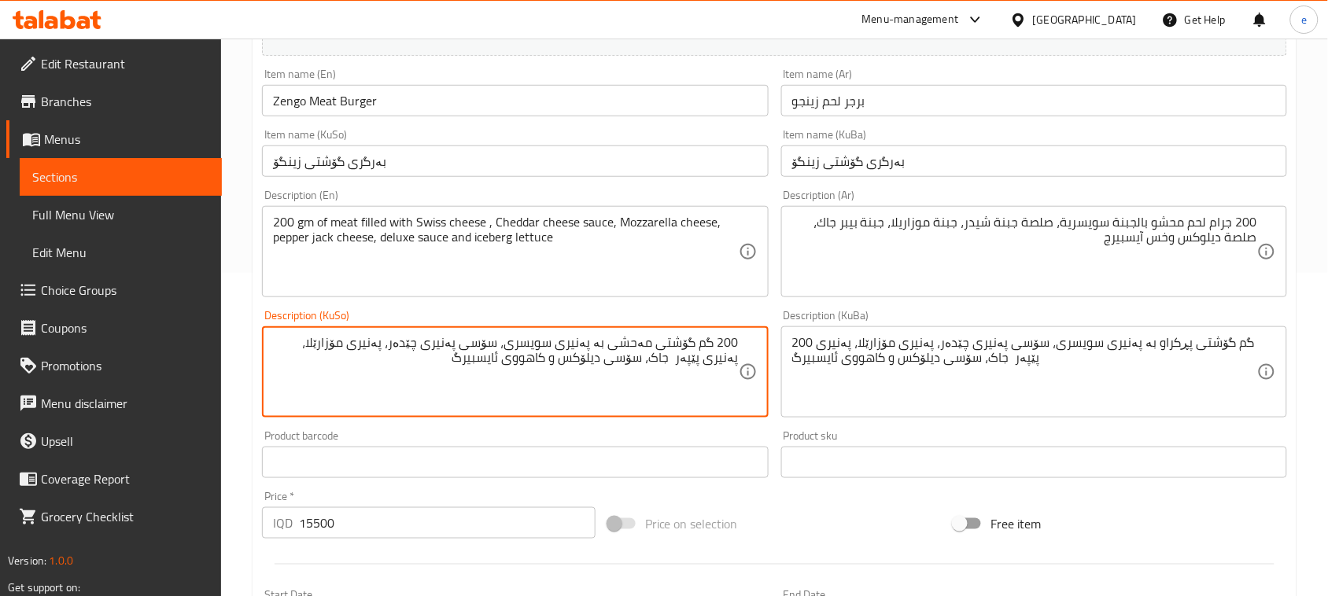
type textarea "200 گم گۆشتی مەحشی بە پەنیری سویسری، سۆسی پەنیری چێدەر، پەنیری مۆزارێلا، پەنیری…"
click at [864, 370] on textarea "200 گم گۆشتی پڕکراو بە پەنیری سویسری، سۆسی پەنیری چێدەر، پەنیری مۆزارێلا، پەنیر…" at bounding box center [1024, 372] width 465 height 75
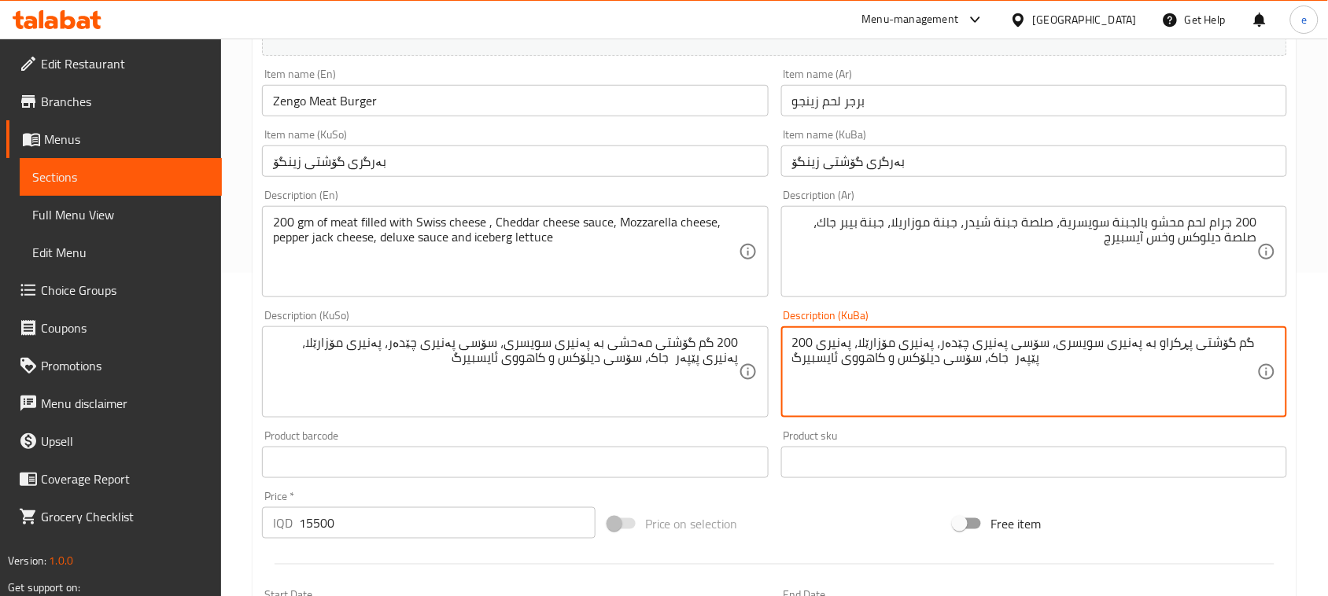
click at [864, 370] on textarea "200 گم گۆشتی پڕکراو بە پەنیری سویسری، سۆسی پەنیری چێدەر، پەنیری مۆزارێلا، پەنیر…" at bounding box center [1024, 372] width 465 height 75
click at [885, 344] on textarea "200 گم گۆشتی پڕکراو بە پەنیری سویسری، سۆسی پەنیری چێدەر، پەنیری مۆزارێلا، پەنیر…" at bounding box center [1024, 372] width 465 height 75
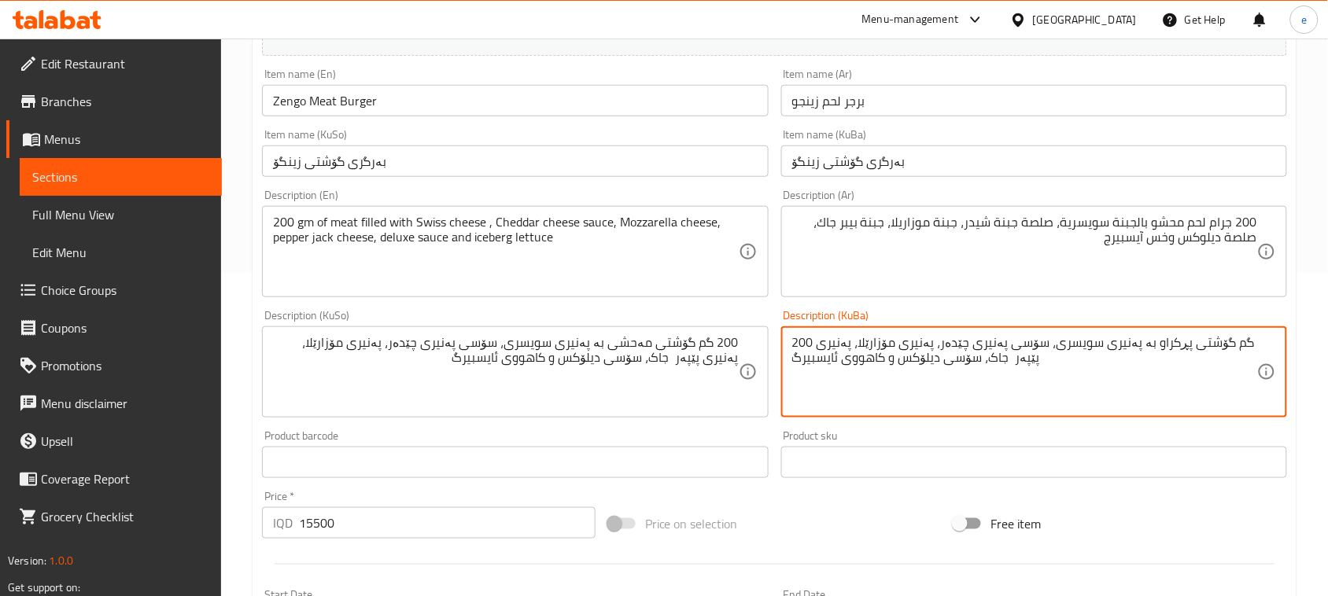
paste textarea "ەحشی بە پەنیری سویسری، سۆسی پەنیری چێدەر، پەنیری مۆزارێلا، پەنیری پێپەر جاک، سۆ…"
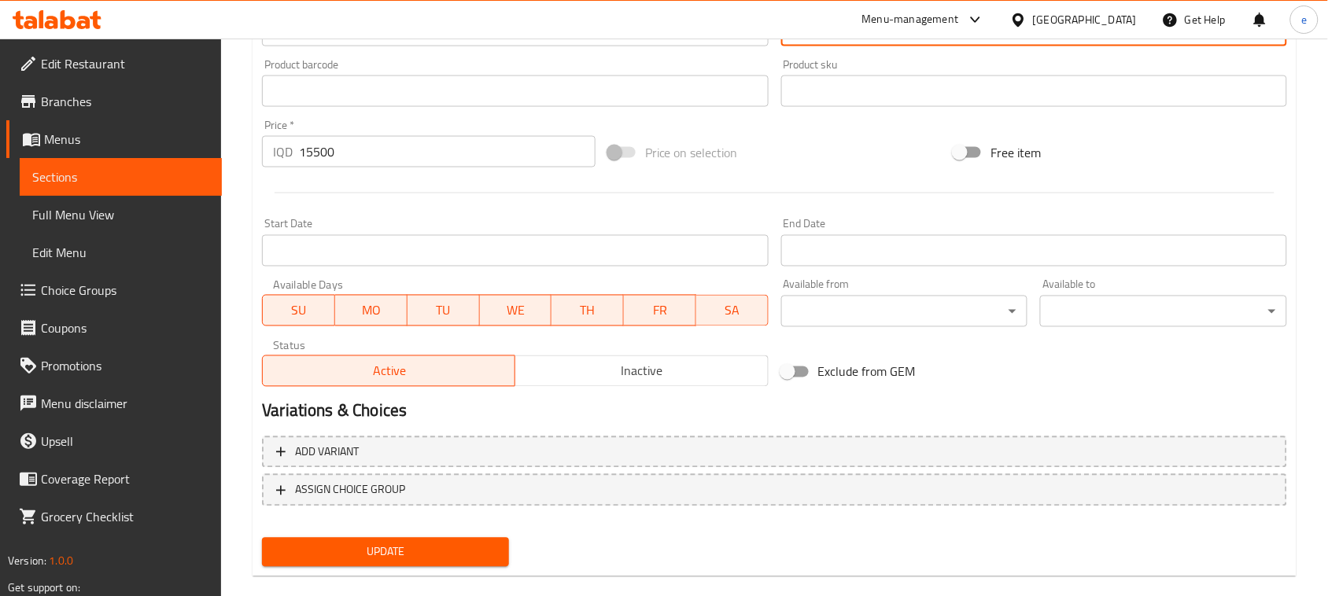
scroll to position [717, 0]
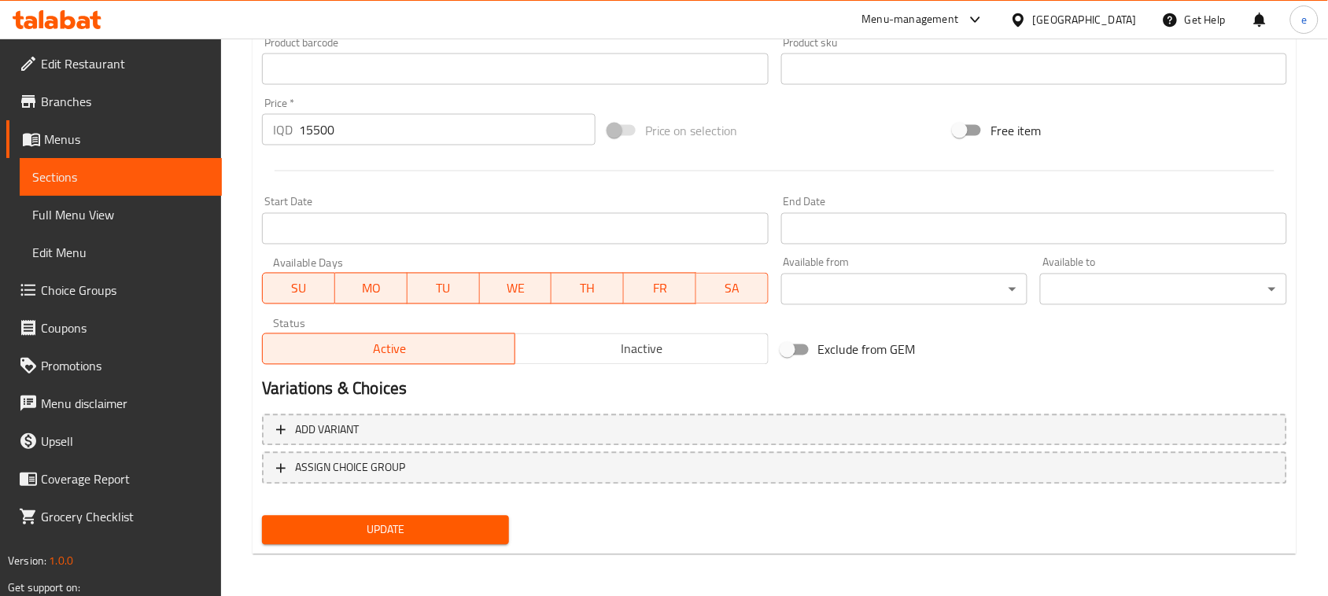
type textarea "200 گم گۆشتی مەحشی بە پەنیری سویسری، سۆسی پەنیری چێدەر، پەنیری مۆزارێلا، پەنیری…"
click at [434, 536] on span "Update" at bounding box center [386, 531] width 222 height 20
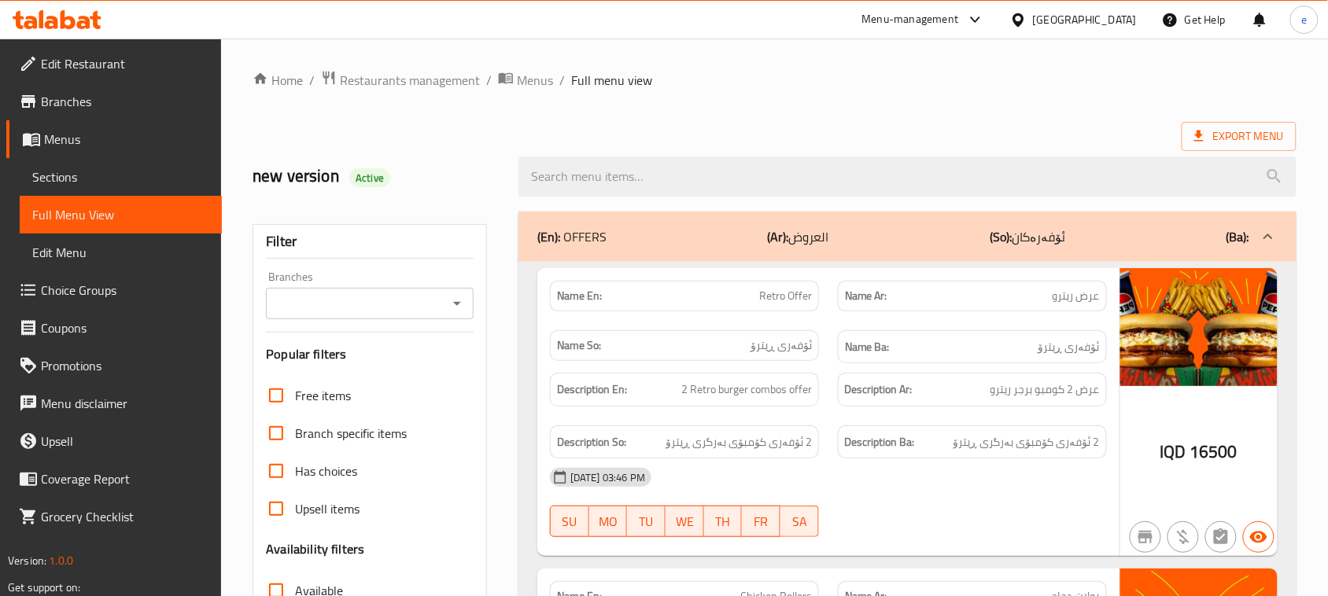
click at [449, 308] on icon "Open" at bounding box center [457, 303] width 19 height 19
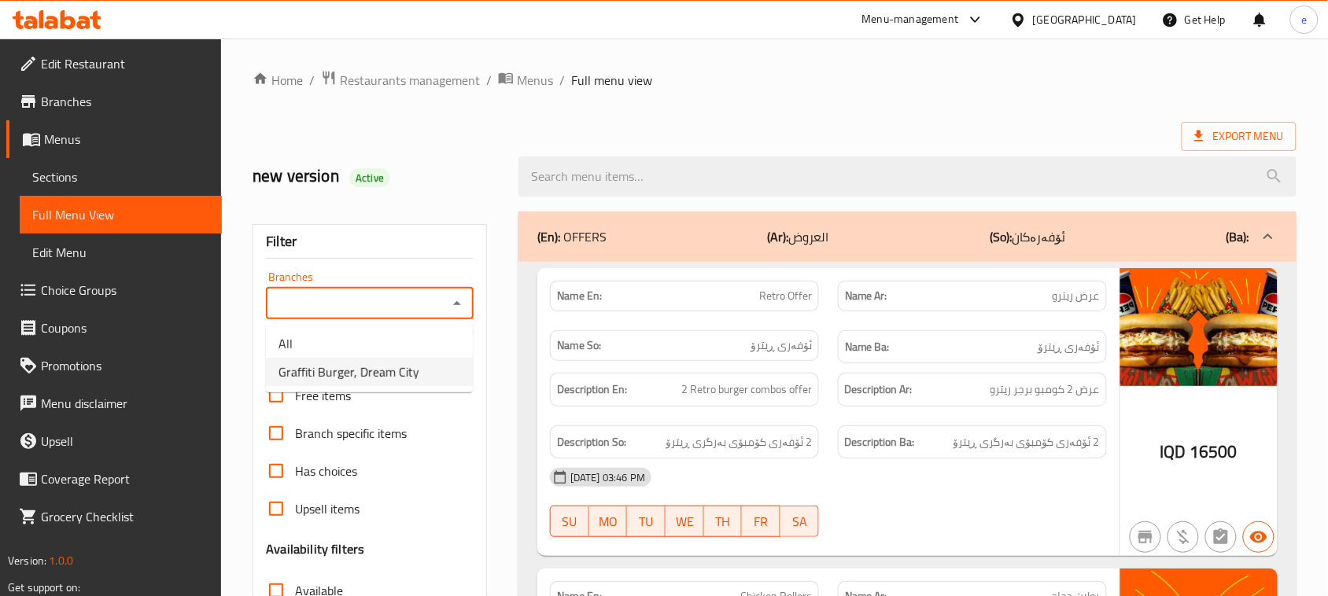
click at [370, 378] on span "Graffiti Burger, Dream City" at bounding box center [348, 372] width 141 height 19
type input "Graffiti Burger, Dream City"
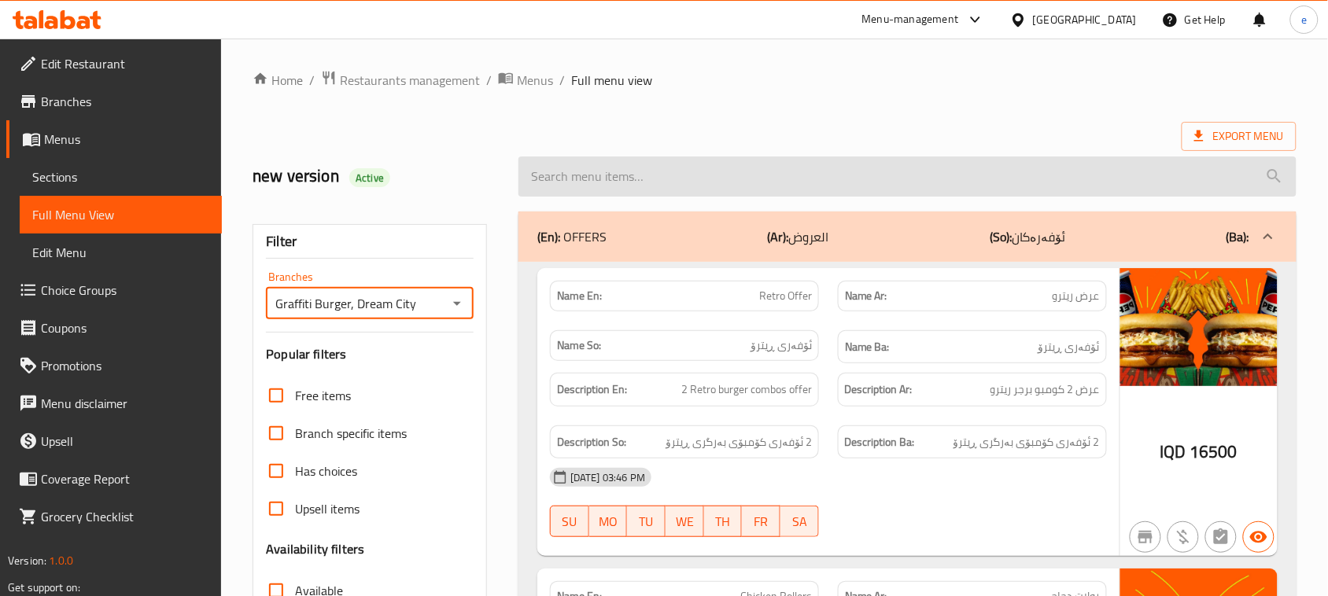
click at [666, 190] on input "search" at bounding box center [907, 177] width 778 height 40
paste input "Zengo Meat Burger"
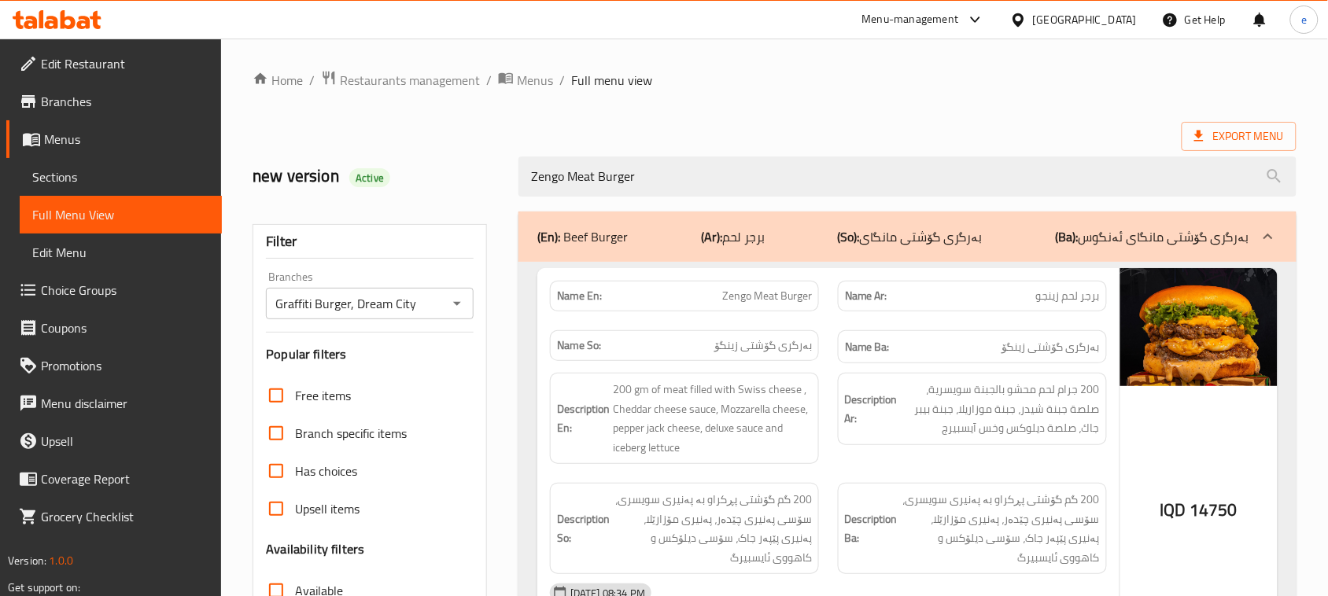
scroll to position [197, 0]
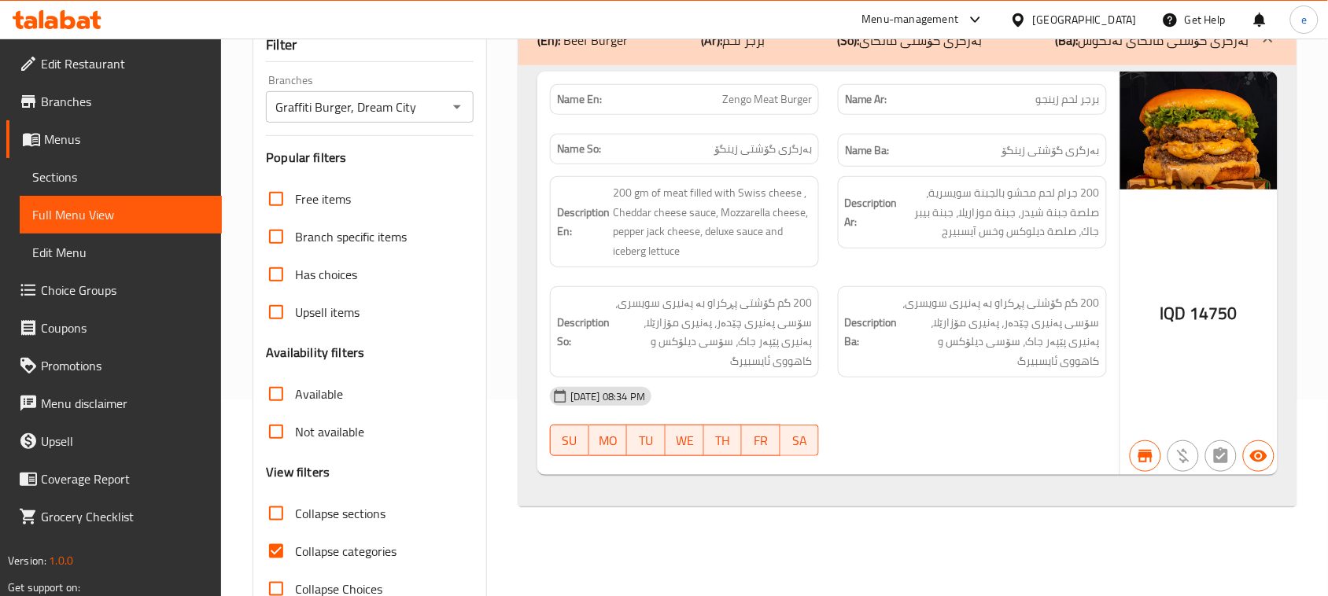
type input "Zengo Meat Burger"
click at [1029, 197] on span "200 جرام لحم محشو بالجبنة سويسرية، صلصة جبنة شيدر، جبنة موزاريلا، جبنة بيبر جاك…" at bounding box center [1000, 212] width 199 height 58
copy span "محشو"
click at [768, 98] on span "Zengo Meat Burger" at bounding box center [767, 99] width 90 height 17
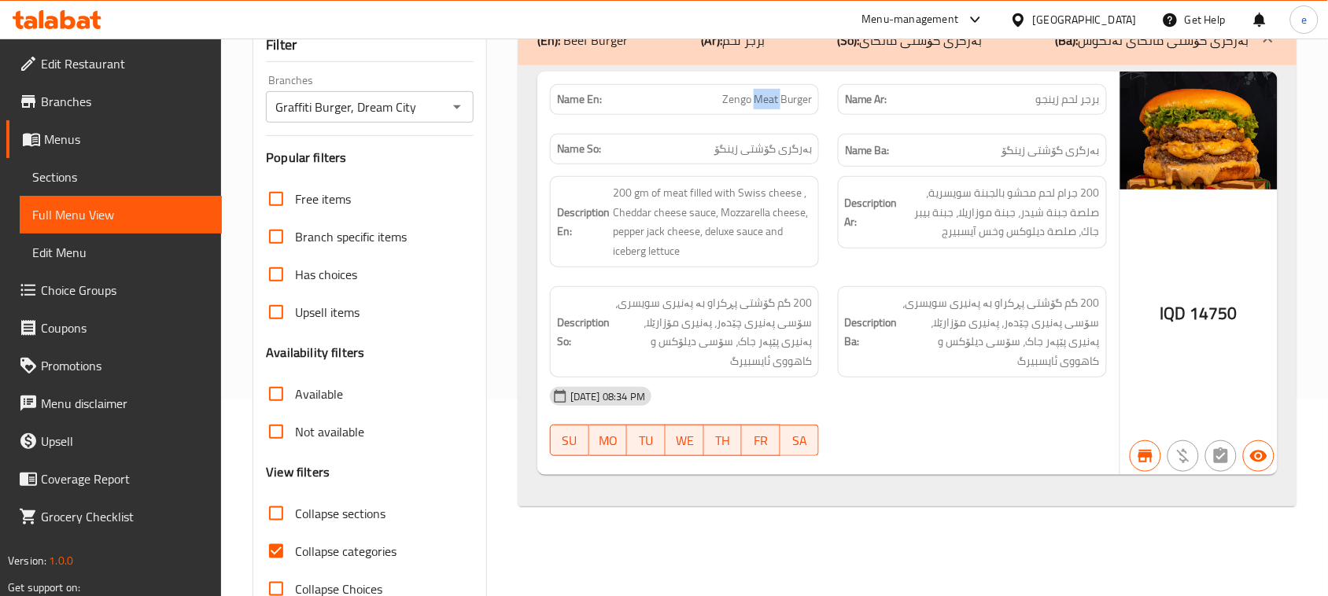
click at [768, 98] on span "Zengo Meat Burger" at bounding box center [767, 99] width 90 height 17
click at [824, 492] on div "Name En: Zengo Meat Burger Name Ar: برجر لحم زينجو Name So: بەرگرى گۆشتی زینگۆ …" at bounding box center [907, 286] width 778 height 442
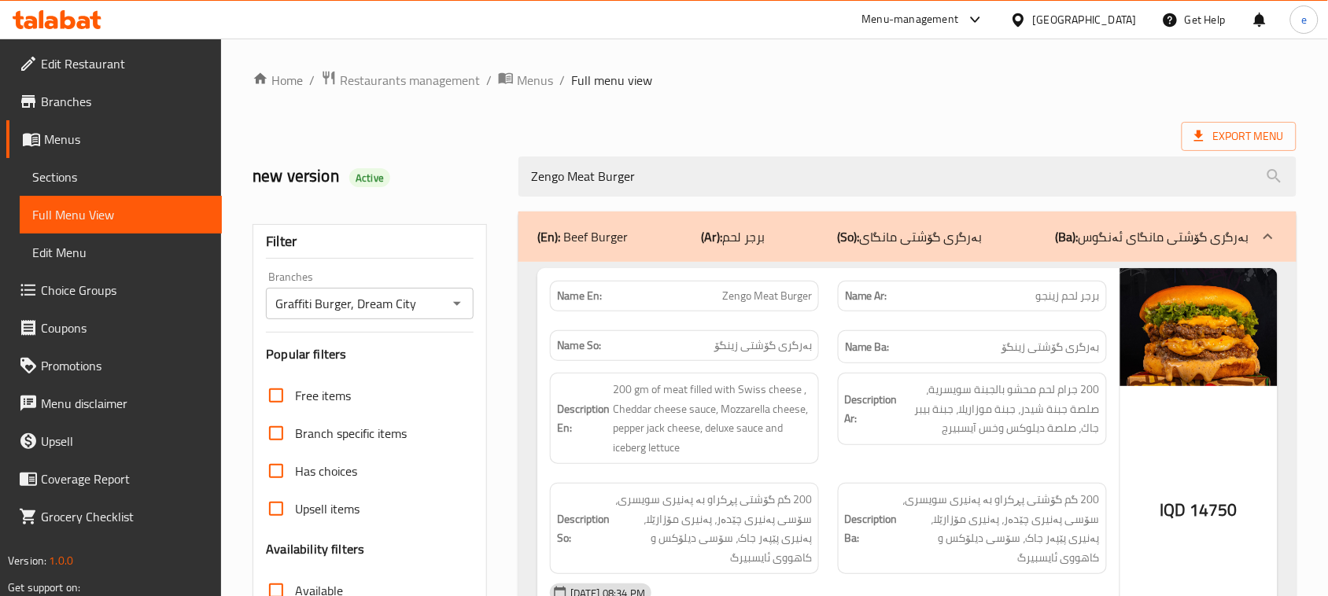
click at [460, 312] on icon "Open" at bounding box center [457, 303] width 19 height 19
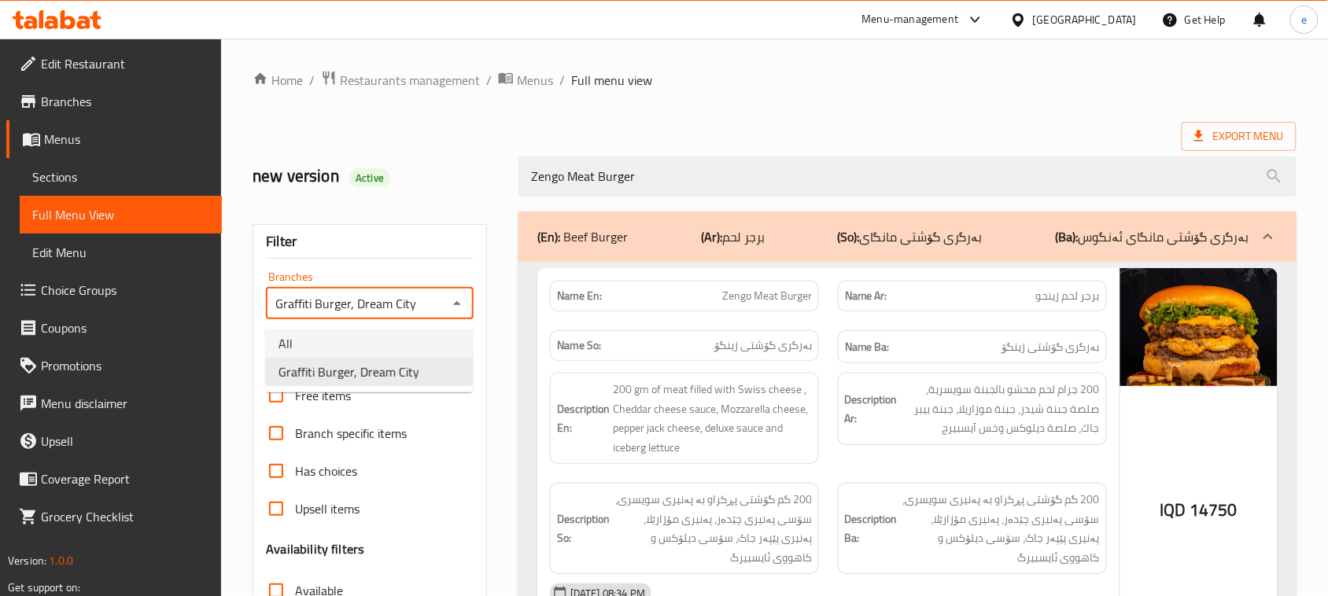
click at [407, 347] on li "All" at bounding box center [369, 344] width 207 height 28
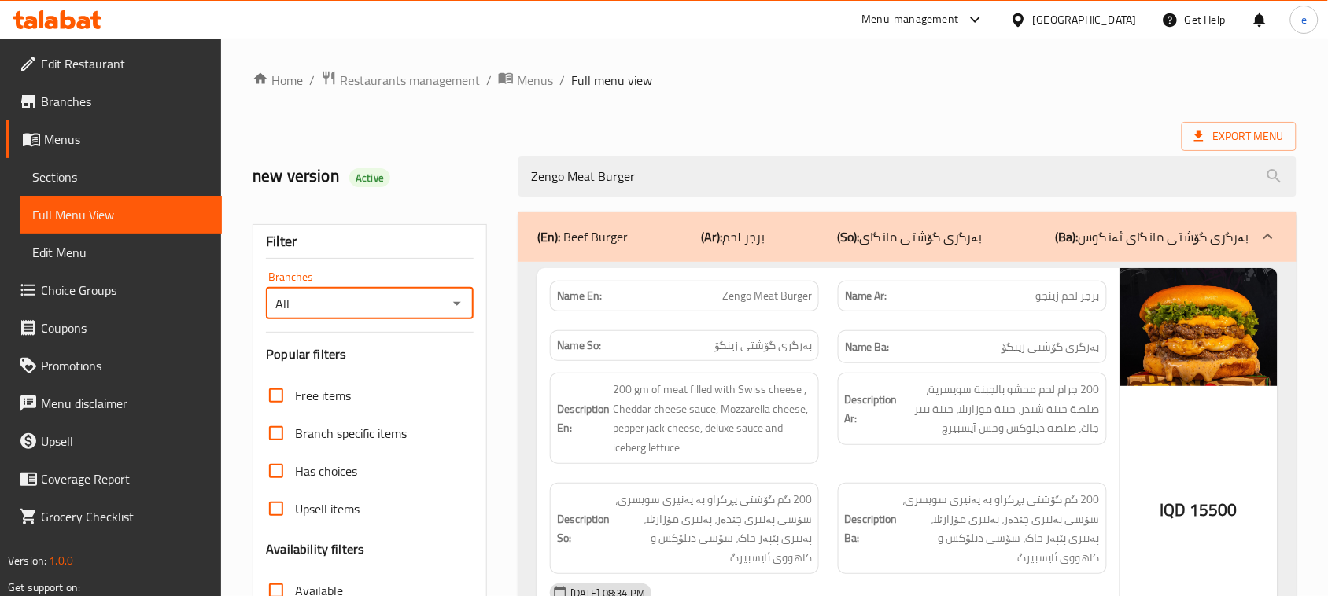
click at [452, 308] on icon "Open" at bounding box center [457, 303] width 19 height 19
click at [403, 371] on span "Graffiti Burger, Dream City" at bounding box center [348, 372] width 141 height 19
type input "Graffiti Burger, Dream City"
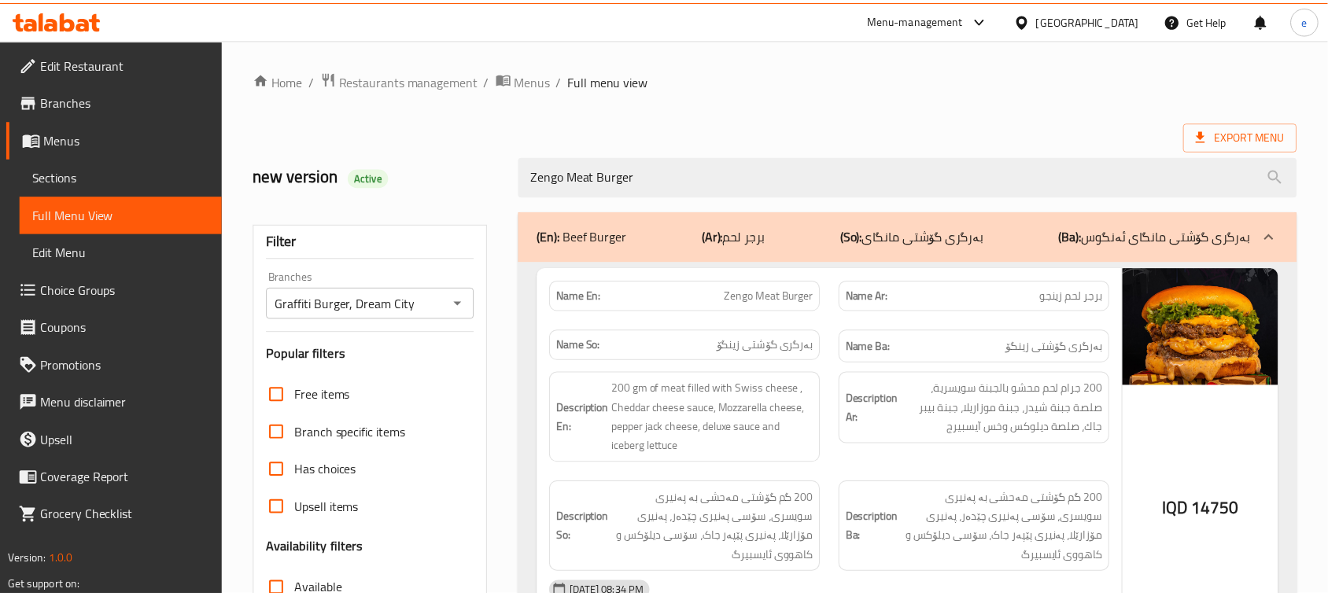
scroll to position [241, 0]
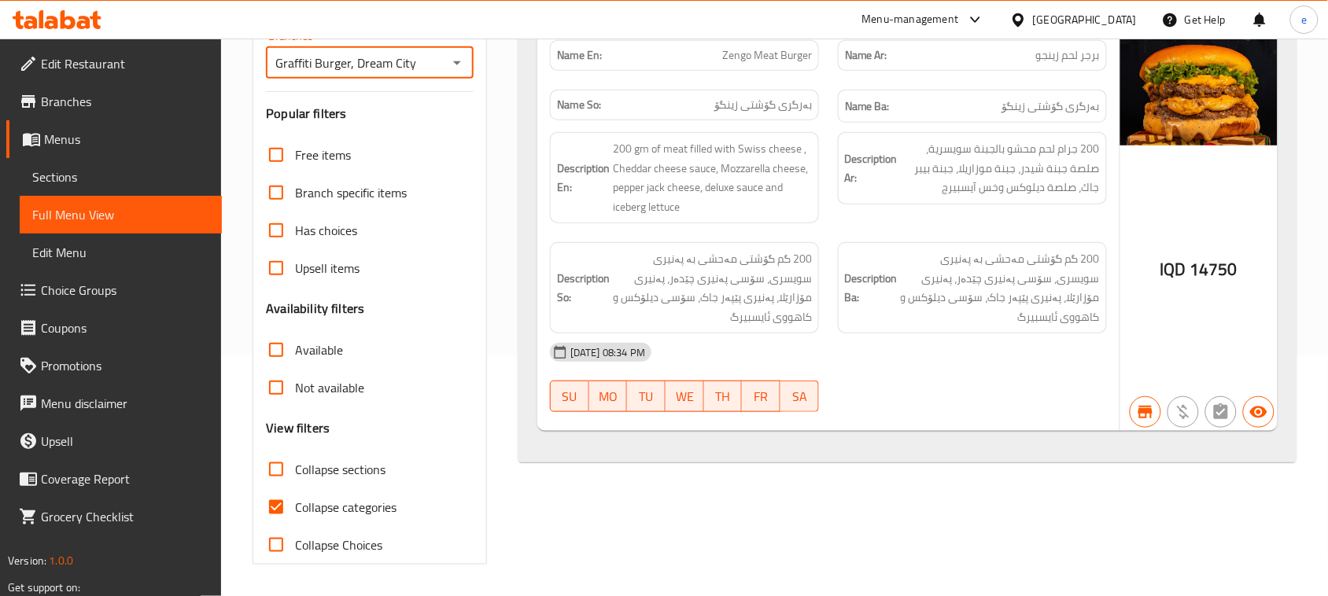
click at [77, 24] on icon at bounding box center [83, 22] width 13 height 13
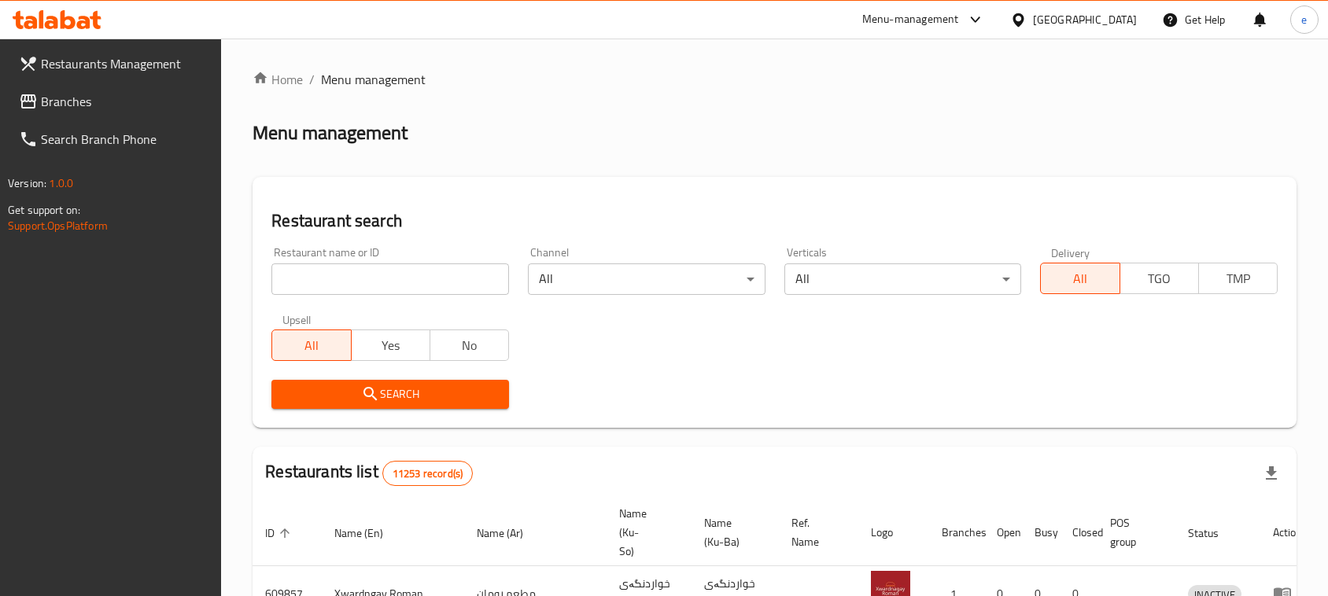
scroll to position [217, 0]
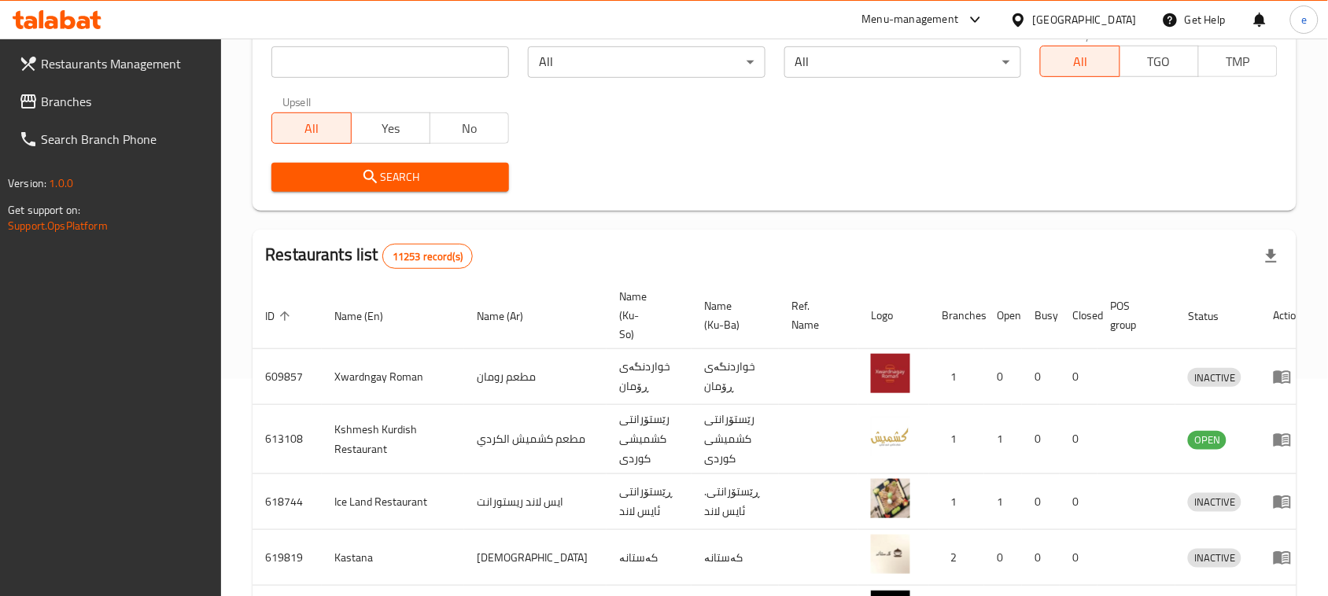
click at [72, 101] on span "Branches" at bounding box center [125, 101] width 168 height 19
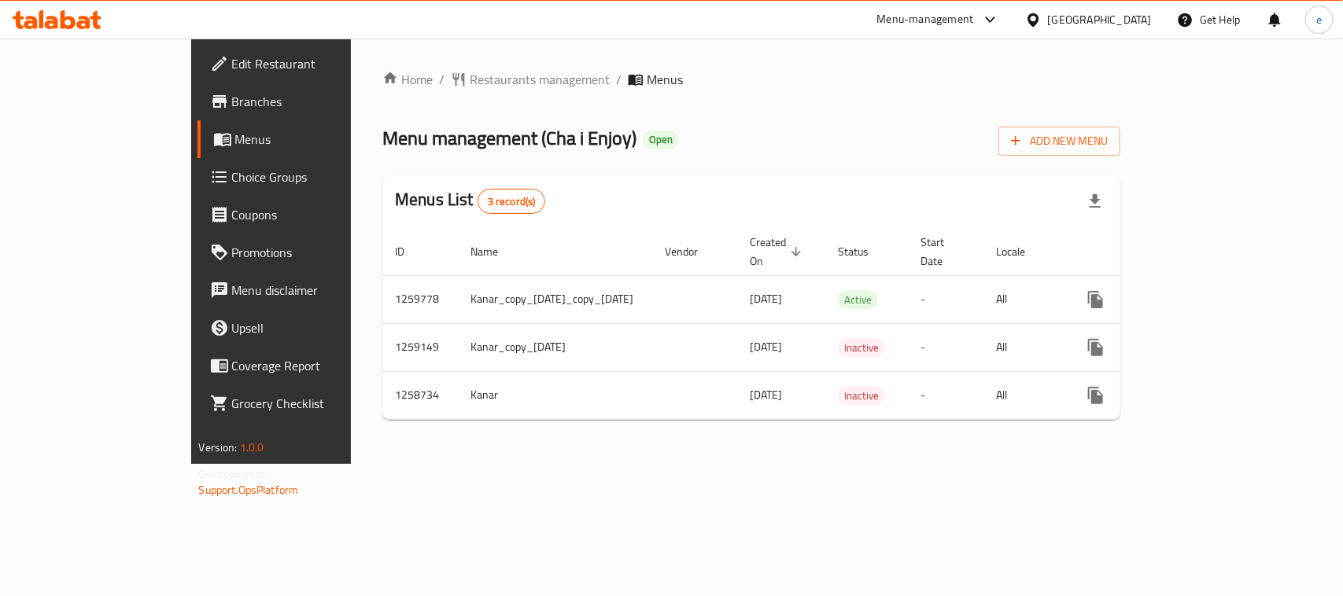
click at [232, 171] on span "Choice Groups" at bounding box center [317, 177] width 171 height 19
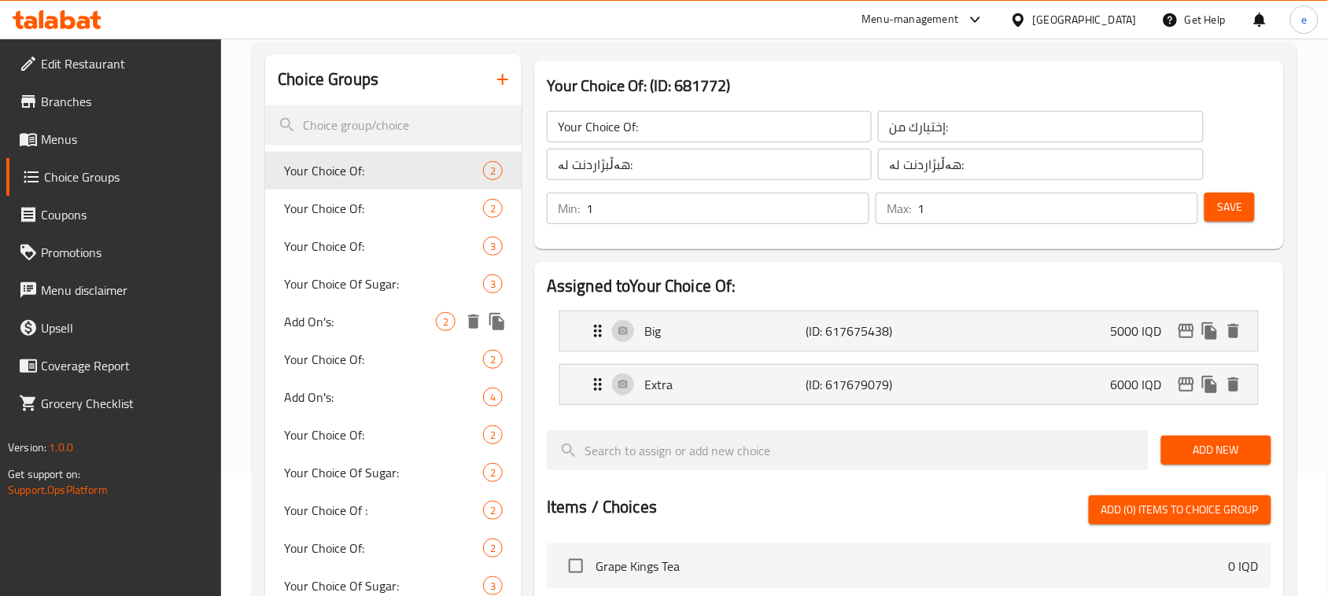
scroll to position [197, 0]
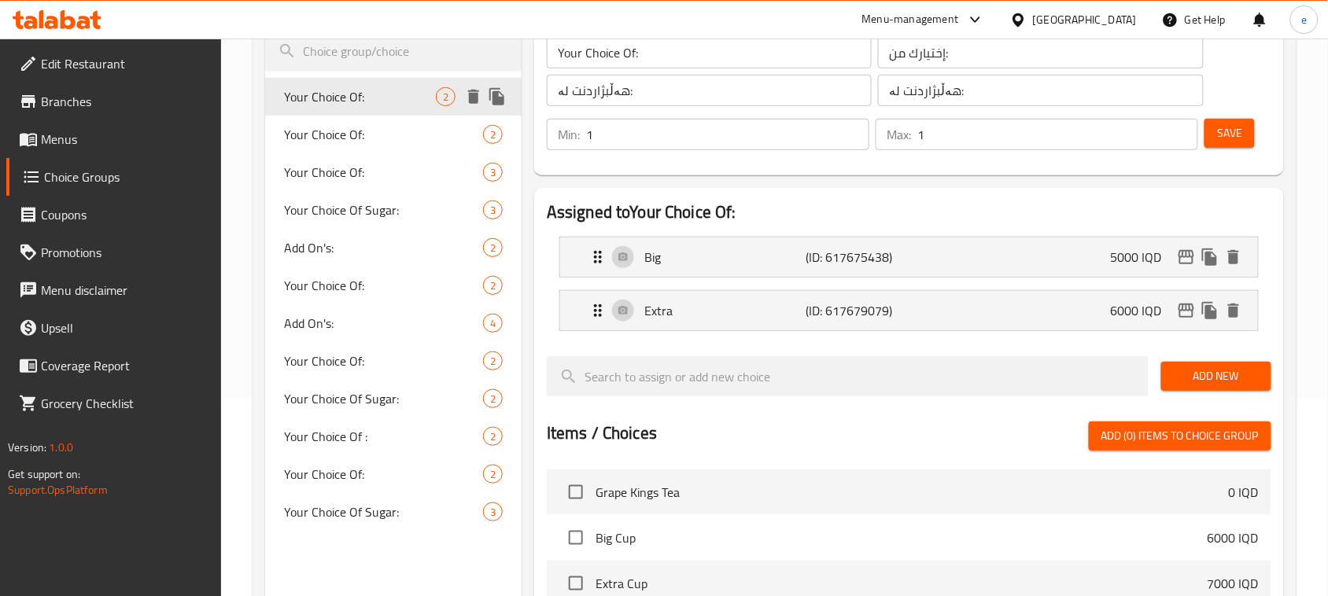
click at [367, 93] on span "Your Choice Of:" at bounding box center [360, 96] width 152 height 19
click at [348, 134] on span "Your Choice Of:" at bounding box center [360, 134] width 152 height 19
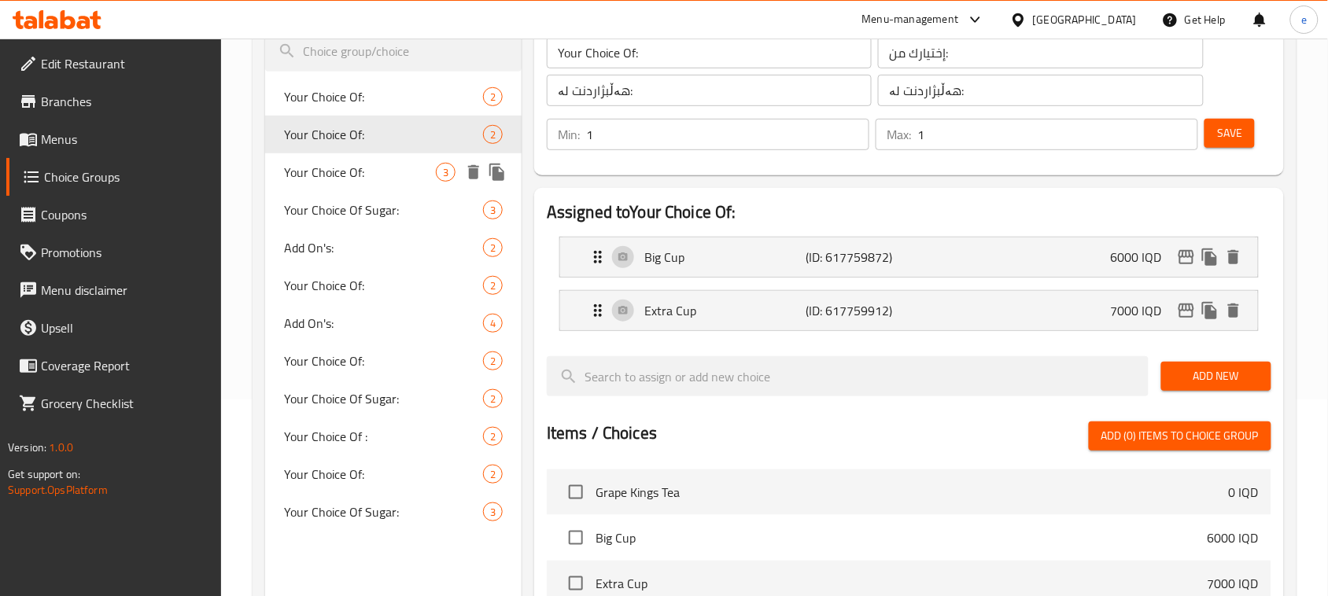
click at [331, 163] on span "Your Choice Of:" at bounding box center [360, 172] width 152 height 19
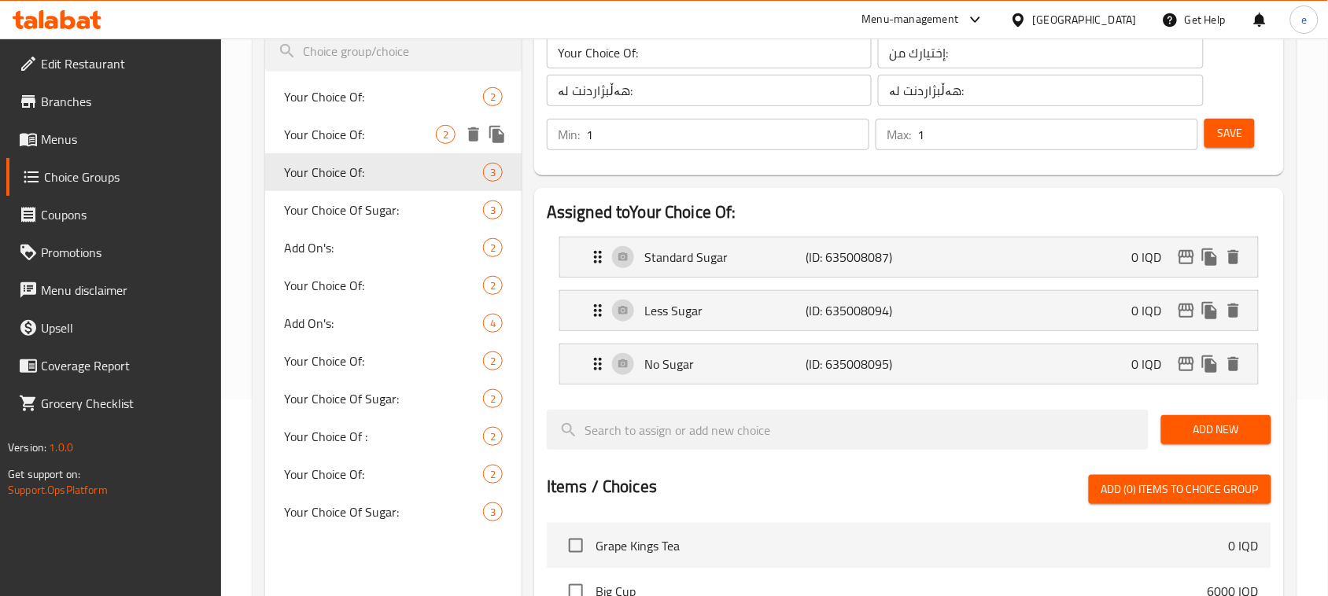
click at [329, 134] on span "Your Choice Of:" at bounding box center [360, 134] width 152 height 19
type input "Your Choice Of:"
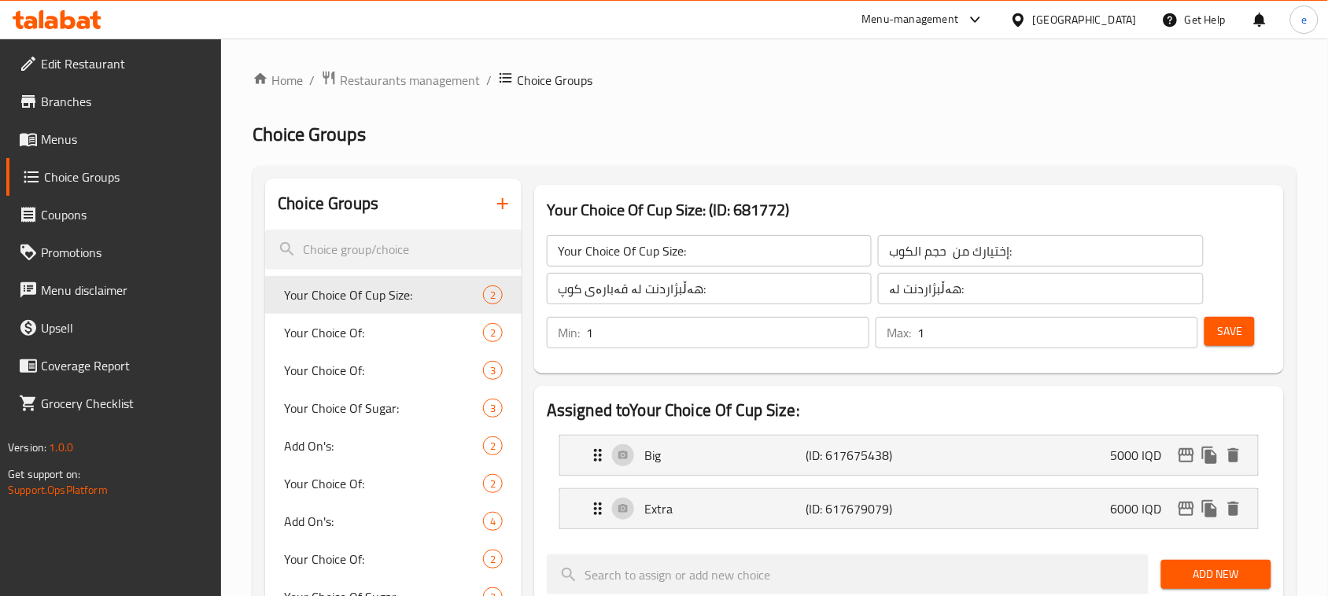
click at [622, 260] on input "Your Choice Of Cup Size:" at bounding box center [709, 250] width 325 height 31
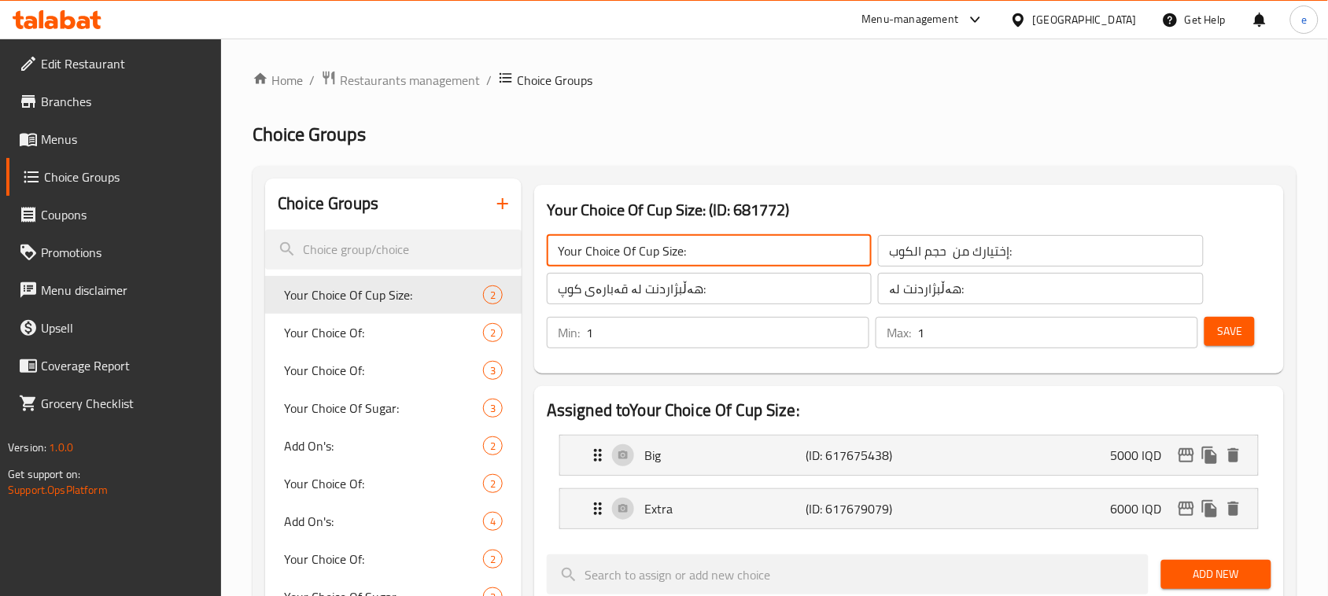
click at [622, 260] on input "Your Choice Of Cup Size:" at bounding box center [709, 250] width 325 height 31
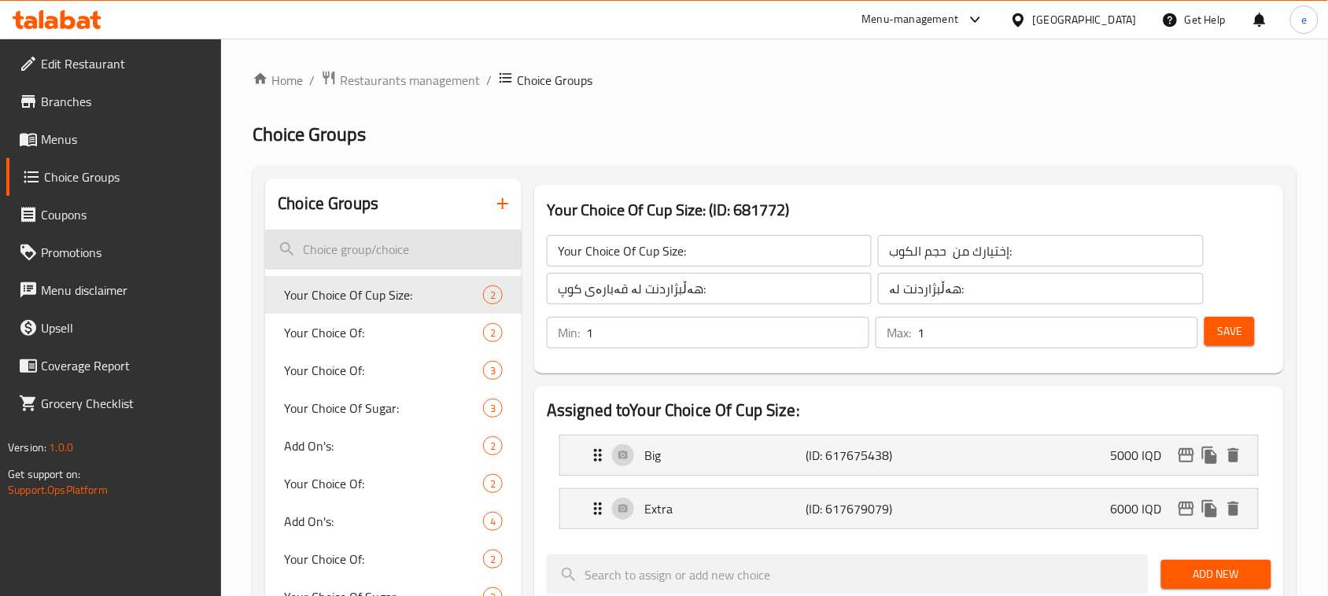
click at [465, 241] on input "search" at bounding box center [393, 250] width 256 height 40
paste input "Your Choice Of Cup Size:"
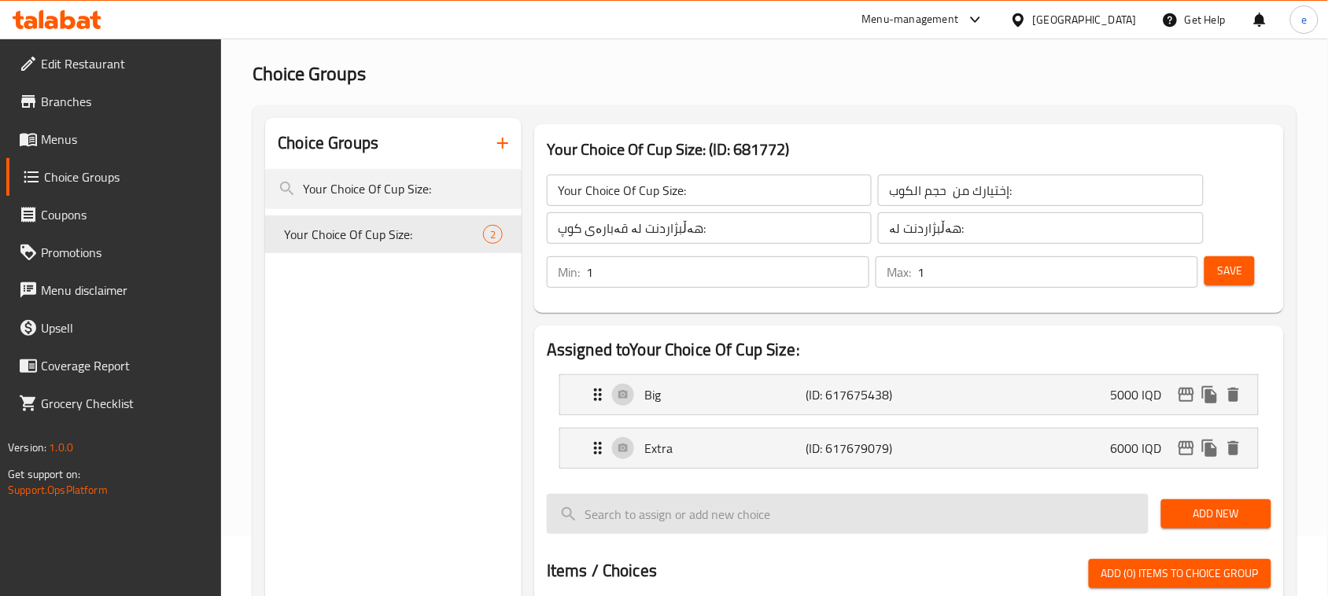
scroll to position [197, 0]
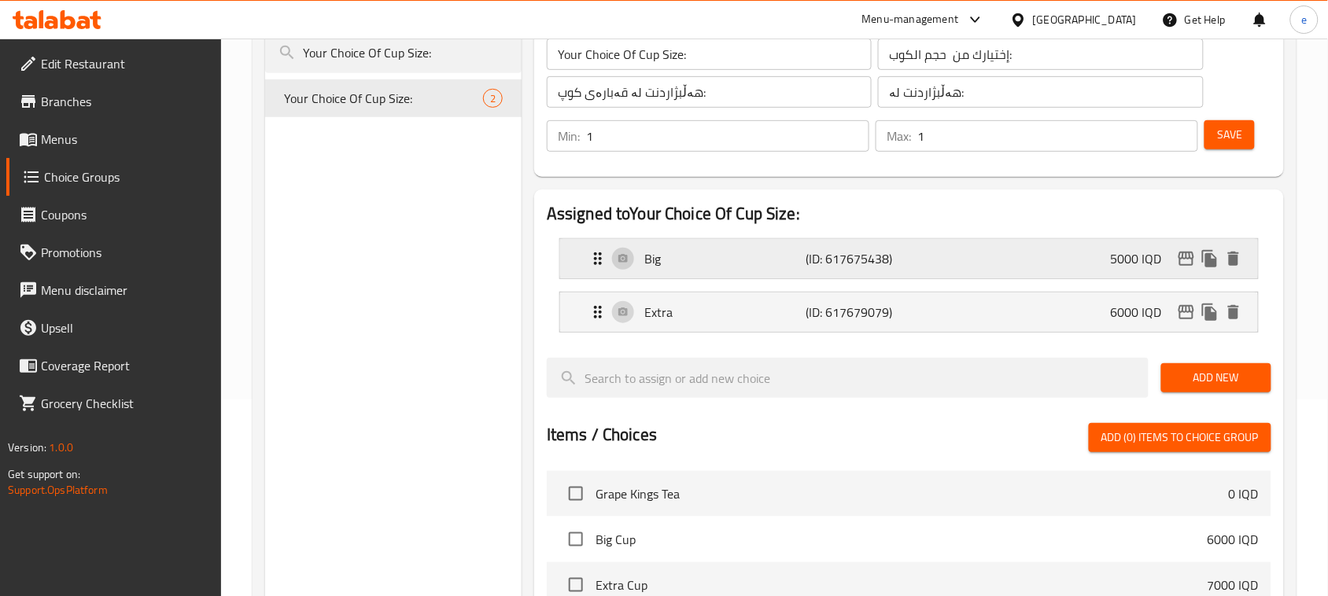
click at [854, 257] on p "(ID: 617675438)" at bounding box center [859, 258] width 108 height 19
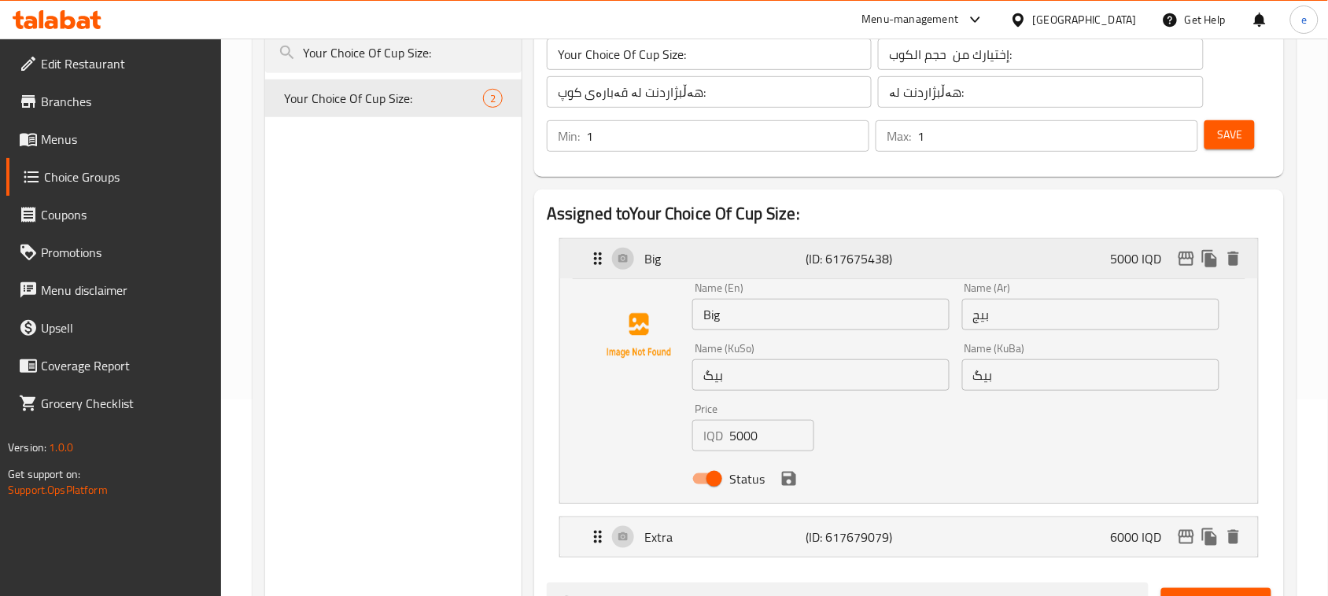
click at [914, 271] on div "Big (ID: 617675438) 5000 IQD" at bounding box center [913, 258] width 650 height 39
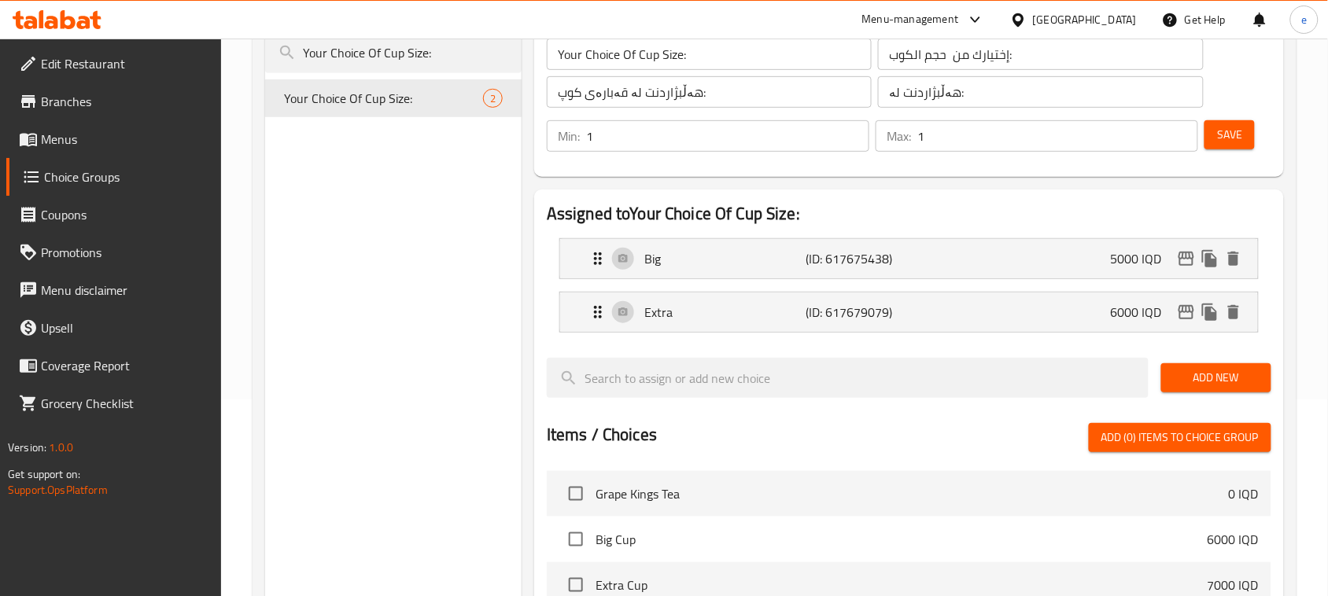
type input "Your Choice Of Cup Size:"
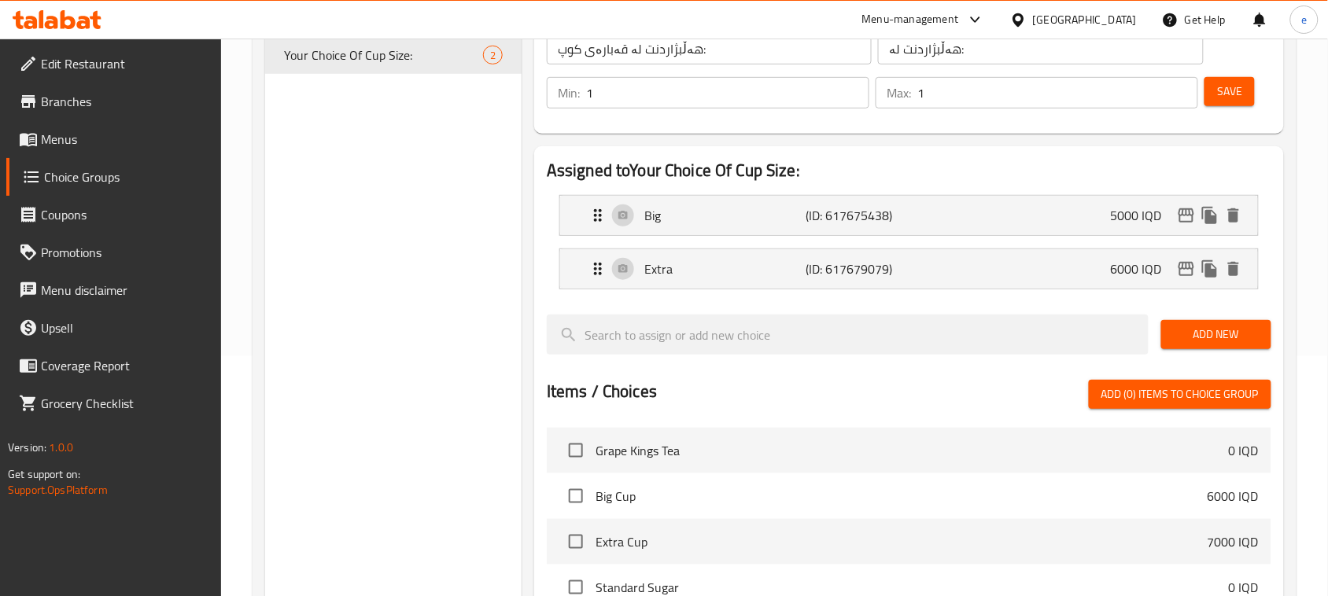
scroll to position [0, 0]
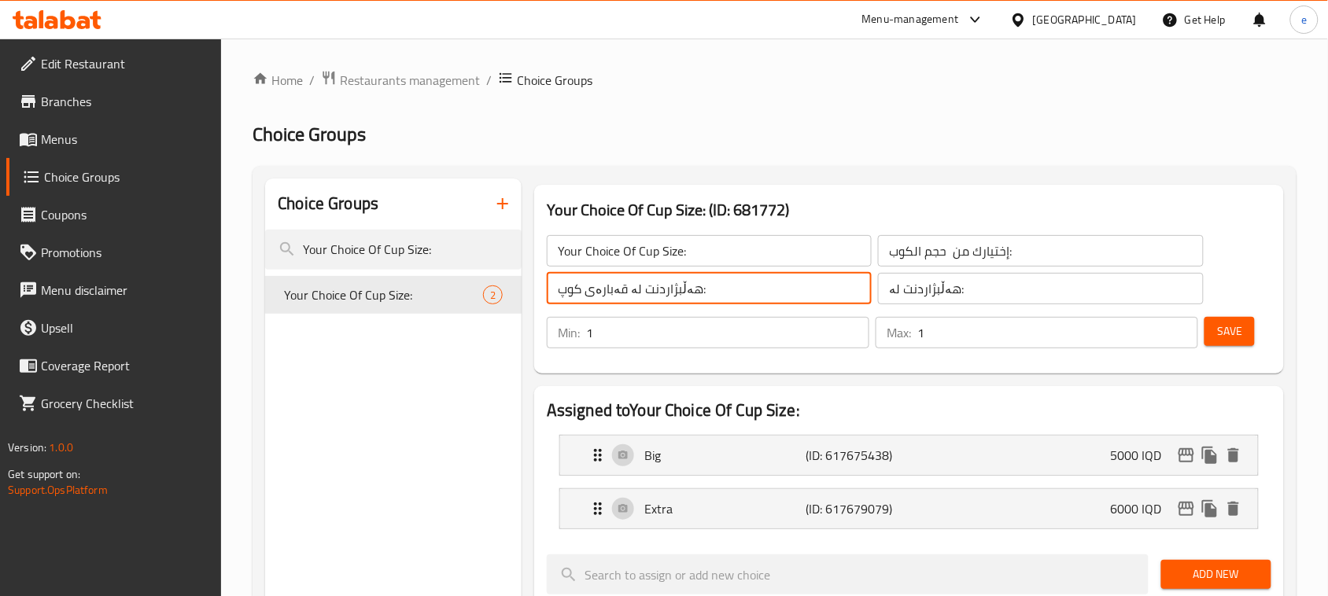
click at [647, 291] on input "هەڵبژاردنت لە قەبارەی کوپ:" at bounding box center [709, 288] width 325 height 31
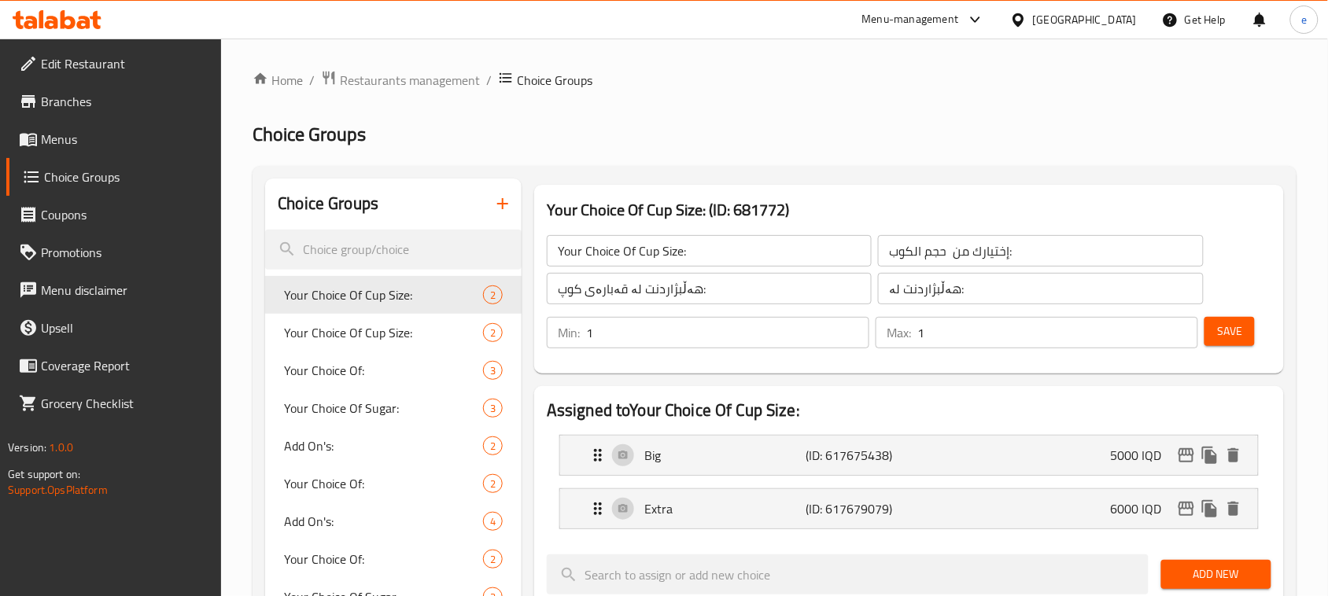
click at [661, 261] on input "Your Choice Of Cup Size:" at bounding box center [709, 250] width 325 height 31
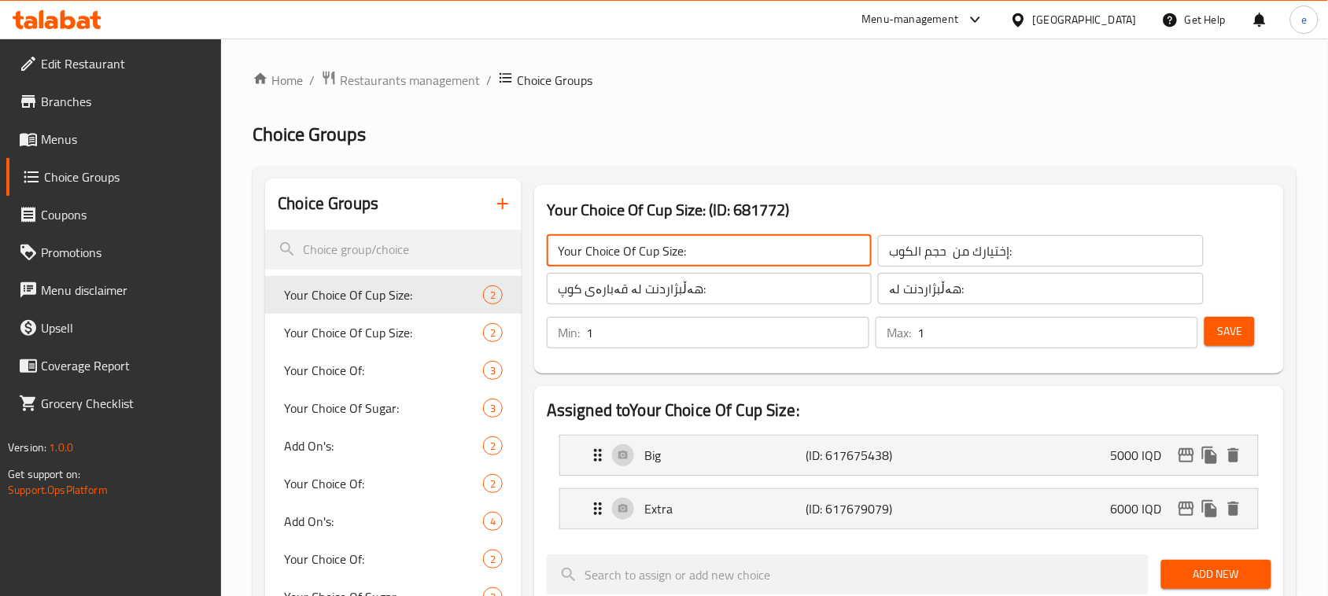
click at [661, 261] on input "Your Choice Of Cup Size:" at bounding box center [709, 250] width 325 height 31
click at [383, 245] on input "search" at bounding box center [393, 250] width 256 height 40
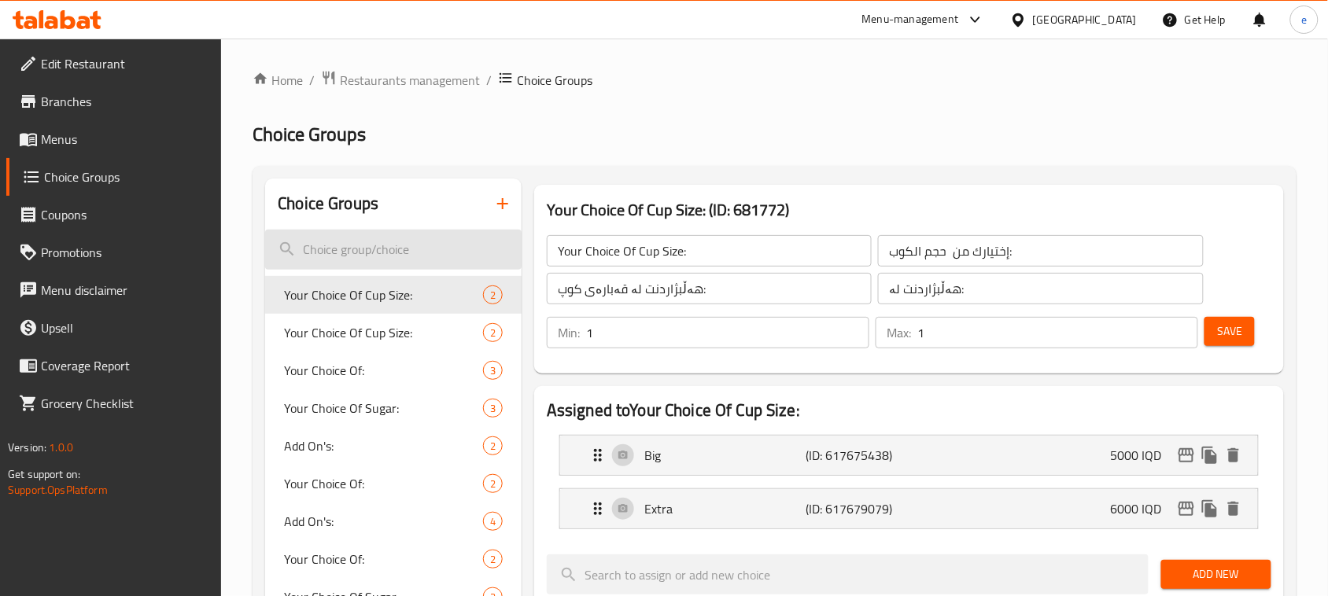
paste input "Your Choice Of Cup Size:"
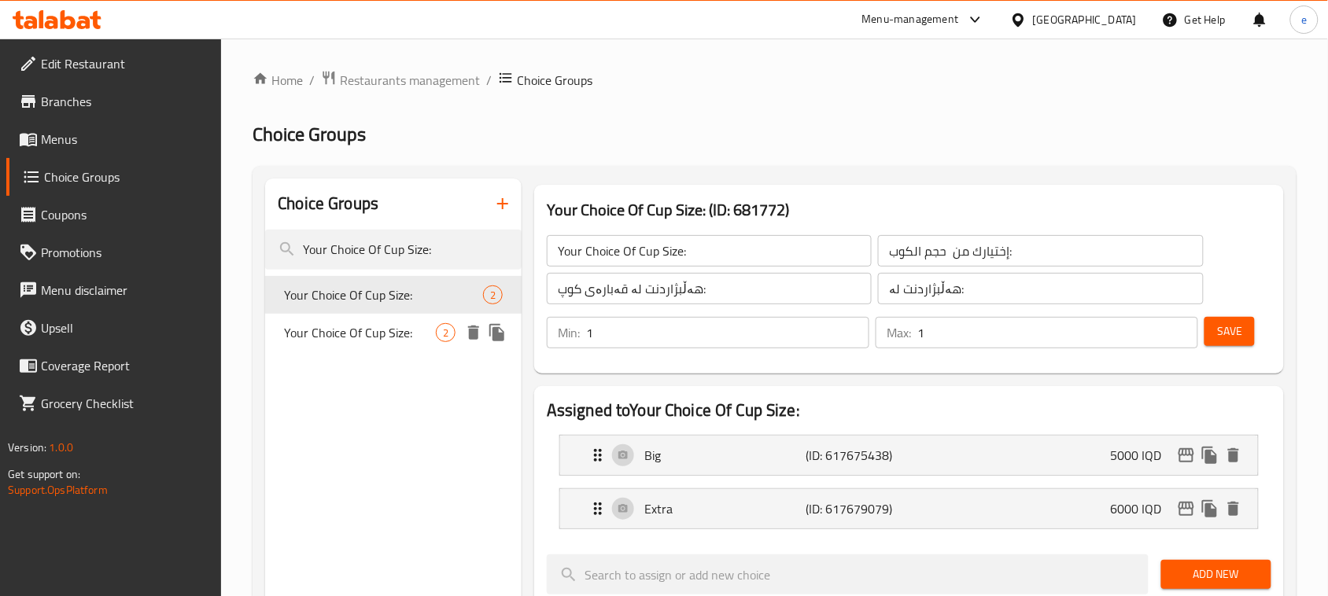
type input "Your Choice Of Cup Size:"
click at [384, 329] on span "Your Choice Of Cup Size:" at bounding box center [360, 332] width 152 height 19
type input "Your Choice Of Cup Size:"
type input "إختيارك من حجم الكوب:"
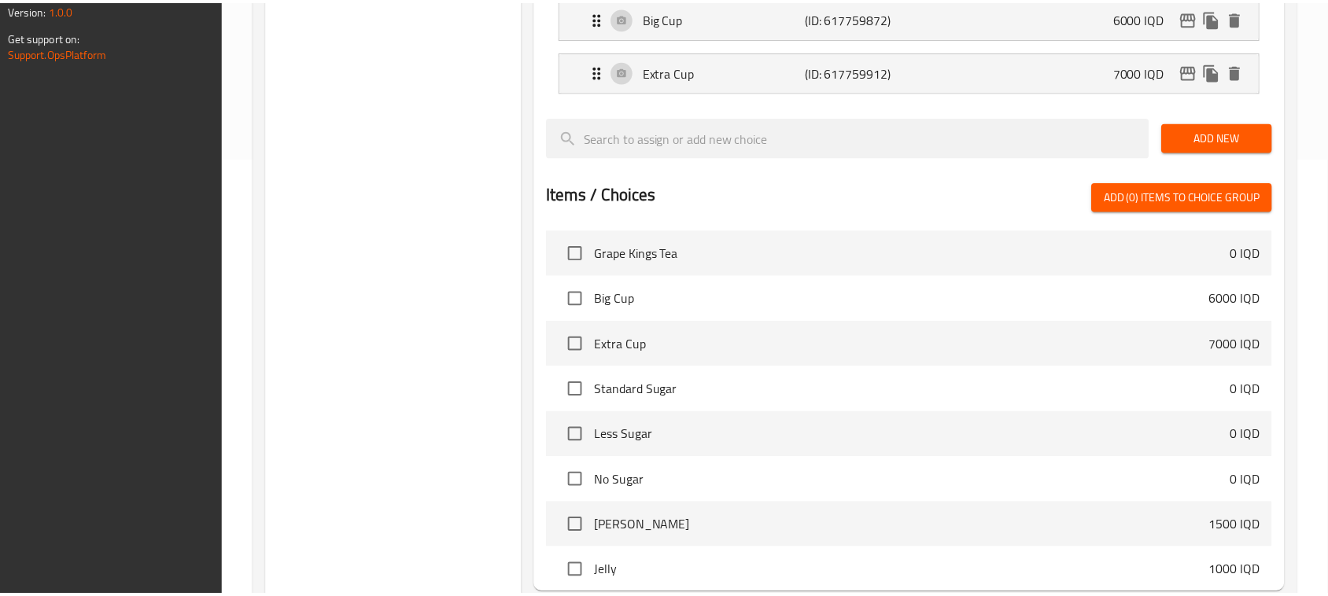
scroll to position [596, 0]
